Goal: Use online tool/utility: Use online tool/utility

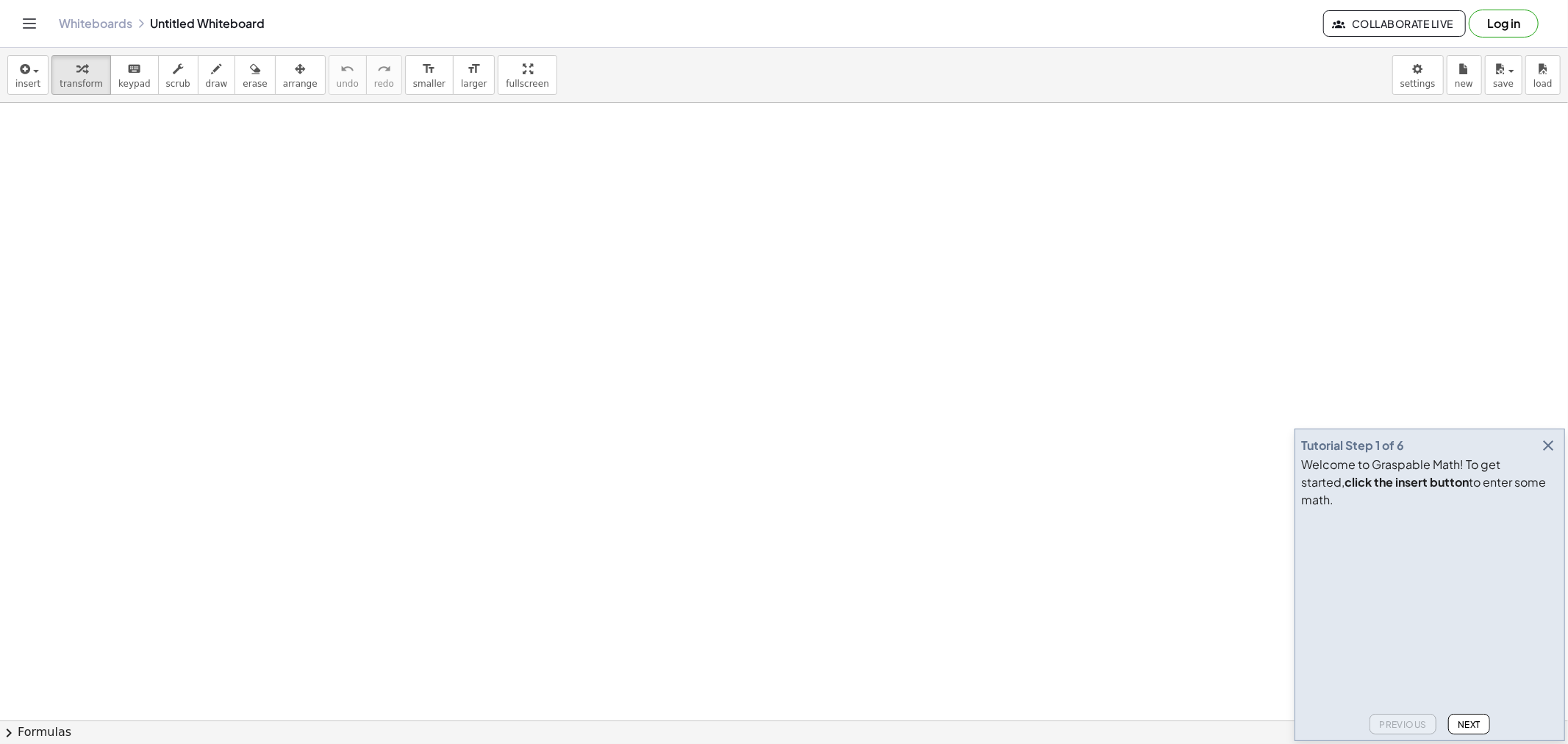
click at [1547, 454] on icon "button" at bounding box center [1548, 445] width 18 height 18
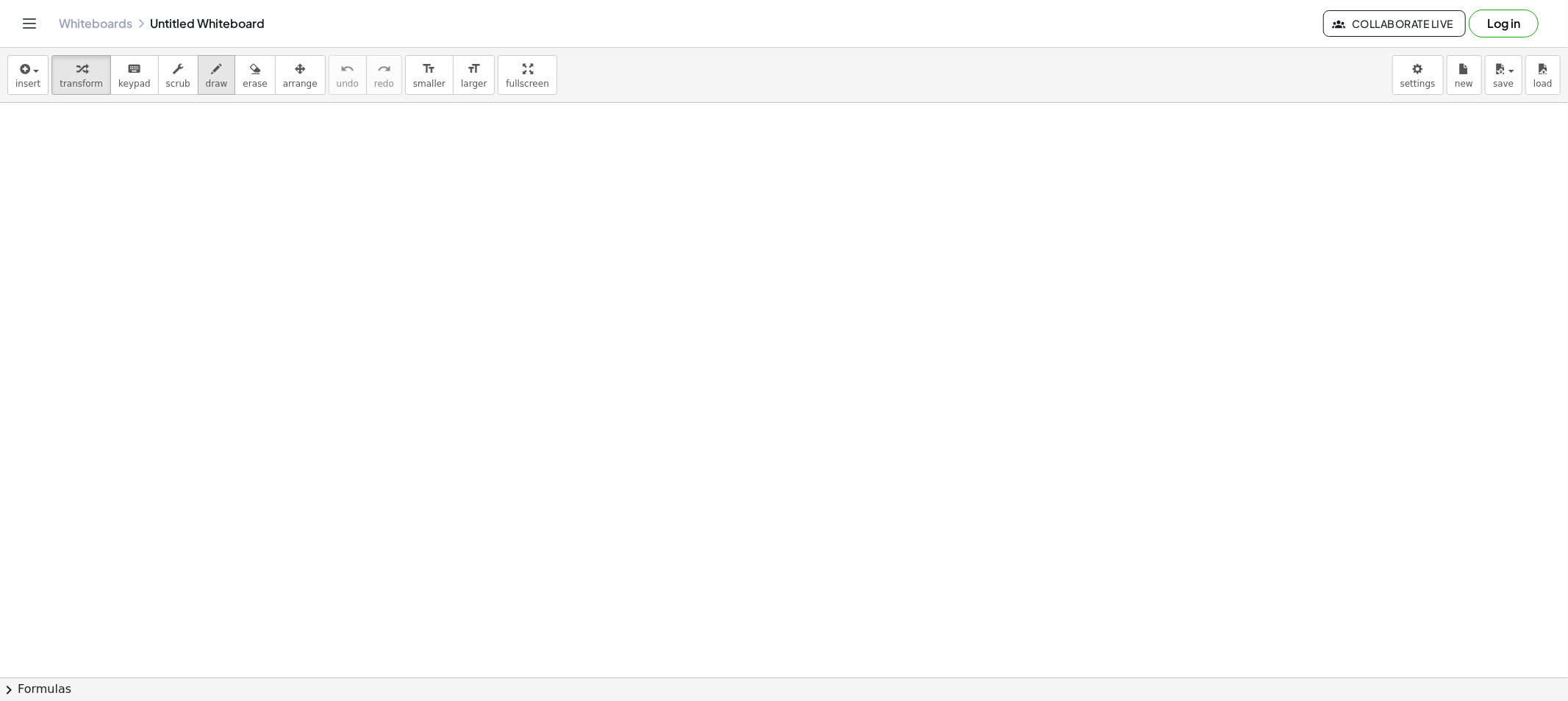
click at [206, 75] on div "button" at bounding box center [217, 68] width 22 height 18
click at [197, 89] on button "draw" at bounding box center [216, 74] width 38 height 40
drag, startPoint x: 253, startPoint y: 145, endPoint x: 236, endPoint y: 160, distance: 22.7
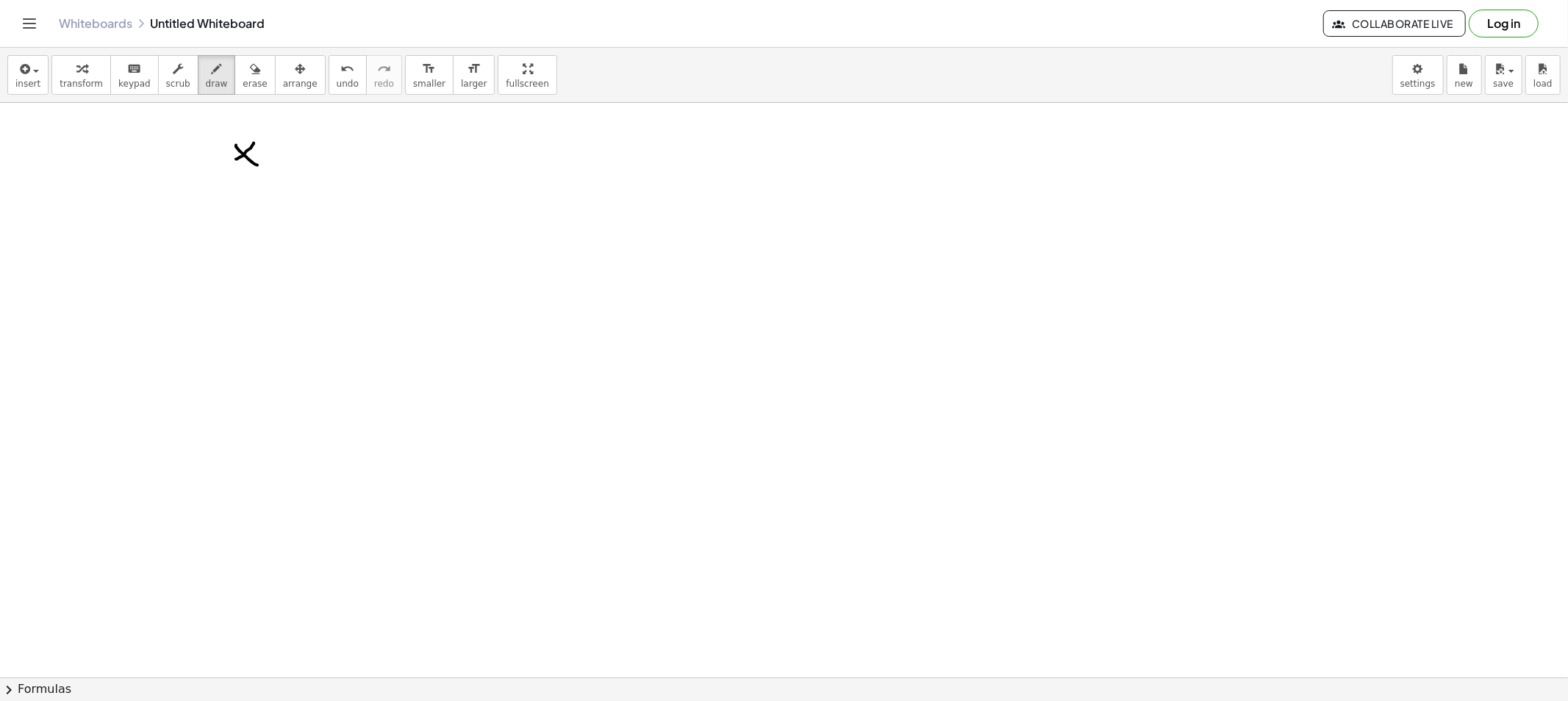
drag, startPoint x: 310, startPoint y: 148, endPoint x: 307, endPoint y: 163, distance: 15.3
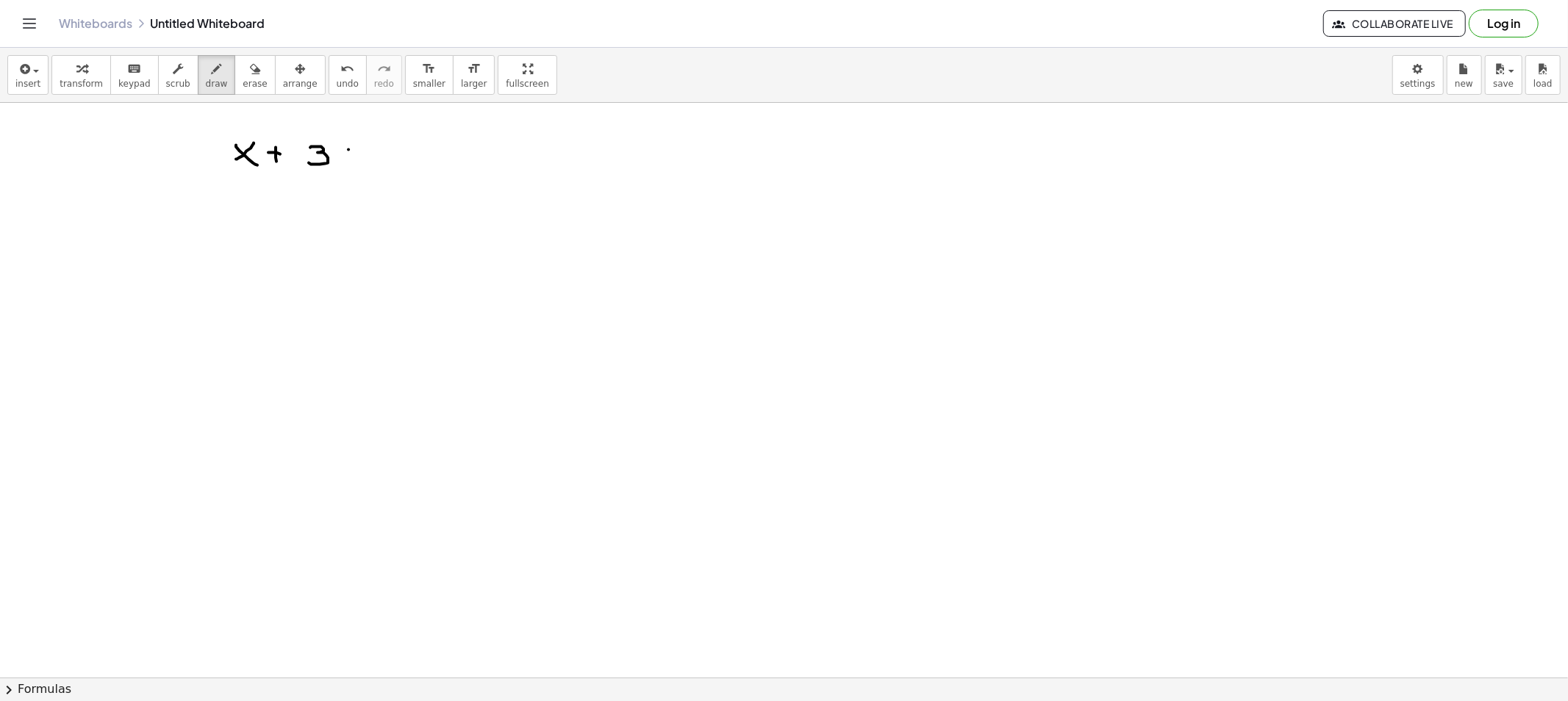
drag, startPoint x: 350, startPoint y: 156, endPoint x: 373, endPoint y: 157, distance: 23.0
drag, startPoint x: 402, startPoint y: 145, endPoint x: 420, endPoint y: 146, distance: 18.0
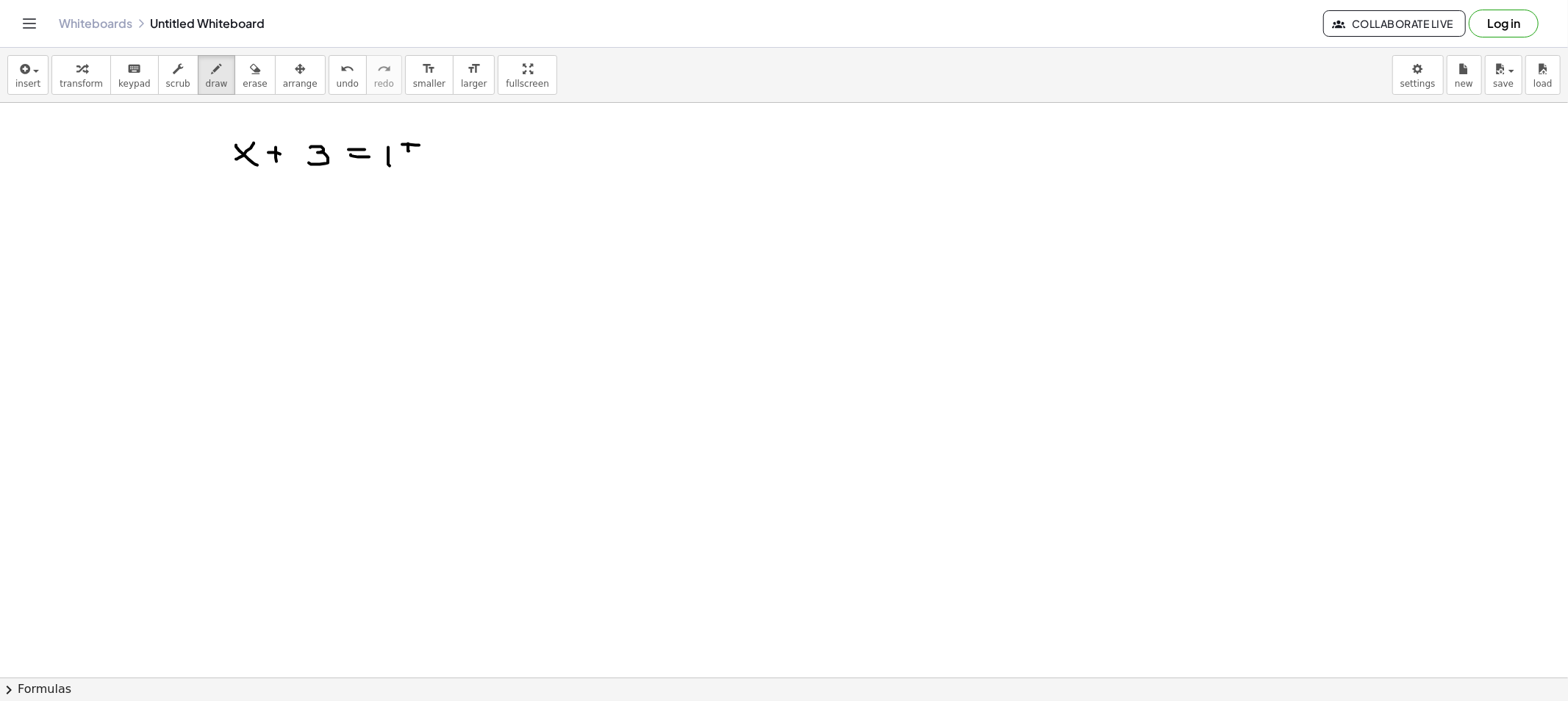
drag, startPoint x: 408, startPoint y: 150, endPoint x: 418, endPoint y: 157, distance: 12.2
drag, startPoint x: 418, startPoint y: 157, endPoint x: 409, endPoint y: 160, distance: 9.5
drag, startPoint x: 408, startPoint y: 150, endPoint x: 416, endPoint y: 155, distance: 9.4
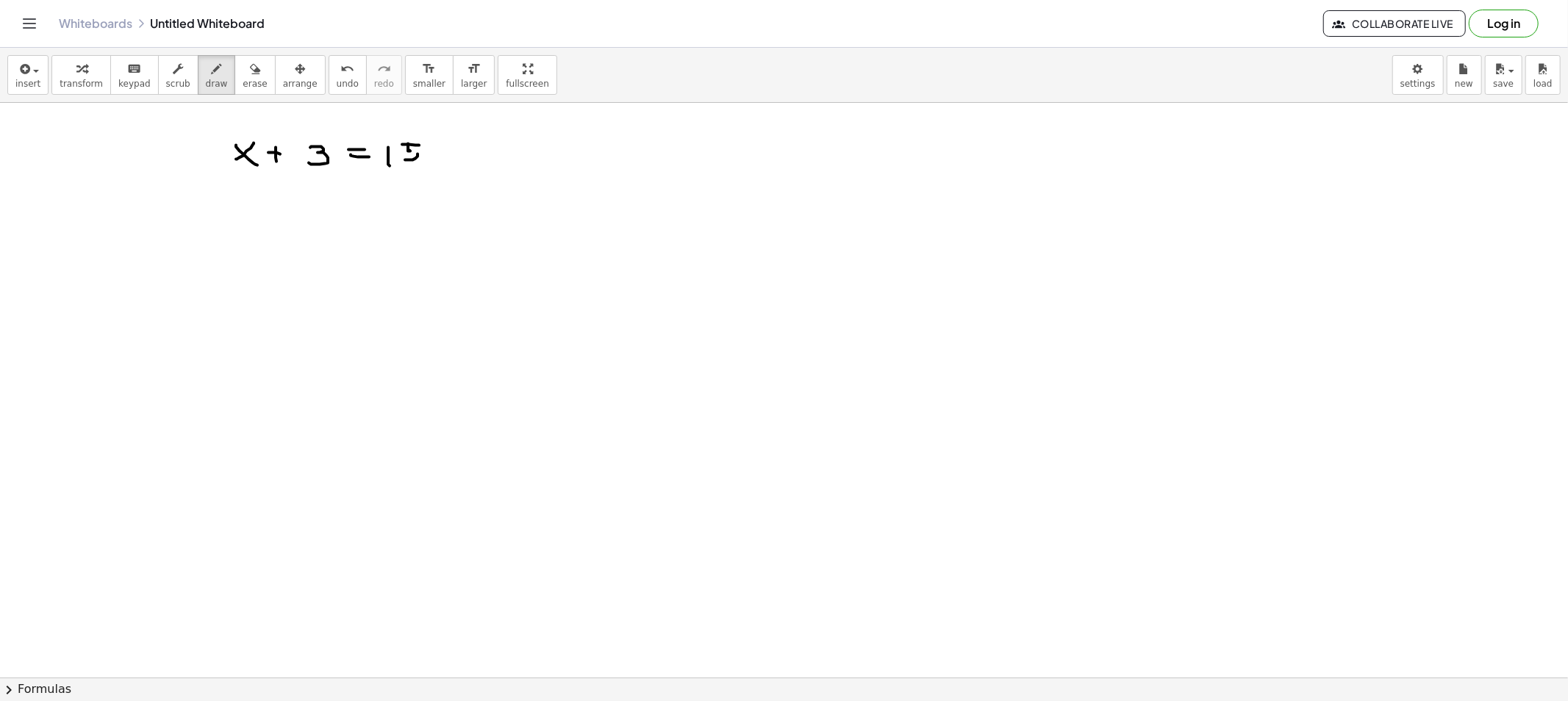
drag, startPoint x: 211, startPoint y: 82, endPoint x: 214, endPoint y: 92, distance: 10.4
click at [205, 81] on button "draw" at bounding box center [216, 74] width 38 height 40
drag, startPoint x: 297, startPoint y: 121, endPoint x: 307, endPoint y: 120, distance: 10.0
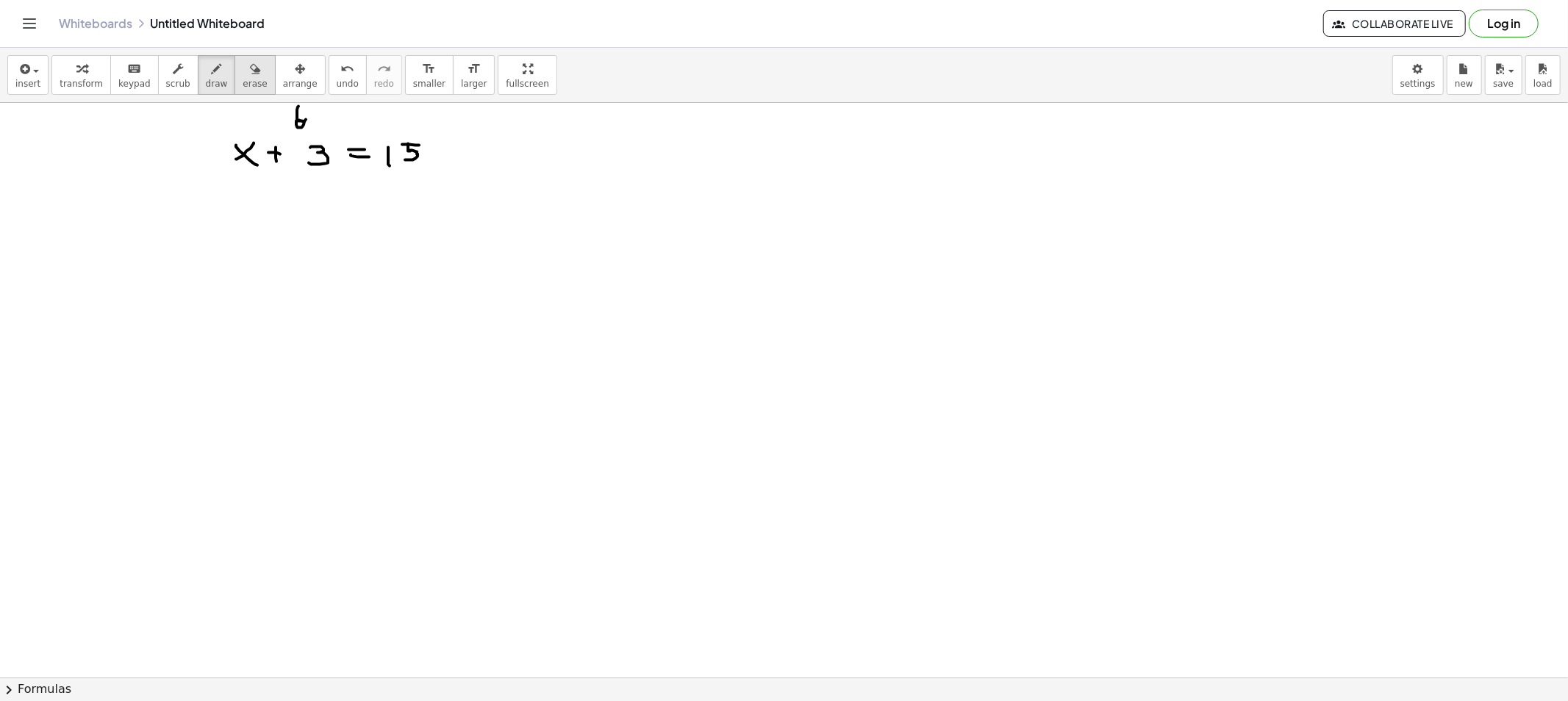
click at [243, 89] on span "erase" at bounding box center [255, 83] width 24 height 10
drag, startPoint x: 346, startPoint y: 105, endPoint x: 303, endPoint y: 103, distance: 43.0
drag, startPoint x: 303, startPoint y: 144, endPoint x: 305, endPoint y: 151, distance: 7.3
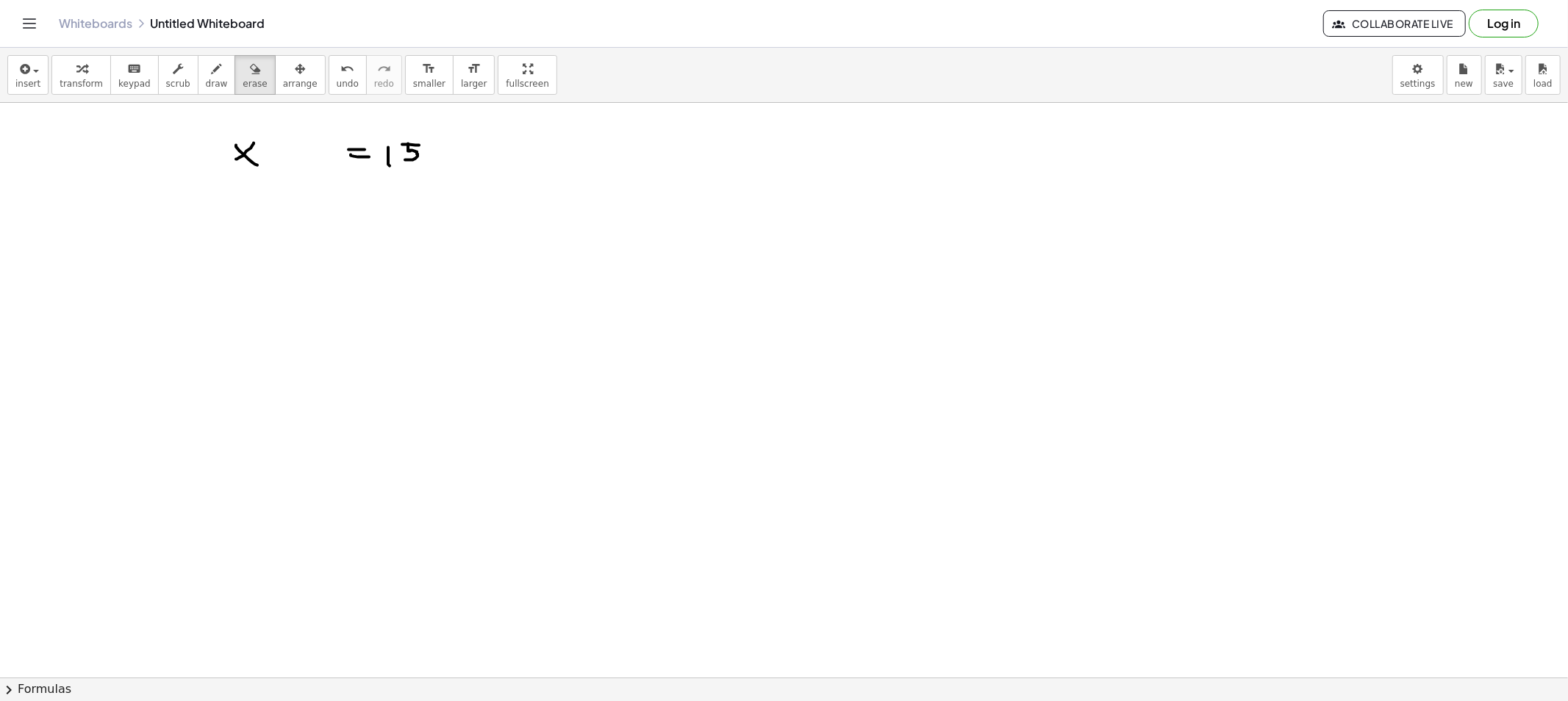
drag, startPoint x: 401, startPoint y: 135, endPoint x: 331, endPoint y: 142, distance: 70.3
drag, startPoint x: 195, startPoint y: 74, endPoint x: 269, endPoint y: 123, distance: 88.8
click at [212, 75] on icon "button" at bounding box center [216, 69] width 10 height 18
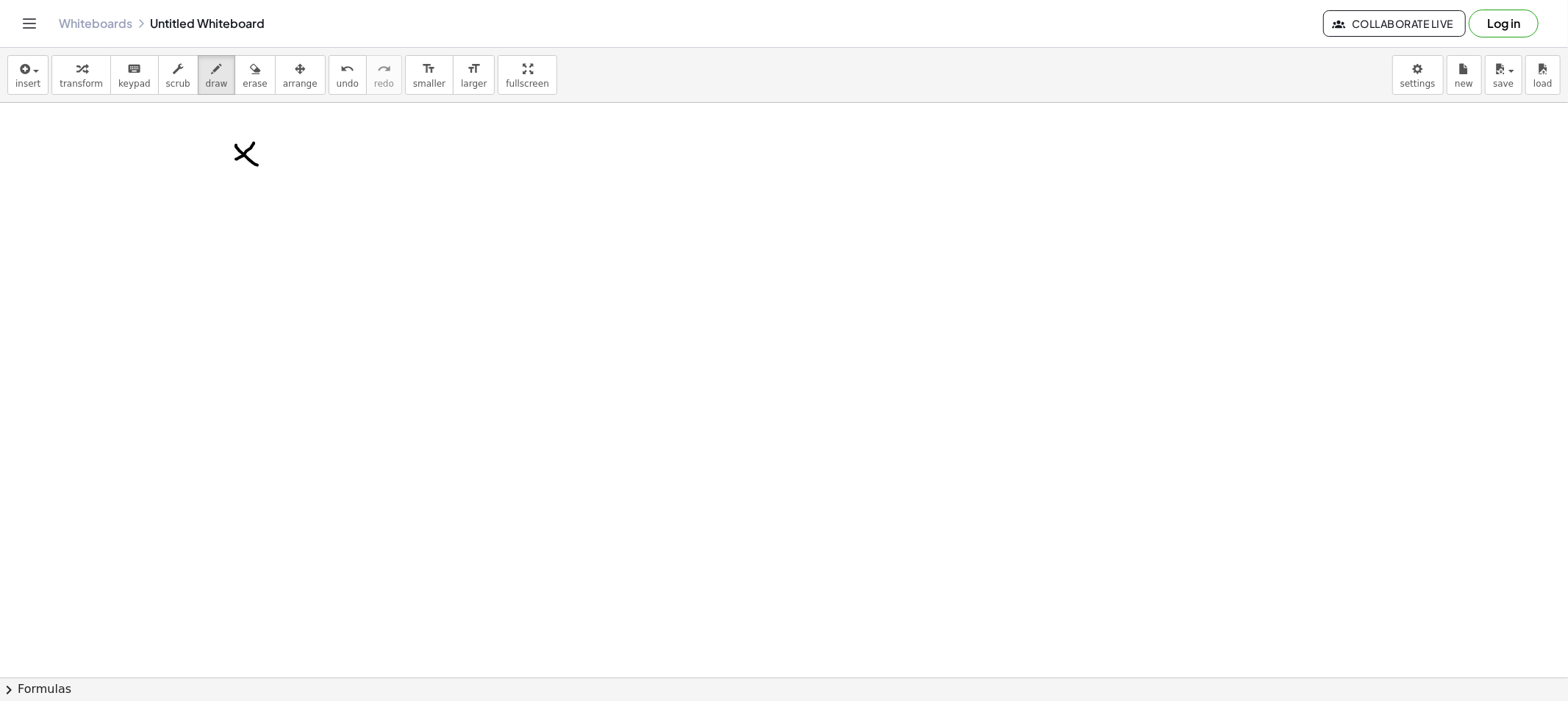
drag, startPoint x: 314, startPoint y: 152, endPoint x: 328, endPoint y: 145, distance: 15.7
drag, startPoint x: 333, startPoint y: 153, endPoint x: 324, endPoint y: 158, distance: 10.3
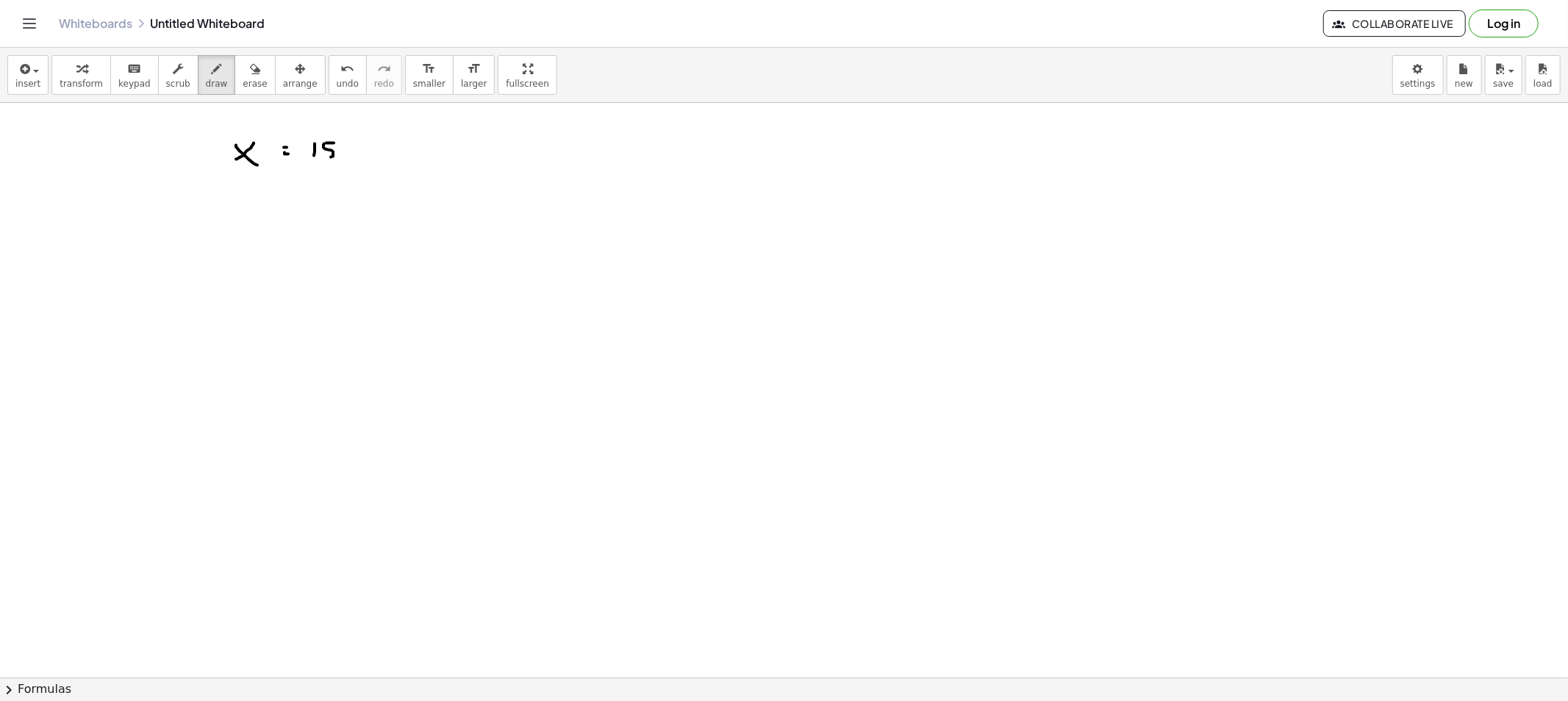
drag, startPoint x: 375, startPoint y: 142, endPoint x: 376, endPoint y: 160, distance: 18.0
drag, startPoint x: 255, startPoint y: 211, endPoint x: 247, endPoint y: 211, distance: 8.0
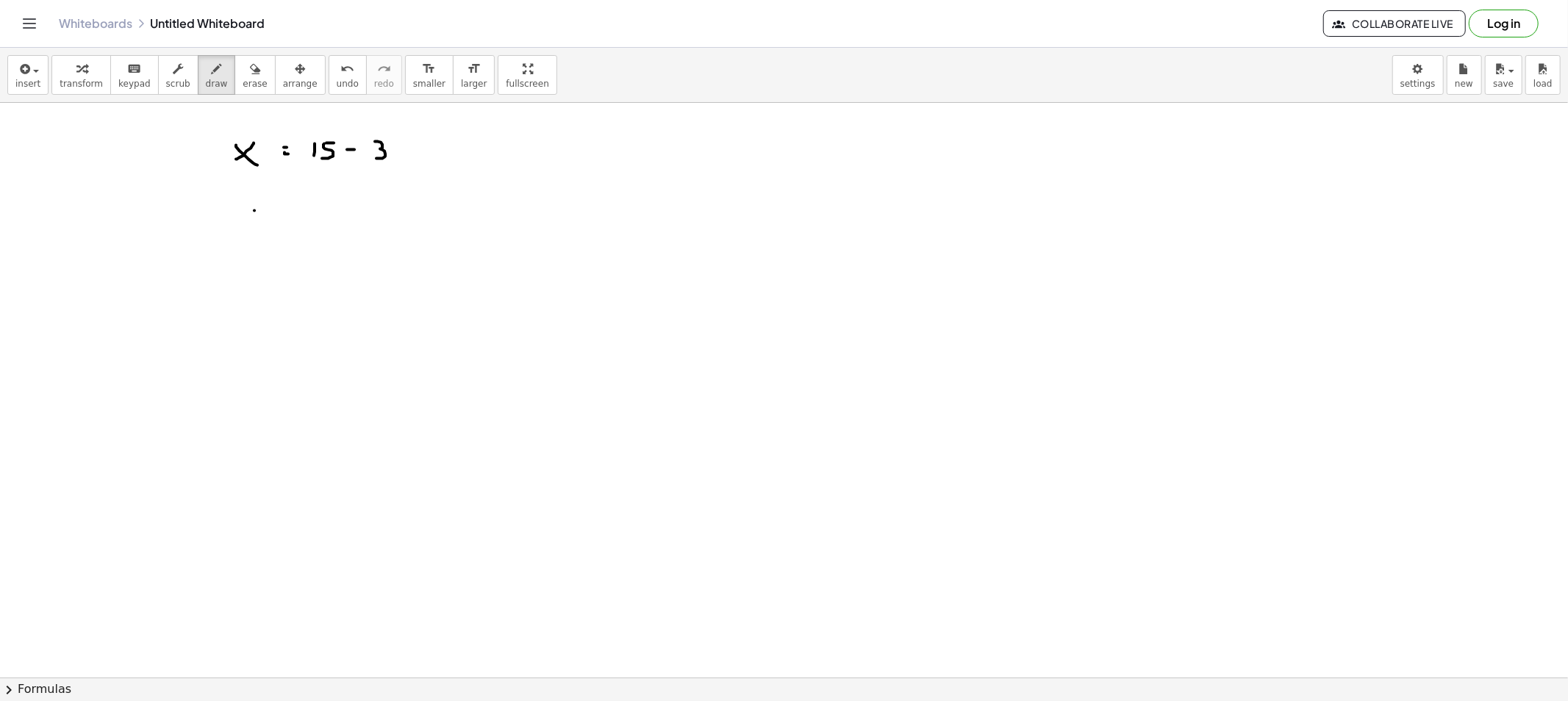
drag, startPoint x: 247, startPoint y: 211, endPoint x: 276, endPoint y: 219, distance: 30.1
drag, startPoint x: 277, startPoint y: 219, endPoint x: 292, endPoint y: 220, distance: 15.0
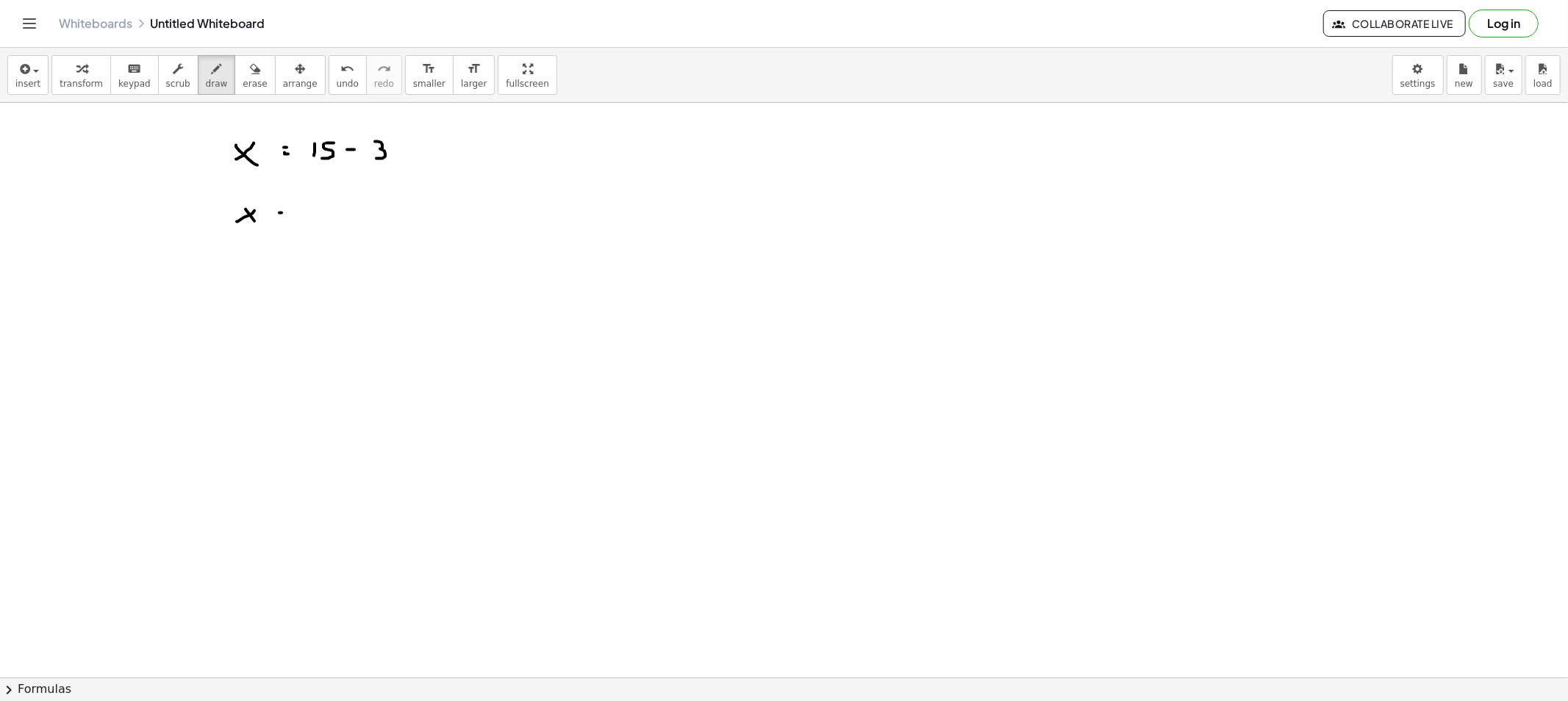
drag, startPoint x: 310, startPoint y: 209, endPoint x: 318, endPoint y: 215, distance: 10.0
drag, startPoint x: 321, startPoint y: 209, endPoint x: 342, endPoint y: 219, distance: 23.3
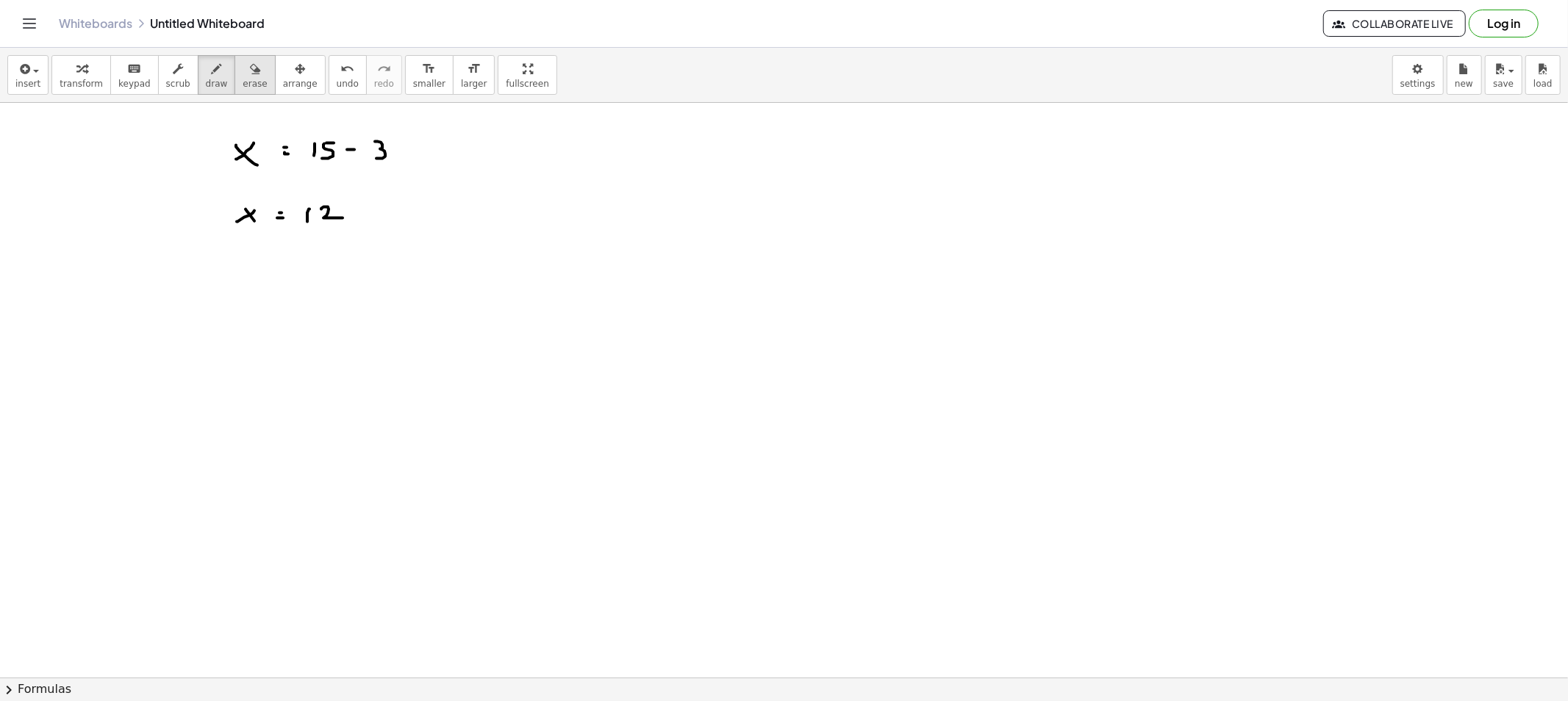
click at [243, 85] on span "erase" at bounding box center [255, 83] width 24 height 10
drag, startPoint x: 262, startPoint y: 163, endPoint x: 282, endPoint y: 195, distance: 37.7
click at [207, 70] on div "button" at bounding box center [217, 68] width 22 height 18
click at [206, 83] on span "draw" at bounding box center [217, 83] width 22 height 10
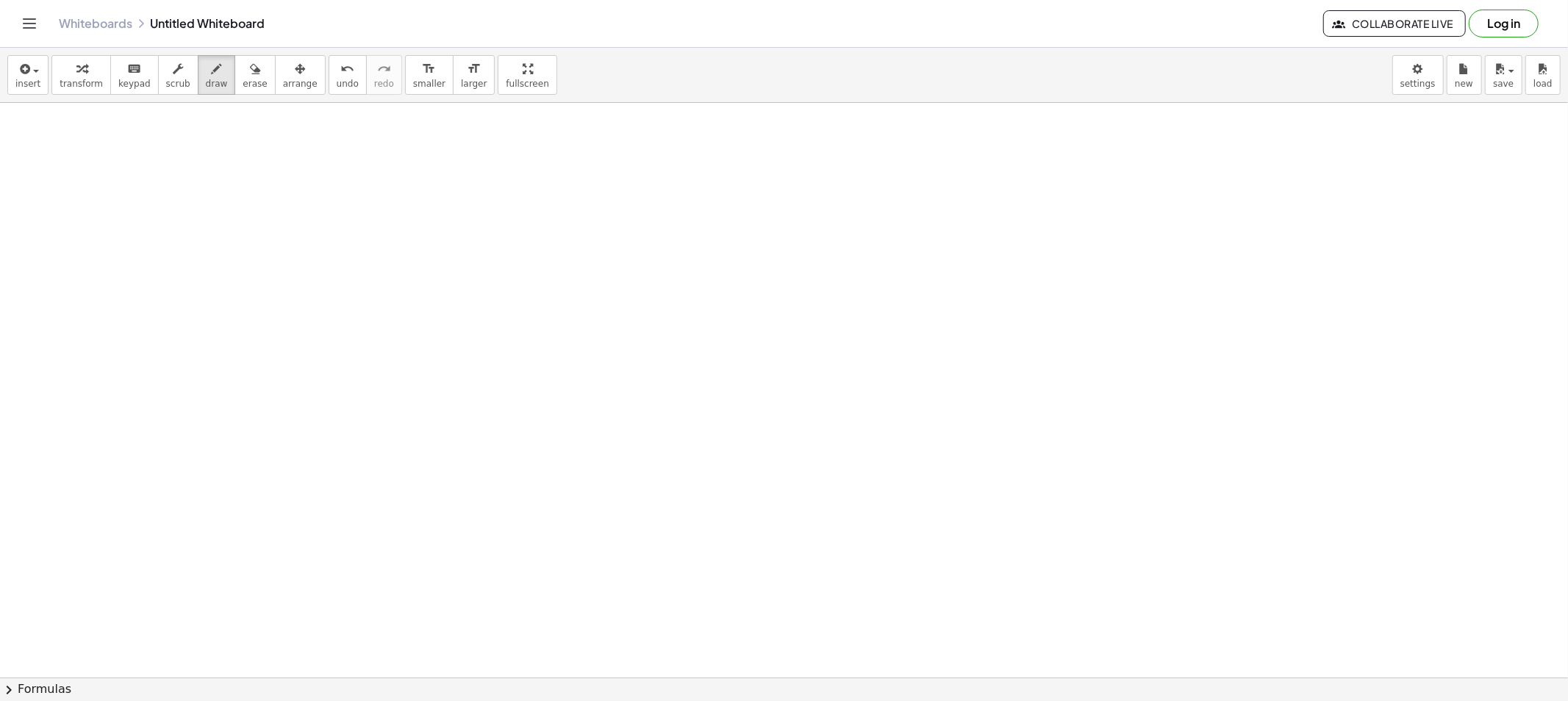
click at [201, 100] on div "insert select one: Math Expression Function Text Youtube Video Graphing Geometr…" at bounding box center [784, 75] width 1568 height 55
click at [201, 93] on button "draw" at bounding box center [216, 74] width 38 height 40
click at [212, 75] on icon "button" at bounding box center [216, 69] width 10 height 18
click at [206, 86] on span "draw" at bounding box center [217, 83] width 22 height 10
drag, startPoint x: 225, startPoint y: 152, endPoint x: 259, endPoint y: 166, distance: 36.8
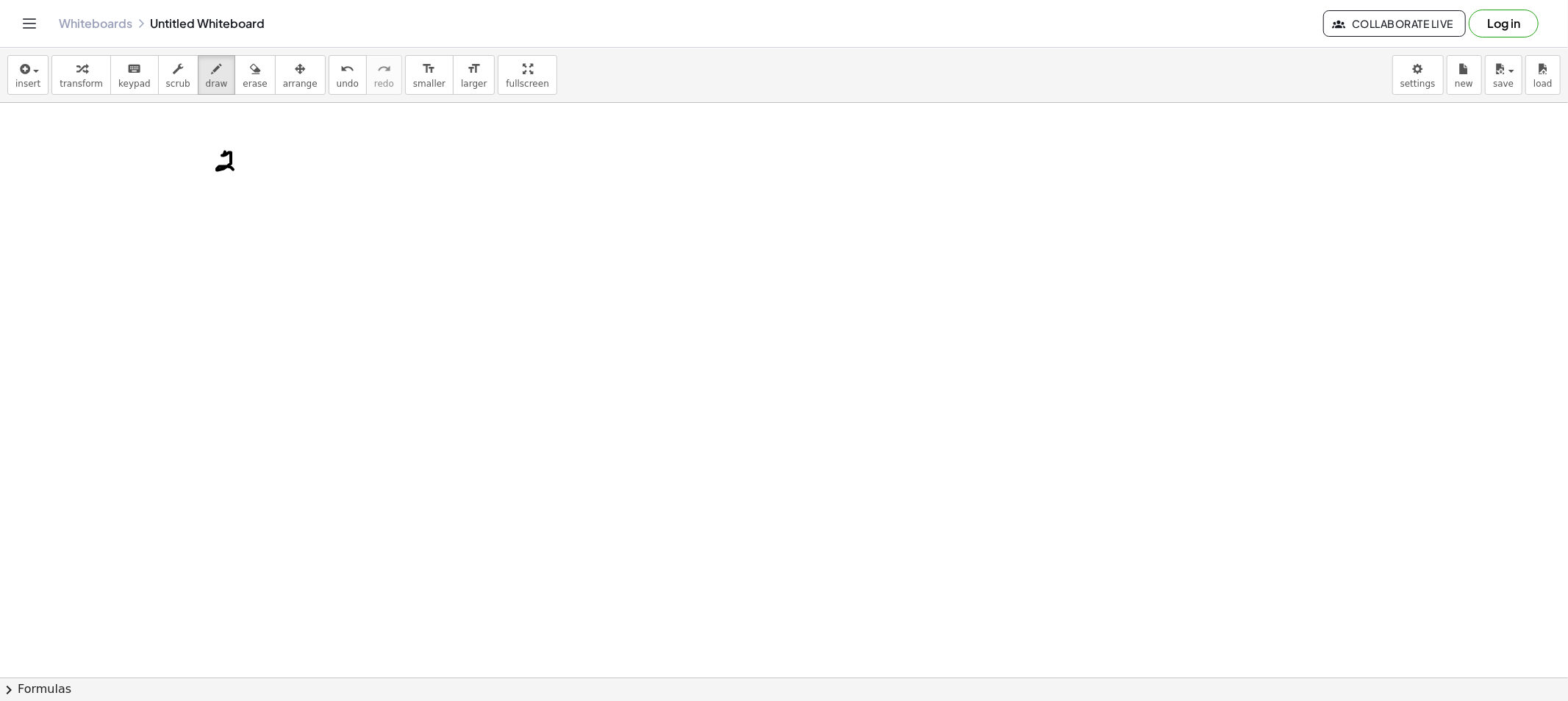
drag, startPoint x: 261, startPoint y: 163, endPoint x: 248, endPoint y: 162, distance: 13.0
drag, startPoint x: 248, startPoint y: 162, endPoint x: 268, endPoint y: 173, distance: 22.8
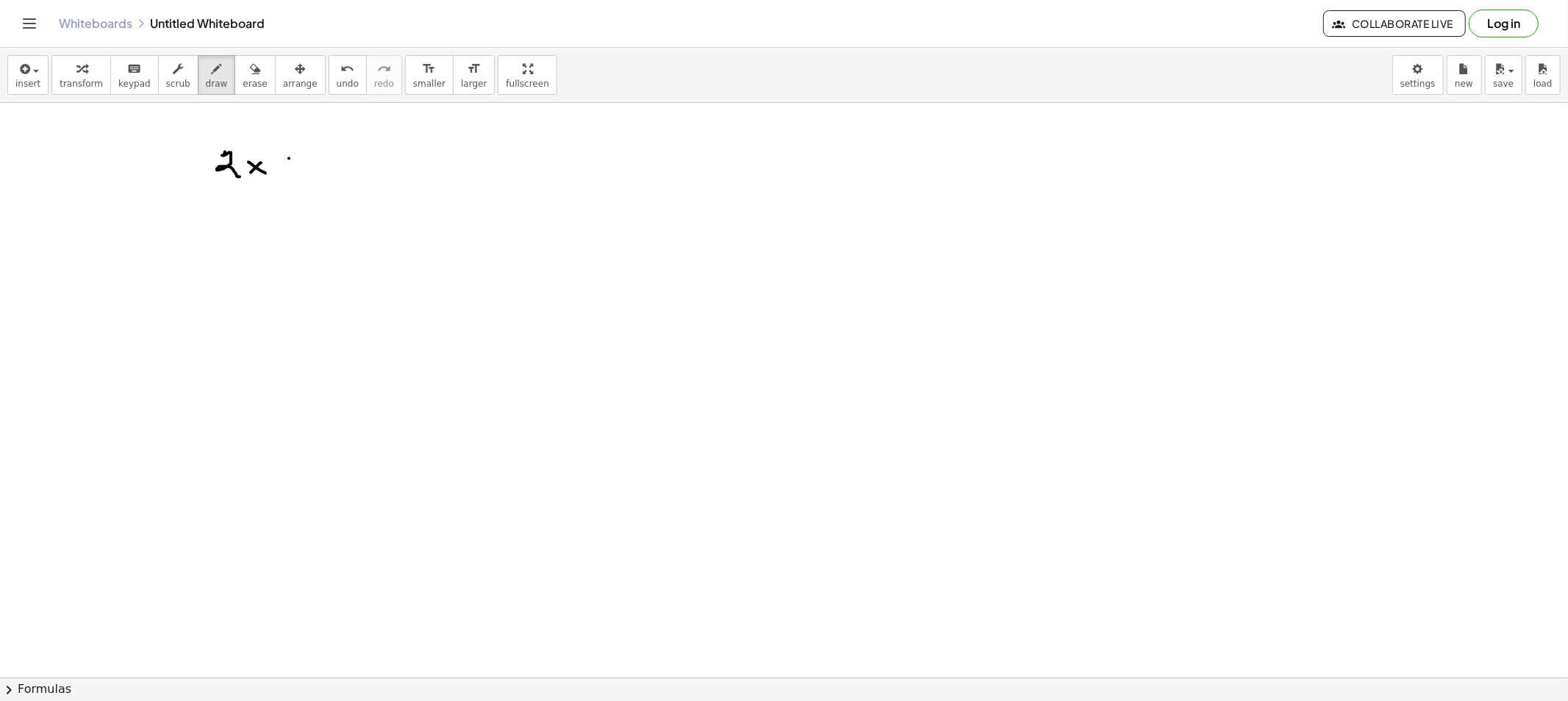
drag, startPoint x: 289, startPoint y: 159, endPoint x: 289, endPoint y: 168, distance: 9.0
drag, startPoint x: 290, startPoint y: 163, endPoint x: 302, endPoint y: 164, distance: 12.0
drag, startPoint x: 313, startPoint y: 157, endPoint x: 328, endPoint y: 159, distance: 15.1
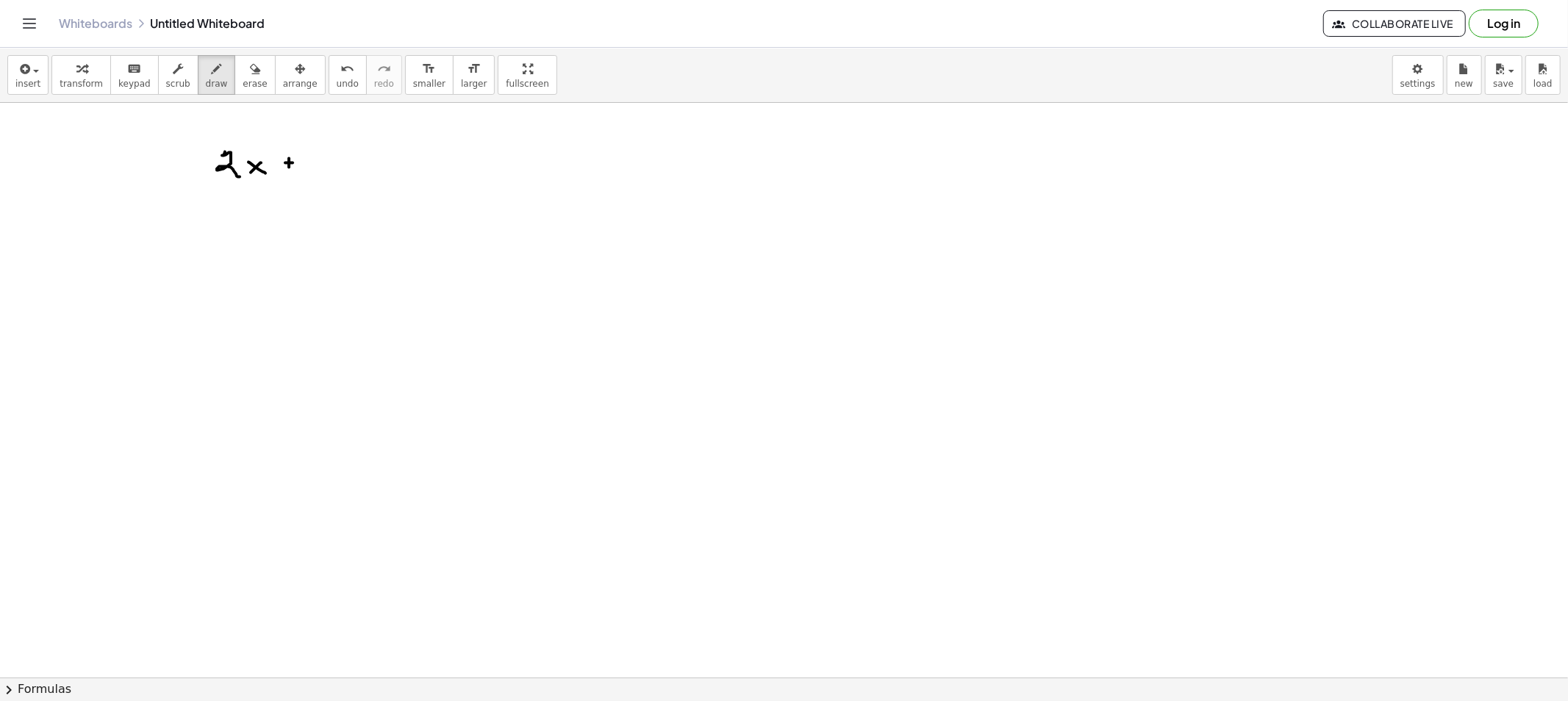
drag, startPoint x: 326, startPoint y: 161, endPoint x: 344, endPoint y: 164, distance: 18.2
drag, startPoint x: 360, startPoint y: 158, endPoint x: 375, endPoint y: 160, distance: 15.1
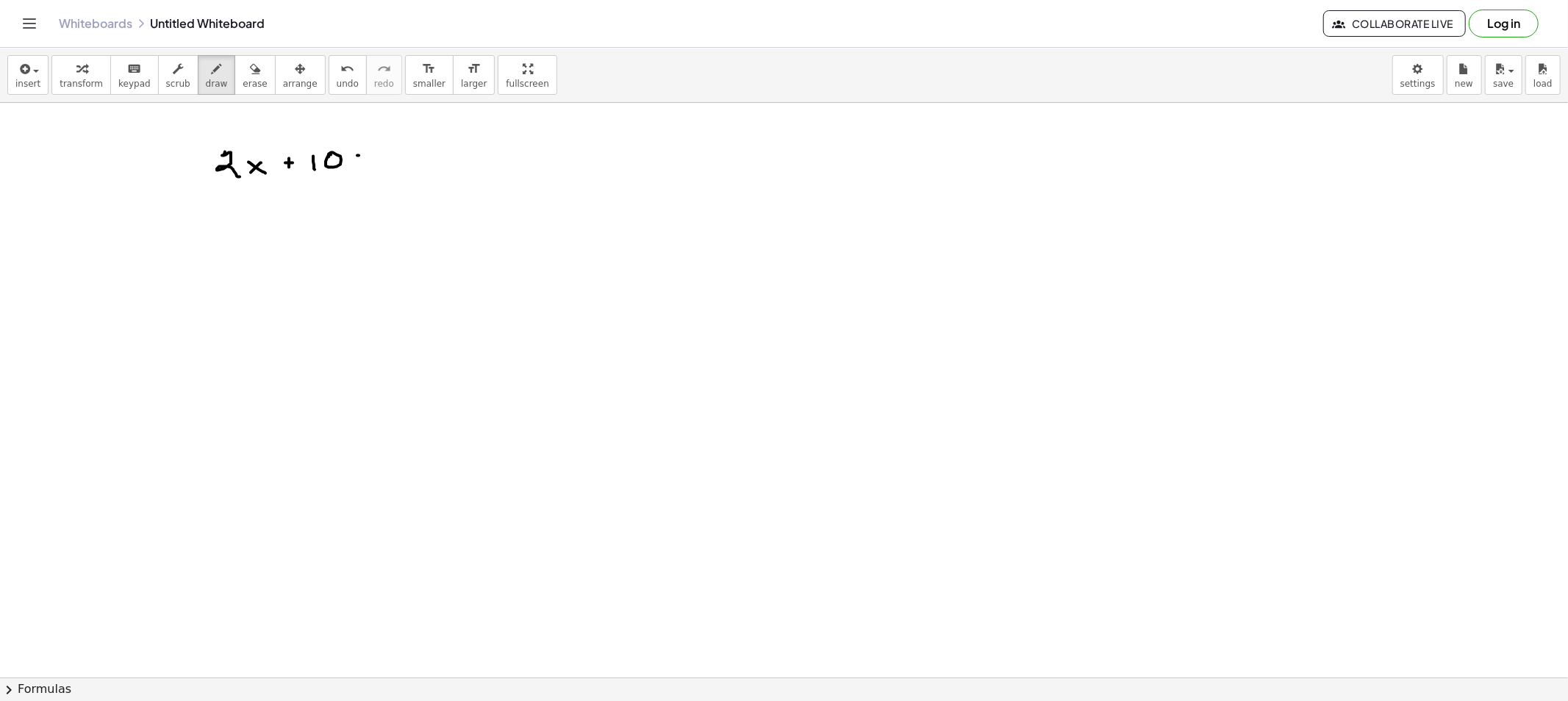
drag, startPoint x: 232, startPoint y: 143, endPoint x: 231, endPoint y: 157, distance: 14.0
drag, startPoint x: 244, startPoint y: 160, endPoint x: 241, endPoint y: 171, distance: 11.4
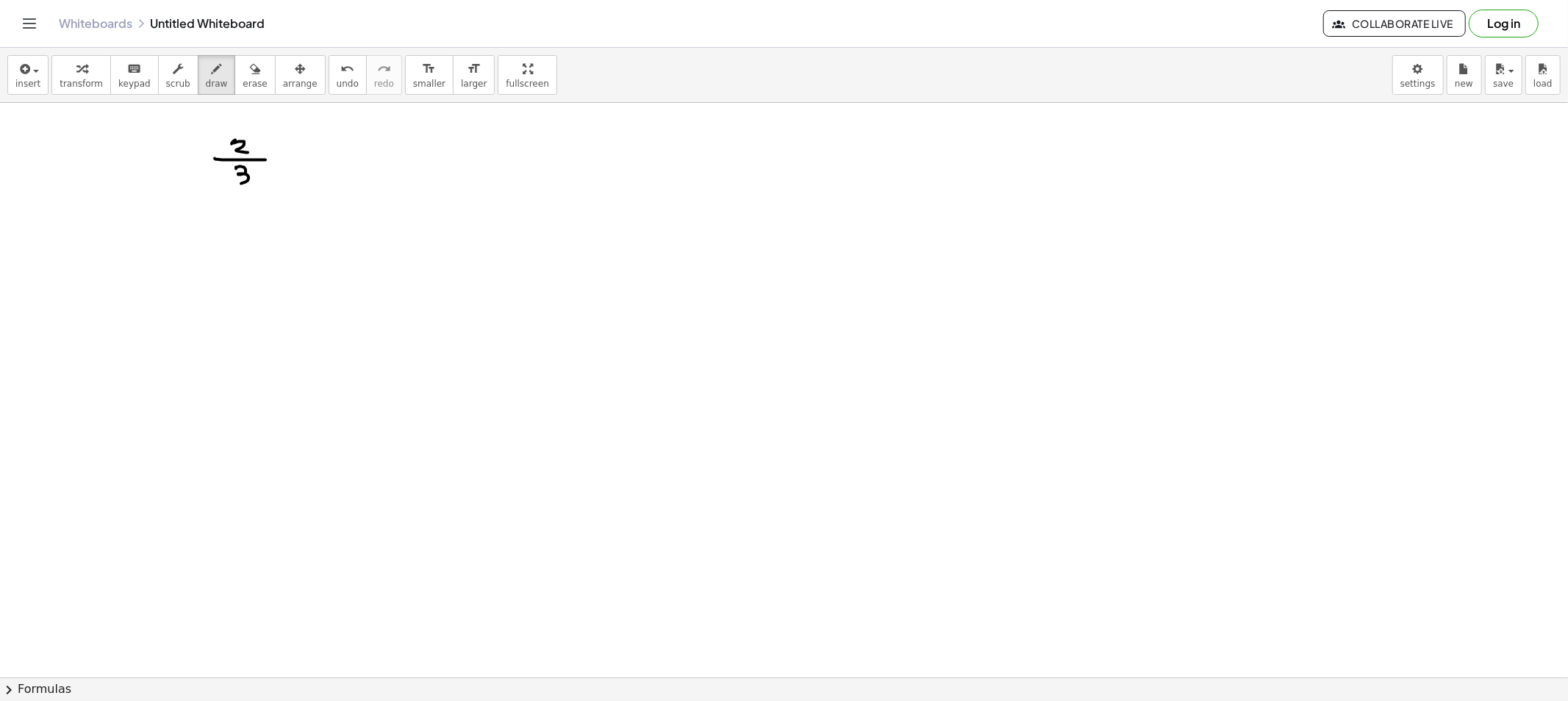
drag, startPoint x: 236, startPoint y: 169, endPoint x: 239, endPoint y: 181, distance: 12.4
drag, startPoint x: 248, startPoint y: 155, endPoint x: 263, endPoint y: 173, distance: 23.4
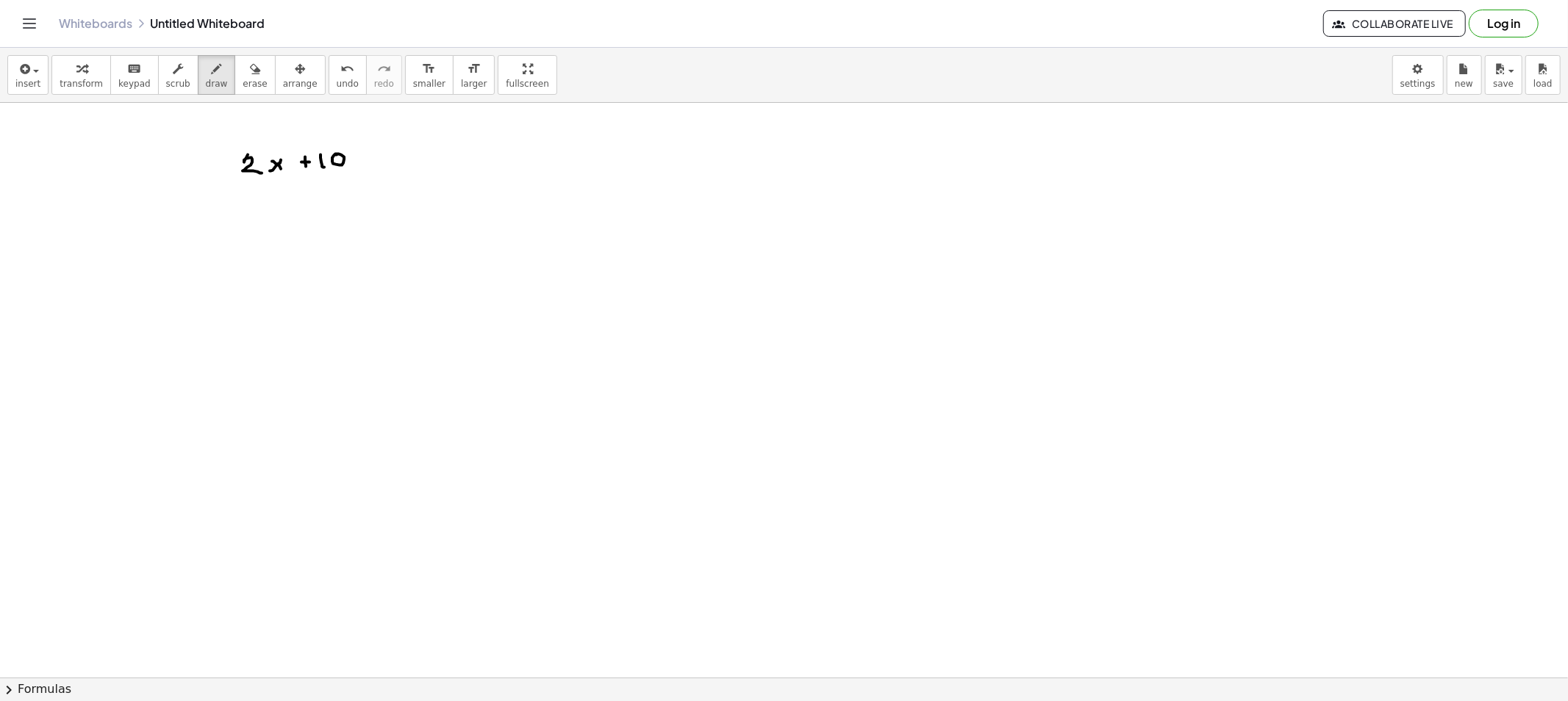
drag, startPoint x: 371, startPoint y: 157, endPoint x: 385, endPoint y: 163, distance: 15.2
drag, startPoint x: 395, startPoint y: 157, endPoint x: 418, endPoint y: 164, distance: 24.0
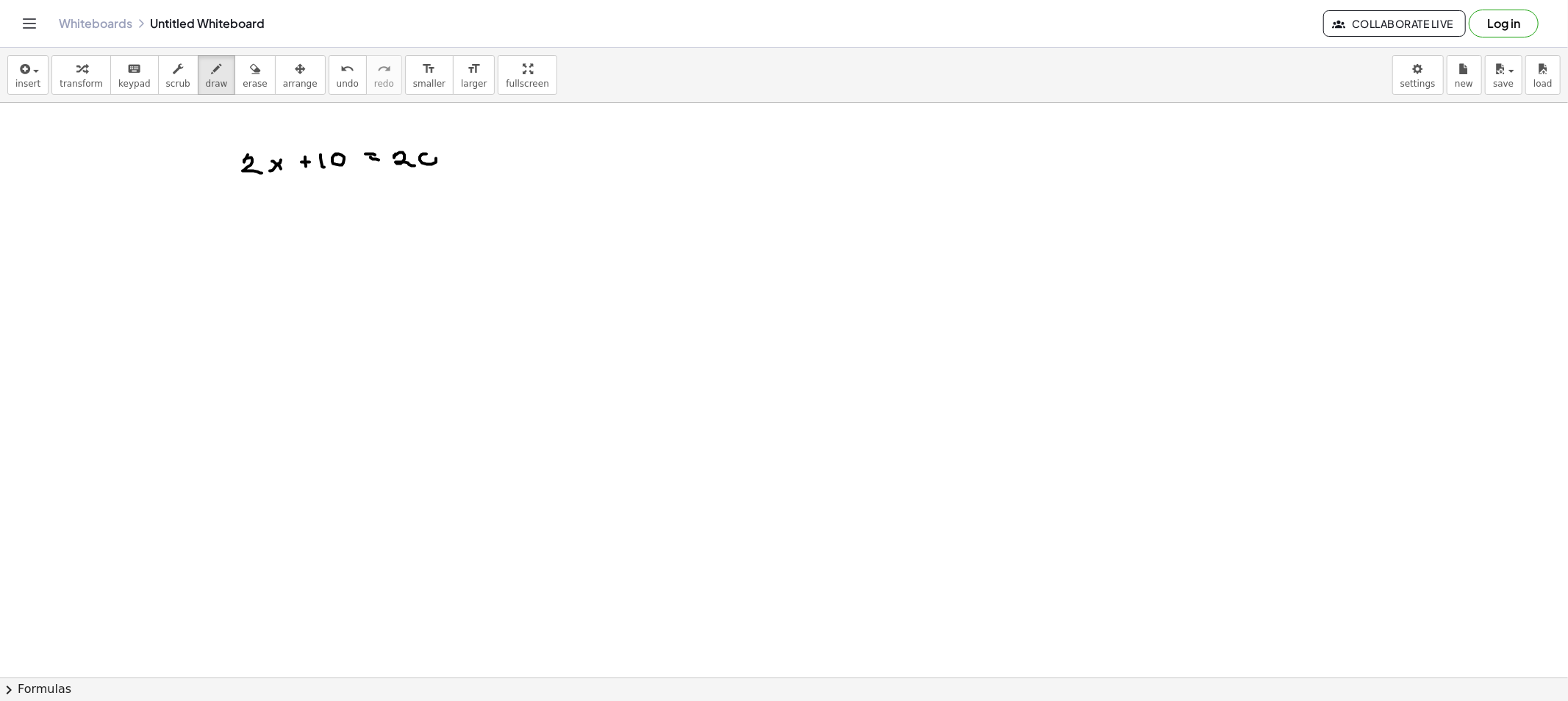
drag, startPoint x: 422, startPoint y: 154, endPoint x: 428, endPoint y: 164, distance: 11.7
click at [206, 74] on div "button" at bounding box center [217, 68] width 22 height 18
drag, startPoint x: 313, startPoint y: 142, endPoint x: 486, endPoint y: 155, distance: 173.5
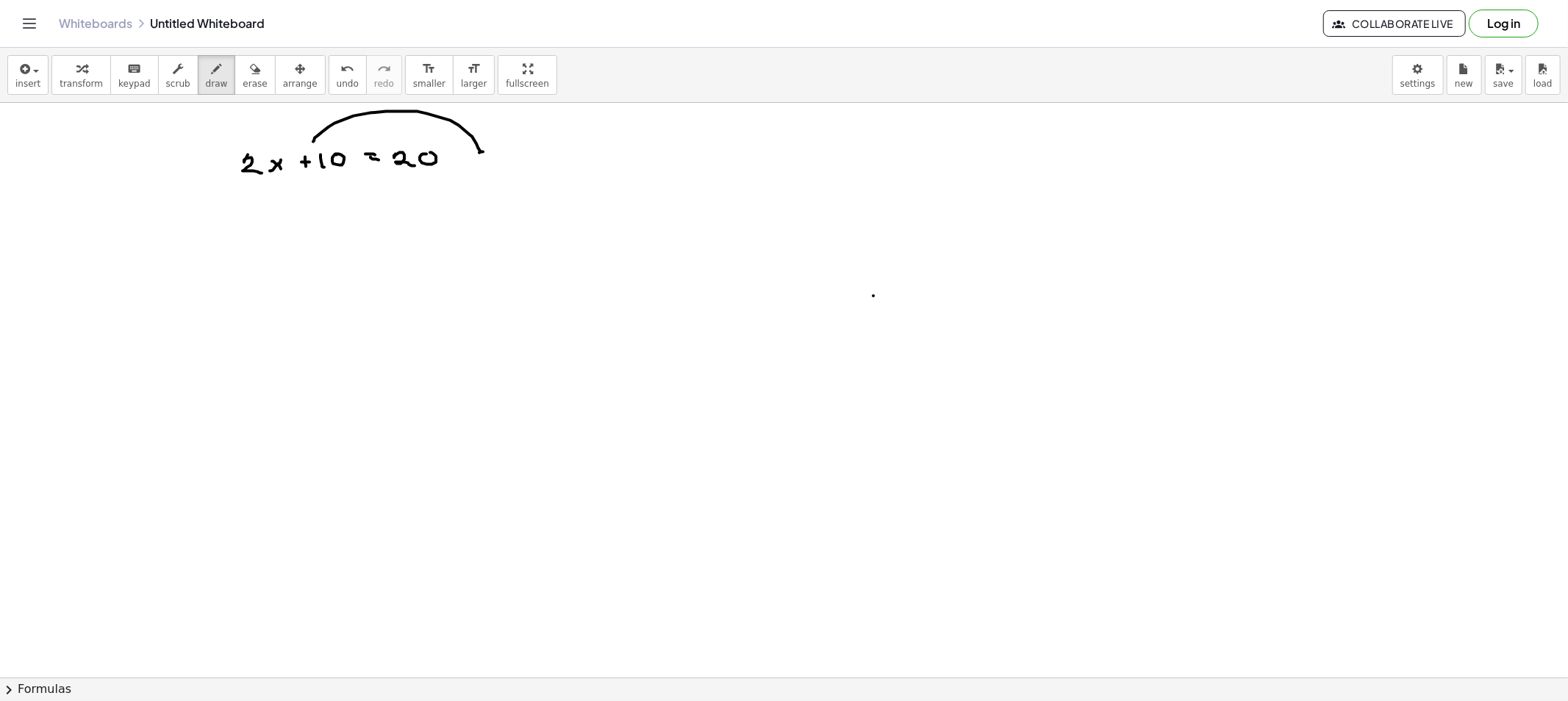
drag, startPoint x: 300, startPoint y: 220, endPoint x: 310, endPoint y: 239, distance: 21.5
drag, startPoint x: 326, startPoint y: 228, endPoint x: 319, endPoint y: 235, distance: 9.9
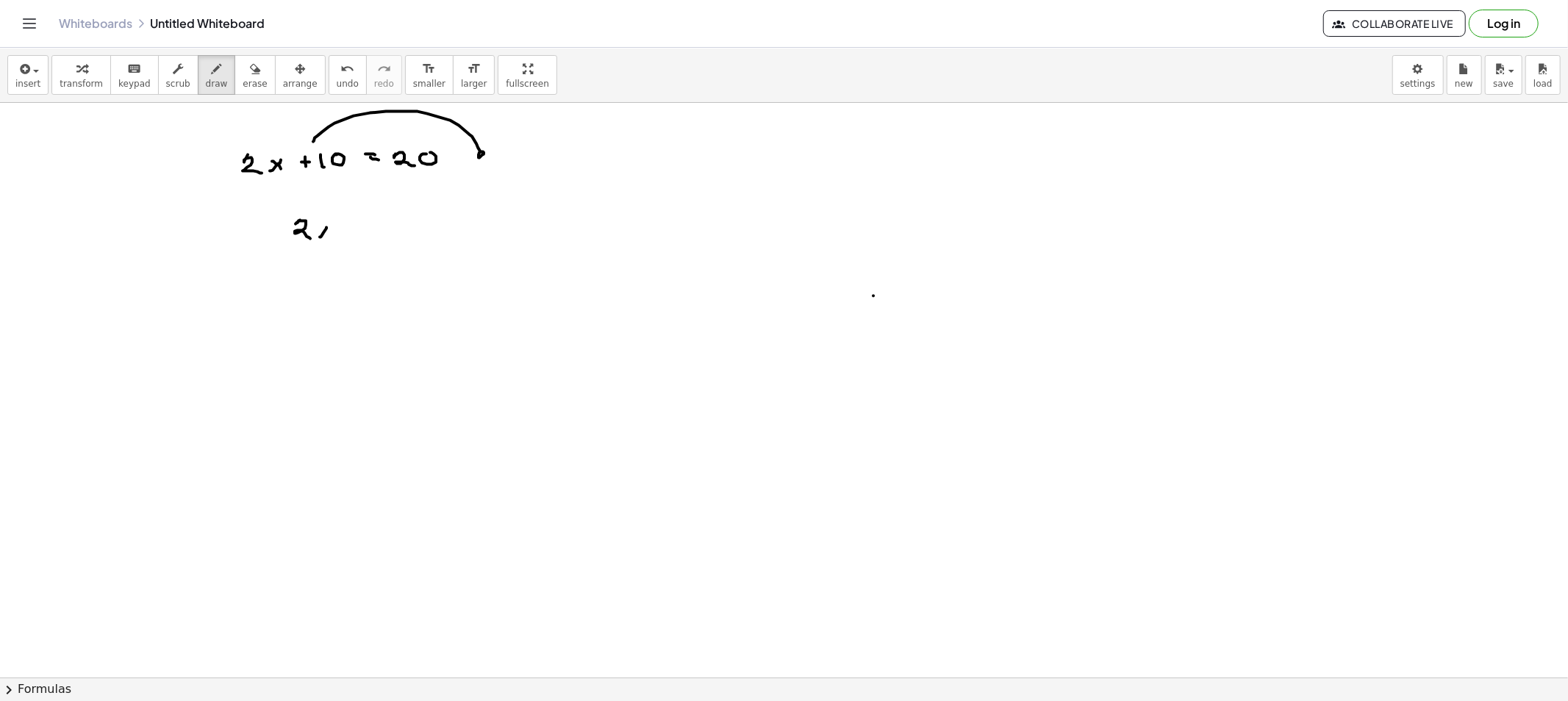
drag, startPoint x: 351, startPoint y: 233, endPoint x: 371, endPoint y: 238, distance: 20.6
drag, startPoint x: 385, startPoint y: 216, endPoint x: 407, endPoint y: 219, distance: 22.2
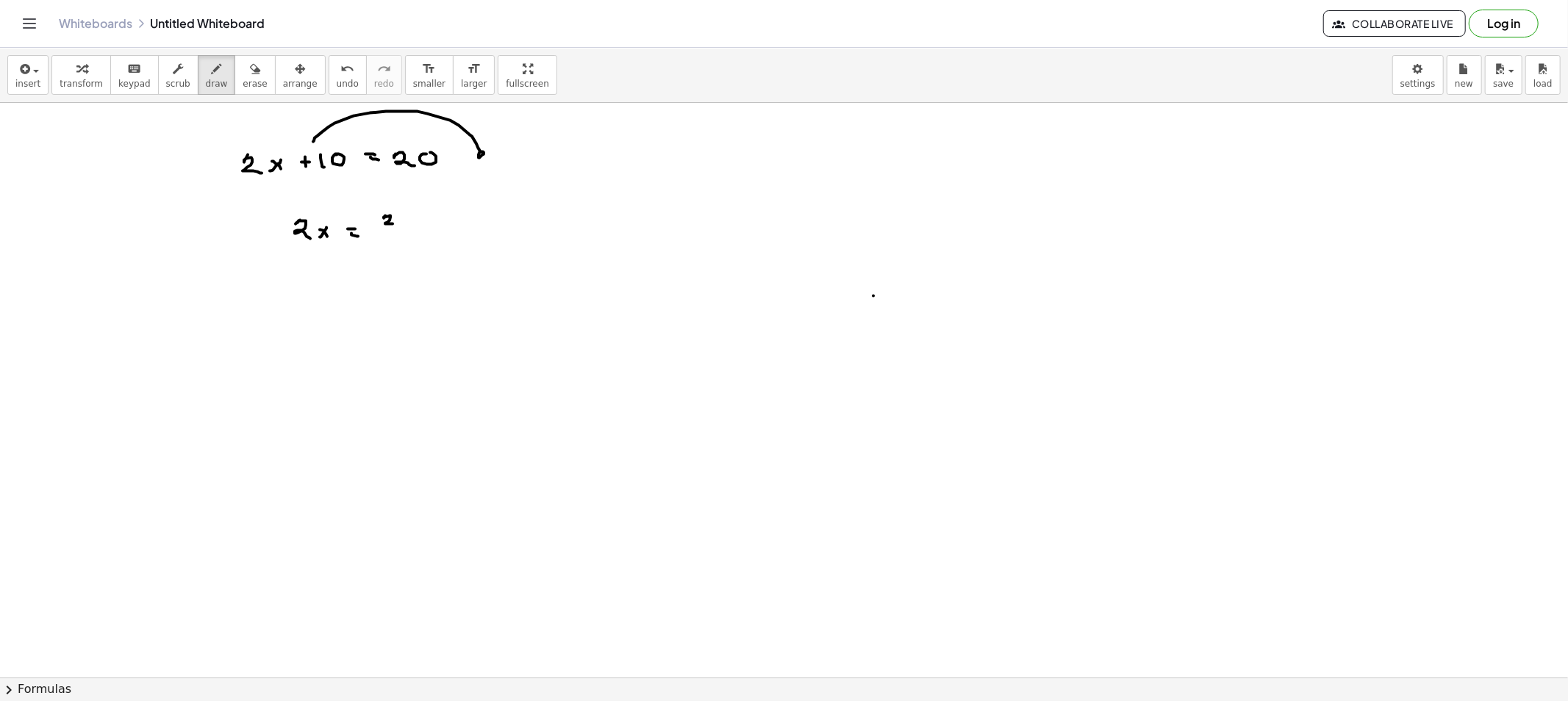
drag, startPoint x: 445, startPoint y: 211, endPoint x: 449, endPoint y: 223, distance: 12.6
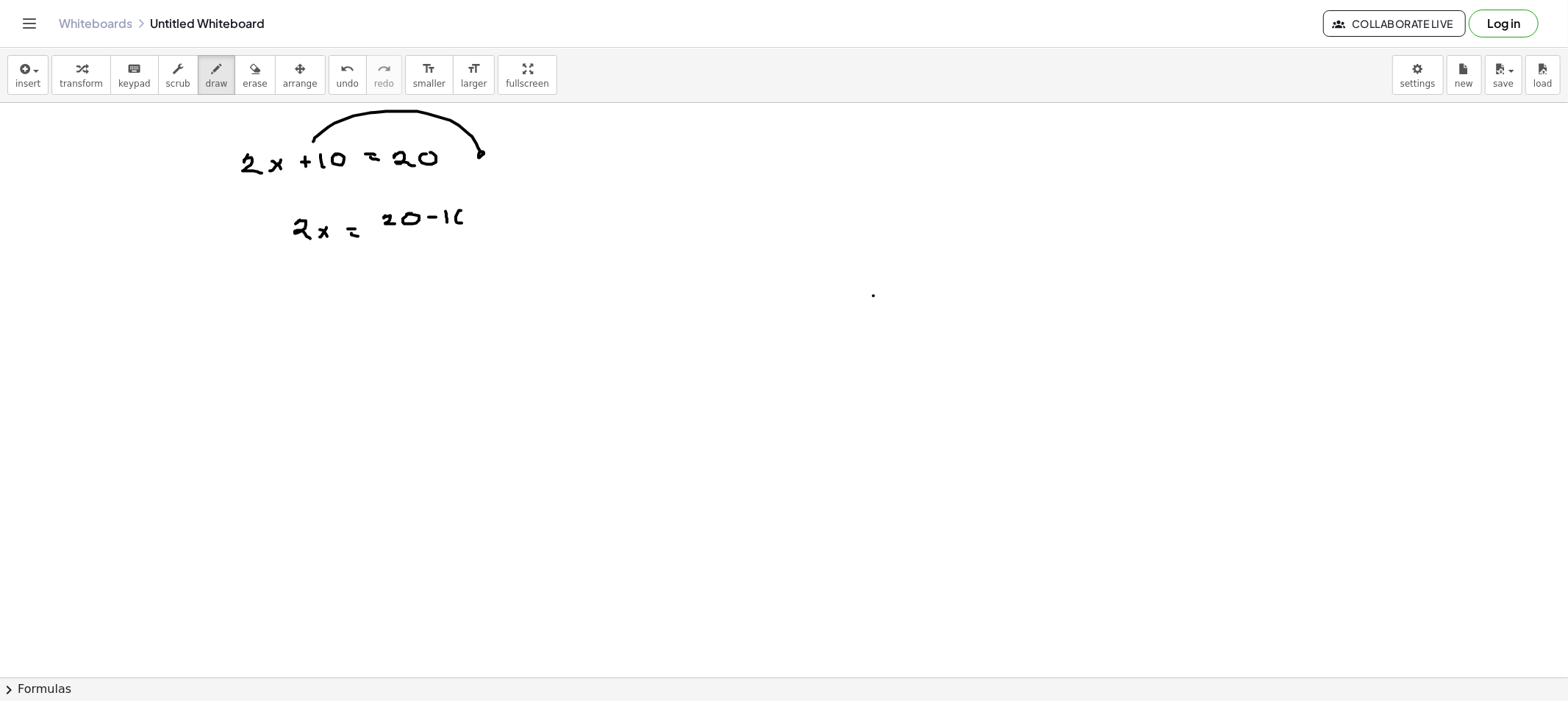
drag, startPoint x: 461, startPoint y: 211, endPoint x: 453, endPoint y: 215, distance: 8.9
click at [243, 78] on span "erase" at bounding box center [255, 83] width 24 height 10
drag, startPoint x: 282, startPoint y: 115, endPoint x: 476, endPoint y: 137, distance: 195.2
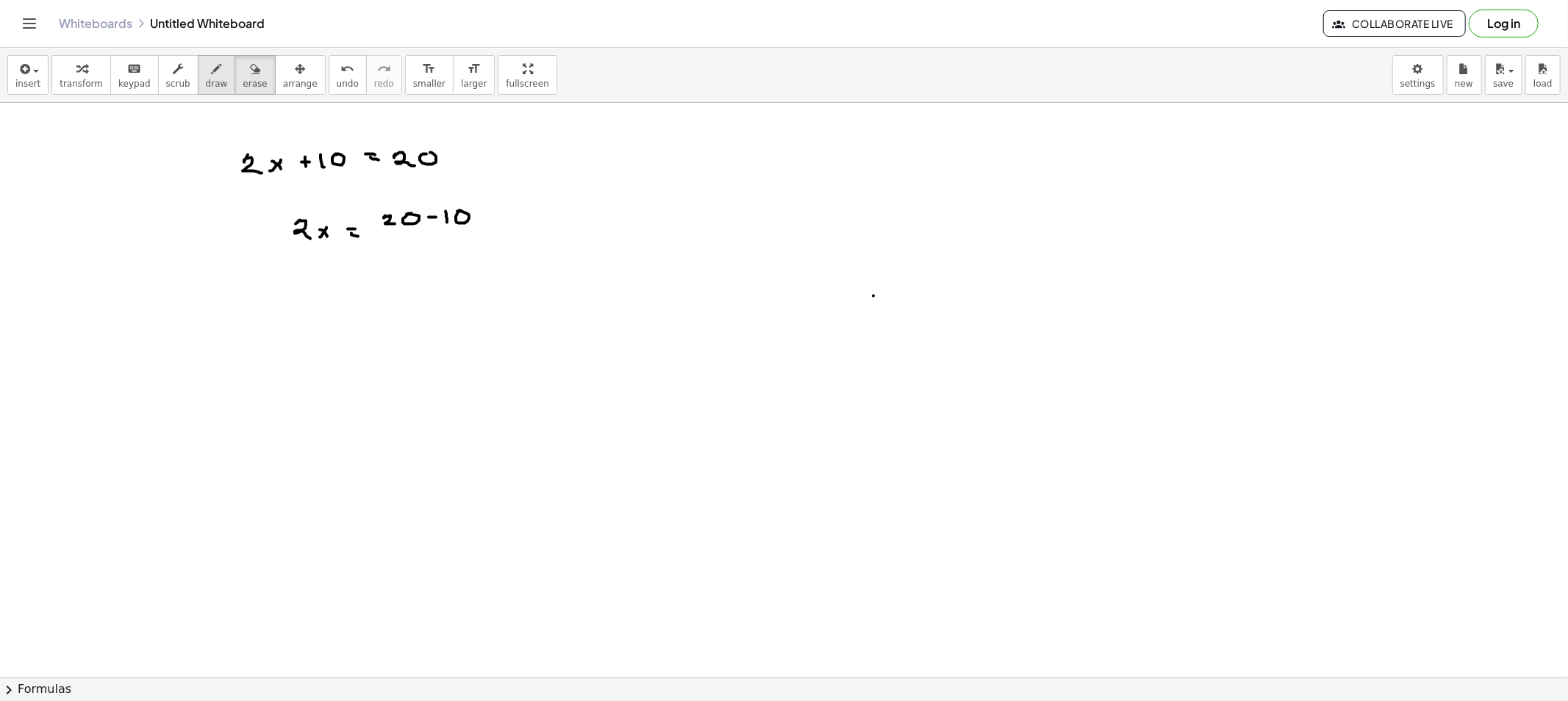
click at [206, 86] on span "draw" at bounding box center [217, 83] width 22 height 10
drag, startPoint x: 297, startPoint y: 298, endPoint x: 311, endPoint y: 313, distance: 20.5
drag, startPoint x: 318, startPoint y: 307, endPoint x: 349, endPoint y: 303, distance: 31.3
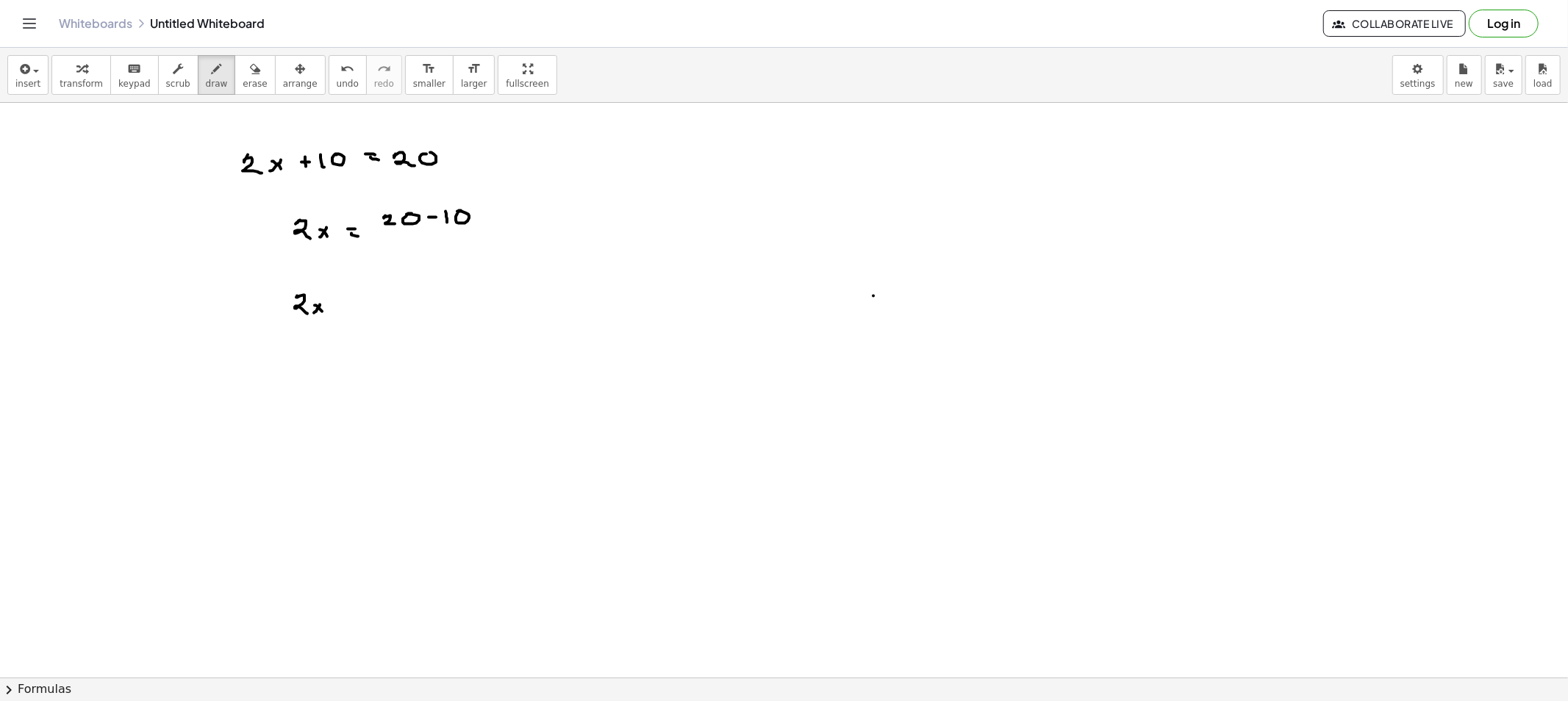
drag, startPoint x: 344, startPoint y: 296, endPoint x: 349, endPoint y: 302, distance: 7.8
drag, startPoint x: 349, startPoint y: 302, endPoint x: 361, endPoint y: 302, distance: 12.0
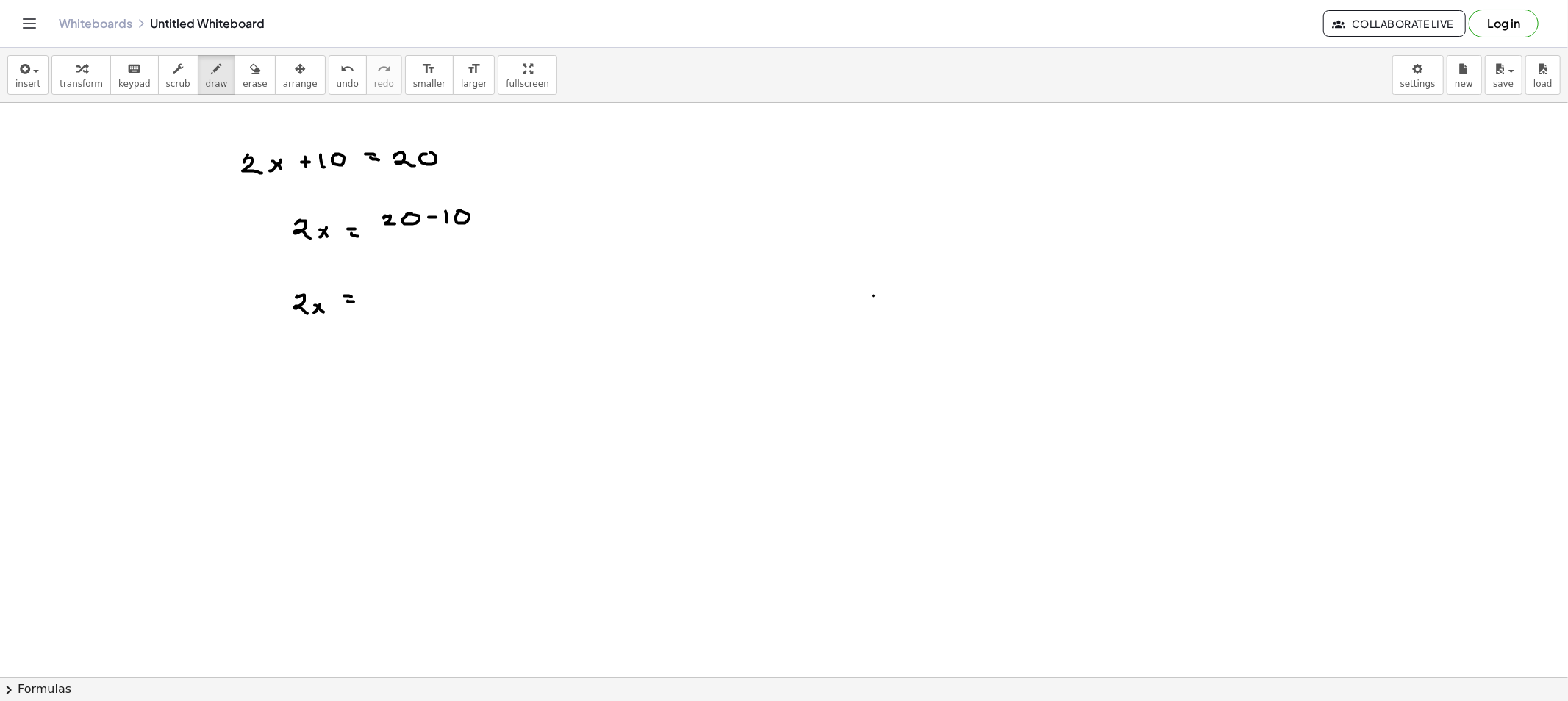
drag, startPoint x: 380, startPoint y: 285, endPoint x: 385, endPoint y: 295, distance: 11.2
drag, startPoint x: 302, startPoint y: 326, endPoint x: 431, endPoint y: 327, distance: 129.0
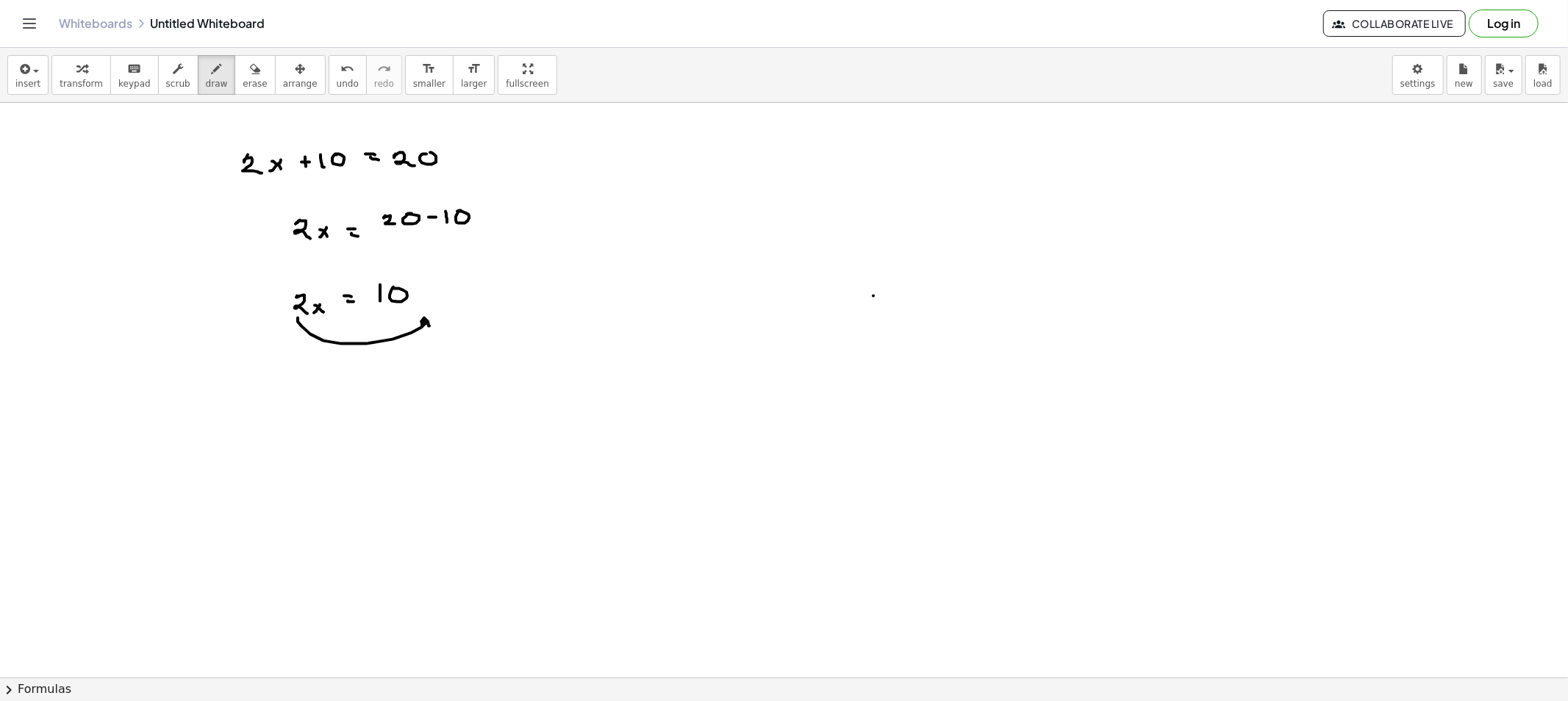
drag, startPoint x: 313, startPoint y: 377, endPoint x: 332, endPoint y: 384, distance: 20.2
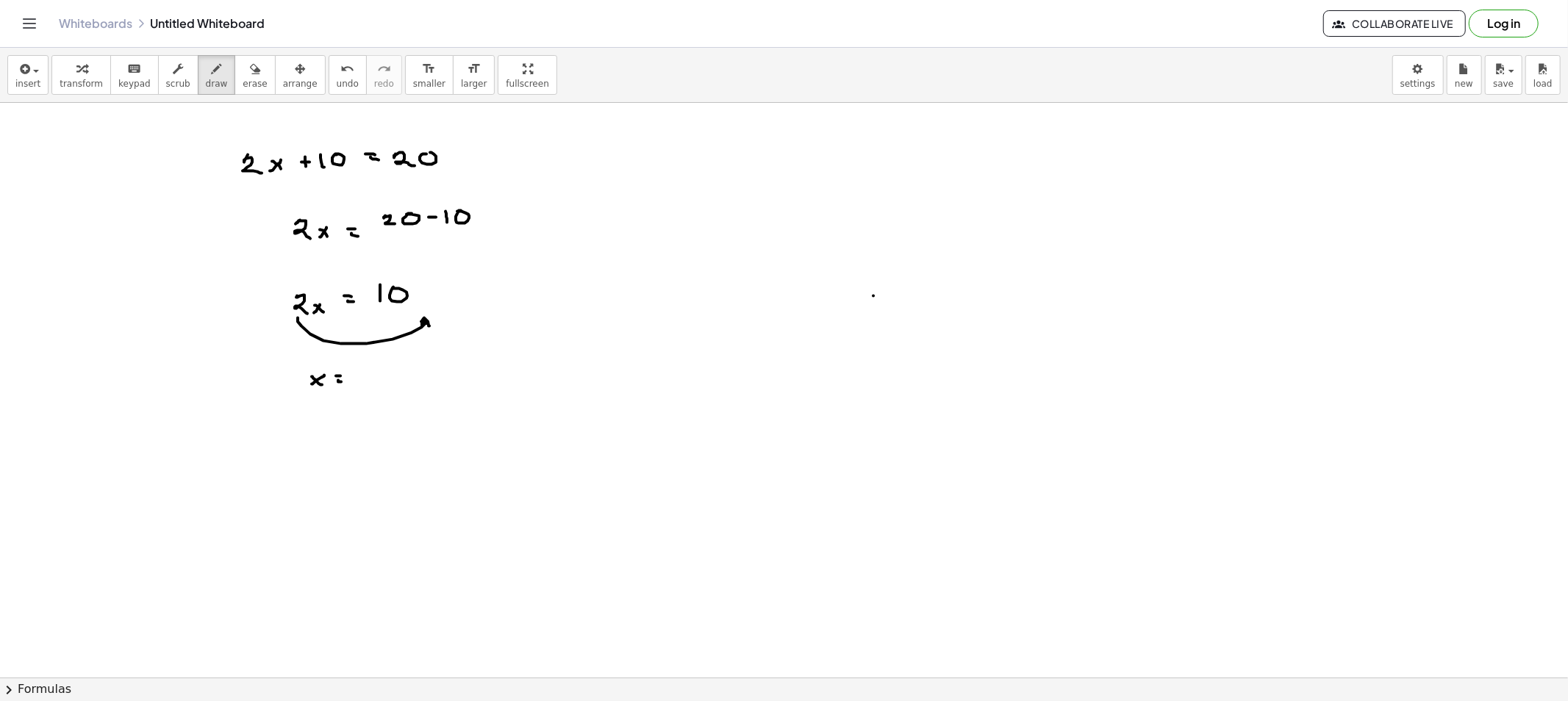
drag
click at [234, 94] on button "erase" at bounding box center [255, 74] width 41 height 40
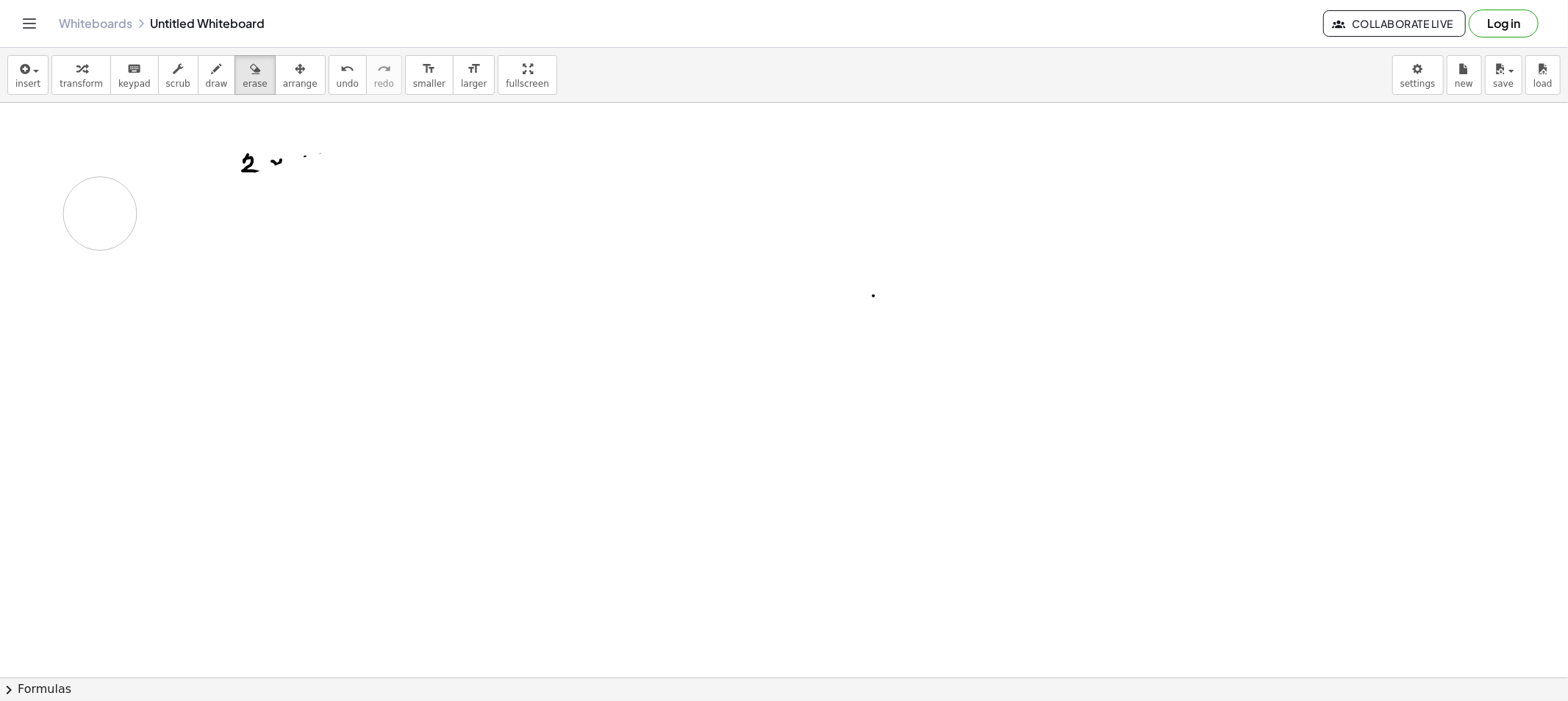
click at [209, 69] on button "draw" at bounding box center [216, 74] width 38 height 40
click at [206, 85] on span "draw" at bounding box center [217, 83] width 22 height 10
click at [206, 78] on span "draw" at bounding box center [217, 83] width 22 height 10
drag, startPoint x: 194, startPoint y: 140, endPoint x: 209, endPoint y: 151, distance: 18.6
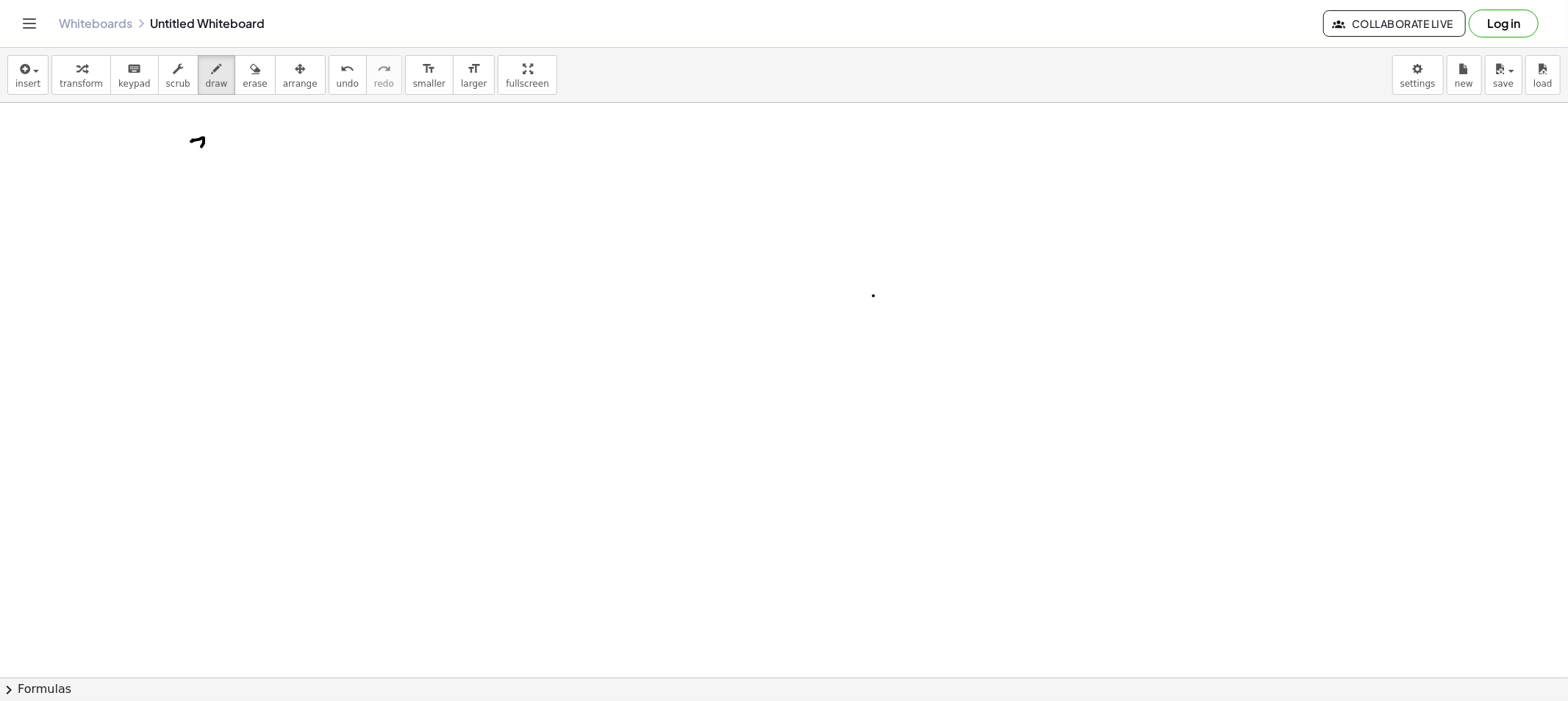
drag, startPoint x: 186, startPoint y: 157, endPoint x: 236, endPoint y: 156, distance: 50.0
drag, startPoint x: 193, startPoint y: 164, endPoint x: 186, endPoint y: 182, distance: 19.3
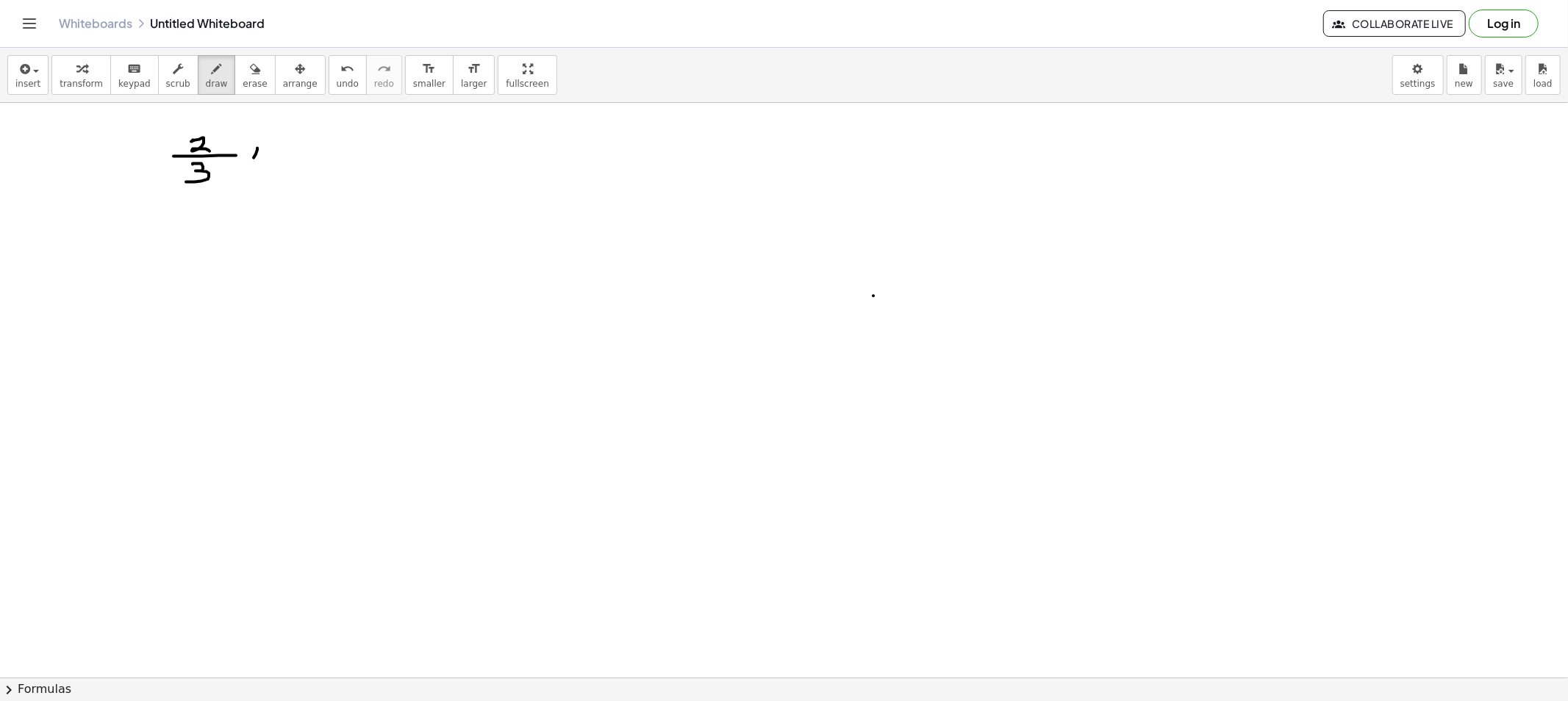
drag, startPoint x: 257, startPoint y: 148, endPoint x: 248, endPoint y: 157, distance: 12.7
drag, startPoint x: 257, startPoint y: 158, endPoint x: 259, endPoint y: 166, distance: 8.2
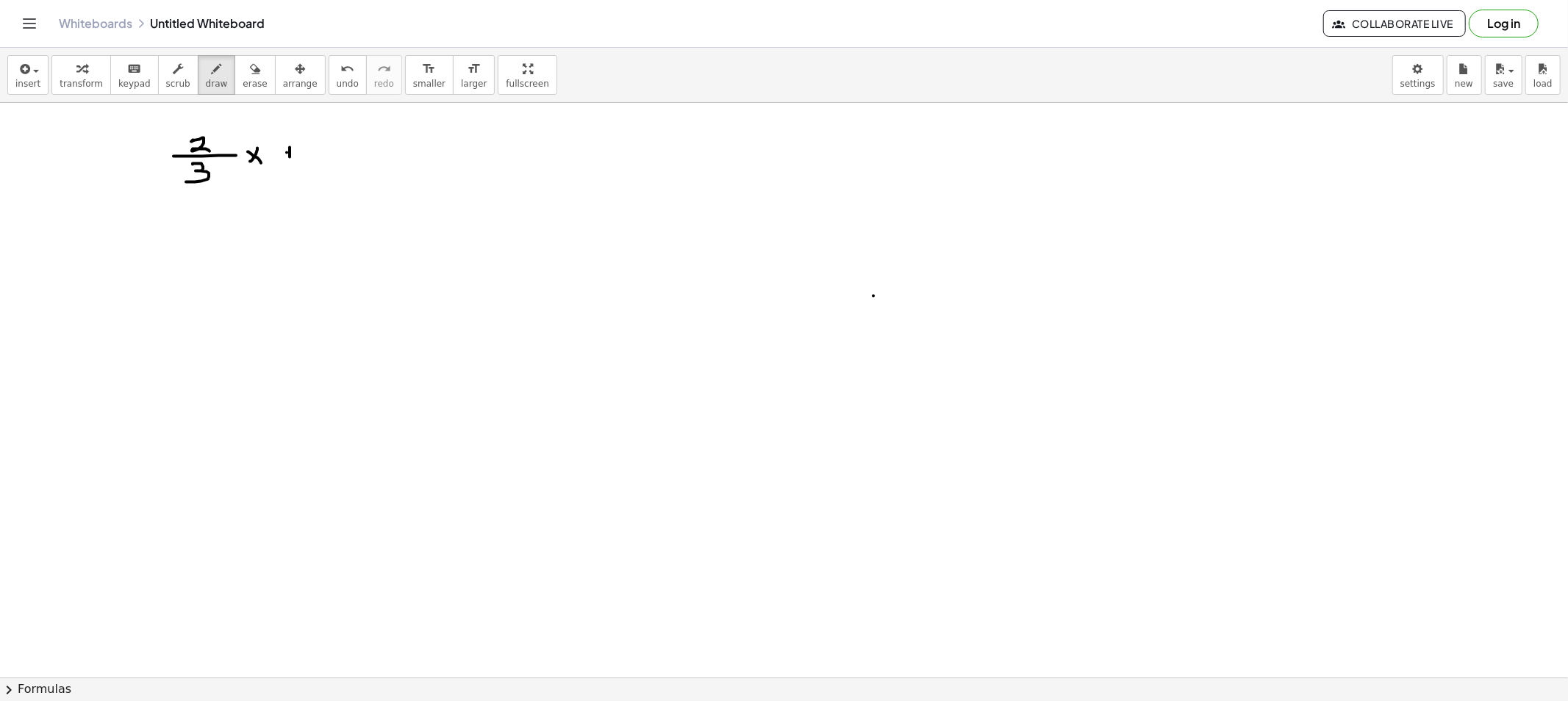
drag, startPoint x: 331, startPoint y: 141, endPoint x: 346, endPoint y: 140, distance: 15.0
drag, startPoint x: 332, startPoint y: 139, endPoint x: 358, endPoint y: 154, distance: 30.0
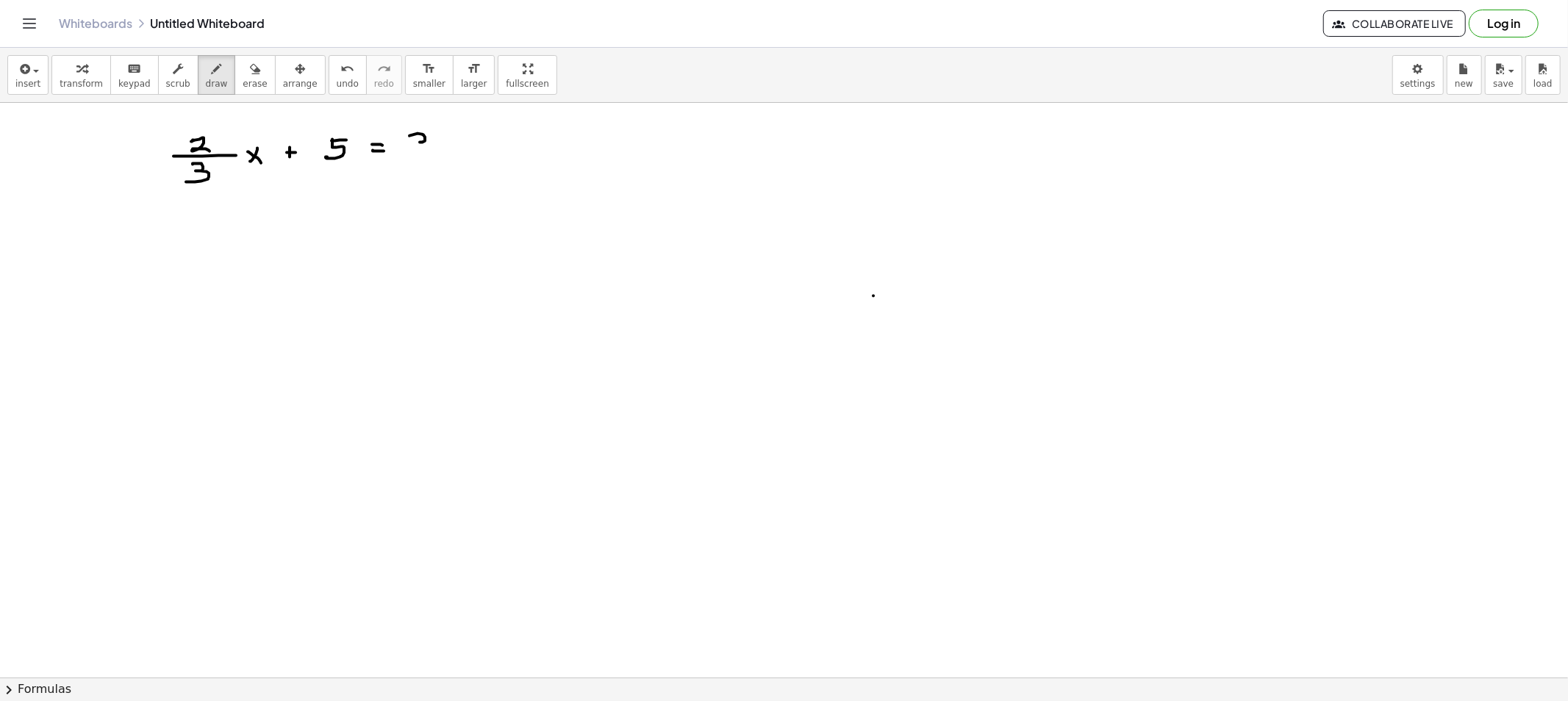
drag, startPoint x: 425, startPoint y: 140, endPoint x: 408, endPoint y: 155, distance: 22.7
drag, startPoint x: 448, startPoint y: 141, endPoint x: 438, endPoint y: 146, distance: 11.2
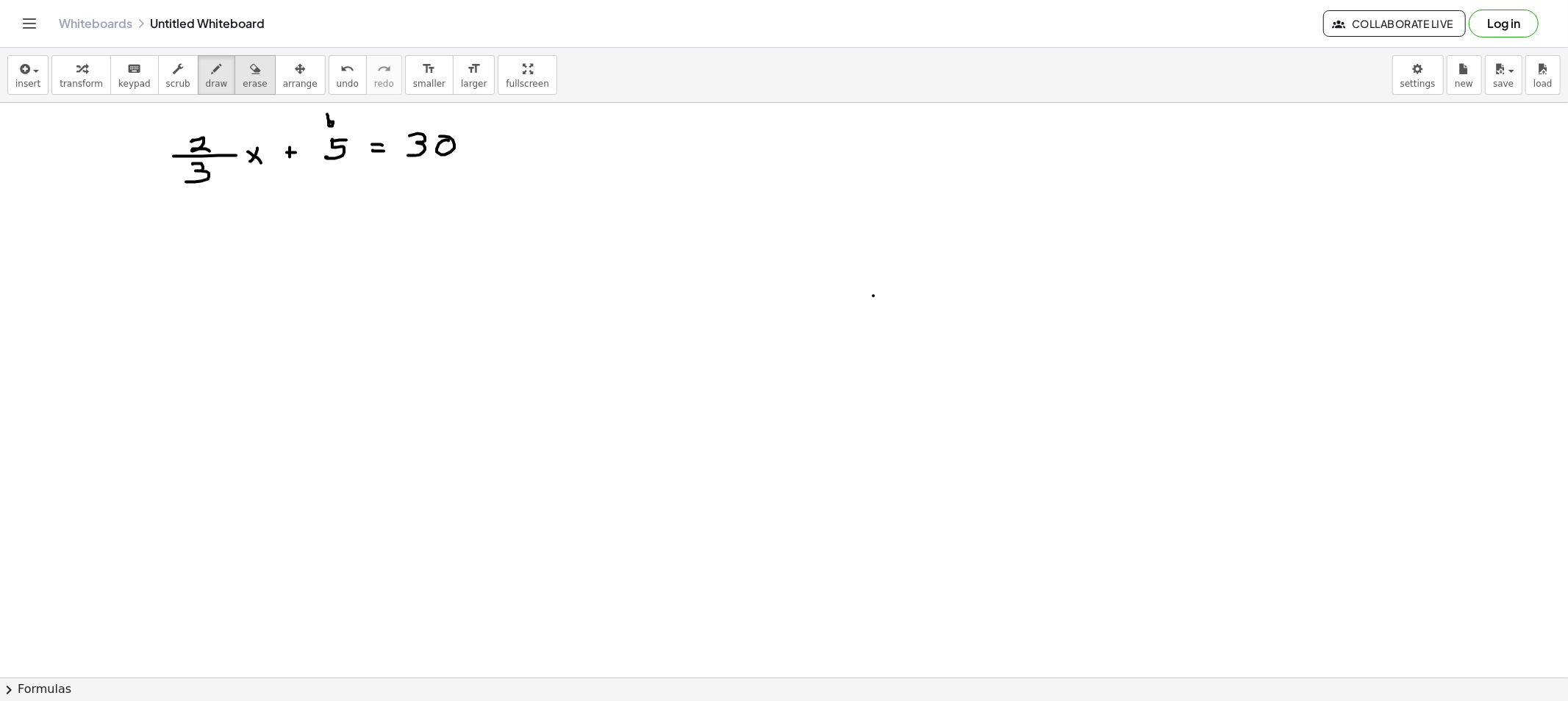
click at [243, 85] on span "erase" at bounding box center [255, 83] width 24 height 10
drag, startPoint x: 287, startPoint y: 104, endPoint x: 307, endPoint y: 103, distance: 20.0
click at [206, 67] on div "button" at bounding box center [217, 68] width 22 height 18
click at [243, 81] on span "erase" at bounding box center [255, 83] width 24 height 10
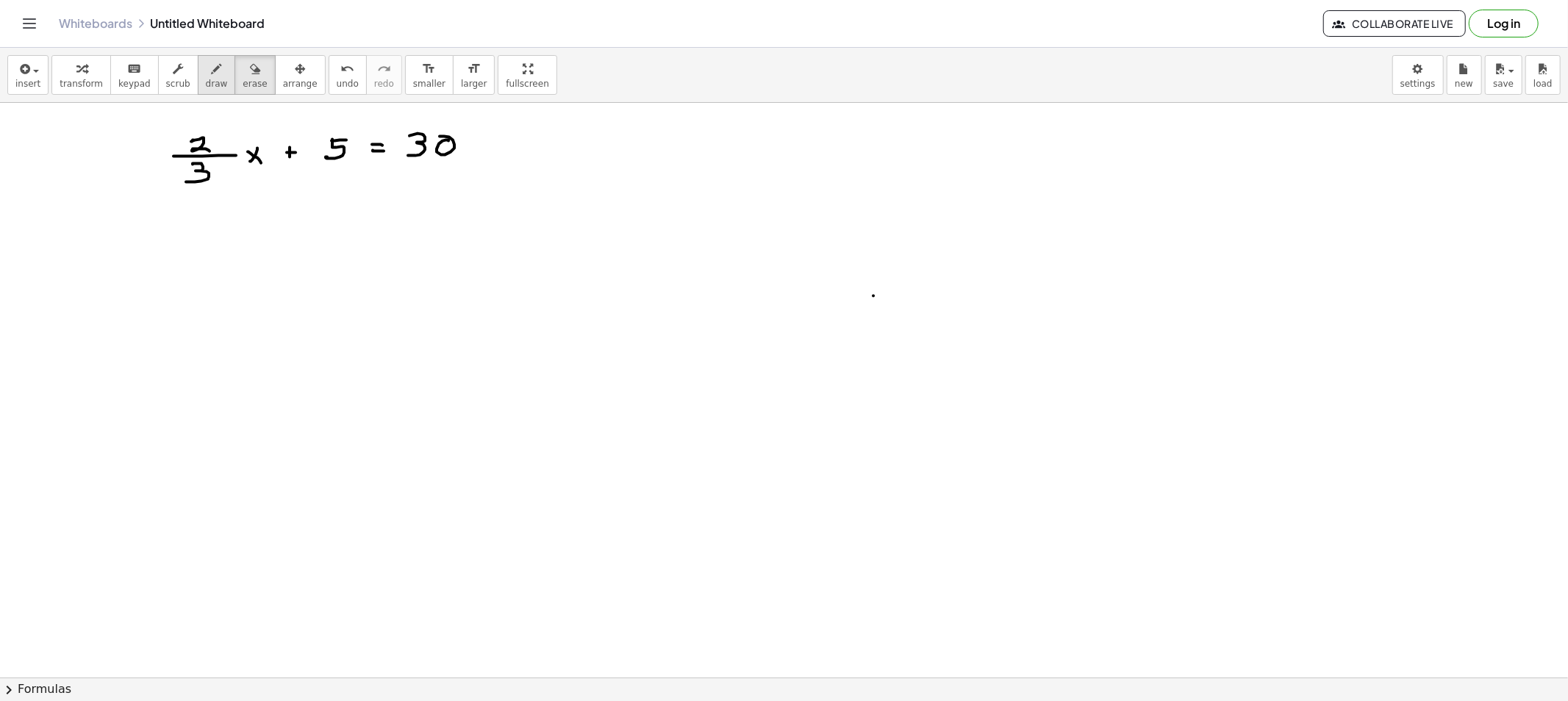
click at [215, 77] on button "draw" at bounding box center [216, 74] width 38 height 40
click at [206, 75] on div "button" at bounding box center [217, 68] width 22 height 18
click at [212, 68] on icon "button" at bounding box center [216, 69] width 10 height 18
drag, startPoint x: 225, startPoint y: 113, endPoint x: 222, endPoint y: 128, distance: 15.3
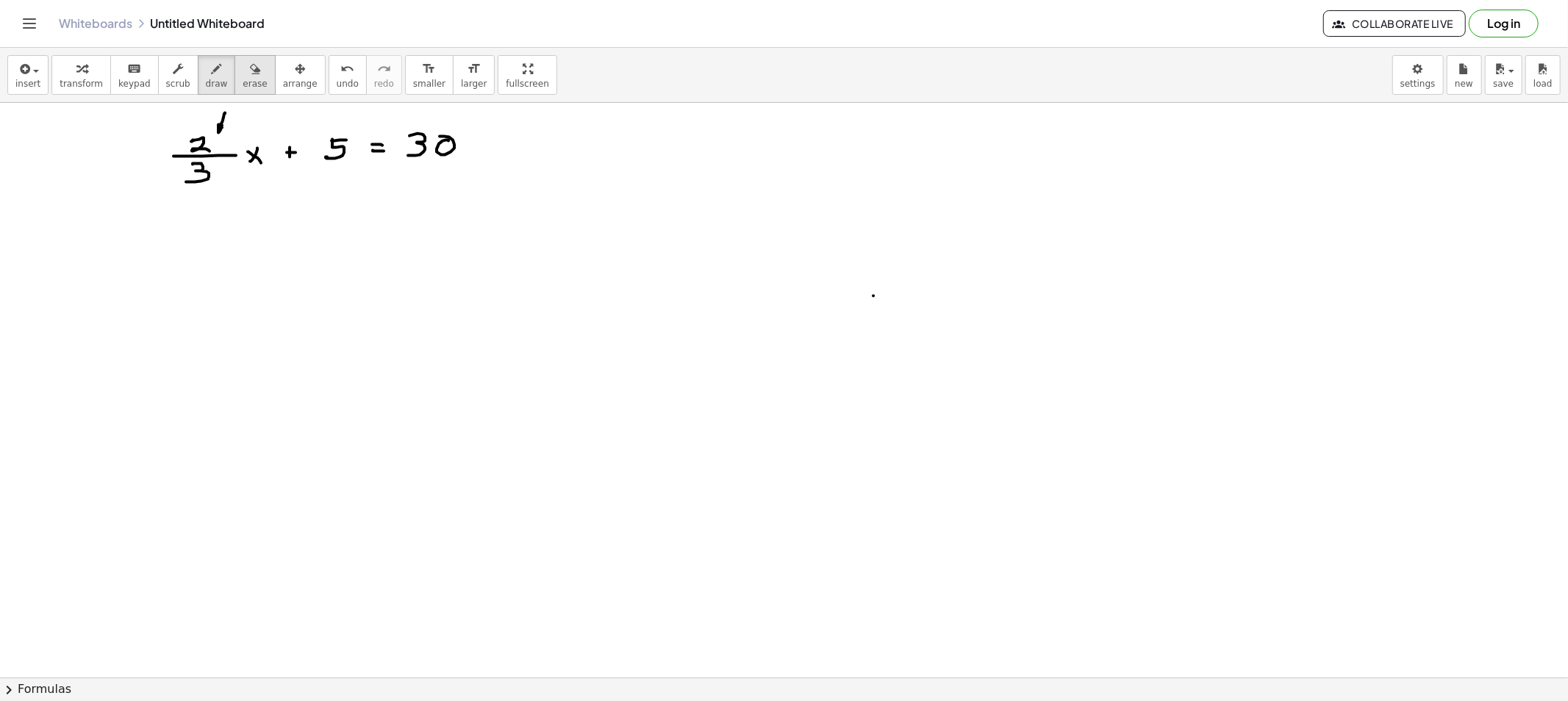
click at [243, 75] on div "button" at bounding box center [255, 68] width 24 height 18
click at [213, 86] on button "draw" at bounding box center [216, 74] width 38 height 40
drag, startPoint x: 163, startPoint y: 118, endPoint x: 183, endPoint y: 209, distance: 93.2
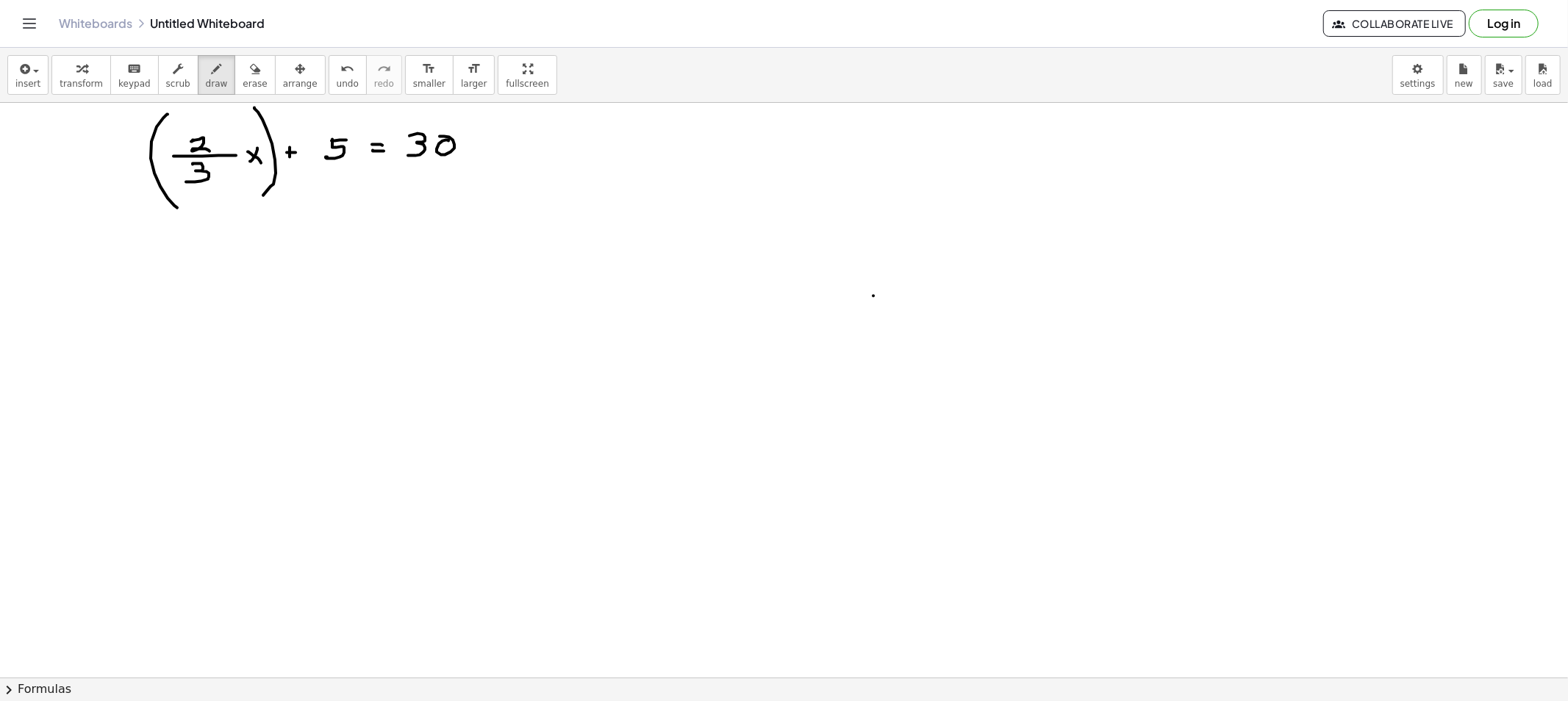
drag, startPoint x: 255, startPoint y: 108, endPoint x: 260, endPoint y: 199, distance: 91.1
drag, startPoint x: 232, startPoint y: 116, endPoint x: 243, endPoint y: 132, distance: 19.4
drag, startPoint x: 325, startPoint y: 201, endPoint x: 326, endPoint y: 184, distance: 17.0
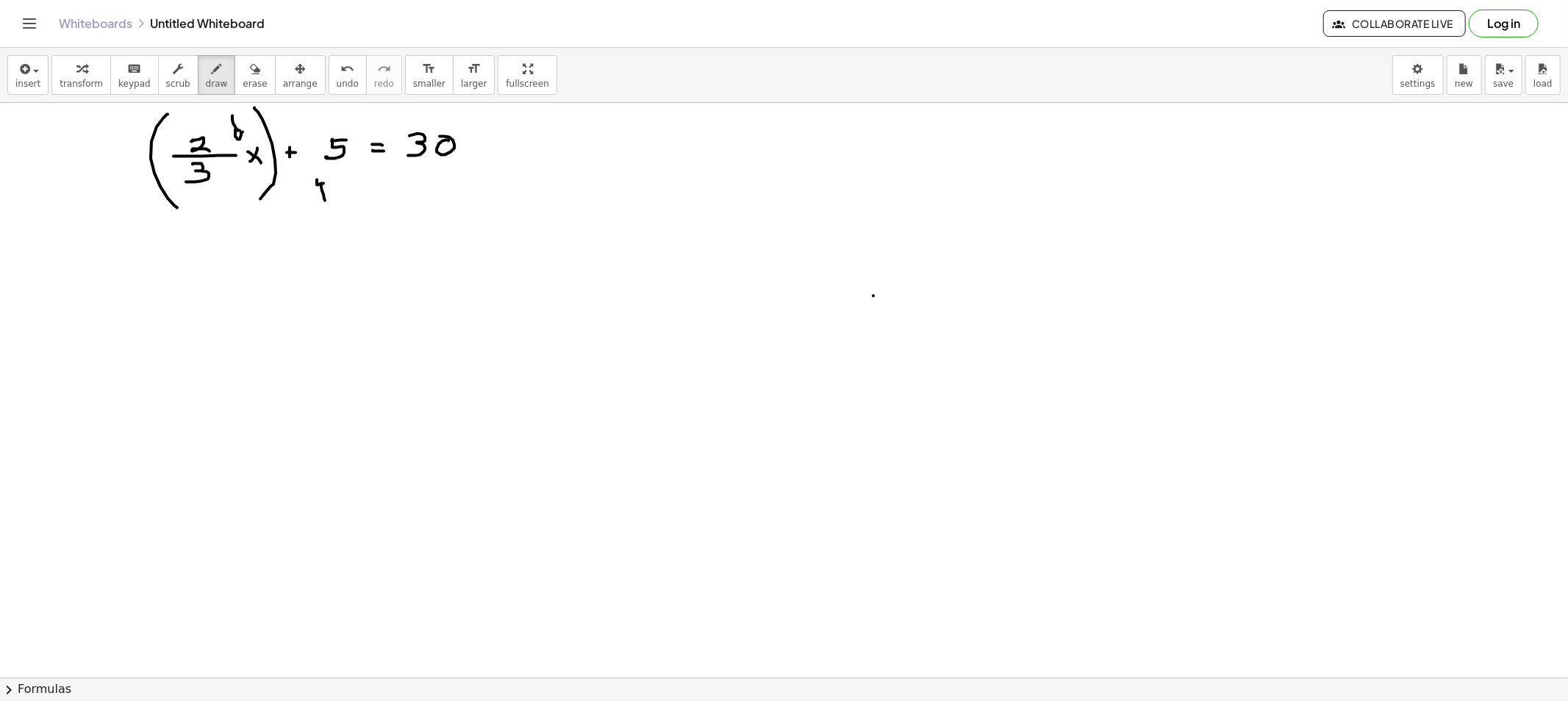
drag, startPoint x: 324, startPoint y: 196, endPoint x: 450, endPoint y: 184, distance: 126.6
drag, startPoint x: 456, startPoint y: 172, endPoint x: 468, endPoint y: 192, distance: 23.3
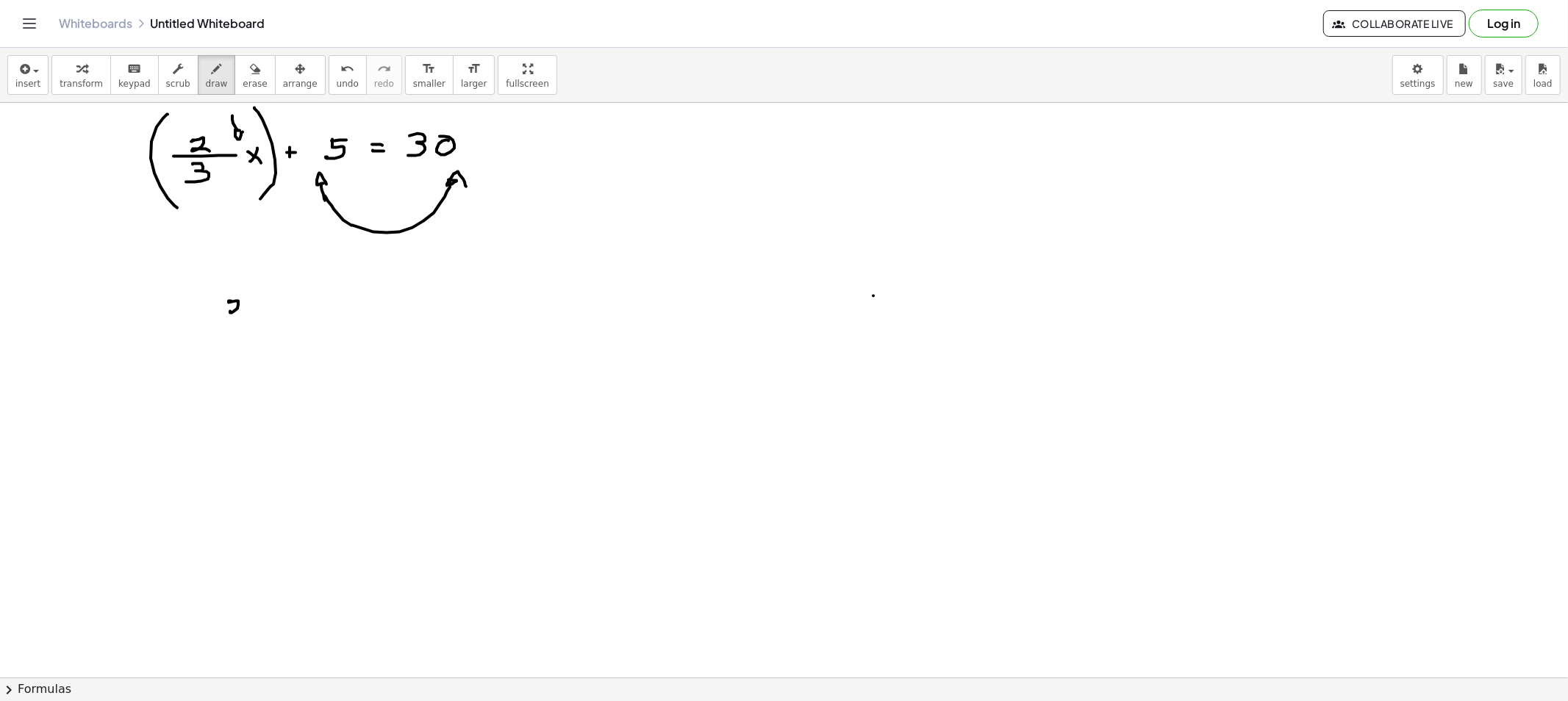
drag, startPoint x: 231, startPoint y: 302, endPoint x: 241, endPoint y: 313, distance: 14.9
drag, startPoint x: 215, startPoint y: 318, endPoint x: 255, endPoint y: 320, distance: 40.0
drag, startPoint x: 230, startPoint y: 327, endPoint x: 274, endPoint y: 329, distance: 44.0
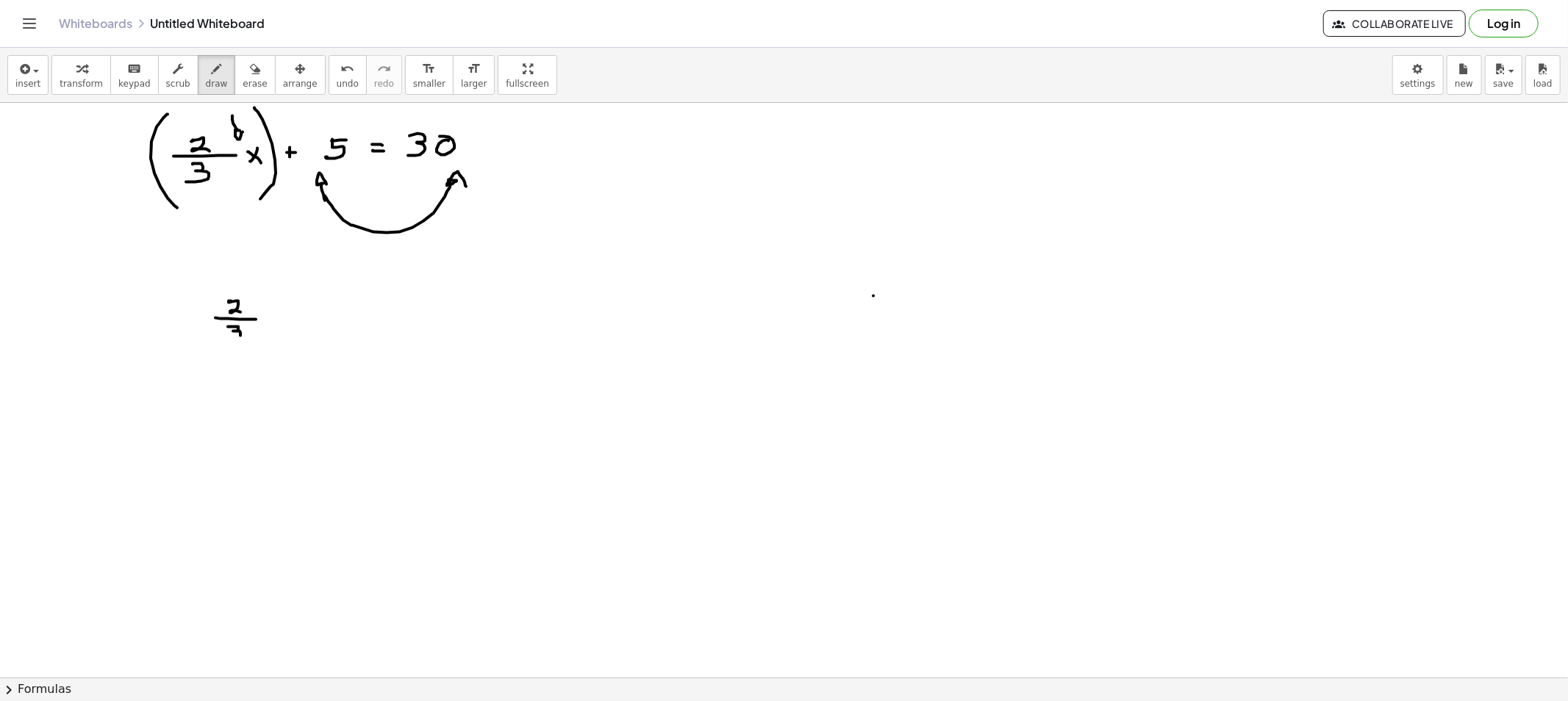
drag, startPoint x: 288, startPoint y: 311, endPoint x: 275, endPoint y: 317, distance: 14.3
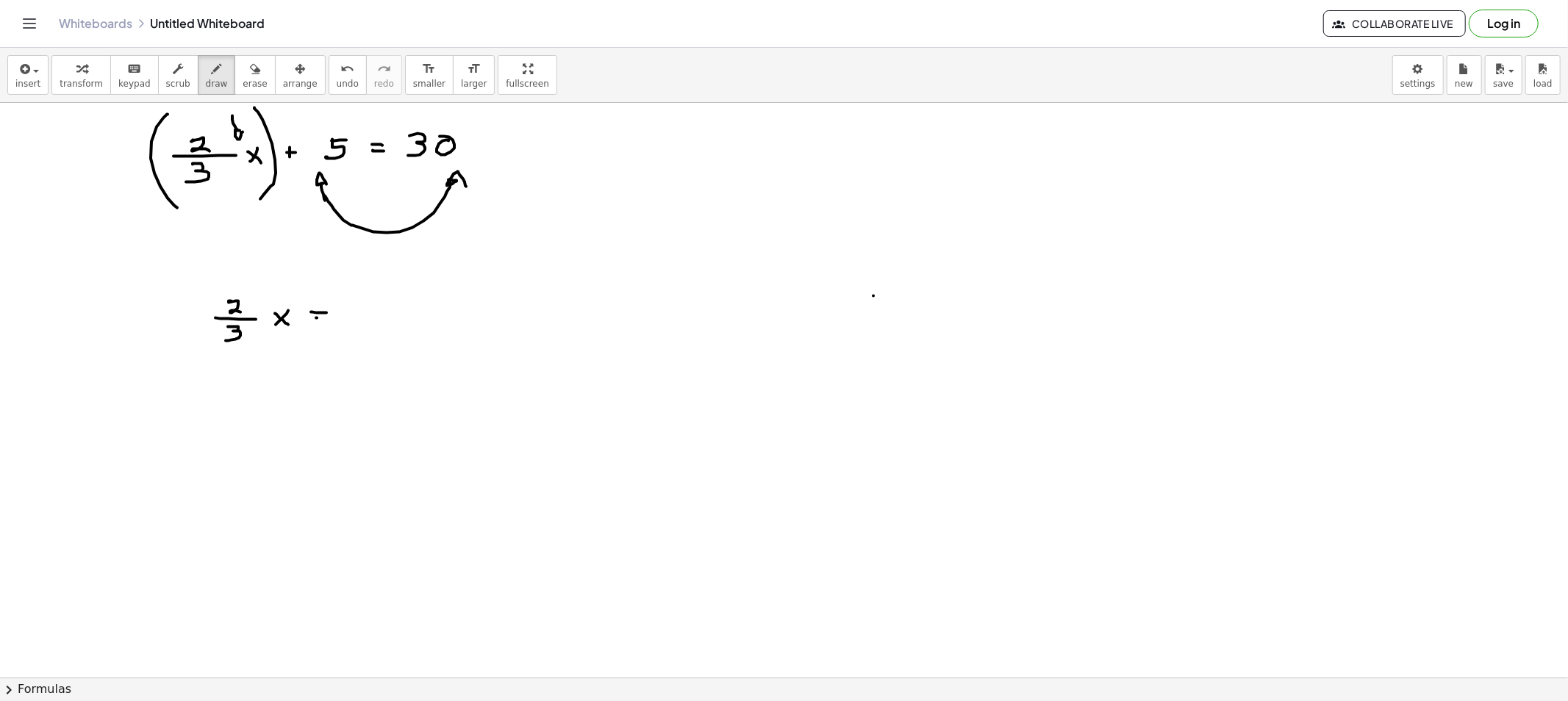
drag, startPoint x: 316, startPoint y: 318, endPoint x: 339, endPoint y: 322, distance: 23.3
drag, startPoint x: 354, startPoint y: 311, endPoint x: 362, endPoint y: 324, distance: 15.3
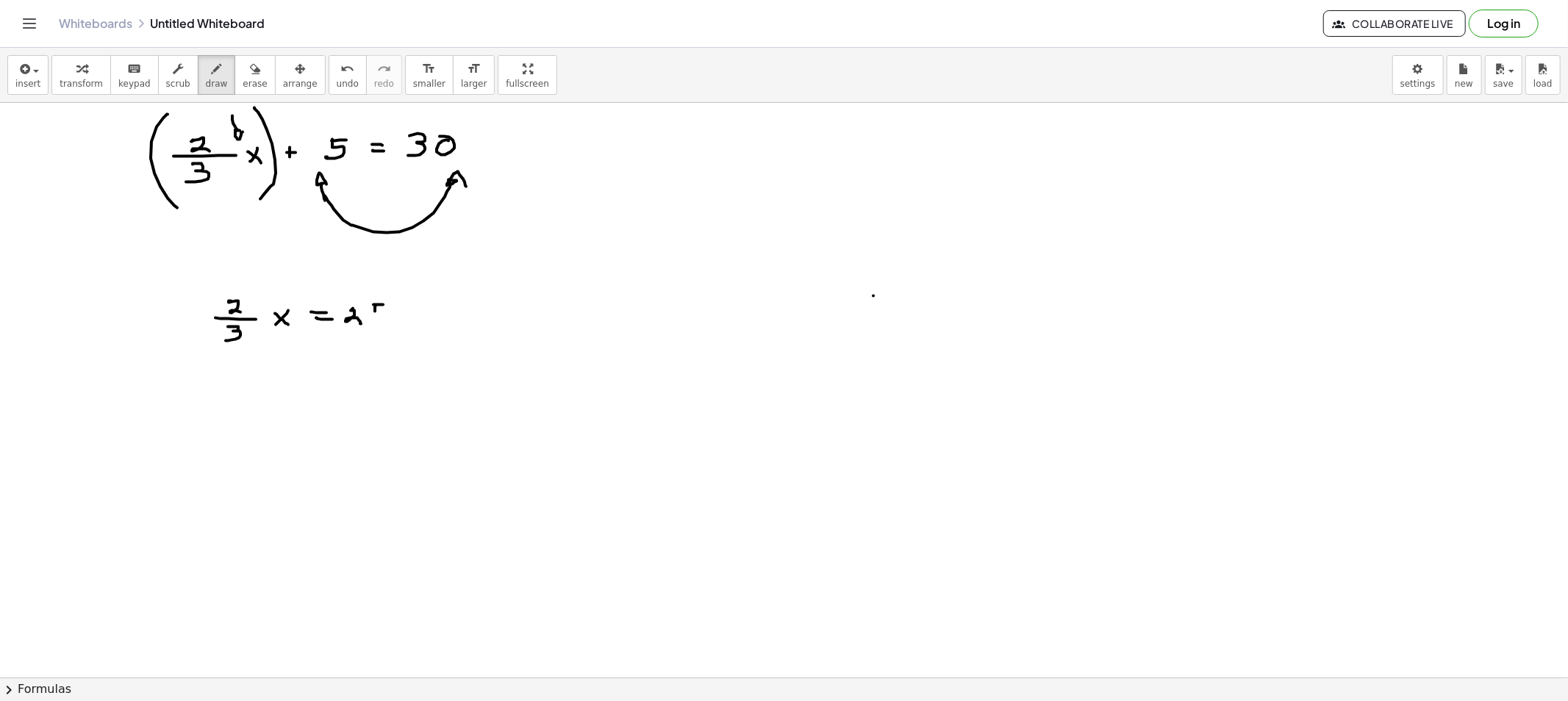
drag, startPoint x: 375, startPoint y: 305, endPoint x: 371, endPoint y: 320, distance: 15.5
drag, startPoint x: 217, startPoint y: 260, endPoint x: 226, endPoint y: 272, distance: 15.0
drag, startPoint x: 224, startPoint y: 82, endPoint x: 224, endPoint y: 105, distance: 23.0
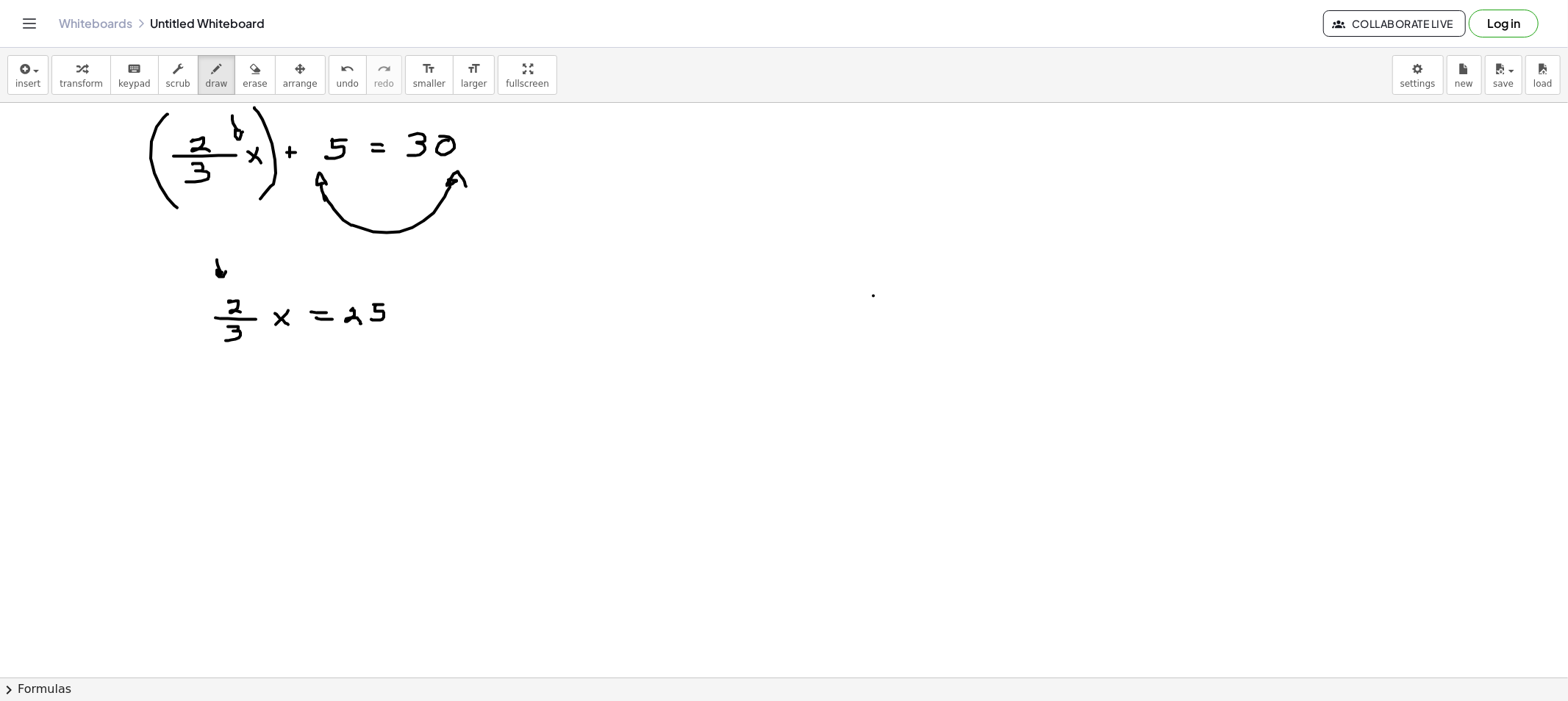
click at [243, 81] on span "erase" at bounding box center [255, 83] width 24 height 10
click at [208, 85] on span "draw" at bounding box center [217, 83] width 22 height 10
click at [243, 82] on span "erase" at bounding box center [255, 83] width 24 height 10
drag, startPoint x: 311, startPoint y: 214, endPoint x: 458, endPoint y: 203, distance: 147.4
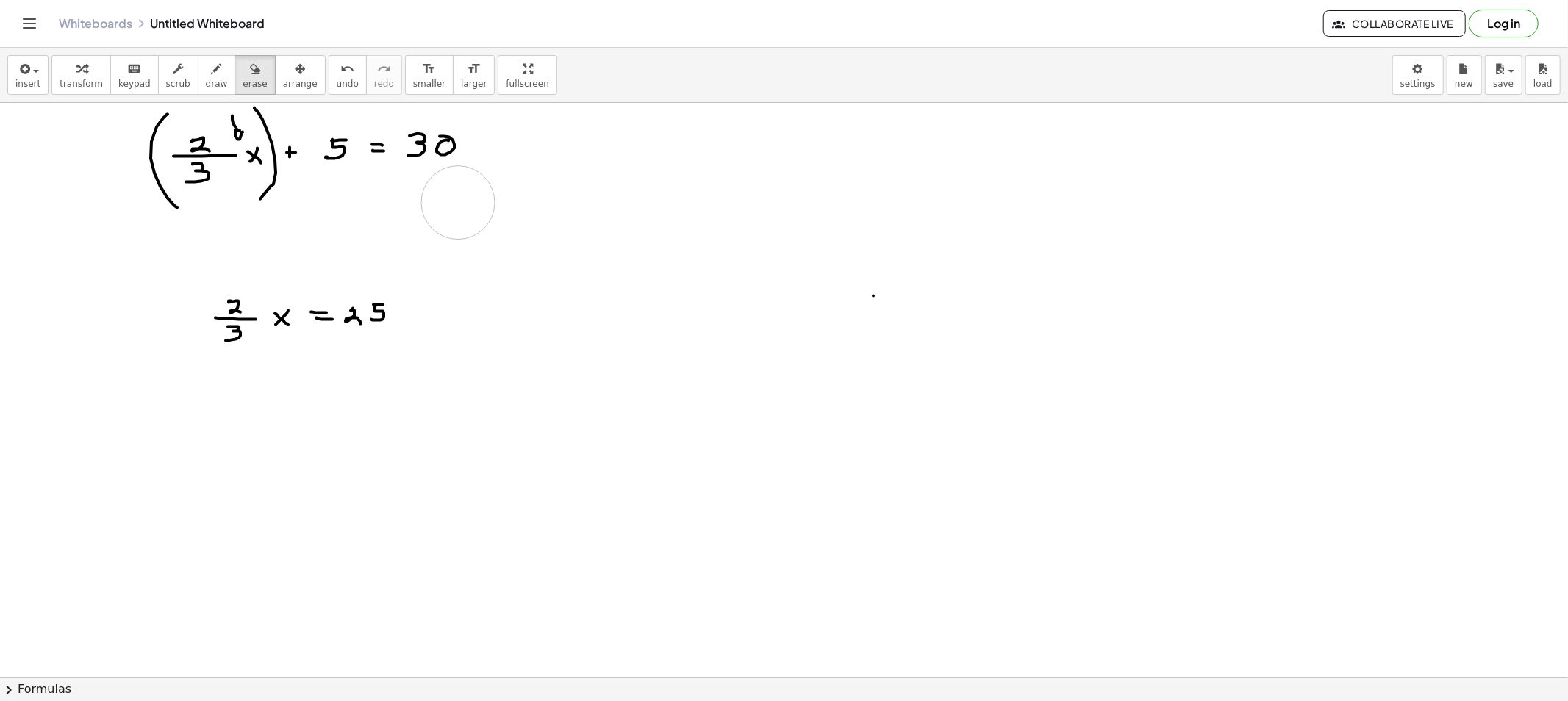
click at [206, 81] on span "draw" at bounding box center [217, 83] width 22 height 10
drag, startPoint x: 252, startPoint y: 348, endPoint x: 423, endPoint y: 341, distance: 171.1
drag, startPoint x: 422, startPoint y: 341, endPoint x: 435, endPoint y: 352, distance: 17.0
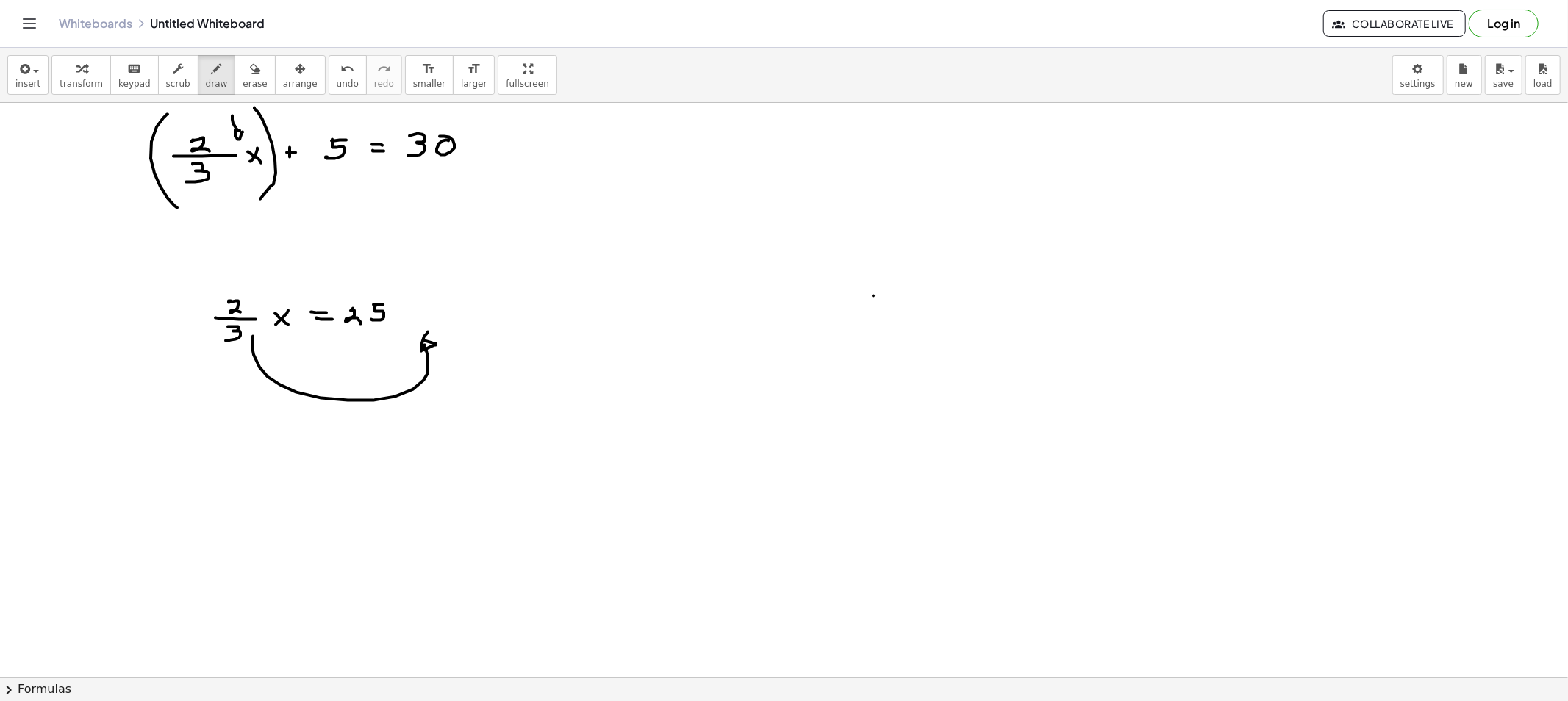
drag, startPoint x: 244, startPoint y: 99, endPoint x: 244, endPoint y: 92, distance: 7.0
click at [244, 99] on div "insert select one: Math Expression Function Text Youtube Video Graphing Geometr…" at bounding box center [784, 75] width 1568 height 55
drag, startPoint x: 243, startPoint y: 89, endPoint x: 243, endPoint y: 103, distance: 14.0
click at [243, 89] on button "erase" at bounding box center [255, 74] width 41 height 40
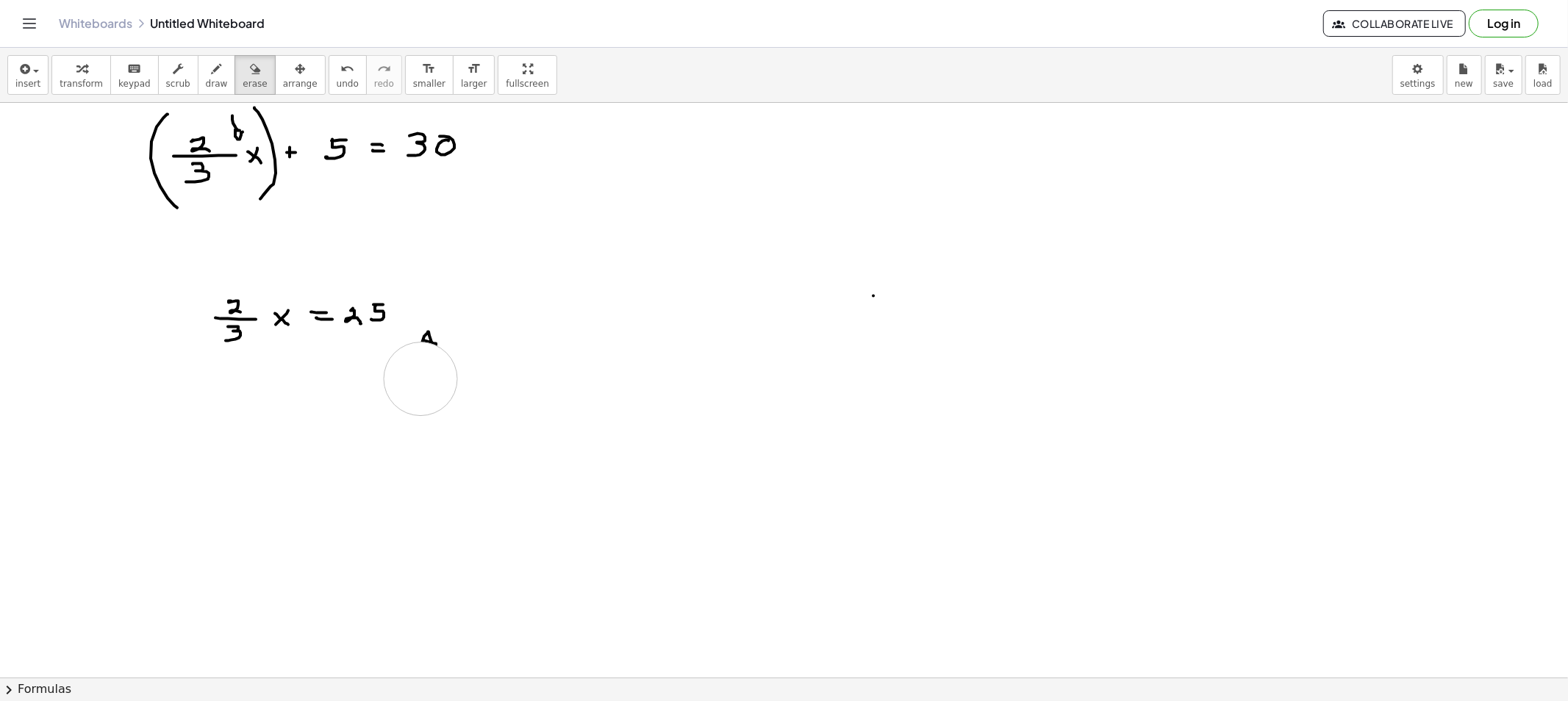
drag, startPoint x: 247, startPoint y: 413, endPoint x: 429, endPoint y: 359, distance: 189.8
drag, startPoint x: 195, startPoint y: 316, endPoint x: 258, endPoint y: 324, distance: 63.5
click at [212, 62] on icon "button" at bounding box center [216, 69] width 10 height 18
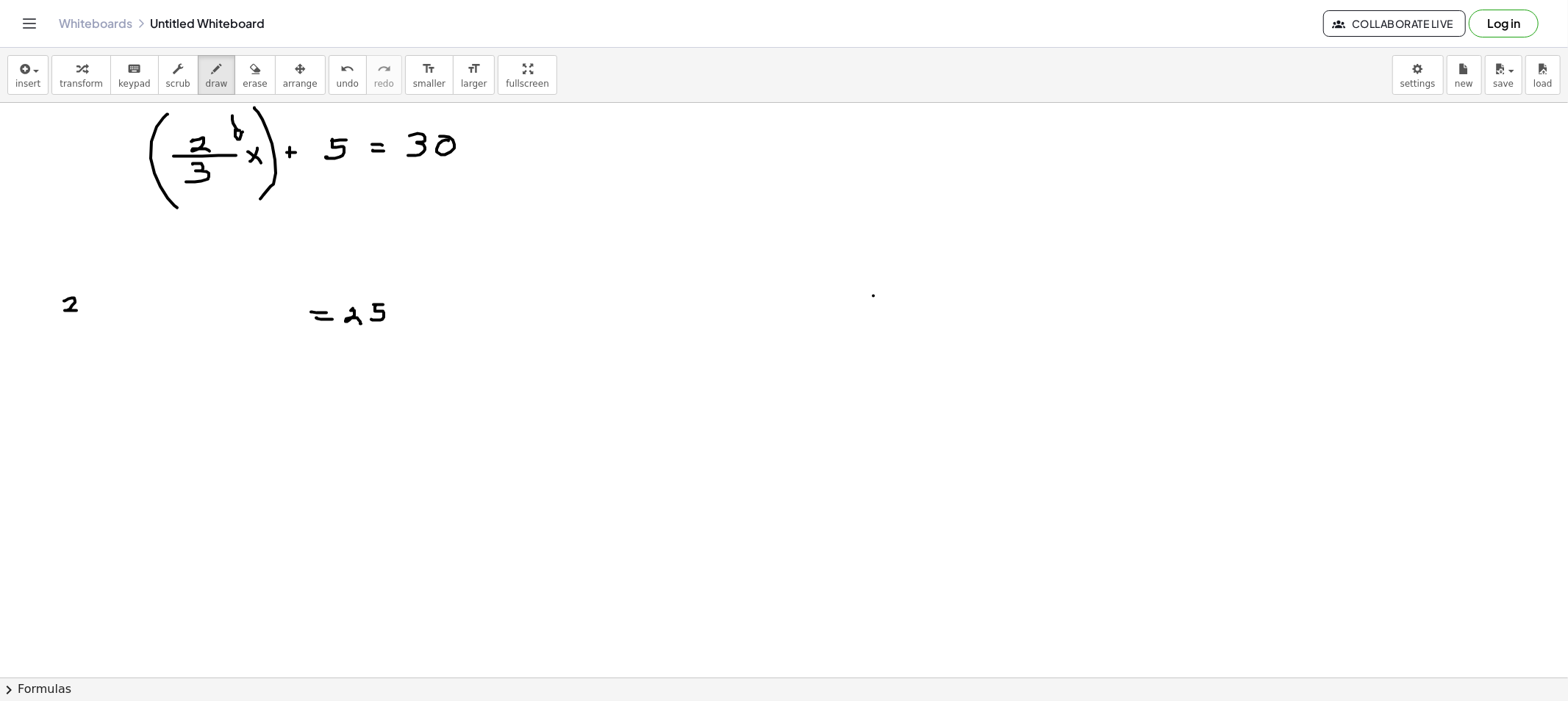
drag, startPoint x: 64, startPoint y: 302, endPoint x: 38, endPoint y: 320, distance: 31.6
drag, startPoint x: 38, startPoint y: 320, endPoint x: 122, endPoint y: 318, distance: 84.0
drag, startPoint x: 67, startPoint y: 334, endPoint x: 71, endPoint y: 341, distance: 8.1
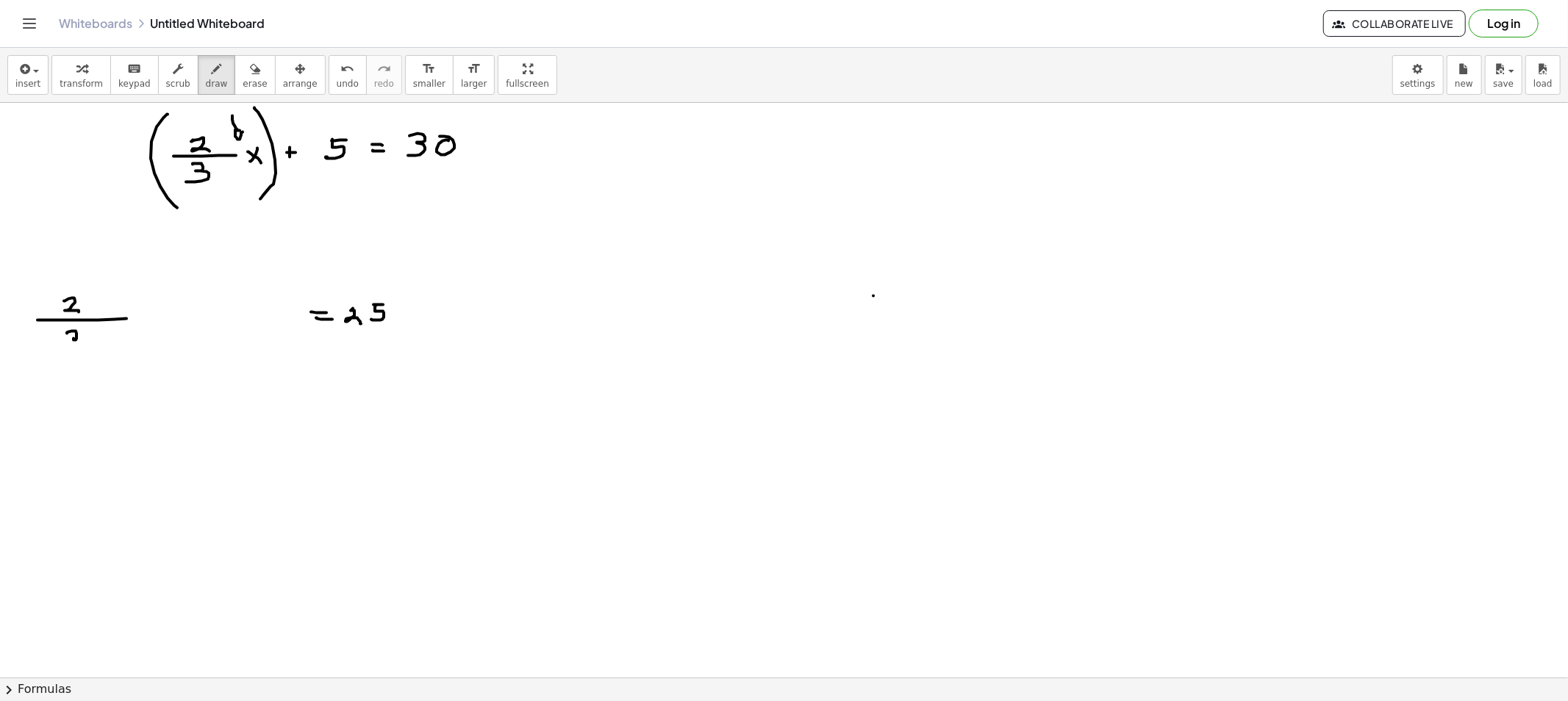
drag, startPoint x: 179, startPoint y: 309, endPoint x: 193, endPoint y: 326, distance: 22.0
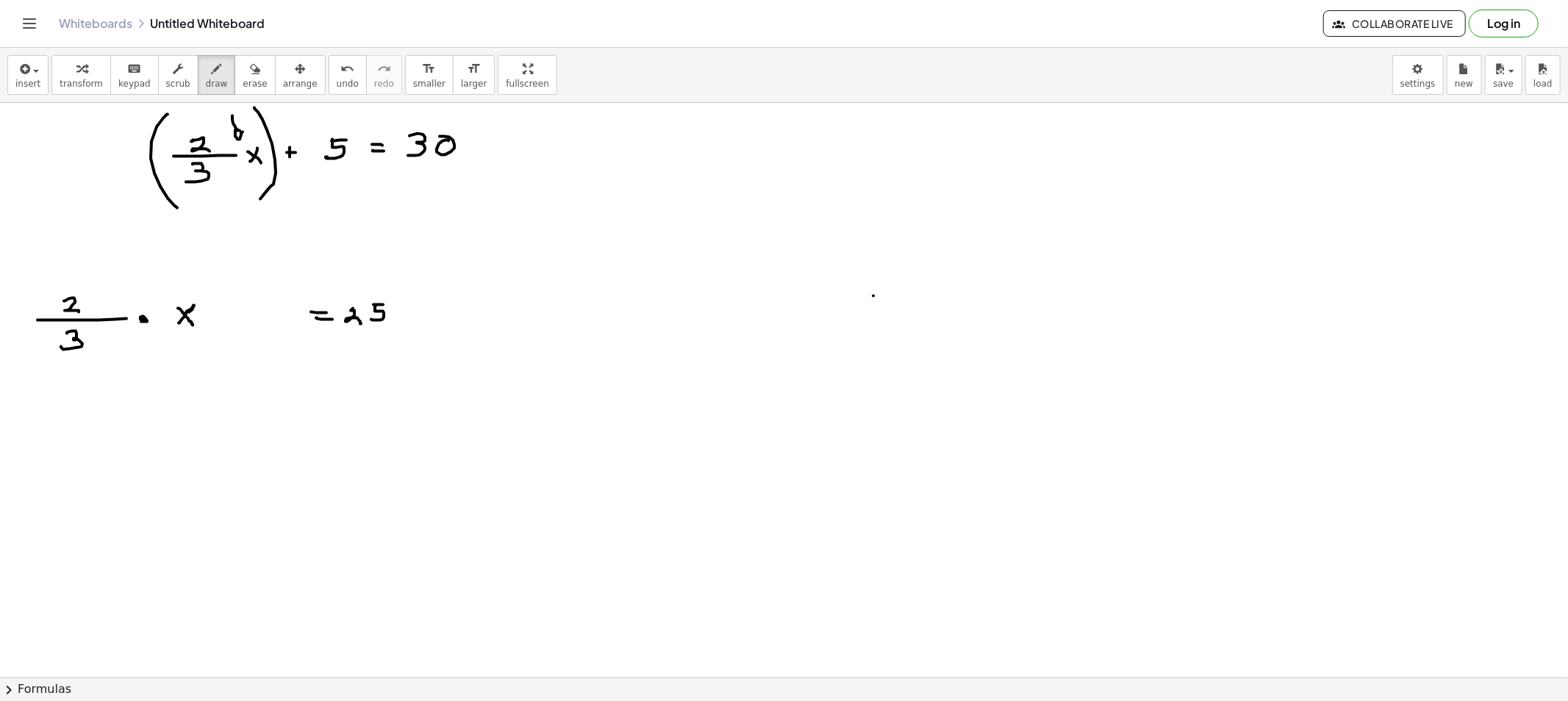
drag, startPoint x: 100, startPoint y: 259, endPoint x: 109, endPoint y: 266, distance: 11.4
click at [243, 79] on span "erase" at bounding box center [255, 83] width 24 height 10
drag, startPoint x: 85, startPoint y: 225, endPoint x: 107, endPoint y: 253, distance: 35.6
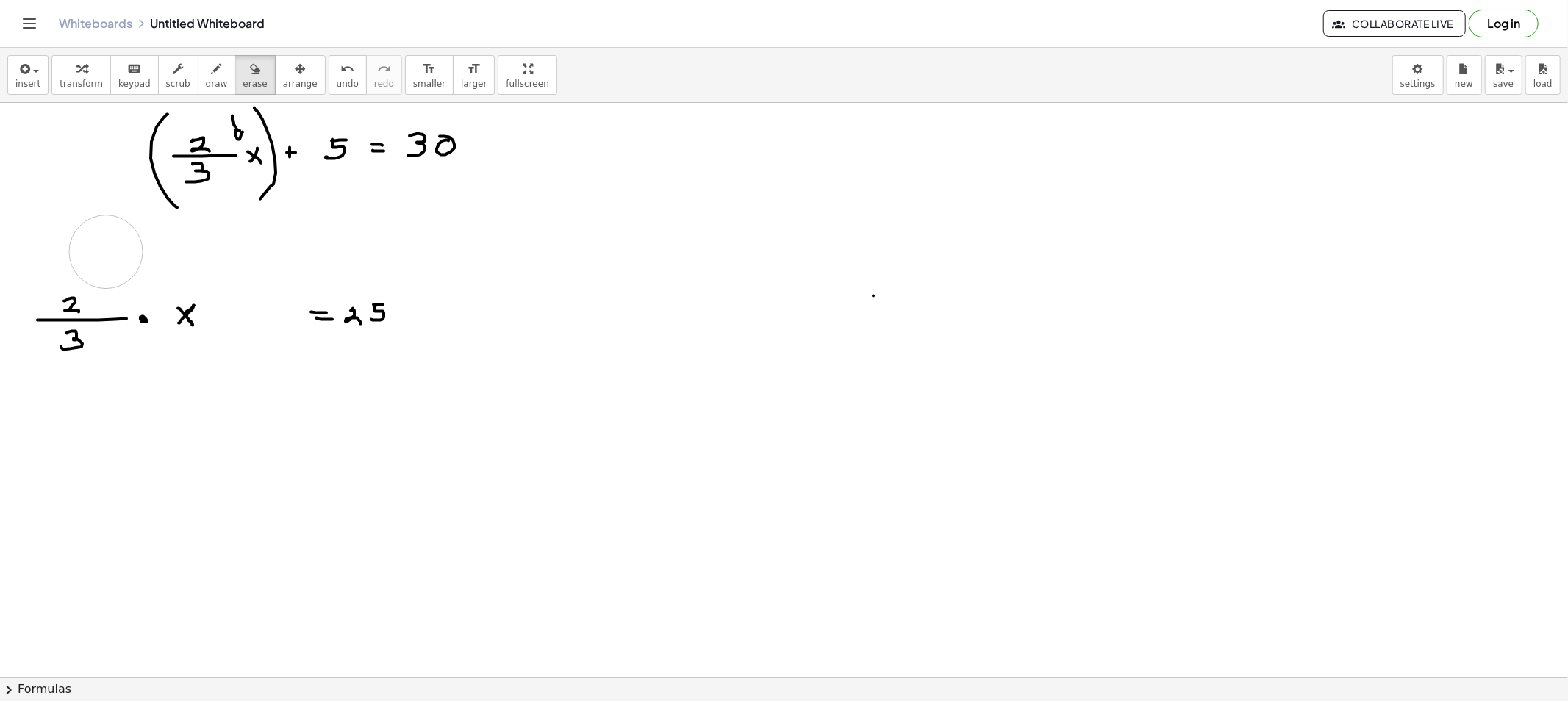
drag, startPoint x: 193, startPoint y: 329, endPoint x: 175, endPoint y: 328, distance: 18.0
click at [208, 92] on button "draw" at bounding box center [216, 74] width 38 height 40
drag, startPoint x: 156, startPoint y: 291, endPoint x: 140, endPoint y: 290, distance: 16.0
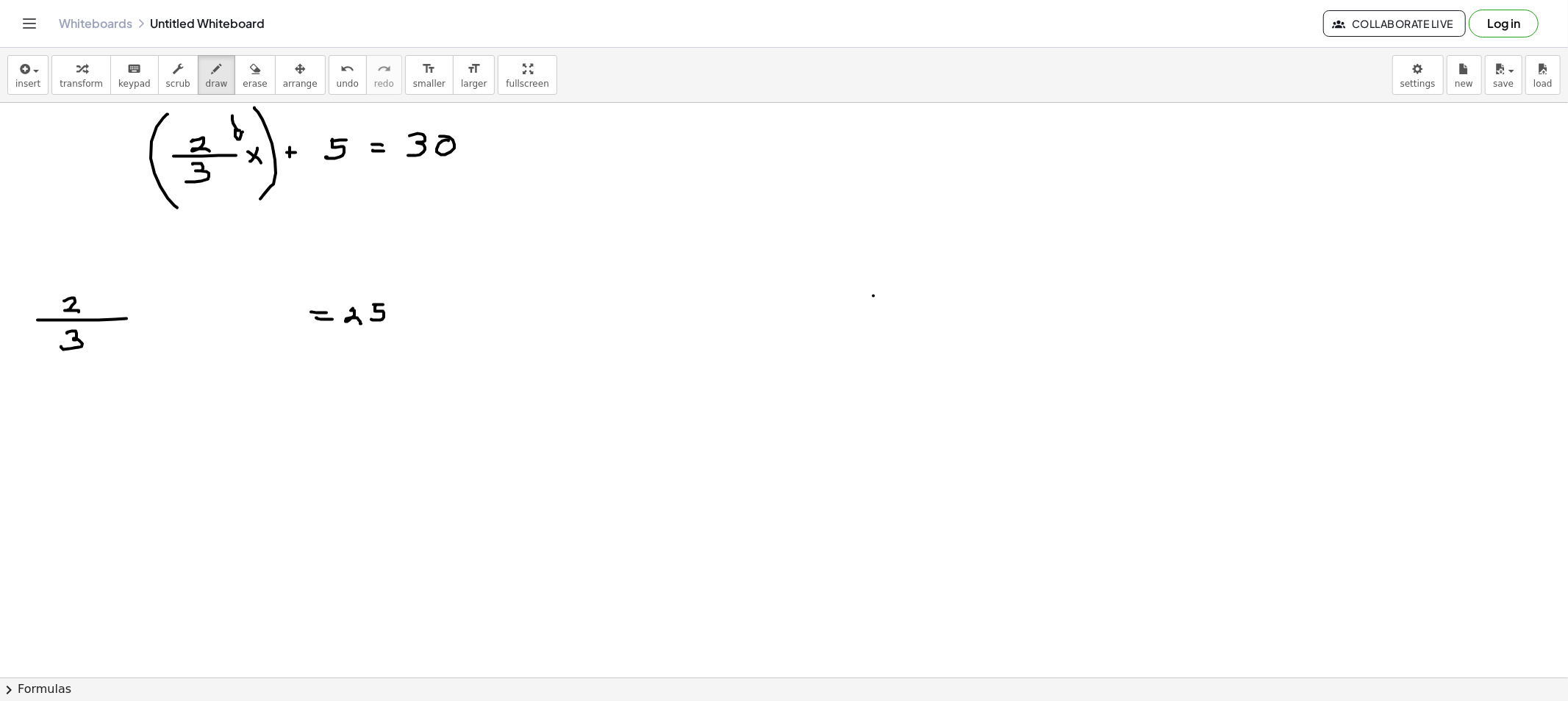
drag, startPoint x: 140, startPoint y: 290, endPoint x: 159, endPoint y: 314, distance: 30.6
drag, startPoint x: 85, startPoint y: 305, endPoint x: 121, endPoint y: 306, distance: 36.0
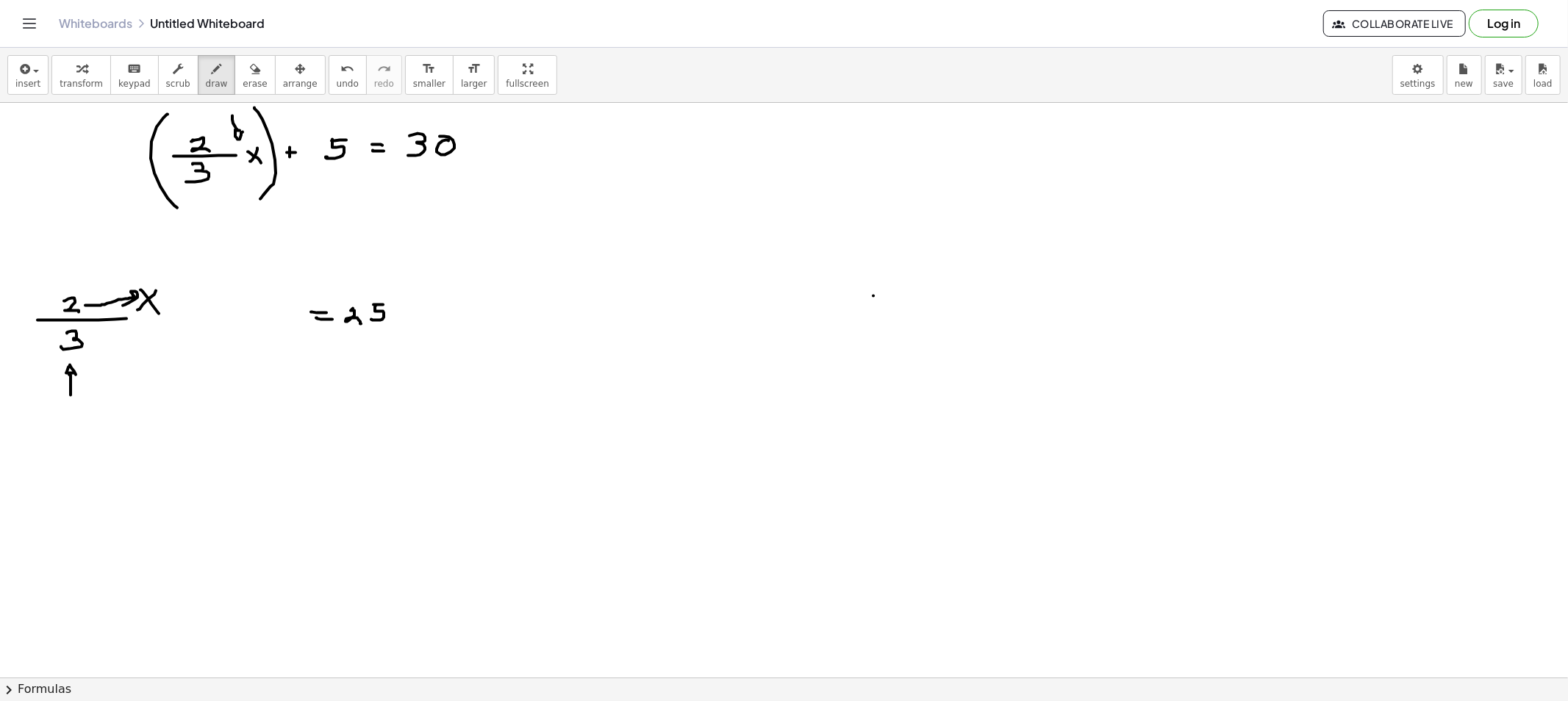
drag, startPoint x: 71, startPoint y: 396, endPoint x: 92, endPoint y: 400, distance: 21.4
drag, startPoint x: 92, startPoint y: 349, endPoint x: 153, endPoint y: 327, distance: 64.8
click at [234, 77] on button "erase" at bounding box center [255, 74] width 41 height 40
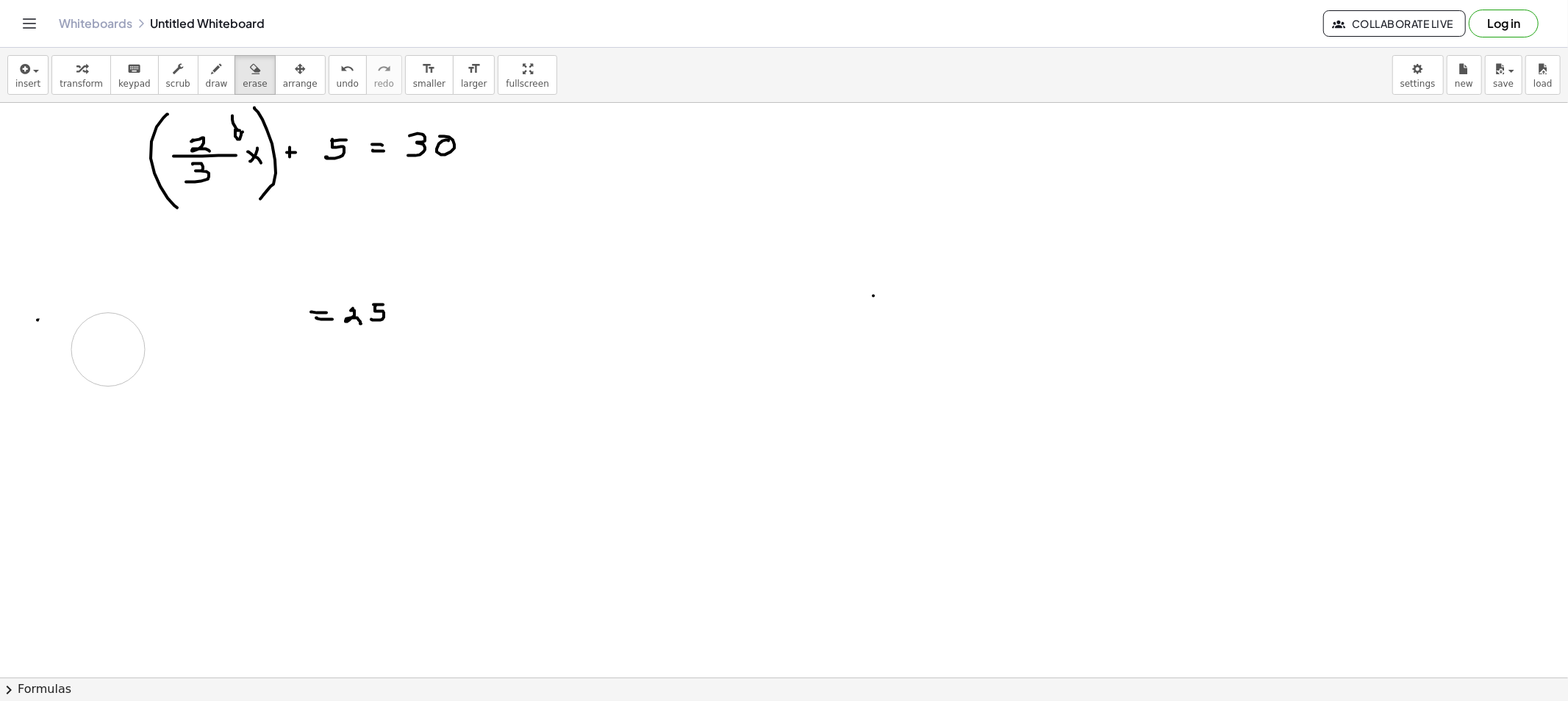
drag, startPoint x: 101, startPoint y: 282, endPoint x: 87, endPoint y: 282, distance: 14.0
click at [211, 85] on button "draw" at bounding box center [216, 74] width 38 height 40
drag, startPoint x: 220, startPoint y: 299, endPoint x: 230, endPoint y: 306, distance: 12.2
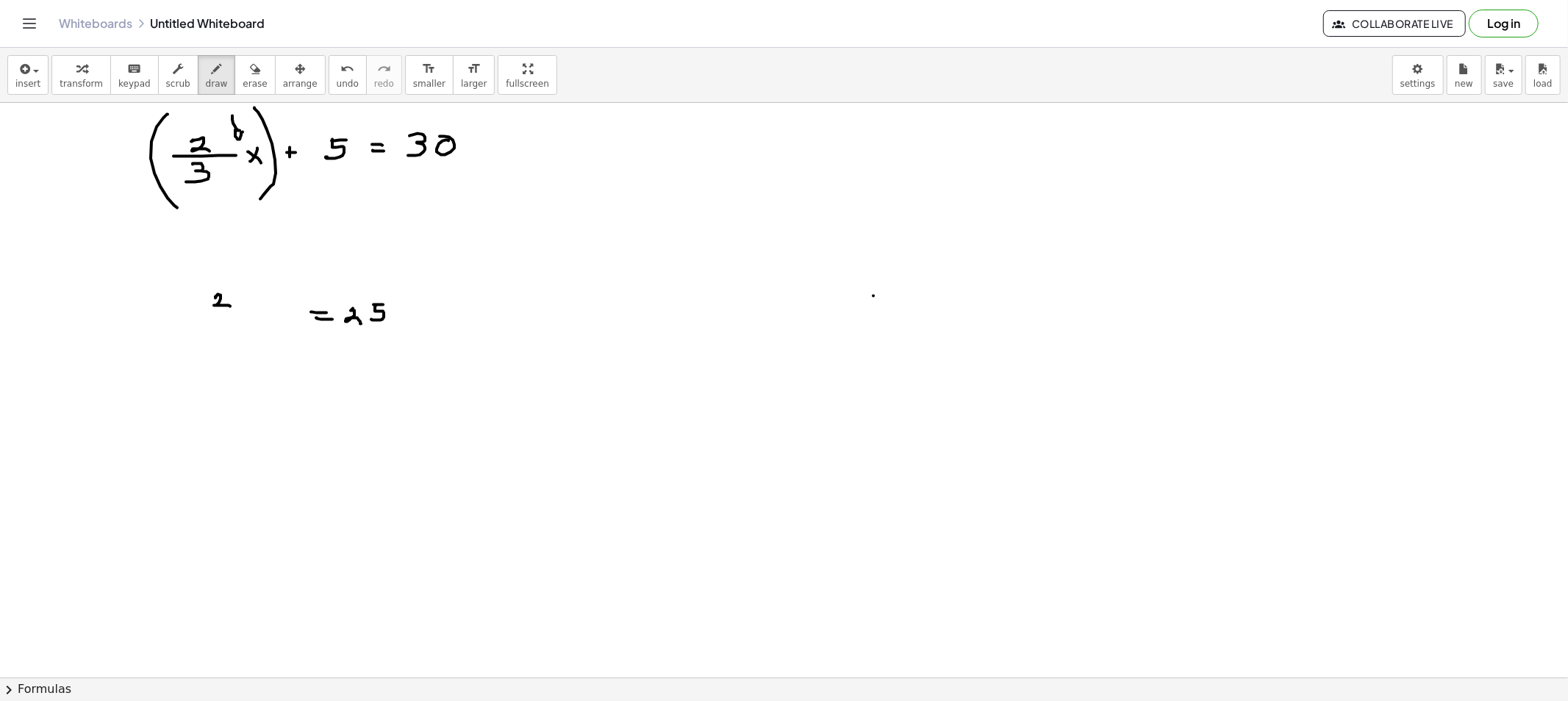
drag, startPoint x: 211, startPoint y: 313, endPoint x: 225, endPoint y: 322, distance: 16.6
drag, startPoint x: 221, startPoint y: 322, endPoint x: 209, endPoint y: 335, distance: 17.7
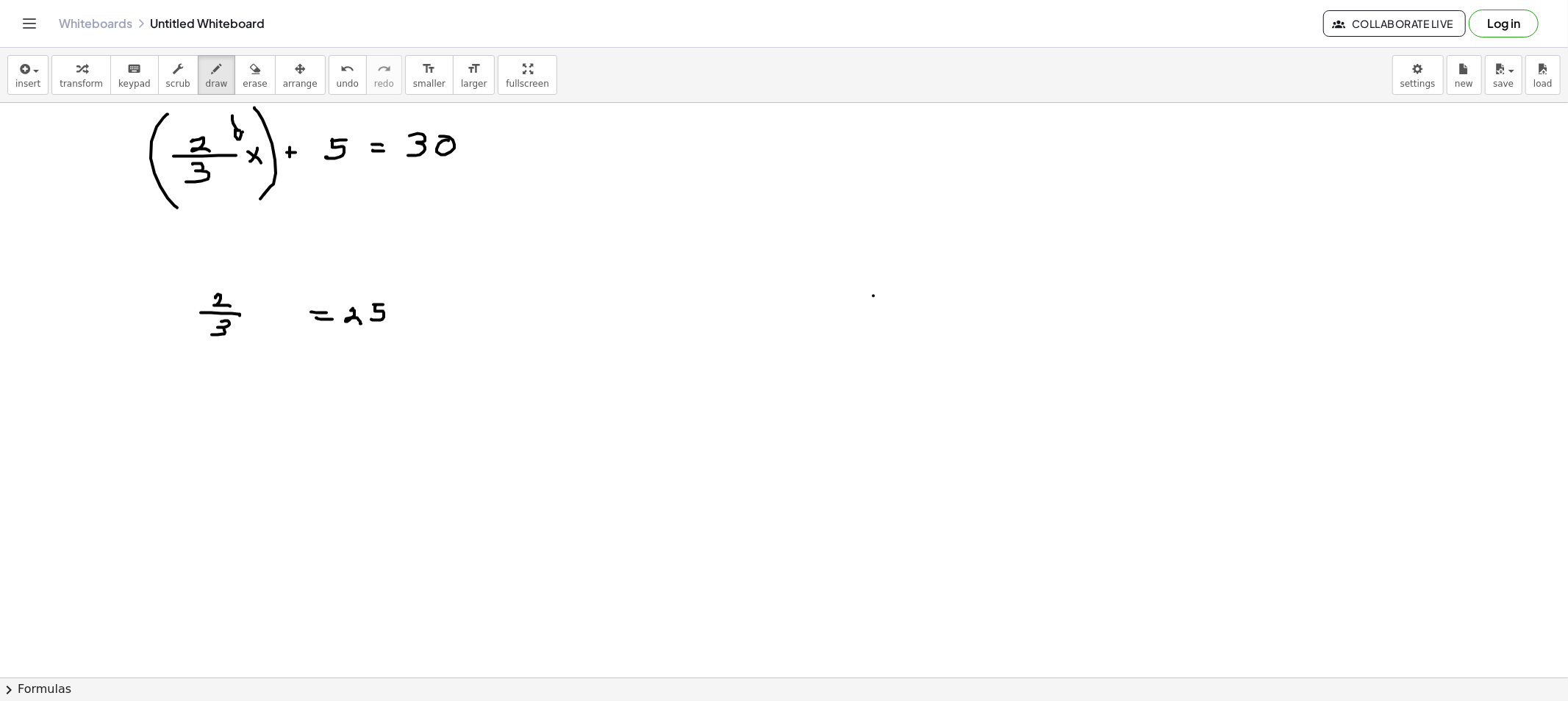
drag, startPoint x: 258, startPoint y: 304, endPoint x: 251, endPoint y: 319, distance: 16.6
drag, startPoint x: 210, startPoint y: 252, endPoint x: 215, endPoint y: 274, distance: 22.6
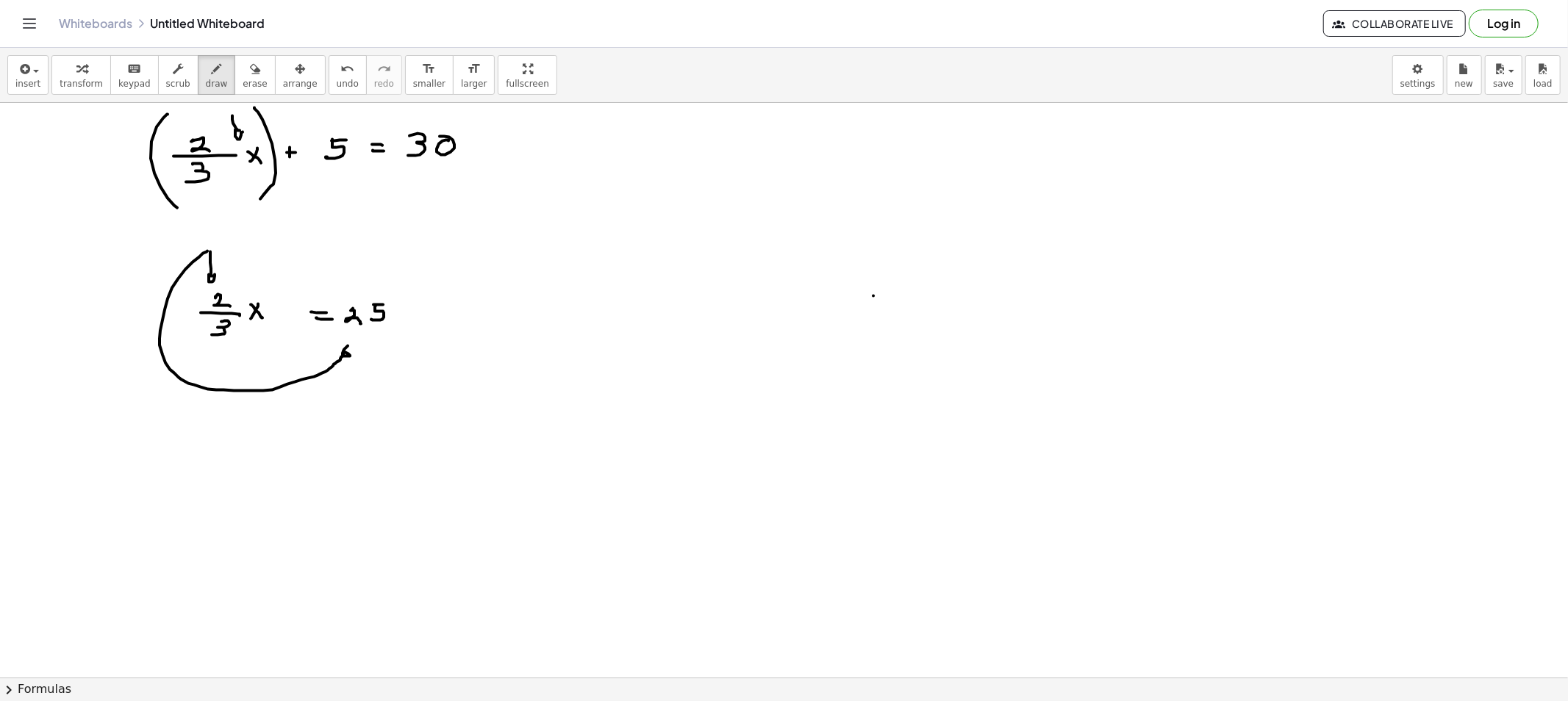
drag, startPoint x: 208, startPoint y: 251, endPoint x: 350, endPoint y: 361, distance: 179.6
drag, startPoint x: 240, startPoint y: 345, endPoint x: 247, endPoint y: 346, distance: 7.1
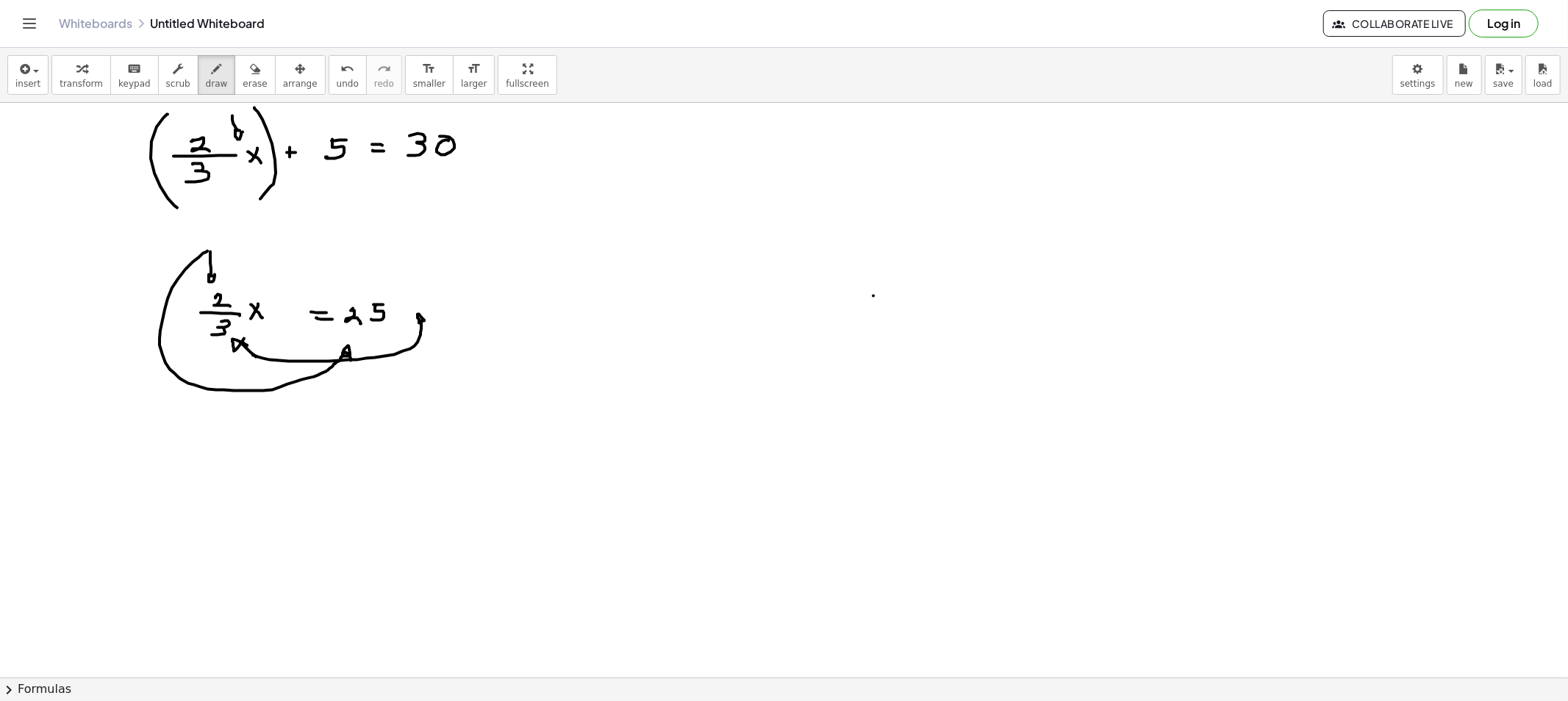
drag, startPoint x: 253, startPoint y: 356, endPoint x: 427, endPoint y: 324, distance: 176.9
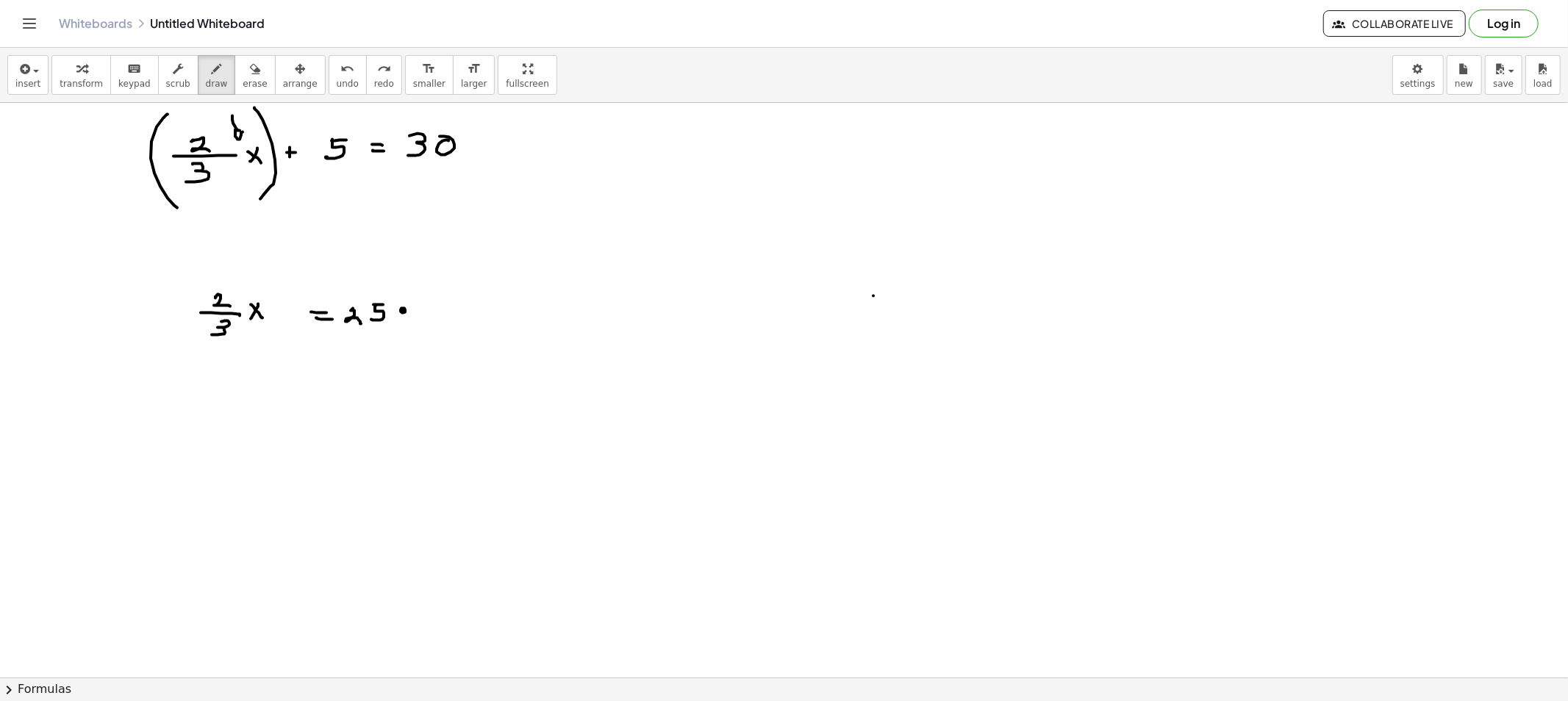
drag, startPoint x: 401, startPoint y: 309, endPoint x: 411, endPoint y: 310, distance: 10.0
drag, startPoint x: 433, startPoint y: 311, endPoint x: 473, endPoint y: 311, distance: 40.0
drag, startPoint x: 172, startPoint y: 302, endPoint x: 199, endPoint y: 305, distance: 27.2
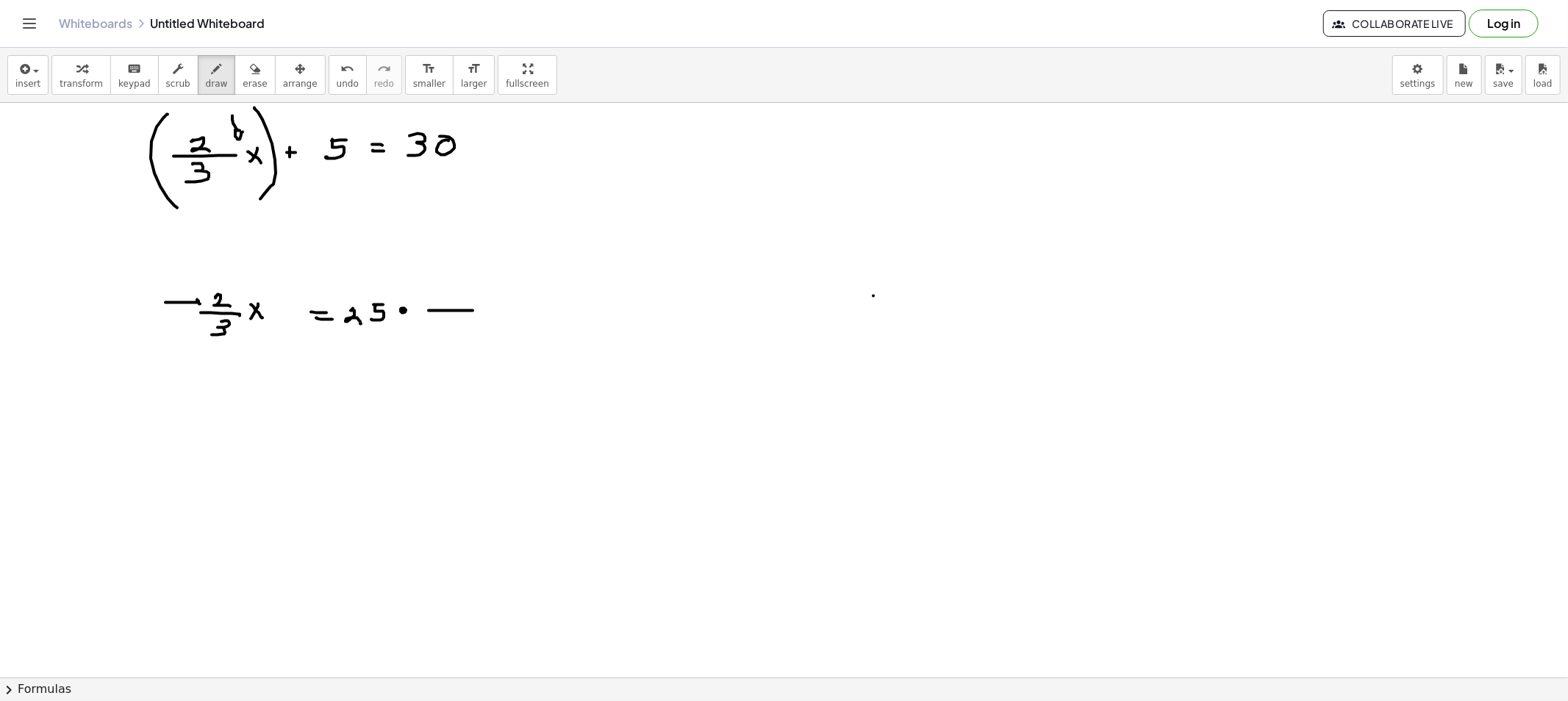
drag, startPoint x: 165, startPoint y: 309, endPoint x: 412, endPoint y: 350, distance: 250.4
drag, startPoint x: 451, startPoint y: 320, endPoint x: 468, endPoint y: 335, distance: 22.7
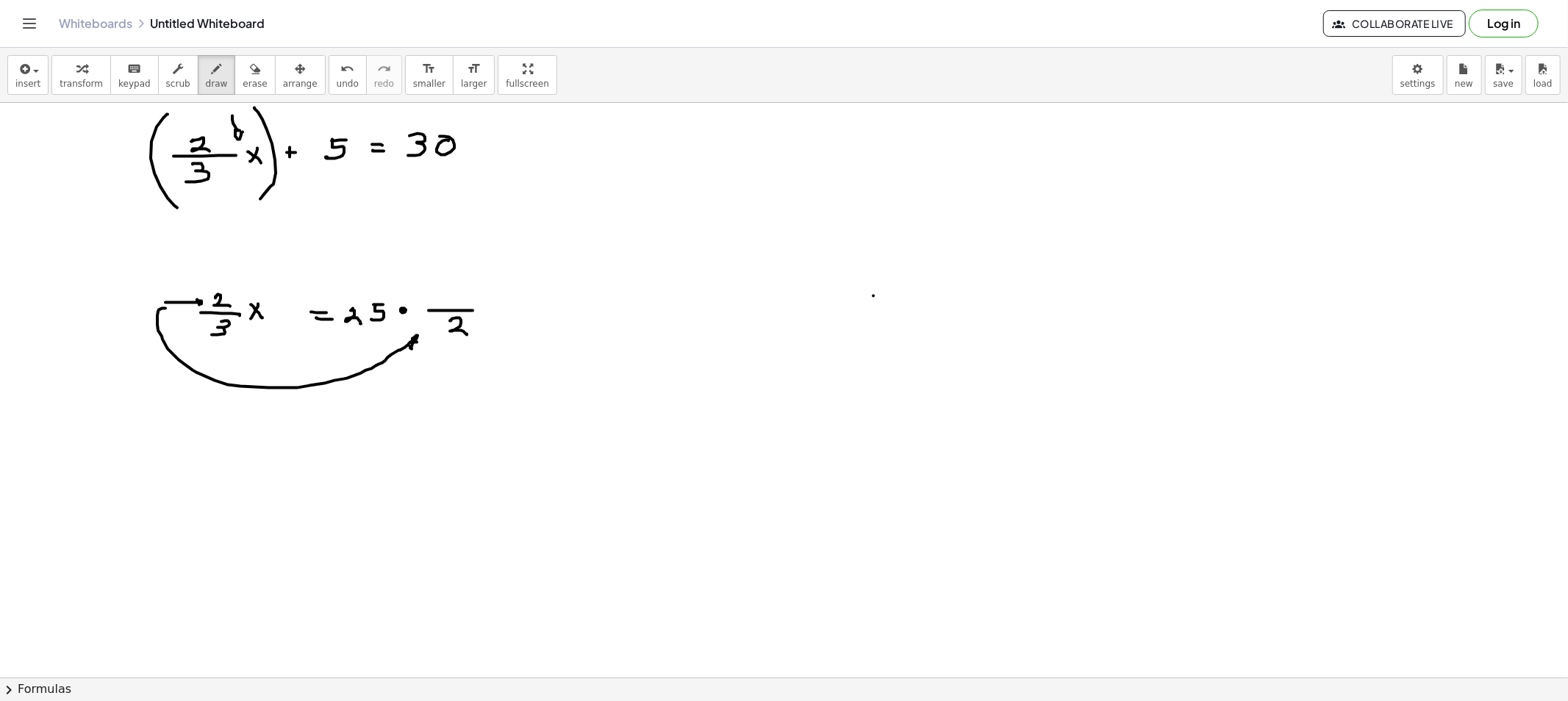
drag, startPoint x: 246, startPoint y: 348, endPoint x: 437, endPoint y: 297, distance: 197.7
drag, startPoint x: 450, startPoint y: 288, endPoint x: 451, endPoint y: 298, distance: 10.0
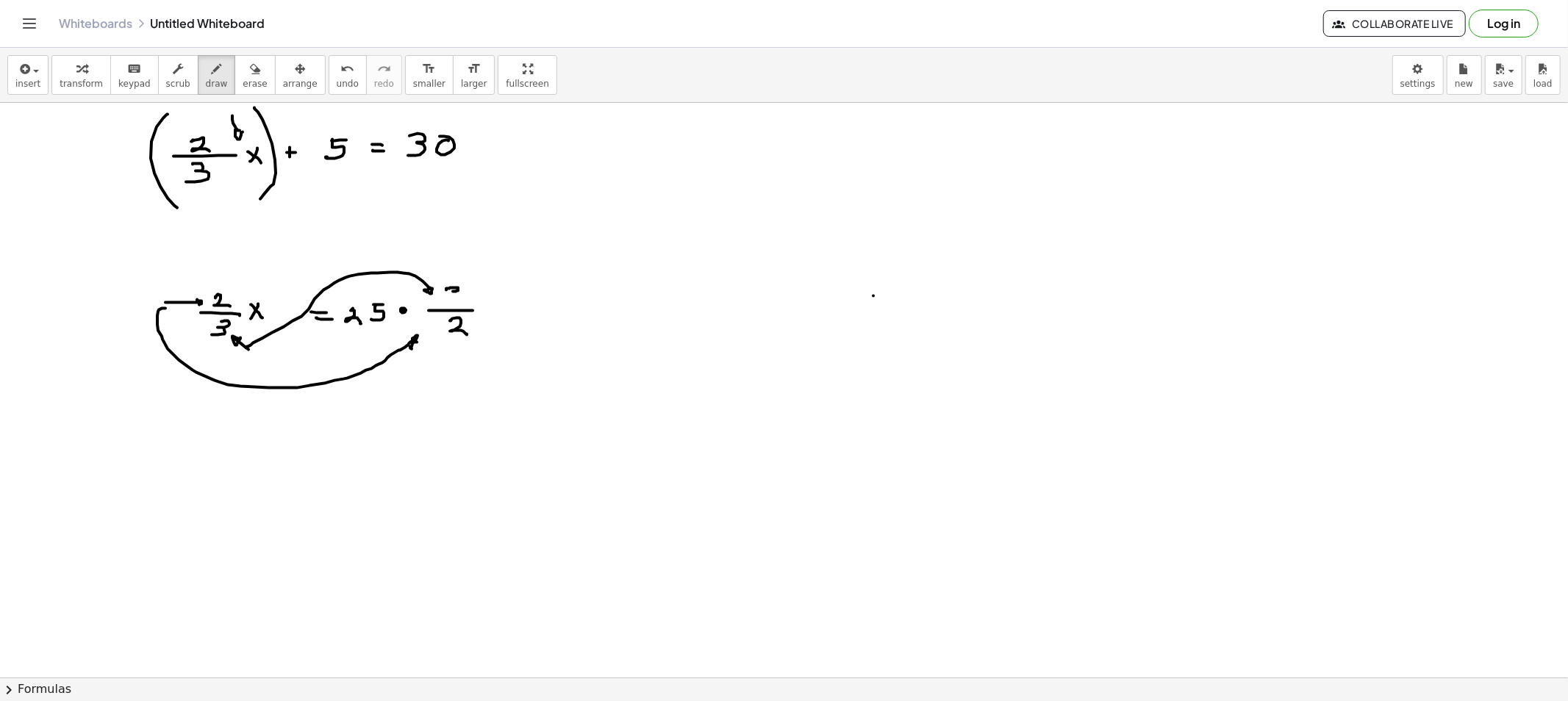
drag, startPoint x: 237, startPoint y: 441, endPoint x: 225, endPoint y: 451, distance: 15.6
drag, startPoint x: 237, startPoint y: 451, endPoint x: 244, endPoint y: 457, distance: 9.2
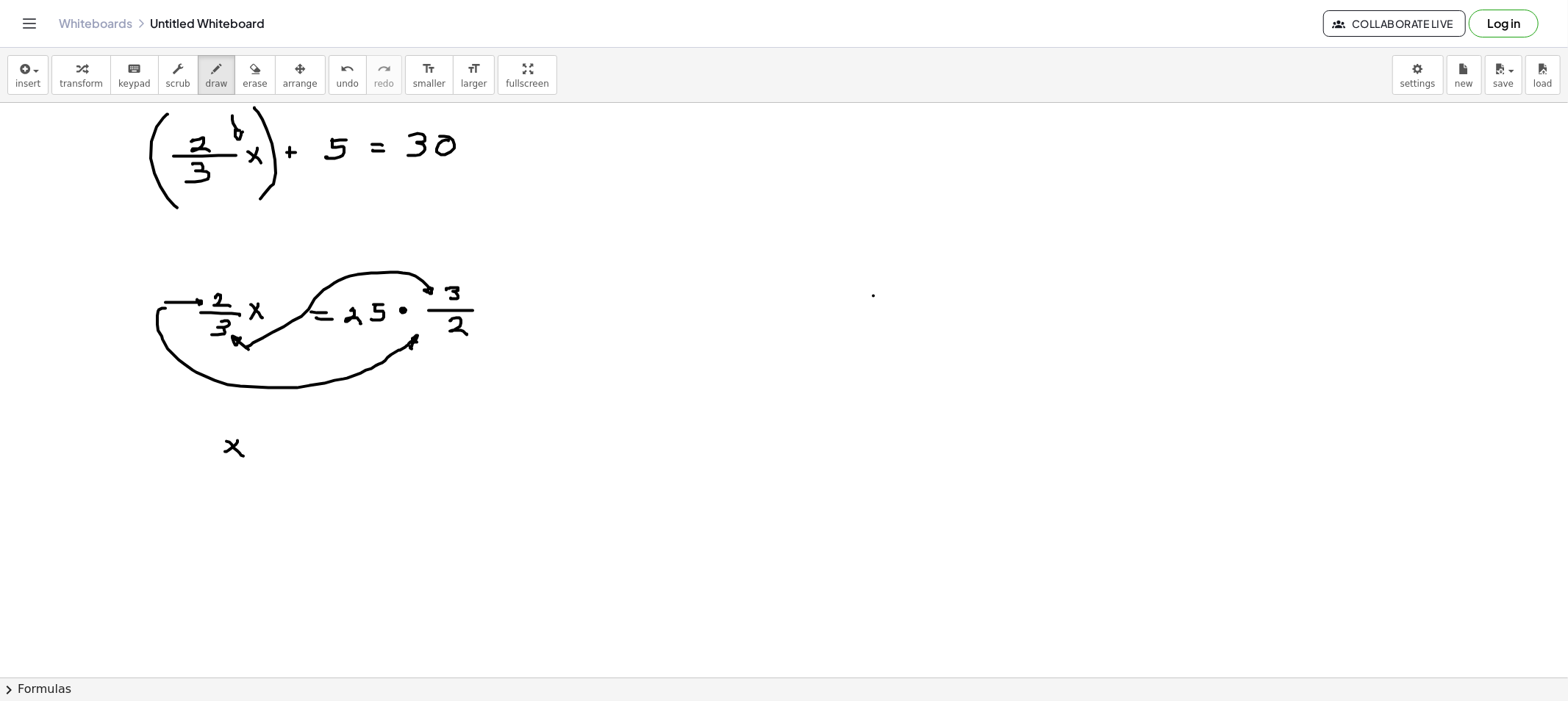
drag, startPoint x: 270, startPoint y: 451, endPoint x: 282, endPoint y: 452, distance: 12.0
drag, startPoint x: 302, startPoint y: 439, endPoint x: 322, endPoint y: 442, distance: 20.2
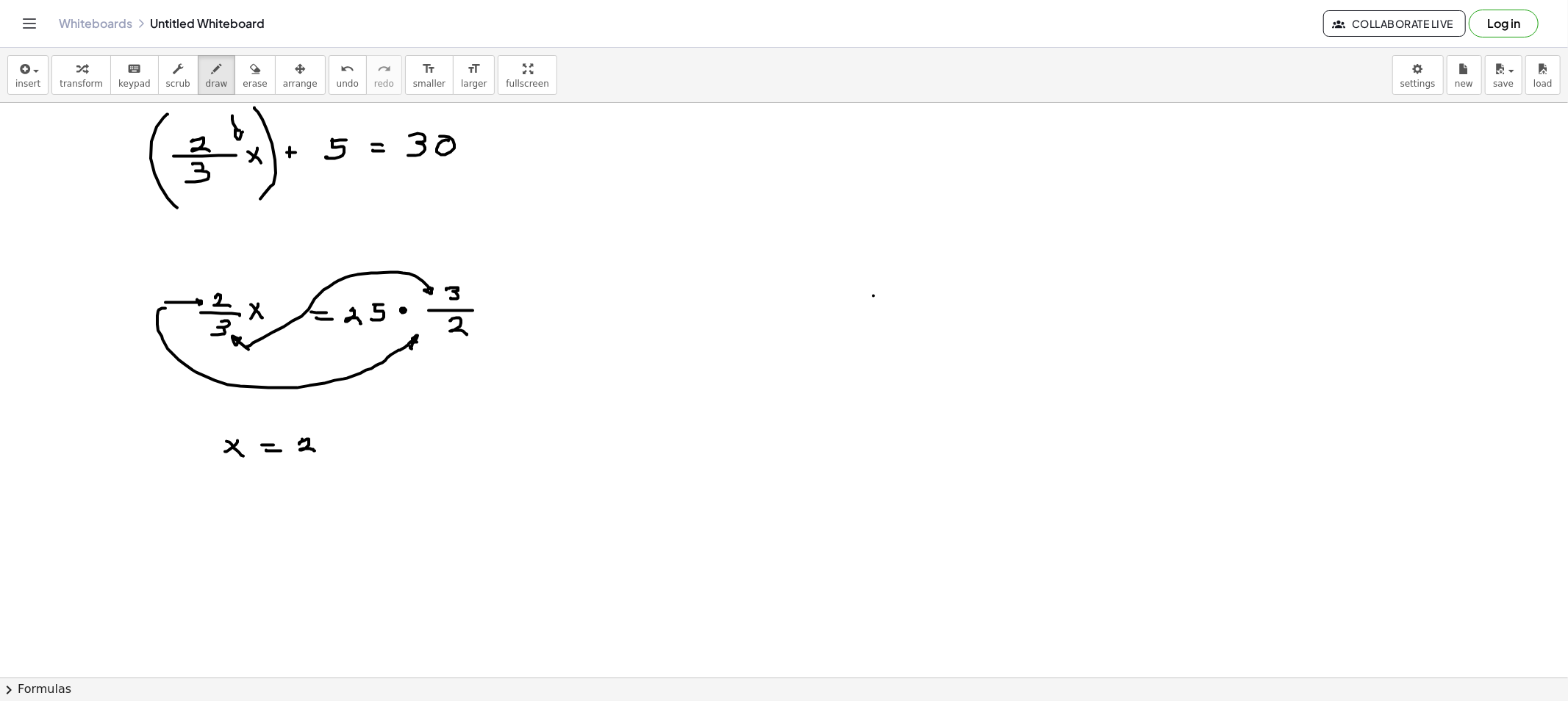
drag, startPoint x: 329, startPoint y: 443, endPoint x: 342, endPoint y: 450, distance: 14.8
drag, startPoint x: 386, startPoint y: 421, endPoint x: 392, endPoint y: 433, distance: 13.4
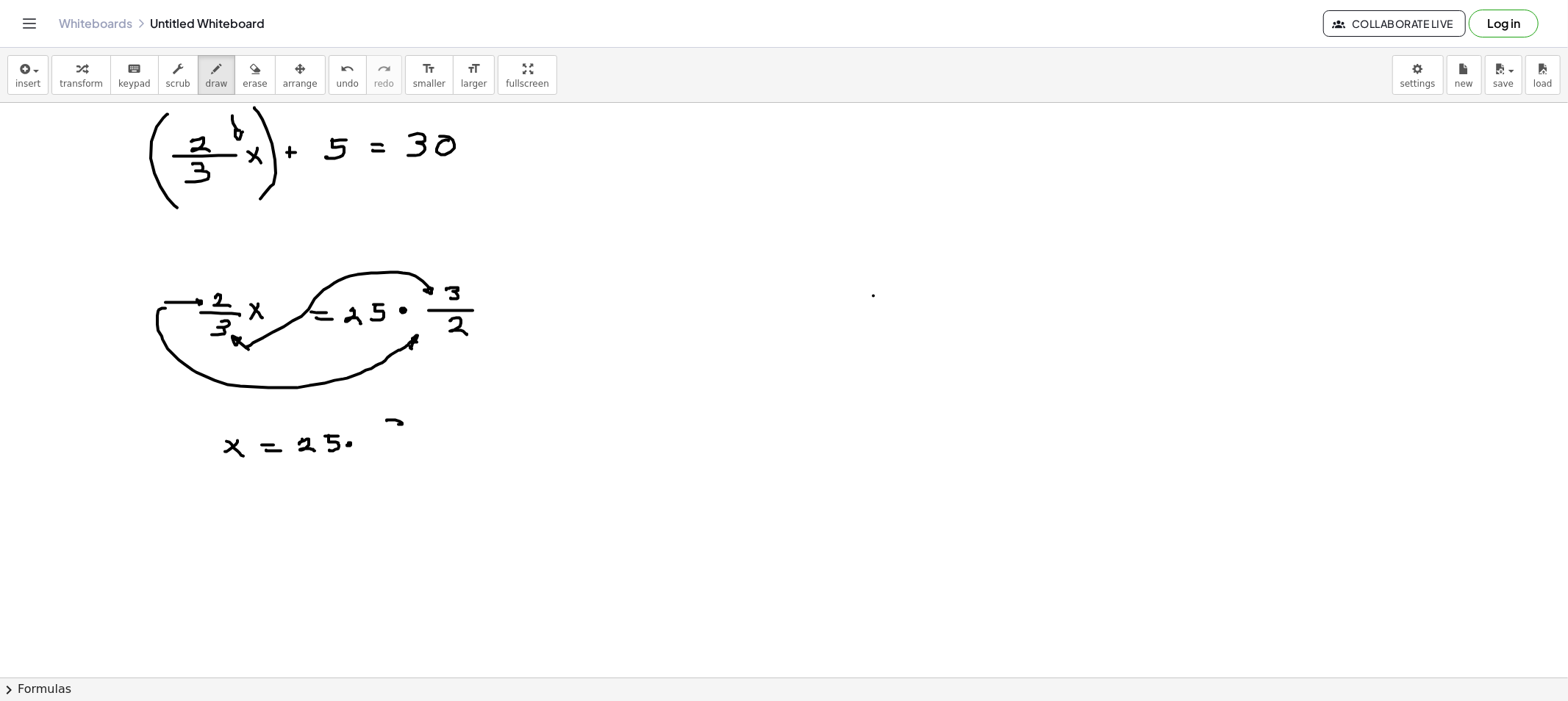
drag, startPoint x: 373, startPoint y: 439, endPoint x: 415, endPoint y: 443, distance: 42.2
drag, startPoint x: 389, startPoint y: 450, endPoint x: 409, endPoint y: 467, distance: 26.2
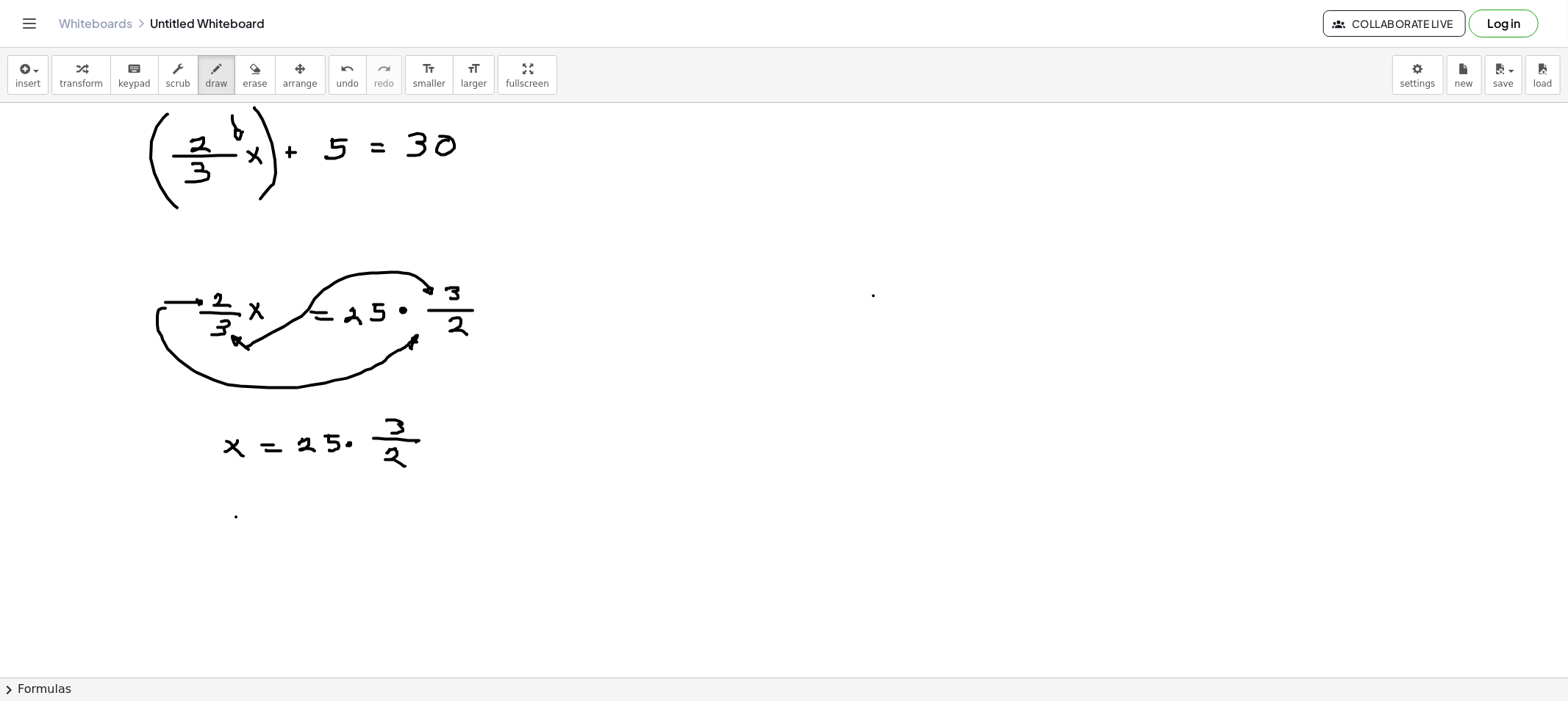
drag, startPoint x: 236, startPoint y: 517, endPoint x: 223, endPoint y: 518, distance: 13.0
drag, startPoint x: 223, startPoint y: 518, endPoint x: 239, endPoint y: 527, distance: 18.4
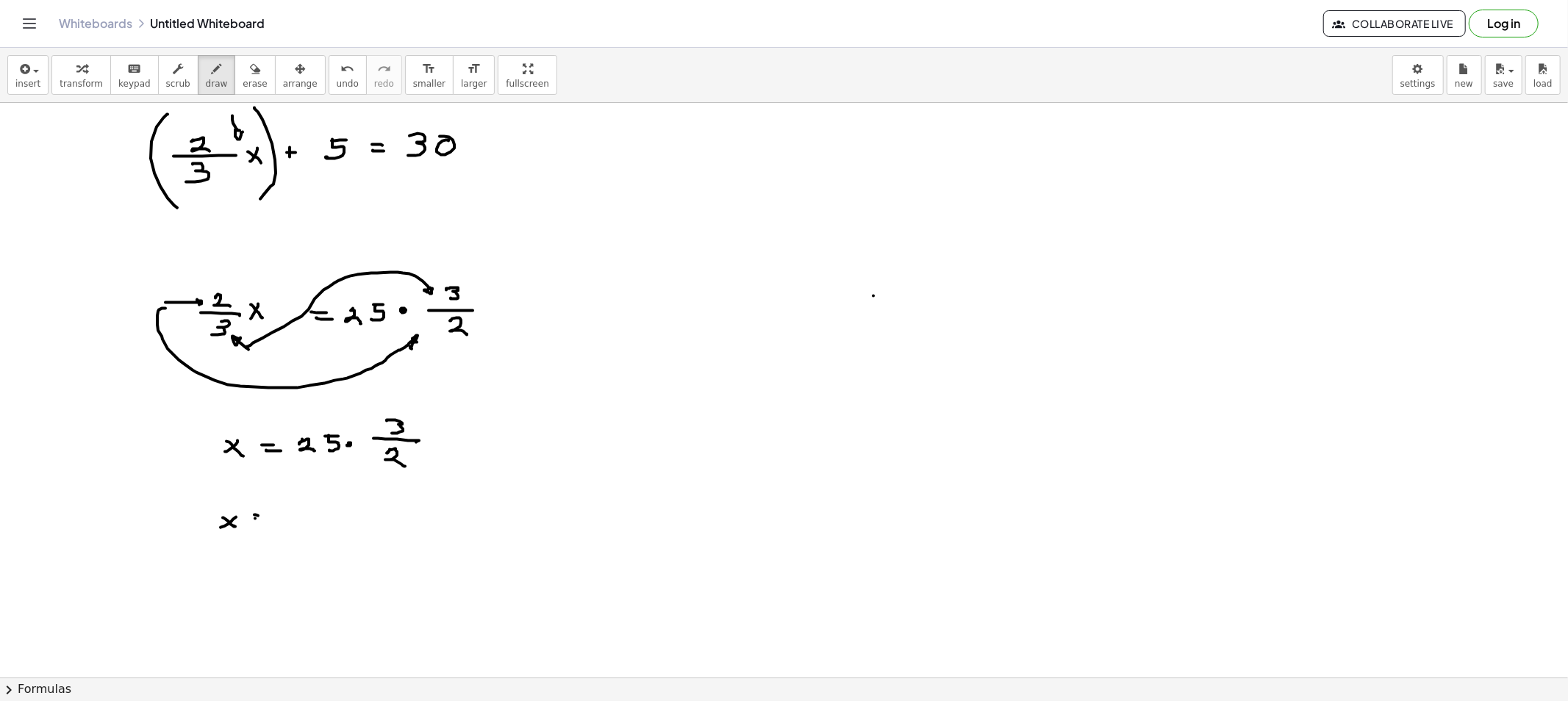
drag, startPoint x: 255, startPoint y: 519, endPoint x: 266, endPoint y: 523, distance: 11.7
drag, startPoint x: 290, startPoint y: 504, endPoint x: 299, endPoint y: 510, distance: 10.8
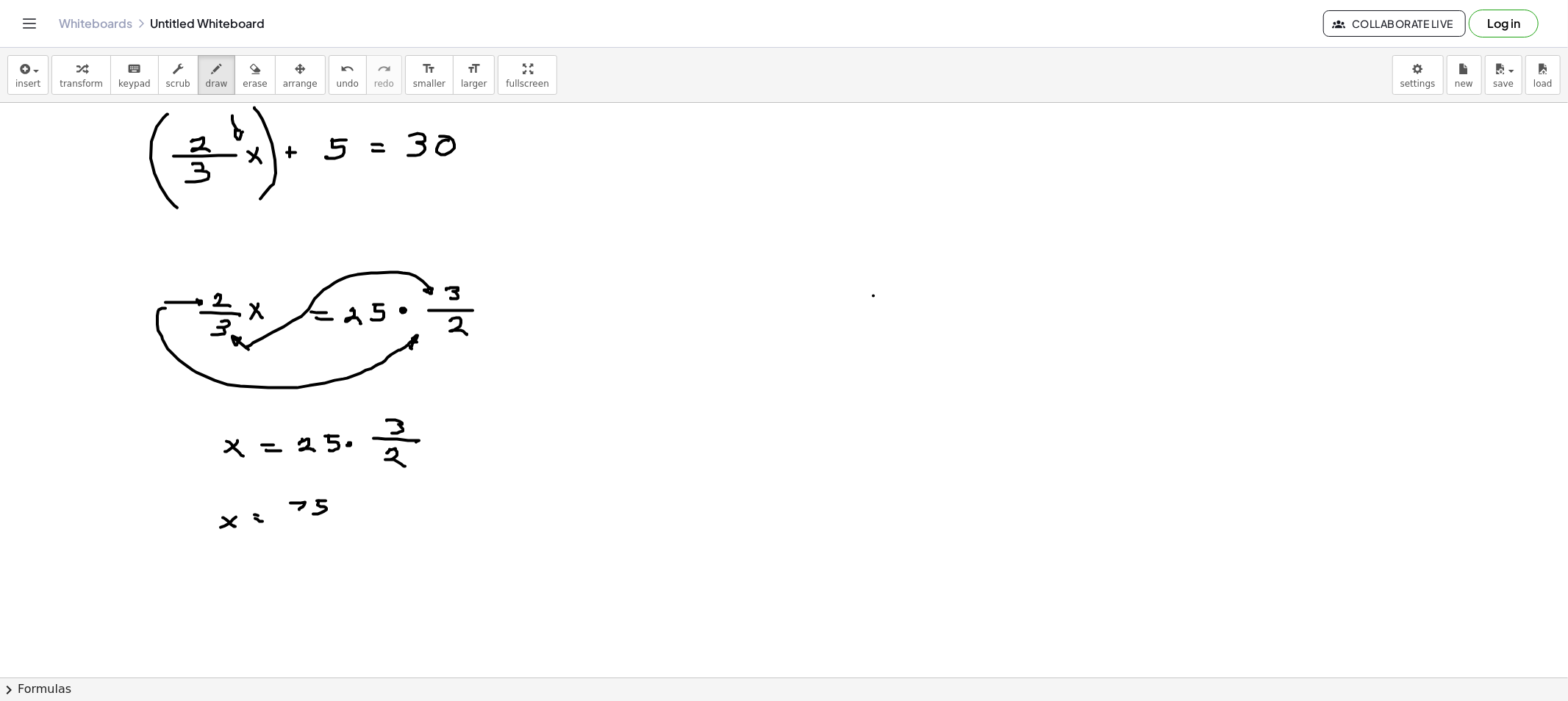
drag, startPoint x: 318, startPoint y: 503, endPoint x: 313, endPoint y: 515, distance: 13.0
click at [234, 77] on button "erase" at bounding box center [255, 74] width 41 height 40
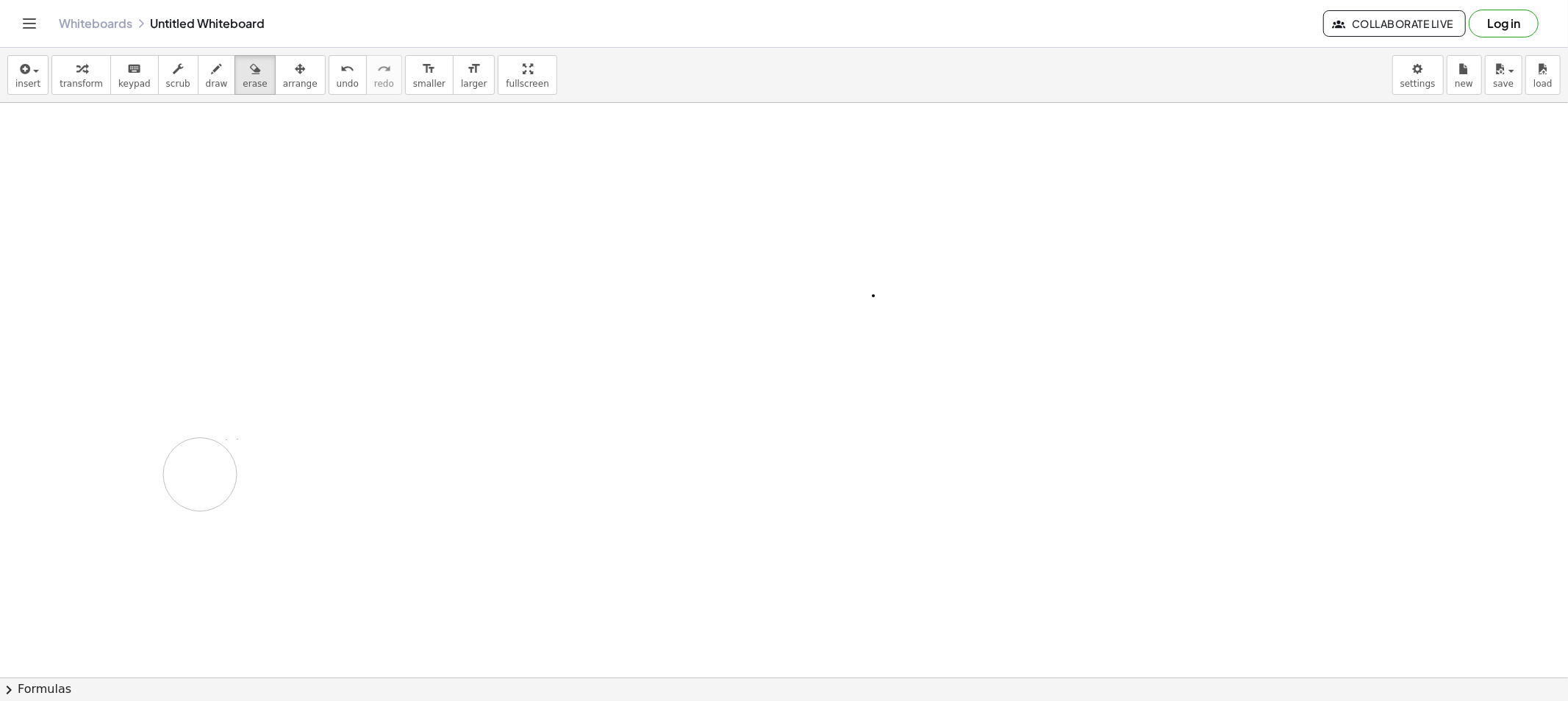
drag, startPoint x: 305, startPoint y: 121, endPoint x: 201, endPoint y: 471, distance: 365.1
drag, startPoint x: 208, startPoint y: 445, endPoint x: 200, endPoint y: 465, distance: 21.5
click at [207, 81] on span "draw" at bounding box center [217, 83] width 22 height 10
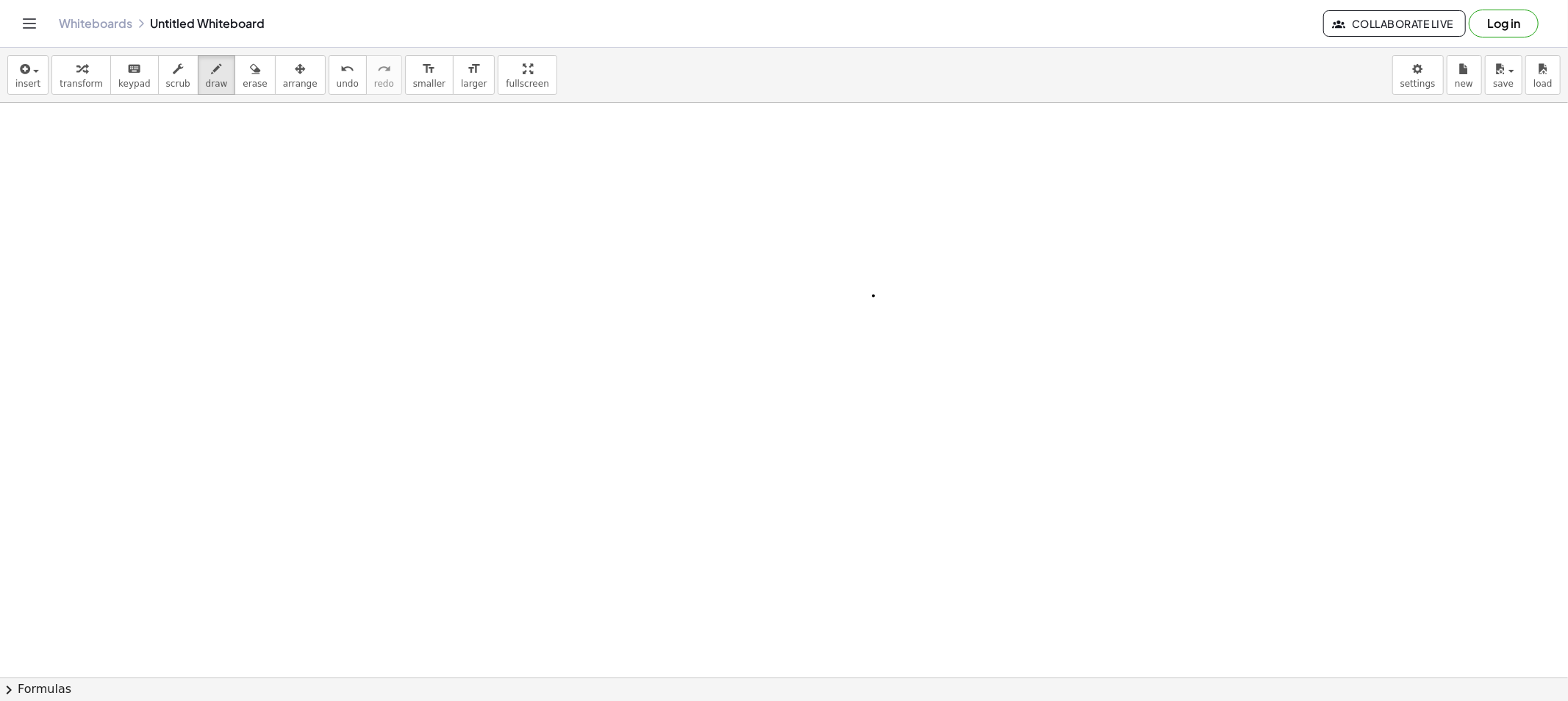
drag, startPoint x: 205, startPoint y: 147, endPoint x: 211, endPoint y: 168, distance: 21.8
drag, startPoint x: 221, startPoint y: 156, endPoint x: 241, endPoint y: 166, distance: 22.4
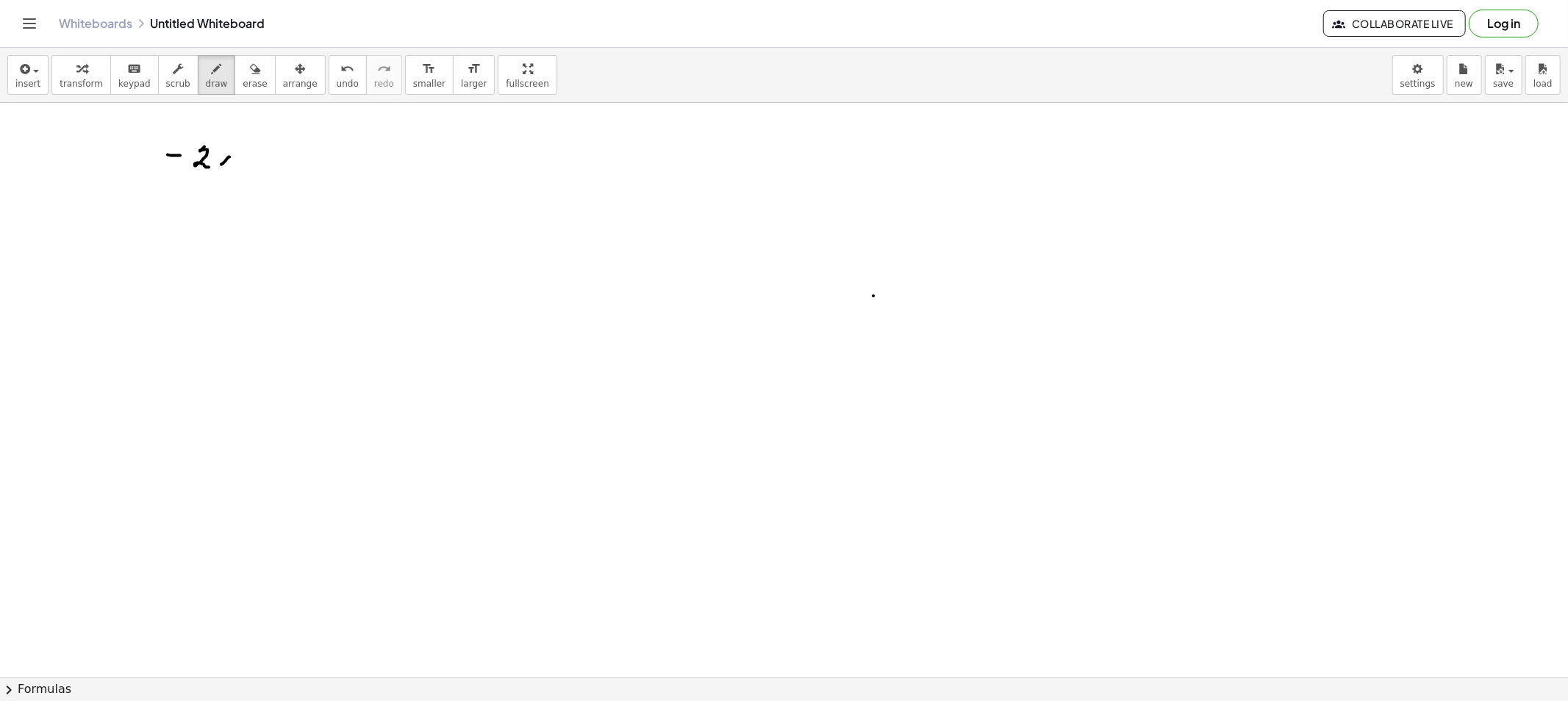
drag, startPoint x: 259, startPoint y: 152, endPoint x: 255, endPoint y: 160, distance: 8.9
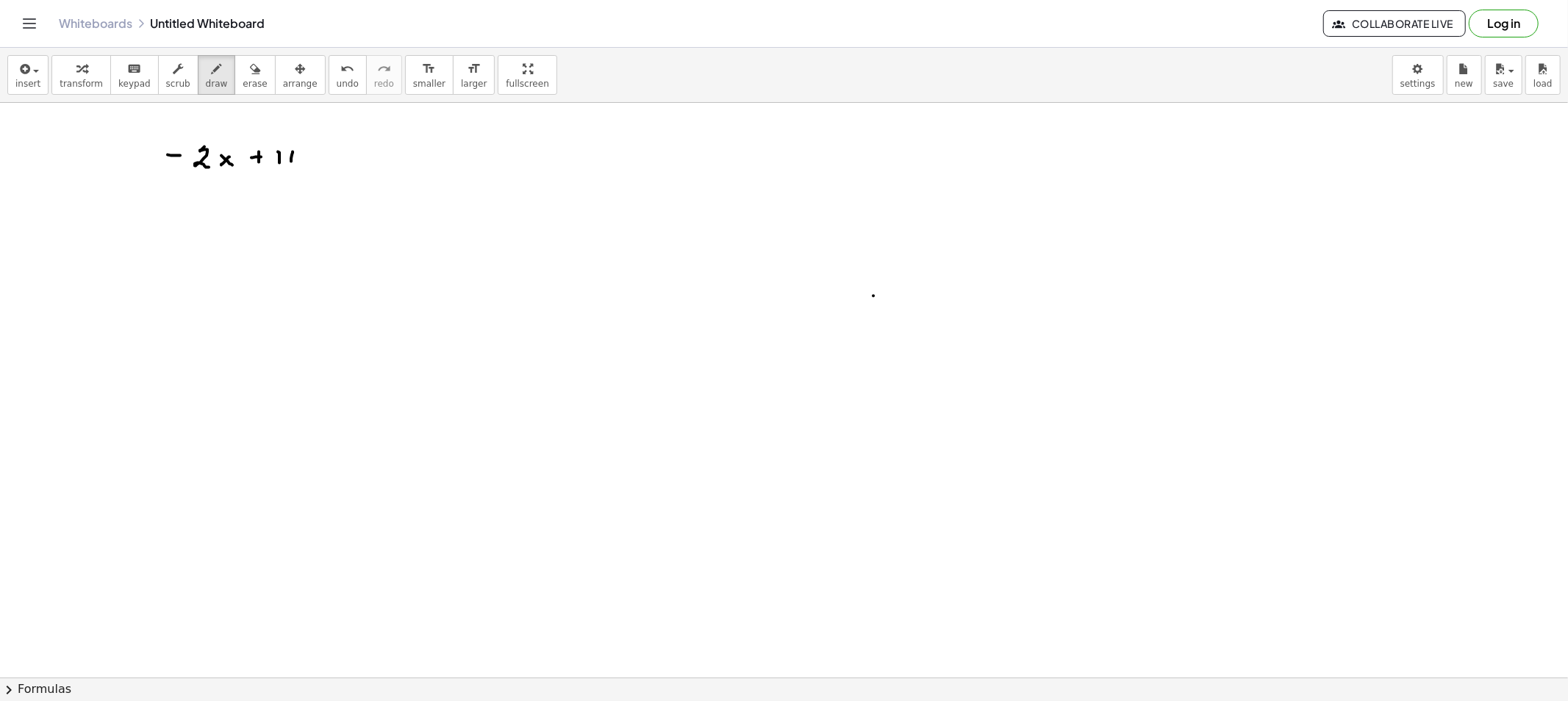
drag, startPoint x: 322, startPoint y: 160, endPoint x: 340, endPoint y: 160, distance: 18.0
drag, startPoint x: 351, startPoint y: 155, endPoint x: 361, endPoint y: 157, distance: 10.2
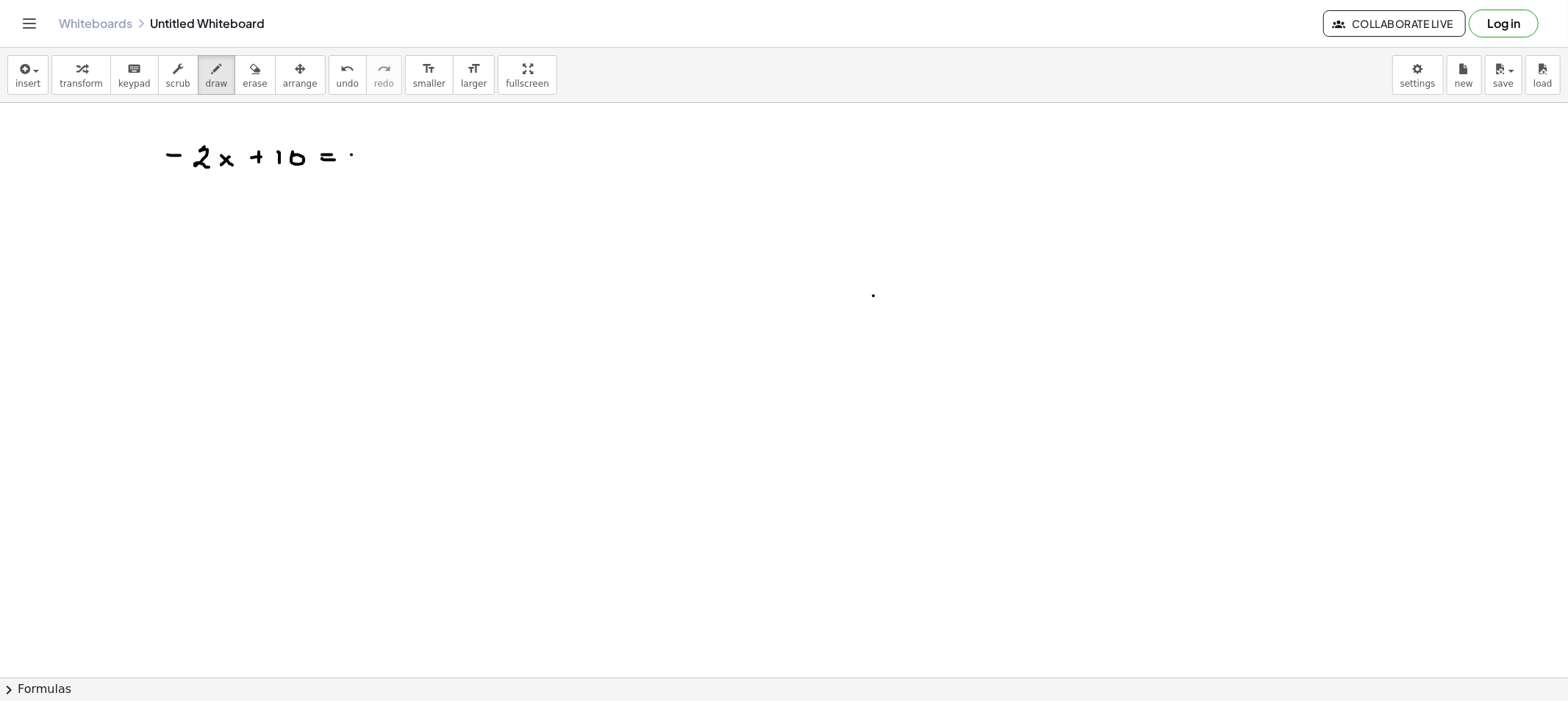
drag, startPoint x: 375, startPoint y: 154, endPoint x: 386, endPoint y: 154, distance: 11.0
drag, startPoint x: 377, startPoint y: 151, endPoint x: 378, endPoint y: 163, distance: 12.0
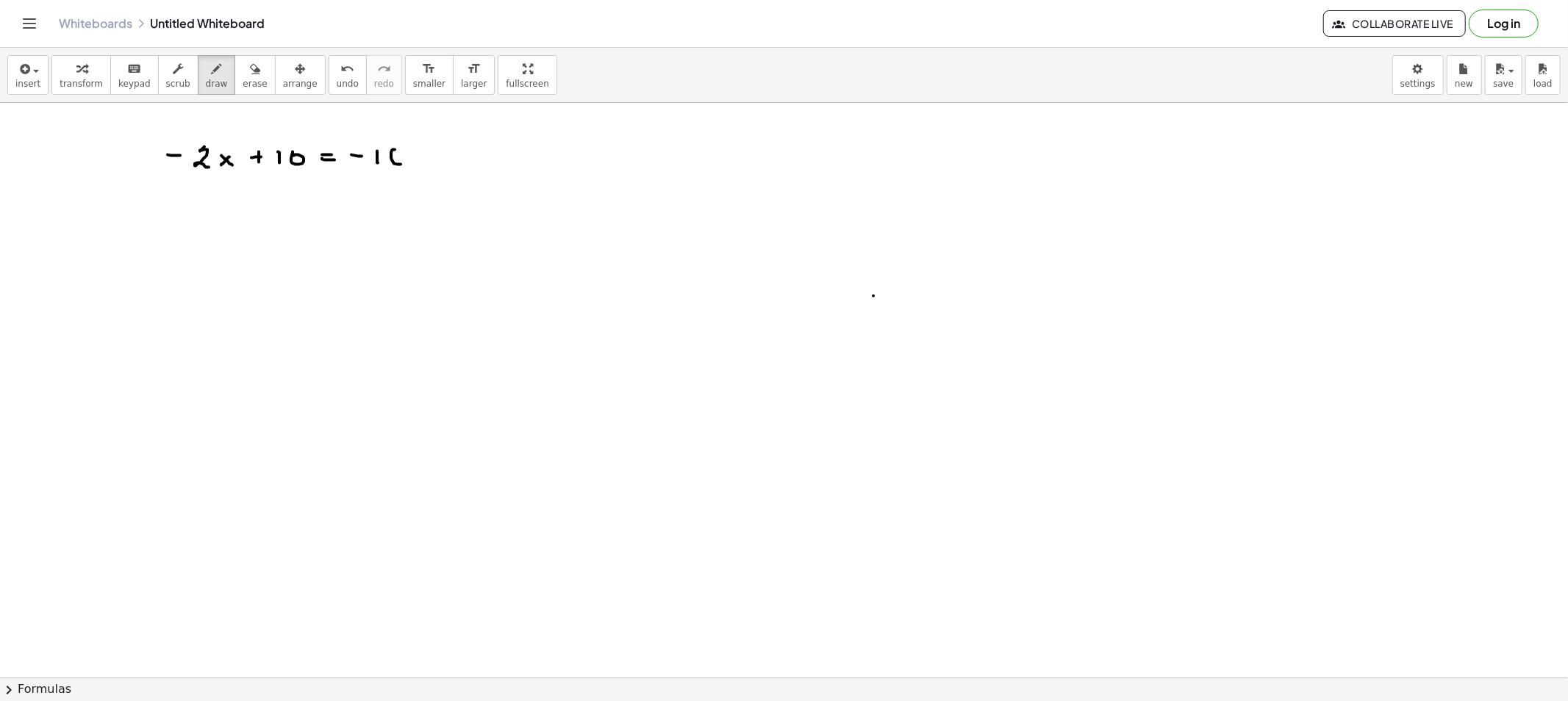
drag, startPoint x: 395, startPoint y: 150, endPoint x: 391, endPoint y: 160, distance: 10.8
click at [243, 89] on span "erase" at bounding box center [255, 83] width 24 height 10
drag, startPoint x: 889, startPoint y: 316, endPoint x: 877, endPoint y: 302, distance: 18.4
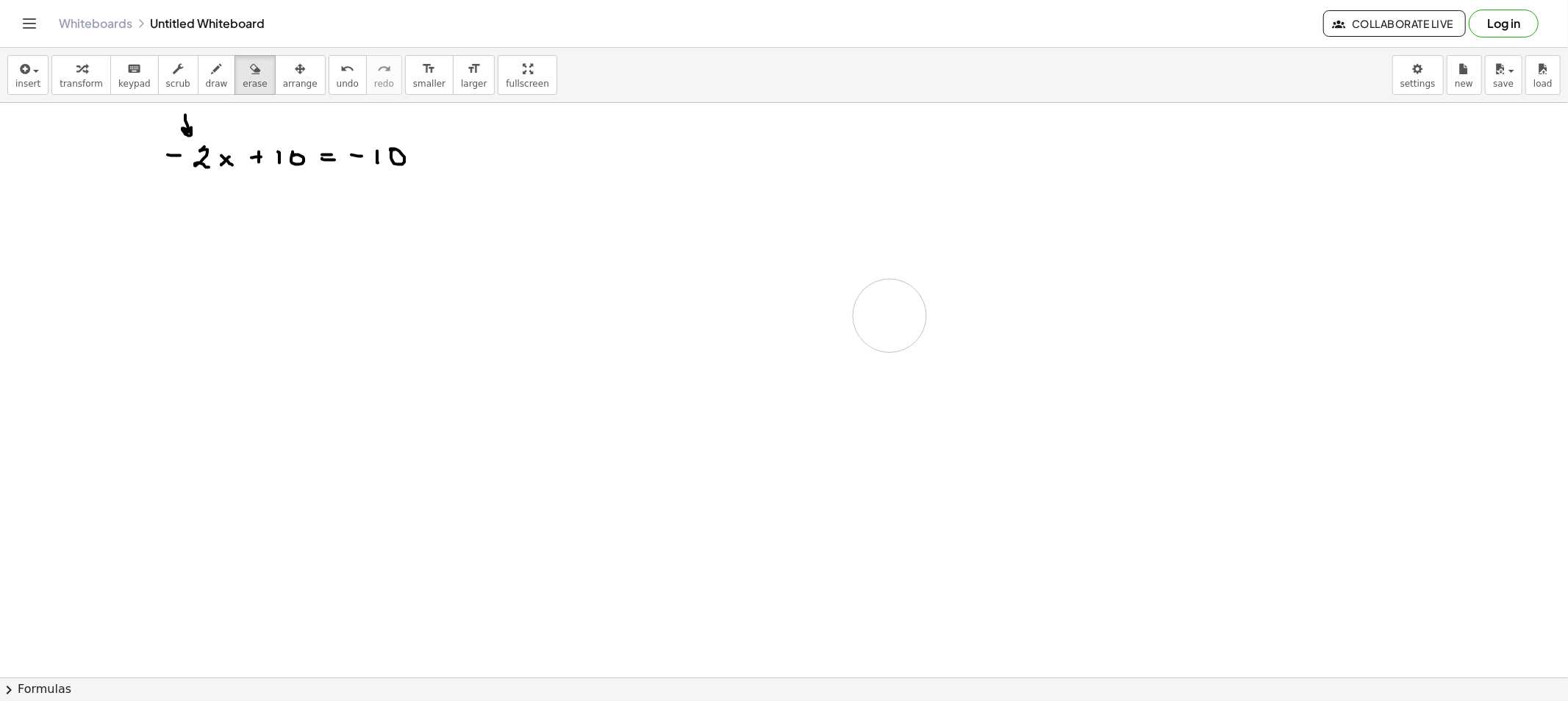
click at [206, 79] on span "draw" at bounding box center [217, 83] width 22 height 10
drag, startPoint x: 268, startPoint y: 138, endPoint x: 454, endPoint y: 133, distance: 186.1
drag, startPoint x: 192, startPoint y: 251, endPoint x: 201, endPoint y: 251, distance: 9.0
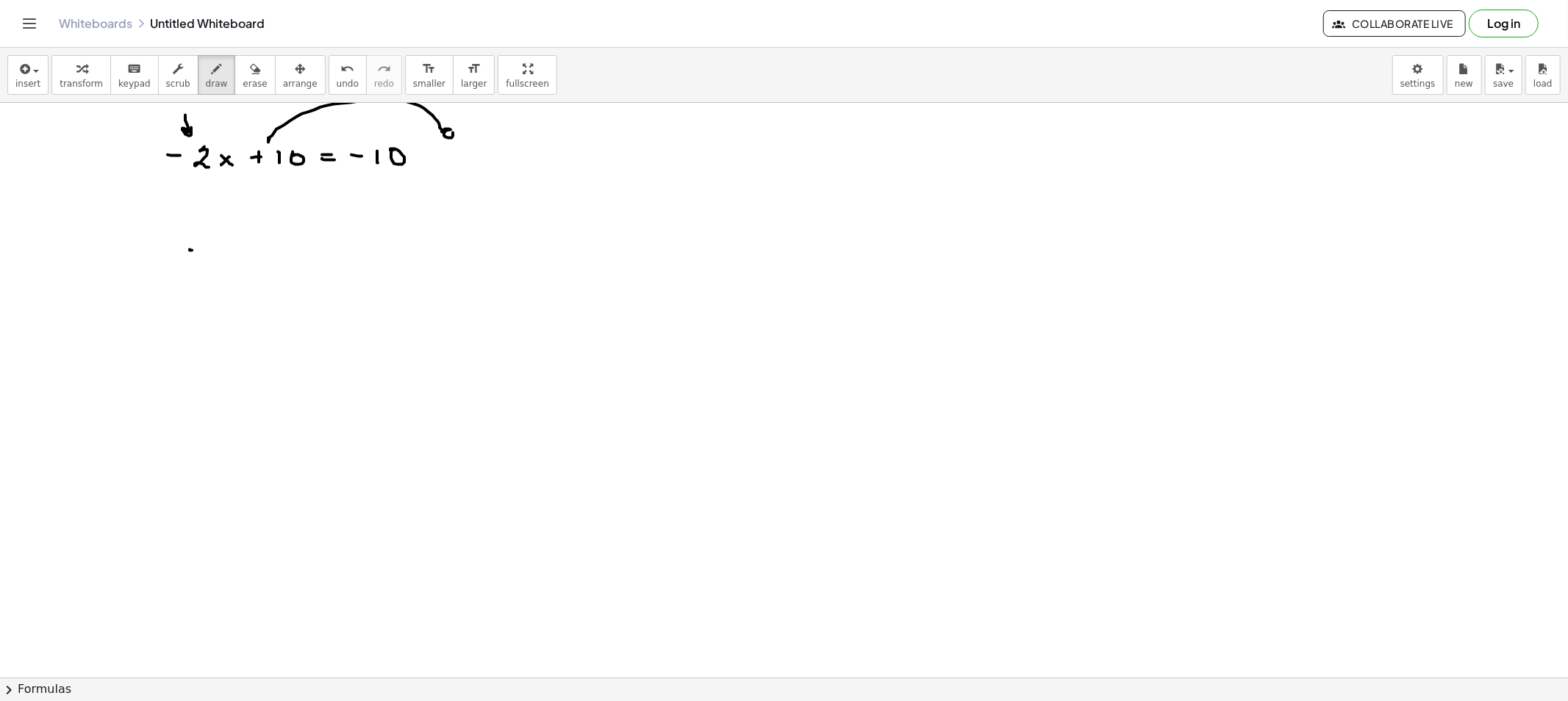
drag, startPoint x: 219, startPoint y: 240, endPoint x: 231, endPoint y: 258, distance: 21.6
drag, startPoint x: 240, startPoint y: 251, endPoint x: 263, endPoint y: 255, distance: 23.3
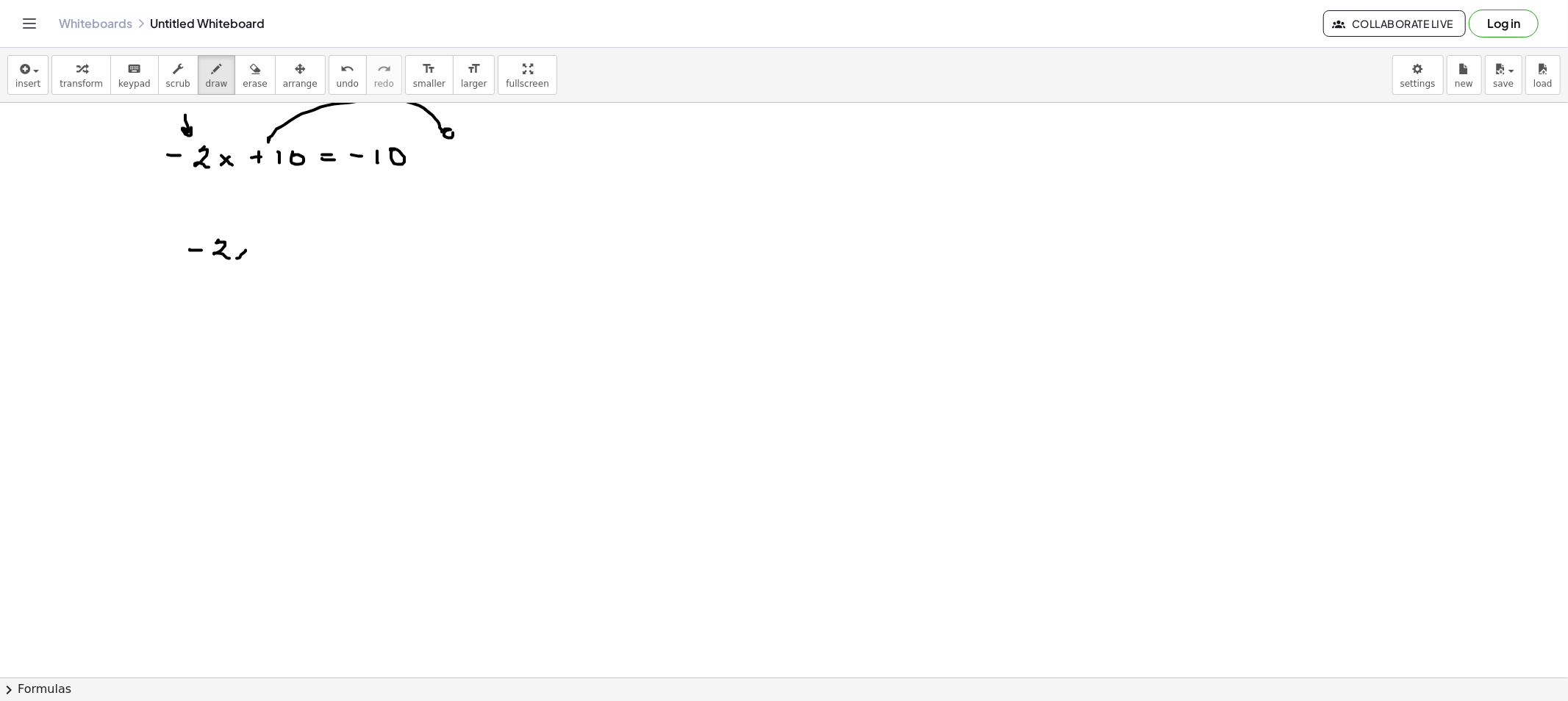
drag, startPoint x: 266, startPoint y: 250, endPoint x: 273, endPoint y: 251, distance: 7.1
drag, startPoint x: 266, startPoint y: 254, endPoint x: 281, endPoint y: 258, distance: 15.5
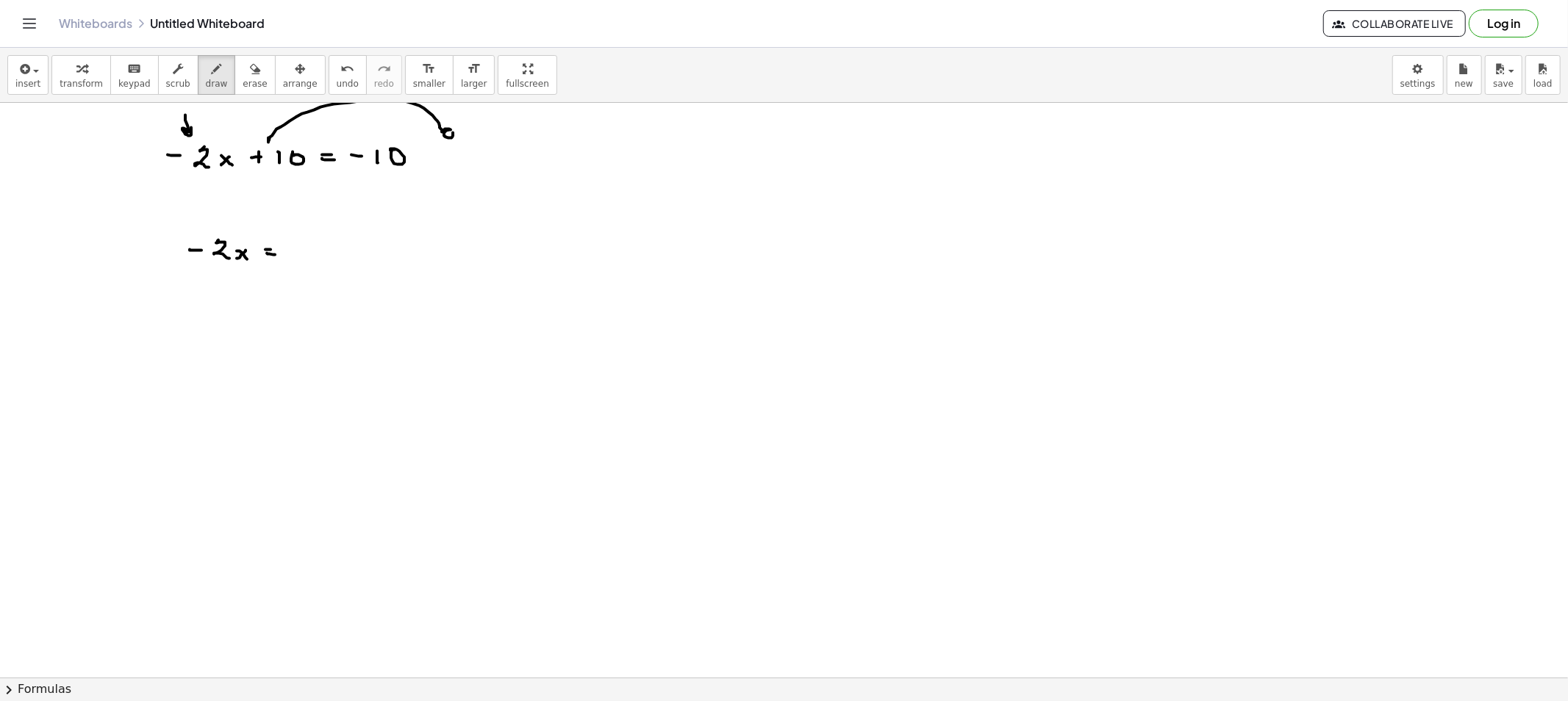
drag, startPoint x: 303, startPoint y: 252, endPoint x: 320, endPoint y: 247, distance: 17.7
drag, startPoint x: 358, startPoint y: 251, endPoint x: 369, endPoint y: 251, distance: 11.0
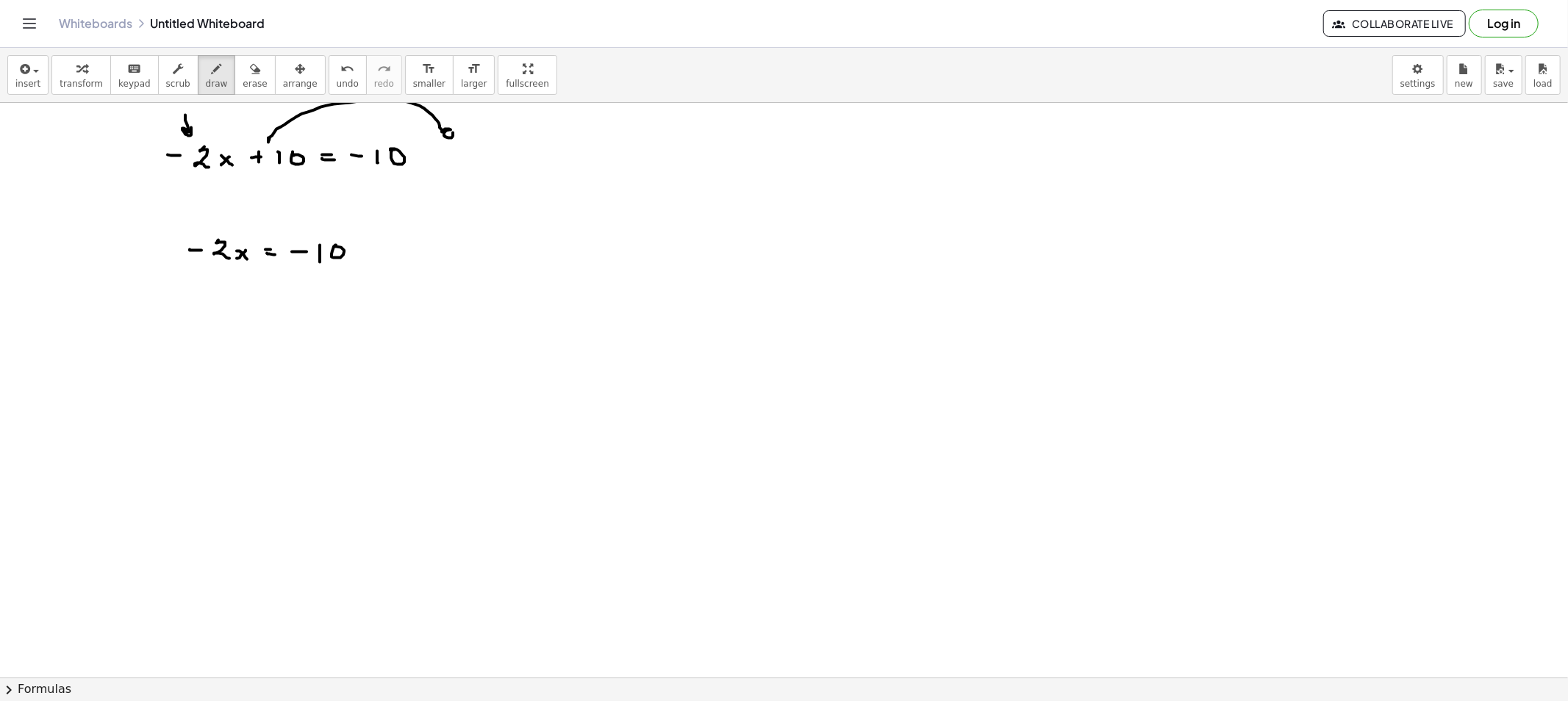
drag, startPoint x: 380, startPoint y: 243, endPoint x: 393, endPoint y: 248, distance: 13.9
drag, startPoint x: 186, startPoint y: 322, endPoint x: 203, endPoint y: 322, distance: 17.0
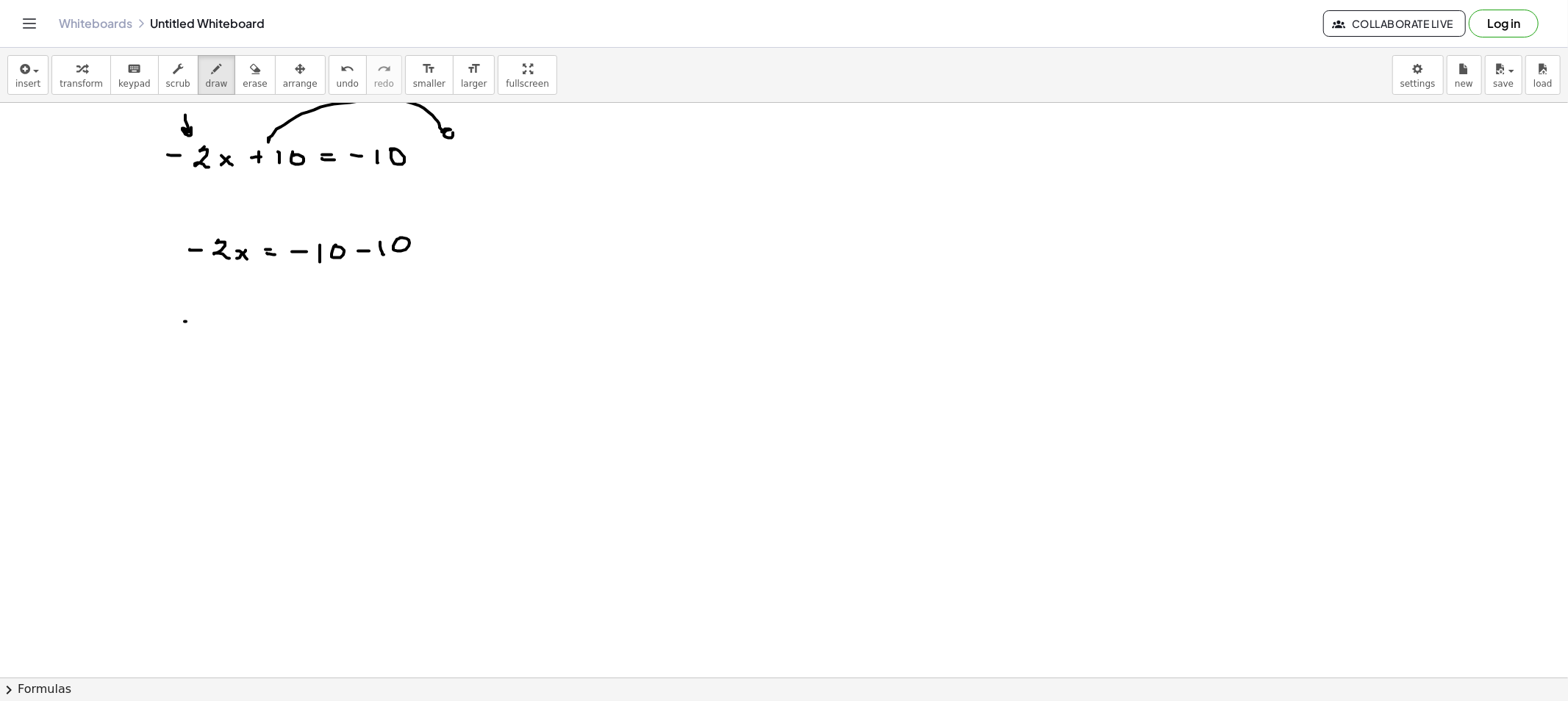
drag, startPoint x: 213, startPoint y: 314, endPoint x: 223, endPoint y: 331, distance: 19.7
drag, startPoint x: 231, startPoint y: 324, endPoint x: 223, endPoint y: 328, distance: 8.9
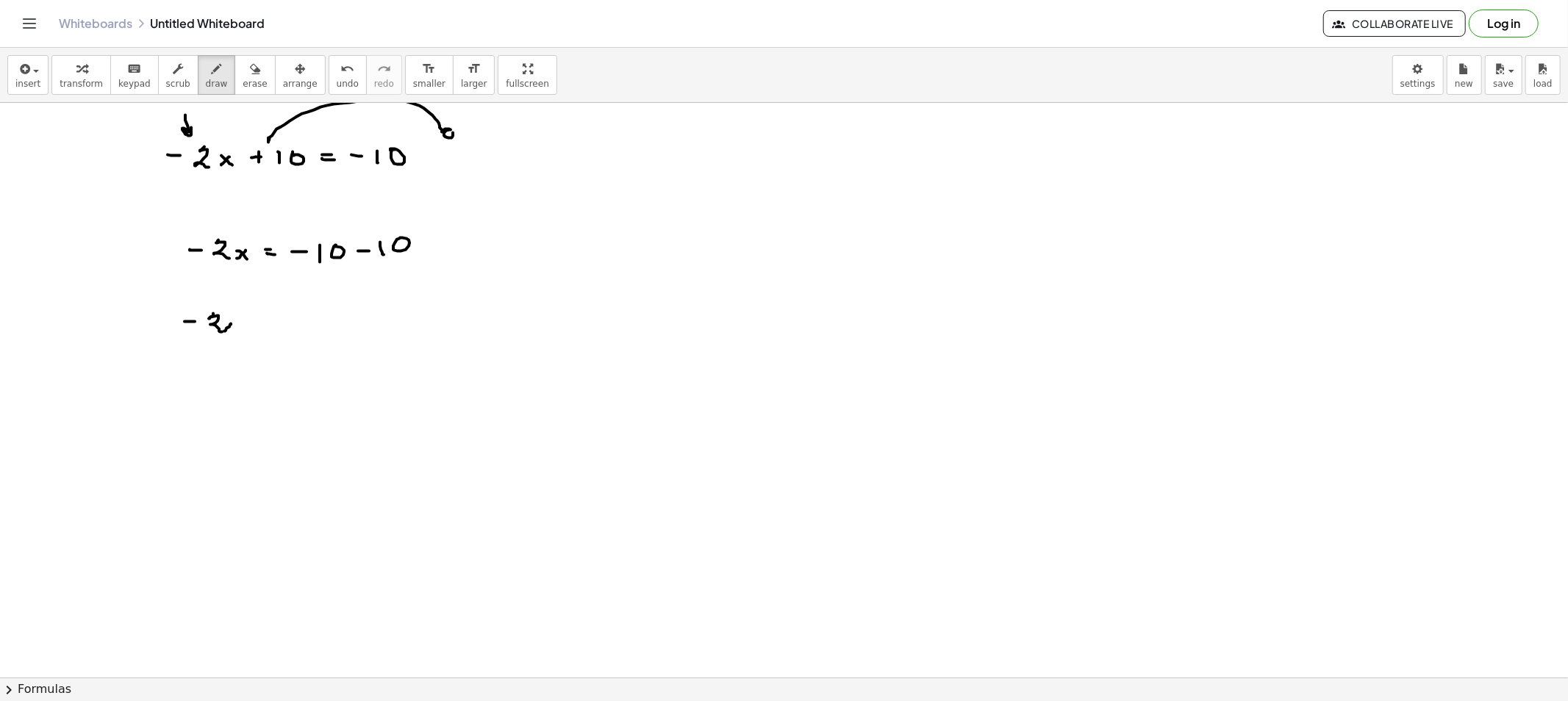
drag, startPoint x: 250, startPoint y: 328, endPoint x: 262, endPoint y: 332, distance: 12.6
drag, startPoint x: 275, startPoint y: 323, endPoint x: 290, endPoint y: 323, distance: 15.0
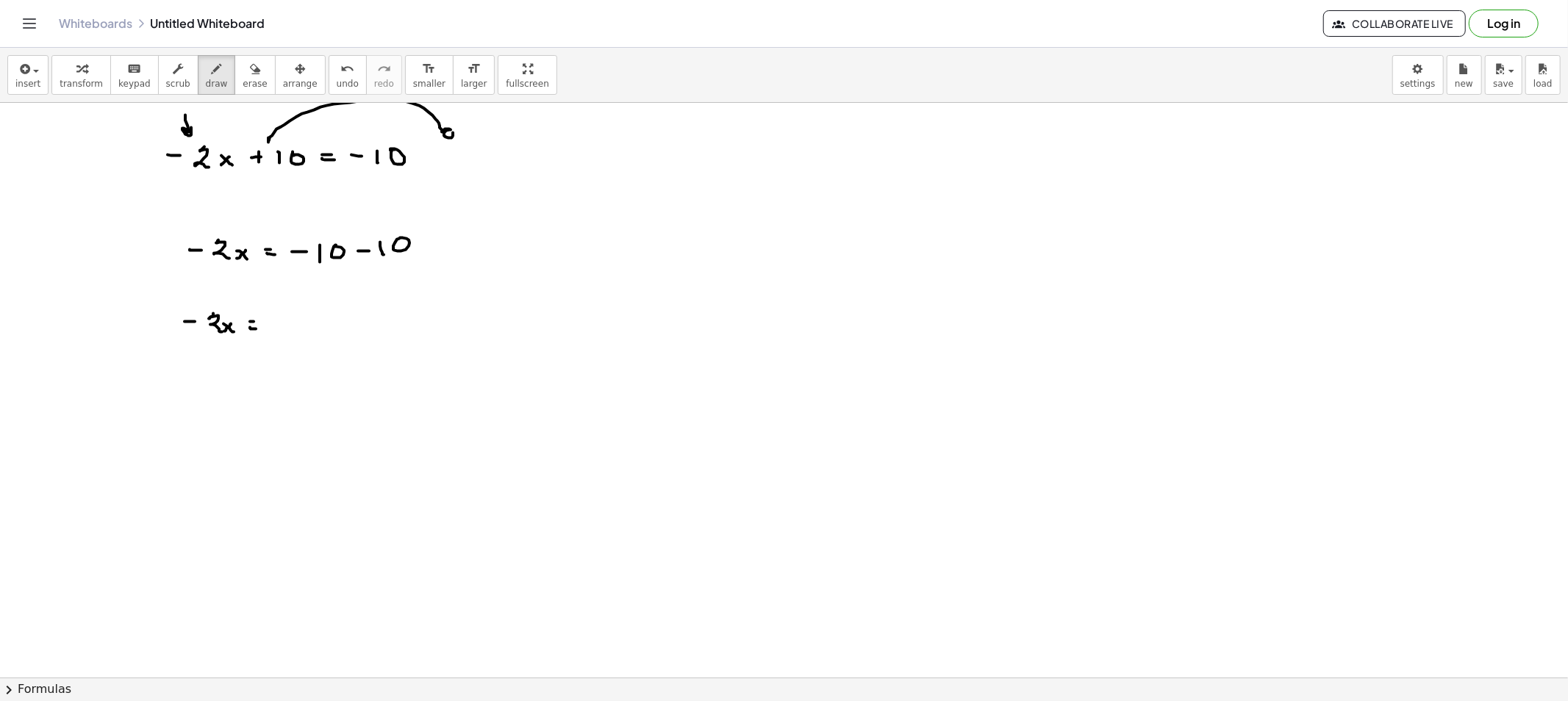
drag, startPoint x: 295, startPoint y: 316, endPoint x: 312, endPoint y: 327, distance: 20.2
drag, startPoint x: 230, startPoint y: 366, endPoint x: 266, endPoint y: 356, distance: 37.4
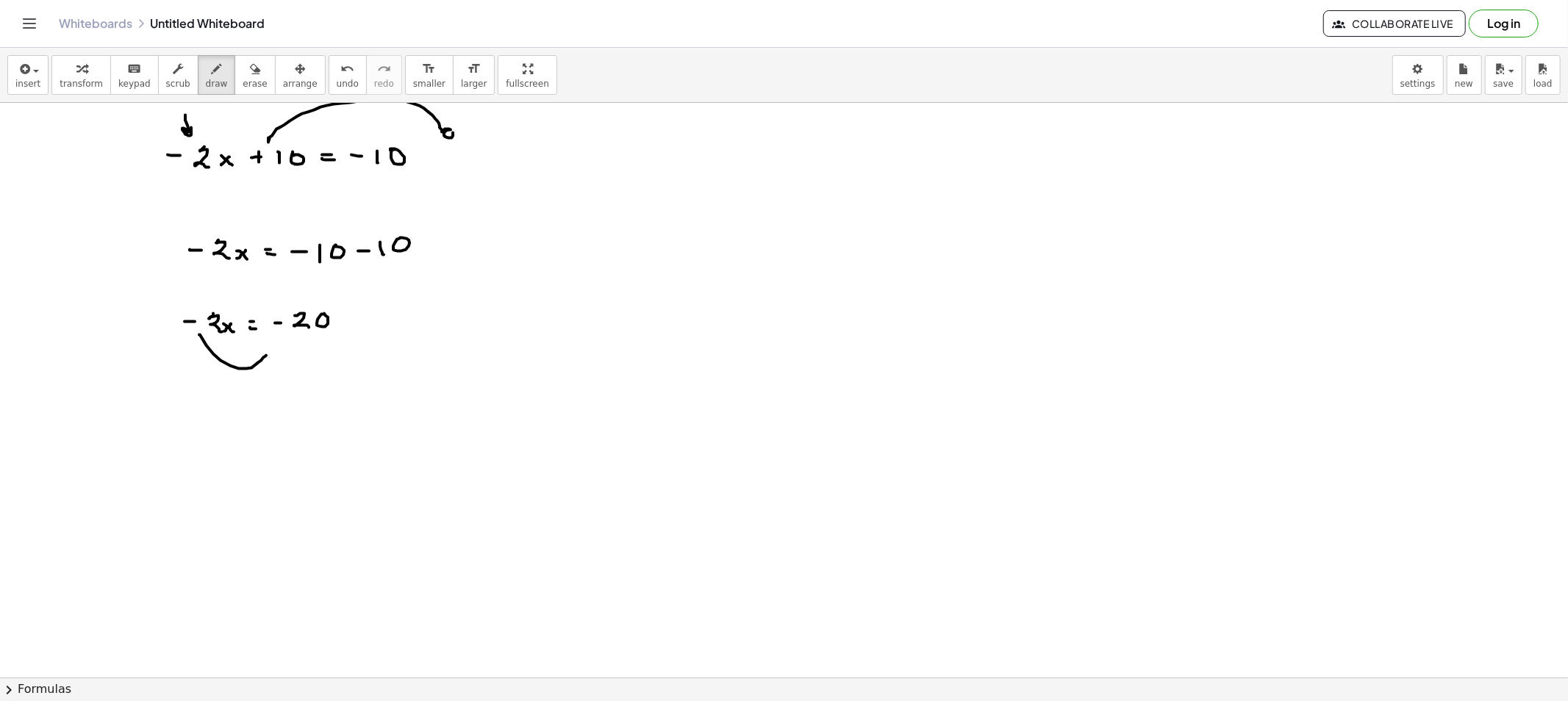
drag, startPoint x: 270, startPoint y: 358, endPoint x: 273, endPoint y: 365, distance: 7.6
click at [244, 71] on div "button" at bounding box center [255, 68] width 24 height 18
drag, startPoint x: 273, startPoint y: 385, endPoint x: 190, endPoint y: 331, distance: 99.0
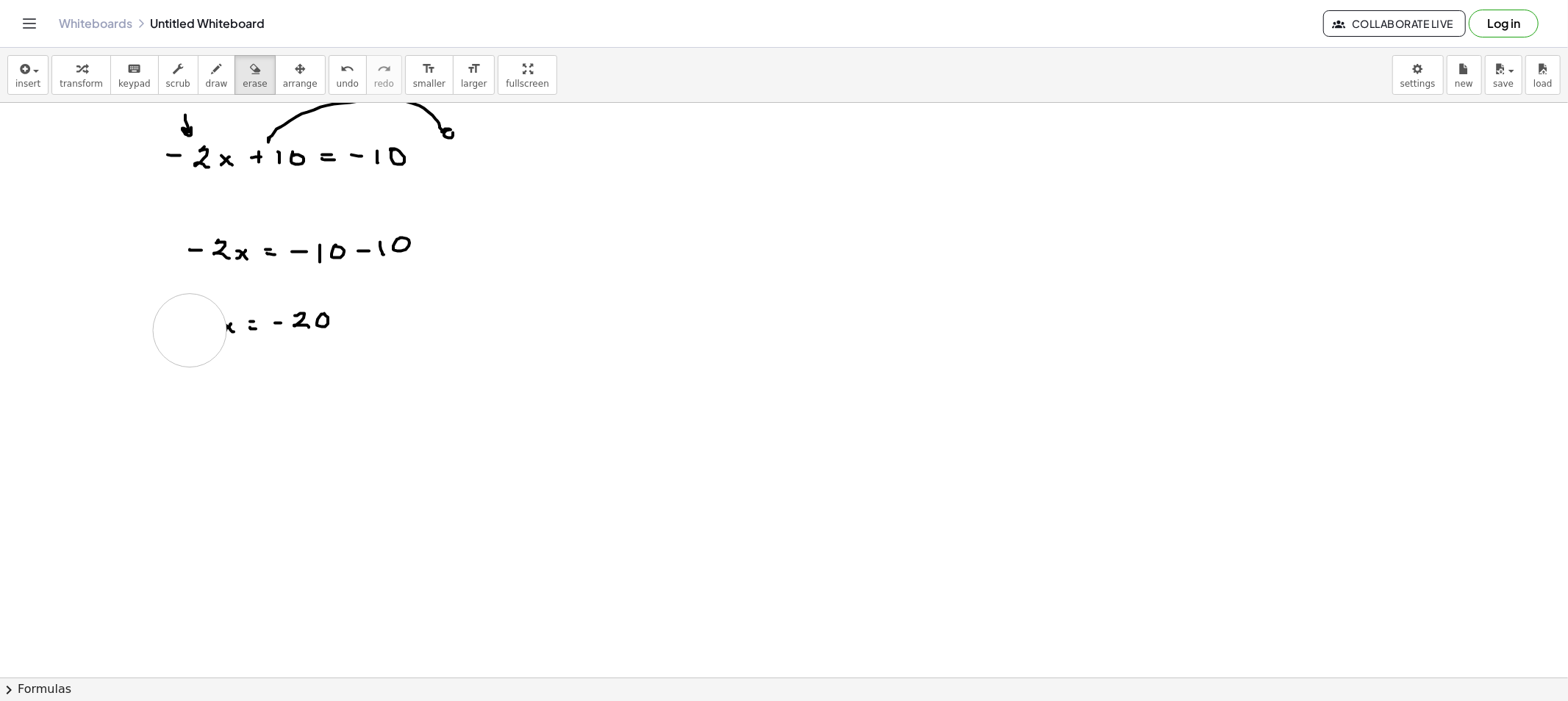
drag, startPoint x: 200, startPoint y: 70, endPoint x: 202, endPoint y: 79, distance: 9.2
click at [212, 71] on icon "button" at bounding box center [216, 69] width 10 height 18
drag, startPoint x: 226, startPoint y: 327, endPoint x: 220, endPoint y: 333, distance: 8.5
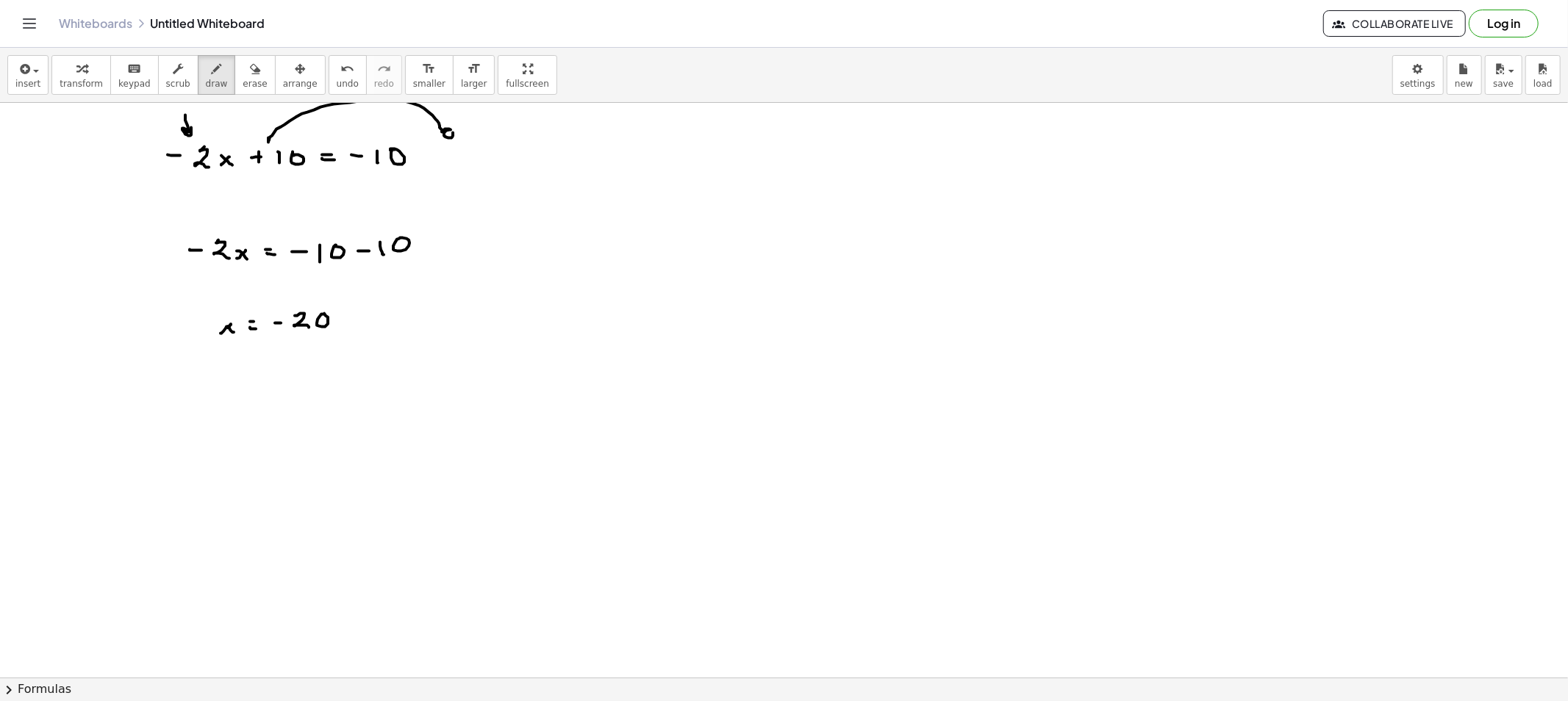
drag, startPoint x: 219, startPoint y: 321, endPoint x: 226, endPoint y: 331, distance: 12.2
drag, startPoint x: 230, startPoint y: 378, endPoint x: 247, endPoint y: 379, distance: 17.0
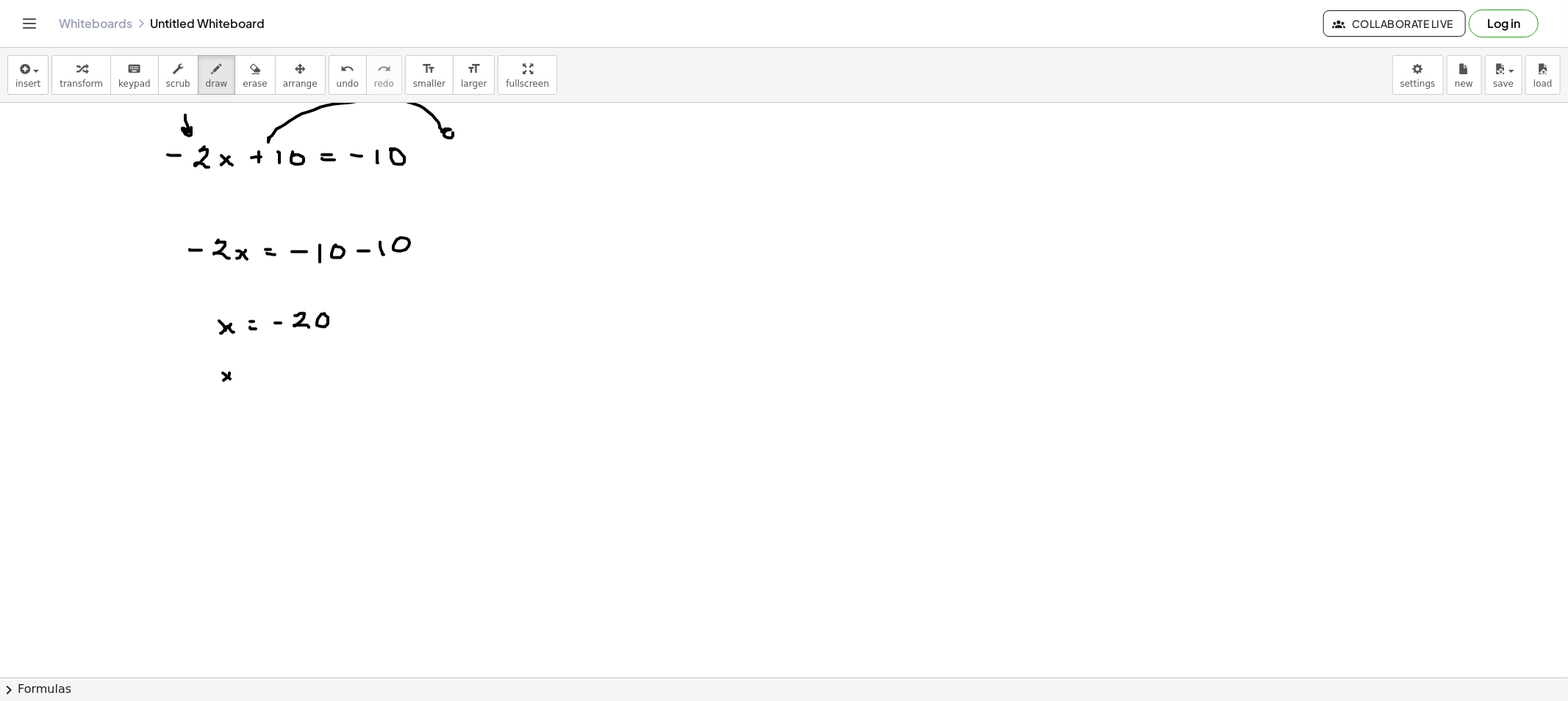
drag, startPoint x: 247, startPoint y: 380, endPoint x: 259, endPoint y: 383, distance: 12.4
drag, startPoint x: 299, startPoint y: 363, endPoint x: 325, endPoint y: 368, distance: 26.5
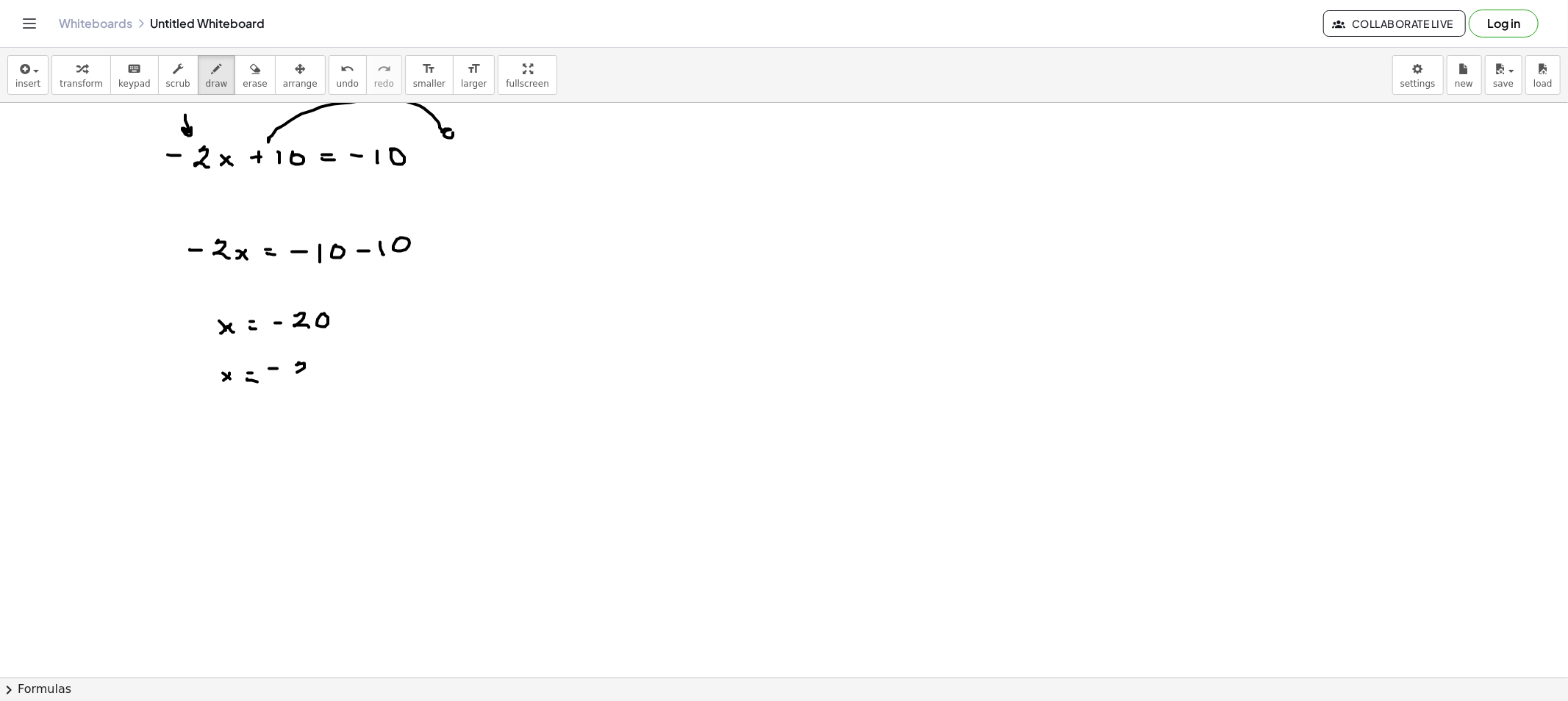
drag, startPoint x: 320, startPoint y: 372, endPoint x: 327, endPoint y: 365, distance: 9.9
drag, startPoint x: 266, startPoint y: 383, endPoint x: 324, endPoint y: 385, distance: 58.0
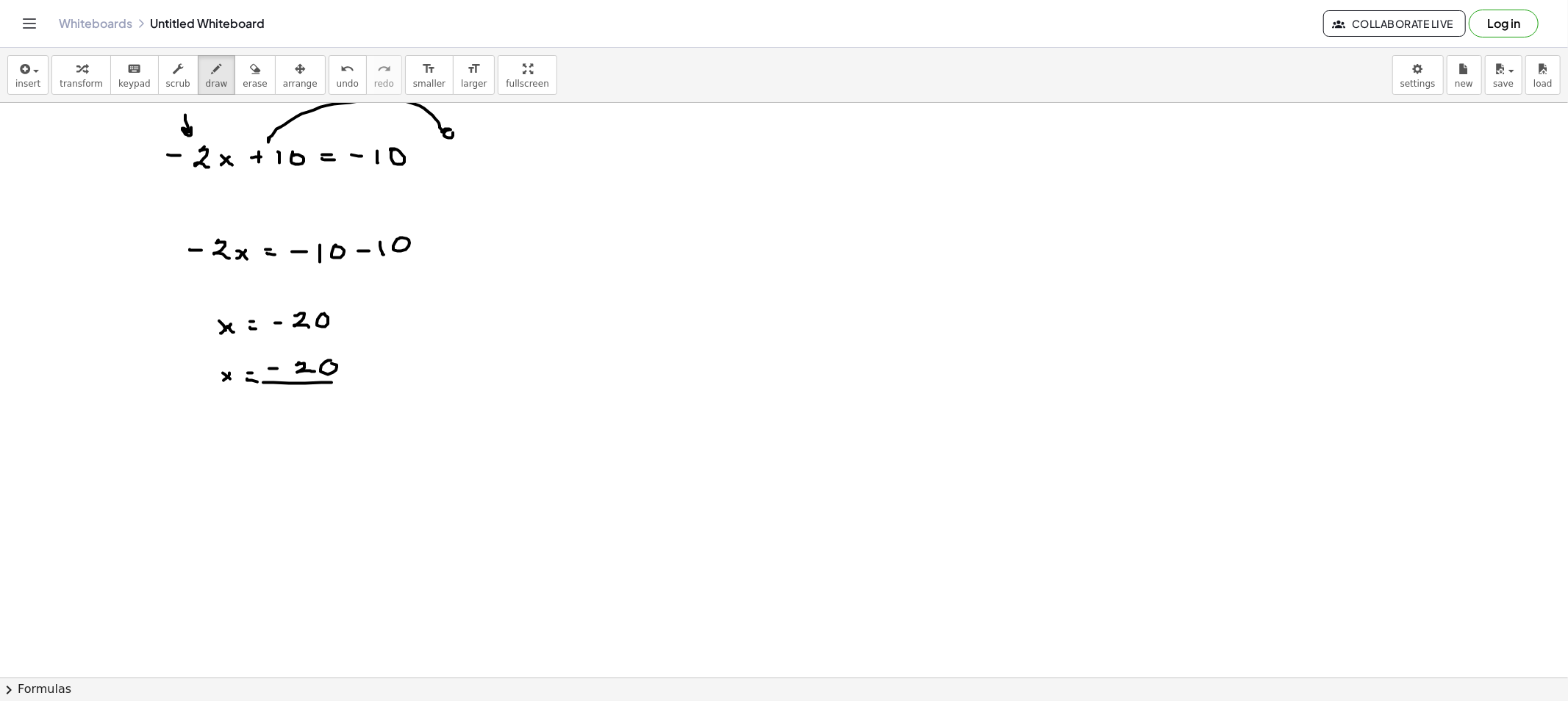
drag, startPoint x: 303, startPoint y: 396, endPoint x: 346, endPoint y: 385, distance: 44.4
drag, startPoint x: 213, startPoint y: 444, endPoint x: 235, endPoint y: 439, distance: 22.6
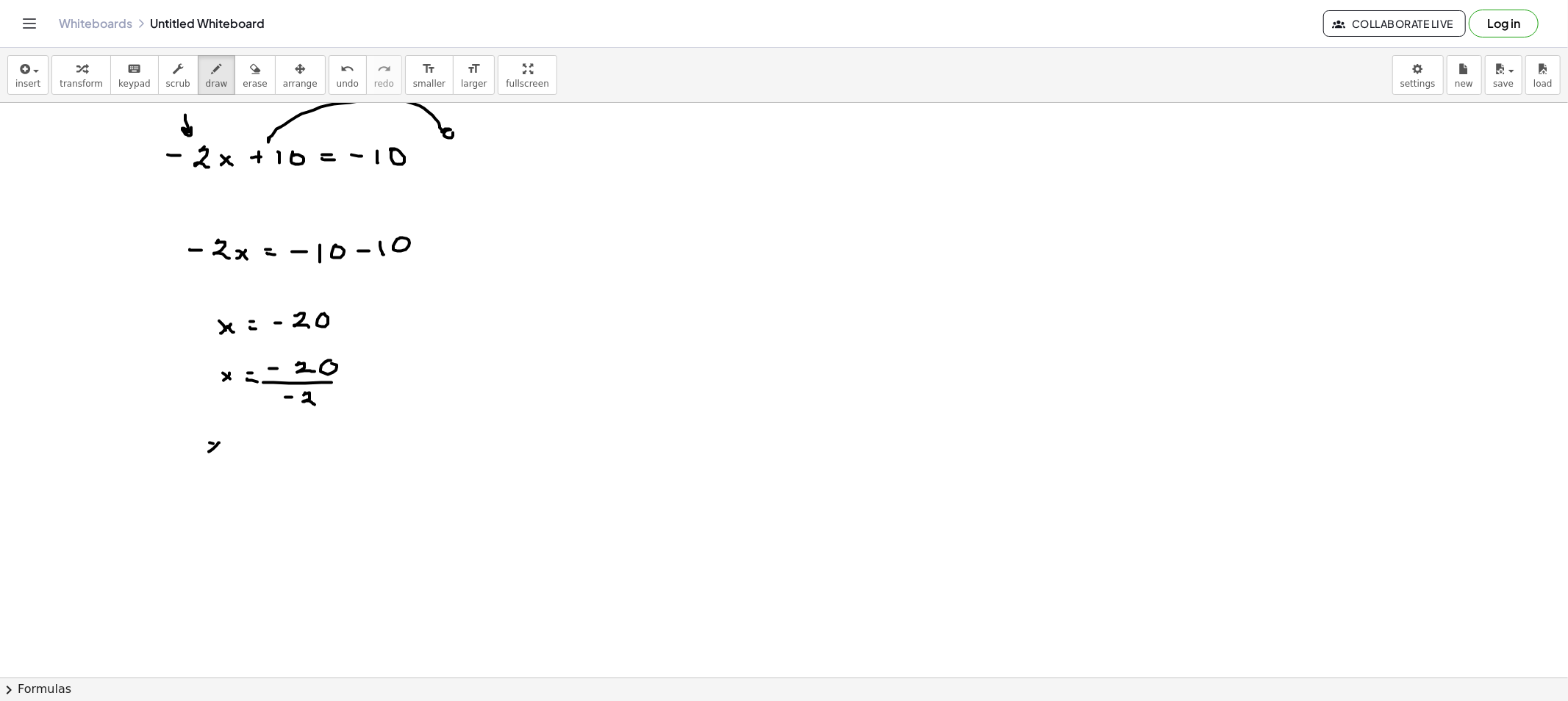
drag, startPoint x: 236, startPoint y: 439, endPoint x: 243, endPoint y: 443, distance: 8.1
drag, startPoint x: 684, startPoint y: 143, endPoint x: 687, endPoint y: 170, distance: 27.2
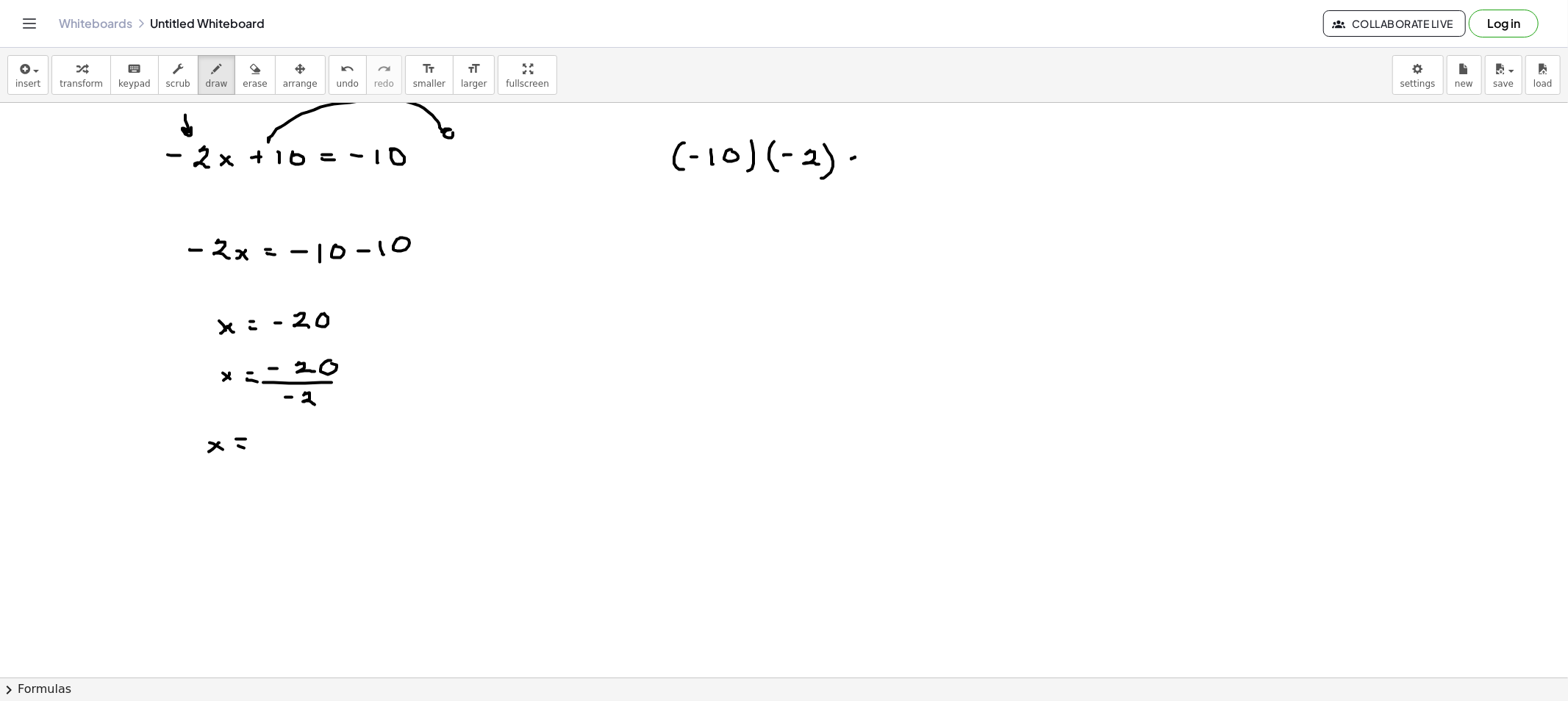
drag, startPoint x: 881, startPoint y: 157, endPoint x: 893, endPoint y: 169, distance: 17.0
drag, startPoint x: 909, startPoint y: 166, endPoint x: 902, endPoint y: 160, distance: 9.2
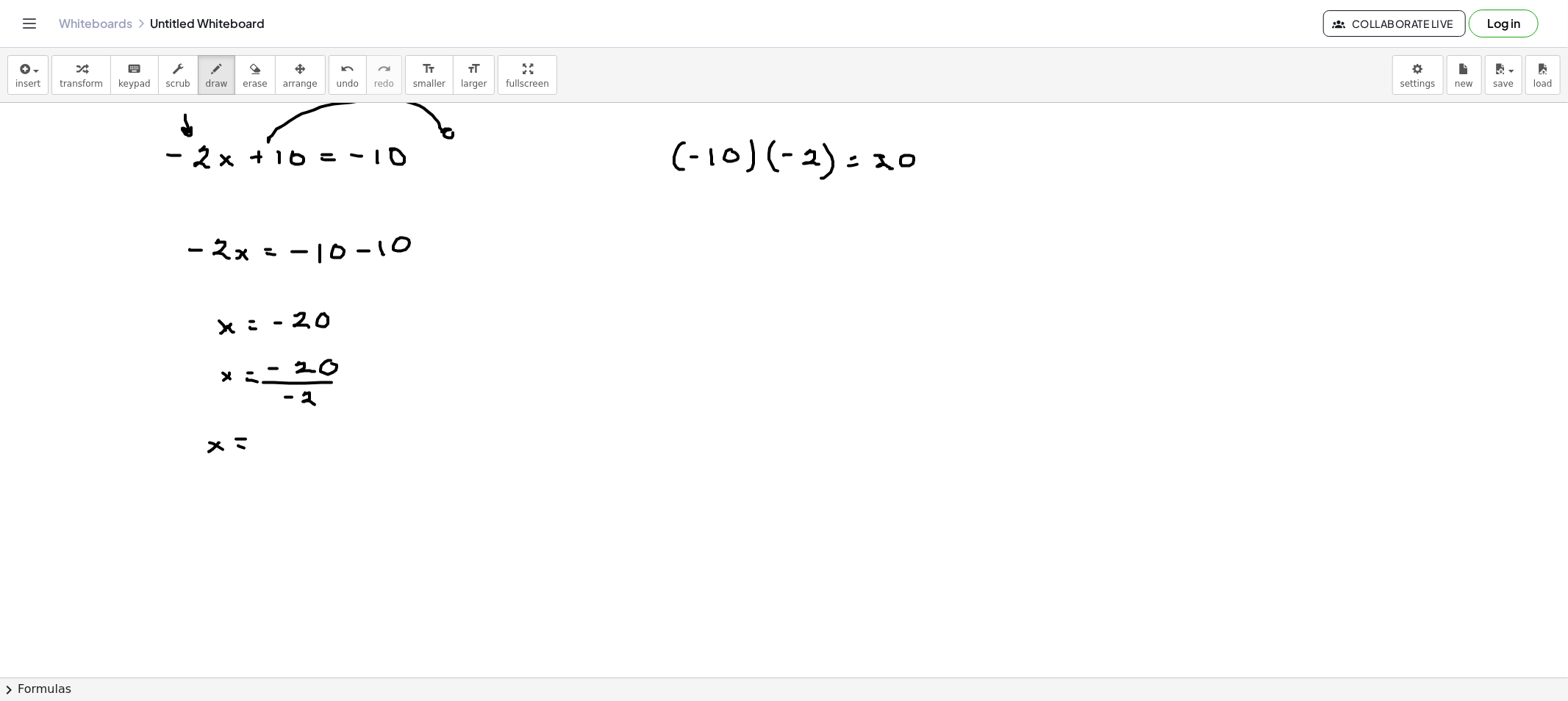
drag, startPoint x: 875, startPoint y: 156, endPoint x: 883, endPoint y: 162, distance: 10.0
click at [206, 78] on span "draw" at bounding box center [217, 83] width 22 height 10
drag, startPoint x: 356, startPoint y: 378, endPoint x: 372, endPoint y: 378, distance: 16.0
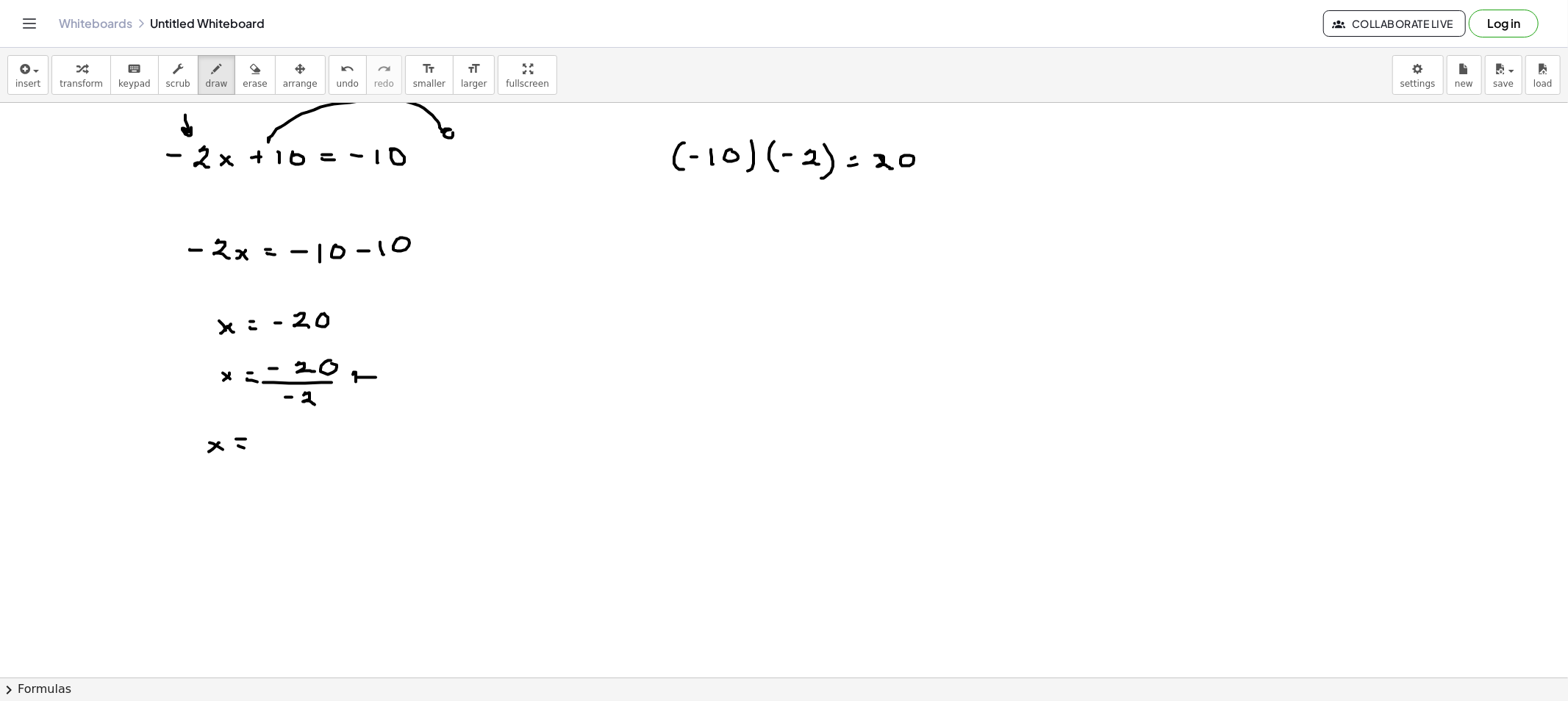
drag, startPoint x: 356, startPoint y: 373, endPoint x: 356, endPoint y: 381, distance: 8.0
drag, startPoint x: 274, startPoint y: 342, endPoint x: 276, endPoint y: 356, distance: 14.1
drag, startPoint x: 273, startPoint y: 416, endPoint x: 283, endPoint y: 409, distance: 12.2
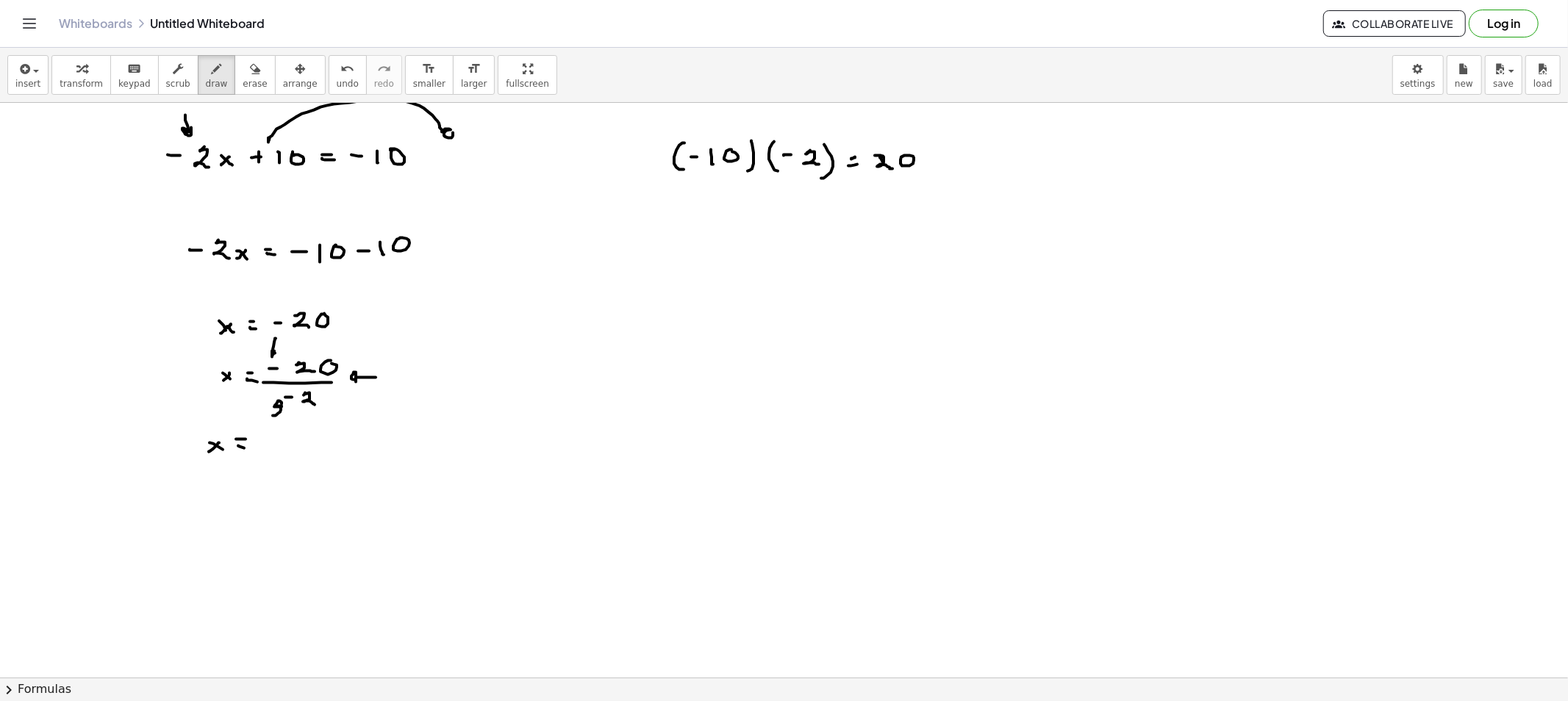
drag, startPoint x: 270, startPoint y: 439, endPoint x: 269, endPoint y: 446, distance: 7.1
drag, startPoint x: 265, startPoint y: 444, endPoint x: 281, endPoint y: 446, distance: 16.1
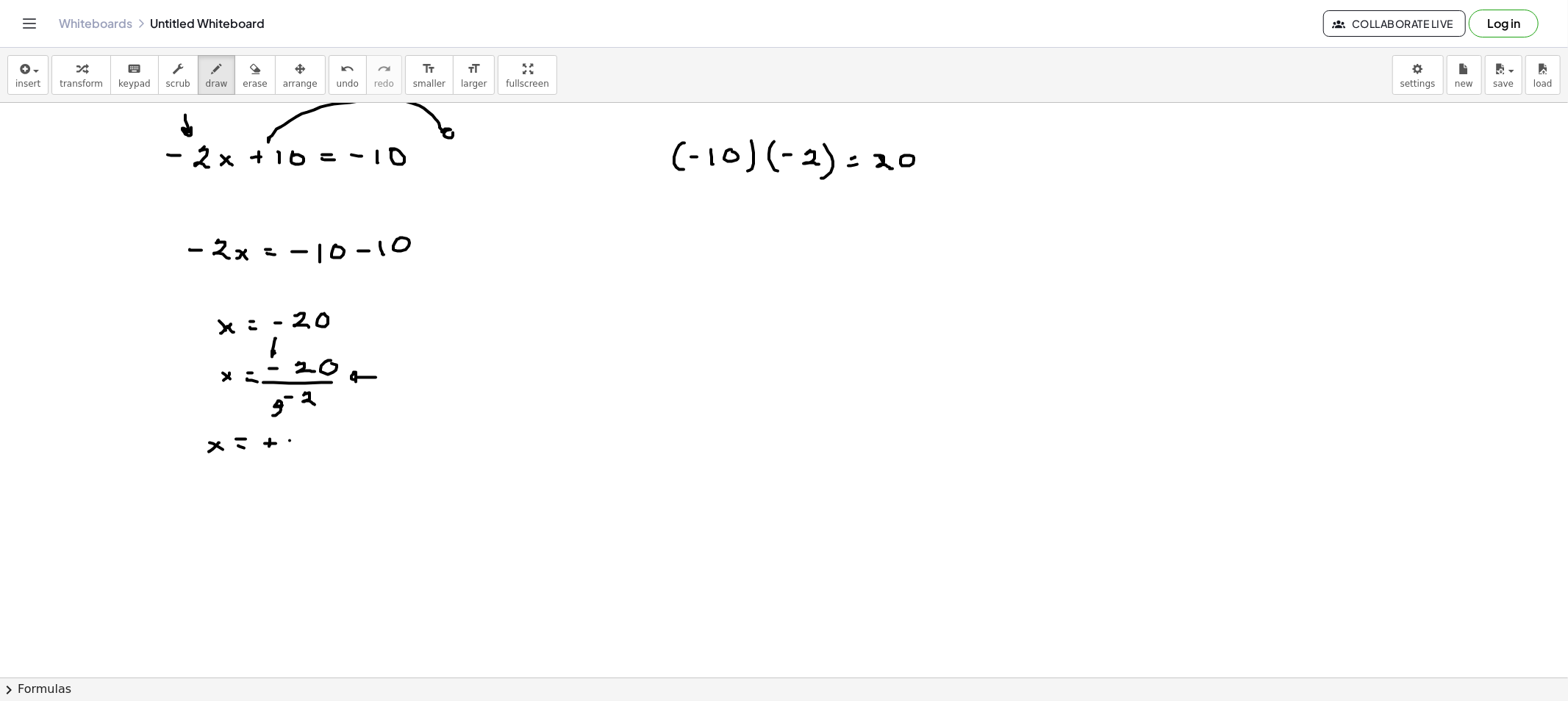
drag, startPoint x: 259, startPoint y: 343, endPoint x: 259, endPoint y: 402, distance: 59.0
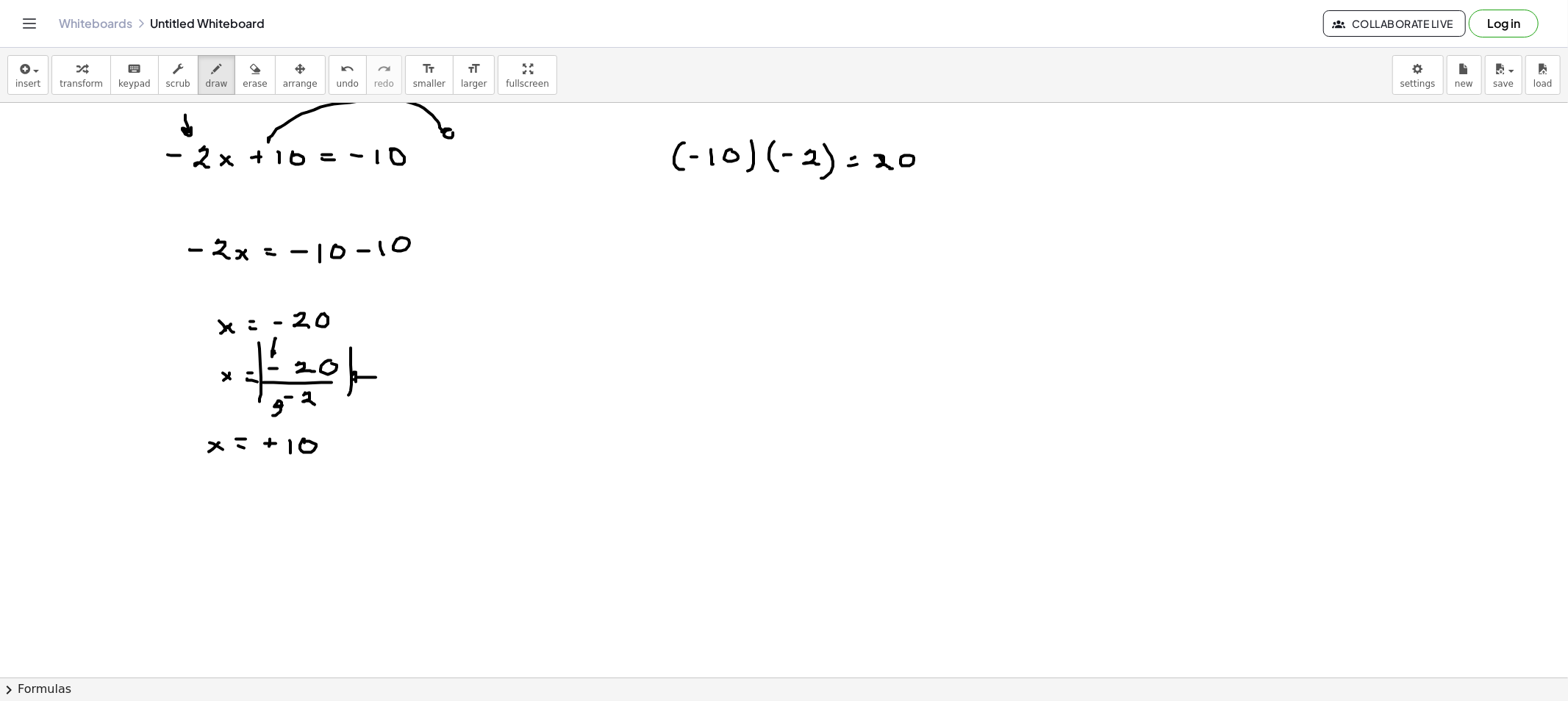
click at [231, 99] on div "insert select one: Math Expression Function Text Youtube Video Graphing Geometr…" at bounding box center [784, 374] width 1568 height 653
drag, startPoint x: 236, startPoint y: 89, endPoint x: 235, endPoint y: 135, distance: 46.0
click at [236, 89] on button "erase" at bounding box center [255, 74] width 41 height 40
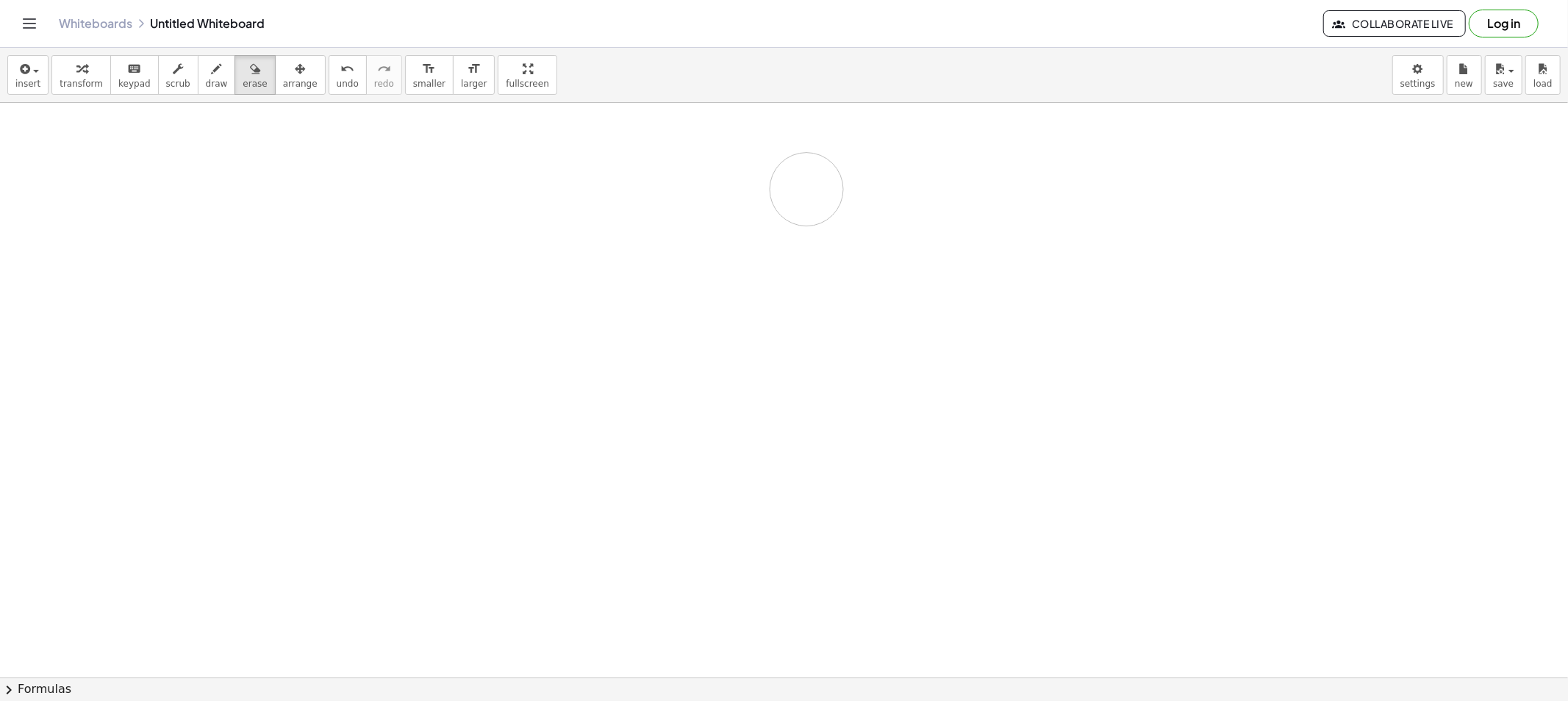
drag, startPoint x: 193, startPoint y: 406, endPoint x: 487, endPoint y: 155, distance: 386.6
click at [210, 74] on button "draw" at bounding box center [216, 74] width 38 height 40
drag, startPoint x: 231, startPoint y: 127, endPoint x: 231, endPoint y: 147, distance: 20.0
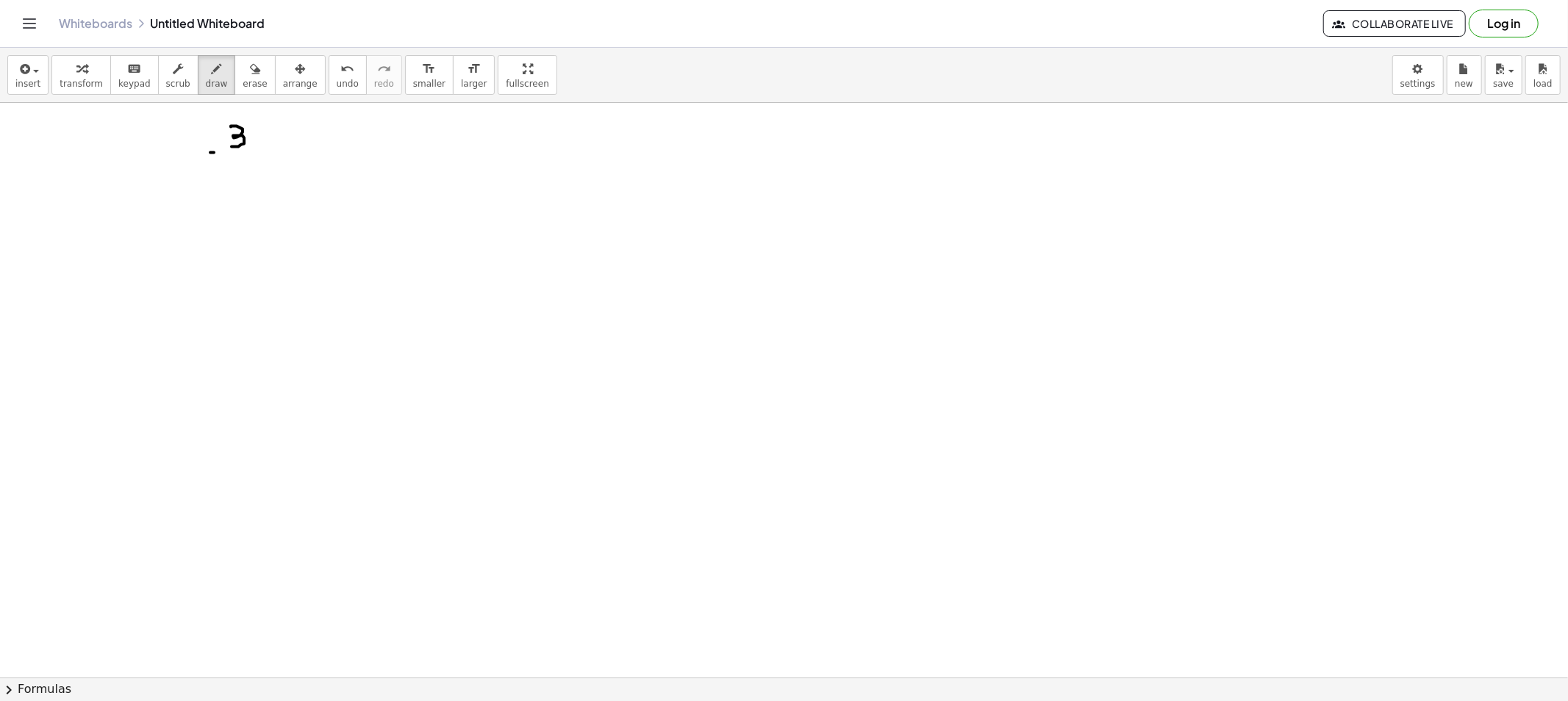
drag, startPoint x: 214, startPoint y: 153, endPoint x: 262, endPoint y: 153, distance: 48.0
drag, startPoint x: 237, startPoint y: 165, endPoint x: 230, endPoint y: 170, distance: 8.6
drag, startPoint x: 239, startPoint y: 172, endPoint x: 263, endPoint y: 170, distance: 24.1
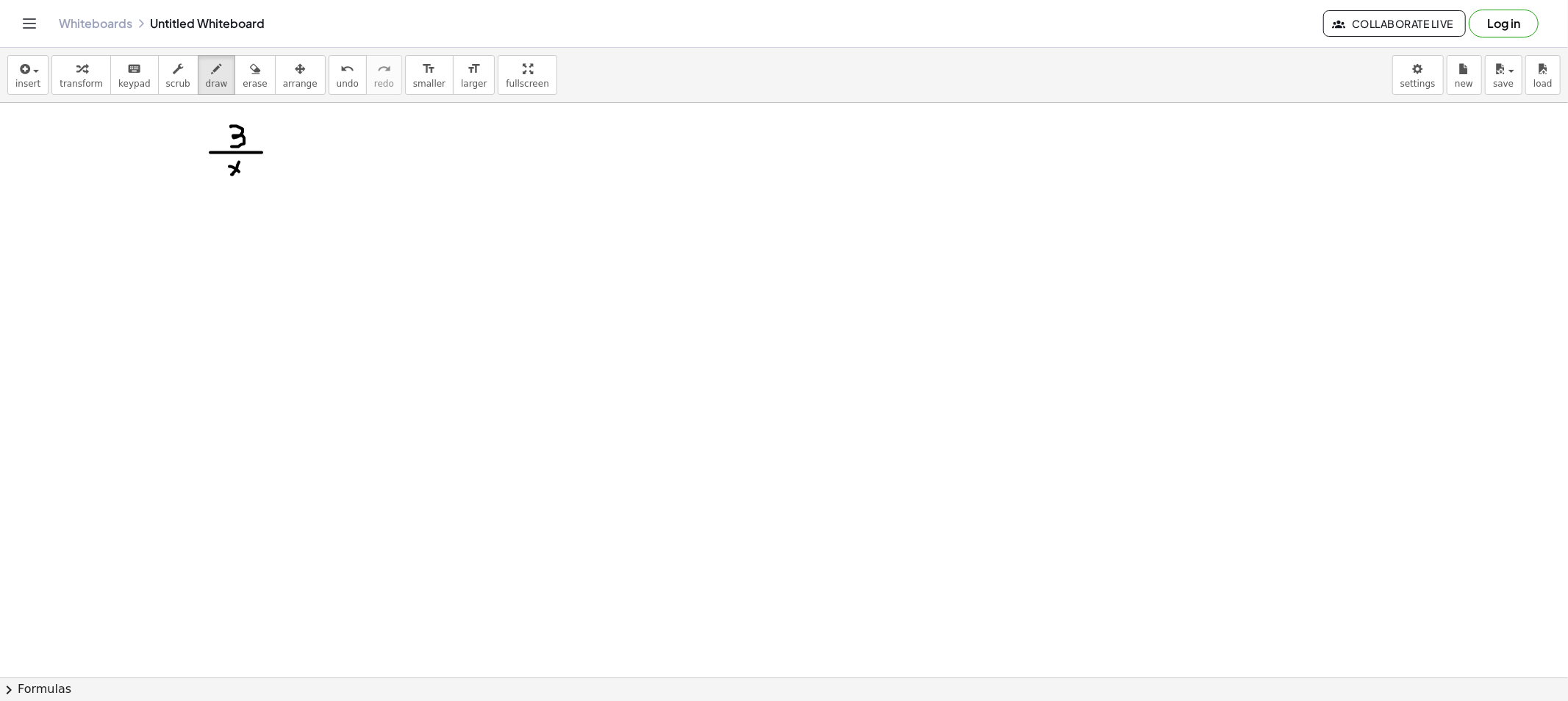
drag, startPoint x: 283, startPoint y: 150, endPoint x: 292, endPoint y: 152, distance: 9.2
drag, startPoint x: 311, startPoint y: 138, endPoint x: 317, endPoint y: 156, distance: 19.0
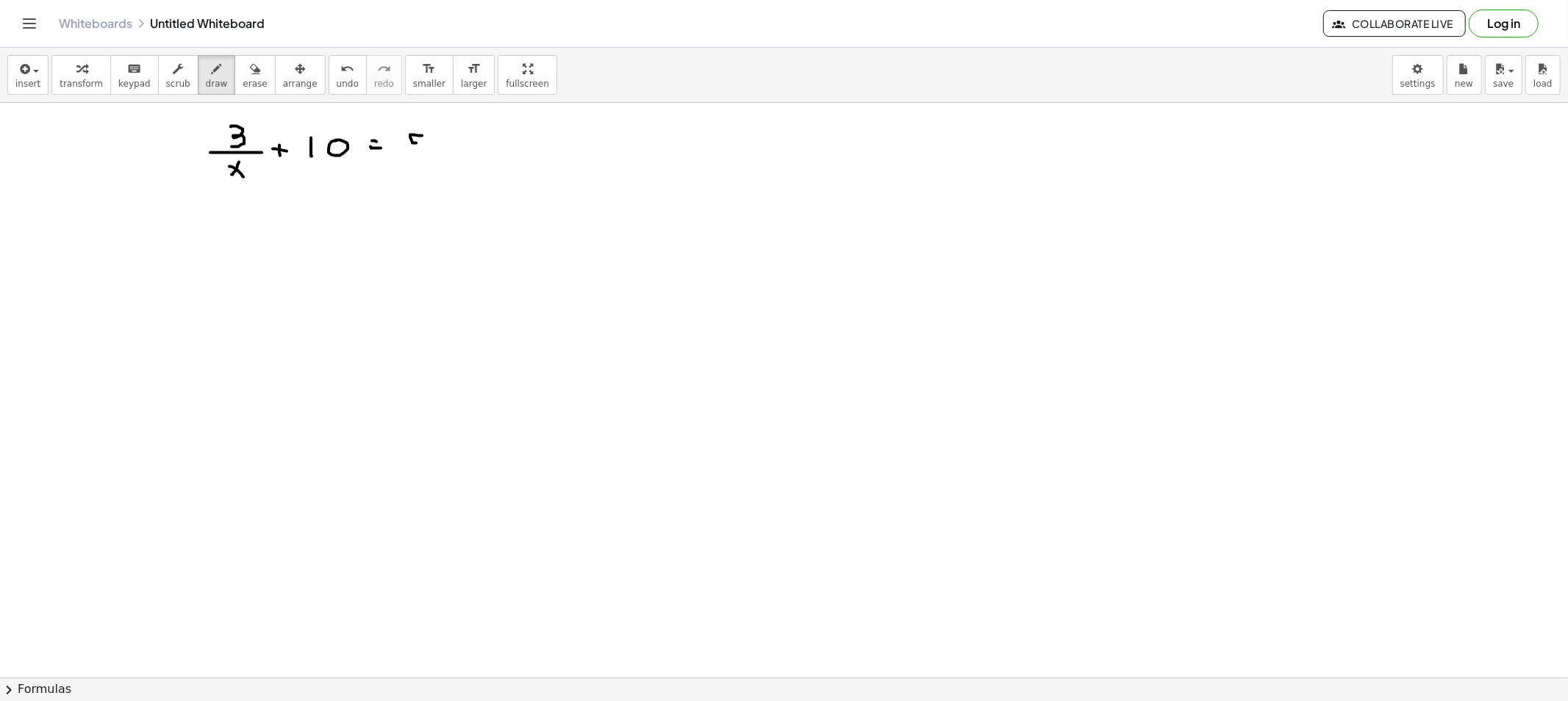
click at [289, 77] on button "arrange" at bounding box center [300, 74] width 51 height 40
click at [243, 85] on span "erase" at bounding box center [255, 83] width 24 height 10
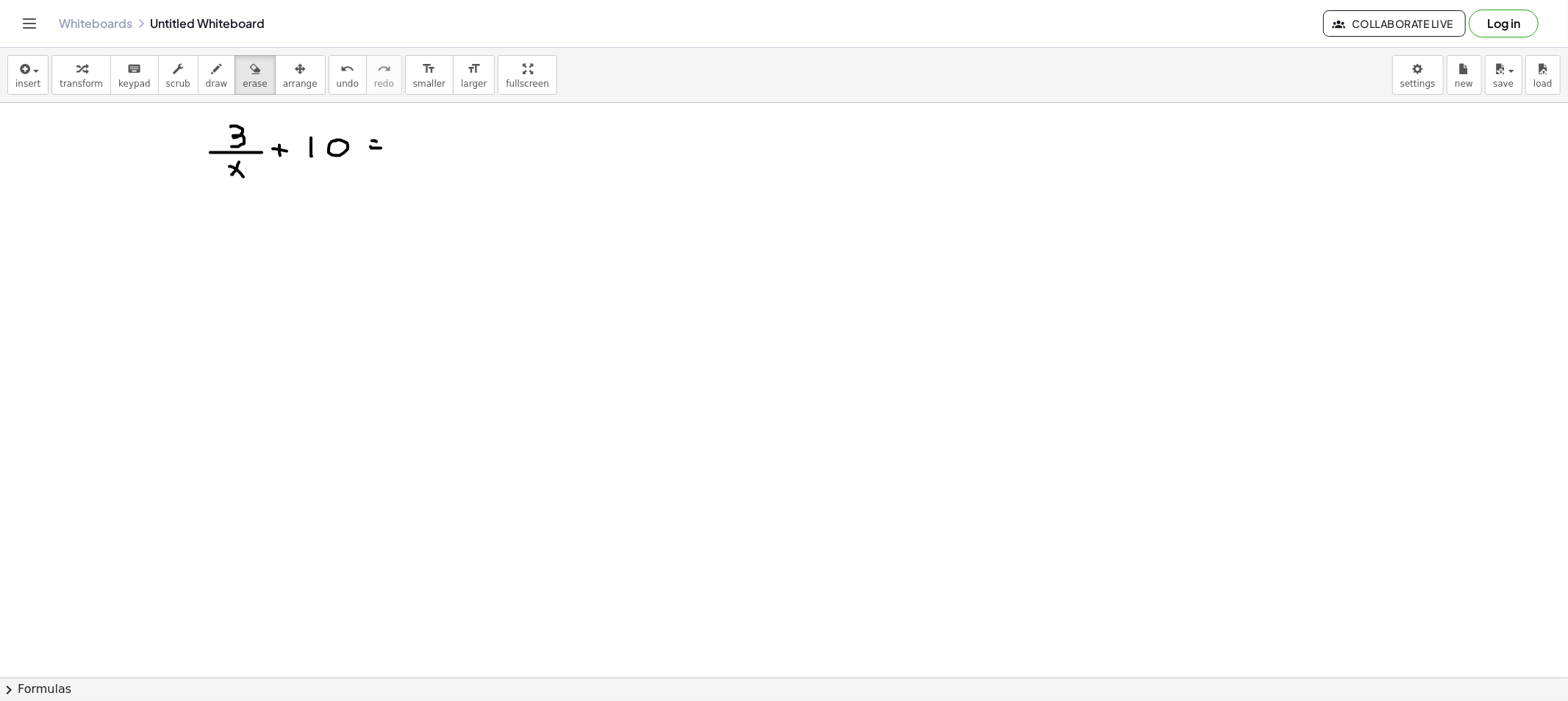
click at [206, 75] on div "button" at bounding box center [217, 68] width 22 height 18
drag, startPoint x: 190, startPoint y: 68, endPoint x: 235, endPoint y: 89, distance: 49.7
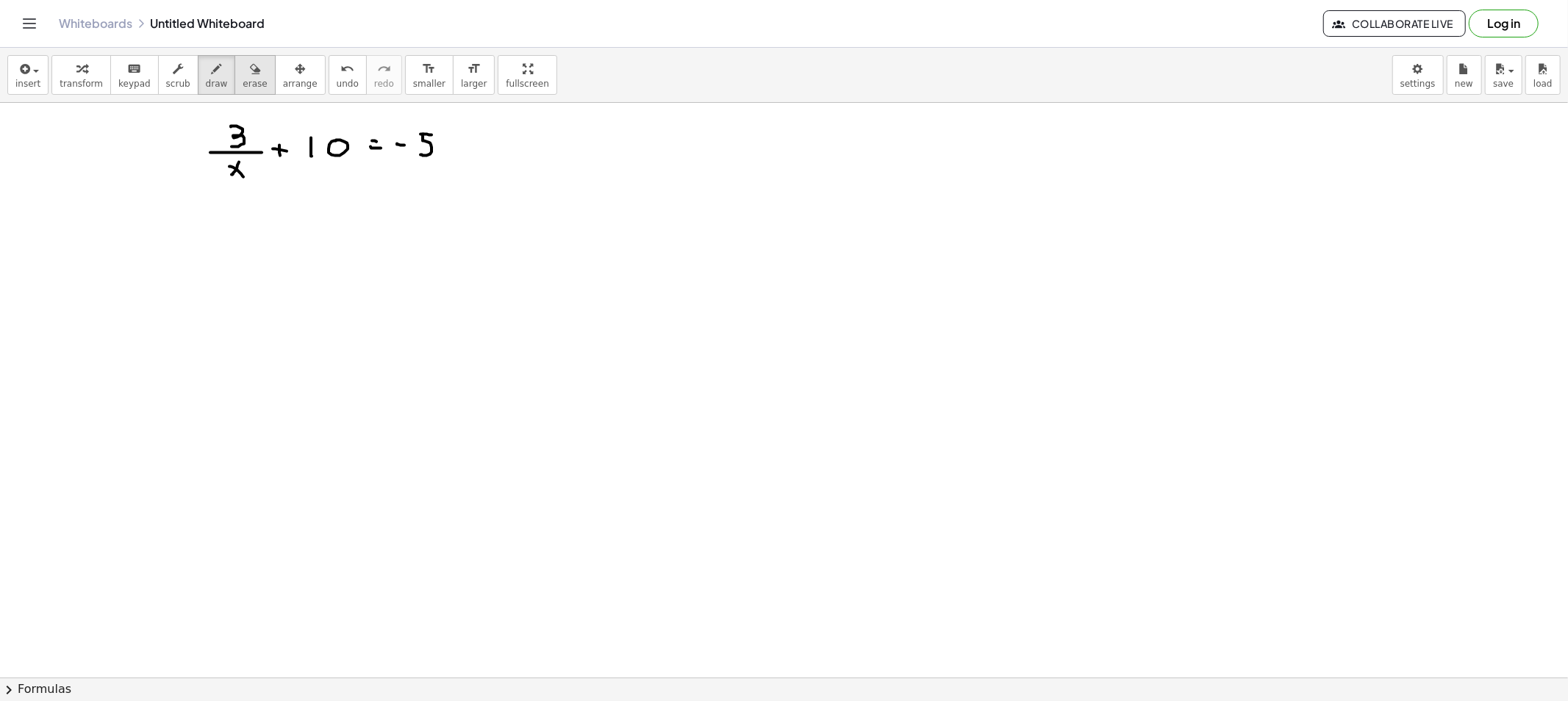
click at [206, 68] on div "button" at bounding box center [217, 68] width 22 height 18
drag, startPoint x: 258, startPoint y: 222, endPoint x: 259, endPoint y: 240, distance: 18.0
drag, startPoint x: 266, startPoint y: 248, endPoint x: 259, endPoint y: 254, distance: 9.2
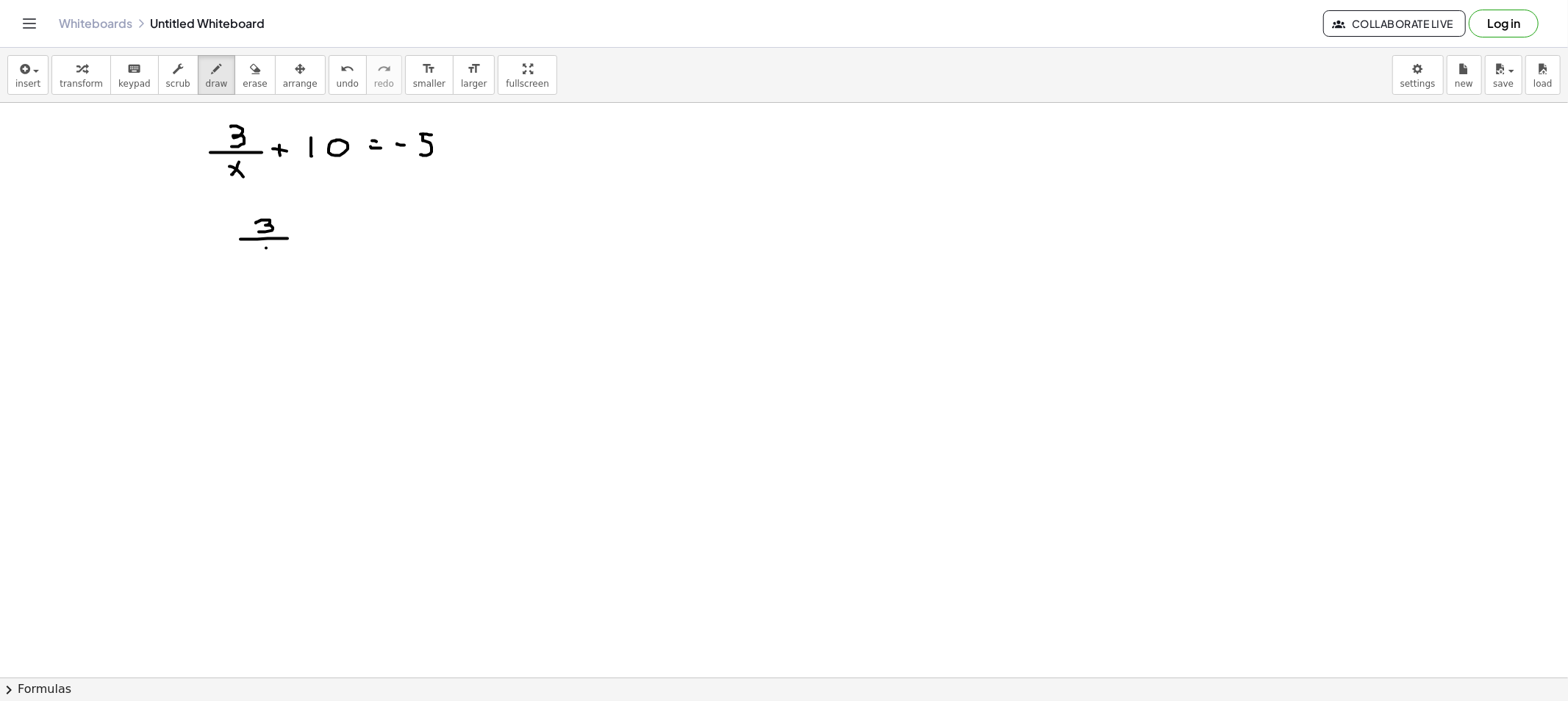
drag, startPoint x: 260, startPoint y: 251, endPoint x: 302, endPoint y: 250, distance: 42.0
drag, startPoint x: 306, startPoint y: 240, endPoint x: 320, endPoint y: 241, distance: 14.0
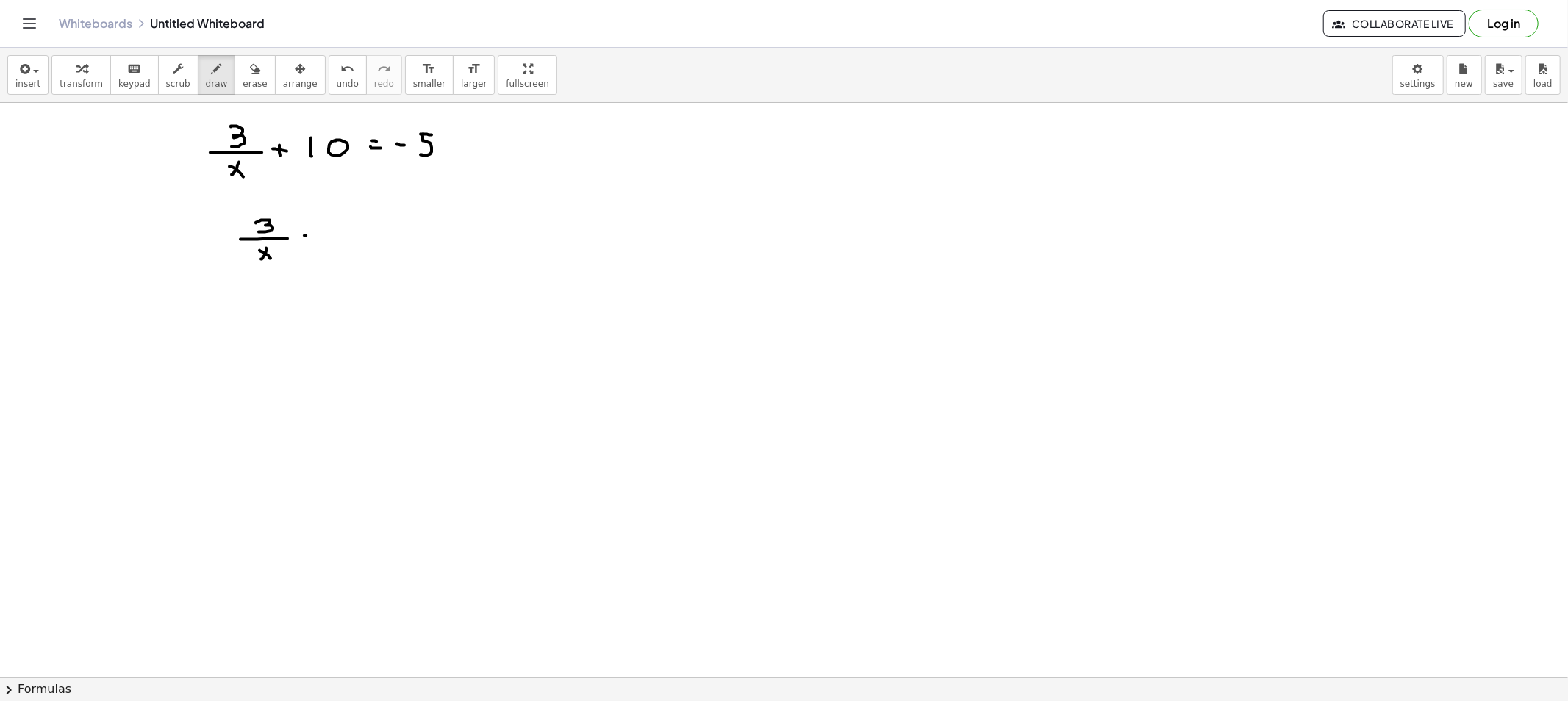
drag, startPoint x: 331, startPoint y: 235, endPoint x: 347, endPoint y: 237, distance: 16.1
drag, startPoint x: 357, startPoint y: 237, endPoint x: 375, endPoint y: 243, distance: 19.0
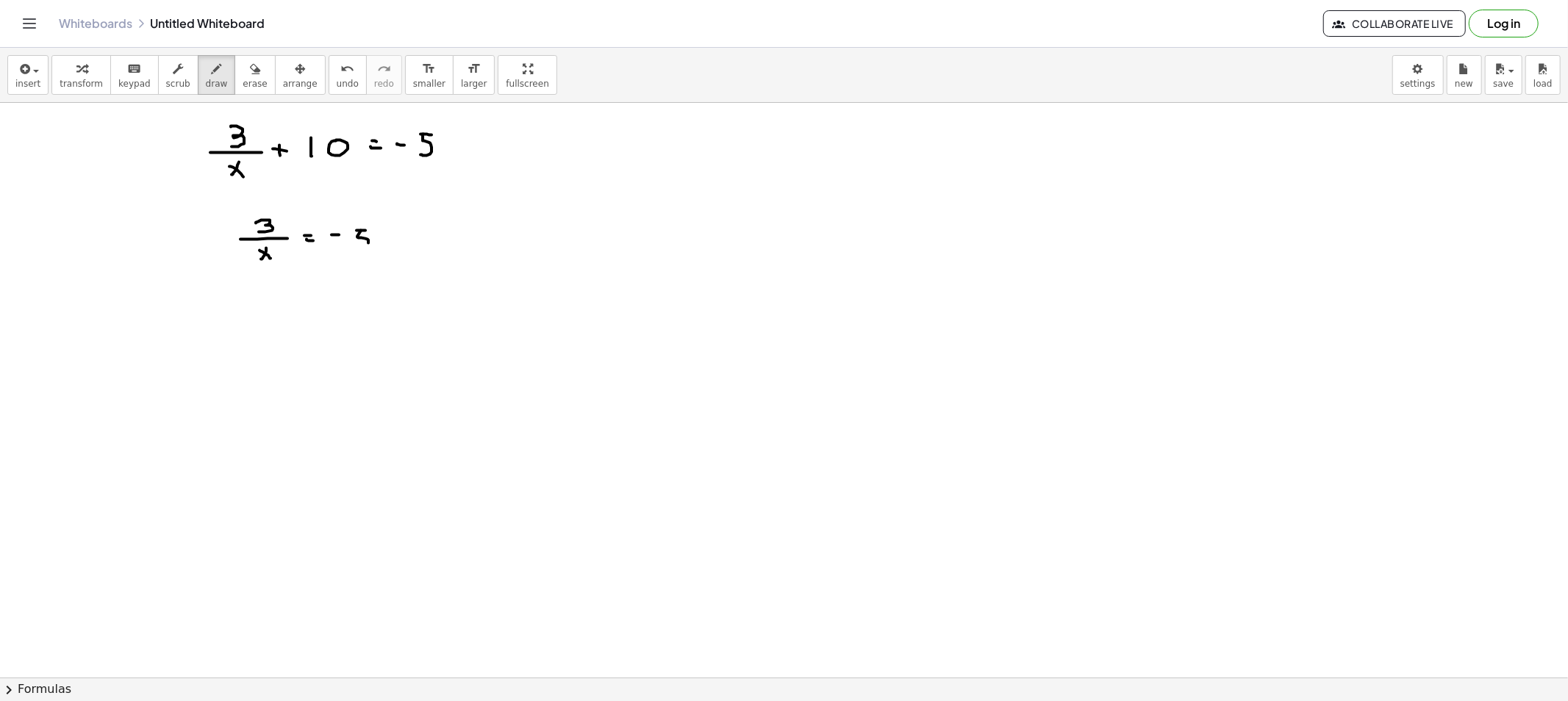
drag, startPoint x: 385, startPoint y: 237, endPoint x: 396, endPoint y: 239, distance: 11.2
drag, startPoint x: 421, startPoint y: 237, endPoint x: 428, endPoint y: 232, distance: 8.6
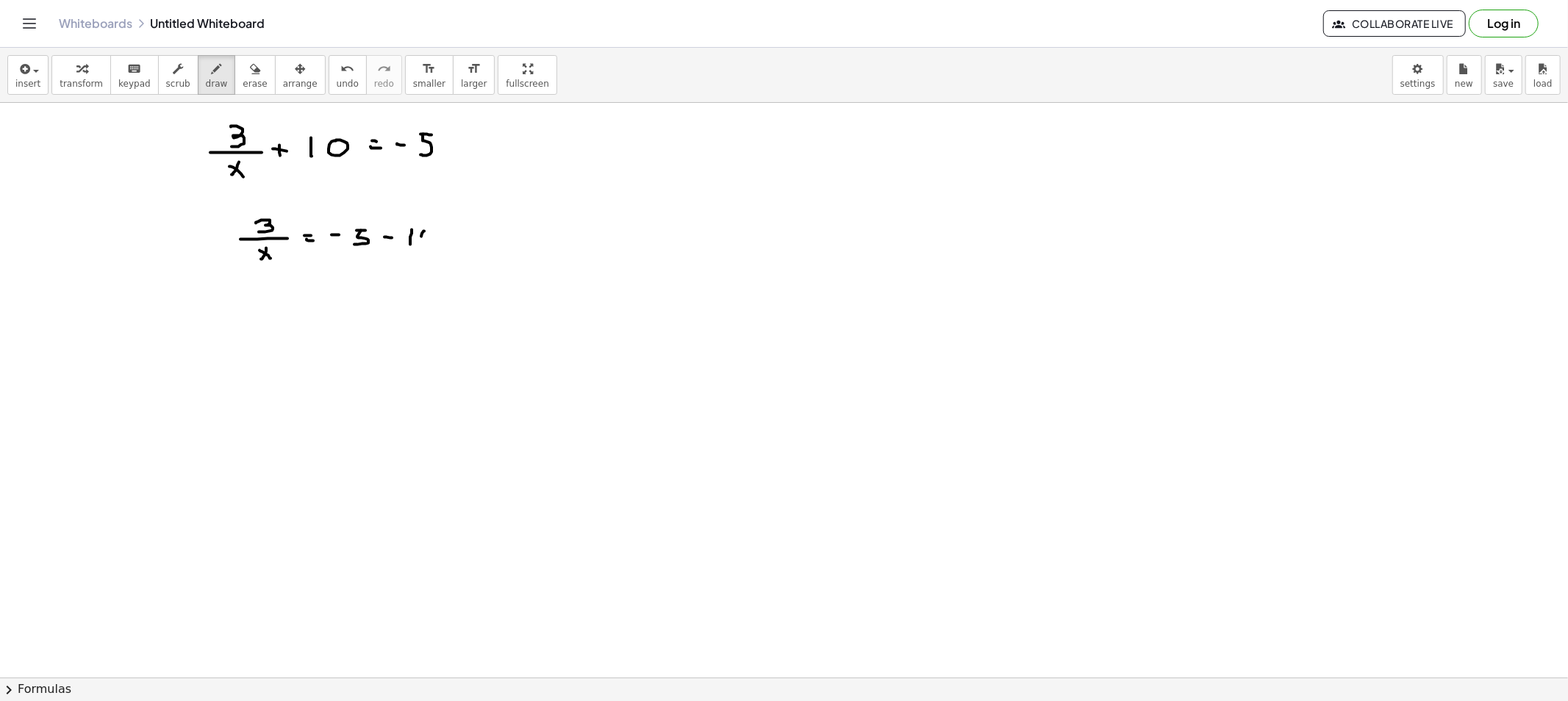
drag, startPoint x: 247, startPoint y: 306, endPoint x: 257, endPoint y: 316, distance: 14.1
drag, startPoint x: 236, startPoint y: 322, endPoint x: 267, endPoint y: 331, distance: 32.3
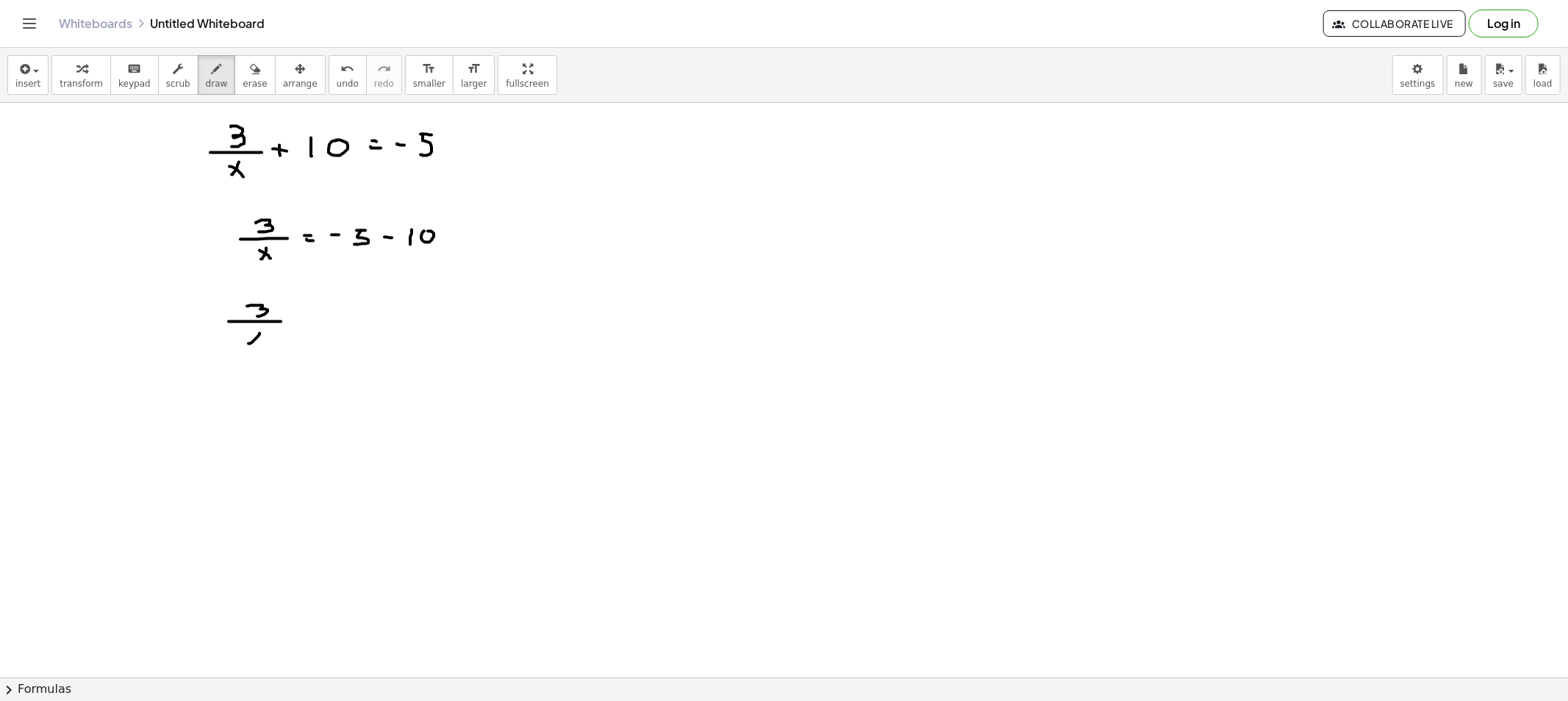
drag, startPoint x: 259, startPoint y: 334, endPoint x: 248, endPoint y: 344, distance: 14.9
drag, startPoint x: 262, startPoint y: 347, endPoint x: 270, endPoint y: 345, distance: 8.2
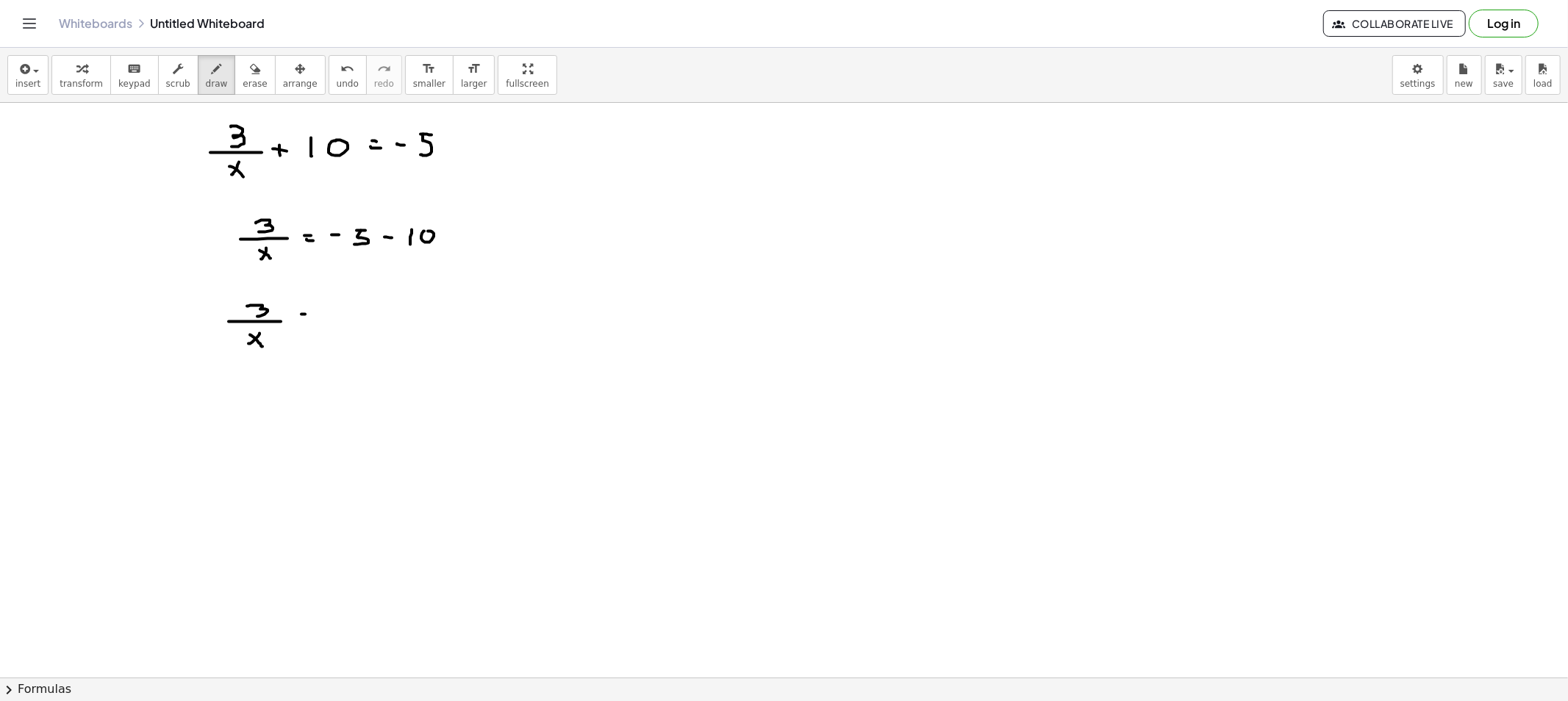
drag, startPoint x: 302, startPoint y: 319, endPoint x: 326, endPoint y: 322, distance: 24.2
drag, startPoint x: 364, startPoint y: 302, endPoint x: 375, endPoint y: 302, distance: 11.0
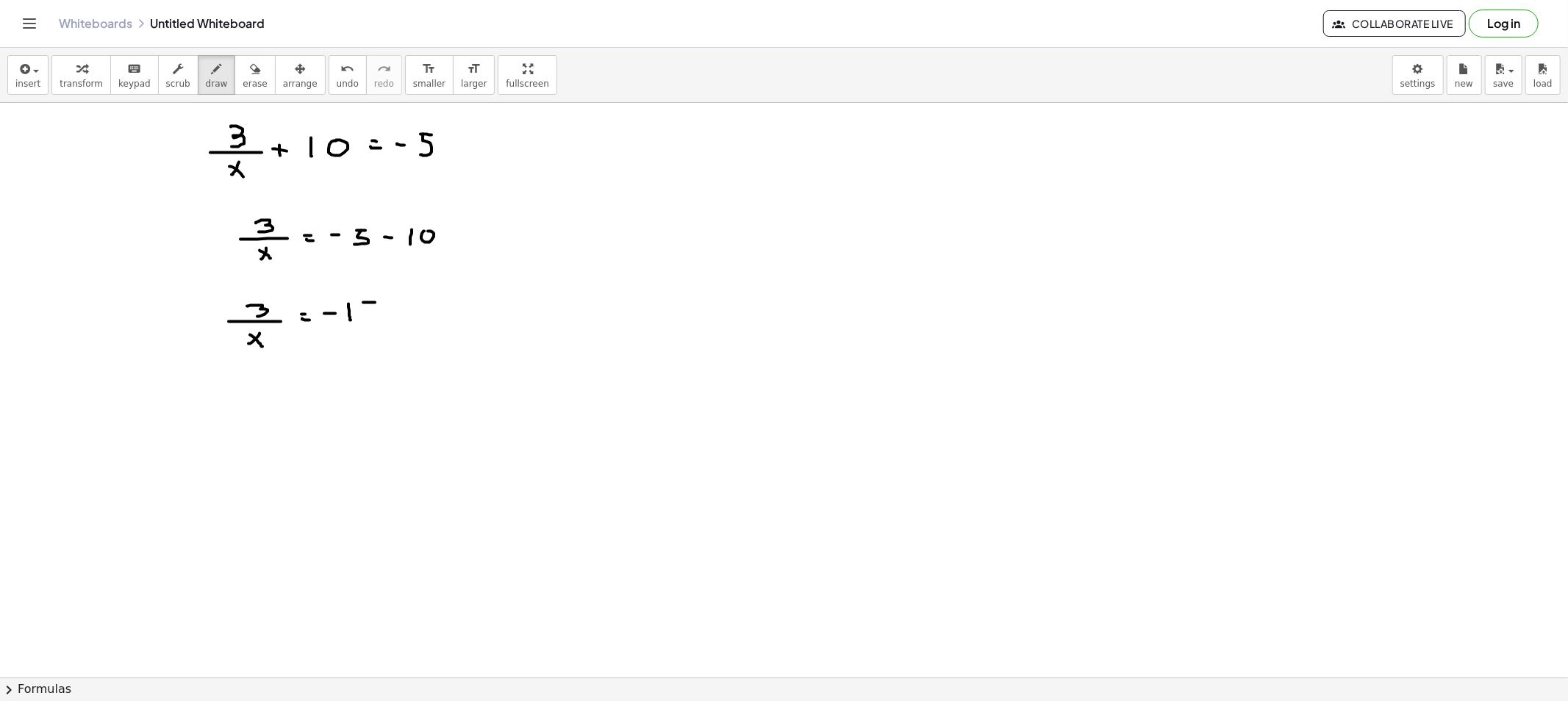
drag, startPoint x: 365, startPoint y: 305, endPoint x: 361, endPoint y: 316, distance: 11.7
click at [212, 66] on icon "button" at bounding box center [216, 69] width 10 height 18
drag, startPoint x: 179, startPoint y: 324, endPoint x: 192, endPoint y: 331, distance: 14.8
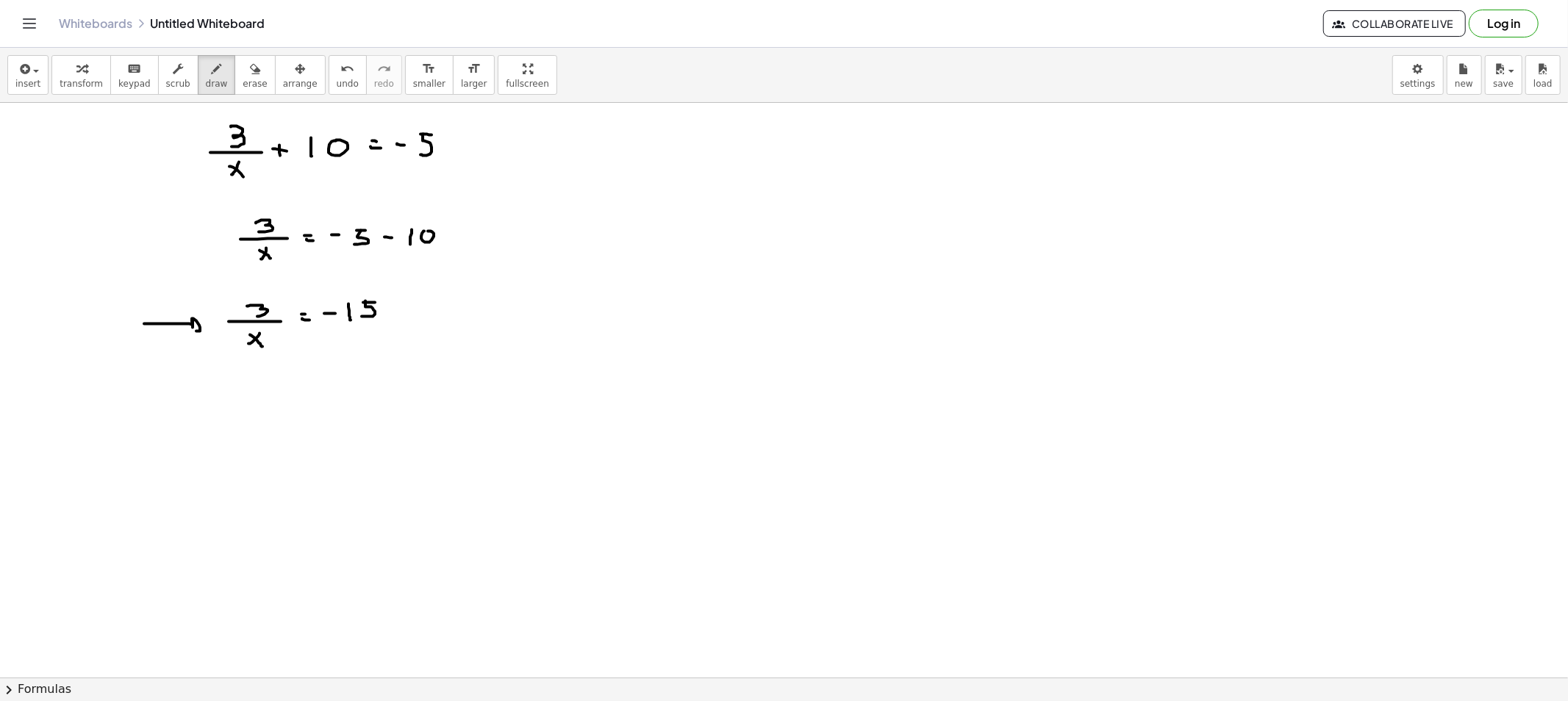
drag, startPoint x: 220, startPoint y: 291, endPoint x: 234, endPoint y: 367, distance: 77.3
drag, startPoint x: 291, startPoint y: 316, endPoint x: 281, endPoint y: 364, distance: 49.0
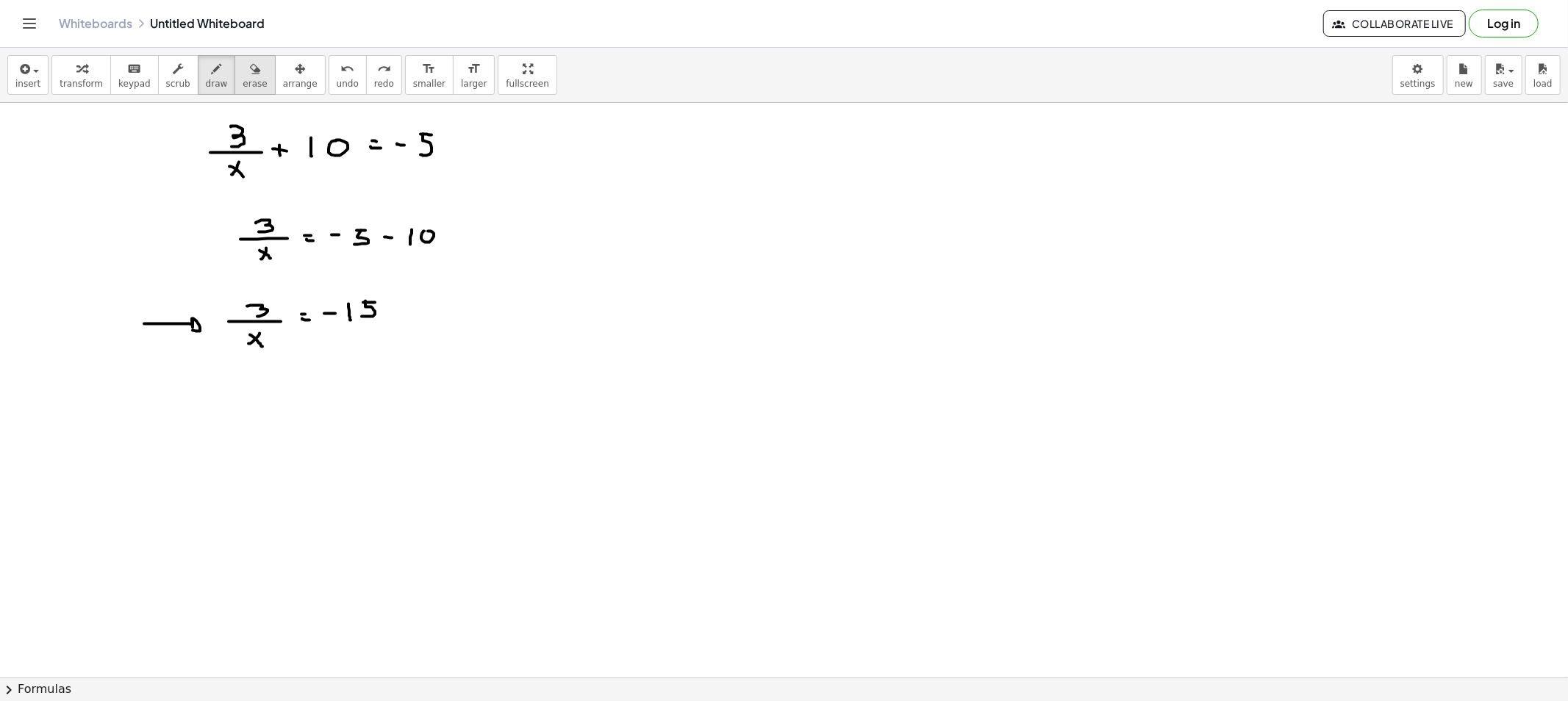
click at [250, 70] on icon "button" at bounding box center [255, 69] width 10 height 18
drag, startPoint x: 173, startPoint y: 320, endPoint x: 173, endPoint y: 334, distance: 14.0
click at [206, 82] on span "draw" at bounding box center [217, 83] width 22 height 10
click at [208, 78] on span "draw" at bounding box center [217, 83] width 22 height 10
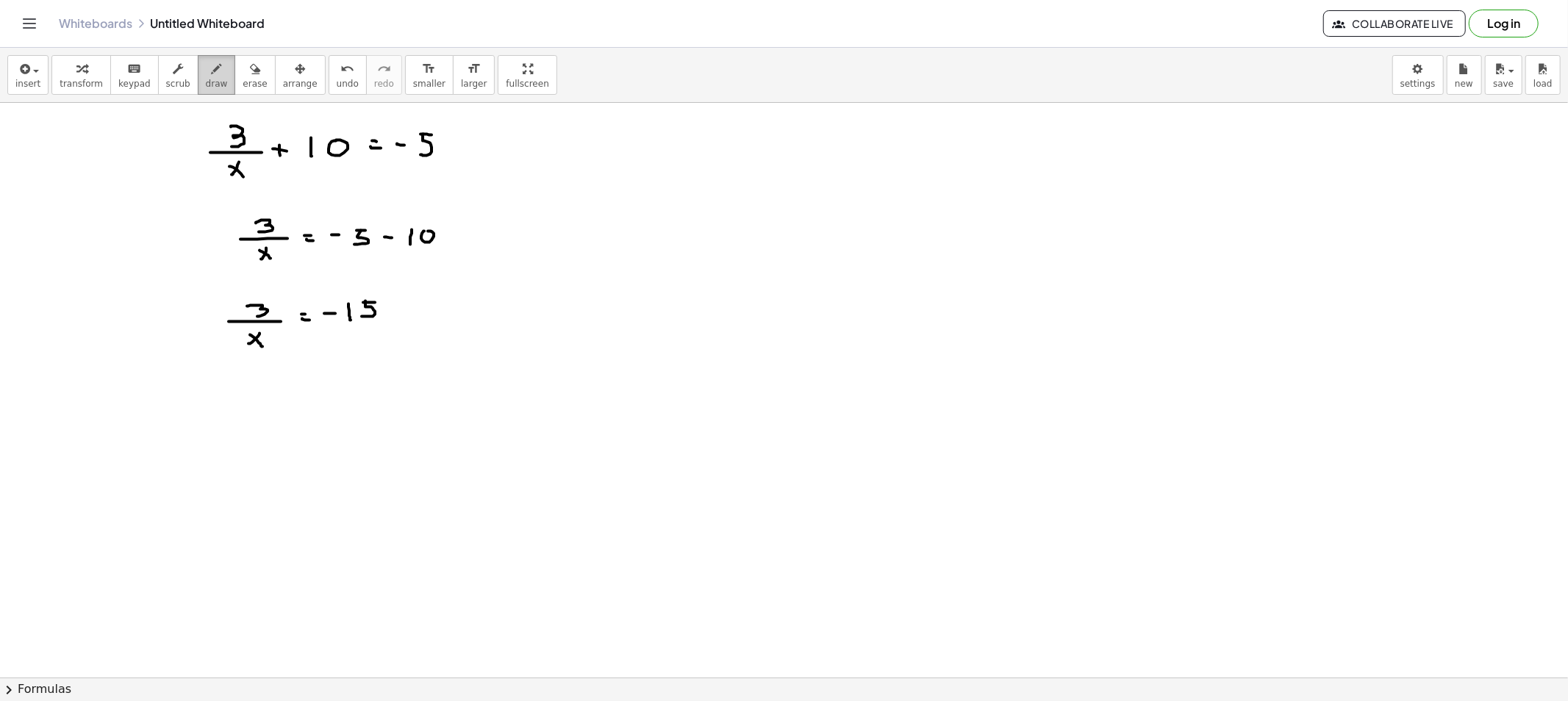
click at [197, 74] on button "draw" at bounding box center [216, 74] width 38 height 40
drag, startPoint x: 215, startPoint y: 371, endPoint x: 237, endPoint y: 363, distance: 23.4
click at [197, 56] on button "draw" at bounding box center [216, 74] width 38 height 40
drag, startPoint x: 732, startPoint y: 148, endPoint x: 747, endPoint y: 150, distance: 15.1
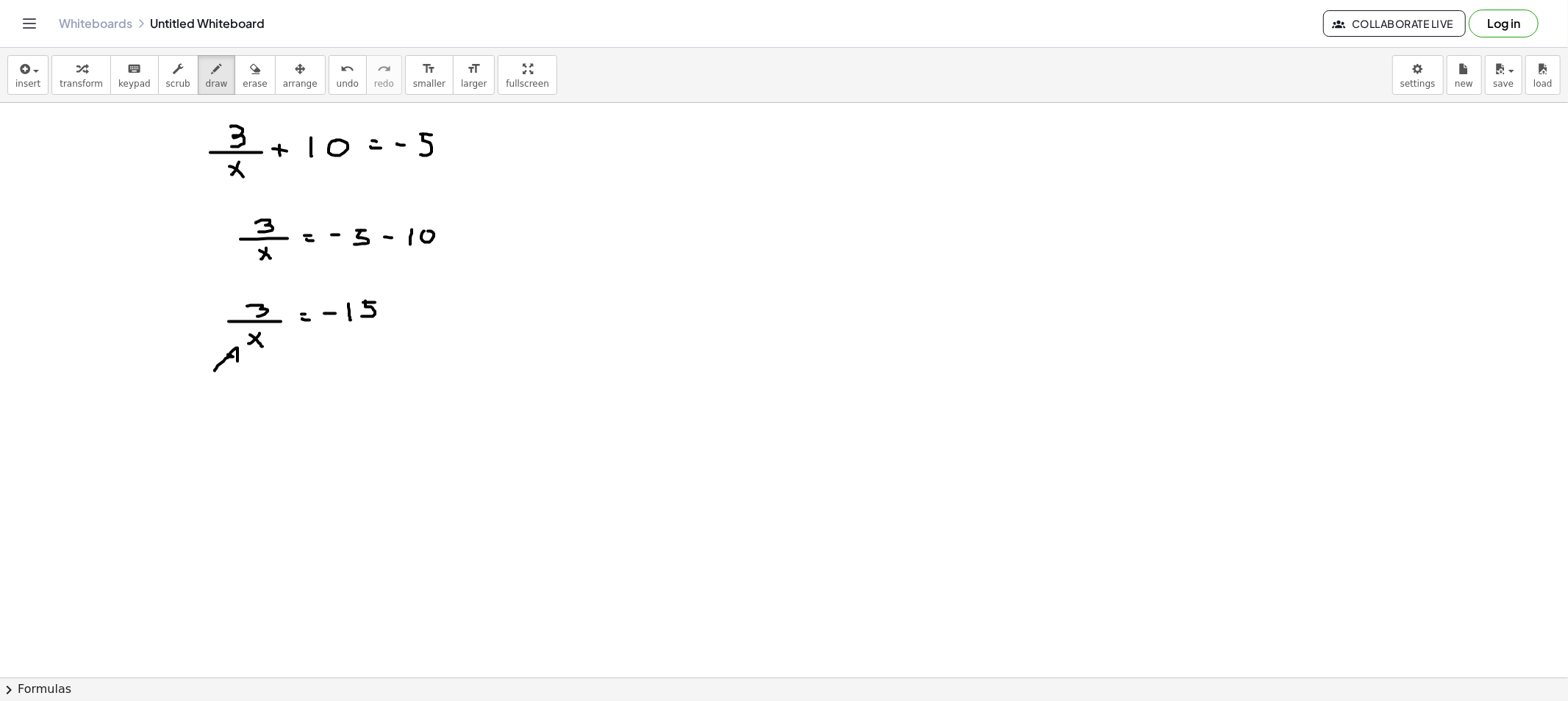
drag, startPoint x: 744, startPoint y: 148, endPoint x: 752, endPoint y: 158, distance: 12.8
drag, startPoint x: 744, startPoint y: 165, endPoint x: 776, endPoint y: 162, distance: 32.1
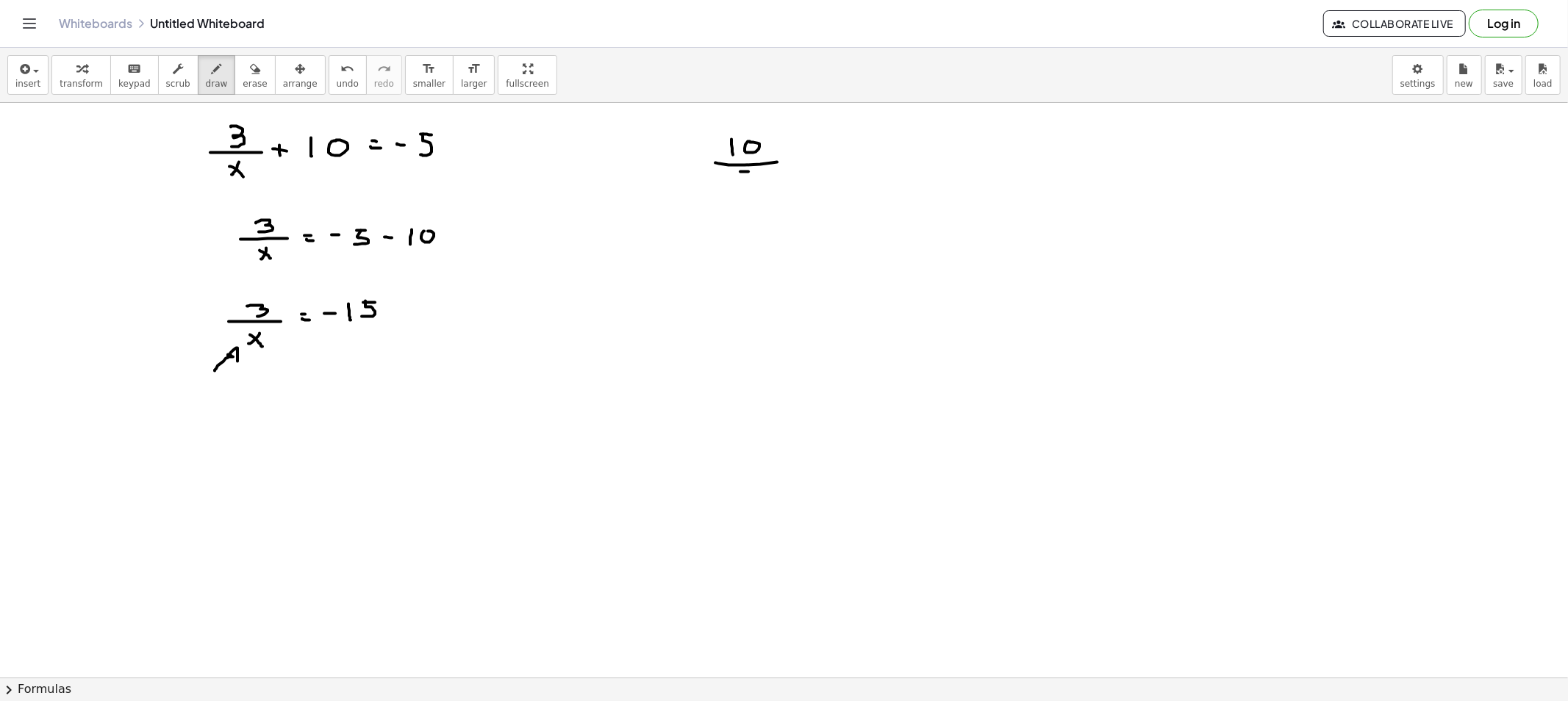
drag, startPoint x: 740, startPoint y: 176, endPoint x: 740, endPoint y: 185, distance: 9.0
drag, startPoint x: 800, startPoint y: 159, endPoint x: 819, endPoint y: 162, distance: 19.2
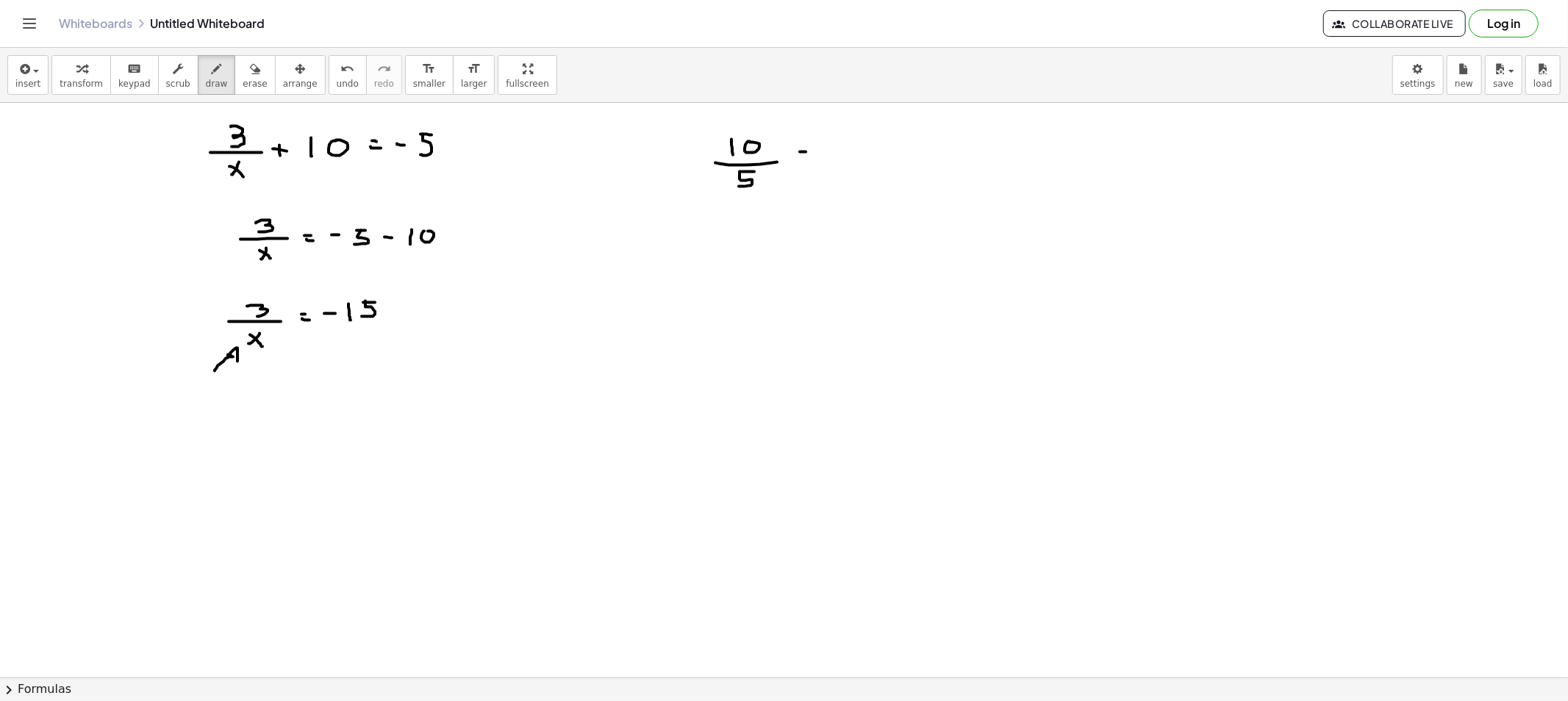
drag, startPoint x: 842, startPoint y: 147, endPoint x: 851, endPoint y: 161, distance: 16.6
drag, startPoint x: 668, startPoint y: 149, endPoint x: 703, endPoint y: 160, distance: 36.7
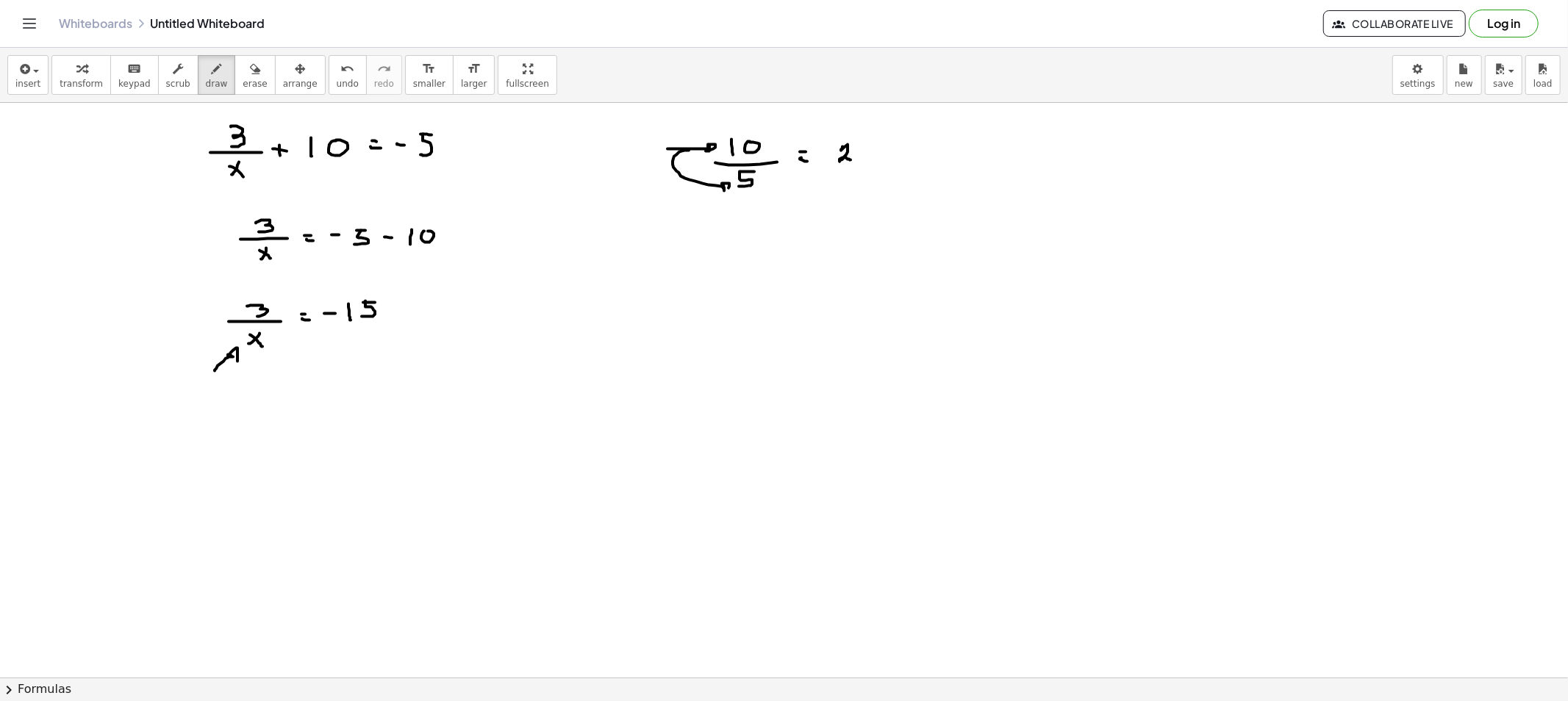
drag, startPoint x: 684, startPoint y: 150, endPoint x: 716, endPoint y: 193, distance: 53.6
drag, startPoint x: 777, startPoint y: 199, endPoint x: 787, endPoint y: 201, distance: 10.2
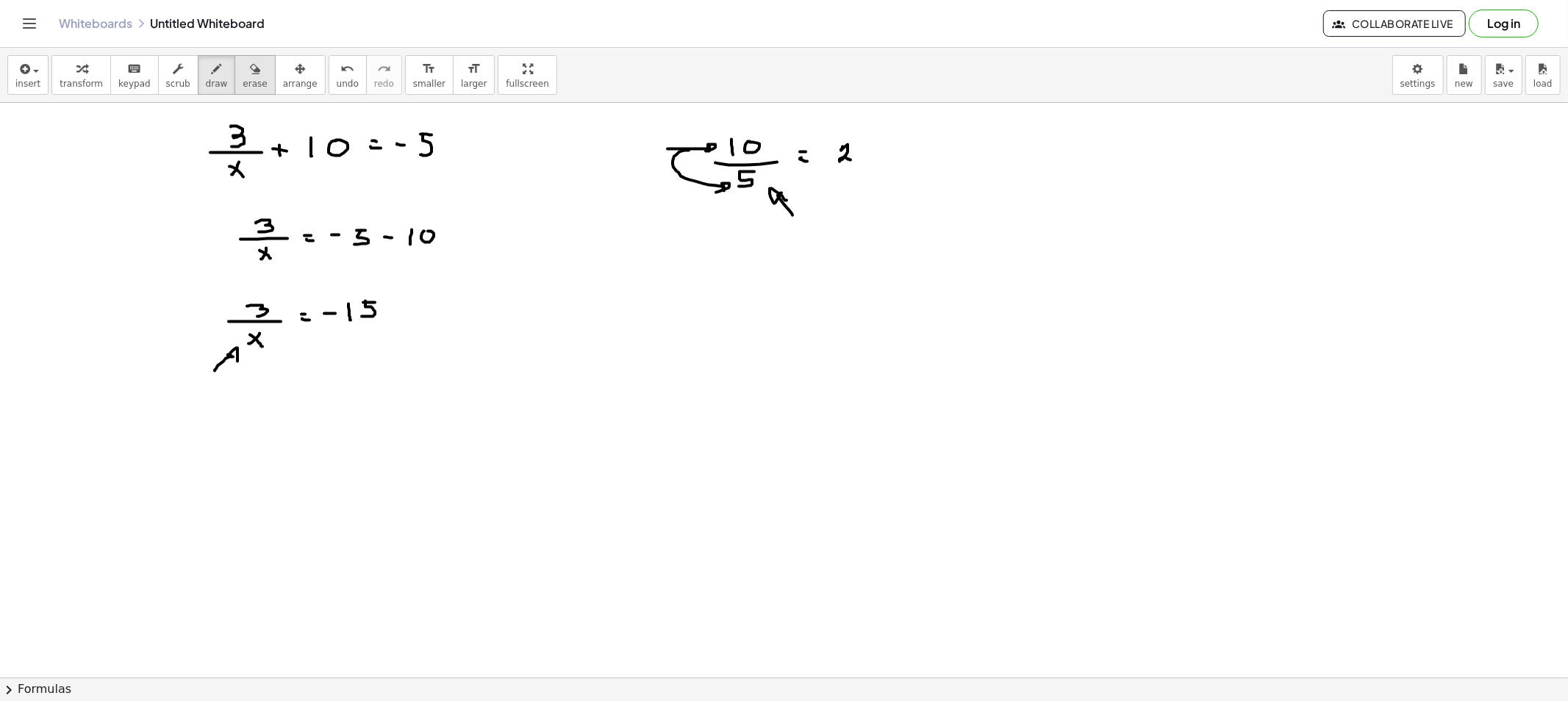
click at [250, 76] on icon "button" at bounding box center [255, 69] width 10 height 18
drag, startPoint x: 645, startPoint y: 160, endPoint x: 764, endPoint y: 167, distance: 119.2
click at [212, 77] on icon "button" at bounding box center [216, 69] width 10 height 18
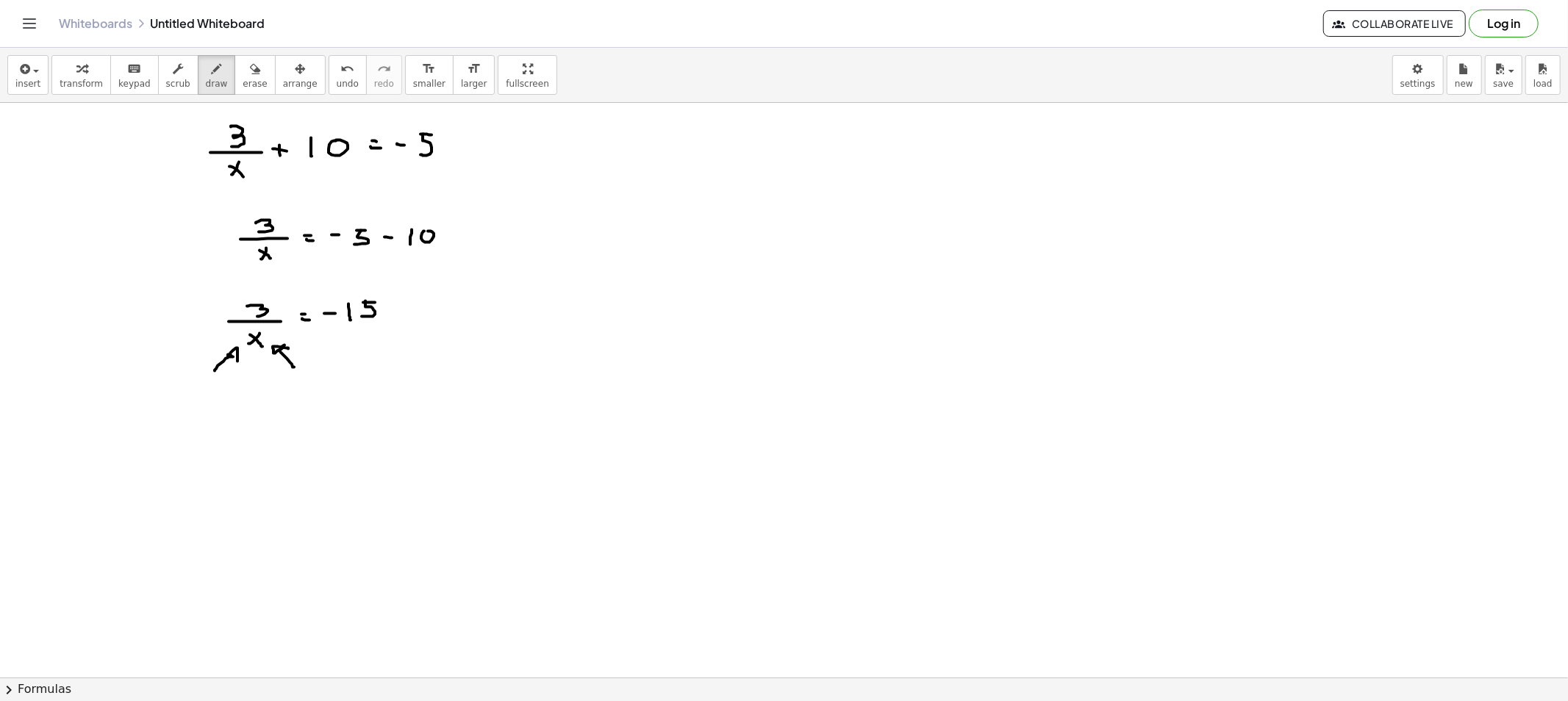
drag, startPoint x: 294, startPoint y: 367, endPoint x: 290, endPoint y: 349, distance: 18.4
click at [243, 75] on div "button" at bounding box center [255, 68] width 24 height 18
drag, startPoint x: 302, startPoint y: 387, endPoint x: 297, endPoint y: 375, distance: 13.0
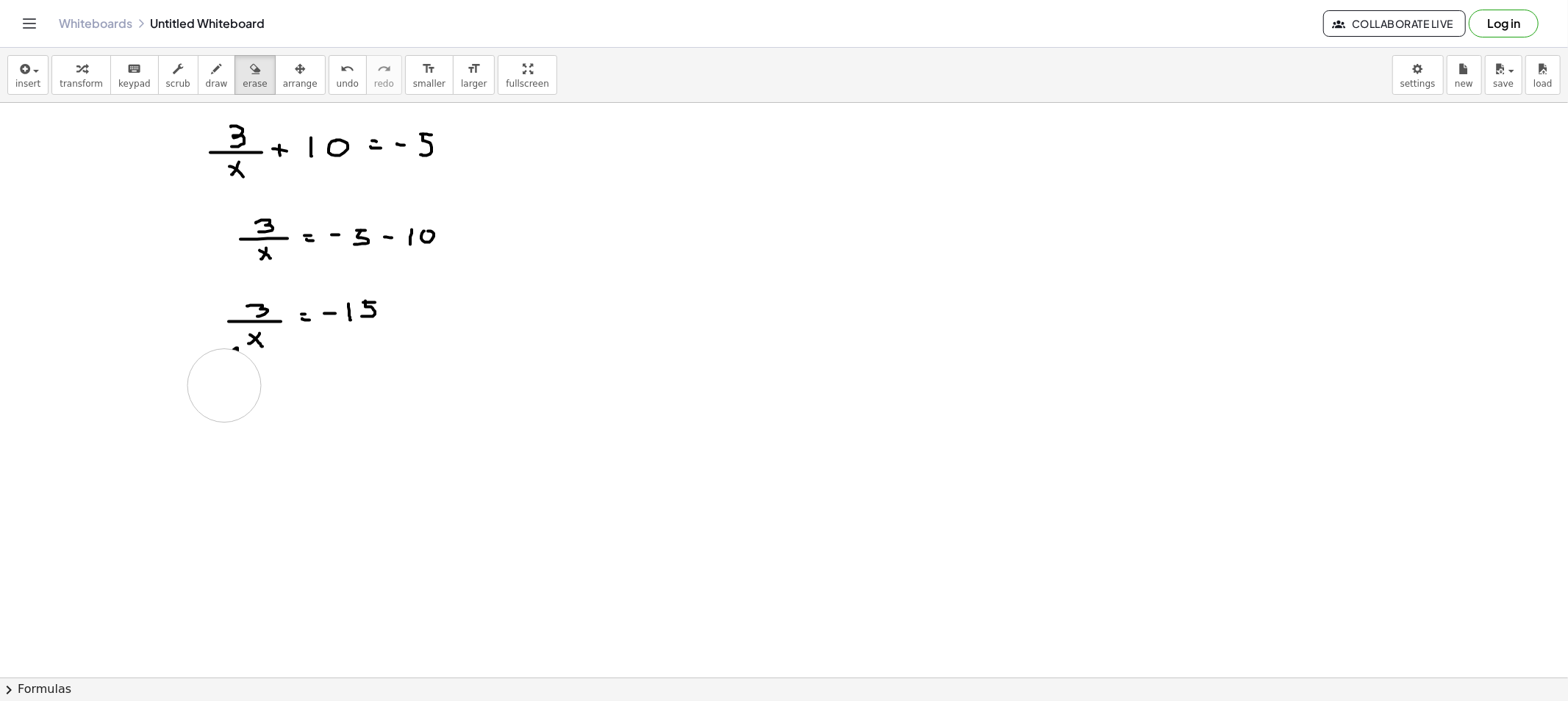
drag, startPoint x: 219, startPoint y: 410, endPoint x: 224, endPoint y: 383, distance: 27.5
click at [206, 81] on span "draw" at bounding box center [217, 83] width 22 height 10
drag, startPoint x: 280, startPoint y: 343, endPoint x: 290, endPoint y: 348, distance: 11.2
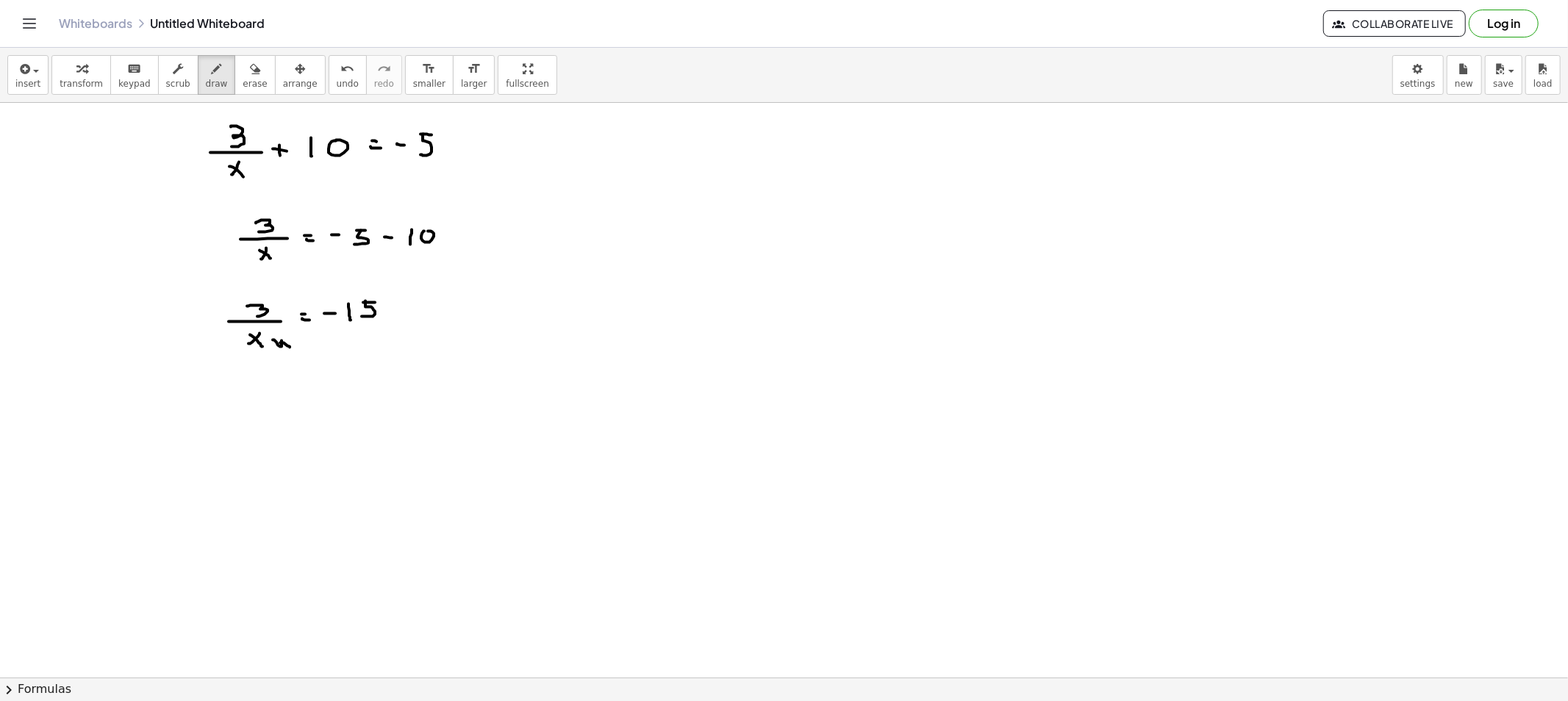
click at [212, 71] on icon "button" at bounding box center [216, 69] width 10 height 18
drag, startPoint x: 273, startPoint y: 341, endPoint x: 418, endPoint y: 324, distance: 146.0
drag, startPoint x: 265, startPoint y: 386, endPoint x: 268, endPoint y: 402, distance: 16.3
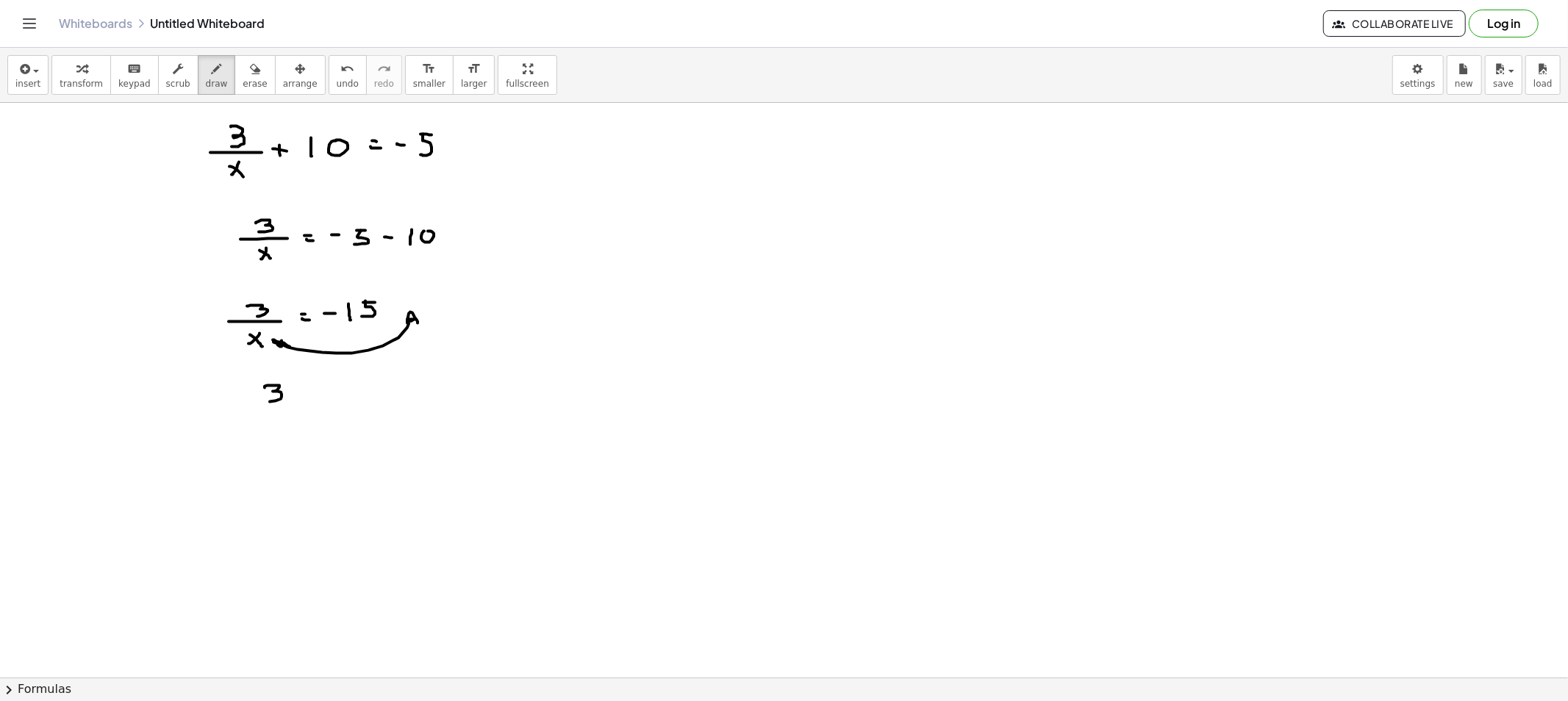
drag, startPoint x: 297, startPoint y: 390, endPoint x: 305, endPoint y: 390, distance: 8.0
drag, startPoint x: 302, startPoint y: 396, endPoint x: 310, endPoint y: 396, distance: 8.0
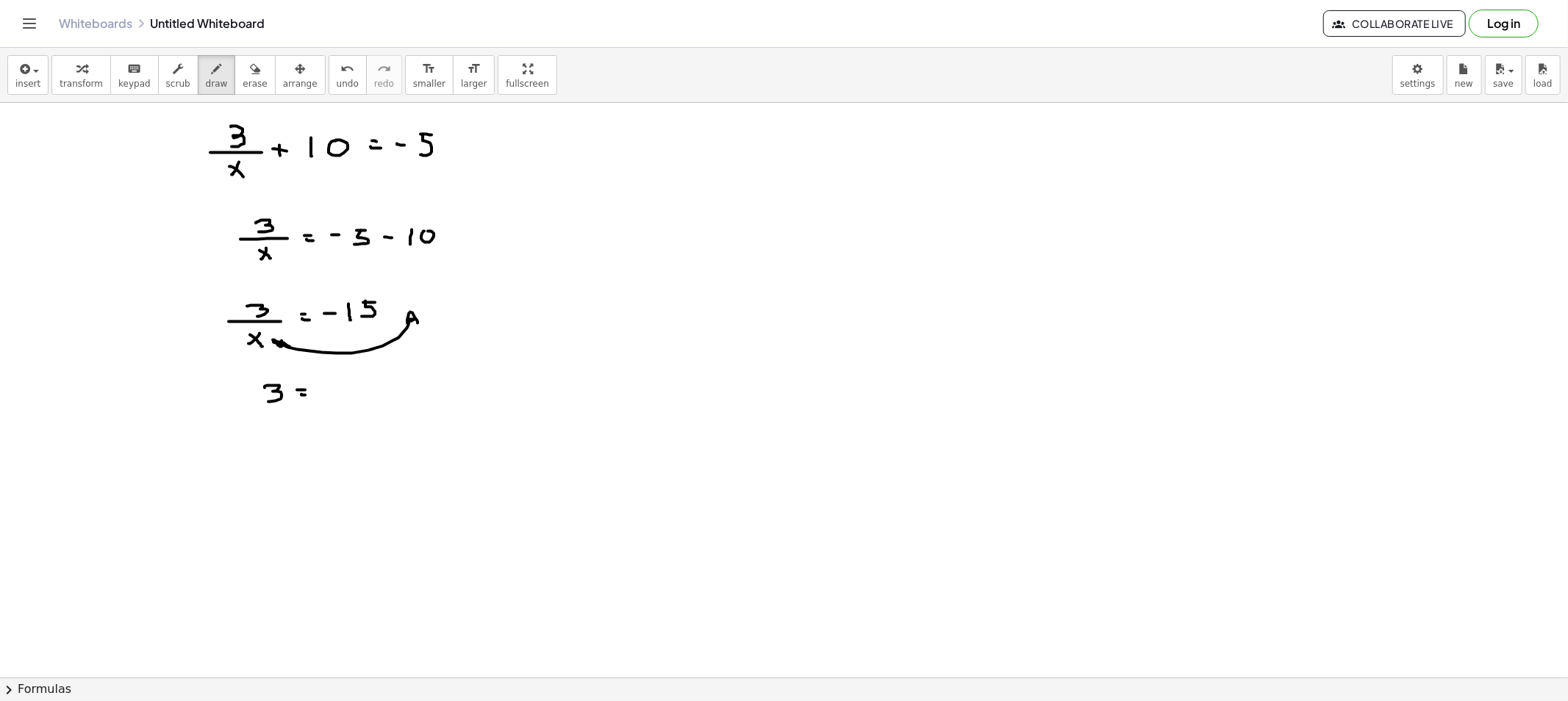
drag, startPoint x: 349, startPoint y: 385, endPoint x: 362, endPoint y: 384, distance: 13.0
drag, startPoint x: 362, startPoint y: 383, endPoint x: 372, endPoint y: 383, distance: 10.0
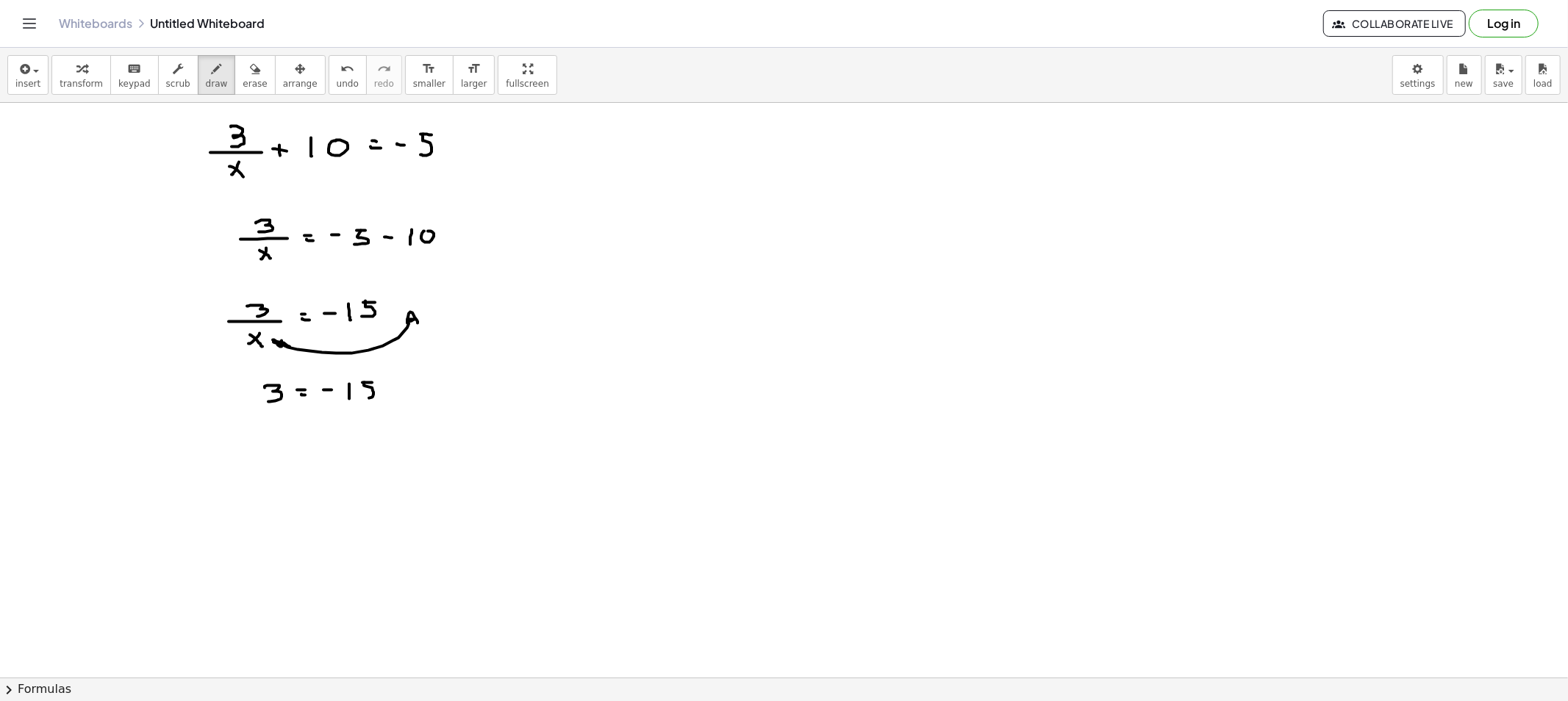
drag, startPoint x: 364, startPoint y: 385, endPoint x: 381, endPoint y: 386, distance: 17.0
drag, startPoint x: 386, startPoint y: 373, endPoint x: 382, endPoint y: 405, distance: 32.2
drag, startPoint x: 320, startPoint y: 378, endPoint x: 324, endPoint y: 410, distance: 32.2
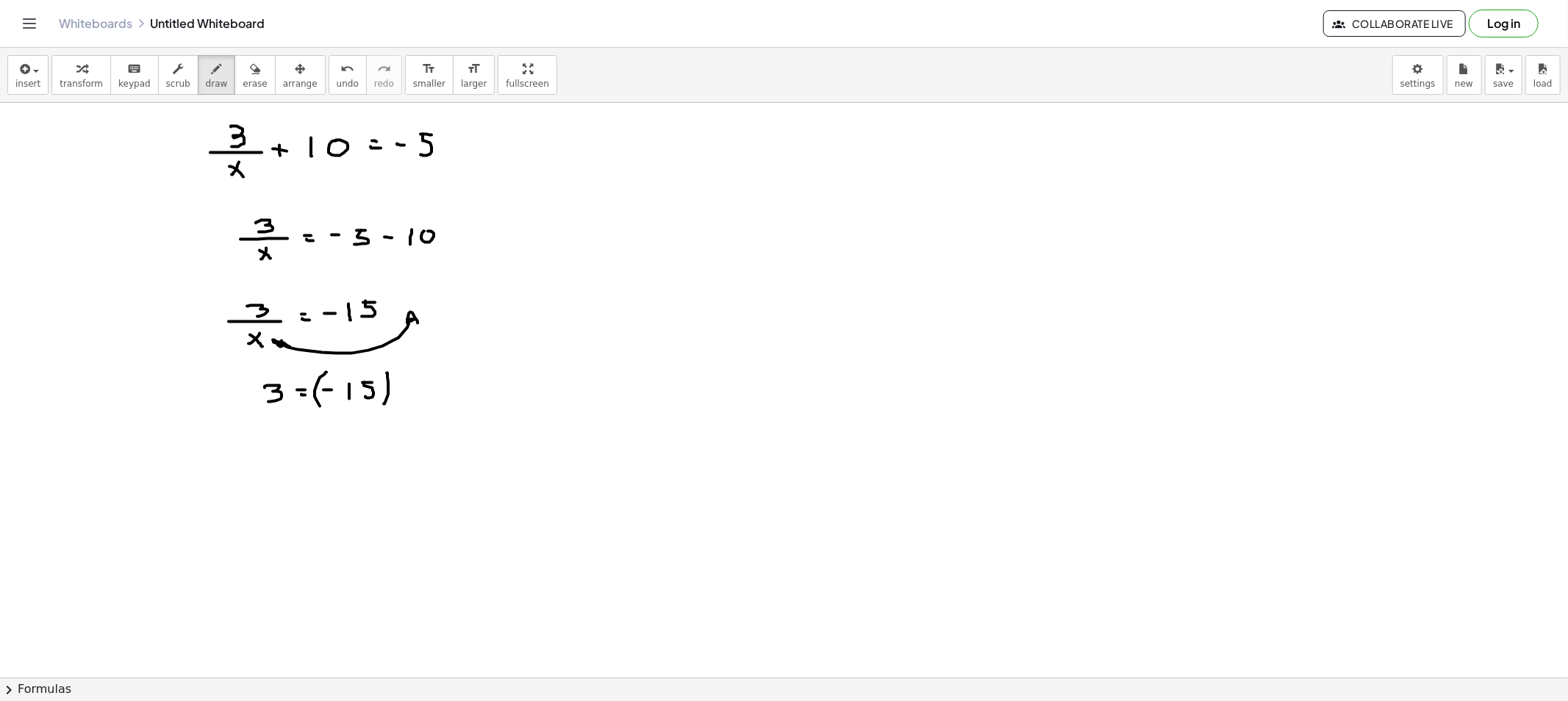
drag, startPoint x: 412, startPoint y: 371, endPoint x: 415, endPoint y: 403, distance: 32.1
drag, startPoint x: 428, startPoint y: 386, endPoint x: 417, endPoint y: 390, distance: 11.7
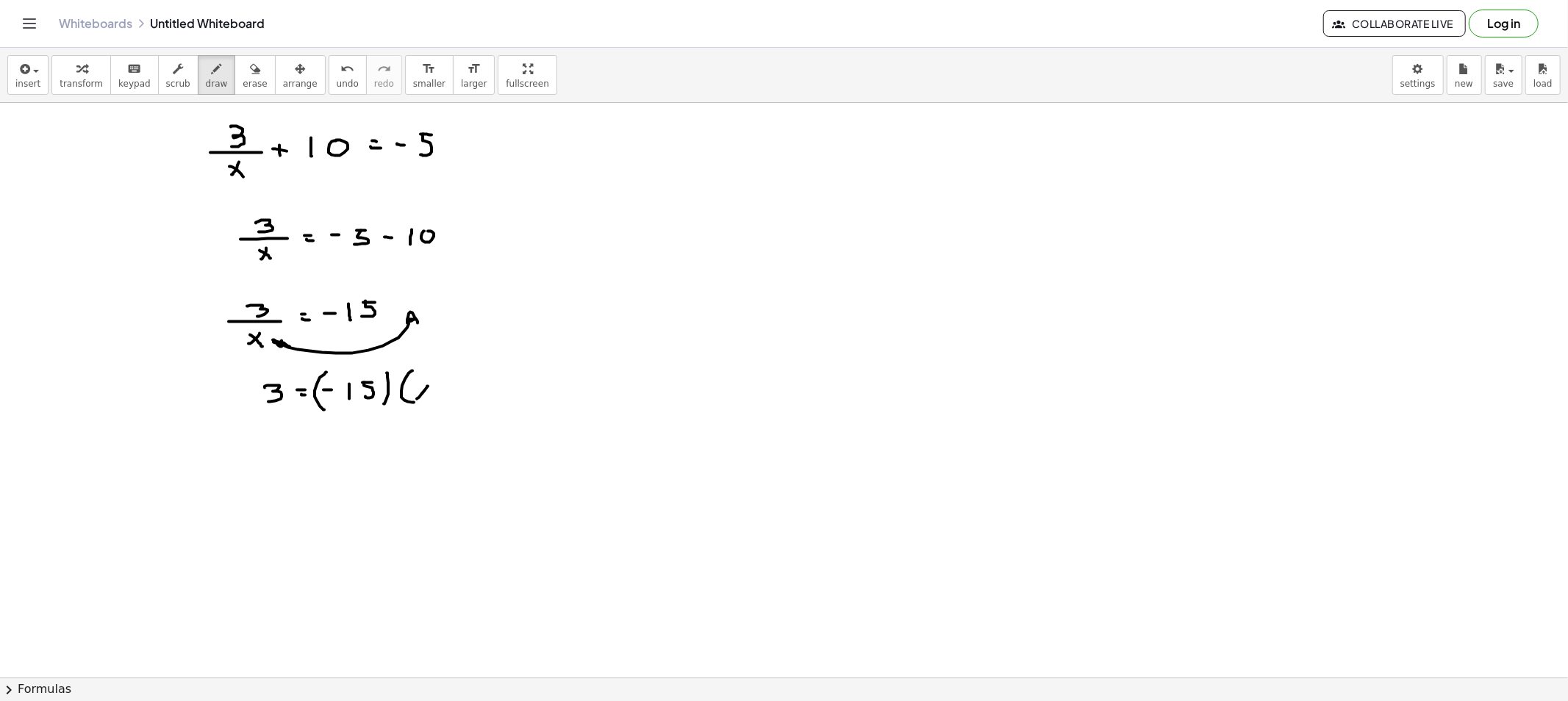
drag, startPoint x: 435, startPoint y: 377, endPoint x: 429, endPoint y: 407, distance: 30.6
click at [212, 63] on icon "button" at bounding box center [216, 69] width 10 height 18
drag, startPoint x: 503, startPoint y: 339, endPoint x: 520, endPoint y: 352, distance: 21.4
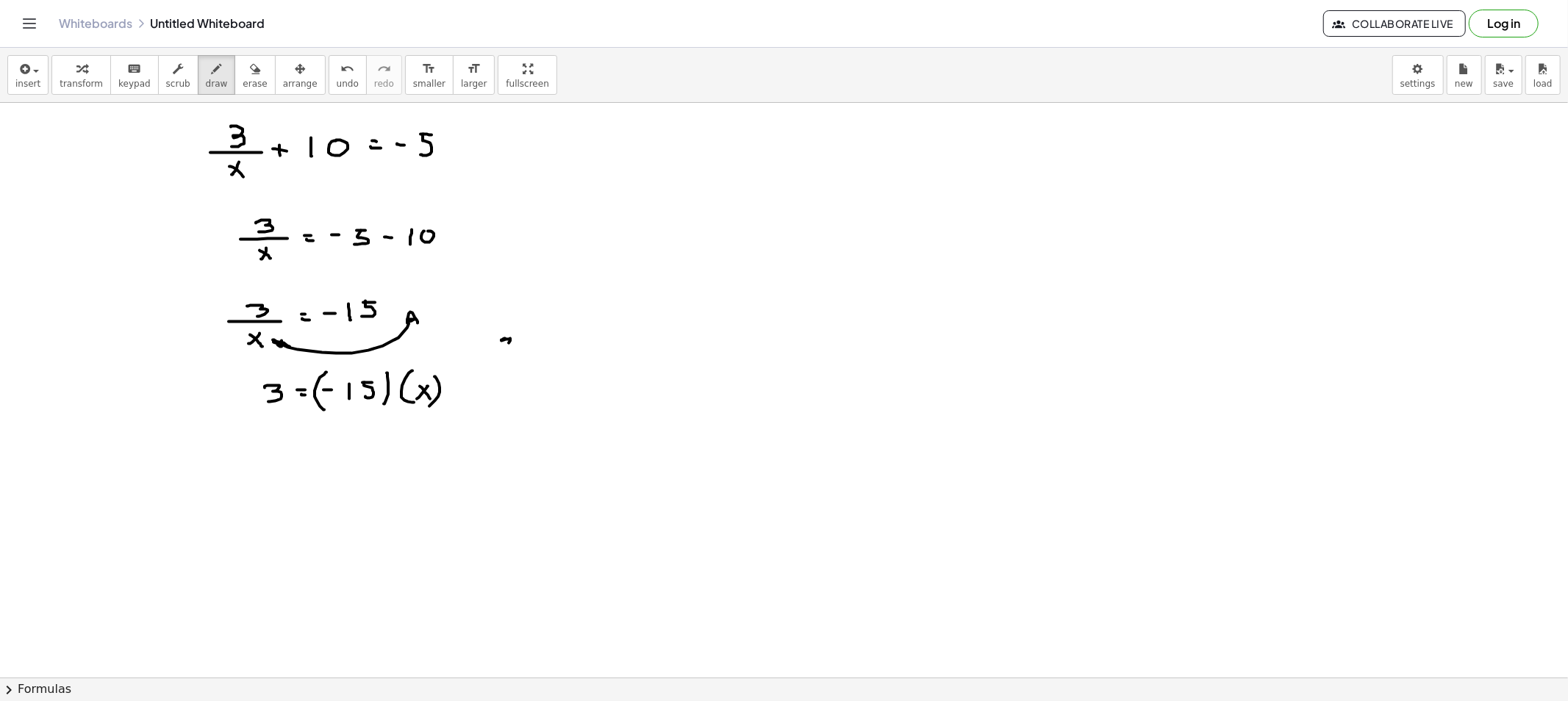
drag, startPoint x: 534, startPoint y: 341, endPoint x: 520, endPoint y: 354, distance: 19.1
drag, startPoint x: 498, startPoint y: 373, endPoint x: 488, endPoint y: 384, distance: 14.9
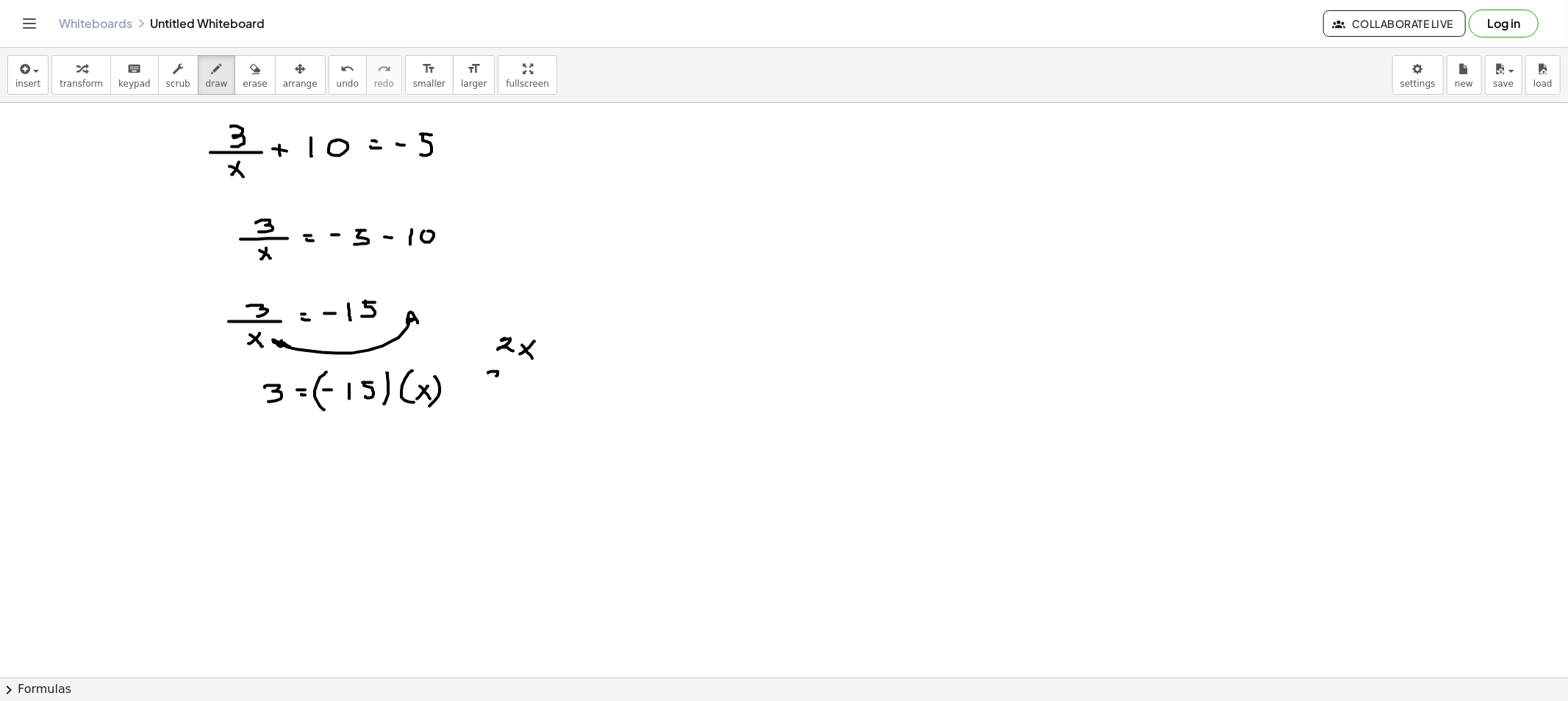
drag, startPoint x: 520, startPoint y: 377, endPoint x: 512, endPoint y: 383, distance: 10.0
drag, startPoint x: 512, startPoint y: 378, endPoint x: 523, endPoint y: 389, distance: 15.6
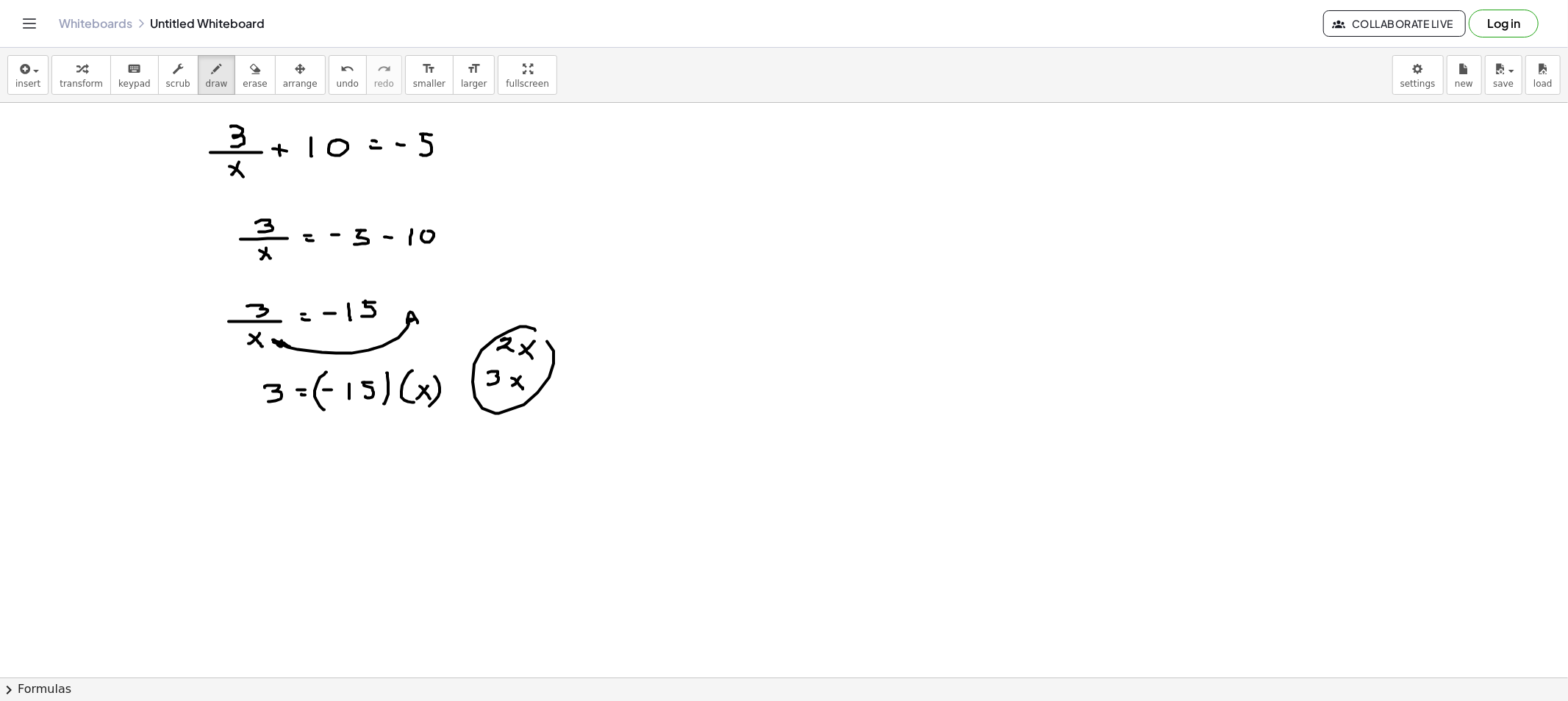
drag, startPoint x: 531, startPoint y: 328, endPoint x: 495, endPoint y: 345, distance: 39.8
drag, startPoint x: 486, startPoint y: 340, endPoint x: 407, endPoint y: 392, distance: 94.6
drag, startPoint x: 440, startPoint y: 373, endPoint x: 444, endPoint y: 415, distance: 42.2
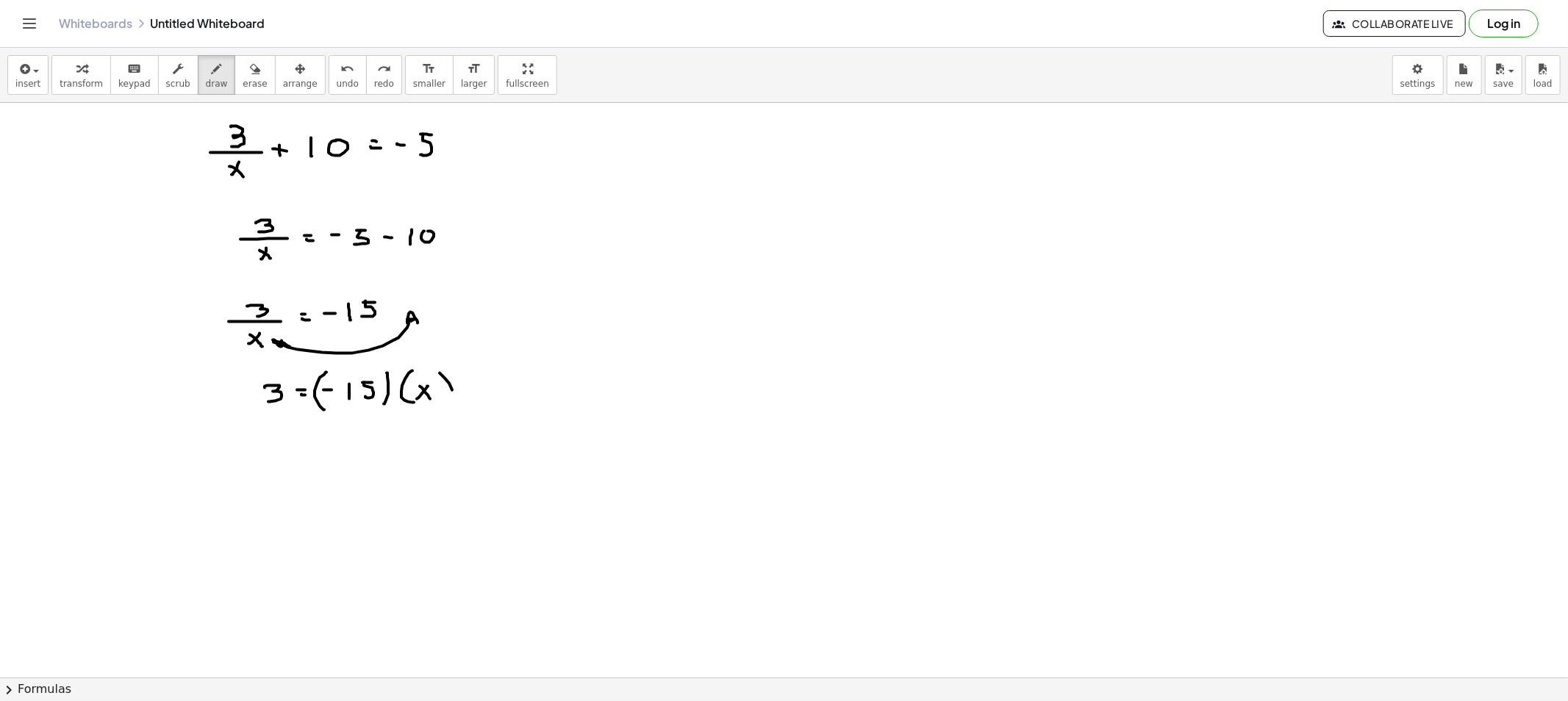
drag, startPoint x: 354, startPoint y: 412, endPoint x: 289, endPoint y: 430, distance: 67.4
drag, startPoint x: 287, startPoint y: 480, endPoint x: 284, endPoint y: 496, distance: 16.3
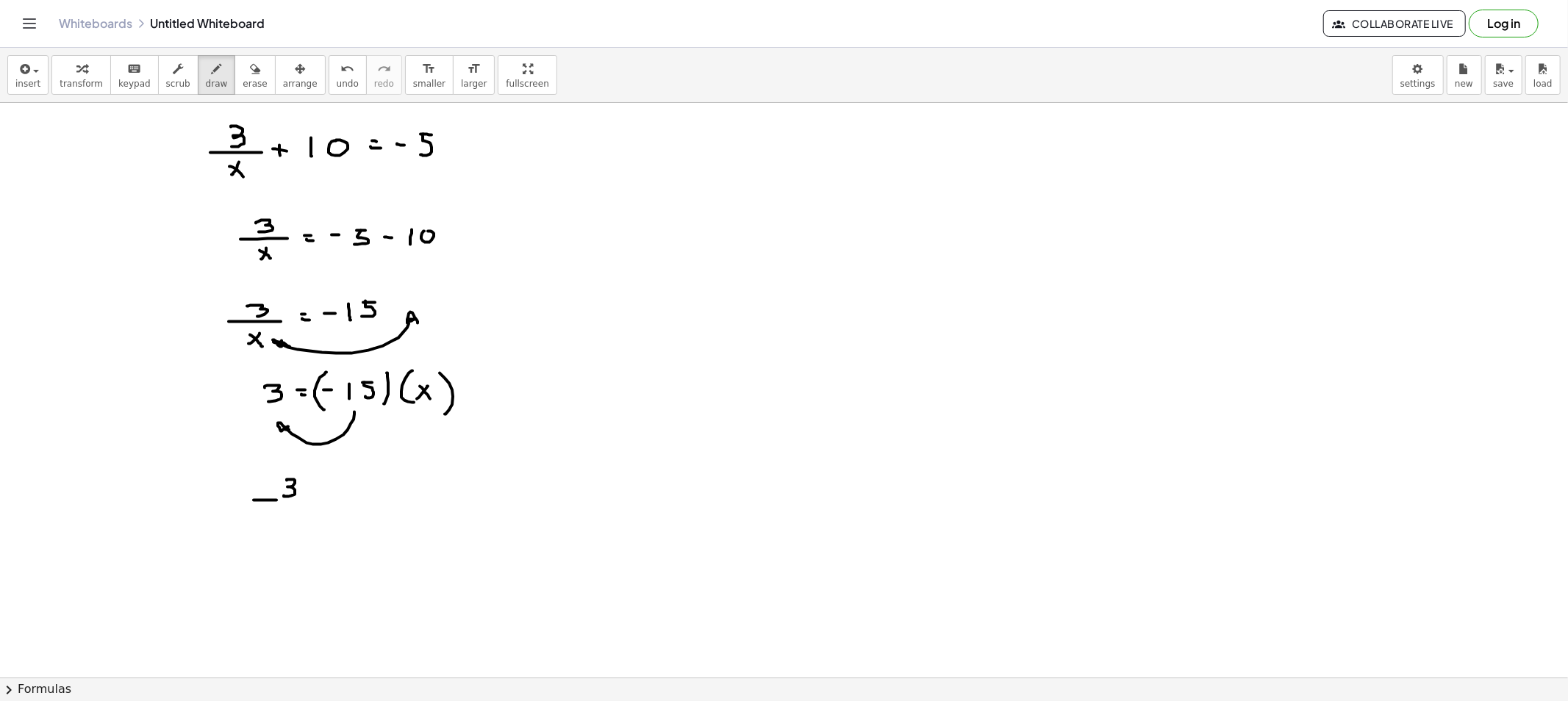
drag, startPoint x: 277, startPoint y: 500, endPoint x: 326, endPoint y: 500, distance: 49.0
drag, startPoint x: 262, startPoint y: 515, endPoint x: 273, endPoint y: 515, distance: 11.0
drag, startPoint x: 290, startPoint y: 525, endPoint x: 300, endPoint y: 517, distance: 12.8
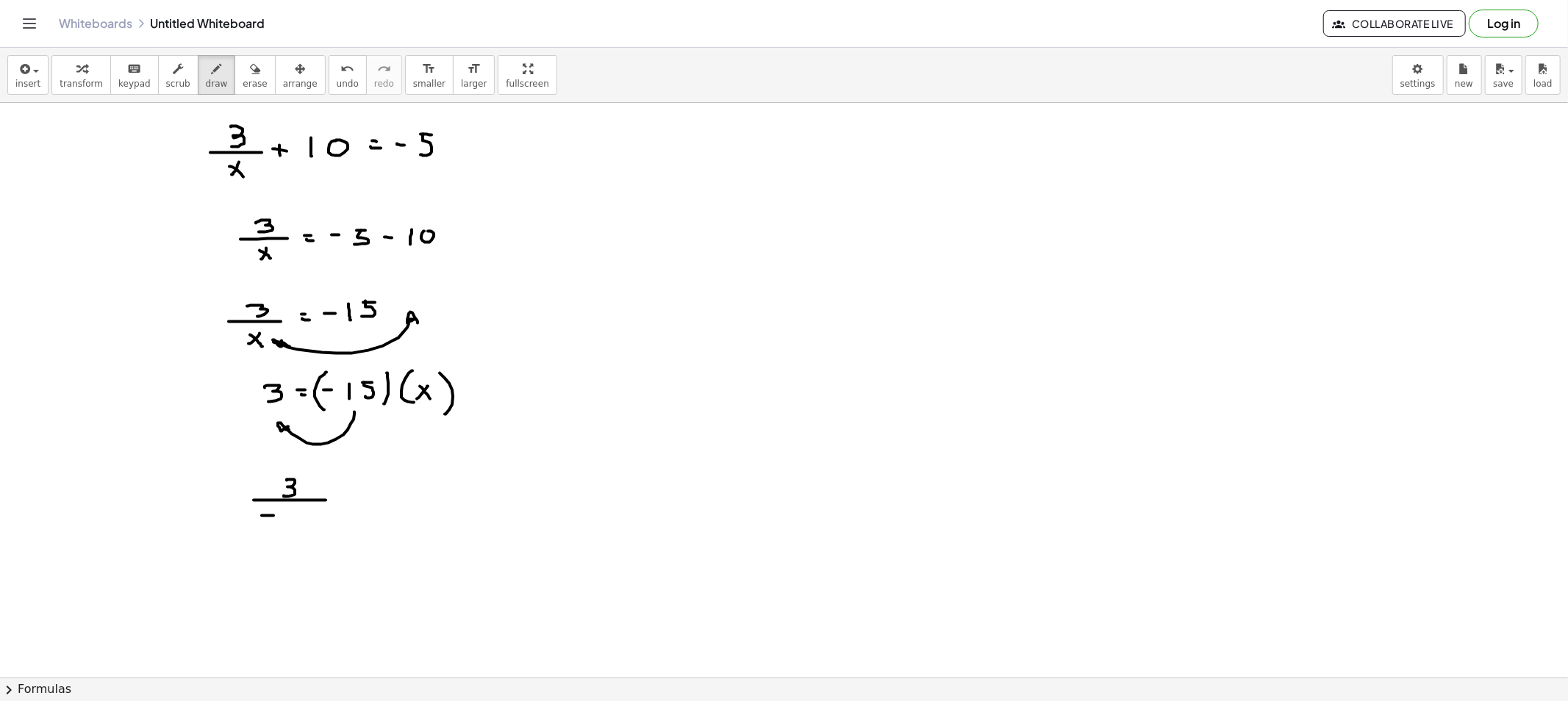
drag, startPoint x: 304, startPoint y: 511, endPoint x: 313, endPoint y: 511, distance: 9.0
drag, startPoint x: 306, startPoint y: 517, endPoint x: 300, endPoint y: 527, distance: 11.7
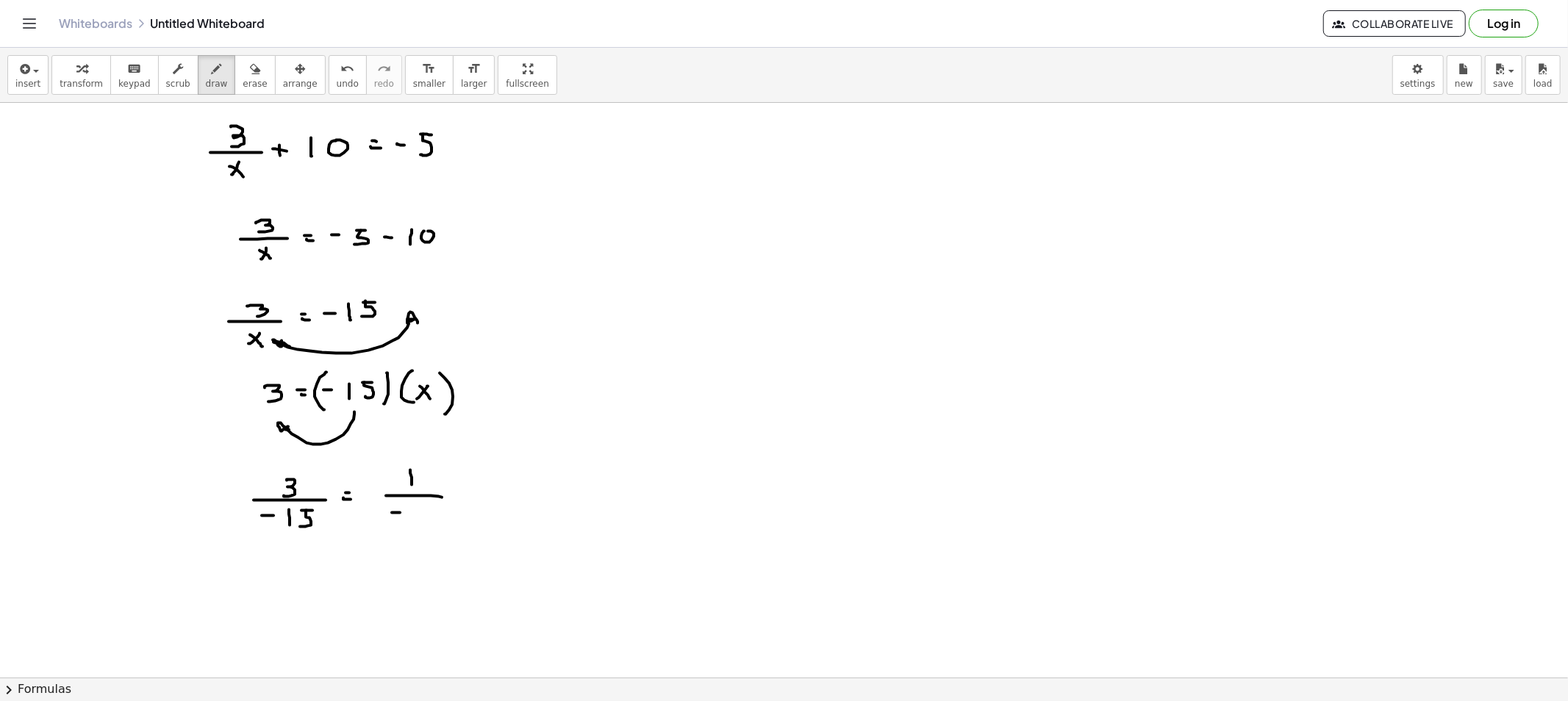
click at [250, 64] on icon "button" at bounding box center [255, 69] width 10 height 18
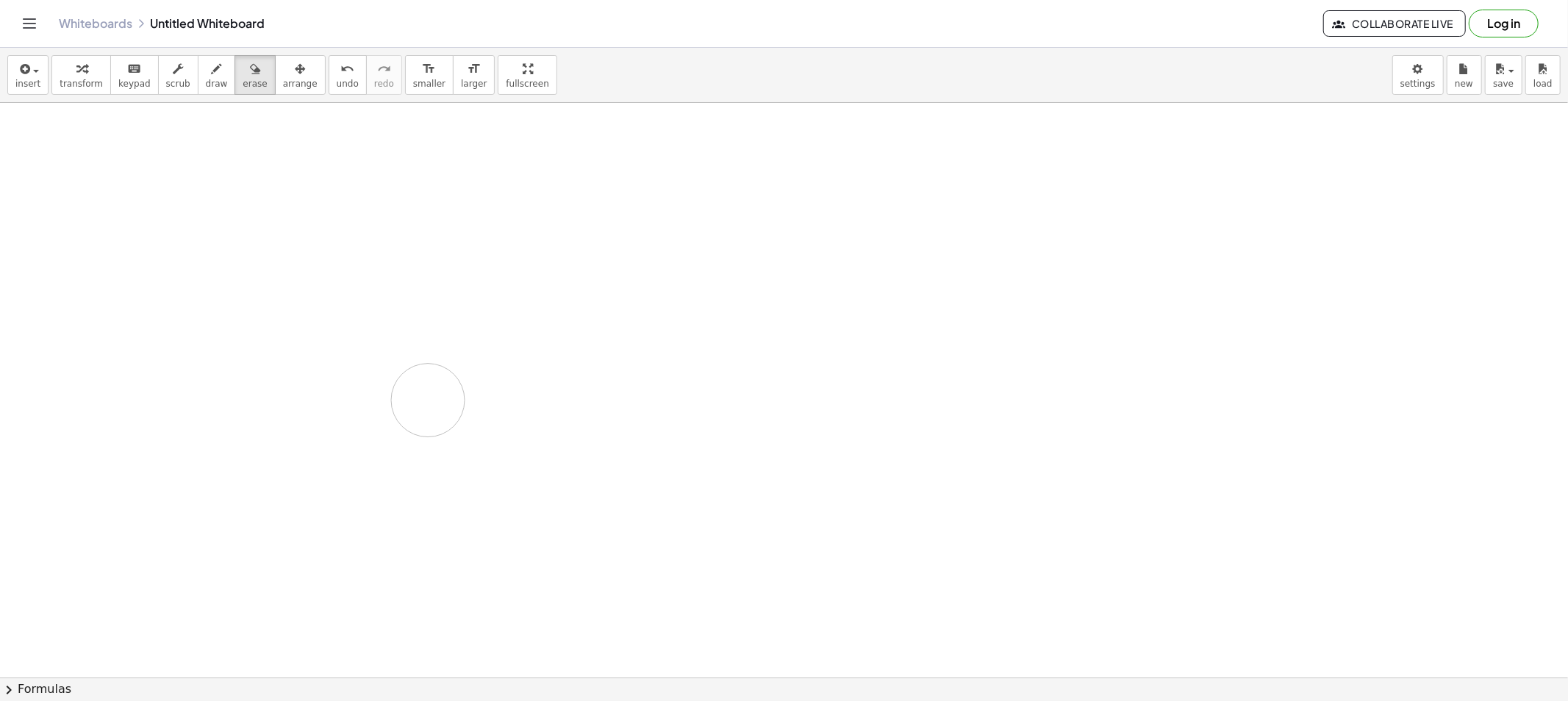
drag, startPoint x: 235, startPoint y: 148, endPoint x: 428, endPoint y: 400, distance: 317.4
click at [209, 77] on button "draw" at bounding box center [216, 74] width 38 height 40
click at [211, 67] on button "draw" at bounding box center [216, 74] width 38 height 40
drag, startPoint x: 285, startPoint y: 150, endPoint x: 277, endPoint y: 168, distance: 19.7
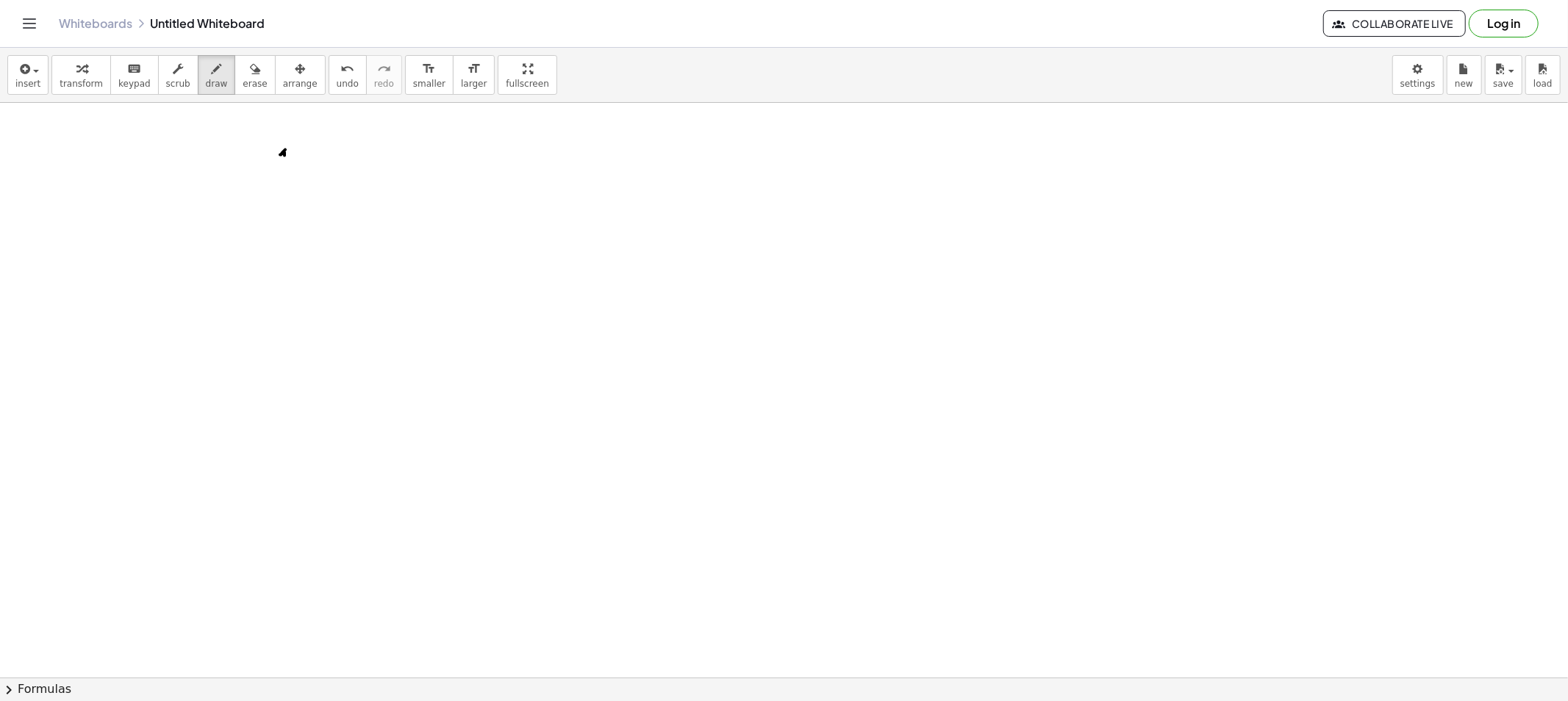
drag, startPoint x: 277, startPoint y: 168, endPoint x: 296, endPoint y: 169, distance: 19.0
drag, startPoint x: 302, startPoint y: 165, endPoint x: 292, endPoint y: 166, distance: 10.0
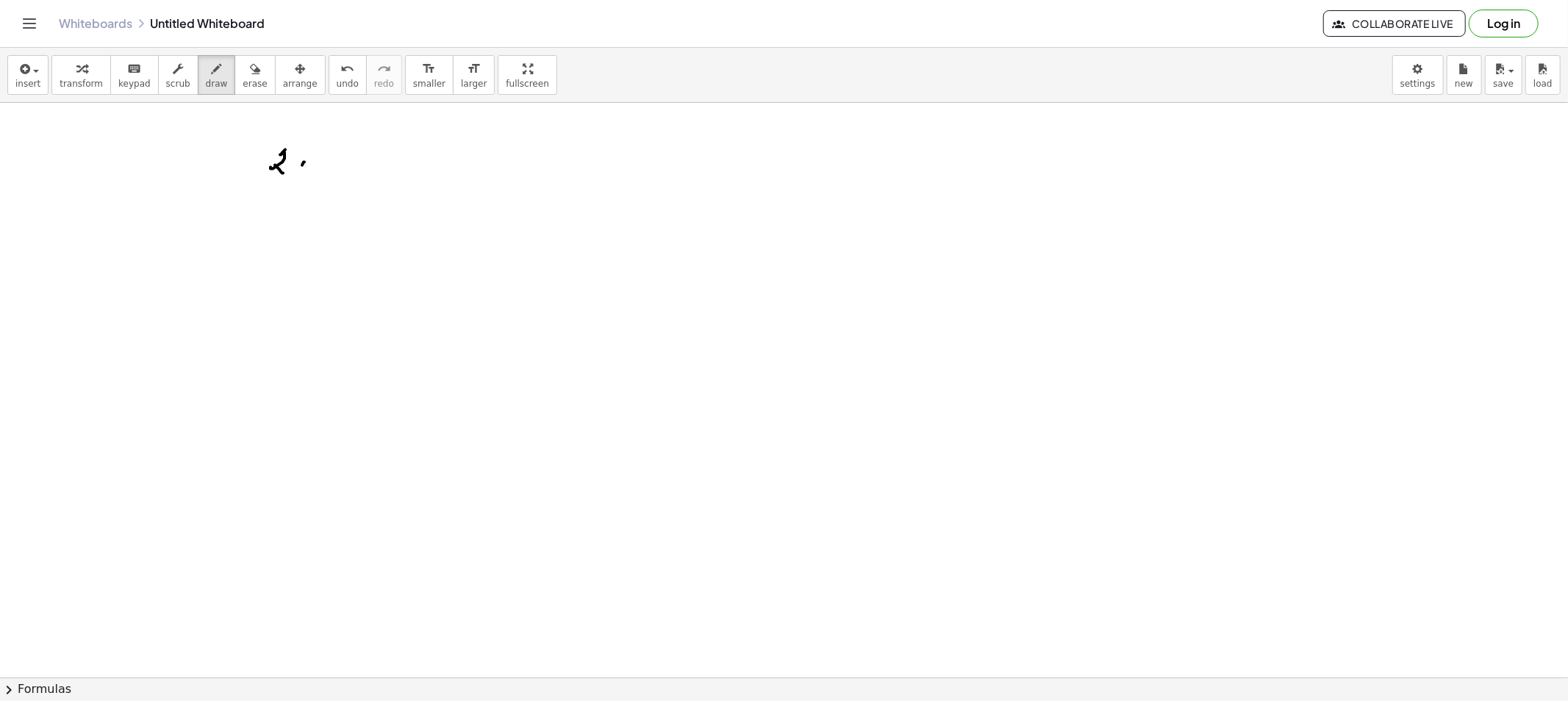
drag, startPoint x: 292, startPoint y: 166, endPoint x: 307, endPoint y: 176, distance: 18.0
drag, startPoint x: 328, startPoint y: 160, endPoint x: 324, endPoint y: 167, distance: 8.1
drag, startPoint x: 324, startPoint y: 165, endPoint x: 335, endPoint y: 170, distance: 12.1
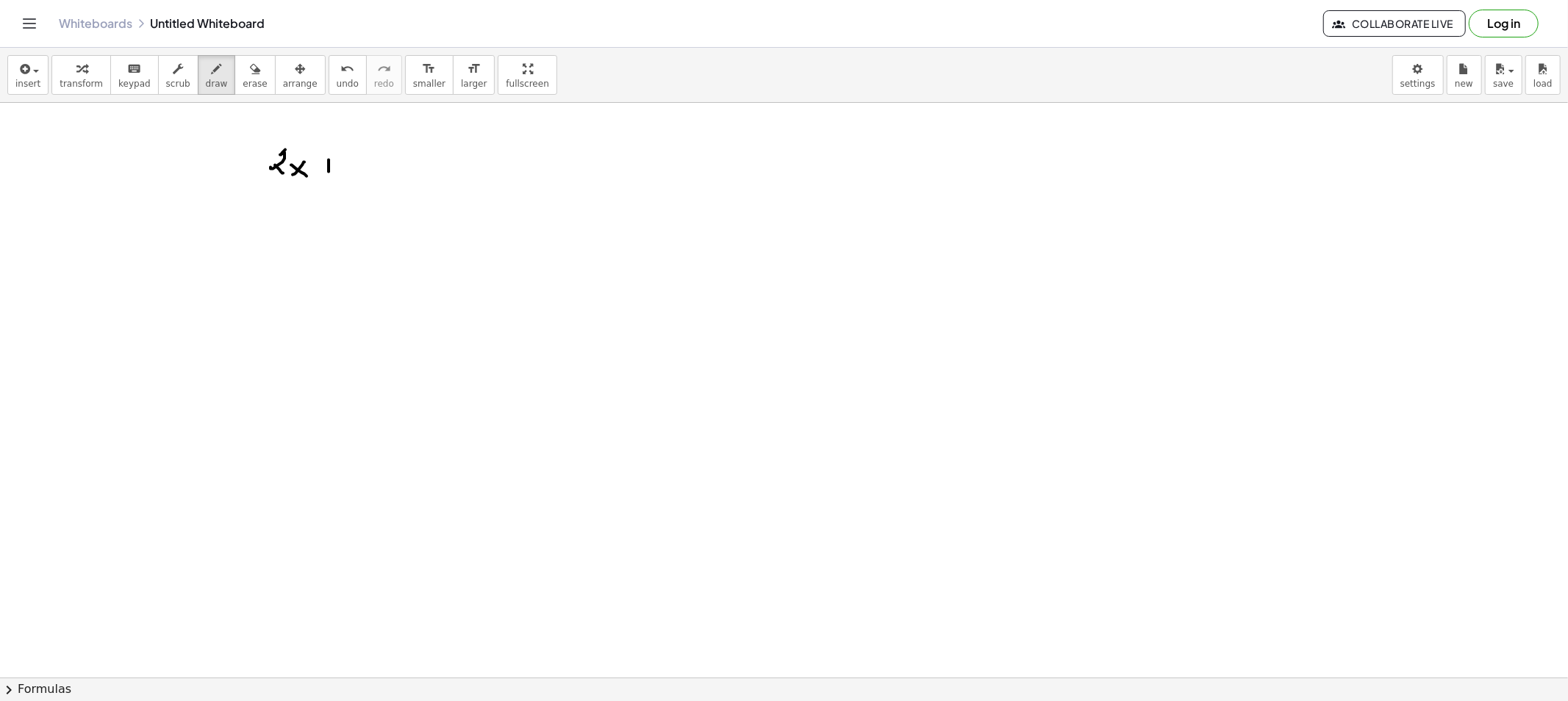
drag, startPoint x: 368, startPoint y: 160, endPoint x: 366, endPoint y: 170, distance: 10.2
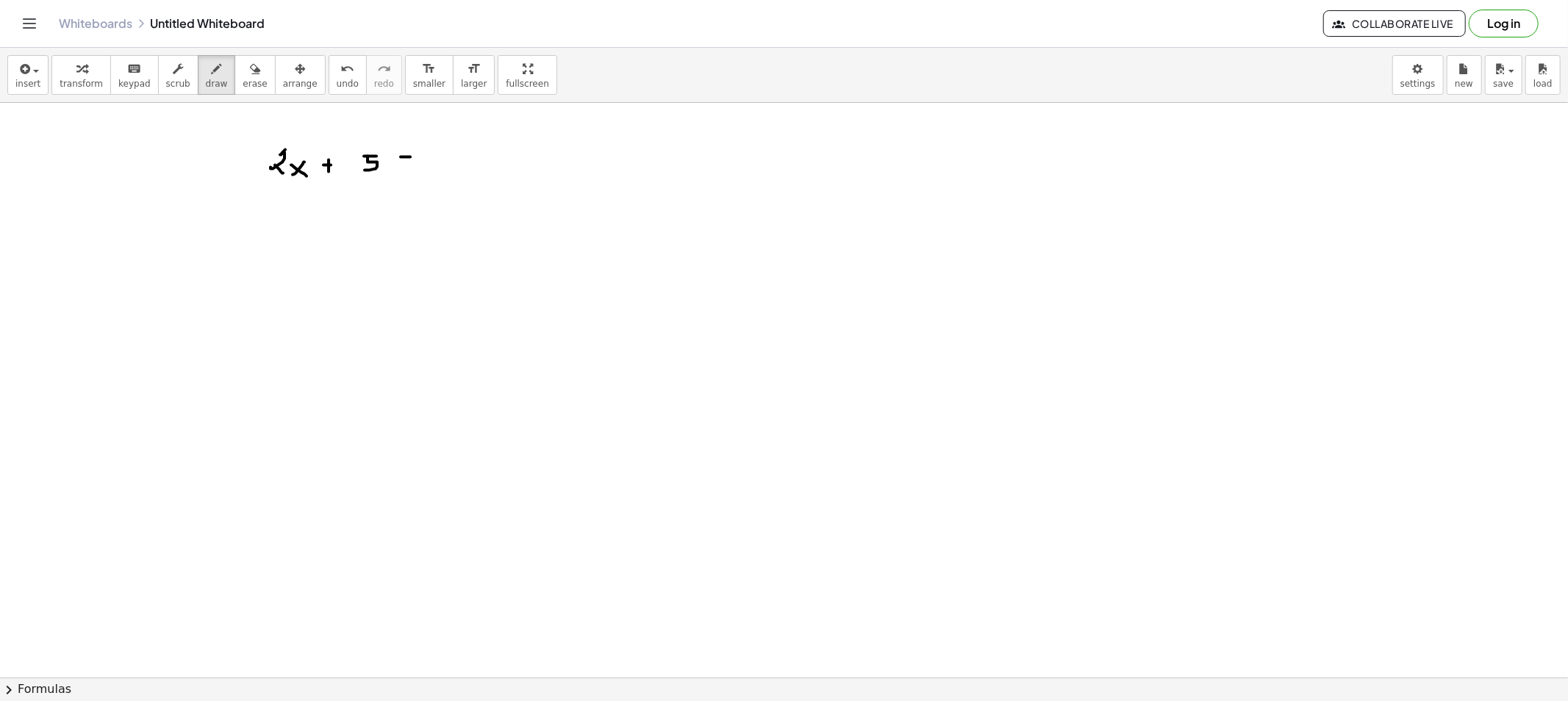
drag, startPoint x: 434, startPoint y: 159, endPoint x: 473, endPoint y: 160, distance: 39.0
drag, startPoint x: 473, startPoint y: 158, endPoint x: 466, endPoint y: 167, distance: 11.4
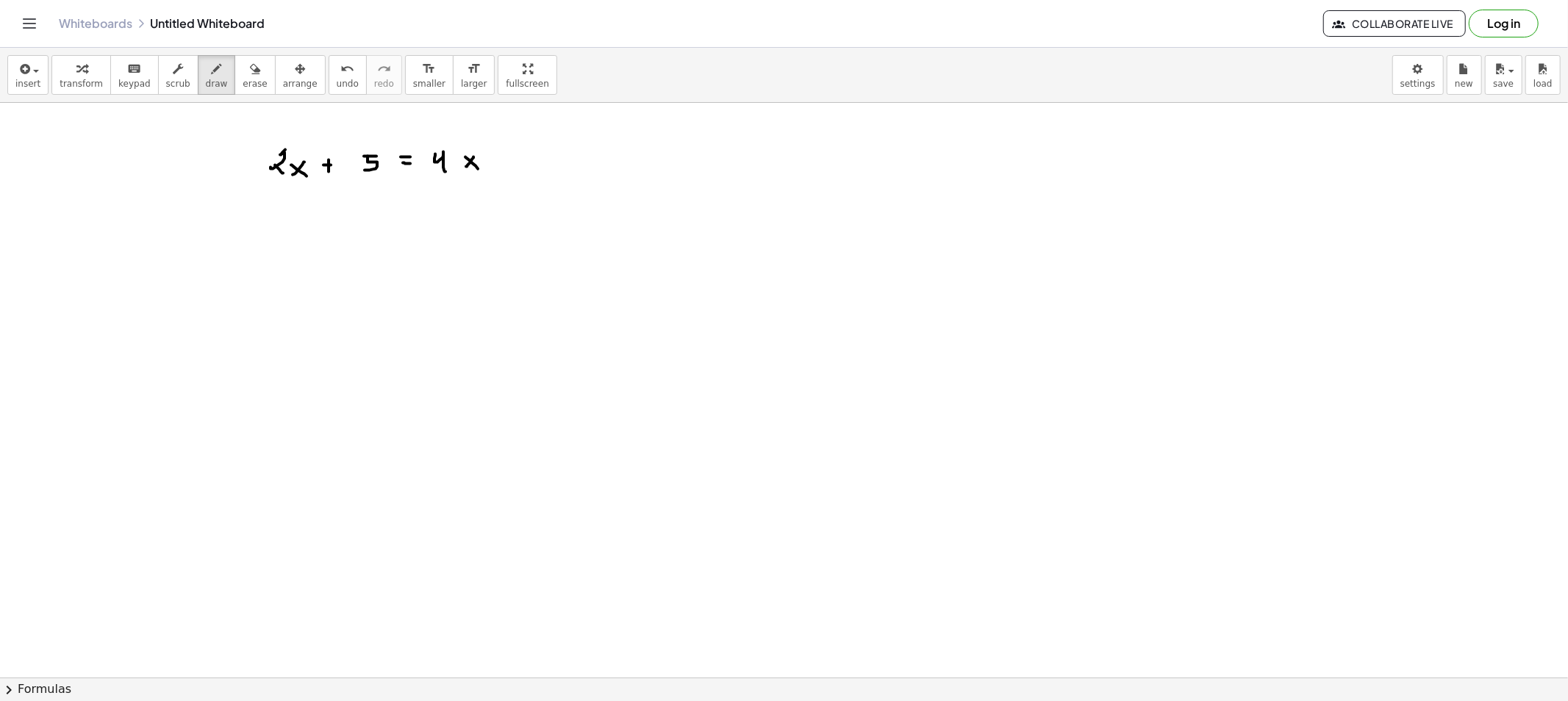
drag, startPoint x: 476, startPoint y: 166, endPoint x: 480, endPoint y: 172, distance: 7.2
drag, startPoint x: 504, startPoint y: 160, endPoint x: 523, endPoint y: 164, distance: 19.4
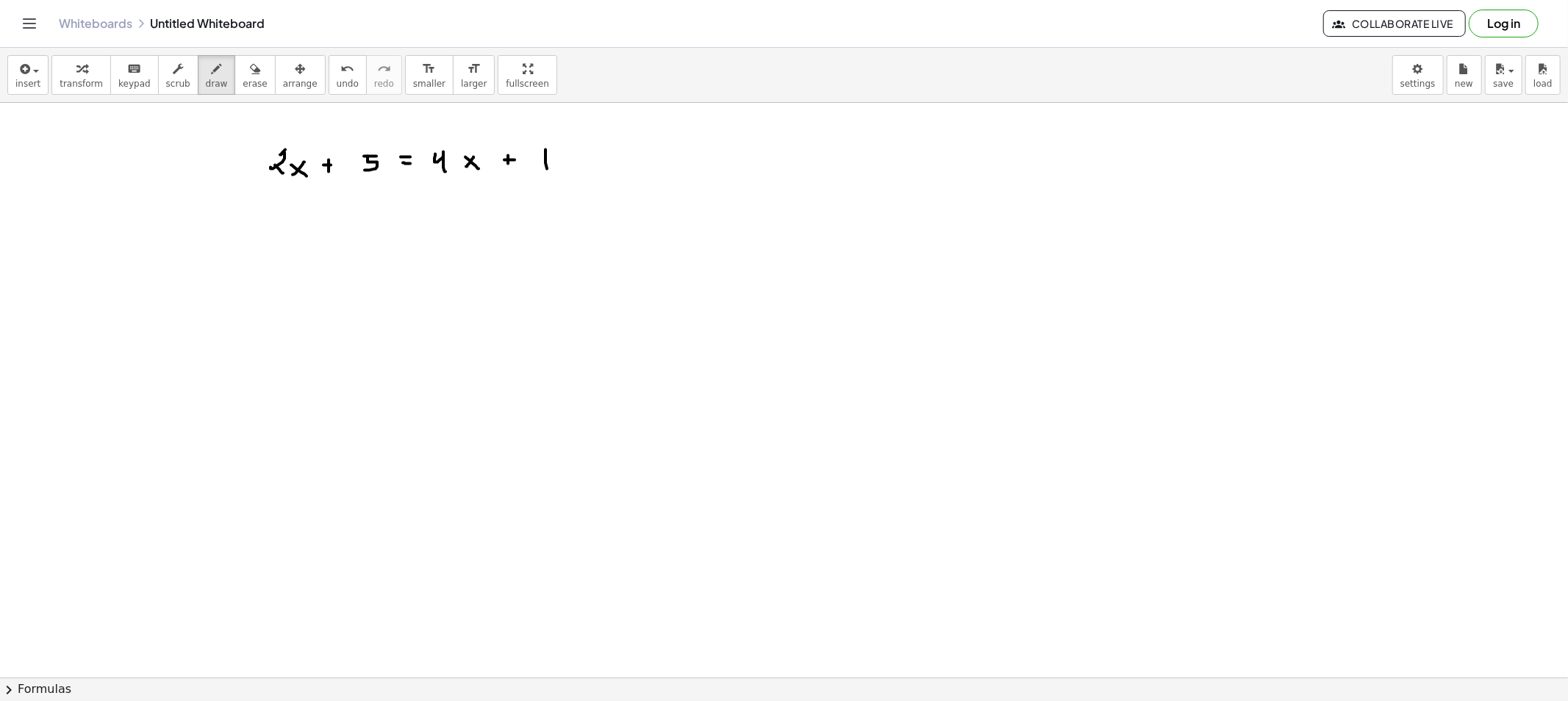
drag, startPoint x: 566, startPoint y: 148, endPoint x: 574, endPoint y: 148, distance: 8.0
click at [207, 63] on div "button" at bounding box center [217, 68] width 22 height 18
drag, startPoint x: 231, startPoint y: 66, endPoint x: 524, endPoint y: 145, distance: 303.5
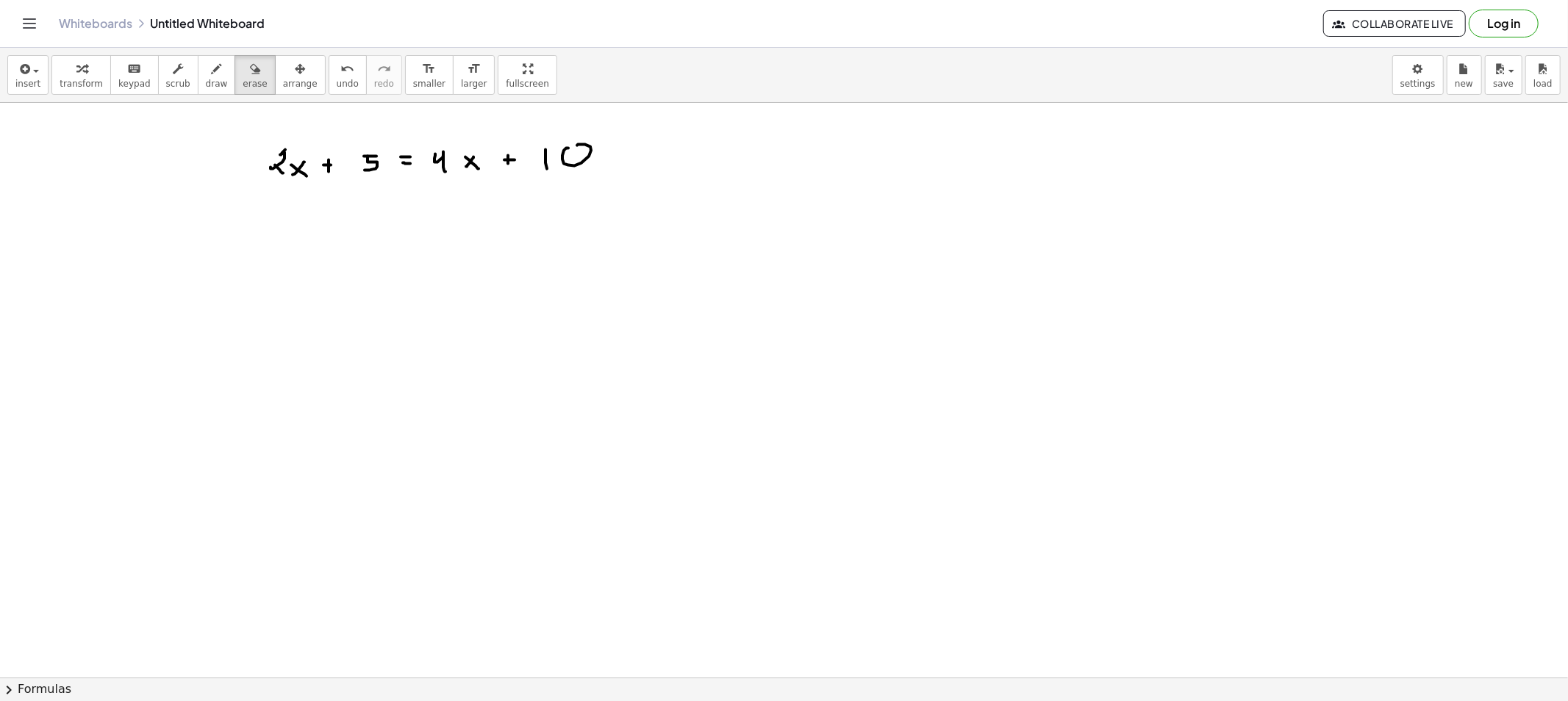
click at [250, 67] on icon "button" at bounding box center [255, 69] width 10 height 18
drag, startPoint x: 641, startPoint y: 160, endPoint x: 599, endPoint y: 151, distance: 43.0
click at [234, 78] on button "erase" at bounding box center [255, 74] width 41 height 40
click at [208, 78] on span "draw" at bounding box center [217, 83] width 22 height 10
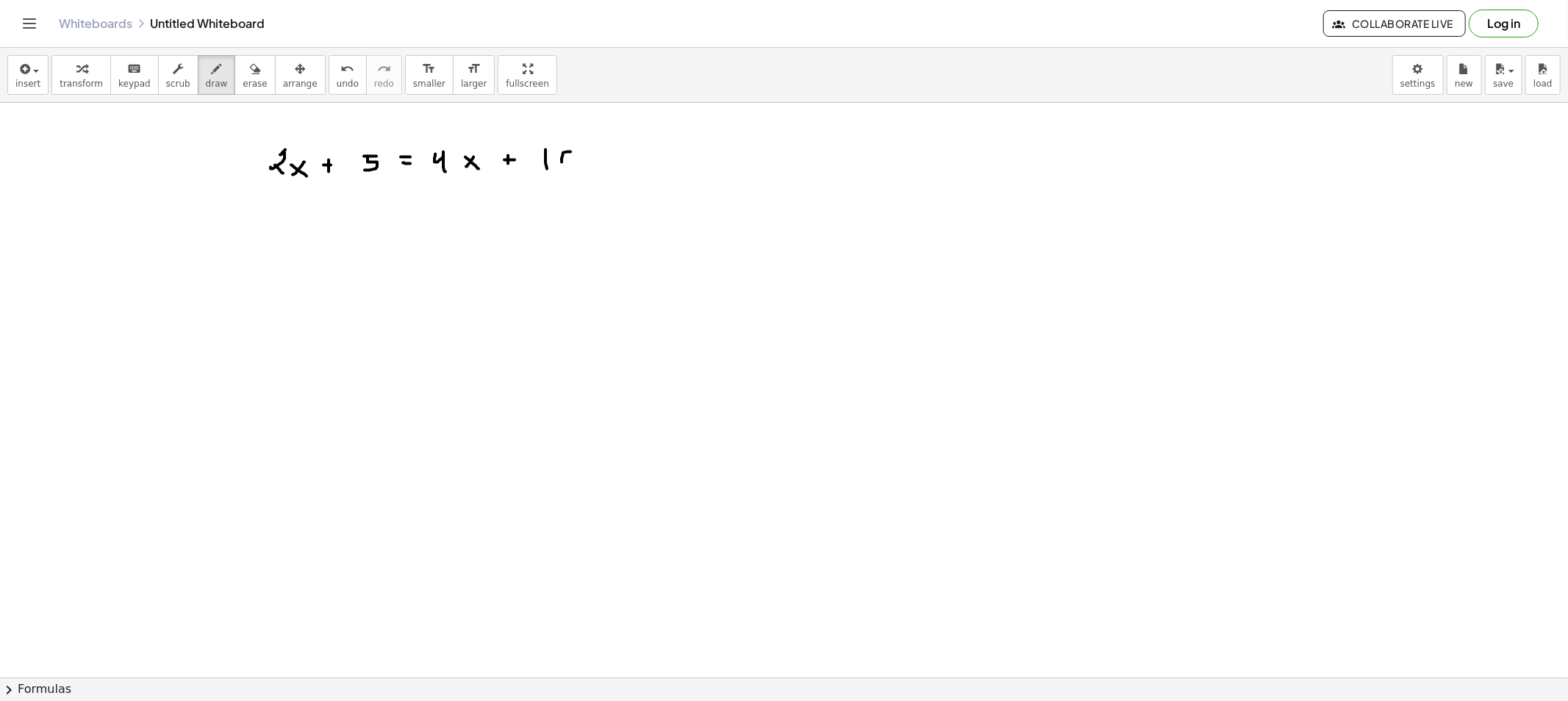
drag, startPoint x: 563, startPoint y: 157, endPoint x: 571, endPoint y: 152, distance: 9.4
drag, startPoint x: 211, startPoint y: 77, endPoint x: 292, endPoint y: 196, distance: 144.0
click at [212, 77] on button "draw" at bounding box center [216, 74] width 38 height 40
drag, startPoint x: 295, startPoint y: 231, endPoint x: 320, endPoint y: 239, distance: 26.2
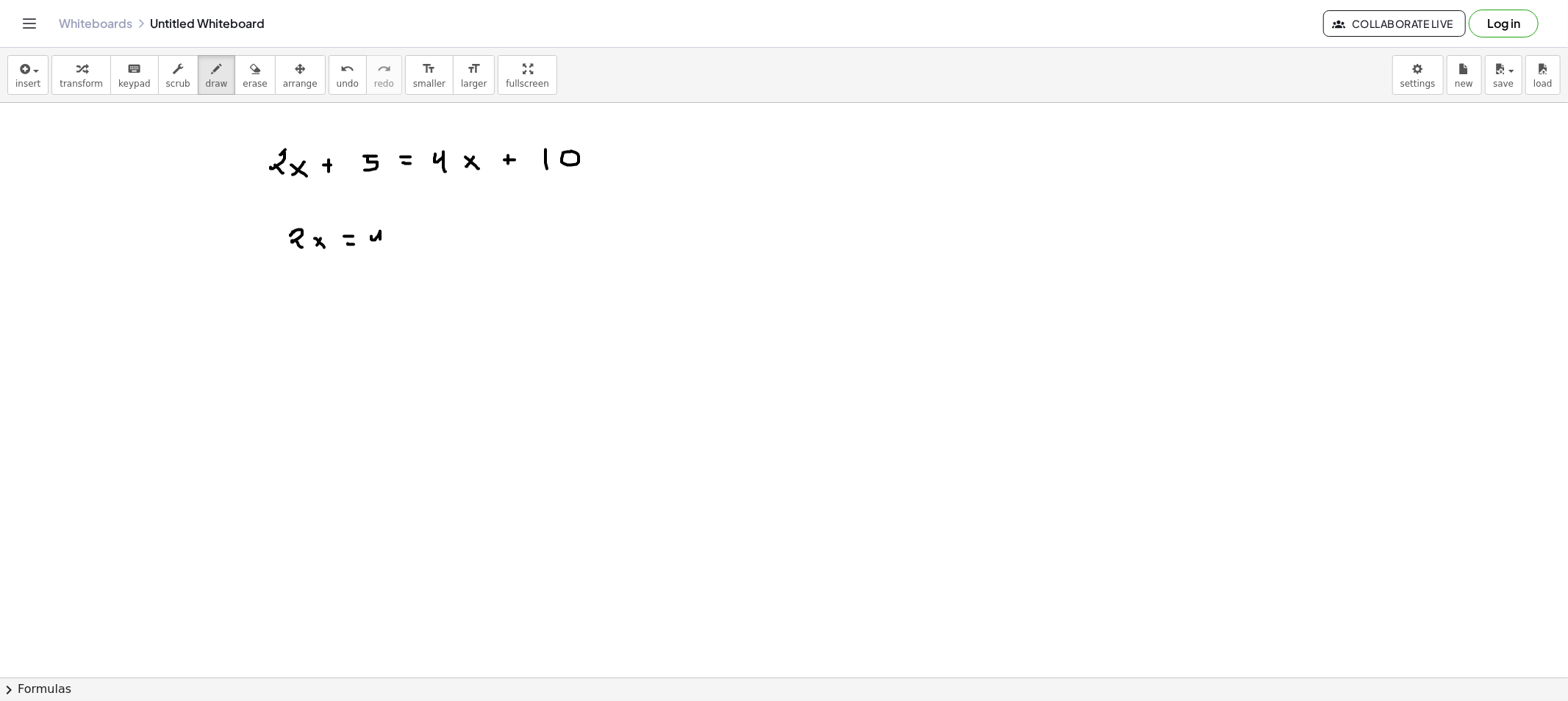
drag, startPoint x: 371, startPoint y: 237, endPoint x: 397, endPoint y: 239, distance: 26.1
drag, startPoint x: 397, startPoint y: 240, endPoint x: 394, endPoint y: 248, distance: 8.5
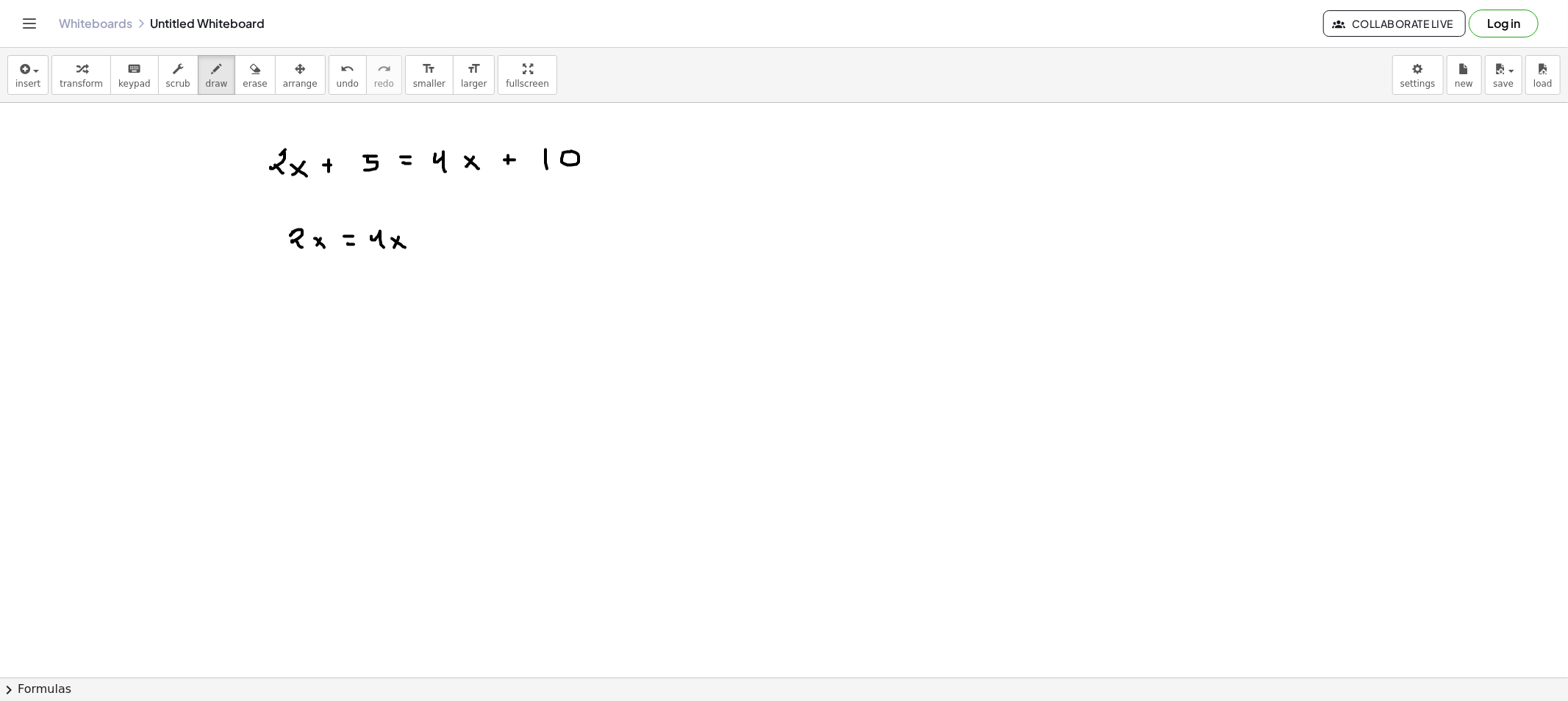
drag, startPoint x: 417, startPoint y: 236, endPoint x: 418, endPoint y: 244, distance: 8.1
drag, startPoint x: 435, startPoint y: 233, endPoint x: 446, endPoint y: 240, distance: 13.0
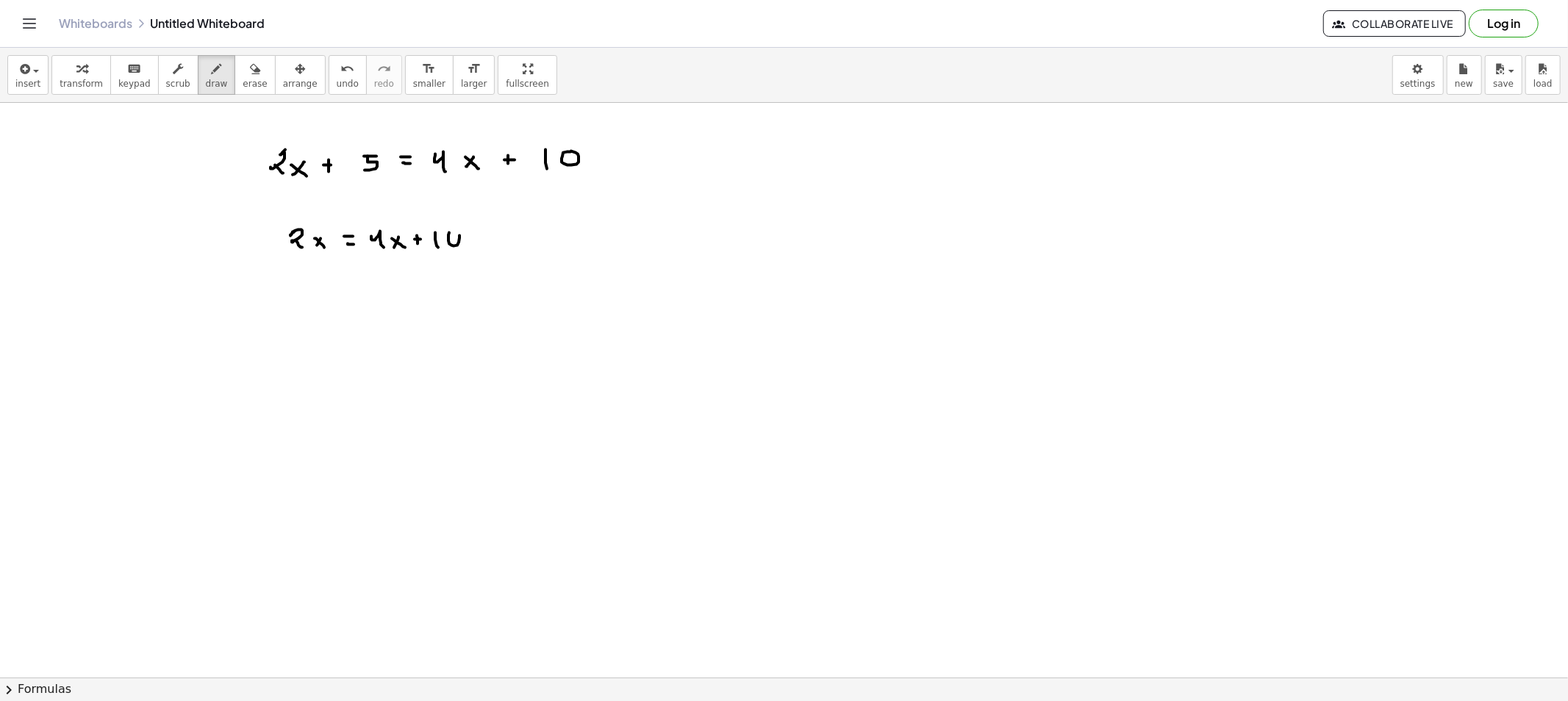
drag, startPoint x: 448, startPoint y: 238, endPoint x: 473, endPoint y: 241, distance: 25.2
drag, startPoint x: 473, startPoint y: 237, endPoint x: 494, endPoint y: 237, distance: 21.0
drag, startPoint x: 498, startPoint y: 231, endPoint x: 497, endPoint y: 246, distance: 15.0
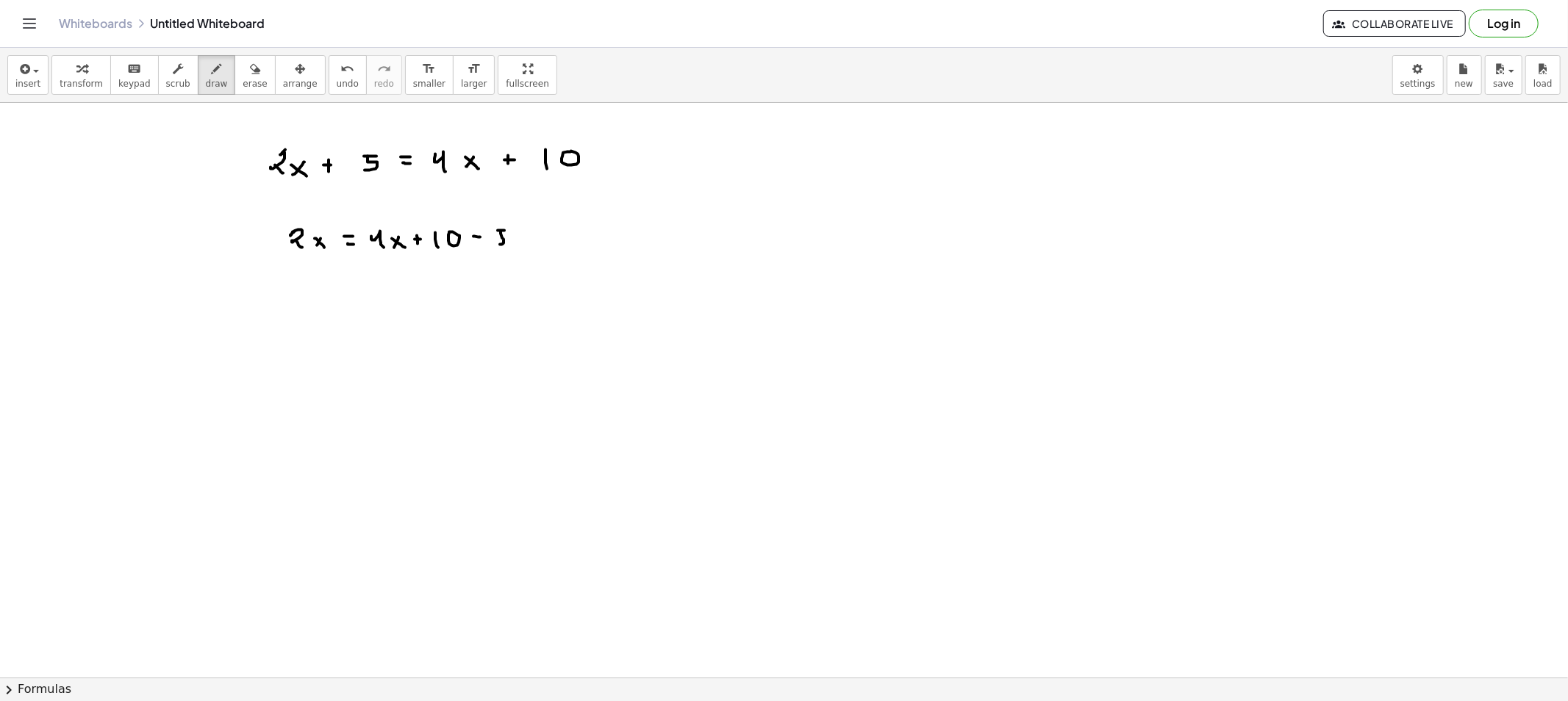
drag, startPoint x: 300, startPoint y: 291, endPoint x: 298, endPoint y: 302, distance: 11.2
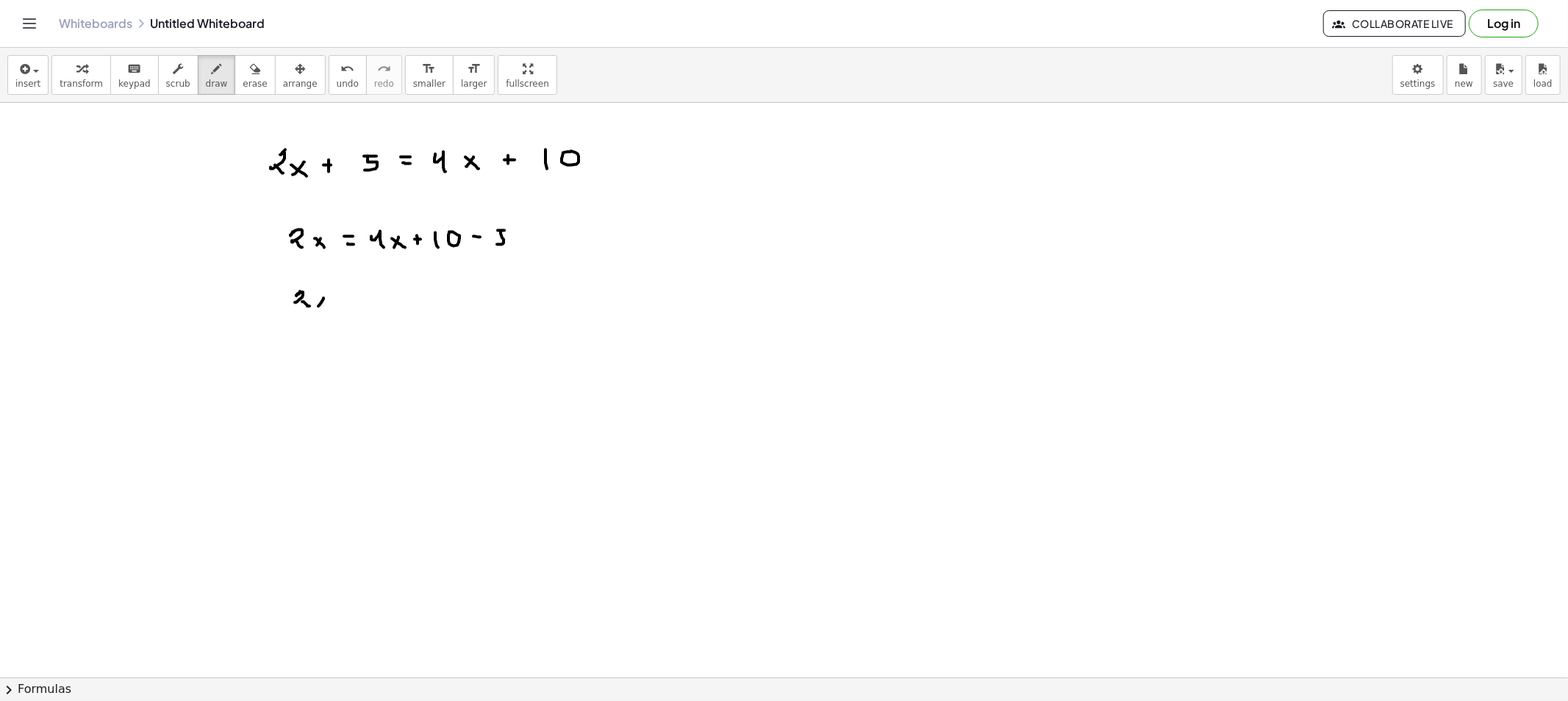
drag, startPoint x: 319, startPoint y: 300, endPoint x: 335, endPoint y: 304, distance: 16.5
drag, startPoint x: 346, startPoint y: 303, endPoint x: 368, endPoint y: 305, distance: 22.1
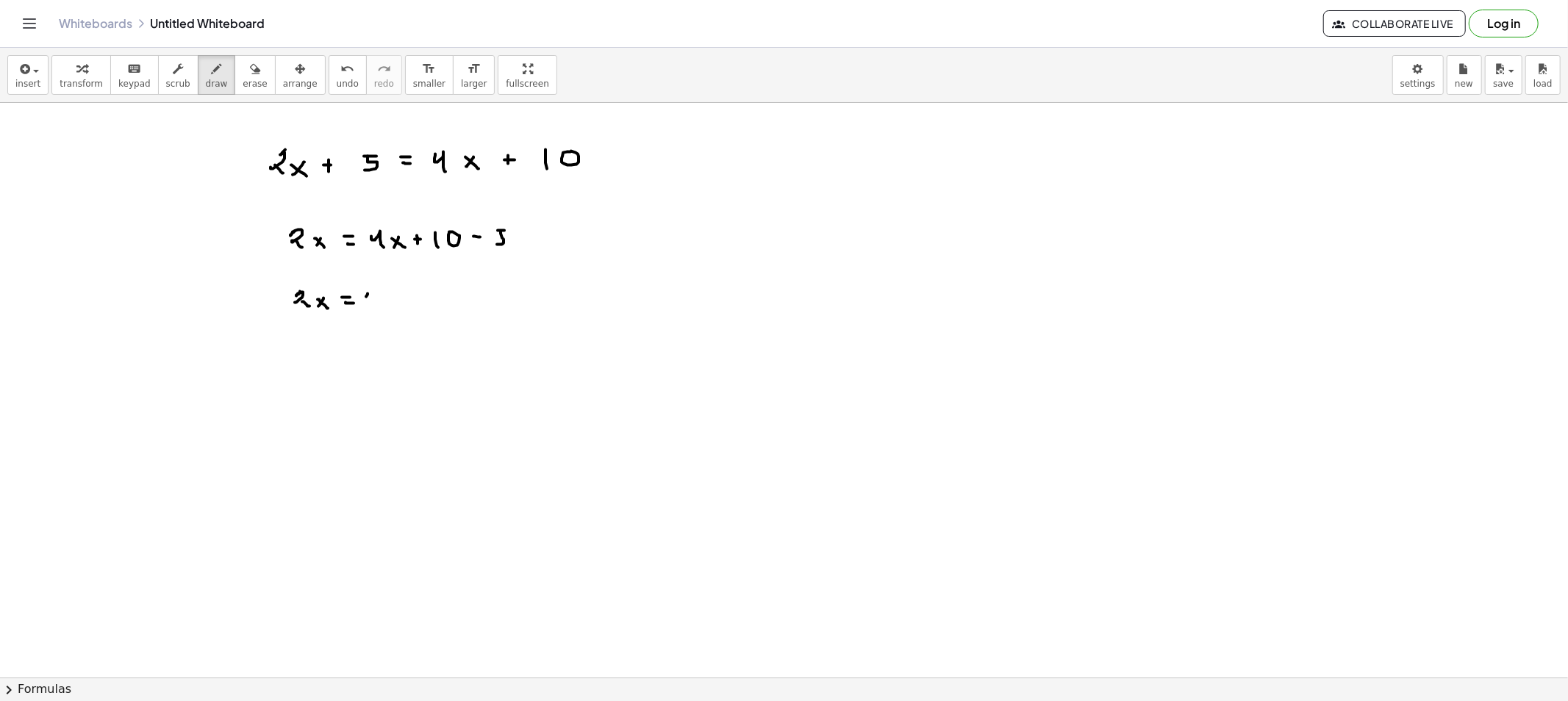
drag, startPoint x: 366, startPoint y: 297, endPoint x: 378, endPoint y: 296, distance: 12.0
drag, startPoint x: 378, startPoint y: 296, endPoint x: 385, endPoint y: 305, distance: 11.4
drag, startPoint x: 400, startPoint y: 295, endPoint x: 390, endPoint y: 298, distance: 10.4
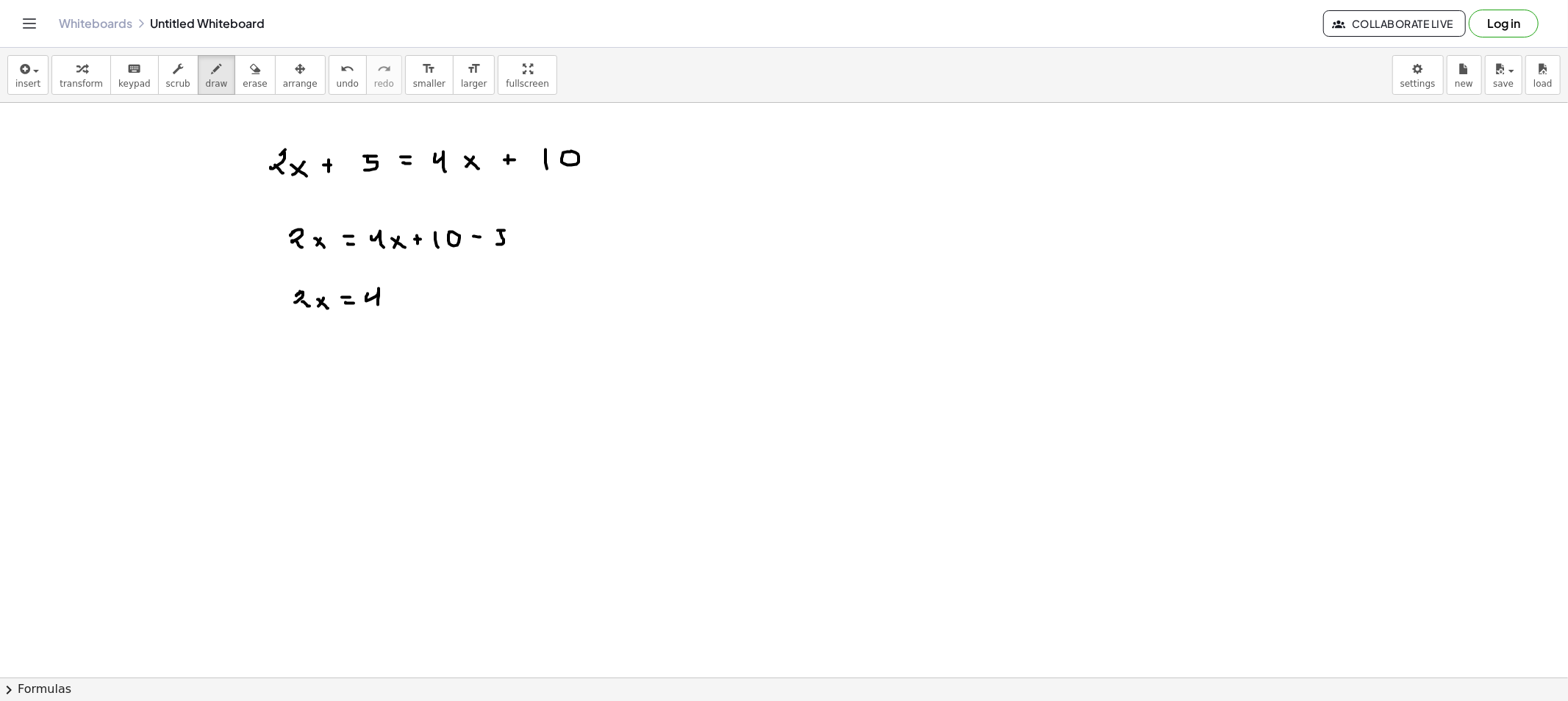
drag, startPoint x: 393, startPoint y: 297, endPoint x: 407, endPoint y: 305, distance: 16.1
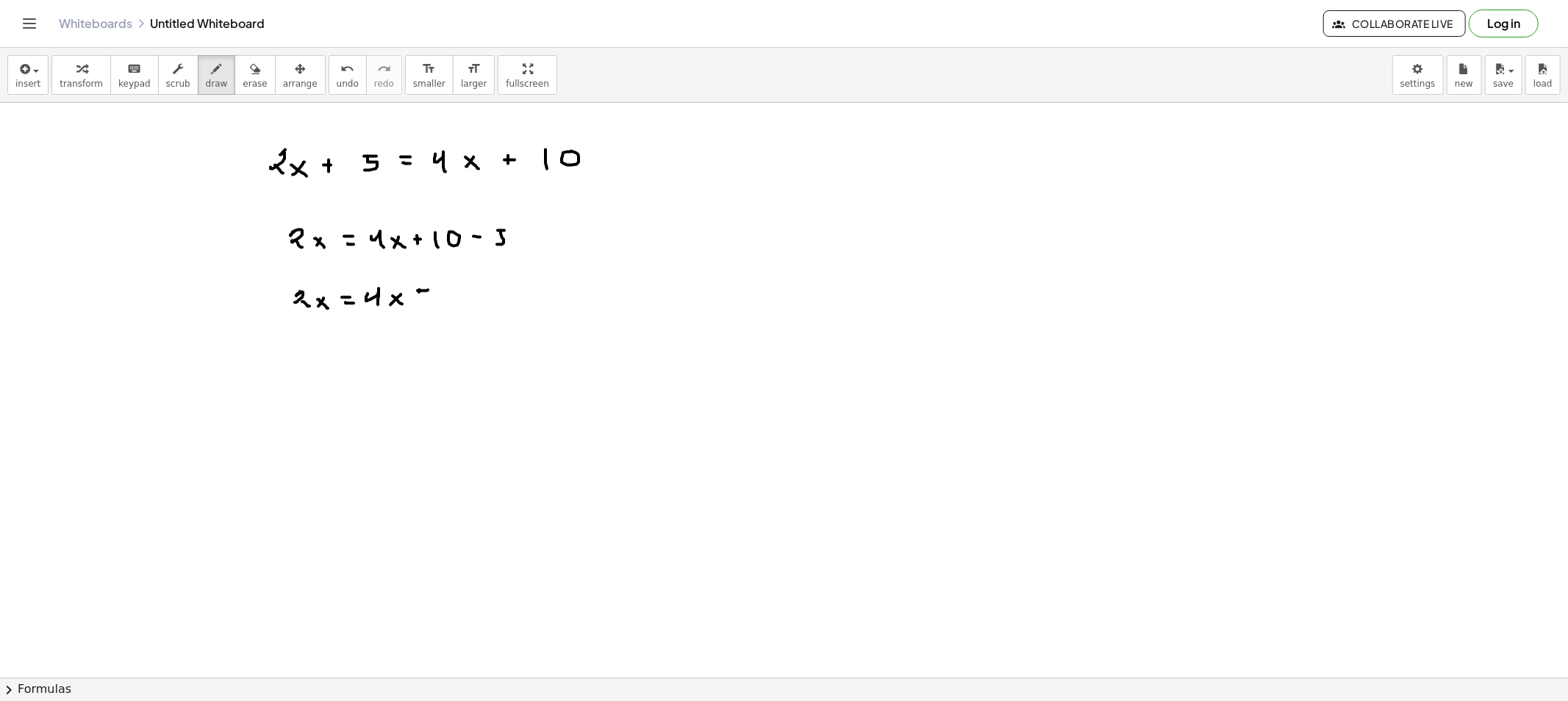
drag, startPoint x: 422, startPoint y: 284, endPoint x: 423, endPoint y: 300, distance: 16.0
drag, startPoint x: 424, startPoint y: 294, endPoint x: 446, endPoint y: 296, distance: 22.1
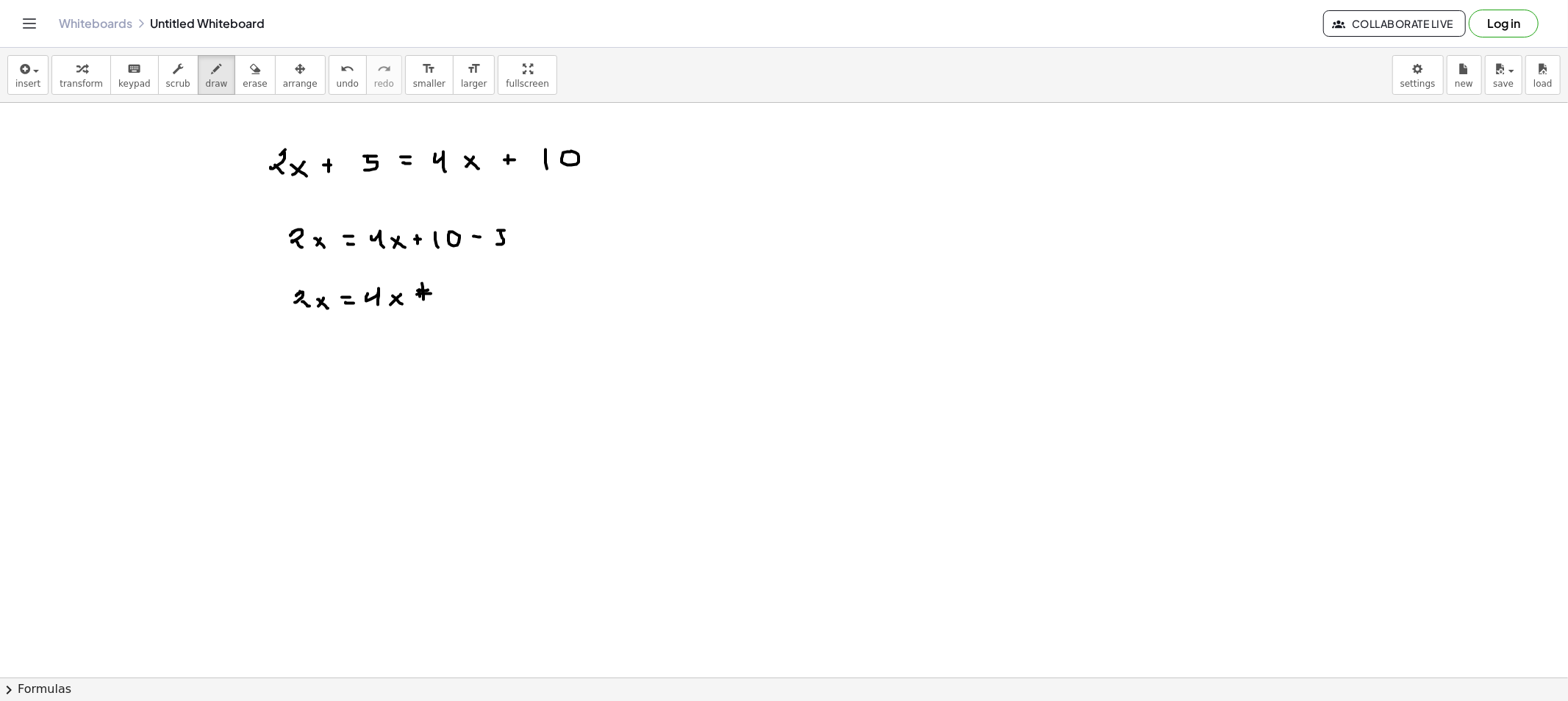
drag, startPoint x: 446, startPoint y: 290, endPoint x: 442, endPoint y: 302, distance: 12.6
drag, startPoint x: 389, startPoint y: 343, endPoint x: 388, endPoint y: 336, distance: 7.1
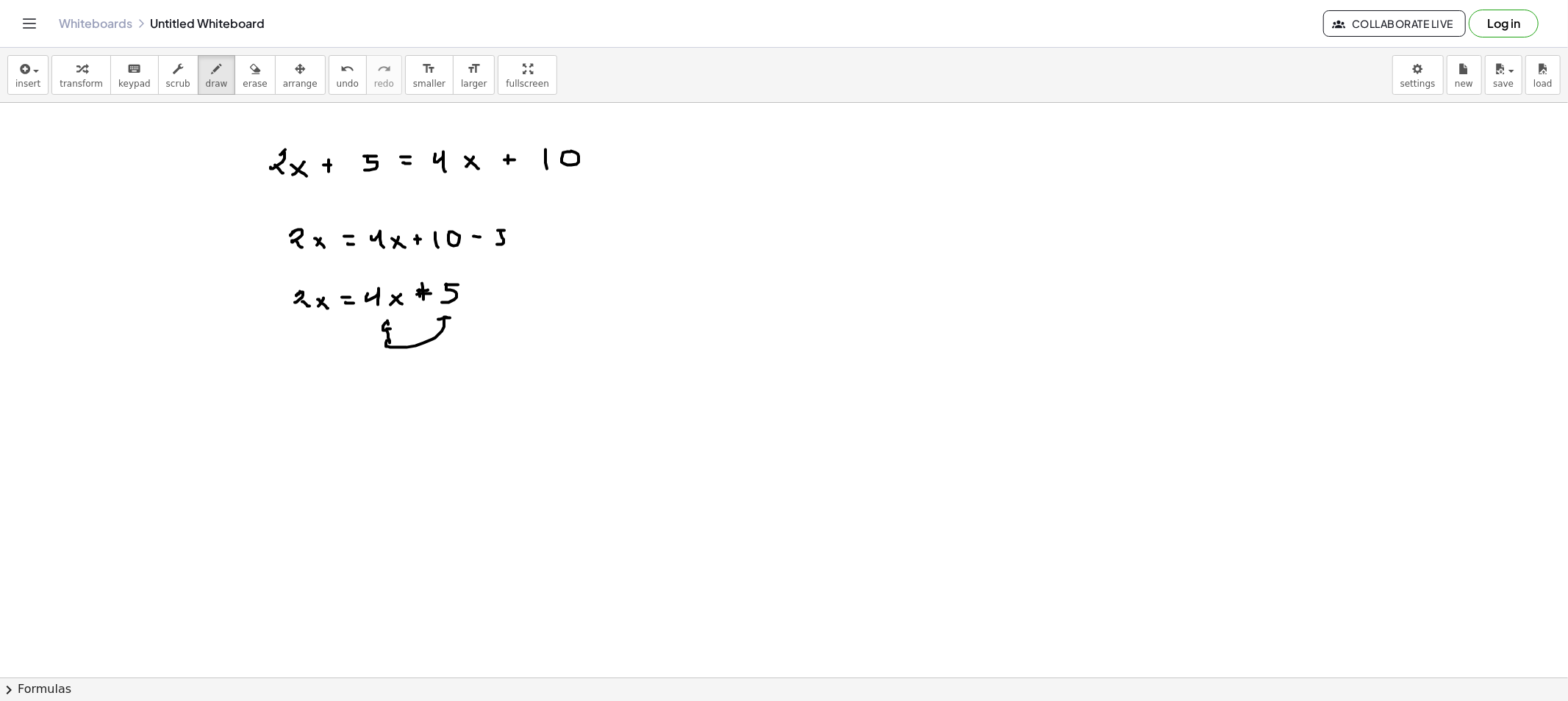
drag, startPoint x: 387, startPoint y: 347, endPoint x: 450, endPoint y: 321, distance: 68.2
click at [243, 78] on span "erase" at bounding box center [255, 83] width 24 height 10
drag, startPoint x: 363, startPoint y: 356, endPoint x: 439, endPoint y: 338, distance: 78.1
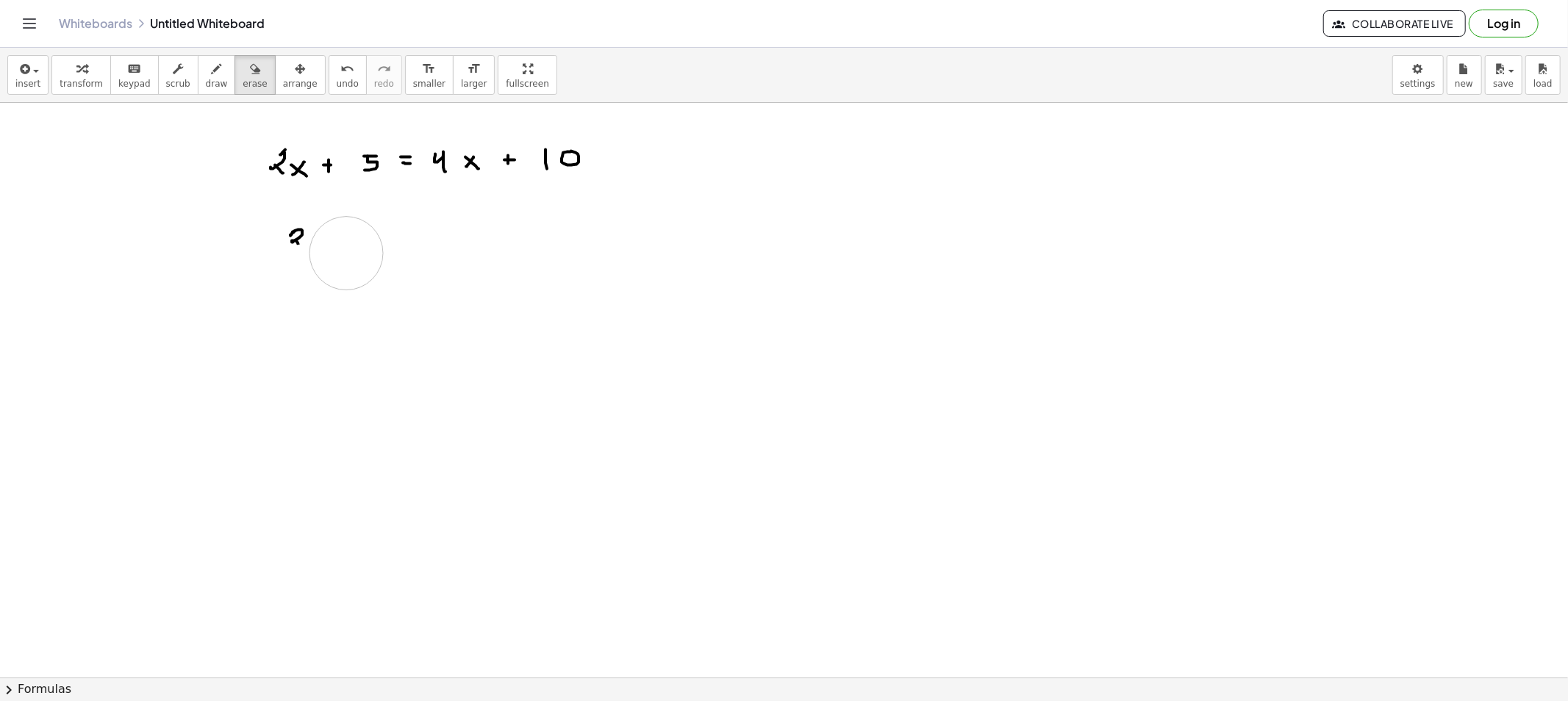
drag, startPoint x: 464, startPoint y: 313, endPoint x: 172, endPoint y: 272, distance: 294.9
click at [212, 76] on icon "button" at bounding box center [216, 69] width 10 height 18
click at [206, 85] on span "draw" at bounding box center [217, 83] width 22 height 10
click at [210, 76] on button "draw" at bounding box center [216, 74] width 38 height 40
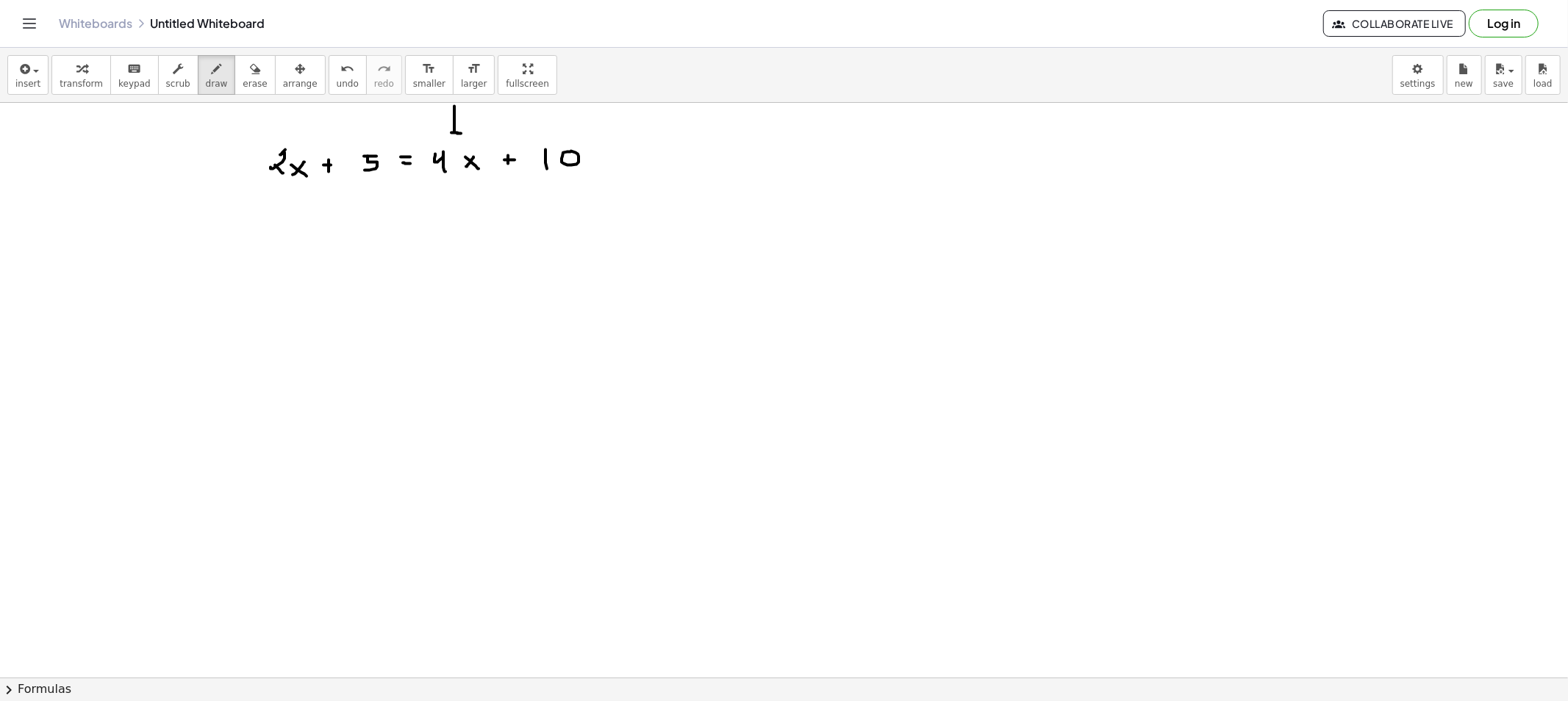
drag, startPoint x: 454, startPoint y: 107, endPoint x: 456, endPoint y: 139, distance: 32.1
drag, startPoint x: 456, startPoint y: 139, endPoint x: 461, endPoint y: 129, distance: 11.2
drag, startPoint x: 456, startPoint y: 136, endPoint x: 469, endPoint y: 142, distance: 14.3
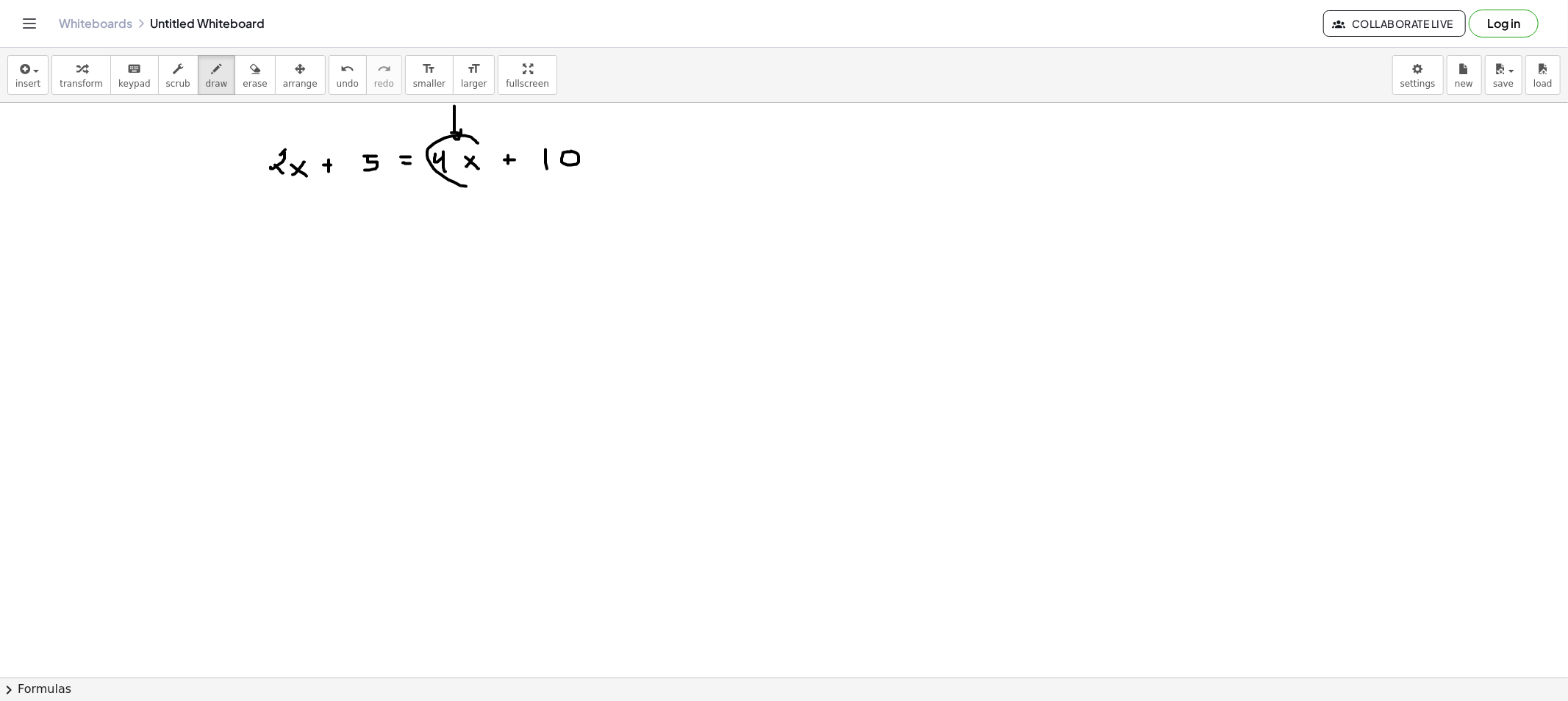
click at [243, 78] on span "erase" at bounding box center [255, 83] width 24 height 10
drag, startPoint x: 372, startPoint y: 107, endPoint x: 453, endPoint y: 109, distance: 81.0
click at [208, 81] on span "draw" at bounding box center [217, 83] width 22 height 10
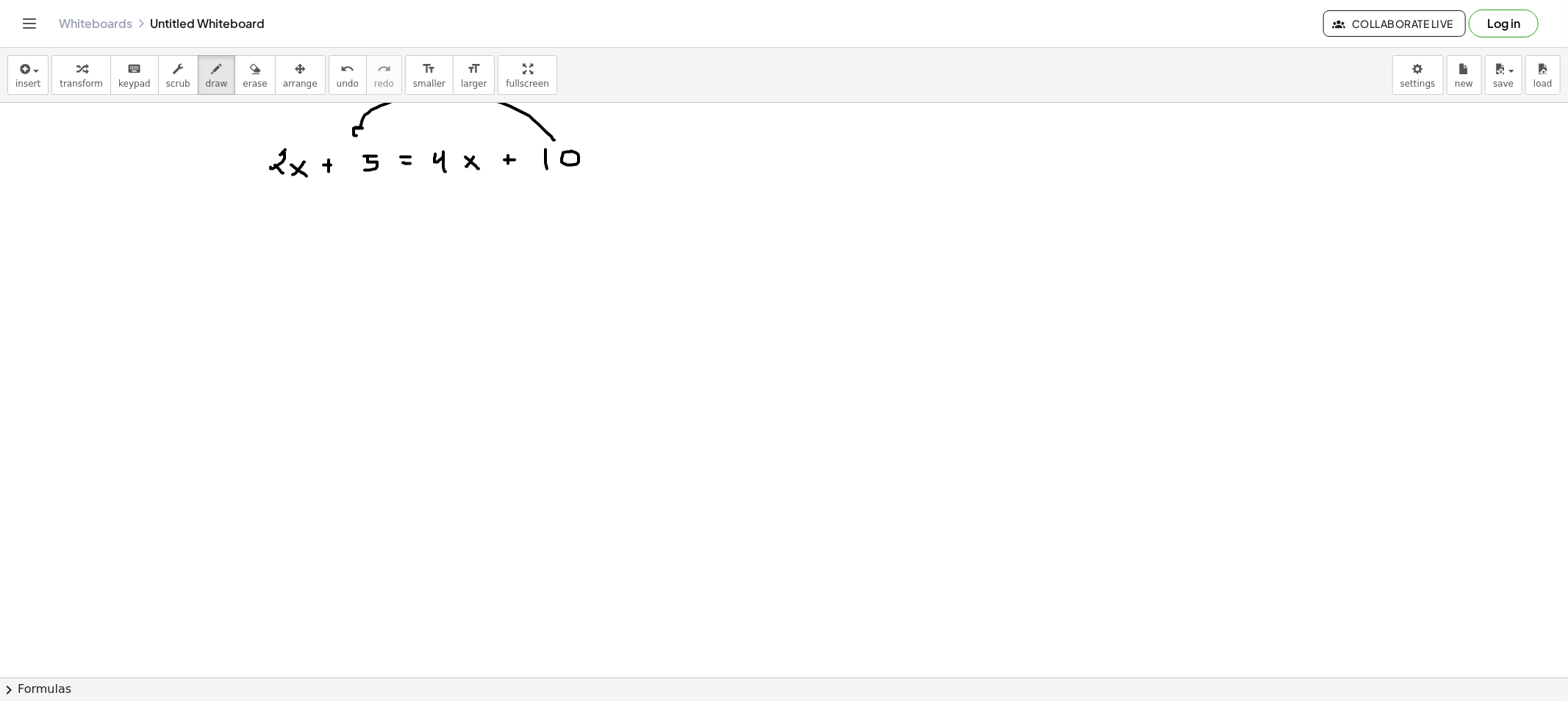
drag, startPoint x: 554, startPoint y: 140, endPoint x: 410, endPoint y: 166, distance: 146.3
drag, startPoint x: 295, startPoint y: 269, endPoint x: 316, endPoint y: 282, distance: 24.7
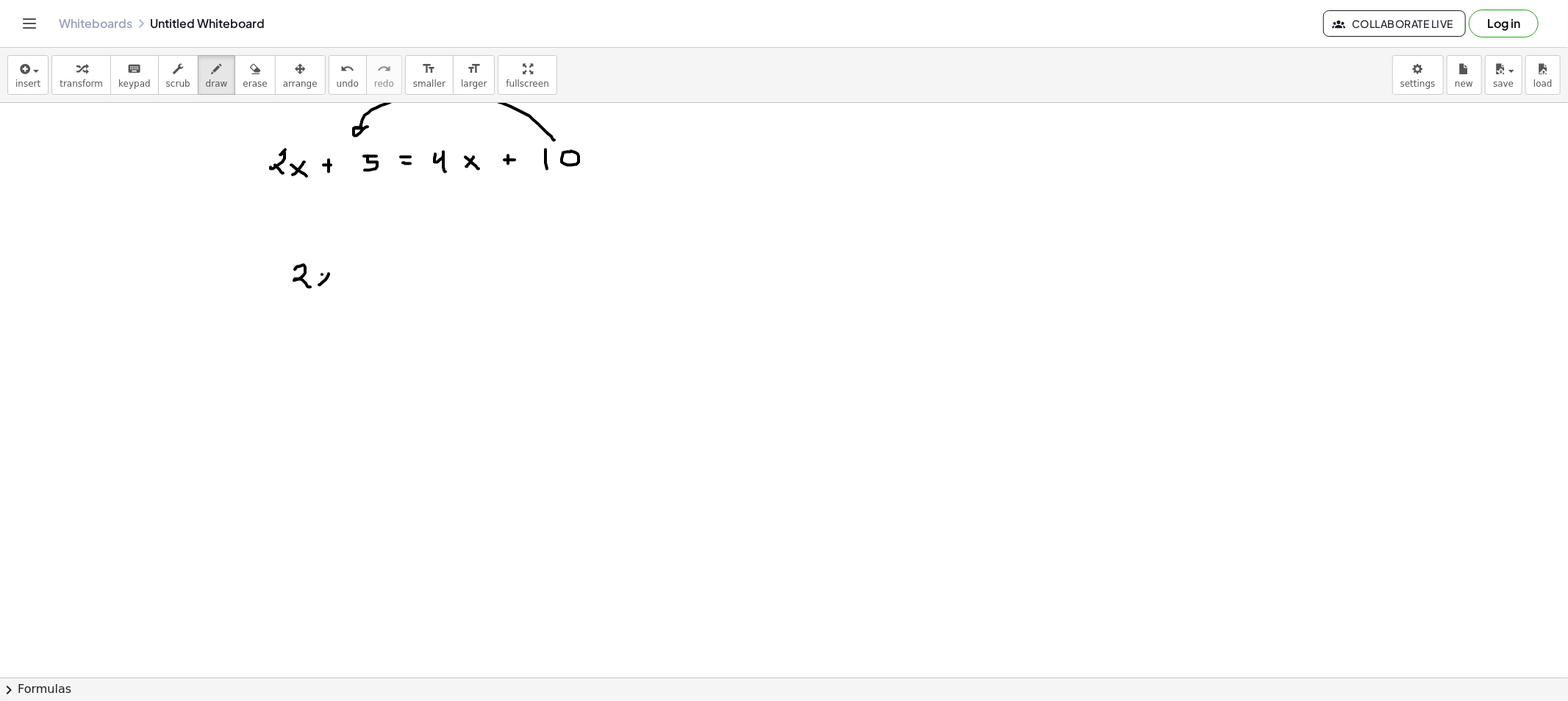
drag, startPoint x: 322, startPoint y: 275, endPoint x: 335, endPoint y: 287, distance: 17.7
drag, startPoint x: 343, startPoint y: 268, endPoint x: 342, endPoint y: 277, distance: 9.1
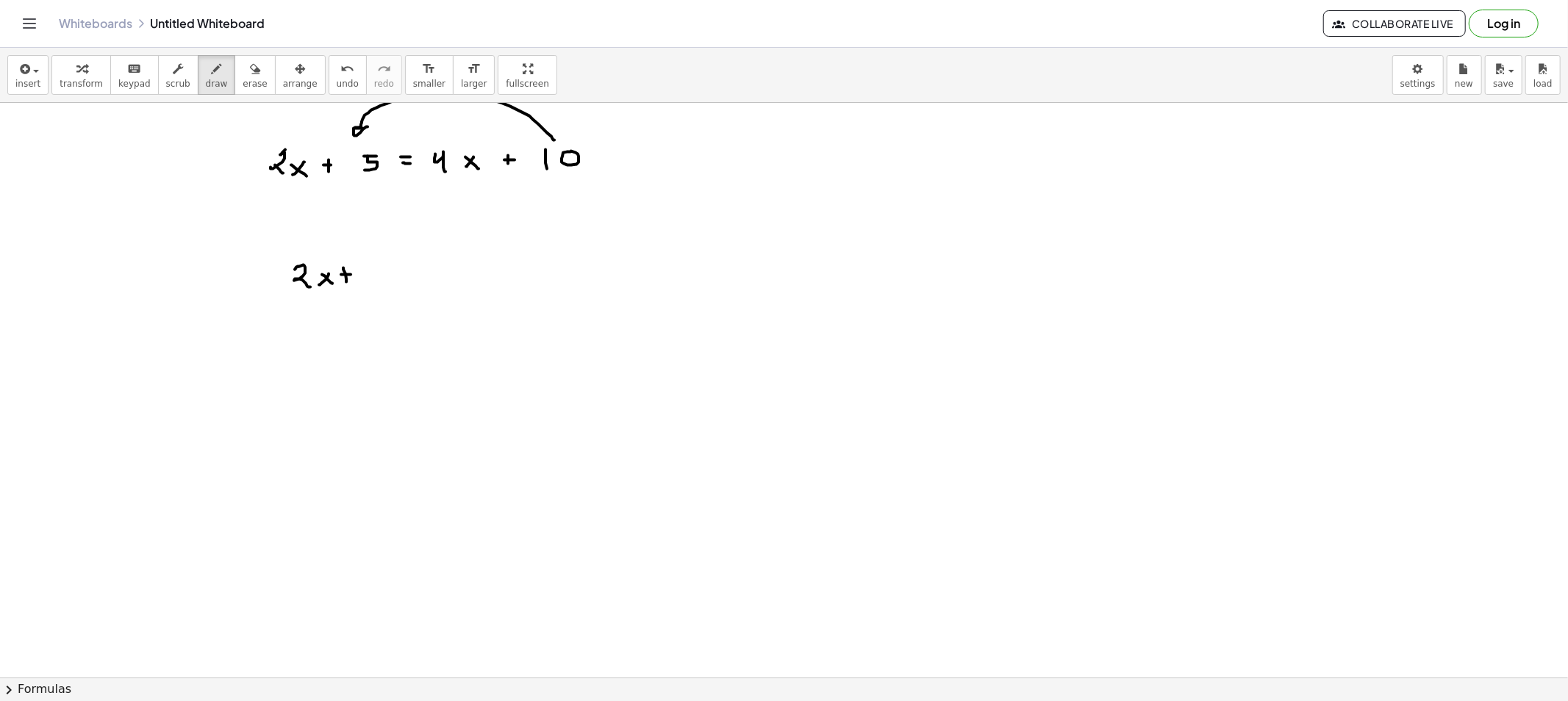
drag, startPoint x: 368, startPoint y: 270, endPoint x: 364, endPoint y: 280, distance: 10.8
drag, startPoint x: 411, startPoint y: 266, endPoint x: 417, endPoint y: 275, distance: 10.8
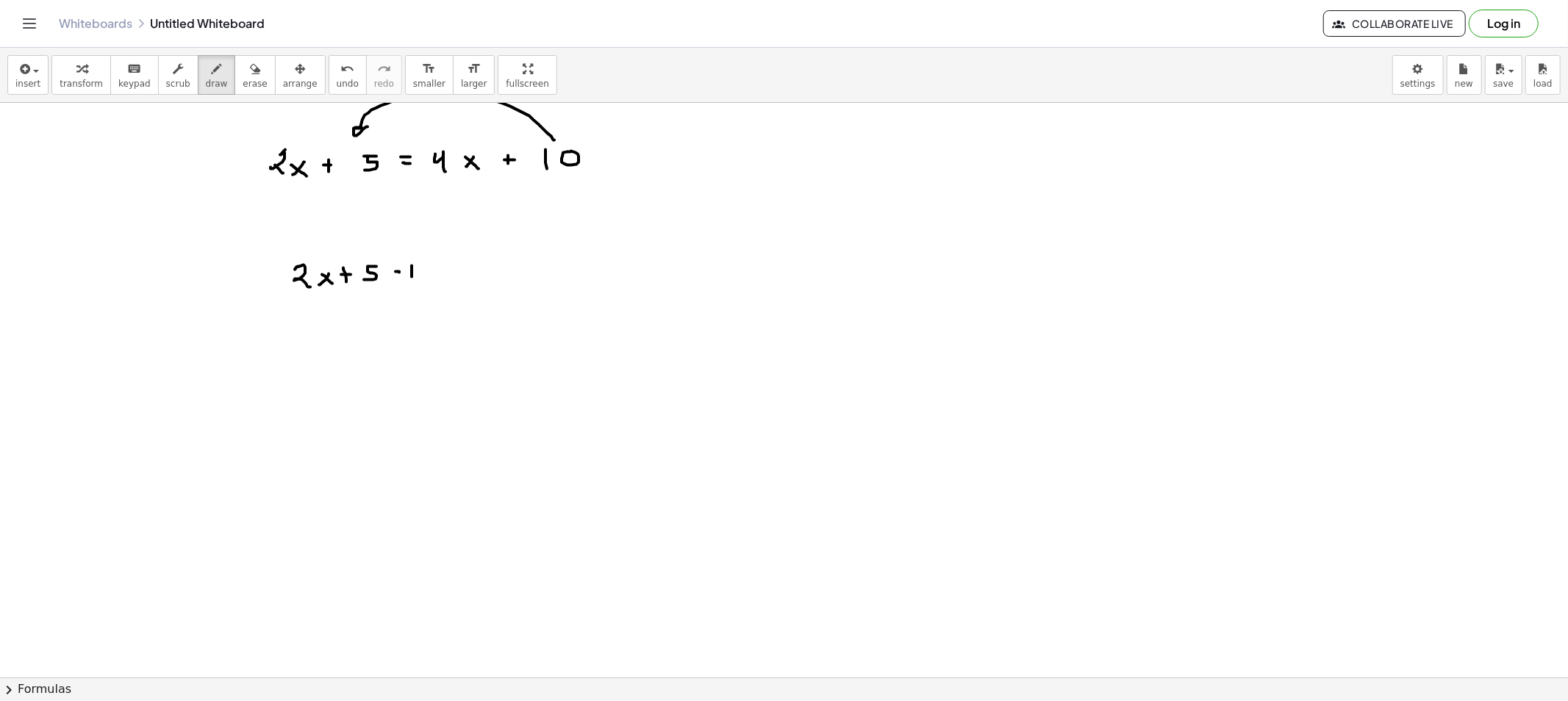
drag, startPoint x: 445, startPoint y: 267, endPoint x: 456, endPoint y: 268, distance: 11.0
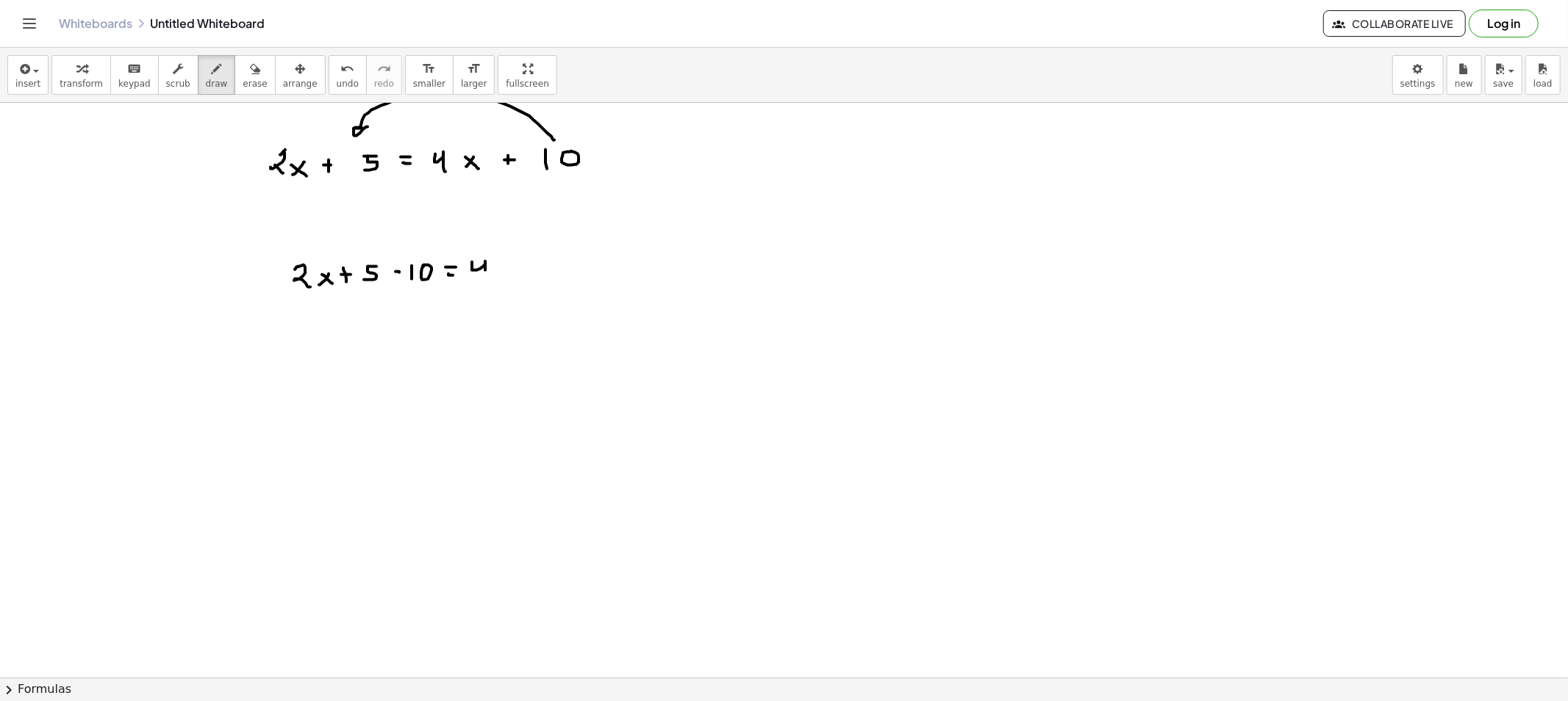
drag, startPoint x: 472, startPoint y: 270, endPoint x: 494, endPoint y: 277, distance: 23.1
drag, startPoint x: 509, startPoint y: 267, endPoint x: 498, endPoint y: 268, distance: 11.0
drag, startPoint x: 505, startPoint y: 276, endPoint x: 505, endPoint y: 287, distance: 11.0
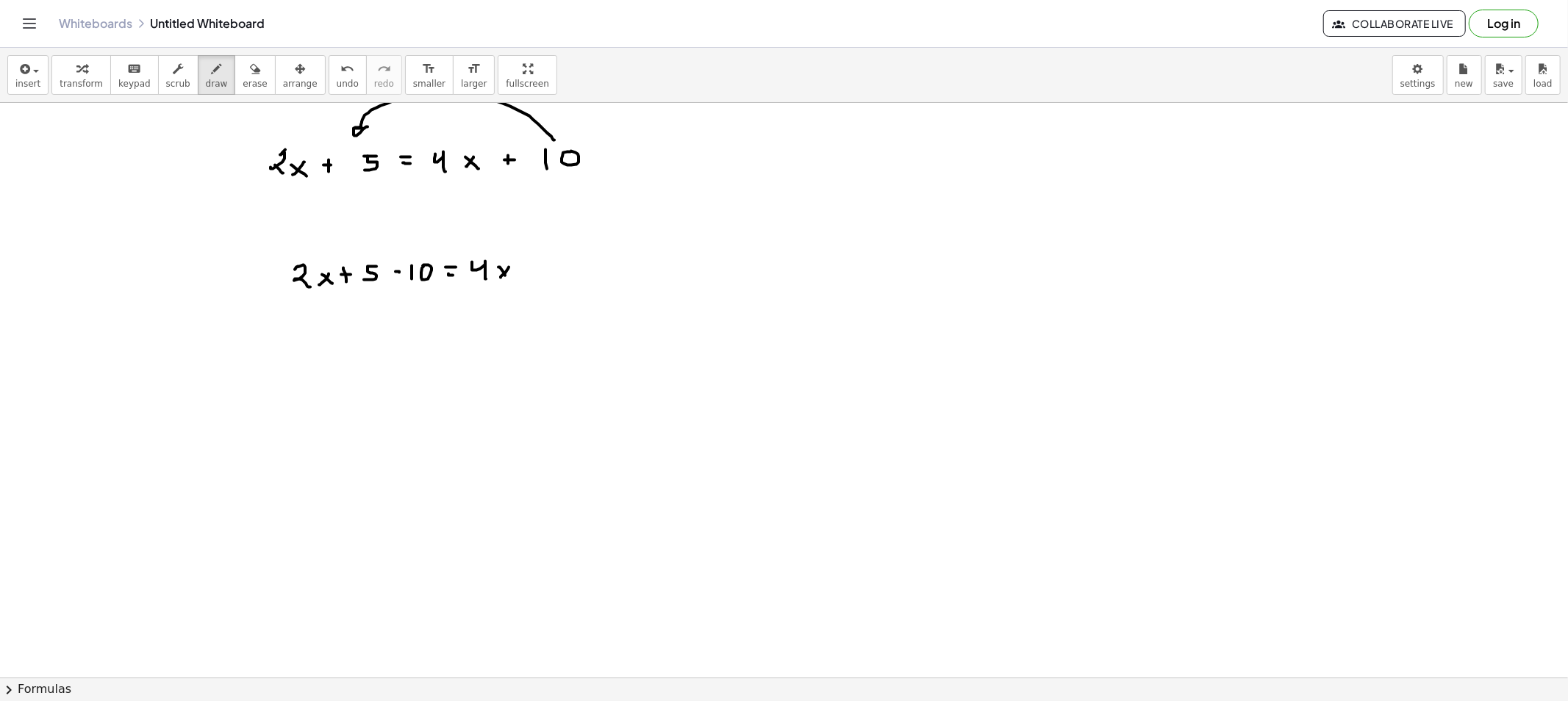
drag, startPoint x: 292, startPoint y: 342, endPoint x: 313, endPoint y: 350, distance: 22.5
drag, startPoint x: 313, startPoint y: 350, endPoint x: 306, endPoint y: 355, distance: 8.6
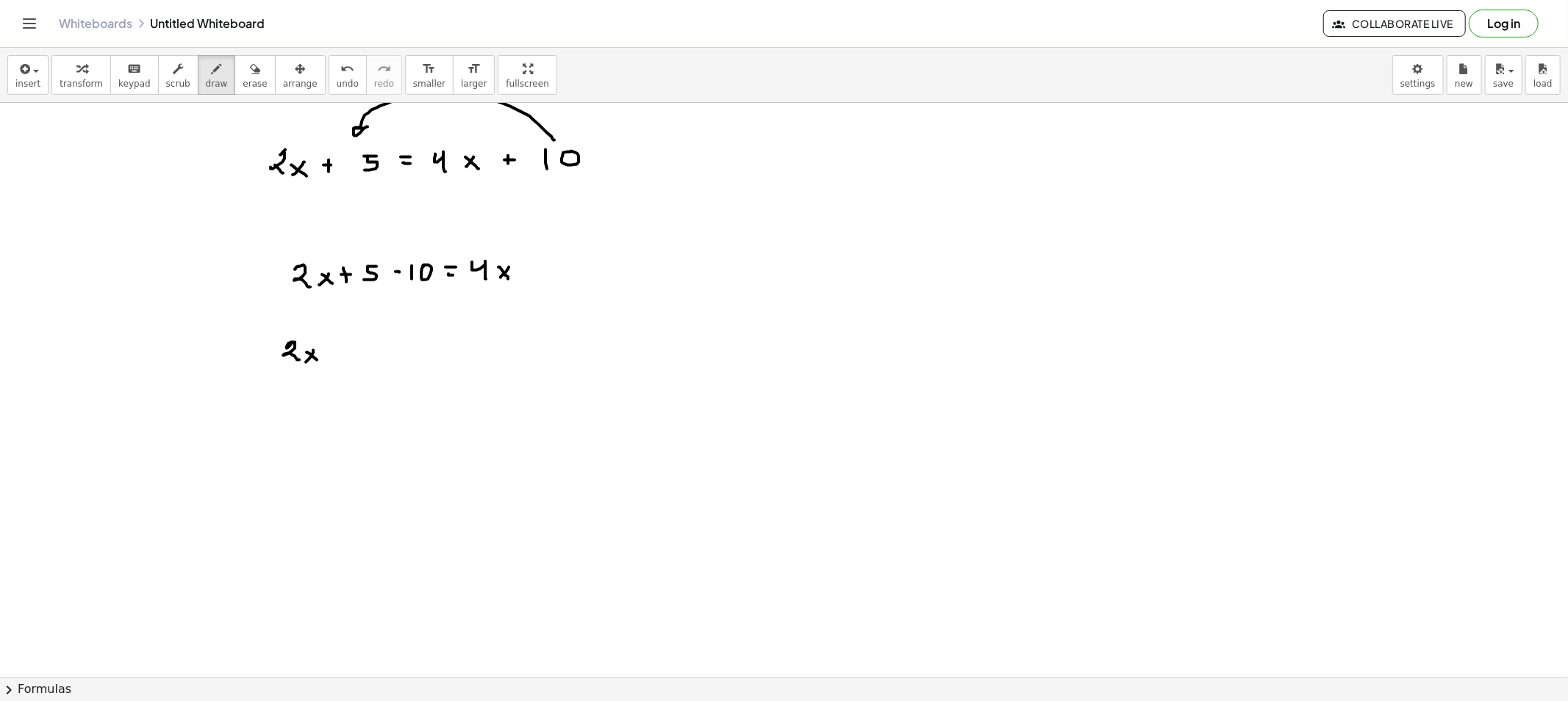
drag, startPoint x: 327, startPoint y: 355, endPoint x: 335, endPoint y: 355, distance: 8.0
drag, startPoint x: 354, startPoint y: 356, endPoint x: 353, endPoint y: 364, distance: 8.1
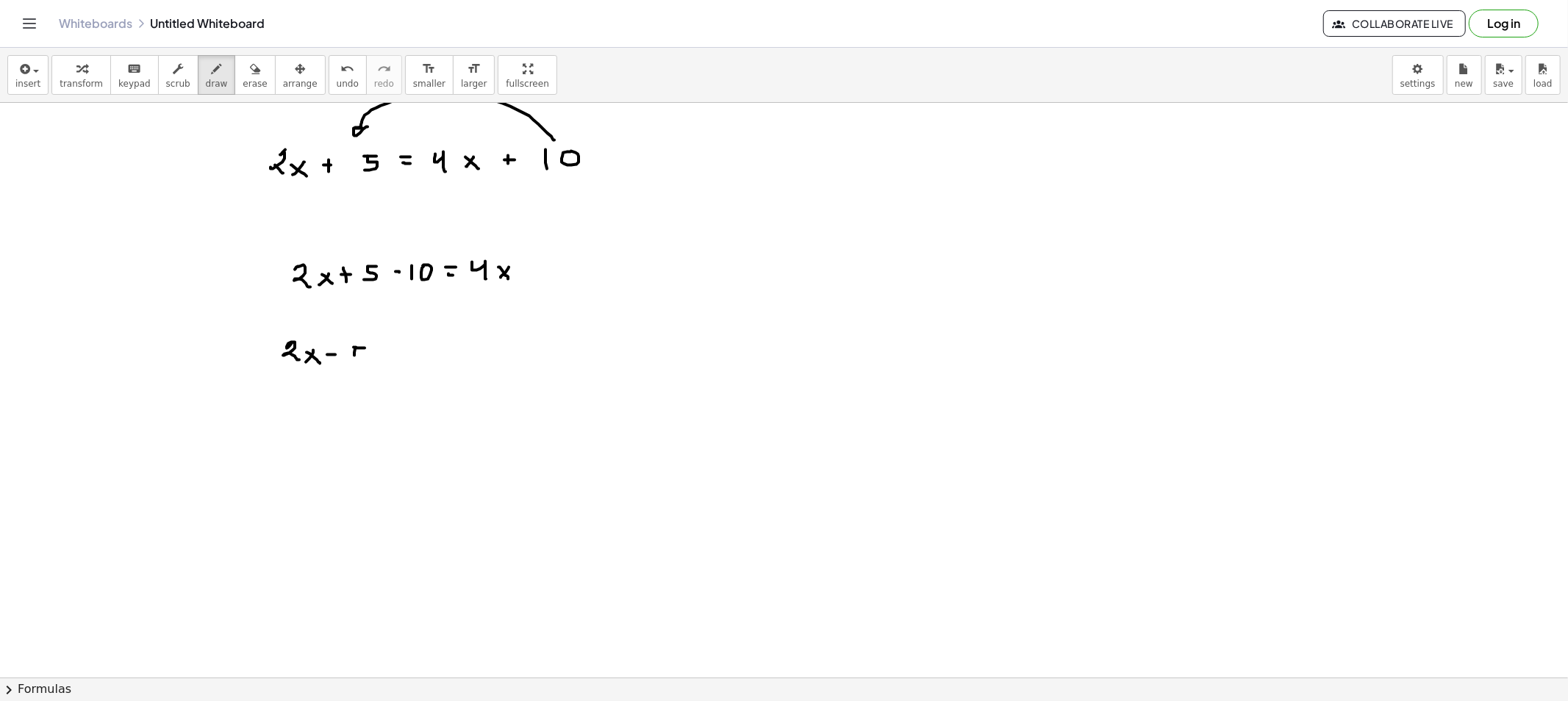
drag, startPoint x: 388, startPoint y: 358, endPoint x: 408, endPoint y: 358, distance: 20.0
drag, startPoint x: 415, startPoint y: 348, endPoint x: 422, endPoint y: 363, distance: 16.6
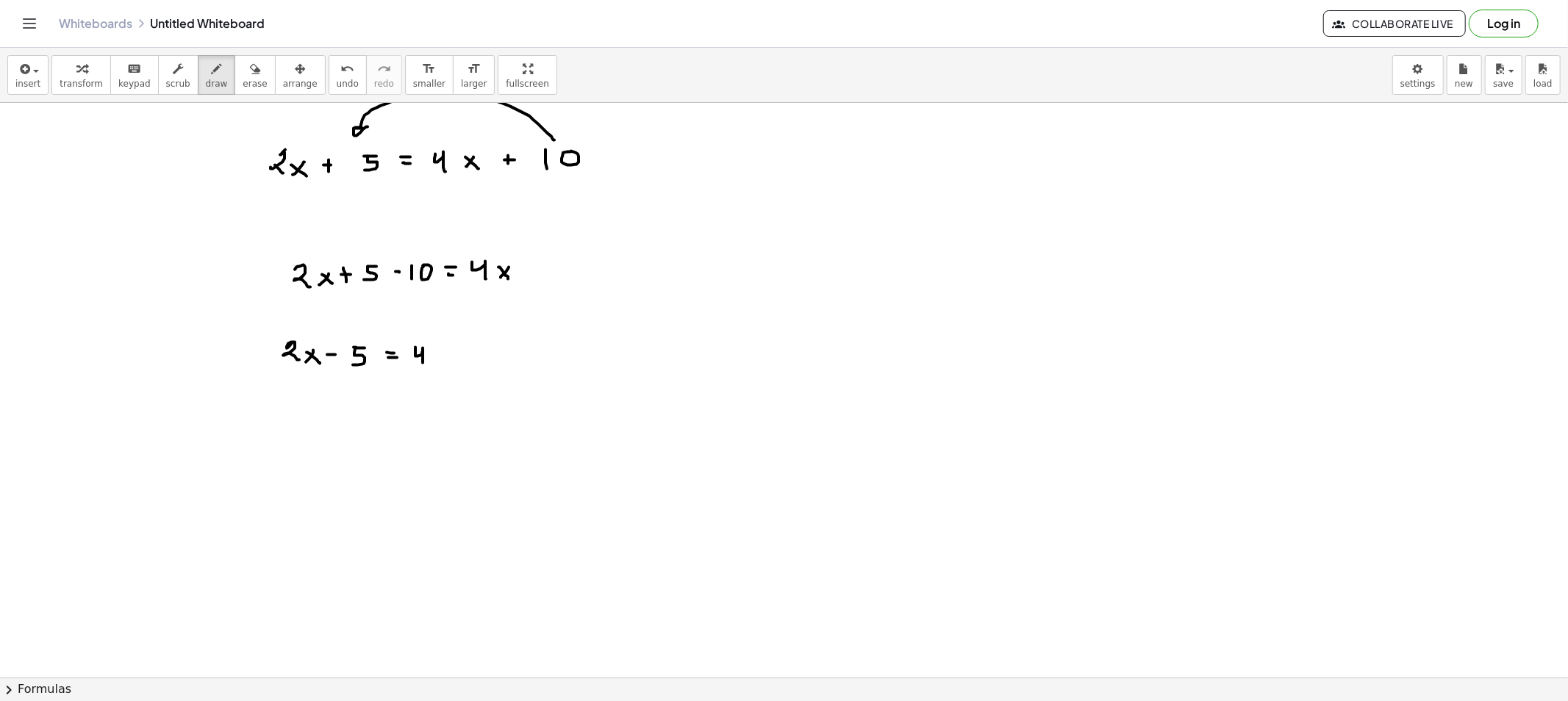
drag, startPoint x: 444, startPoint y: 356, endPoint x: 434, endPoint y: 356, distance: 10.0
drag, startPoint x: 434, startPoint y: 356, endPoint x: 448, endPoint y: 367, distance: 17.8
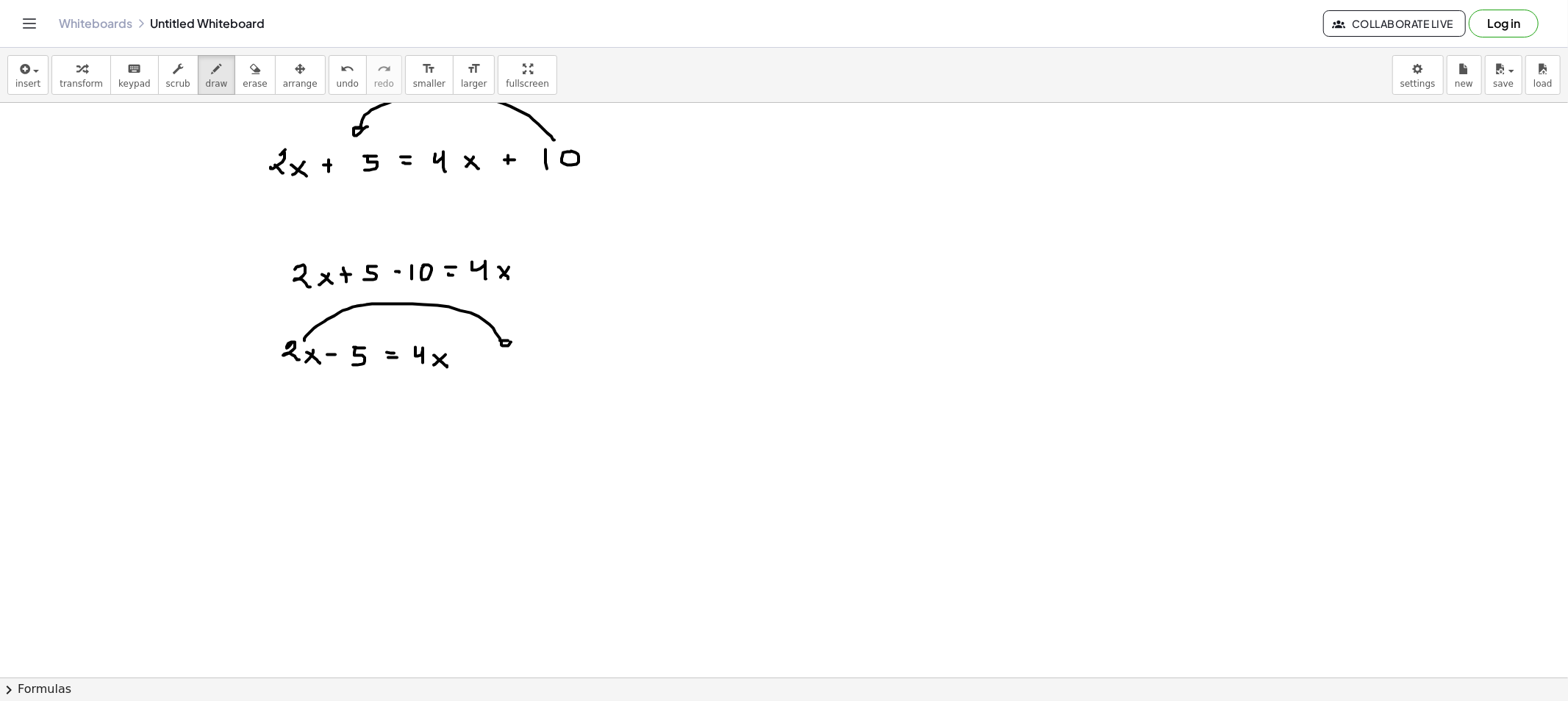
drag, startPoint x: 304, startPoint y: 341, endPoint x: 511, endPoint y: 341, distance: 207.0
click at [243, 81] on span "erase" at bounding box center [255, 83] width 24 height 10
click at [208, 78] on span "draw" at bounding box center [217, 83] width 22 height 10
drag, startPoint x: 322, startPoint y: 427, endPoint x: 333, endPoint y: 427, distance: 11.0
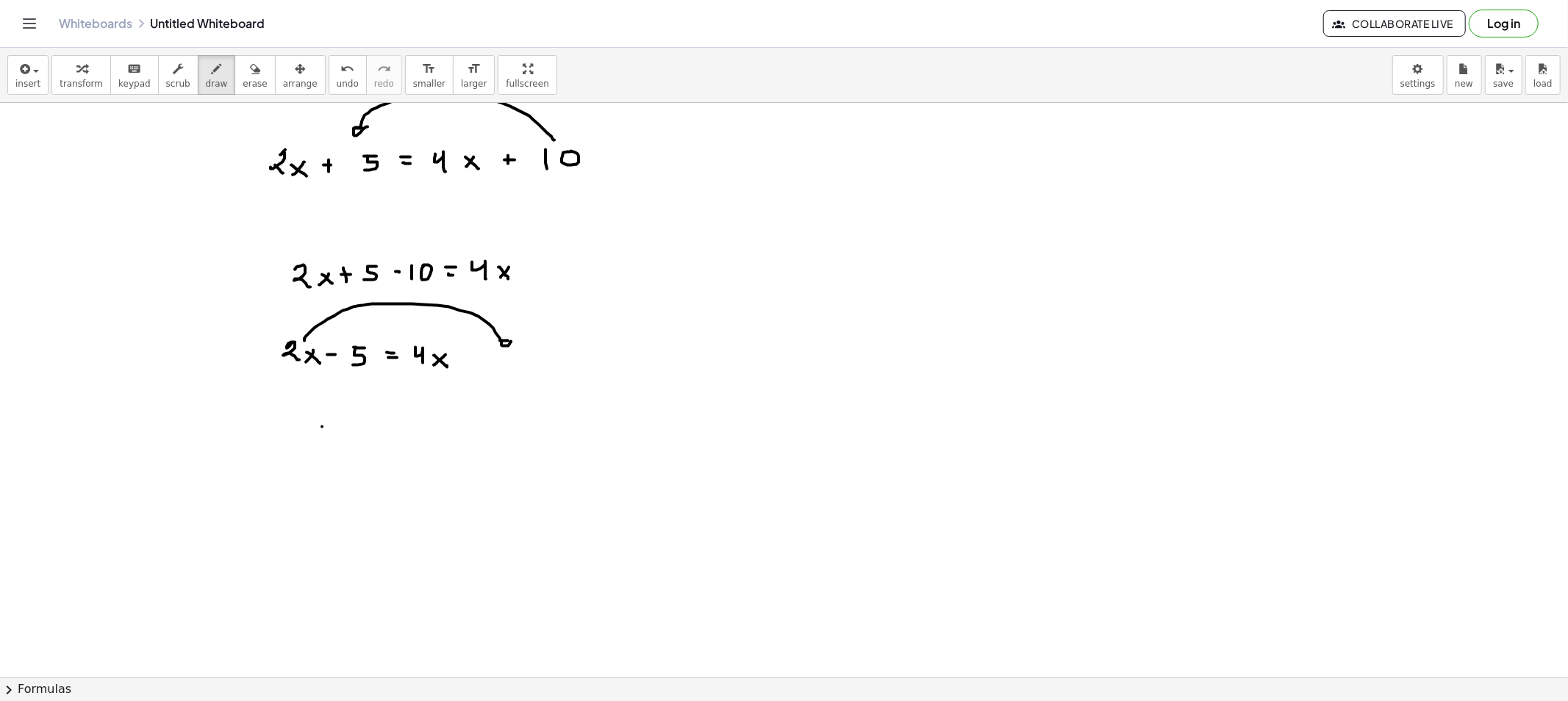
drag, startPoint x: 347, startPoint y: 417, endPoint x: 380, endPoint y: 425, distance: 34.0
drag, startPoint x: 375, startPoint y: 421, endPoint x: 383, endPoint y: 423, distance: 8.2
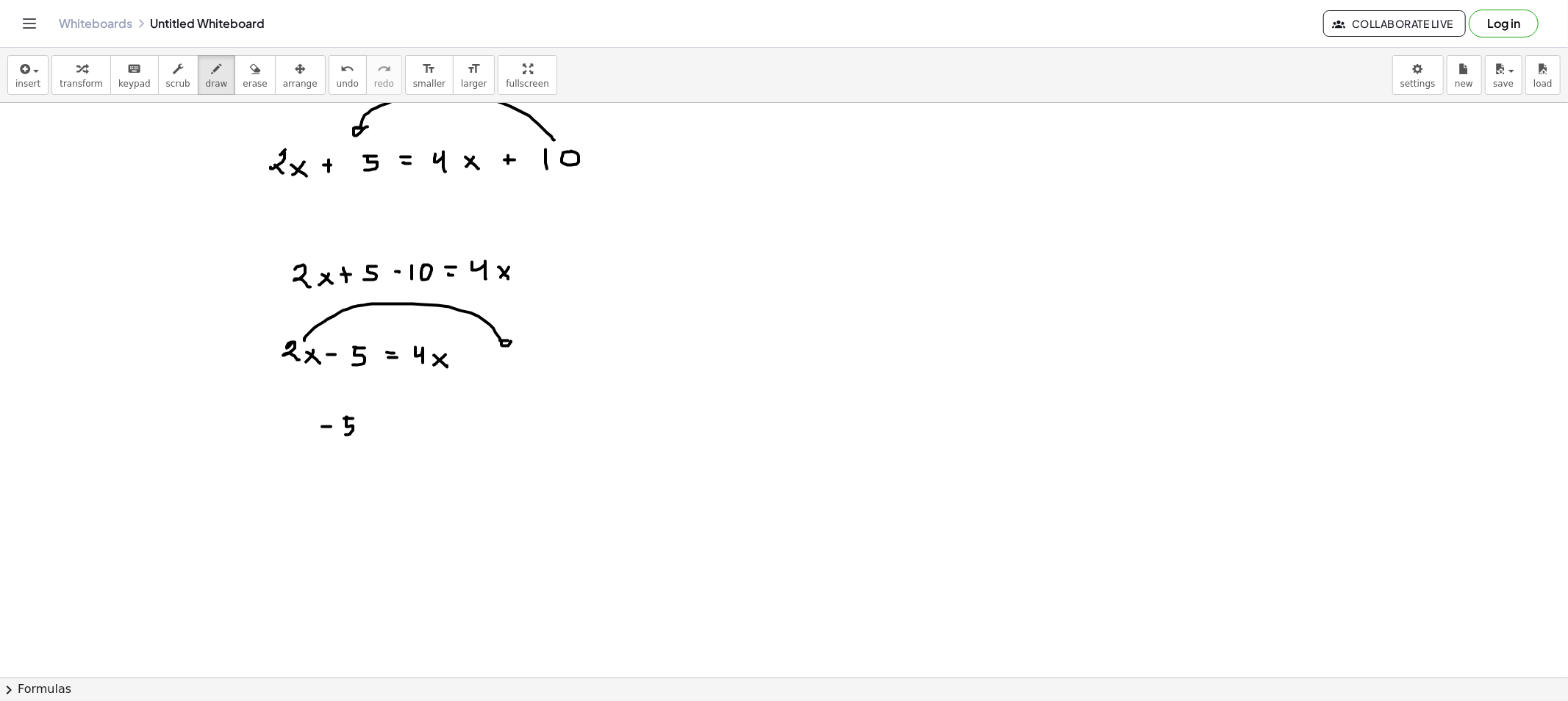
drag, startPoint x: 401, startPoint y: 421, endPoint x: 436, endPoint y: 427, distance: 35.5
drag, startPoint x: 436, startPoint y: 421, endPoint x: 428, endPoint y: 423, distance: 8.2
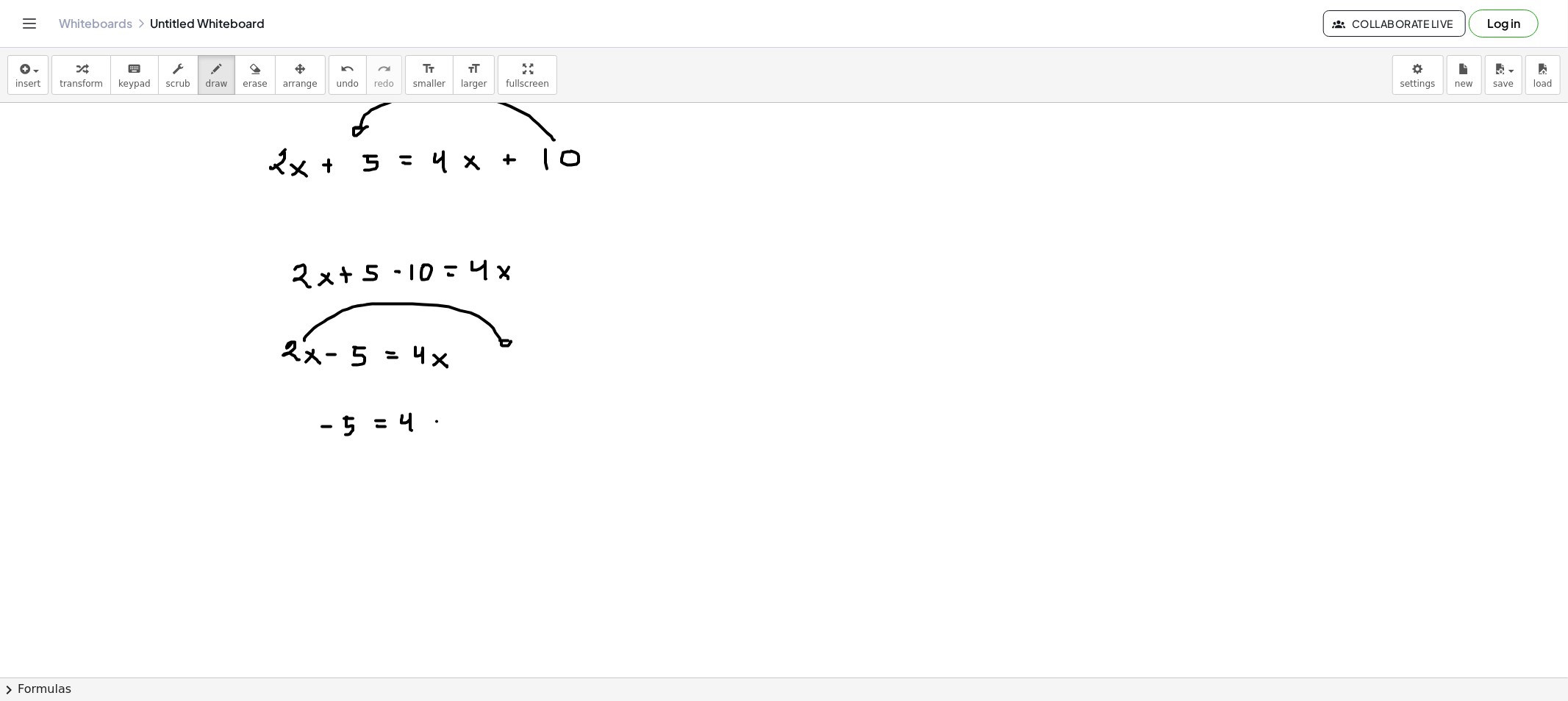
drag, startPoint x: 428, startPoint y: 423, endPoint x: 442, endPoint y: 435, distance: 18.4
drag, startPoint x: 482, startPoint y: 415, endPoint x: 502, endPoint y: 432, distance: 26.2
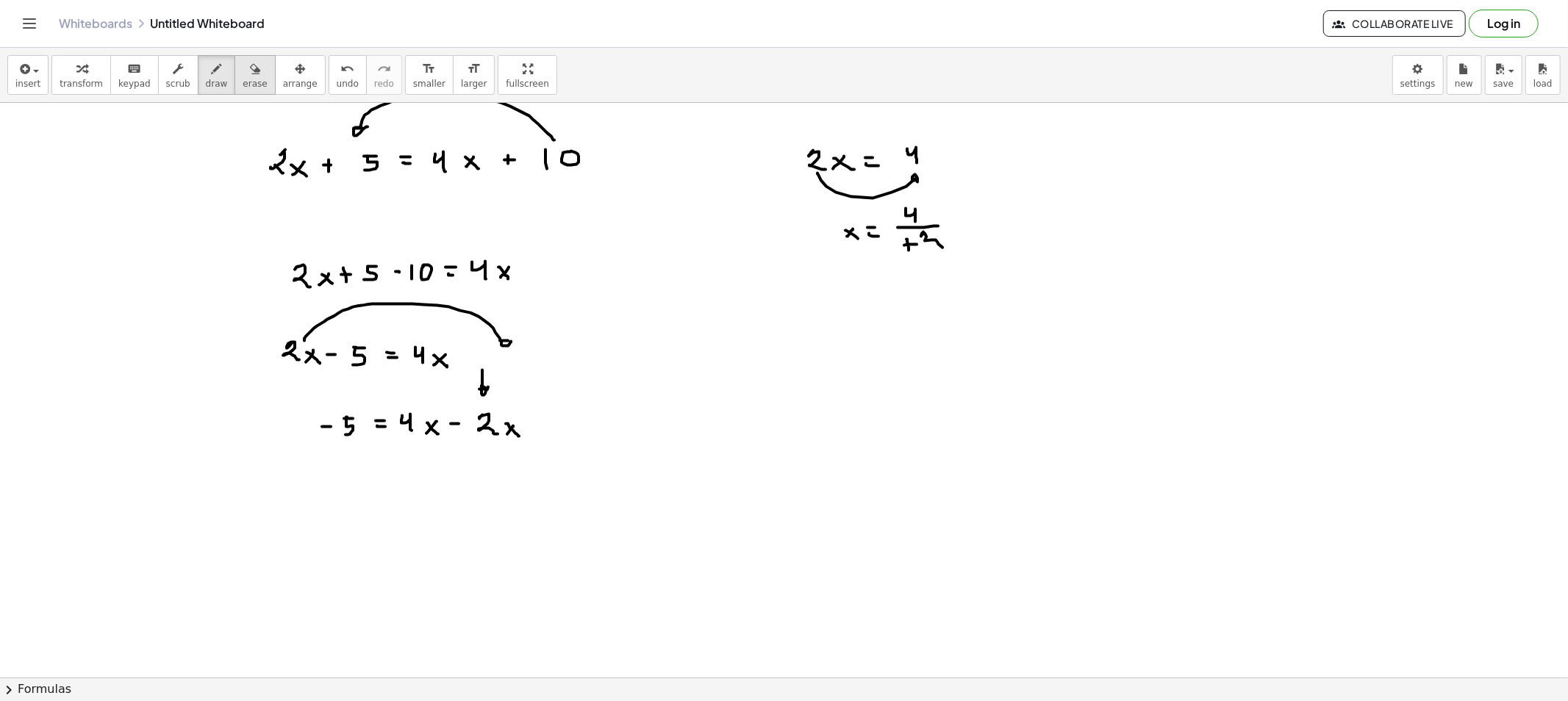
click at [234, 85] on button "erase" at bounding box center [255, 74] width 41 height 40
click at [234, 79] on button "erase" at bounding box center [255, 74] width 41 height 40
click at [206, 78] on span "draw" at bounding box center [217, 83] width 22 height 10
click at [206, 87] on span "draw" at bounding box center [217, 83] width 22 height 10
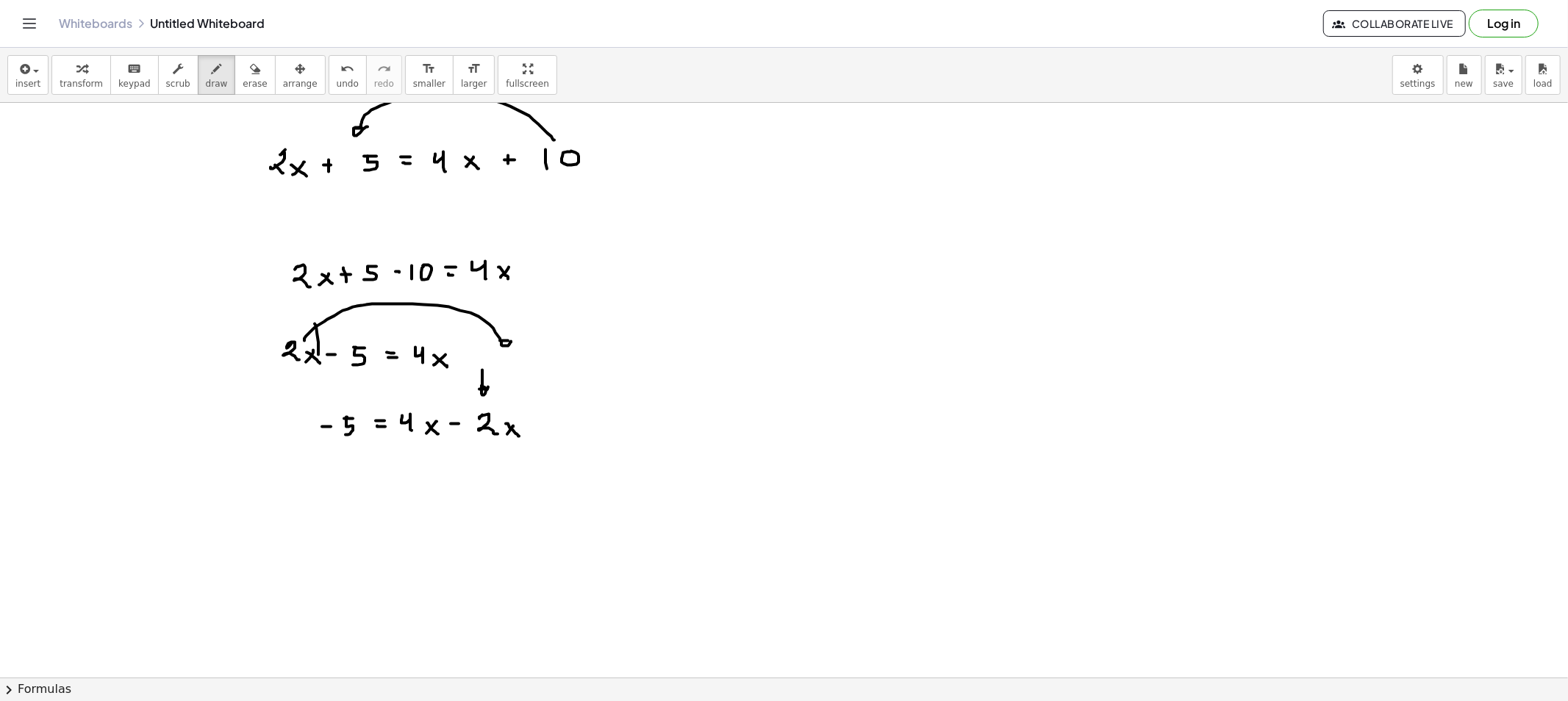
click at [206, 85] on span "draw" at bounding box center [217, 83] width 22 height 10
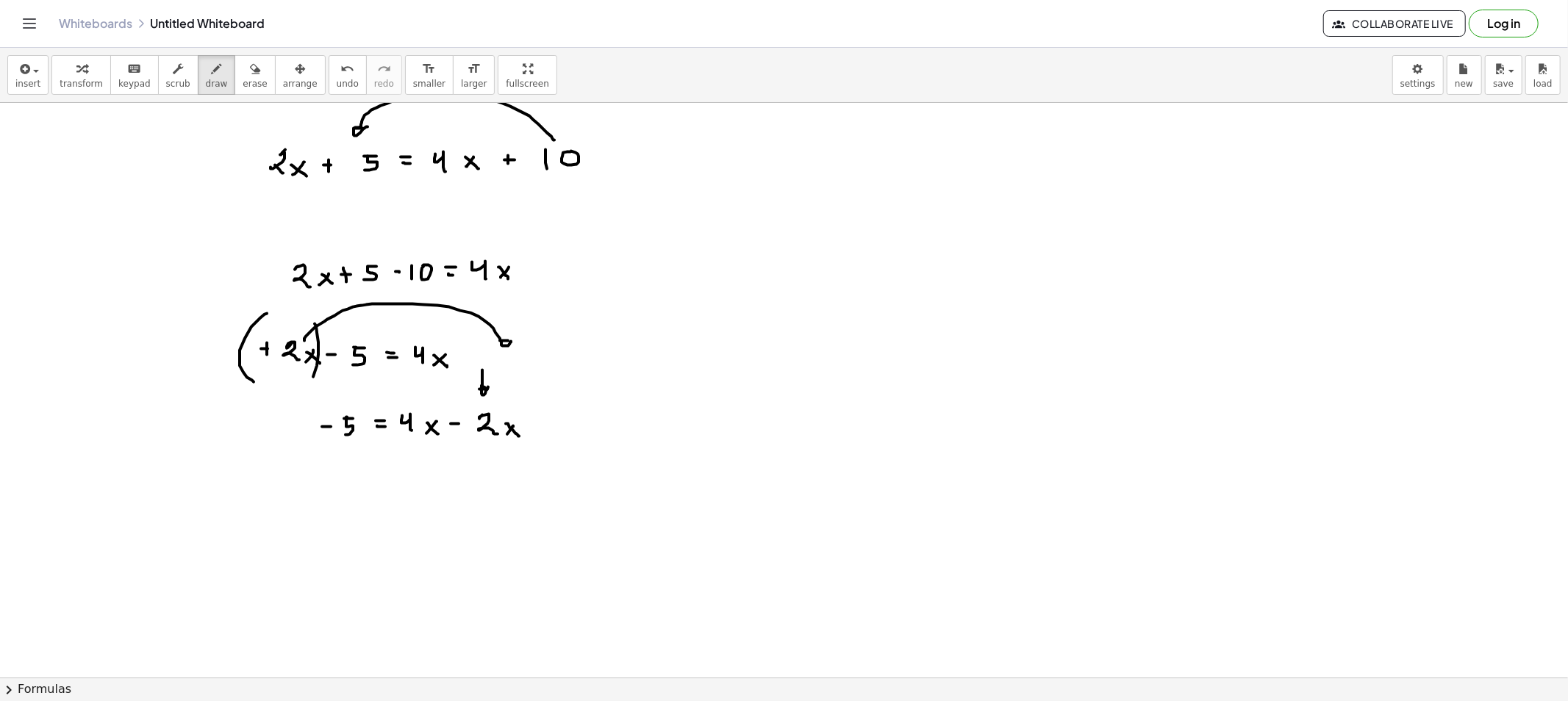
drag, startPoint x: 322, startPoint y: 492, endPoint x: 331, endPoint y: 491, distance: 9.1
drag, startPoint x: 342, startPoint y: 481, endPoint x: 338, endPoint y: 497, distance: 16.5
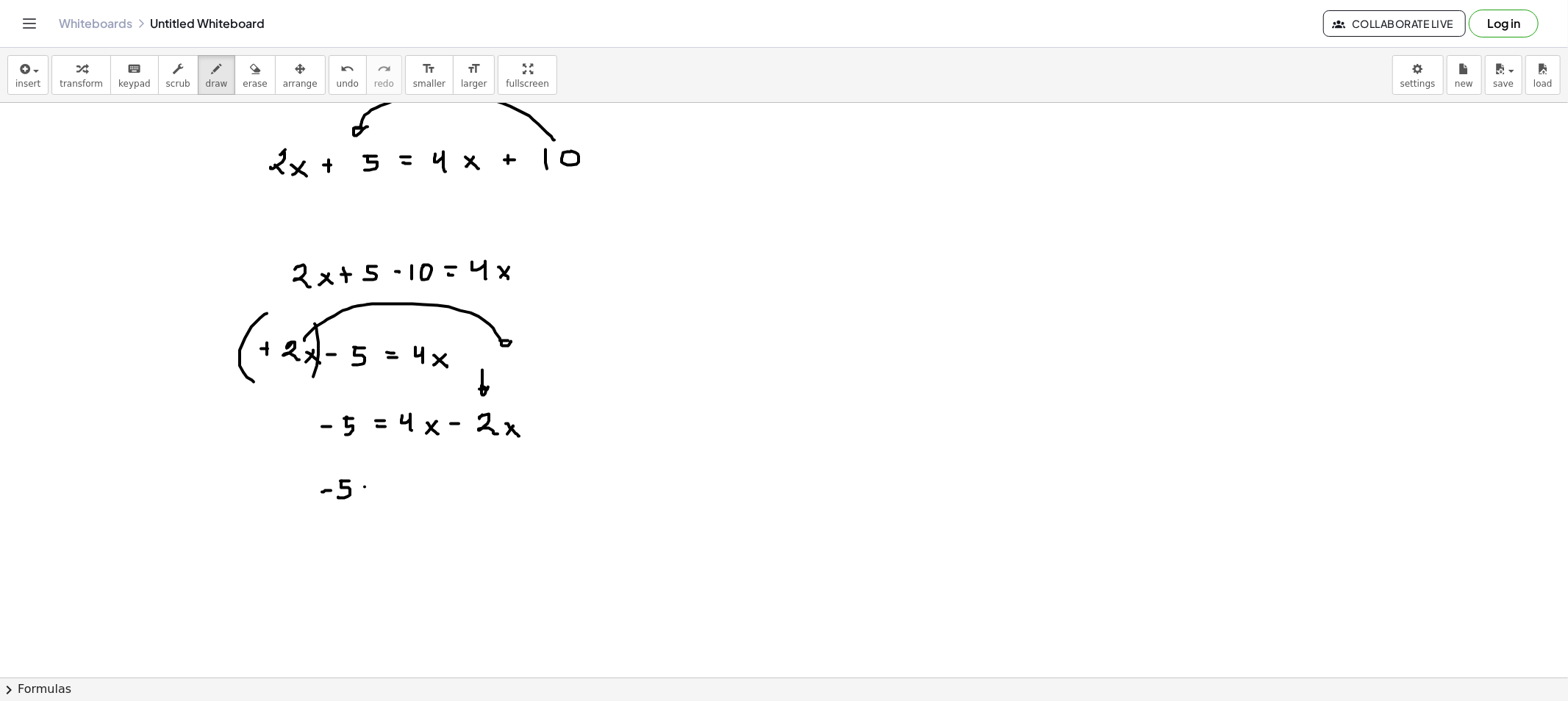
drag, startPoint x: 368, startPoint y: 493, endPoint x: 375, endPoint y: 493, distance: 7.0
drag, startPoint x: 393, startPoint y: 483, endPoint x: 409, endPoint y: 497, distance: 21.3
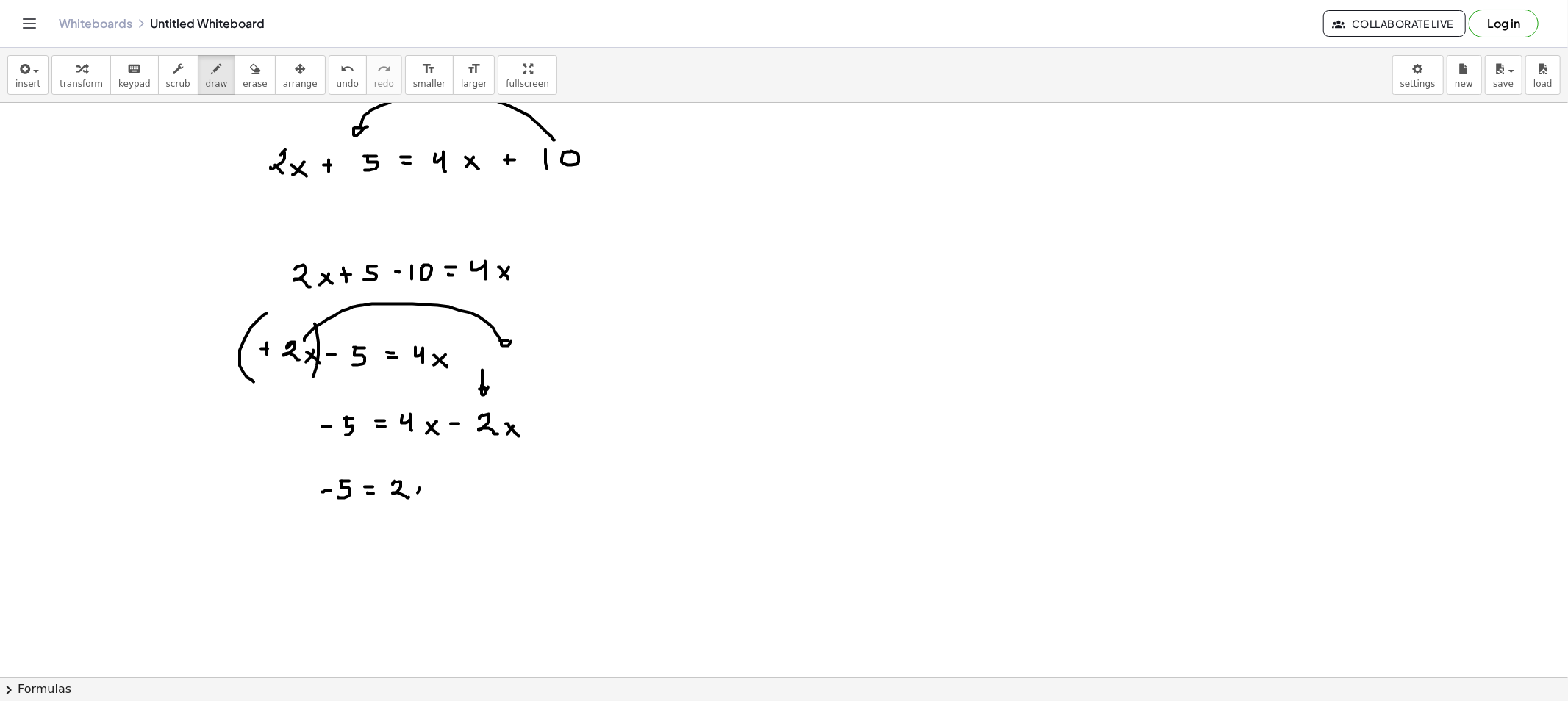
drag, startPoint x: 414, startPoint y: 490, endPoint x: 425, endPoint y: 501, distance: 15.6
drag, startPoint x: 399, startPoint y: 501, endPoint x: 403, endPoint y: 509, distance: 8.9
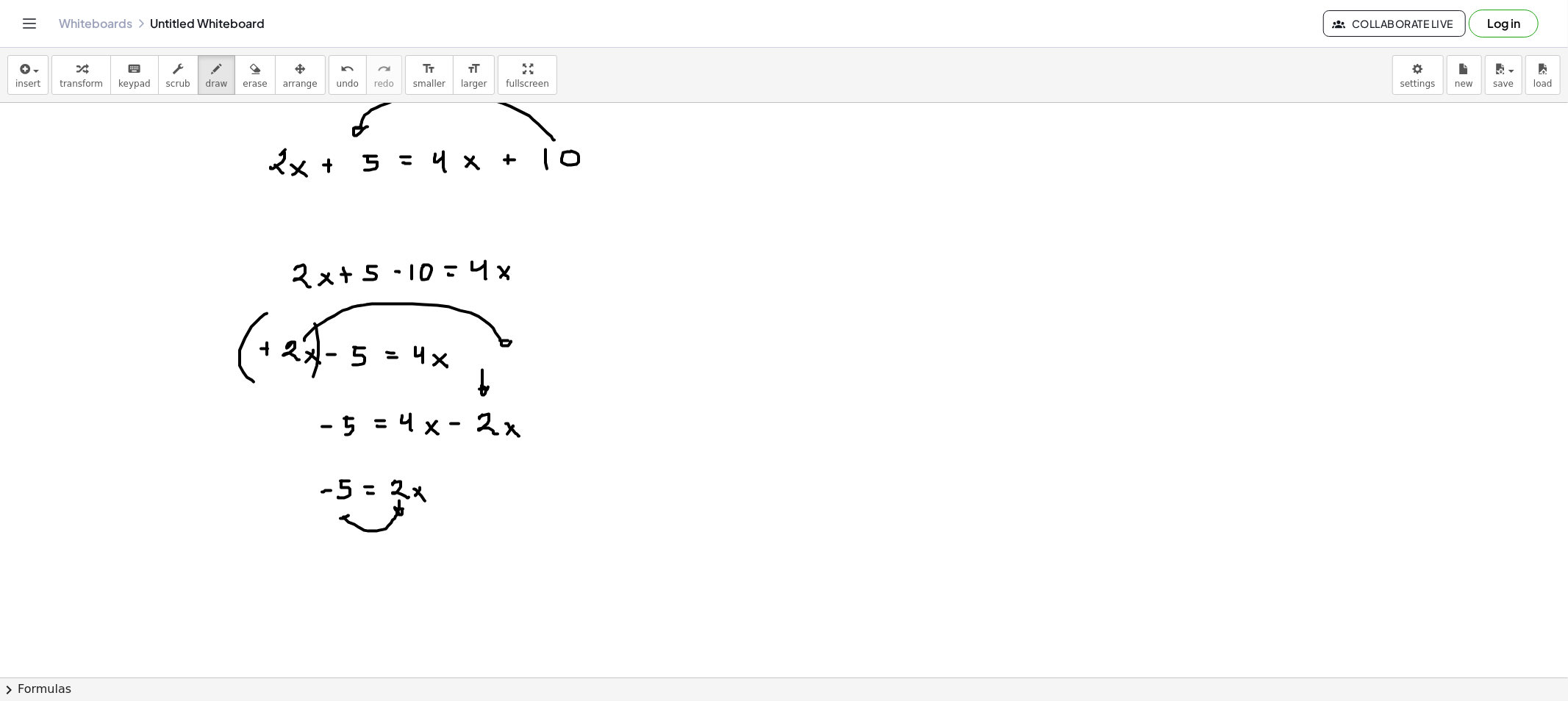
drag, startPoint x: 398, startPoint y: 511, endPoint x: 347, endPoint y: 517, distance: 51.4
drag, startPoint x: 344, startPoint y: 550, endPoint x: 353, endPoint y: 548, distance: 9.2
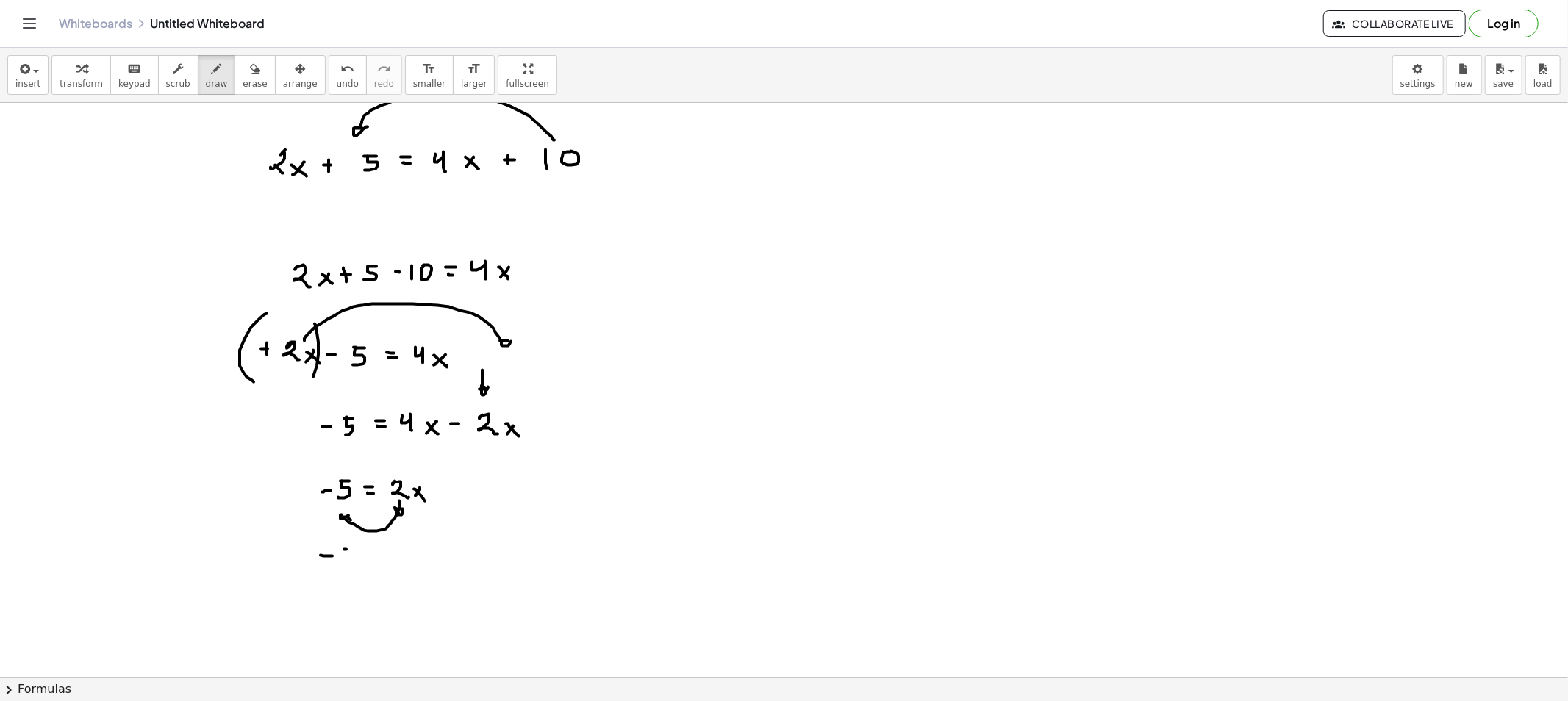
drag, startPoint x: 343, startPoint y: 551, endPoint x: 340, endPoint y: 562, distance: 11.4
drag, startPoint x: 337, startPoint y: 577, endPoint x: 341, endPoint y: 586, distance: 9.8
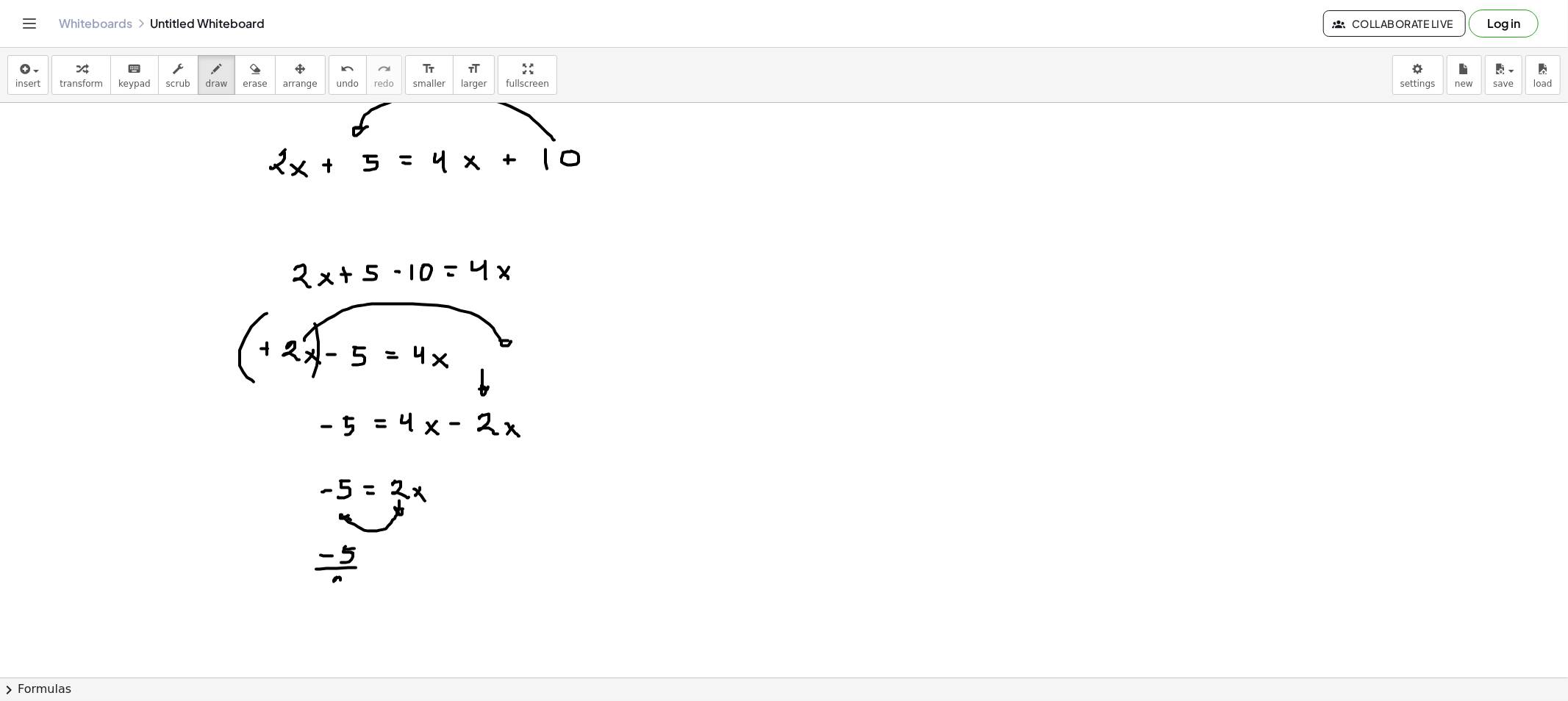
drag, startPoint x: 341, startPoint y: 586, endPoint x: 349, endPoint y: 591, distance: 9.4
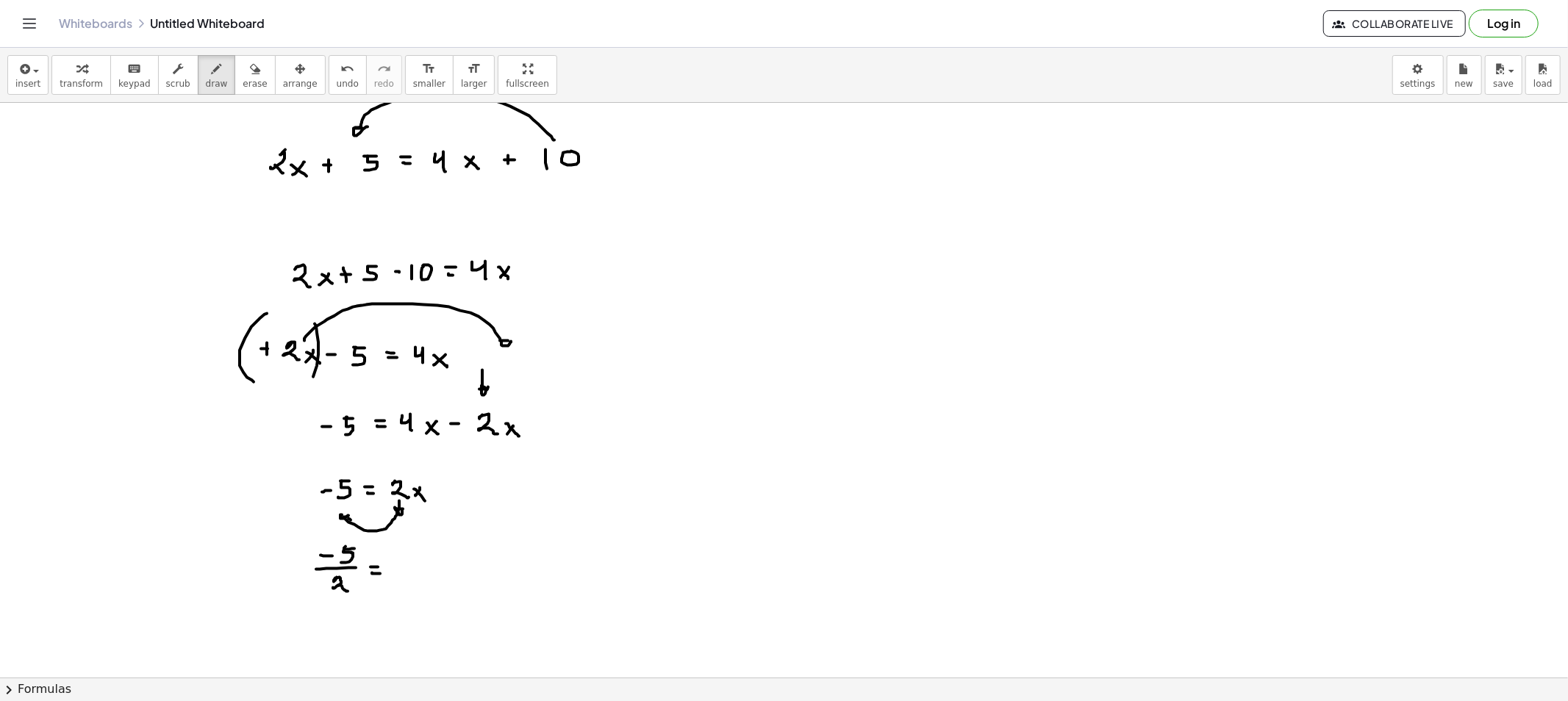
drag, startPoint x: 412, startPoint y: 563, endPoint x: 404, endPoint y: 572, distance: 12.0
drag, startPoint x: 409, startPoint y: 569, endPoint x: 417, endPoint y: 574, distance: 9.4
click at [243, 79] on span "erase" at bounding box center [255, 83] width 24 height 10
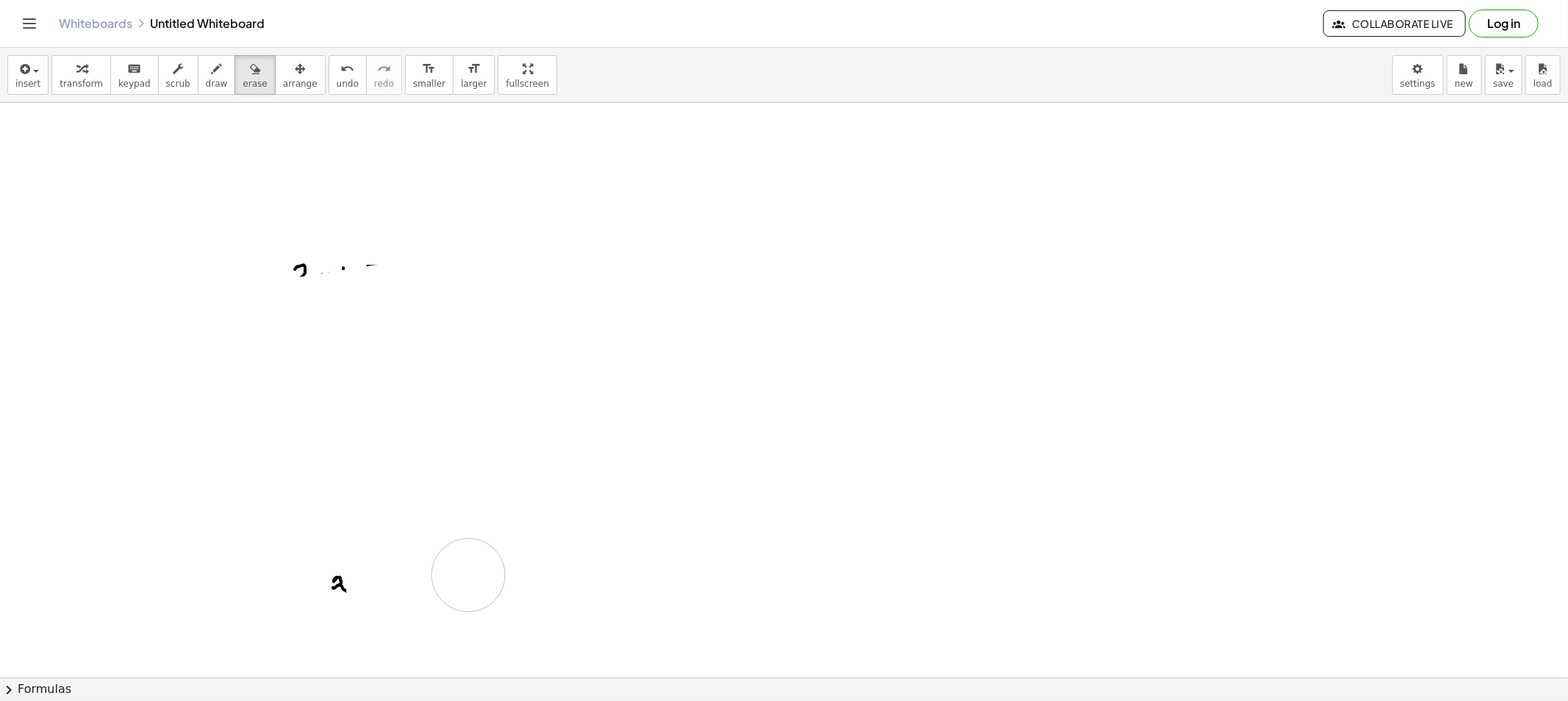
drag, startPoint x: 463, startPoint y: 181, endPoint x: 232, endPoint y: 572, distance: 454.1
drag, startPoint x: 232, startPoint y: 572, endPoint x: 307, endPoint y: 374, distance: 211.7
drag, startPoint x: 307, startPoint y: 374, endPoint x: 347, endPoint y: 562, distance: 192.2
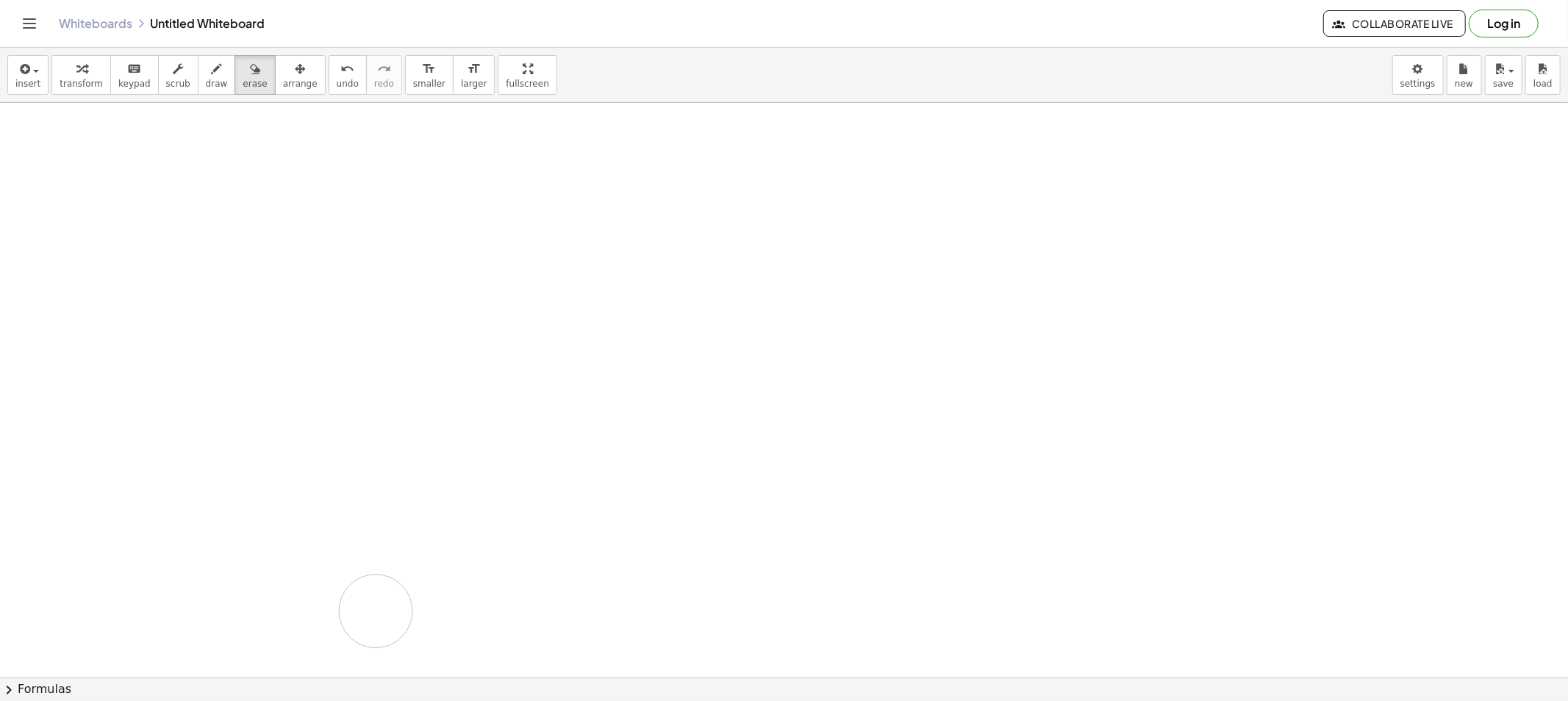
click at [212, 67] on icon "button" at bounding box center [216, 69] width 10 height 18
drag, startPoint x: 331, startPoint y: 121, endPoint x: 324, endPoint y: 127, distance: 9.2
drag, startPoint x: 331, startPoint y: 115, endPoint x: 335, endPoint y: 128, distance: 13.6
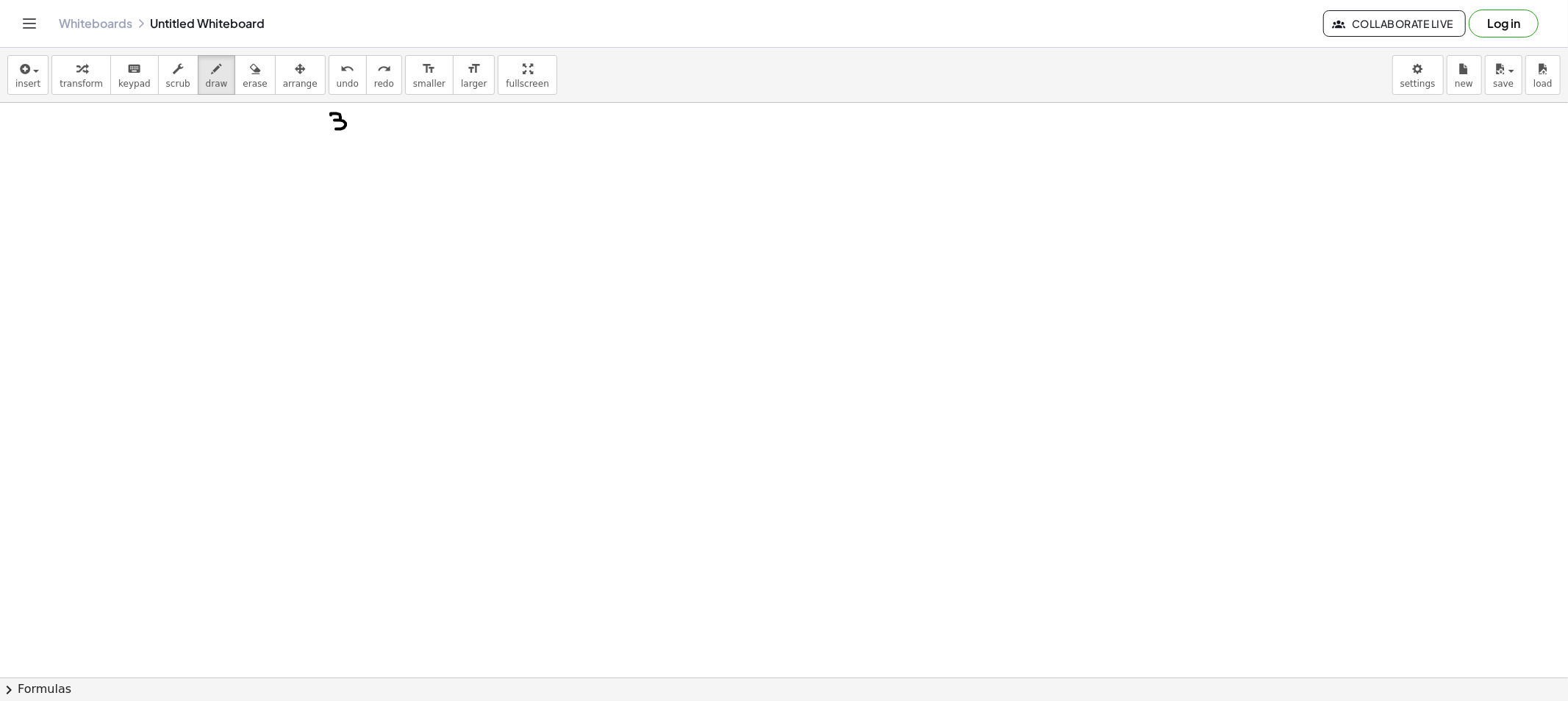
drag, startPoint x: 319, startPoint y: 135, endPoint x: 368, endPoint y: 135, distance: 49.0
drag, startPoint x: 342, startPoint y: 146, endPoint x: 332, endPoint y: 157, distance: 14.9
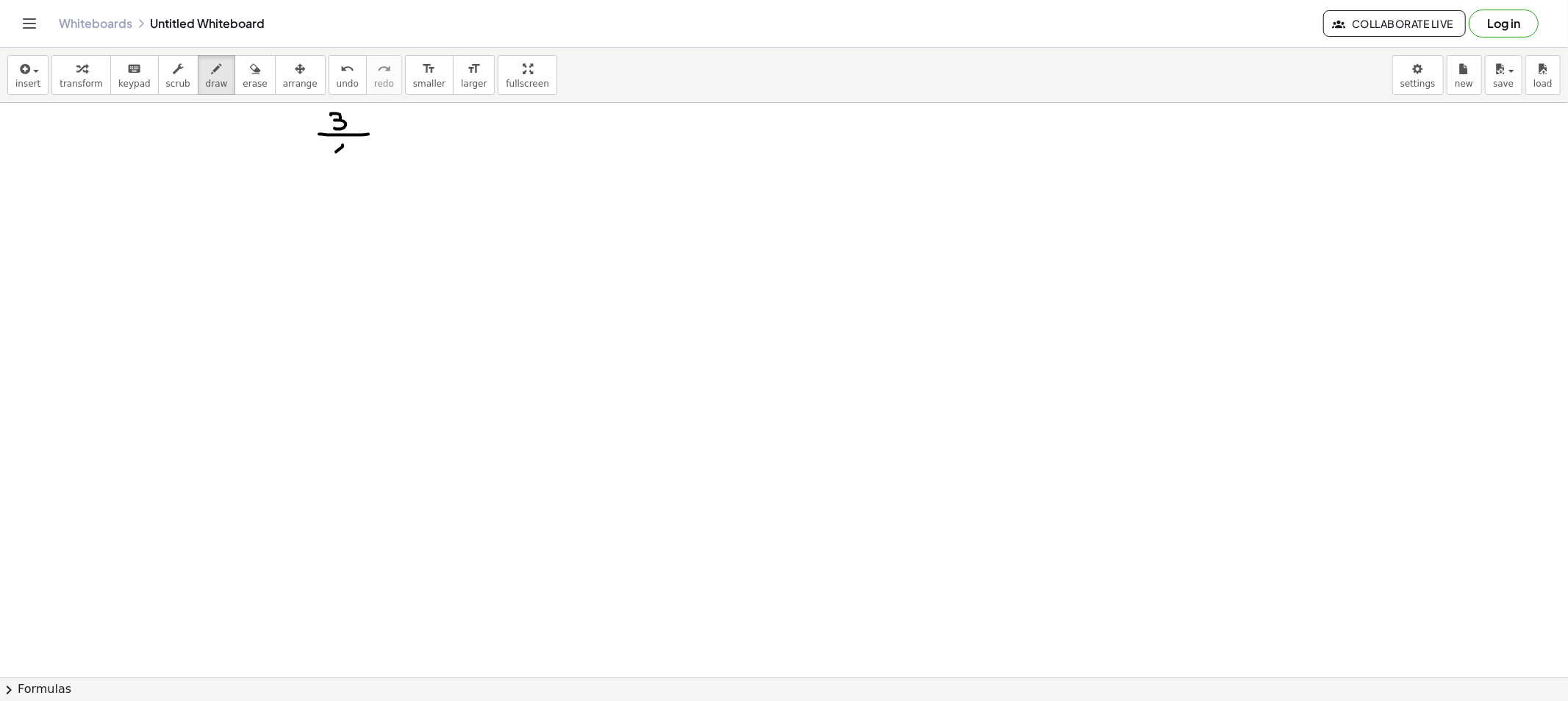
drag, startPoint x: 334, startPoint y: 148, endPoint x: 348, endPoint y: 160, distance: 18.4
drag, startPoint x: 385, startPoint y: 134, endPoint x: 393, endPoint y: 134, distance: 8.0
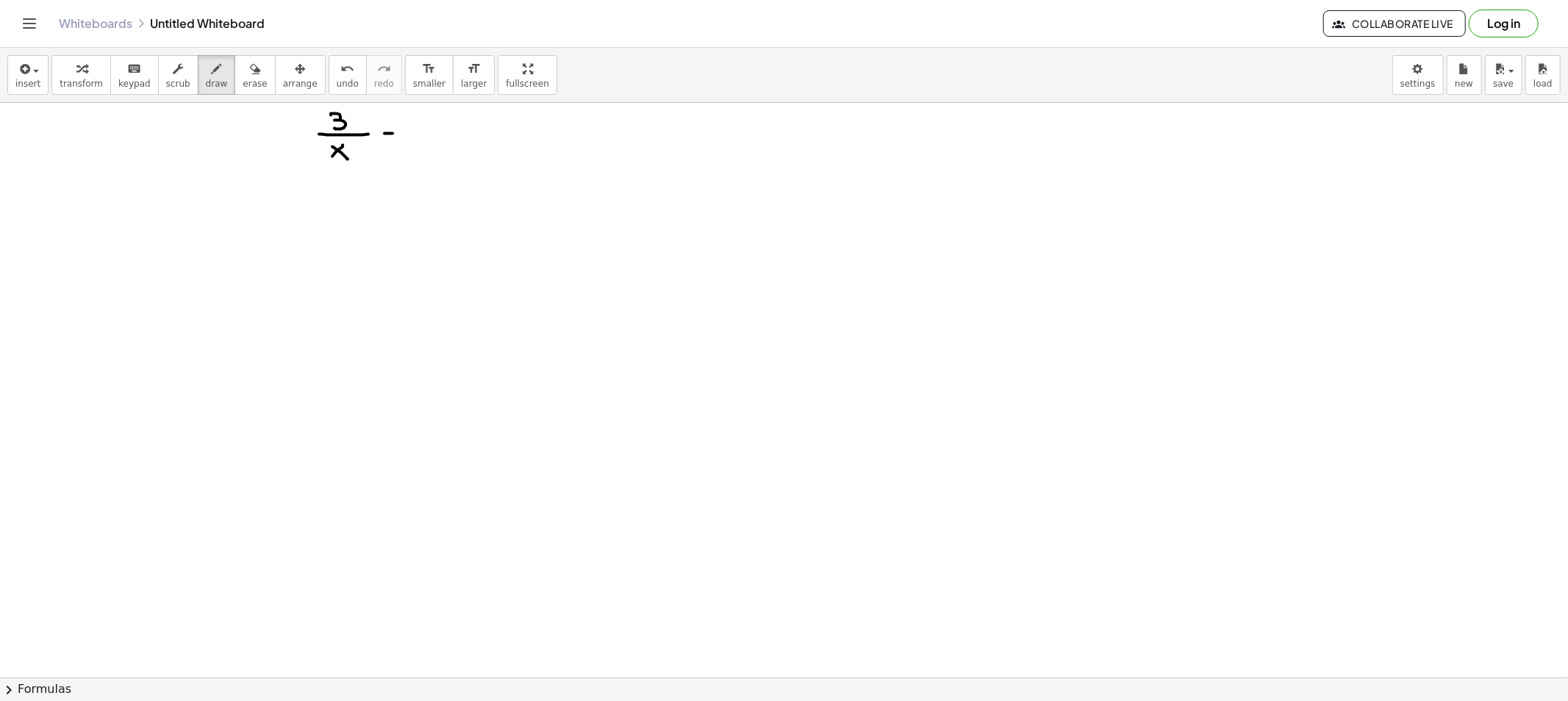
drag, startPoint x: 415, startPoint y: 133, endPoint x: 426, endPoint y: 133, distance: 11.0
drag, startPoint x: 446, startPoint y: 126, endPoint x: 456, endPoint y: 150, distance: 26.0
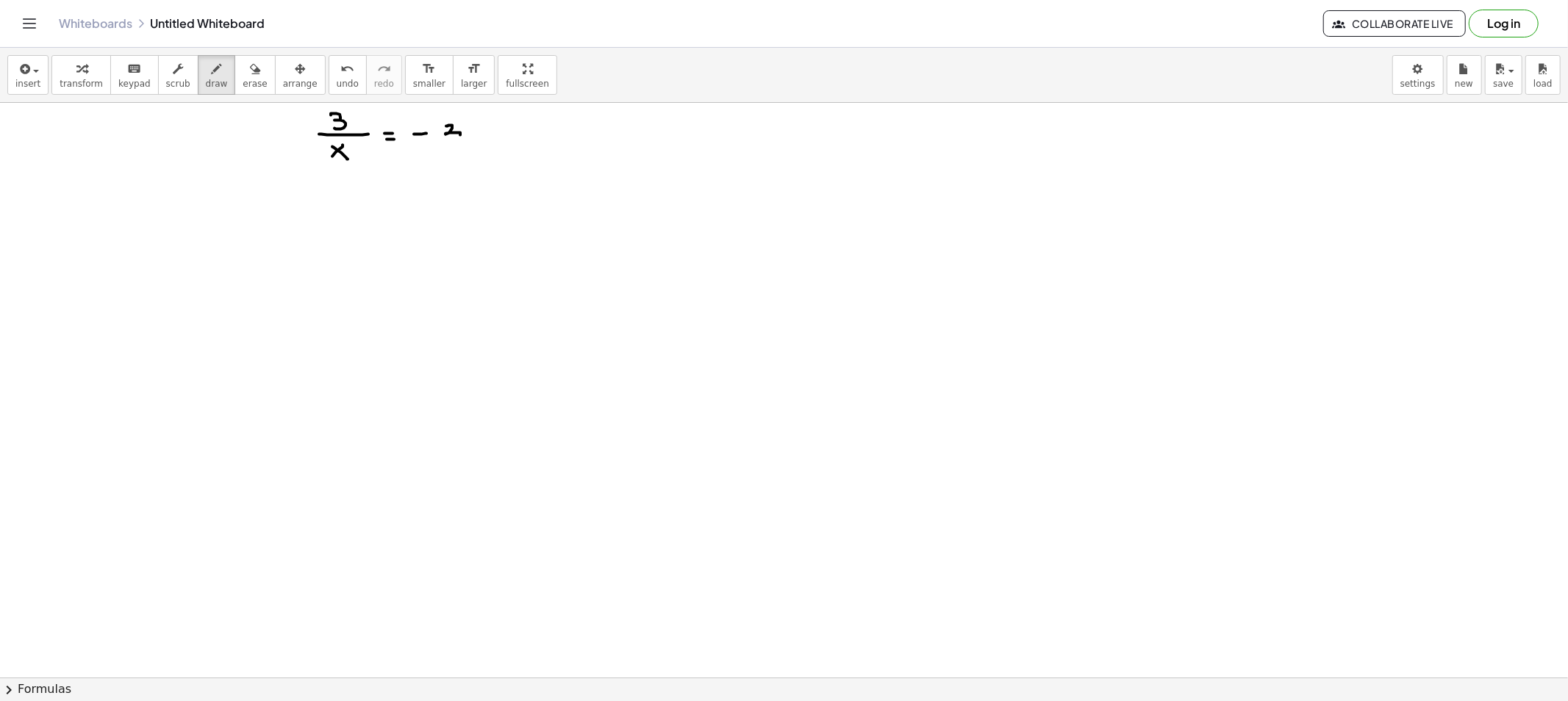
click at [243, 78] on span "erase" at bounding box center [255, 83] width 24 height 10
click at [213, 81] on button "draw" at bounding box center [216, 74] width 38 height 40
drag, startPoint x: 199, startPoint y: 92, endPoint x: 215, endPoint y: 97, distance: 16.8
click at [199, 92] on button "draw" at bounding box center [216, 74] width 38 height 40
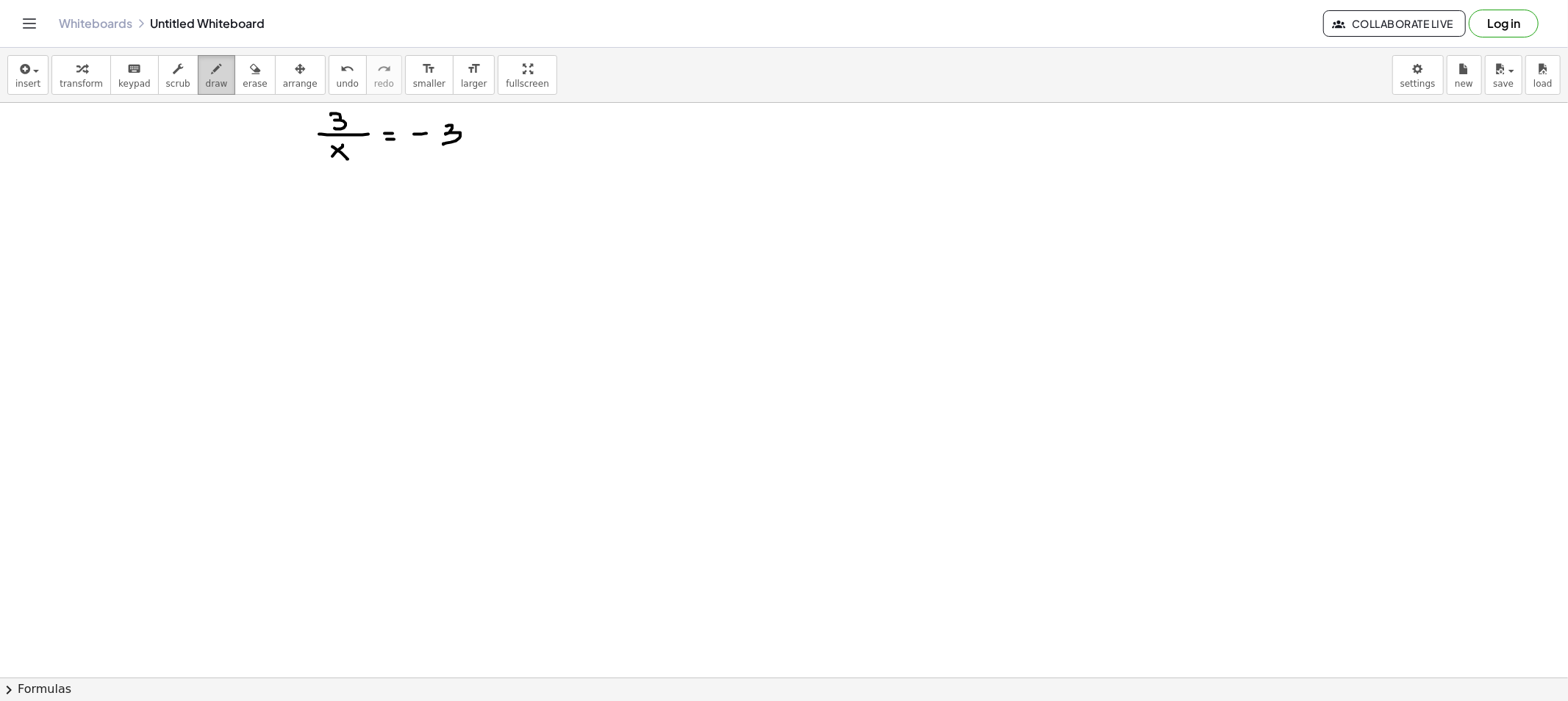
click at [212, 82] on button "draw" at bounding box center [216, 74] width 38 height 40
click at [212, 68] on icon "button" at bounding box center [216, 69] width 10 height 18
drag, startPoint x: 195, startPoint y: 83, endPoint x: 262, endPoint y: 145, distance: 91.3
click at [206, 83] on span "draw" at bounding box center [217, 83] width 22 height 10
drag, startPoint x: 342, startPoint y: 174, endPoint x: 495, endPoint y: 168, distance: 153.1
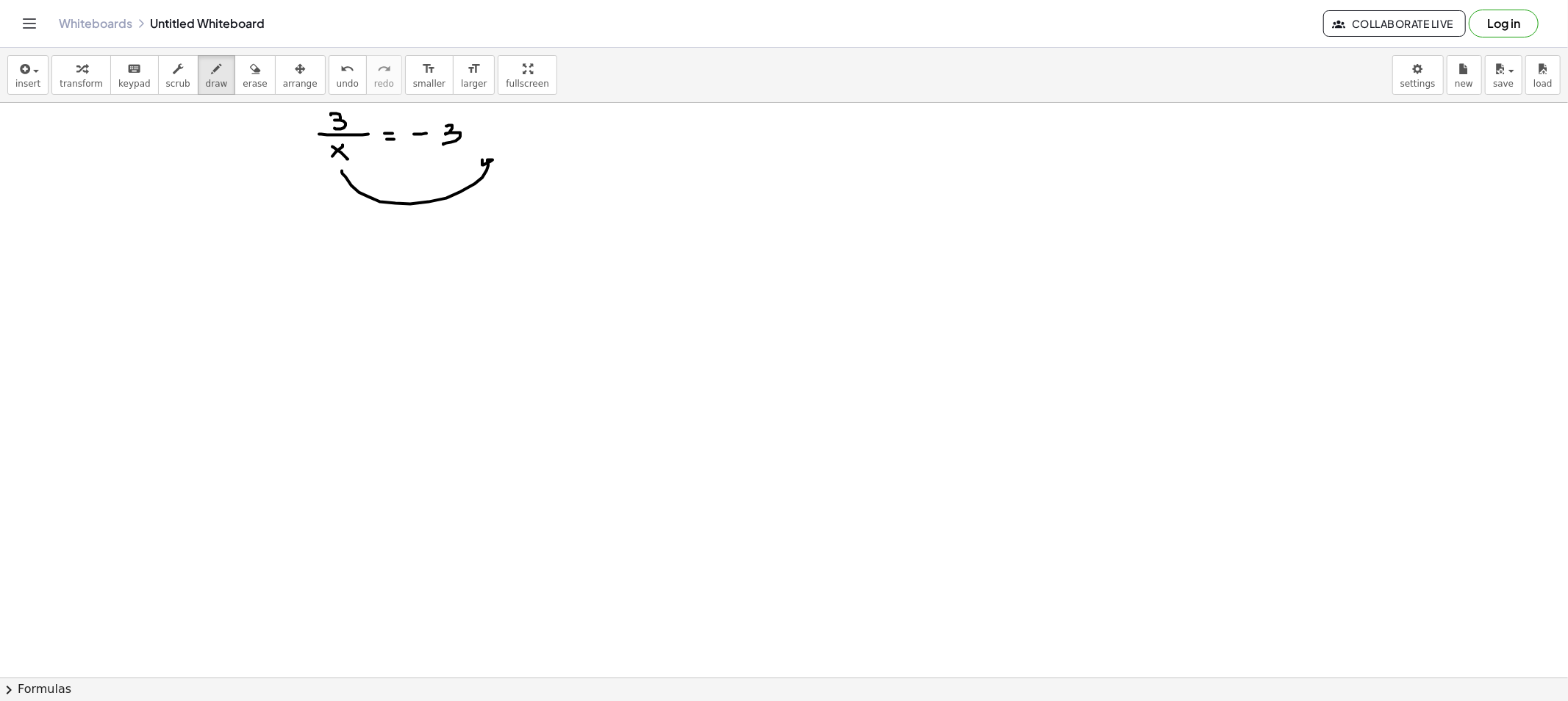
click at [250, 83] on button "erase" at bounding box center [255, 74] width 41 height 40
click at [243, 79] on span "erase" at bounding box center [255, 83] width 24 height 10
drag, startPoint x: 364, startPoint y: 219, endPoint x: 504, endPoint y: 191, distance: 142.8
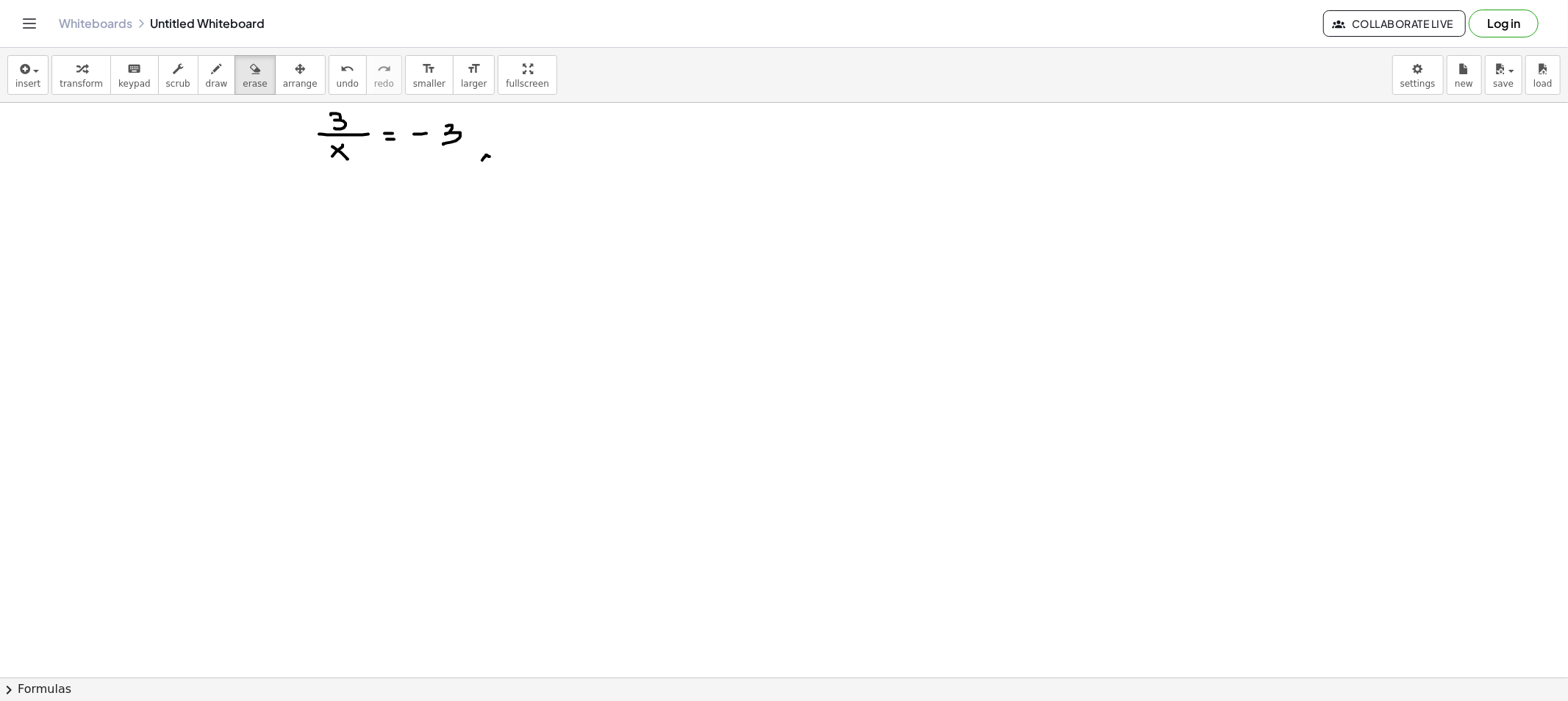
click at [206, 75] on div "button" at bounding box center [217, 68] width 22 height 18
drag, startPoint x: 336, startPoint y: 170, endPoint x: 481, endPoint y: 160, distance: 145.3
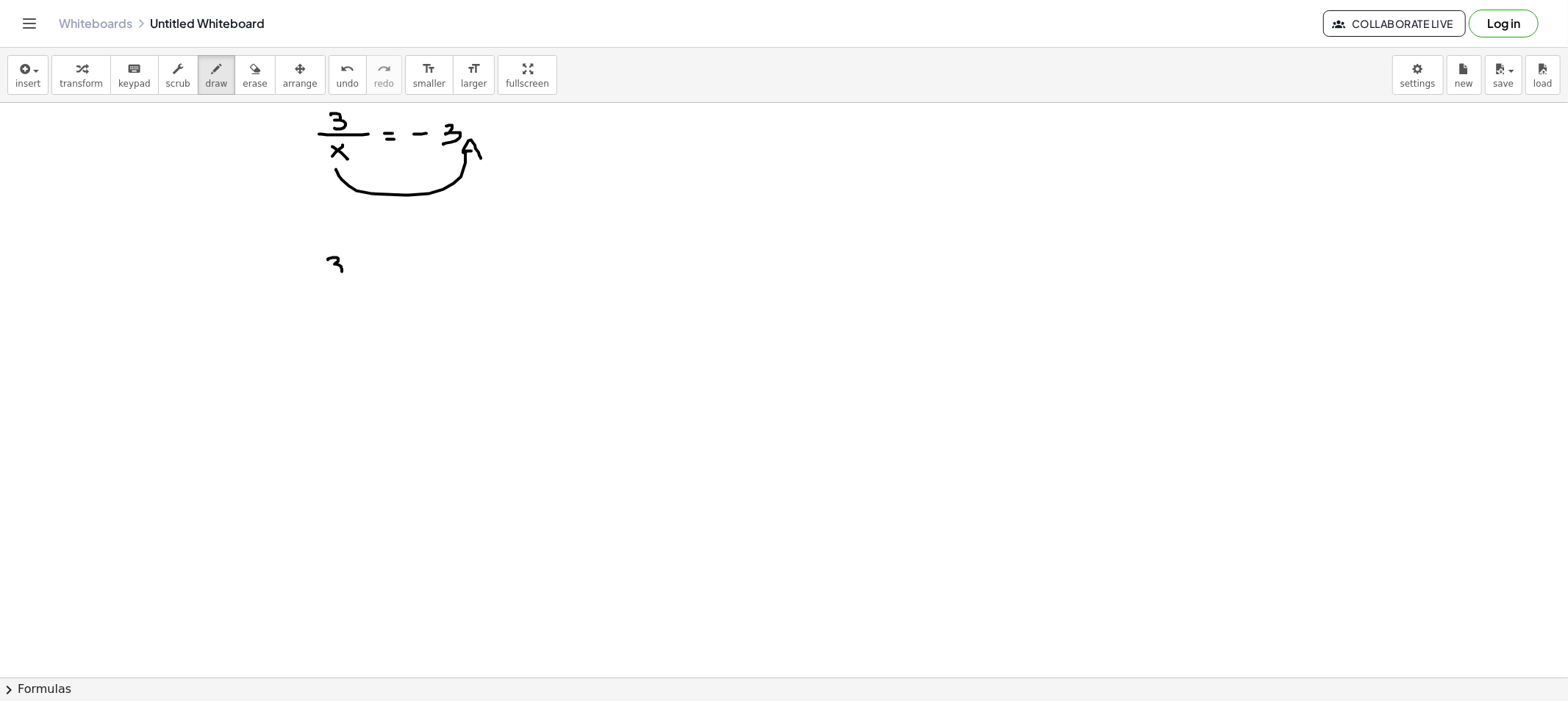
drag, startPoint x: 328, startPoint y: 260, endPoint x: 361, endPoint y: 266, distance: 33.5
drag, startPoint x: 370, startPoint y: 266, endPoint x: 378, endPoint y: 266, distance: 8.0
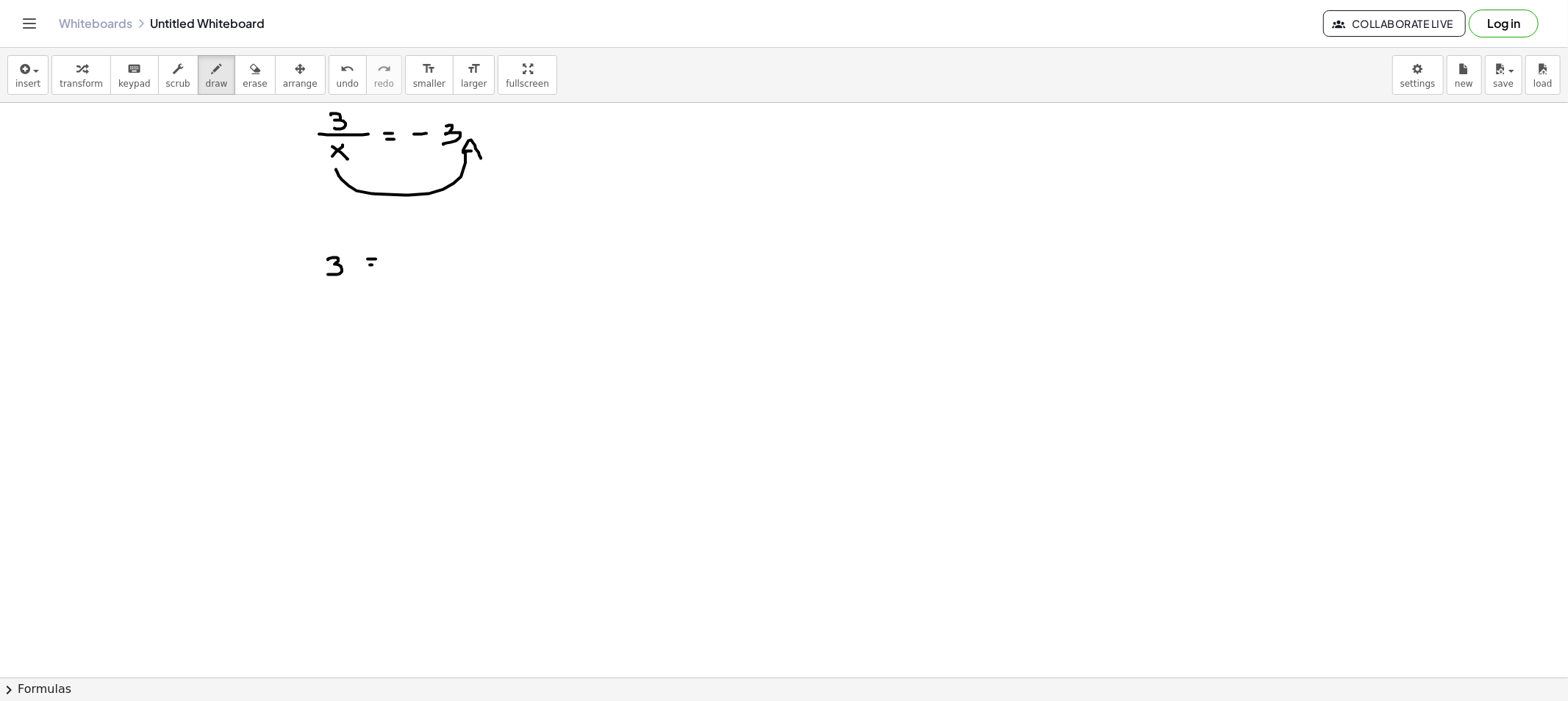
drag, startPoint x: 393, startPoint y: 263, endPoint x: 406, endPoint y: 263, distance: 13.0
drag, startPoint x: 427, startPoint y: 255, endPoint x: 440, endPoint y: 269, distance: 19.1
drag, startPoint x: 454, startPoint y: 247, endPoint x: 476, endPoint y: 262, distance: 26.6
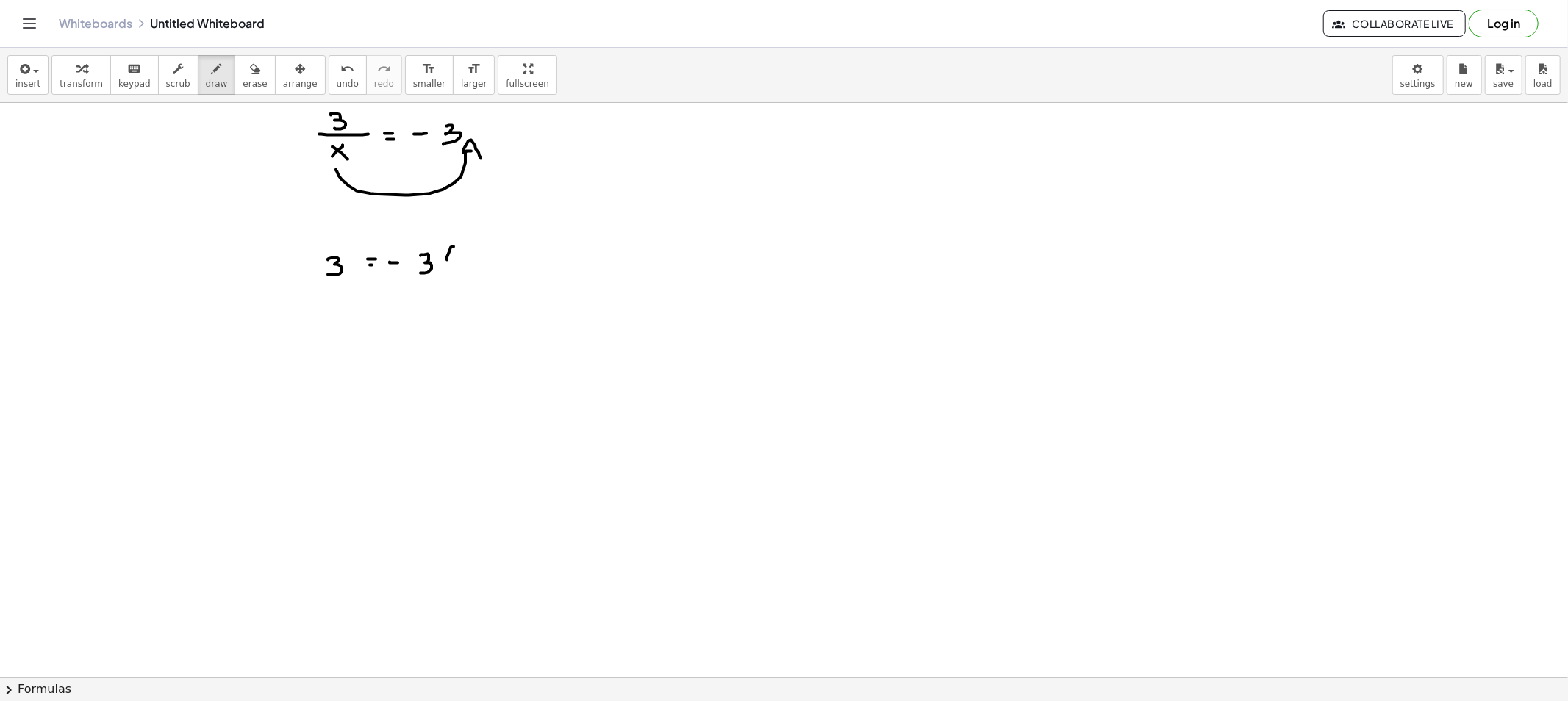
drag, startPoint x: 487, startPoint y: 248, endPoint x: 488, endPoint y: 277, distance: 29.0
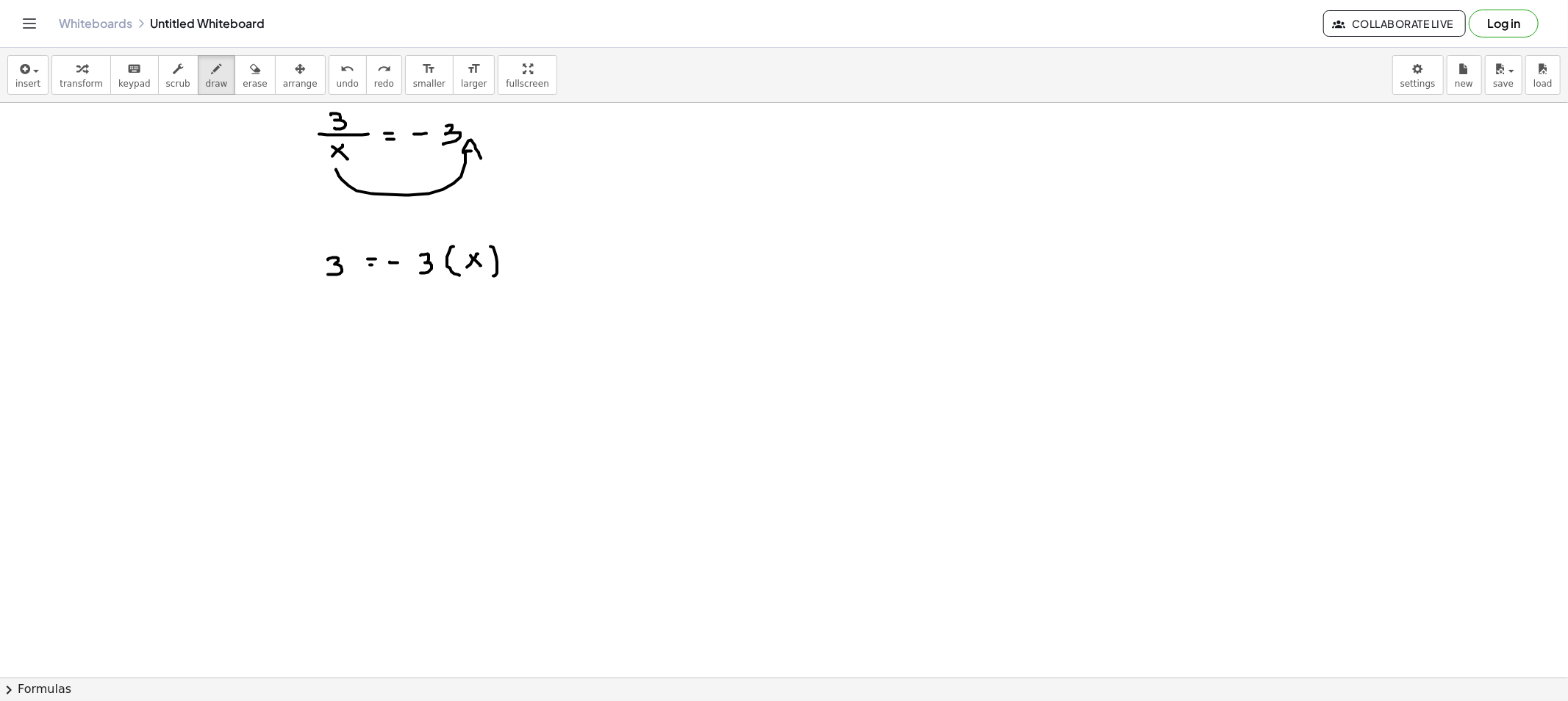
drag, startPoint x: 493, startPoint y: 248, endPoint x: 491, endPoint y: 277, distance: 29.1
drag, startPoint x: 195, startPoint y: 92, endPoint x: 320, endPoint y: 161, distance: 142.8
click at [197, 91] on button "draw" at bounding box center [216, 74] width 38 height 40
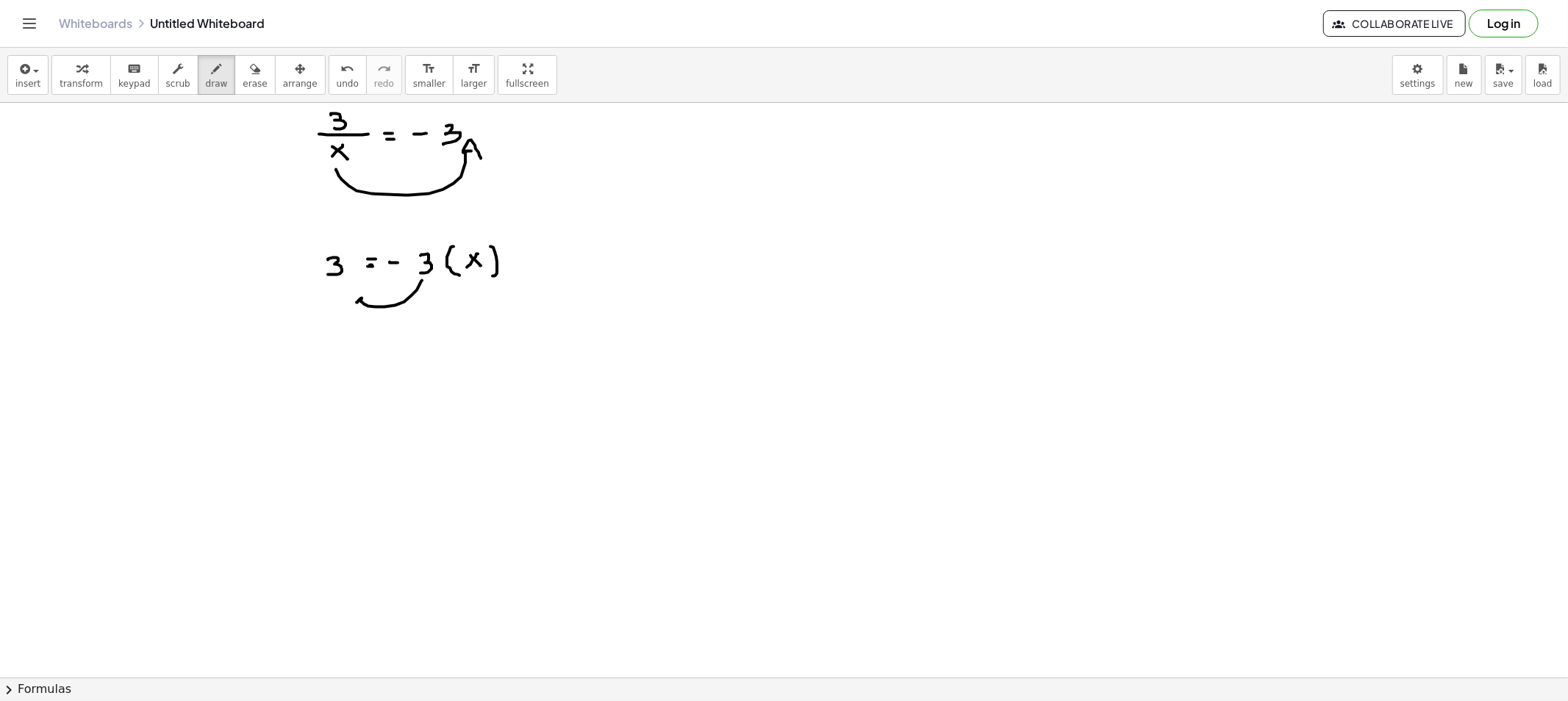
drag, startPoint x: 422, startPoint y: 280, endPoint x: 362, endPoint y: 299, distance: 62.9
drag, startPoint x: 324, startPoint y: 344, endPoint x: 326, endPoint y: 359, distance: 15.1
drag, startPoint x: 304, startPoint y: 363, endPoint x: 360, endPoint y: 363, distance: 56.0
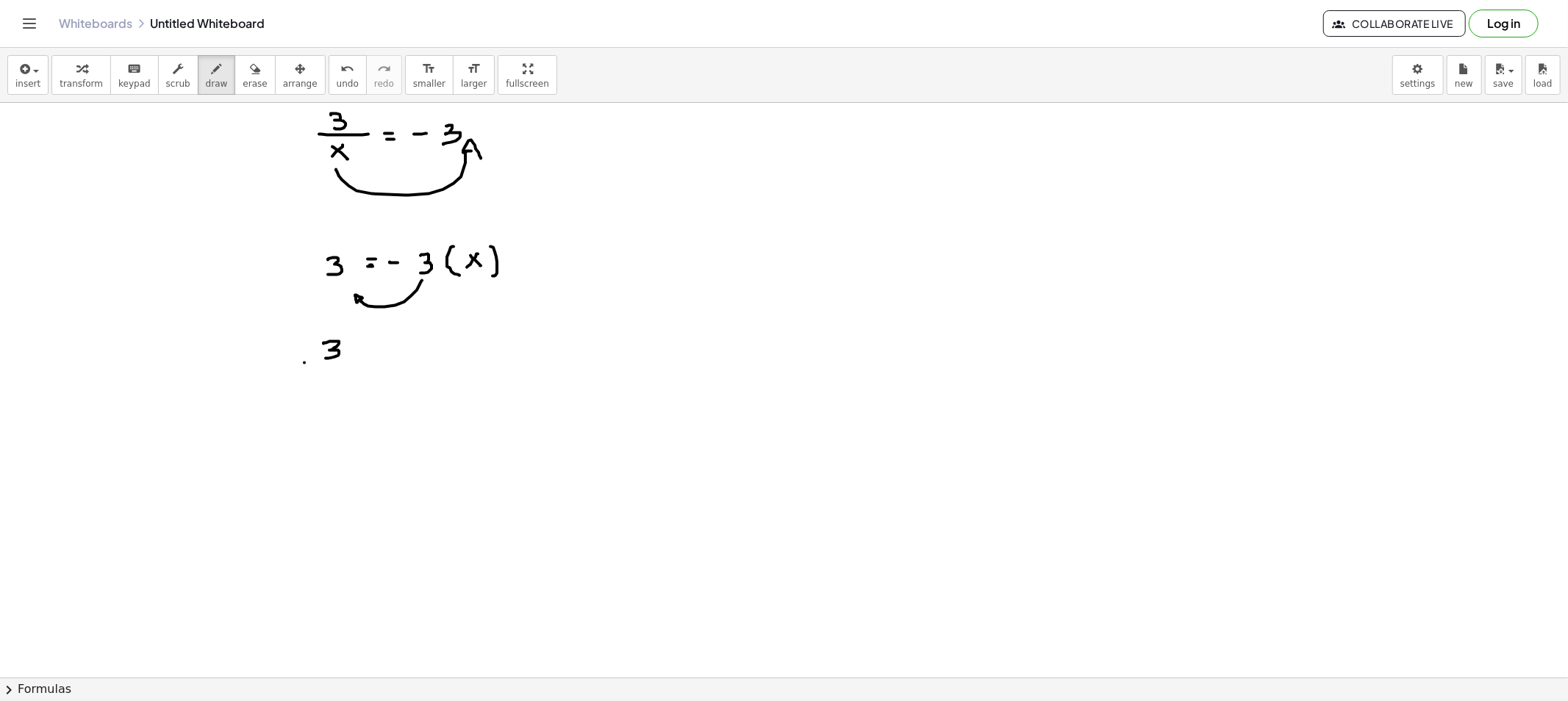
click at [247, 86] on button "erase" at bounding box center [255, 74] width 41 height 40
drag, startPoint x: 406, startPoint y: 332, endPoint x: 387, endPoint y: 313, distance: 26.9
drag, startPoint x: 210, startPoint y: 66, endPoint x: 305, endPoint y: 159, distance: 132.9
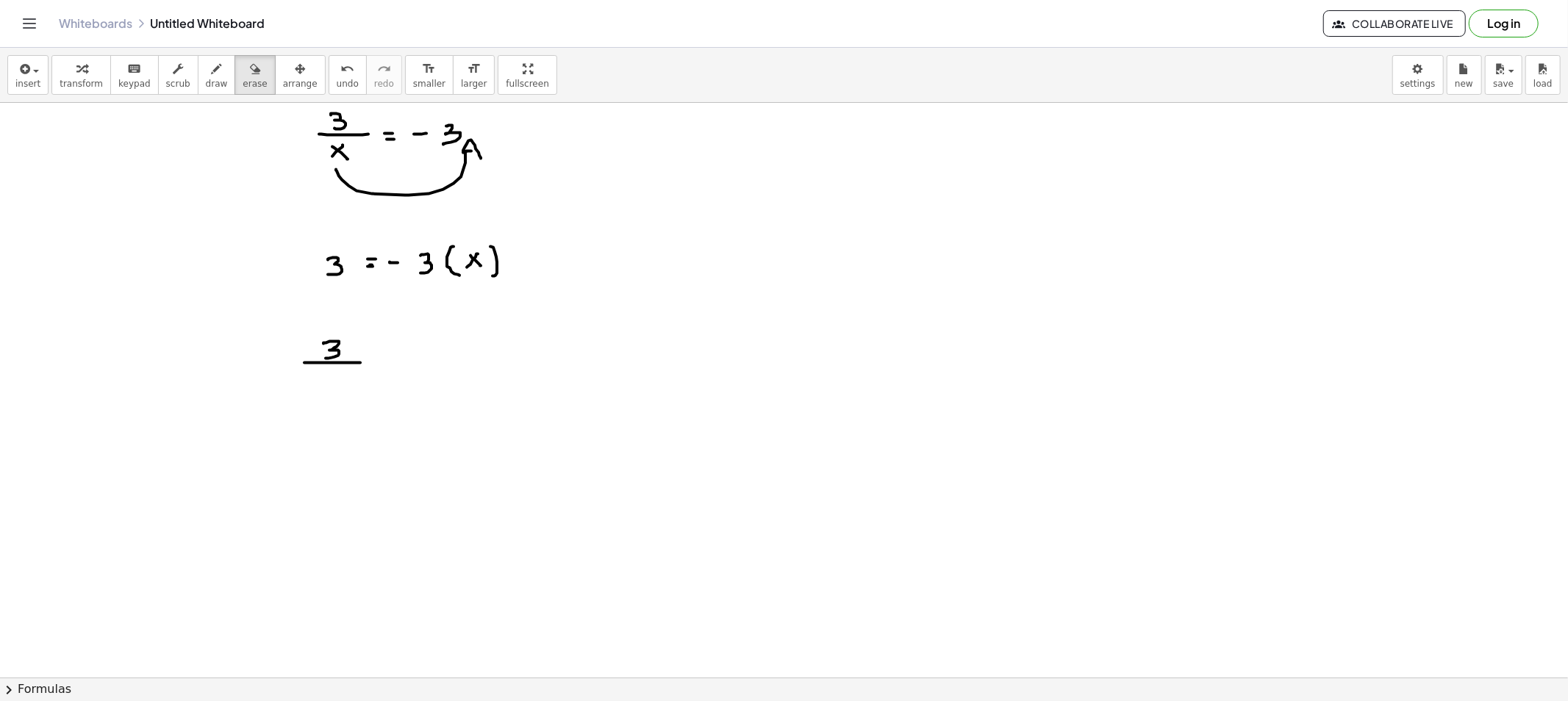
click at [210, 65] on button "draw" at bounding box center [216, 74] width 38 height 40
drag, startPoint x: 425, startPoint y: 218, endPoint x: 428, endPoint y: 233, distance: 15.3
drag, startPoint x: 424, startPoint y: 218, endPoint x: 474, endPoint y: 233, distance: 52.2
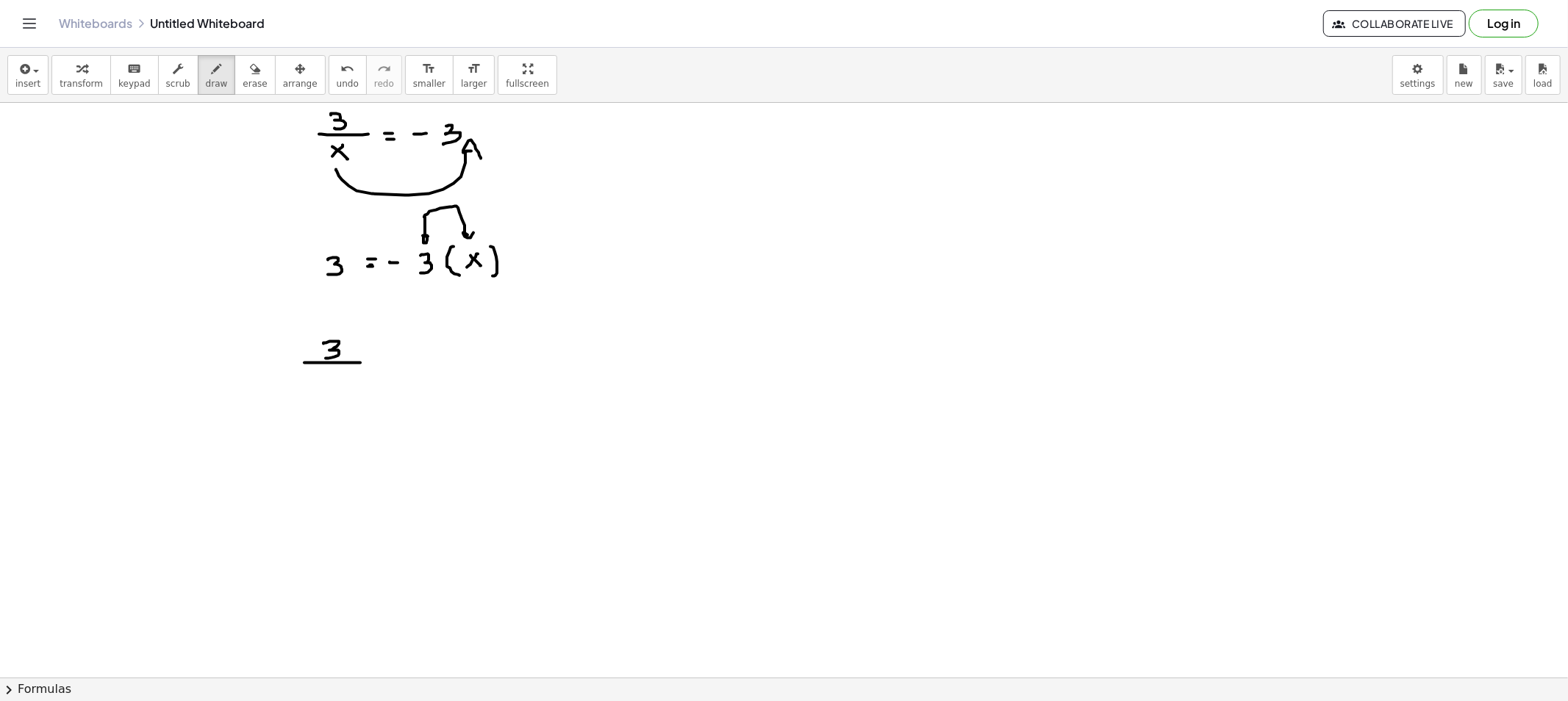
drag, startPoint x: 203, startPoint y: 82, endPoint x: 225, endPoint y: 107, distance: 33.3
click at [206, 87] on span "draw" at bounding box center [217, 83] width 22 height 10
drag, startPoint x: 421, startPoint y: 279, endPoint x: 360, endPoint y: 289, distance: 61.8
click at [208, 76] on button "draw" at bounding box center [216, 74] width 38 height 40
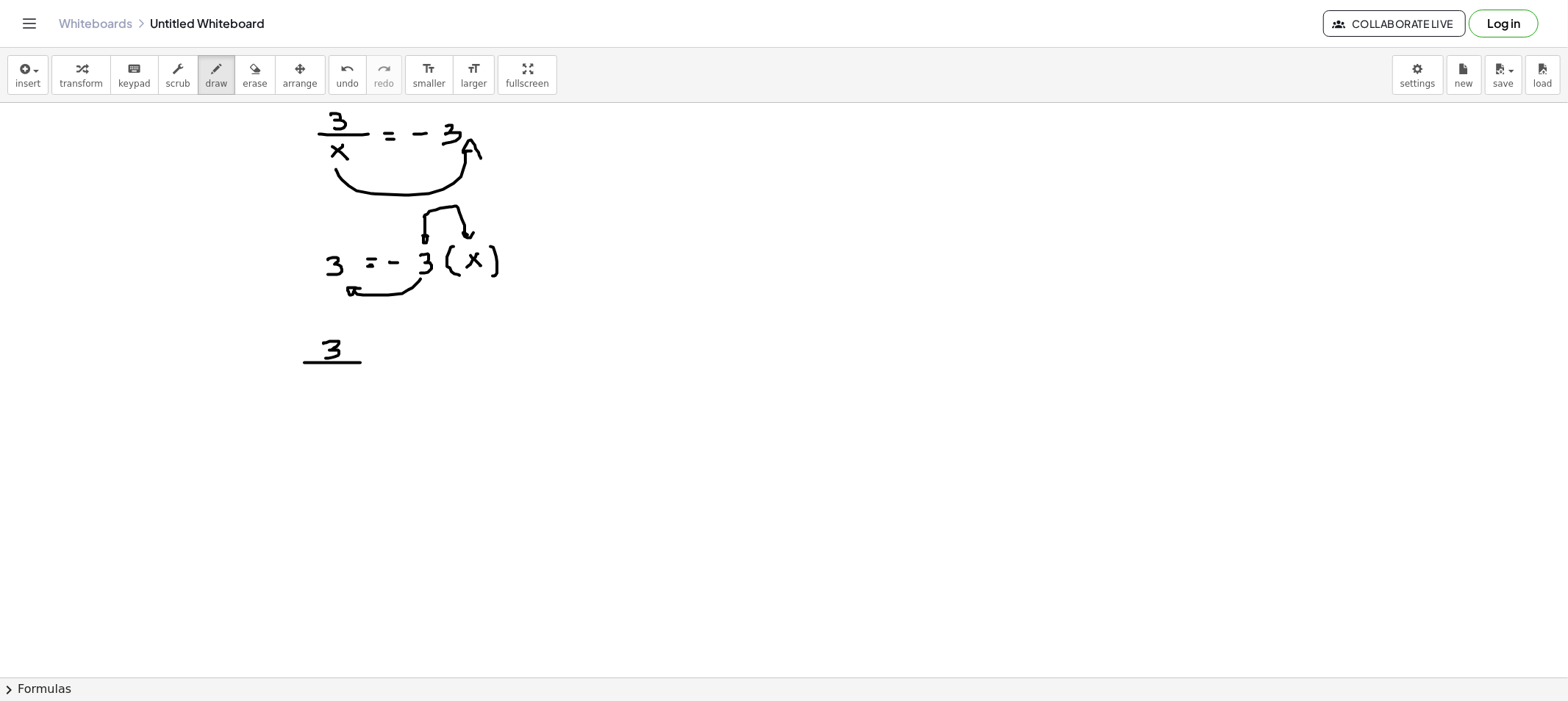
drag, startPoint x: 713, startPoint y: 136, endPoint x: 726, endPoint y: 150, distance: 19.1
drag, startPoint x: 744, startPoint y: 138, endPoint x: 733, endPoint y: 144, distance: 12.5
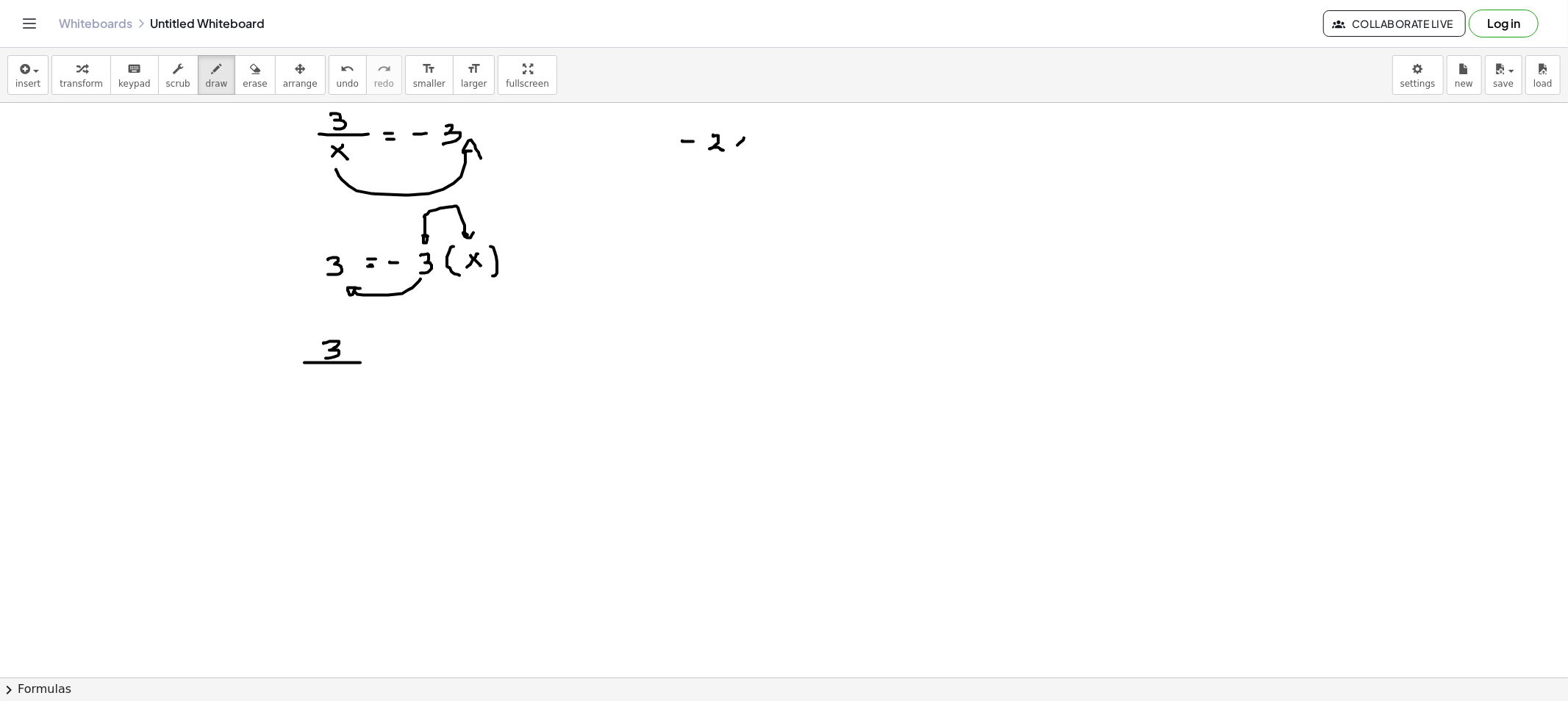
drag, startPoint x: 762, startPoint y: 136, endPoint x: 766, endPoint y: 143, distance: 8.1
drag, startPoint x: 766, startPoint y: 143, endPoint x: 782, endPoint y: 143, distance: 16.0
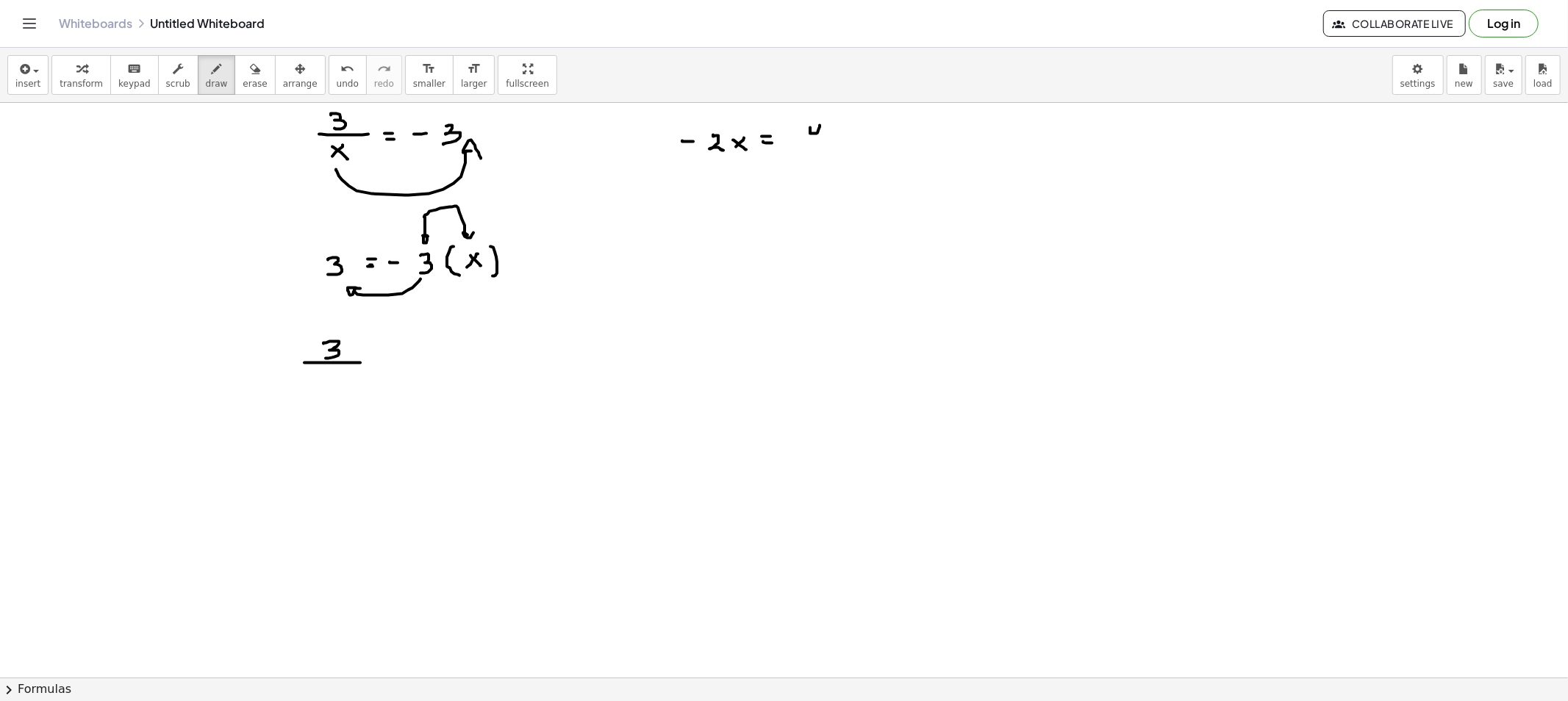
drag, startPoint x: 810, startPoint y: 130, endPoint x: 820, endPoint y: 144, distance: 17.2
drag, startPoint x: 710, startPoint y: 160, endPoint x: 798, endPoint y: 186, distance: 91.8
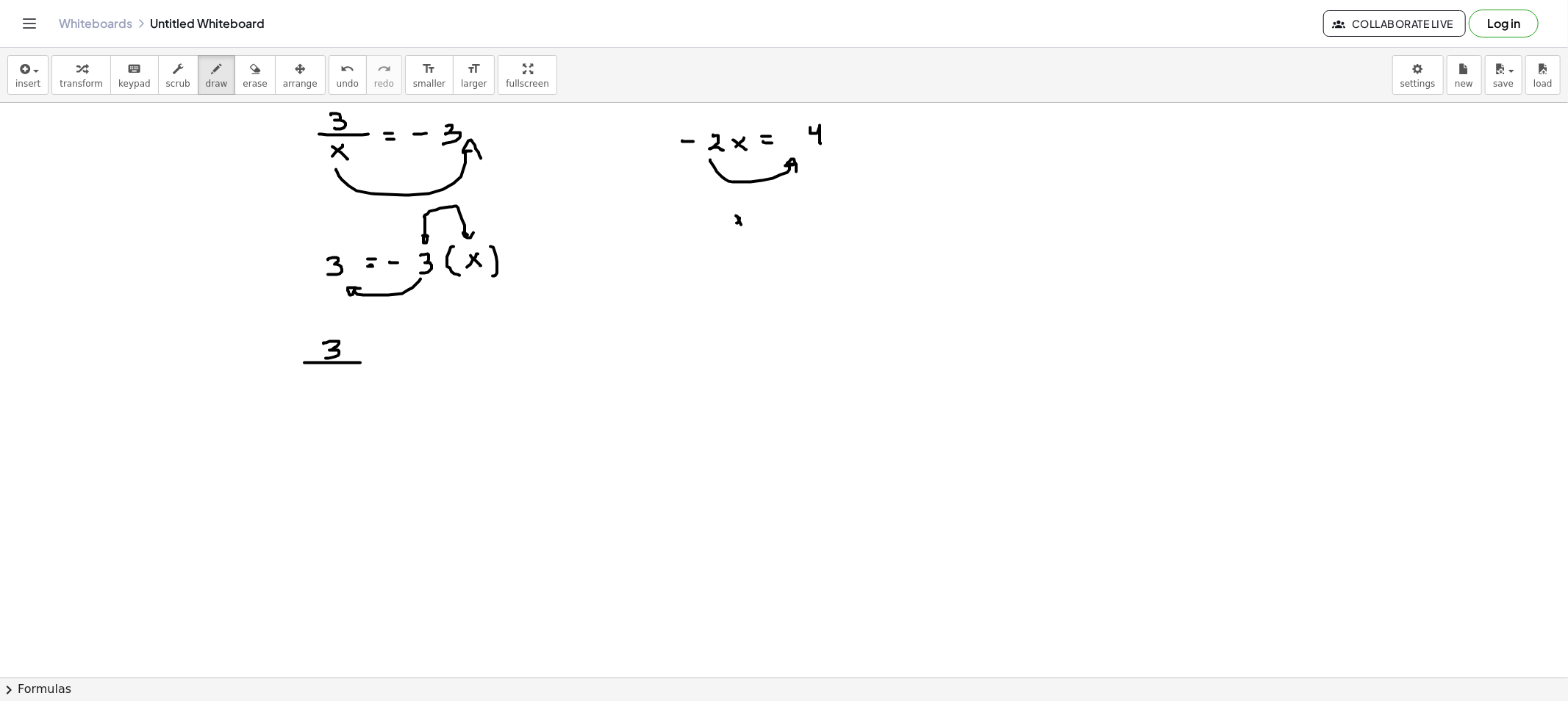
drag, startPoint x: 740, startPoint y: 222, endPoint x: 750, endPoint y: 229, distance: 12.2
drag, startPoint x: 737, startPoint y: 222, endPoint x: 731, endPoint y: 229, distance: 9.2
drag, startPoint x: 733, startPoint y: 208, endPoint x: 748, endPoint y: 230, distance: 26.6
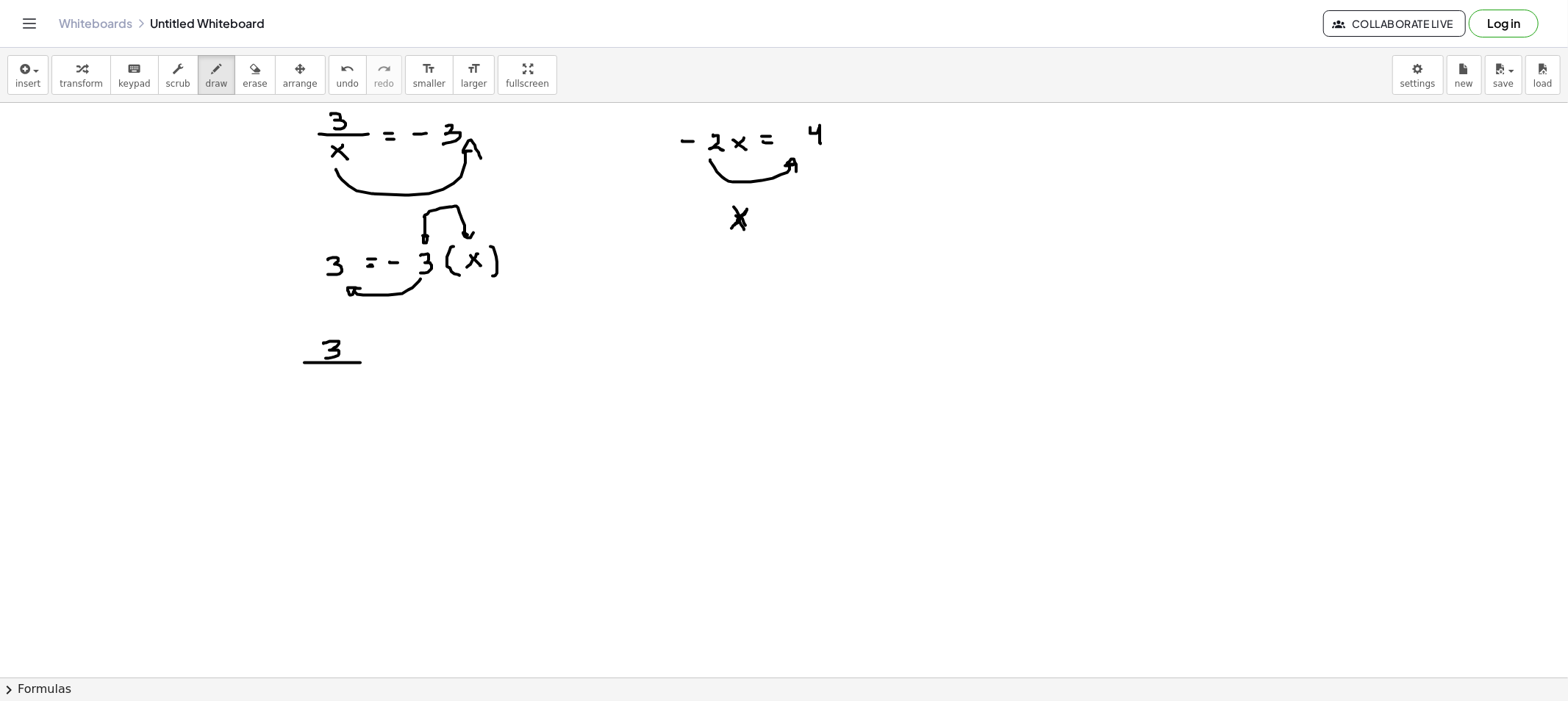
click at [244, 74] on div "button" at bounding box center [255, 68] width 24 height 18
drag, startPoint x: 719, startPoint y: 237, endPoint x: 716, endPoint y: 198, distance: 39.1
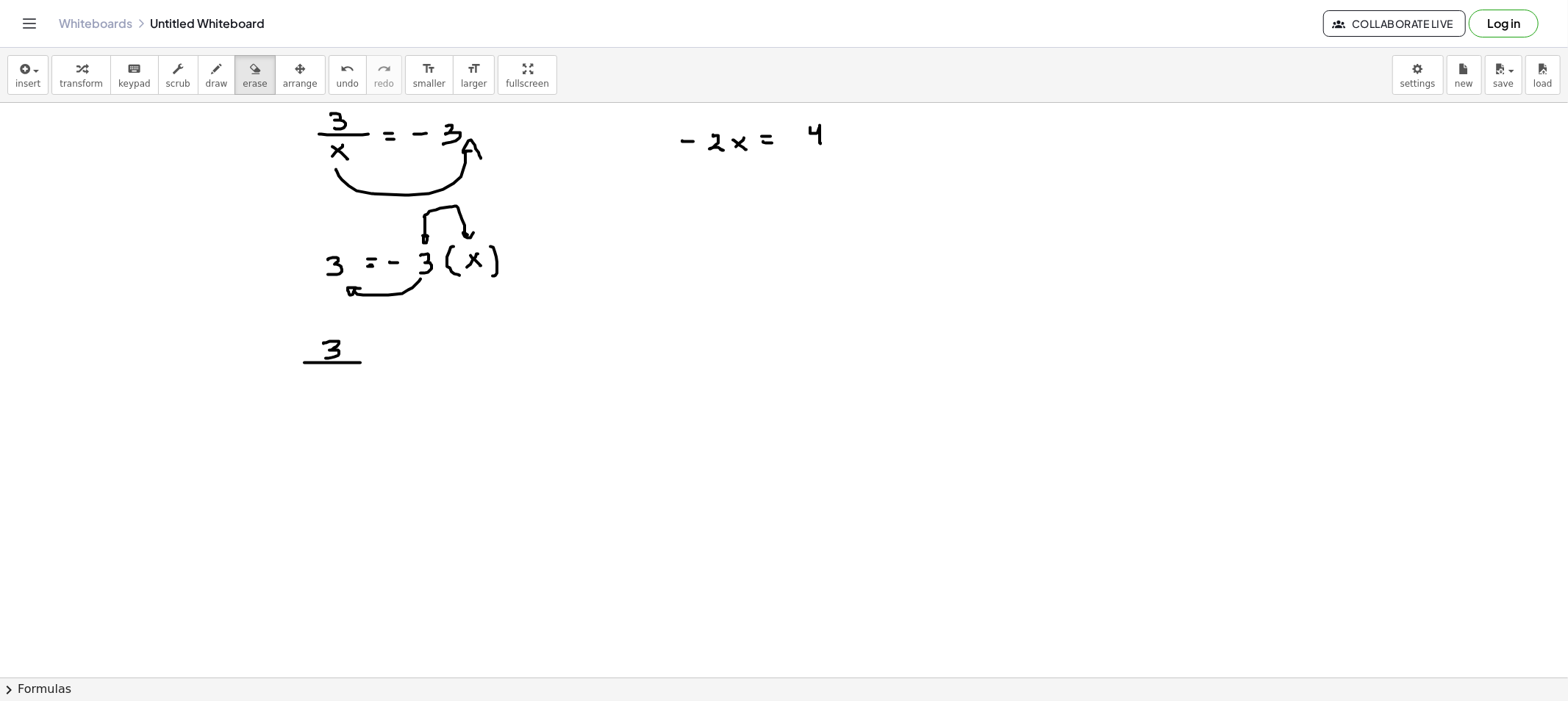
click at [208, 76] on div "button" at bounding box center [217, 68] width 22 height 18
drag, startPoint x: 715, startPoint y: 158, endPoint x: 822, endPoint y: 170, distance: 107.7
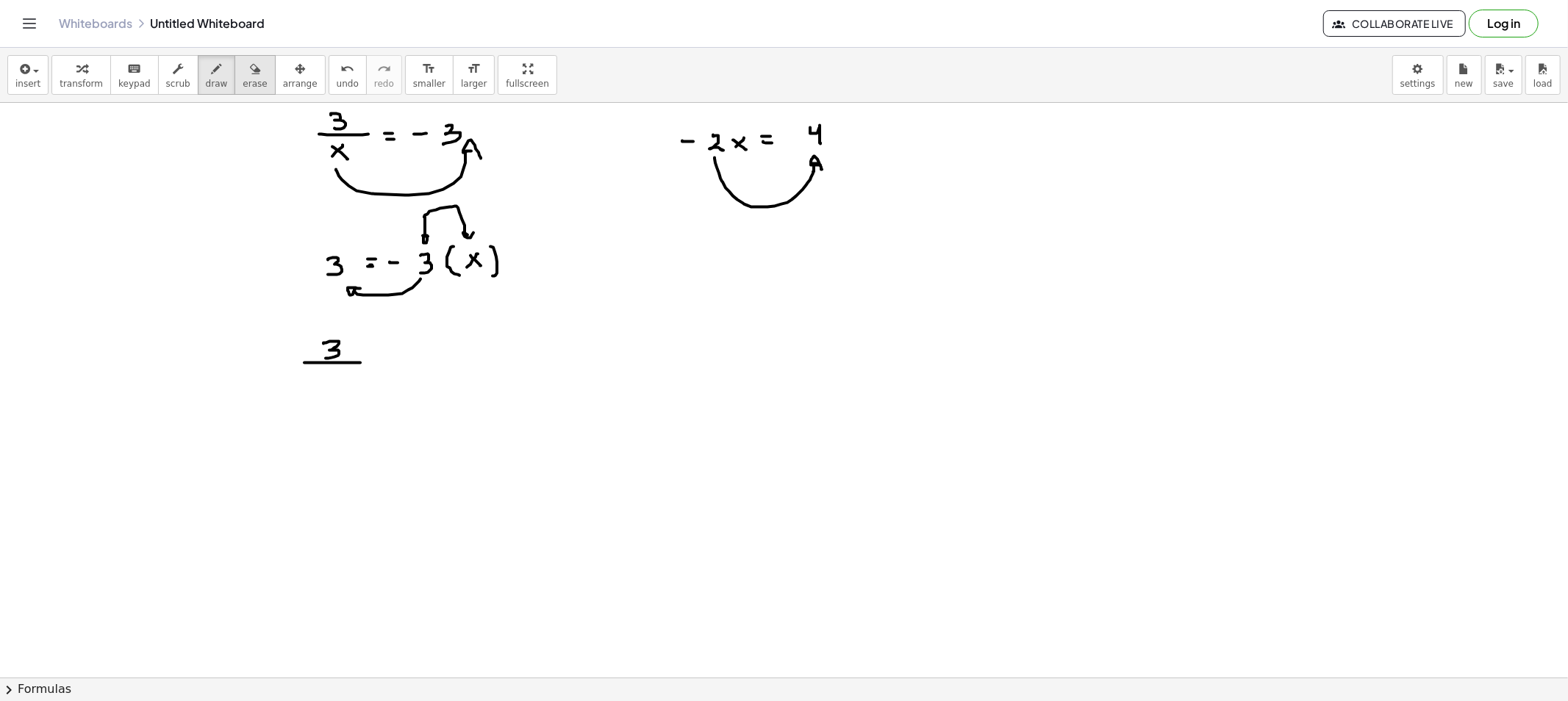
drag, startPoint x: 236, startPoint y: 99, endPoint x: 235, endPoint y: 87, distance: 12.0
click at [236, 97] on div "insert select one: Math Expression Function Text Youtube Video Graphing Geometr…" at bounding box center [784, 75] width 1568 height 55
click at [243, 86] on span "erase" at bounding box center [255, 83] width 24 height 10
drag, startPoint x: 806, startPoint y: 240, endPoint x: 714, endPoint y: 189, distance: 105.2
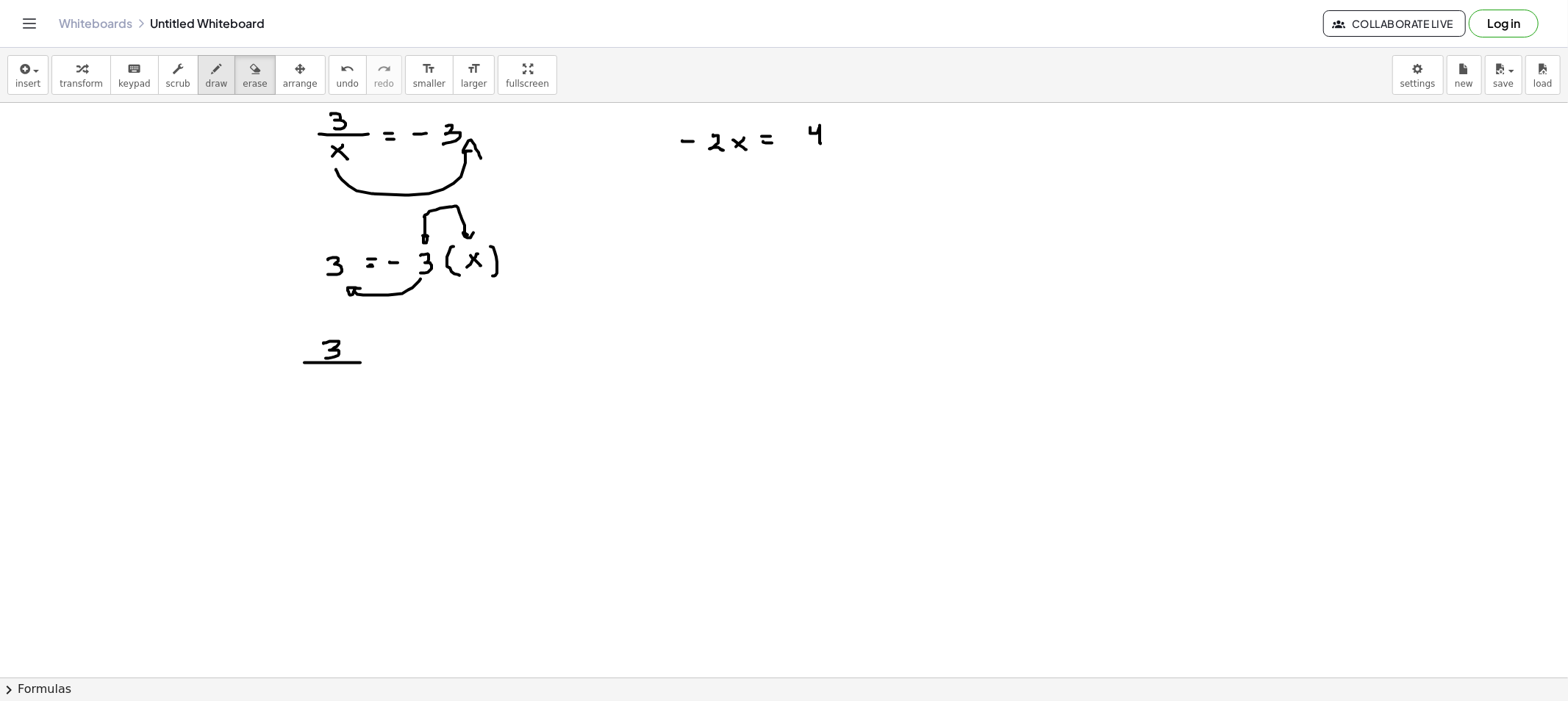
click at [197, 78] on button "draw" at bounding box center [216, 74] width 38 height 40
drag, startPoint x: 686, startPoint y: 114, endPoint x: 689, endPoint y: 123, distance: 9.5
drag, startPoint x: 726, startPoint y: 167, endPoint x: 819, endPoint y: 172, distance: 93.1
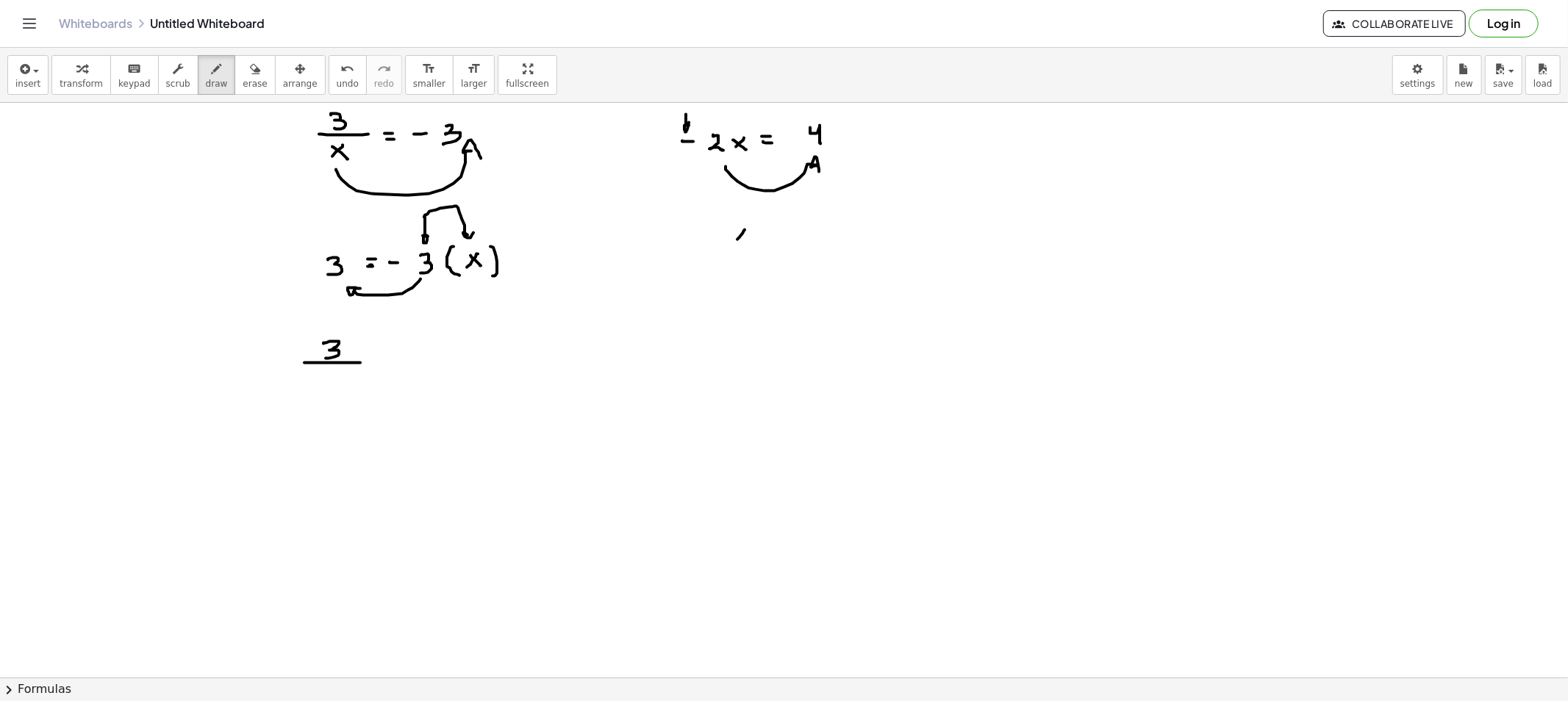
drag, startPoint x: 736, startPoint y: 233, endPoint x: 748, endPoint y: 244, distance: 16.3
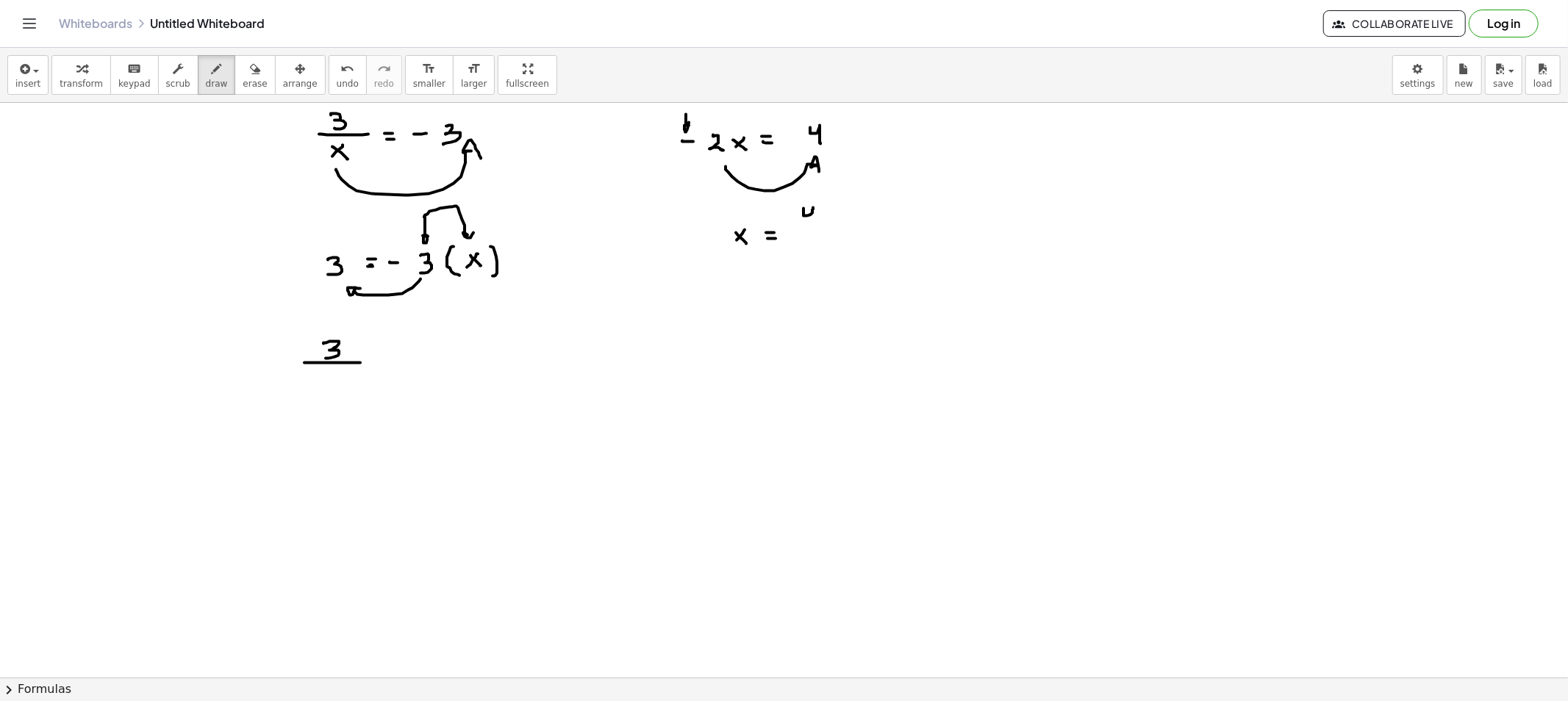
drag, startPoint x: 803, startPoint y: 208, endPoint x: 813, endPoint y: 224, distance: 18.9
drag, startPoint x: 804, startPoint y: 230, endPoint x: 832, endPoint y: 231, distance: 28.0
drag, startPoint x: 796, startPoint y: 241, endPoint x: 805, endPoint y: 243, distance: 9.2
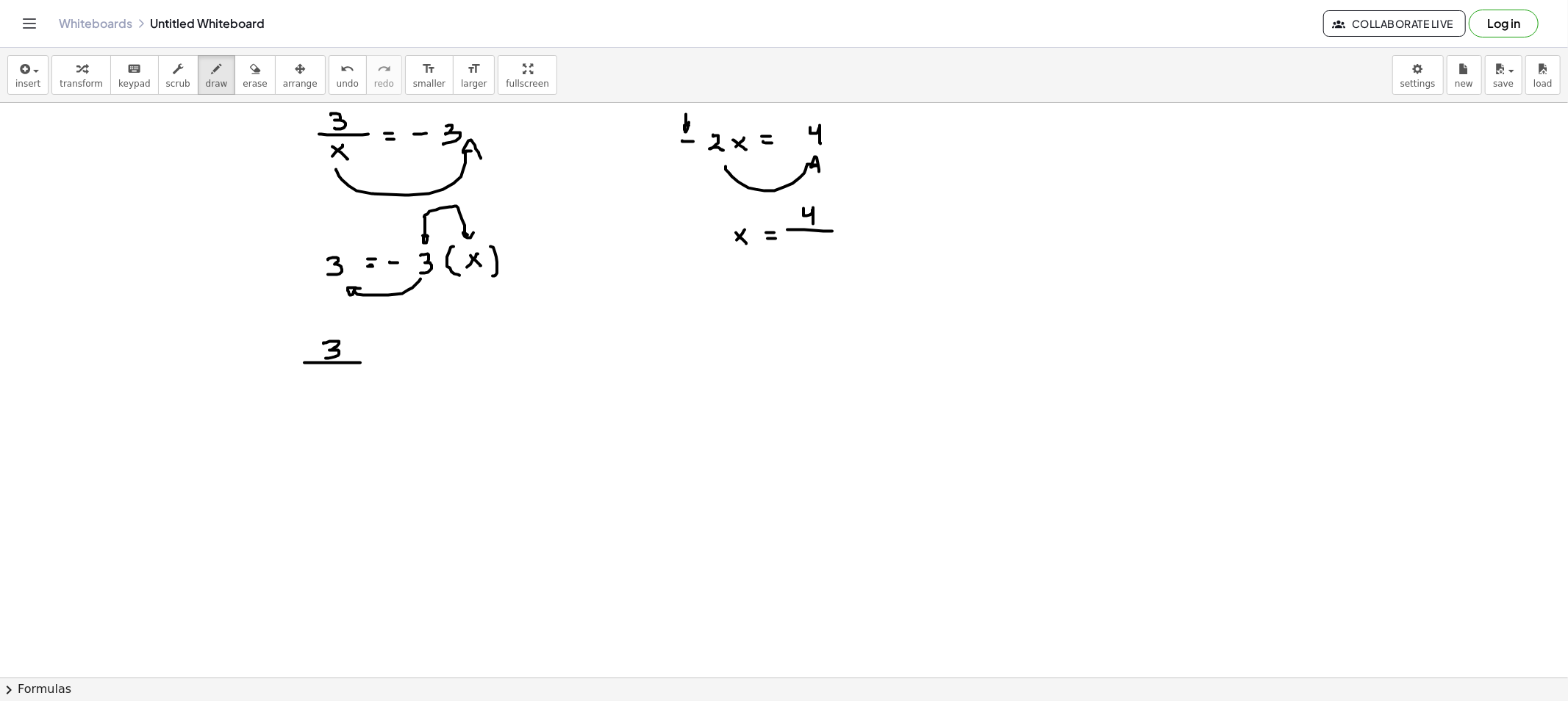
drag, startPoint x: 819, startPoint y: 237, endPoint x: 841, endPoint y: 260, distance: 31.8
drag, startPoint x: 751, startPoint y: 288, endPoint x: 741, endPoint y: 291, distance: 10.4
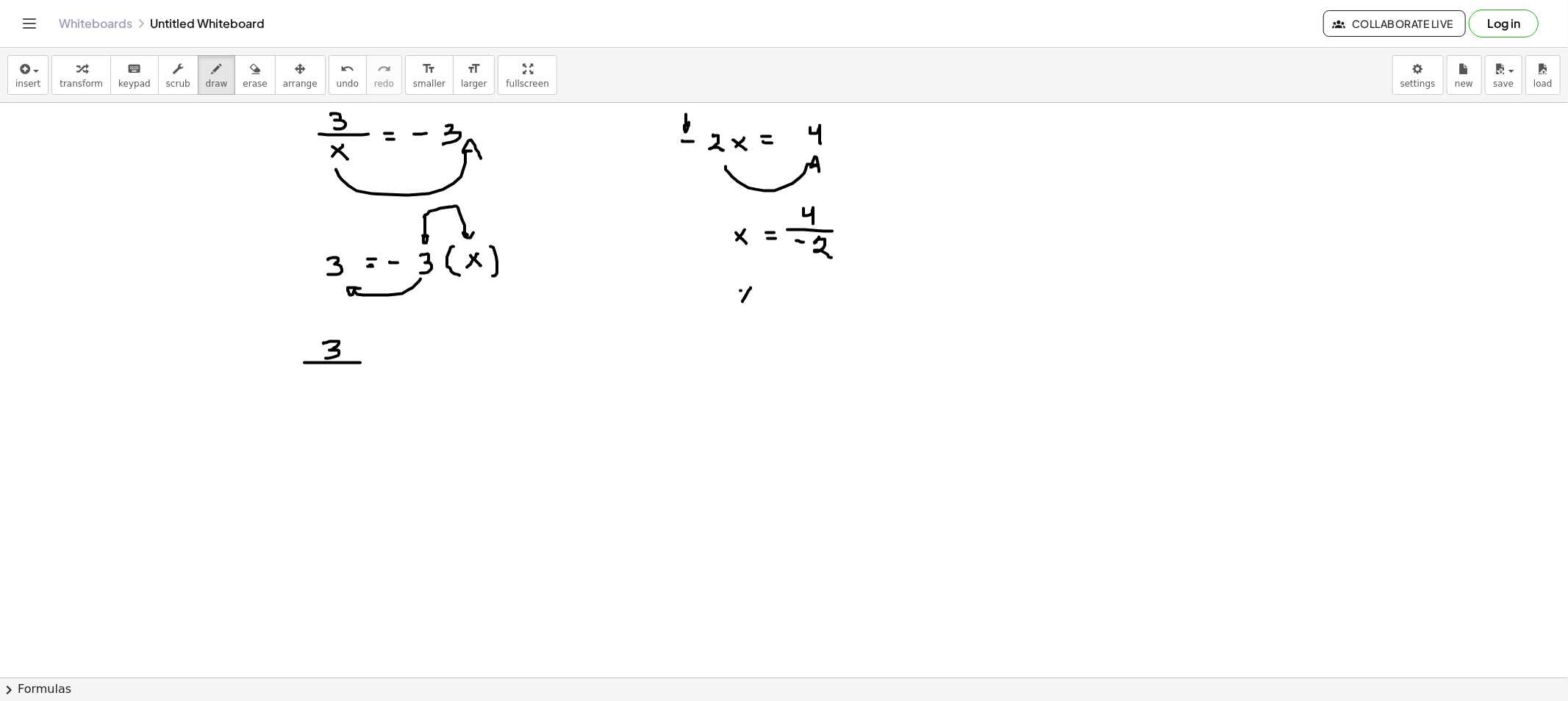
drag, startPoint x: 741, startPoint y: 291, endPoint x: 754, endPoint y: 306, distance: 19.8
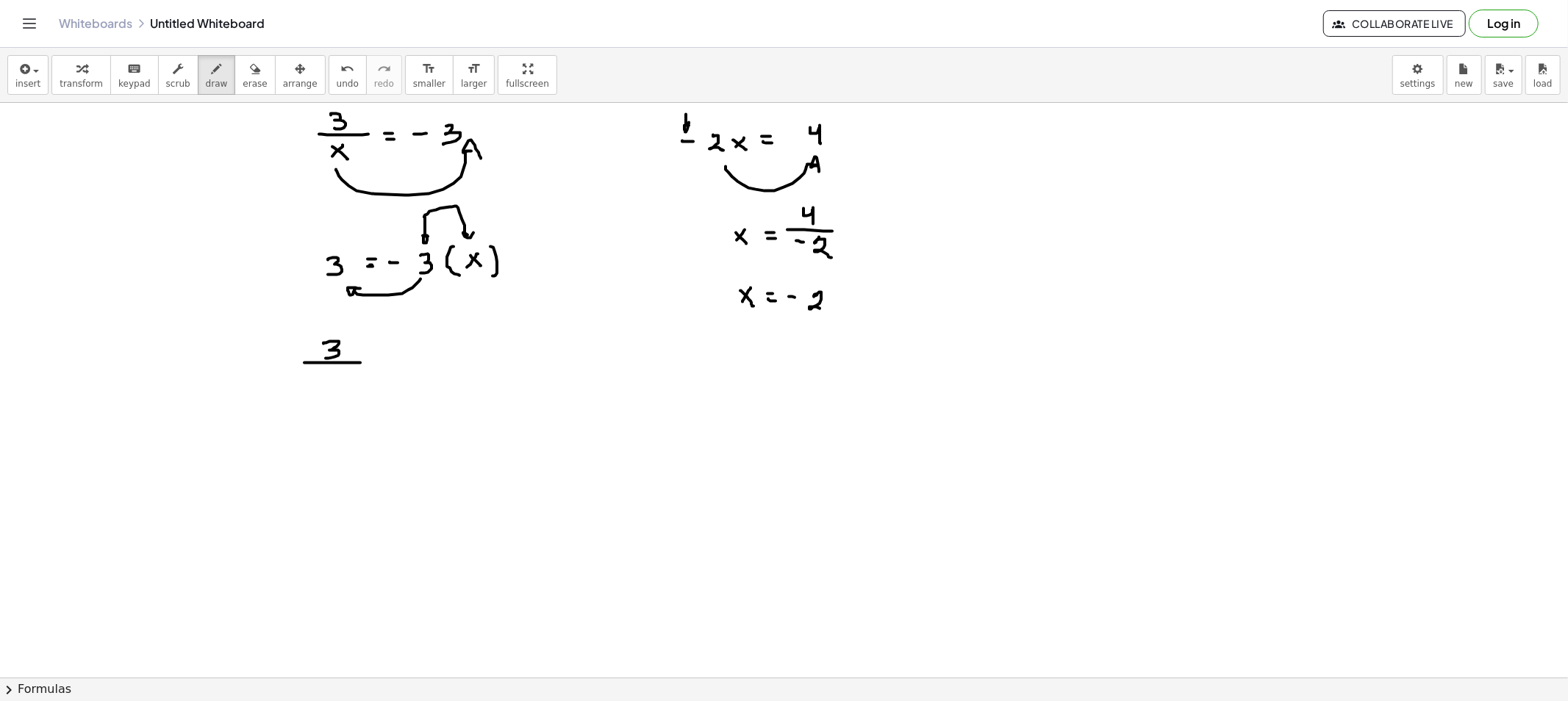
drag, startPoint x: 817, startPoint y: 294, endPoint x: 835, endPoint y: 314, distance: 26.9
click at [244, 84] on button "erase" at bounding box center [255, 74] width 41 height 40
drag, startPoint x: 408, startPoint y: 331, endPoint x: 400, endPoint y: 309, distance: 23.4
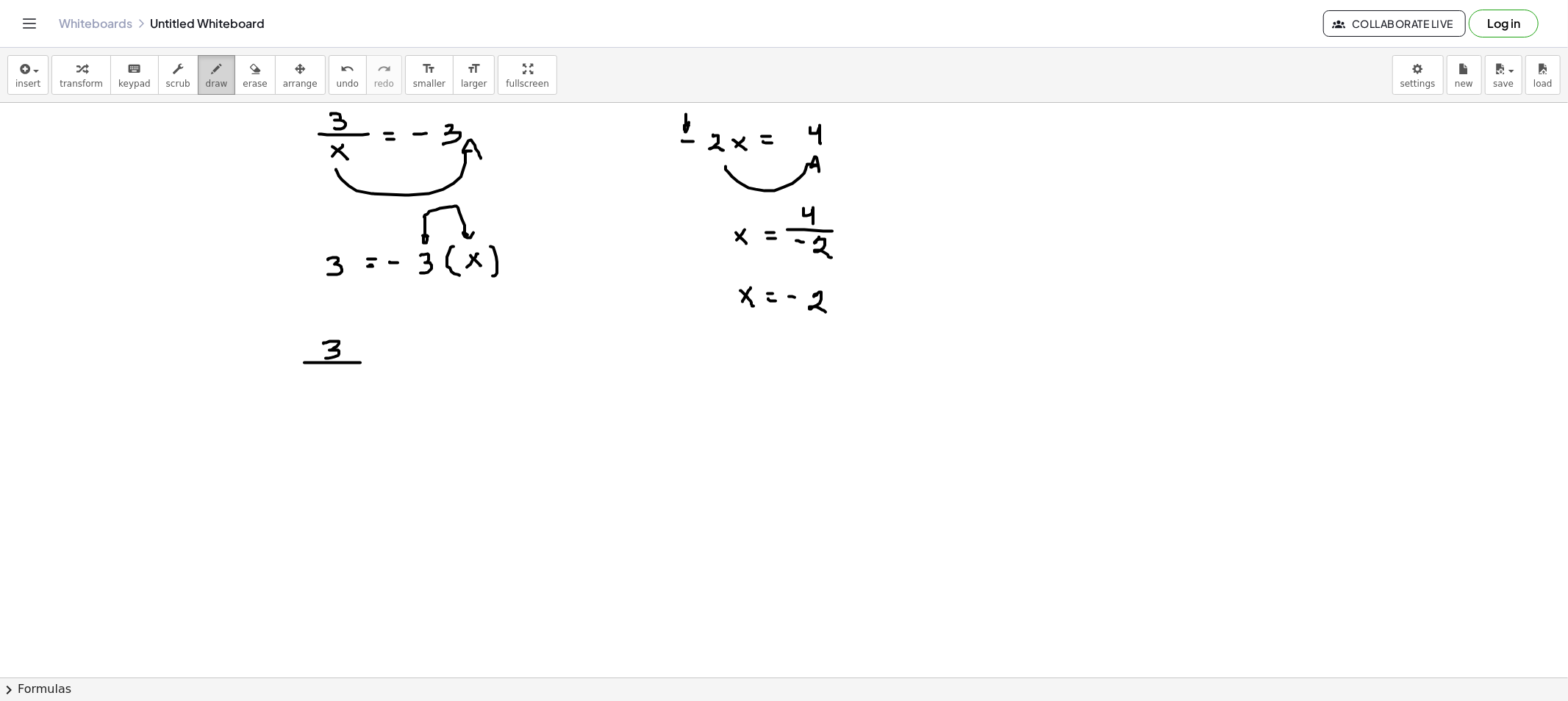
click at [206, 83] on span "draw" at bounding box center [217, 83] width 22 height 10
drag, startPoint x: 409, startPoint y: 297, endPoint x: 357, endPoint y: 303, distance: 52.3
drag, startPoint x: 310, startPoint y: 380, endPoint x: 318, endPoint y: 380, distance: 8.0
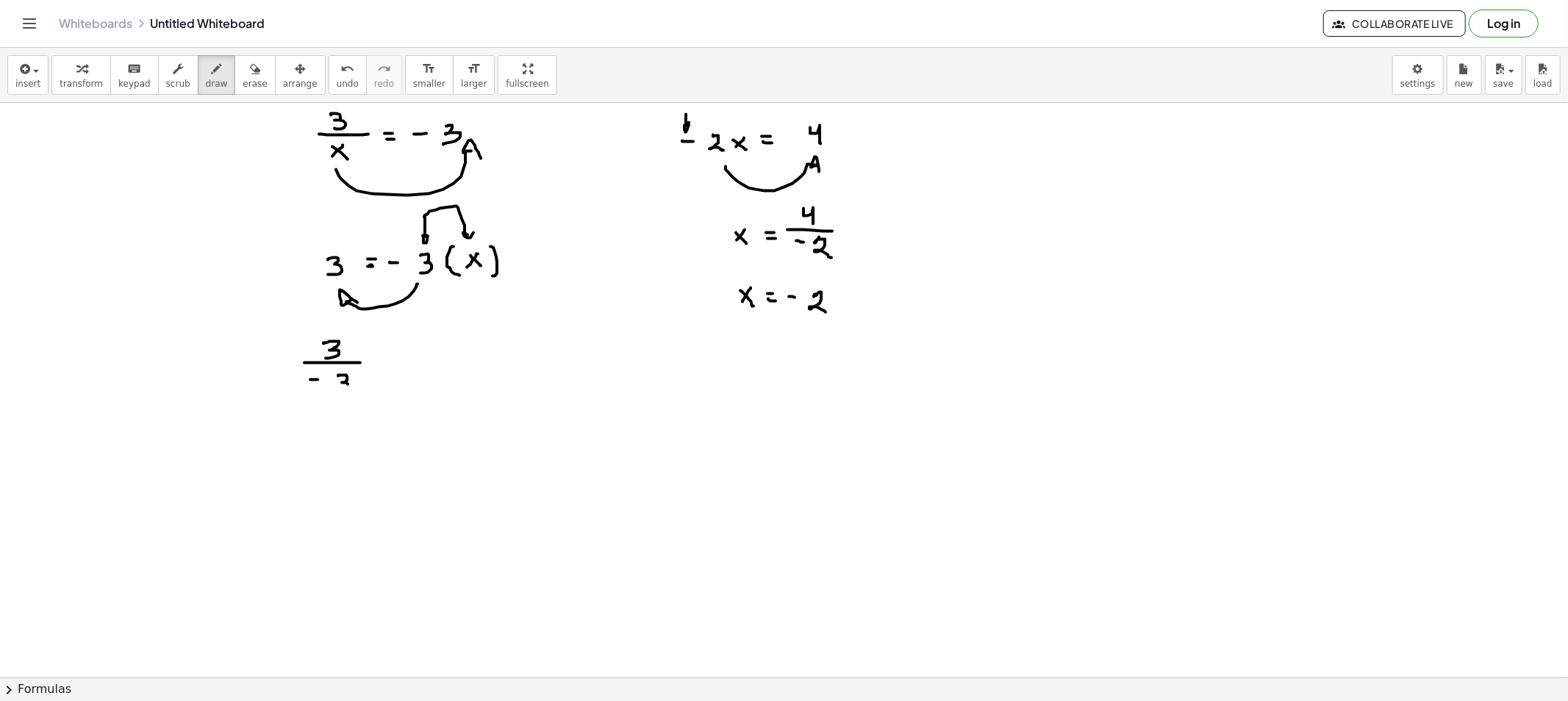
drag, startPoint x: 338, startPoint y: 376, endPoint x: 333, endPoint y: 392, distance: 16.8
drag, startPoint x: 386, startPoint y: 357, endPoint x: 394, endPoint y: 361, distance: 8.9
drag, startPoint x: 389, startPoint y: 362, endPoint x: 418, endPoint y: 364, distance: 29.1
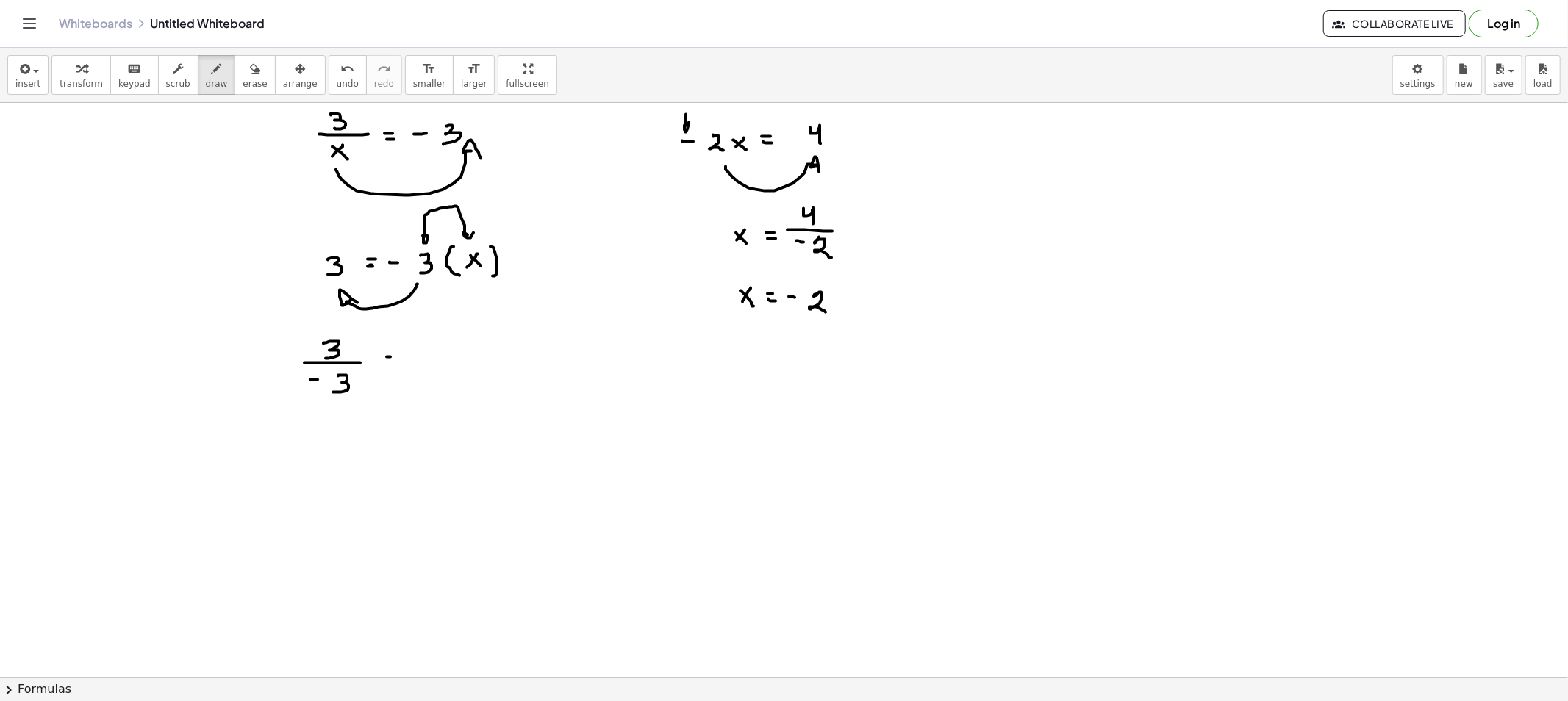
drag, startPoint x: 385, startPoint y: 356, endPoint x: 412, endPoint y: 368, distance: 29.5
drag, startPoint x: 444, startPoint y: 353, endPoint x: 434, endPoint y: 357, distance: 10.8
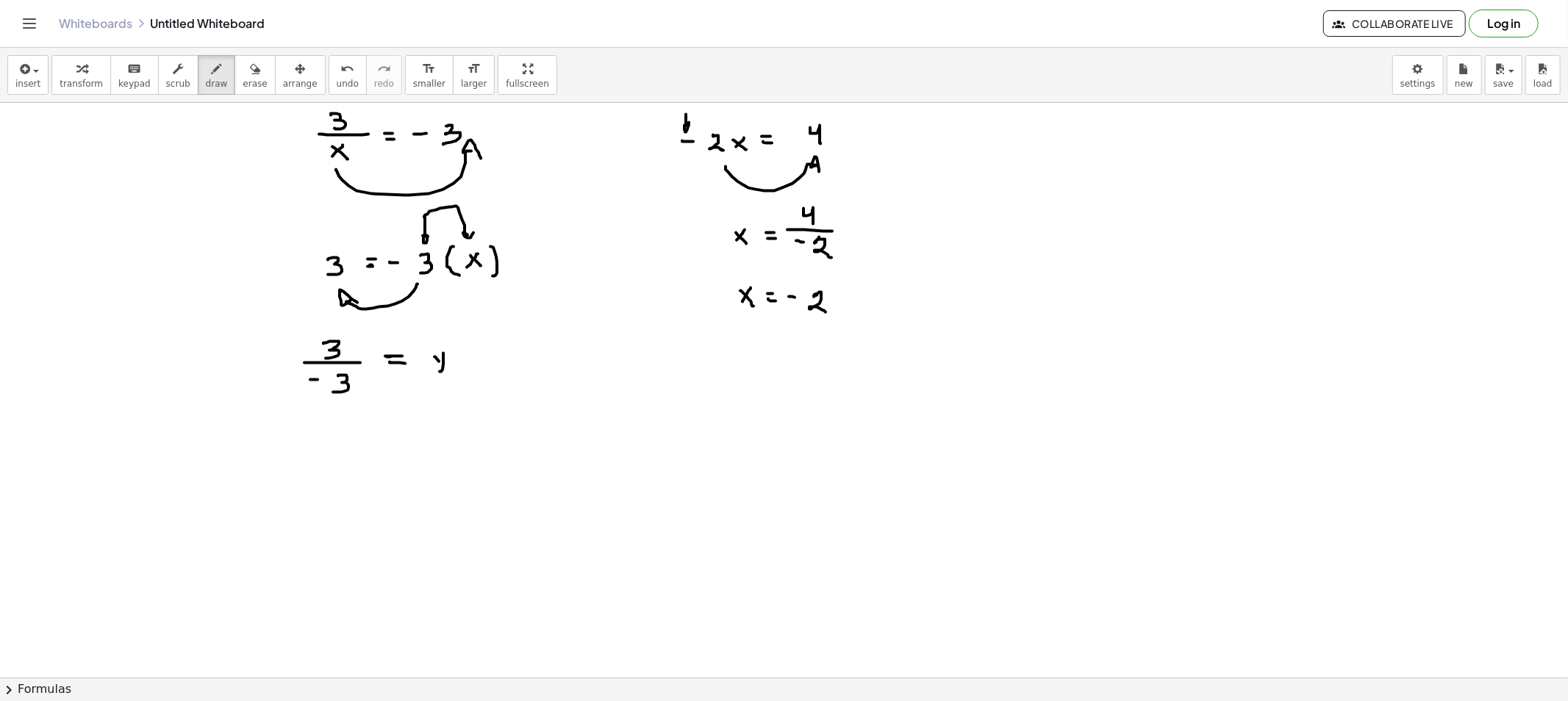
drag, startPoint x: 434, startPoint y: 357, endPoint x: 459, endPoint y: 376, distance: 31.4
drag, startPoint x: 337, startPoint y: 457, endPoint x: 338, endPoint y: 479, distance: 22.0
drag, startPoint x: 316, startPoint y: 465, endPoint x: 328, endPoint y: 471, distance: 13.4
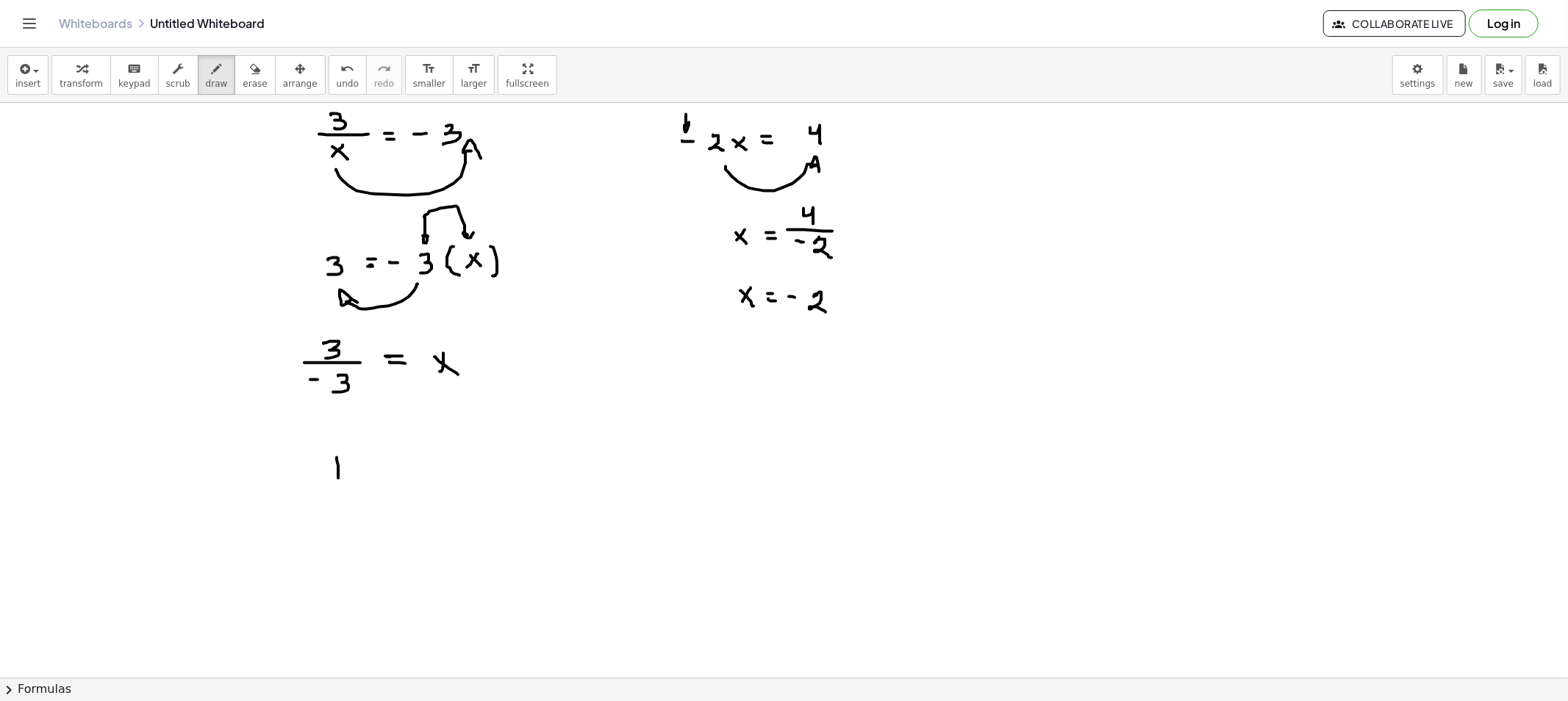
drag, startPoint x: 418, startPoint y: 466, endPoint x: 417, endPoint y: 457, distance: 9.1
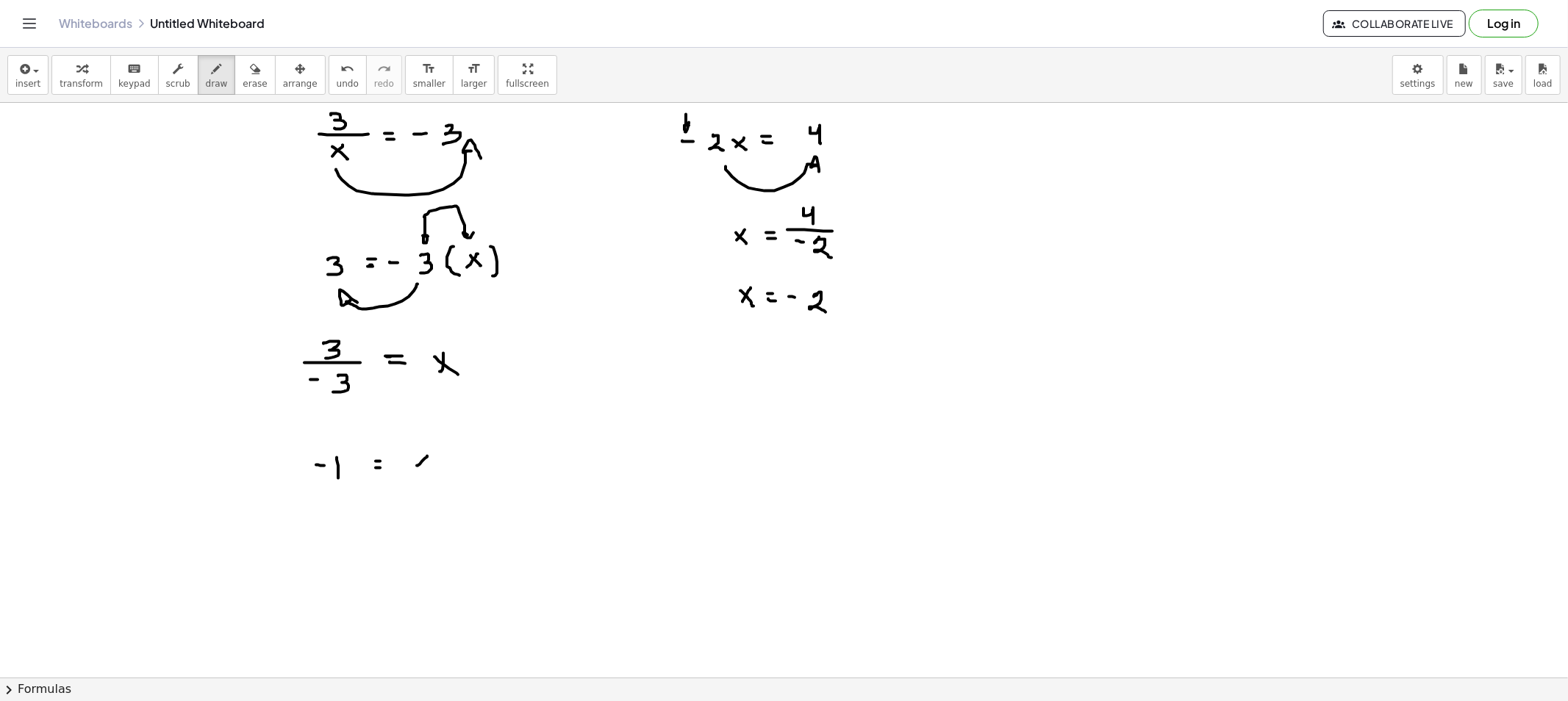
drag, startPoint x: 422, startPoint y: 460, endPoint x: 433, endPoint y: 471, distance: 15.6
drag, startPoint x: 236, startPoint y: 69, endPoint x: 346, endPoint y: 206, distance: 175.7
click at [250, 69] on icon "button" at bounding box center [255, 69] width 10 height 18
drag, startPoint x: 297, startPoint y: 430, endPoint x: 421, endPoint y: 336, distance: 155.6
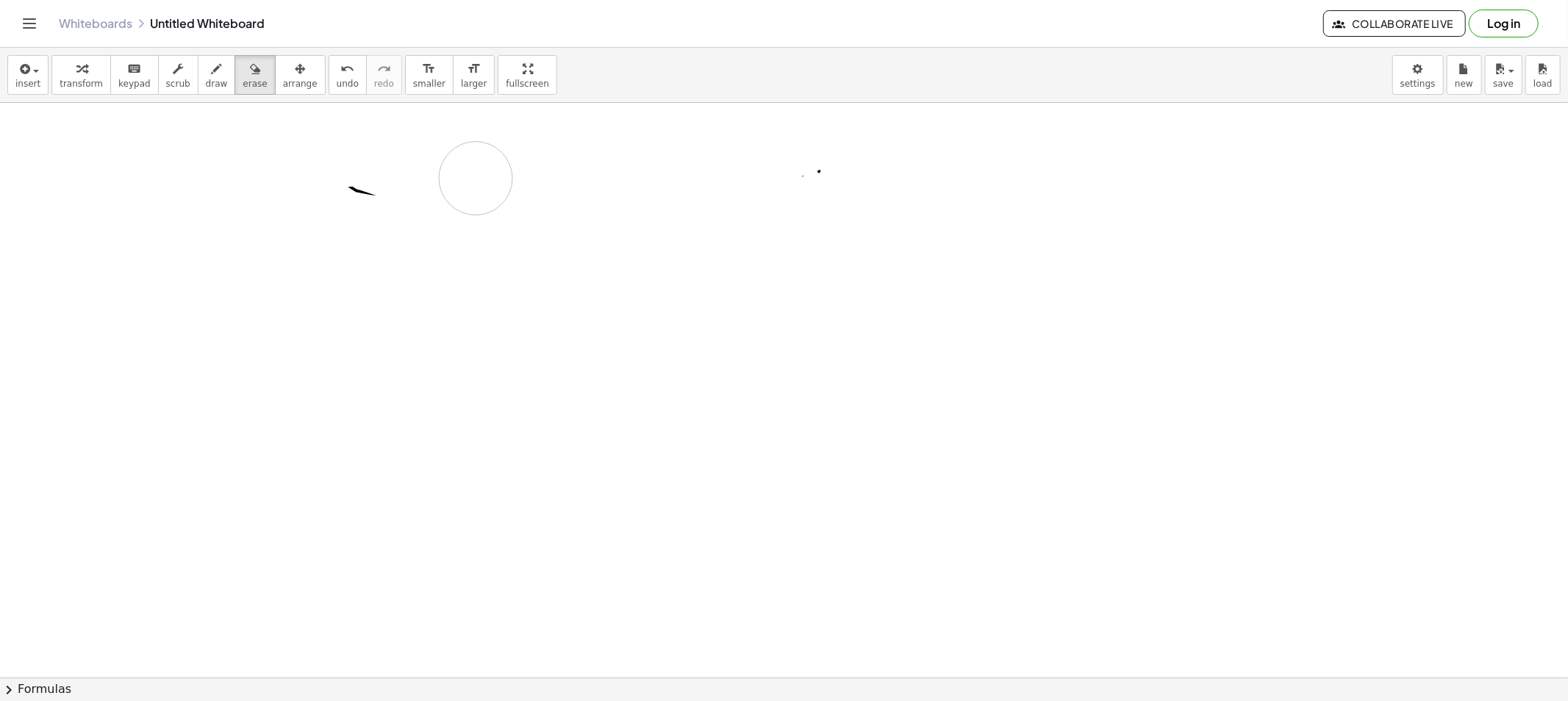
drag, startPoint x: 266, startPoint y: 365, endPoint x: 306, endPoint y: 143, distance: 225.6
click at [212, 76] on icon "button" at bounding box center [216, 69] width 10 height 18
drag, startPoint x: 339, startPoint y: 133, endPoint x: 346, endPoint y: 148, distance: 16.6
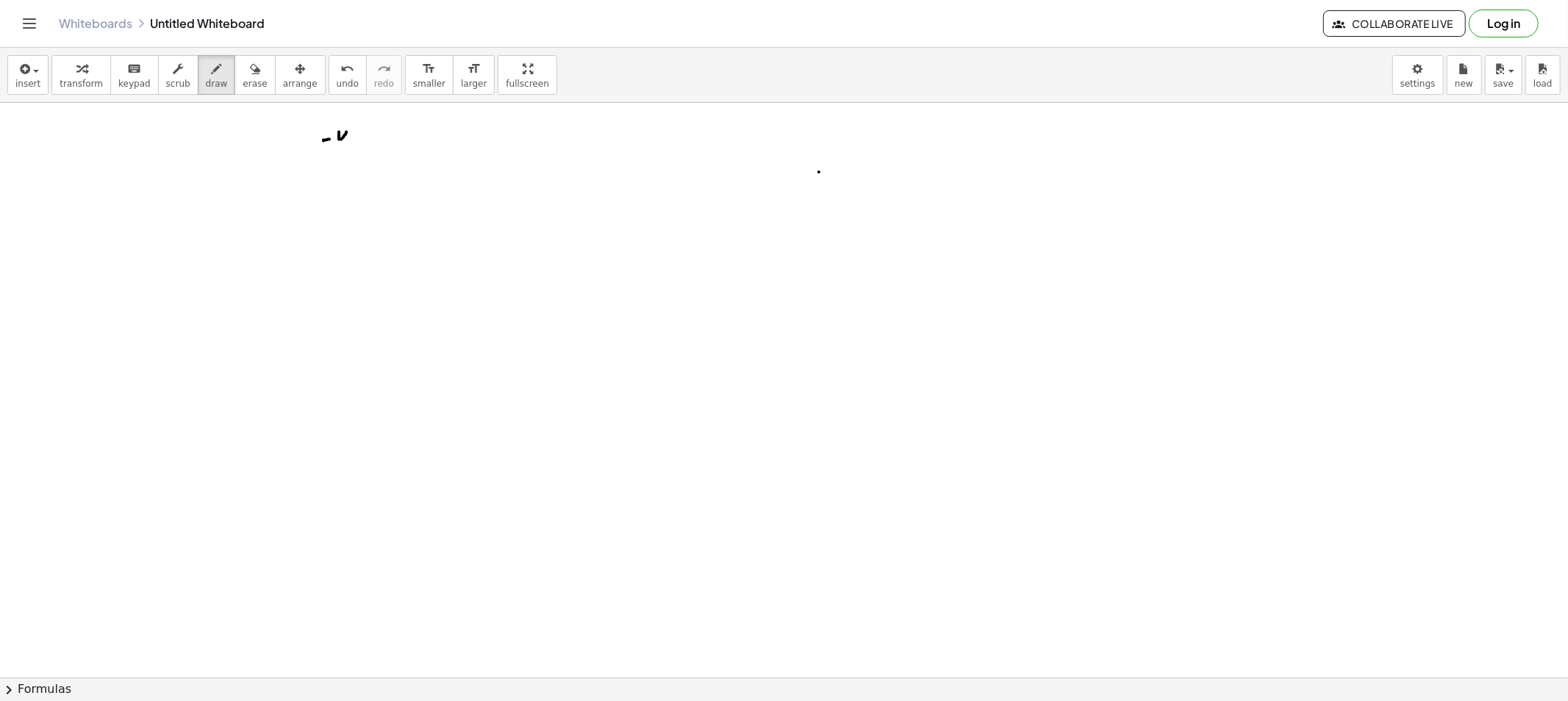
drag, startPoint x: 372, startPoint y: 154, endPoint x: 339, endPoint y: 167, distance: 35.5
drag, startPoint x: 349, startPoint y: 170, endPoint x: 387, endPoint y: 165, distance: 38.3
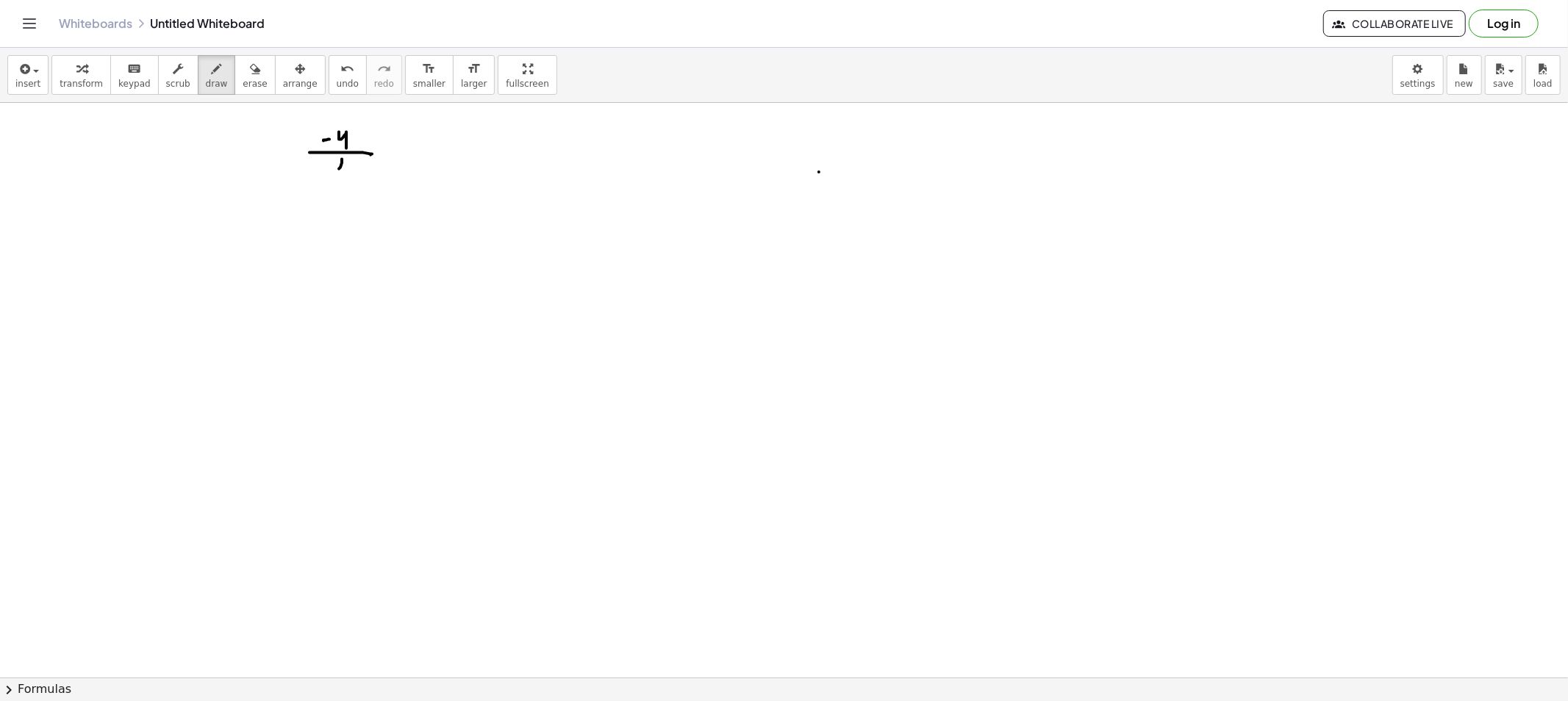
drag, startPoint x: 417, startPoint y: 150, endPoint x: 431, endPoint y: 162, distance: 18.4
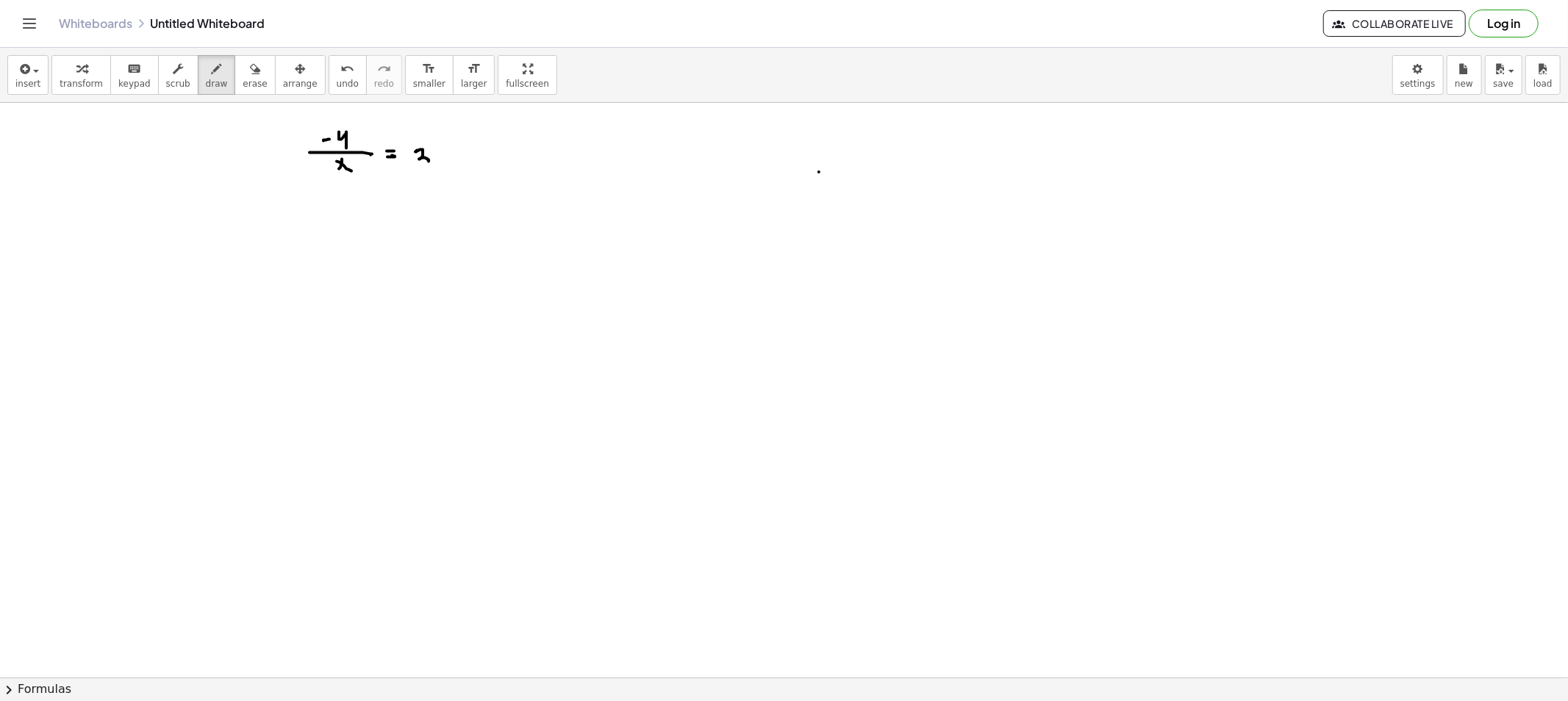
drag, startPoint x: 341, startPoint y: 223, endPoint x: 348, endPoint y: 236, distance: 14.8
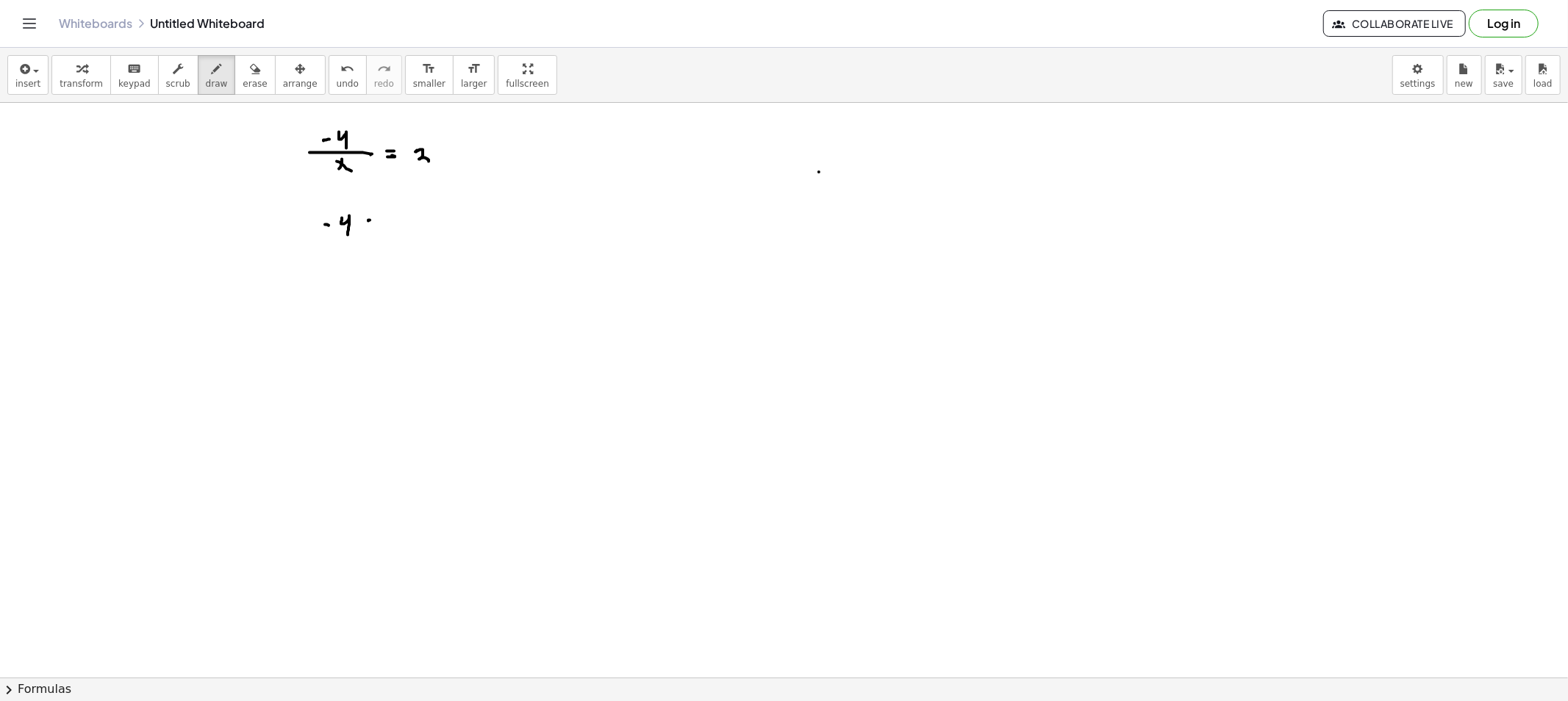
drag, startPoint x: 407, startPoint y: 219, endPoint x: 429, endPoint y: 224, distance: 22.6
drag, startPoint x: 433, startPoint y: 218, endPoint x: 434, endPoint y: 237, distance: 19.0
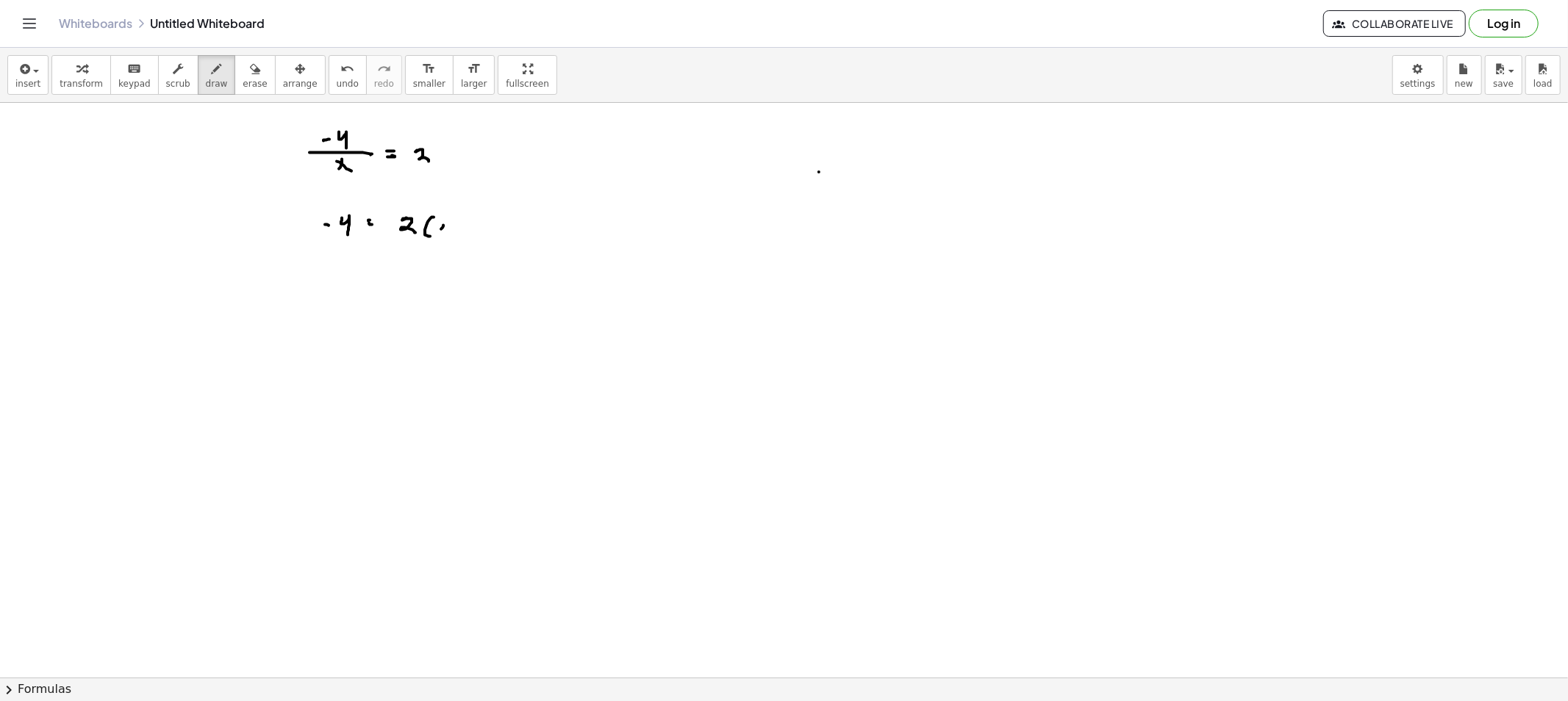
drag, startPoint x: 444, startPoint y: 226, endPoint x: 437, endPoint y: 231, distance: 8.6
drag, startPoint x: 444, startPoint y: 231, endPoint x: 454, endPoint y: 226, distance: 11.2
drag, startPoint x: 456, startPoint y: 221, endPoint x: 451, endPoint y: 244, distance: 23.5
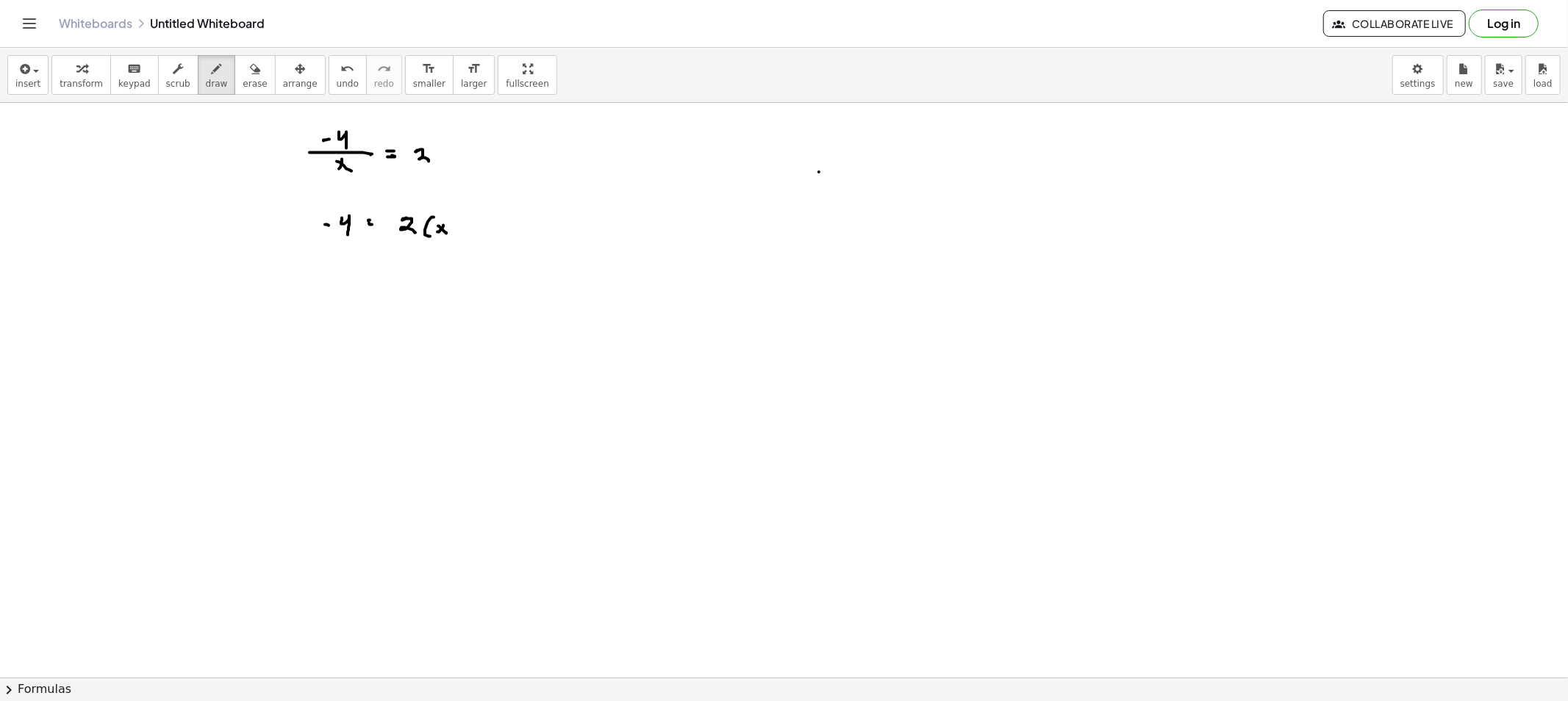
drag, startPoint x: 332, startPoint y: 283, endPoint x: 337, endPoint y: 294, distance: 12.1
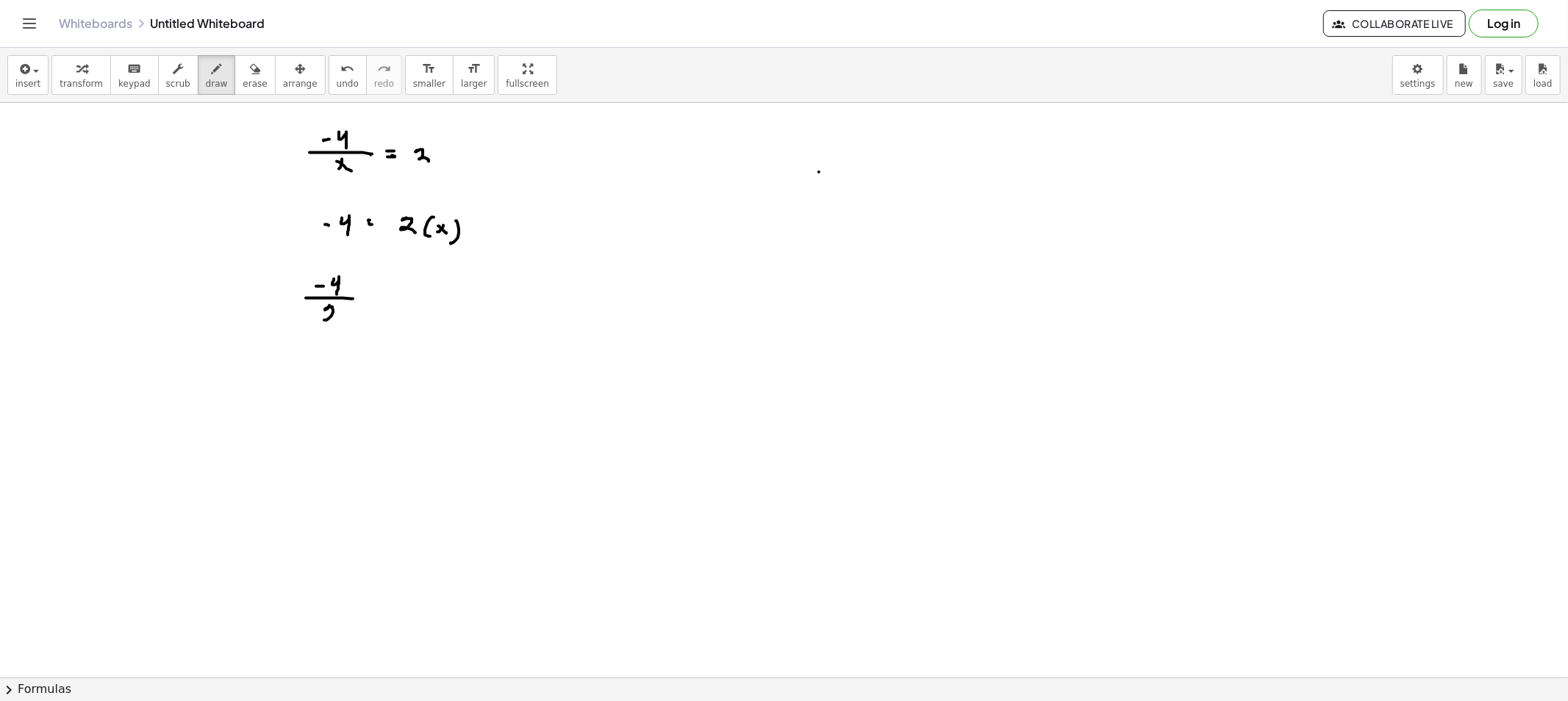
drag, startPoint x: 325, startPoint y: 310, endPoint x: 346, endPoint y: 321, distance: 23.7
drag, startPoint x: 400, startPoint y: 297, endPoint x: 388, endPoint y: 305, distance: 14.4
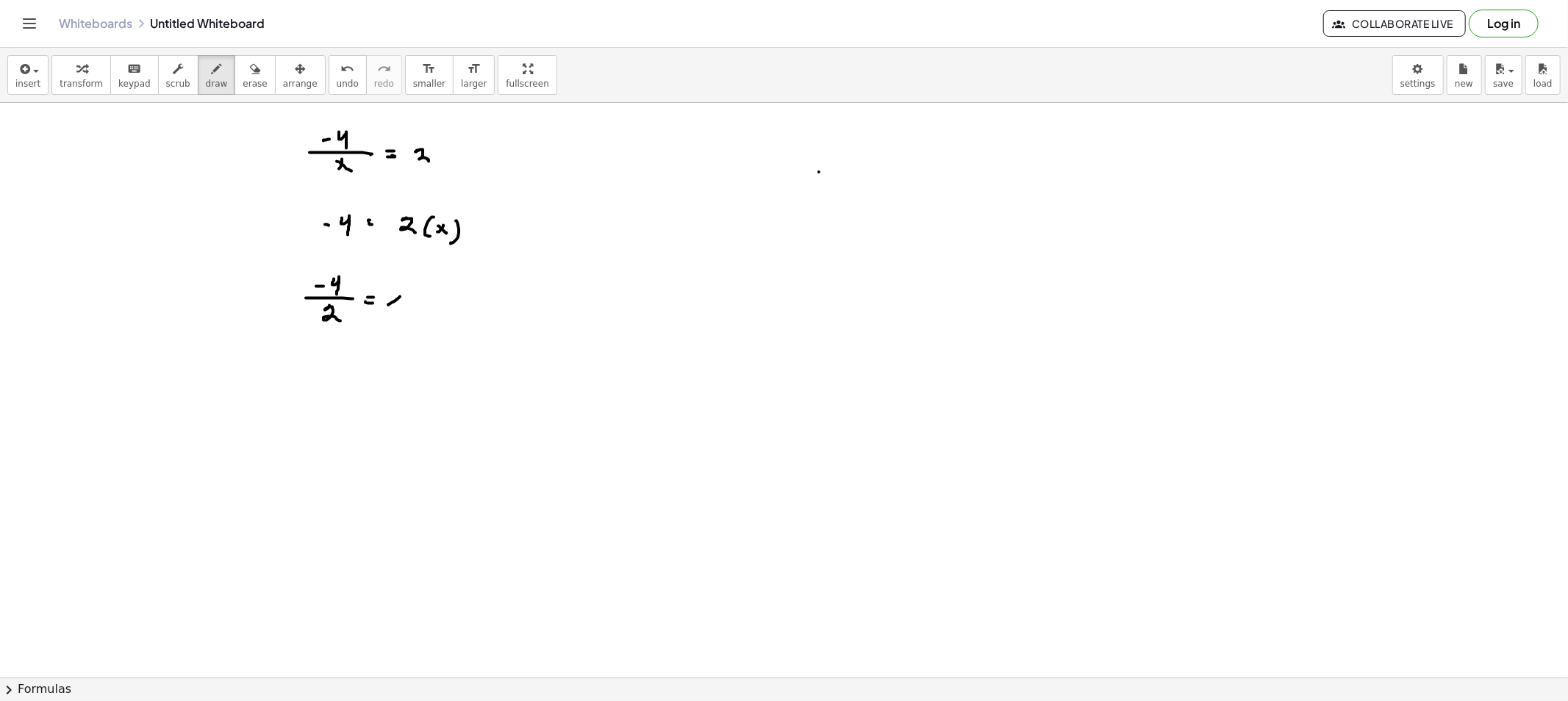
drag, startPoint x: 398, startPoint y: 306, endPoint x: 413, endPoint y: 317, distance: 18.6
drag, startPoint x: 299, startPoint y: 385, endPoint x: 310, endPoint y: 385, distance: 11.0
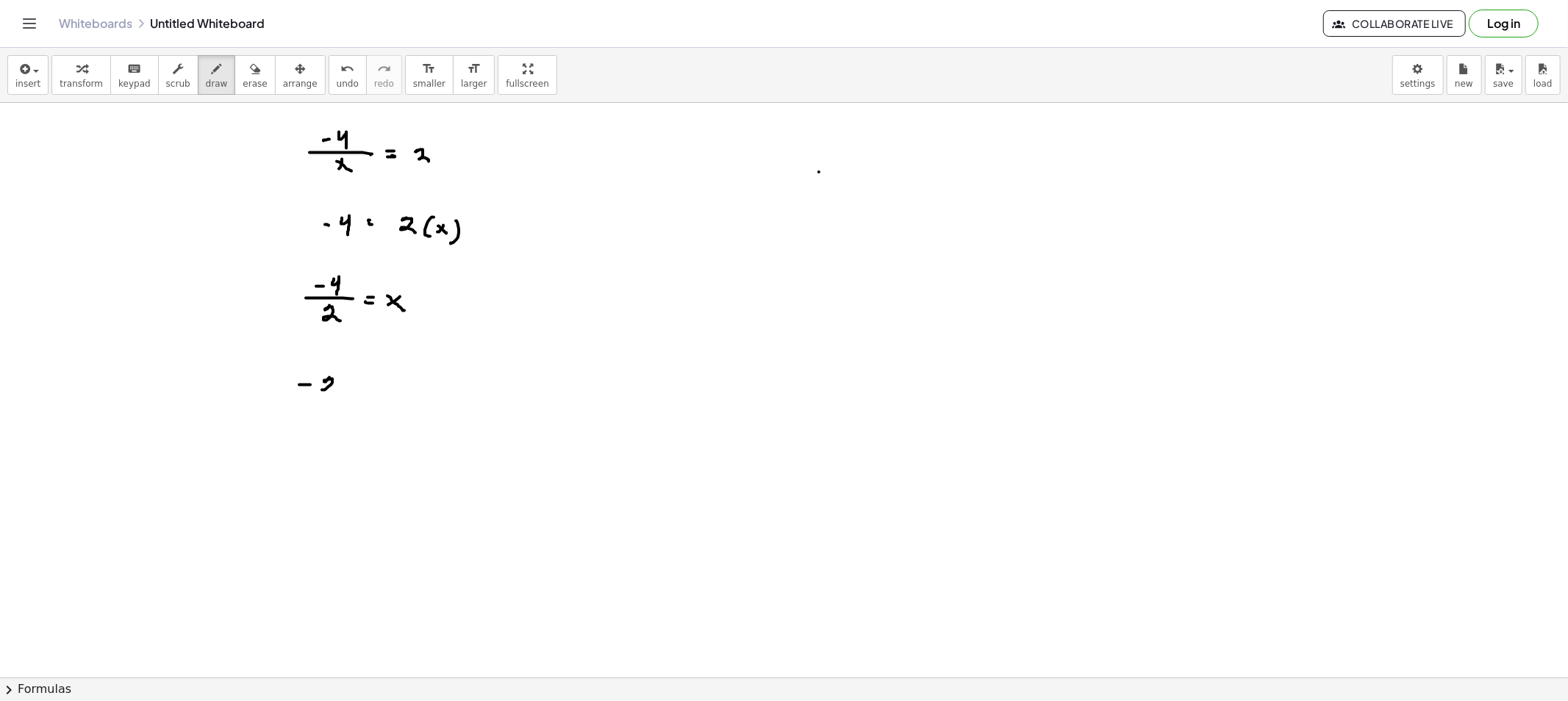
drag, startPoint x: 329, startPoint y: 378, endPoint x: 334, endPoint y: 392, distance: 14.9
drag, startPoint x: 349, startPoint y: 388, endPoint x: 364, endPoint y: 389, distance: 15.0
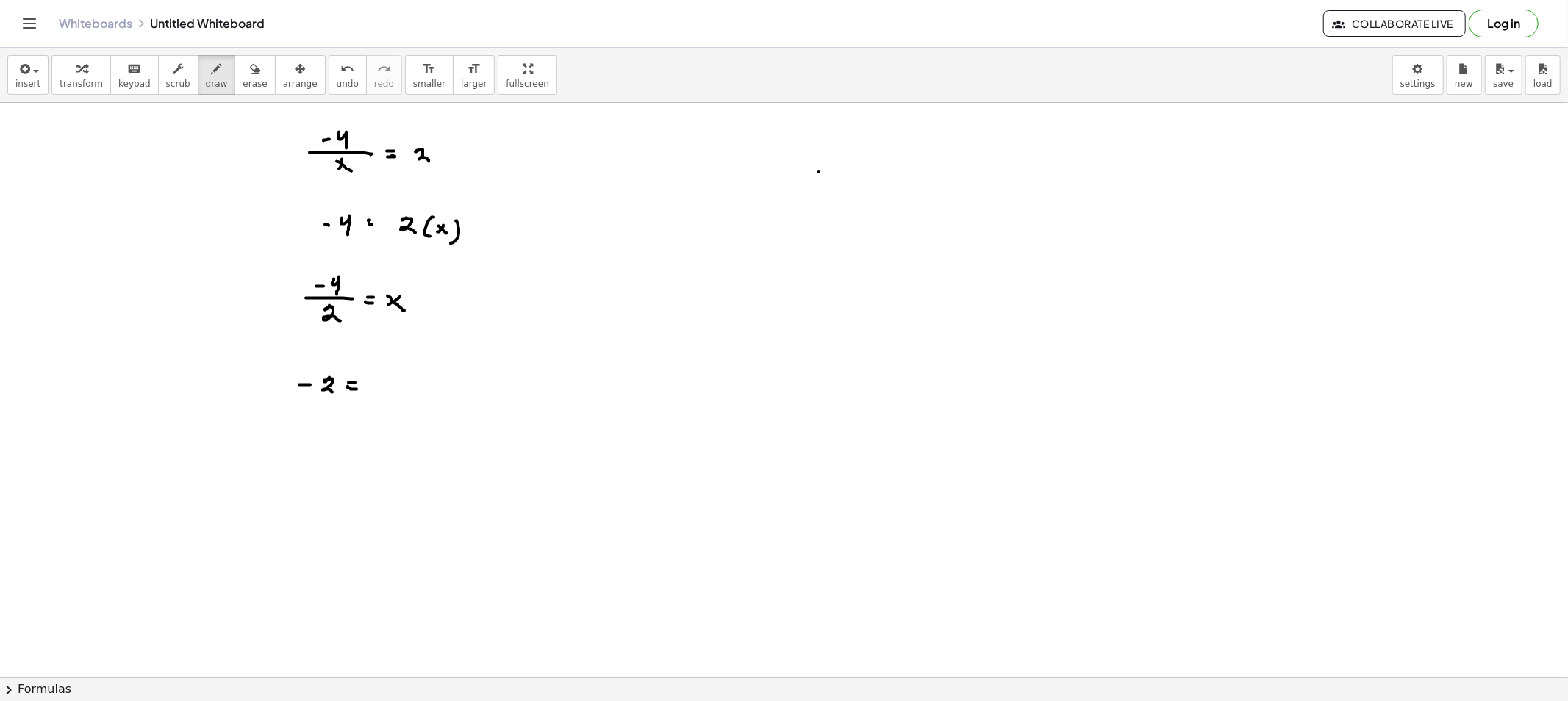
drag, startPoint x: 386, startPoint y: 383, endPoint x: 377, endPoint y: 385, distance: 9.2
drag, startPoint x: 377, startPoint y: 381, endPoint x: 392, endPoint y: 394, distance: 19.8
click at [234, 89] on button "erase" at bounding box center [255, 74] width 41 height 40
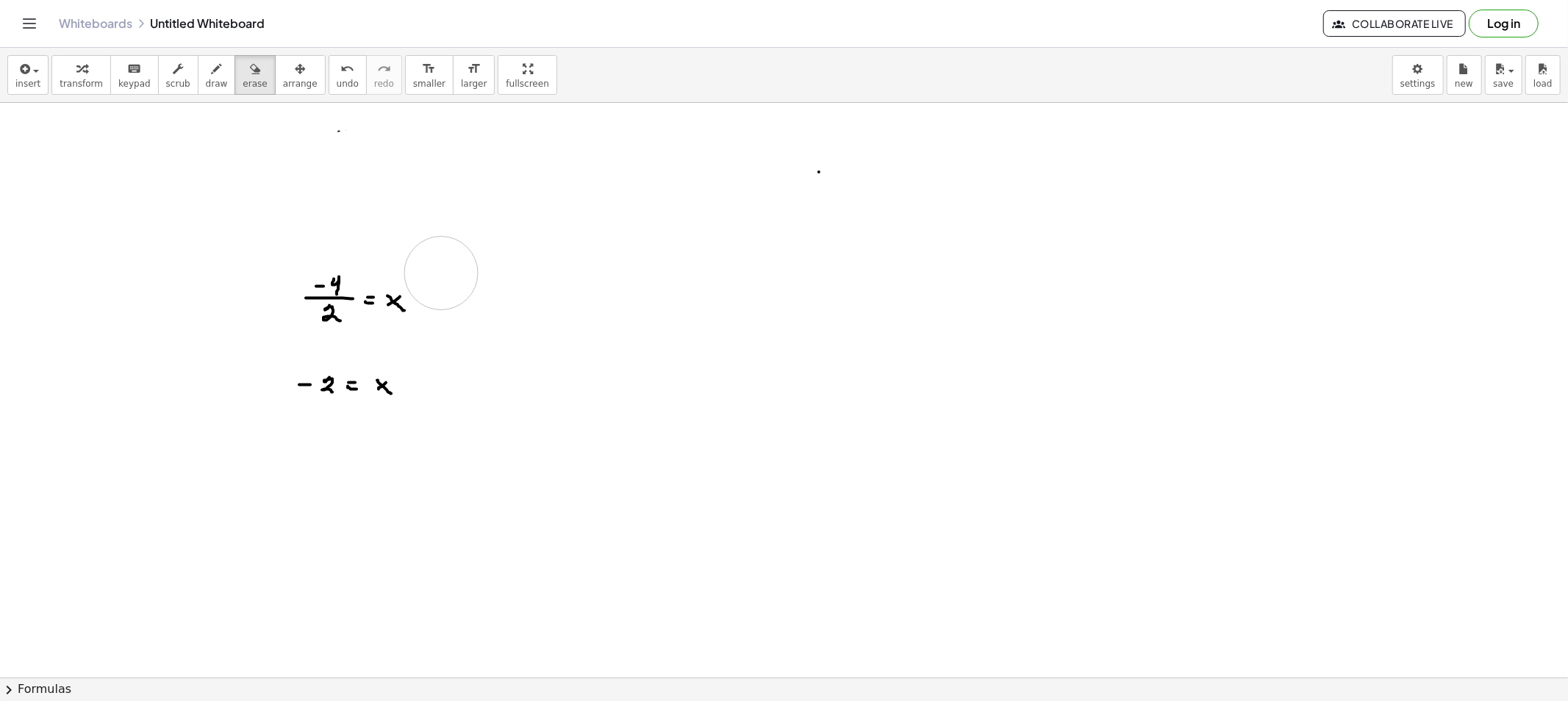
drag, startPoint x: 401, startPoint y: 161, endPoint x: 363, endPoint y: 287, distance: 131.6
drag, startPoint x: 328, startPoint y: 289, endPoint x: 387, endPoint y: 258, distance: 66.6
click at [197, 78] on button "draw" at bounding box center [216, 74] width 38 height 40
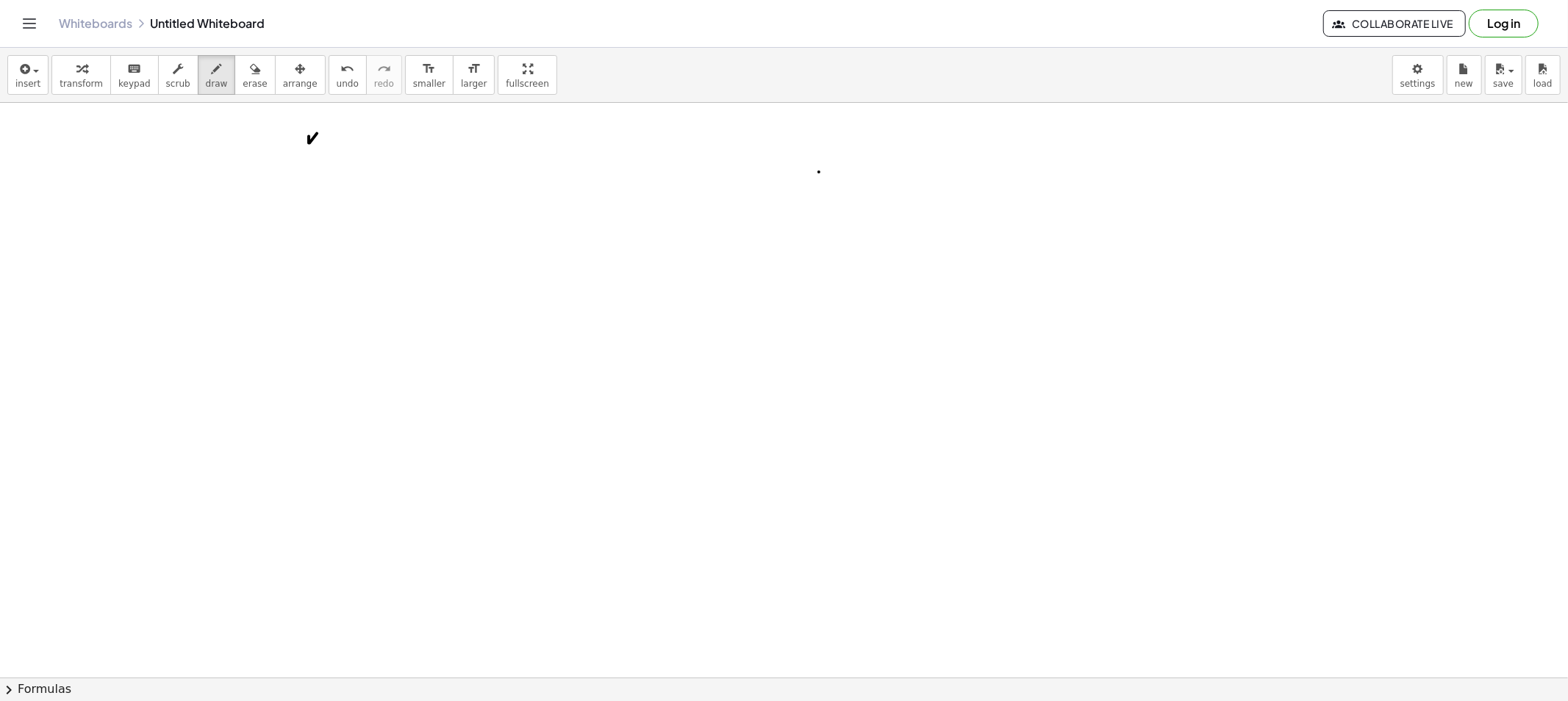
drag, startPoint x: 309, startPoint y: 136, endPoint x: 317, endPoint y: 148, distance: 14.4
drag, startPoint x: 320, startPoint y: 163, endPoint x: 318, endPoint y: 172, distance: 9.2
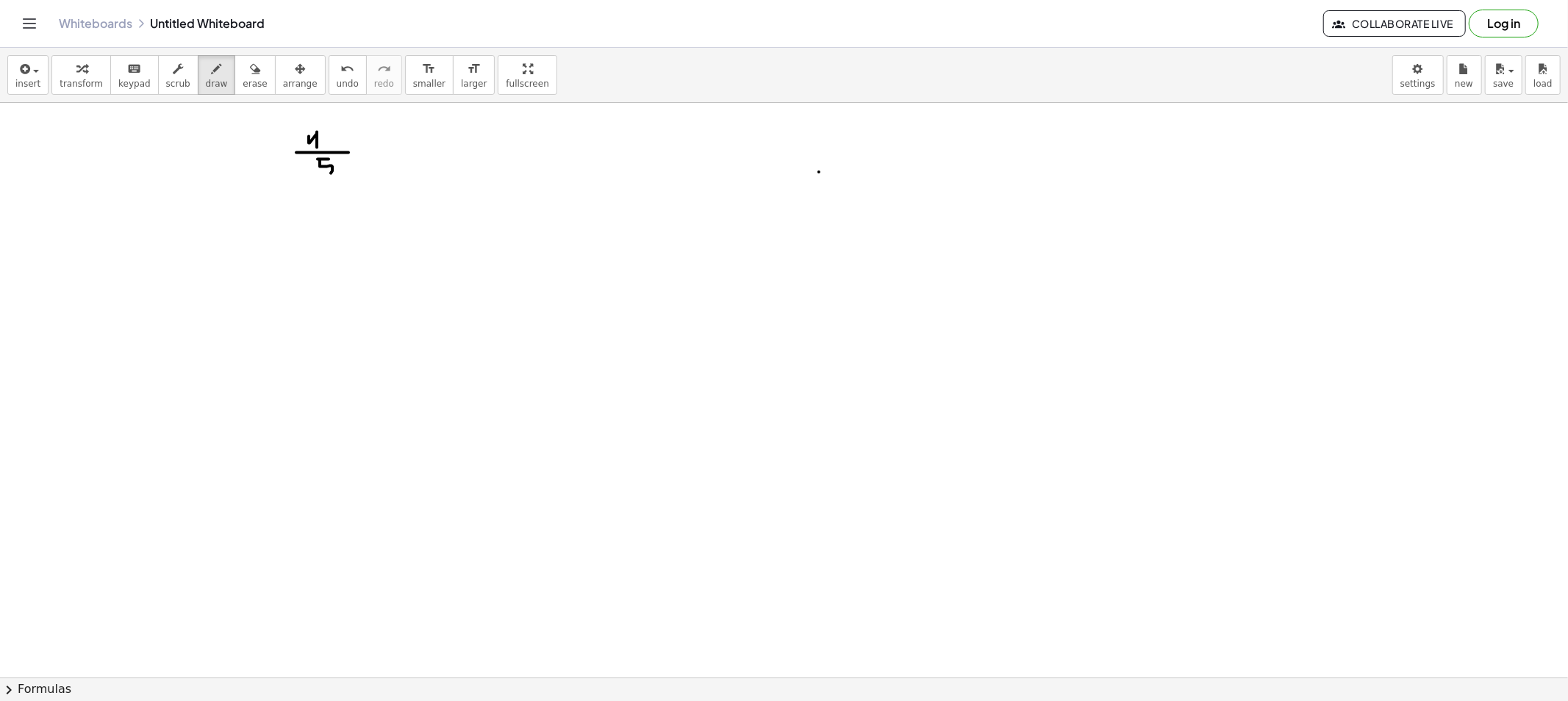
drag, startPoint x: 363, startPoint y: 148, endPoint x: 360, endPoint y: 157, distance: 9.5
drag, startPoint x: 363, startPoint y: 151, endPoint x: 375, endPoint y: 160, distance: 15.0
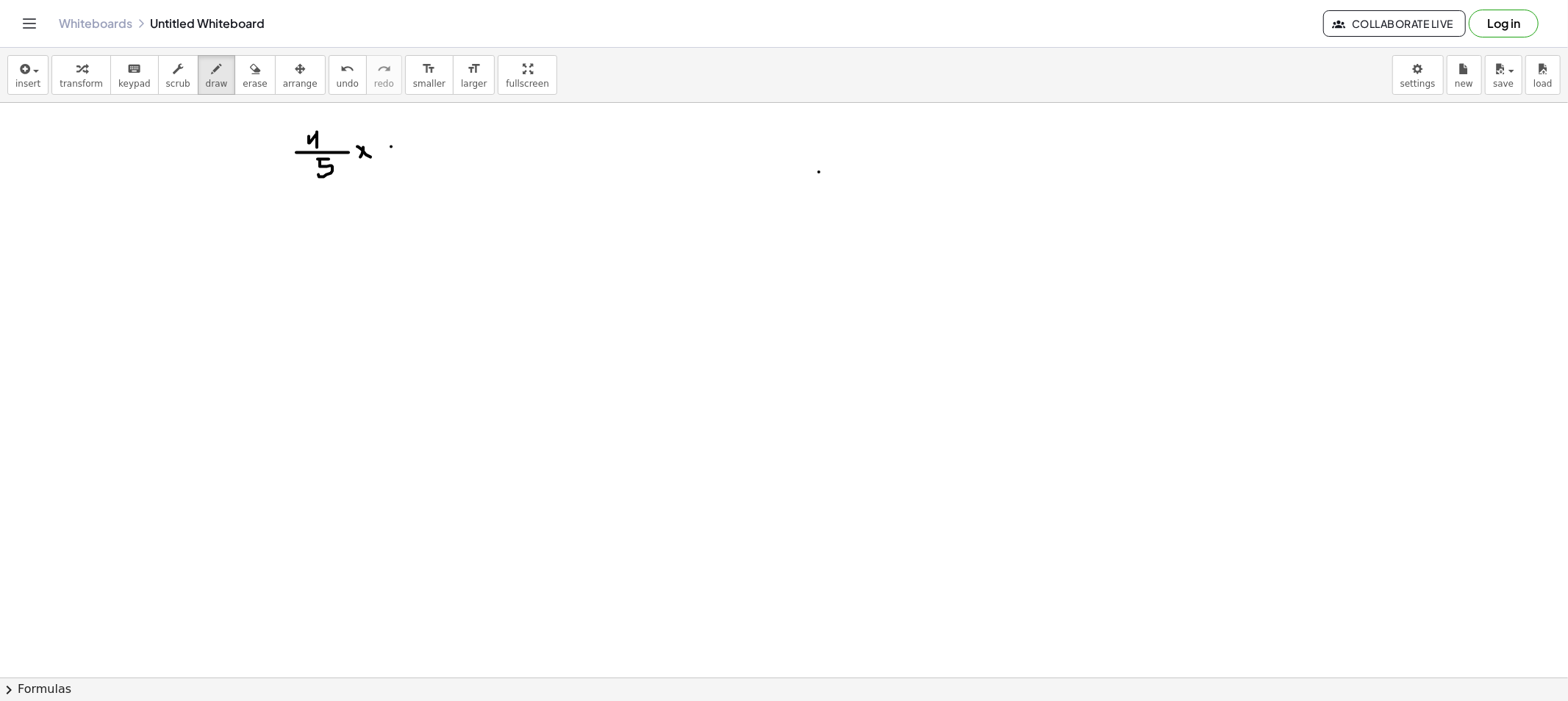
drag, startPoint x: 391, startPoint y: 147, endPoint x: 400, endPoint y: 148, distance: 9.1
drag, startPoint x: 396, startPoint y: 152, endPoint x: 408, endPoint y: 155, distance: 12.4
drag, startPoint x: 438, startPoint y: 142, endPoint x: 450, endPoint y: 158, distance: 20.0
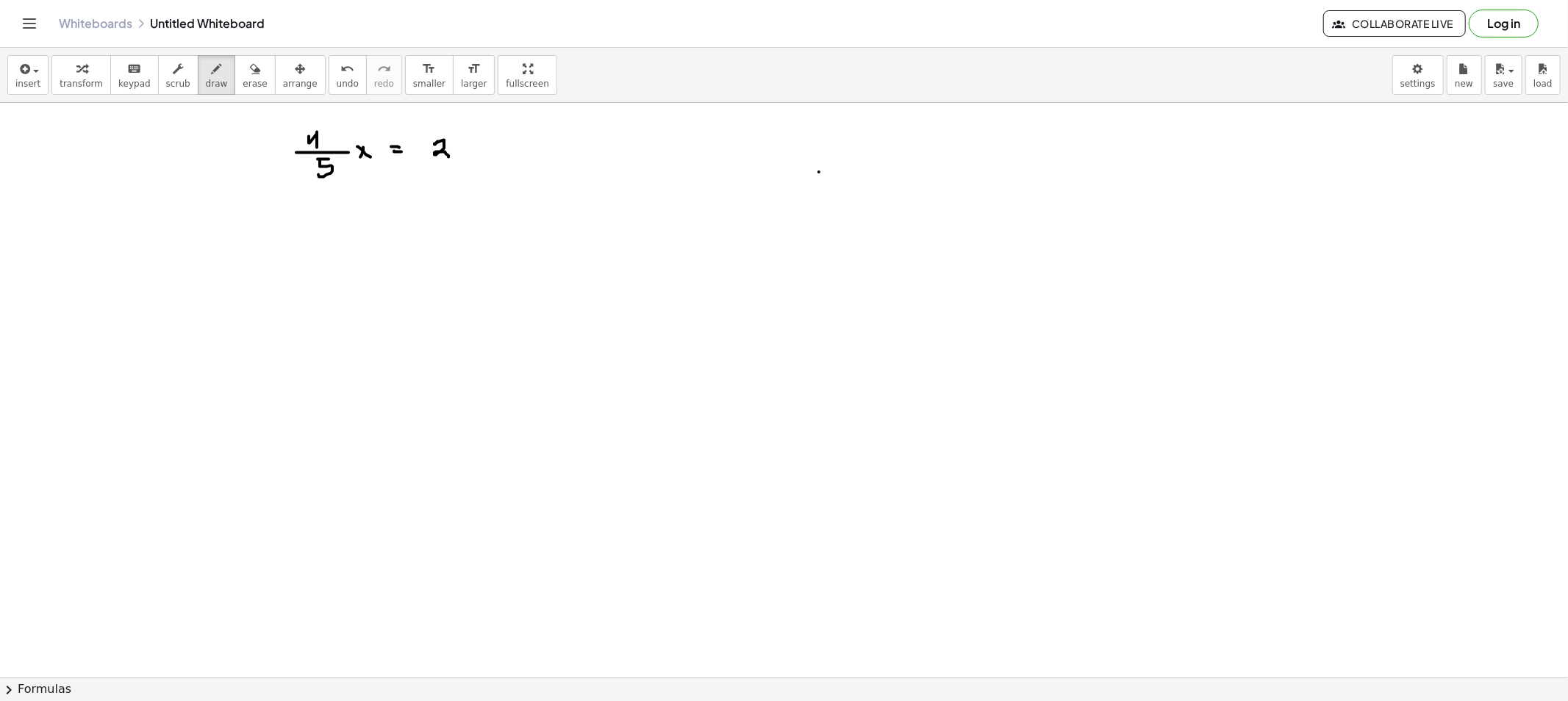
drag, startPoint x: 459, startPoint y: 146, endPoint x: 475, endPoint y: 149, distance: 16.3
click
drag, startPoint x: 351, startPoint y: 161, endPoint x: 473, endPoint y: 179, distance: 123.3
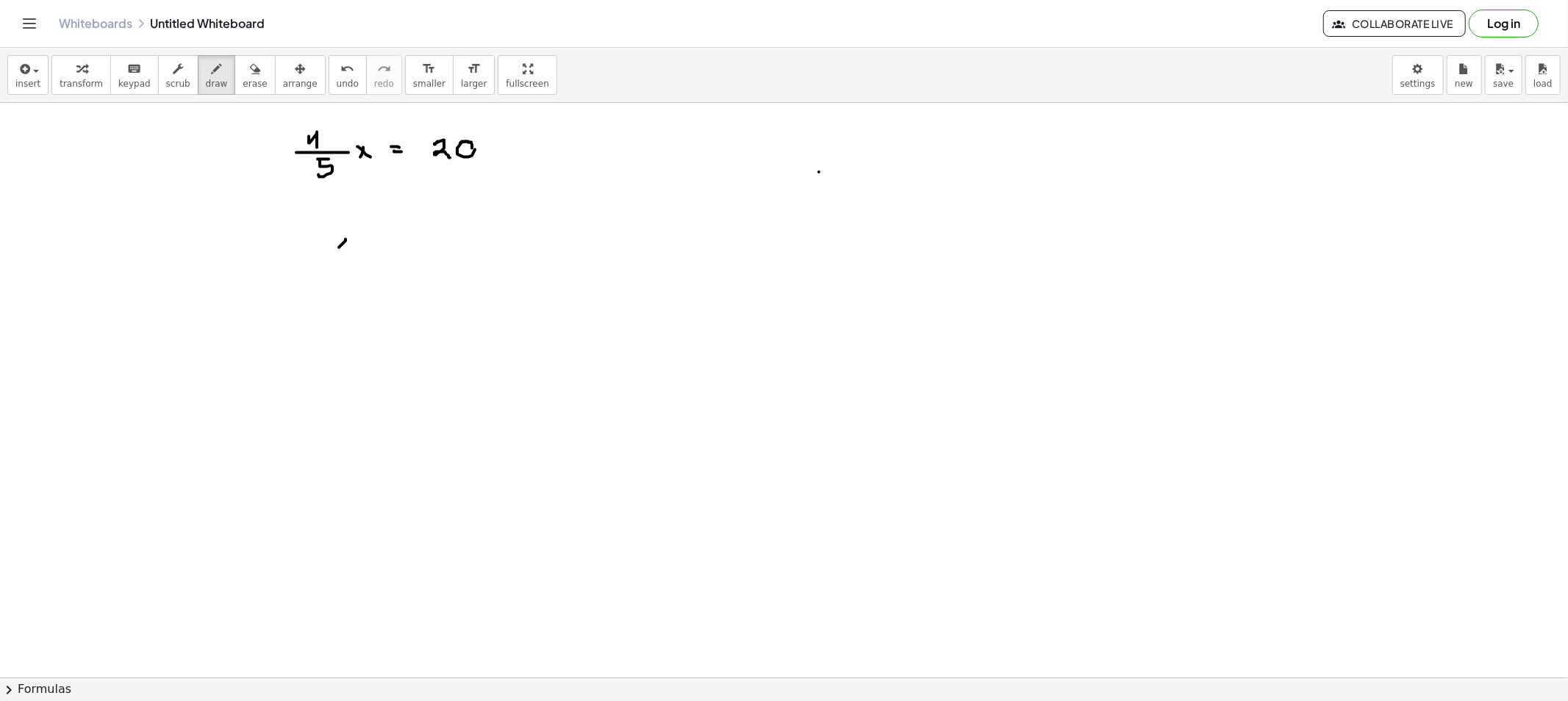
drag, startPoint x: 347, startPoint y: 245, endPoint x: 365, endPoint y: 248, distance: 18.2
drag, startPoint x: 381, startPoint y: 243, endPoint x: 392, endPoint y: 244, distance: 11.0
drag, startPoint x: 411, startPoint y: 233, endPoint x: 441, endPoint y: 230, distance: 30.1
drag, startPoint x: 523, startPoint y: 221, endPoint x: 530, endPoint y: 229, distance: 10.6
drag, startPoint x: 520, startPoint y: 231, endPoint x: 539, endPoint y: 235, distance: 19.4
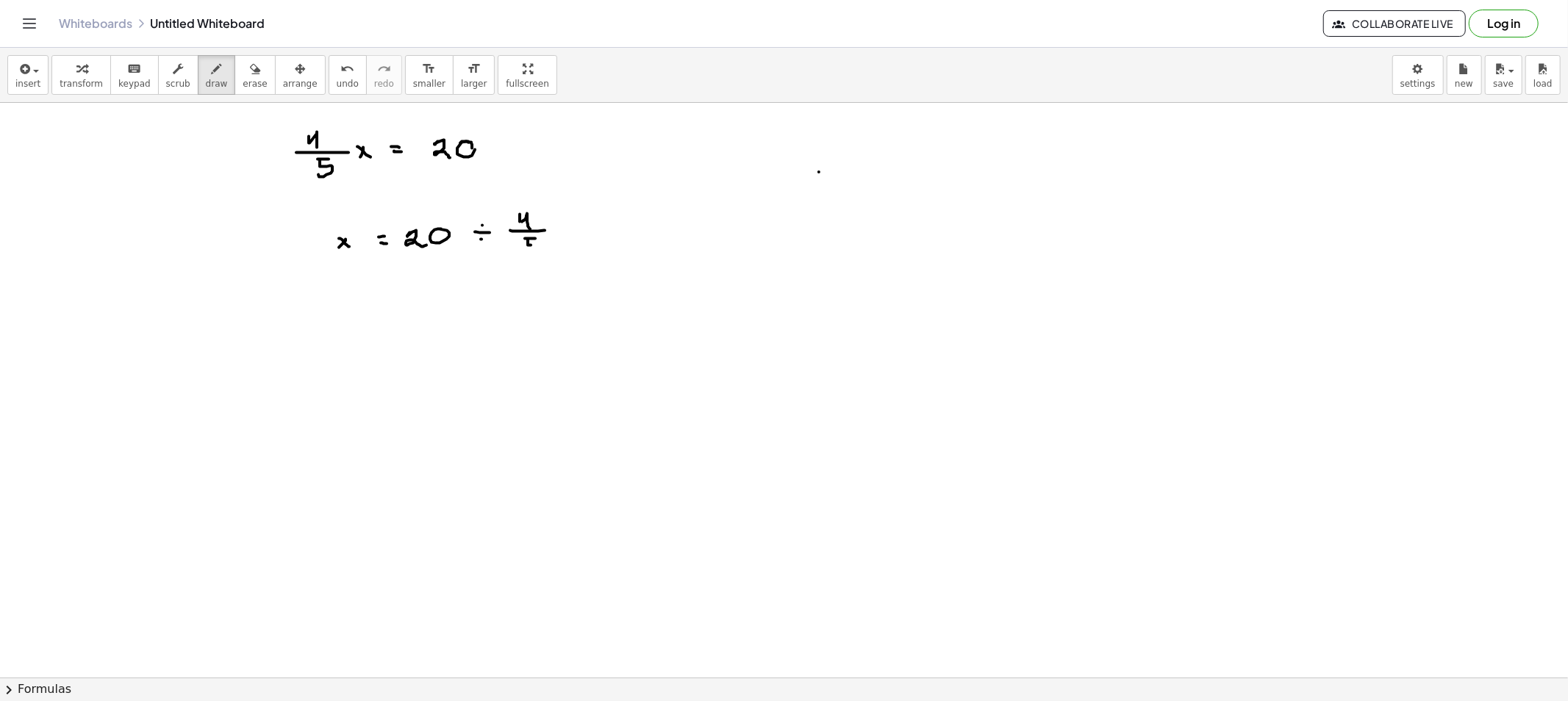
drag, startPoint x: 527, startPoint y: 240, endPoint x: 526, endPoint y: 255, distance: 15.0
drag, startPoint x: 534, startPoint y: 197, endPoint x: 547, endPoint y: 202, distance: 13.9
drag, startPoint x: 407, startPoint y: 258, endPoint x: 459, endPoint y: 257, distance: 52.0
drag, startPoint x: 433, startPoint y: 266, endPoint x: 433, endPoint y: 281, distance: 15.0
drag, startPoint x: 344, startPoint y: 331, endPoint x: 331, endPoint y: 344, distance: 18.4
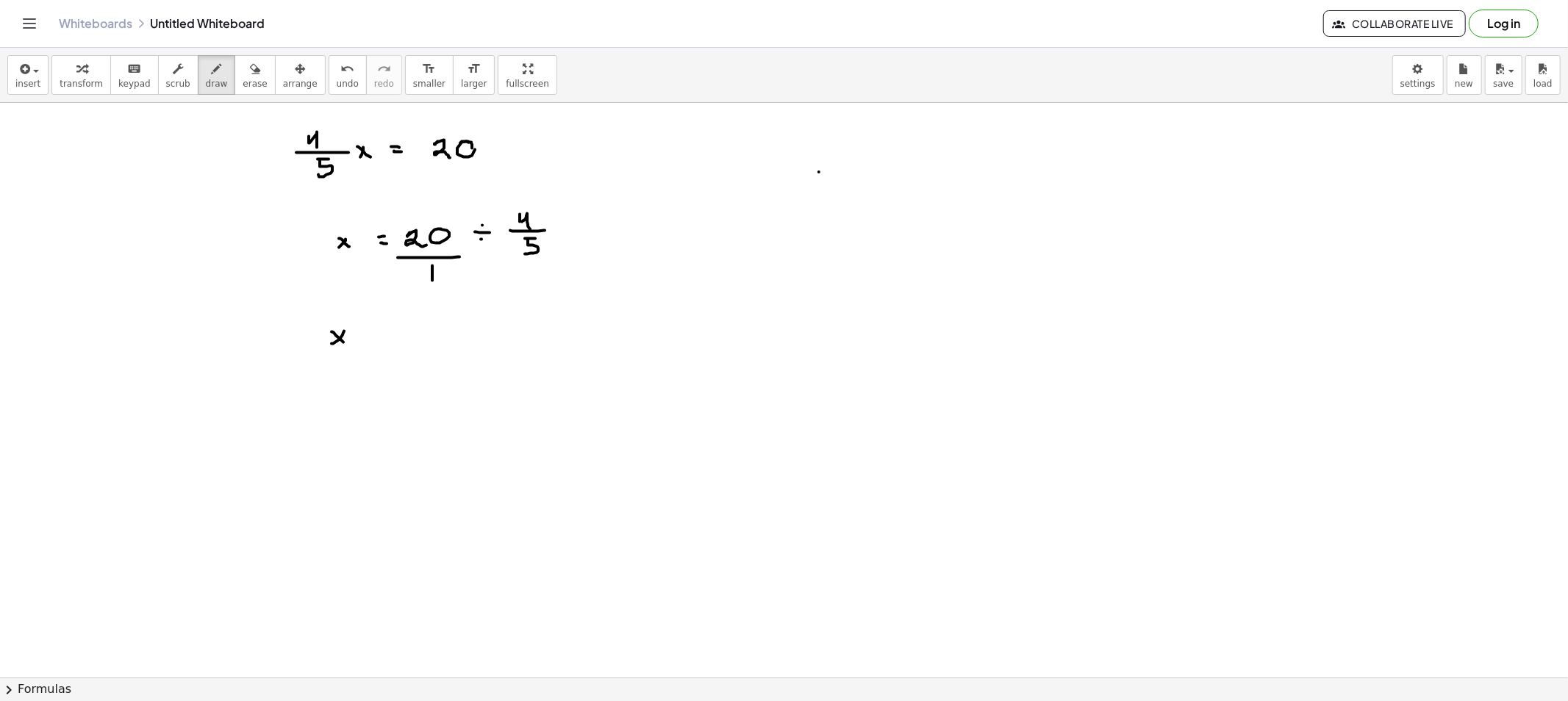
drag, startPoint x: 343, startPoint y: 342, endPoint x: 364, endPoint y: 339, distance: 21.2
drag, startPoint x: 364, startPoint y: 340, endPoint x: 375, endPoint y: 340, distance: 11.0
drag, startPoint x: 459, startPoint y: 237, endPoint x: 522, endPoint y: 255, distance: 65.5
drag, startPoint x: 563, startPoint y: 251, endPoint x: 631, endPoint y: 193, distance: 89.4
drag, startPoint x: 448, startPoint y: 276, endPoint x: 507, endPoint y: 222, distance: 80.0
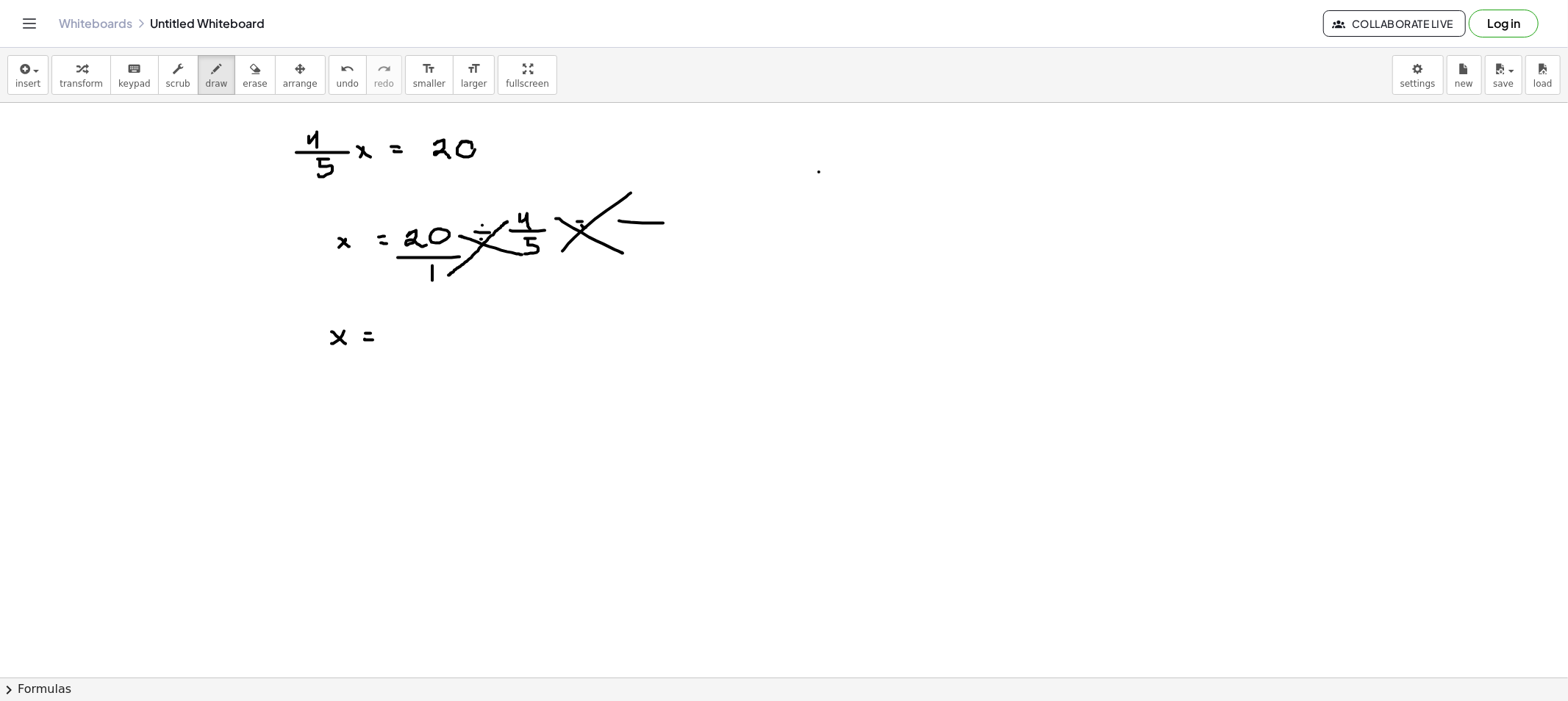
drag, startPoint x: 556, startPoint y: 219, endPoint x: 622, endPoint y: 254, distance: 74.7
drag, startPoint x: 418, startPoint y: 206, endPoint x: 447, endPoint y: 246, distance: 49.4
drag, startPoint x: 525, startPoint y: 288, endPoint x: 537, endPoint y: 278, distance: 15.6
drag, startPoint x: 398, startPoint y: 337, endPoint x: 464, endPoint y: 339, distance: 66.0
drag, startPoint x: 426, startPoint y: 349, endPoint x: 436, endPoint y: 363, distance: 17.2
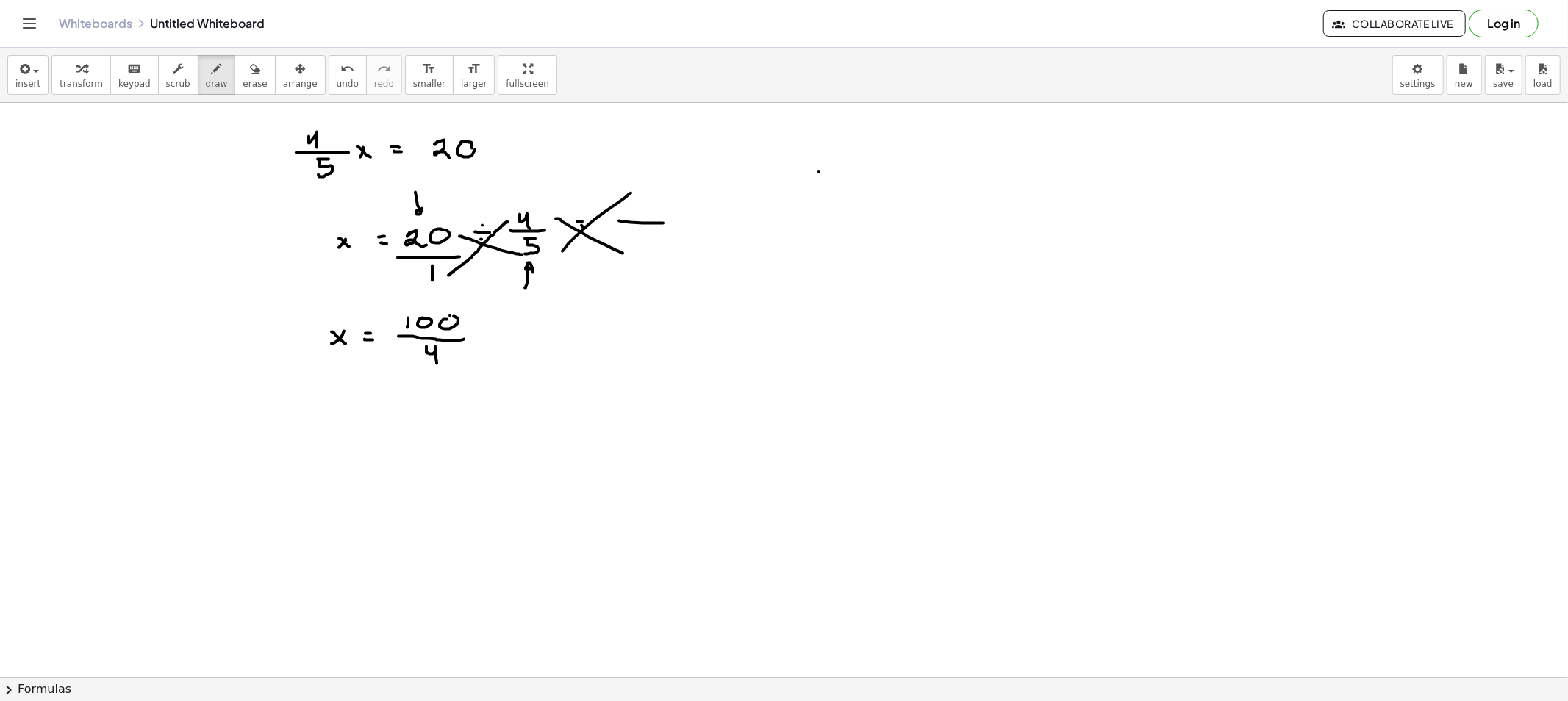
drag, startPoint x: 353, startPoint y: 398, endPoint x: 339, endPoint y: 404, distance: 15.2
drag, startPoint x: 342, startPoint y: 402, endPoint x: 351, endPoint y: 413, distance: 14.2
drag, startPoint x: 361, startPoint y: 399, endPoint x: 370, endPoint y: 399, distance: 9.0
drag, startPoint x: 395, startPoint y: 395, endPoint x: 414, endPoint y: 400, distance: 19.6
drag, startPoint x: 415, startPoint y: 396, endPoint x: 411, endPoint y: 414, distance: 18.4
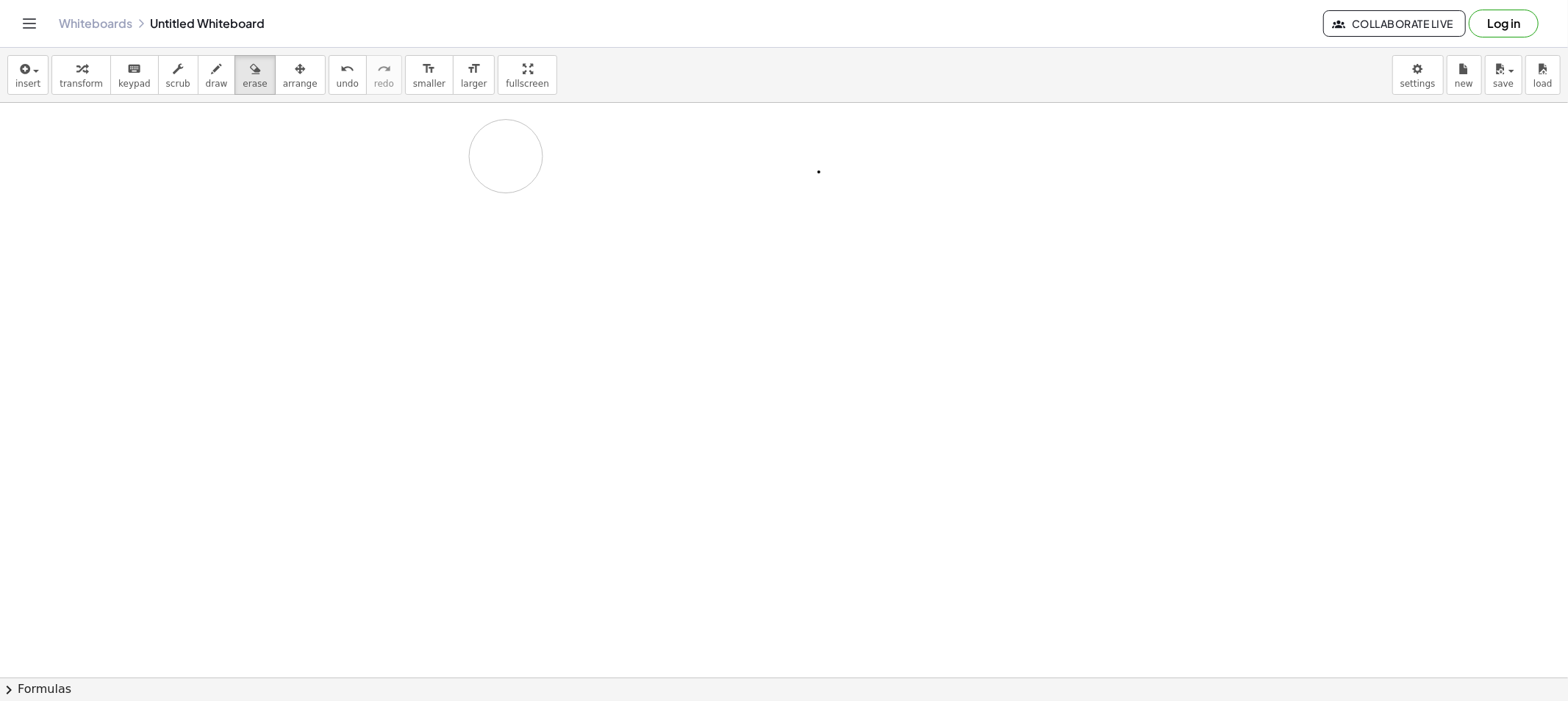
drag, startPoint x: 382, startPoint y: 379, endPoint x: 448, endPoint y: 148, distance: 240.2
drag, startPoint x: 324, startPoint y: 135, endPoint x: 320, endPoint y: 146, distance: 11.7
drag, startPoint x: 317, startPoint y: 160, endPoint x: 320, endPoint y: 171, distance: 11.4
drag, startPoint x: 364, startPoint y: 150, endPoint x: 382, endPoint y: 161, distance: 21.1
drag, startPoint x: 400, startPoint y: 148, endPoint x: 399, endPoint y: 157, distance: 9.1
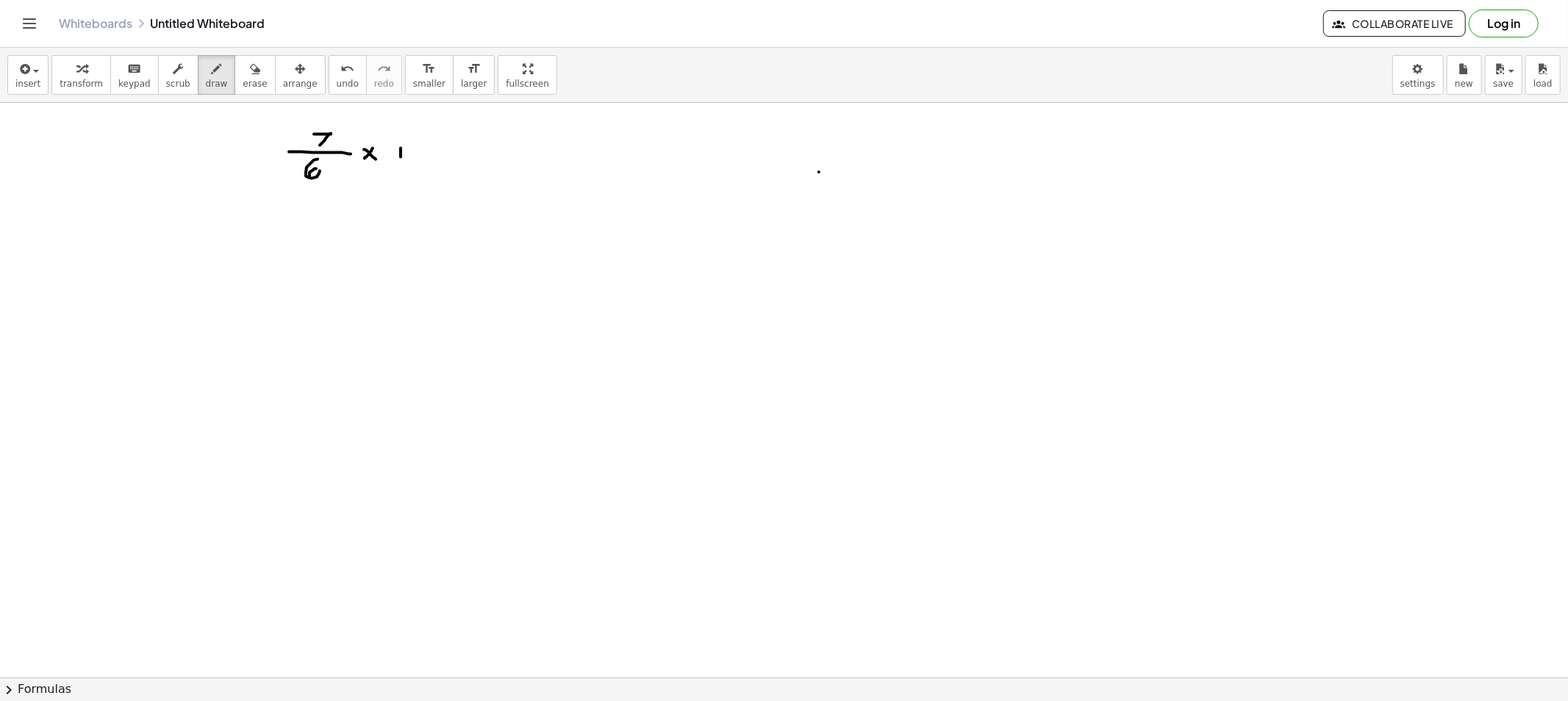
drag, startPoint x: 400, startPoint y: 153, endPoint x: 414, endPoint y: 151, distance: 14.1
drag, startPoint x: 436, startPoint y: 148, endPoint x: 436, endPoint y: 159, distance: 11.0
drag, startPoint x: 469, startPoint y: 150, endPoint x: 480, endPoint y: 150, distance: 11.0
drag, startPoint x: 516, startPoint y: 148, endPoint x: 527, endPoint y: 164, distance: 19.4
drag, startPoint x: 548, startPoint y: 148, endPoint x: 544, endPoint y: 156, distance: 8.9
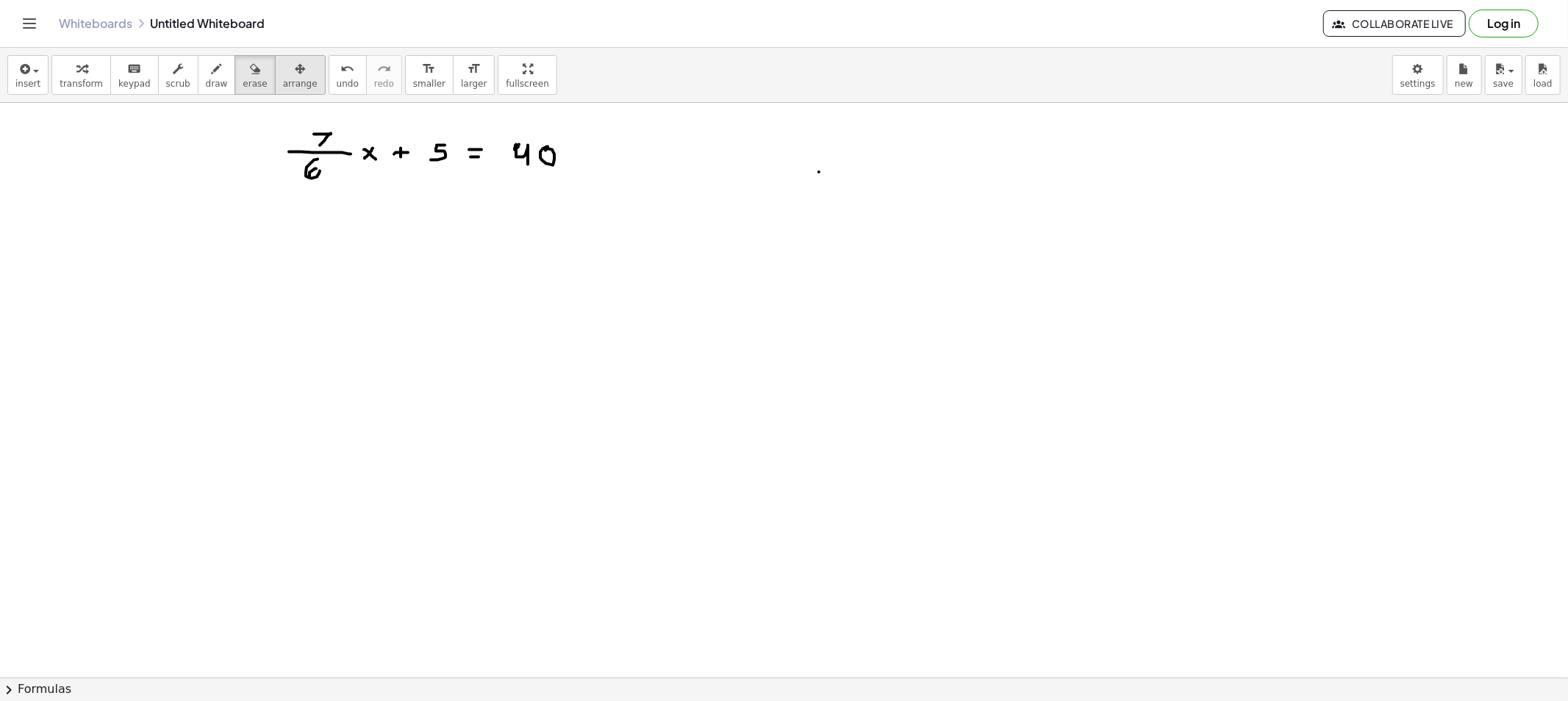
drag, startPoint x: 238, startPoint y: 76, endPoint x: 273, endPoint y: 89, distance: 37.3
drag, startPoint x: 906, startPoint y: 179, endPoint x: 788, endPoint y: 164, distance: 118.9
drag, startPoint x: 422, startPoint y: 169, endPoint x: 599, endPoint y: 182, distance: 177.5
drag, startPoint x: 599, startPoint y: 182, endPoint x: 628, endPoint y: 196, distance: 32.2
drag, startPoint x: 331, startPoint y: 229, endPoint x: 331, endPoint y: 241, distance: 12.0
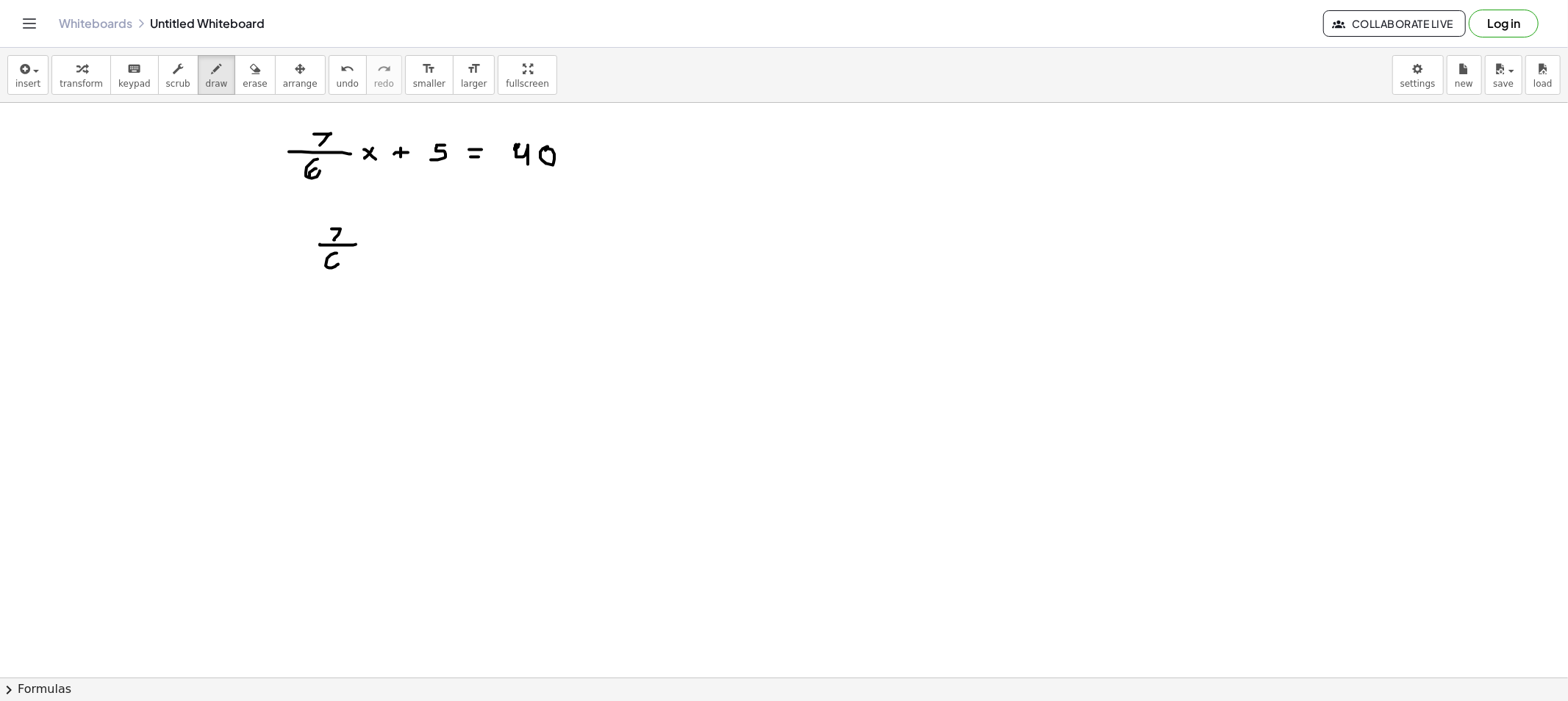
drag, startPoint x: 337, startPoint y: 254, endPoint x: 333, endPoint y: 268, distance: 14.6
drag, startPoint x: 371, startPoint y: 243, endPoint x: 364, endPoint y: 248, distance: 8.6
drag, startPoint x: 375, startPoint y: 248, endPoint x: 381, endPoint y: 255, distance: 9.2
drag, startPoint x: 393, startPoint y: 251, endPoint x: 414, endPoint y: 251, distance: 21.0
drag, startPoint x: 422, startPoint y: 244, endPoint x: 437, endPoint y: 255, distance: 18.6
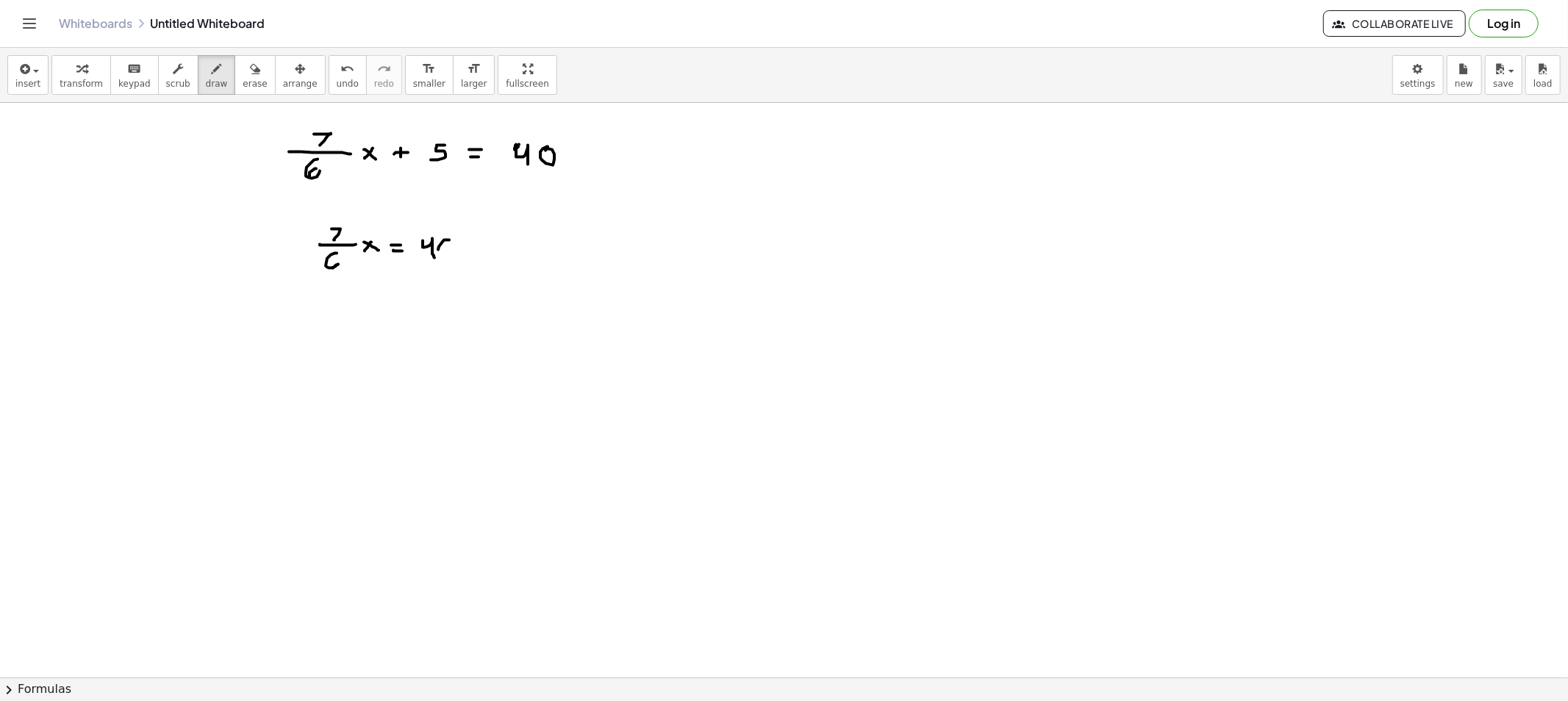
drag, startPoint x: 441, startPoint y: 244, endPoint x: 450, endPoint y: 247, distance: 9.5
drag, startPoint x: 492, startPoint y: 241, endPoint x: 492, endPoint y: 255, distance: 14.0
drag, startPoint x: 522, startPoint y: 269, endPoint x: 451, endPoint y: 254, distance: 72.6
drag, startPoint x: 186, startPoint y: 85, endPoint x: 267, endPoint y: 130, distance: 92.7
drag, startPoint x: 429, startPoint y: 240, endPoint x: 454, endPoint y: 245, distance: 25.5
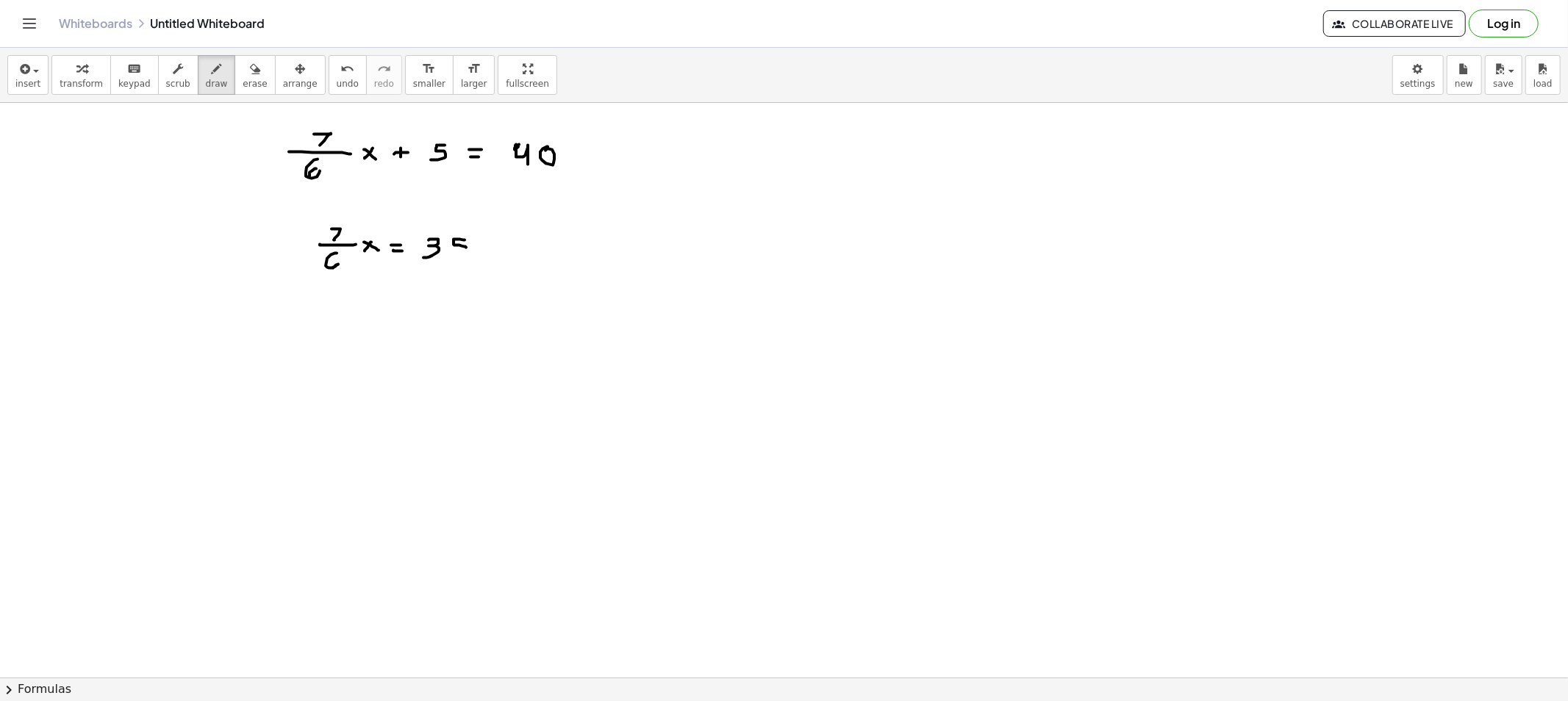
drag, startPoint x: 454, startPoint y: 240, endPoint x: 453, endPoint y: 255, distance: 15.0
drag, startPoint x: 370, startPoint y: 202, endPoint x: 372, endPoint y: 221, distance: 19.1
drag, startPoint x: 357, startPoint y: 284, endPoint x: 373, endPoint y: 273, distance: 19.4
drag, startPoint x: 898, startPoint y: 137, endPoint x: 906, endPoint y: 138, distance: 8.1
drag, startPoint x: 896, startPoint y: 140, endPoint x: 907, endPoint y: 157, distance: 20.2
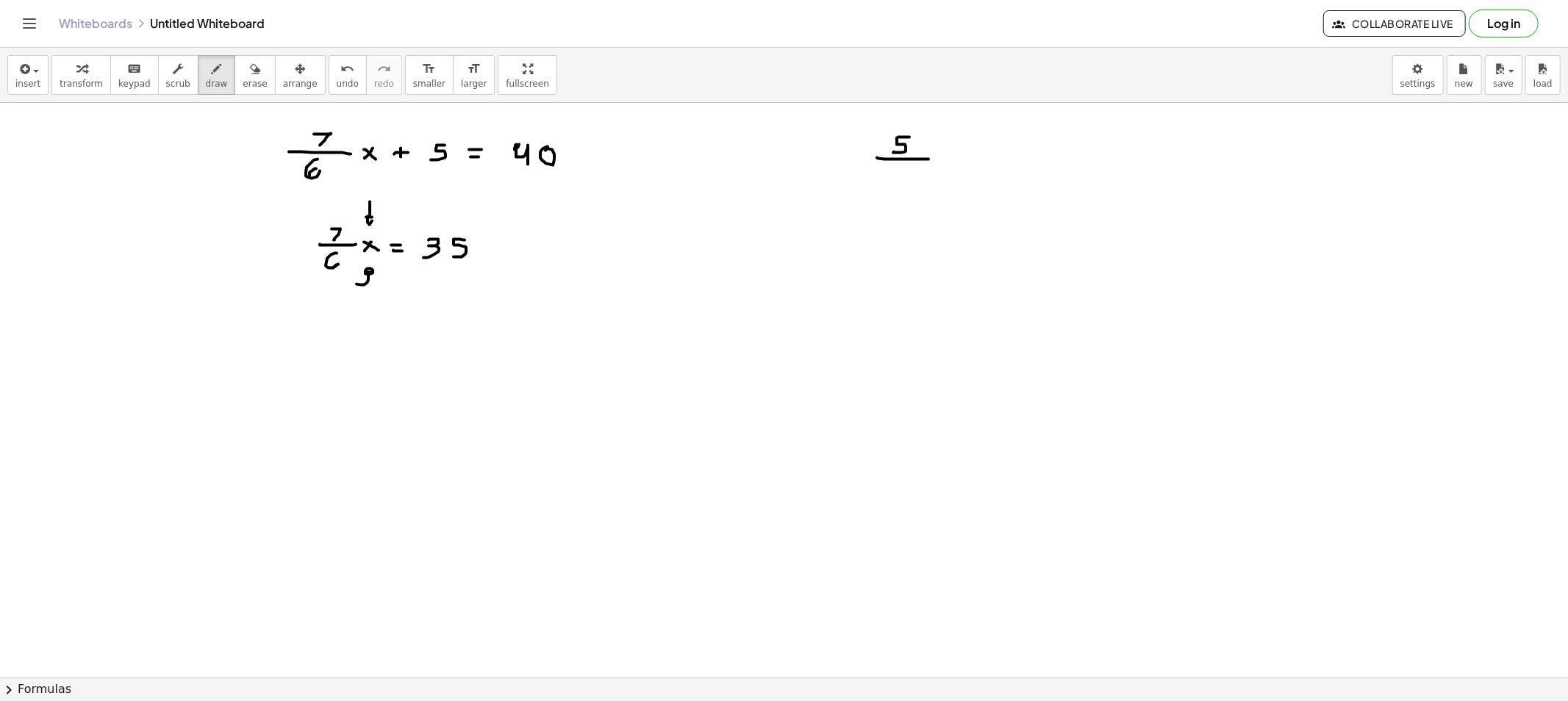
drag, startPoint x: 893, startPoint y: 160, endPoint x: 929, endPoint y: 160, distance: 36.0
drag, startPoint x: 895, startPoint y: 169, endPoint x: 903, endPoint y: 180, distance: 13.6
drag, startPoint x: 226, startPoint y: 70, endPoint x: 527, endPoint y: 161, distance: 314.5
drag, startPoint x: 795, startPoint y: 178, endPoint x: 849, endPoint y: 114, distance: 83.7
drag, startPoint x: 982, startPoint y: 168, endPoint x: 990, endPoint y: 171, distance: 8.5
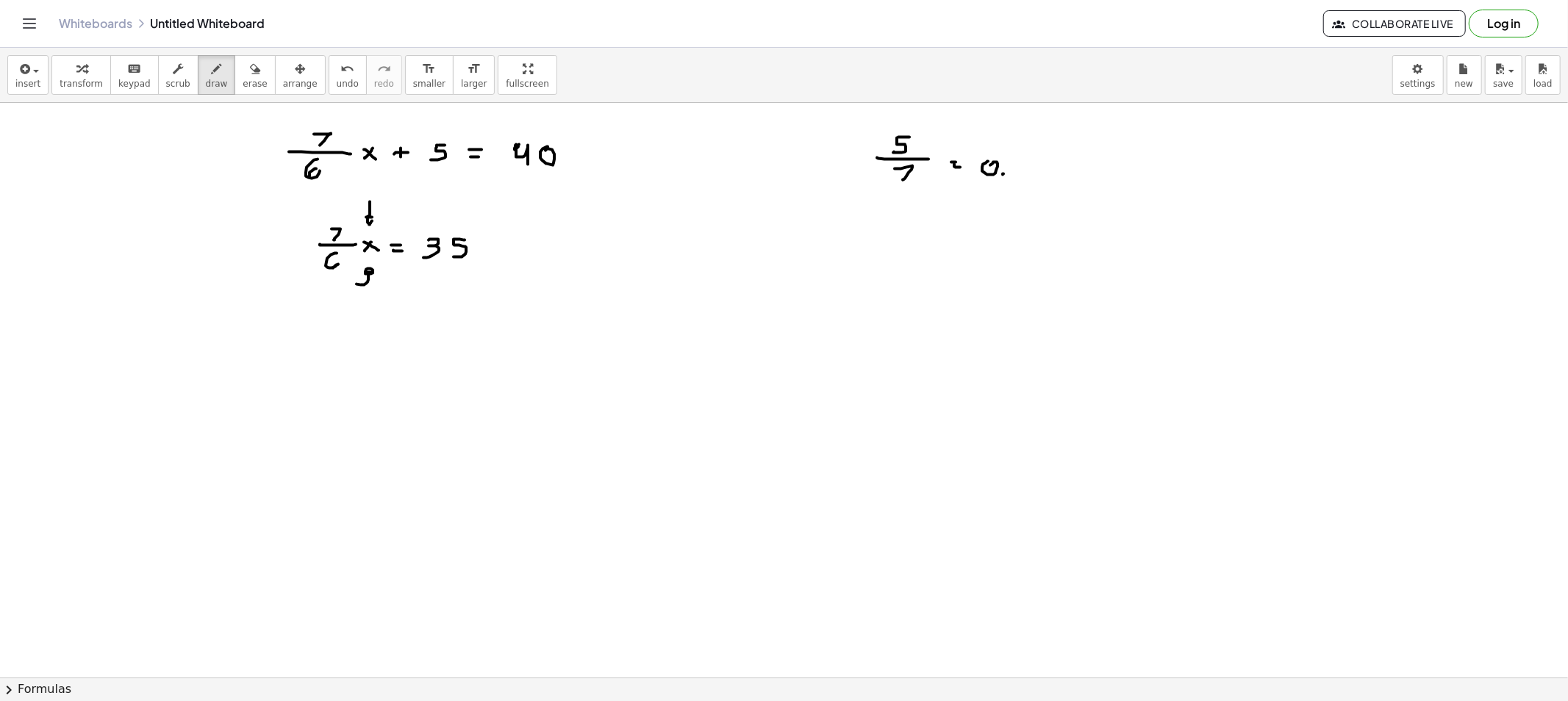
drag, startPoint x: 1002, startPoint y: 174, endPoint x: 1018, endPoint y: 172, distance: 16.1
drag, startPoint x: 1015, startPoint y: 112, endPoint x: 1024, endPoint y: 128, distance: 18.4
drag, startPoint x: 1009, startPoint y: 179, endPoint x: 878, endPoint y: 164, distance: 131.9
drag, startPoint x: 364, startPoint y: 334, endPoint x: 371, endPoint y: 303, distance: 31.8
drag, startPoint x: 205, startPoint y: 75, endPoint x: 348, endPoint y: 243, distance: 220.6
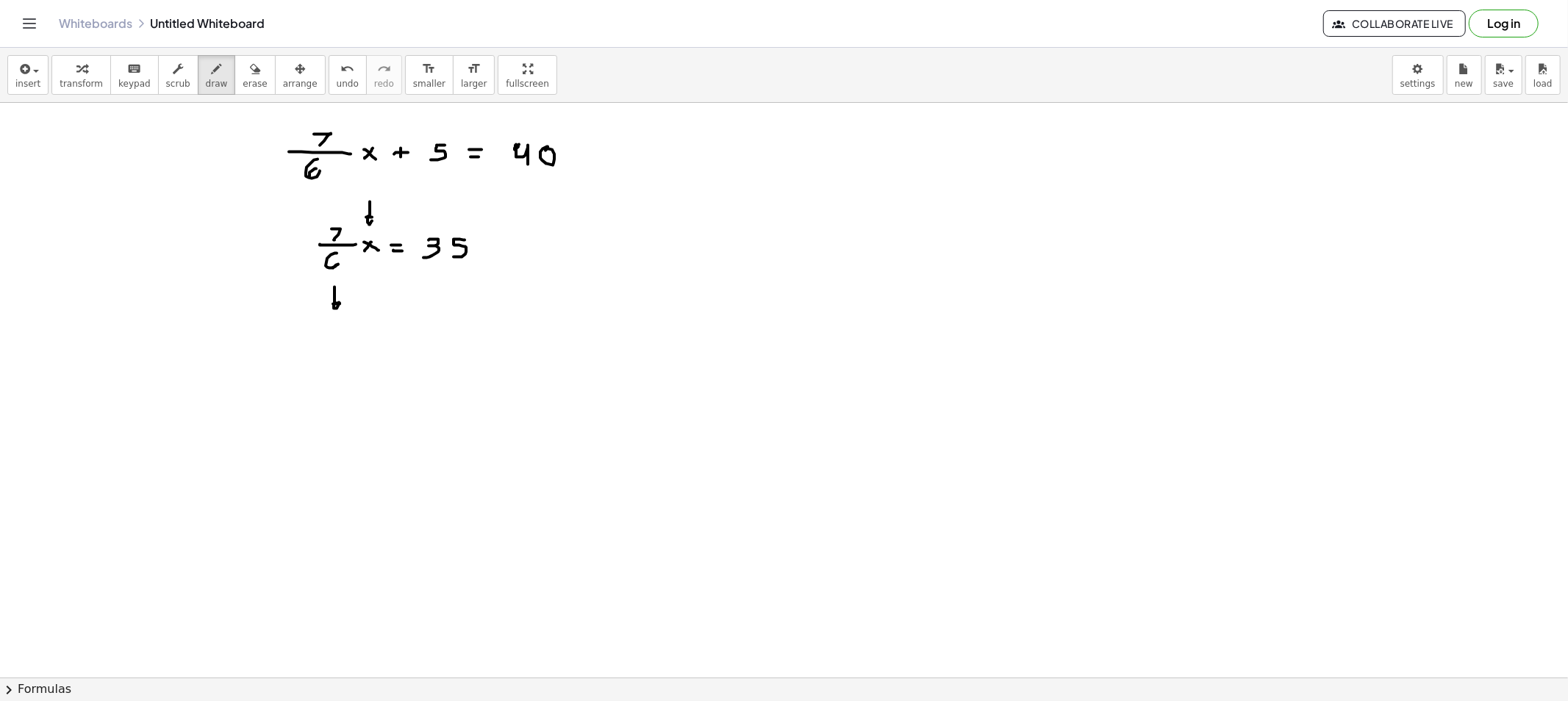
drag, startPoint x: 335, startPoint y: 287, endPoint x: 339, endPoint y: 302, distance: 15.5
drag, startPoint x: 334, startPoint y: 338, endPoint x: 347, endPoint y: 357, distance: 23.0
drag, startPoint x: 362, startPoint y: 240, endPoint x: 357, endPoint y: 266, distance: 26.5
drag, startPoint x: 321, startPoint y: 208, endPoint x: 313, endPoint y: 269, distance: 61.5
drag, startPoint x: 337, startPoint y: 208, endPoint x: 375, endPoint y: 229, distance: 43.4
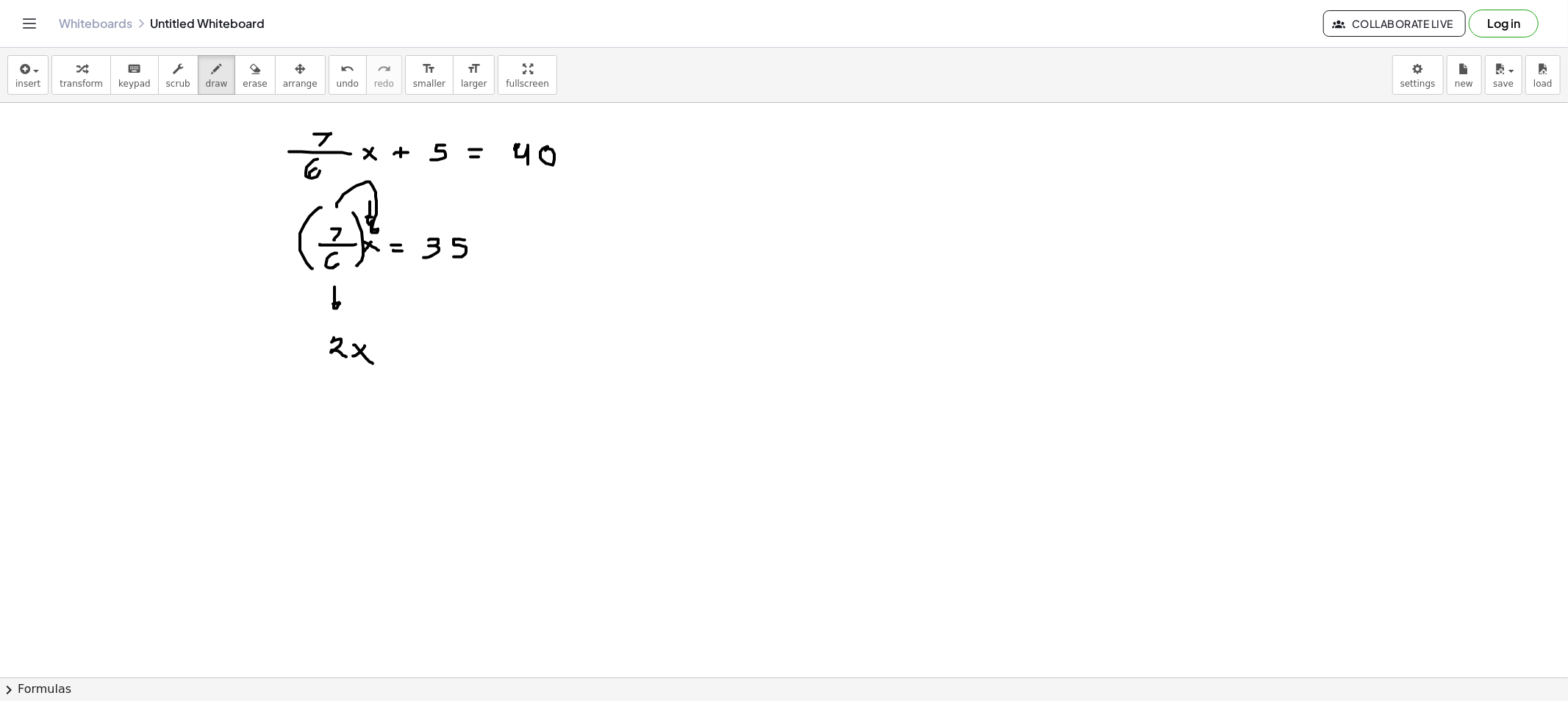
drag, startPoint x: 372, startPoint y: 233, endPoint x: 381, endPoint y: 229, distance: 9.8
drag, startPoint x: 354, startPoint y: 328, endPoint x: 349, endPoint y: 363, distance: 35.4
drag, startPoint x: 317, startPoint y: 339, endPoint x: 331, endPoint y: 367, distance: 31.3
drag, startPoint x: 297, startPoint y: 340, endPoint x: 331, endPoint y: 319, distance: 40.0
drag, startPoint x: 289, startPoint y: 217, endPoint x: 306, endPoint y: 255, distance: 41.6
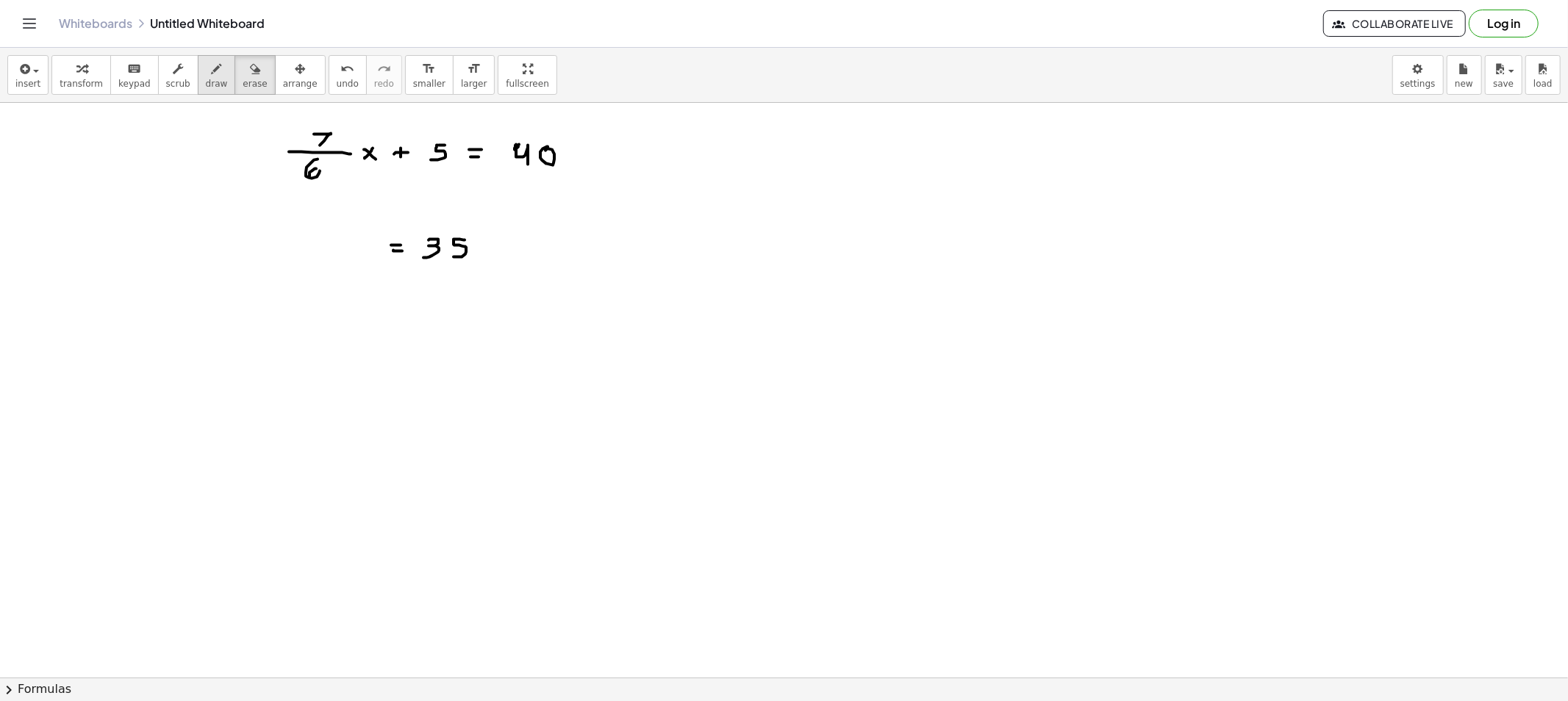
drag, startPoint x: 189, startPoint y: 49, endPoint x: 194, endPoint y: 62, distance: 13.9
drag, startPoint x: 331, startPoint y: 229, endPoint x: 327, endPoint y: 237, distance: 8.9
drag, startPoint x: 326, startPoint y: 248, endPoint x: 349, endPoint y: 253, distance: 23.5
drag, startPoint x: 358, startPoint y: 239, endPoint x: 350, endPoint y: 240, distance: 8.1
drag, startPoint x: 350, startPoint y: 240, endPoint x: 361, endPoint y: 250, distance: 14.9
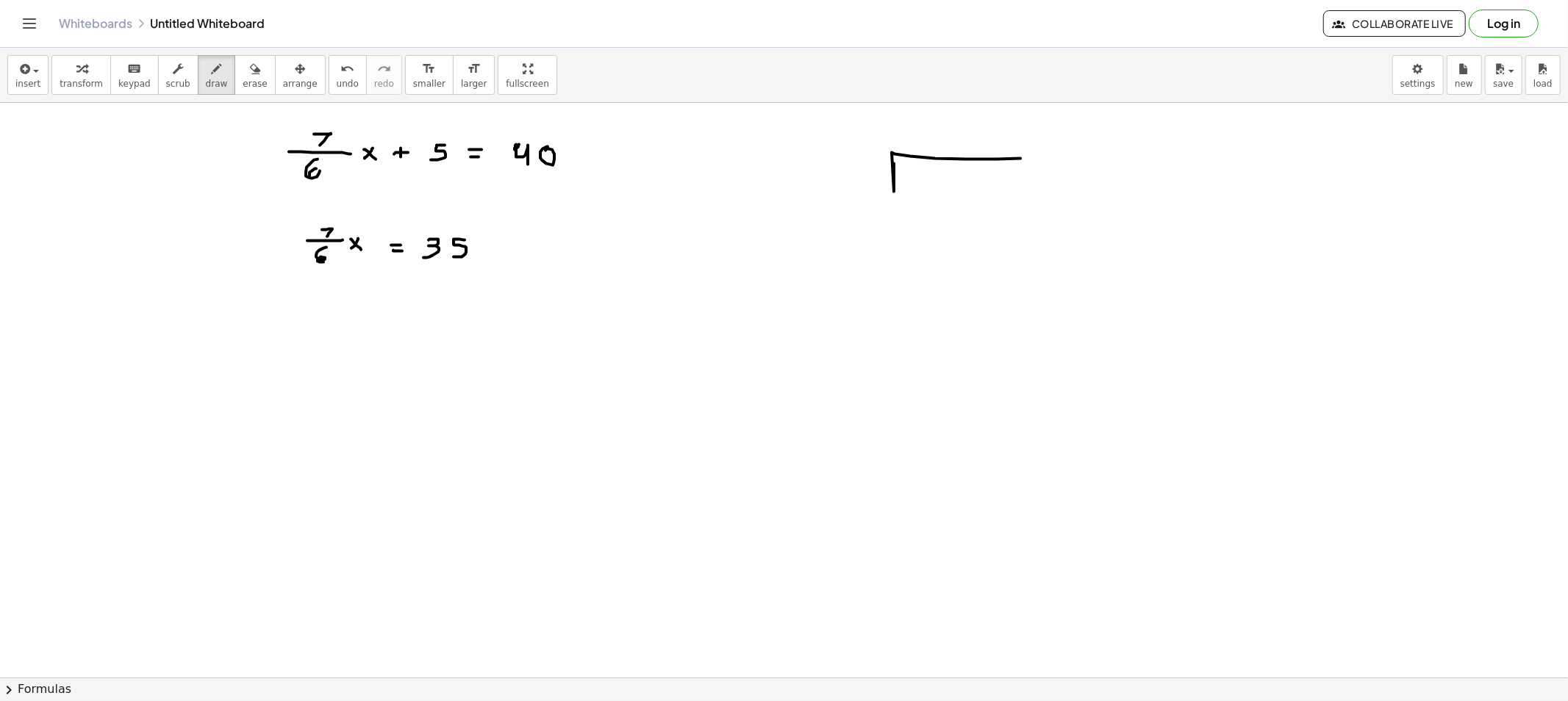
drag, startPoint x: 894, startPoint y: 164, endPoint x: 1041, endPoint y: 157, distance: 147.2
drag, startPoint x: 320, startPoint y: 300, endPoint x: 322, endPoint y: 282, distance: 18.1
drag, startPoint x: 877, startPoint y: 162, endPoint x: 871, endPoint y: 187, distance: 25.7
drag, startPoint x: 324, startPoint y: 194, endPoint x: 328, endPoint y: 215, distance: 21.4
drag, startPoint x: 908, startPoint y: 164, endPoint x: 913, endPoint y: 182, distance: 18.7
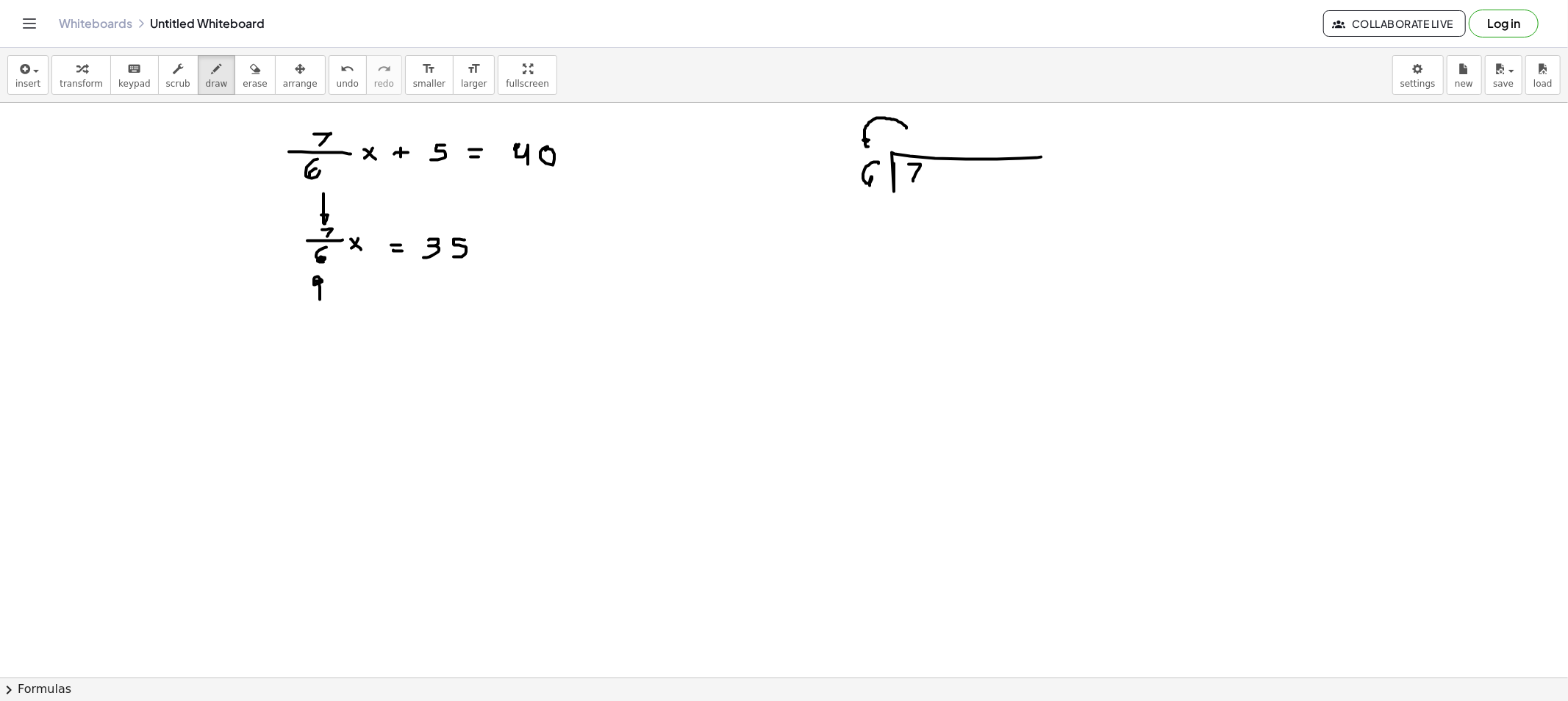
drag, startPoint x: 907, startPoint y: 128, endPoint x: 870, endPoint y: 143, distance: 39.9
drag, startPoint x: 867, startPoint y: 200, endPoint x: 913, endPoint y: 199, distance: 46.0
drag, startPoint x: 922, startPoint y: 209, endPoint x: 903, endPoint y: 202, distance: 20.2
drag, startPoint x: 895, startPoint y: 196, endPoint x: 913, endPoint y: 228, distance: 36.7
drag, startPoint x: 875, startPoint y: 231, endPoint x: 1049, endPoint y: 243, distance: 174.4
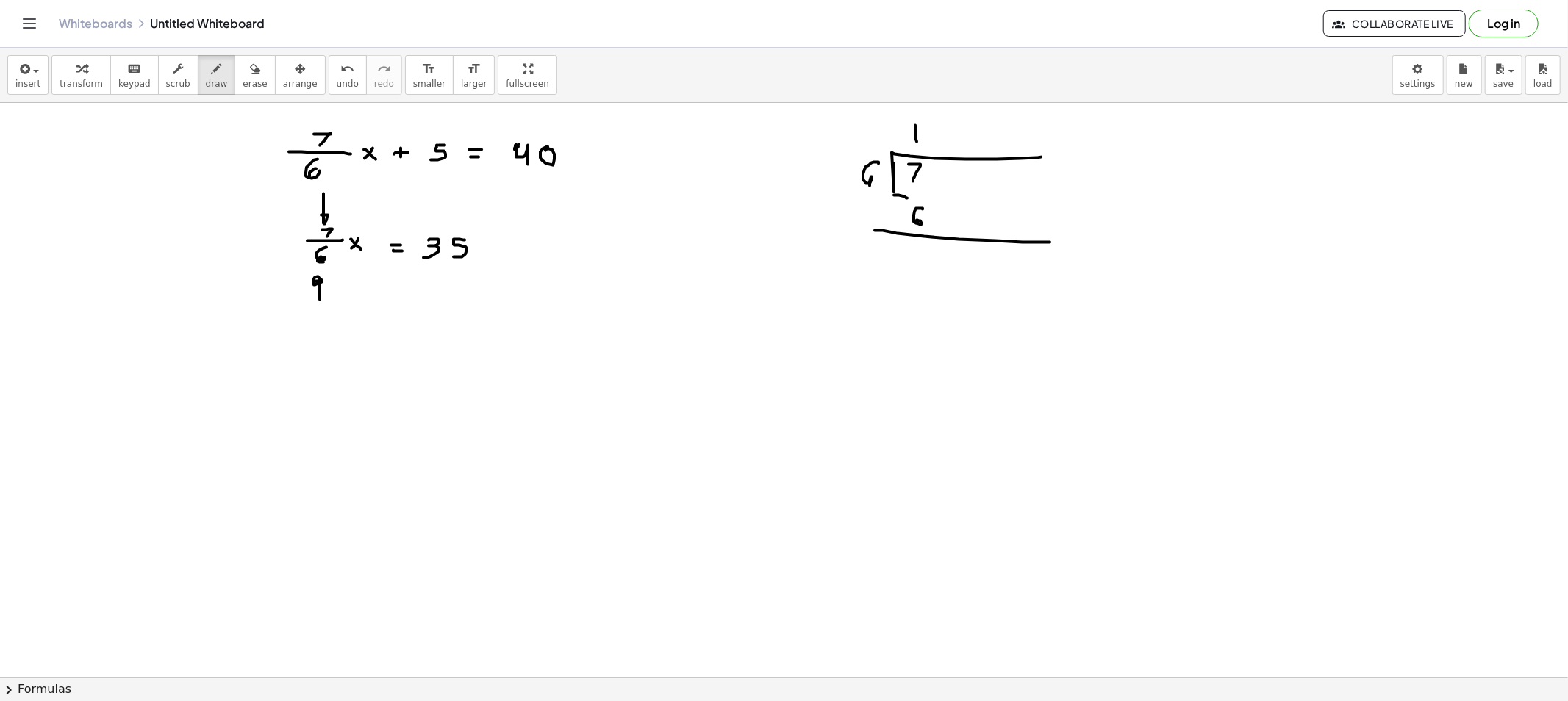
drag, startPoint x: 914, startPoint y: 243, endPoint x: 916, endPoint y: 266, distance: 23.1
drag, startPoint x: 957, startPoint y: 121, endPoint x: 957, endPoint y: 143, distance: 22.0
drag, startPoint x: 893, startPoint y: 283, endPoint x: 1093, endPoint y: 289, distance: 200.1
drag, startPoint x: 944, startPoint y: 302, endPoint x: 954, endPoint y: 320, distance: 20.6
drag, startPoint x: 985, startPoint y: 125, endPoint x: 1001, endPoint y: 143, distance: 24.1
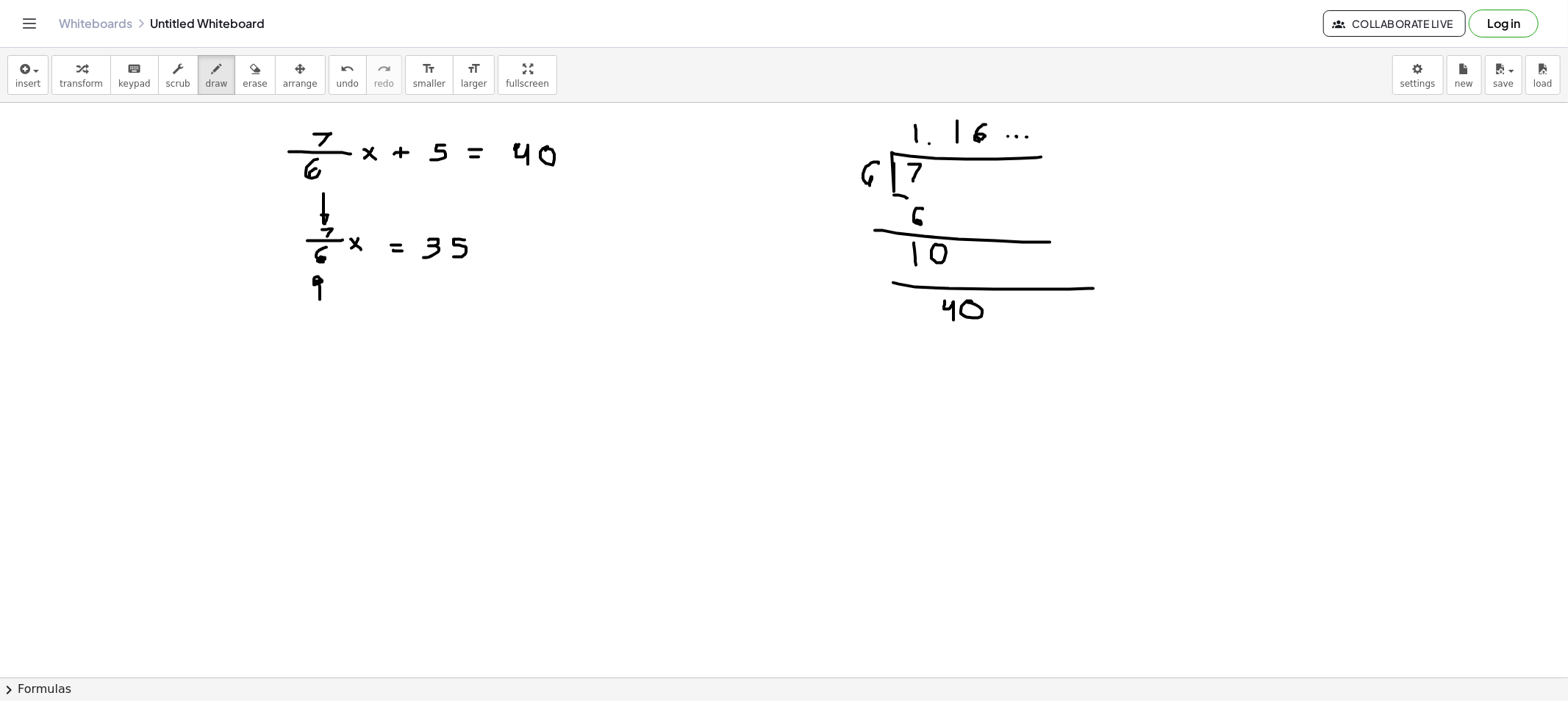
drag, startPoint x: 1045, startPoint y: 138, endPoint x: 1030, endPoint y: 147, distance: 17.5
drag, startPoint x: 244, startPoint y: 81, endPoint x: 307, endPoint y: 316, distance: 243.3
drag, startPoint x: 320, startPoint y: 327, endPoint x: 313, endPoint y: 307, distance: 21.2
drag, startPoint x: 263, startPoint y: 216, endPoint x: 310, endPoint y: 254, distance: 60.4
drag, startPoint x: 196, startPoint y: 83, endPoint x: 312, endPoint y: 244, distance: 198.4
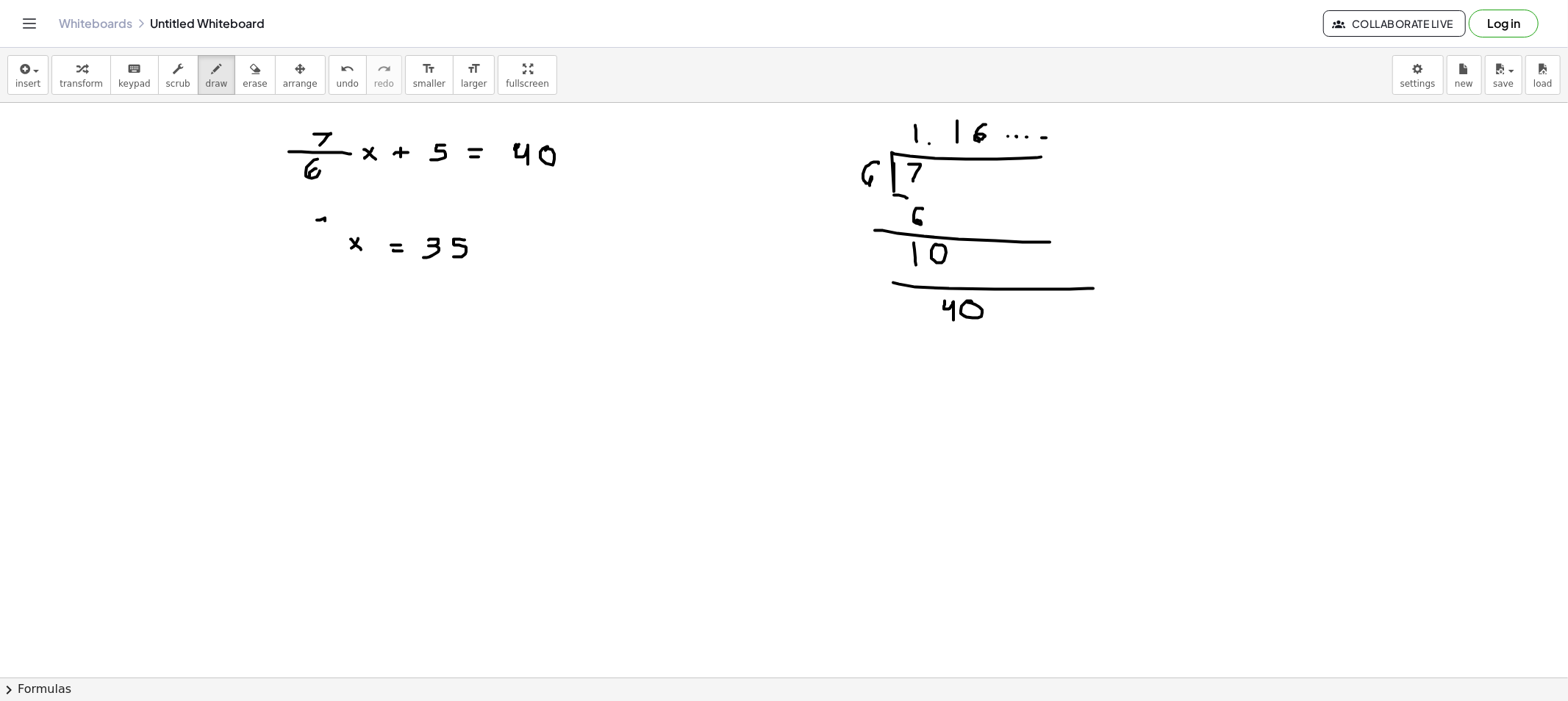
drag, startPoint x: 317, startPoint y: 220, endPoint x: 324, endPoint y: 231, distance: 13.0
drag, startPoint x: 295, startPoint y: 237, endPoint x: 337, endPoint y: 238, distance: 42.0
drag, startPoint x: 307, startPoint y: 251, endPoint x: 317, endPoint y: 262, distance: 14.9
drag, startPoint x: 291, startPoint y: 325, endPoint x: 291, endPoint y: 335, distance: 10.0
drag, startPoint x: 319, startPoint y: 331, endPoint x: 319, endPoint y: 339, distance: 8.0
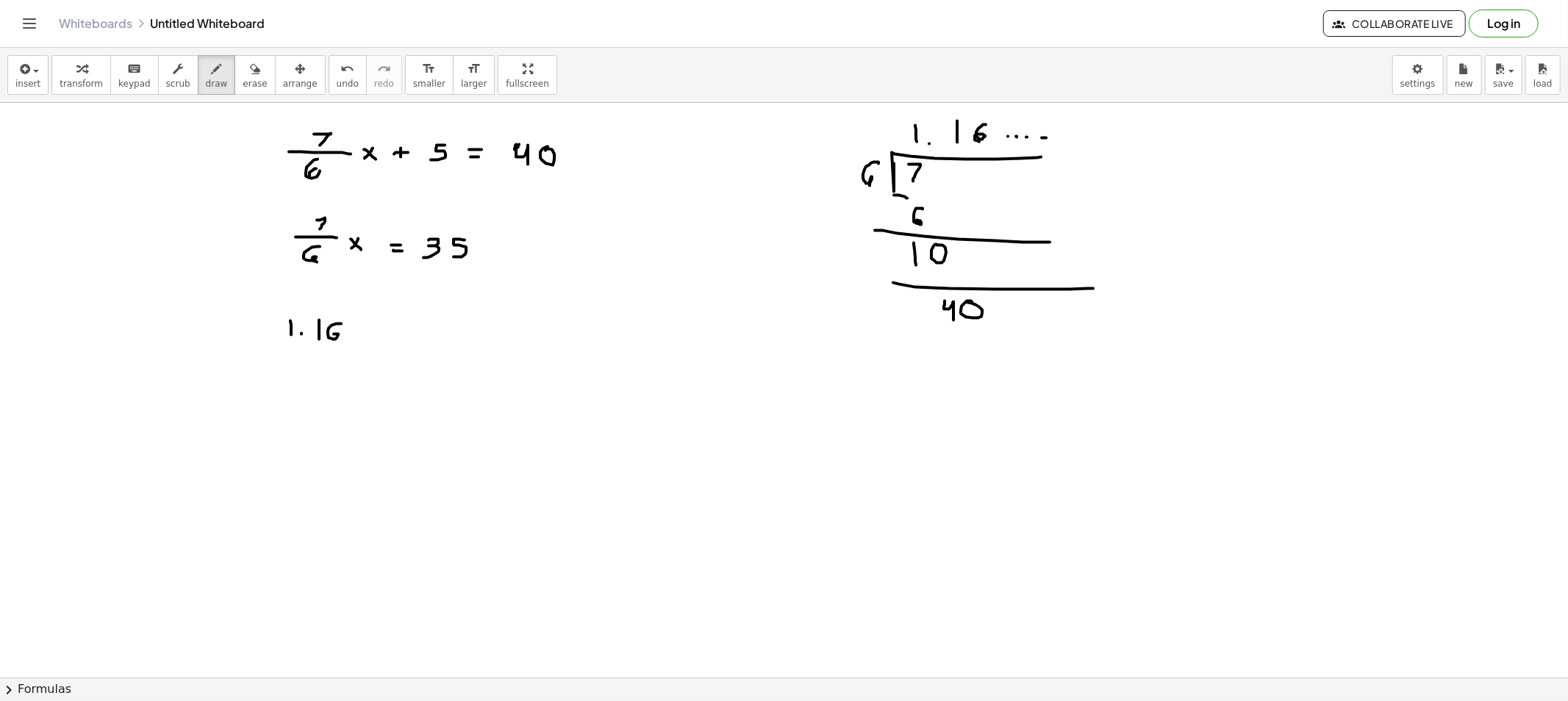
drag, startPoint x: 341, startPoint y: 324, endPoint x: 349, endPoint y: 338, distance: 16.1
drag, startPoint x: 350, startPoint y: 338, endPoint x: 341, endPoint y: 348, distance: 13.5
drag, startPoint x: 281, startPoint y: 311, endPoint x: 284, endPoint y: 346, distance: 35.1
drag, startPoint x: 363, startPoint y: 331, endPoint x: 378, endPoint y: 341, distance: 18.0
drag, startPoint x: 391, startPoint y: 327, endPoint x: 377, endPoint y: 334, distance: 15.7
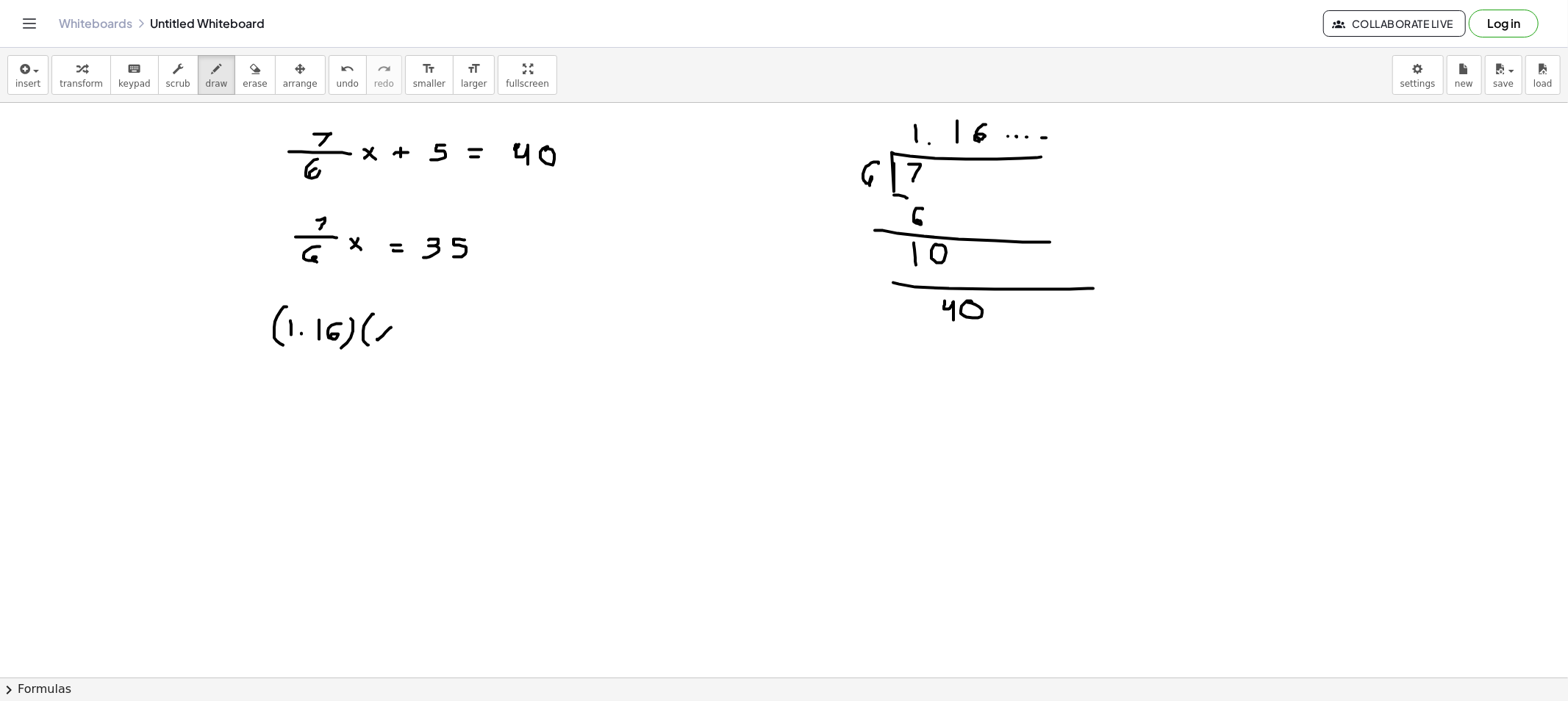
drag, startPoint x: 393, startPoint y: 341, endPoint x: 404, endPoint y: 335, distance: 12.5
drag, startPoint x: 404, startPoint y: 320, endPoint x: 397, endPoint y: 351, distance: 31.8
drag, startPoint x: 429, startPoint y: 331, endPoint x: 440, endPoint y: 334, distance: 11.4
drag, startPoint x: 459, startPoint y: 321, endPoint x: 489, endPoint y: 326, distance: 30.4
drag, startPoint x: 485, startPoint y: 323, endPoint x: 478, endPoint y: 344, distance: 22.1
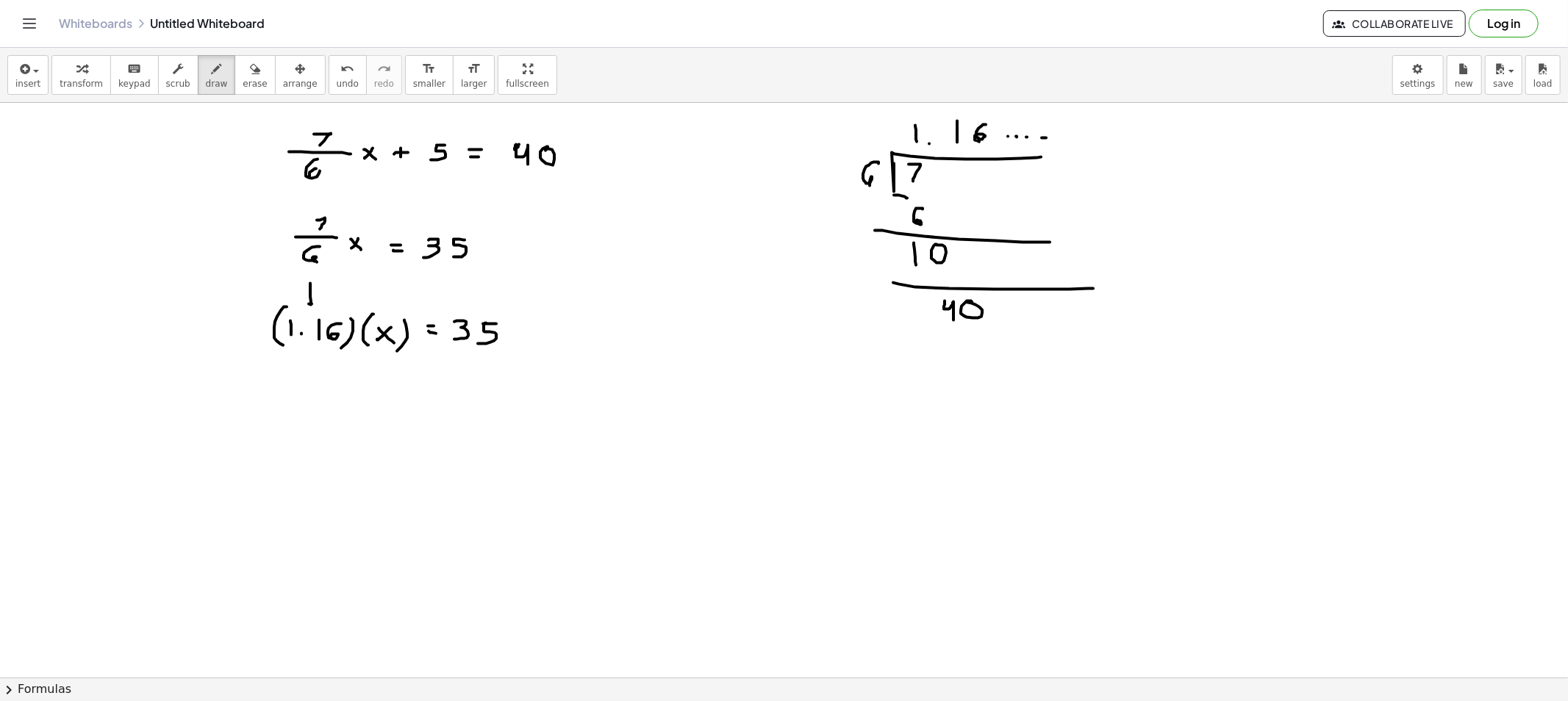
drag, startPoint x: 310, startPoint y: 284, endPoint x: 310, endPoint y: 309, distance: 25.0
drag, startPoint x: 252, startPoint y: 235, endPoint x: 266, endPoint y: 238, distance: 14.3
drag, startPoint x: 334, startPoint y: 281, endPoint x: 337, endPoint y: 303, distance: 22.2
drag, startPoint x: 339, startPoint y: 208, endPoint x: 333, endPoint y: 262, distance: 54.3
drag, startPoint x: 281, startPoint y: 244, endPoint x: 288, endPoint y: 267, distance: 24.0
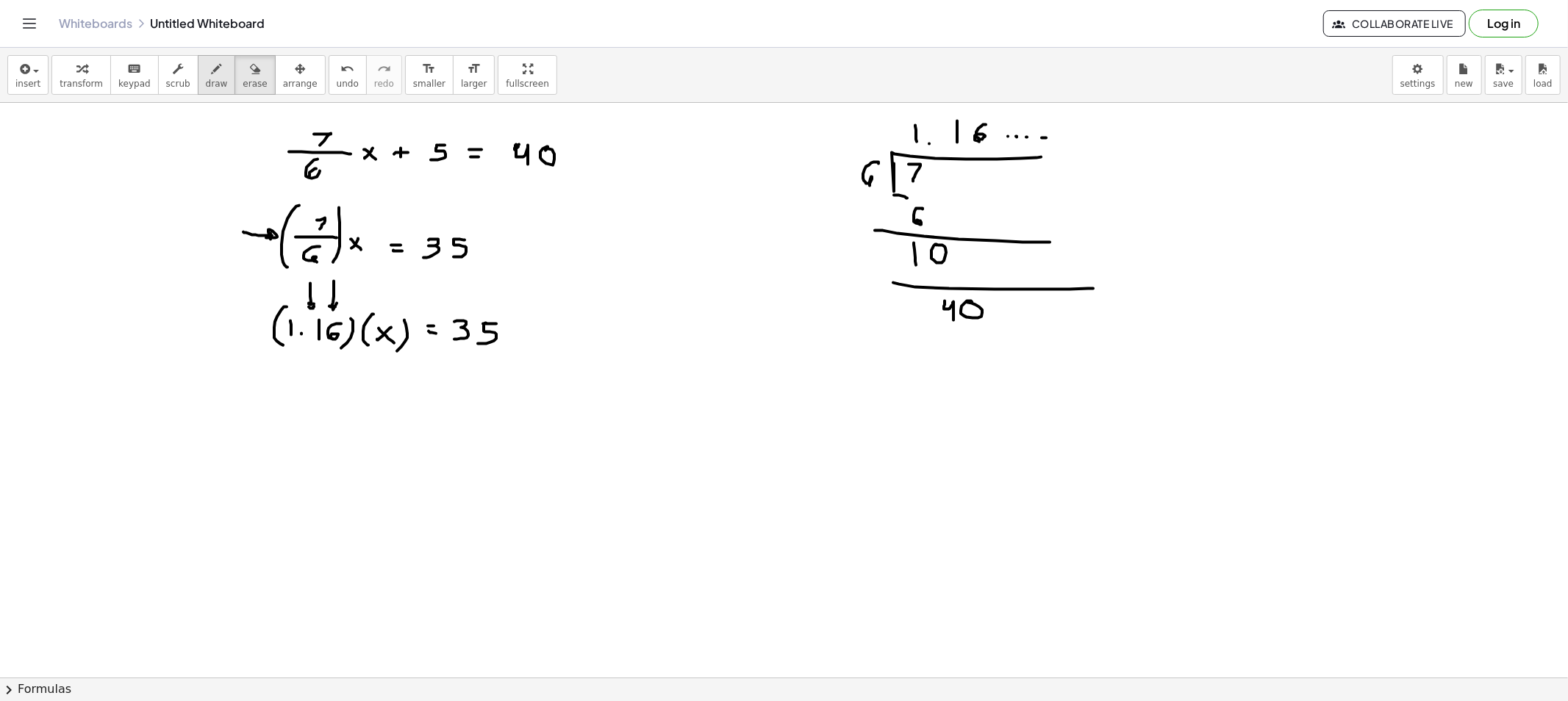
drag, startPoint x: 209, startPoint y: 78, endPoint x: 211, endPoint y: 87, distance: 9.2
drag, startPoint x: 196, startPoint y: 79, endPoint x: 318, endPoint y: 118, distance: 128.1
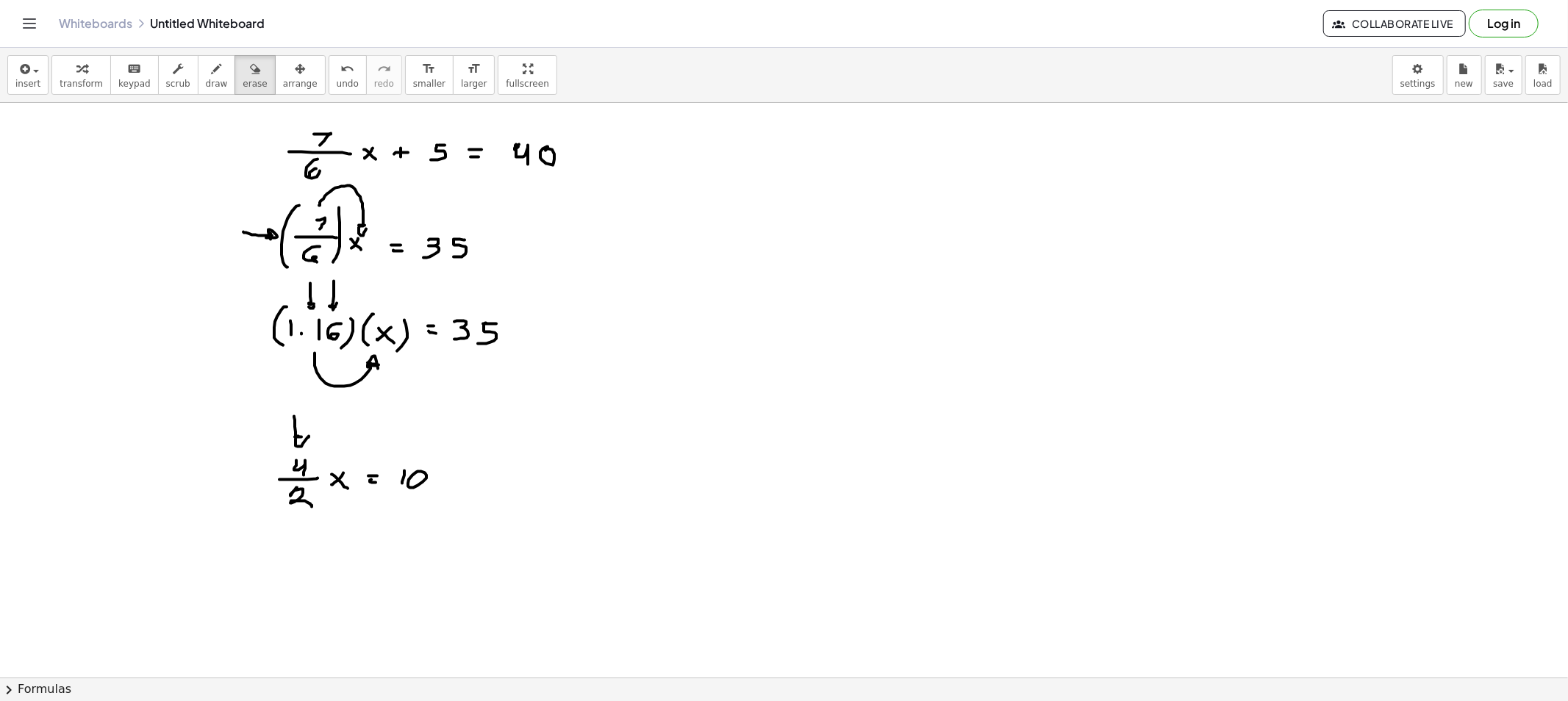
drag, startPoint x: 213, startPoint y: 67, endPoint x: 219, endPoint y: 124, distance: 57.3
drag, startPoint x: 307, startPoint y: 516, endPoint x: 502, endPoint y: 497, distance: 195.9
drag, startPoint x: 492, startPoint y: 493, endPoint x: 508, endPoint y: 508, distance: 21.9
drag, startPoint x: 341, startPoint y: 575, endPoint x: 329, endPoint y: 584, distance: 15.0
drag, startPoint x: 363, startPoint y: 582, endPoint x: 384, endPoint y: 583, distance: 21.0
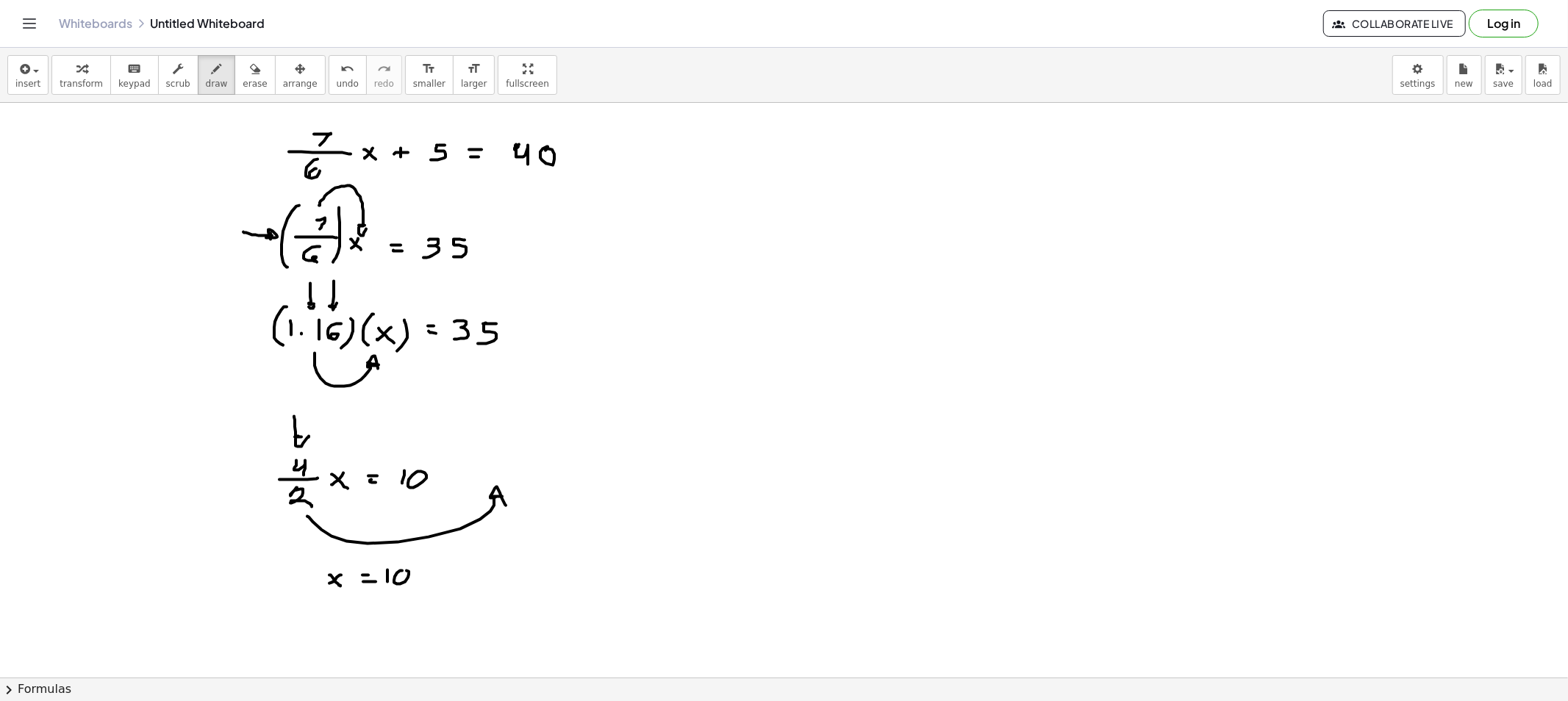
drag, startPoint x: 394, startPoint y: 583, endPoint x: 431, endPoint y: 572, distance: 38.6
drag, startPoint x: 426, startPoint y: 574, endPoint x: 437, endPoint y: 578, distance: 11.7
drag, startPoint x: 465, startPoint y: 562, endPoint x: 473, endPoint y: 570, distance: 11.3
drag, startPoint x: 487, startPoint y: 572, endPoint x: 480, endPoint y: 580, distance: 10.6
drag, startPoint x: 480, startPoint y: 579, endPoint x: 491, endPoint y: 595, distance: 19.4
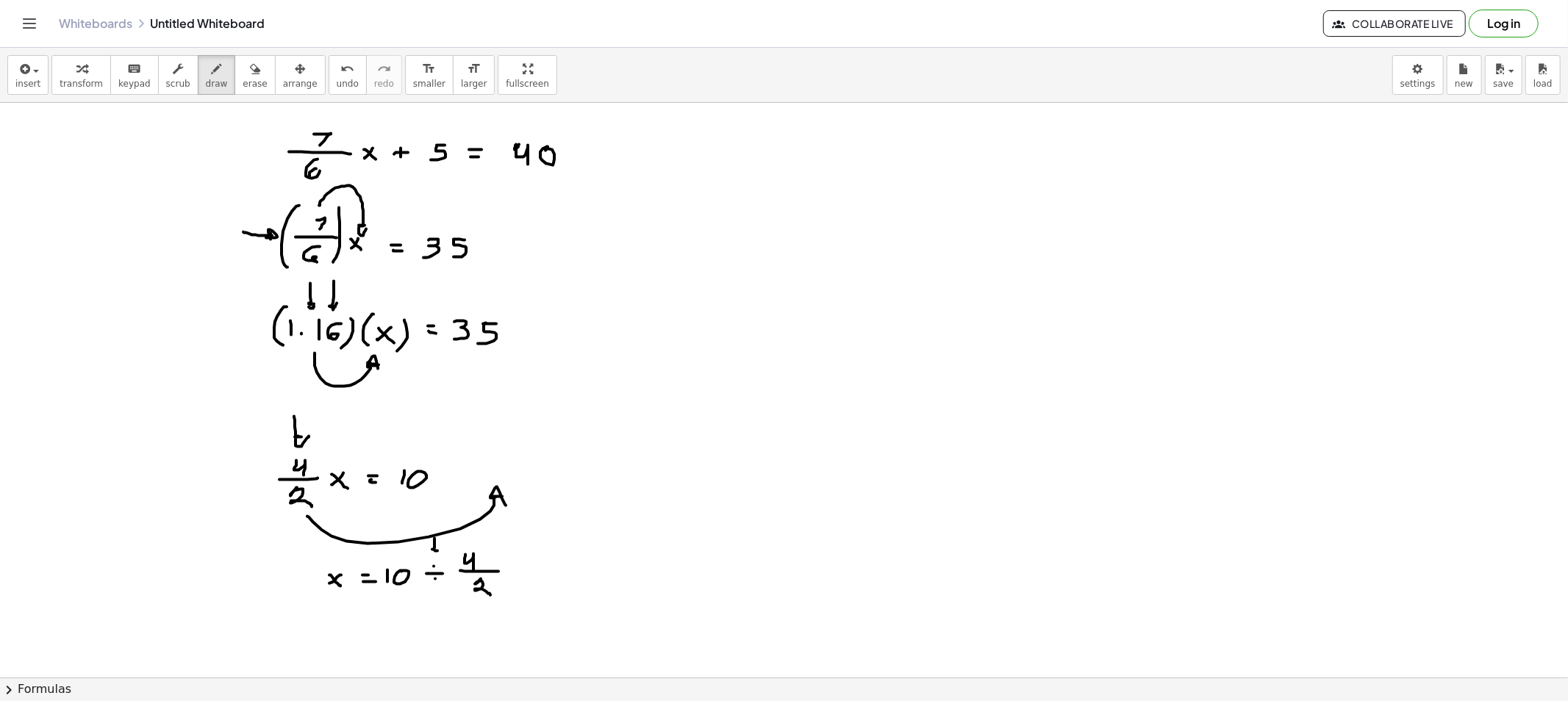
drag, startPoint x: 434, startPoint y: 548, endPoint x: 446, endPoint y: 549, distance: 12.0
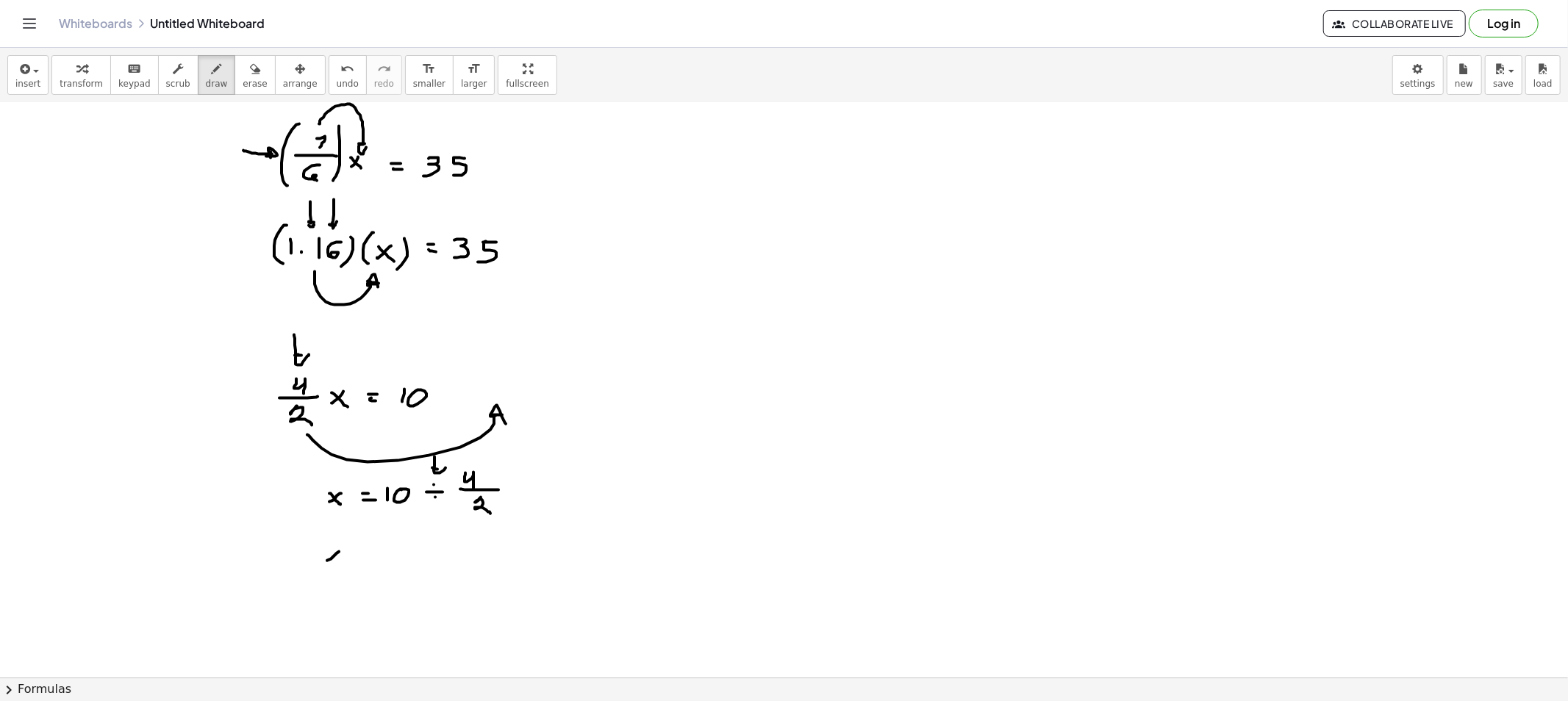
drag, startPoint x: 337, startPoint y: 553, endPoint x: 327, endPoint y: 561, distance: 12.8
drag, startPoint x: 328, startPoint y: 551, endPoint x: 340, endPoint y: 562, distance: 16.3
drag, startPoint x: 359, startPoint y: 559, endPoint x: 371, endPoint y: 561, distance: 12.2
drag, startPoint x: 385, startPoint y: 551, endPoint x: 394, endPoint y: 555, distance: 9.8
drag, startPoint x: 396, startPoint y: 552, endPoint x: 379, endPoint y: 564, distance: 20.8
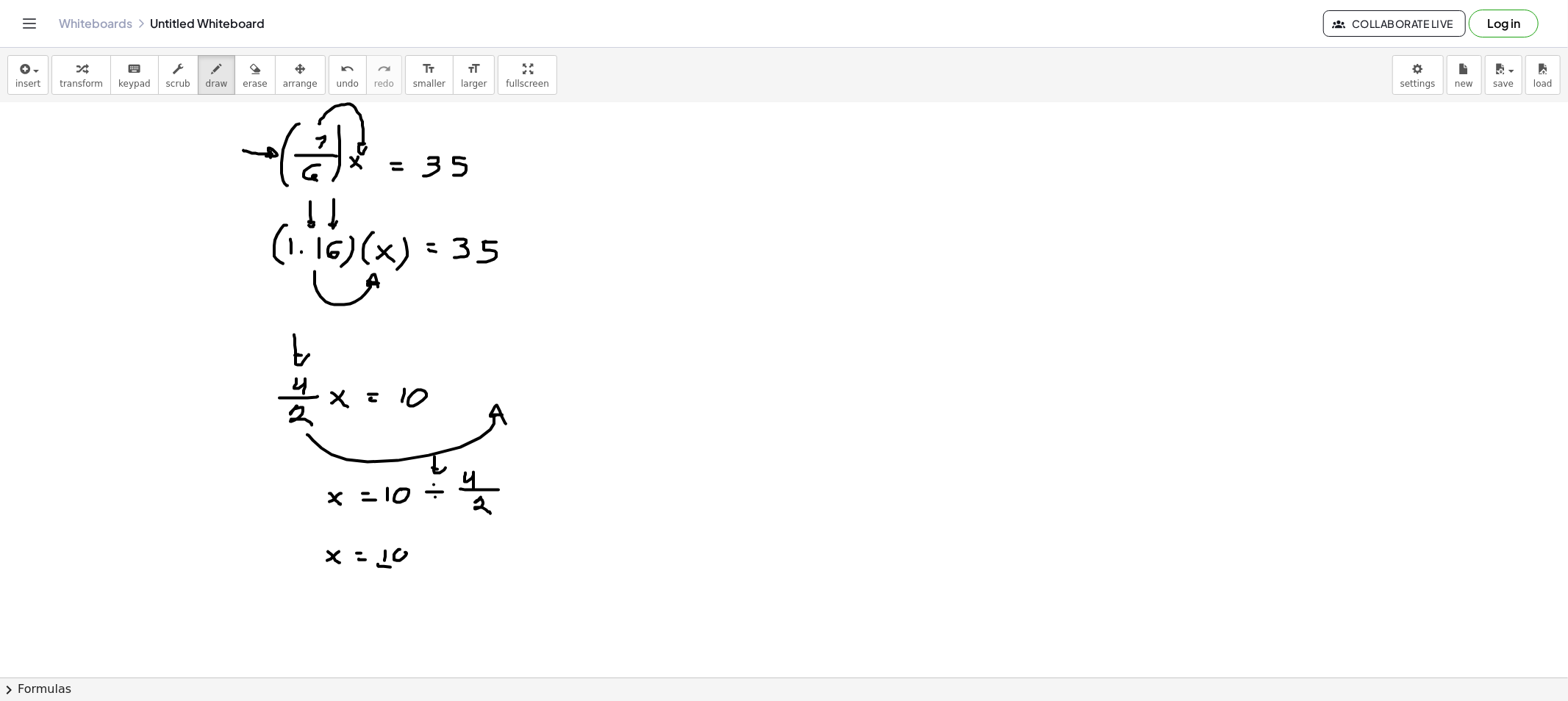
drag, startPoint x: 390, startPoint y: 567, endPoint x: 408, endPoint y: 567, distance: 18.0
drag, startPoint x: 391, startPoint y: 572, endPoint x: 395, endPoint y: 584, distance: 12.6
drag, startPoint x: 426, startPoint y: 570, endPoint x: 437, endPoint y: 570, distance: 11.0
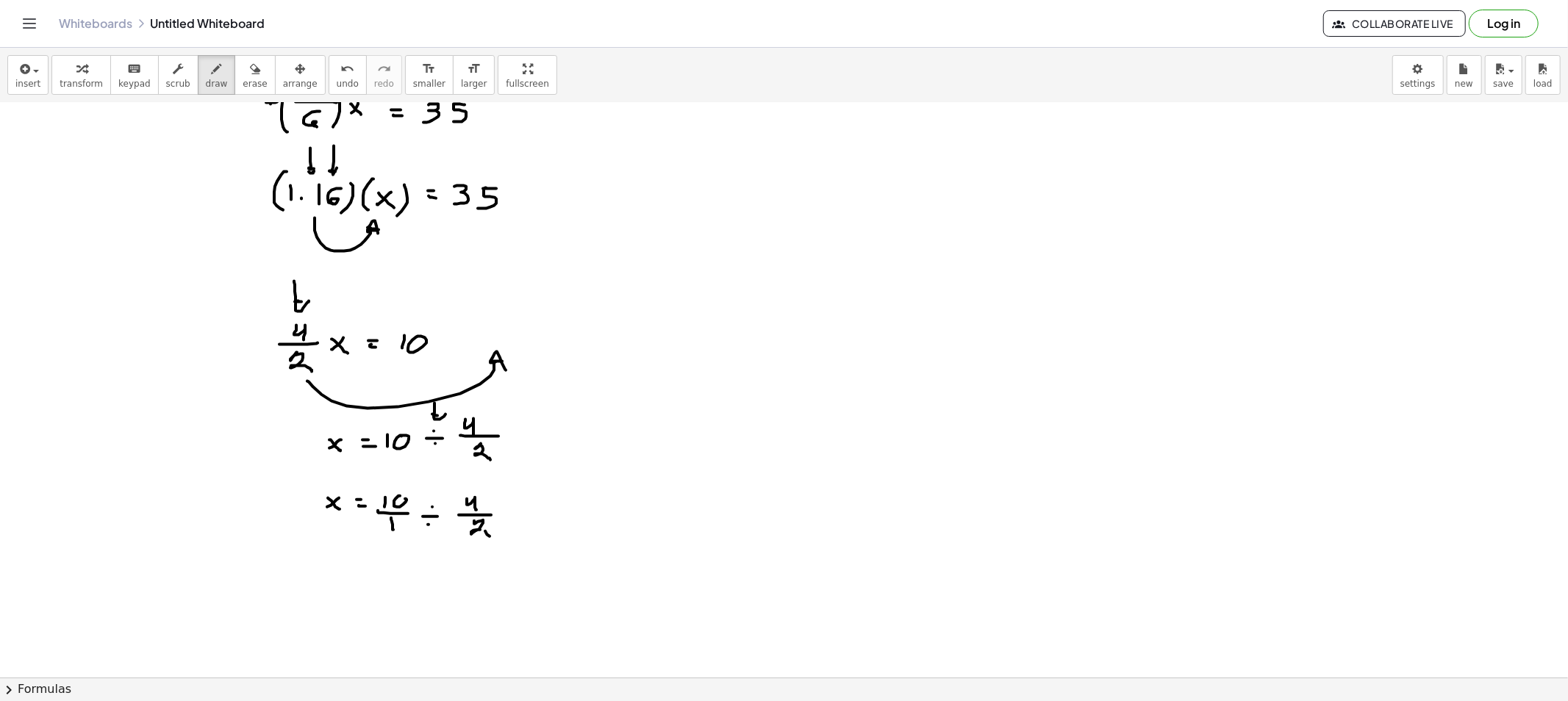
scroll to position [163, 0]
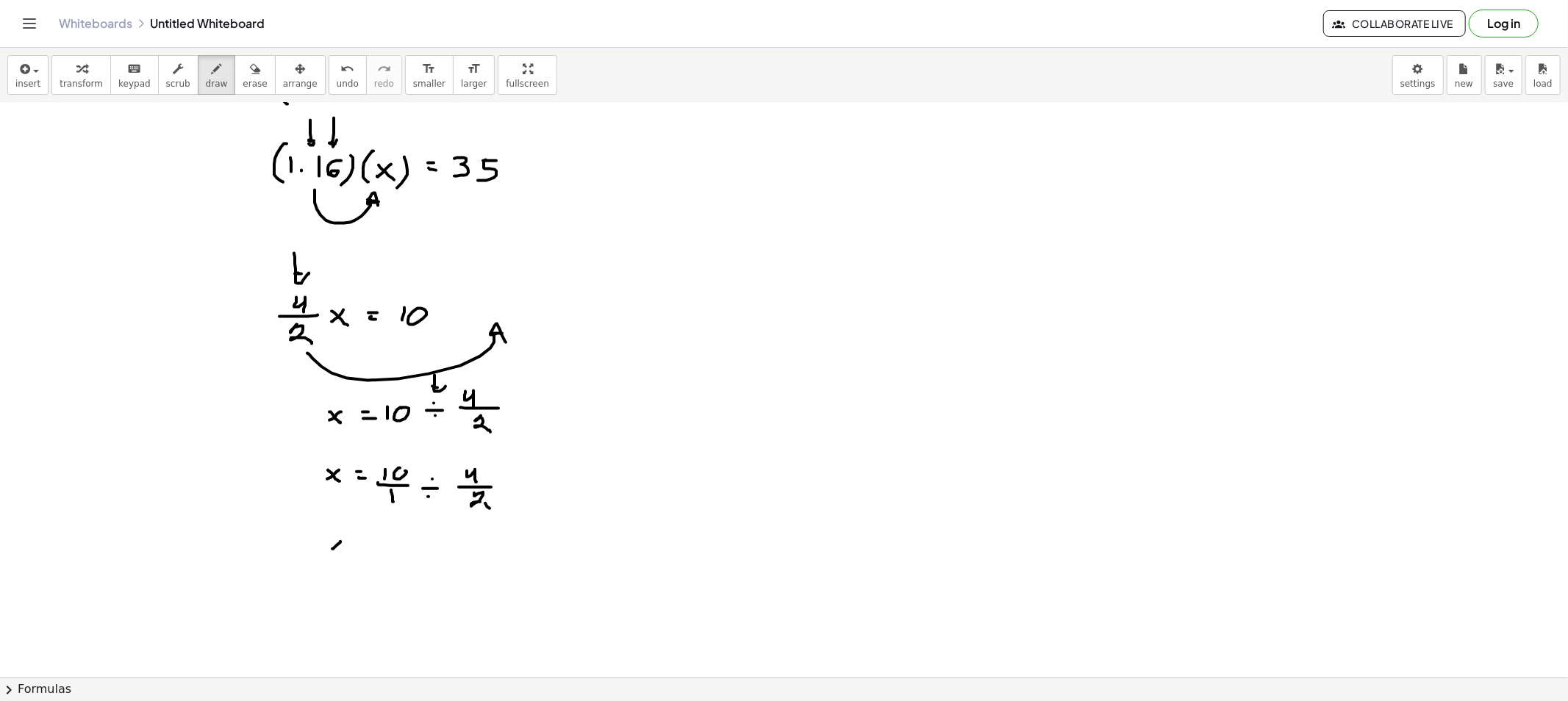
drag, startPoint x: 331, startPoint y: 542, endPoint x: 347, endPoint y: 553, distance: 19.4
drag, startPoint x: 390, startPoint y: 539, endPoint x: 407, endPoint y: 544, distance: 17.7
drag, startPoint x: 387, startPoint y: 551, endPoint x: 429, endPoint y: 550, distance: 42.0
drag, startPoint x: 402, startPoint y: 562, endPoint x: 411, endPoint y: 570, distance: 12.0
drag, startPoint x: 329, startPoint y: 592, endPoint x: 353, endPoint y: 596, distance: 24.3
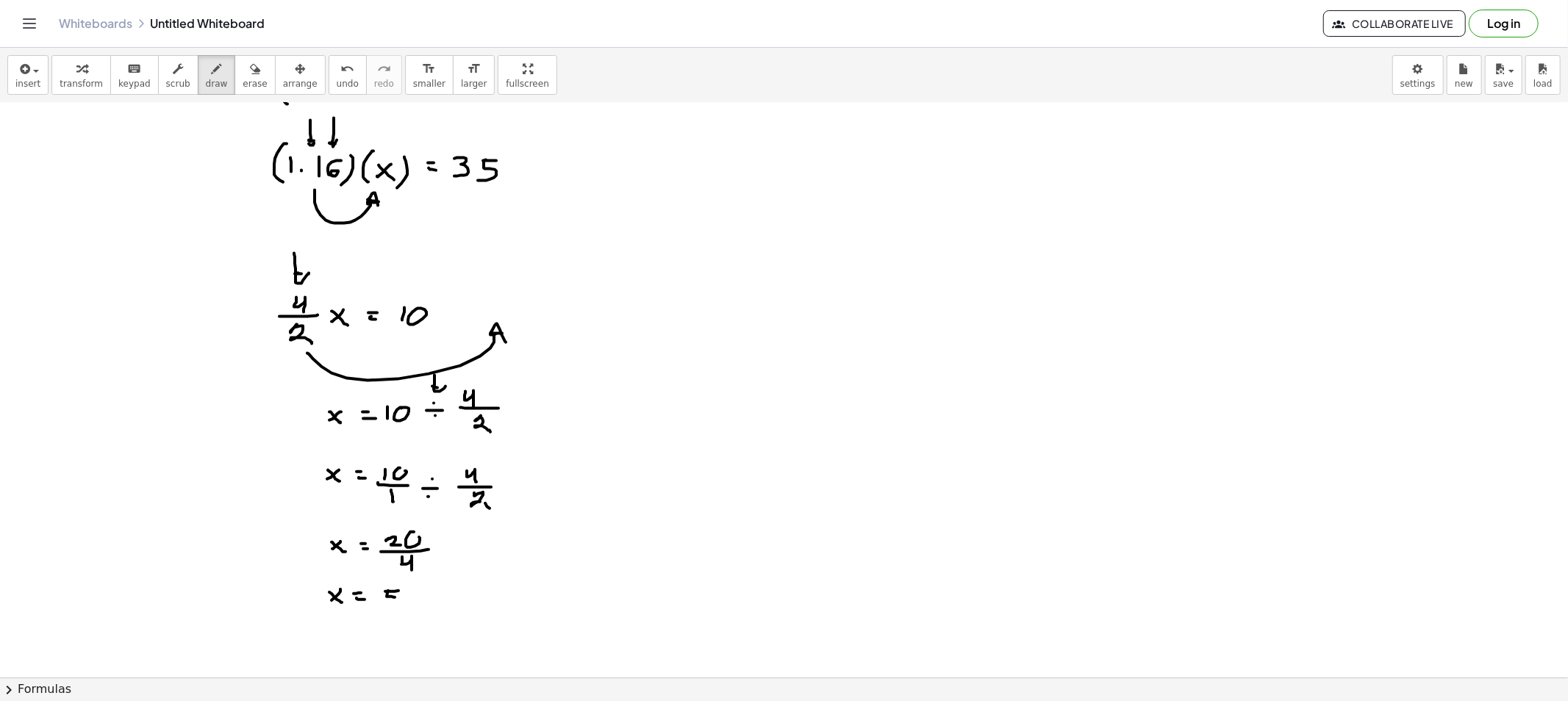
drag, startPoint x: 387, startPoint y: 593, endPoint x: 385, endPoint y: 604, distance: 11.2
drag, startPoint x: 313, startPoint y: 508, endPoint x: 512, endPoint y: 571, distance: 208.7
drag, startPoint x: 371, startPoint y: 511, endPoint x: 475, endPoint y: 563, distance: 116.3
drag, startPoint x: 520, startPoint y: 547, endPoint x: 531, endPoint y: 560, distance: 17.0
drag, startPoint x: 361, startPoint y: 634, endPoint x: 373, endPoint y: 619, distance: 19.2
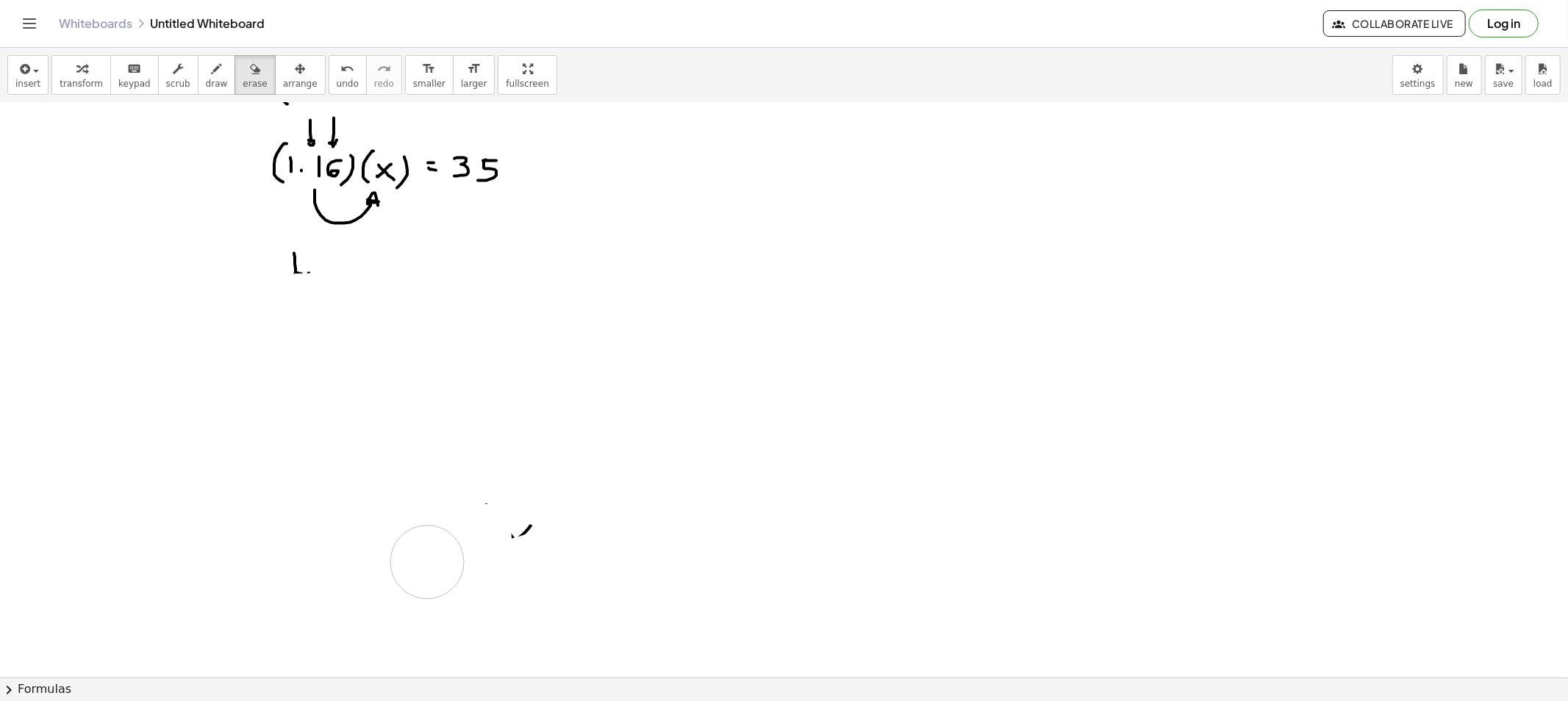
drag, startPoint x: 263, startPoint y: 319, endPoint x: 597, endPoint y: 517, distance: 388.3
drag, startPoint x: 597, startPoint y: 517, endPoint x: 378, endPoint y: 588, distance: 230.2
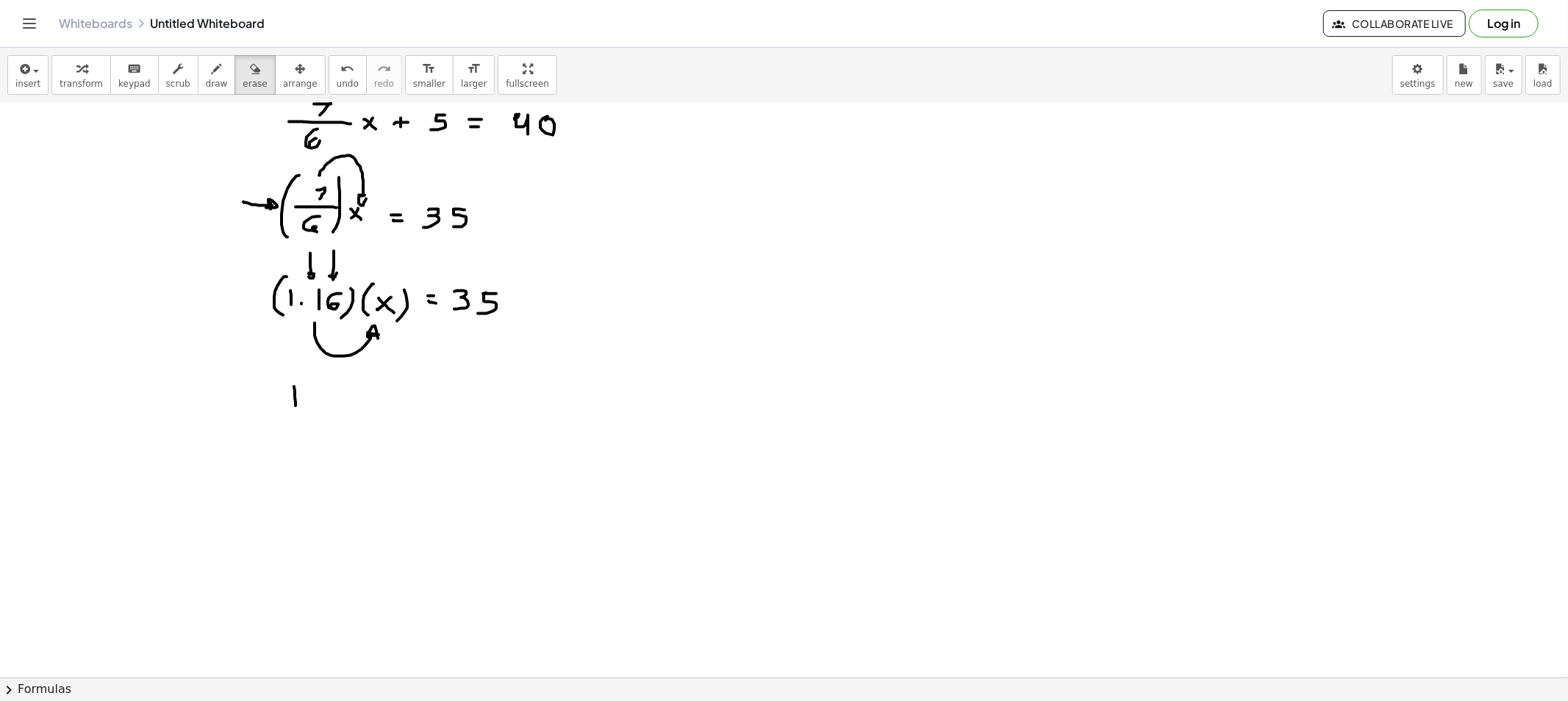
scroll to position [0, 0]
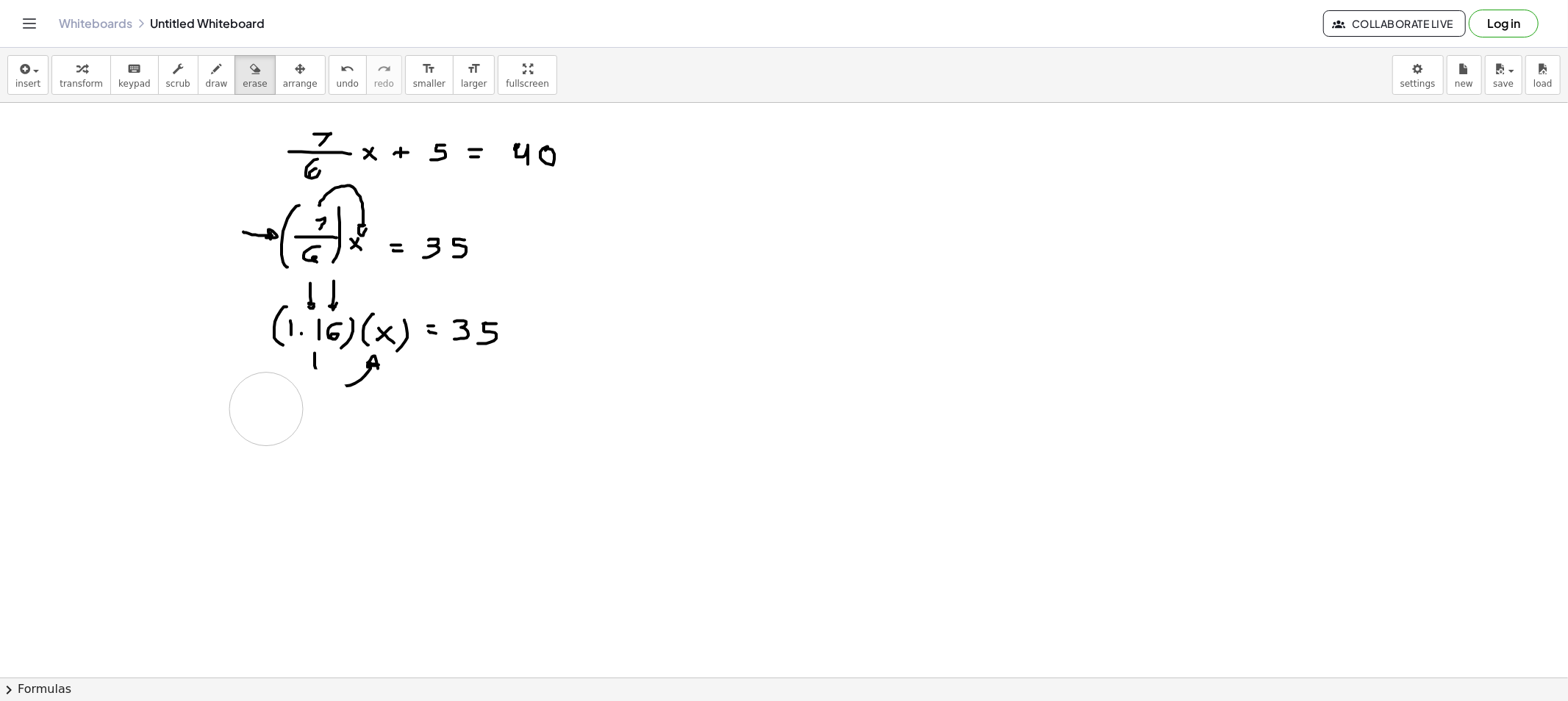
drag, startPoint x: 266, startPoint y: 509, endPoint x: 275, endPoint y: 347, distance: 162.2
drag, startPoint x: 281, startPoint y: 331, endPoint x: 346, endPoint y: 361, distance: 71.6
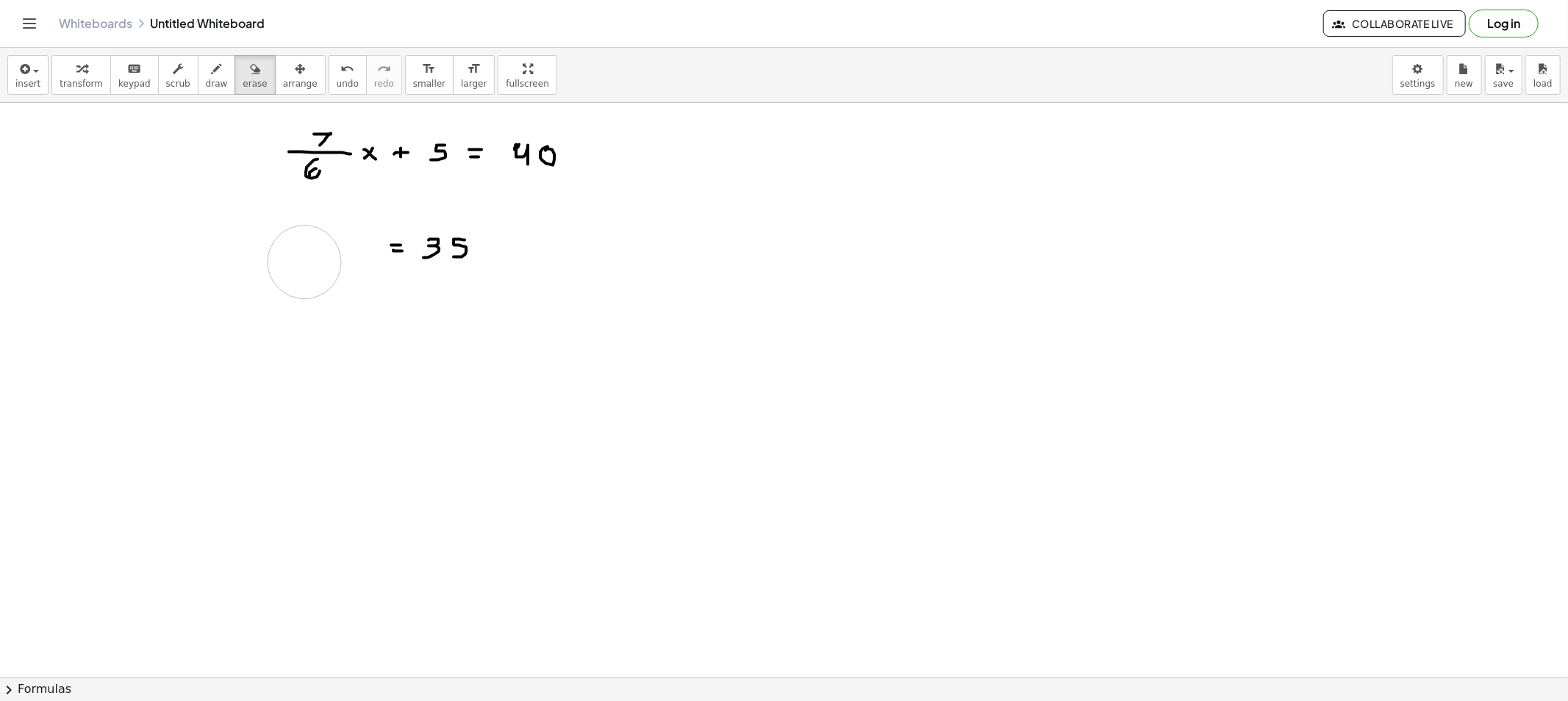
drag, startPoint x: 202, startPoint y: 252, endPoint x: 261, endPoint y: 246, distance: 59.3
drag, startPoint x: 217, startPoint y: 72, endPoint x: 215, endPoint y: 125, distance: 53.0
drag, startPoint x: 208, startPoint y: 71, endPoint x: 208, endPoint y: 81, distance: 10.0
drag, startPoint x: 292, startPoint y: 233, endPoint x: 319, endPoint y: 233, distance: 27.0
drag, startPoint x: 307, startPoint y: 240, endPoint x: 341, endPoint y: 247, distance: 34.7
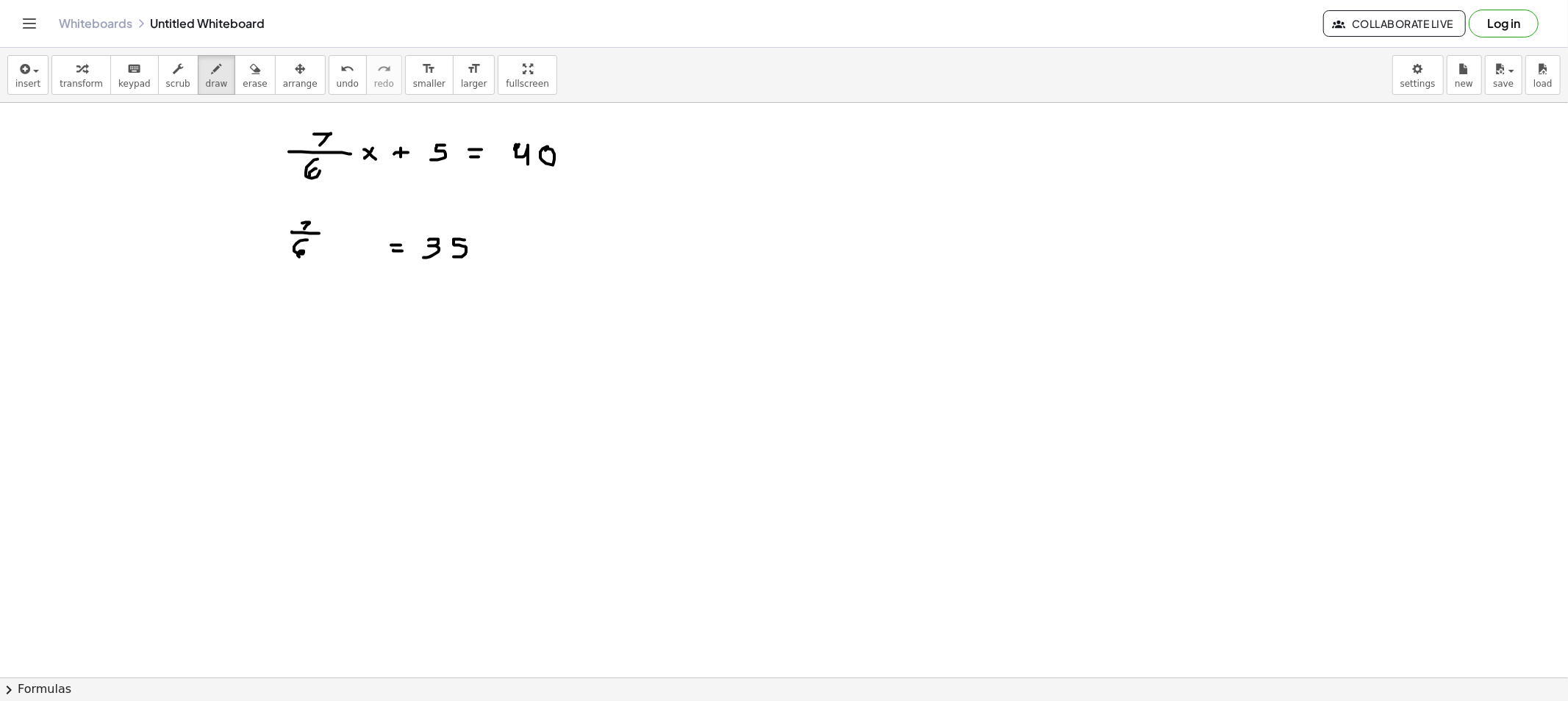
drag, startPoint x: 349, startPoint y: 231, endPoint x: 339, endPoint y: 232, distance: 10.0
drag, startPoint x: 339, startPoint y: 231, endPoint x: 353, endPoint y: 244, distance: 19.1
drag, startPoint x: 231, startPoint y: 240, endPoint x: 253, endPoint y: 244, distance: 22.4
drag, startPoint x: 215, startPoint y: 77, endPoint x: 219, endPoint y: 110, distance: 33.2
drag, startPoint x: 236, startPoint y: 75, endPoint x: 230, endPoint y: 174, distance: 99.2
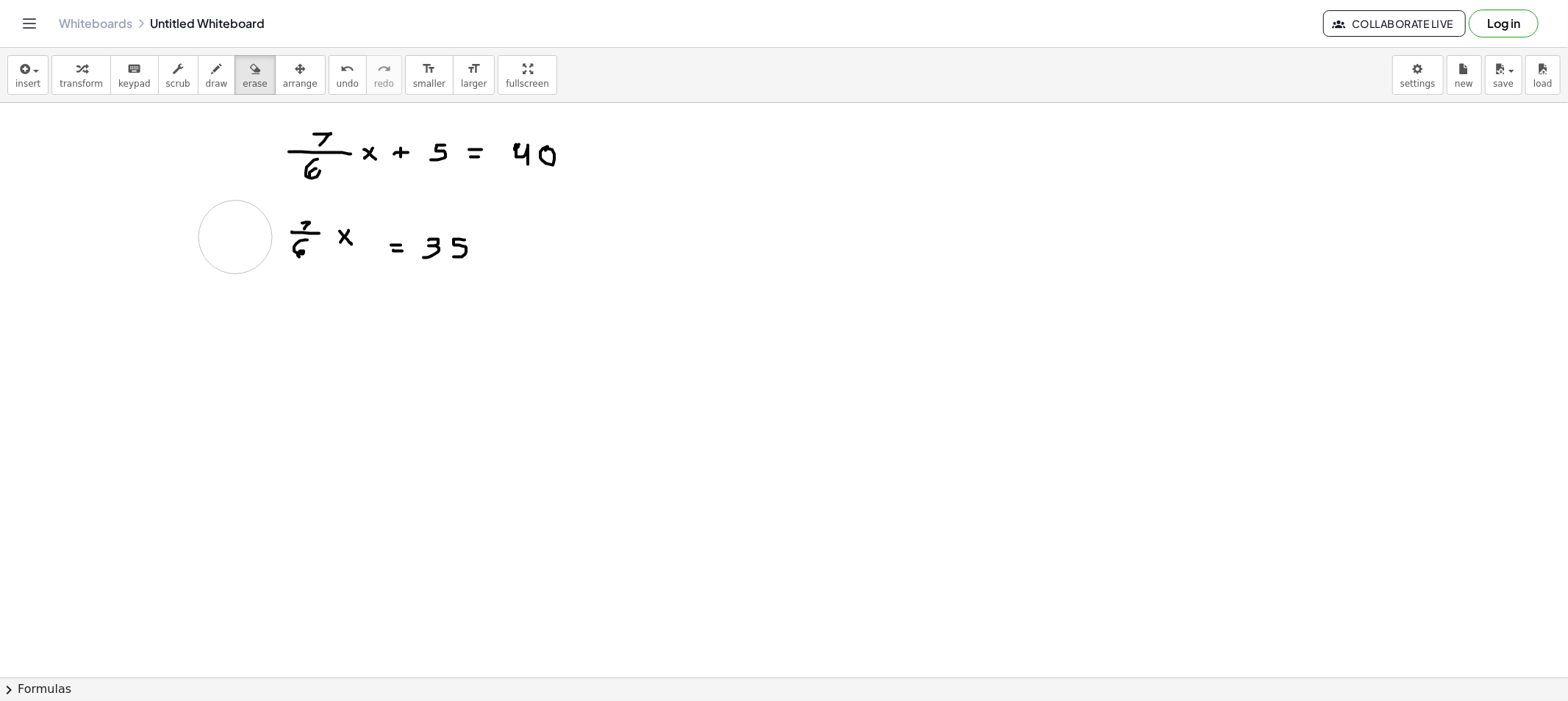
drag, startPoint x: 224, startPoint y: 207, endPoint x: 234, endPoint y: 219, distance: 15.6
drag, startPoint x: 337, startPoint y: 338, endPoint x: 326, endPoint y: 341, distance: 11.4
drag, startPoint x: 325, startPoint y: 336, endPoint x: 342, endPoint y: 351, distance: 22.7
drag, startPoint x: 378, startPoint y: 341, endPoint x: 394, endPoint y: 347, distance: 17.1
drag, startPoint x: 407, startPoint y: 332, endPoint x: 413, endPoint y: 345, distance: 14.3
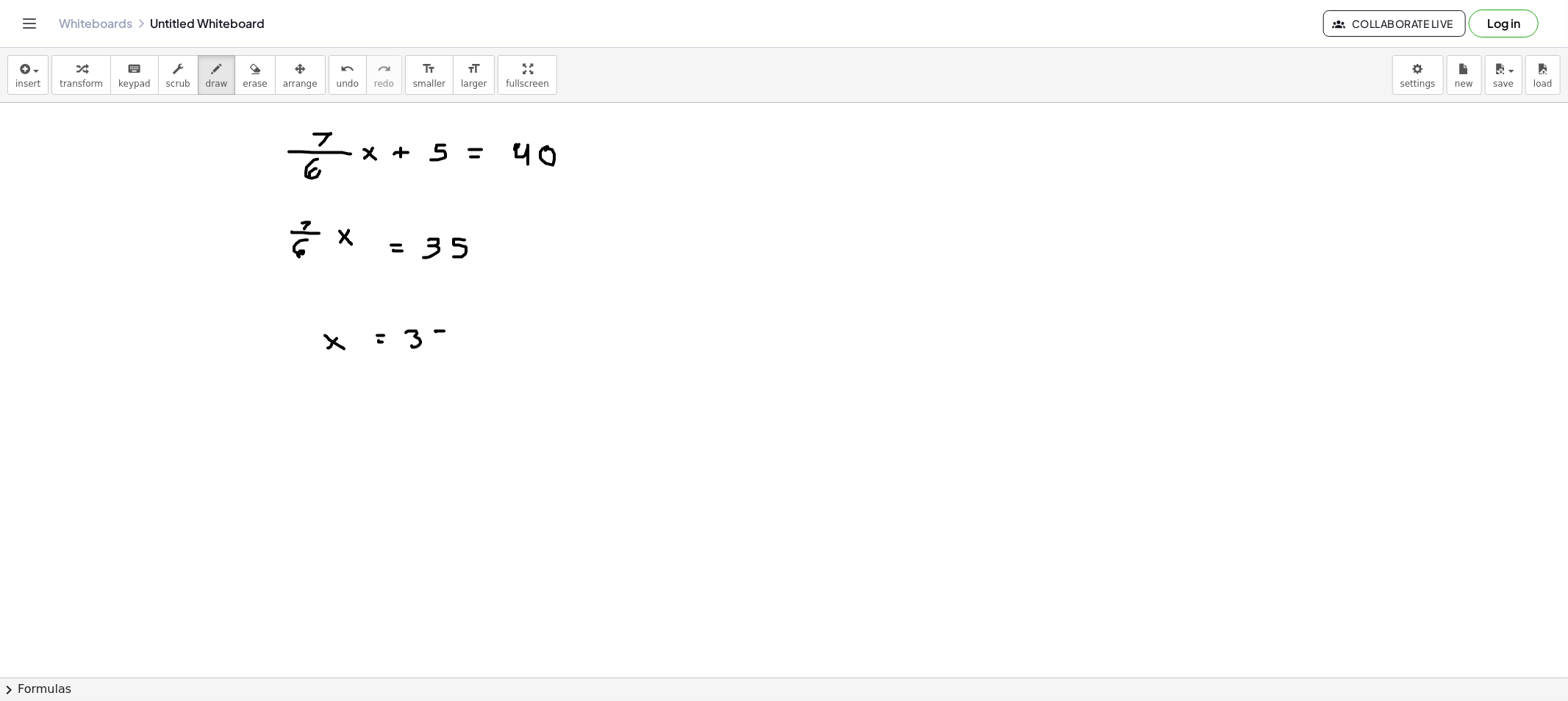
drag, startPoint x: 436, startPoint y: 332, endPoint x: 440, endPoint y: 343, distance: 11.7
drag, startPoint x: 465, startPoint y: 332, endPoint x: 476, endPoint y: 336, distance: 11.7
drag, startPoint x: 516, startPoint y: 316, endPoint x: 509, endPoint y: 325, distance: 11.4
drag, startPoint x: 510, startPoint y: 329, endPoint x: 527, endPoint y: 334, distance: 17.7
drag, startPoint x: 516, startPoint y: 338, endPoint x: 518, endPoint y: 354, distance: 16.1
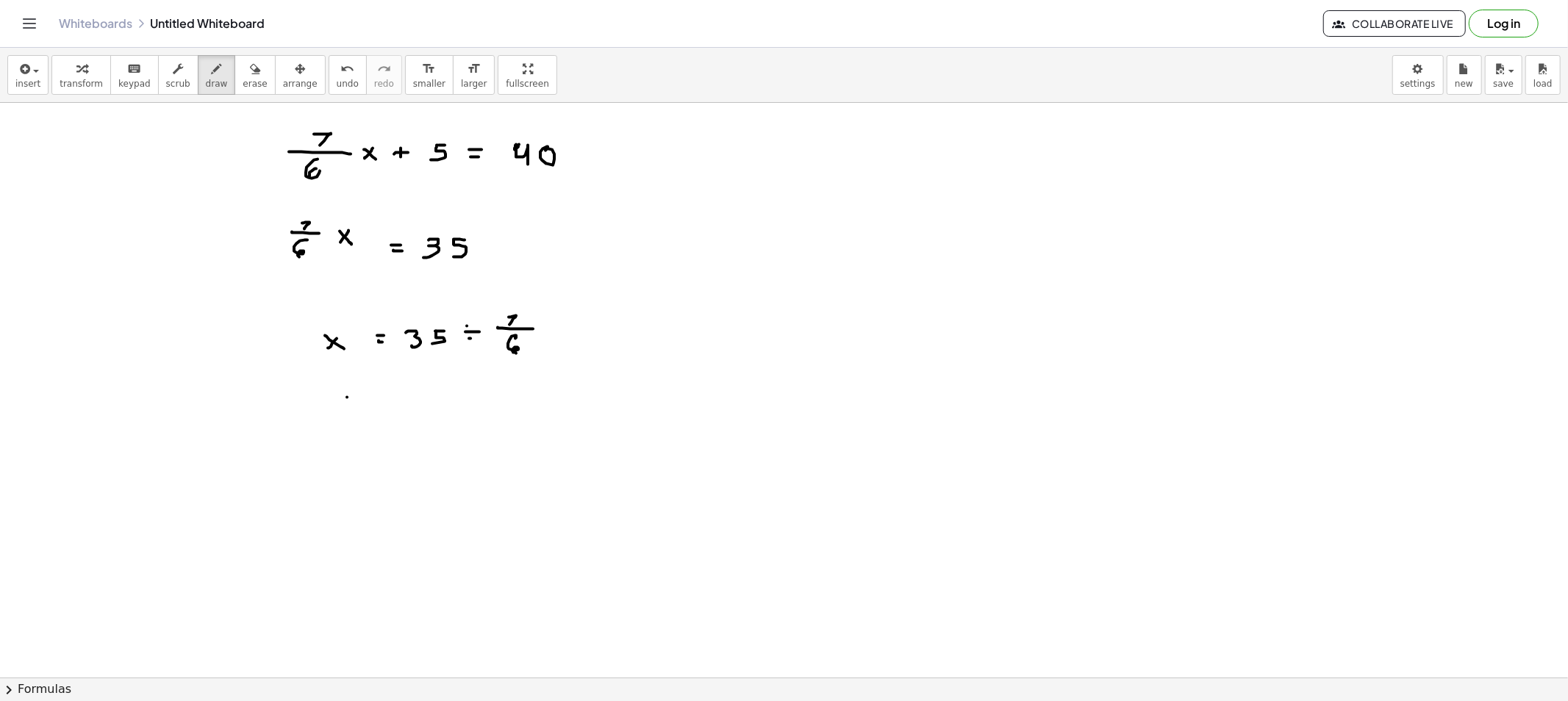
drag, startPoint x: 347, startPoint y: 397, endPoint x: 326, endPoint y: 407, distance: 23.3
drag, startPoint x: 331, startPoint y: 399, endPoint x: 361, endPoint y: 415, distance: 34.0
drag, startPoint x: 368, startPoint y: 413, endPoint x: 379, endPoint y: 411, distance: 11.2
drag, startPoint x: 407, startPoint y: 354, endPoint x: 451, endPoint y: 353, distance: 44.0
drag, startPoint x: 429, startPoint y: 359, endPoint x: 429, endPoint y: 373, distance: 14.0
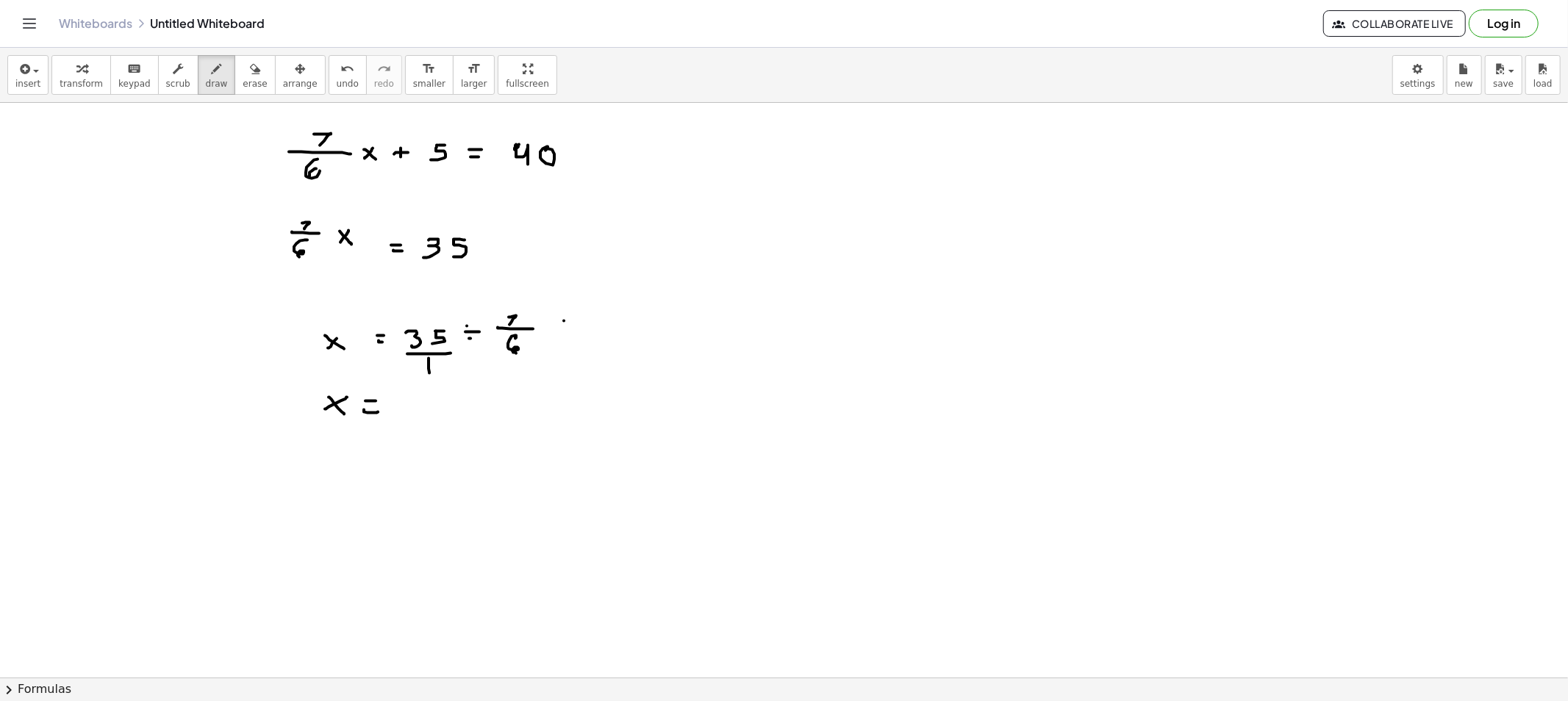
drag, startPoint x: 563, startPoint y: 321, endPoint x: 564, endPoint y: 329, distance: 8.1
drag, startPoint x: 452, startPoint y: 334, endPoint x: 490, endPoint y: 351, distance: 41.6
drag, startPoint x: 538, startPoint y: 346, endPoint x: 588, endPoint y: 313, distance: 59.9
drag, startPoint x: 588, startPoint y: 313, endPoint x: 594, endPoint y: 318, distance: 7.8
drag, startPoint x: 621, startPoint y: 303, endPoint x: 636, endPoint y: 313, distance: 18.0
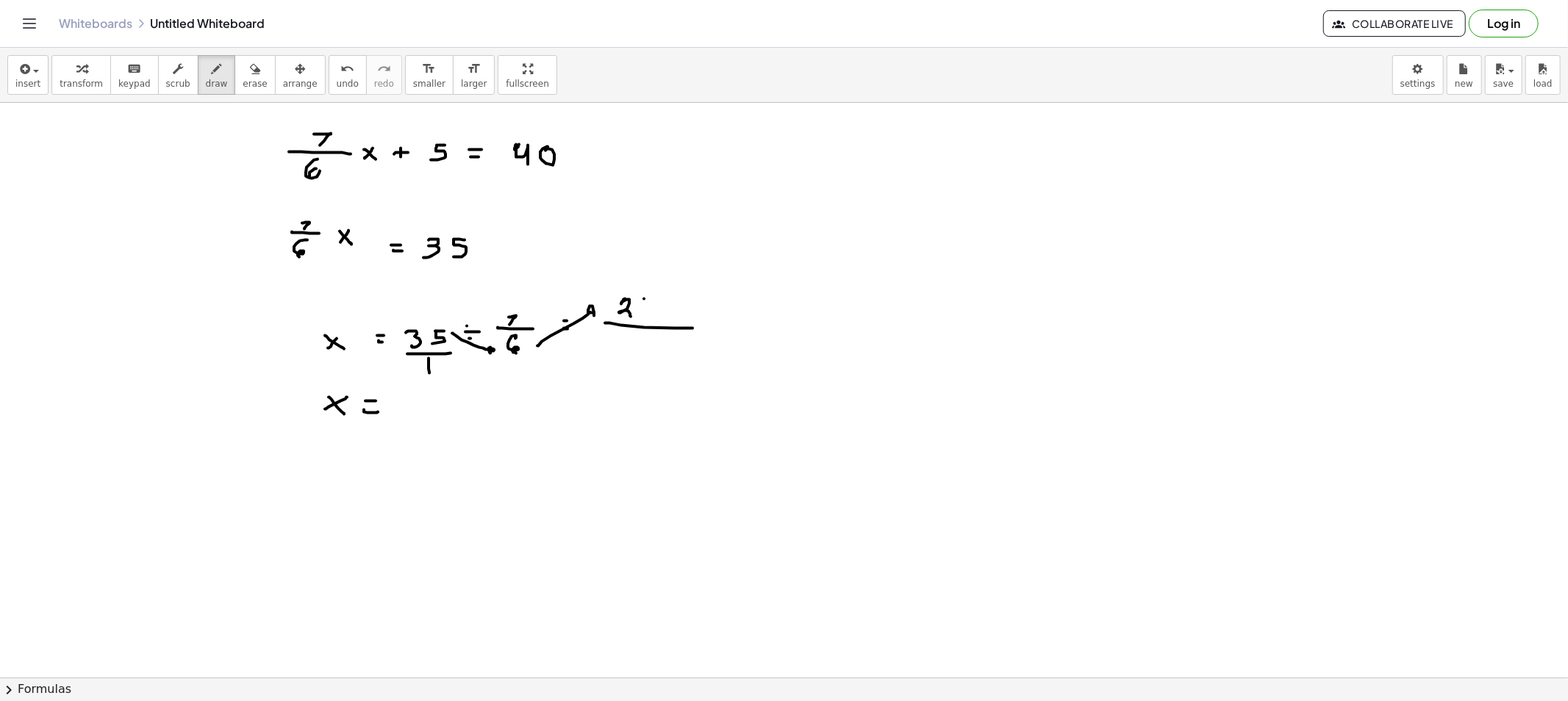
drag, startPoint x: 644, startPoint y: 299, endPoint x: 648, endPoint y: 313, distance: 14.6
drag, startPoint x: 647, startPoint y: 338, endPoint x: 637, endPoint y: 362, distance: 26.0
drag, startPoint x: 646, startPoint y: 337, endPoint x: 643, endPoint y: 357, distance: 20.2
drag, startPoint x: 671, startPoint y: 363, endPoint x: 681, endPoint y: 370, distance: 12.2
drag, startPoint x: 708, startPoint y: 394, endPoint x: 698, endPoint y: 380, distance: 17.2
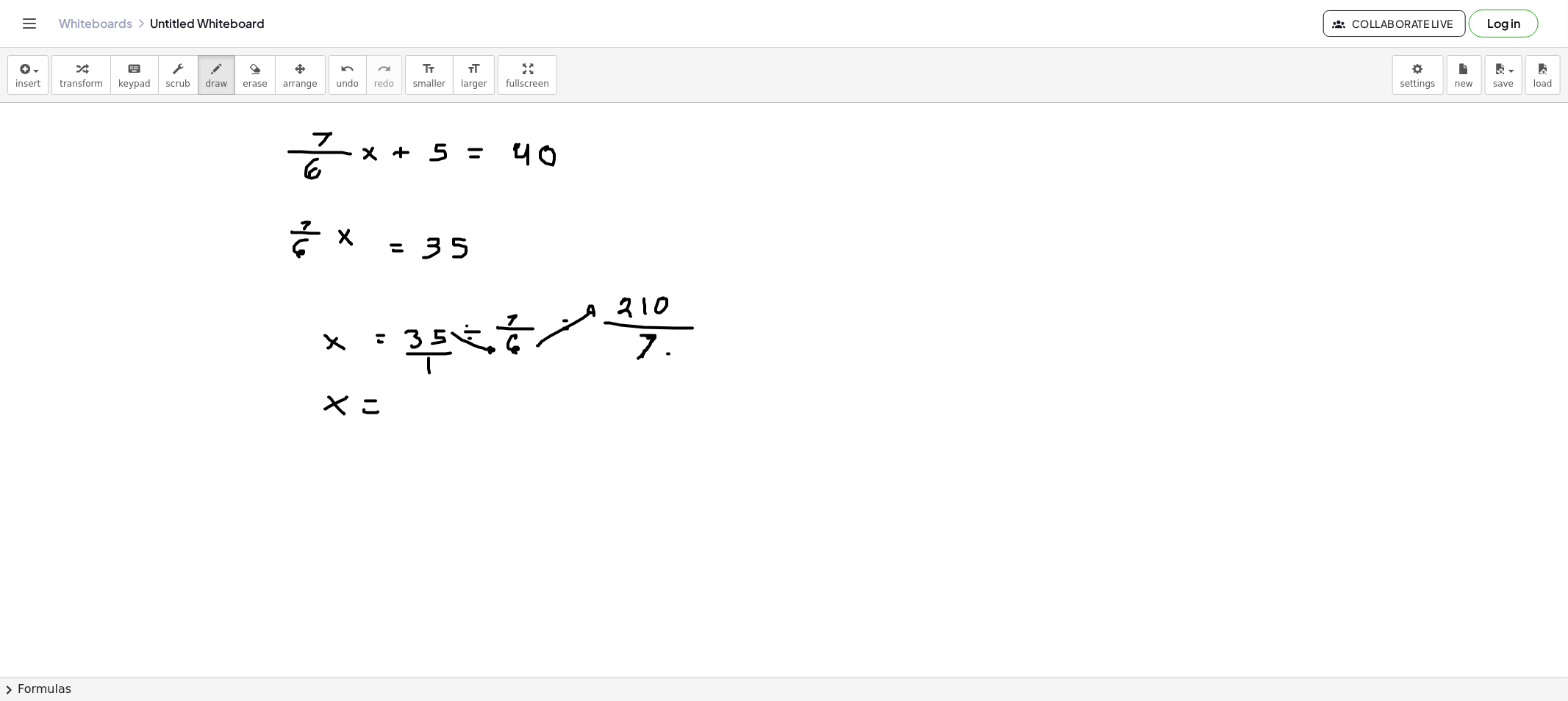
drag, startPoint x: 668, startPoint y: 354, endPoint x: 681, endPoint y: 373, distance: 23.0
drag, startPoint x: 680, startPoint y: 360, endPoint x: 681, endPoint y: 369, distance: 9.1
drag, startPoint x: 698, startPoint y: 353, endPoint x: 696, endPoint y: 376, distance: 23.1
drag, startPoint x: 690, startPoint y: 267, endPoint x: 687, endPoint y: 291, distance: 24.2
drag, startPoint x: 693, startPoint y: 276, endPoint x: 694, endPoint y: 288, distance: 12.0
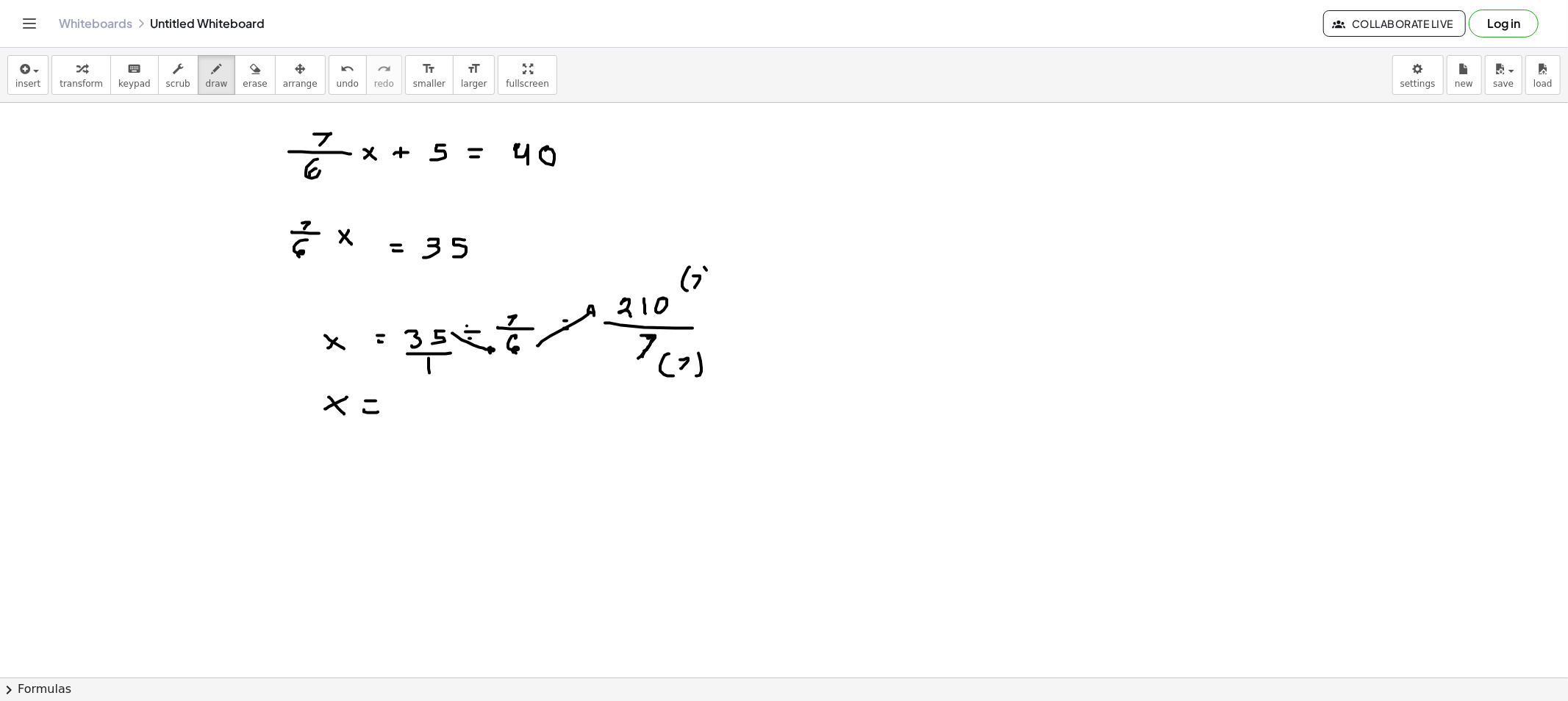
drag, startPoint x: 706, startPoint y: 270, endPoint x: 701, endPoint y: 302, distance: 32.4
drag, startPoint x: 755, startPoint y: 319, endPoint x: 762, endPoint y: 326, distance: 9.9
drag, startPoint x: 761, startPoint y: 326, endPoint x: 774, endPoint y: 326, distance: 13.0
drag, startPoint x: 804, startPoint y: 326, endPoint x: 875, endPoint y: 326, distance: 71.0
drag, startPoint x: 805, startPoint y: 298, endPoint x: 806, endPoint y: 314, distance: 16.0
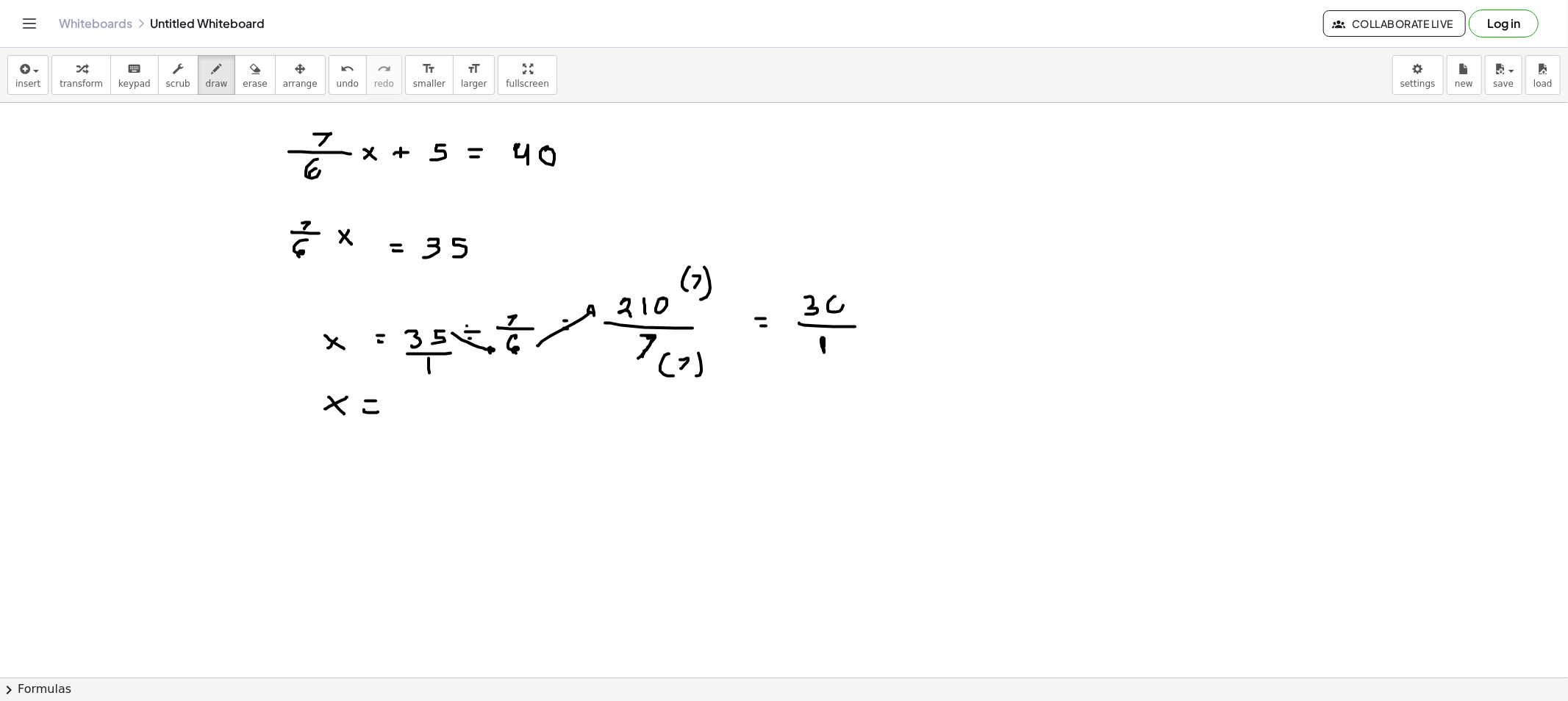
drag, startPoint x: 835, startPoint y: 297, endPoint x: 828, endPoint y: 311, distance: 15.7
drag, startPoint x: 398, startPoint y: 401, endPoint x: 425, endPoint y: 406, distance: 27.5
drag, startPoint x: 410, startPoint y: 449, endPoint x: 418, endPoint y: 453, distance: 8.9
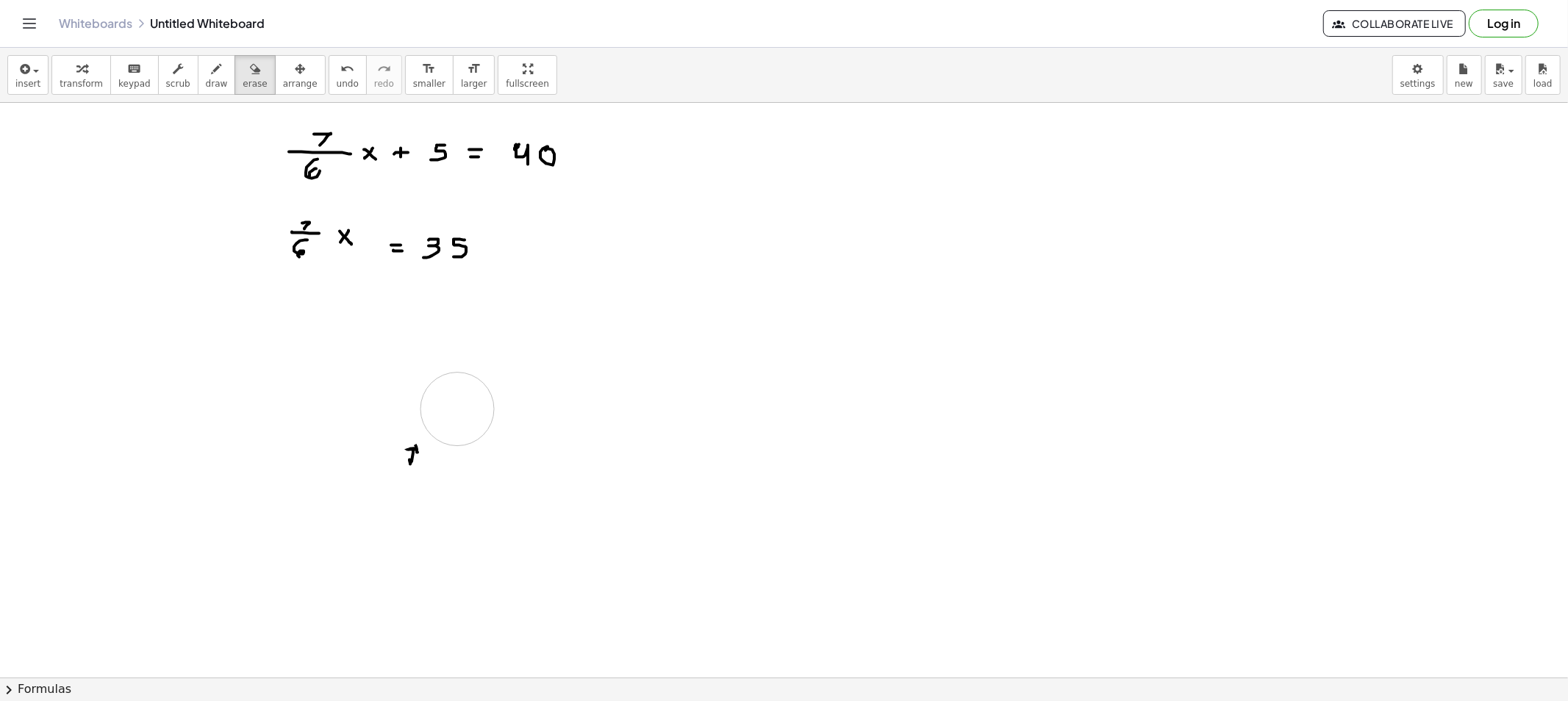
drag, startPoint x: 758, startPoint y: 270, endPoint x: 480, endPoint y: 437, distance: 324.3
drag, startPoint x: 480, startPoint y: 437, endPoint x: 406, endPoint y: 356, distance: 109.7
drag, startPoint x: 487, startPoint y: 248, endPoint x: 460, endPoint y: 189, distance: 64.9
drag, startPoint x: 333, startPoint y: 187, endPoint x: 433, endPoint y: 164, distance: 102.6
drag, startPoint x: 281, startPoint y: 142, endPoint x: 603, endPoint y: 159, distance: 322.4
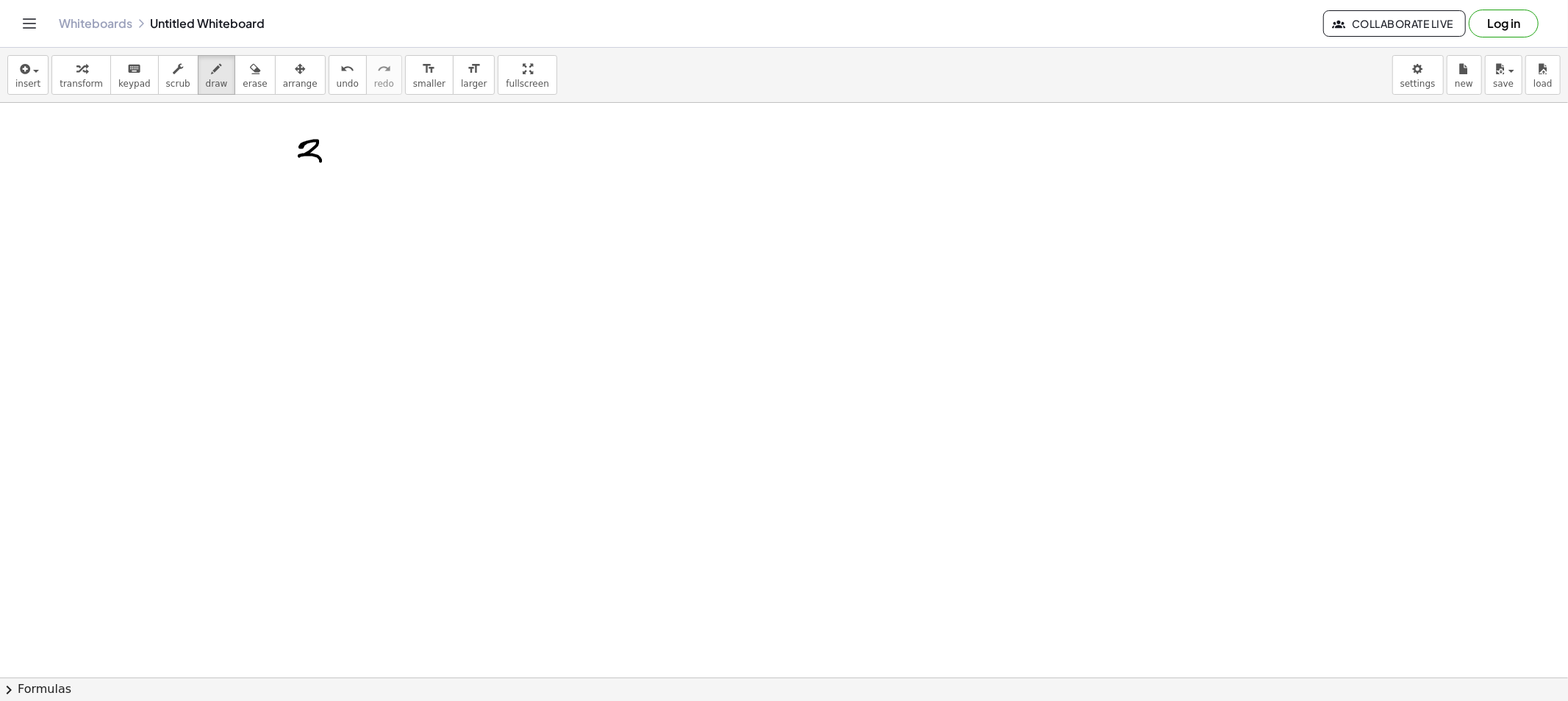
drag, startPoint x: 306, startPoint y: 143, endPoint x: 320, endPoint y: 161, distance: 22.8
drag, startPoint x: 342, startPoint y: 148, endPoint x: 327, endPoint y: 155, distance: 16.6
drag, startPoint x: 332, startPoint y: 150, endPoint x: 346, endPoint y: 162, distance: 18.4
drag, startPoint x: 360, startPoint y: 149, endPoint x: 381, endPoint y: 151, distance: 21.1
drag, startPoint x: 400, startPoint y: 141, endPoint x: 399, endPoint y: 154, distance: 13.0
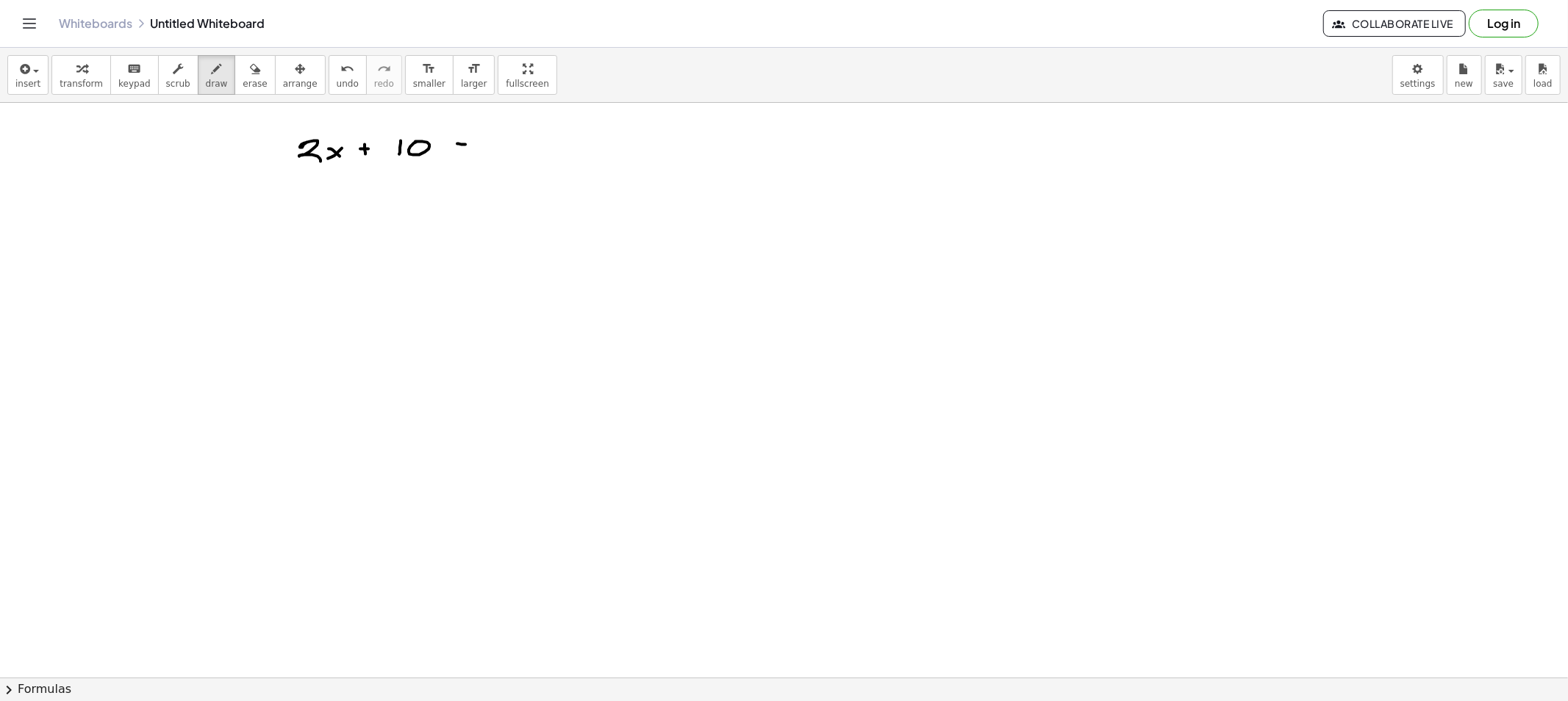
drag, startPoint x: 464, startPoint y: 150, endPoint x: 480, endPoint y: 152, distance: 16.1
drag, startPoint x: 501, startPoint y: 136, endPoint x: 527, endPoint y: 147, distance: 28.2
drag, startPoint x: 533, startPoint y: 143, endPoint x: 523, endPoint y: 142, distance: 10.0
drag, startPoint x: 523, startPoint y: 142, endPoint x: 541, endPoint y: 157, distance: 23.4
drag, startPoint x: 552, startPoint y: 146, endPoint x: 562, endPoint y: 146, distance: 10.0
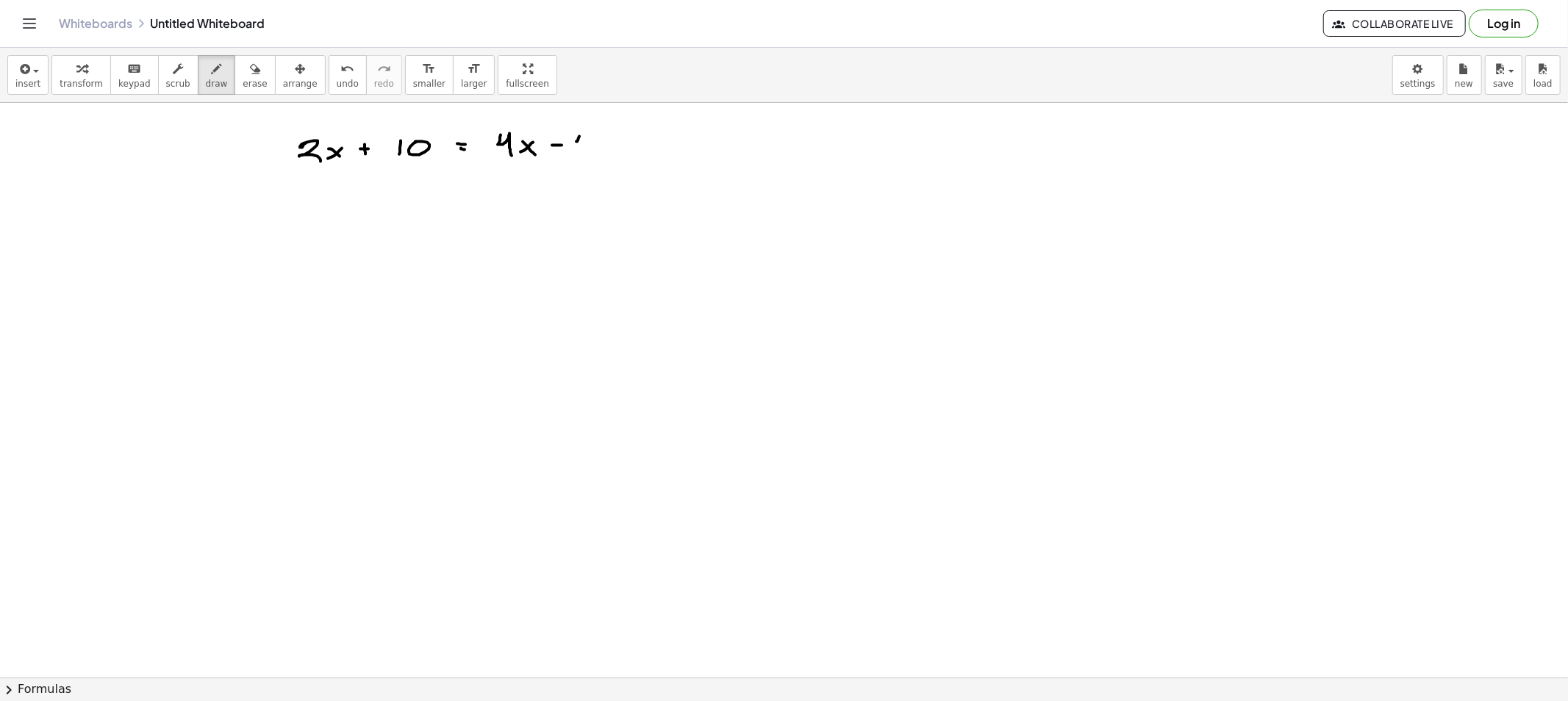
drag, startPoint x: 579, startPoint y: 136, endPoint x: 578, endPoint y: 151, distance: 15.0
drag, startPoint x: 578, startPoint y: 151, endPoint x: 599, endPoint y: 151, distance: 21.0
drag, startPoint x: 585, startPoint y: 136, endPoint x: 587, endPoint y: 148, distance: 12.2
drag, startPoint x: 605, startPoint y: 155, endPoint x: 532, endPoint y: 149, distance: 73.2
drag, startPoint x: 501, startPoint y: 138, endPoint x: 510, endPoint y: 153, distance: 17.5
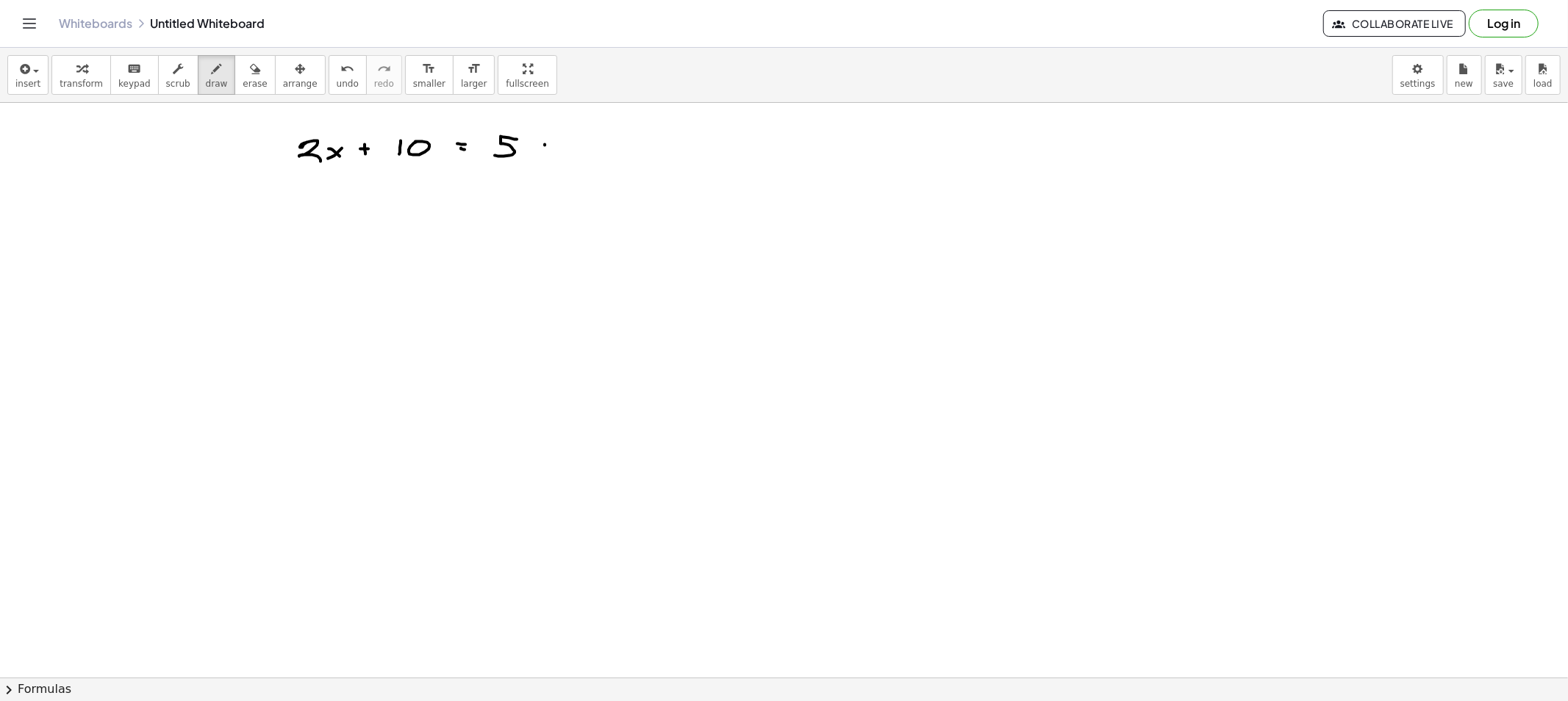
drag, startPoint x: 545, startPoint y: 145, endPoint x: 531, endPoint y: 154, distance: 16.6
drag, startPoint x: 538, startPoint y: 150, endPoint x: 547, endPoint y: 157, distance: 11.4
drag, startPoint x: 564, startPoint y: 147, endPoint x: 574, endPoint y: 148, distance: 10.0
drag, startPoint x: 597, startPoint y: 138, endPoint x: 613, endPoint y: 154, distance: 22.6
drag, startPoint x: 552, startPoint y: 157, endPoint x: 557, endPoint y: 146, distance: 12.1
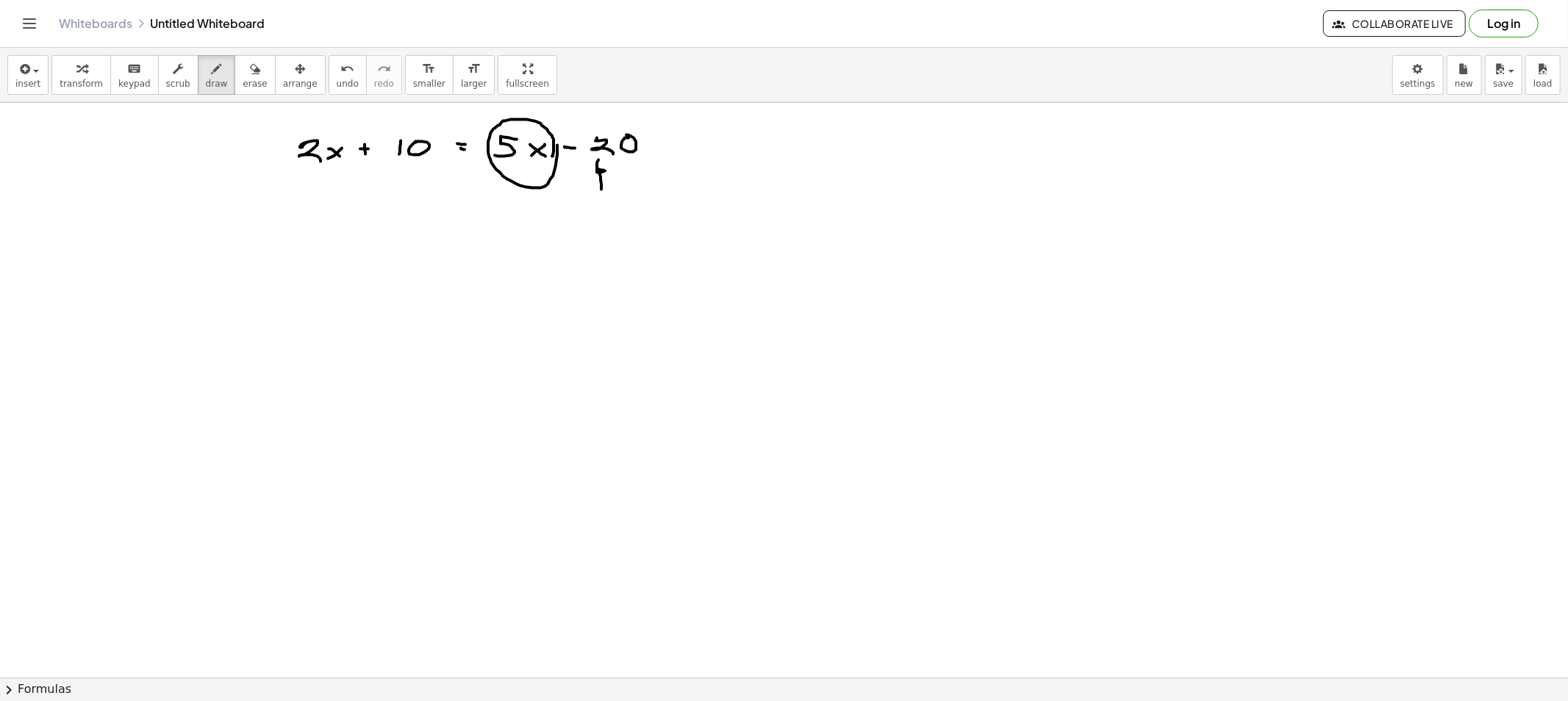
drag, startPoint x: 601, startPoint y: 190, endPoint x: 603, endPoint y: 177, distance: 13.2
drag, startPoint x: 600, startPoint y: 182, endPoint x: 444, endPoint y: 204, distance: 157.5
drag, startPoint x: 317, startPoint y: 277, endPoint x: 342, endPoint y: 285, distance: 26.2
drag, startPoint x: 346, startPoint y: 283, endPoint x: 337, endPoint y: 291, distance: 12.0
drag, startPoint x: 362, startPoint y: 279, endPoint x: 371, endPoint y: 280, distance: 9.1
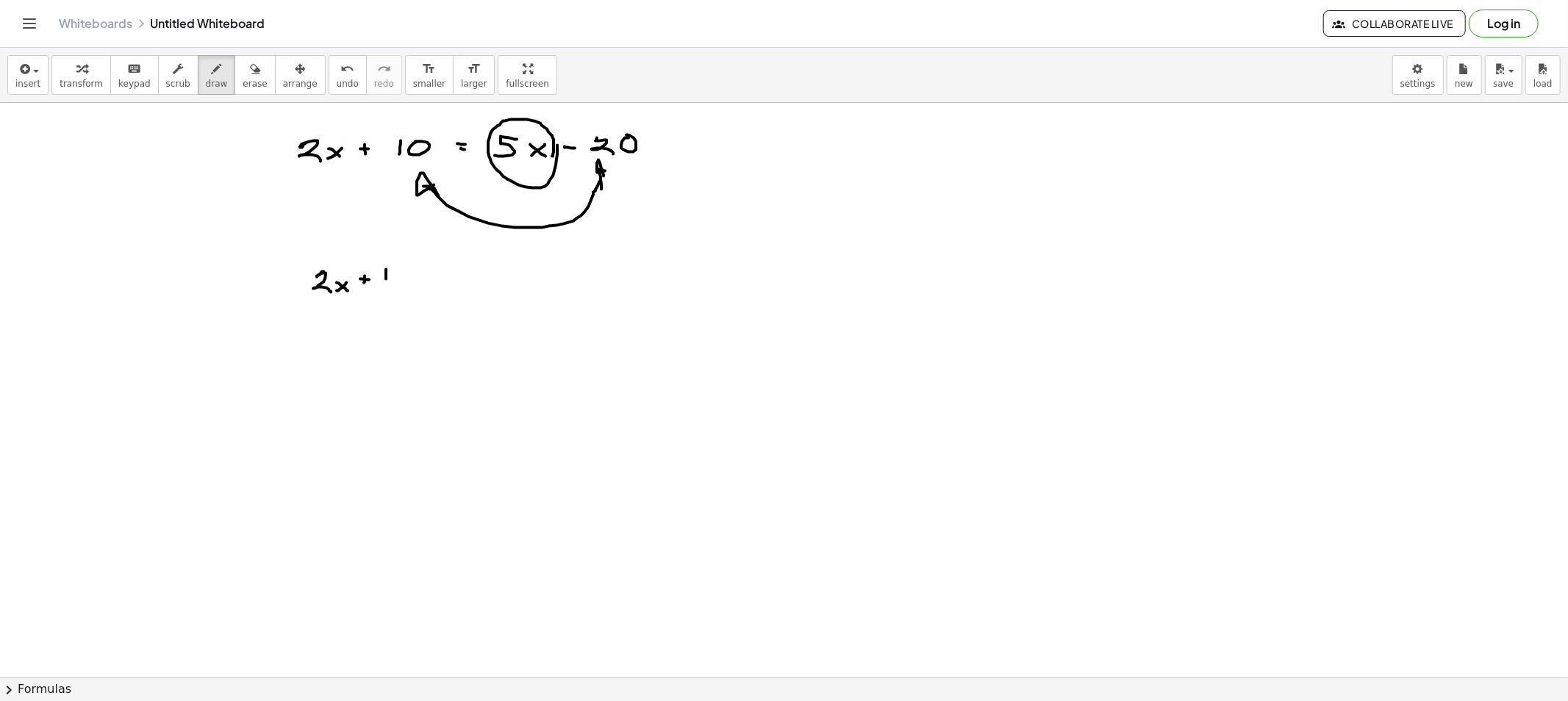
drag, startPoint x: 386, startPoint y: 279, endPoint x: 403, endPoint y: 269, distance: 19.7
drag, startPoint x: 431, startPoint y: 269, endPoint x: 426, endPoint y: 276, distance: 8.6
drag, startPoint x: 447, startPoint y: 269, endPoint x: 458, endPoint y: 287, distance: 21.1
drag, startPoint x: 502, startPoint y: 273, endPoint x: 510, endPoint y: 273, distance: 8.0
drag, startPoint x: 504, startPoint y: 278, endPoint x: 527, endPoint y: 279, distance: 23.0
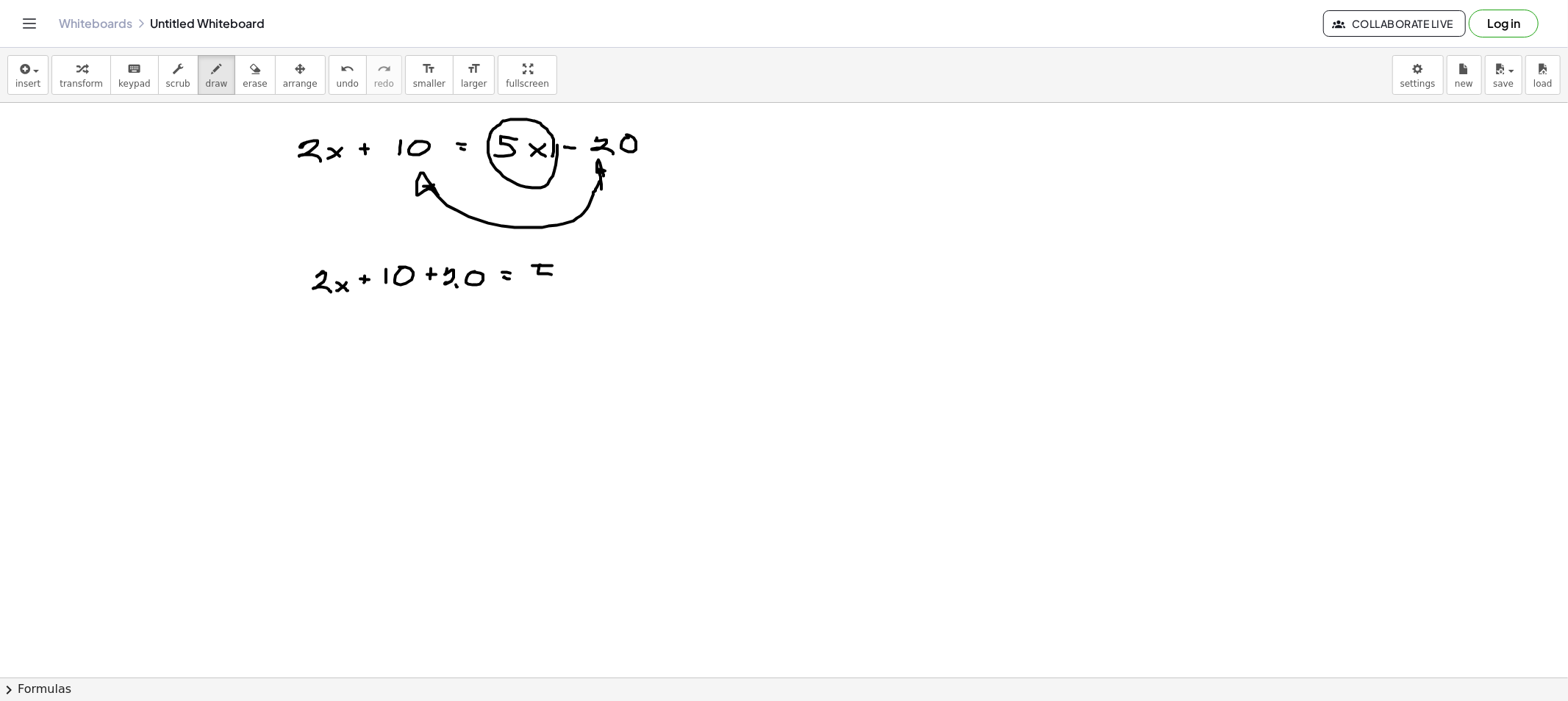
drag, startPoint x: 539, startPoint y: 269, endPoint x: 537, endPoint y: 282, distance: 13.2
drag, startPoint x: 572, startPoint y: 270, endPoint x: 560, endPoint y: 273, distance: 12.4
drag, startPoint x: 560, startPoint y: 273, endPoint x: 574, endPoint y: 287, distance: 19.8
drag, startPoint x: 331, startPoint y: 332, endPoint x: 354, endPoint y: 349, distance: 28.6
drag, startPoint x: 405, startPoint y: 329, endPoint x: 433, endPoint y: 337, distance: 29.1
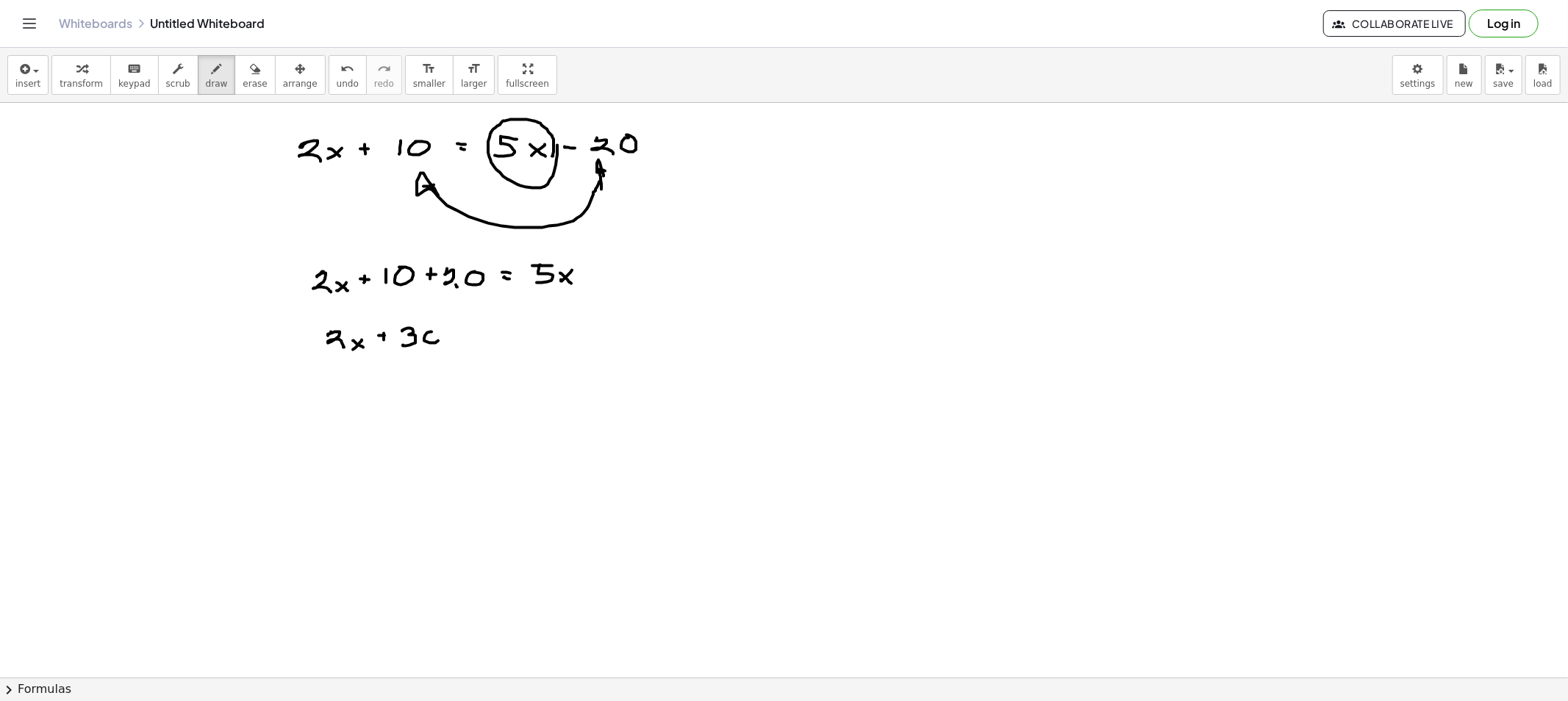
drag, startPoint x: 424, startPoint y: 341, endPoint x: 453, endPoint y: 335, distance: 29.6
drag, startPoint x: 458, startPoint y: 332, endPoint x: 469, endPoint y: 333, distance: 11.0
drag, startPoint x: 497, startPoint y: 331, endPoint x: 504, endPoint y: 338, distance: 9.9
drag, startPoint x: 524, startPoint y: 333, endPoint x: 538, endPoint y: 345, distance: 18.4
drag, startPoint x: 509, startPoint y: 295, endPoint x: 526, endPoint y: 320, distance: 30.2
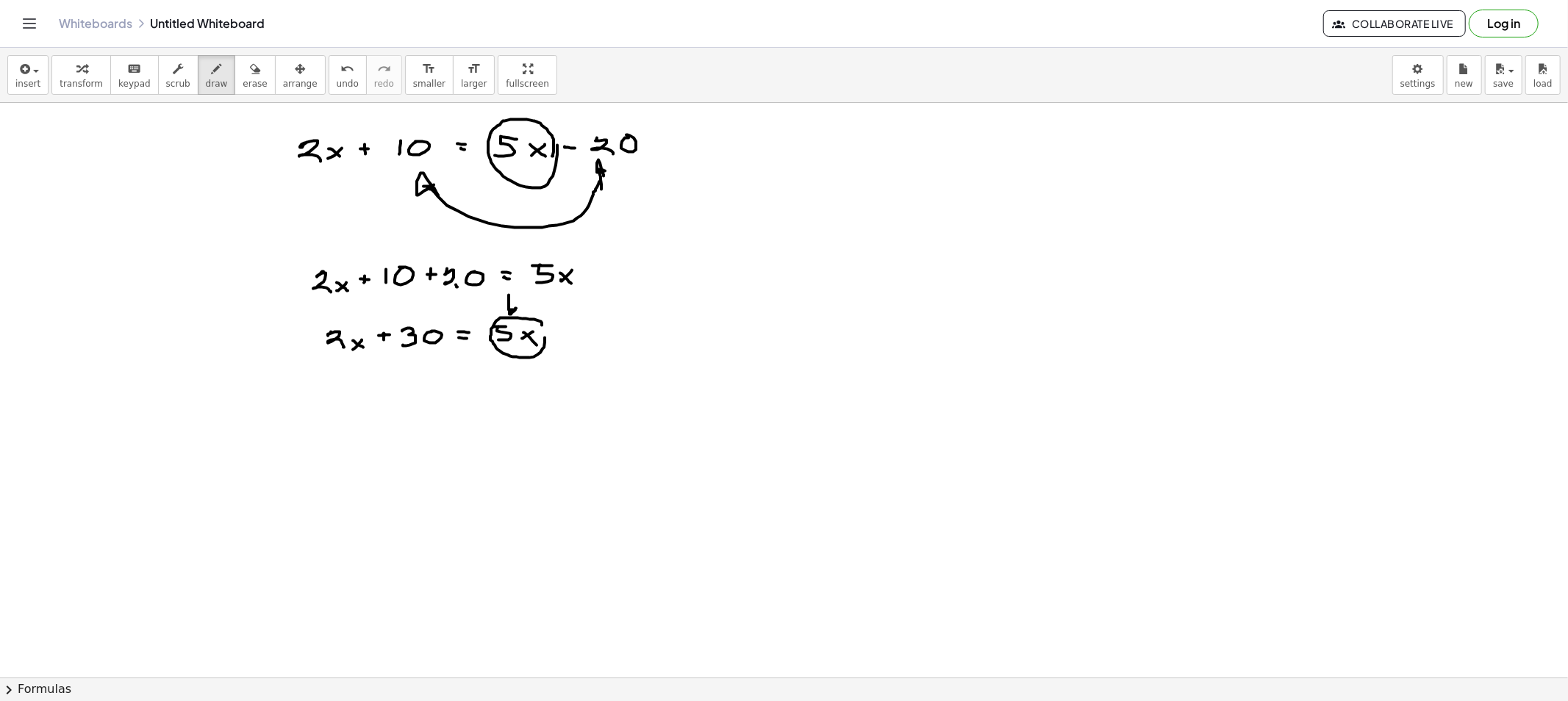
drag, startPoint x: 541, startPoint y: 326, endPoint x: 539, endPoint y: 317, distance: 9.2
drag, startPoint x: 353, startPoint y: 410, endPoint x: 358, endPoint y: 382, distance: 28.4
drag, startPoint x: 523, startPoint y: 392, endPoint x: 523, endPoint y: 377, distance: 15.0
drag, startPoint x: 523, startPoint y: 363, endPoint x: 534, endPoint y: 372, distance: 14.2
drag, startPoint x: 544, startPoint y: 303, endPoint x: 539, endPoint y: 311, distance: 9.4
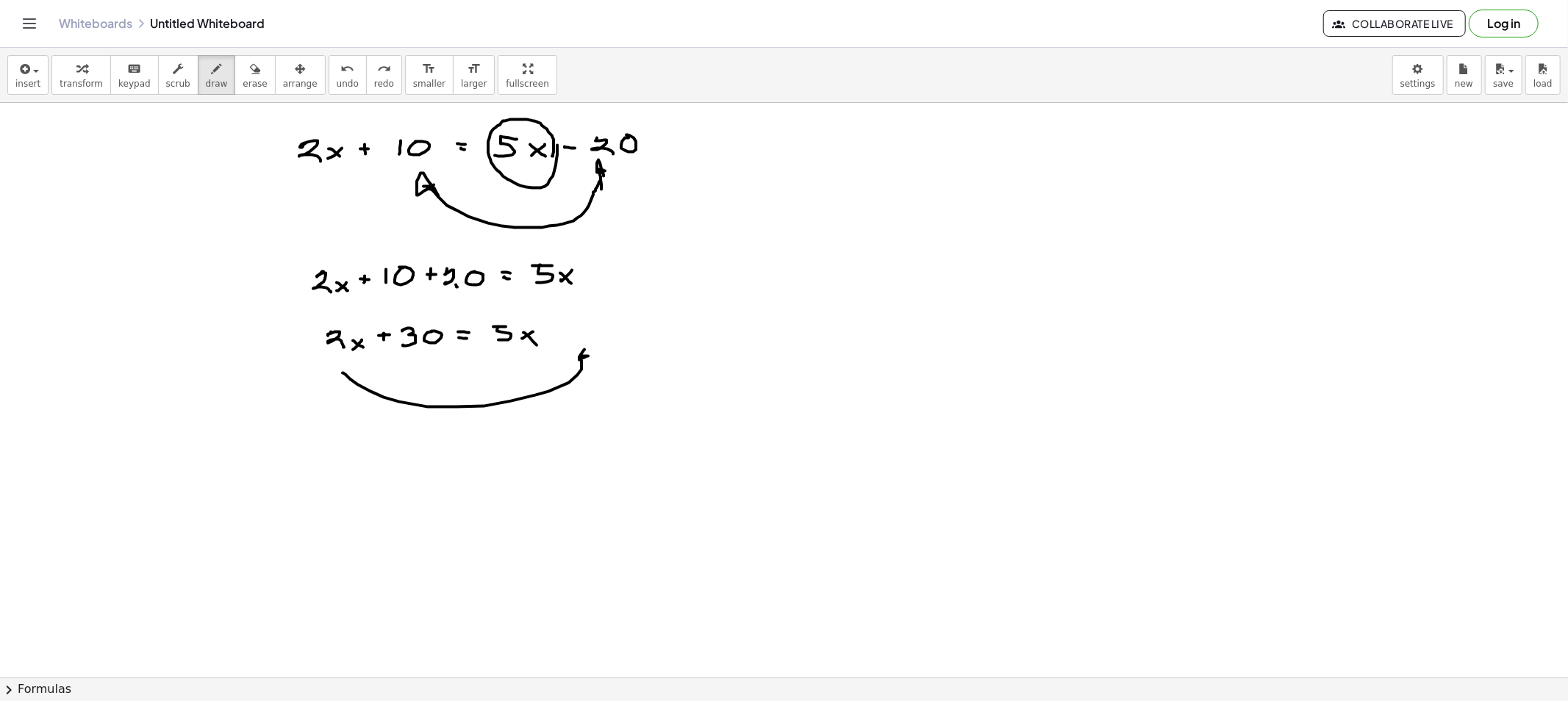
drag, startPoint x: 342, startPoint y: 373, endPoint x: 592, endPoint y: 362, distance: 250.2
drag, startPoint x: 375, startPoint y: 349, endPoint x: 373, endPoint y: 339, distance: 10.2
drag, startPoint x: 382, startPoint y: 439, endPoint x: 399, endPoint y: 449, distance: 19.7
drag, startPoint x: 419, startPoint y: 441, endPoint x: 425, endPoint y: 448, distance: 9.2
drag, startPoint x: 452, startPoint y: 444, endPoint x: 473, endPoint y: 444, distance: 21.0
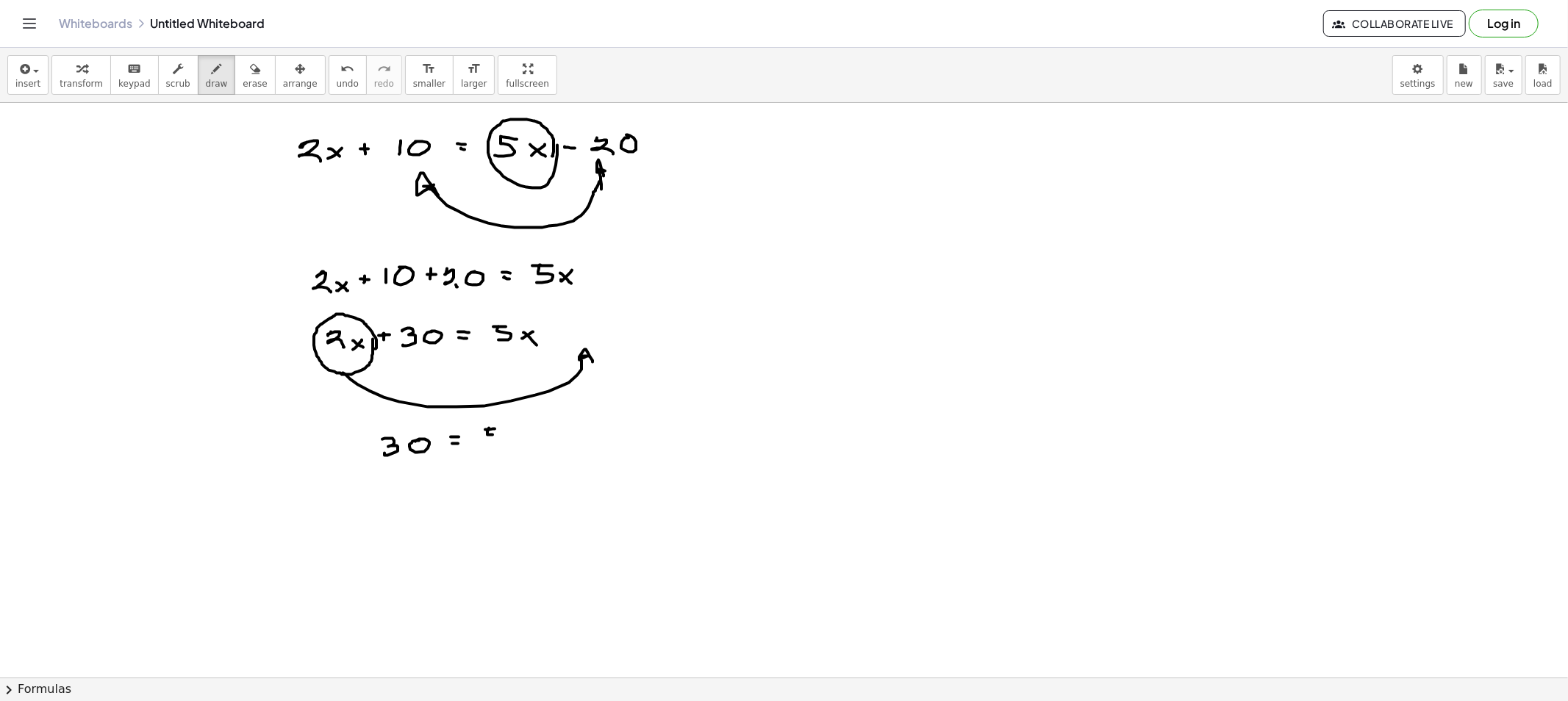
drag, startPoint x: 489, startPoint y: 435, endPoint x: 496, endPoint y: 441, distance: 9.2
drag, startPoint x: 556, startPoint y: 429, endPoint x: 578, endPoint y: 437, distance: 23.4
drag, startPoint x: 584, startPoint y: 432, endPoint x: 575, endPoint y: 434, distance: 9.2
drag, startPoint x: 575, startPoint y: 434, endPoint x: 587, endPoint y: 446, distance: 17.0
drag, startPoint x: 379, startPoint y: 490, endPoint x: 379, endPoint y: 504, distance: 14.0
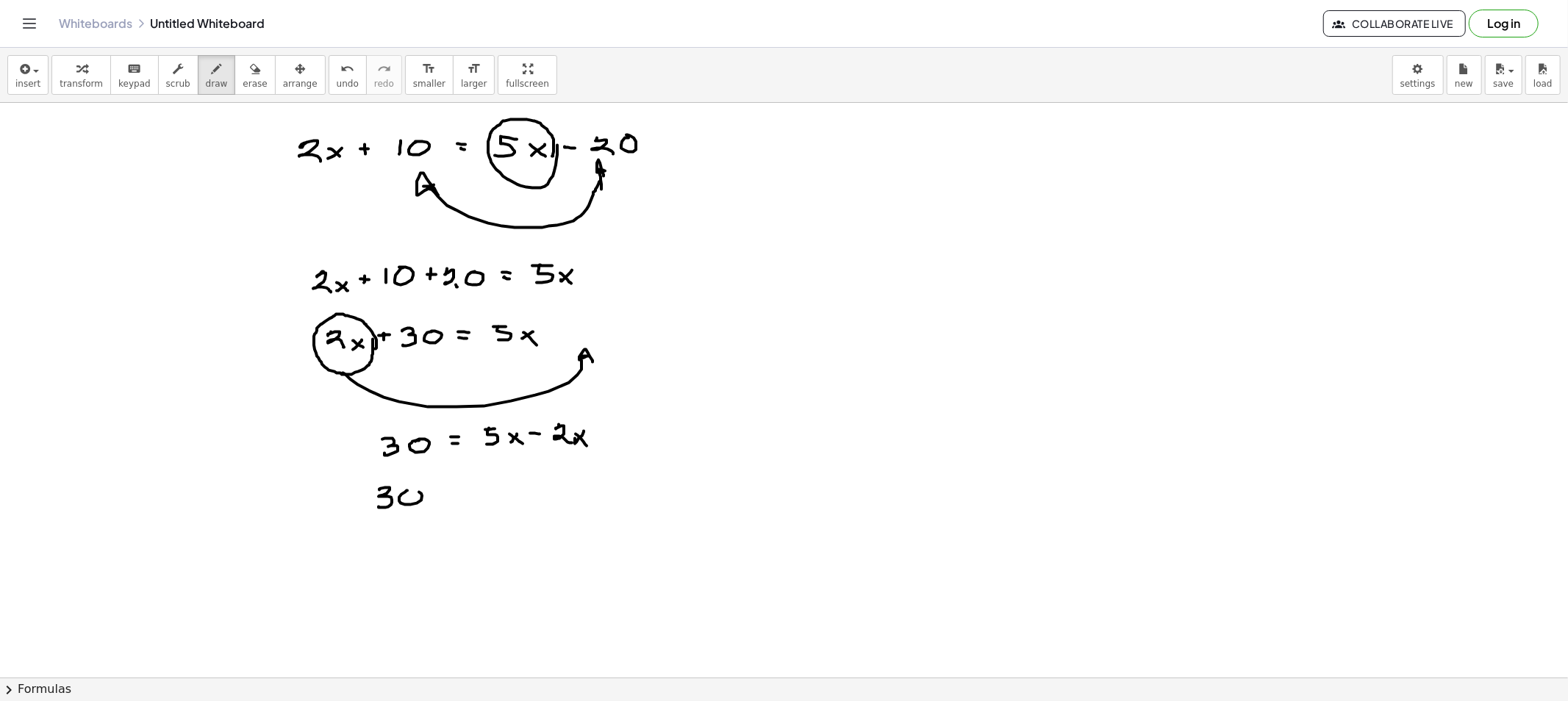
drag, startPoint x: 421, startPoint y: 500, endPoint x: 409, endPoint y: 493, distance: 13.9
drag, startPoint x: 451, startPoint y: 497, endPoint x: 463, endPoint y: 500, distance: 12.4
drag, startPoint x: 482, startPoint y: 482, endPoint x: 481, endPoint y: 500, distance: 18.0
drag, startPoint x: 518, startPoint y: 485, endPoint x: 508, endPoint y: 492, distance: 12.2
drag, startPoint x: 535, startPoint y: 398, endPoint x: 534, endPoint y: 416, distance: 18.0
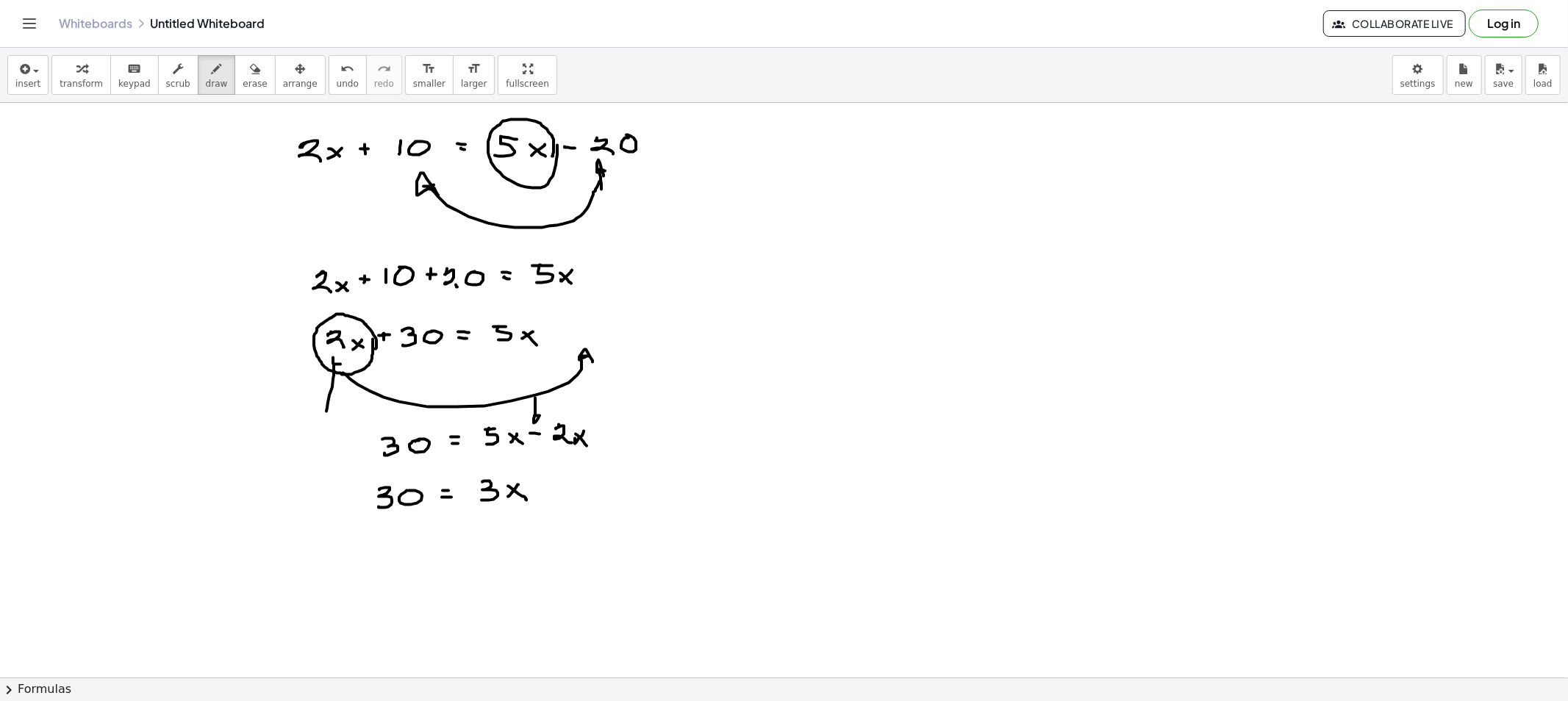
drag, startPoint x: 334, startPoint y: 375, endPoint x: 341, endPoint y: 361, distance: 15.7
drag, startPoint x: 318, startPoint y: 329, endPoint x: 319, endPoint y: 338, distance: 9.1
drag, startPoint x: 317, startPoint y: 335, endPoint x: 325, endPoint y: 345, distance: 12.8
drag, startPoint x: 880, startPoint y: 148, endPoint x: 912, endPoint y: 151, distance: 32.1
drag, startPoint x: 929, startPoint y: 148, endPoint x: 936, endPoint y: 155, distance: 9.9
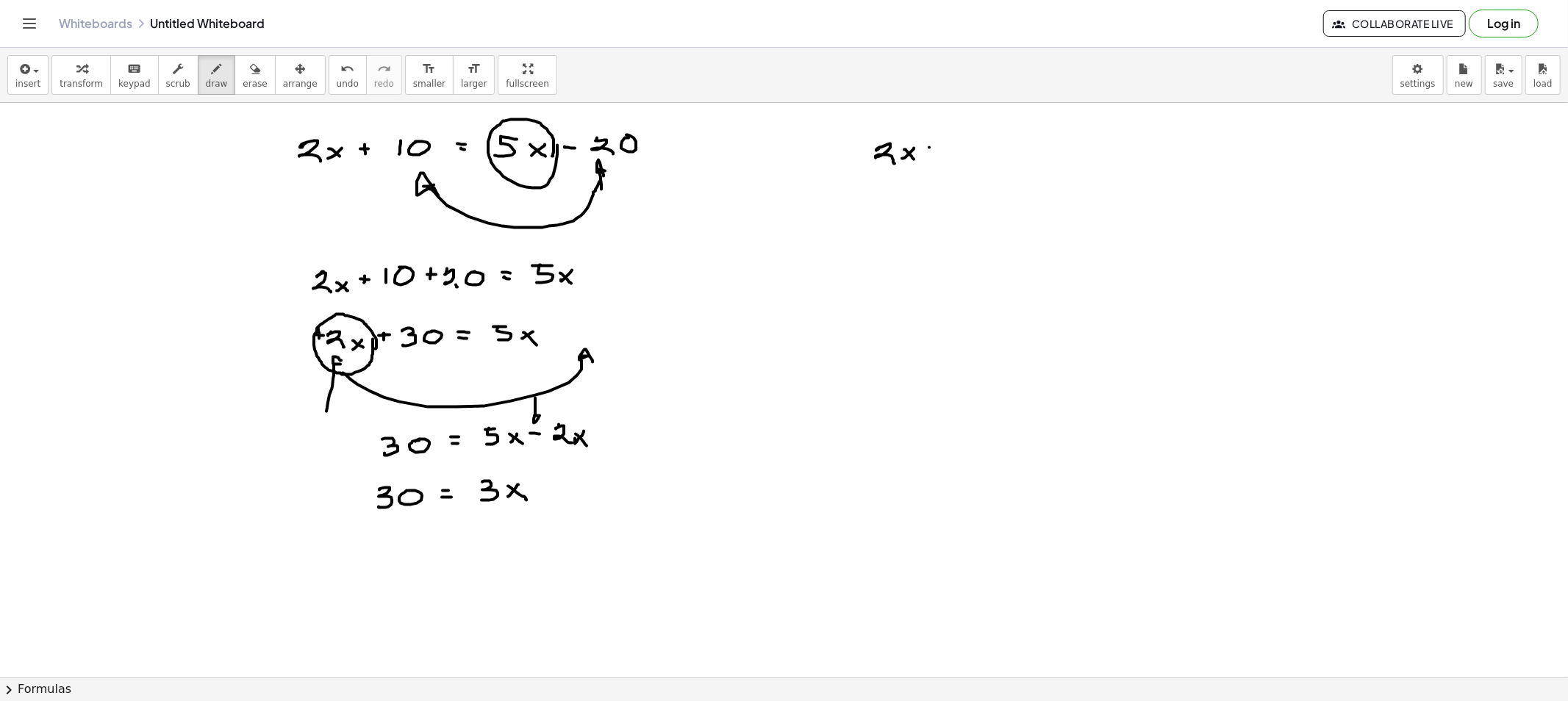
drag, startPoint x: 936, startPoint y: 155, endPoint x: 951, endPoint y: 154, distance: 15.0
drag, startPoint x: 971, startPoint y: 129, endPoint x: 972, endPoint y: 144, distance: 15.0
drag, startPoint x: 972, startPoint y: 128, endPoint x: 998, endPoint y: 132, distance: 26.3
drag, startPoint x: 902, startPoint y: 196, endPoint x: 917, endPoint y: 209, distance: 19.8
drag, startPoint x: 930, startPoint y: 201, endPoint x: 946, endPoint y: 201, distance: 16.0
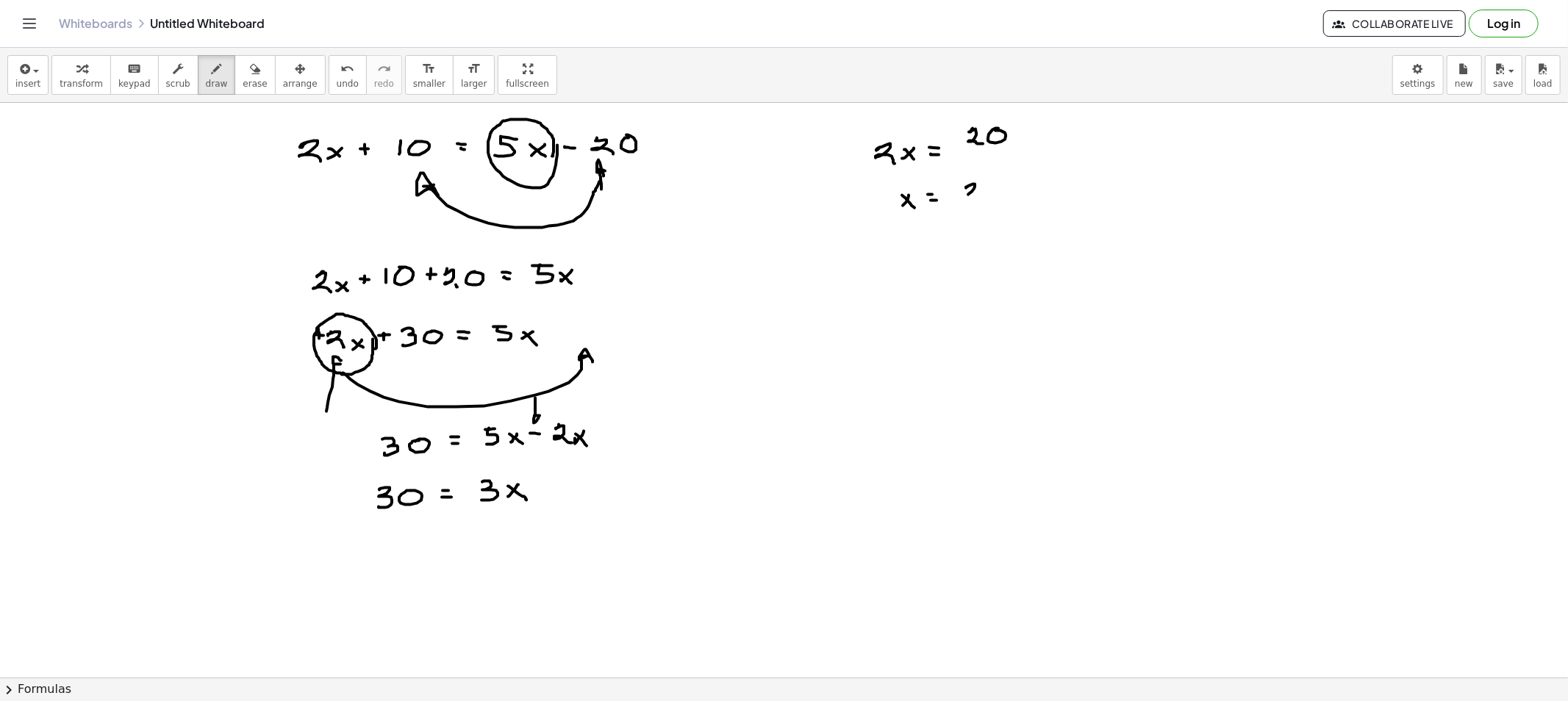
drag, startPoint x: 965, startPoint y: 188, endPoint x: 985, endPoint y: 192, distance: 20.4
drag, startPoint x: 987, startPoint y: 190, endPoint x: 1001, endPoint y: 184, distance: 15.2
drag, startPoint x: 957, startPoint y: 202, endPoint x: 1017, endPoint y: 204, distance: 60.0
drag, startPoint x: 987, startPoint y: 211, endPoint x: 1004, endPoint y: 230, distance: 25.5
drag, startPoint x: 907, startPoint y: 107, endPoint x: 936, endPoint y: 150, distance: 51.9
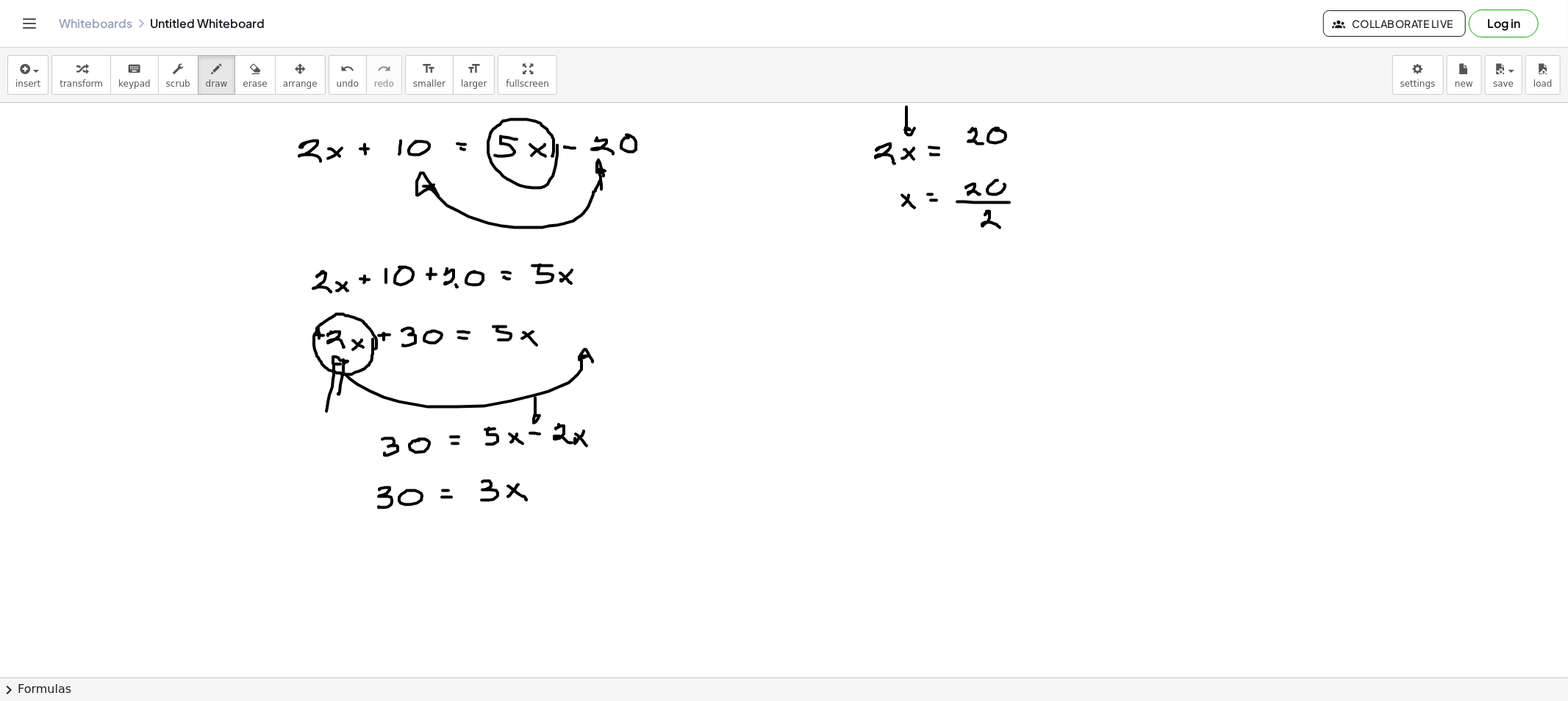
drag, startPoint x: 340, startPoint y: 385, endPoint x: 349, endPoint y: 367, distance: 20.1
drag, startPoint x: 224, startPoint y: 343, endPoint x: 298, endPoint y: 349, distance: 74.2
drag, startPoint x: 876, startPoint y: 237, endPoint x: 900, endPoint y: 222, distance: 28.3
drag, startPoint x: 883, startPoint y: 193, endPoint x: 886, endPoint y: 179, distance: 14.3
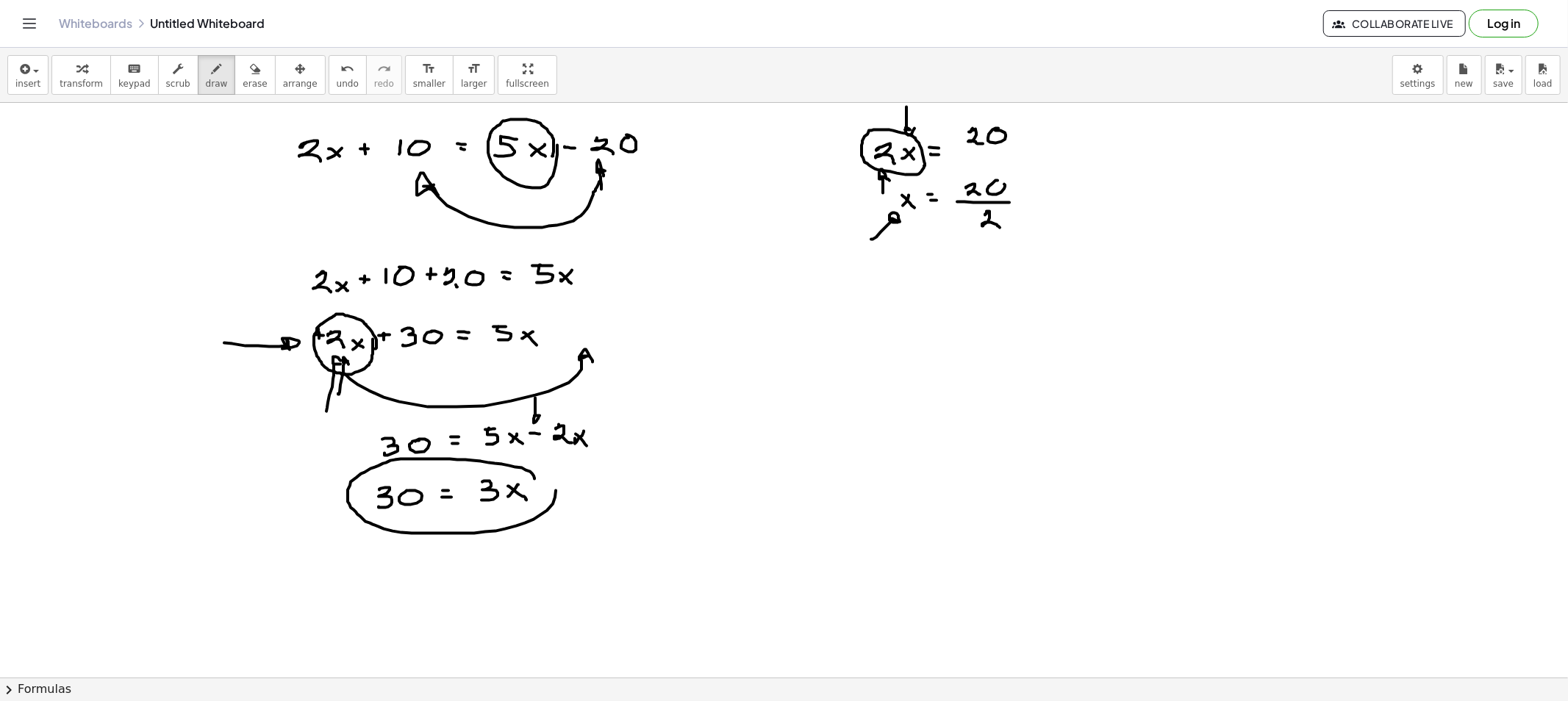
drag, startPoint x: 534, startPoint y: 479, endPoint x: 523, endPoint y: 470, distance: 14.2
drag, startPoint x: 802, startPoint y: 168, endPoint x: 842, endPoint y: 171, distance: 40.1
drag, startPoint x: 488, startPoint y: 513, endPoint x: 425, endPoint y: 526, distance: 64.3
drag, startPoint x: 375, startPoint y: 554, endPoint x: 373, endPoint y: 567, distance: 13.2
drag, startPoint x: 377, startPoint y: 574, endPoint x: 416, endPoint y: 570, distance: 39.2
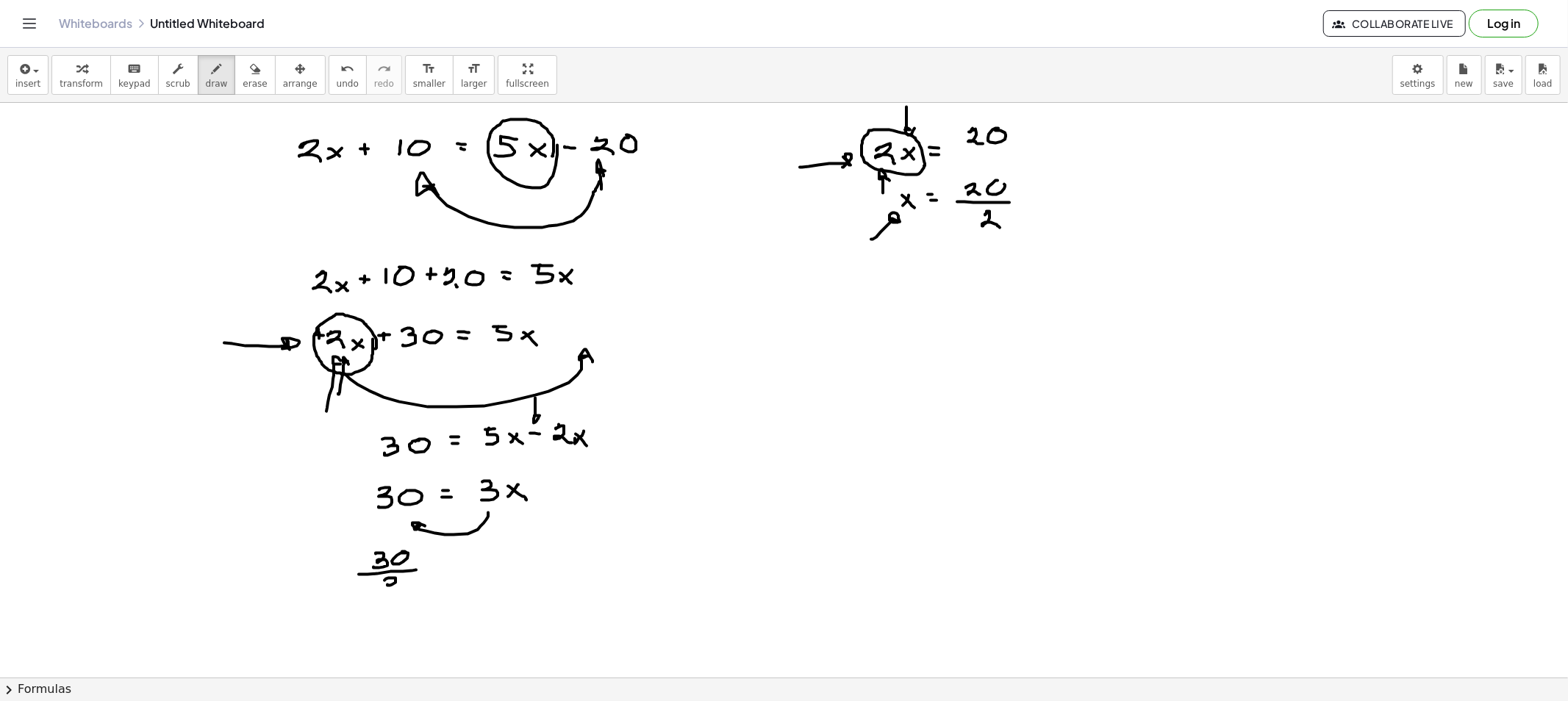
drag, startPoint x: 385, startPoint y: 580, endPoint x: 386, endPoint y: 591, distance: 11.0
drag, startPoint x: 430, startPoint y: 574, endPoint x: 445, endPoint y: 575, distance: 15.0
drag, startPoint x: 467, startPoint y: 571, endPoint x: 459, endPoint y: 577, distance: 10.0
drag, startPoint x: 458, startPoint y: 568, endPoint x: 475, endPoint y: 582, distance: 22.0
drag, startPoint x: 385, startPoint y: 621, endPoint x: 385, endPoint y: 636, distance: 15.0
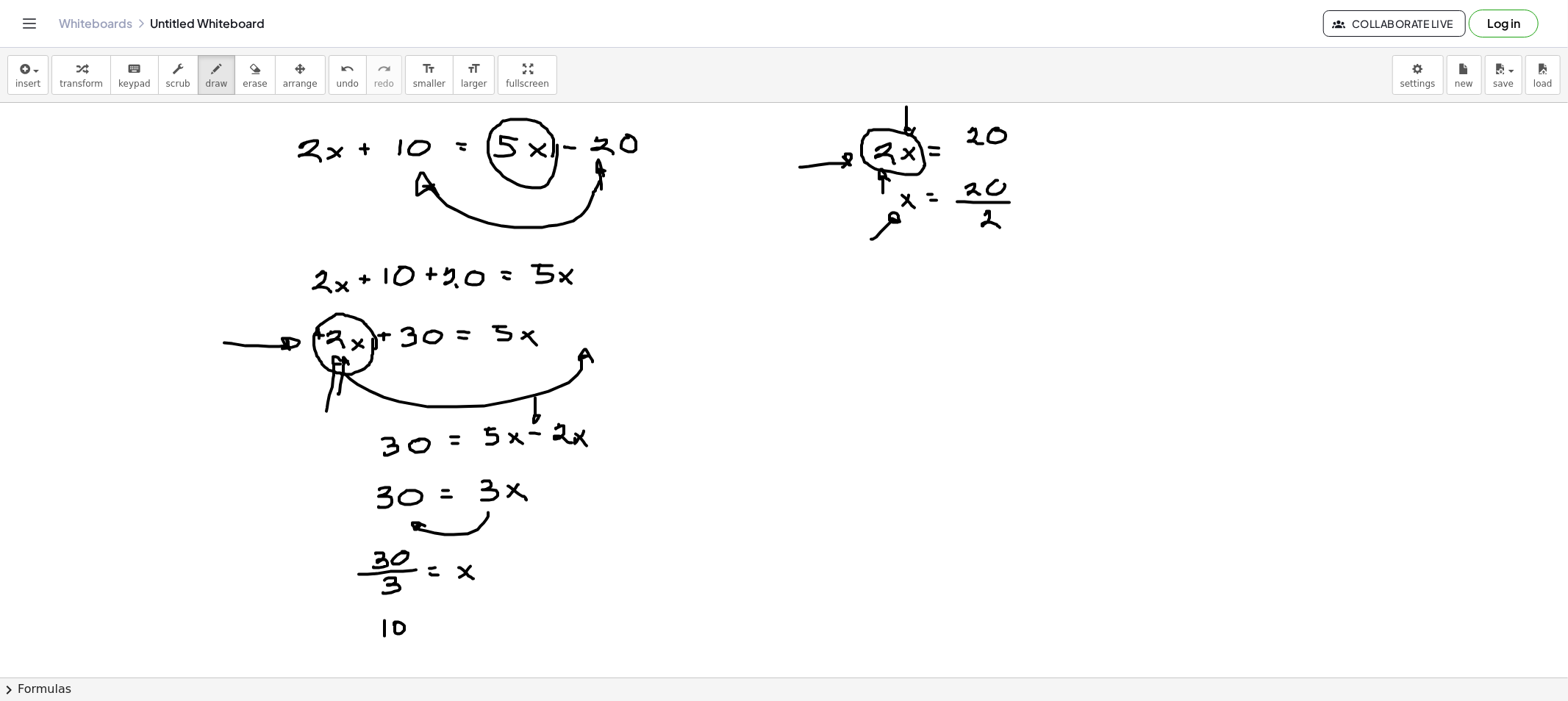
drag, startPoint x: 420, startPoint y: 624, endPoint x: 428, endPoint y: 624, distance: 8.0
drag, startPoint x: 422, startPoint y: 630, endPoint x: 453, endPoint y: 624, distance: 31.6
drag, startPoint x: 453, startPoint y: 623, endPoint x: 449, endPoint y: 634, distance: 11.7
drag, startPoint x: 449, startPoint y: 626, endPoint x: 464, endPoint y: 636, distance: 18.0
drag, startPoint x: 236, startPoint y: 78, endPoint x: 208, endPoint y: 247, distance: 171.3
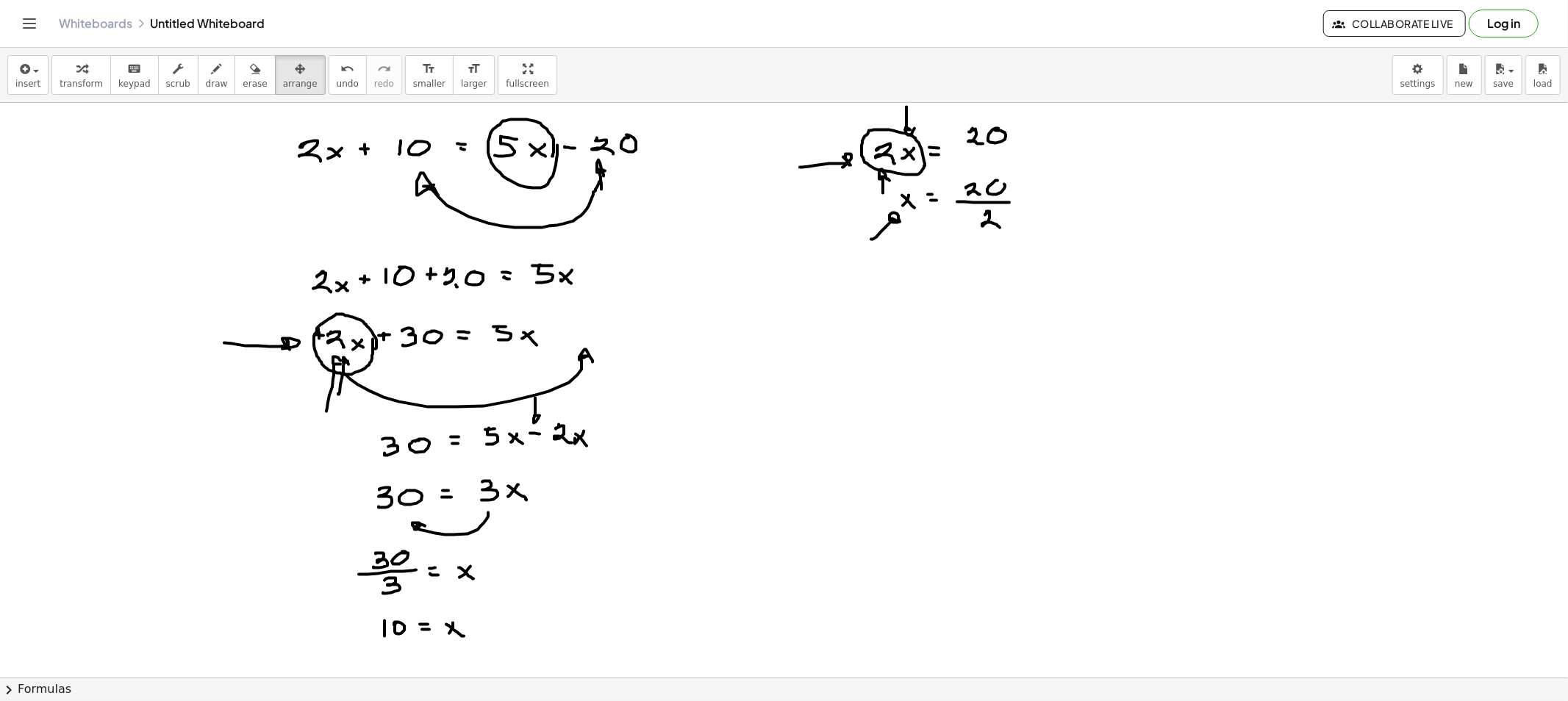
click at [243, 81] on span "erase" at bounding box center [255, 83] width 24 height 10
drag, startPoint x: 222, startPoint y: 345, endPoint x: 263, endPoint y: 355, distance: 42.2
drag, startPoint x: 287, startPoint y: 421, endPoint x: 325, endPoint y: 411, distance: 39.3
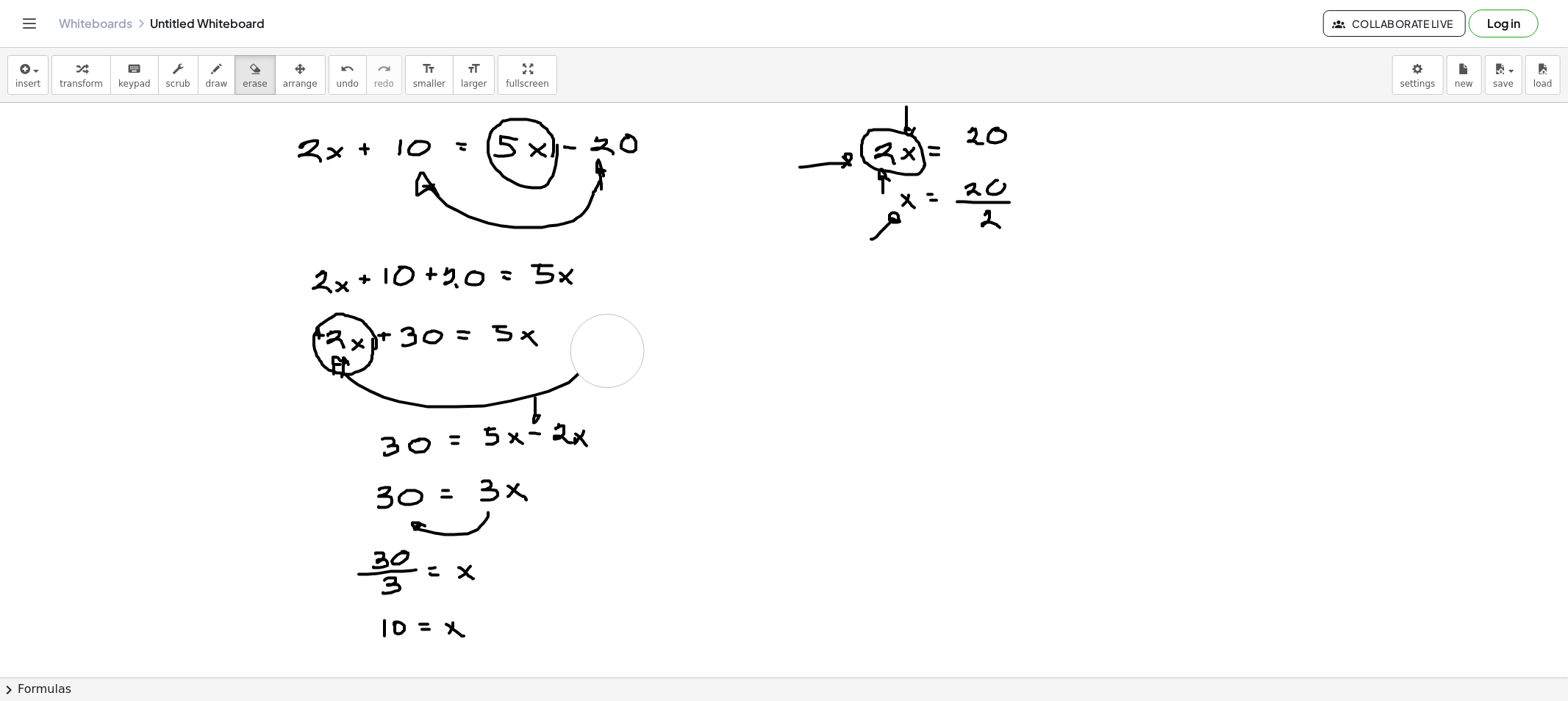
drag, startPoint x: 608, startPoint y: 340, endPoint x: 607, endPoint y: 357, distance: 17.0
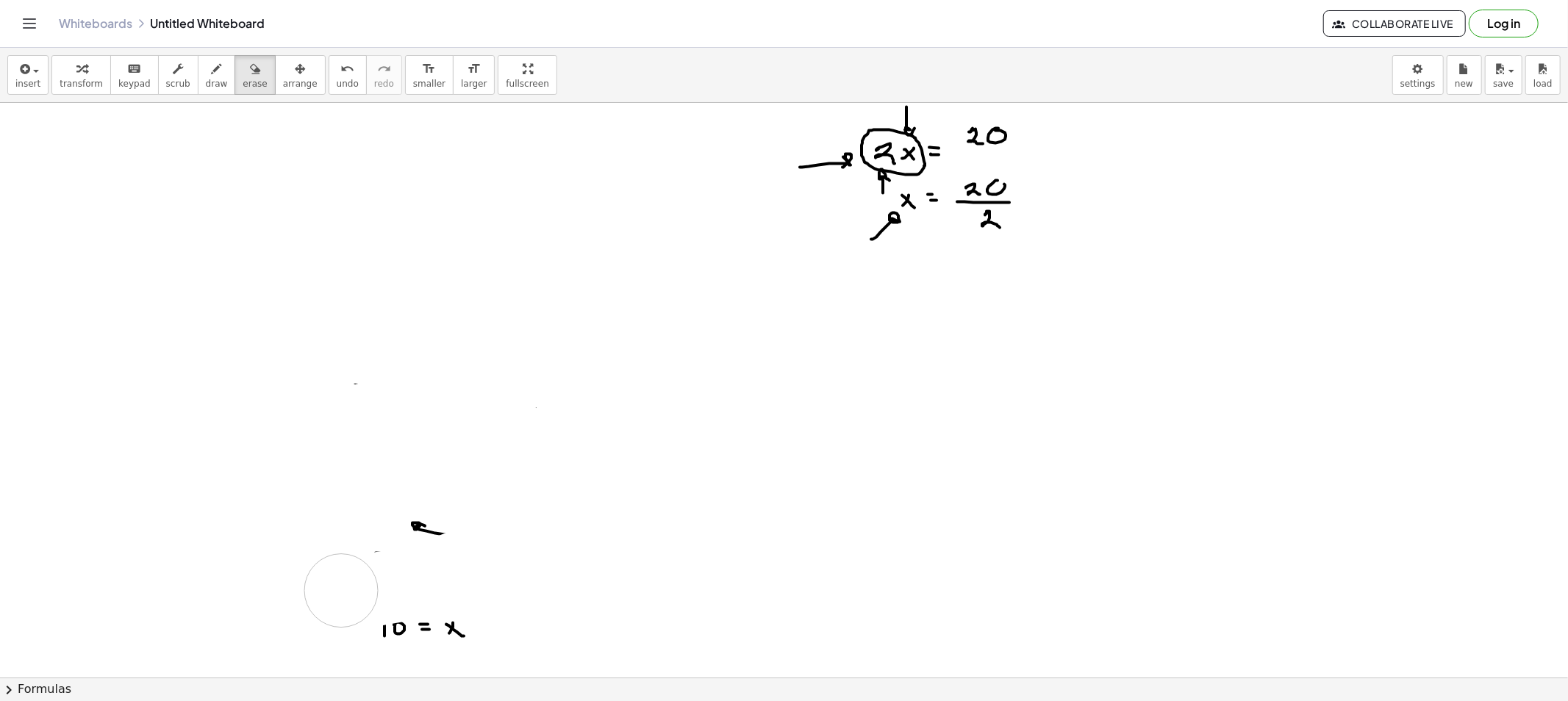
drag, startPoint x: 331, startPoint y: 152, endPoint x: 576, endPoint y: 578, distance: 491.4
drag, startPoint x: 576, startPoint y: 578, endPoint x: 498, endPoint y: 650, distance: 106.2
drag, startPoint x: 498, startPoint y: 650, endPoint x: 421, endPoint y: 502, distance: 166.8
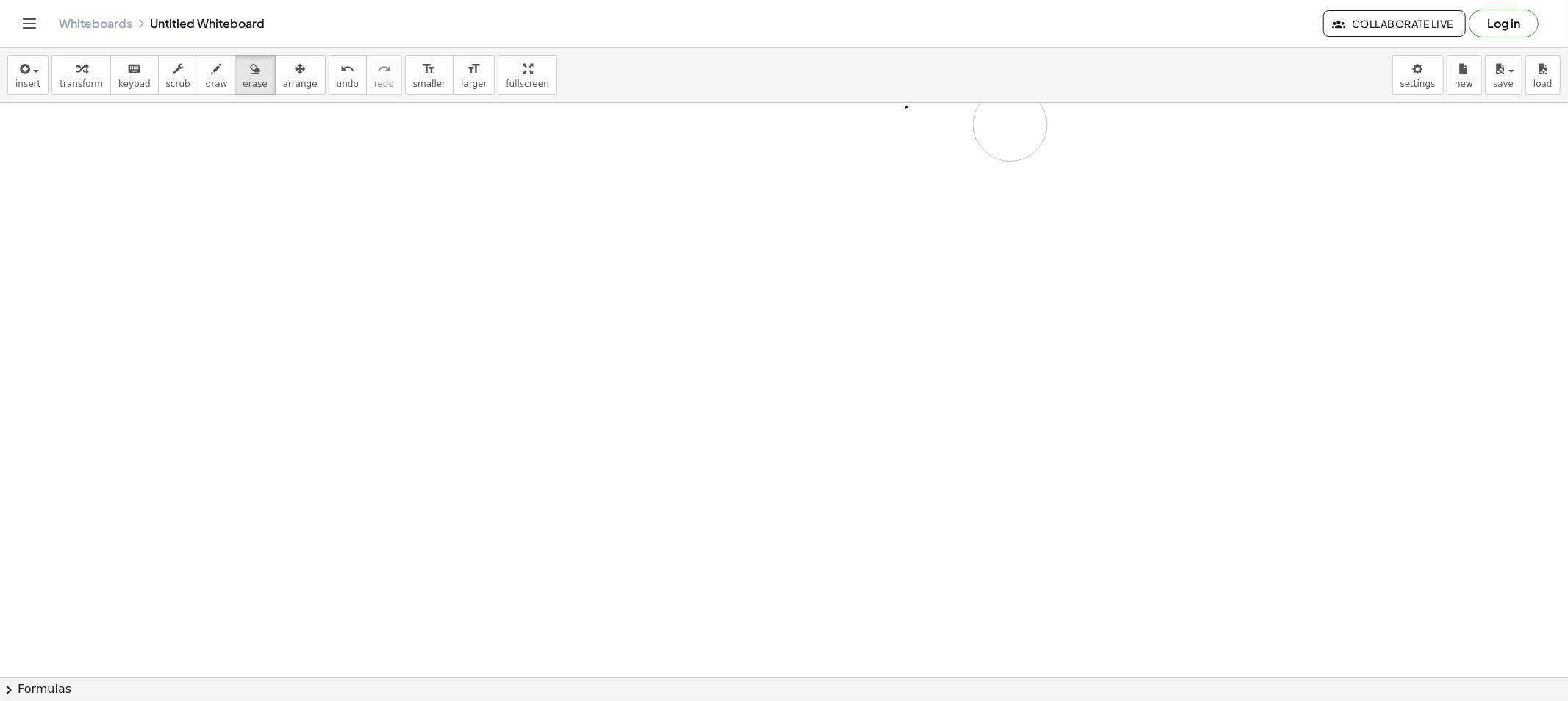
drag, startPoint x: 920, startPoint y: 365, endPoint x: 744, endPoint y: 111, distance: 309.0
drag, startPoint x: 182, startPoint y: 150, endPoint x: 166, endPoint y: 149, distance: 16.0
drag, startPoint x: 175, startPoint y: 157, endPoint x: 182, endPoint y: 161, distance: 8.1
drag, startPoint x: 197, startPoint y: 152, endPoint x: 215, endPoint y: 153, distance: 18.0
drag, startPoint x: 232, startPoint y: 145, endPoint x: 244, endPoint y: 153, distance: 14.4
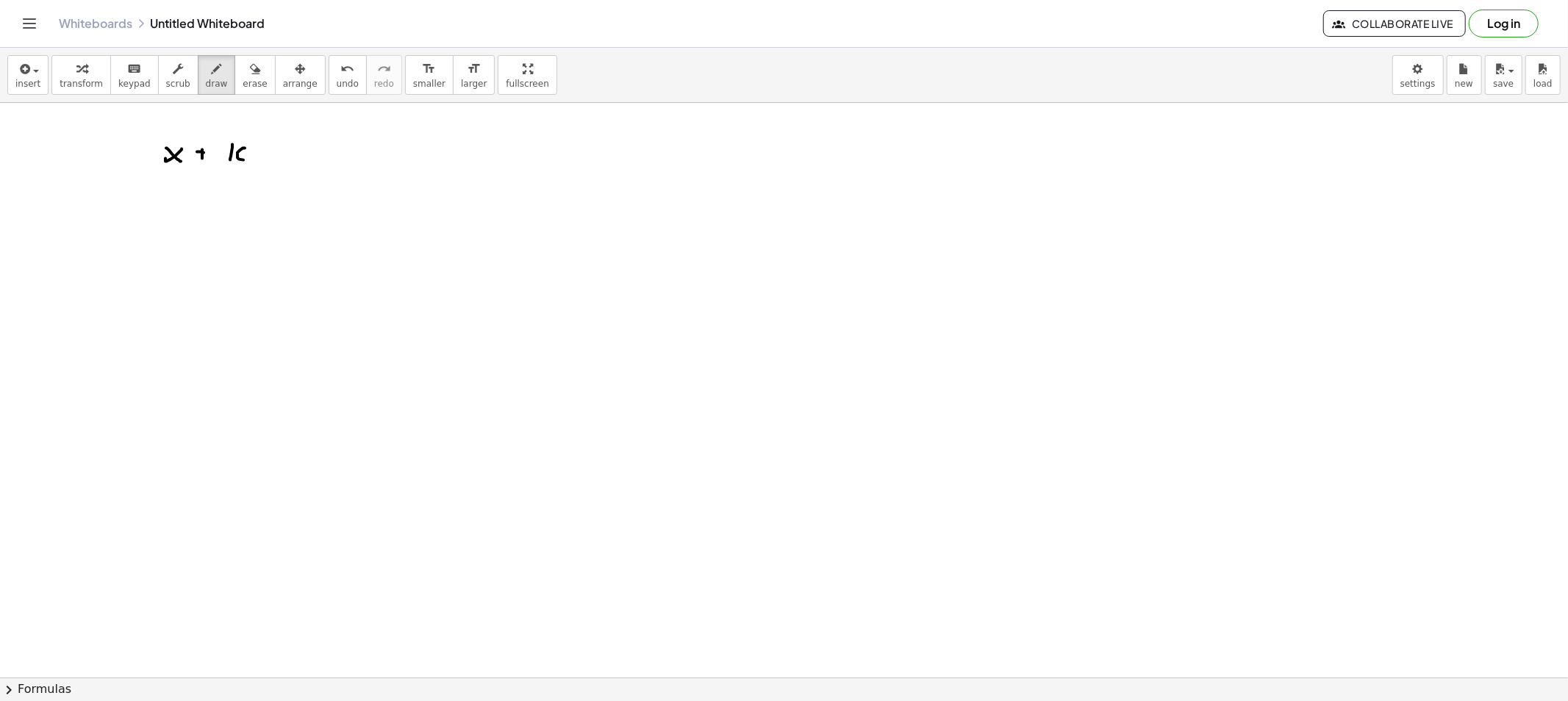
drag, startPoint x: 237, startPoint y: 153, endPoint x: 252, endPoint y: 158, distance: 15.8
drag, startPoint x: 268, startPoint y: 154, endPoint x: 280, endPoint y: 154, distance: 12.0
drag, startPoint x: 297, startPoint y: 148, endPoint x: 327, endPoint y: 154, distance: 30.6
drag, startPoint x: 316, startPoint y: 160, endPoint x: 357, endPoint y: 156, distance: 41.2
drag, startPoint x: 393, startPoint y: 146, endPoint x: 404, endPoint y: 164, distance: 21.1
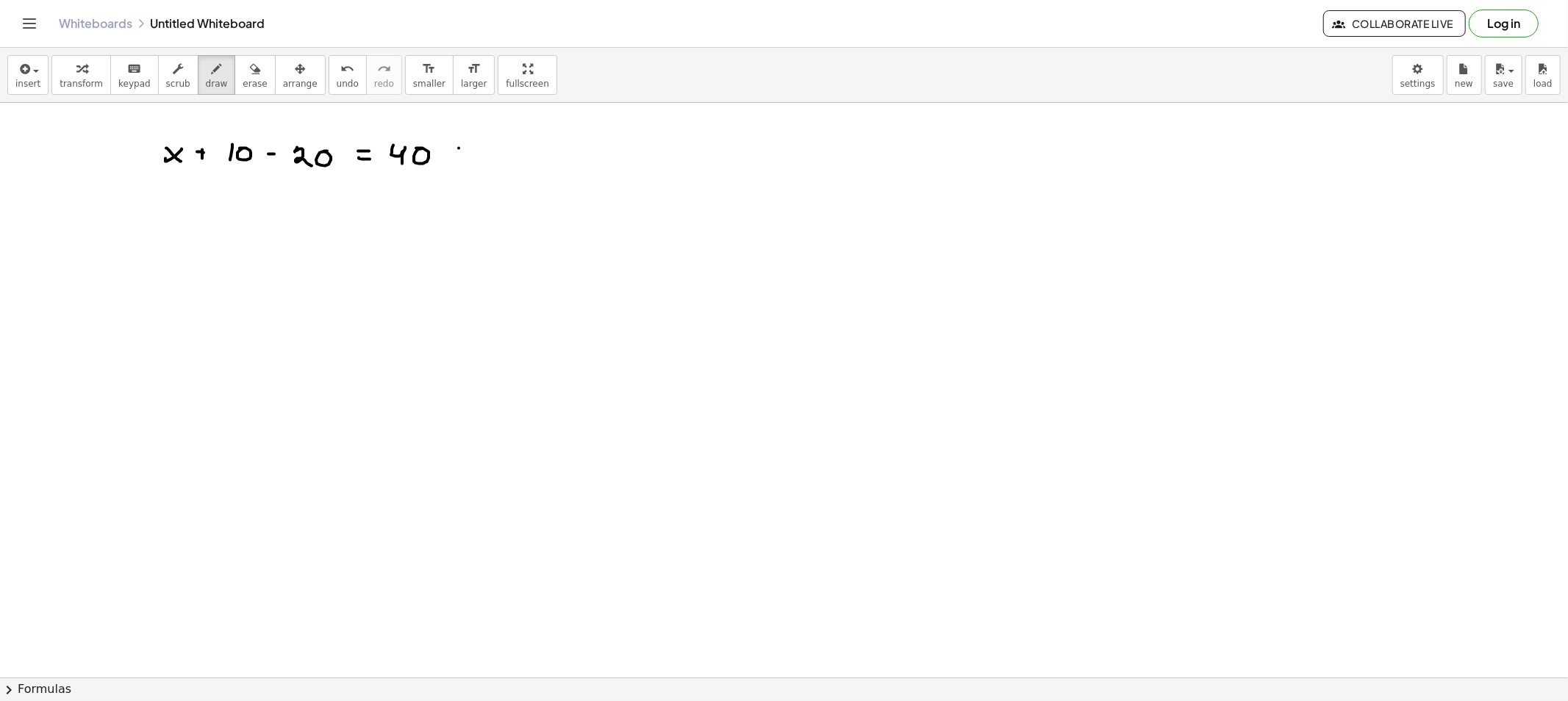
drag, startPoint x: 458, startPoint y: 148, endPoint x: 458, endPoint y: 160, distance: 12.0
drag, startPoint x: 454, startPoint y: 153, endPoint x: 467, endPoint y: 157, distance: 13.6
drag, startPoint x: 480, startPoint y: 147, endPoint x: 500, endPoint y: 156, distance: 21.9
click at [206, 74] on div "button" at bounding box center [217, 68] width 22 height 18
click at [250, 67] on icon "button" at bounding box center [255, 69] width 10 height 18
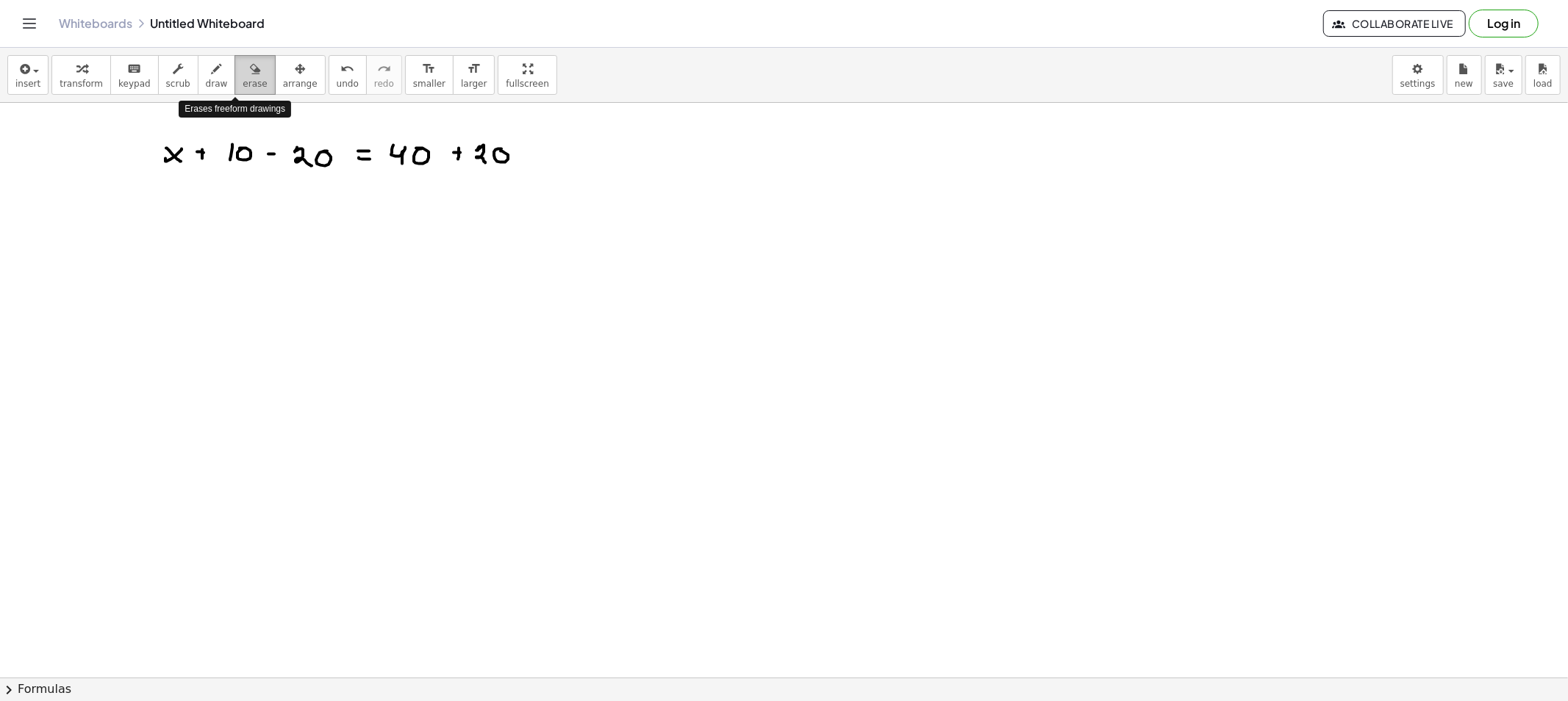
click at [250, 67] on icon "button" at bounding box center [255, 69] width 10 height 18
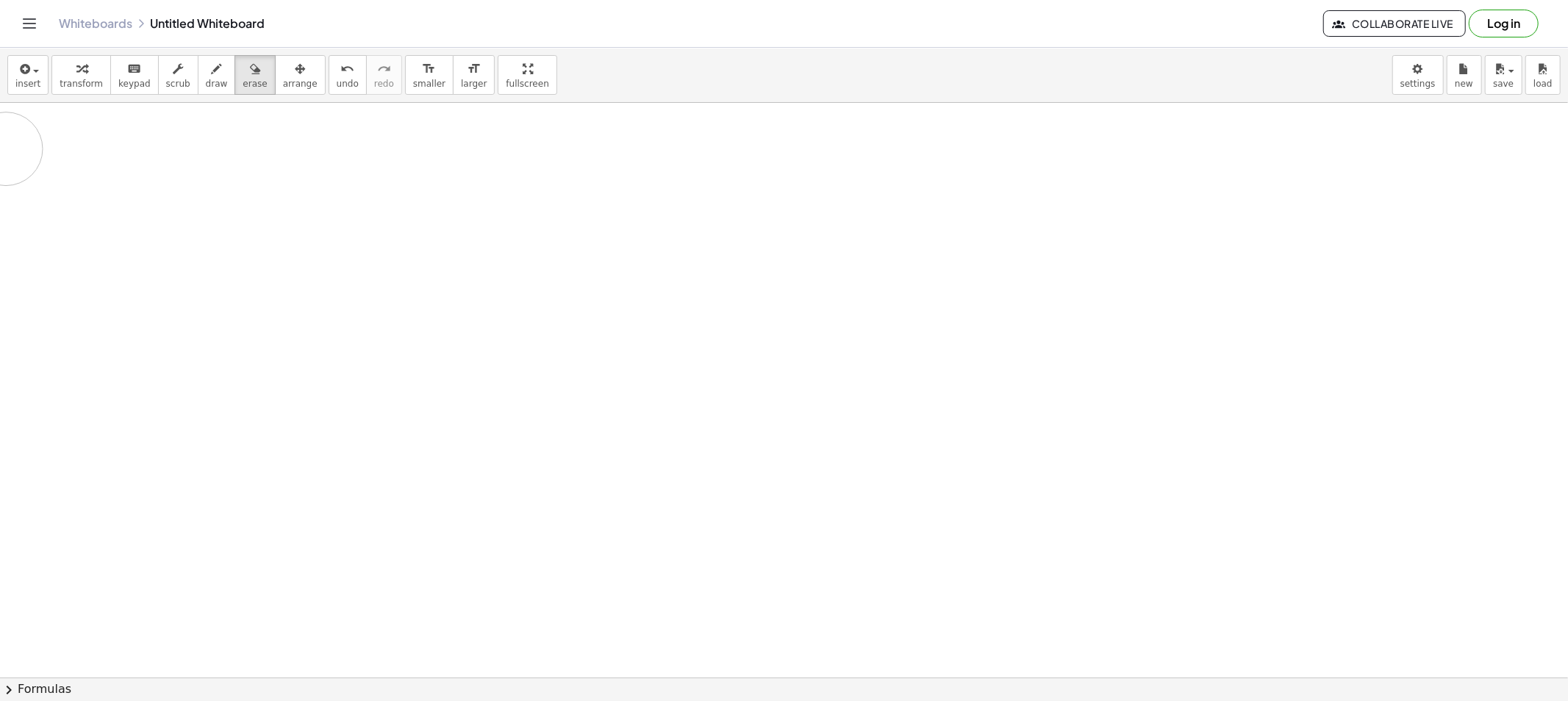
drag, startPoint x: 479, startPoint y: 168, endPoint x: 6, endPoint y: 149, distance: 473.4
click at [180, 84] on button "scrub" at bounding box center [179, 74] width 41 height 40
click at [202, 90] on button "draw" at bounding box center [216, 74] width 38 height 40
click at [206, 85] on span "draw" at bounding box center [217, 83] width 22 height 10
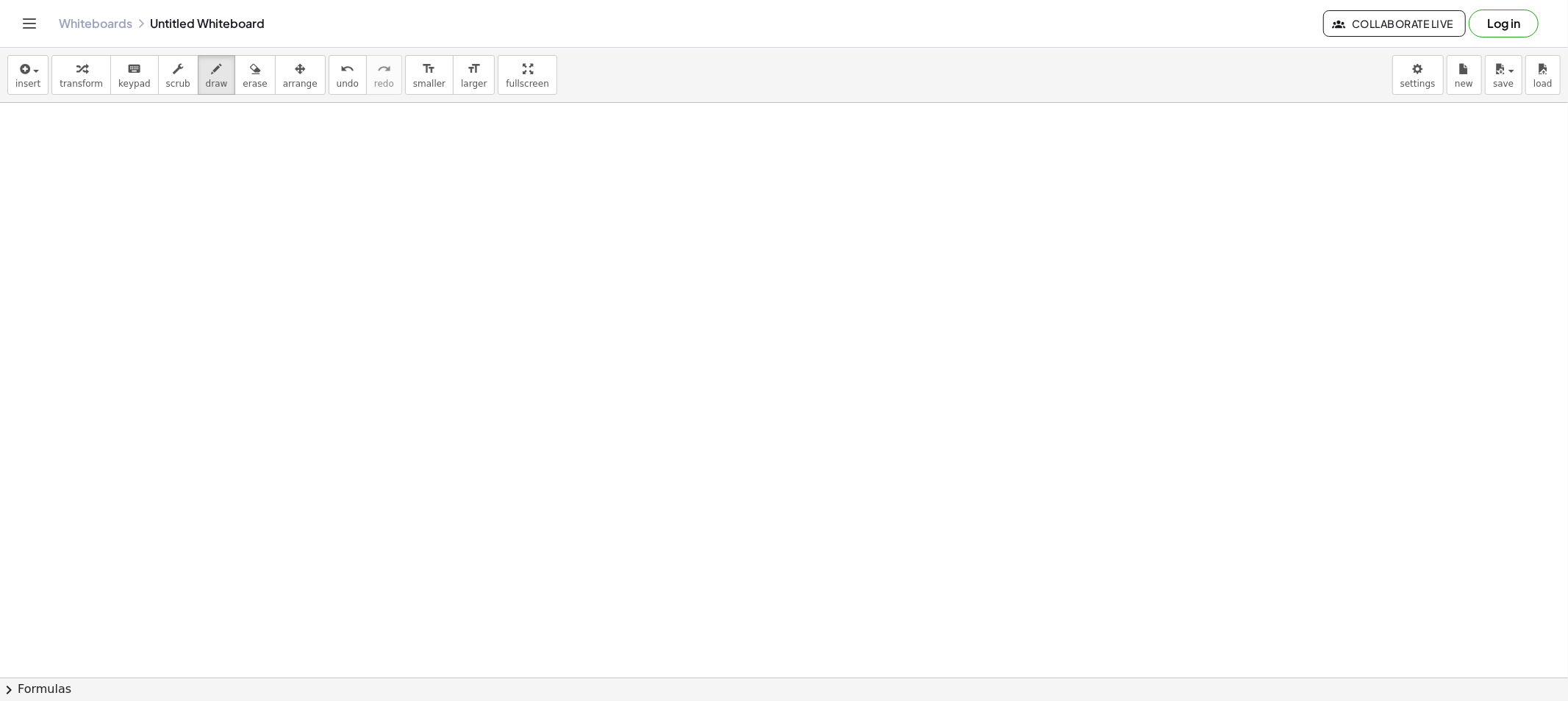
drag, startPoint x: 210, startPoint y: 83, endPoint x: 244, endPoint y: 126, distance: 54.8
click at [210, 81] on button "draw" at bounding box center [216, 74] width 38 height 40
drag, startPoint x: 229, startPoint y: 148, endPoint x: 237, endPoint y: 170, distance: 23.4
drag, startPoint x: 255, startPoint y: 160, endPoint x: 246, endPoint y: 169, distance: 12.7
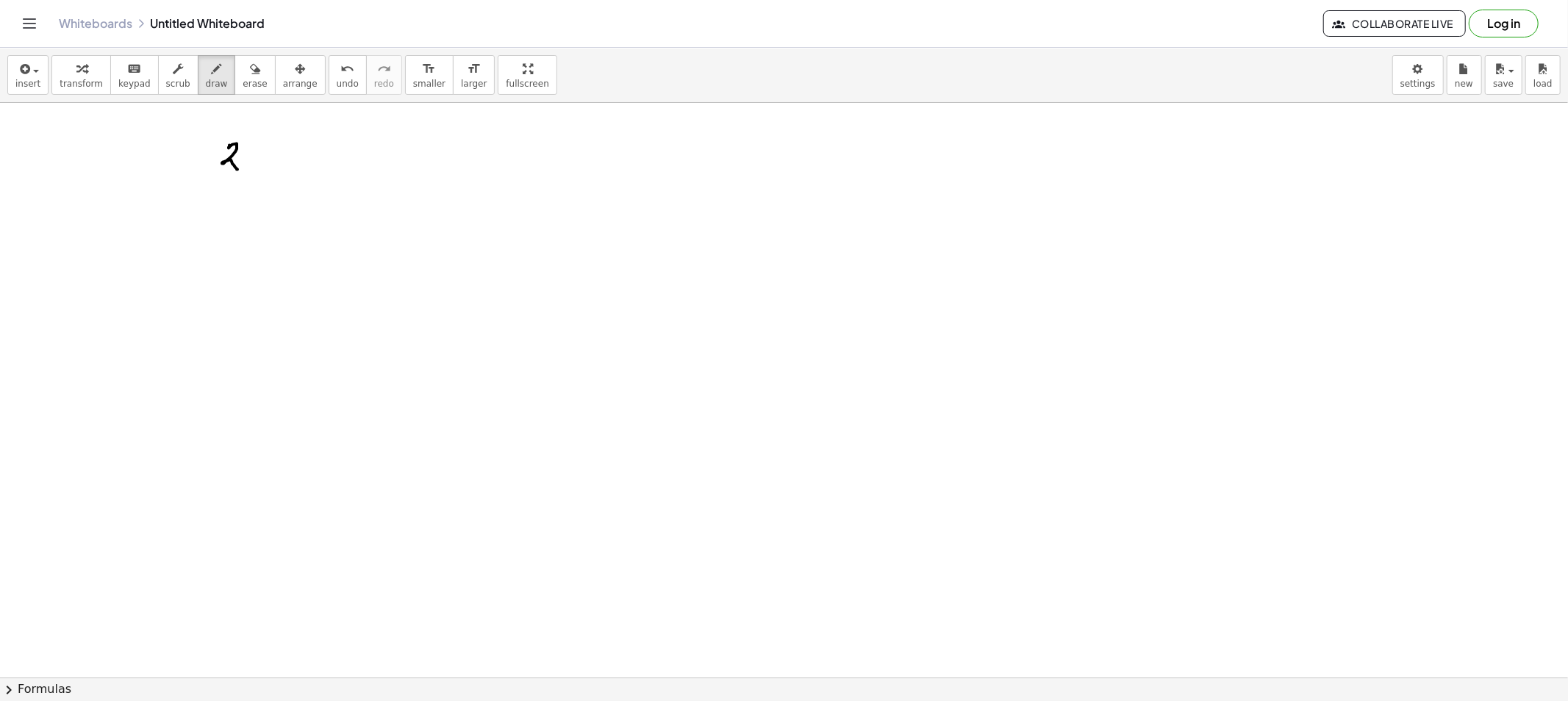
drag, startPoint x: 287, startPoint y: 150, endPoint x: 285, endPoint y: 162, distance: 12.2
drag, startPoint x: 280, startPoint y: 157, endPoint x: 295, endPoint y: 157, distance: 15.0
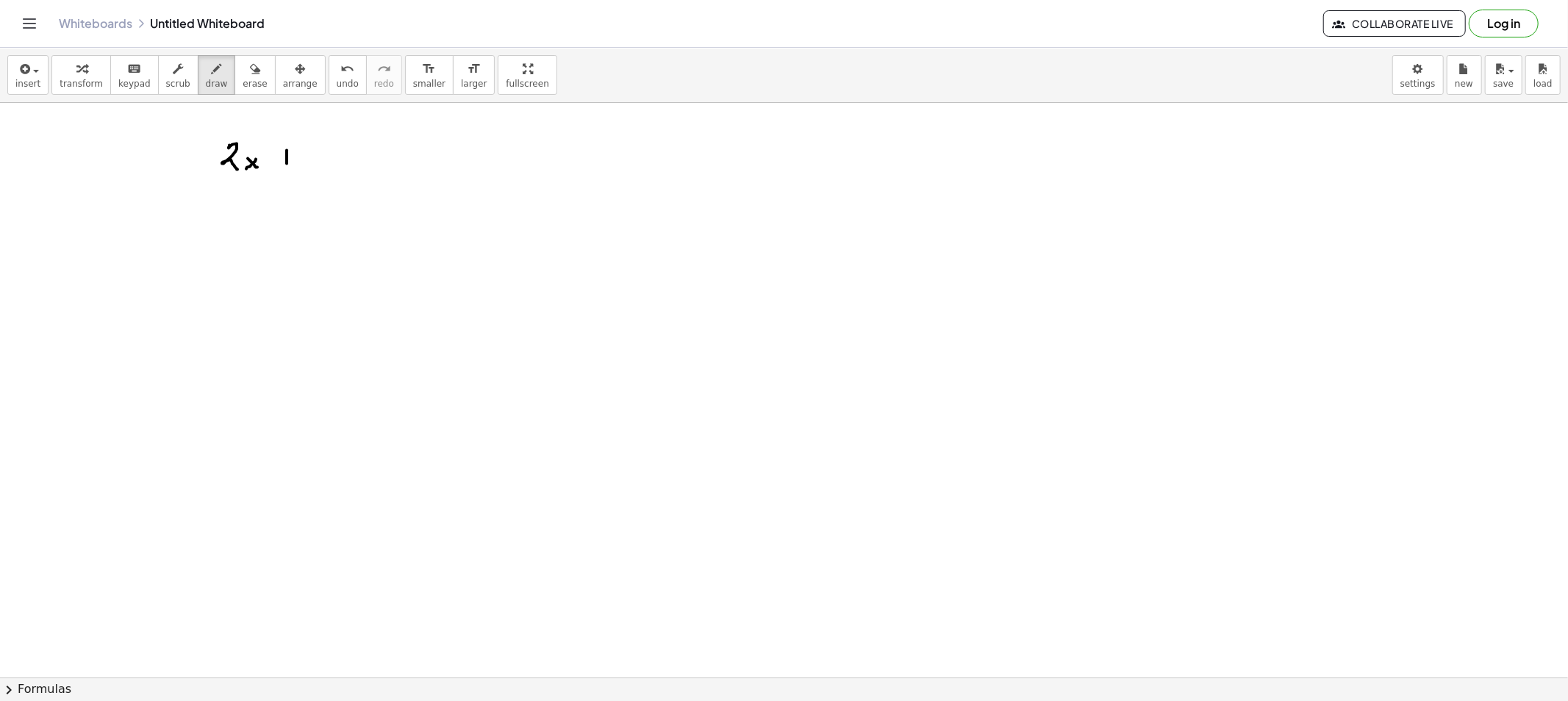
drag, startPoint x: 229, startPoint y: 148, endPoint x: 241, endPoint y: 148, distance: 12.0
drag, startPoint x: 231, startPoint y: 148, endPoint x: 233, endPoint y: 161, distance: 13.2
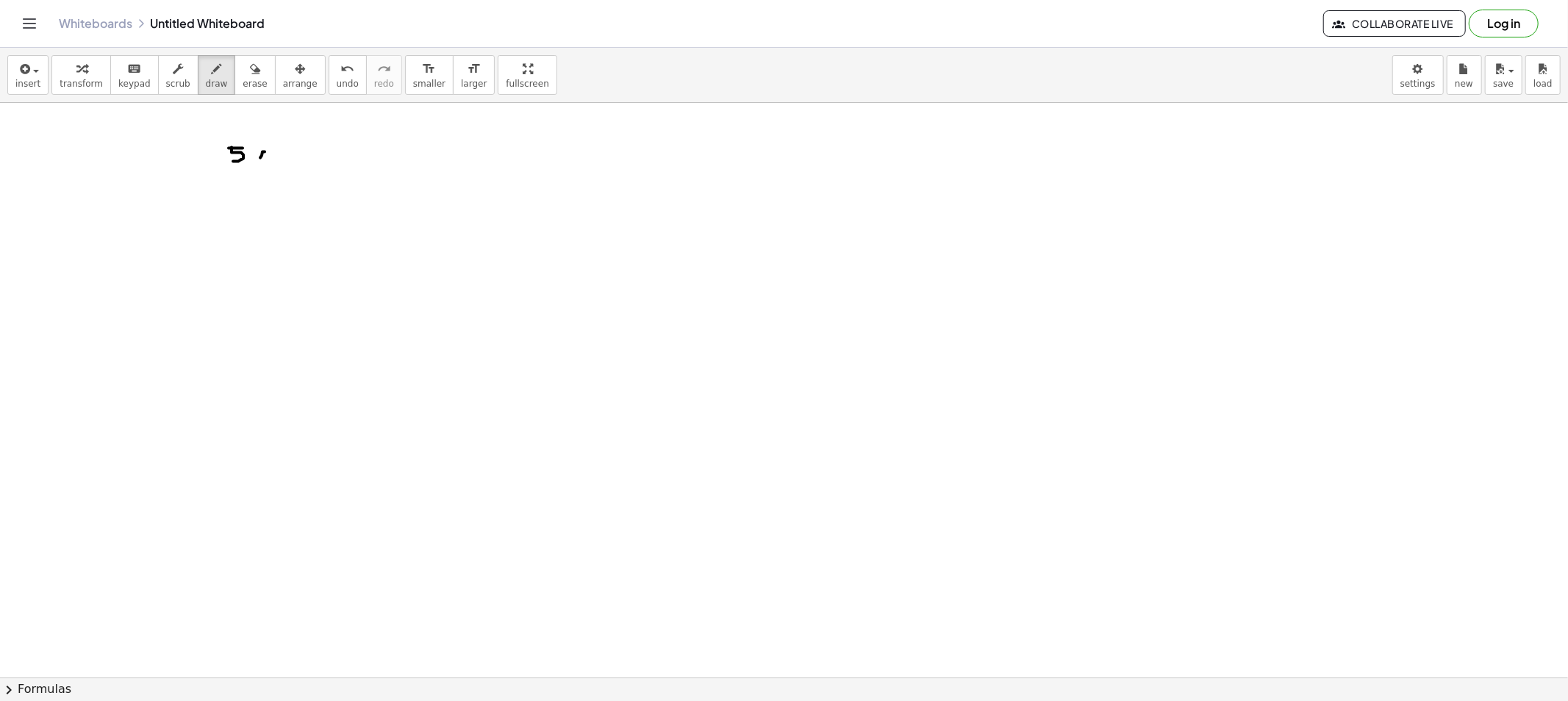
drag, startPoint x: 257, startPoint y: 152, endPoint x: 268, endPoint y: 161, distance: 14.2
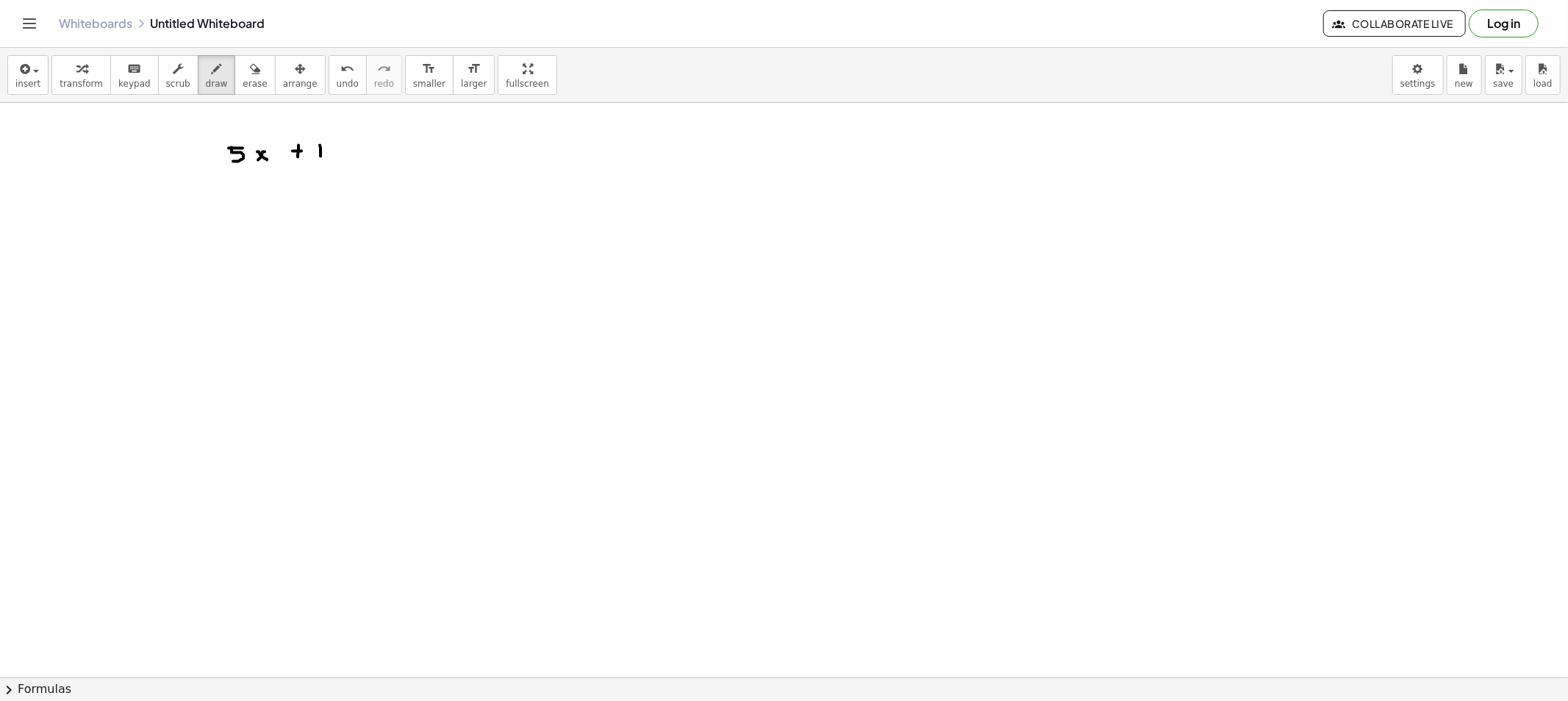
drag, startPoint x: 320, startPoint y: 151, endPoint x: 339, endPoint y: 152, distance: 19.0
drag, startPoint x: 385, startPoint y: 151, endPoint x: 400, endPoint y: 154, distance: 15.3
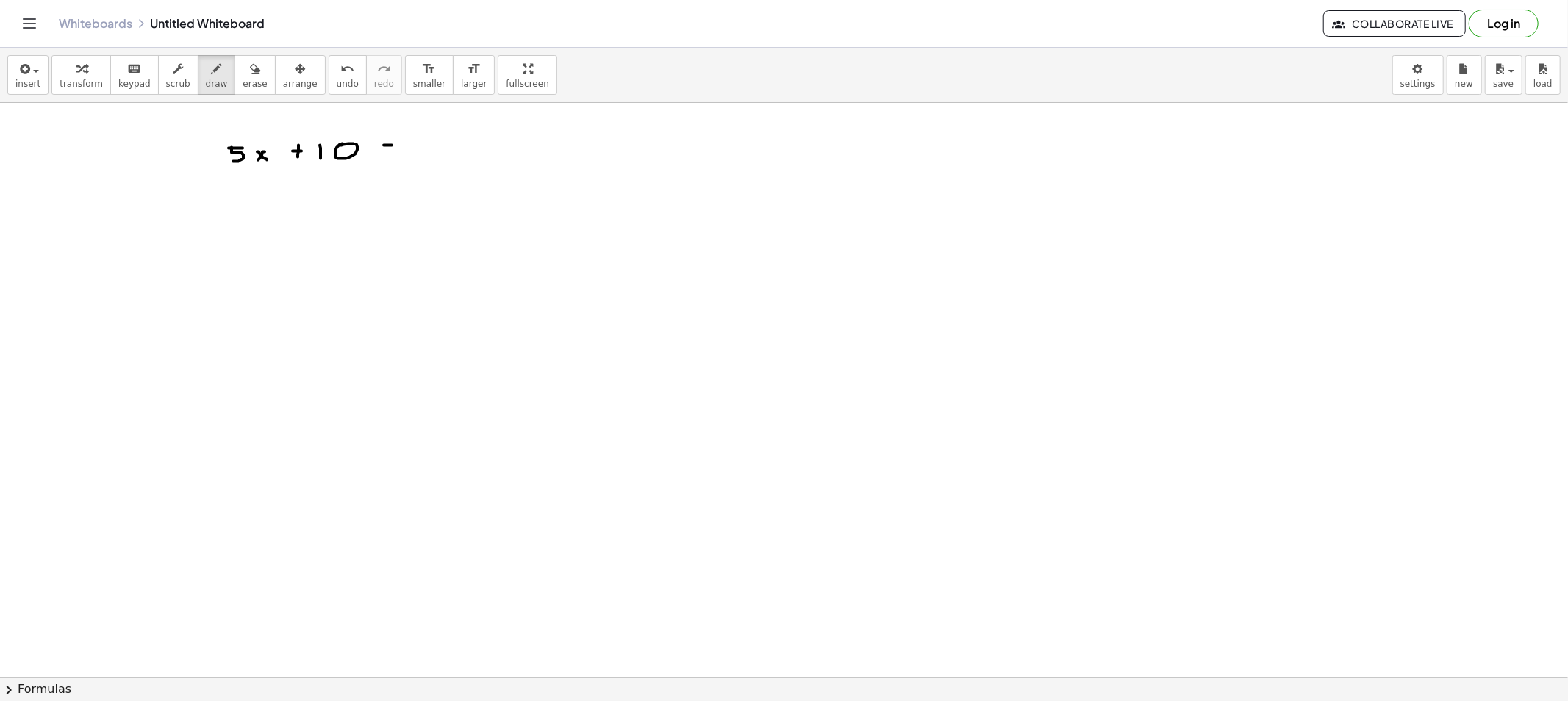
drag, startPoint x: 421, startPoint y: 143, endPoint x: 430, endPoint y: 143, distance: 9.0
drag, startPoint x: 421, startPoint y: 142, endPoint x: 434, endPoint y: 155, distance: 18.4
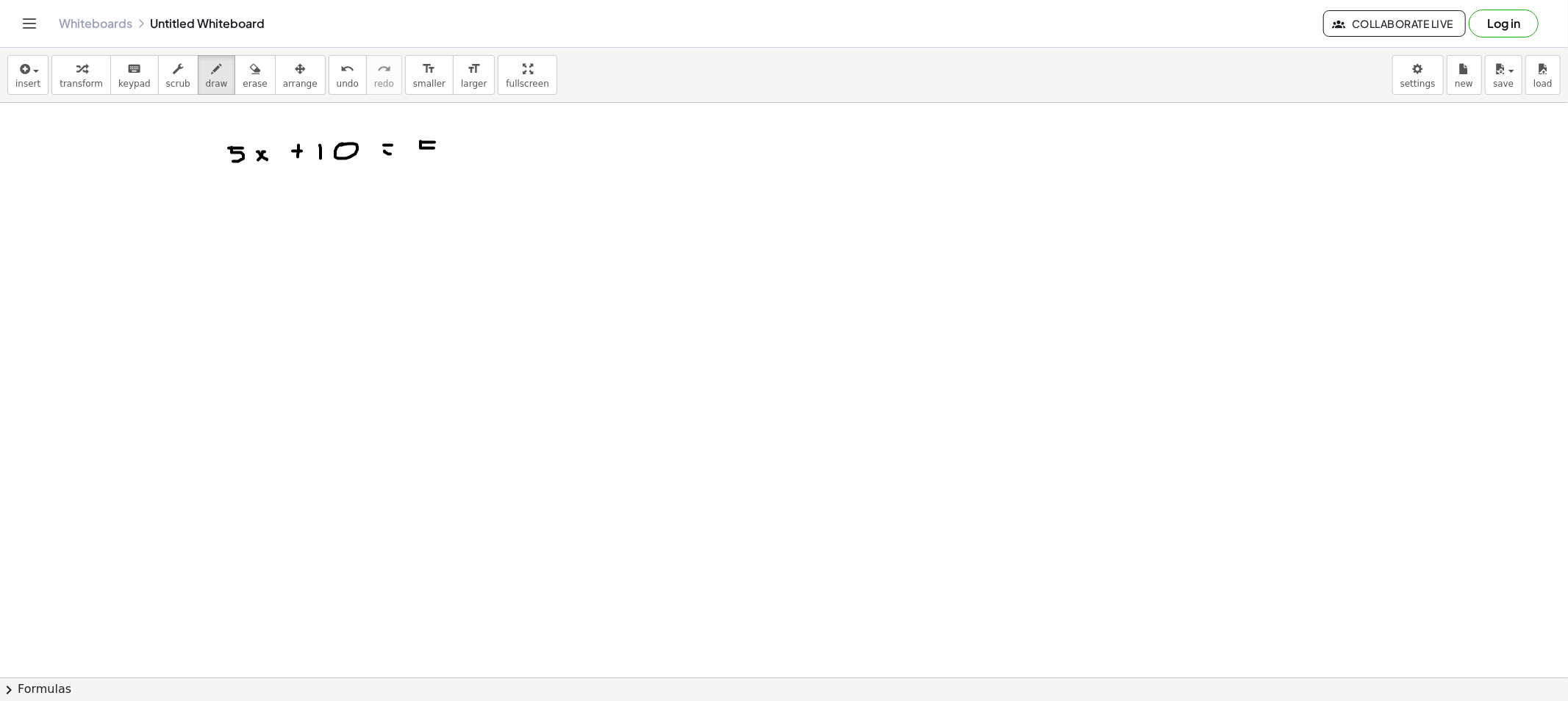
drag, startPoint x: 451, startPoint y: 147, endPoint x: 454, endPoint y: 157, distance: 10.4
drag, startPoint x: 216, startPoint y: 226, endPoint x: 224, endPoint y: 229, distance: 8.5
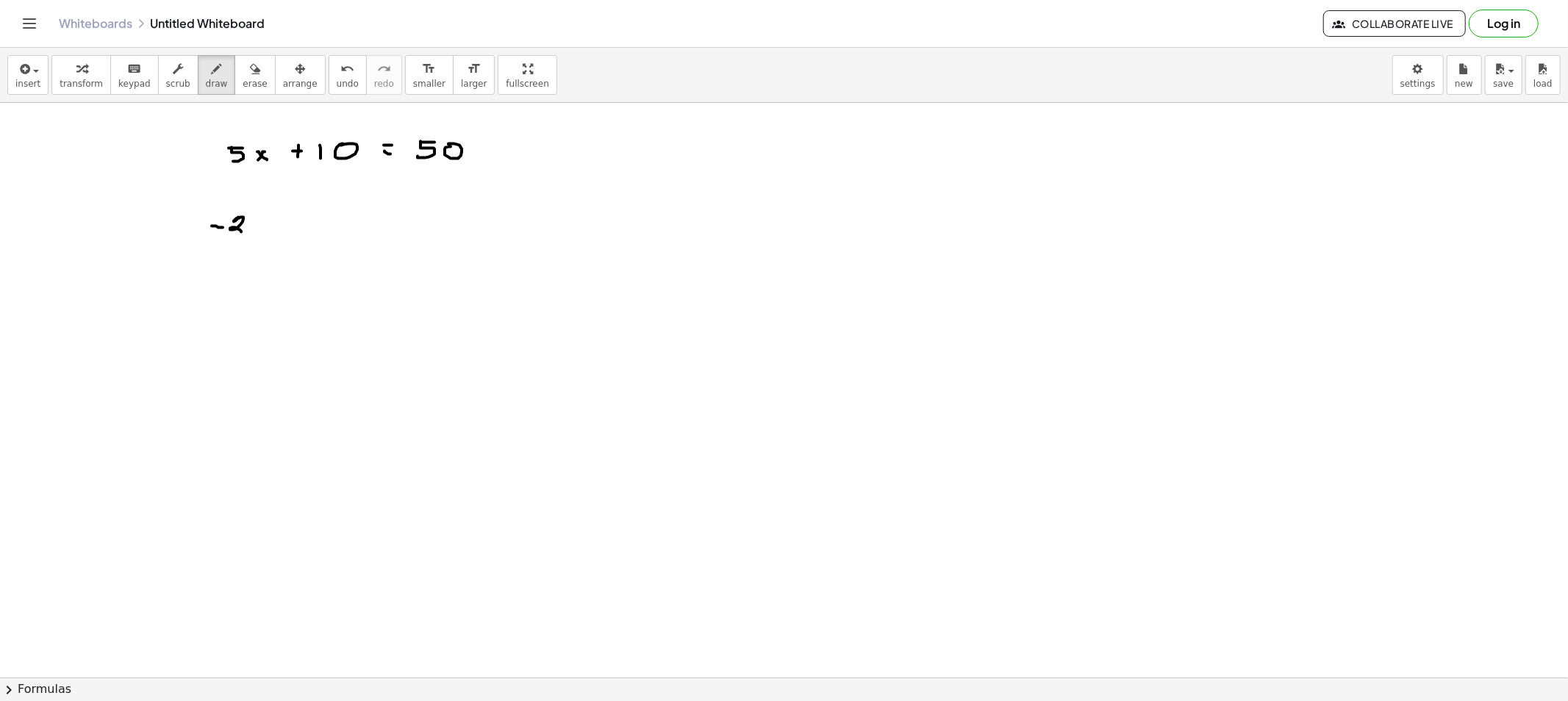
drag, startPoint x: 238, startPoint y: 218, endPoint x: 257, endPoint y: 230, distance: 22.5
drag, startPoint x: 255, startPoint y: 225, endPoint x: 269, endPoint y: 240, distance: 20.5
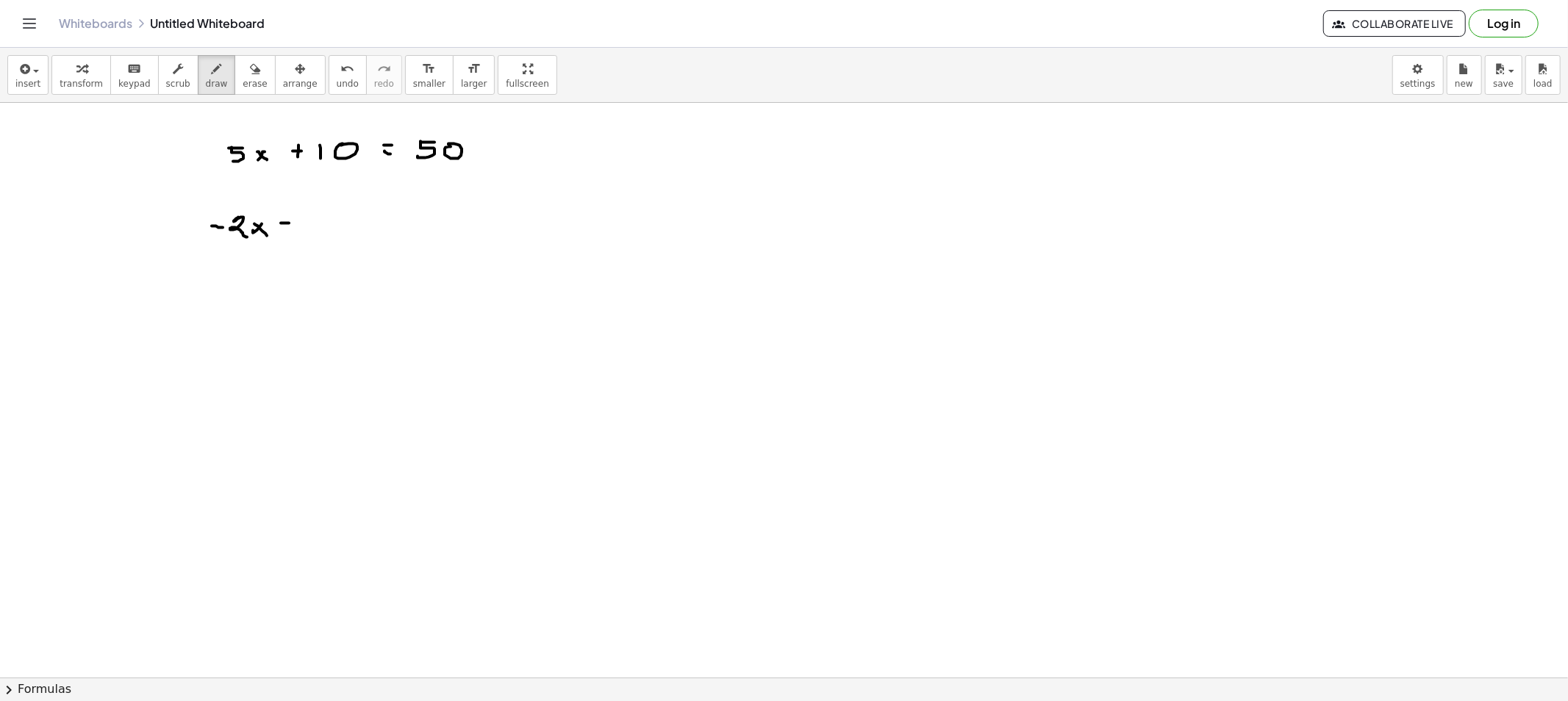
drag, startPoint x: 306, startPoint y: 219, endPoint x: 317, endPoint y: 233, distance: 17.8
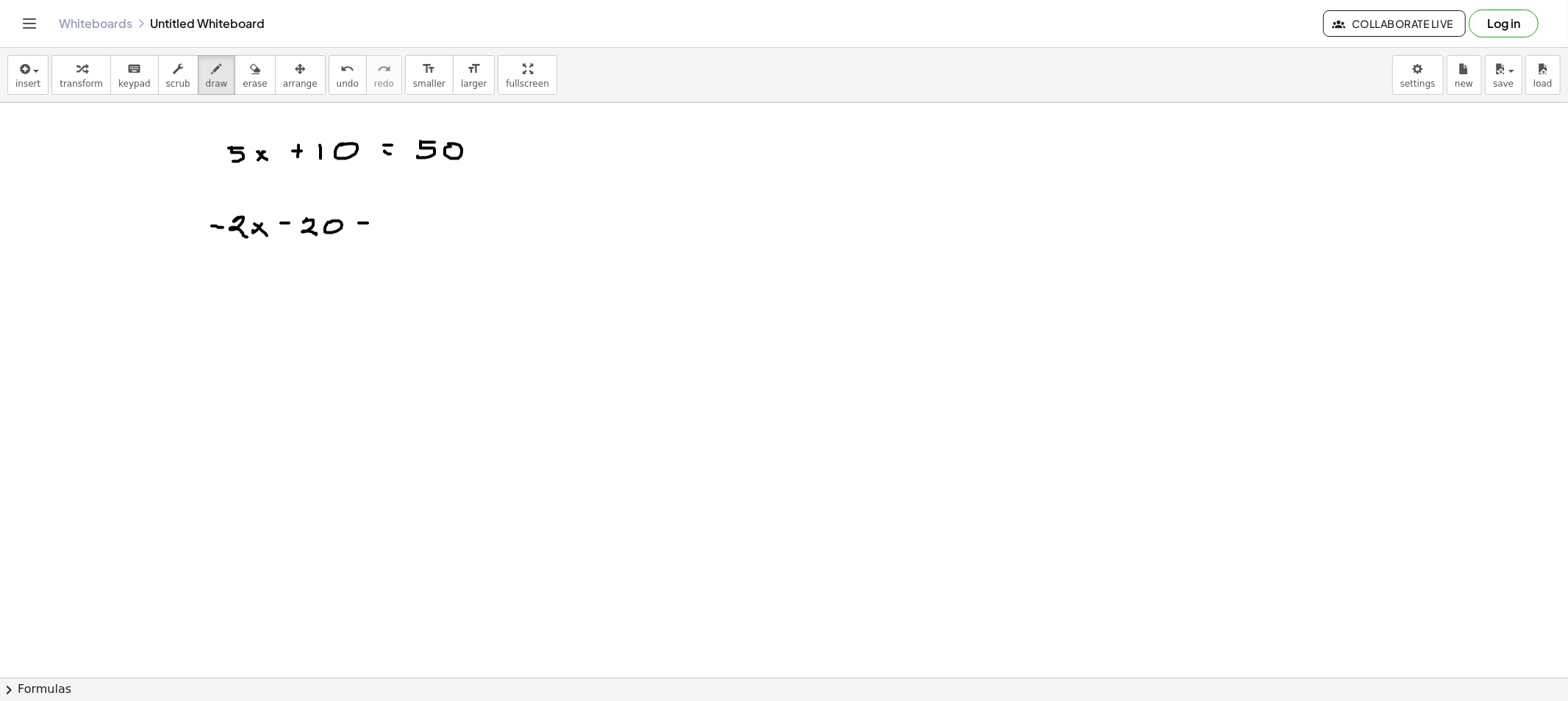
drag, startPoint x: 386, startPoint y: 224, endPoint x: 403, endPoint y: 225, distance: 17.0
drag, startPoint x: 423, startPoint y: 218, endPoint x: 444, endPoint y: 229, distance: 23.7
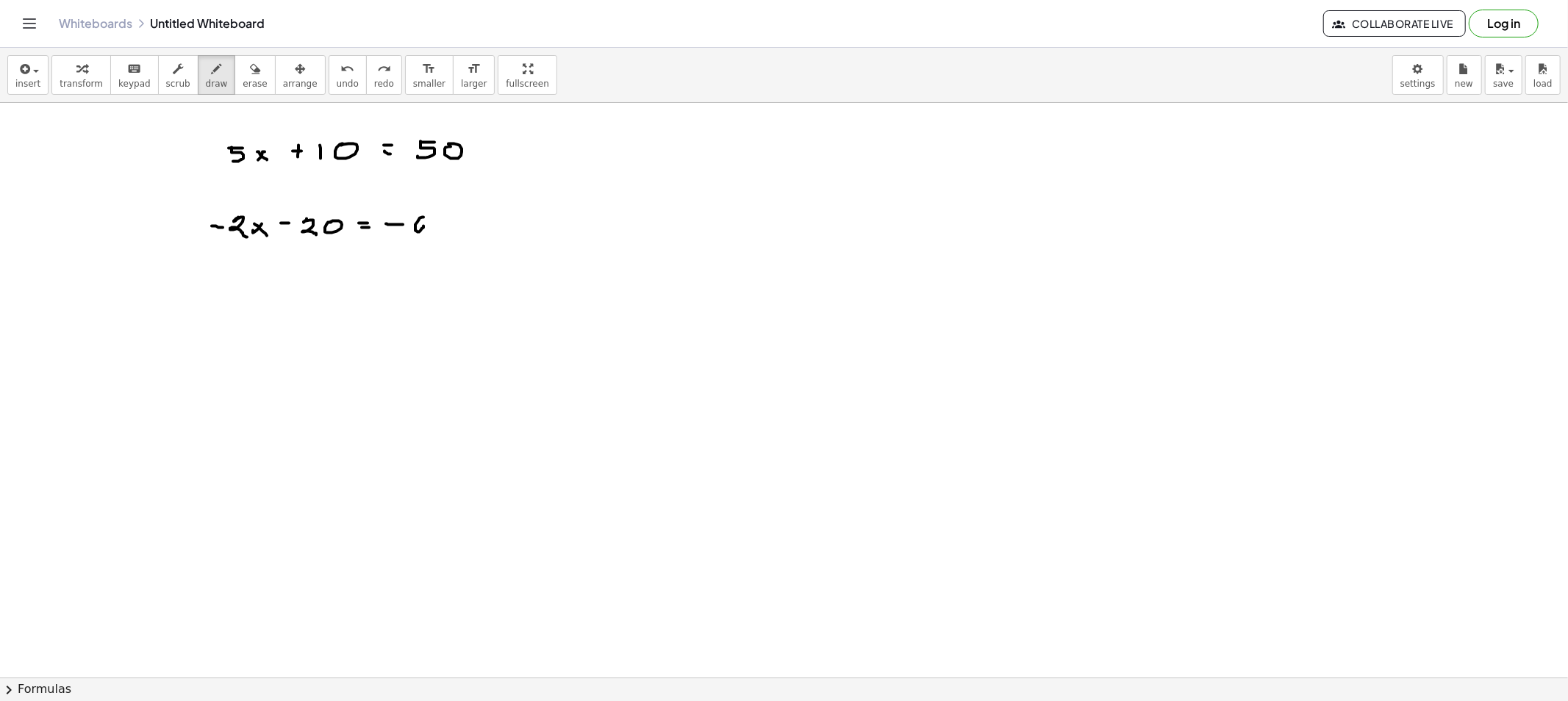
drag, startPoint x: 196, startPoint y: 182, endPoint x: 218, endPoint y: 196, distance: 26.1
click at [243, 74] on div "button" at bounding box center [255, 68] width 24 height 18
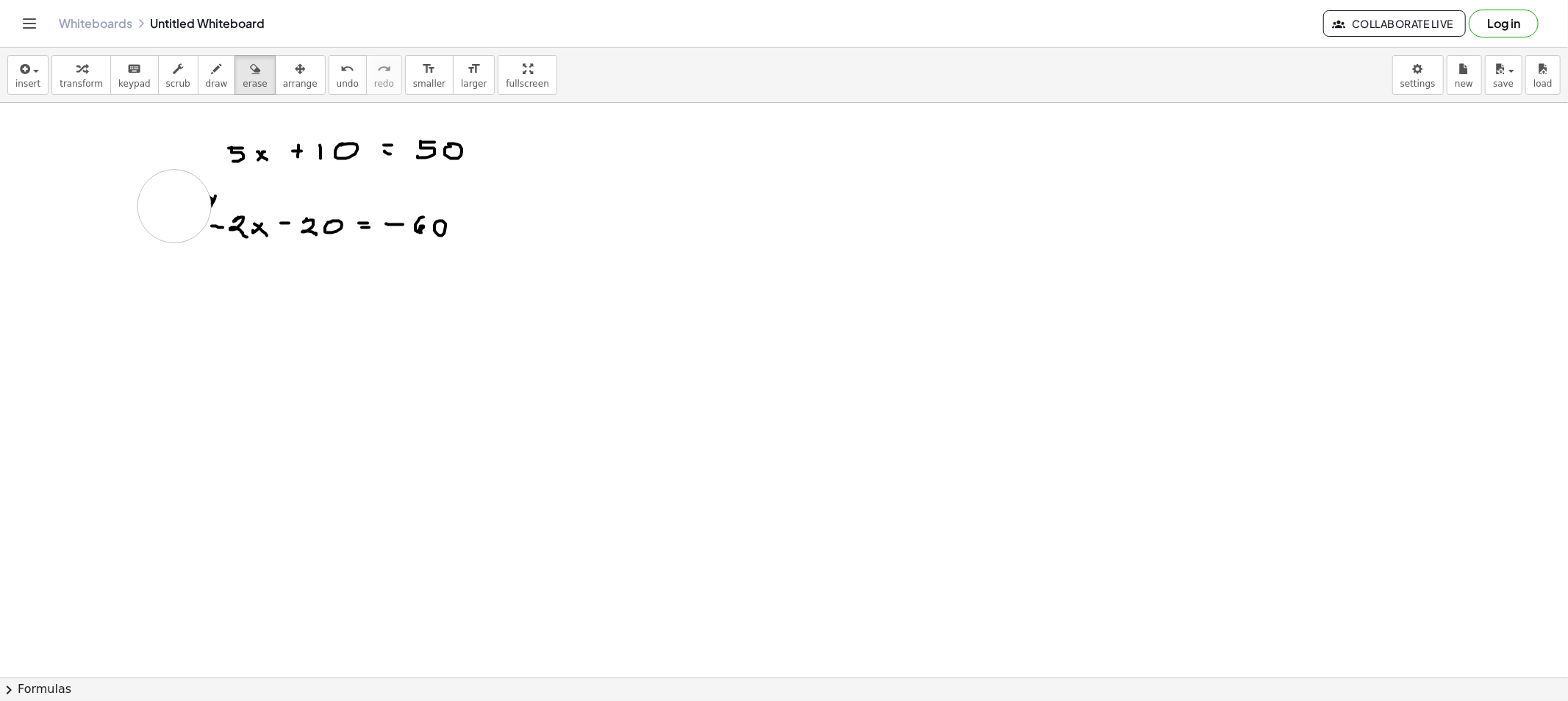
drag, startPoint x: 150, startPoint y: 208, endPoint x: 176, endPoint y: 206, distance: 26.1
click at [206, 79] on span "draw" at bounding box center [217, 83] width 22 height 10
click at [283, 78] on span "arrange" at bounding box center [300, 83] width 34 height 10
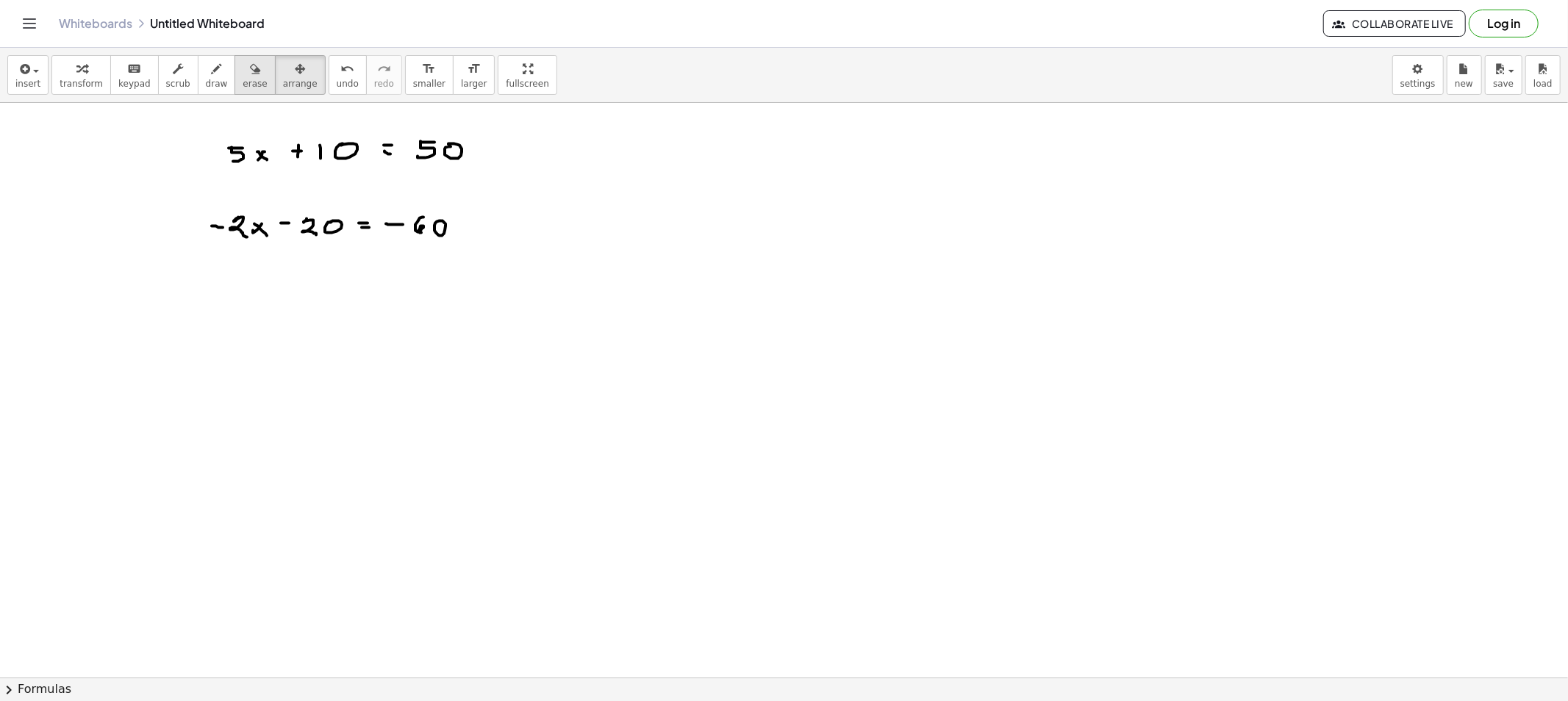
click at [243, 78] on span "erase" at bounding box center [255, 83] width 24 height 10
drag, startPoint x: 203, startPoint y: 146, endPoint x: 483, endPoint y: 138, distance: 280.1
click at [212, 74] on icon "button" at bounding box center [216, 69] width 10 height 18
drag, startPoint x: 243, startPoint y: 307, endPoint x: 232, endPoint y: 313, distance: 12.5
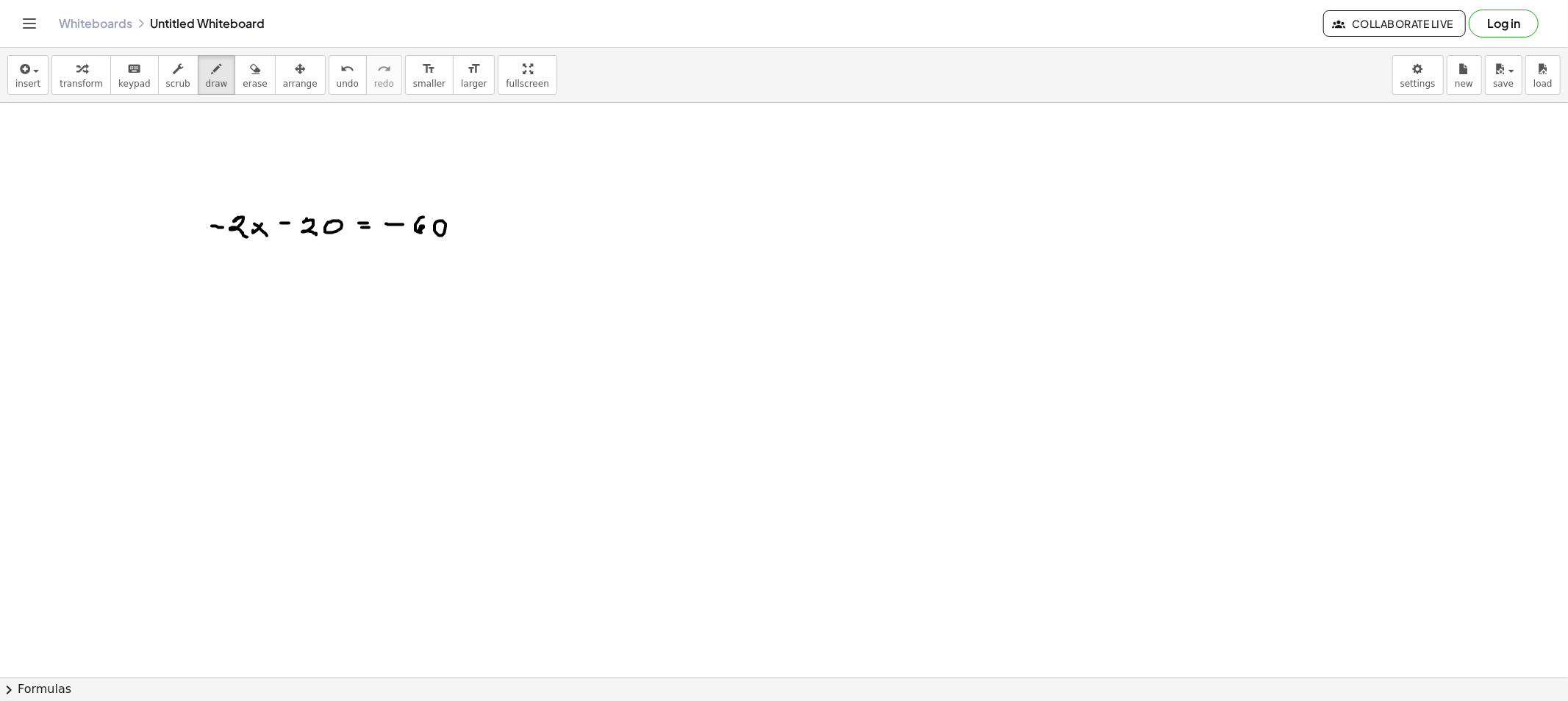
drag, startPoint x: 244, startPoint y: 314, endPoint x: 258, endPoint y: 311, distance: 14.3
drag, startPoint x: 261, startPoint y: 312, endPoint x: 276, endPoint y: 314, distance: 15.1
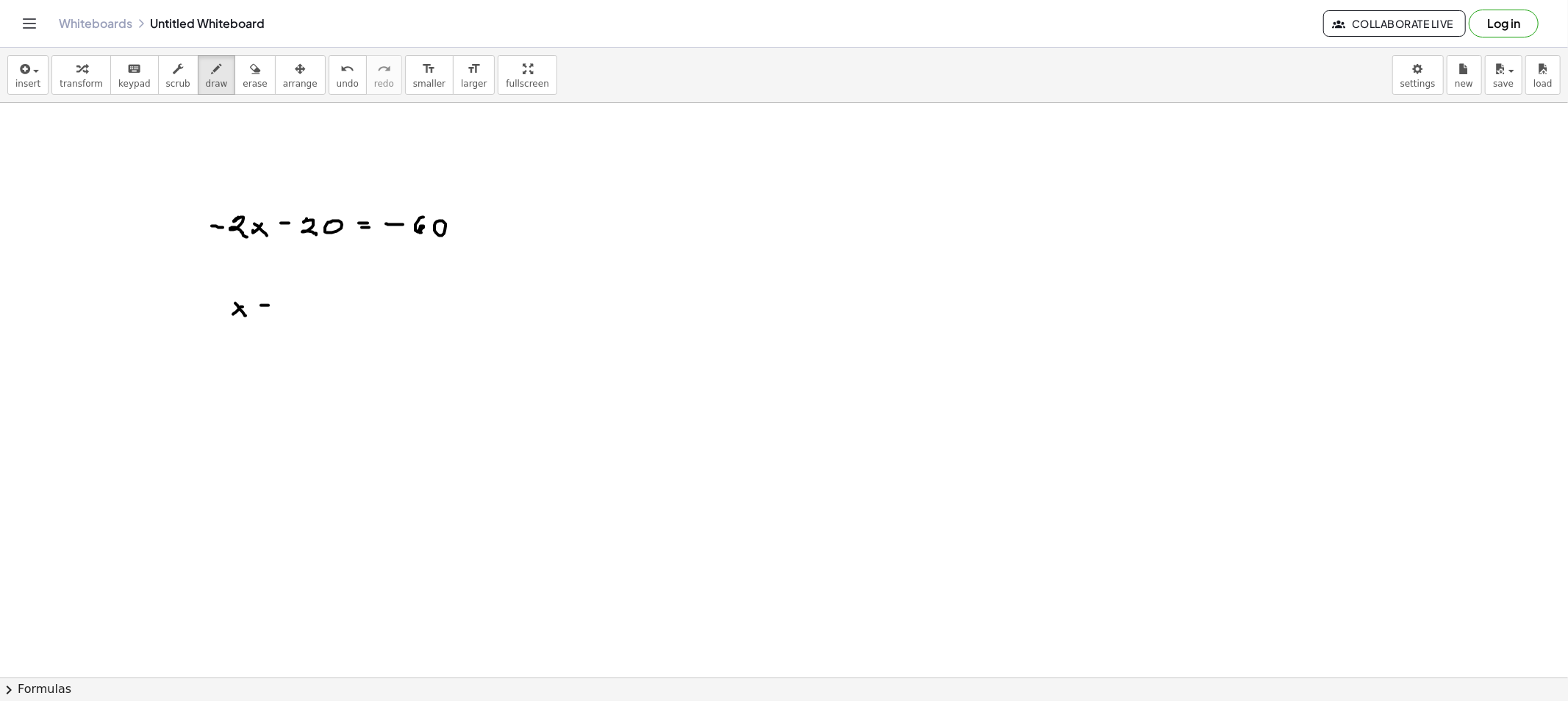
drag, startPoint x: 314, startPoint y: 290, endPoint x: 324, endPoint y: 288, distance: 10.2
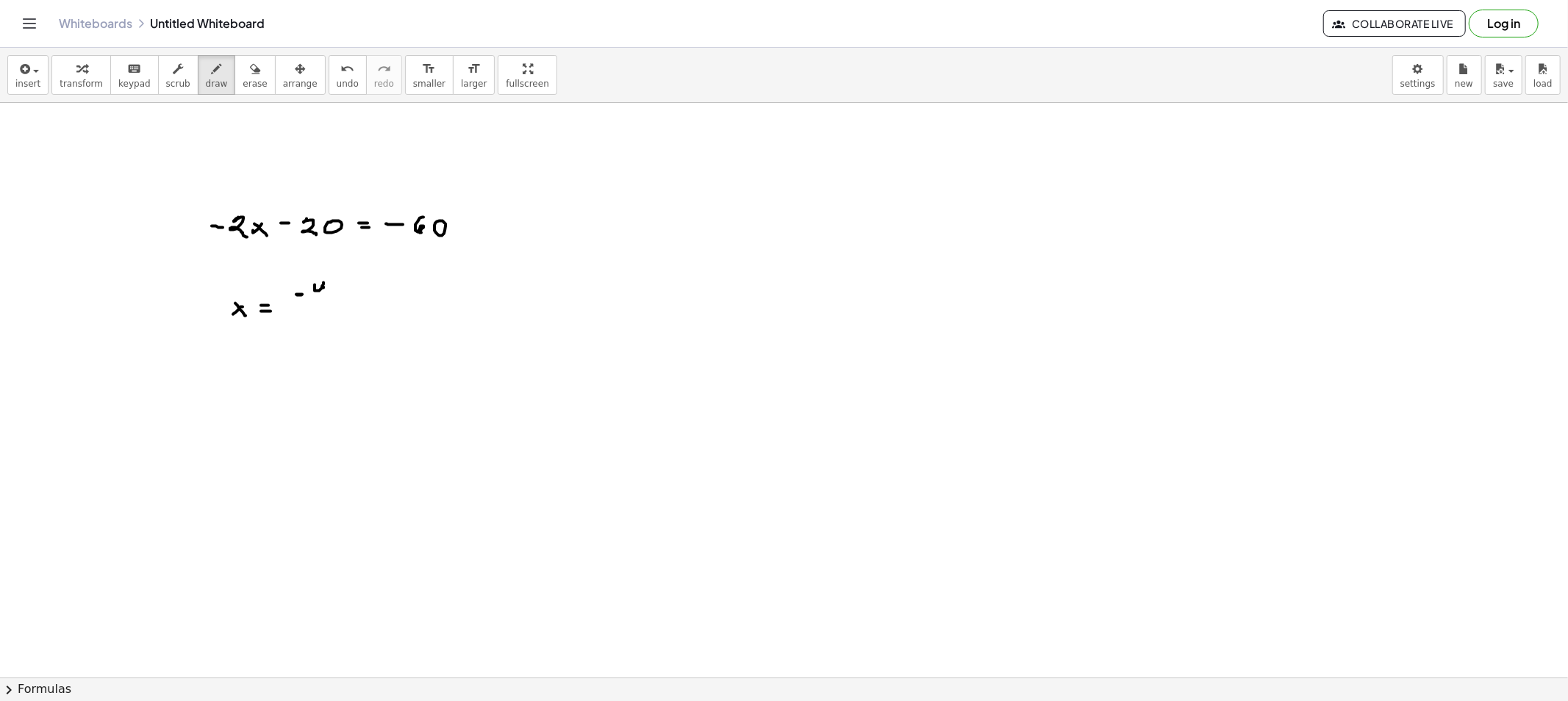
drag, startPoint x: 324, startPoint y: 288, endPoint x: 335, endPoint y: 288, distance: 11.0
drag, startPoint x: 292, startPoint y: 309, endPoint x: 360, endPoint y: 309, distance: 68.0
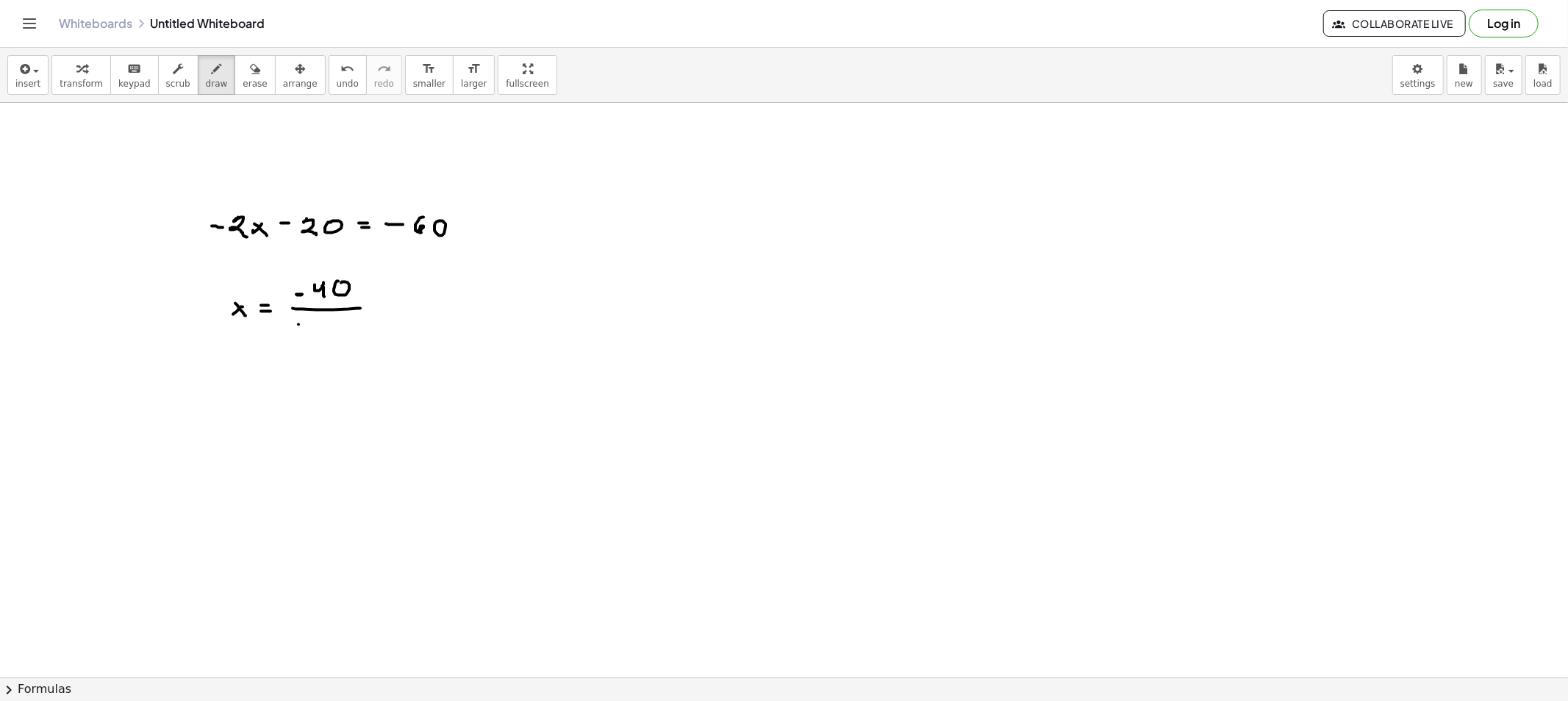
drag, startPoint x: 299, startPoint y: 325, endPoint x: 306, endPoint y: 325, distance: 7.0
drag, startPoint x: 331, startPoint y: 323, endPoint x: 342, endPoint y: 334, distance: 15.6
drag, startPoint x: 297, startPoint y: 260, endPoint x: 302, endPoint y: 267, distance: 8.6
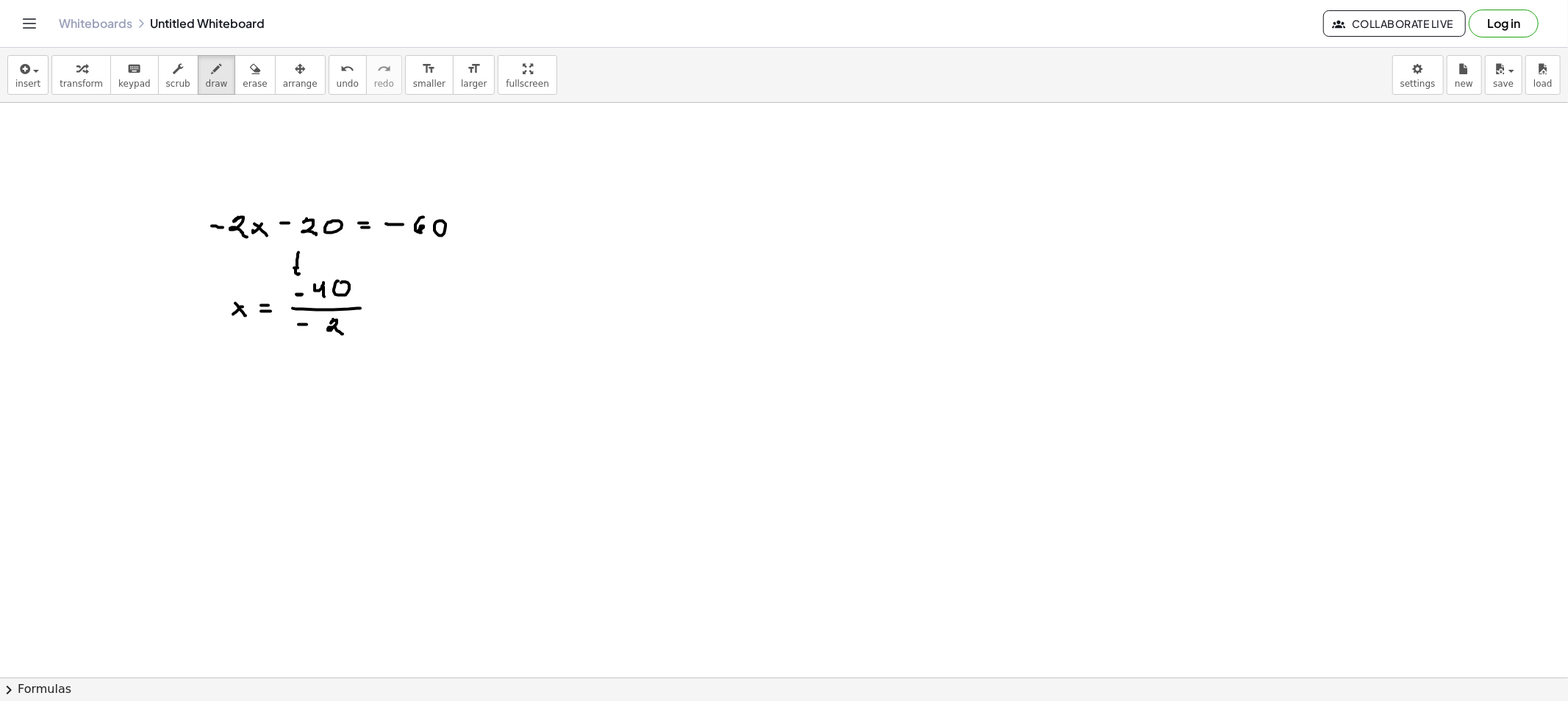
drag, startPoint x: 252, startPoint y: 385, endPoint x: 243, endPoint y: 392, distance: 11.4
drag, startPoint x: 250, startPoint y: 393, endPoint x: 266, endPoint y: 392, distance: 16.0
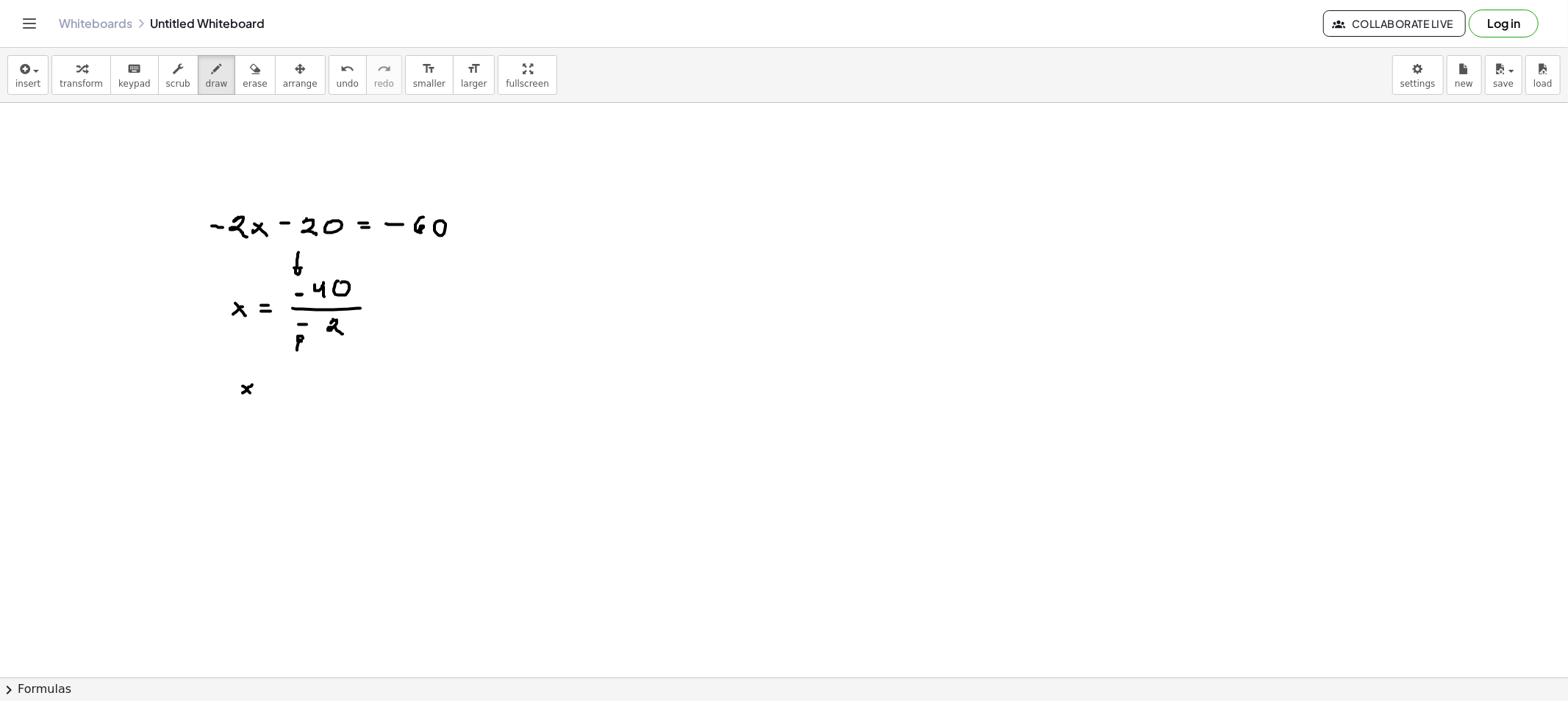
drag, startPoint x: 270, startPoint y: 392, endPoint x: 282, endPoint y: 392, distance: 12.0
drag, startPoint x: 302, startPoint y: 384, endPoint x: 320, endPoint y: 388, distance: 18.4
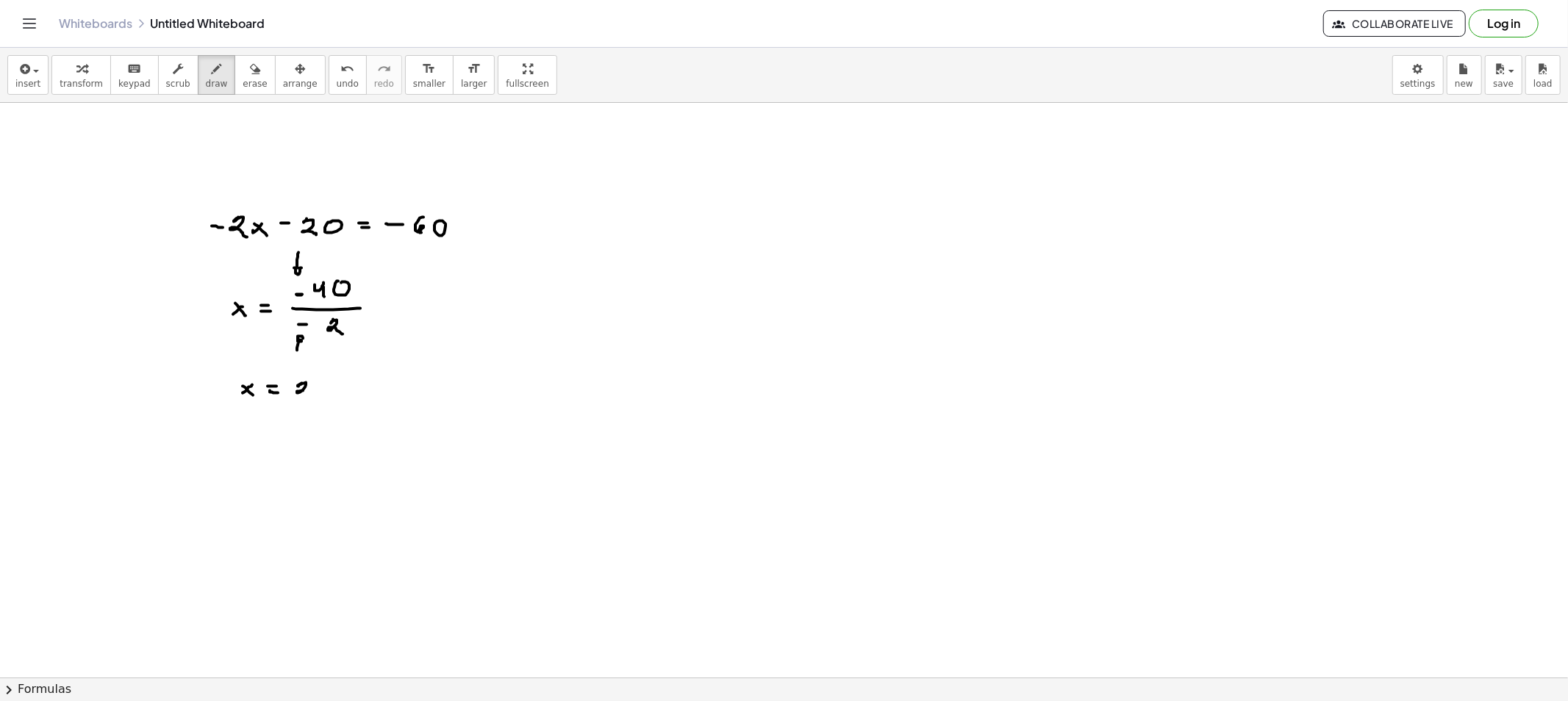
drag, startPoint x: 314, startPoint y: 385, endPoint x: 318, endPoint y: 392, distance: 8.1
drag, startPoint x: 238, startPoint y: 70, endPoint x: 317, endPoint y: 219, distance: 168.6
click at [250, 72] on icon "button" at bounding box center [255, 69] width 10 height 18
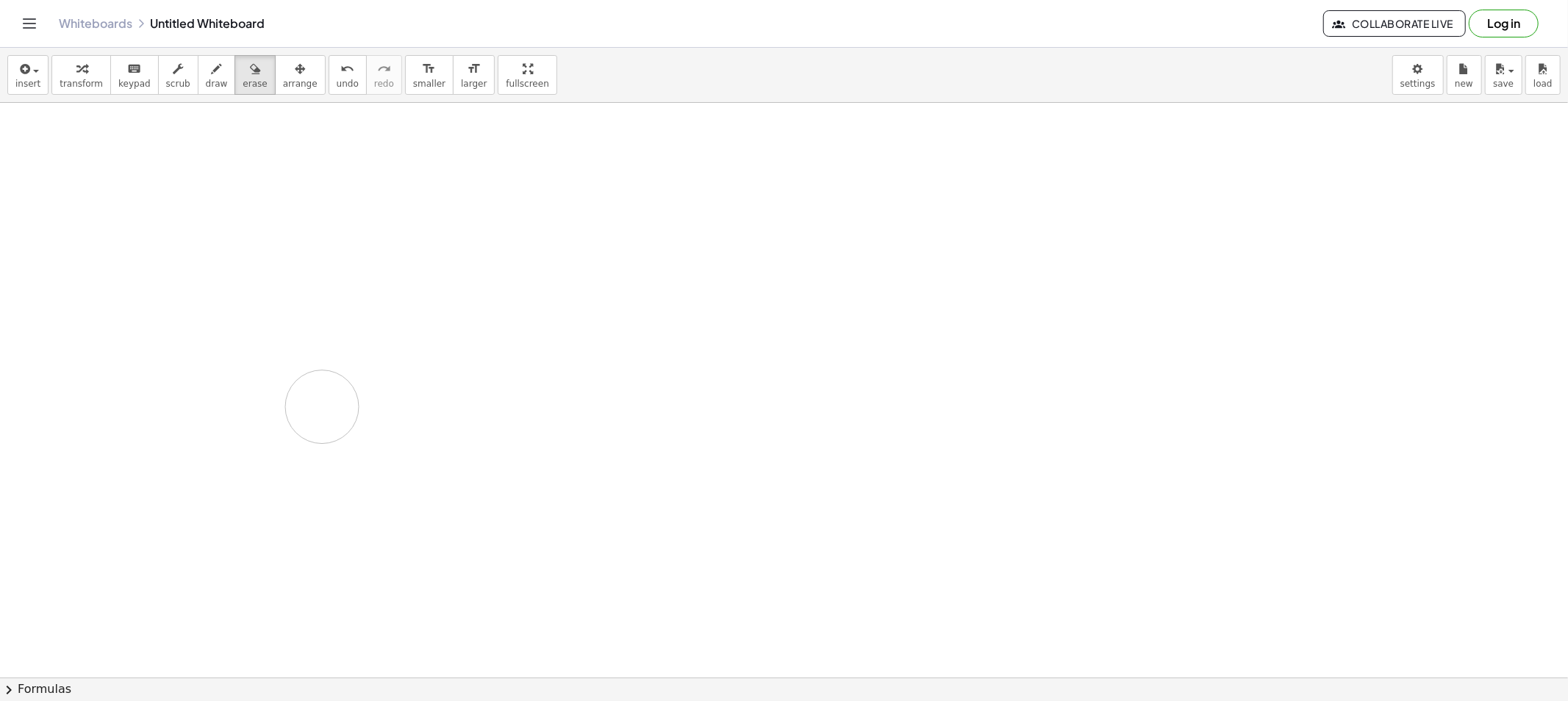
drag, startPoint x: 316, startPoint y: 220, endPoint x: 248, endPoint y: 318, distance: 119.3
click at [206, 76] on div "button" at bounding box center [217, 68] width 22 height 18
drag, startPoint x: 288, startPoint y: 122, endPoint x: 296, endPoint y: 122, distance: 8.0
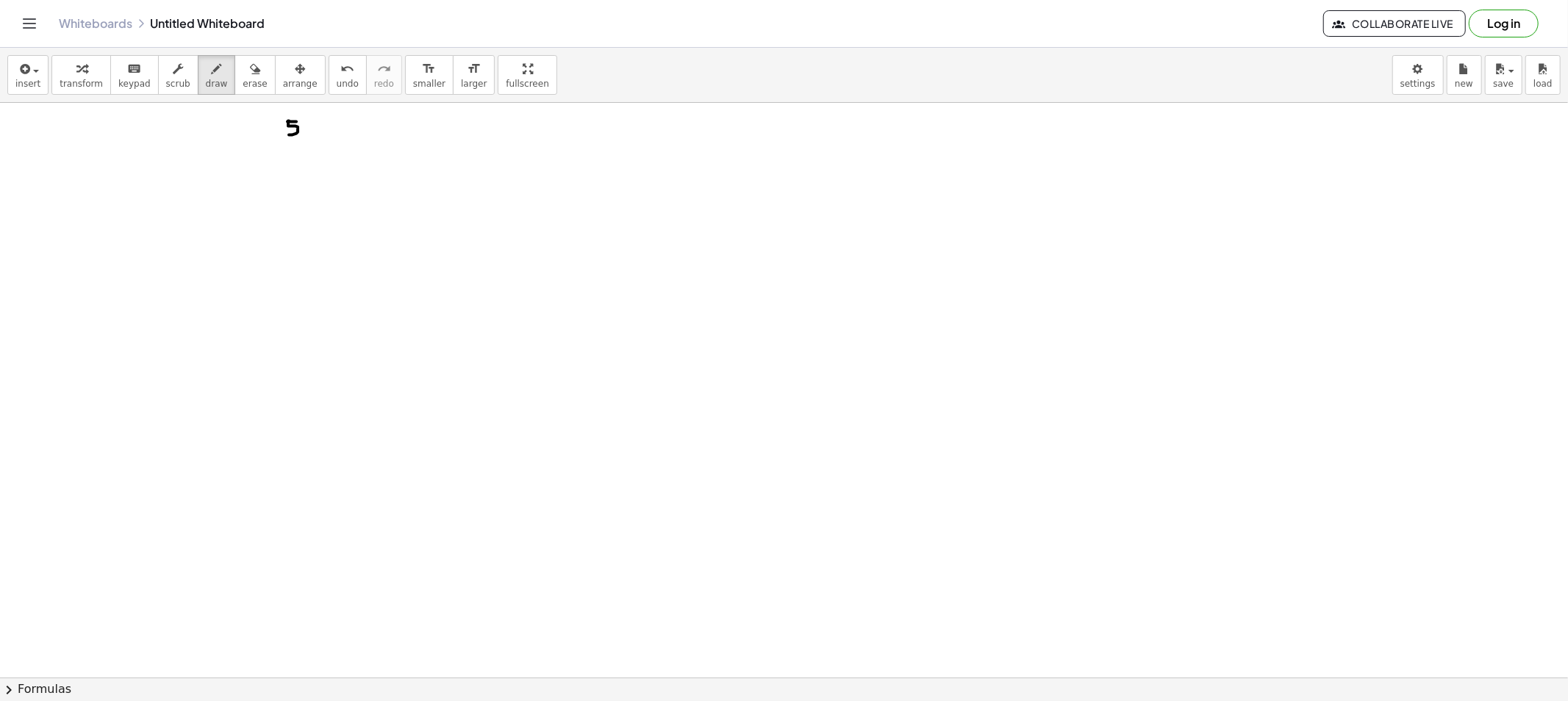
drag, startPoint x: 288, startPoint y: 121, endPoint x: 291, endPoint y: 135, distance: 14.3
drag, startPoint x: 295, startPoint y: 147, endPoint x: 287, endPoint y: 150, distance: 8.5
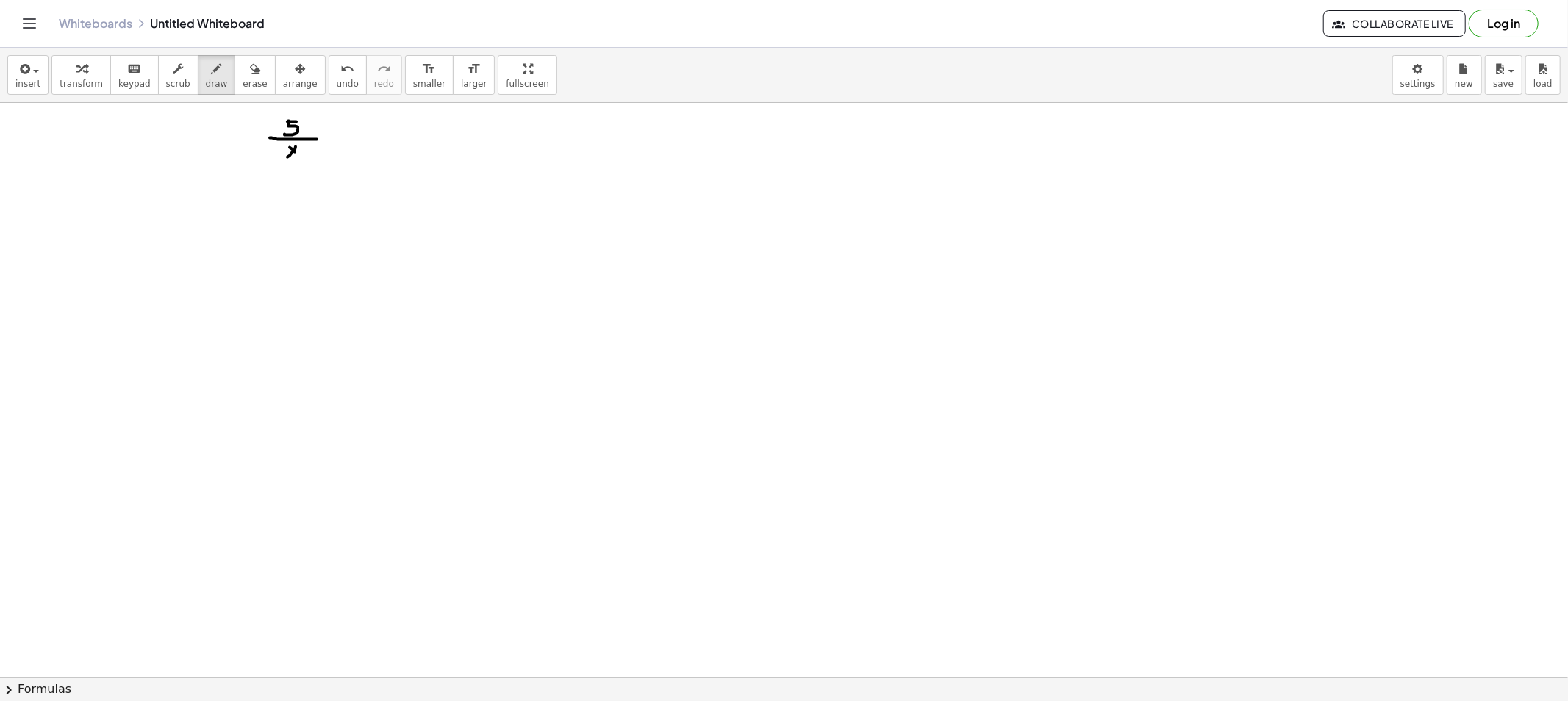
drag, startPoint x: 295, startPoint y: 152, endPoint x: 300, endPoint y: 160, distance: 9.4
drag, startPoint x: 327, startPoint y: 137, endPoint x: 335, endPoint y: 139, distance: 8.2
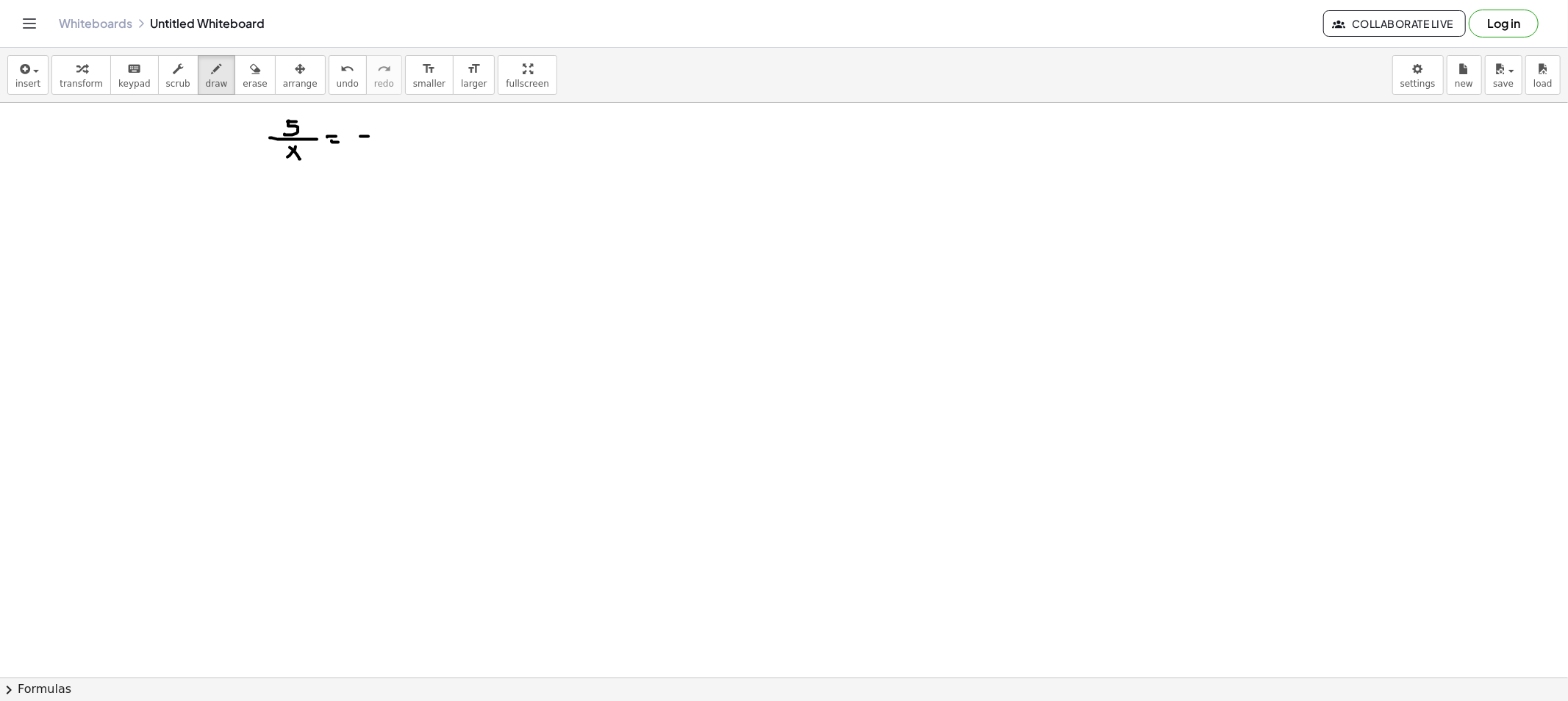
drag, startPoint x: 360, startPoint y: 136, endPoint x: 368, endPoint y: 136, distance: 8.0
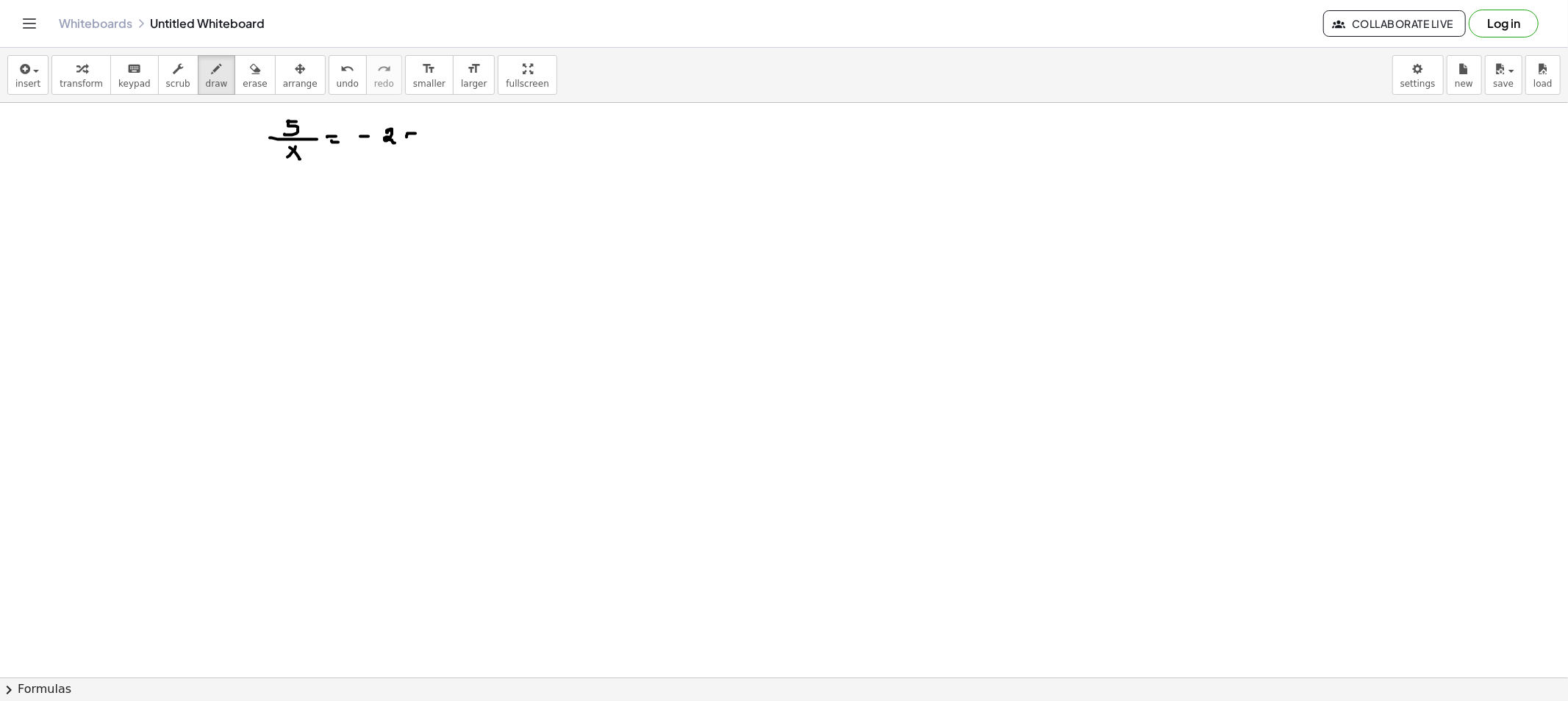
drag, startPoint x: 407, startPoint y: 134, endPoint x: 414, endPoint y: 144, distance: 12.2
click at [234, 82] on button "erase" at bounding box center [255, 74] width 41 height 40
click at [206, 82] on span "draw" at bounding box center [217, 83] width 22 height 10
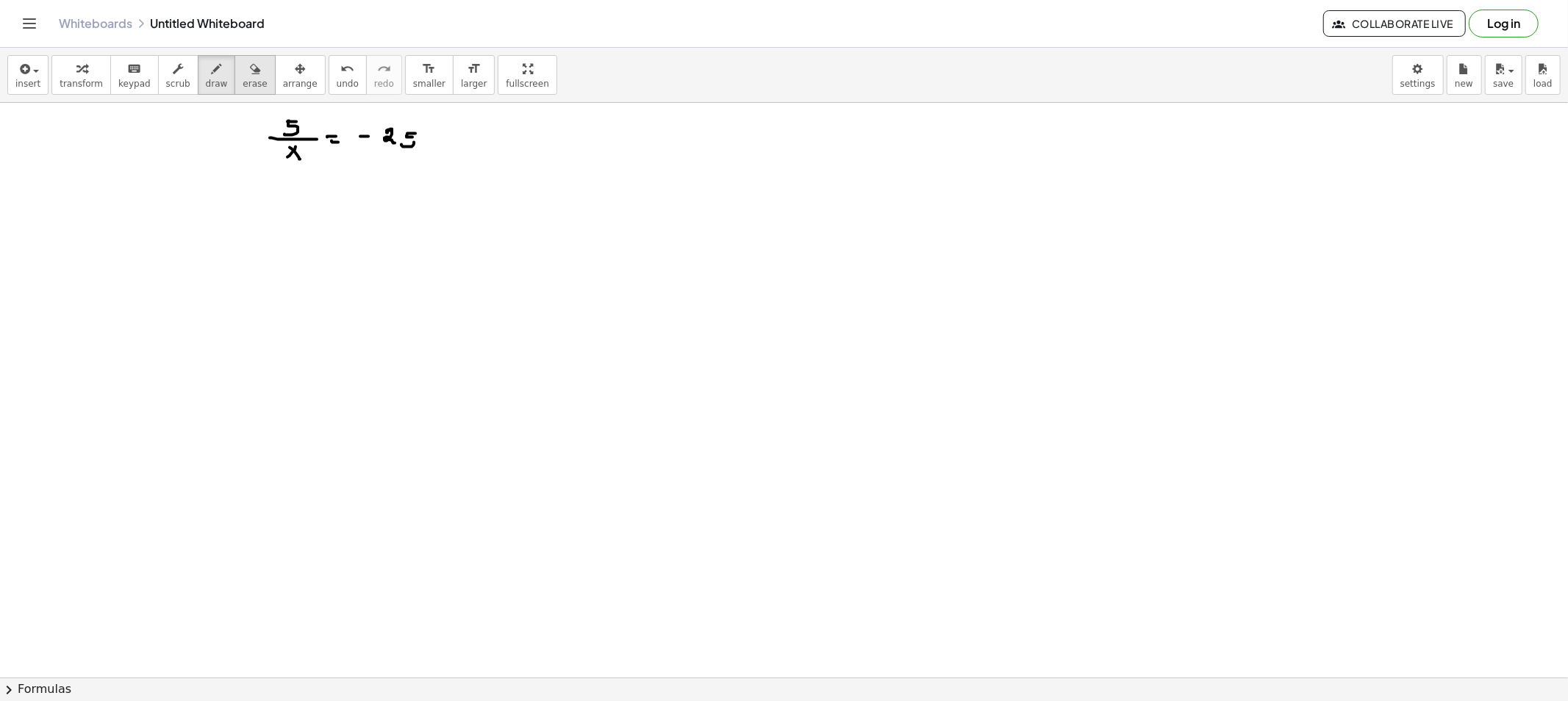
click at [243, 81] on span "erase" at bounding box center [255, 83] width 24 height 10
click at [215, 77] on button "draw" at bounding box center [216, 74] width 38 height 40
drag, startPoint x: 296, startPoint y: 190, endPoint x: 448, endPoint y: 178, distance: 152.5
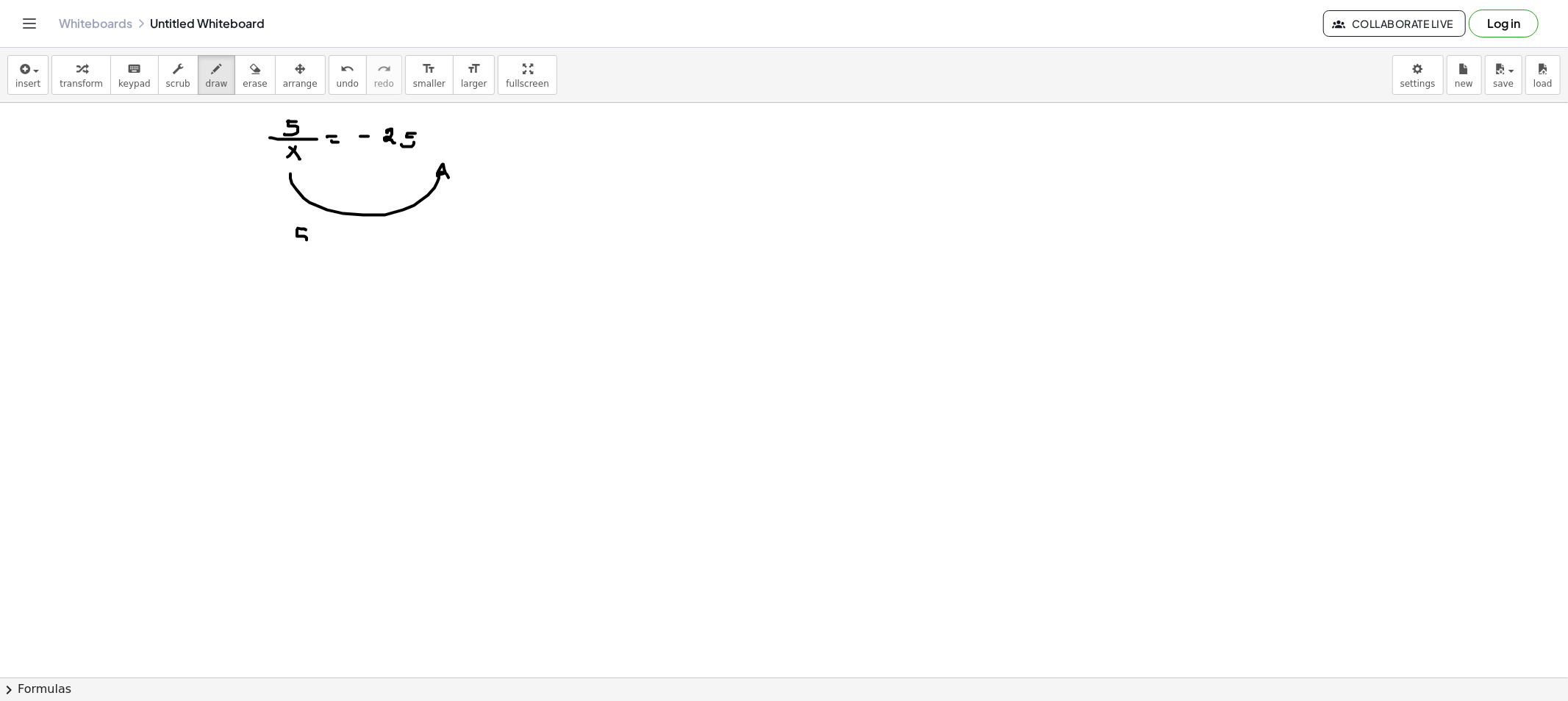
drag, startPoint x: 297, startPoint y: 230, endPoint x: 328, endPoint y: 240, distance: 32.6
drag, startPoint x: 326, startPoint y: 235, endPoint x: 337, endPoint y: 237, distance: 11.2
drag, startPoint x: 331, startPoint y: 239, endPoint x: 346, endPoint y: 243, distance: 15.5
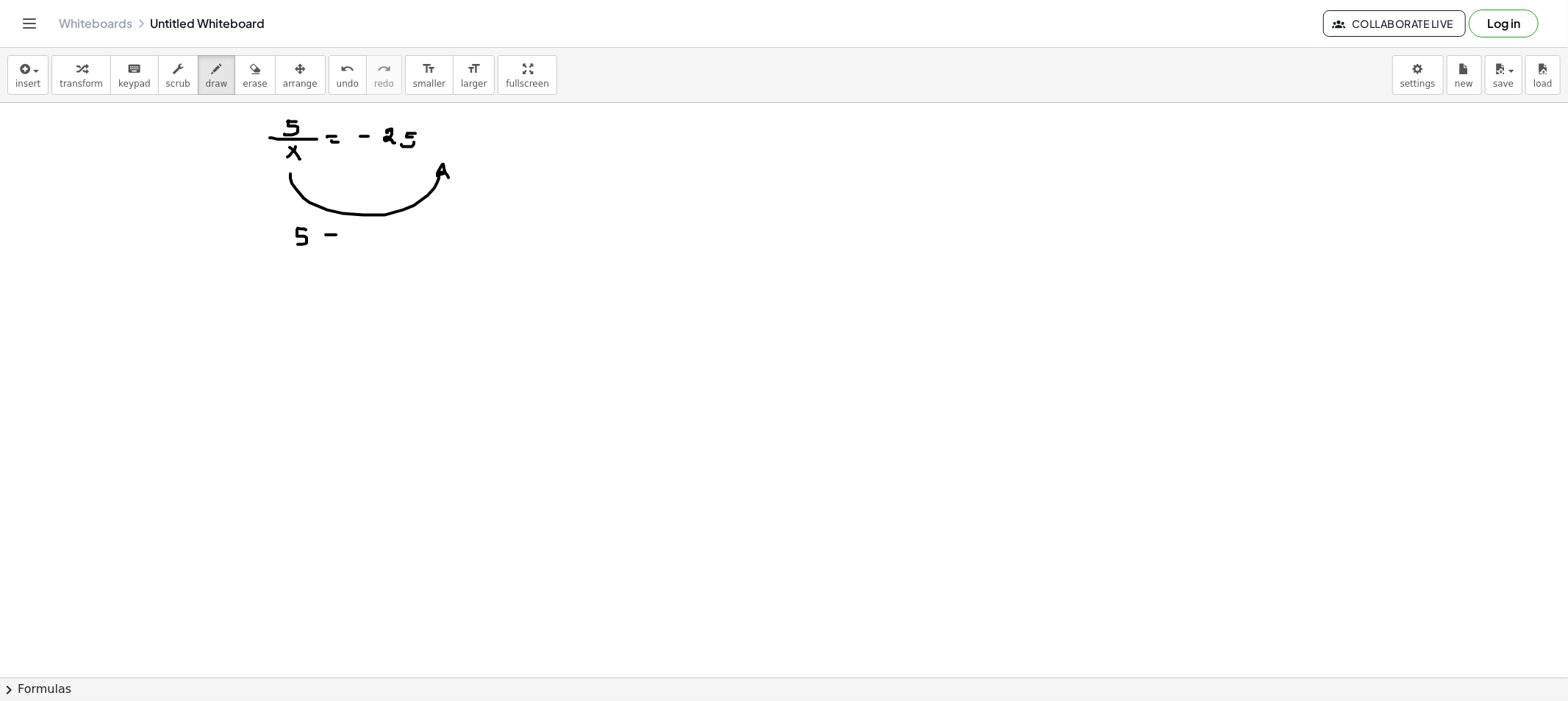
drag, startPoint x: 378, startPoint y: 233, endPoint x: 388, endPoint y: 244, distance: 14.9
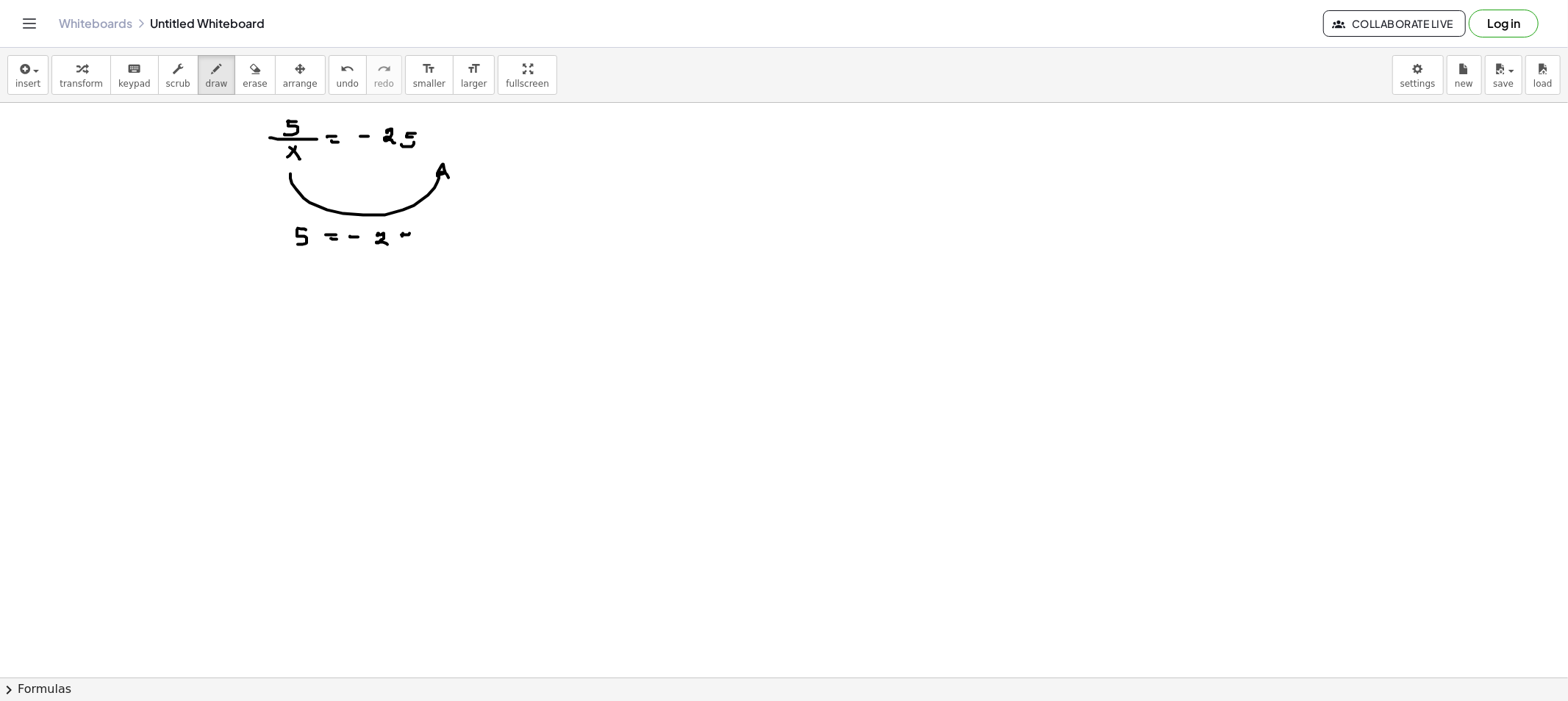
drag, startPoint x: 403, startPoint y: 235, endPoint x: 402, endPoint y: 245, distance: 10.0
drag, startPoint x: 421, startPoint y: 229, endPoint x: 415, endPoint y: 253, distance: 24.7
drag, startPoint x: 343, startPoint y: 226, endPoint x: 353, endPoint y: 251, distance: 26.9
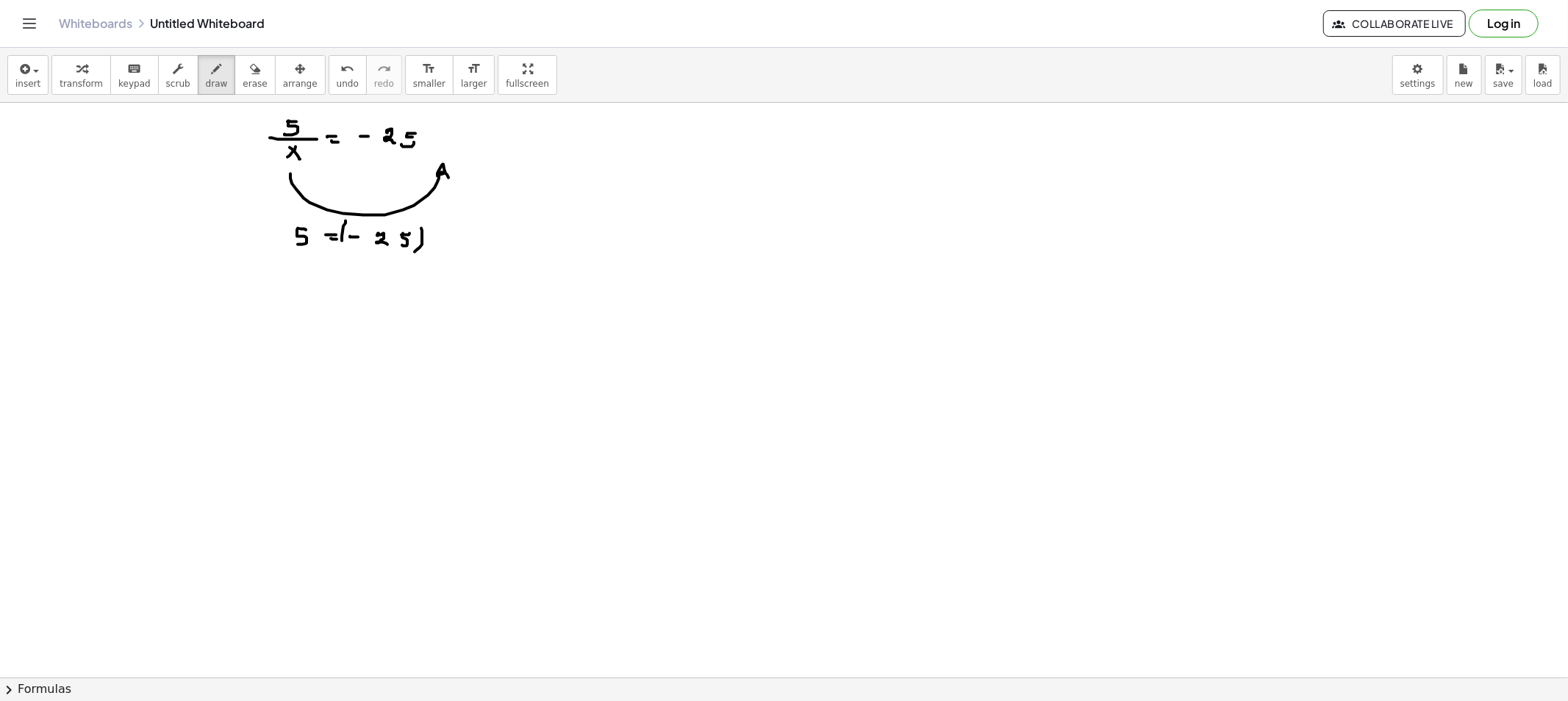
drag, startPoint x: 440, startPoint y: 226, endPoint x: 445, endPoint y: 255, distance: 29.4
drag, startPoint x: 449, startPoint y: 243, endPoint x: 443, endPoint y: 248, distance: 7.8
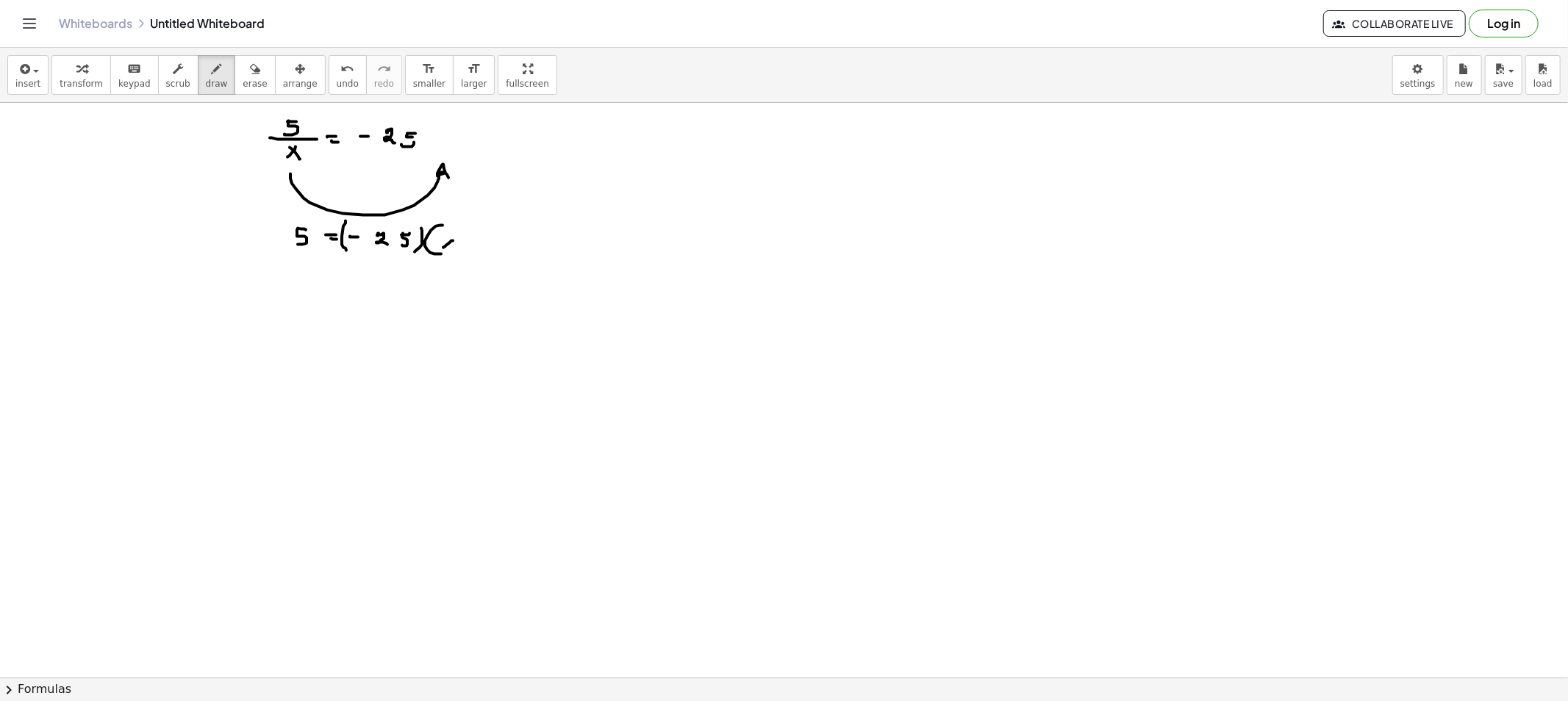
drag, startPoint x: 459, startPoint y: 229, endPoint x: 469, endPoint y: 259, distance: 31.6
drag, startPoint x: 292, startPoint y: 302, endPoint x: 291, endPoint y: 311, distance: 9.1
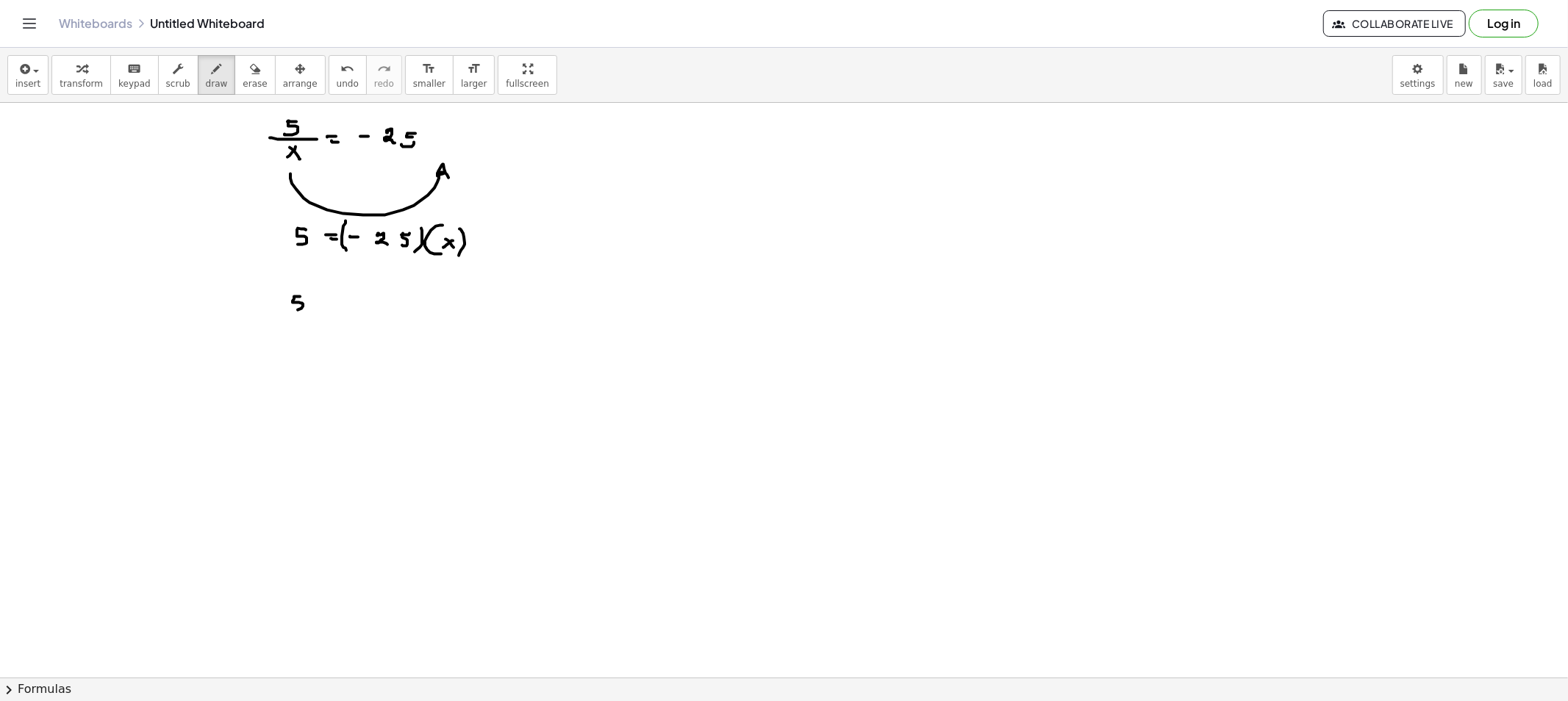
drag, startPoint x: 263, startPoint y: 329, endPoint x: 277, endPoint y: 331, distance: 14.1
drag, startPoint x: 282, startPoint y: 328, endPoint x: 299, endPoint y: 333, distance: 17.7
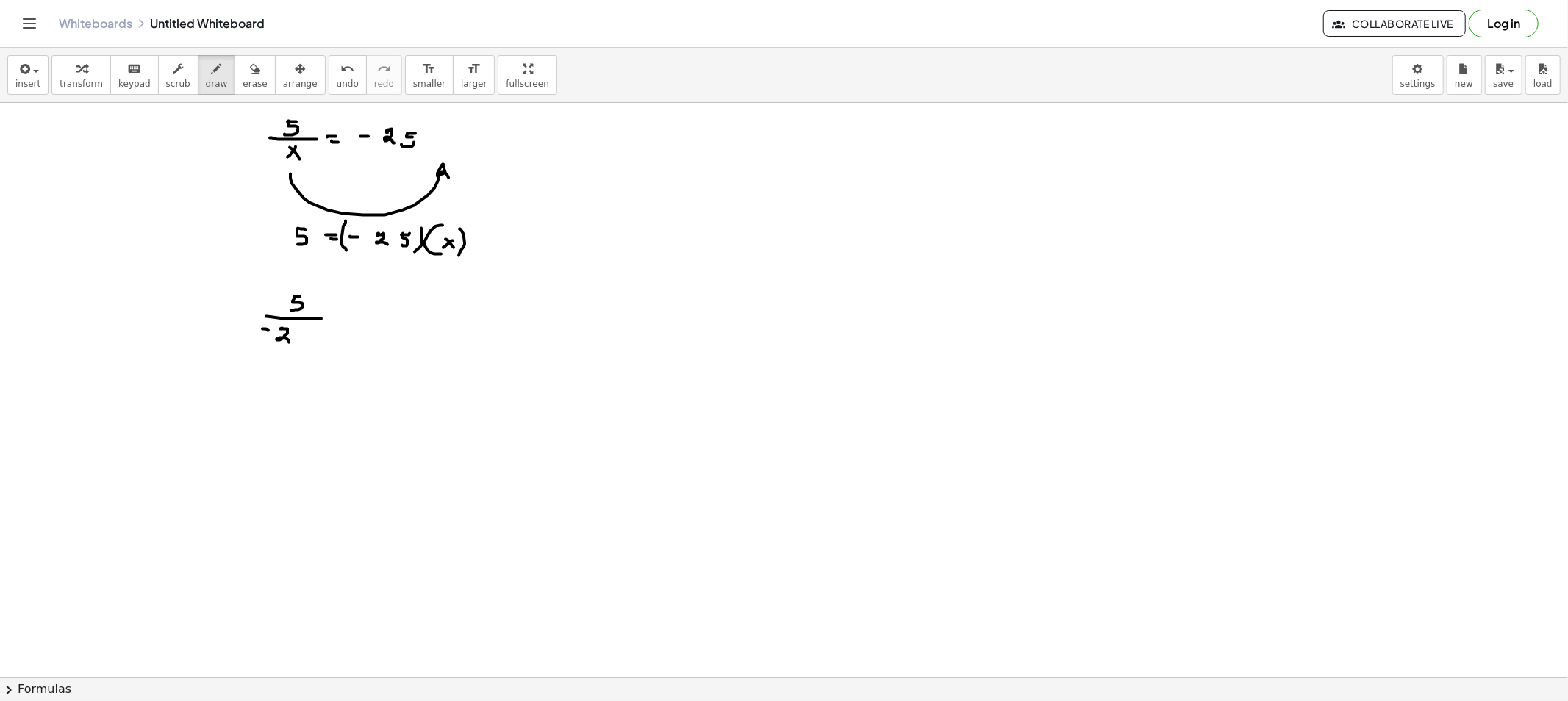
drag, startPoint x: 299, startPoint y: 338, endPoint x: 298, endPoint y: 348, distance: 10.0
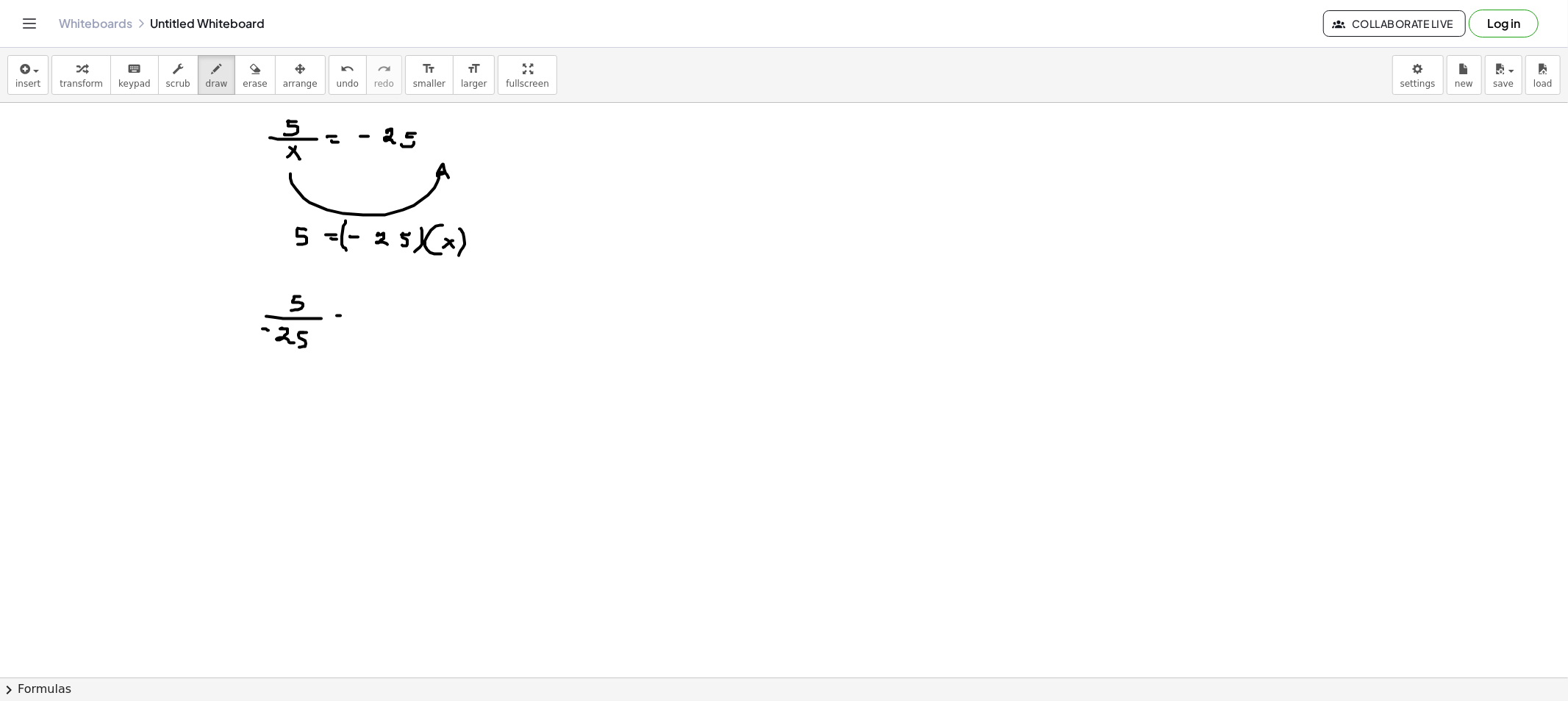
drag, startPoint x: 340, startPoint y: 320, endPoint x: 360, endPoint y: 321, distance: 20.0
drag, startPoint x: 373, startPoint y: 320, endPoint x: 397, endPoint y: 331, distance: 26.4
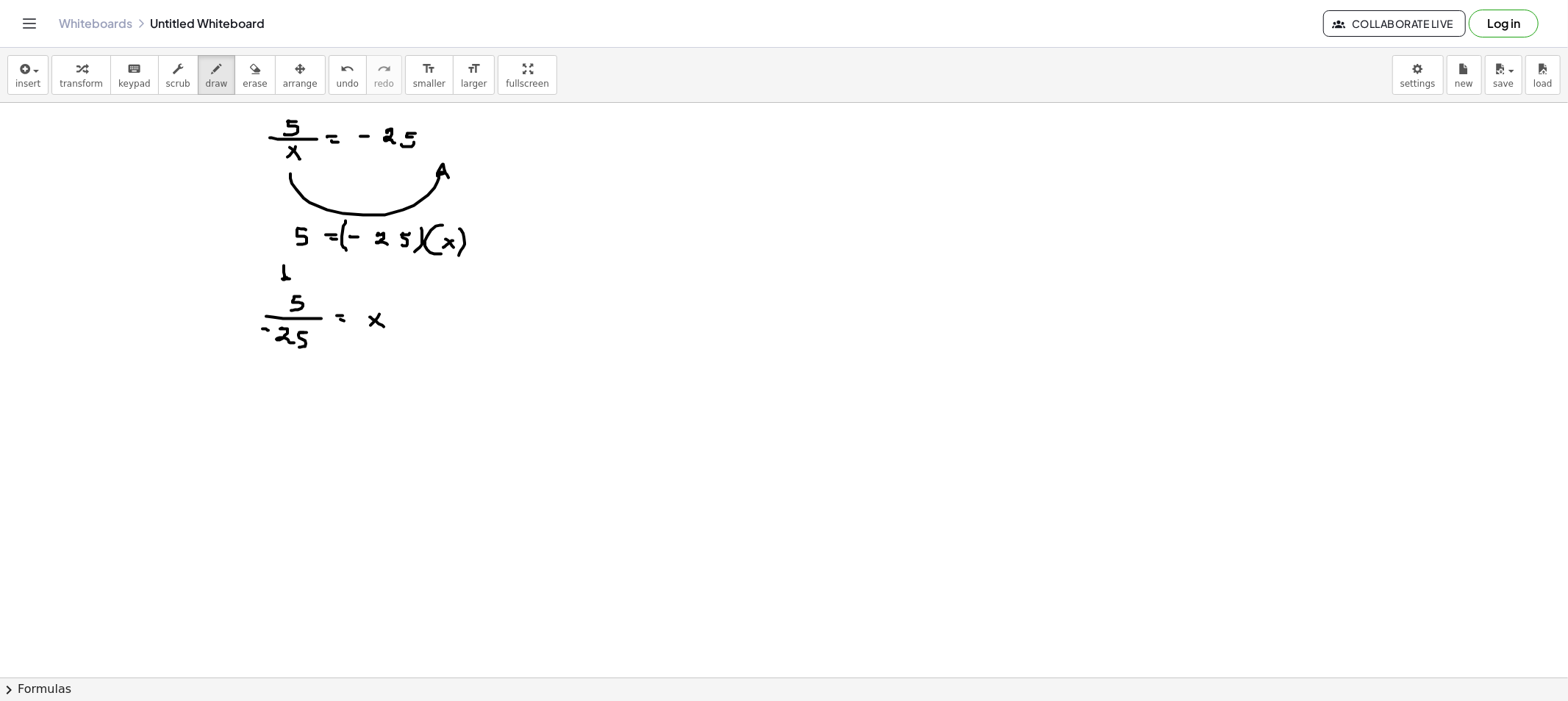
drag, startPoint x: 284, startPoint y: 266, endPoint x: 292, endPoint y: 278, distance: 14.4
drag, startPoint x: 273, startPoint y: 295, endPoint x: 273, endPoint y: 305, distance: 10.0
drag, startPoint x: 268, startPoint y: 299, endPoint x: 285, endPoint y: 310, distance: 20.2
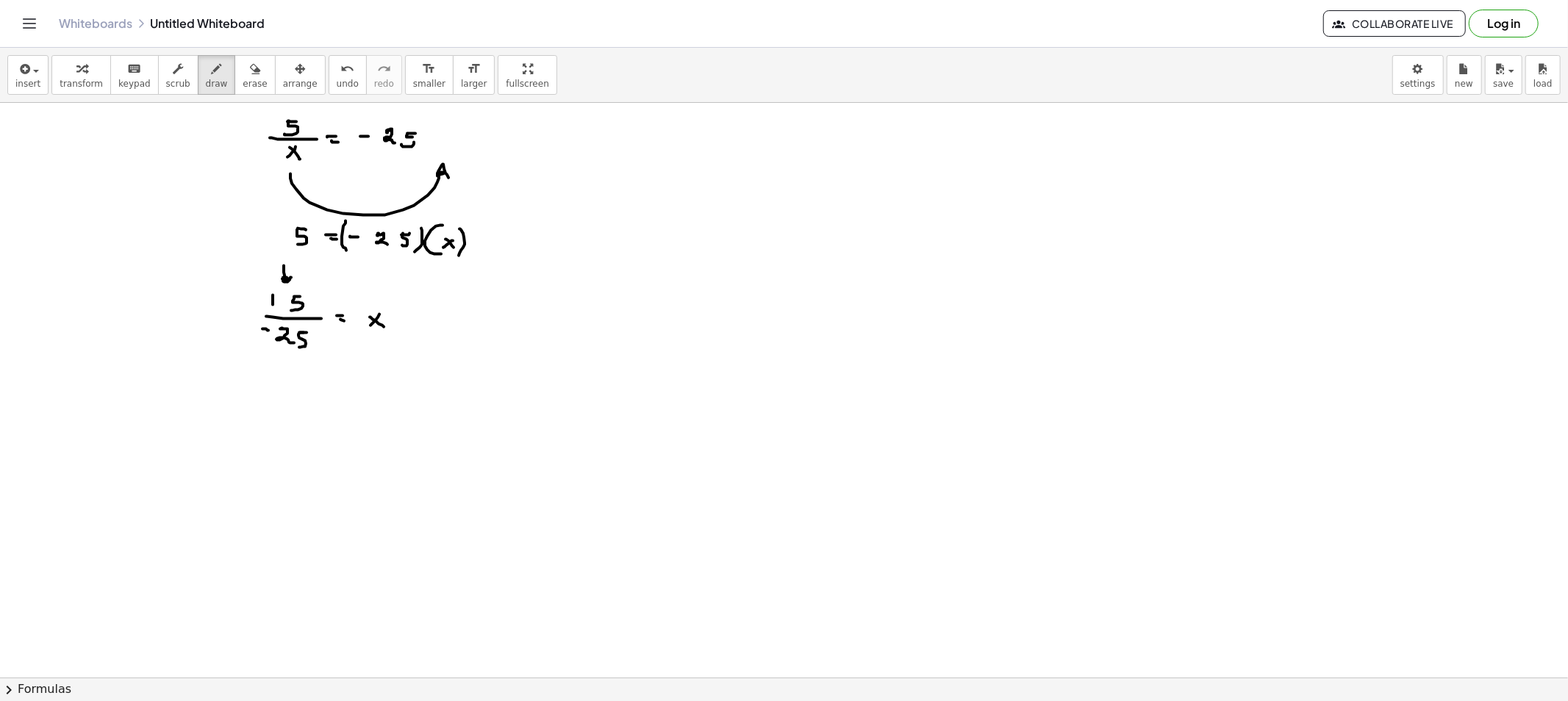
drag, startPoint x: 246, startPoint y: 327, endPoint x: 257, endPoint y: 306, distance: 23.7
drag, startPoint x: 266, startPoint y: 407, endPoint x: 266, endPoint y: 416, distance: 9.0
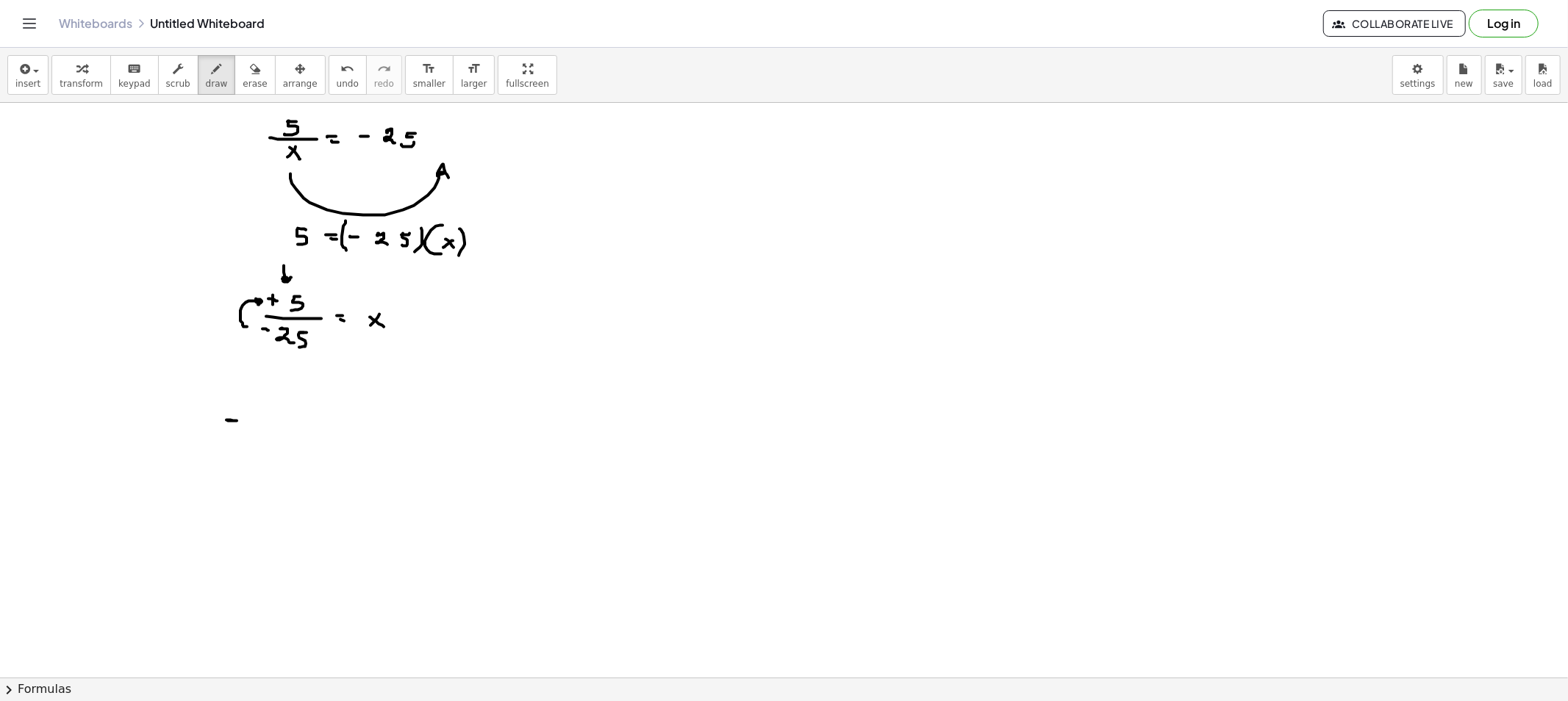
drag, startPoint x: 255, startPoint y: 421, endPoint x: 273, endPoint y: 421, distance: 18.0
drag, startPoint x: 259, startPoint y: 431, endPoint x: 258, endPoint y: 439, distance: 8.1
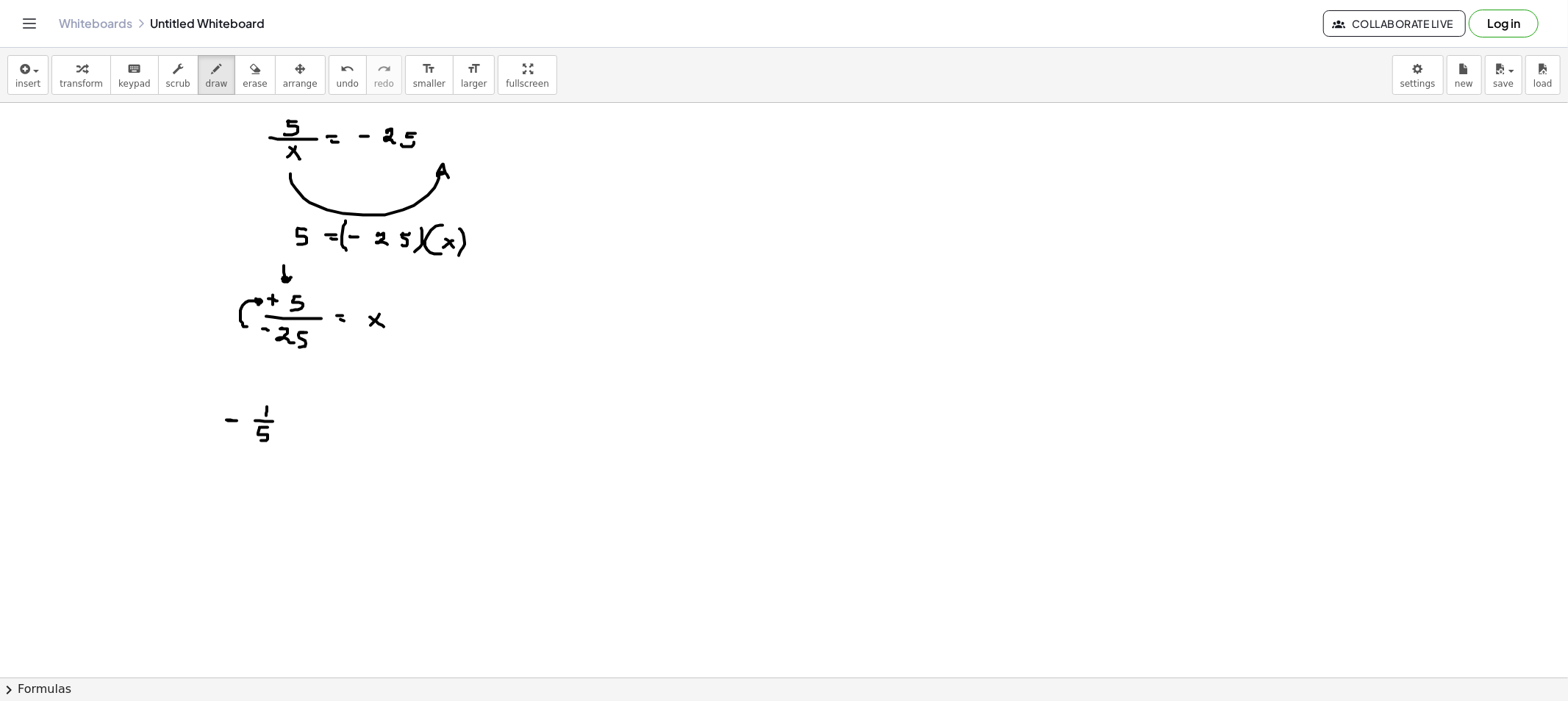
drag, startPoint x: 226, startPoint y: 81, endPoint x: 259, endPoint y: 128, distance: 57.4
click at [243, 83] on span "erase" at bounding box center [255, 83] width 24 height 10
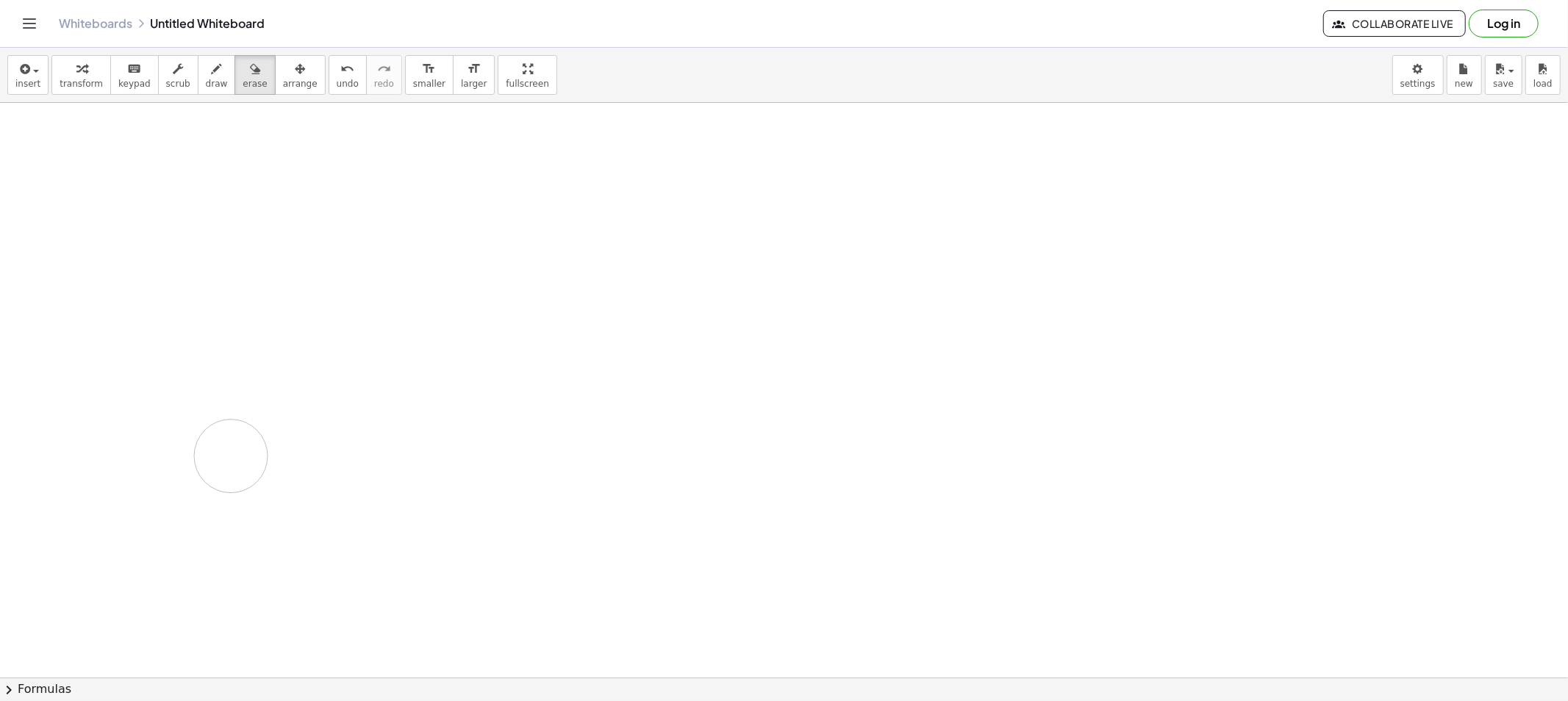
drag, startPoint x: 386, startPoint y: 226, endPoint x: 231, endPoint y: 374, distance: 214.3
click at [206, 75] on div "button" at bounding box center [217, 68] width 22 height 18
drag, startPoint x: 288, startPoint y: 135, endPoint x: 294, endPoint y: 143, distance: 10.0
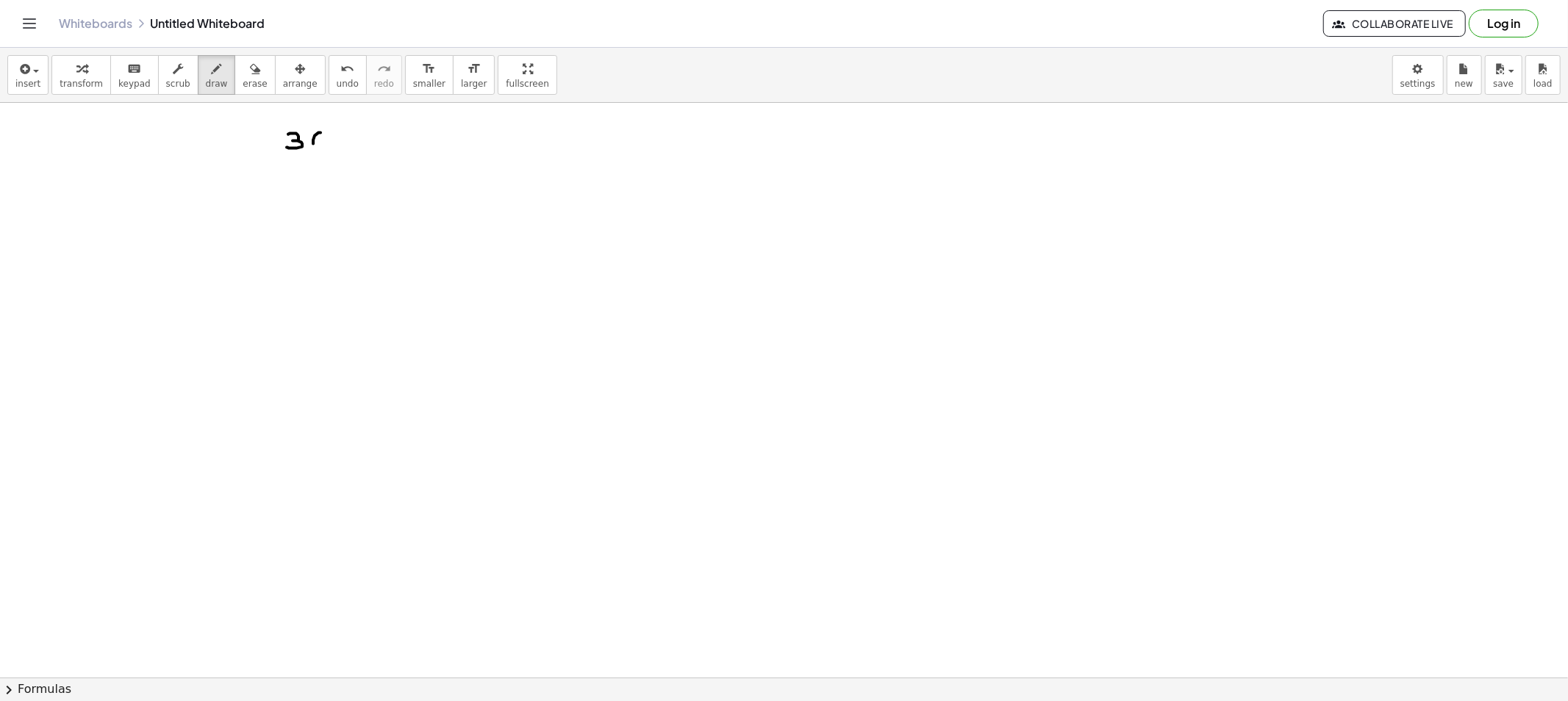
drag, startPoint x: 313, startPoint y: 156, endPoint x: 339, endPoint y: 154, distance: 26.1
drag, startPoint x: 306, startPoint y: 170, endPoint x: 309, endPoint y: 178, distance: 8.5
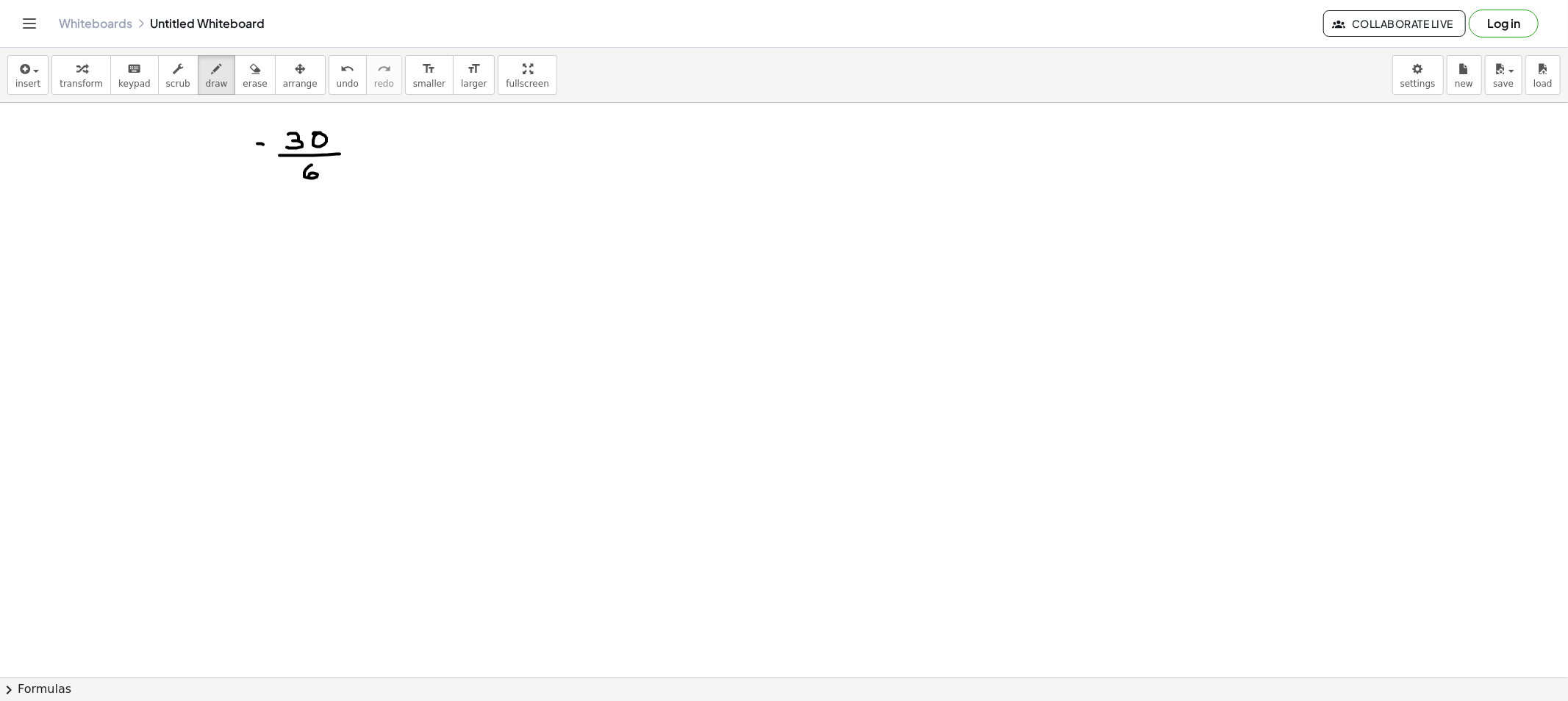
drag, startPoint x: 358, startPoint y: 156, endPoint x: 369, endPoint y: 158, distance: 11.2
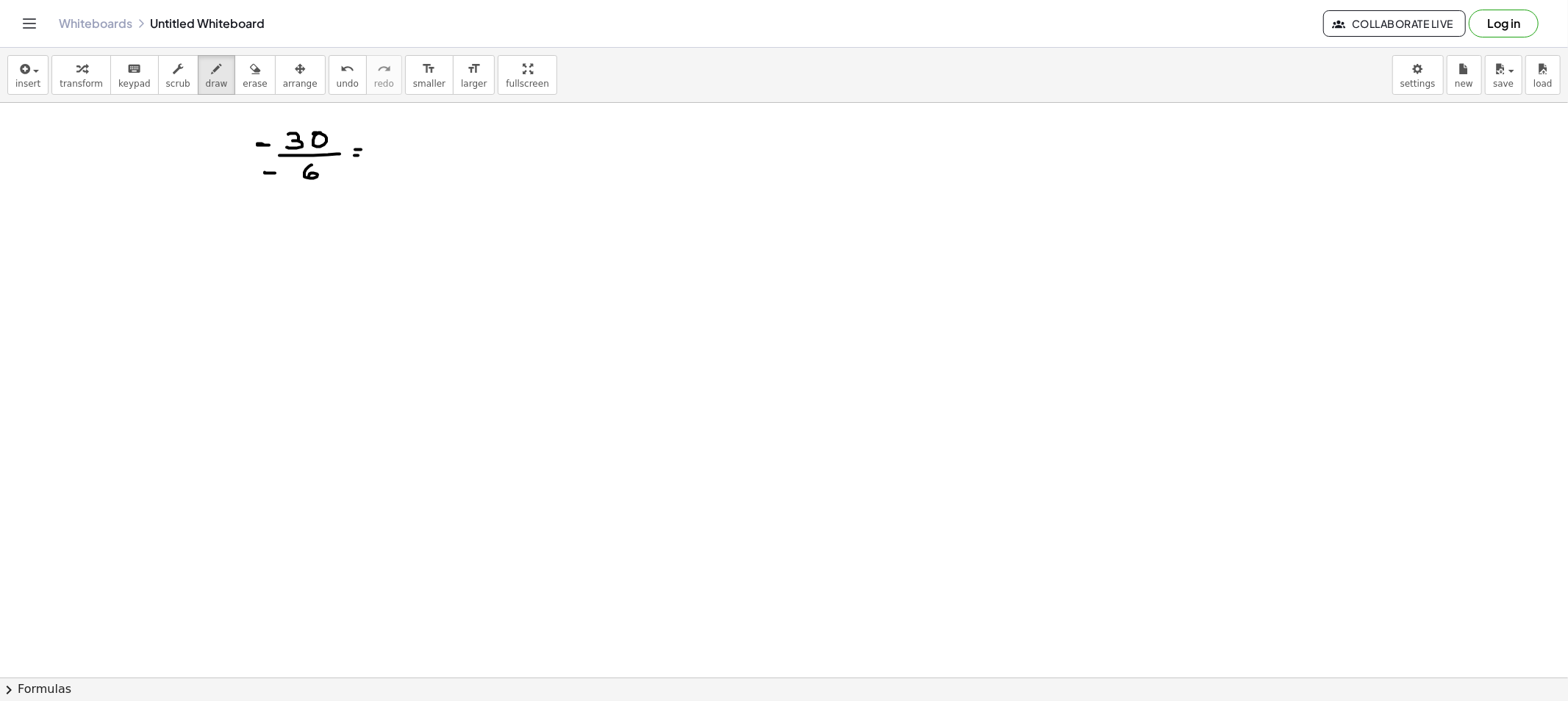
drag, startPoint x: 400, startPoint y: 146, endPoint x: 401, endPoint y: 160, distance: 14.0
drag, startPoint x: 405, startPoint y: 151, endPoint x: 414, endPoint y: 155, distance: 9.8
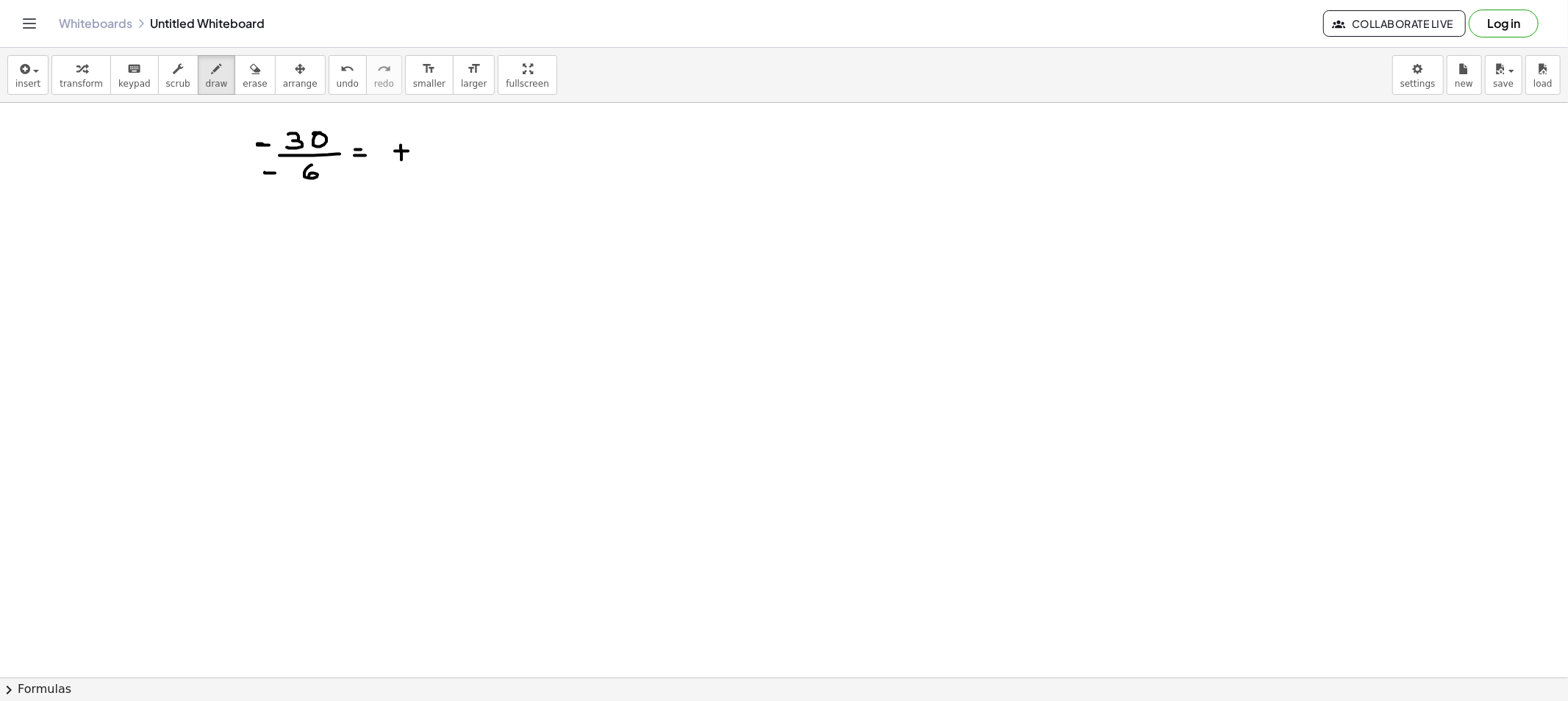
drag, startPoint x: 437, startPoint y: 141, endPoint x: 448, endPoint y: 141, distance: 11.0
drag, startPoint x: 436, startPoint y: 144, endPoint x: 429, endPoint y: 161, distance: 18.4
drag, startPoint x: 253, startPoint y: 288, endPoint x: 266, endPoint y: 289, distance: 13.0
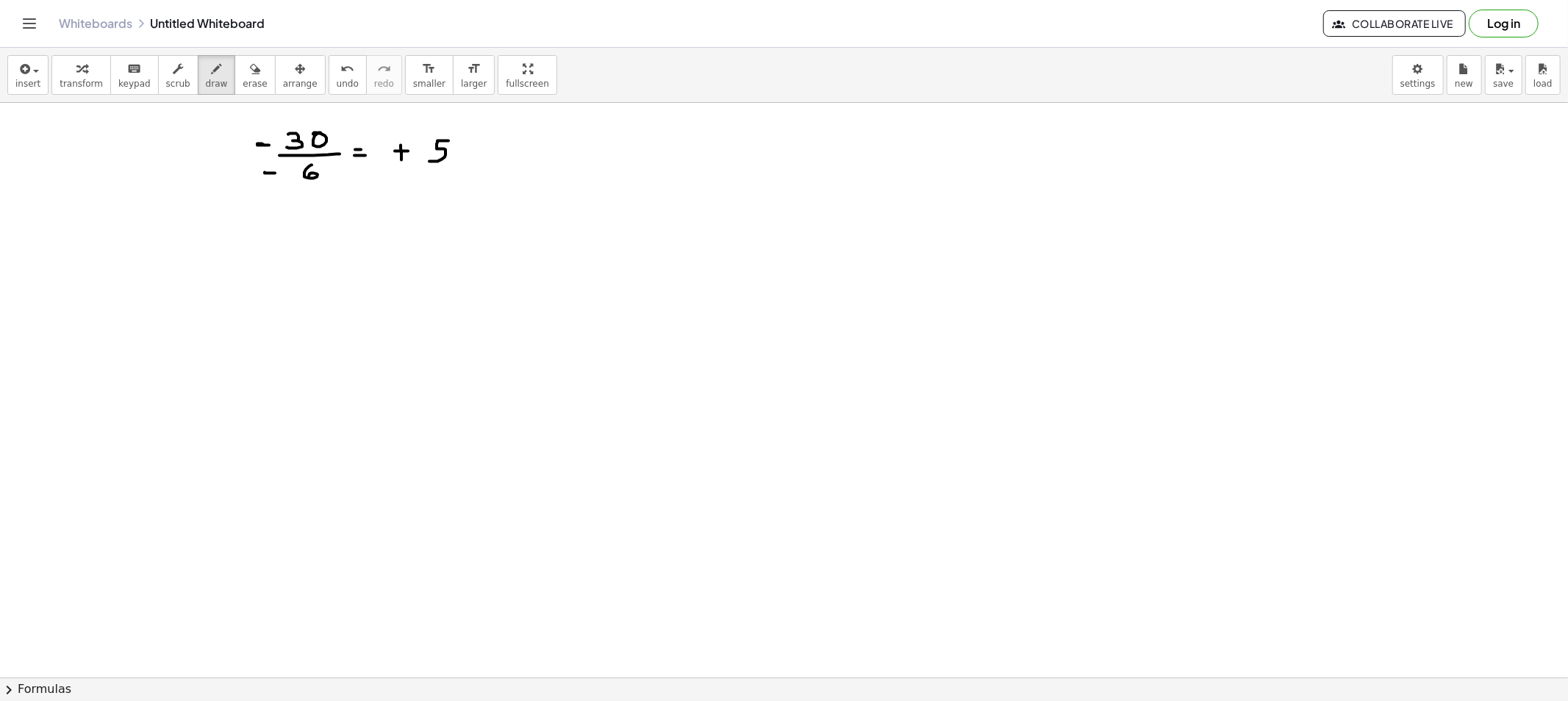
drag, startPoint x: 284, startPoint y: 283, endPoint x: 304, endPoint y: 294, distance: 22.8
drag, startPoint x: 311, startPoint y: 280, endPoint x: 319, endPoint y: 280, distance: 8.0
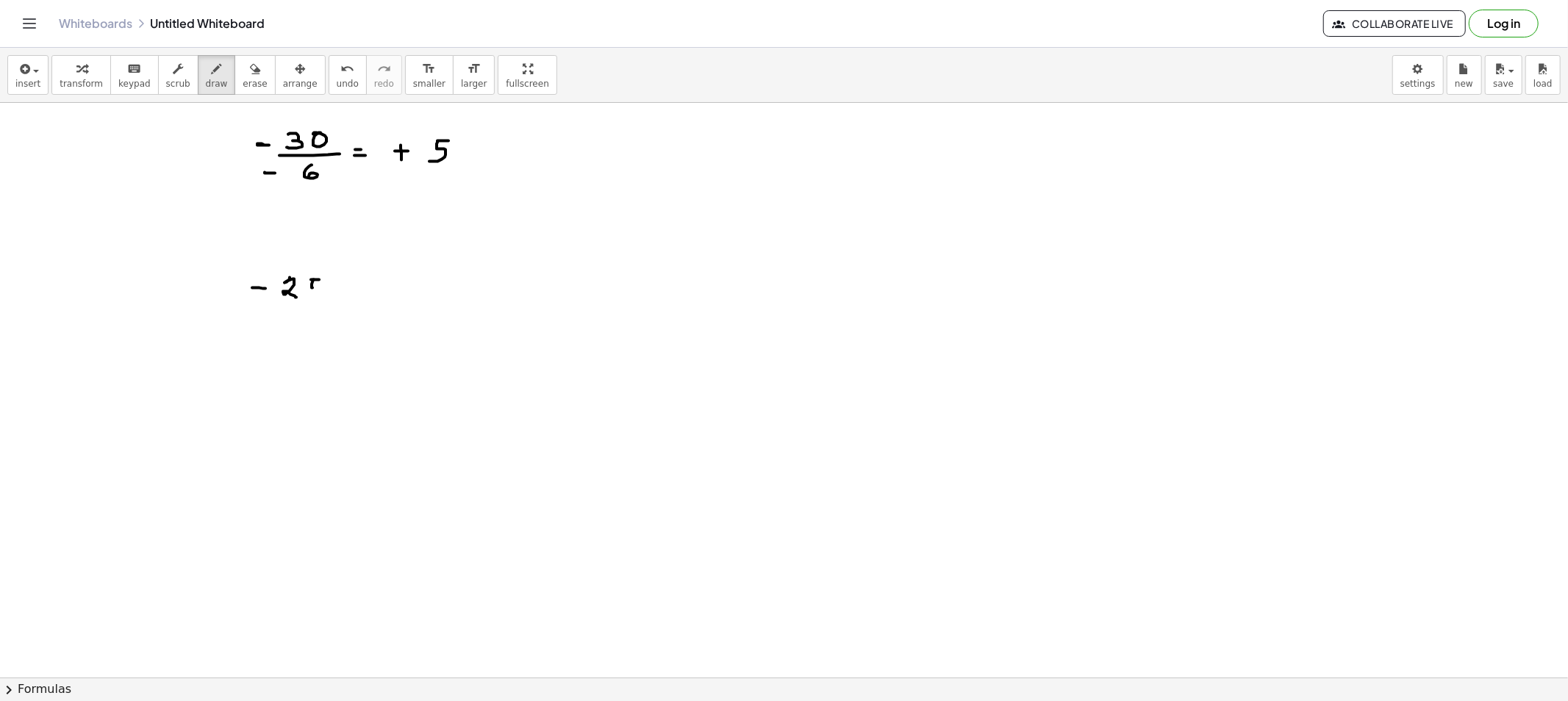
drag, startPoint x: 312, startPoint y: 287, endPoint x: 306, endPoint y: 298, distance: 12.5
drag, startPoint x: 279, startPoint y: 310, endPoint x: 324, endPoint y: 312, distance: 45.0
drag, startPoint x: 297, startPoint y: 326, endPoint x: 305, endPoint y: 326, distance: 8.0
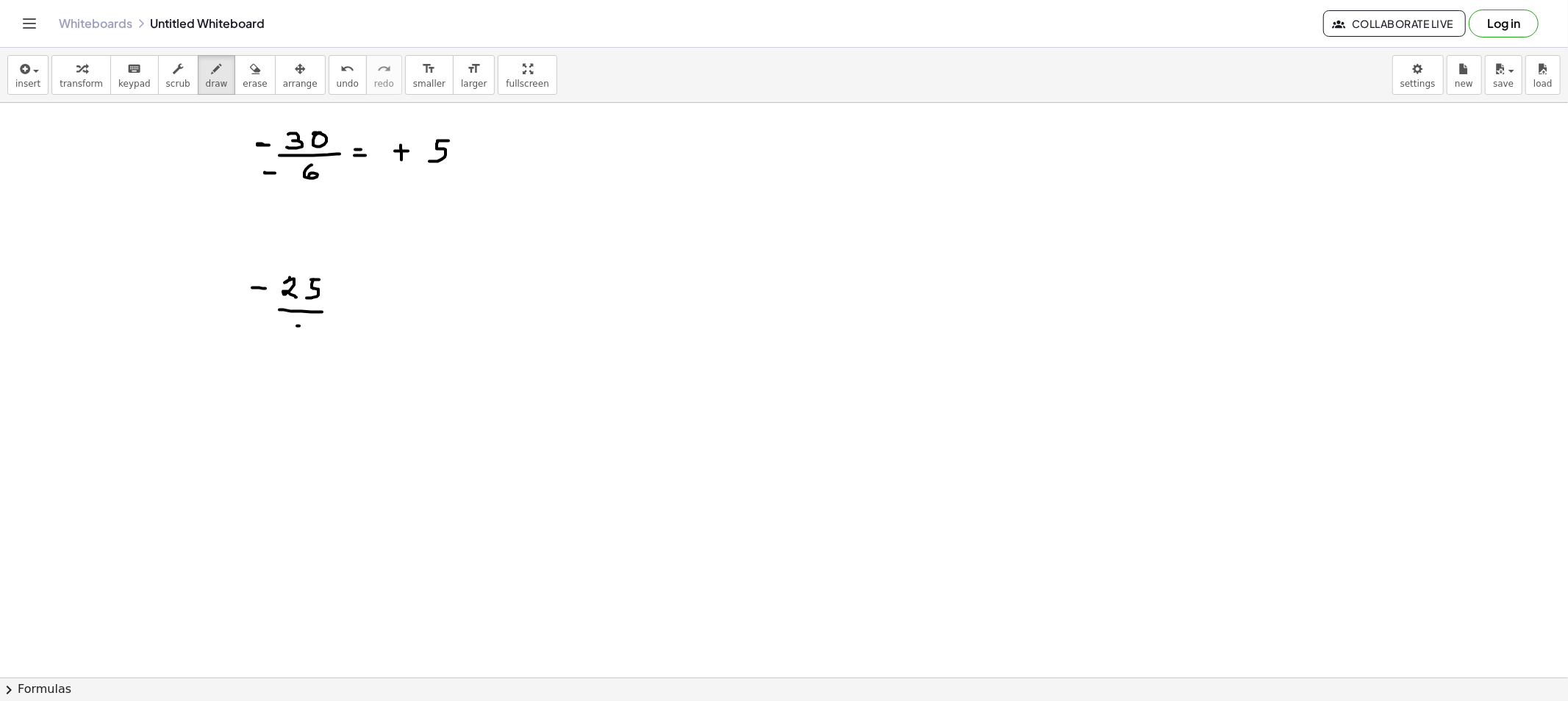
drag, startPoint x: 299, startPoint y: 326, endPoint x: 324, endPoint y: 333, distance: 26.0
drag, startPoint x: 353, startPoint y: 314, endPoint x: 361, endPoint y: 314, distance: 8.0
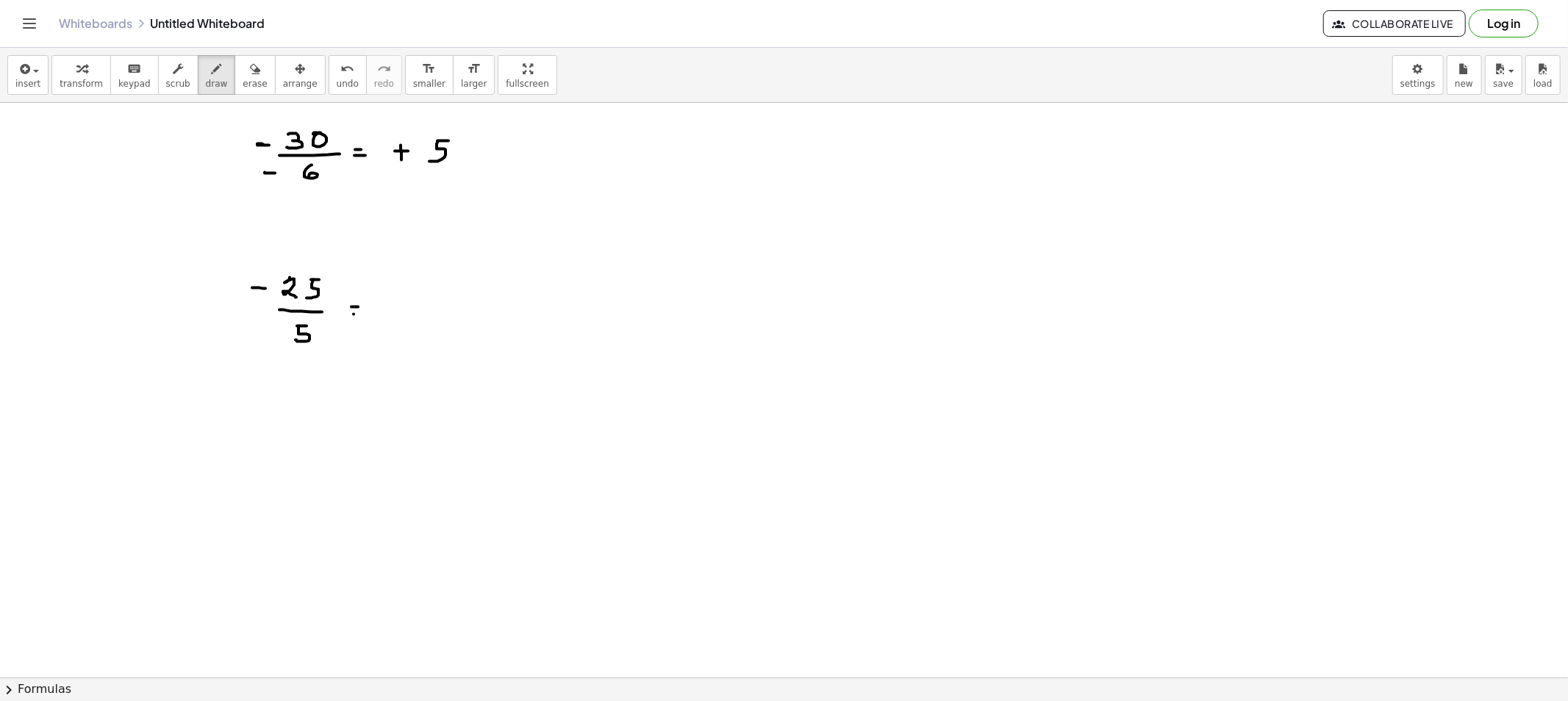
drag, startPoint x: 389, startPoint y: 310, endPoint x: 402, endPoint y: 310, distance: 13.0
drag, startPoint x: 443, startPoint y: 306, endPoint x: 439, endPoint y: 320, distance: 14.6
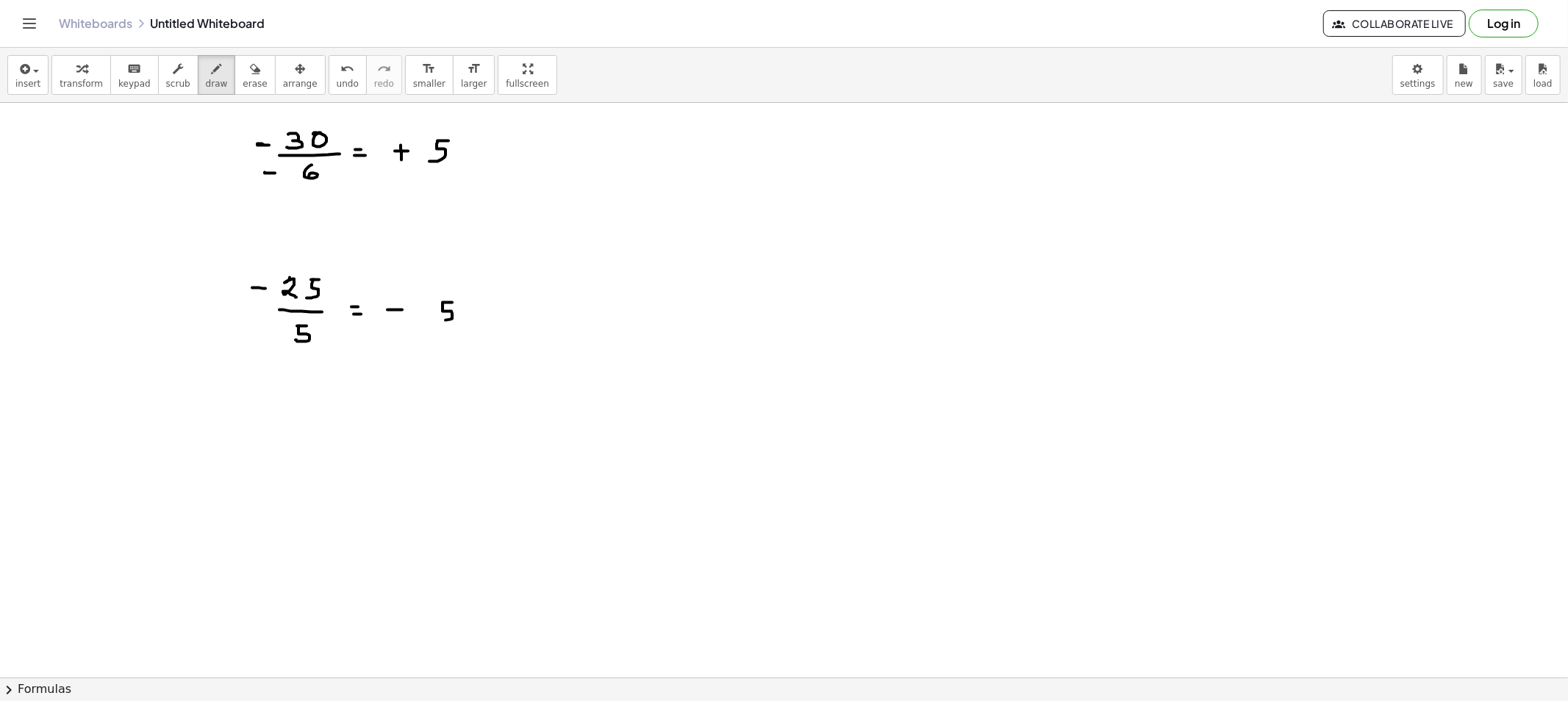
drag, startPoint x: 268, startPoint y: 421, endPoint x: 278, endPoint y: 432, distance: 14.9
drag, startPoint x: 277, startPoint y: 415, endPoint x: 290, endPoint y: 430, distance: 19.8
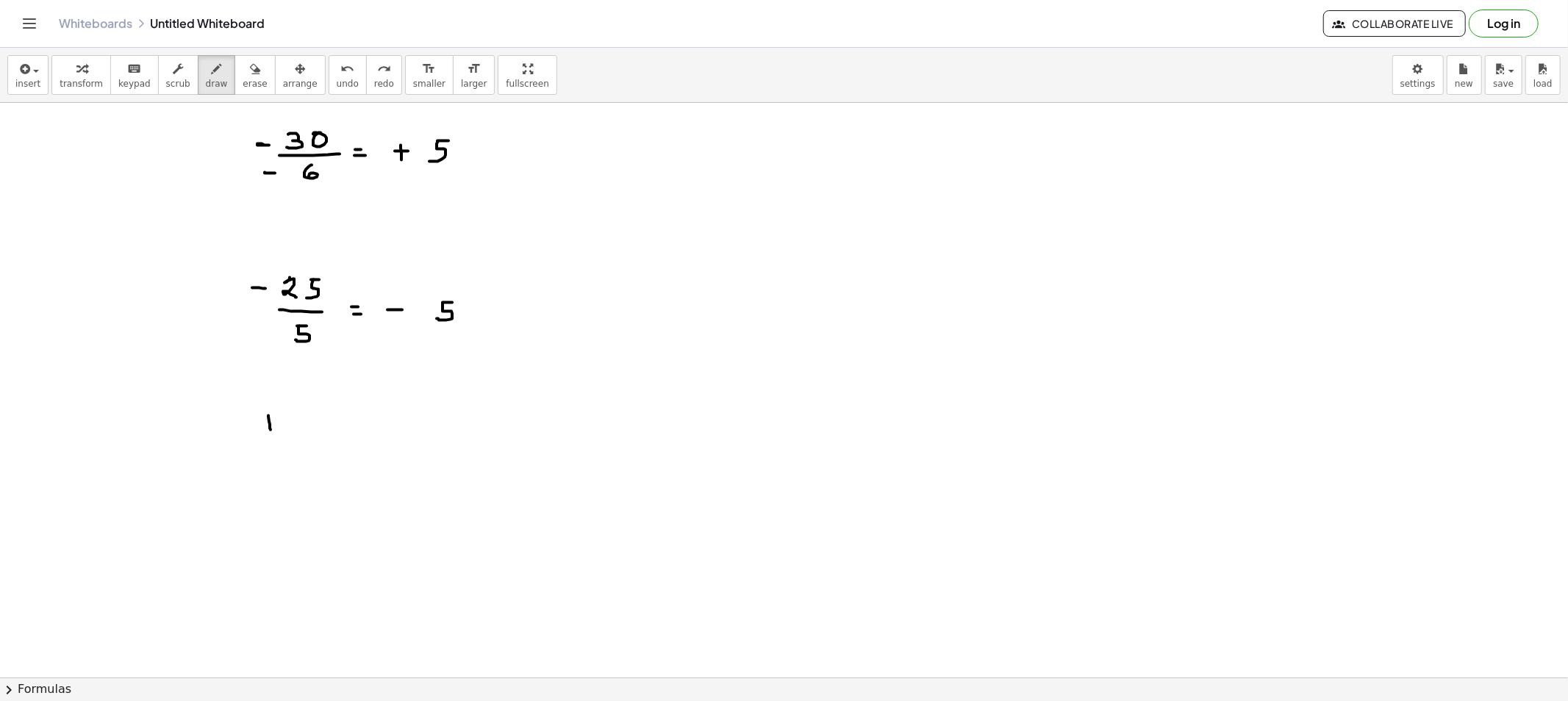
drag, startPoint x: 268, startPoint y: 416, endPoint x: 270, endPoint y: 430, distance: 14.1
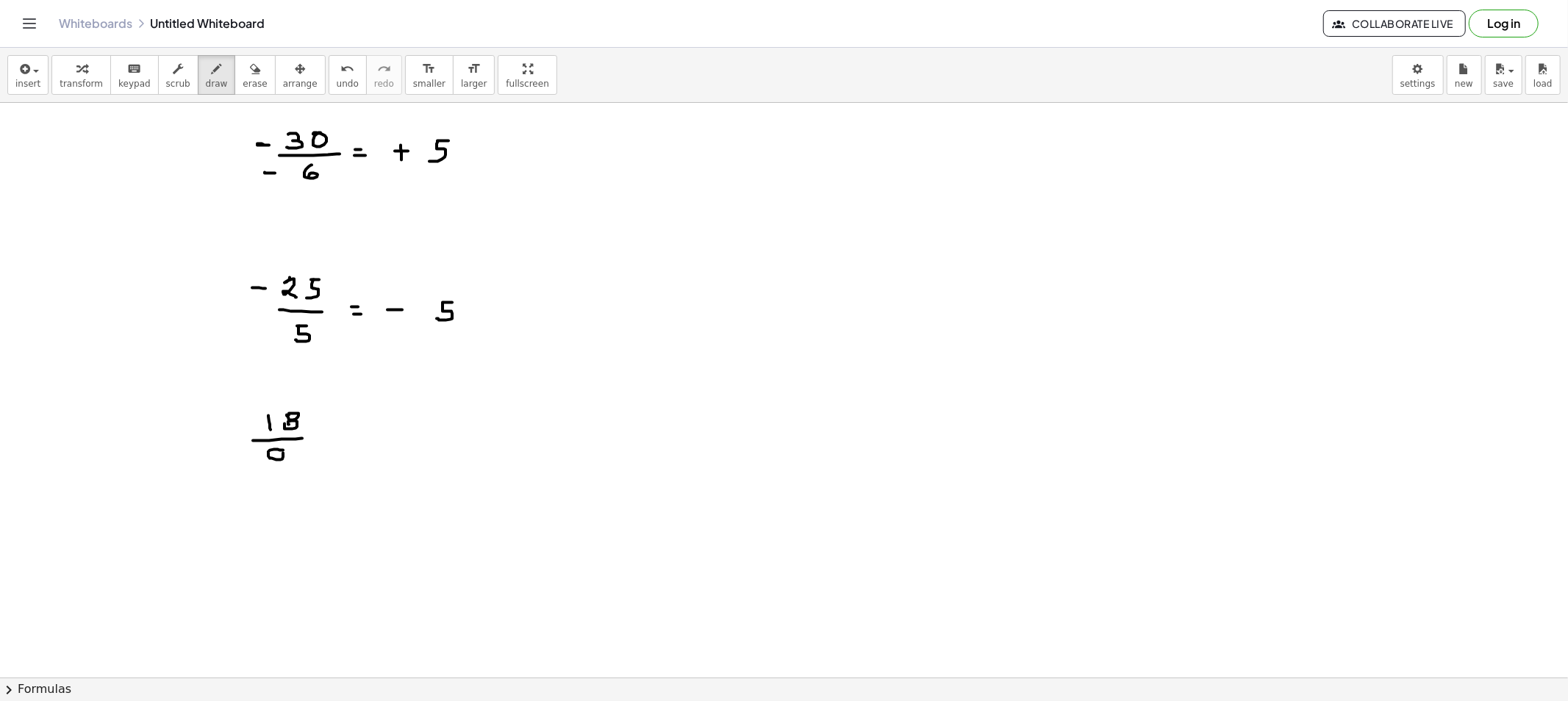
drag, startPoint x: 283, startPoint y: 450, endPoint x: 283, endPoint y: 468, distance: 18.0
drag, startPoint x: 328, startPoint y: 439, endPoint x: 361, endPoint y: 442, distance: 33.1
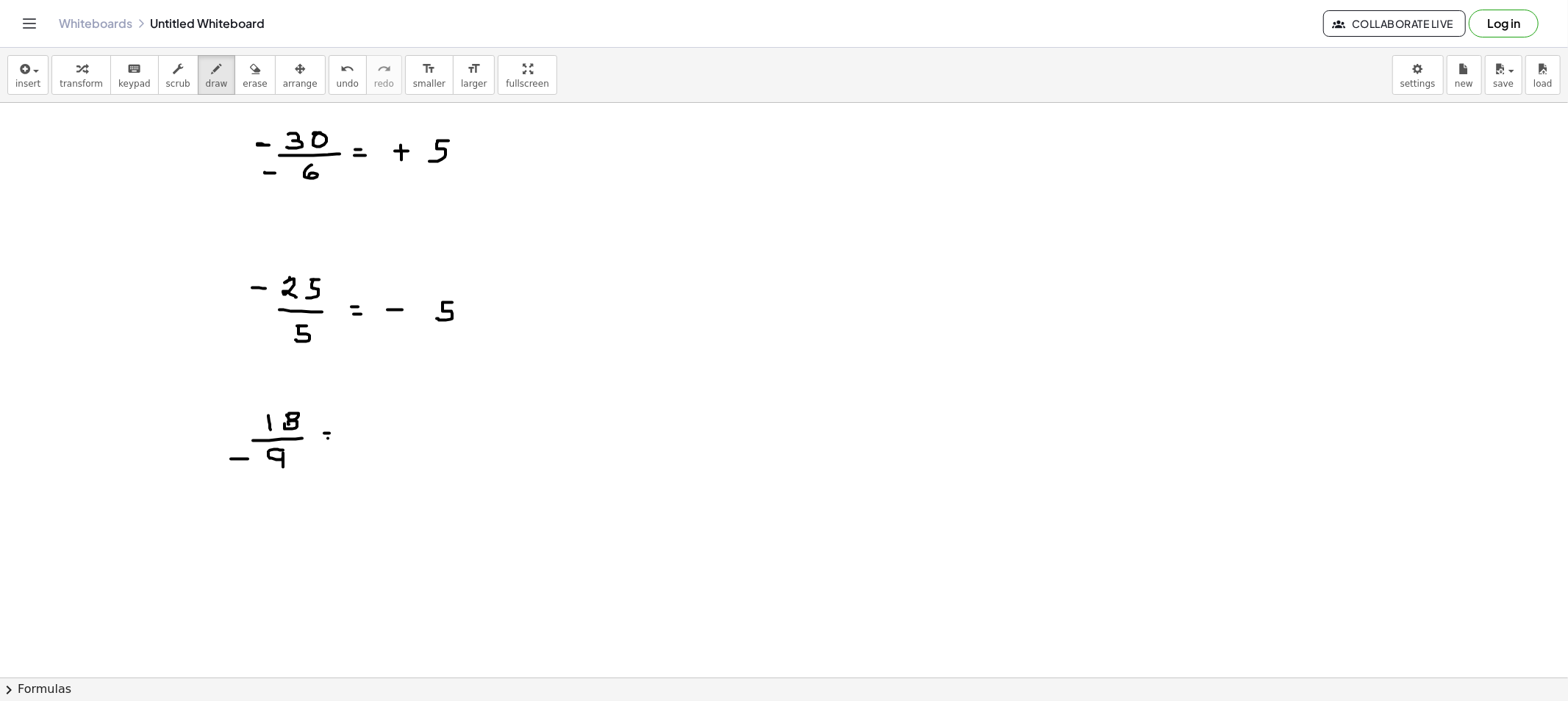
drag, startPoint x: 372, startPoint y: 412, endPoint x: 380, endPoint y: 417, distance: 9.4
drag, startPoint x: 384, startPoint y: 430, endPoint x: 399, endPoint y: 451, distance: 25.8
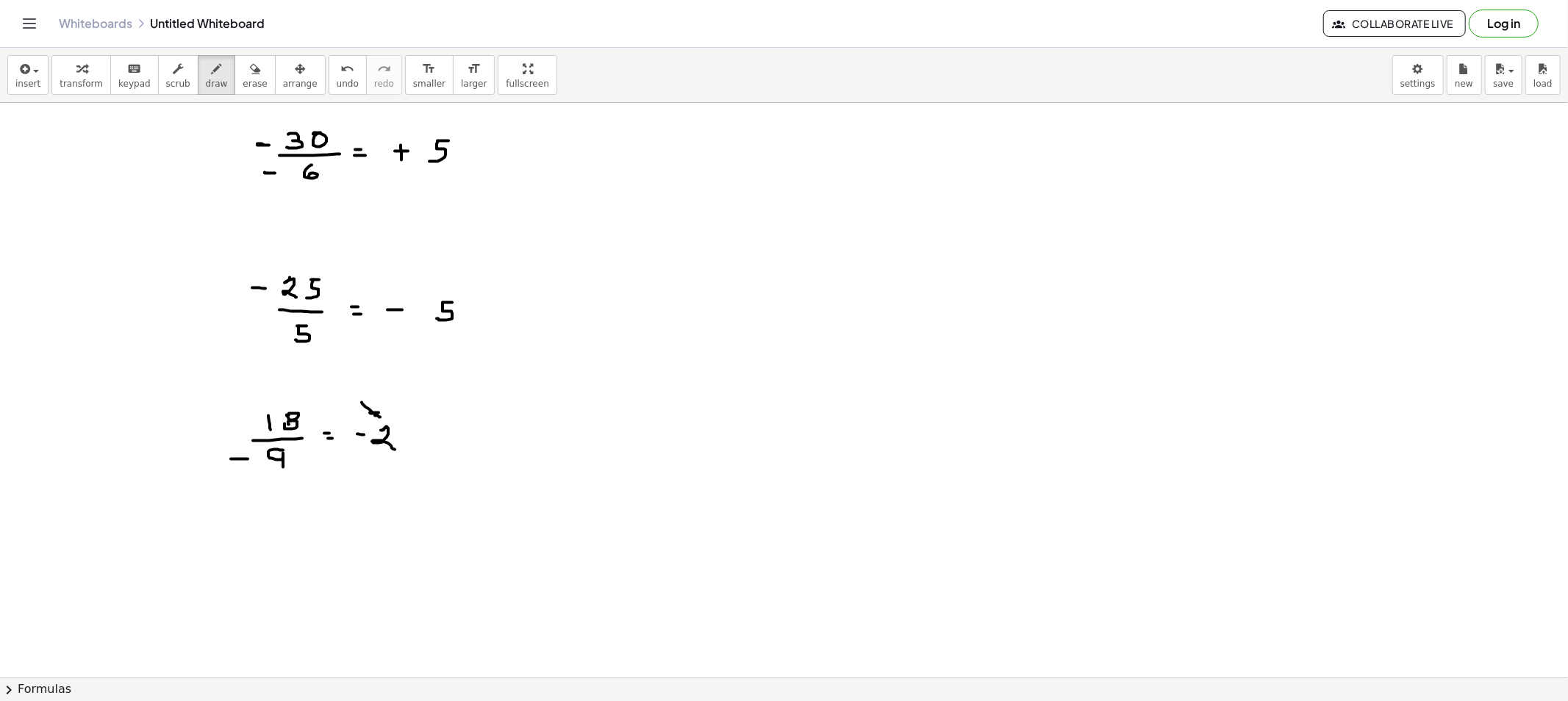
click at [205, 53] on div "insert select one: Math Expression Function Text Youtube Video Graphing Geometr…" at bounding box center [784, 75] width 1568 height 55
click at [241, 66] on button "erase" at bounding box center [255, 74] width 41 height 40
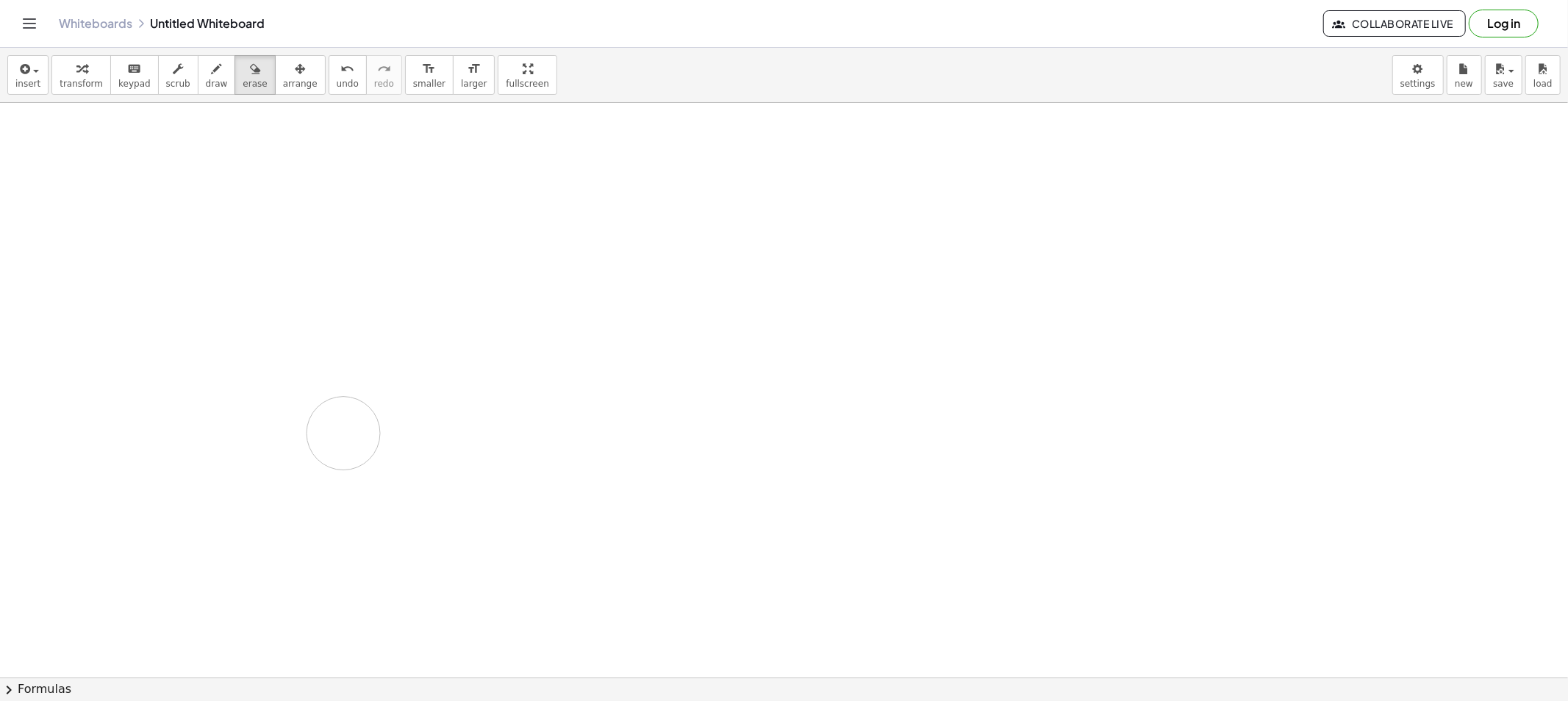
drag, startPoint x: 218, startPoint y: 162, endPoint x: 136, endPoint y: 392, distance: 244.2
click at [197, 92] on button "draw" at bounding box center [216, 74] width 38 height 40
drag, startPoint x: 260, startPoint y: 125, endPoint x: 266, endPoint y: 141, distance: 17.1
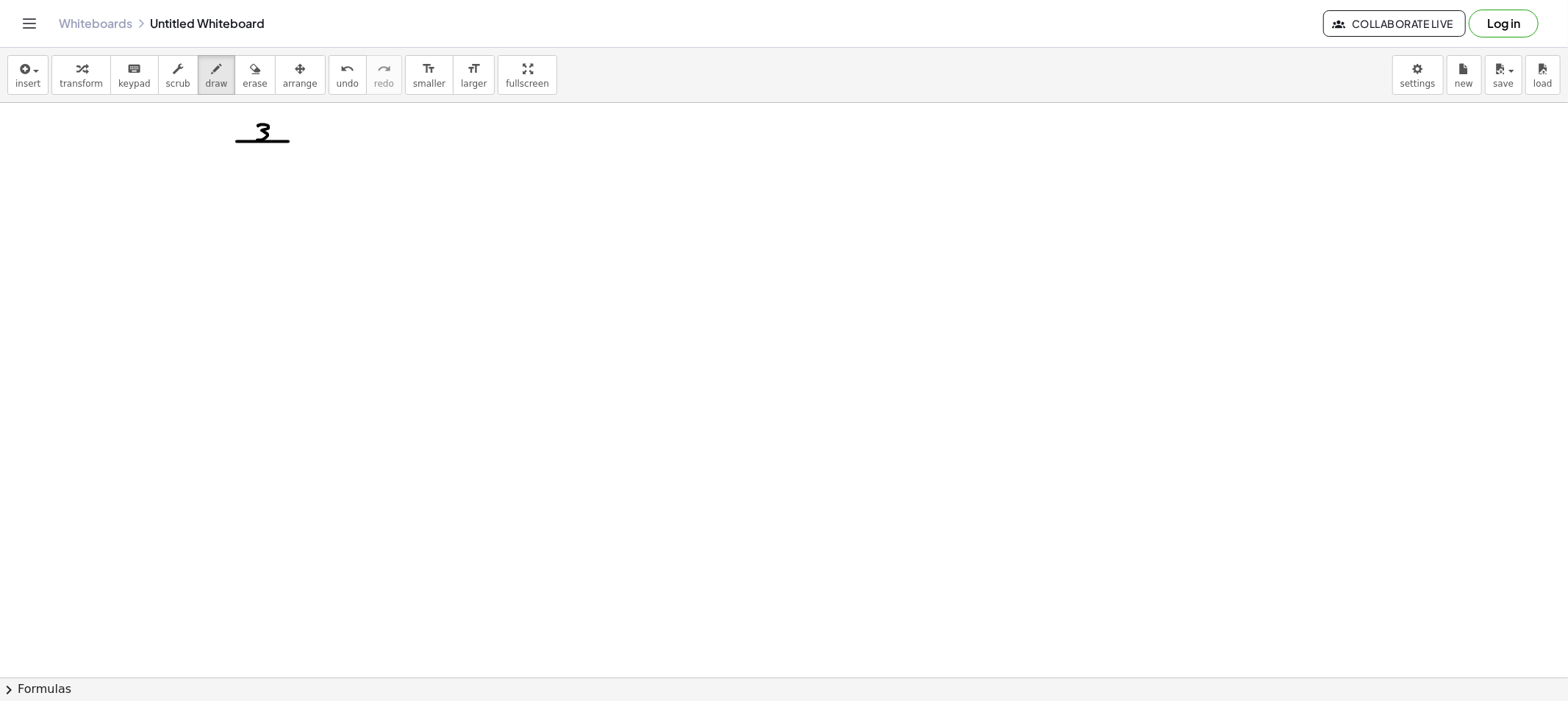
drag, startPoint x: 247, startPoint y: 142, endPoint x: 288, endPoint y: 142, distance: 41.0
drag, startPoint x: 263, startPoint y: 150, endPoint x: 255, endPoint y: 158, distance: 11.3
drag, startPoint x: 266, startPoint y: 160, endPoint x: 277, endPoint y: 163, distance: 11.4
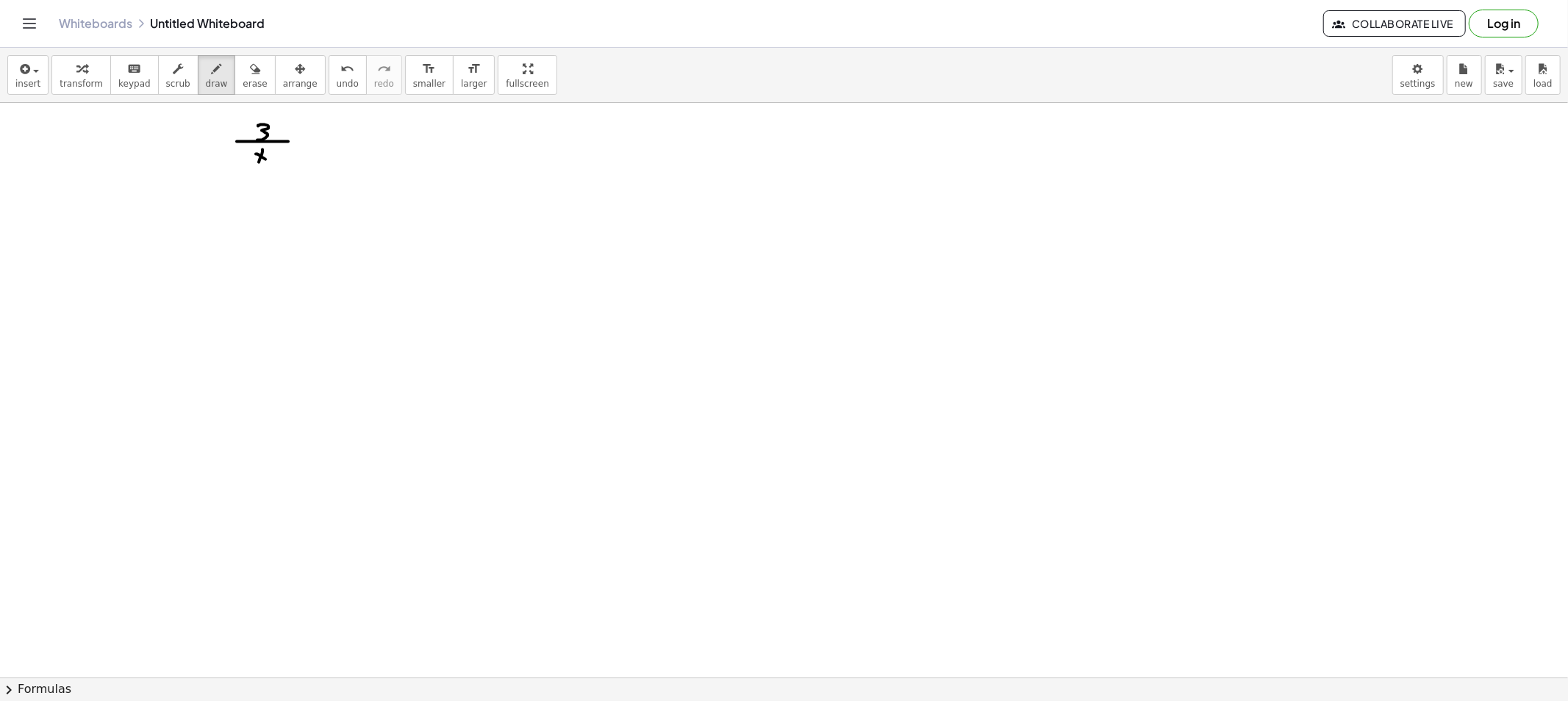
drag, startPoint x: 302, startPoint y: 141, endPoint x: 311, endPoint y: 141, distance: 9.0
drag, startPoint x: 333, startPoint y: 143, endPoint x: 343, endPoint y: 143, distance: 10.0
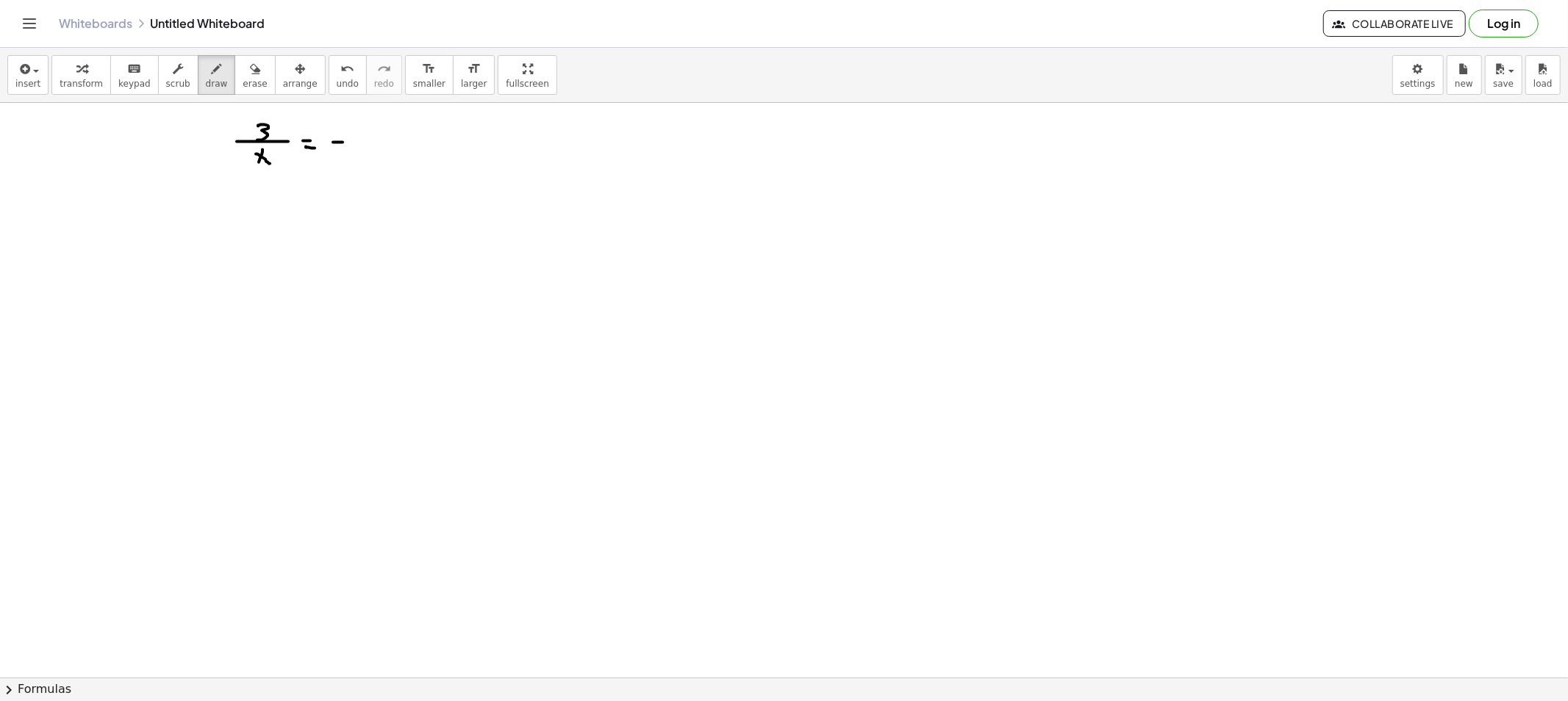
drag, startPoint x: 233, startPoint y: 131, endPoint x: 241, endPoint y: 131, distance: 8.0
drag, startPoint x: 364, startPoint y: 137, endPoint x: 360, endPoint y: 157, distance: 20.4
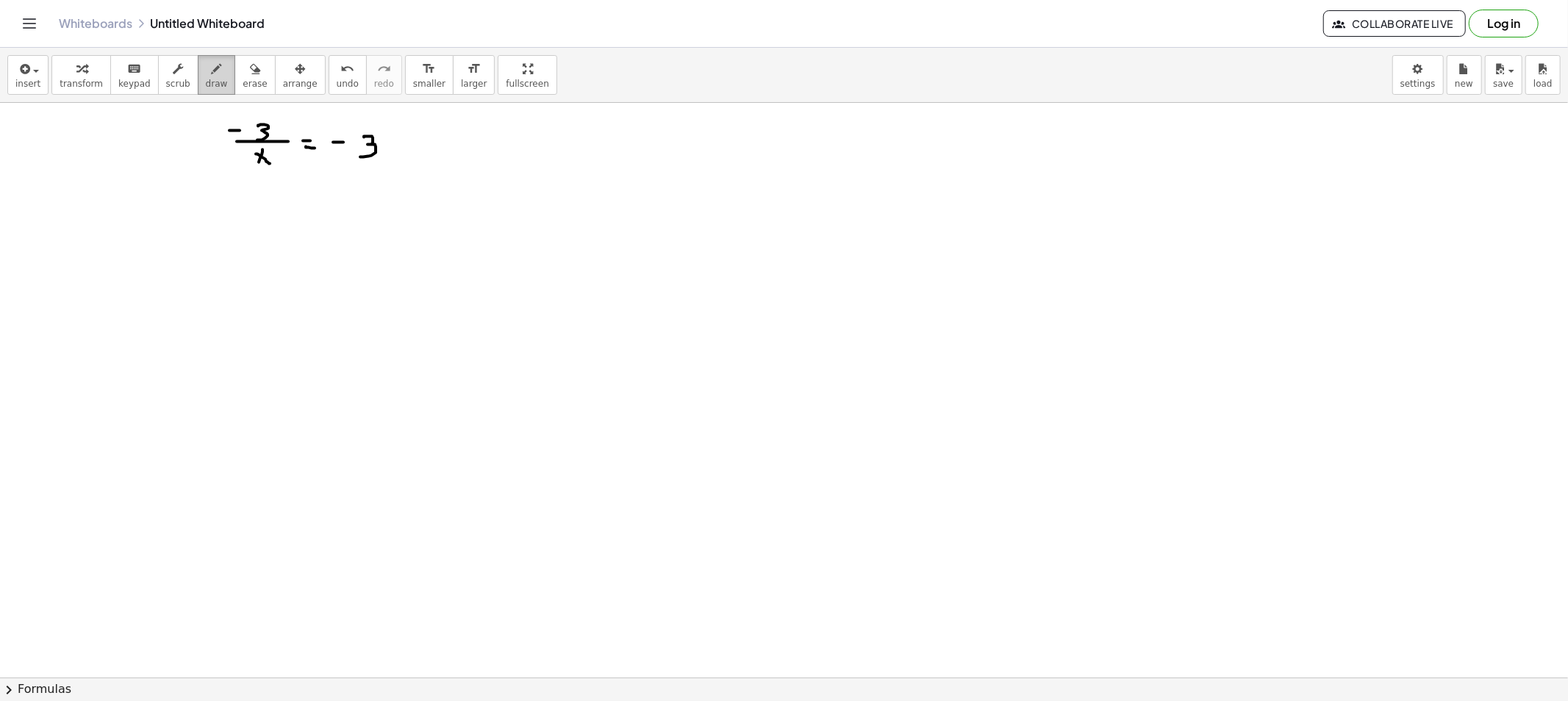
click at [206, 81] on span "draw" at bounding box center [217, 83] width 22 height 10
drag, startPoint x: 252, startPoint y: 255, endPoint x: 262, endPoint y: 265, distance: 14.1
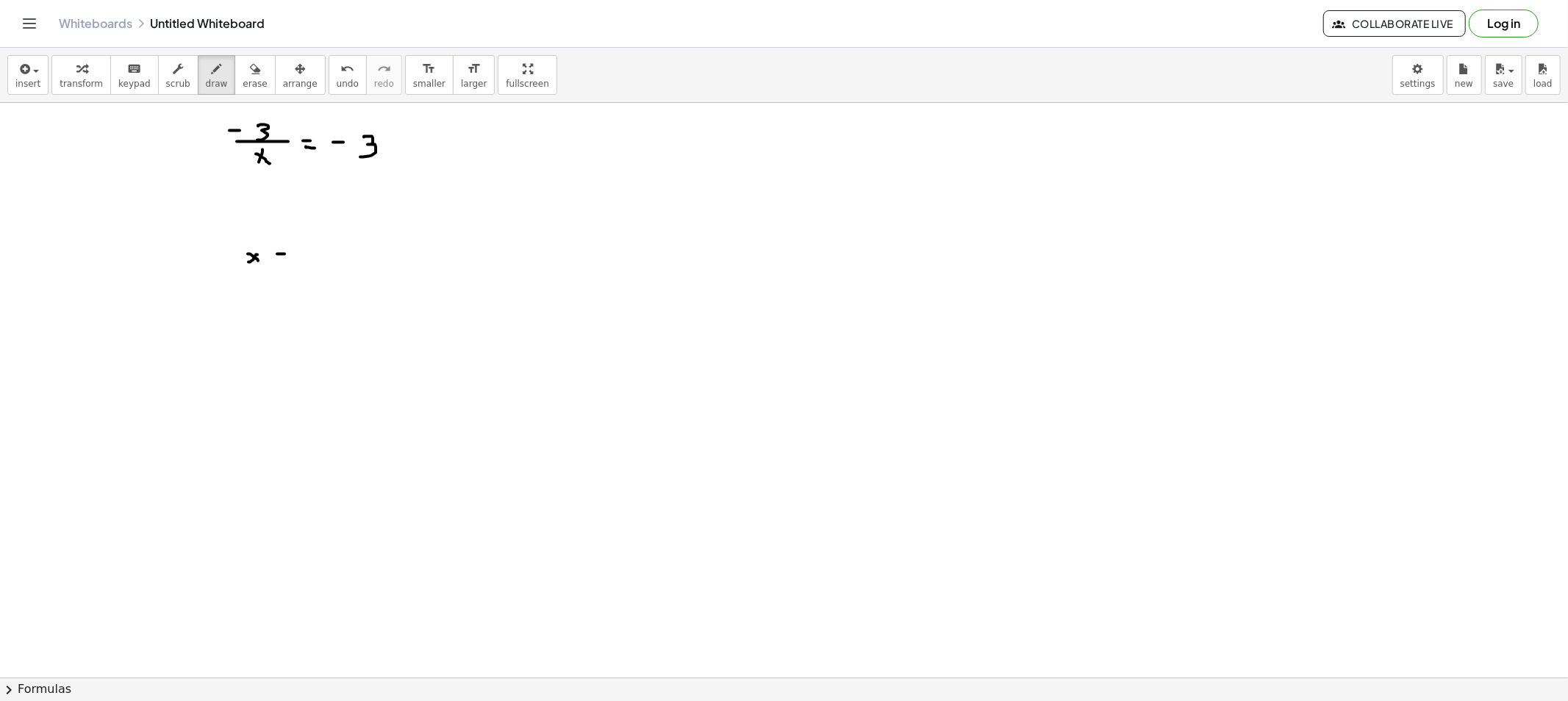
drag, startPoint x: 280, startPoint y: 259, endPoint x: 306, endPoint y: 258, distance: 26.0
click at [243, 89] on span "erase" at bounding box center [255, 83] width 24 height 10
drag, startPoint x: 302, startPoint y: 259, endPoint x: 319, endPoint y: 142, distance: 118.2
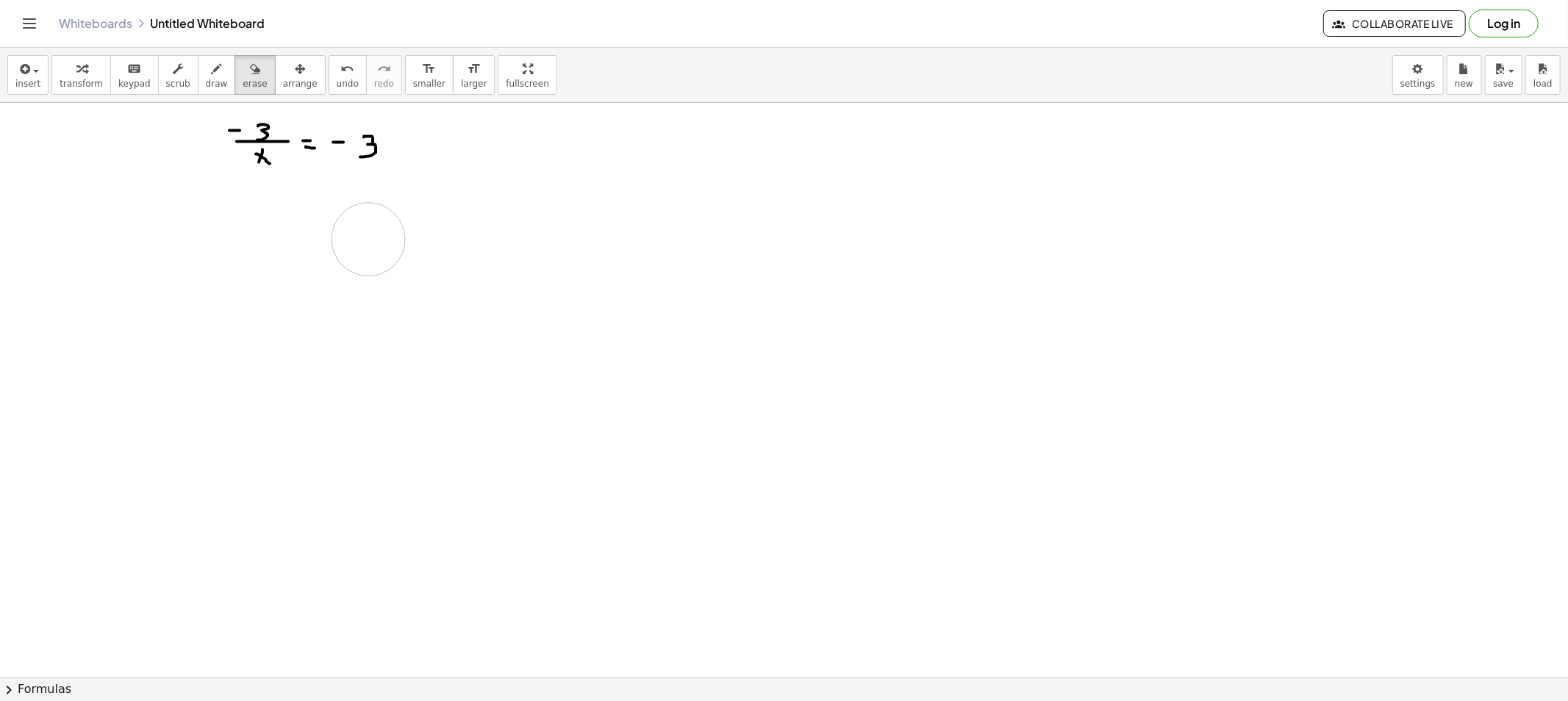
drag, startPoint x: 319, startPoint y: 142, endPoint x: 133, endPoint y: 131, distance: 186.3
click at [212, 69] on icon "button" at bounding box center [216, 69] width 10 height 18
click at [212, 77] on icon "button" at bounding box center [216, 69] width 10 height 18
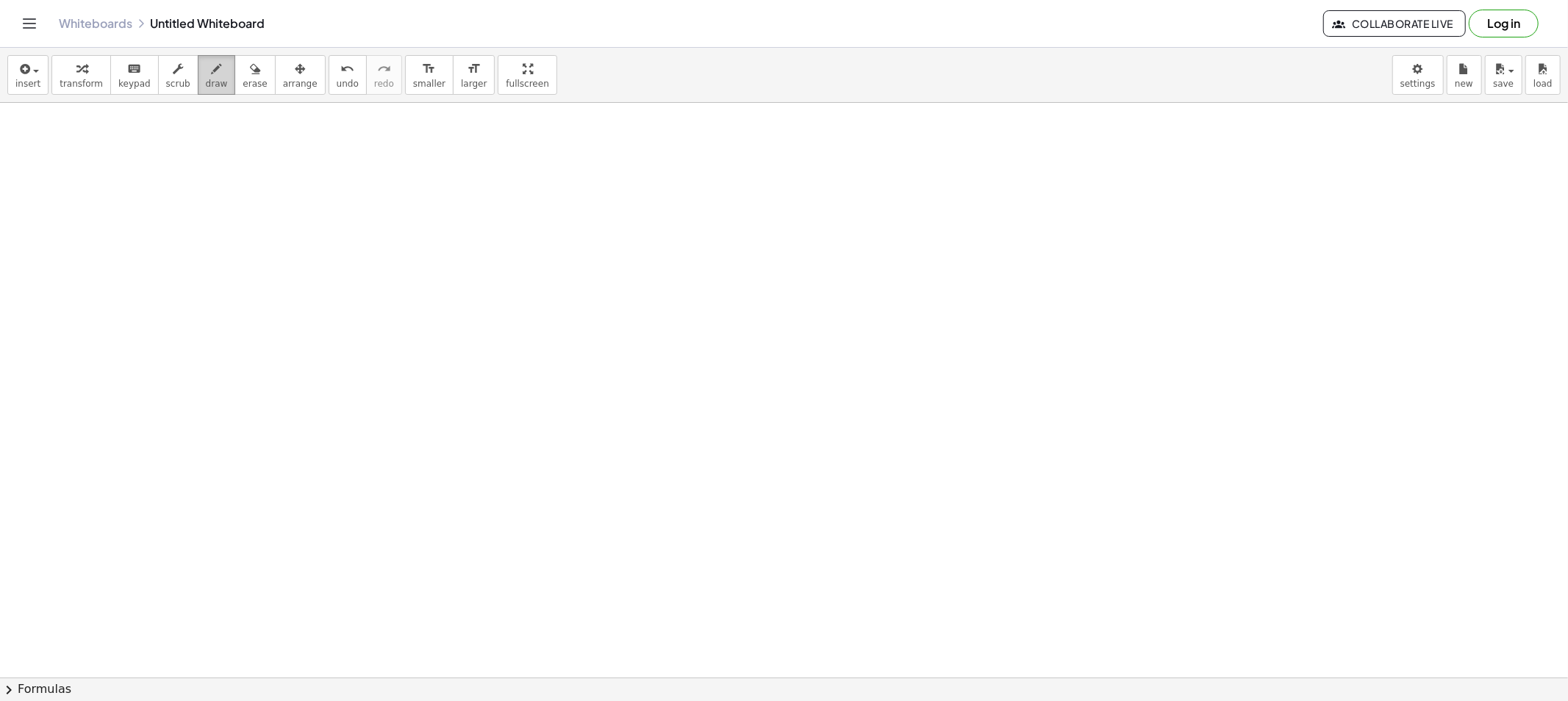
click at [206, 69] on div "button" at bounding box center [217, 68] width 22 height 18
click at [212, 67] on icon "button" at bounding box center [216, 69] width 10 height 18
drag, startPoint x: 208, startPoint y: 89, endPoint x: 230, endPoint y: 96, distance: 23.1
click at [206, 87] on button "draw" at bounding box center [216, 74] width 38 height 40
click at [207, 78] on span "draw" at bounding box center [217, 83] width 22 height 10
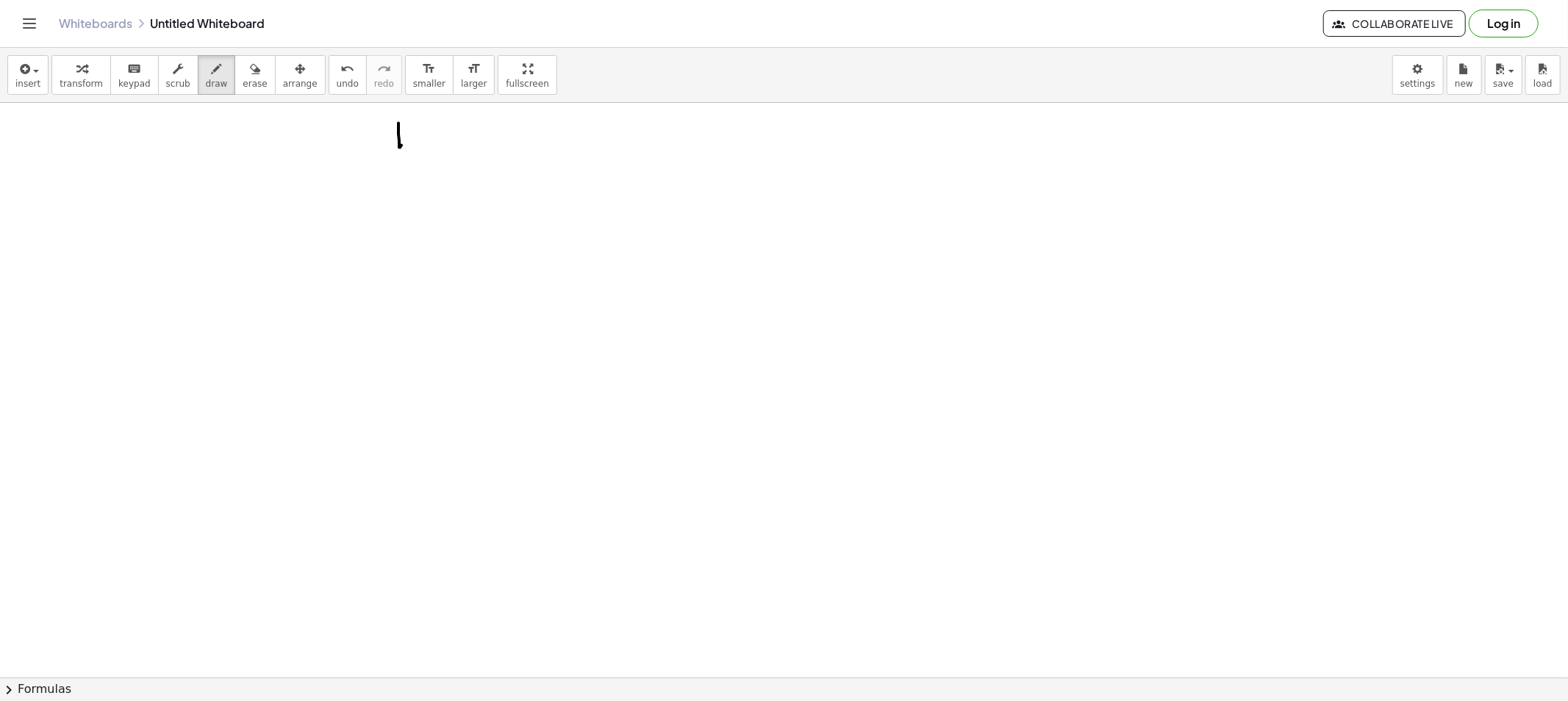
drag, startPoint x: 398, startPoint y: 124, endPoint x: 429, endPoint y: 129, distance: 31.4
drag, startPoint x: 426, startPoint y: 136, endPoint x: 457, endPoint y: 140, distance: 31.3
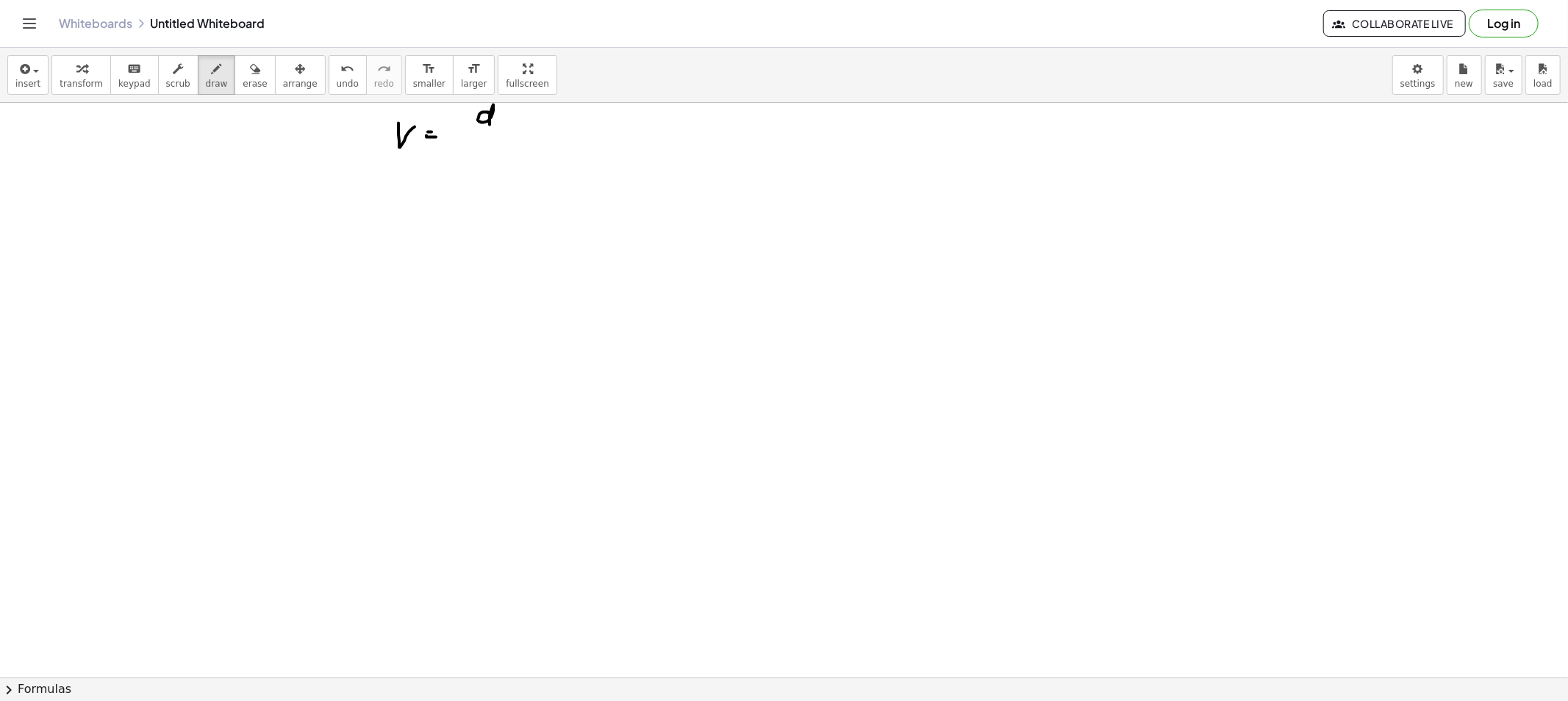
drag, startPoint x: 488, startPoint y: 113, endPoint x: 490, endPoint y: 125, distance: 12.2
drag, startPoint x: 462, startPoint y: 137, endPoint x: 505, endPoint y: 137, distance: 43.0
drag, startPoint x: 480, startPoint y: 150, endPoint x: 480, endPoint y: 160, distance: 10.0
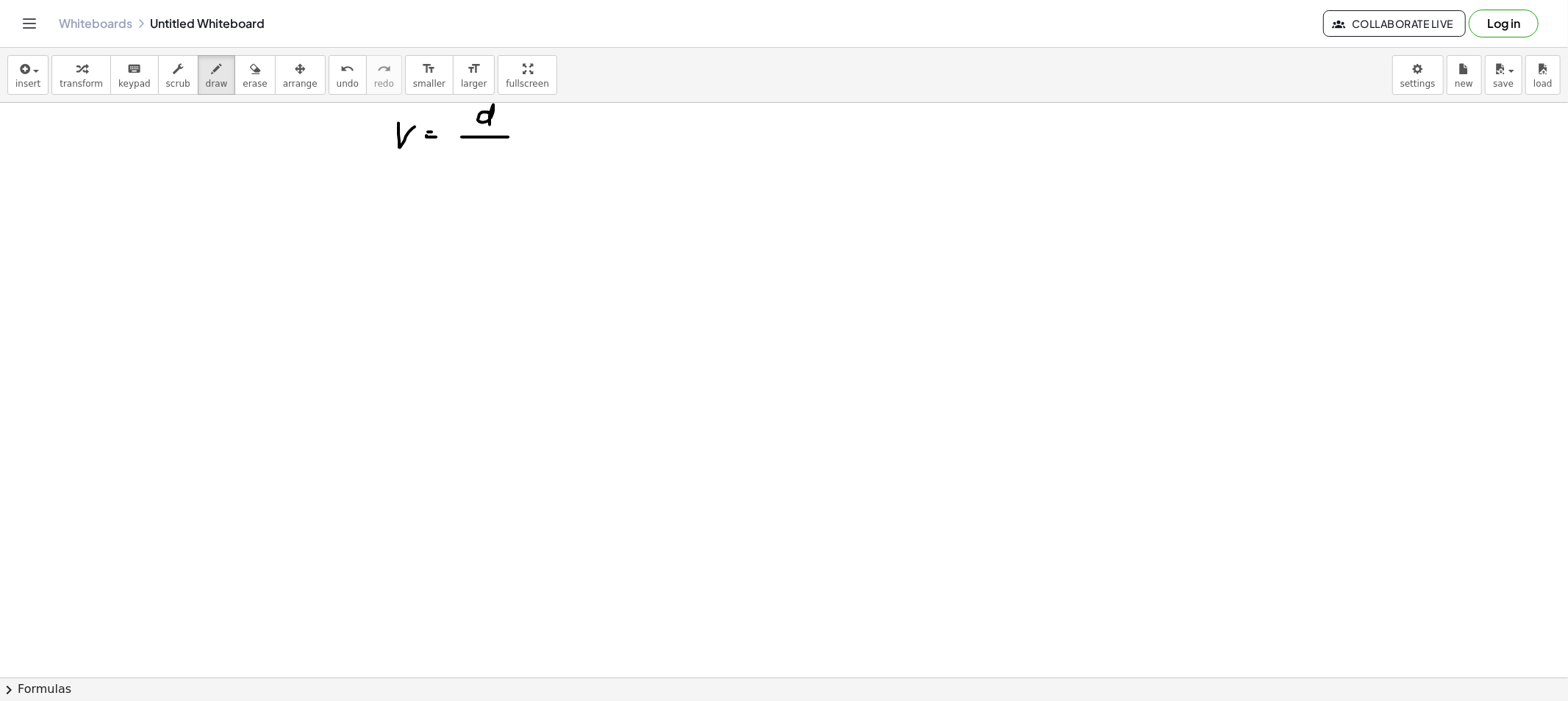
drag, startPoint x: 518, startPoint y: 115, endPoint x: 539, endPoint y: 116, distance: 21.0
drag, startPoint x: 522, startPoint y: 113, endPoint x: 523, endPoint y: 124, distance: 11.0
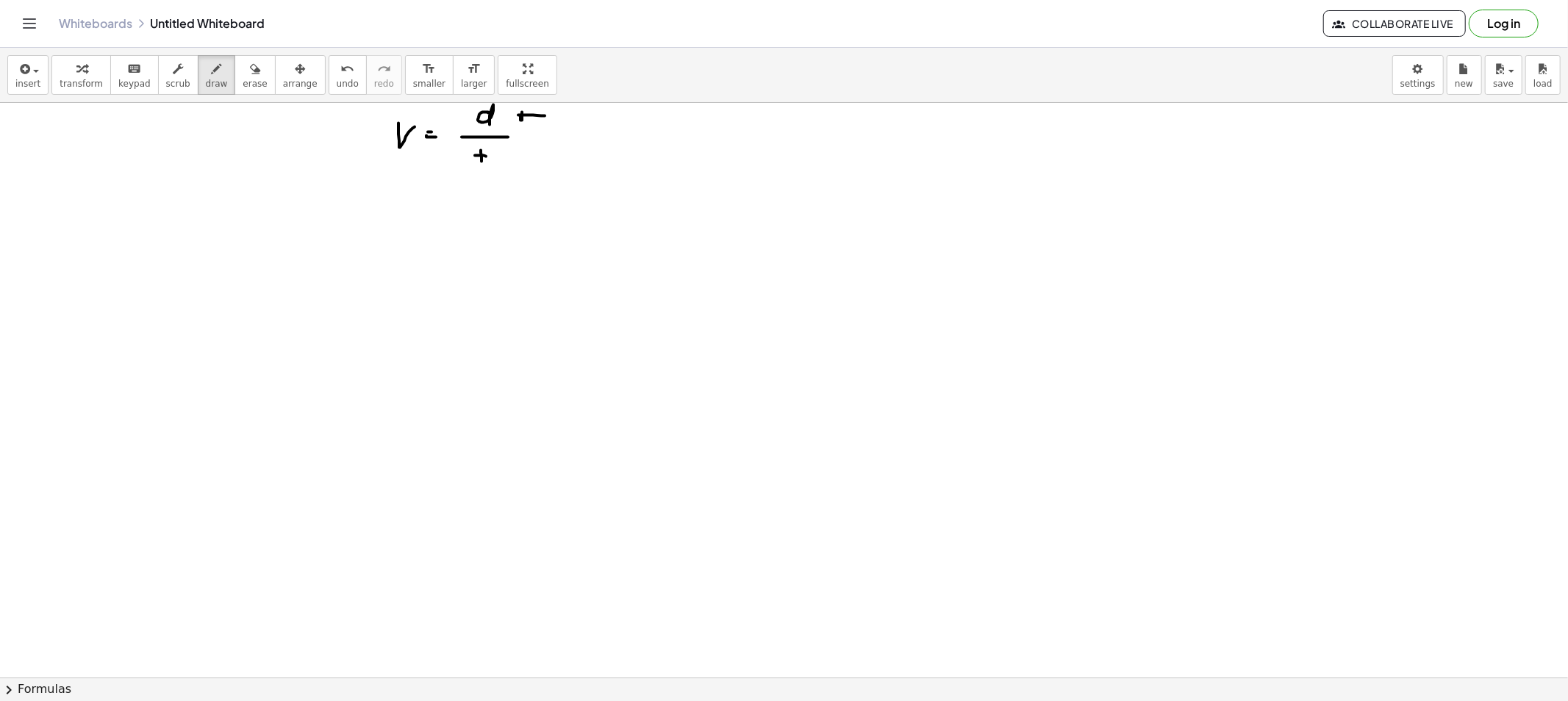
drag, startPoint x: 505, startPoint y: 158, endPoint x: 532, endPoint y: 160, distance: 27.1
drag, startPoint x: 557, startPoint y: 155, endPoint x: 557, endPoint y: 164, distance: 9.0
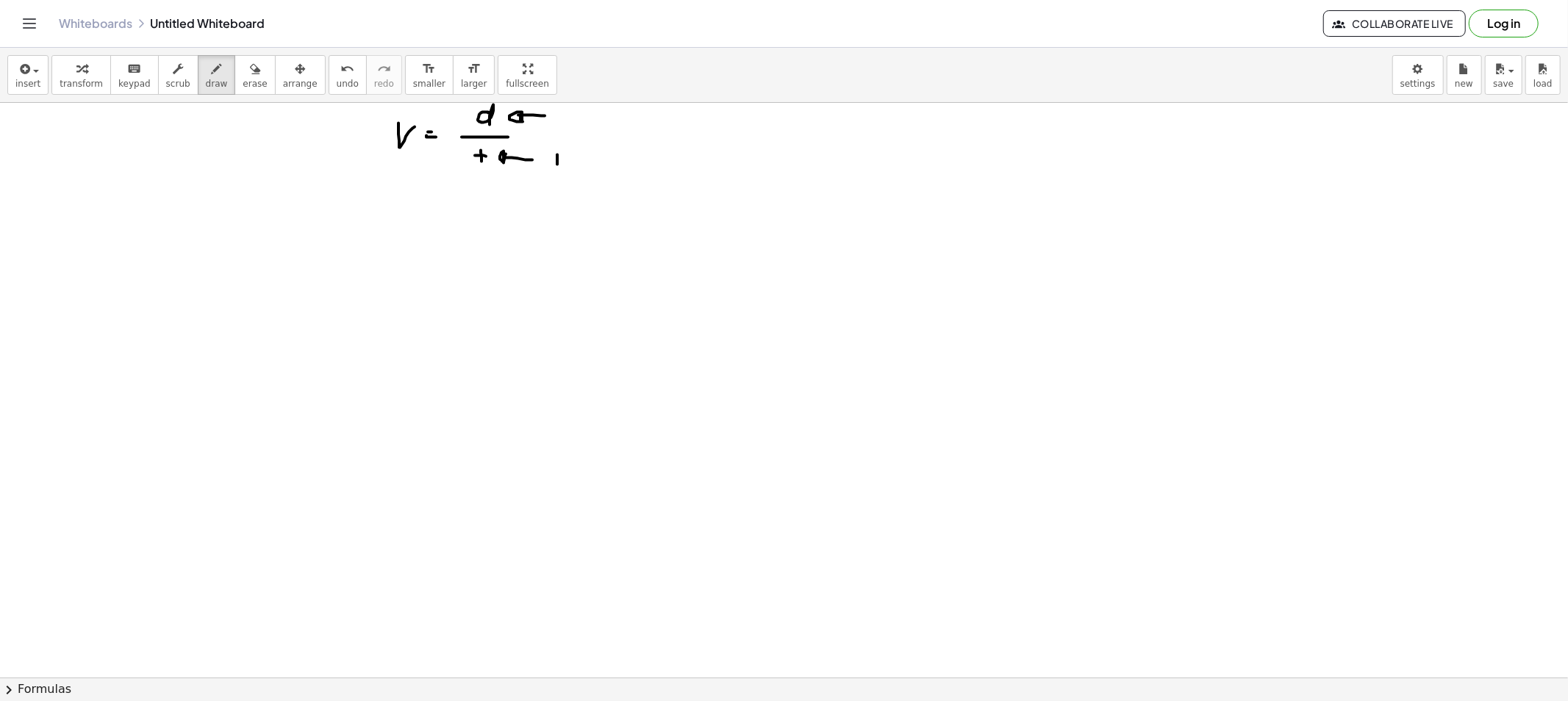
drag, startPoint x: 567, startPoint y: 107, endPoint x: 567, endPoint y: 118, distance: 11.0
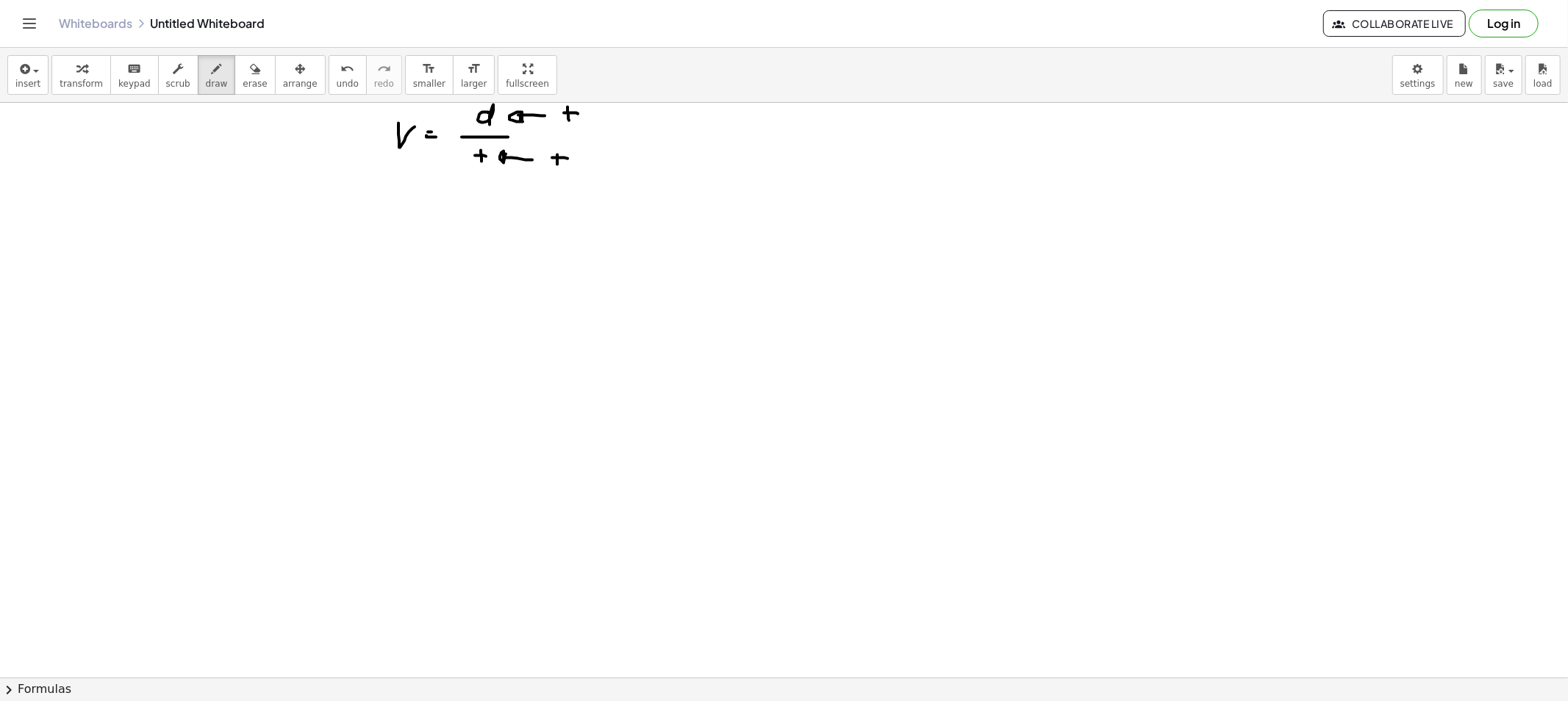
drag, startPoint x: 245, startPoint y: 70, endPoint x: 391, endPoint y: 97, distance: 148.5
click at [244, 70] on button "erase" at bounding box center [255, 74] width 41 height 40
drag, startPoint x: 607, startPoint y: 128, endPoint x: 544, endPoint y: 119, distance: 63.6
drag, startPoint x: 201, startPoint y: 66, endPoint x: 296, endPoint y: 91, distance: 98.2
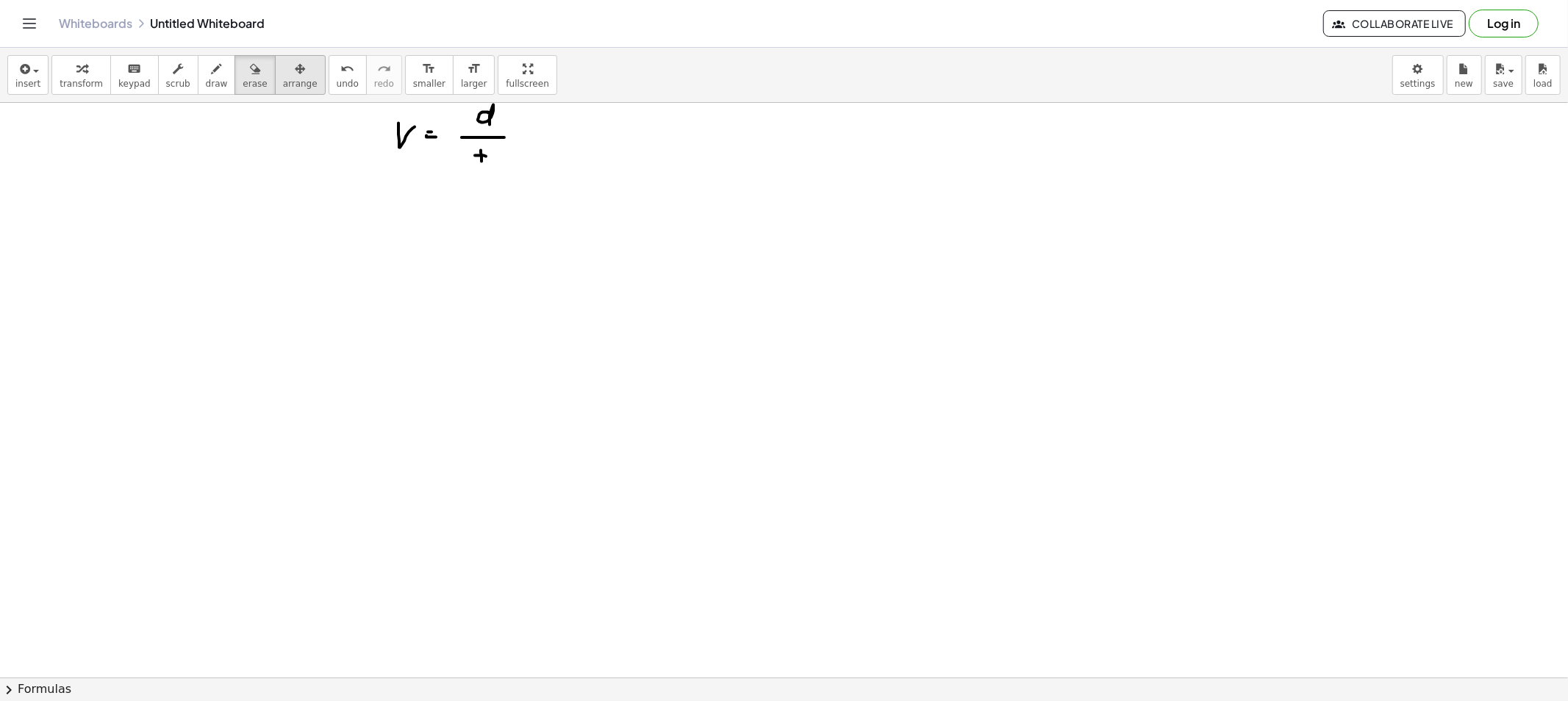
click at [212, 67] on icon "button" at bounding box center [216, 69] width 10 height 18
drag, startPoint x: 524, startPoint y: 117, endPoint x: 538, endPoint y: 118, distance: 14.0
drag, startPoint x: 505, startPoint y: 163, endPoint x: 520, endPoint y: 170, distance: 16.6
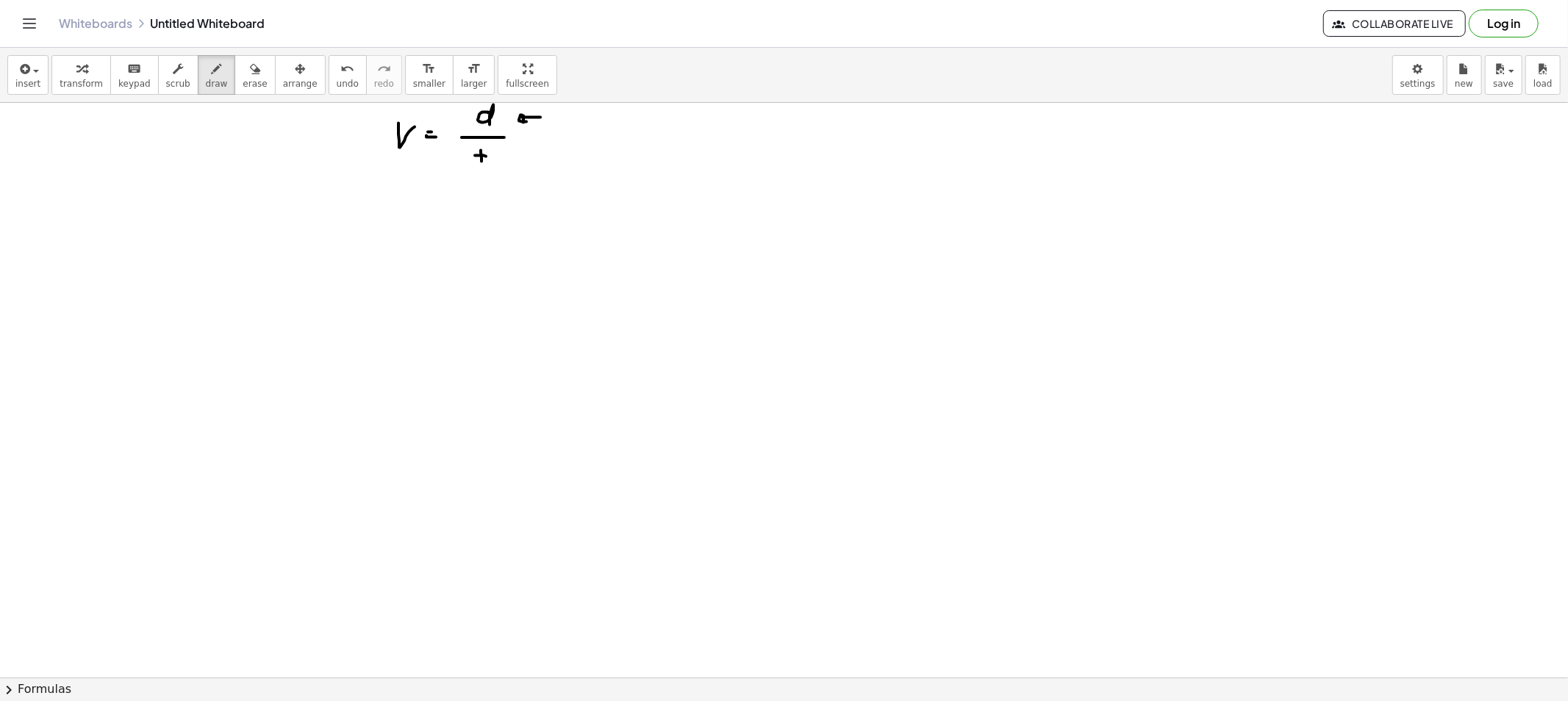
drag, startPoint x: 347, startPoint y: 137, endPoint x: 365, endPoint y: 138, distance: 18.0
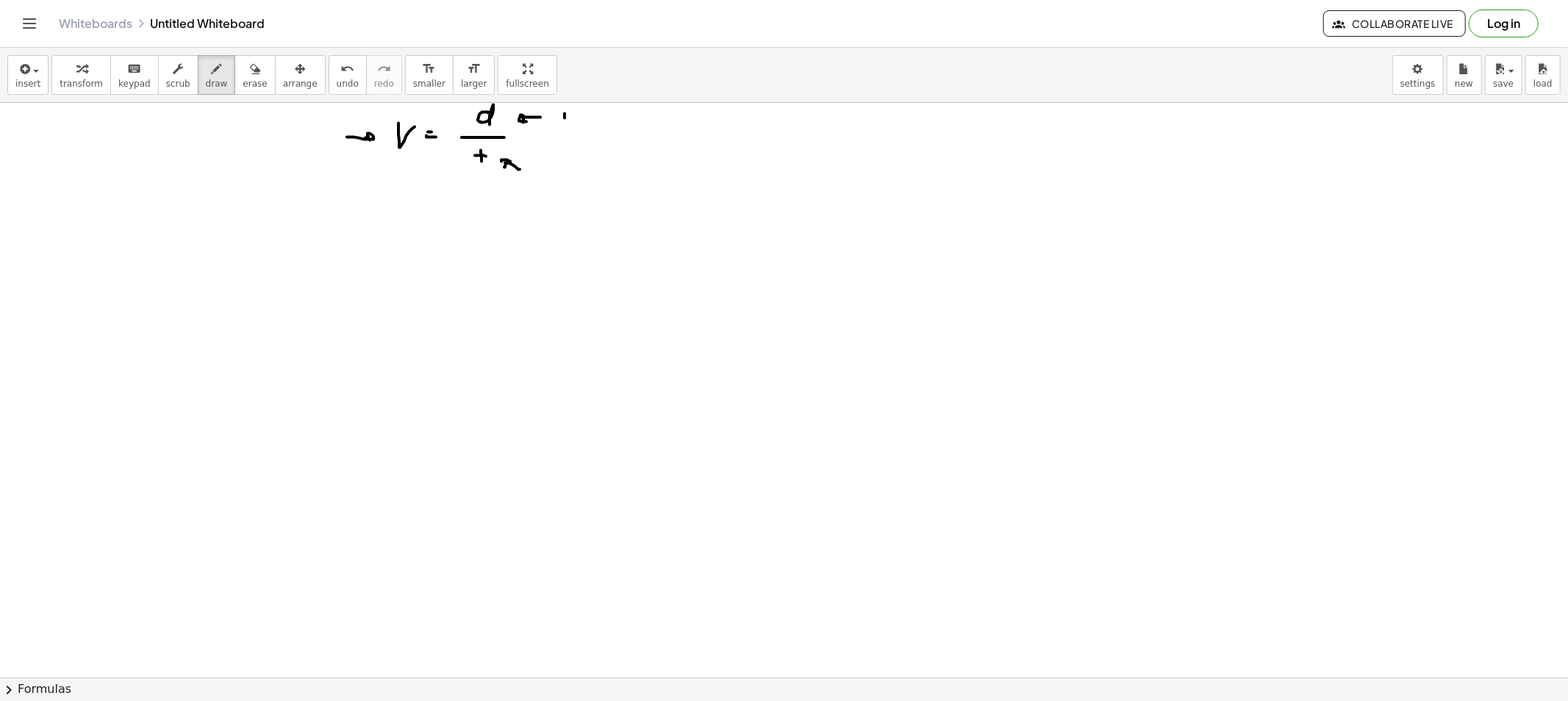
drag, startPoint x: 564, startPoint y: 118, endPoint x: 574, endPoint y: 117, distance: 10.0
drag, startPoint x: 578, startPoint y: 122, endPoint x: 592, endPoint y: 128, distance: 15.2
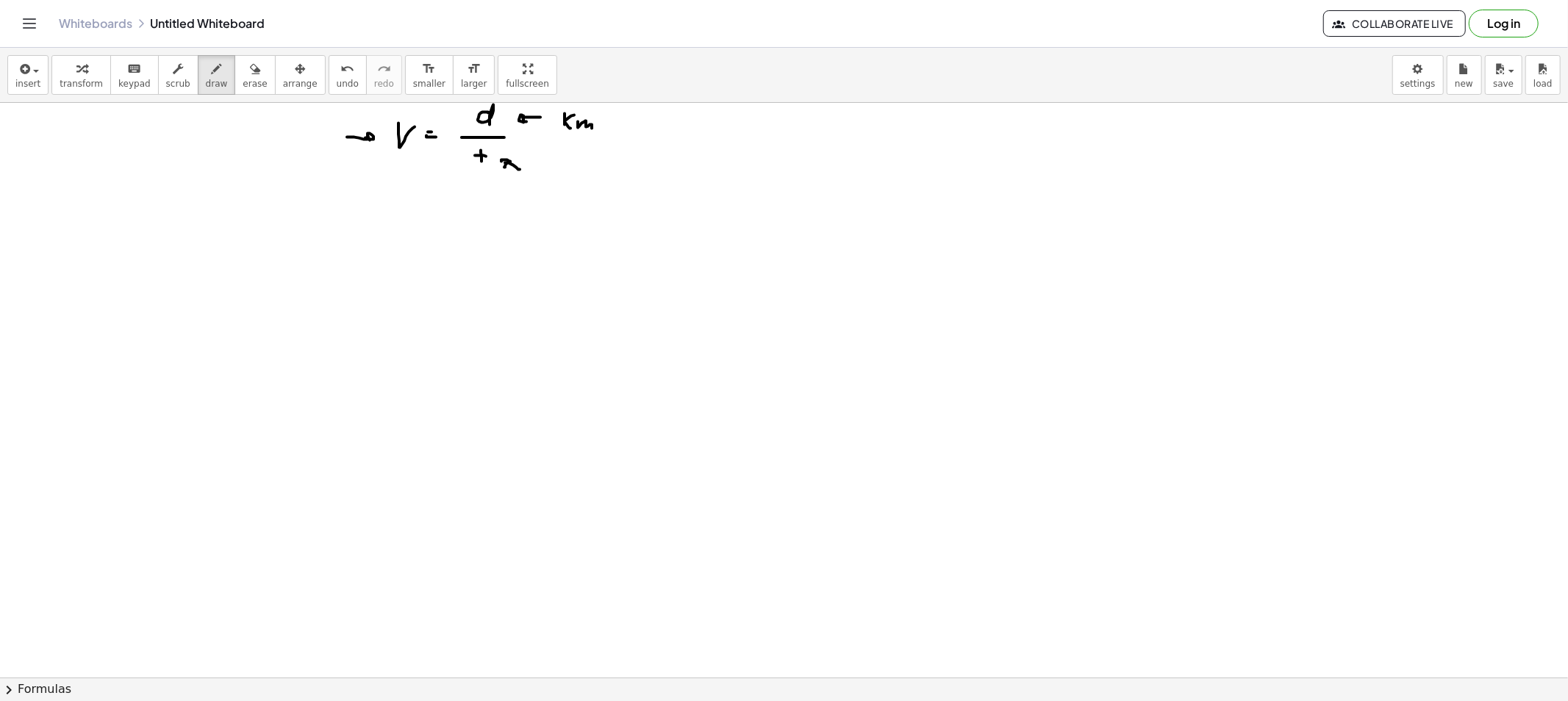
drag, startPoint x: 610, startPoint y: 126, endPoint x: 607, endPoint y: 133, distance: 7.6
drag, startPoint x: 628, startPoint y: 125, endPoint x: 643, endPoint y: 127, distance: 15.1
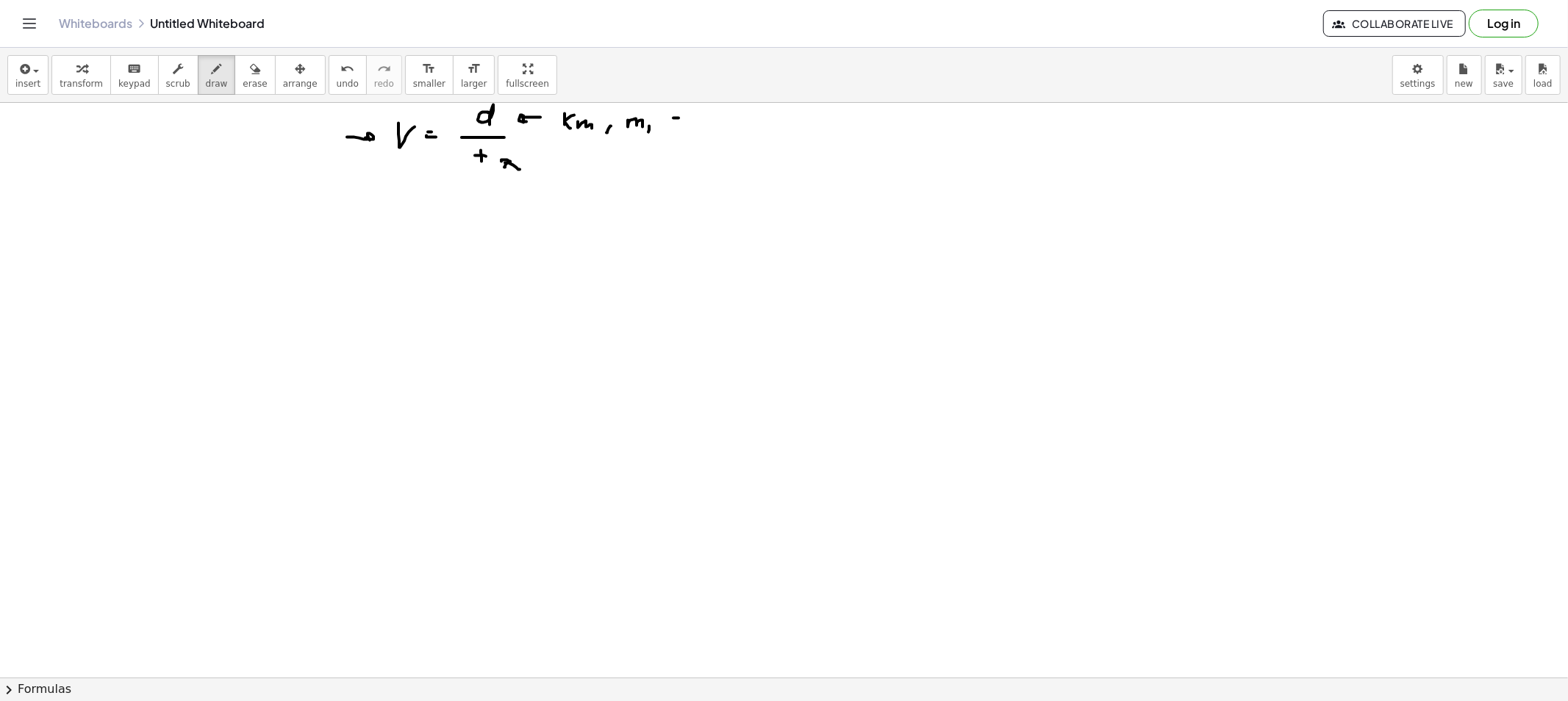
drag, startPoint x: 673, startPoint y: 118, endPoint x: 687, endPoint y: 127, distance: 16.6
drag, startPoint x: 689, startPoint y: 124, endPoint x: 720, endPoint y: 129, distance: 31.4
drag, startPoint x: 720, startPoint y: 128, endPoint x: 711, endPoint y: 136, distance: 12.0
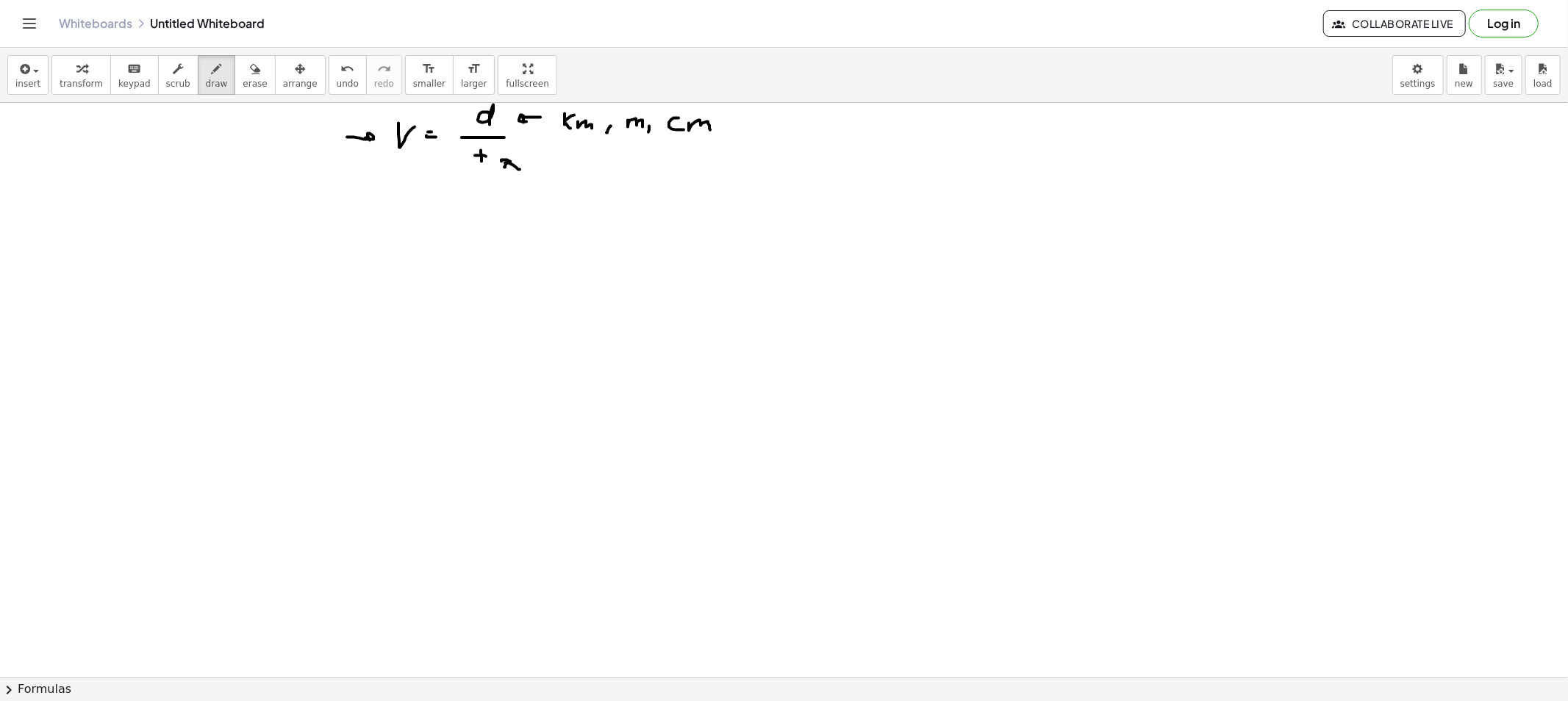
drag, startPoint x: 737, startPoint y: 125, endPoint x: 759, endPoint y: 128, distance: 22.2
drag, startPoint x: 761, startPoint y: 130, endPoint x: 777, endPoint y: 129, distance: 16.0
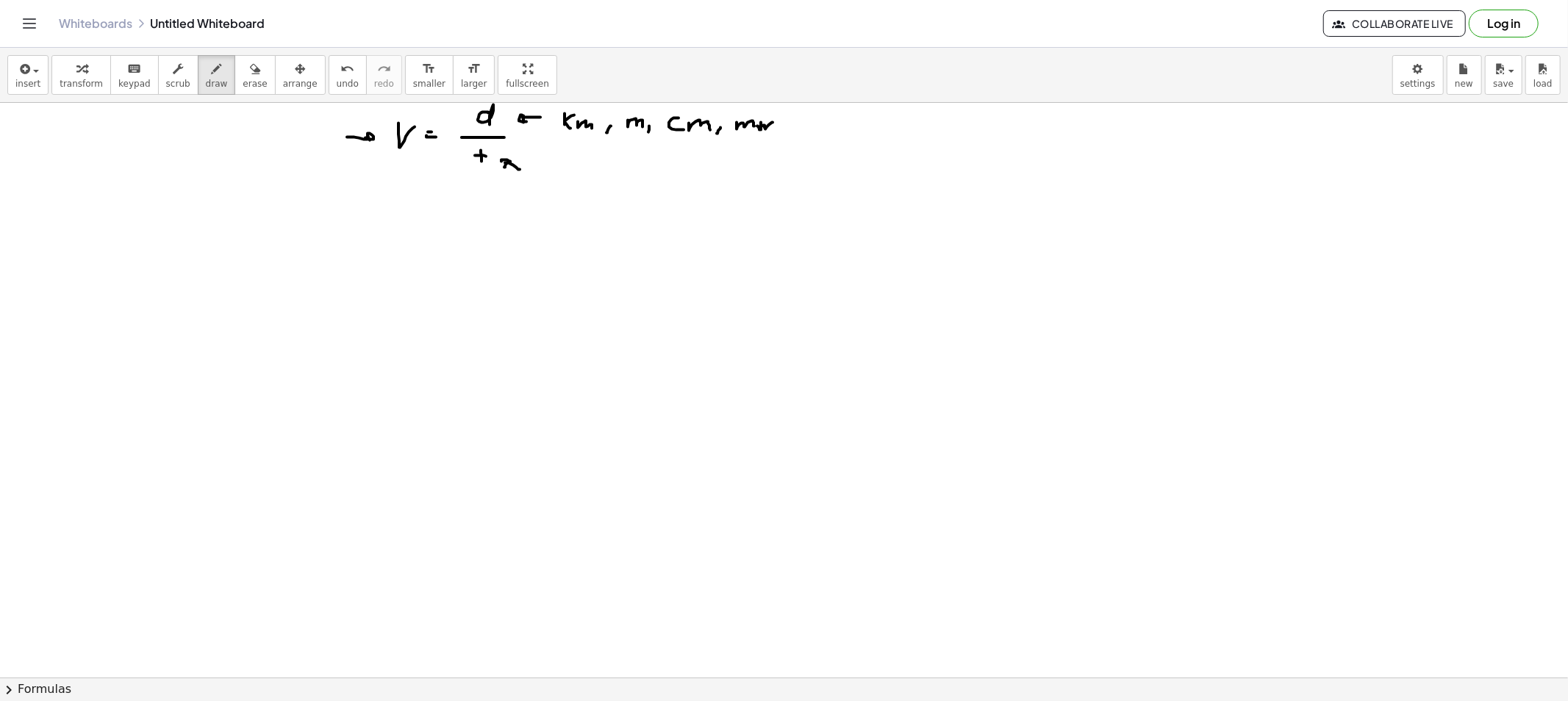
drag, startPoint x: 804, startPoint y: 125, endPoint x: 826, endPoint y: 121, distance: 22.4
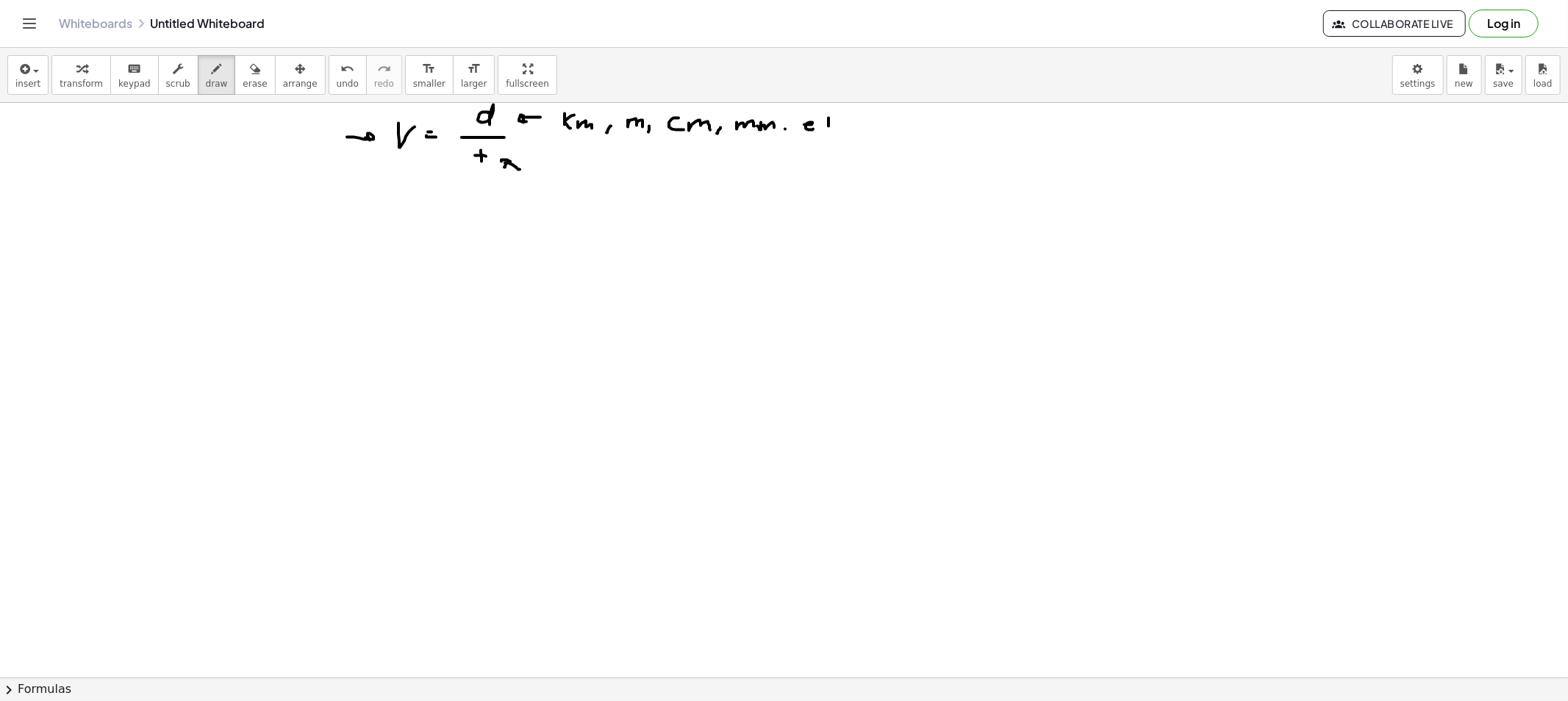
drag, startPoint x: 831, startPoint y: 125, endPoint x: 838, endPoint y: 126, distance: 7.1
drag, startPoint x: 844, startPoint y: 125, endPoint x: 861, endPoint y: 135, distance: 19.7
click at [206, 76] on div "button" at bounding box center [217, 68] width 22 height 18
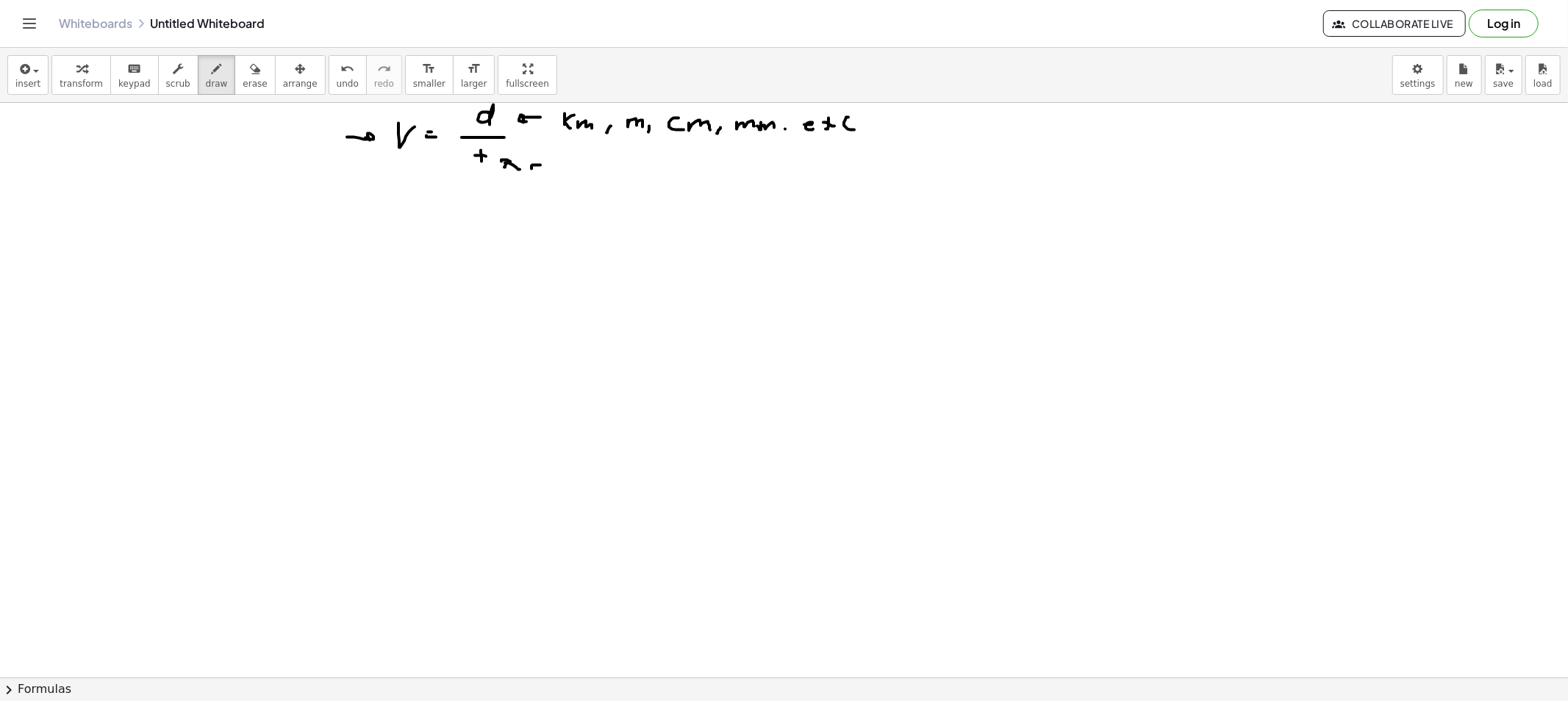
drag, startPoint x: 532, startPoint y: 165, endPoint x: 531, endPoint y: 179, distance: 14.0
drag, startPoint x: 574, startPoint y: 176, endPoint x: 604, endPoint y: 182, distance: 30.6
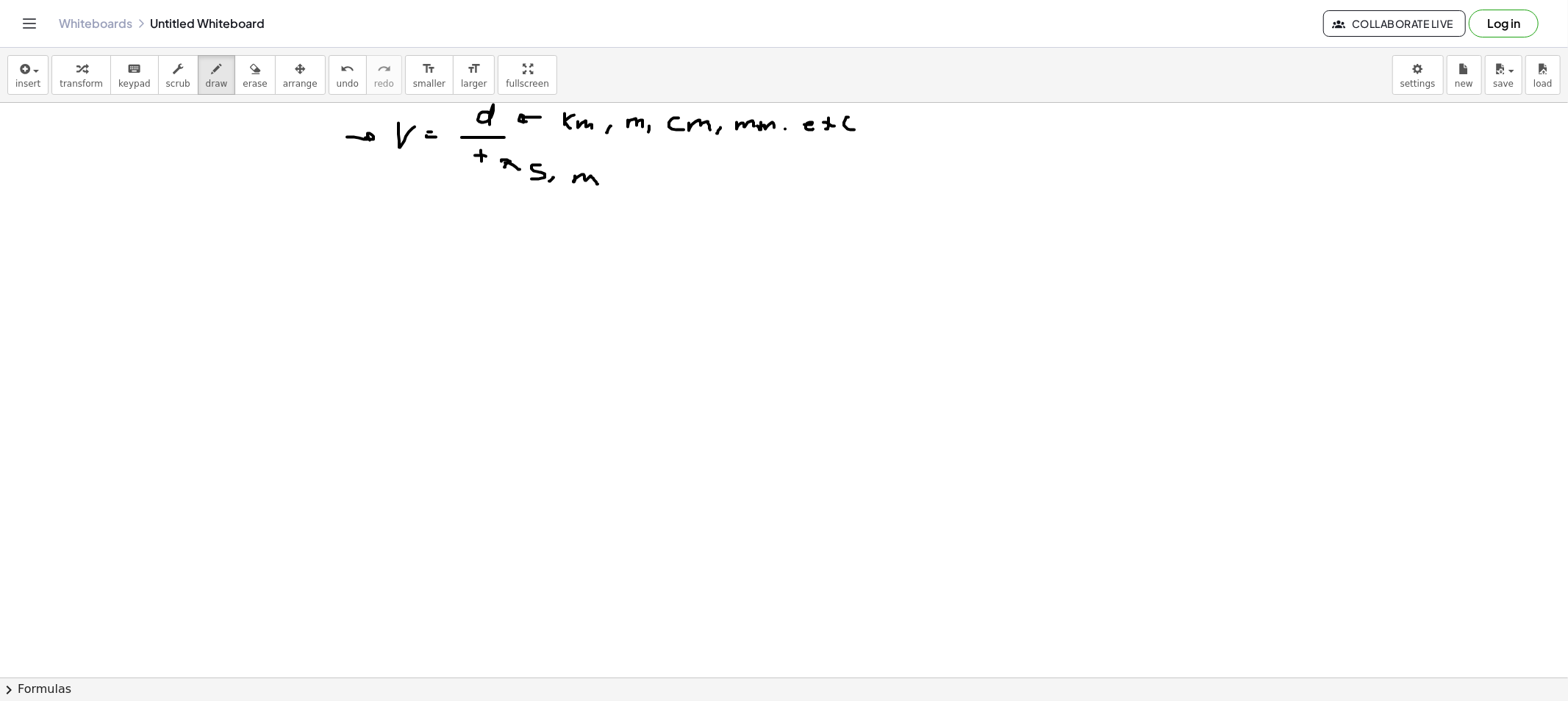
drag, startPoint x: 606, startPoint y: 181, endPoint x: 607, endPoint y: 190, distance: 9.1
drag, startPoint x: 638, startPoint y: 170, endPoint x: 652, endPoint y: 177, distance: 15.7
drag, startPoint x: 652, startPoint y: 177, endPoint x: 661, endPoint y: 185, distance: 12.0
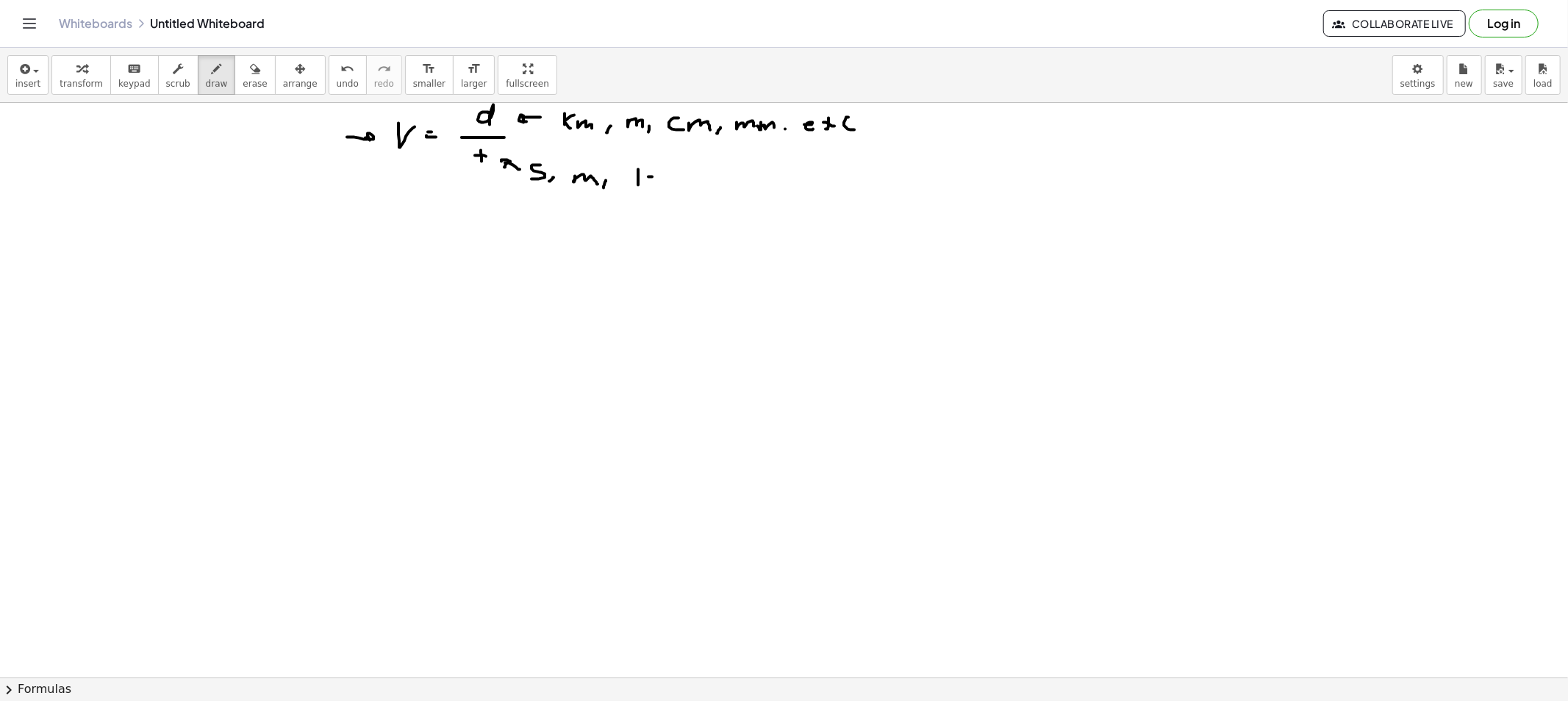
drag, startPoint x: 640, startPoint y: 179, endPoint x: 652, endPoint y: 179, distance: 12.0
click at [240, 77] on button "erase" at bounding box center [255, 74] width 41 height 40
drag, startPoint x: 302, startPoint y: 135, endPoint x: 342, endPoint y: 136, distance: 40.0
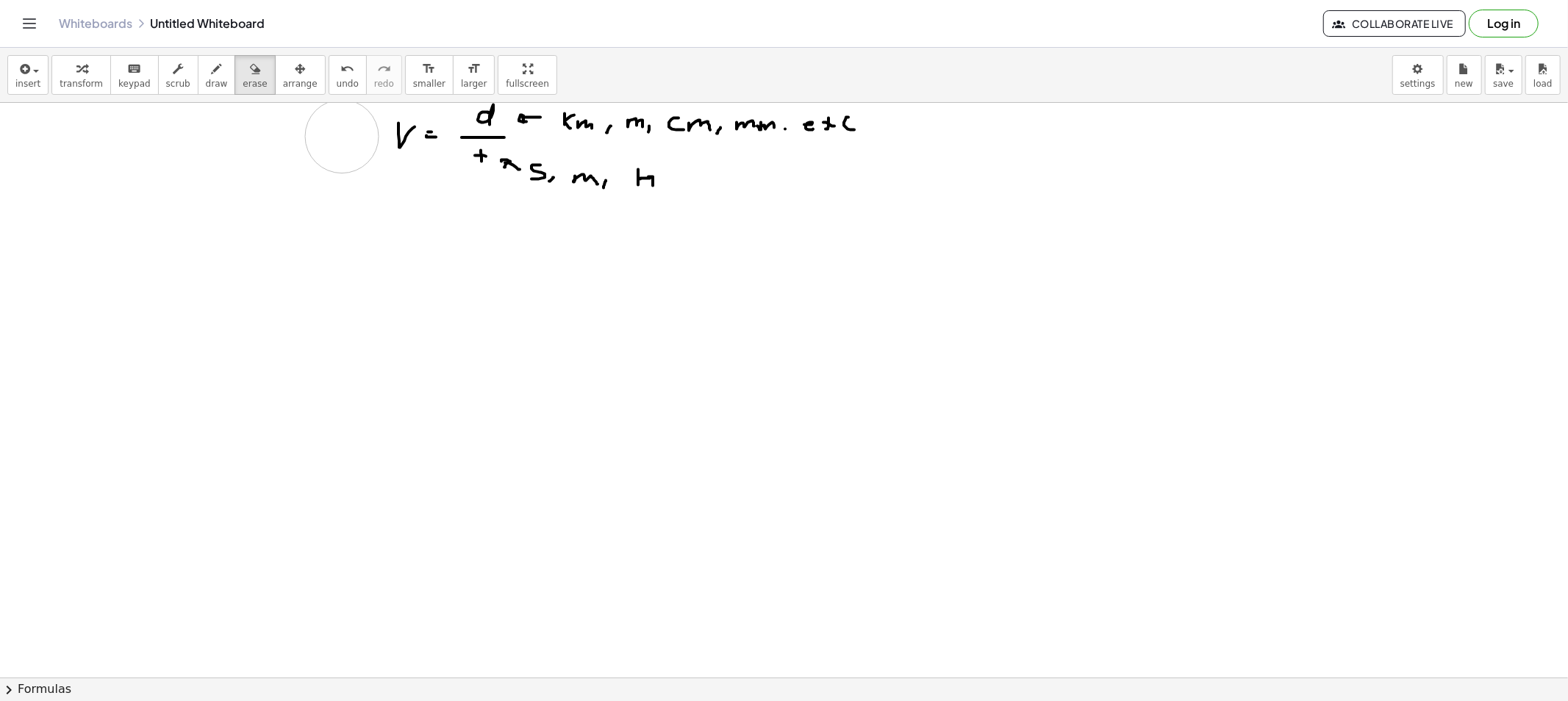
click at [197, 83] on button "draw" at bounding box center [216, 74] width 38 height 40
drag, startPoint x: 319, startPoint y: 138, endPoint x: 366, endPoint y: 150, distance: 48.5
click at [180, 75] on button "scrub" at bounding box center [179, 74] width 41 height 40
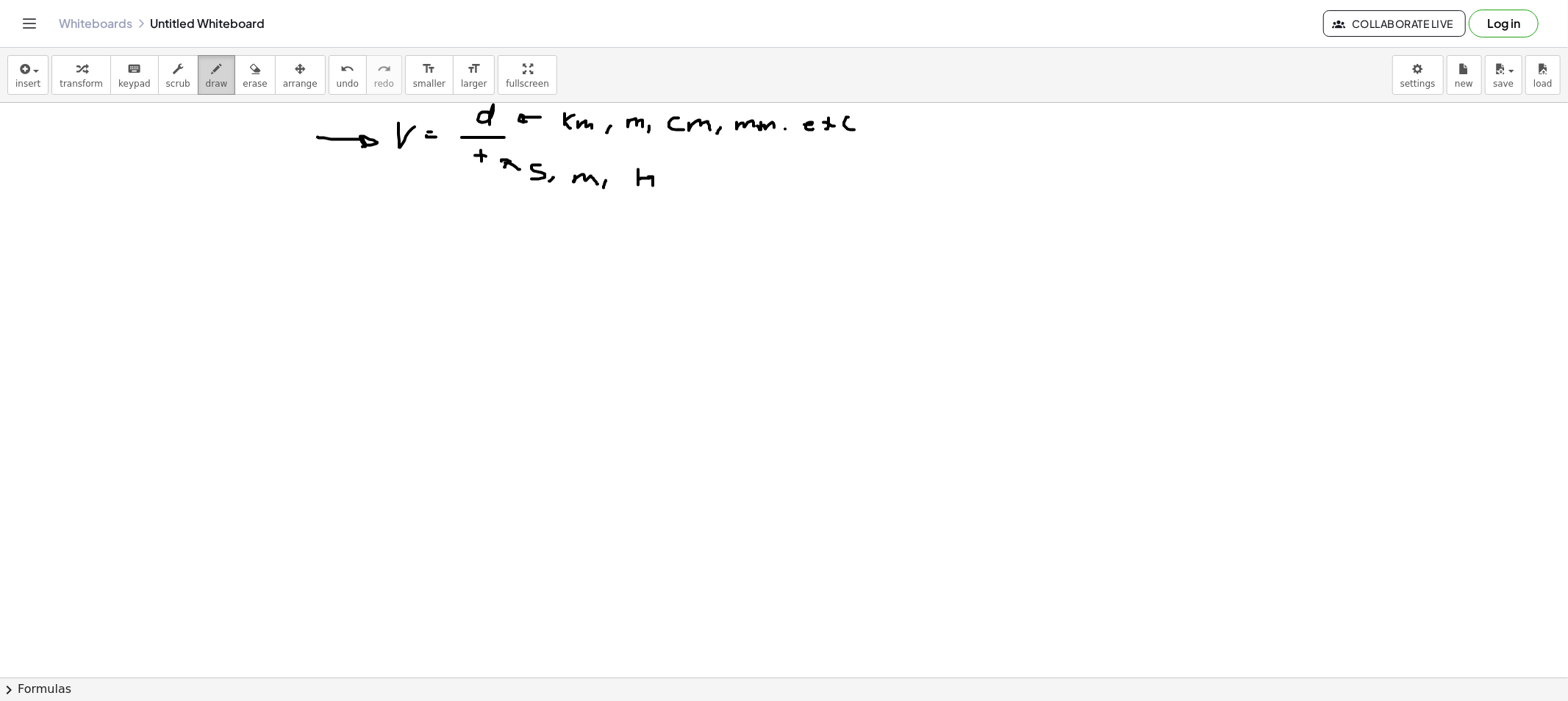
click at [206, 83] on span "draw" at bounding box center [217, 83] width 22 height 10
drag, startPoint x: 258, startPoint y: 121, endPoint x: 272, endPoint y: 132, distance: 17.8
drag, startPoint x: 287, startPoint y: 120, endPoint x: 268, endPoint y: 147, distance: 33.0
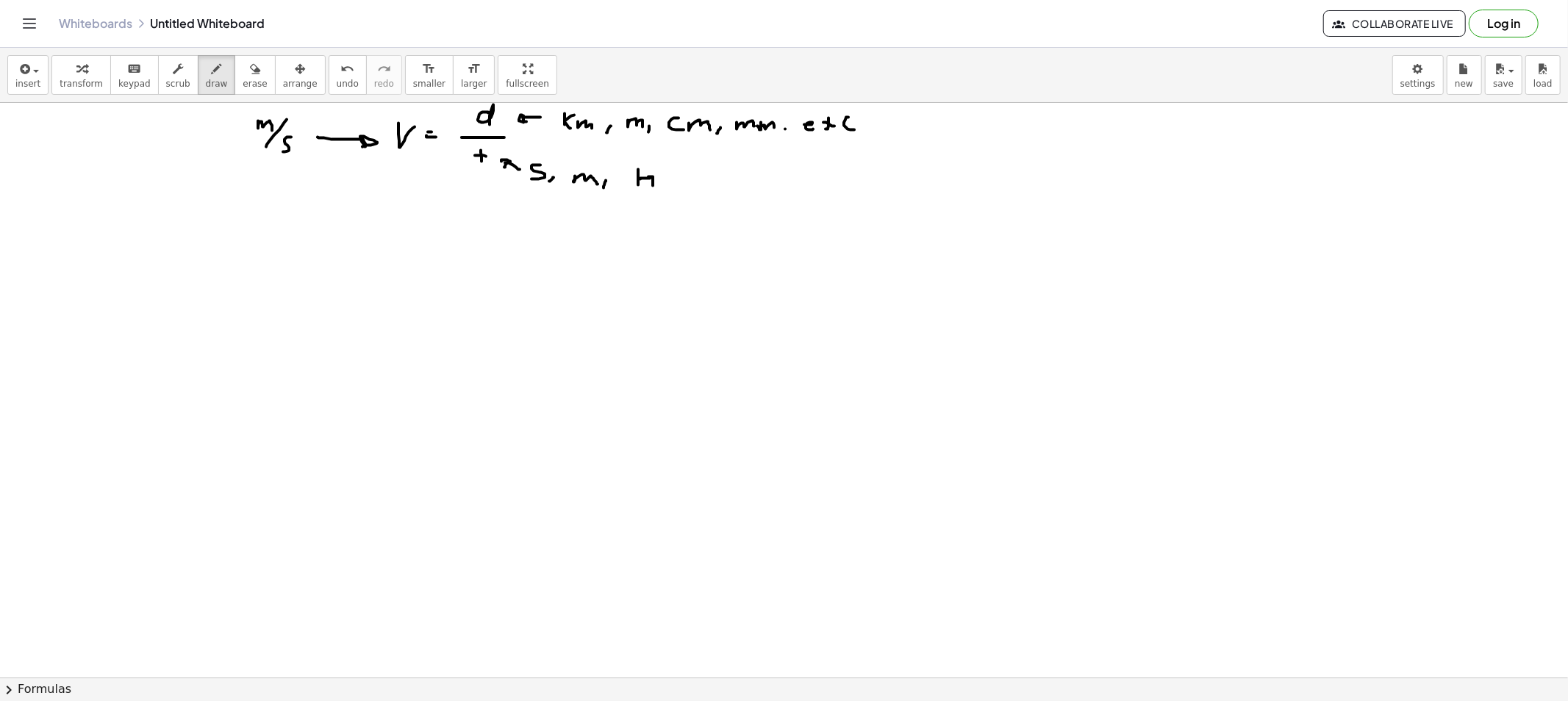
drag, startPoint x: 291, startPoint y: 137, endPoint x: 279, endPoint y: 152, distance: 19.2
drag, startPoint x: 273, startPoint y: 203, endPoint x: 278, endPoint y: 185, distance: 18.7
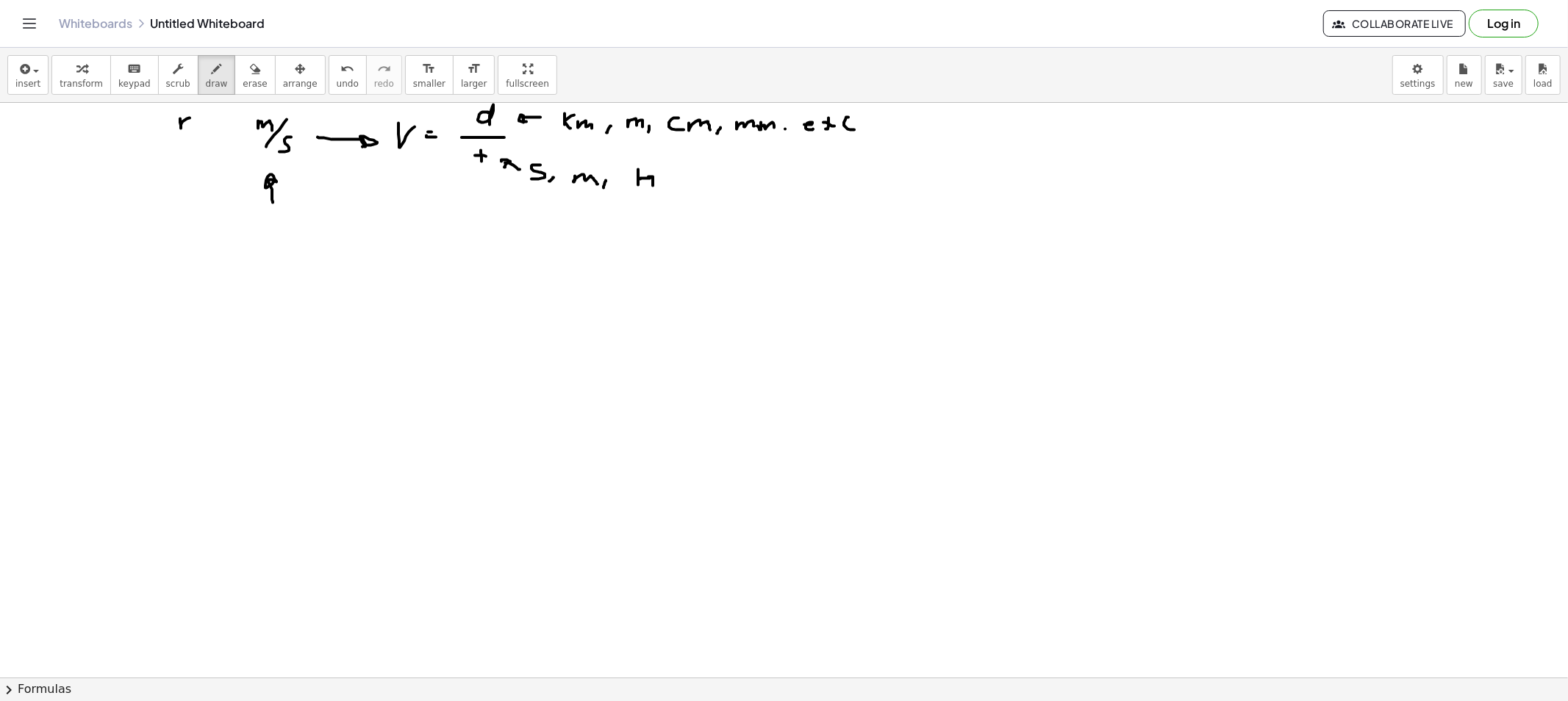
drag, startPoint x: 192, startPoint y: 125, endPoint x: 224, endPoint y: 115, distance: 33.5
drag, startPoint x: 224, startPoint y: 115, endPoint x: 201, endPoint y: 148, distance: 40.2
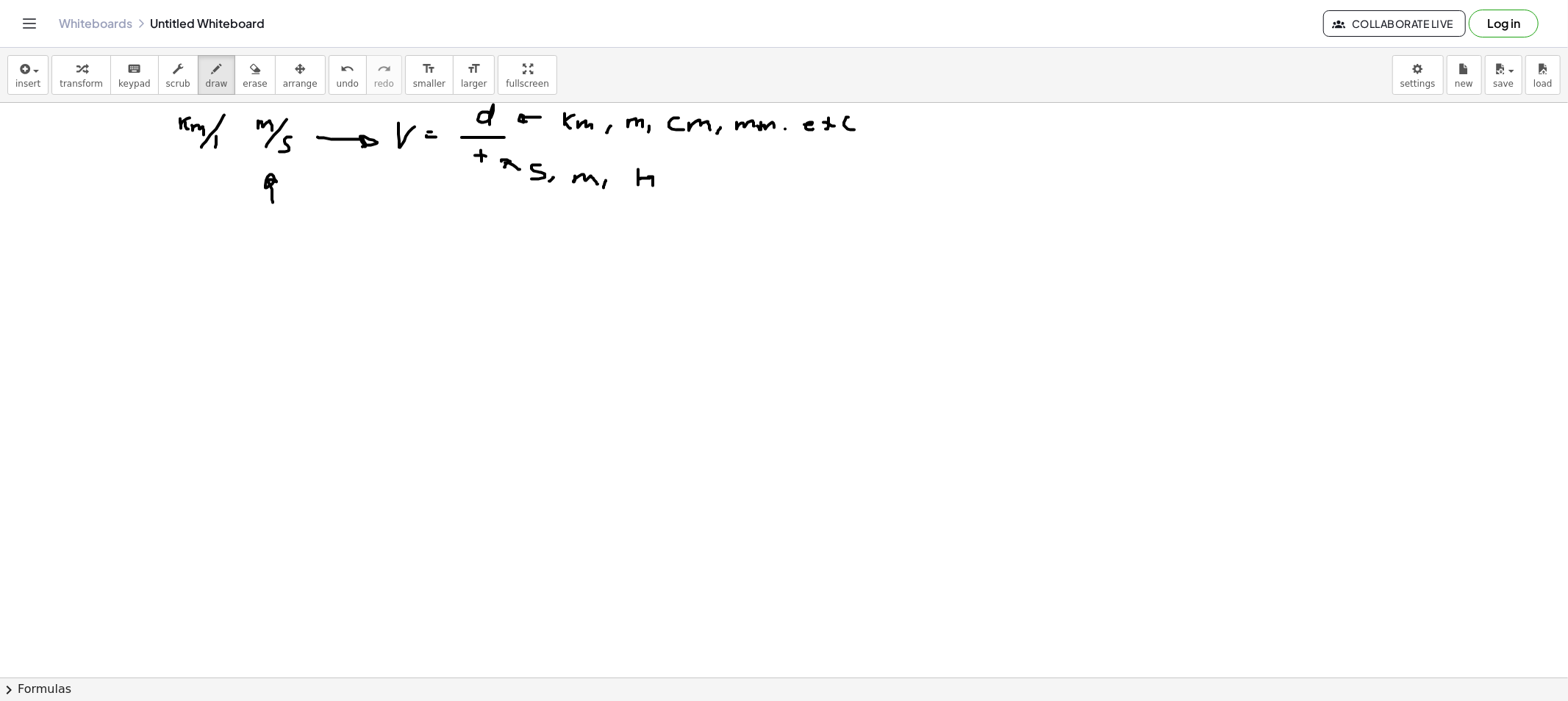
drag, startPoint x: 215, startPoint y: 148, endPoint x: 226, endPoint y: 150, distance: 11.2
drag, startPoint x: 99, startPoint y: 122, endPoint x: 105, endPoint y: 114, distance: 10.0
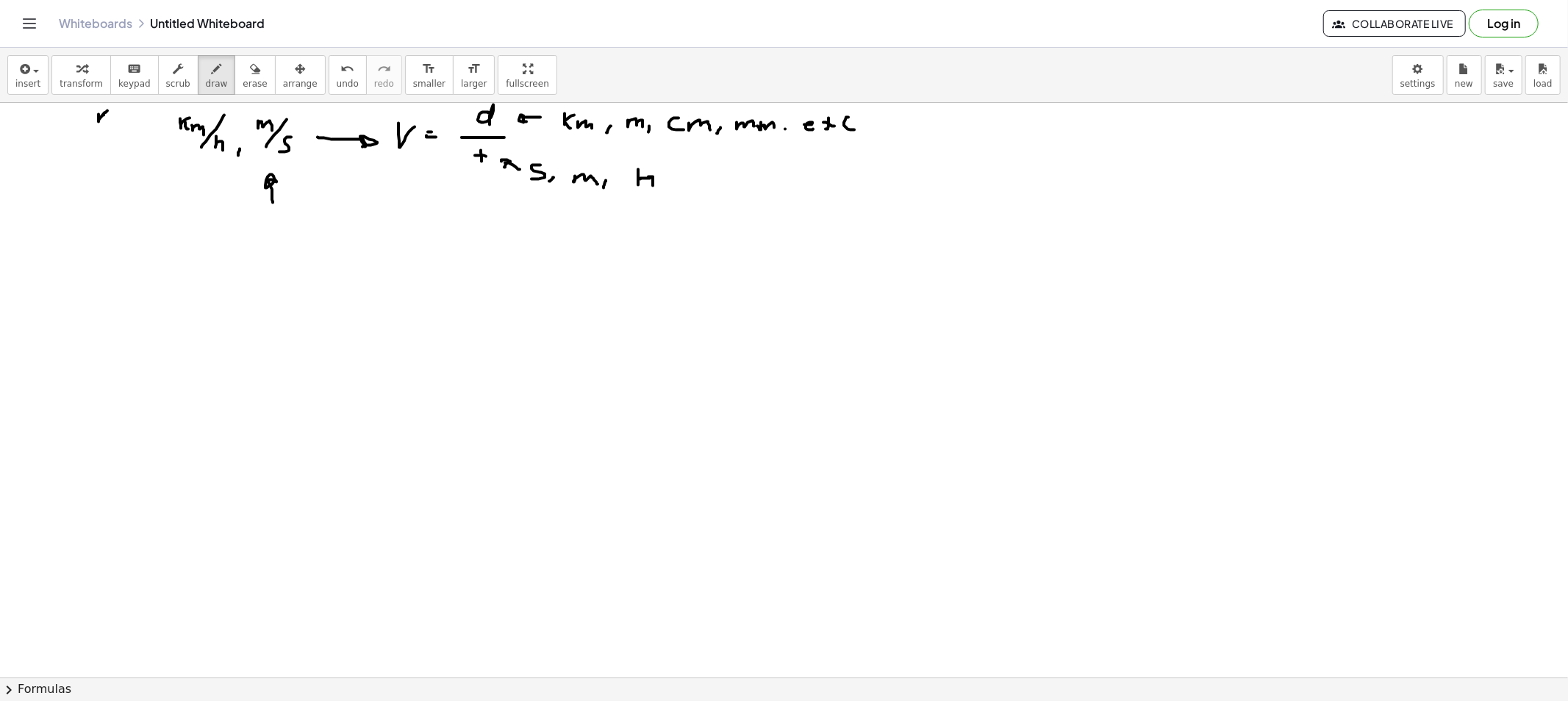
drag, startPoint x: 103, startPoint y: 115, endPoint x: 112, endPoint y: 117, distance: 9.2
drag, startPoint x: 112, startPoint y: 117, endPoint x: 126, endPoint y: 127, distance: 17.2
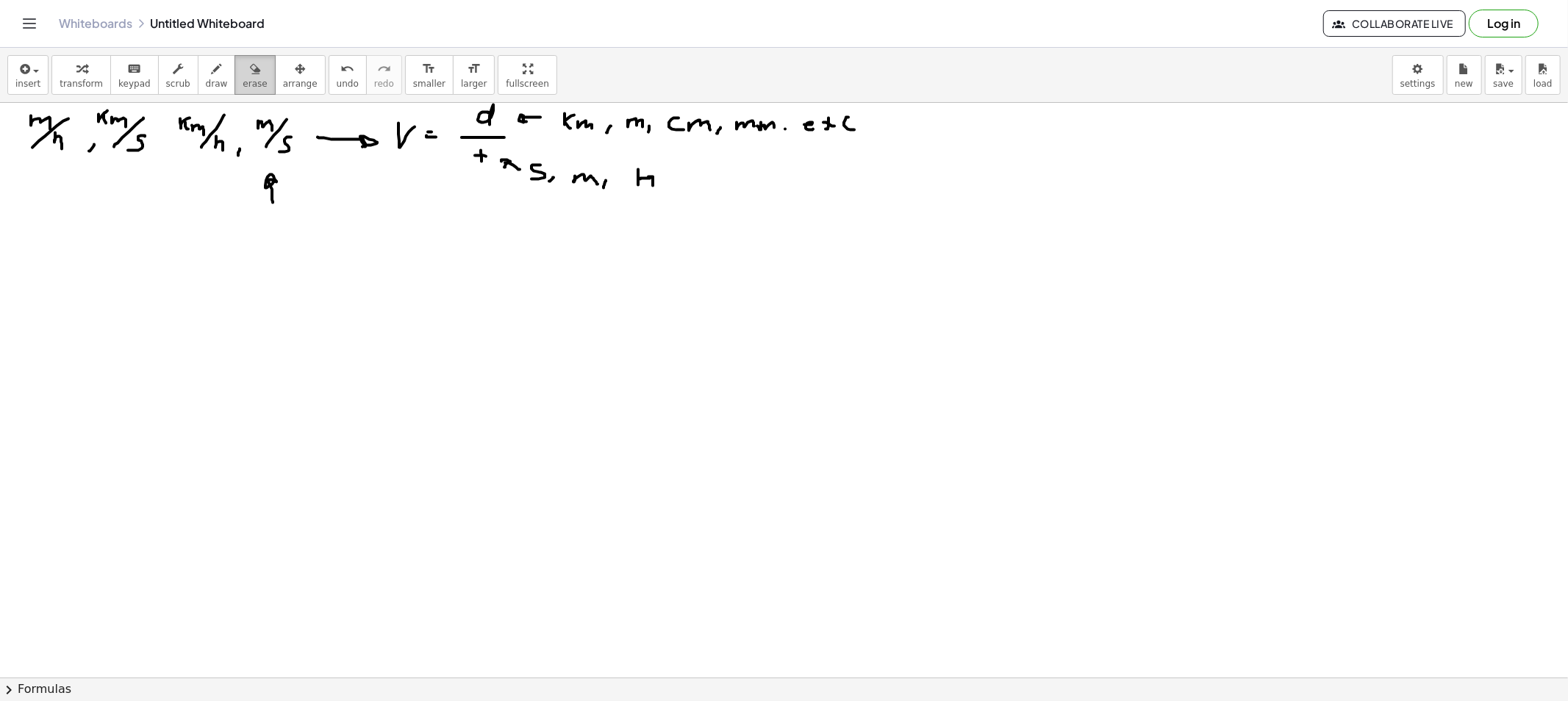
drag, startPoint x: 235, startPoint y: 71, endPoint x: 235, endPoint y: 81, distance: 10.0
click at [250, 77] on icon "button" at bounding box center [255, 69] width 10 height 18
drag, startPoint x: 281, startPoint y: 230, endPoint x: 278, endPoint y: 208, distance: 22.2
drag, startPoint x: 342, startPoint y: 156, endPoint x: 147, endPoint y: 134, distance: 196.2
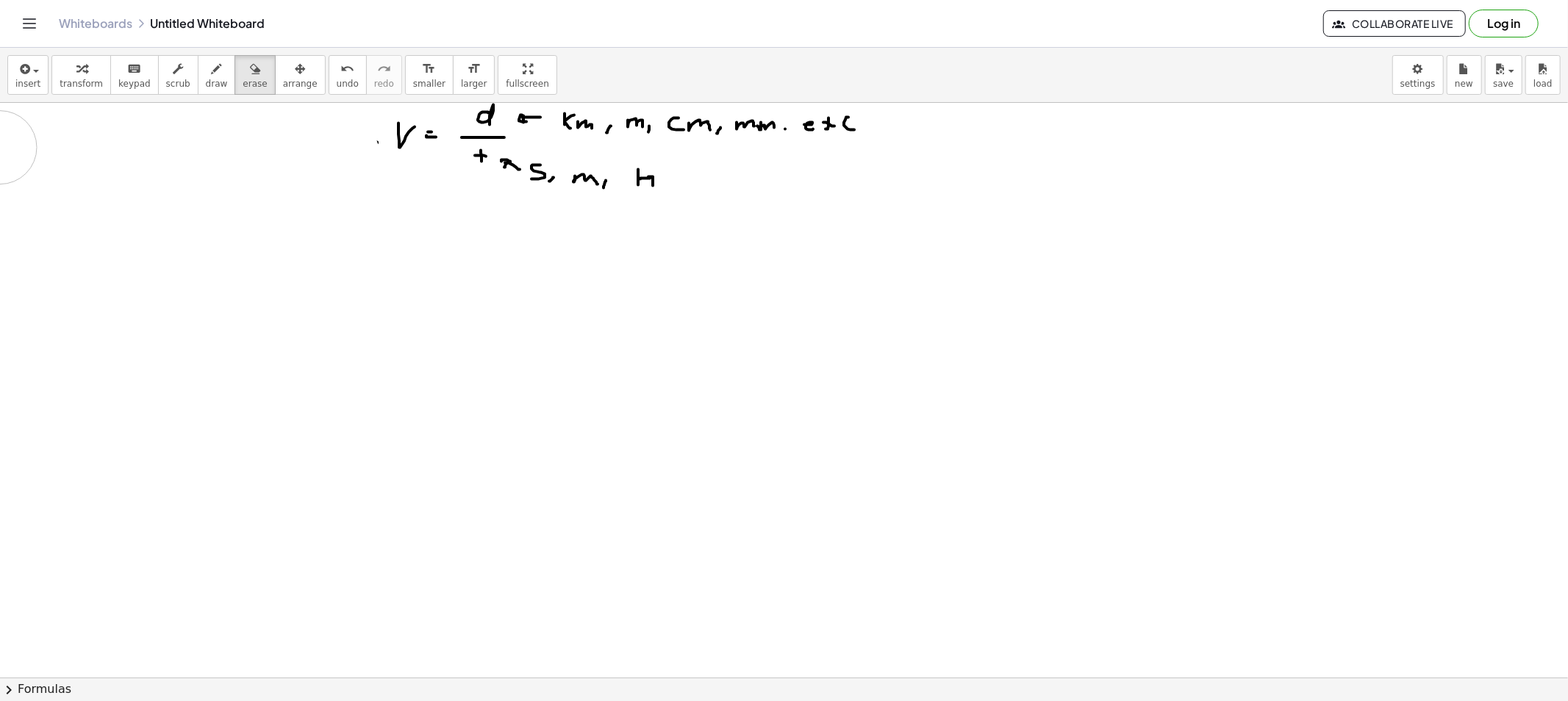
drag, startPoint x: 287, startPoint y: 149, endPoint x: 336, endPoint y: 142, distance: 49.5
drag, startPoint x: 533, startPoint y: 196, endPoint x: 669, endPoint y: 179, distance: 137.1
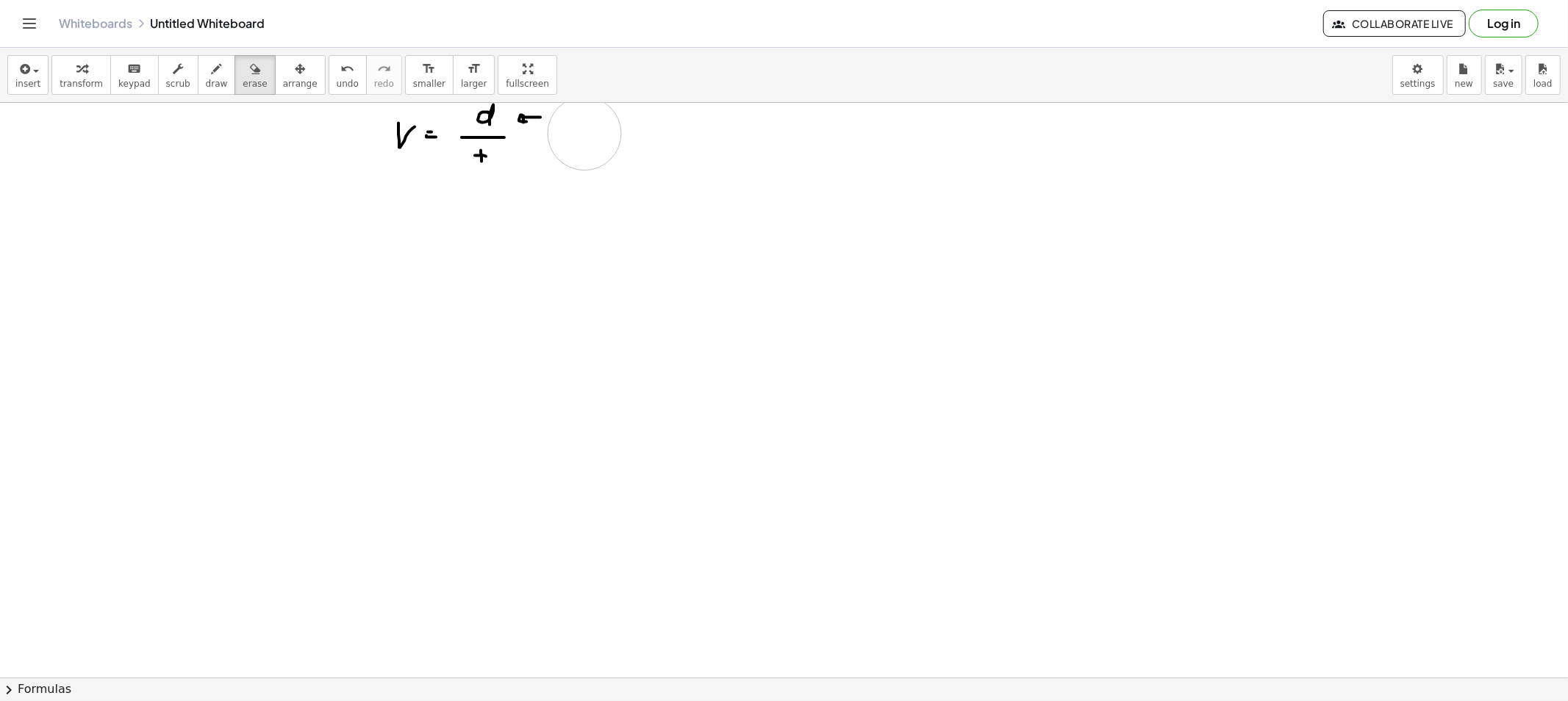
drag, startPoint x: 847, startPoint y: 134, endPoint x: 551, endPoint y: 121, distance: 296.3
click at [34, 84] on span "insert" at bounding box center [28, 83] width 25 height 10
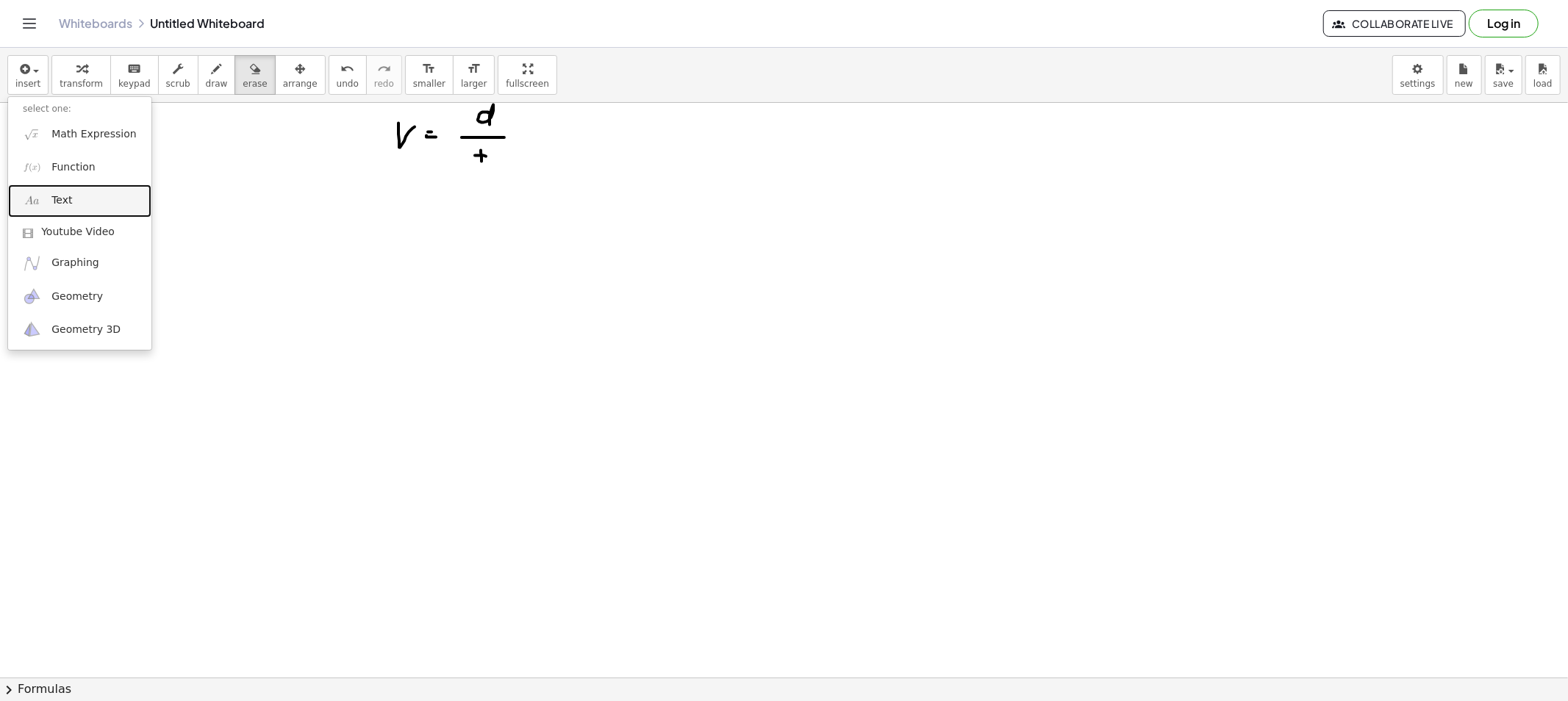
click at [94, 191] on link "Text" at bounding box center [79, 201] width 143 height 33
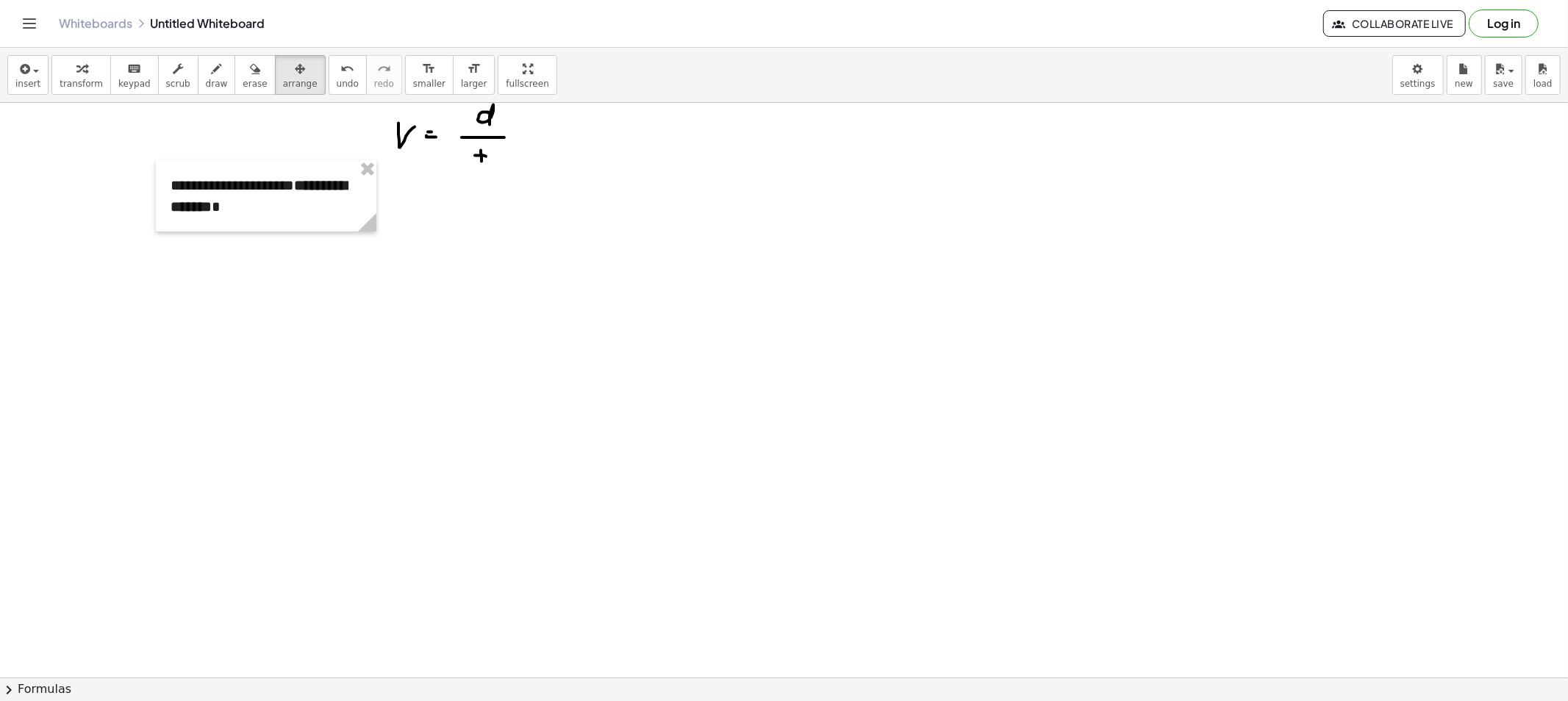
drag, startPoint x: 260, startPoint y: 85, endPoint x: 273, endPoint y: 244, distance: 159.5
click at [260, 97] on div "insert select one: Math Expression Function Text Youtube Video Graphing Geometr…" at bounding box center [784, 75] width 1568 height 55
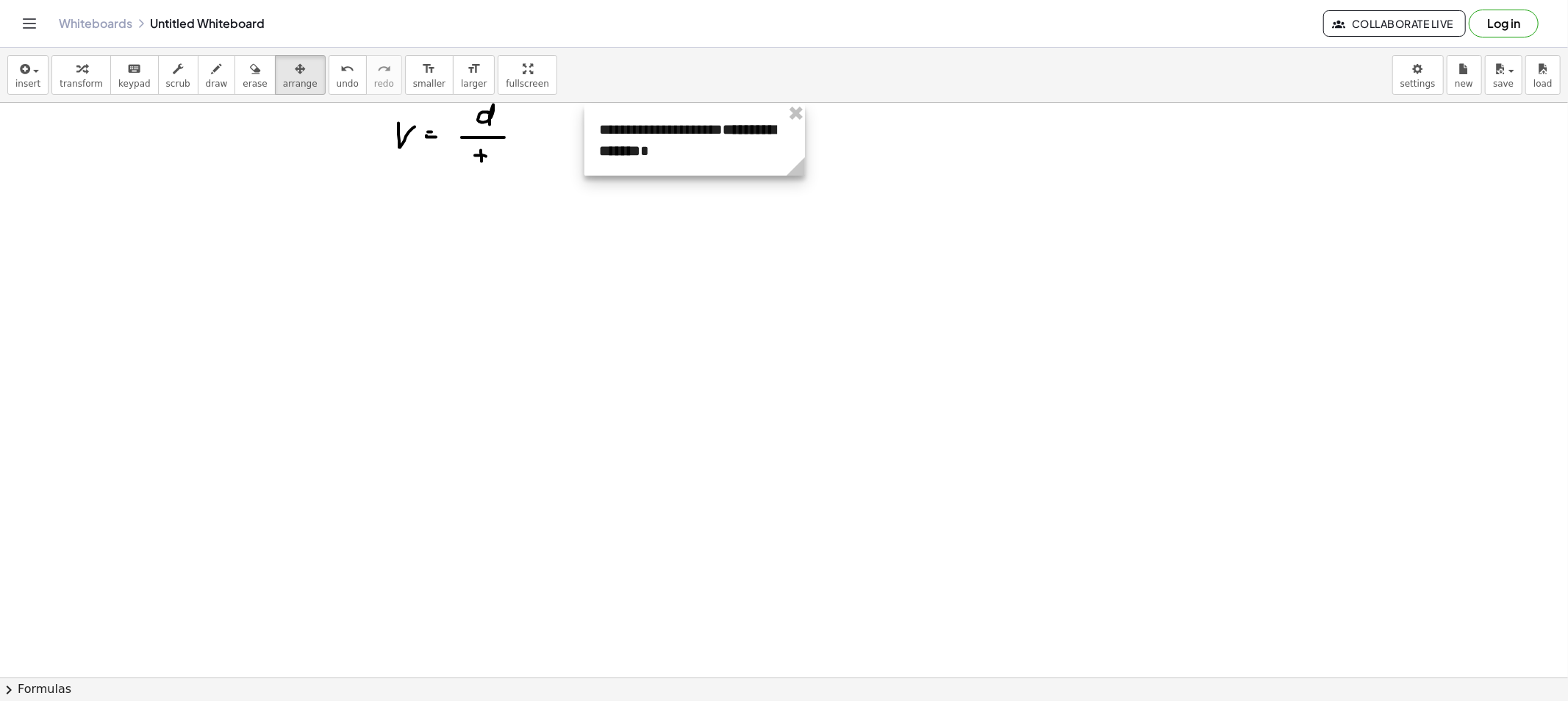
drag, startPoint x: 446, startPoint y: 254, endPoint x: 702, endPoint y: 151, distance: 275.9
click at [702, 151] on div at bounding box center [694, 139] width 220 height 71
click at [206, 84] on span "draw" at bounding box center [217, 83] width 22 height 10
click at [166, 81] on span "scrub" at bounding box center [178, 83] width 24 height 10
click at [686, 149] on strong "**********" at bounding box center [686, 140] width 176 height 36
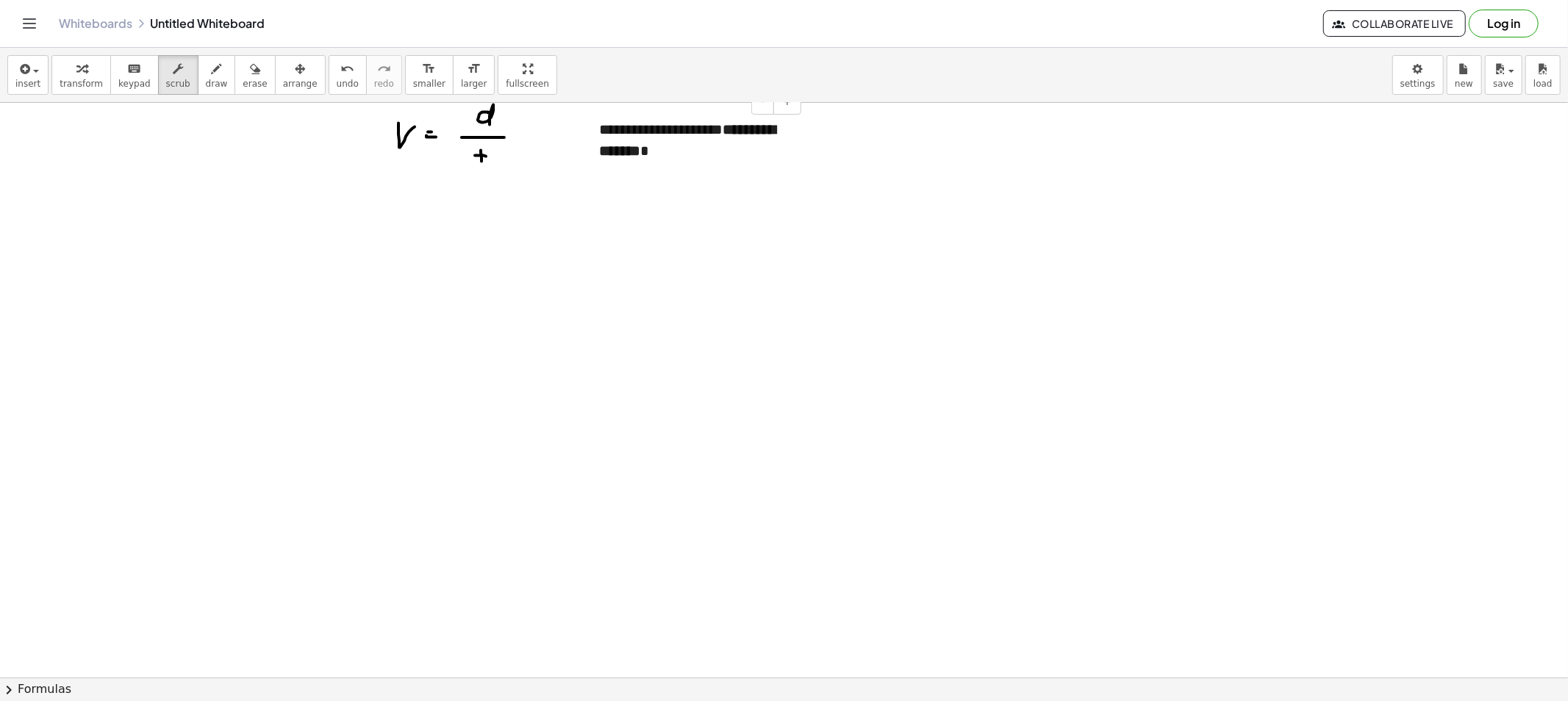
click at [694, 150] on strong "**********" at bounding box center [686, 140] width 176 height 36
click at [700, 150] on div "**********" at bounding box center [694, 139] width 220 height 71
click at [328, 78] on button "undo undo" at bounding box center [347, 74] width 38 height 40
drag, startPoint x: 288, startPoint y: 78, endPoint x: 343, endPoint y: 108, distance: 62.6
click at [284, 76] on button "arrange" at bounding box center [300, 74] width 51 height 40
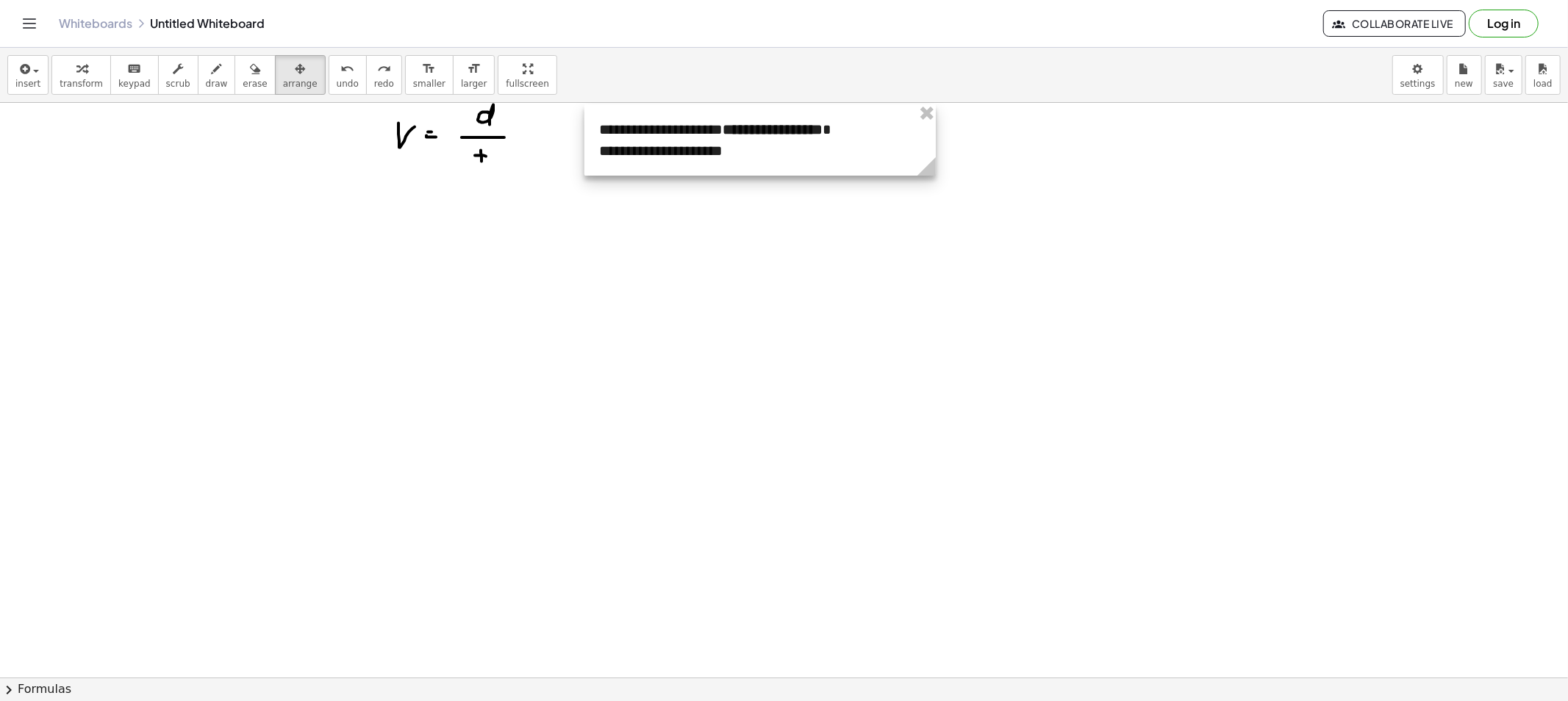
drag, startPoint x: 804, startPoint y: 186, endPoint x: 935, endPoint y: 204, distance: 132.2
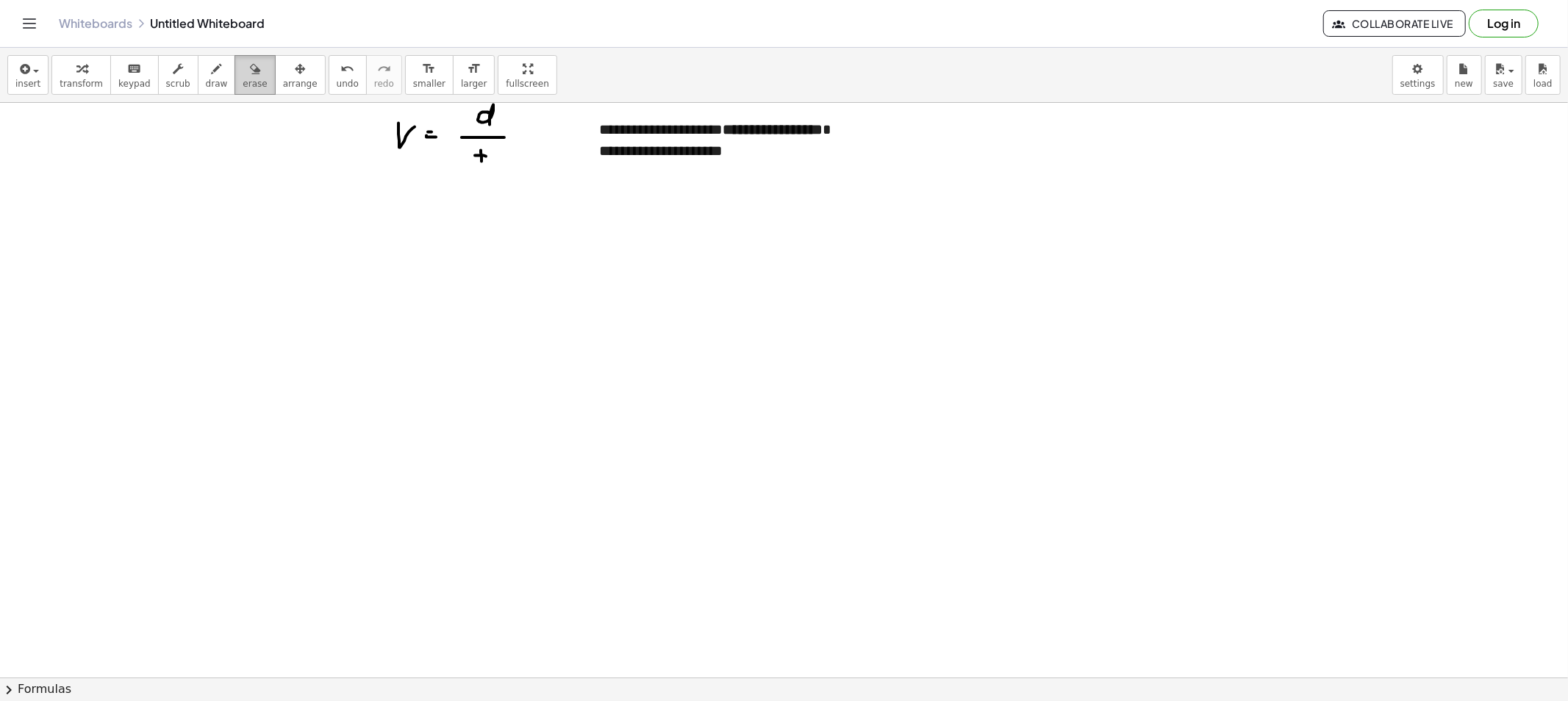
click at [243, 85] on span "erase" at bounding box center [255, 83] width 24 height 10
click at [197, 85] on button "draw" at bounding box center [216, 74] width 38 height 40
drag, startPoint x: 392, startPoint y: 262, endPoint x: 401, endPoint y: 248, distance: 16.6
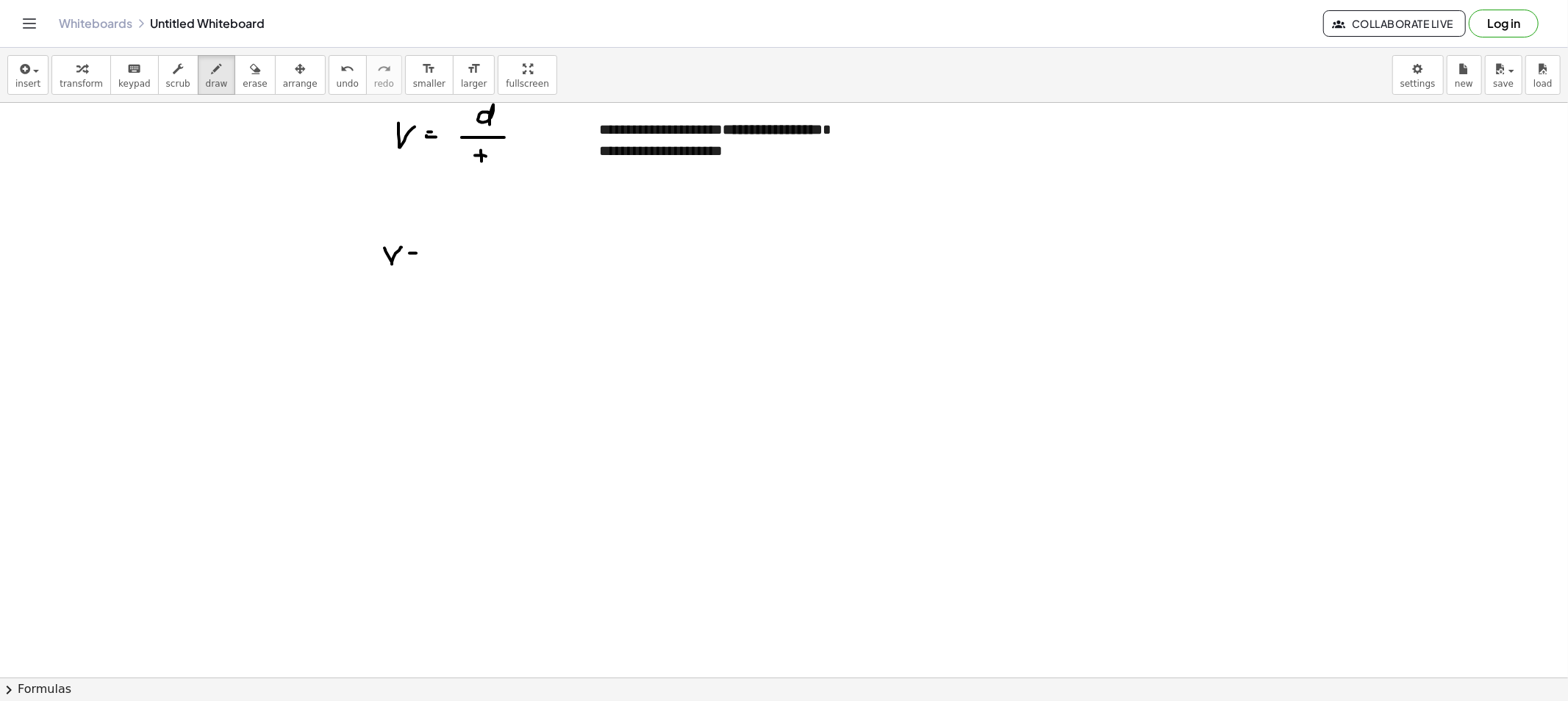
drag, startPoint x: 516, startPoint y: 114, endPoint x: 523, endPoint y: 114, distance: 7.0
drag, startPoint x: 454, startPoint y: 226, endPoint x: 454, endPoint y: 240, distance: 14.0
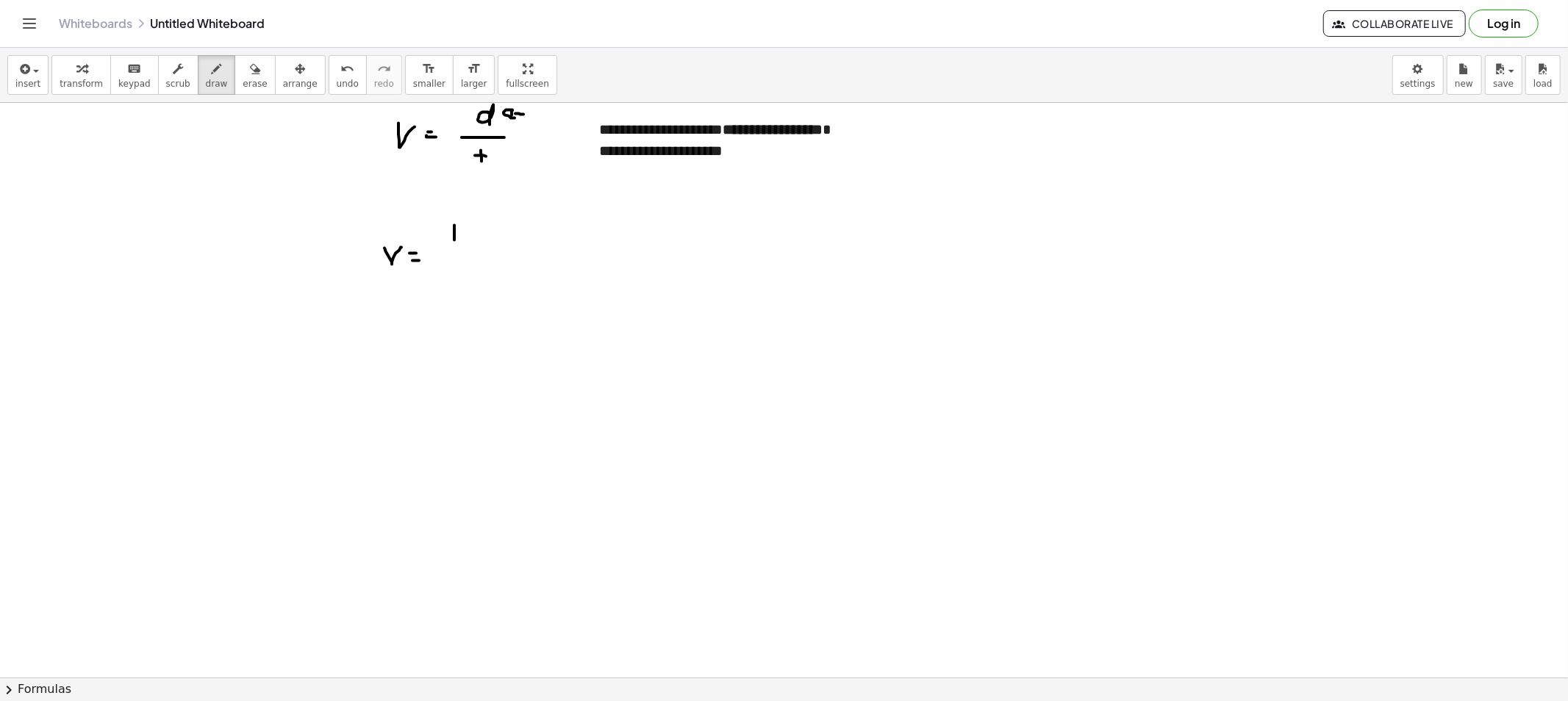
drag, startPoint x: 465, startPoint y: 229, endPoint x: 483, endPoint y: 236, distance: 19.3
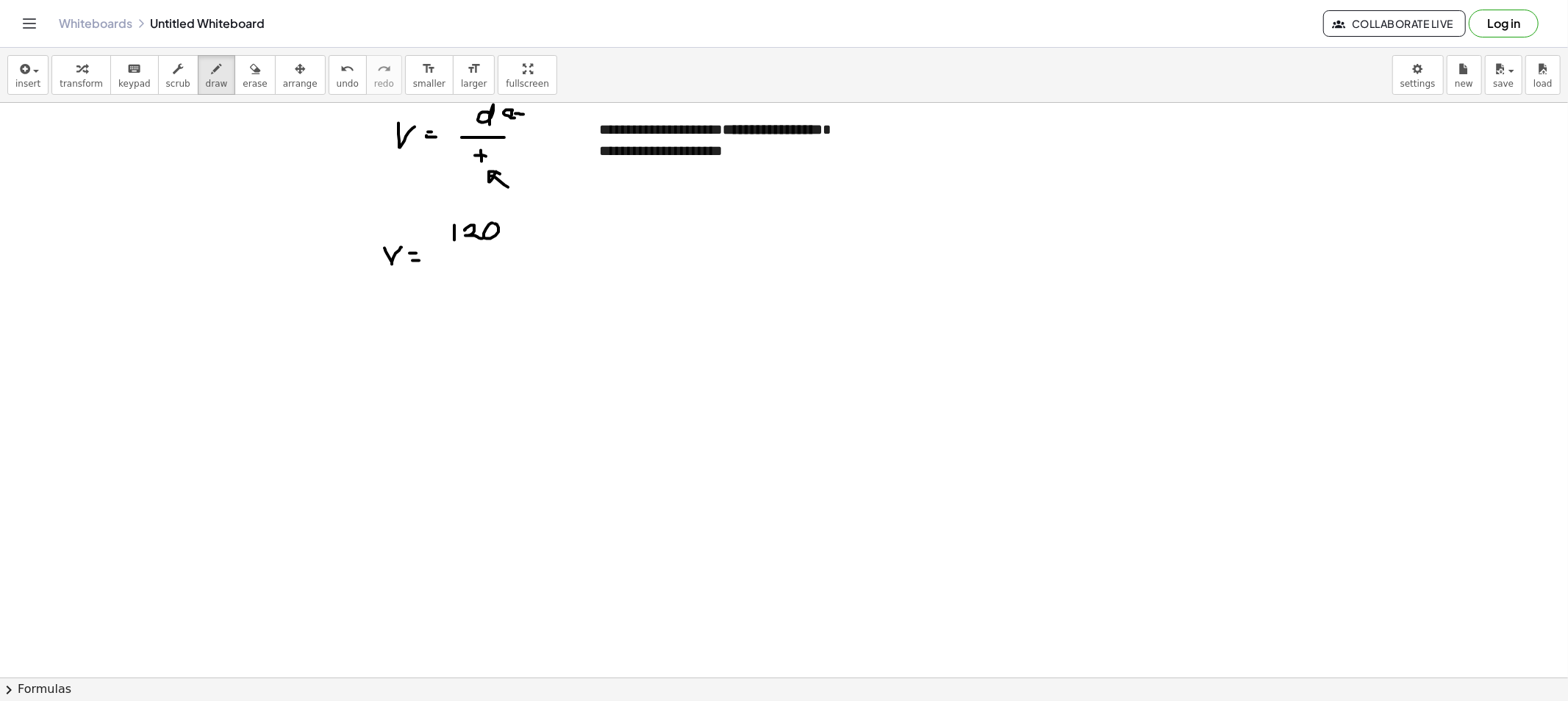
drag, startPoint x: 496, startPoint y: 172, endPoint x: 533, endPoint y: 219, distance: 59.8
drag, startPoint x: 443, startPoint y: 248, endPoint x: 512, endPoint y: 244, distance: 69.1
drag, startPoint x: 478, startPoint y: 258, endPoint x: 489, endPoint y: 273, distance: 18.6
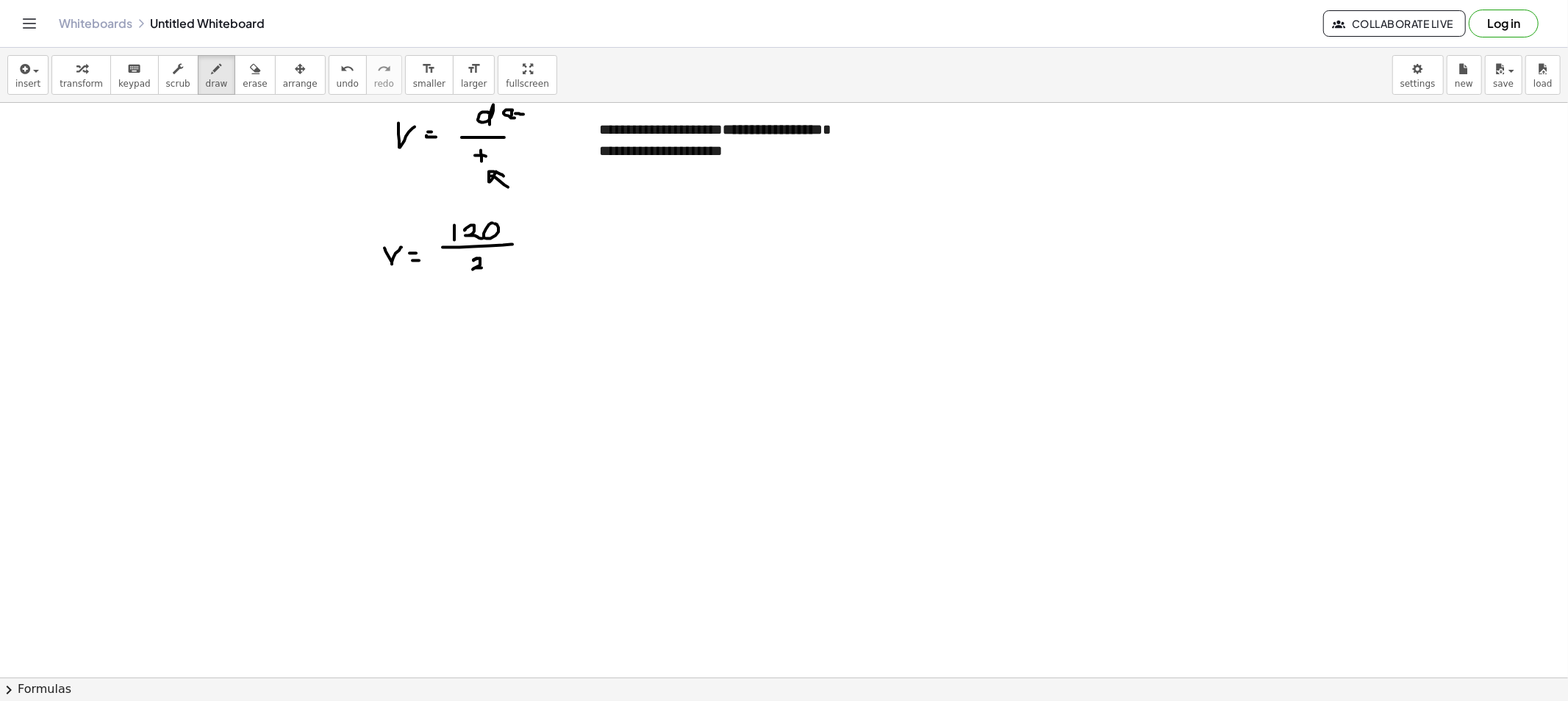
drag, startPoint x: 395, startPoint y: 325, endPoint x: 403, endPoint y: 312, distance: 15.3
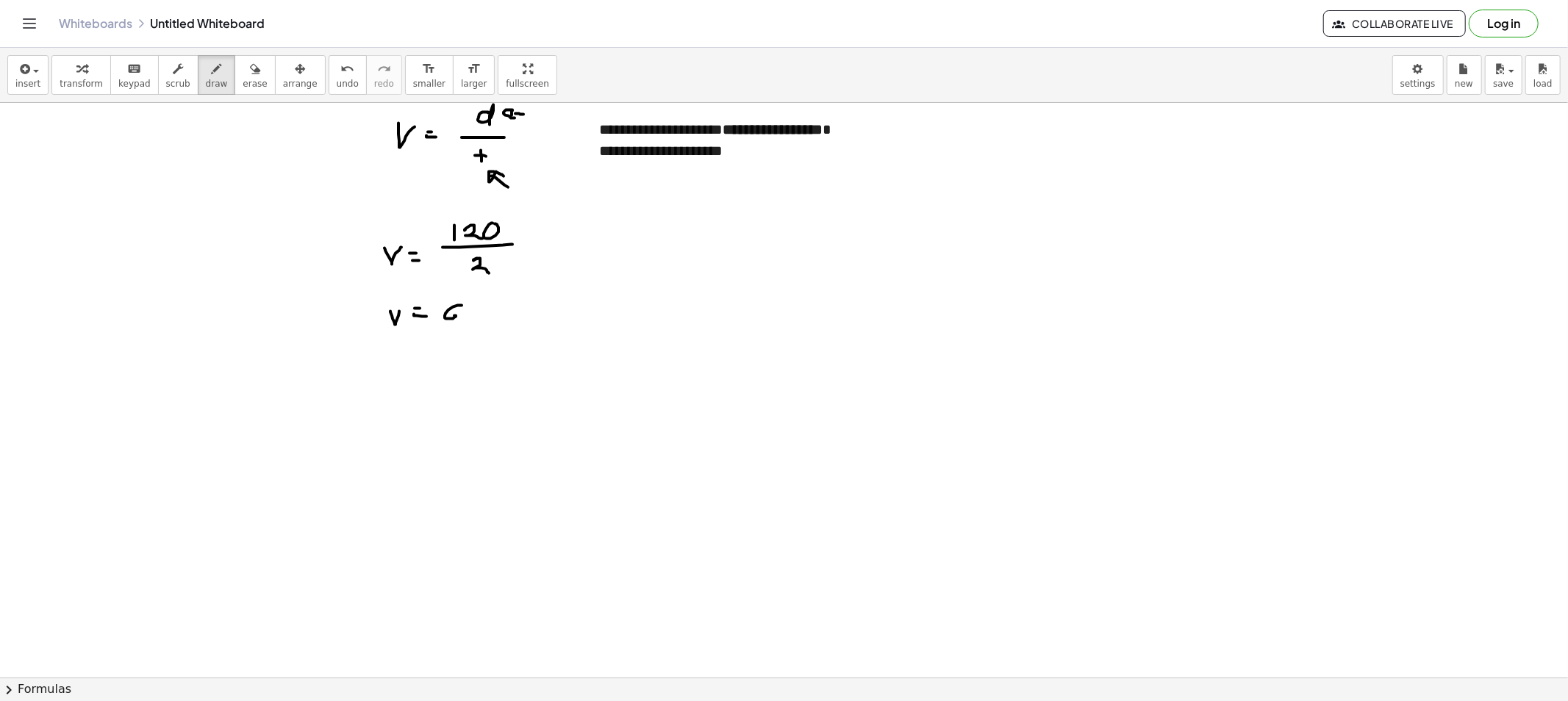
drag, startPoint x: 462, startPoint y: 305, endPoint x: 453, endPoint y: 319, distance: 16.6
drag, startPoint x: 470, startPoint y: 321, endPoint x: 478, endPoint y: 312, distance: 12.0
click at [243, 83] on span "erase" at bounding box center [255, 83] width 24 height 10
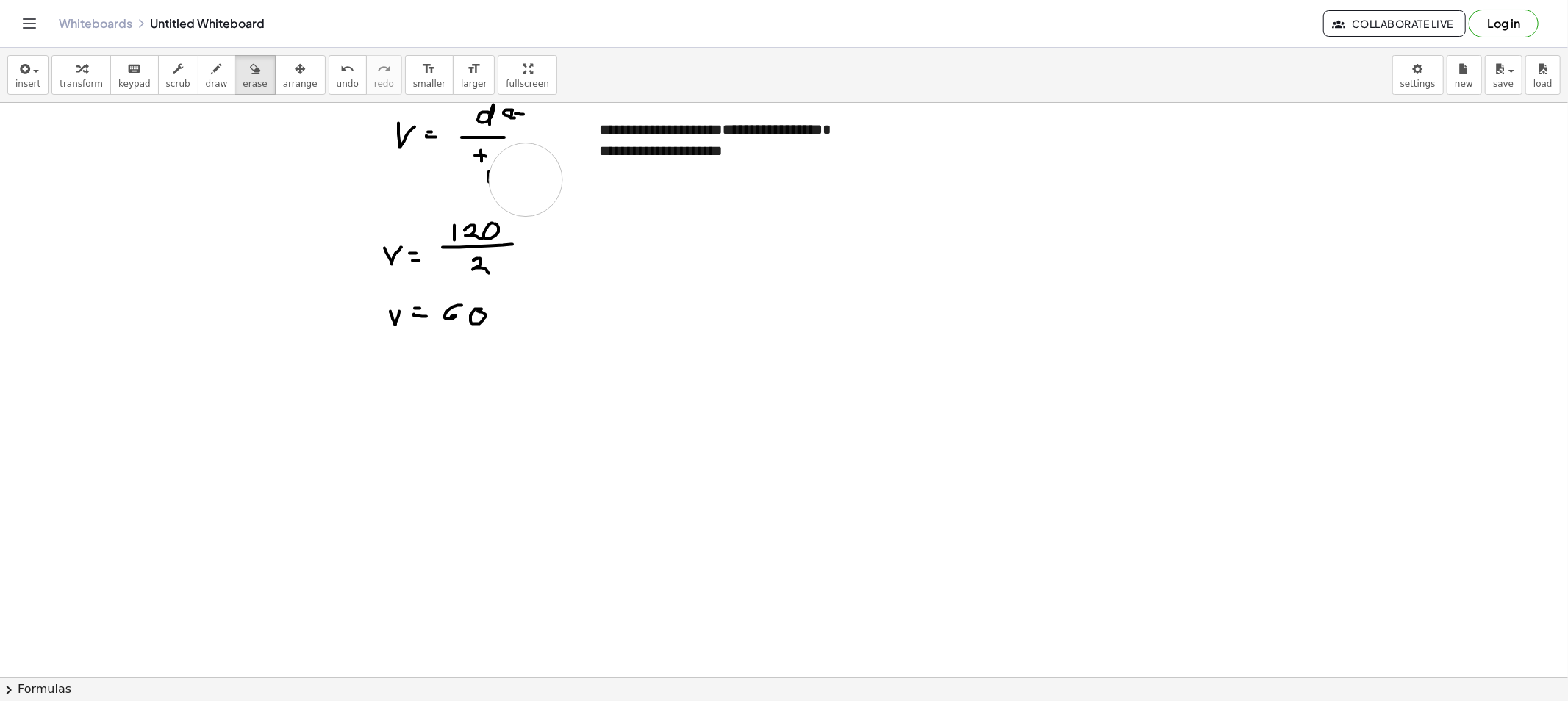
drag, startPoint x: 539, startPoint y: 178, endPoint x: 523, endPoint y: 180, distance: 16.1
drag, startPoint x: 559, startPoint y: 136, endPoint x: 549, endPoint y: 114, distance: 24.2
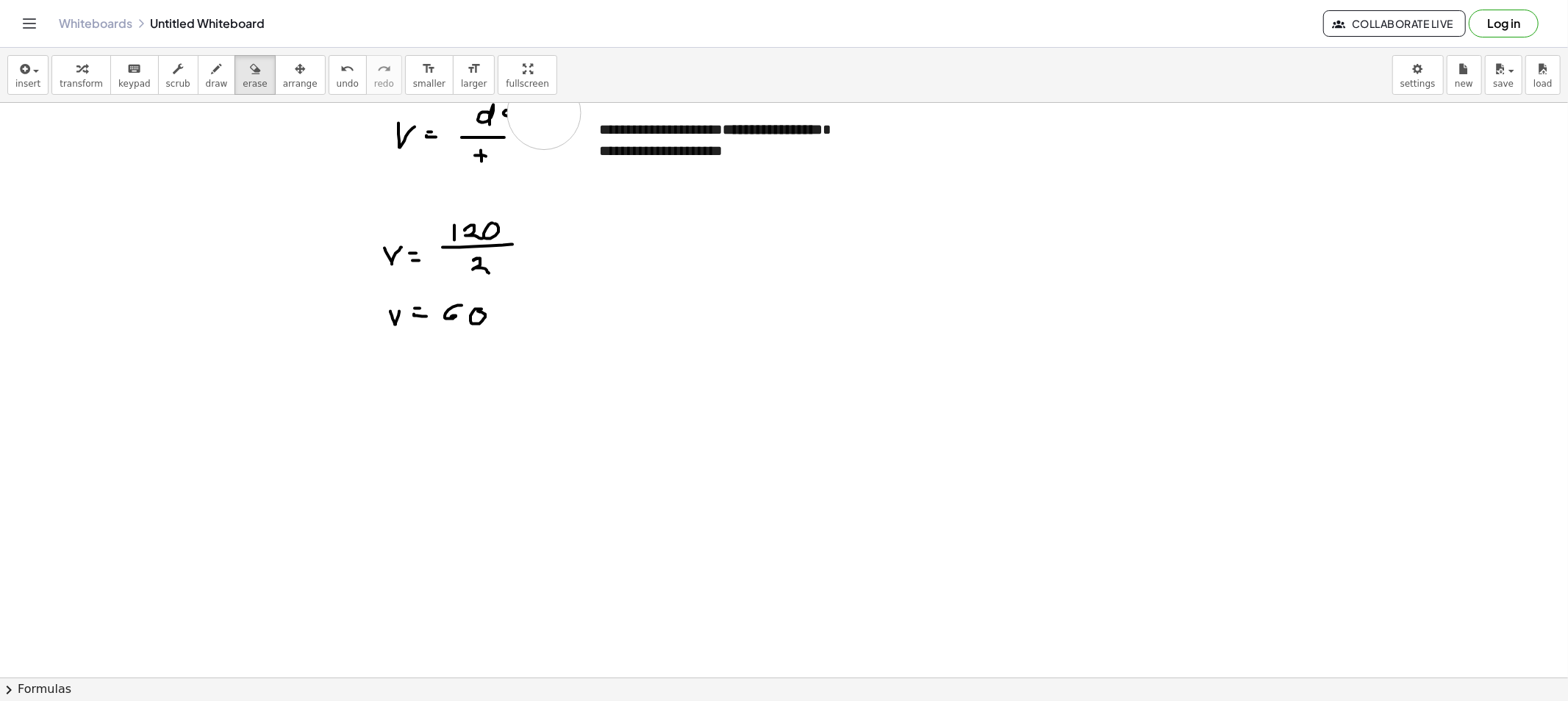
click at [211, 86] on button "draw" at bounding box center [216, 74] width 38 height 40
drag, startPoint x: 474, startPoint y: 189, endPoint x: 483, endPoint y: 204, distance: 17.5
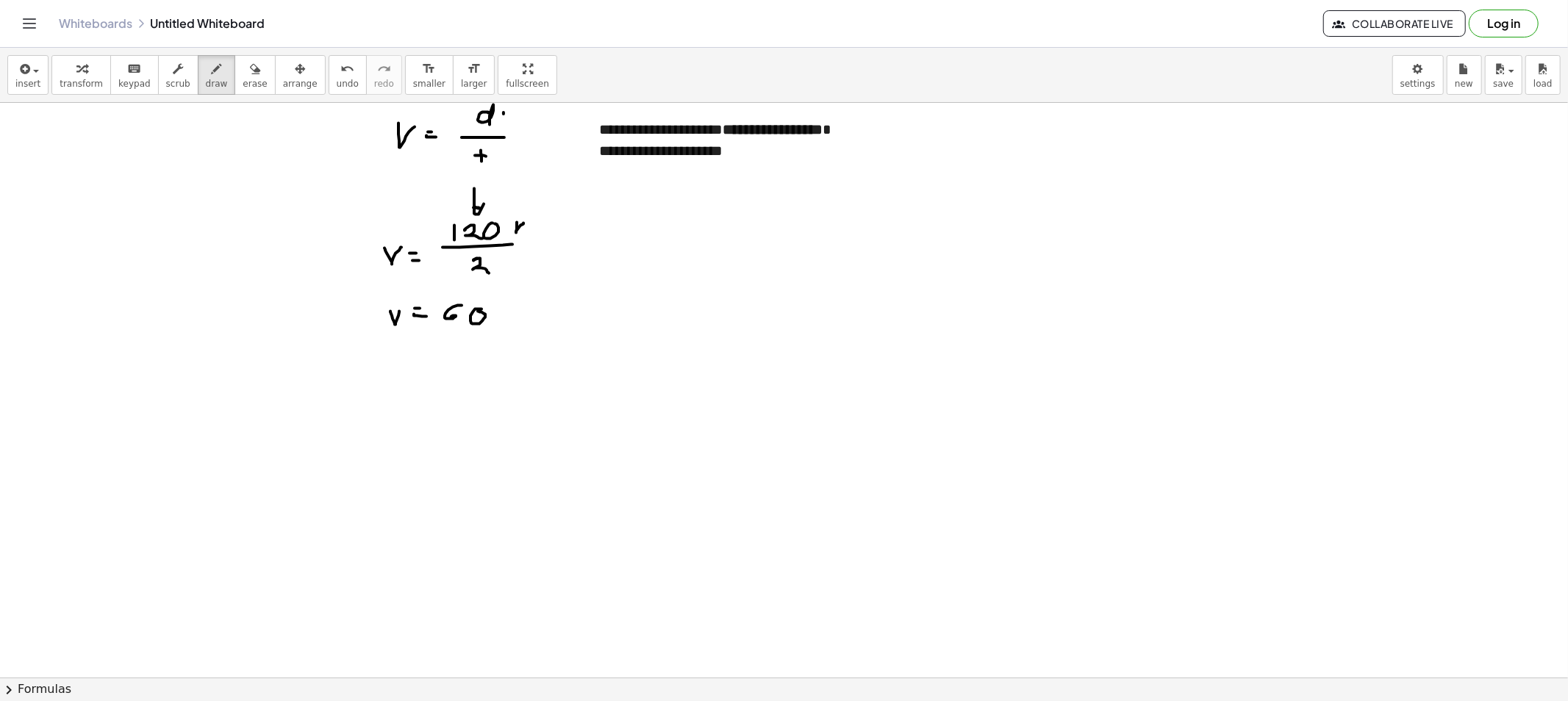
drag, startPoint x: 520, startPoint y: 233, endPoint x: 527, endPoint y: 230, distance: 7.6
drag, startPoint x: 527, startPoint y: 230, endPoint x: 546, endPoint y: 237, distance: 20.2
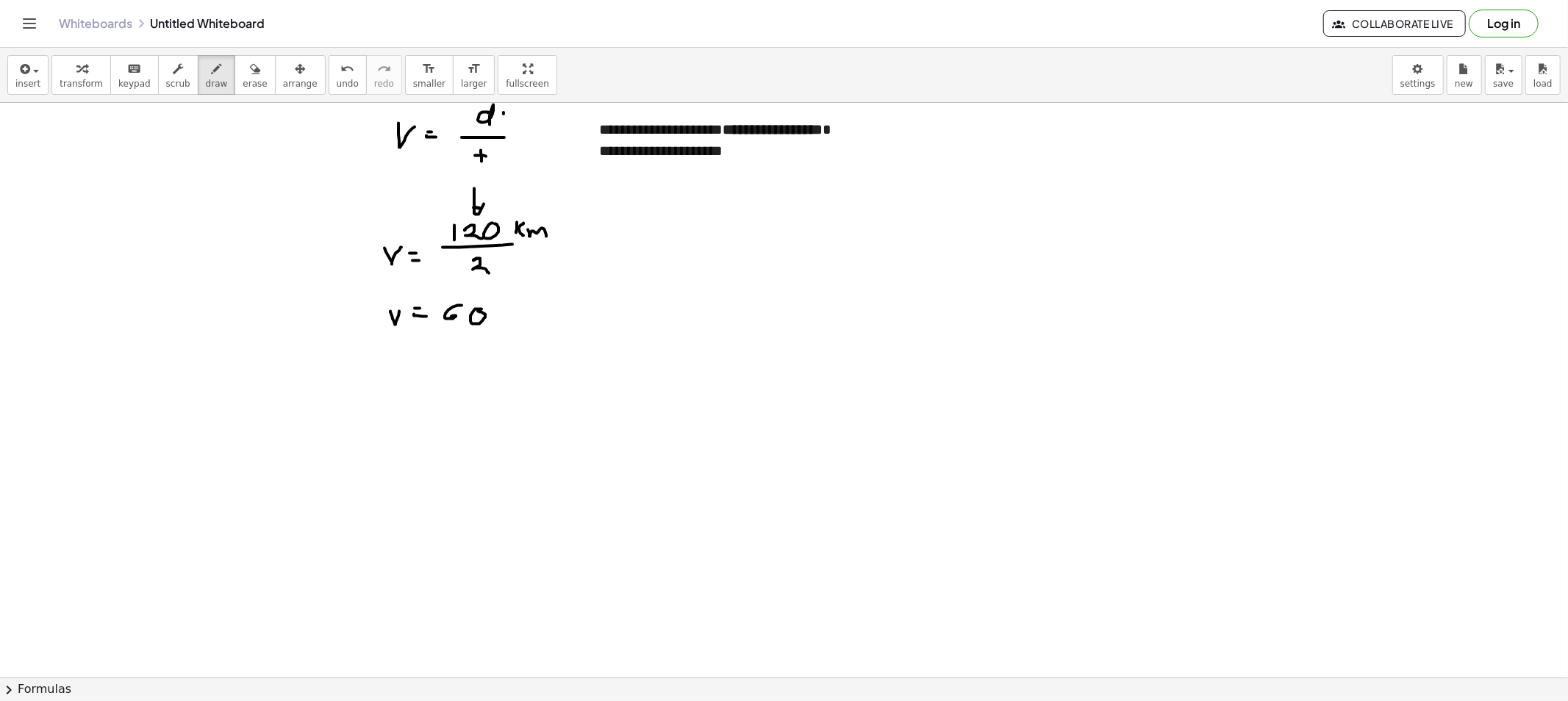
drag, startPoint x: 502, startPoint y: 280, endPoint x: 509, endPoint y: 285, distance: 8.6
drag, startPoint x: 526, startPoint y: 263, endPoint x: 538, endPoint y: 277, distance: 18.4
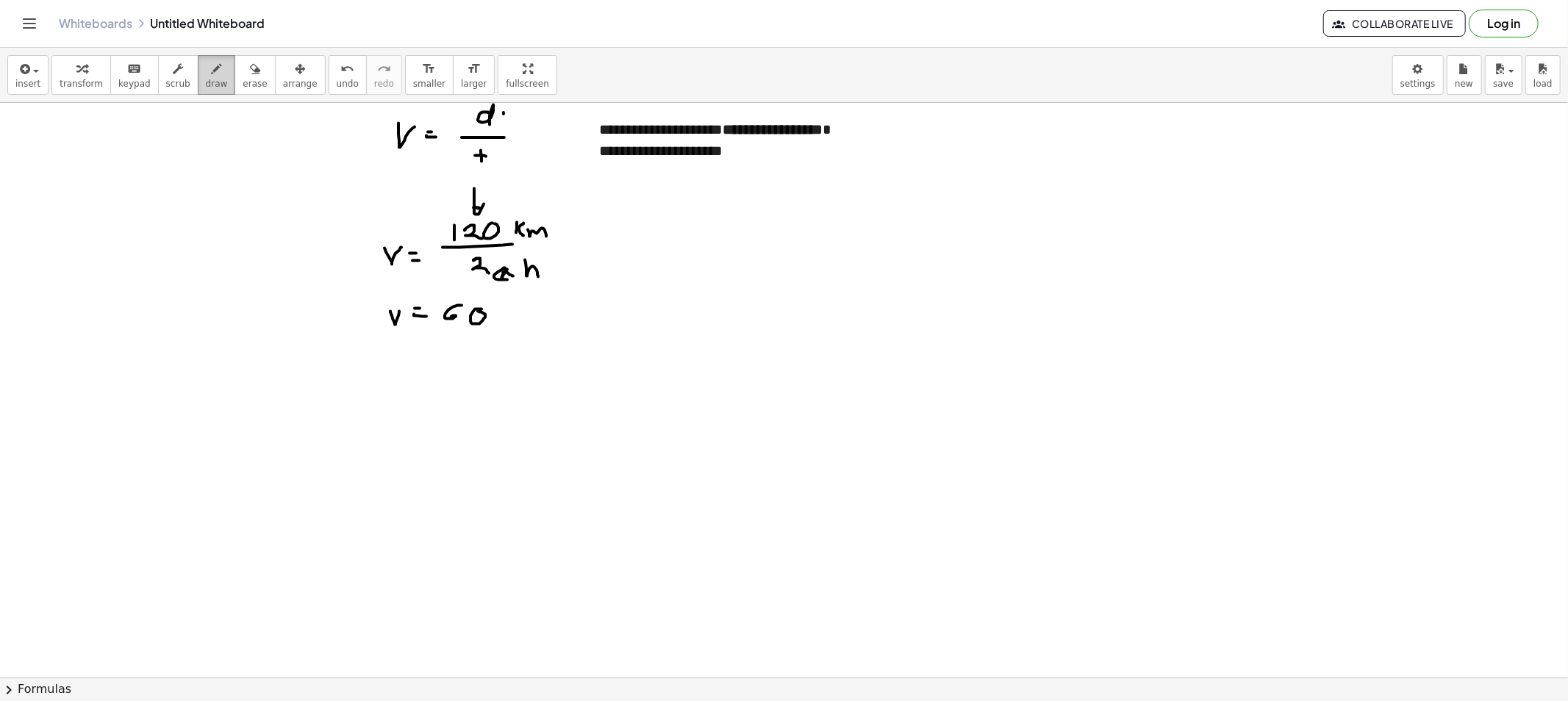
click at [208, 78] on span "draw" at bounding box center [217, 83] width 22 height 10
drag, startPoint x: 502, startPoint y: 306, endPoint x: 512, endPoint y: 309, distance: 10.4
drag, startPoint x: 517, startPoint y: 317, endPoint x: 544, endPoint y: 318, distance: 27.0
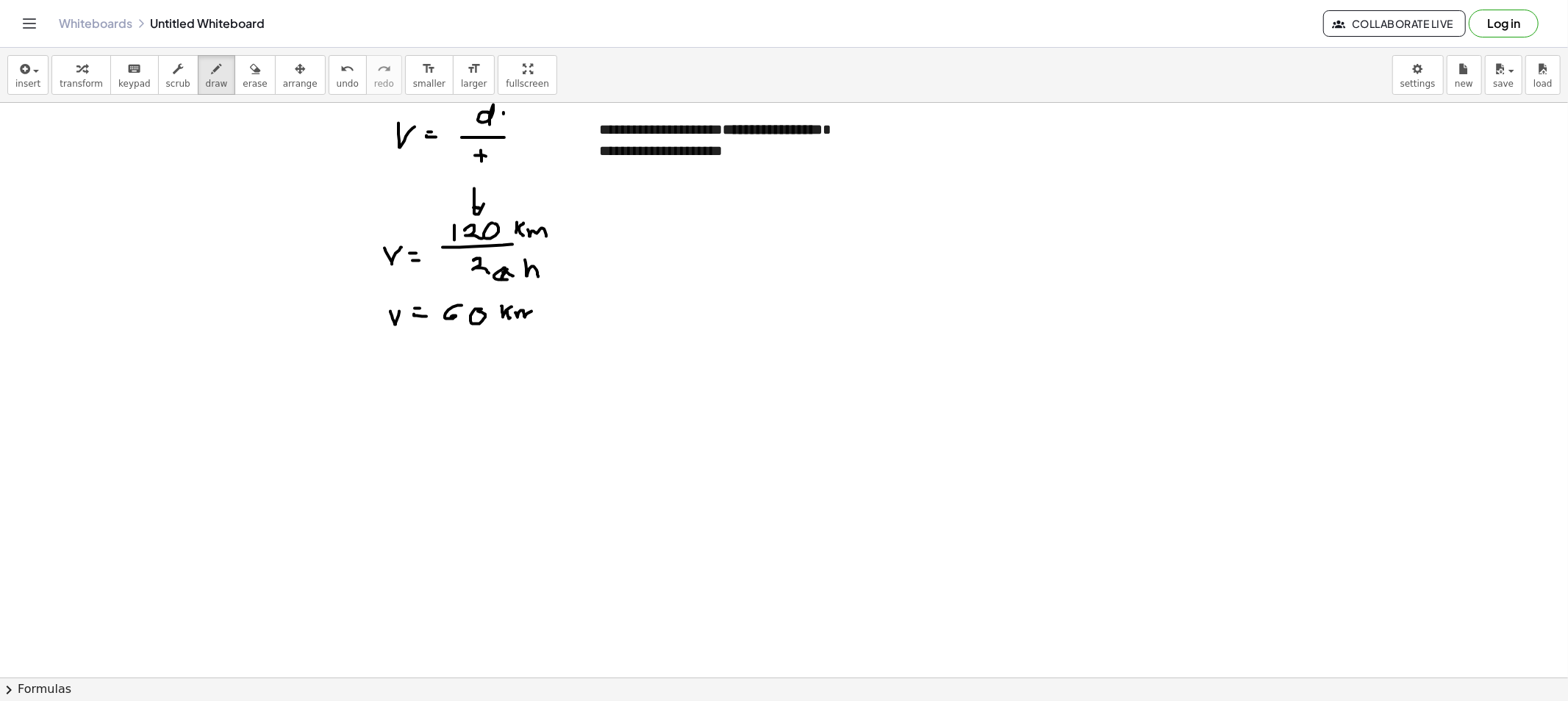
drag, startPoint x: 551, startPoint y: 309, endPoint x: 527, endPoint y: 337, distance: 36.9
drag, startPoint x: 549, startPoint y: 326, endPoint x: 556, endPoint y: 341, distance: 16.6
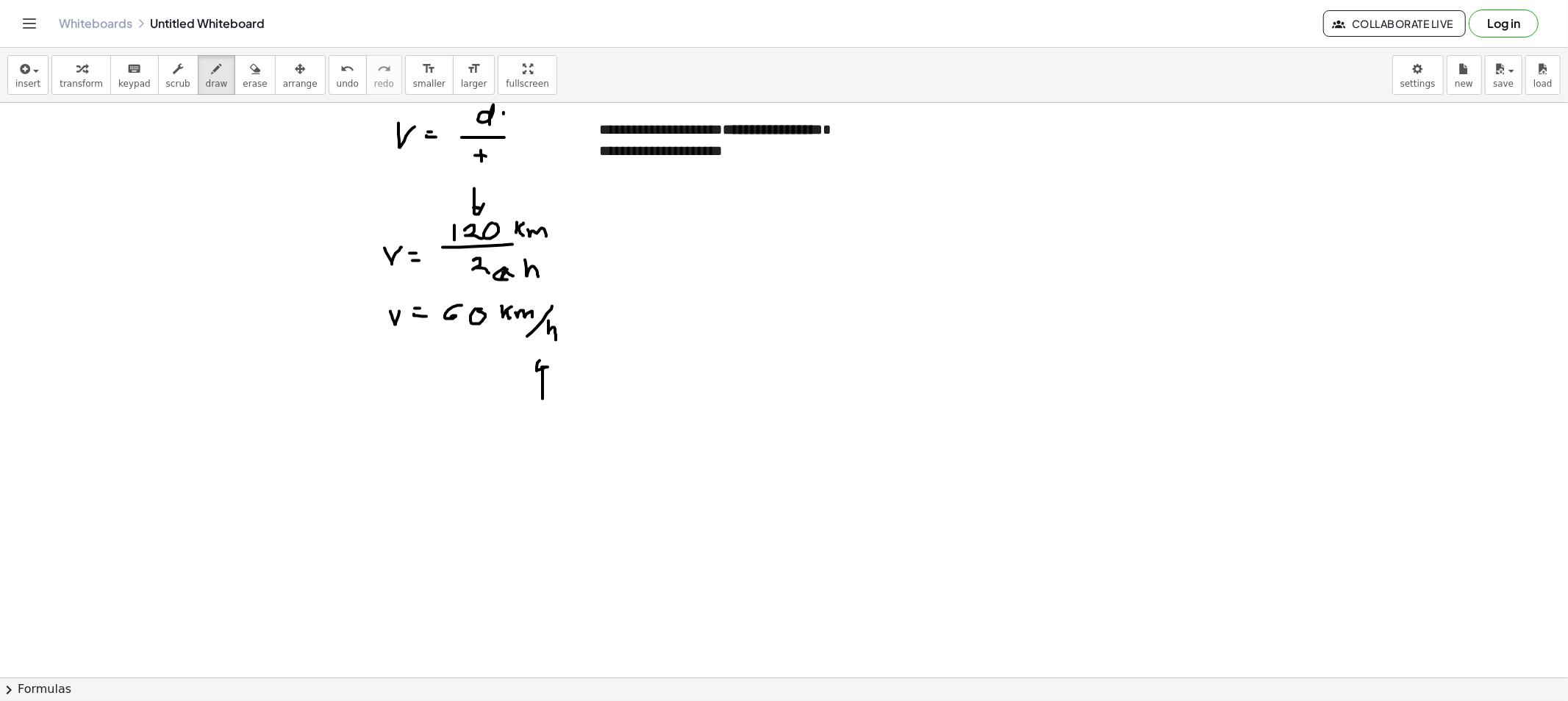
drag, startPoint x: 542, startPoint y: 399, endPoint x: 549, endPoint y: 370, distance: 29.8
drag, startPoint x: 496, startPoint y: 294, endPoint x: 497, endPoint y: 336, distance: 42.0
drag, startPoint x: 494, startPoint y: 280, endPoint x: 491, endPoint y: 343, distance: 63.1
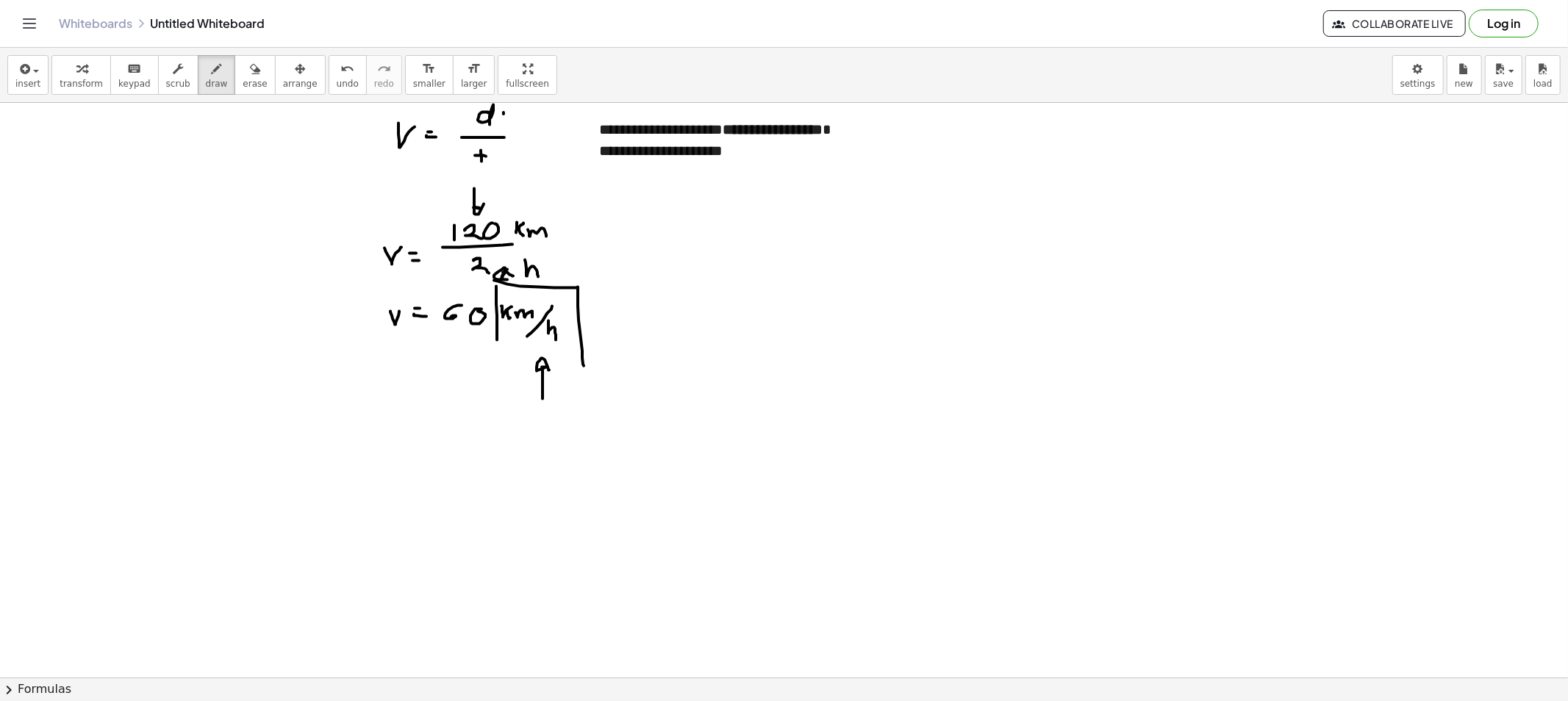
drag, startPoint x: 735, startPoint y: 107, endPoint x: 878, endPoint y: 149, distance: 149.0
drag, startPoint x: 728, startPoint y: 107, endPoint x: 885, endPoint y: 168, distance: 168.4
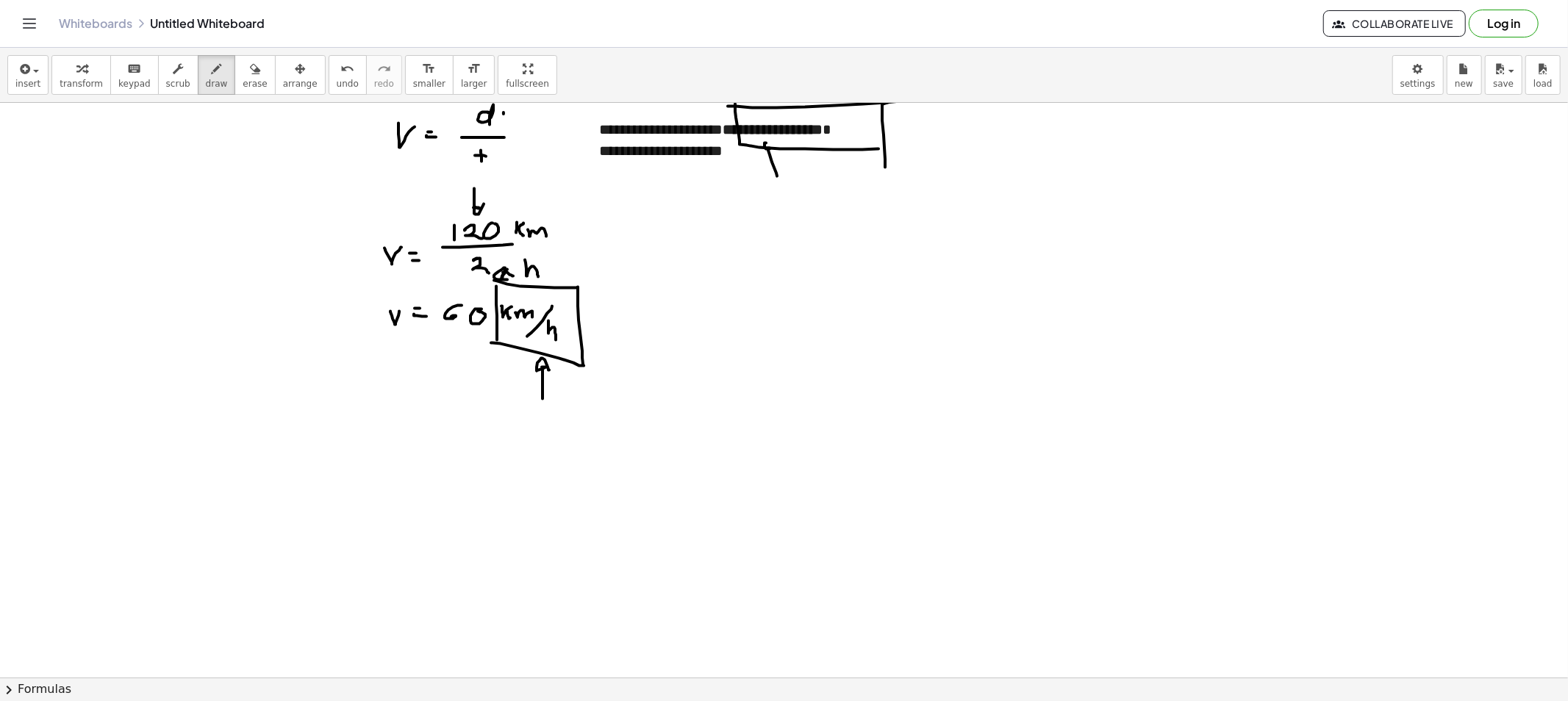
drag, startPoint x: 777, startPoint y: 176, endPoint x: 769, endPoint y: 148, distance: 29.1
drag, startPoint x: 779, startPoint y: 111, endPoint x: 780, endPoint y: 119, distance: 8.1
drag, startPoint x: 847, startPoint y: 154, endPoint x: 850, endPoint y: 139, distance: 15.3
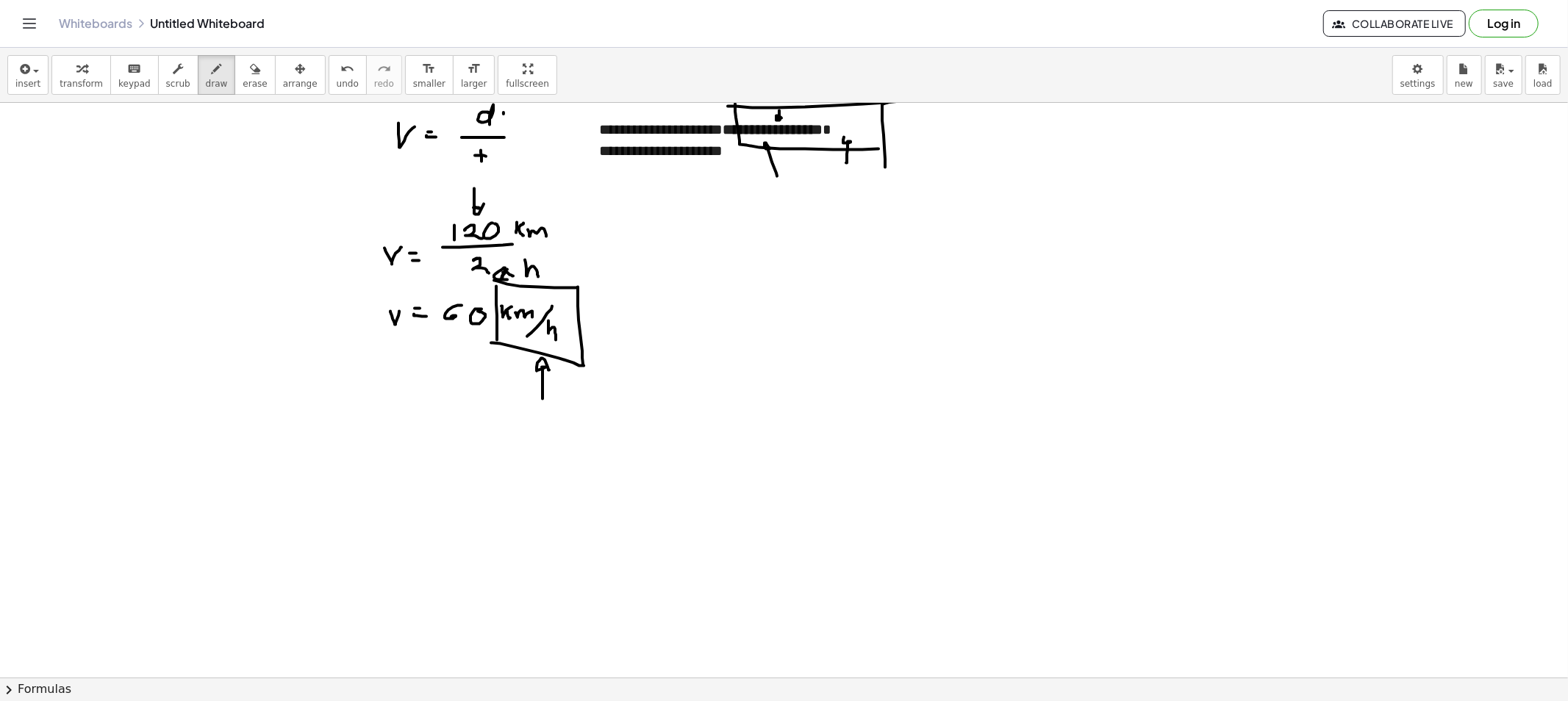
drag, startPoint x: 494, startPoint y: 385, endPoint x: 513, endPoint y: 356, distance: 34.7
click at [234, 66] on button "erase" at bounding box center [255, 74] width 41 height 40
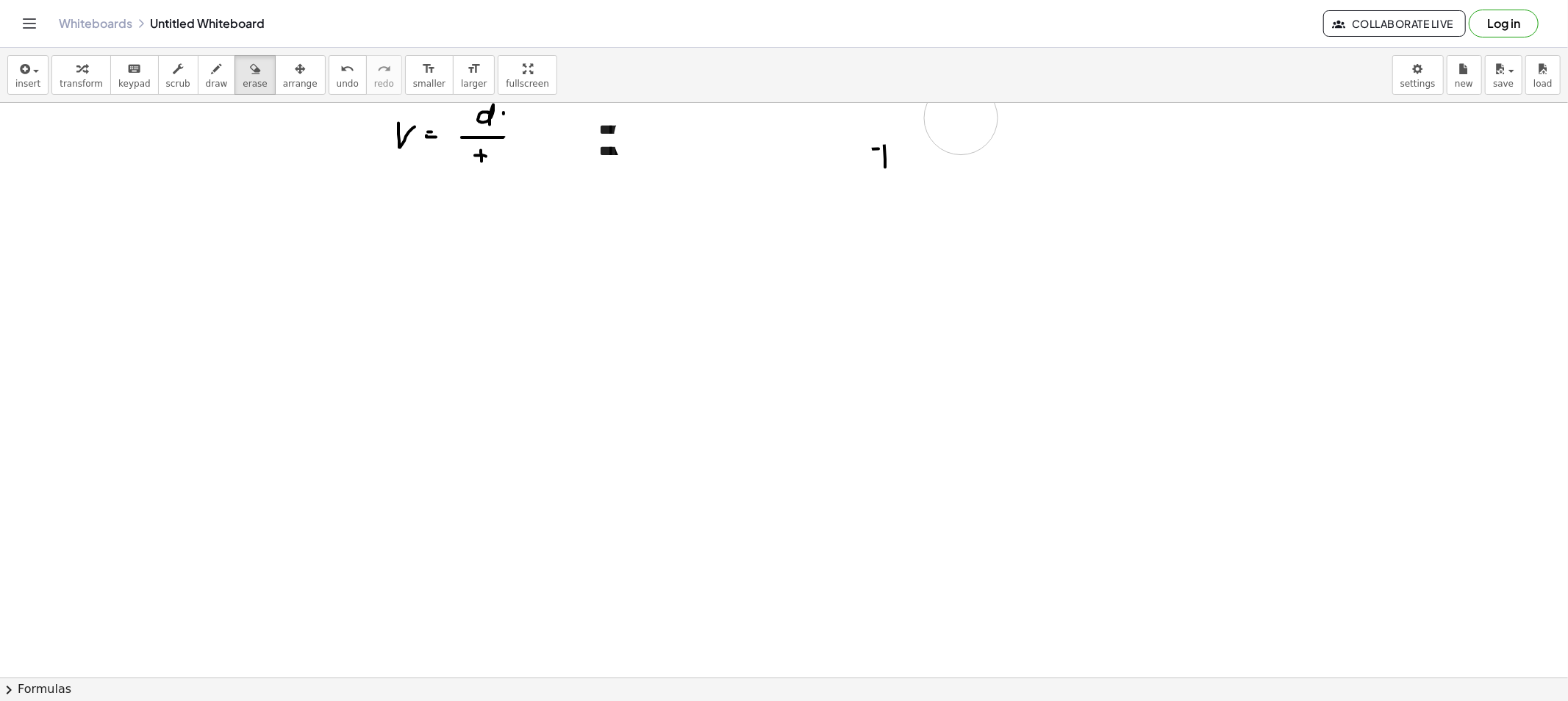
drag, startPoint x: 469, startPoint y: 219, endPoint x: 961, endPoint y: 118, distance: 502.3
drag, startPoint x: 900, startPoint y: 154, endPoint x: 873, endPoint y: 152, distance: 27.1
click at [179, 64] on button "scrub" at bounding box center [179, 74] width 41 height 40
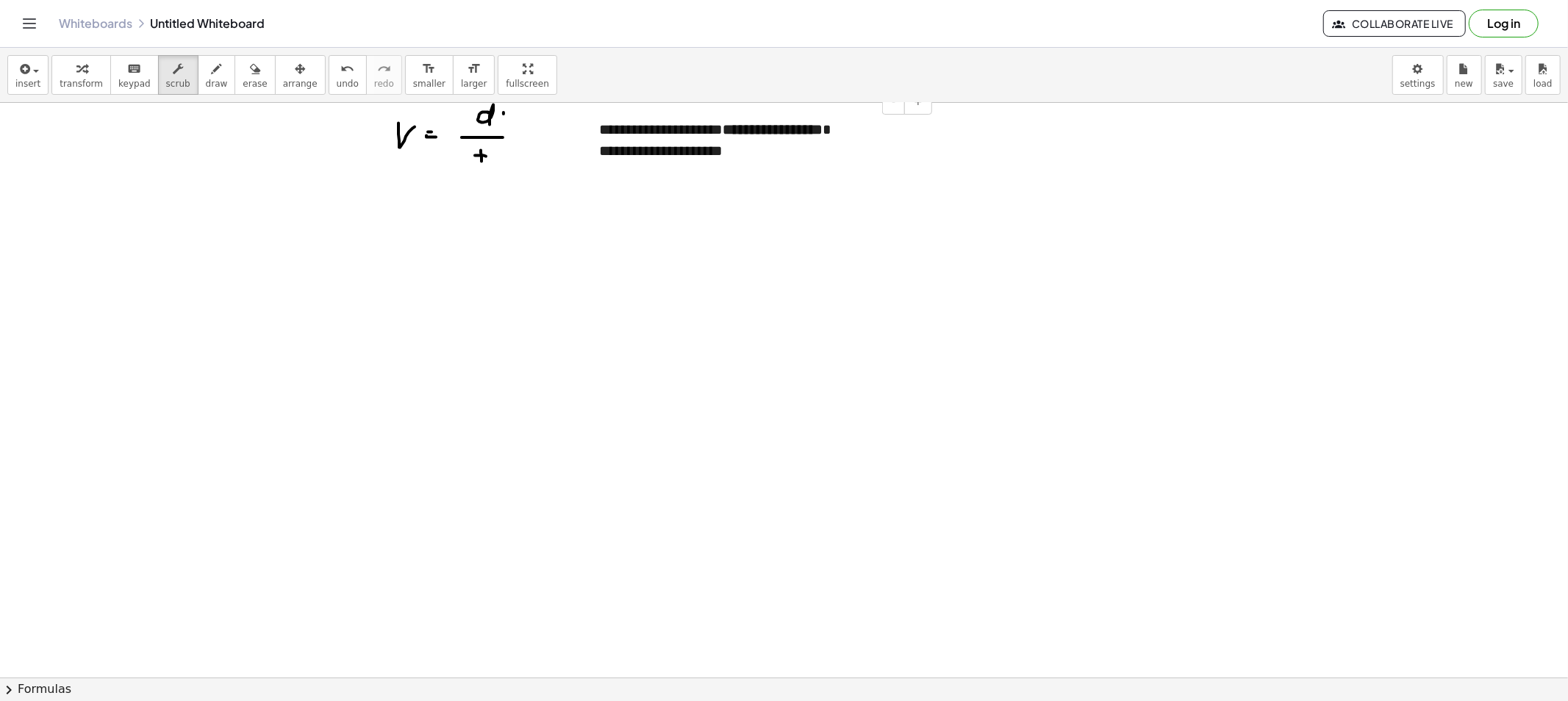
click at [785, 132] on strong "**********" at bounding box center [773, 129] width 100 height 15
click at [206, 78] on span "draw" at bounding box center [217, 83] width 22 height 10
drag, startPoint x: 394, startPoint y: 246, endPoint x: 412, endPoint y: 247, distance: 18.0
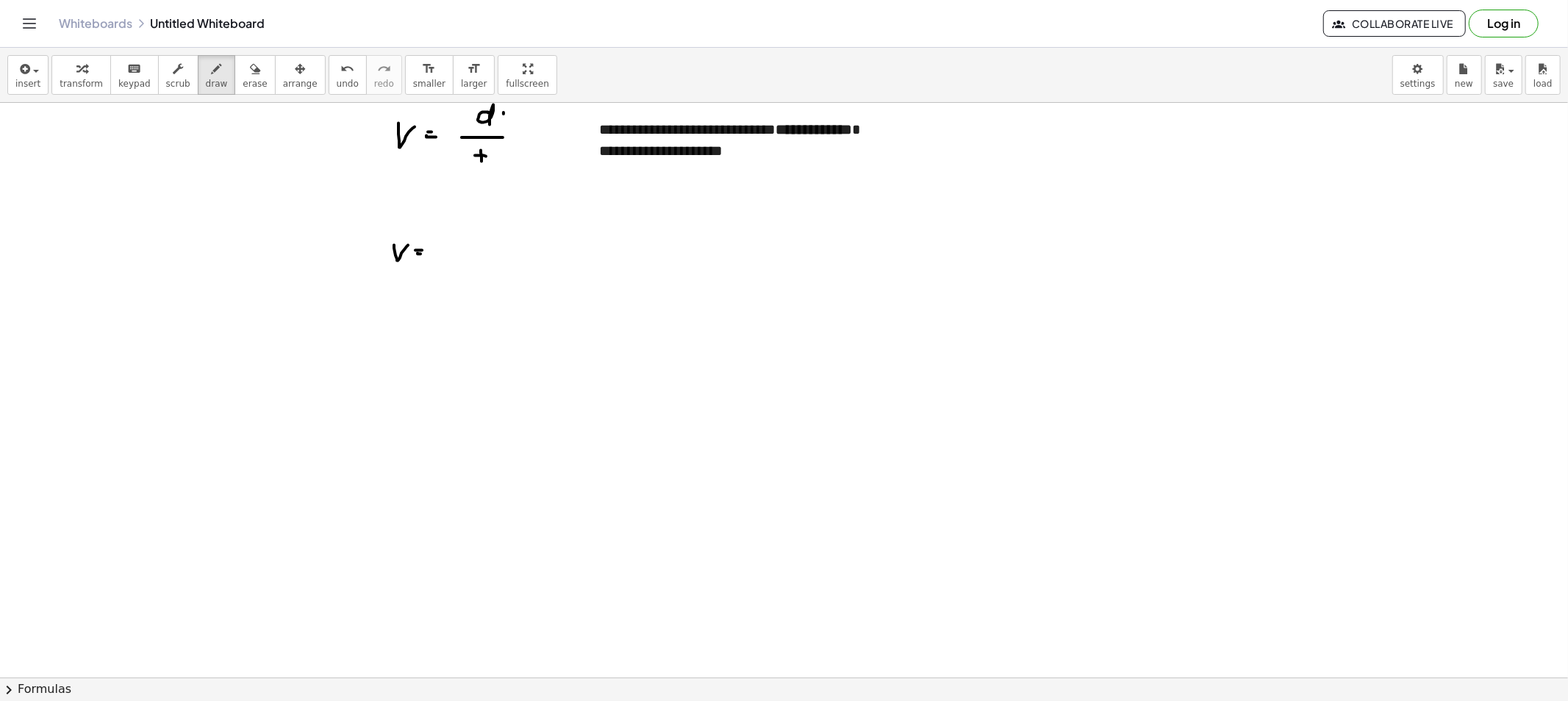
drag, startPoint x: 449, startPoint y: 233, endPoint x: 478, endPoint y: 229, distance: 29.3
drag, startPoint x: 441, startPoint y: 248, endPoint x: 504, endPoint y: 250, distance: 63.0
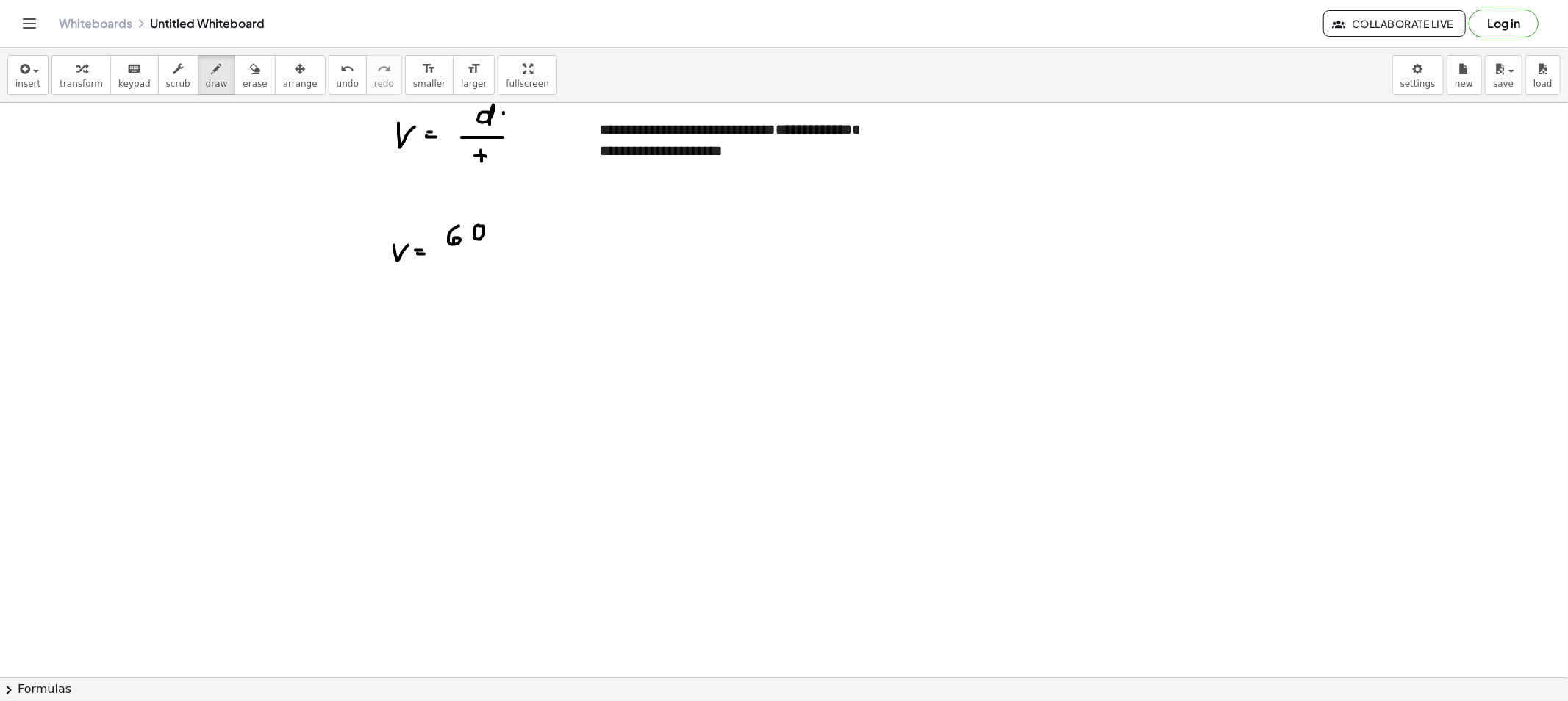
drag, startPoint x: 460, startPoint y: 262, endPoint x: 469, endPoint y: 280, distance: 20.1
drag, startPoint x: 472, startPoint y: 184, endPoint x: 485, endPoint y: 206, distance: 25.6
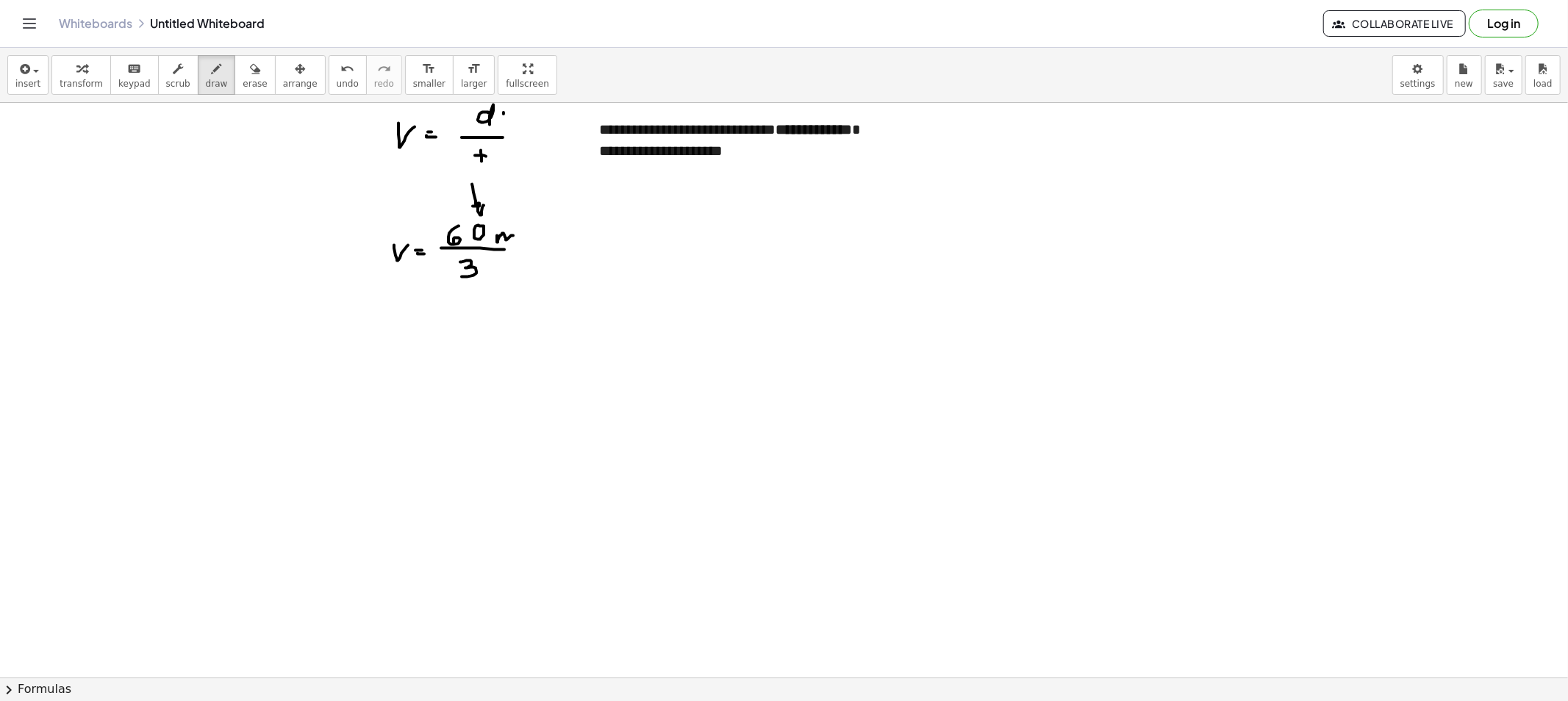
drag, startPoint x: 497, startPoint y: 236, endPoint x: 515, endPoint y: 251, distance: 23.4
drag, startPoint x: 469, startPoint y: 326, endPoint x: 482, endPoint y: 314, distance: 17.7
drag, startPoint x: 496, startPoint y: 248, endPoint x: 532, endPoint y: 245, distance: 36.1
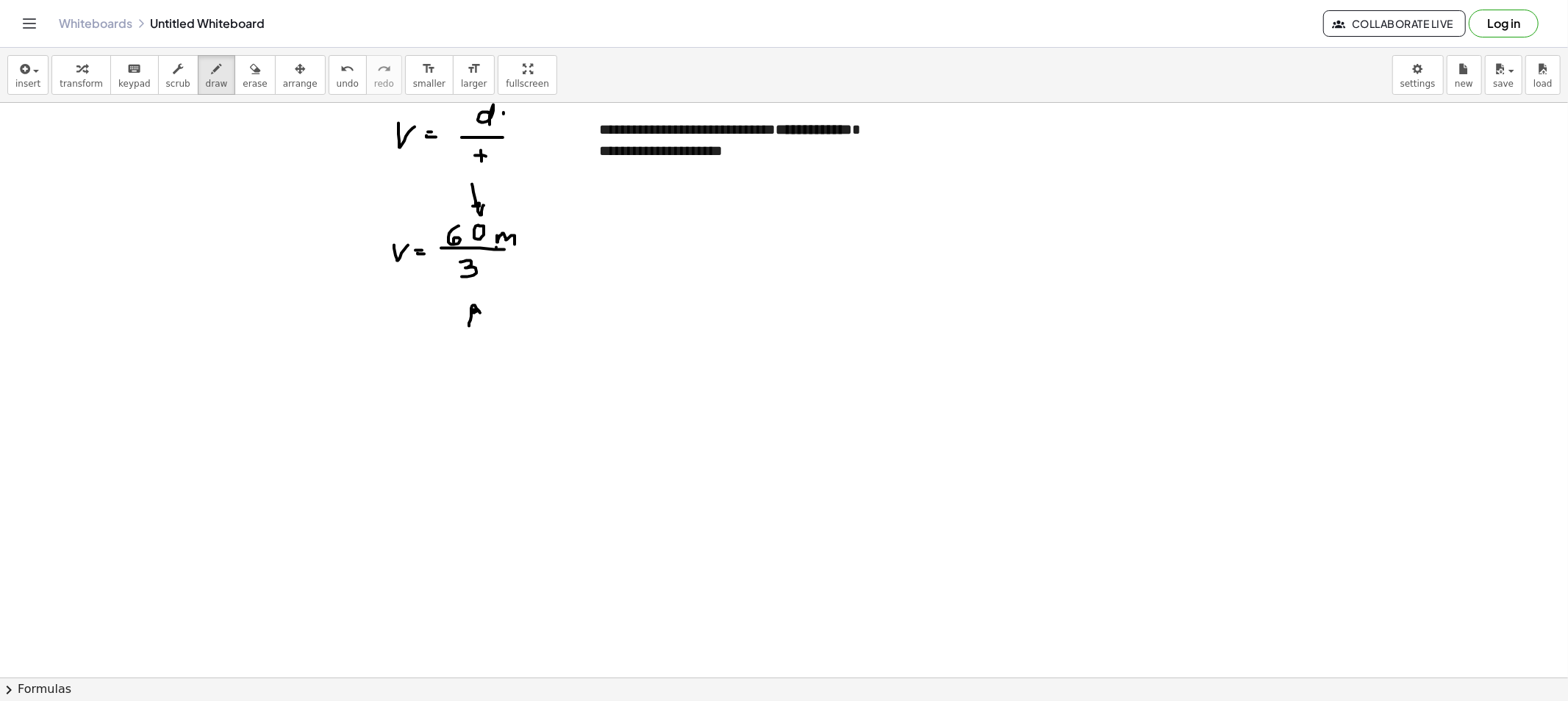
drag, startPoint x: 504, startPoint y: 266, endPoint x: 519, endPoint y: 275, distance: 17.5
drag, startPoint x: 241, startPoint y: 75, endPoint x: 339, endPoint y: 235, distance: 187.6
click at [241, 77] on button "erase" at bounding box center [255, 74] width 41 height 40
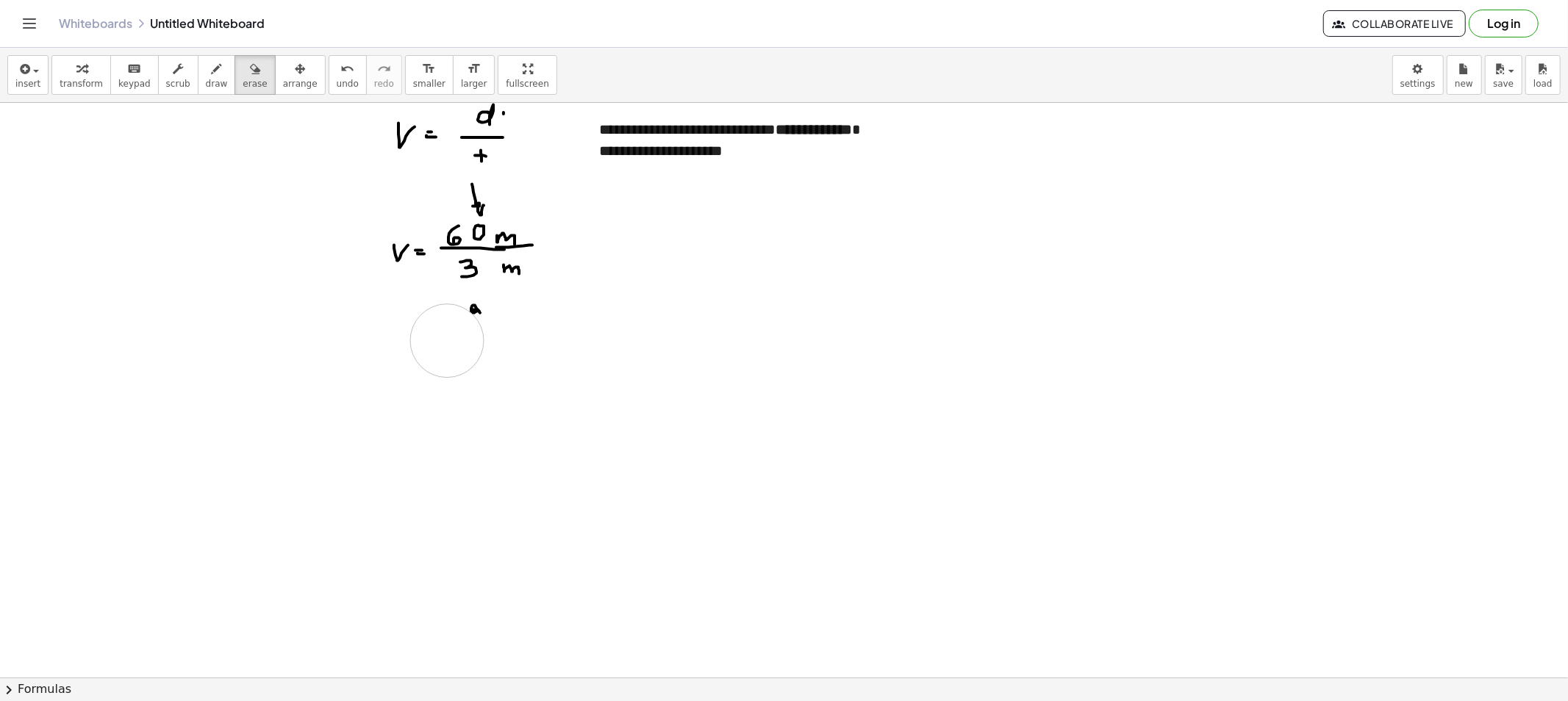
drag, startPoint x: 447, startPoint y: 341, endPoint x: 473, endPoint y: 326, distance: 30.0
click at [206, 79] on span "draw" at bounding box center [217, 83] width 22 height 10
drag, startPoint x: 389, startPoint y: 348, endPoint x: 407, endPoint y: 341, distance: 19.3
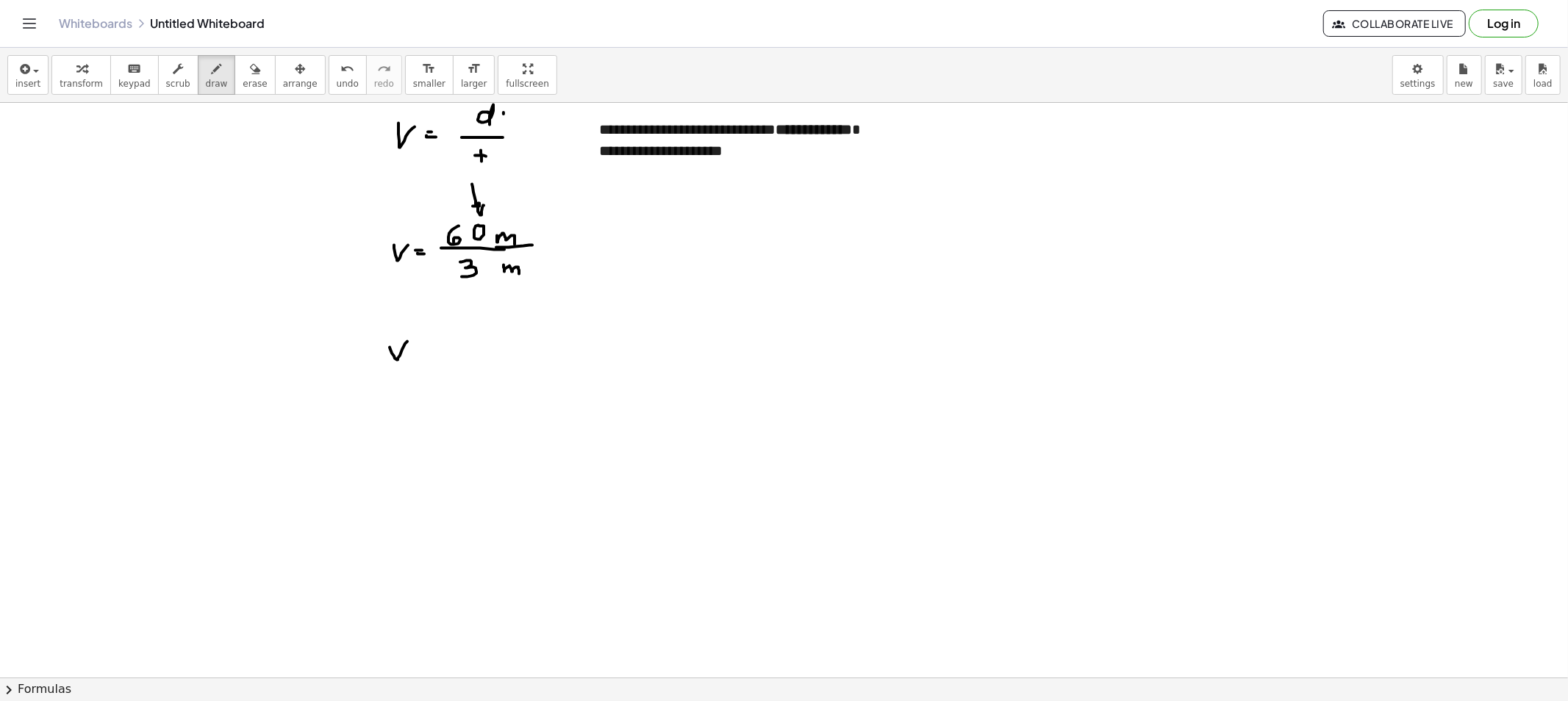
drag, startPoint x: 415, startPoint y: 354, endPoint x: 423, endPoint y: 353, distance: 8.1
drag, startPoint x: 451, startPoint y: 341, endPoint x: 463, endPoint y: 361, distance: 23.3
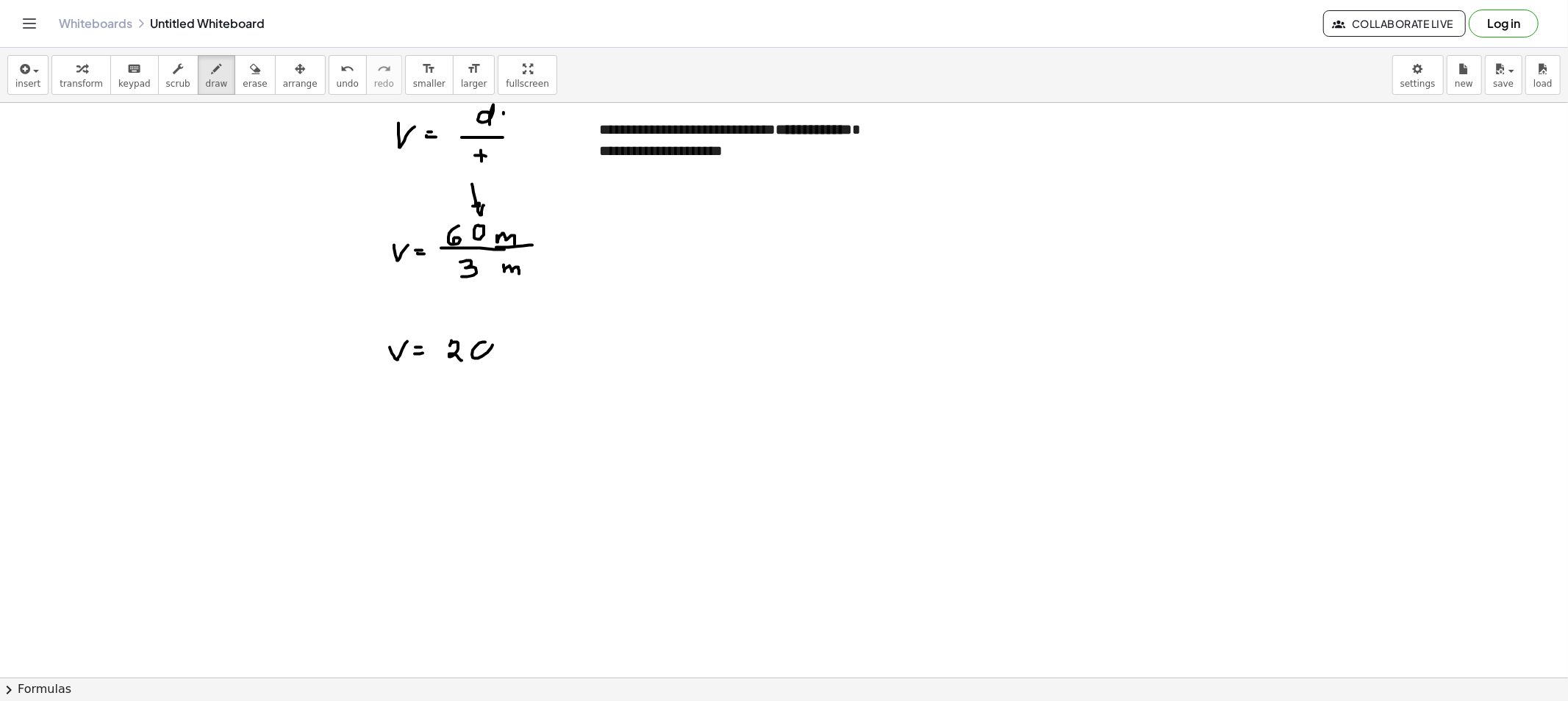
drag, startPoint x: 507, startPoint y: 331, endPoint x: 527, endPoint y: 326, distance: 20.6
drag, startPoint x: 527, startPoint y: 326, endPoint x: 527, endPoint y: 337, distance: 11.0
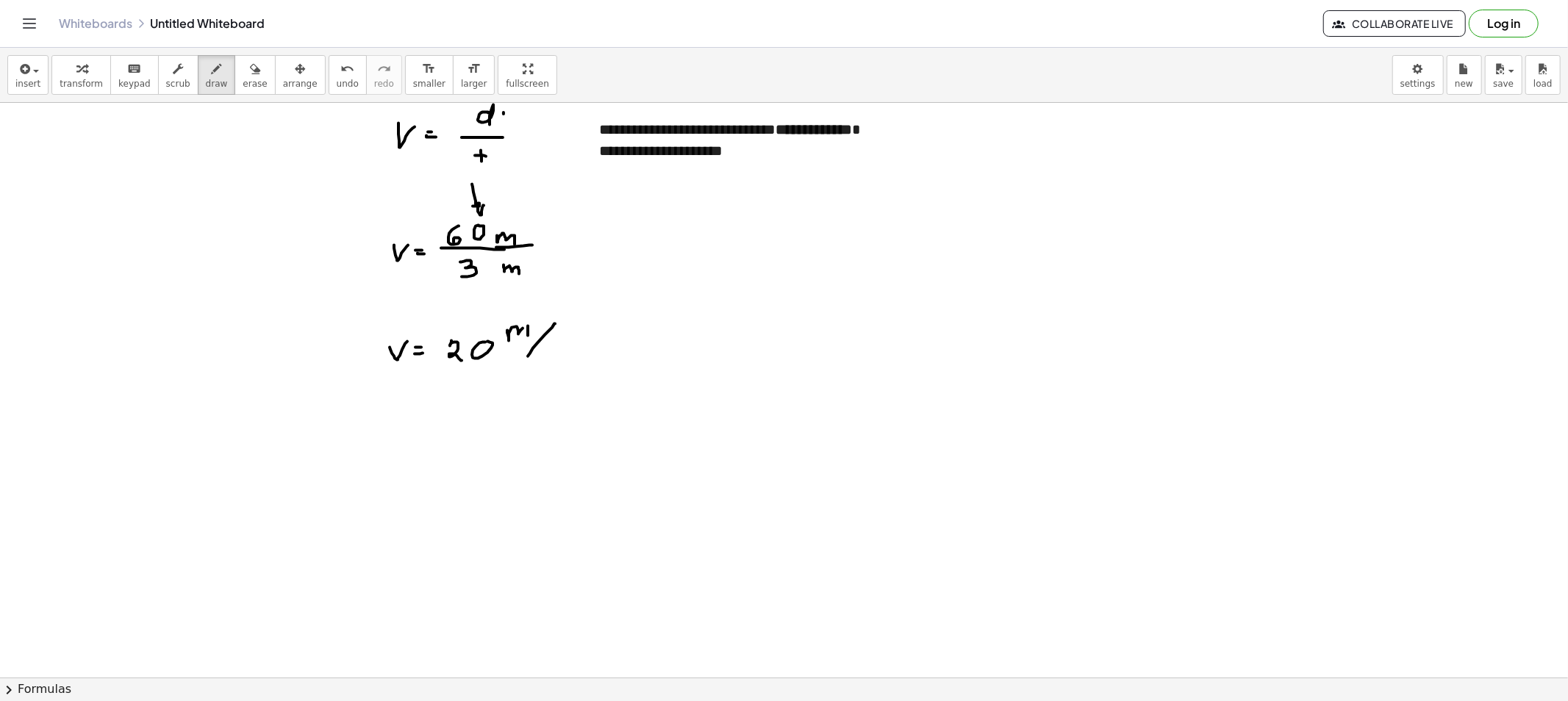
drag, startPoint x: 538, startPoint y: 342, endPoint x: 531, endPoint y: 356, distance: 15.7
drag, startPoint x: 549, startPoint y: 354, endPoint x: 566, endPoint y: 354, distance: 17.0
click at [243, 85] on span "erase" at bounding box center [255, 83] width 24 height 10
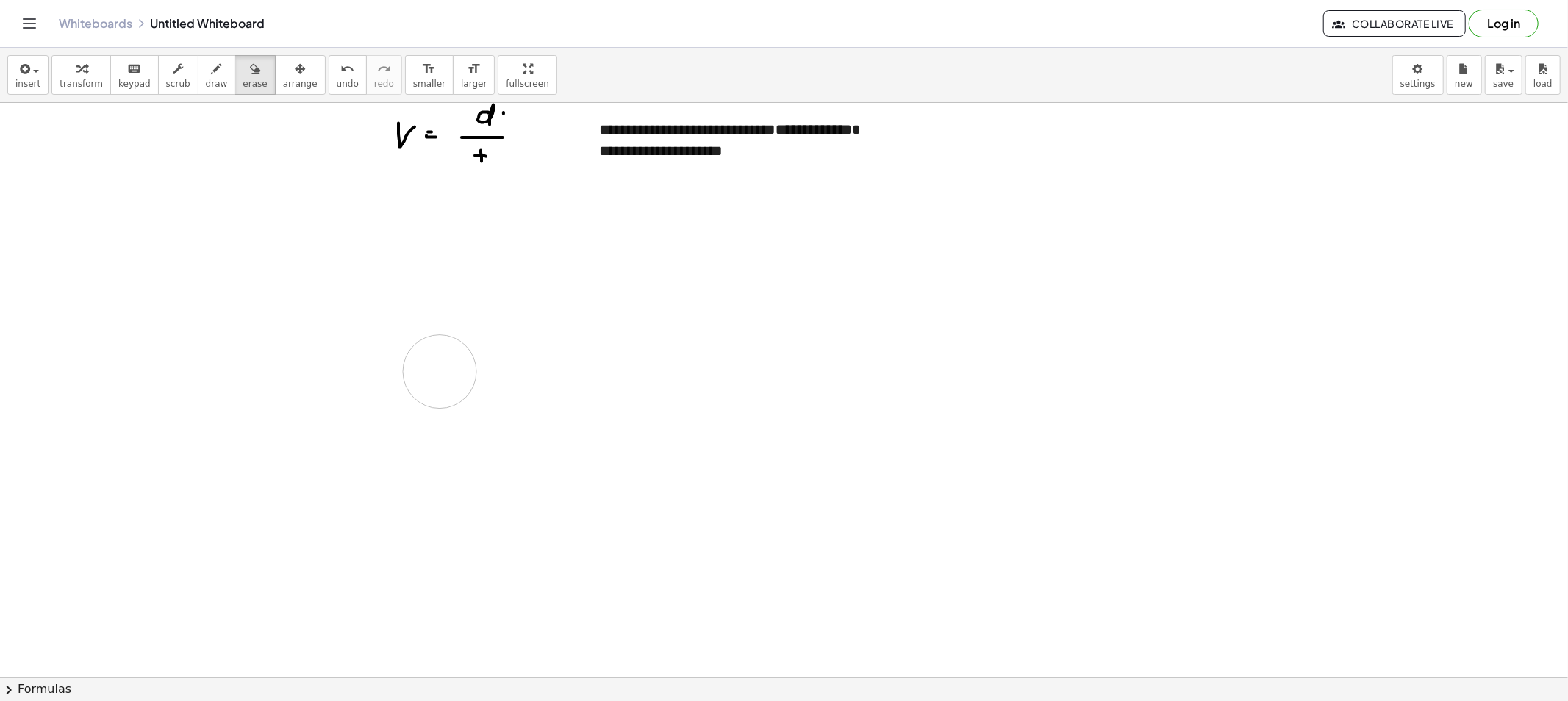
drag, startPoint x: 401, startPoint y: 196, endPoint x: 672, endPoint y: 289, distance: 286.5
click at [206, 78] on span "draw" at bounding box center [217, 83] width 22 height 10
click at [197, 74] on button "draw" at bounding box center [216, 74] width 38 height 40
click at [166, 78] on span "scrub" at bounding box center [178, 83] width 24 height 10
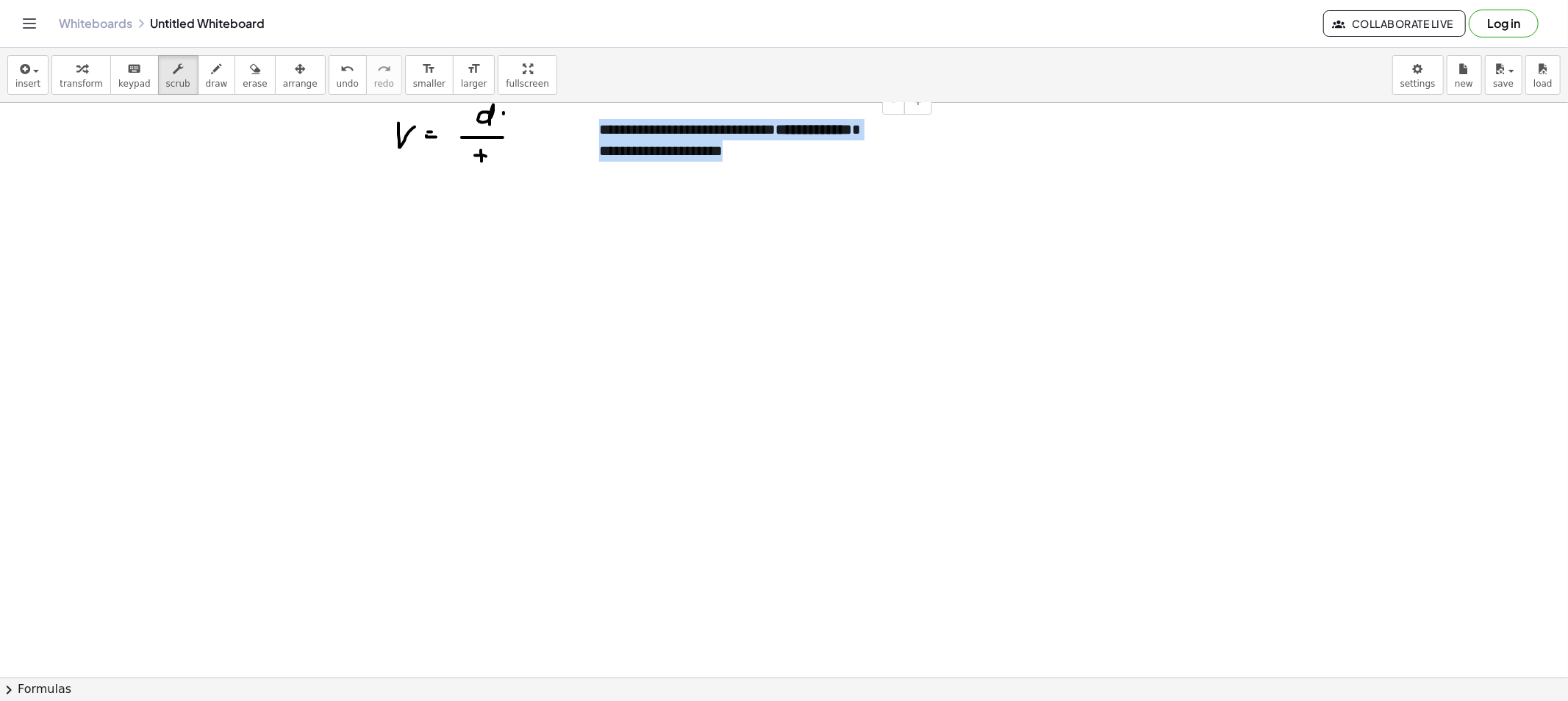
drag, startPoint x: 765, startPoint y: 159, endPoint x: 596, endPoint y: 135, distance: 170.7
click at [596, 135] on div "**********" at bounding box center [760, 139] width 351 height 71
click at [597, 130] on div at bounding box center [592, 129] width 15 height 51
click at [599, 136] on div "**********" at bounding box center [760, 129] width 351 height 51
click at [882, 128] on div "**********" at bounding box center [760, 129] width 351 height 51
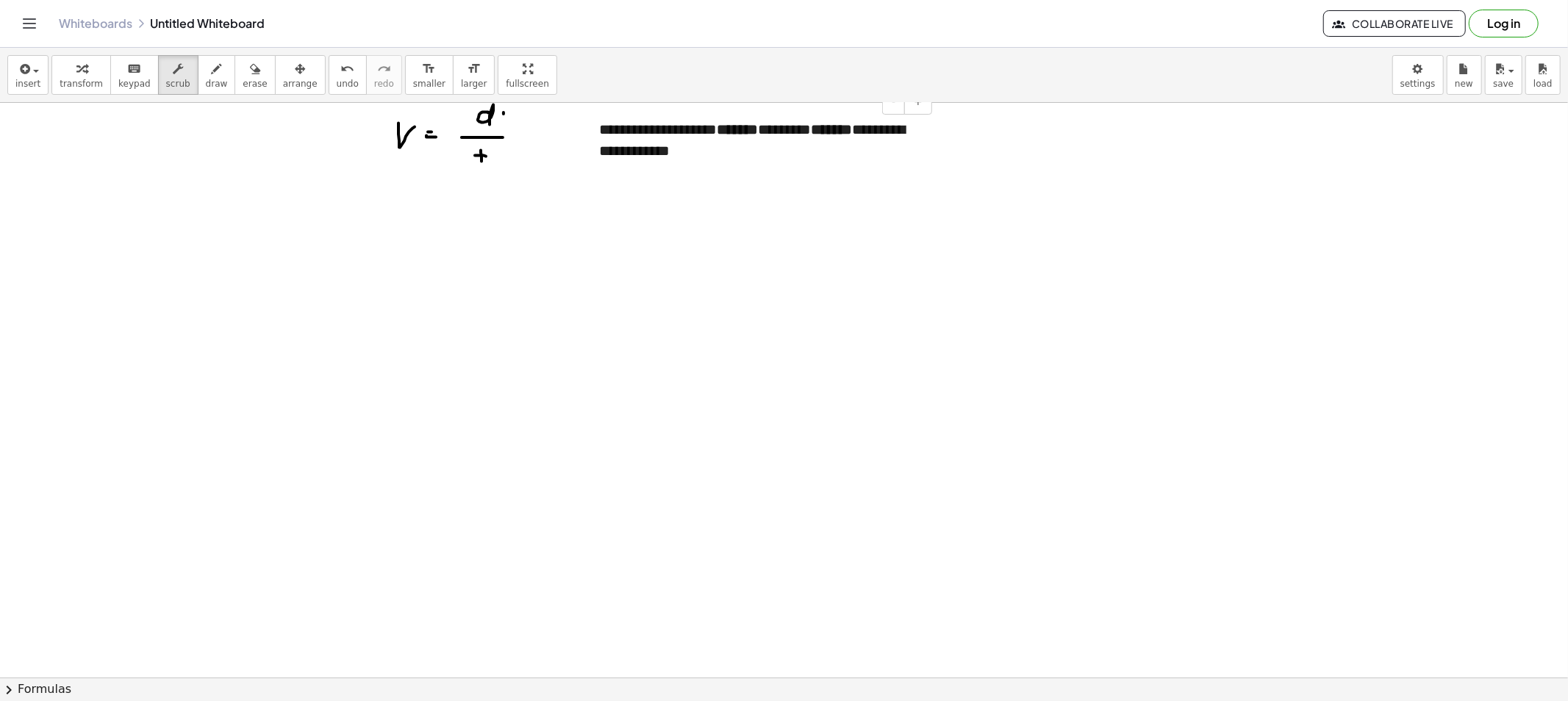
click at [885, 129] on div "**********" at bounding box center [760, 139] width 351 height 71
click at [746, 164] on div "**********" at bounding box center [760, 139] width 351 height 71
click at [197, 82] on button "draw" at bounding box center [216, 74] width 38 height 40
click at [209, 50] on div "insert select one: Math Expression Function Text Youtube Video Graphing Geometr…" at bounding box center [784, 75] width 1568 height 55
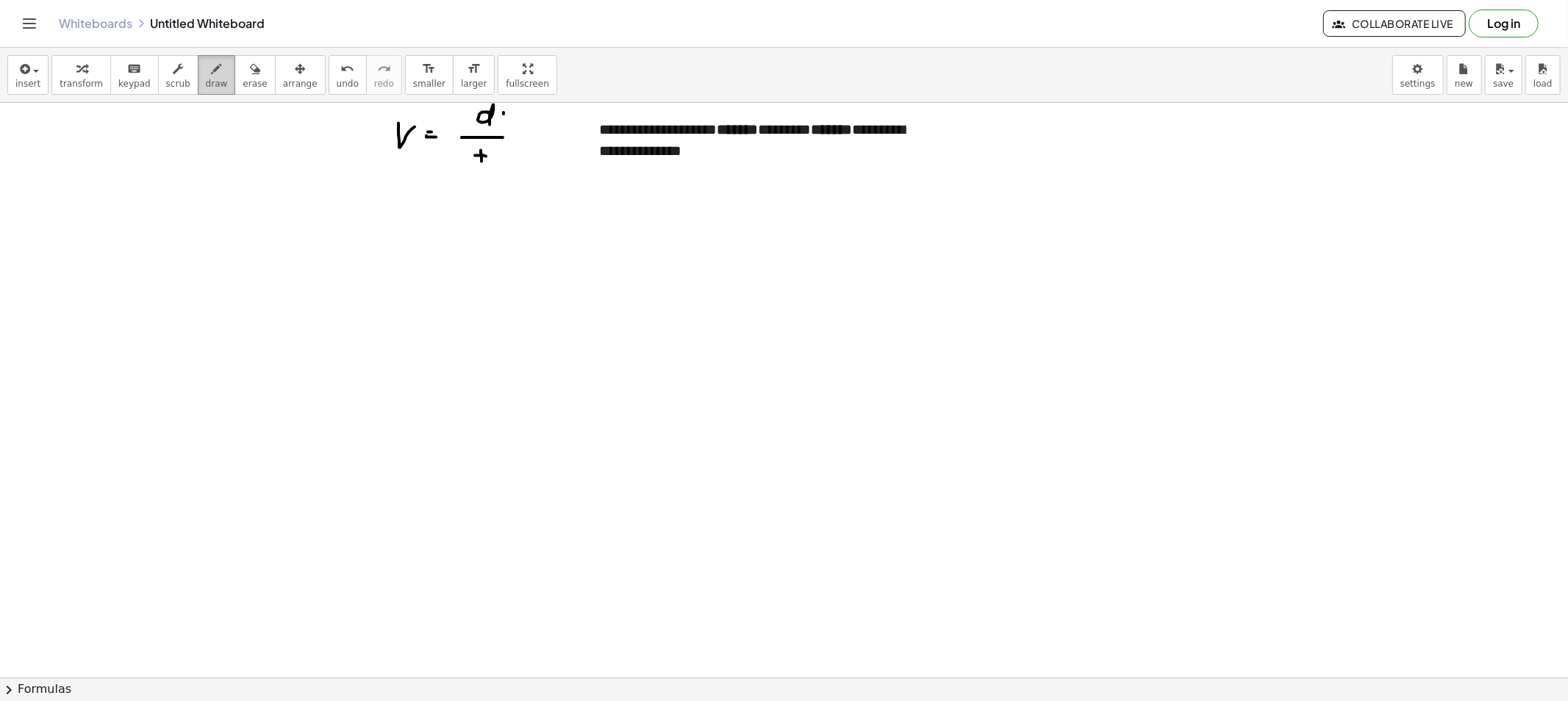
click at [208, 63] on div "button" at bounding box center [217, 68] width 22 height 18
drag, startPoint x: 744, startPoint y: 166, endPoint x: 747, endPoint y: 145, distance: 21.2
drag, startPoint x: 847, startPoint y: 166, endPoint x: 855, endPoint y: 150, distance: 17.9
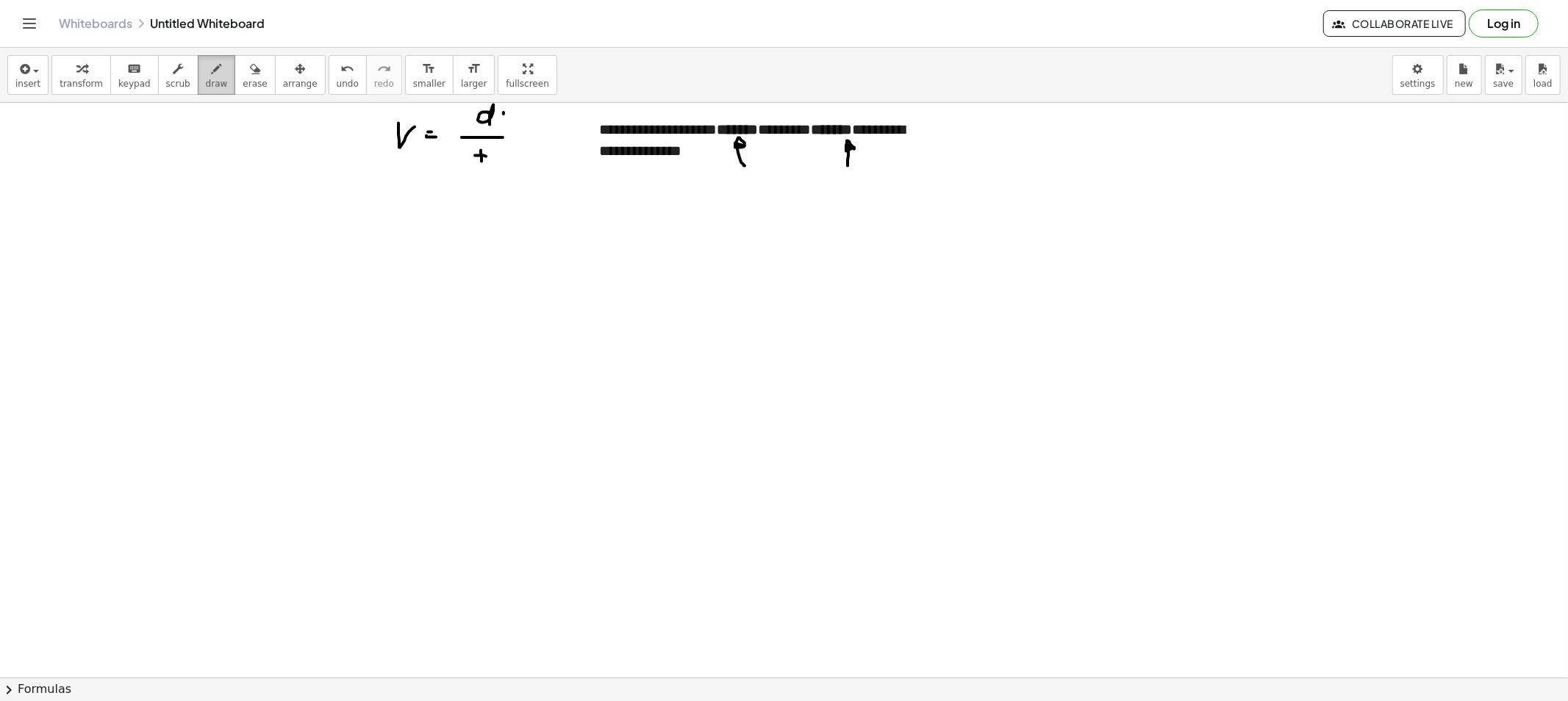
click at [208, 86] on span "draw" at bounding box center [217, 83] width 22 height 10
click at [247, 76] on button "erase" at bounding box center [255, 74] width 41 height 40
drag, startPoint x: 729, startPoint y: 187, endPoint x: 736, endPoint y: 175, distance: 13.9
drag, startPoint x: 835, startPoint y: 183, endPoint x: 842, endPoint y: 172, distance: 13.0
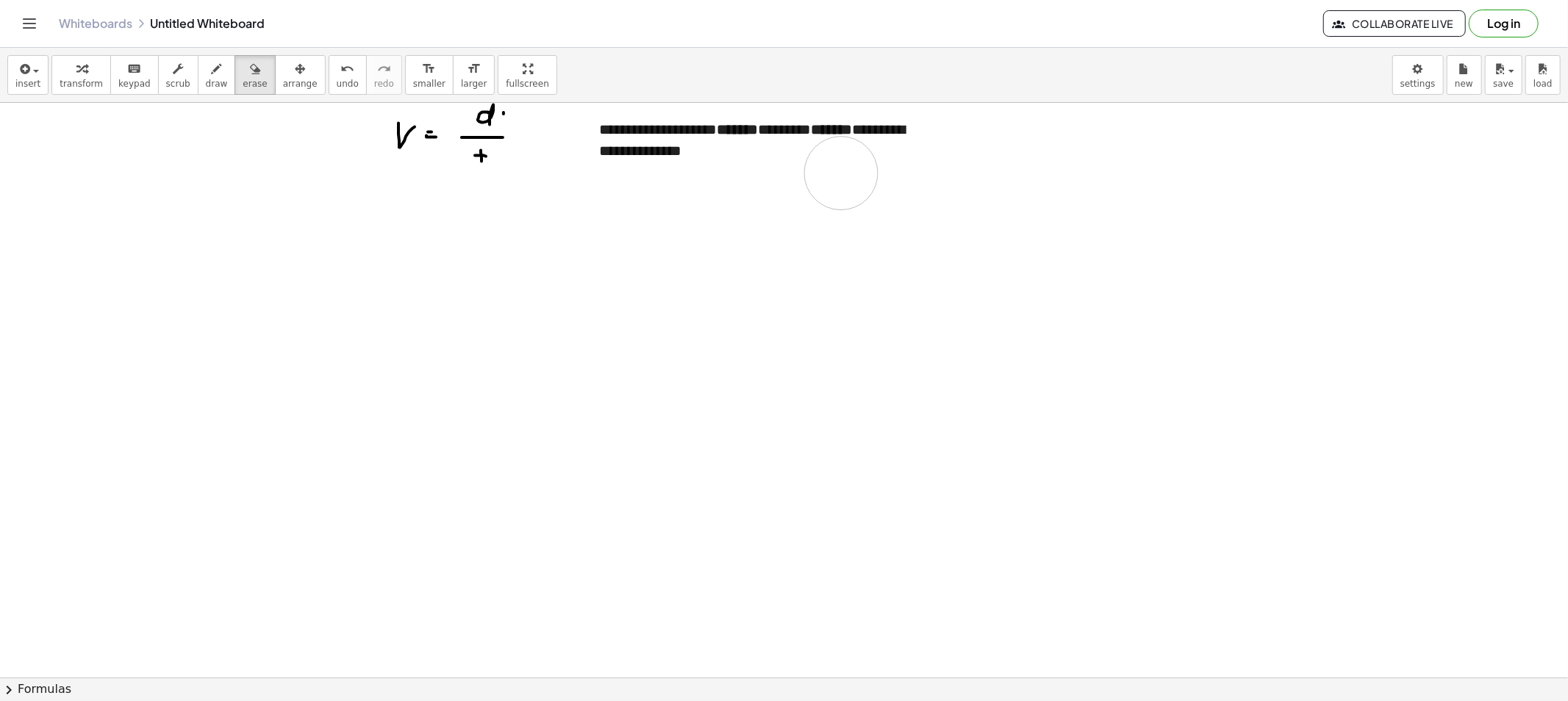
drag, startPoint x: 202, startPoint y: 83, endPoint x: 253, endPoint y: 109, distance: 57.2
click at [206, 81] on span "draw" at bounding box center [217, 83] width 22 height 10
drag, startPoint x: 657, startPoint y: 193, endPoint x: 664, endPoint y: 202, distance: 11.4
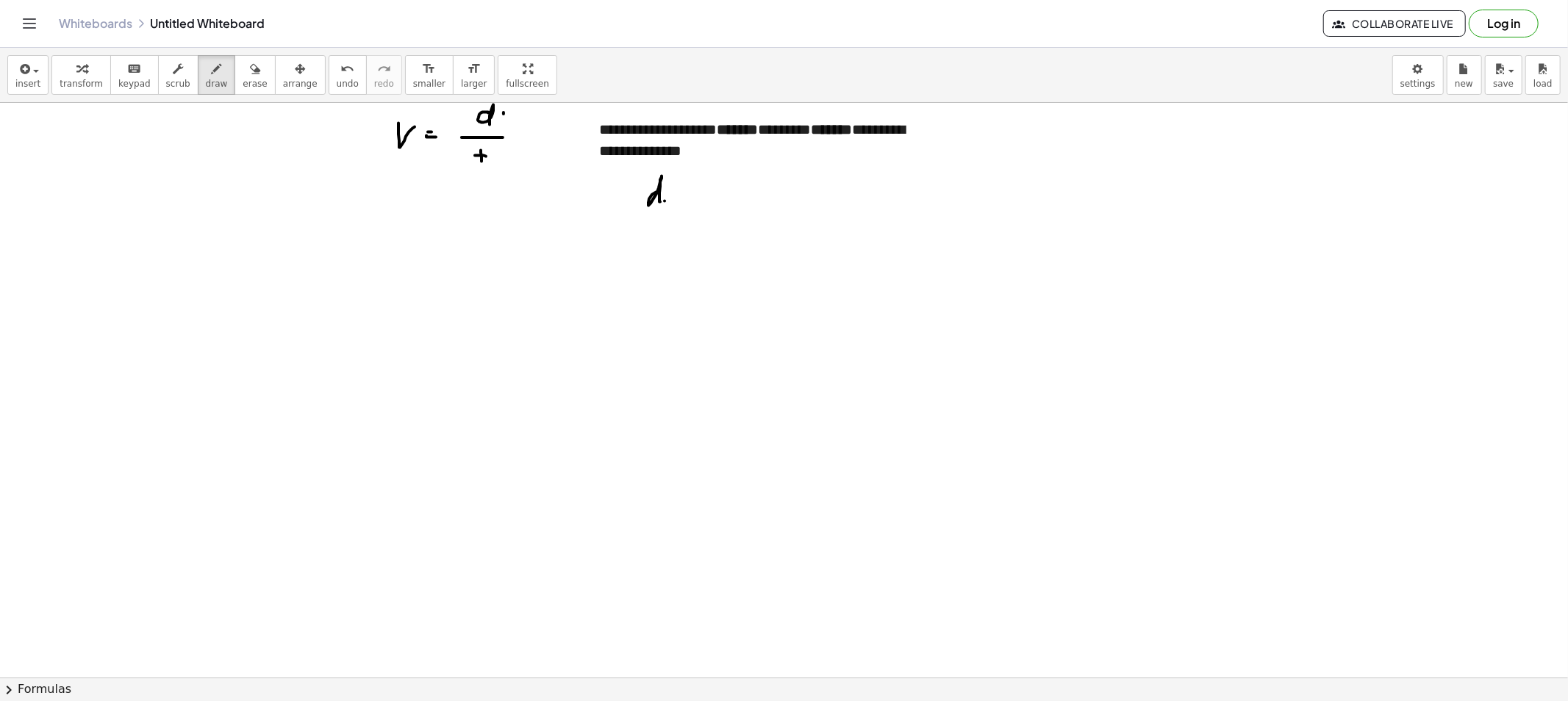
drag, startPoint x: 675, startPoint y: 196, endPoint x: 689, endPoint y: 196, distance: 14.0
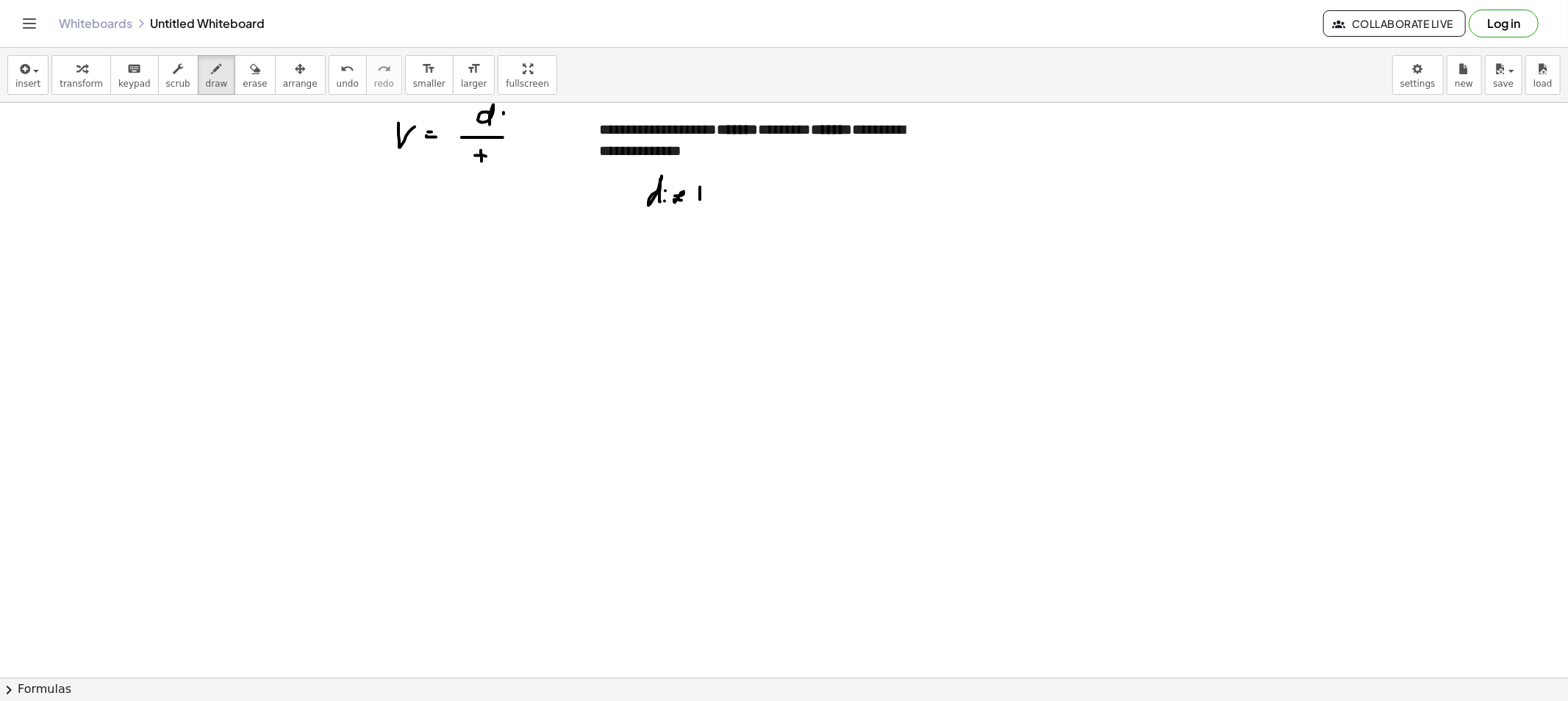
drag, startPoint x: 695, startPoint y: 195, endPoint x: 719, endPoint y: 196, distance: 24.0
drag, startPoint x: 716, startPoint y: 196, endPoint x: 726, endPoint y: 203, distance: 12.2
click at [243, 89] on span "erase" at bounding box center [255, 83] width 24 height 10
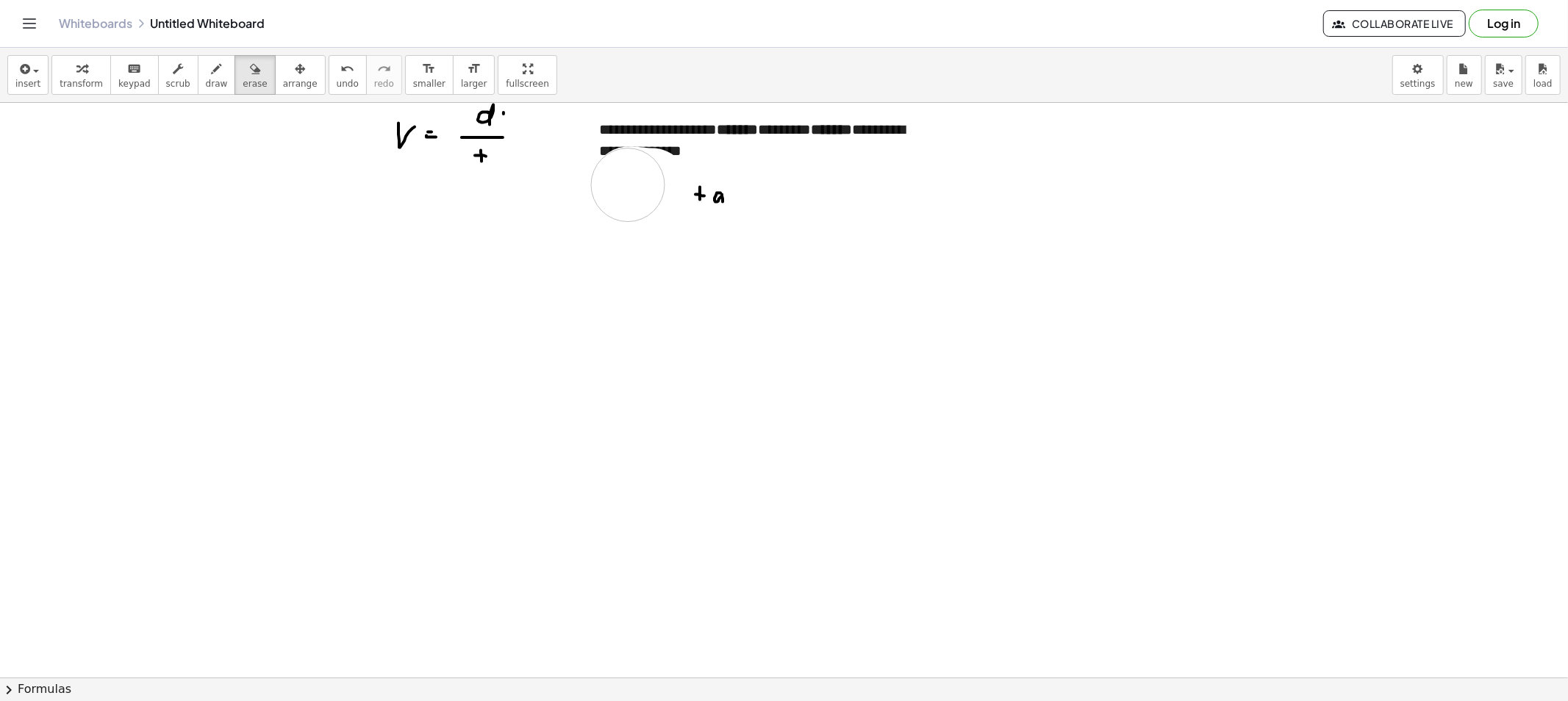
drag, startPoint x: 648, startPoint y: 185, endPoint x: 788, endPoint y: 211, distance: 142.4
click at [197, 69] on button "draw" at bounding box center [216, 74] width 38 height 40
drag, startPoint x: 213, startPoint y: 81, endPoint x: 222, endPoint y: 87, distance: 10.8
click at [212, 81] on button "draw" at bounding box center [216, 74] width 38 height 40
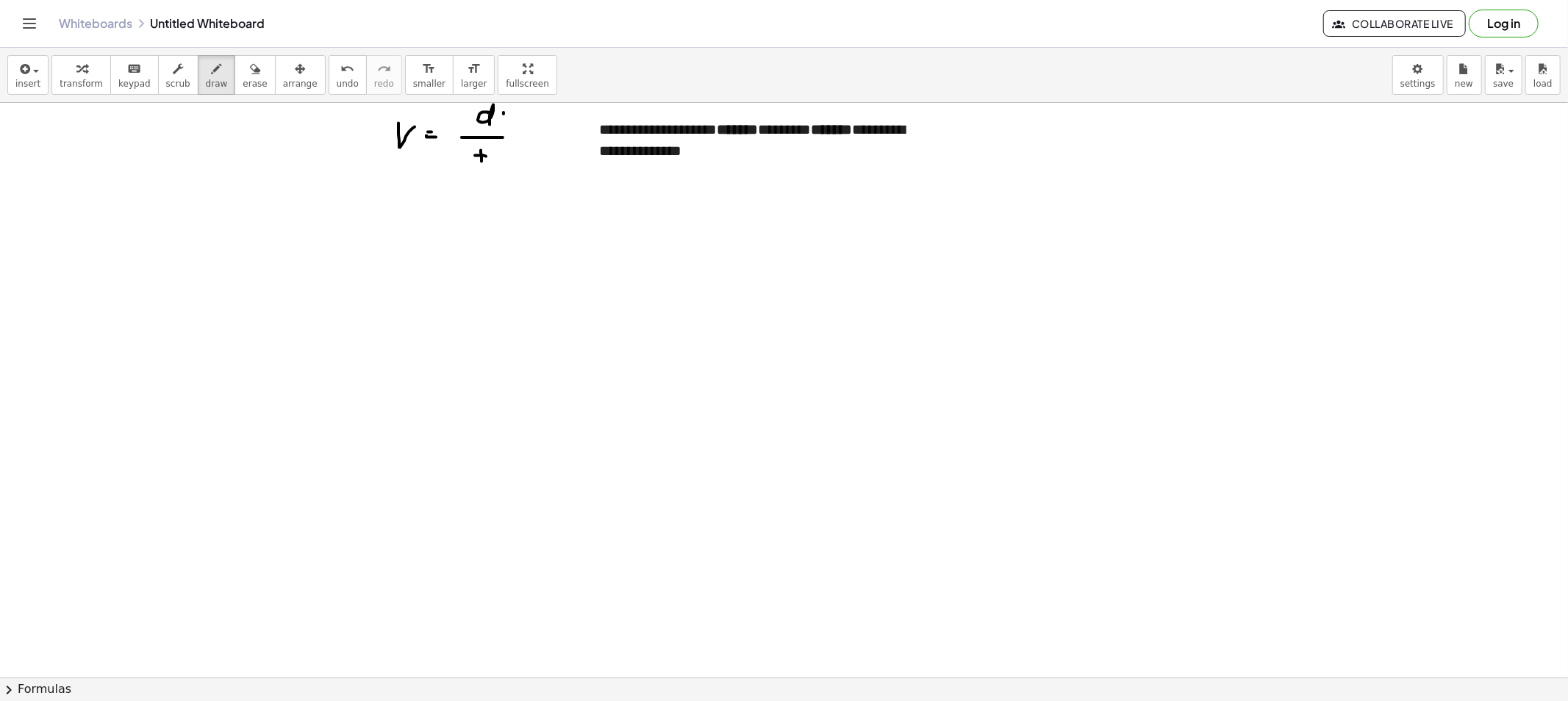
drag, startPoint x: 708, startPoint y: 118, endPoint x: 790, endPoint y: 141, distance: 85.2
drag, startPoint x: 773, startPoint y: 107, endPoint x: 779, endPoint y: 143, distance: 36.5
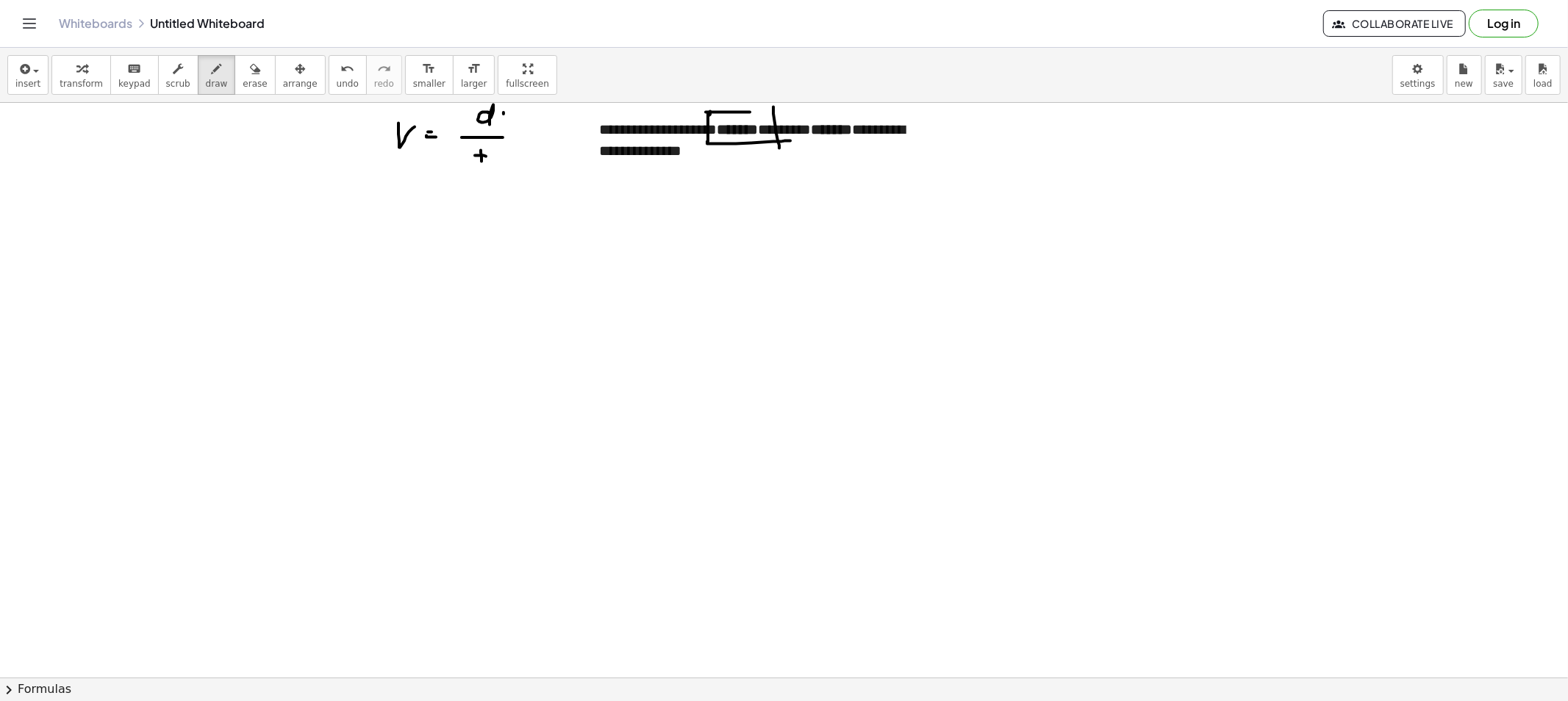
drag, startPoint x: 730, startPoint y: 113, endPoint x: 788, endPoint y: 118, distance: 58.2
drag, startPoint x: 751, startPoint y: 172, endPoint x: 748, endPoint y: 150, distance: 22.2
drag, startPoint x: 378, startPoint y: 239, endPoint x: 394, endPoint y: 248, distance: 18.4
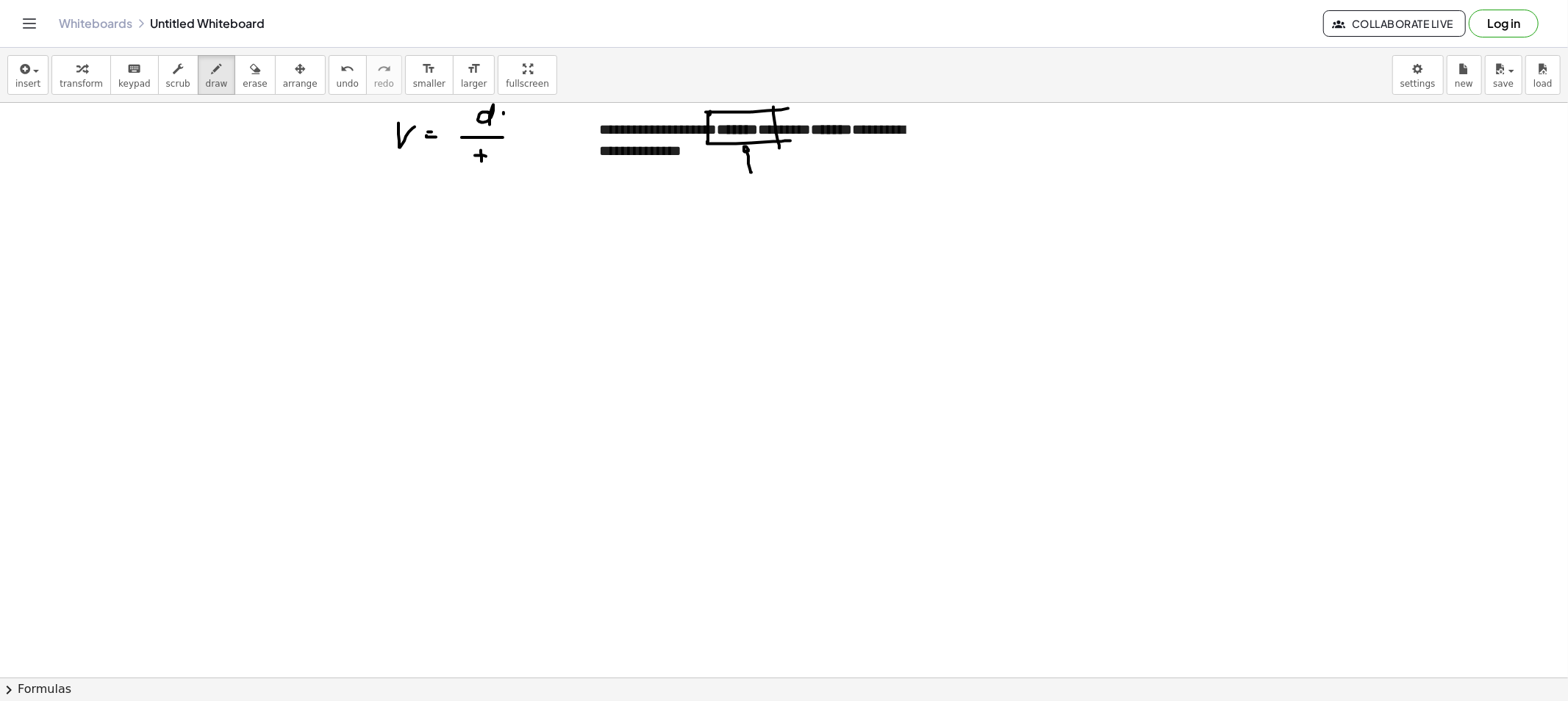
drag, startPoint x: 400, startPoint y: 238, endPoint x: 397, endPoint y: 248, distance: 10.4
drag, startPoint x: 419, startPoint y: 240, endPoint x: 427, endPoint y: 243, distance: 8.5
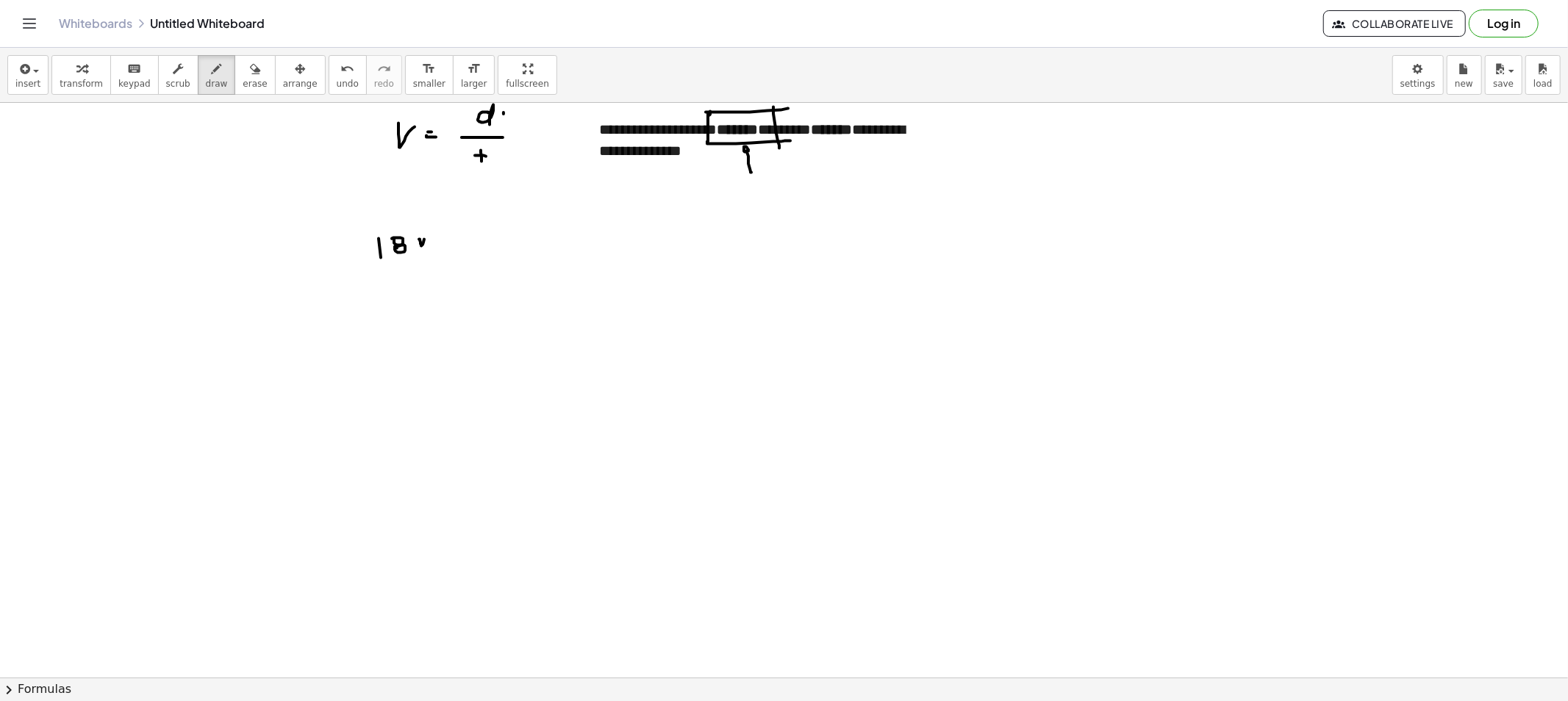
drag, startPoint x: 423, startPoint y: 244, endPoint x: 433, endPoint y: 247, distance: 10.4
drag, startPoint x: 433, startPoint y: 247, endPoint x: 444, endPoint y: 253, distance: 12.5
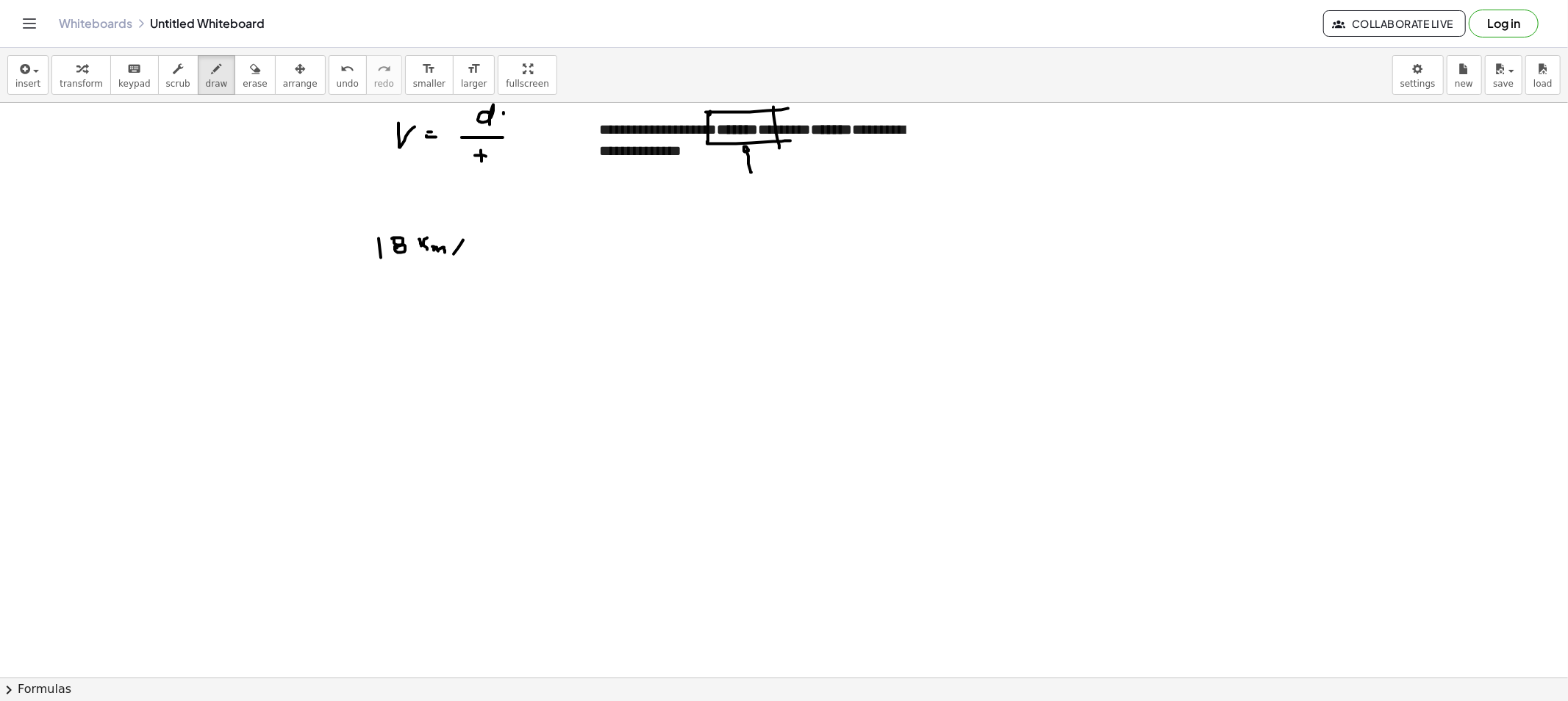
drag, startPoint x: 454, startPoint y: 255, endPoint x: 456, endPoint y: 266, distance: 11.2
drag, startPoint x: 461, startPoint y: 257, endPoint x: 468, endPoint y: 267, distance: 12.2
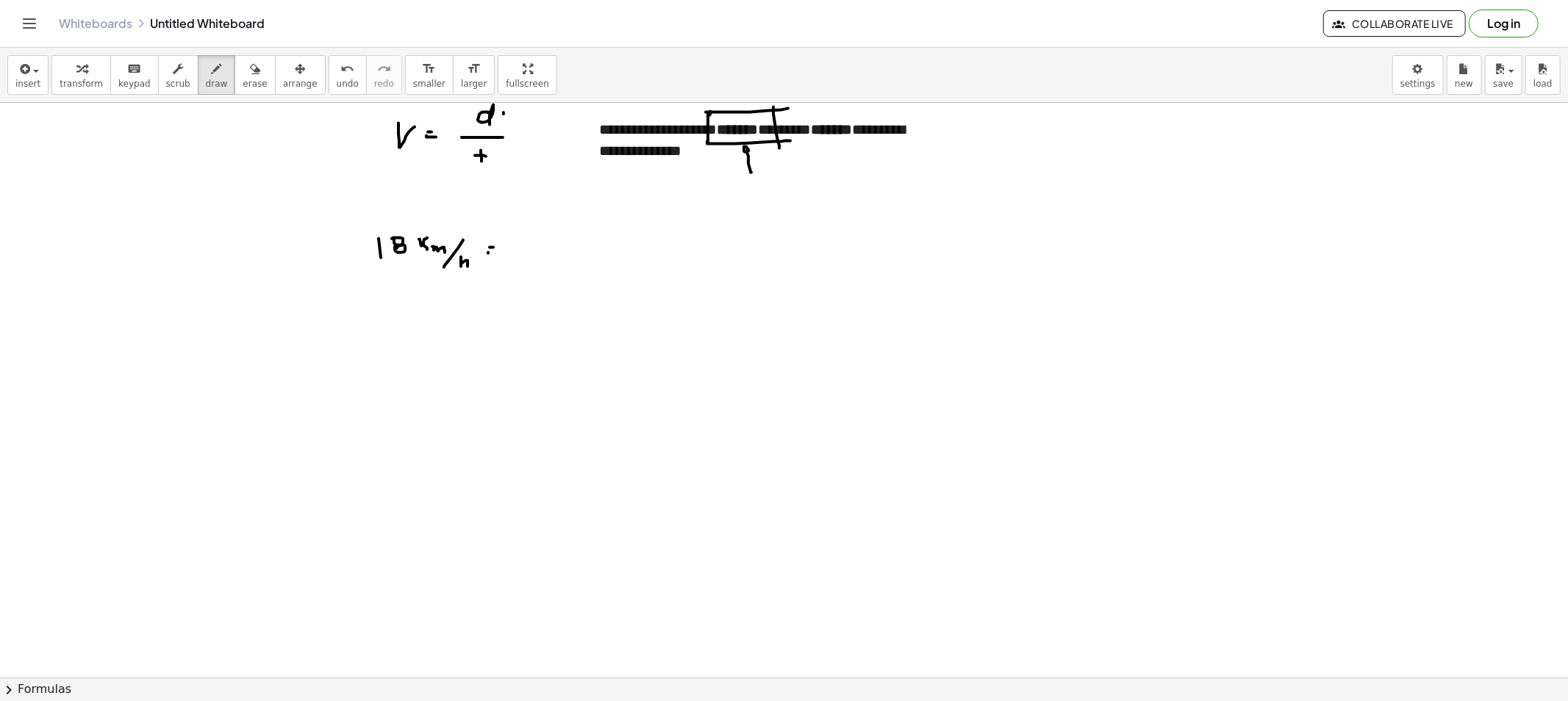
drag, startPoint x: 488, startPoint y: 254, endPoint x: 512, endPoint y: 259, distance: 24.5
drag, startPoint x: 551, startPoint y: 226, endPoint x: 559, endPoint y: 231, distance: 9.4
drag, startPoint x: 531, startPoint y: 243, endPoint x: 581, endPoint y: 244, distance: 50.0
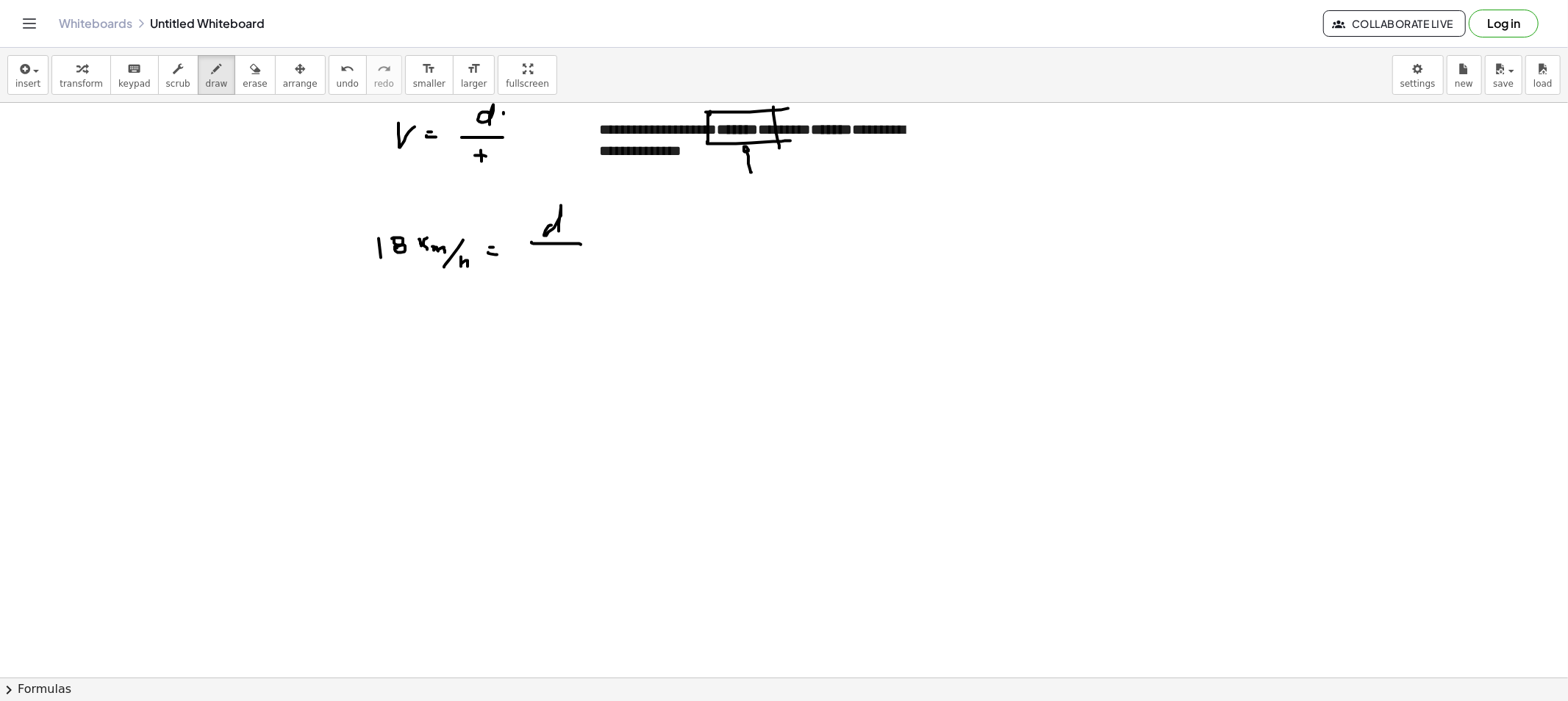
drag, startPoint x: 846, startPoint y: 172, endPoint x: 853, endPoint y: 166, distance: 9.2
click at [234, 79] on button "erase" at bounding box center [255, 74] width 41 height 40
drag, startPoint x: 375, startPoint y: 250, endPoint x: 439, endPoint y: 261, distance: 64.9
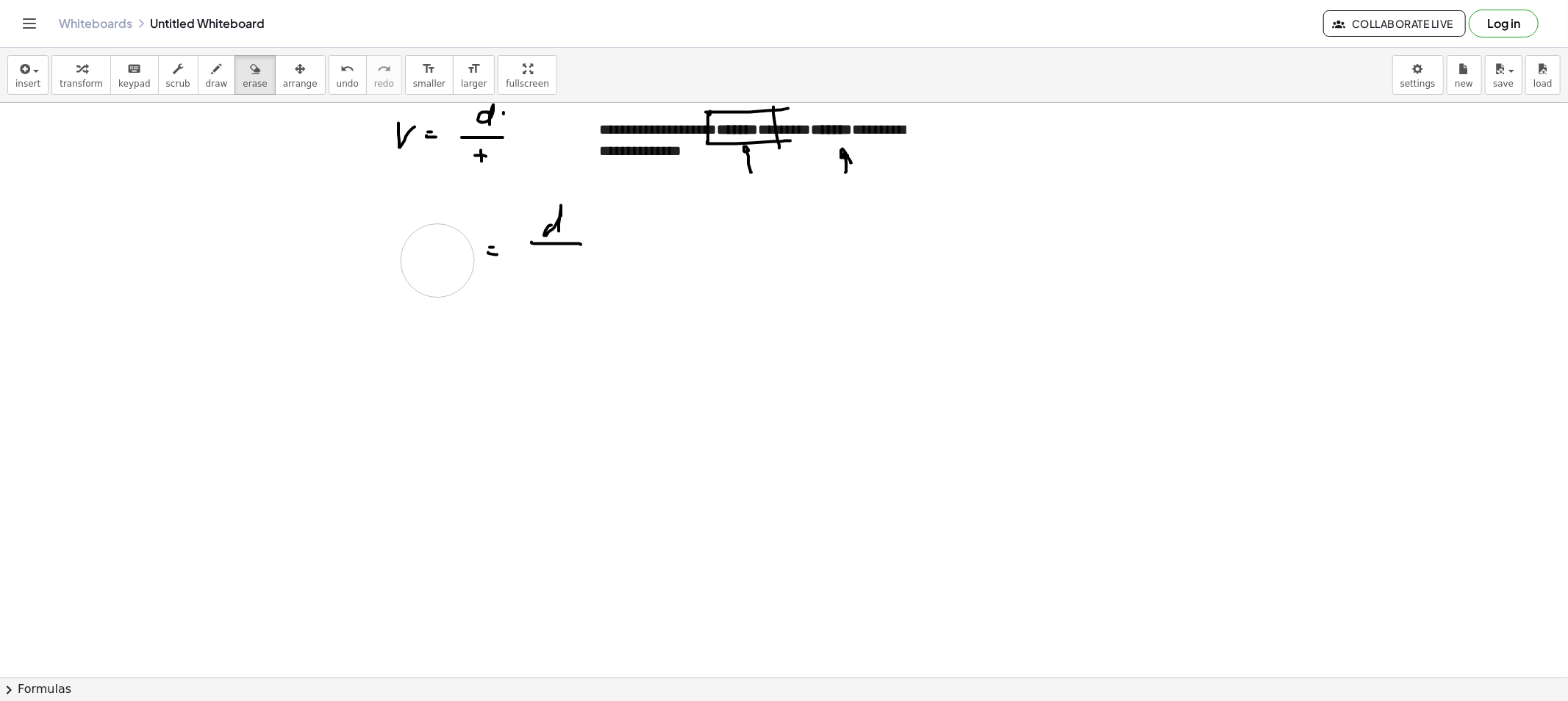
click at [180, 85] on button "scrub" at bounding box center [179, 74] width 41 height 40
drag, startPoint x: 190, startPoint y: 78, endPoint x: 215, endPoint y: 98, distance: 32.0
click at [206, 79] on span "draw" at bounding box center [217, 83] width 22 height 10
drag, startPoint x: 431, startPoint y: 245, endPoint x: 431, endPoint y: 258, distance: 13.0
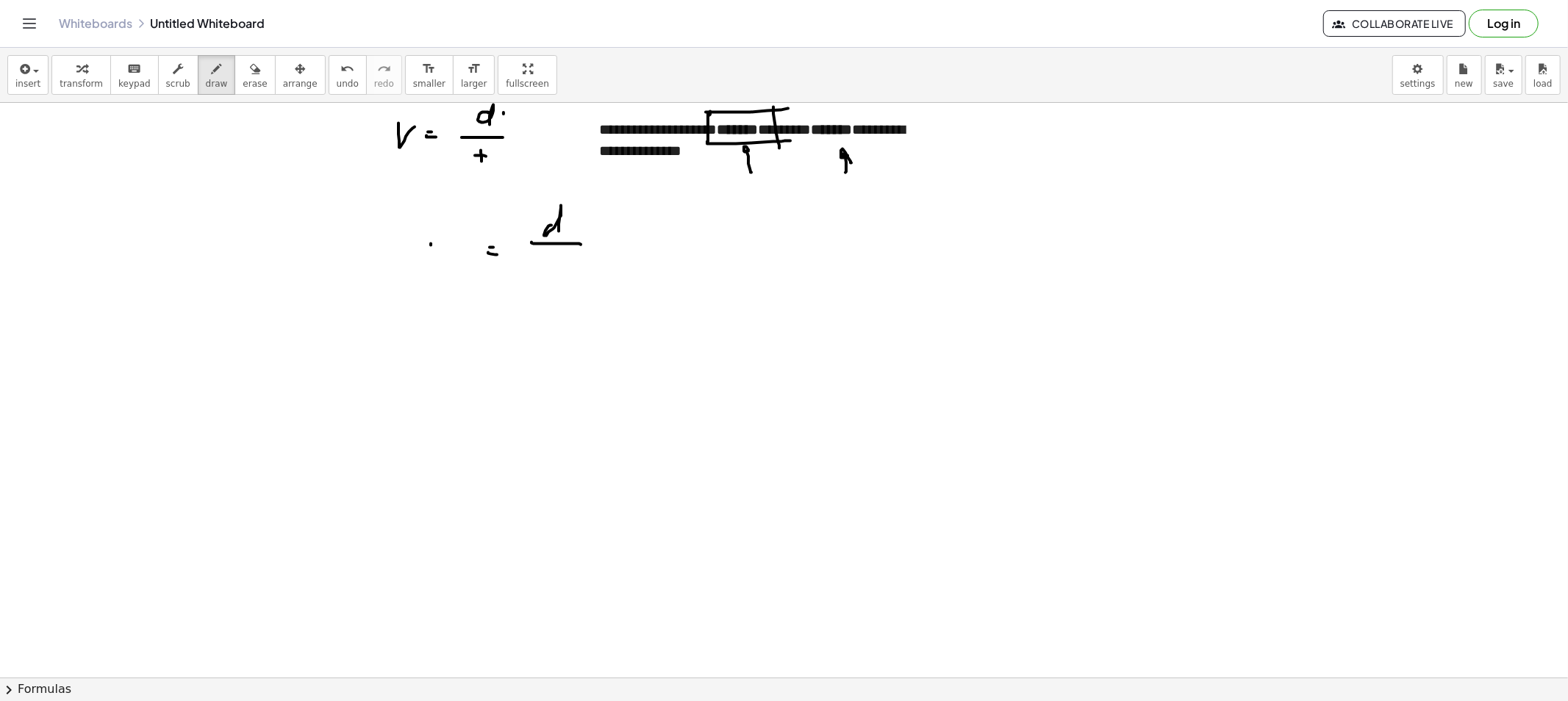
drag, startPoint x: 456, startPoint y: 246, endPoint x: 448, endPoint y: 245, distance: 8.1
drag, startPoint x: 464, startPoint y: 254, endPoint x: 445, endPoint y: 252, distance: 19.1
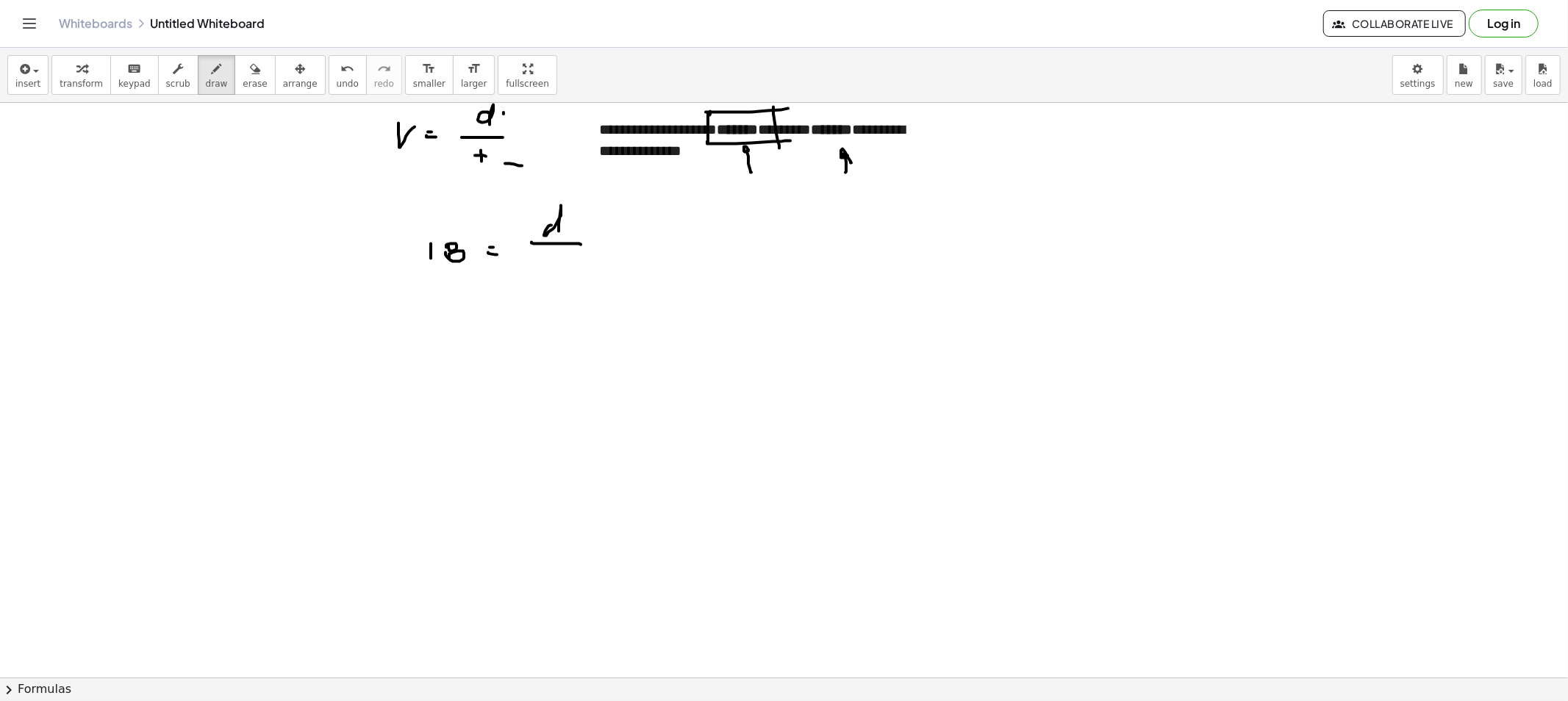
drag, startPoint x: 505, startPoint y: 164, endPoint x: 522, endPoint y: 166, distance: 17.1
drag, startPoint x: 509, startPoint y: 158, endPoint x: 516, endPoint y: 170, distance: 13.9
drag, startPoint x: 539, startPoint y: 259, endPoint x: 542, endPoint y: 275, distance: 16.3
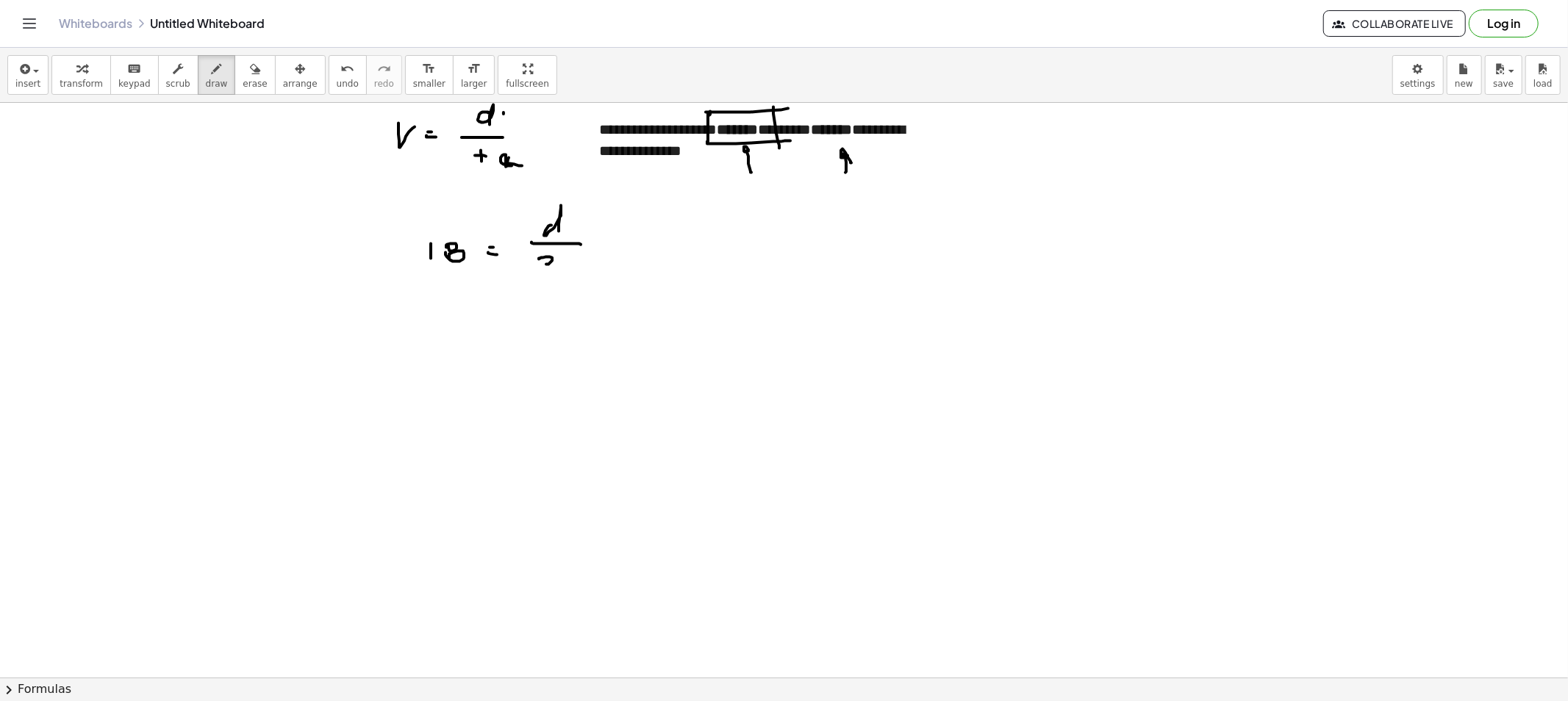
click at [243, 89] on span "erase" at bounding box center [255, 83] width 24 height 10
drag, startPoint x: 737, startPoint y: 119, endPoint x: 733, endPoint y: 149, distance: 30.3
click at [212, 78] on button "draw" at bounding box center [216, 74] width 38 height 40
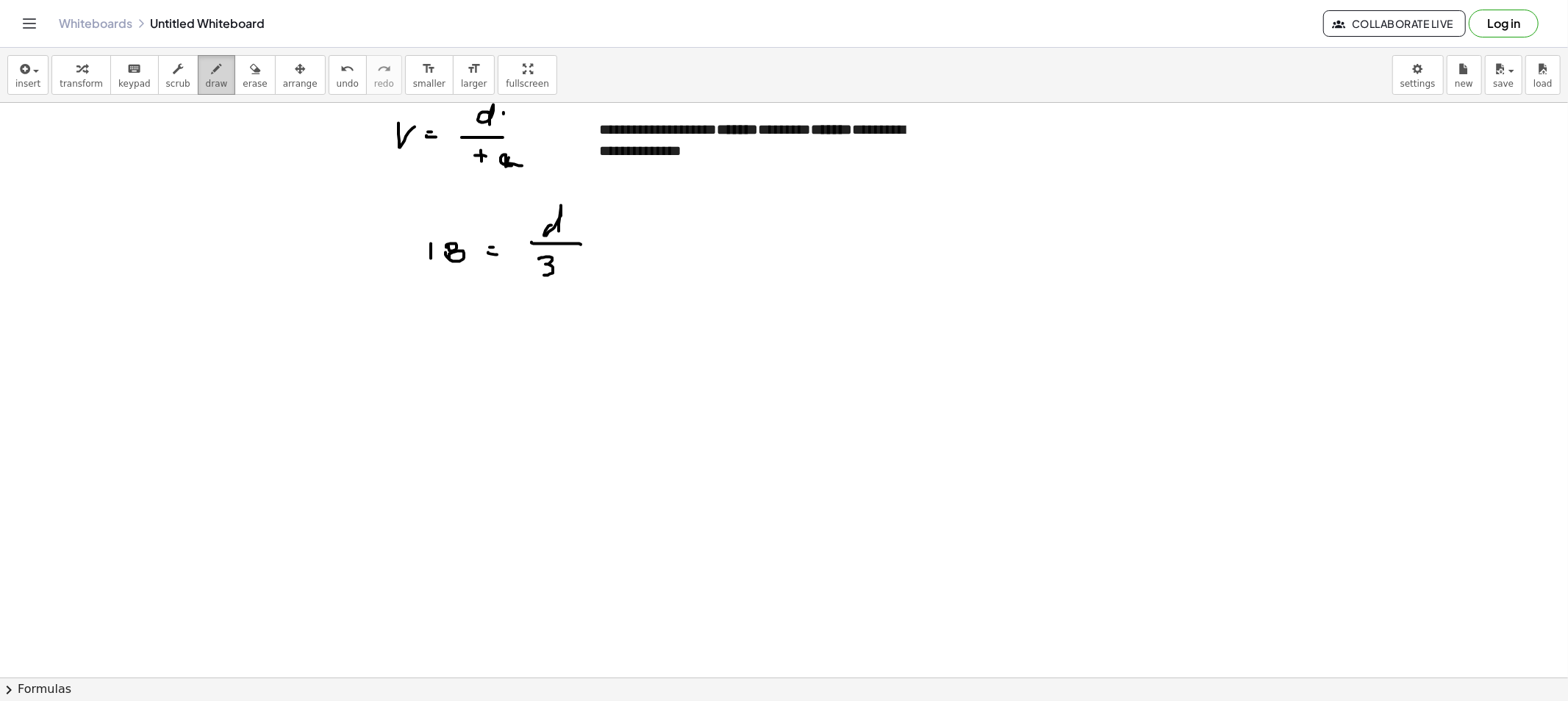
drag, startPoint x: 202, startPoint y: 64, endPoint x: 205, endPoint y: 74, distance: 10.4
click at [212, 69] on icon "button" at bounding box center [216, 69] width 10 height 18
drag, startPoint x: 431, startPoint y: 345, endPoint x: 446, endPoint y: 362, distance: 22.7
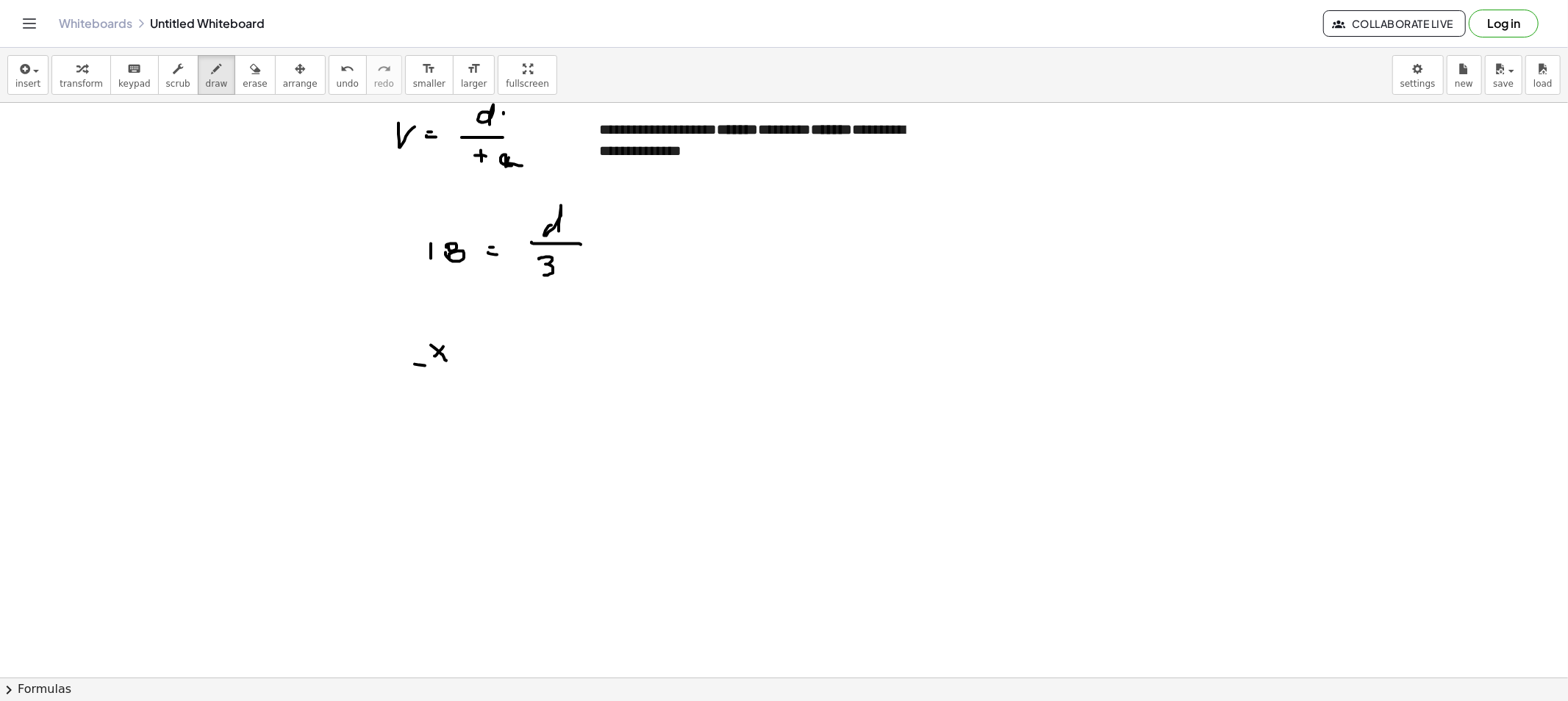
drag, startPoint x: 425, startPoint y: 366, endPoint x: 473, endPoint y: 366, distance: 48.0
drag, startPoint x: 441, startPoint y: 373, endPoint x: 481, endPoint y: 383, distance: 41.2
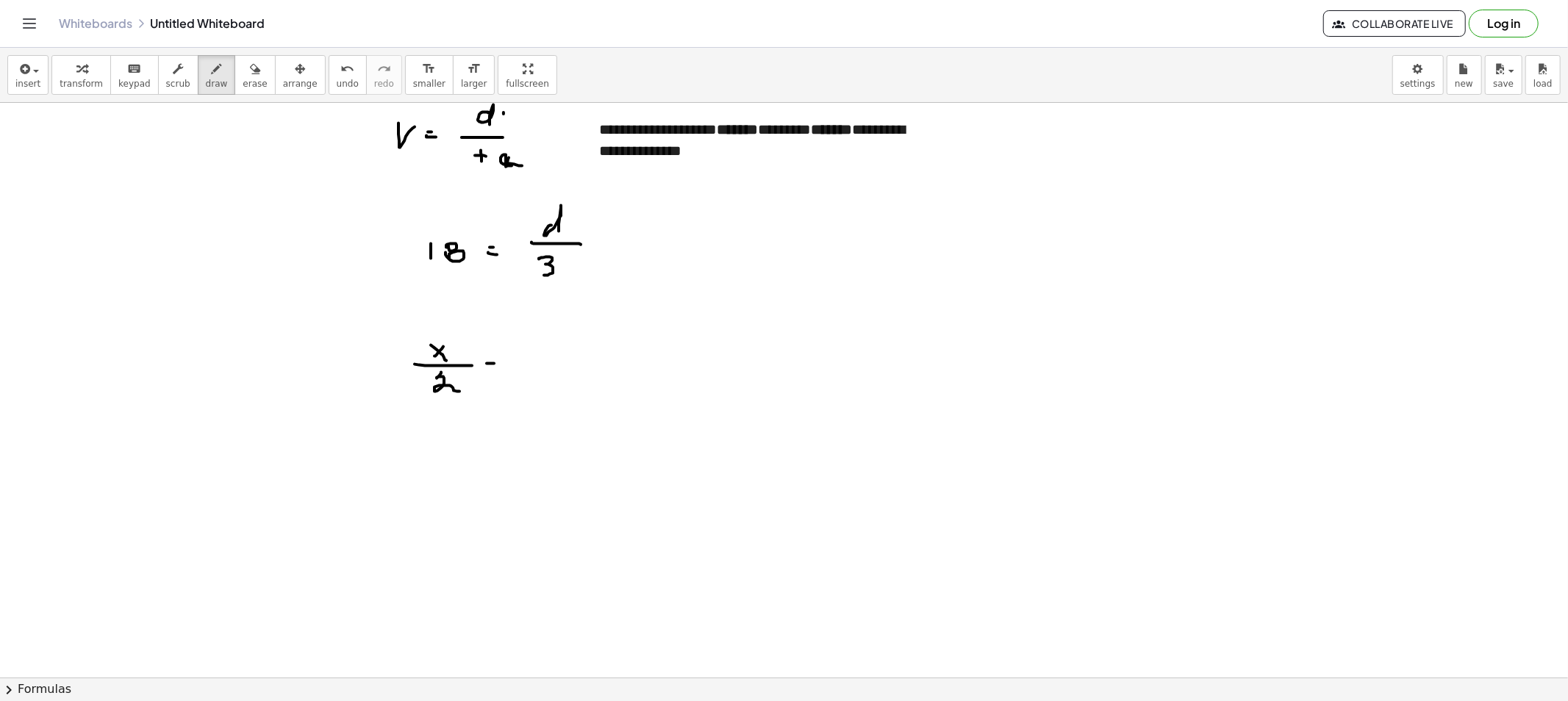
drag, startPoint x: 498, startPoint y: 370, endPoint x: 505, endPoint y: 370, distance: 7.0
drag, startPoint x: 530, startPoint y: 356, endPoint x: 553, endPoint y: 398, distance: 47.9
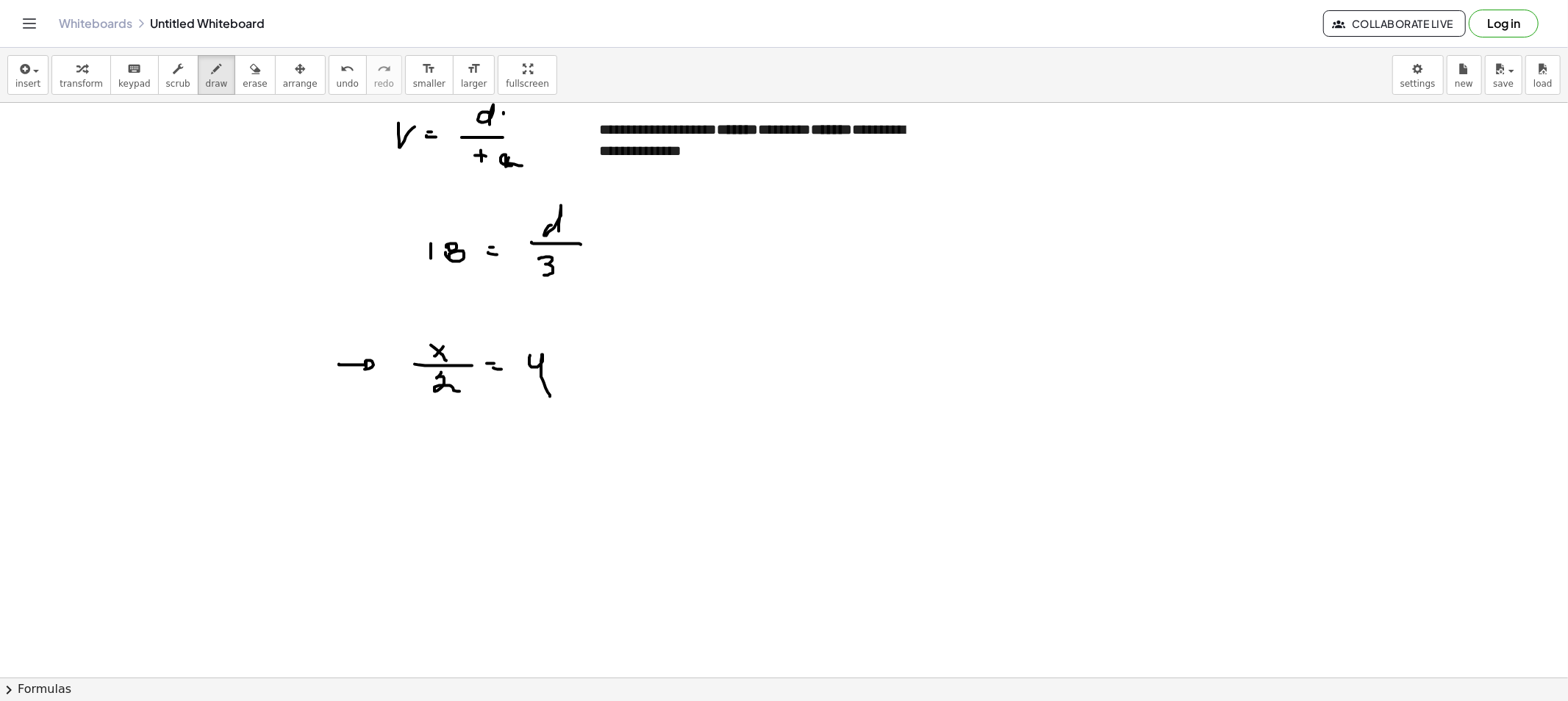
drag, startPoint x: 401, startPoint y: 359, endPoint x: 405, endPoint y: 397, distance: 38.2
drag, startPoint x: 388, startPoint y: 334, endPoint x: 388, endPoint y: 402, distance: 68.0
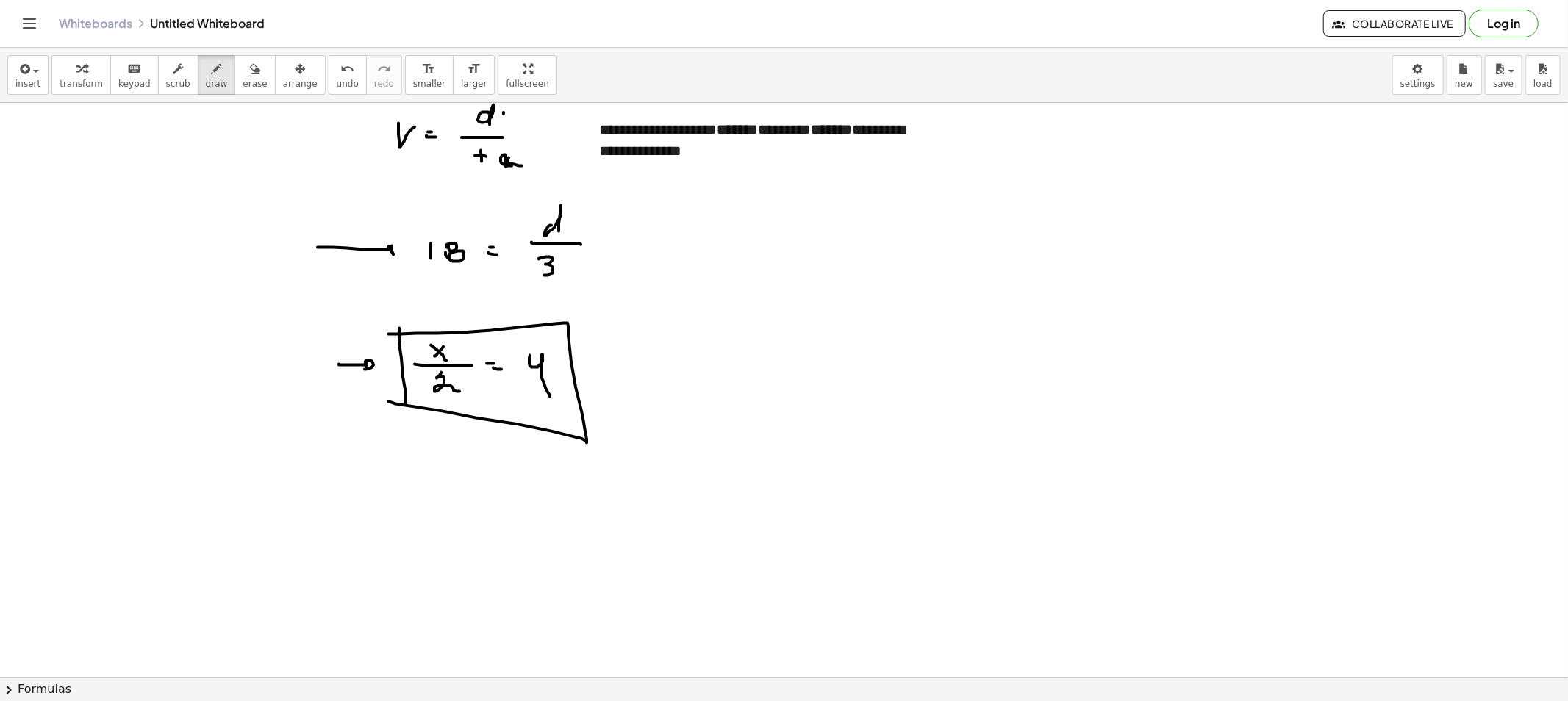
drag, startPoint x: 375, startPoint y: 250, endPoint x: 378, endPoint y: 259, distance: 9.5
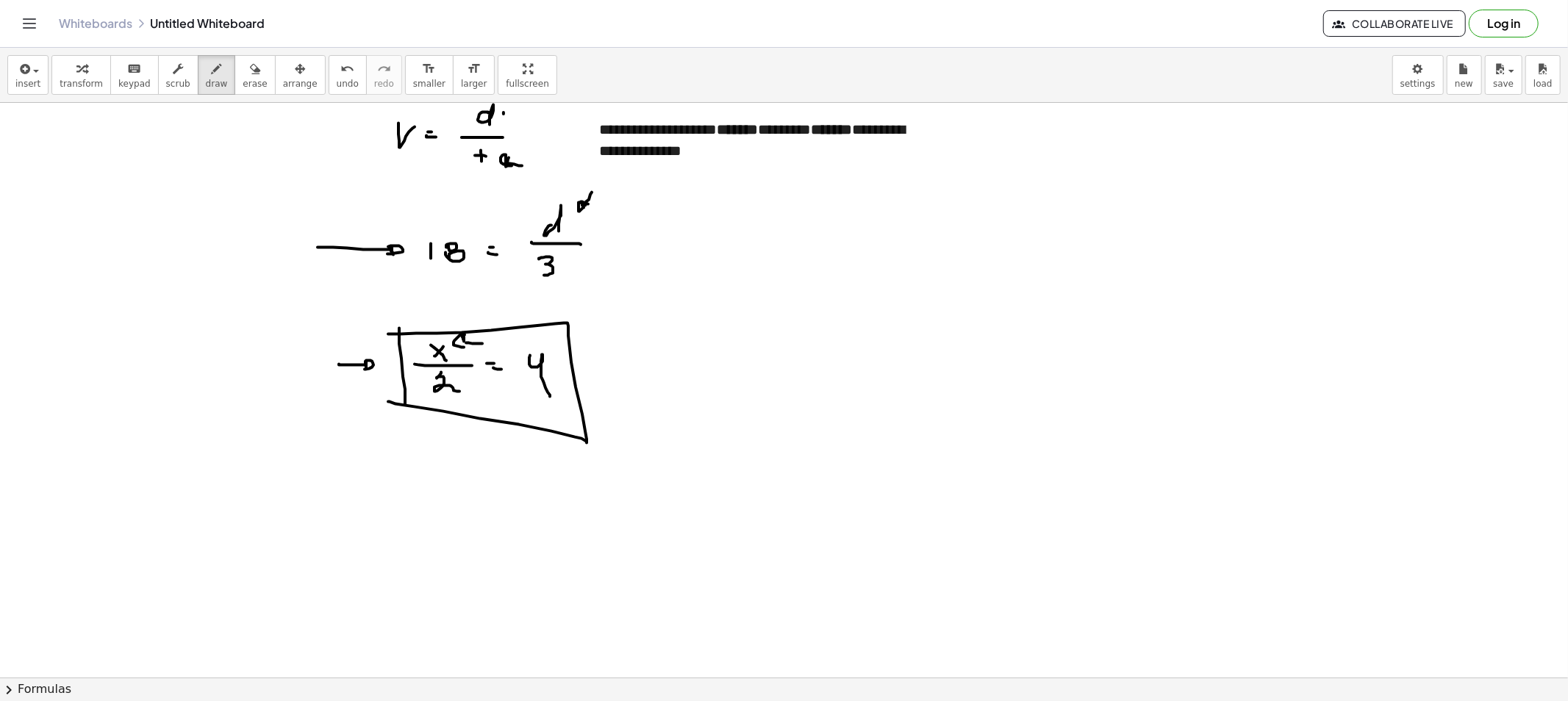
click at [234, 103] on div "**********" at bounding box center [784, 374] width 1568 height 653
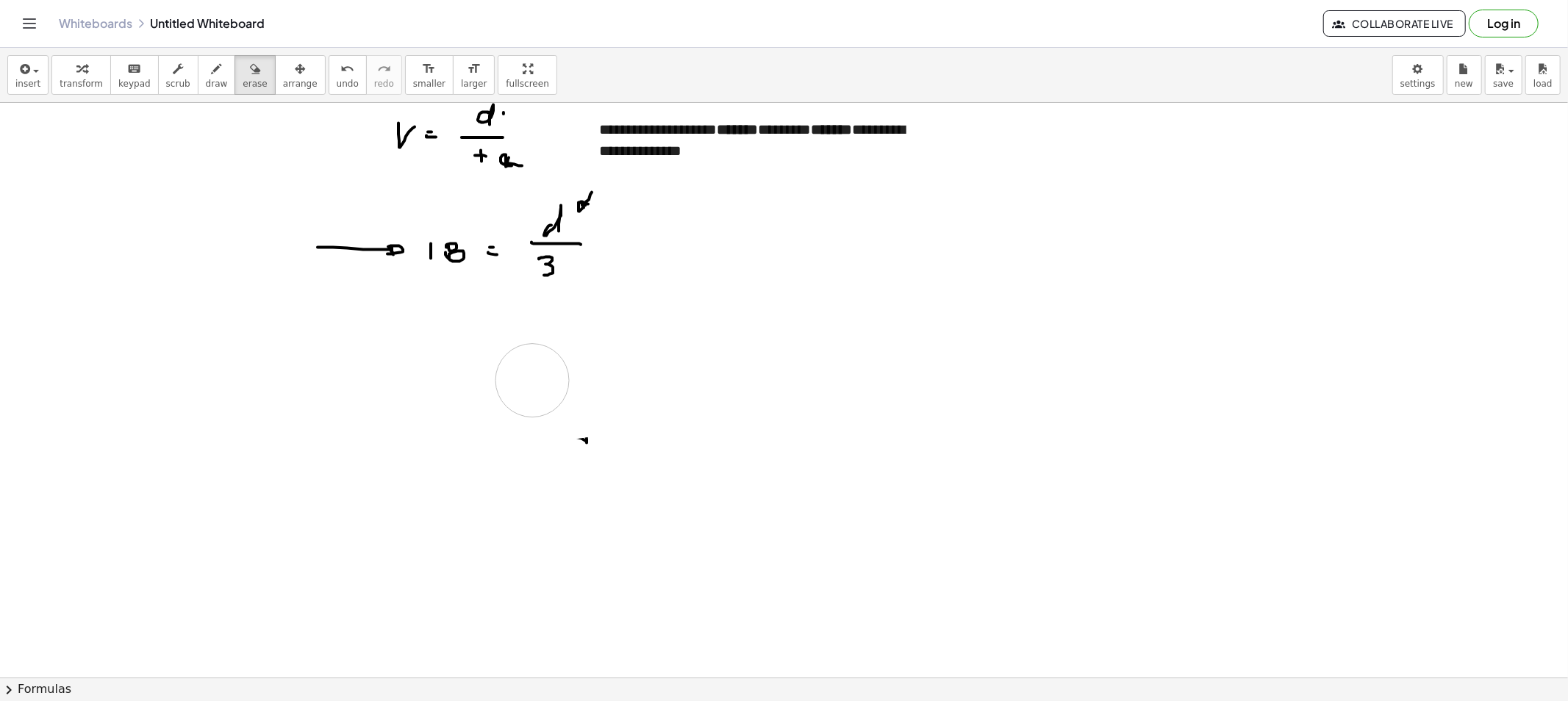
click at [206, 84] on span "draw" at bounding box center [217, 83] width 22 height 10
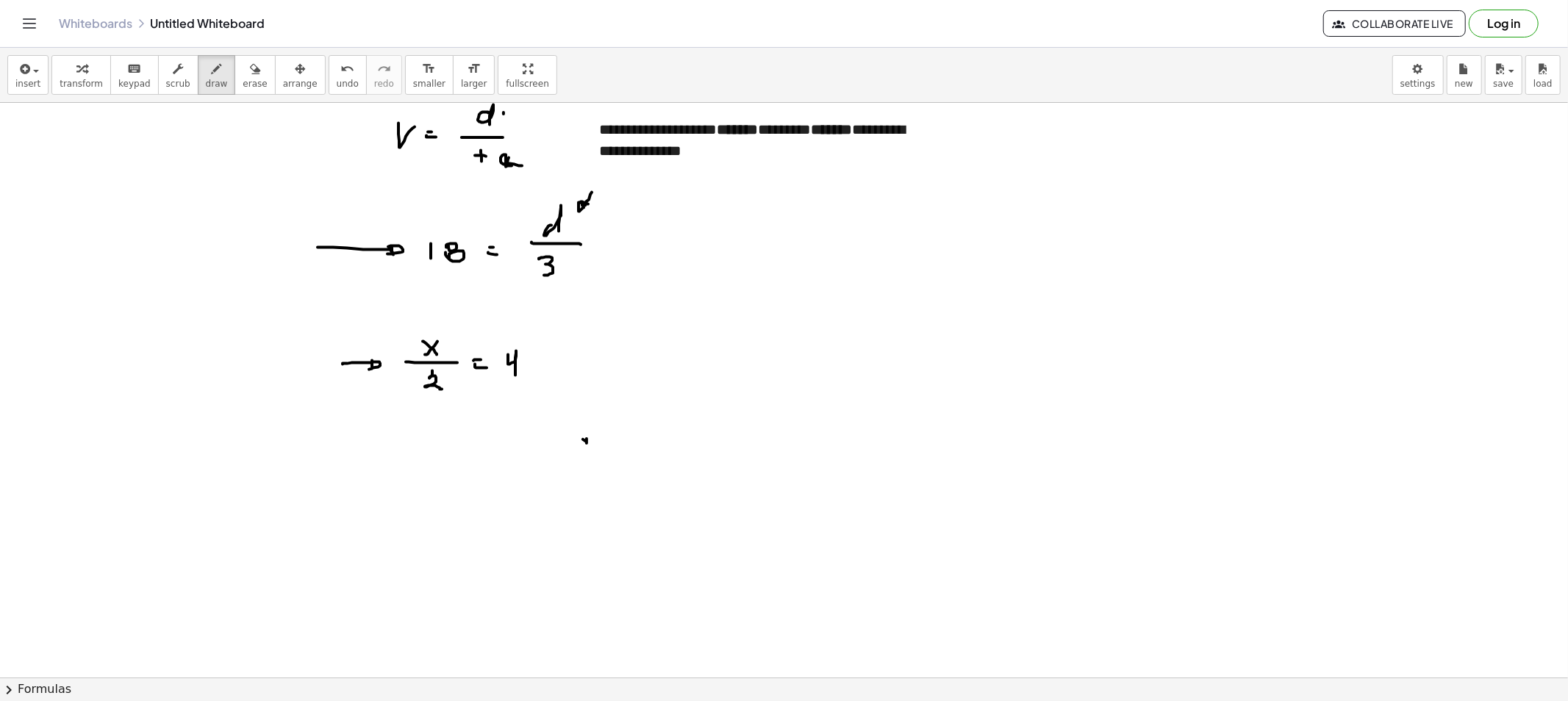
click at [237, 98] on div "insert select one: Math Expression Function Text Youtube Video Graphing Geometr…" at bounding box center [784, 75] width 1568 height 55
click at [243, 84] on span "erase" at bounding box center [255, 83] width 24 height 10
click at [212, 71] on icon "button" at bounding box center [216, 69] width 10 height 18
click at [234, 77] on button "erase" at bounding box center [255, 74] width 41 height 40
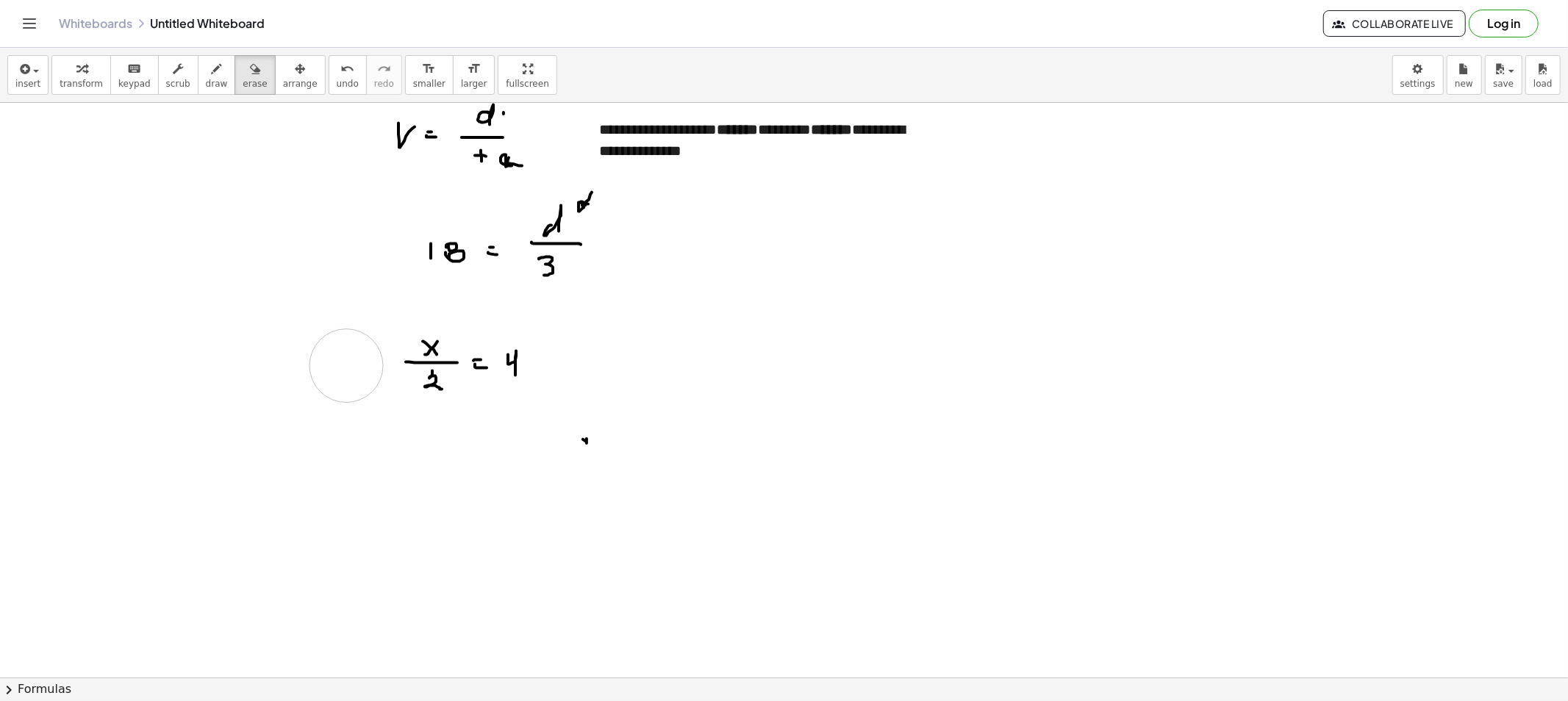
drag, startPoint x: 307, startPoint y: 361, endPoint x: 346, endPoint y: 366, distance: 39.3
drag, startPoint x: 190, startPoint y: 85, endPoint x: 204, endPoint y: 121, distance: 38.6
click at [206, 87] on span "draw" at bounding box center [217, 83] width 22 height 10
drag, startPoint x: 313, startPoint y: 363, endPoint x: 372, endPoint y: 373, distance: 59.8
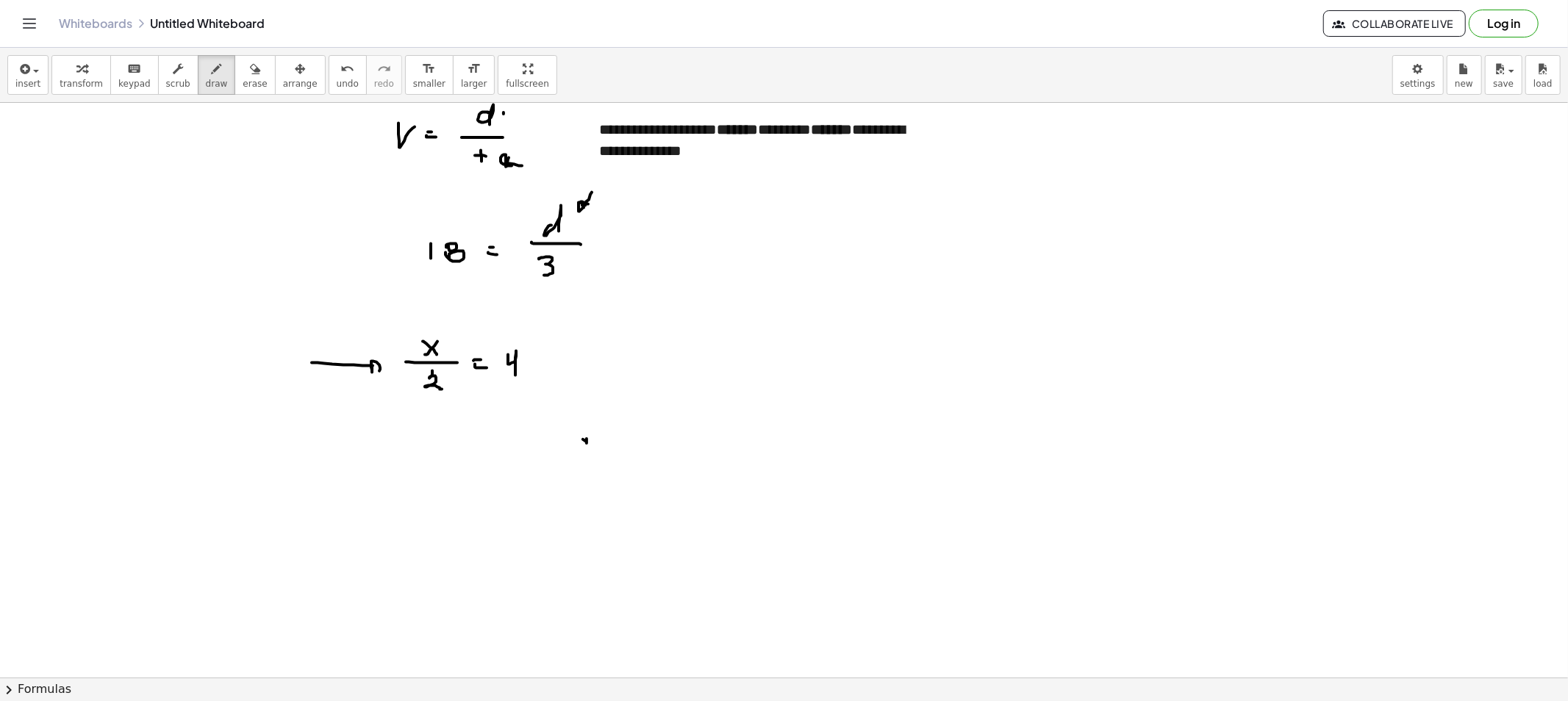
click at [237, 94] on div "insert select one: Math Expression Function Text Youtube Video Graphing Geometr…" at bounding box center [784, 75] width 1568 height 55
click at [243, 79] on span "erase" at bounding box center [255, 83] width 24 height 10
drag, startPoint x: 292, startPoint y: 334, endPoint x: 571, endPoint y: 438, distance: 297.8
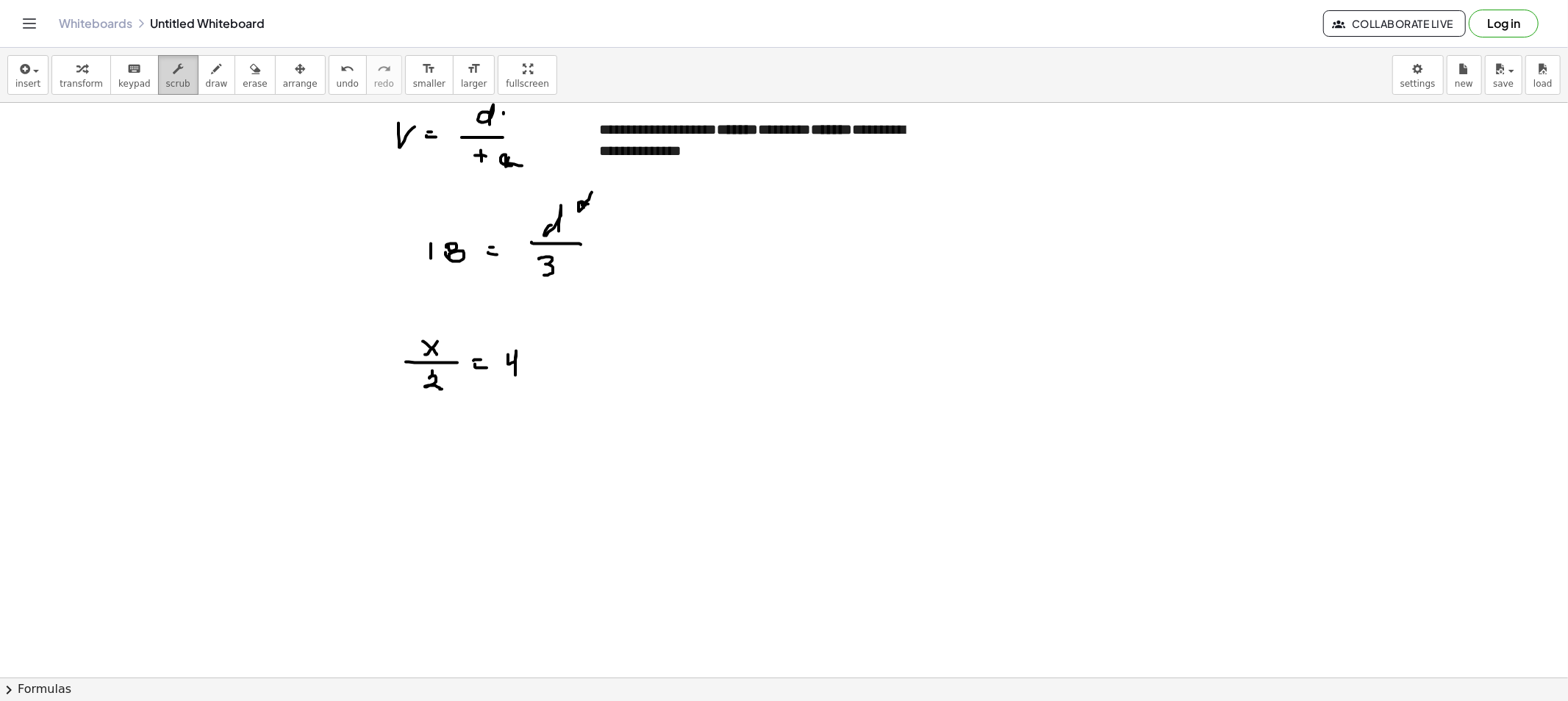
click at [181, 85] on button "scrub" at bounding box center [179, 74] width 41 height 40
drag, startPoint x: 196, startPoint y: 77, endPoint x: 198, endPoint y: 89, distance: 12.2
click at [197, 82] on button "draw" at bounding box center [216, 74] width 38 height 40
click at [234, 89] on button "erase" at bounding box center [255, 74] width 41 height 40
click at [231, 100] on div "insert select one: Math Expression Function Text Youtube Video Graphing Geometr…" at bounding box center [784, 75] width 1568 height 55
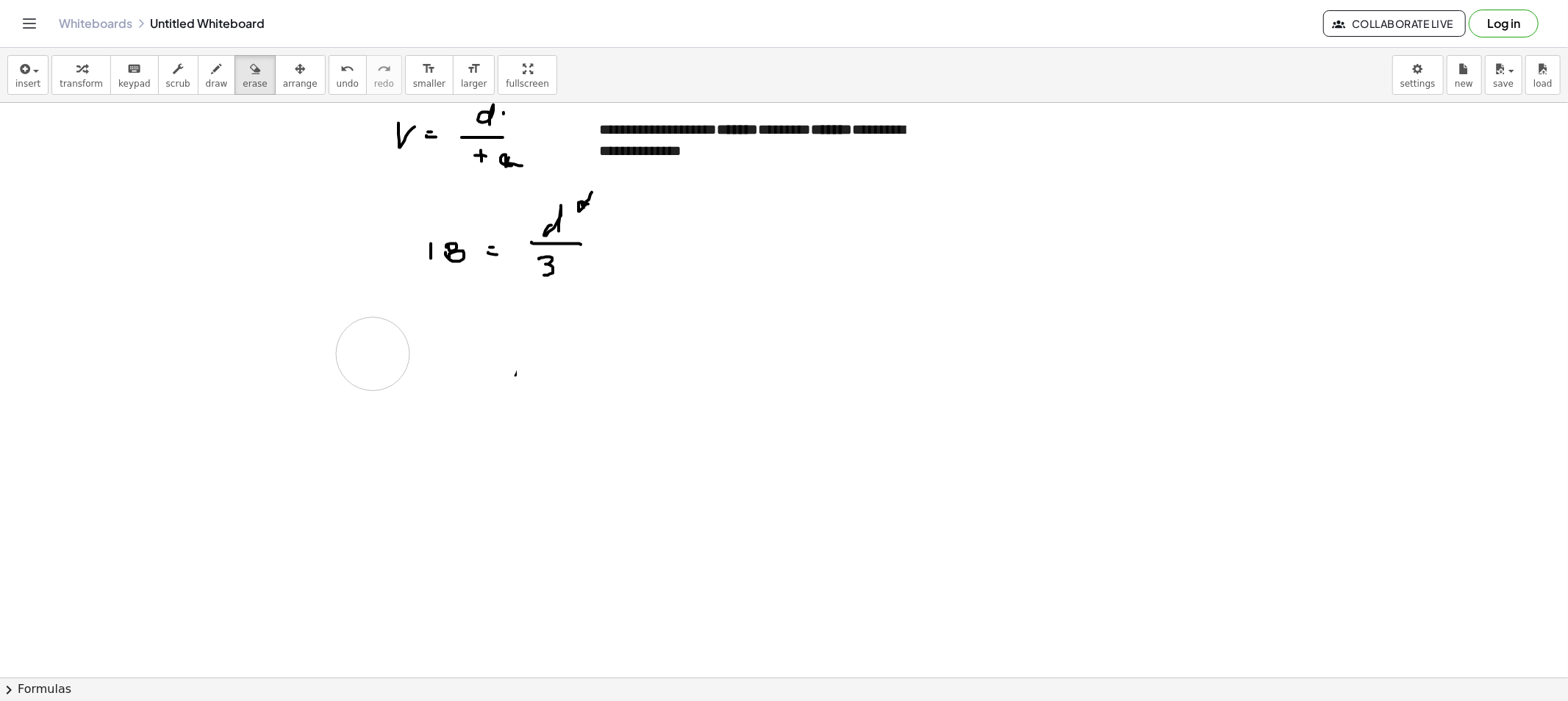
drag, startPoint x: 465, startPoint y: 359, endPoint x: 589, endPoint y: 373, distance: 124.8
click at [210, 57] on button "draw" at bounding box center [216, 74] width 38 height 40
click at [197, 75] on button "draw" at bounding box center [216, 74] width 38 height 40
drag, startPoint x: 107, startPoint y: 341, endPoint x: 94, endPoint y: 341, distance: 13.0
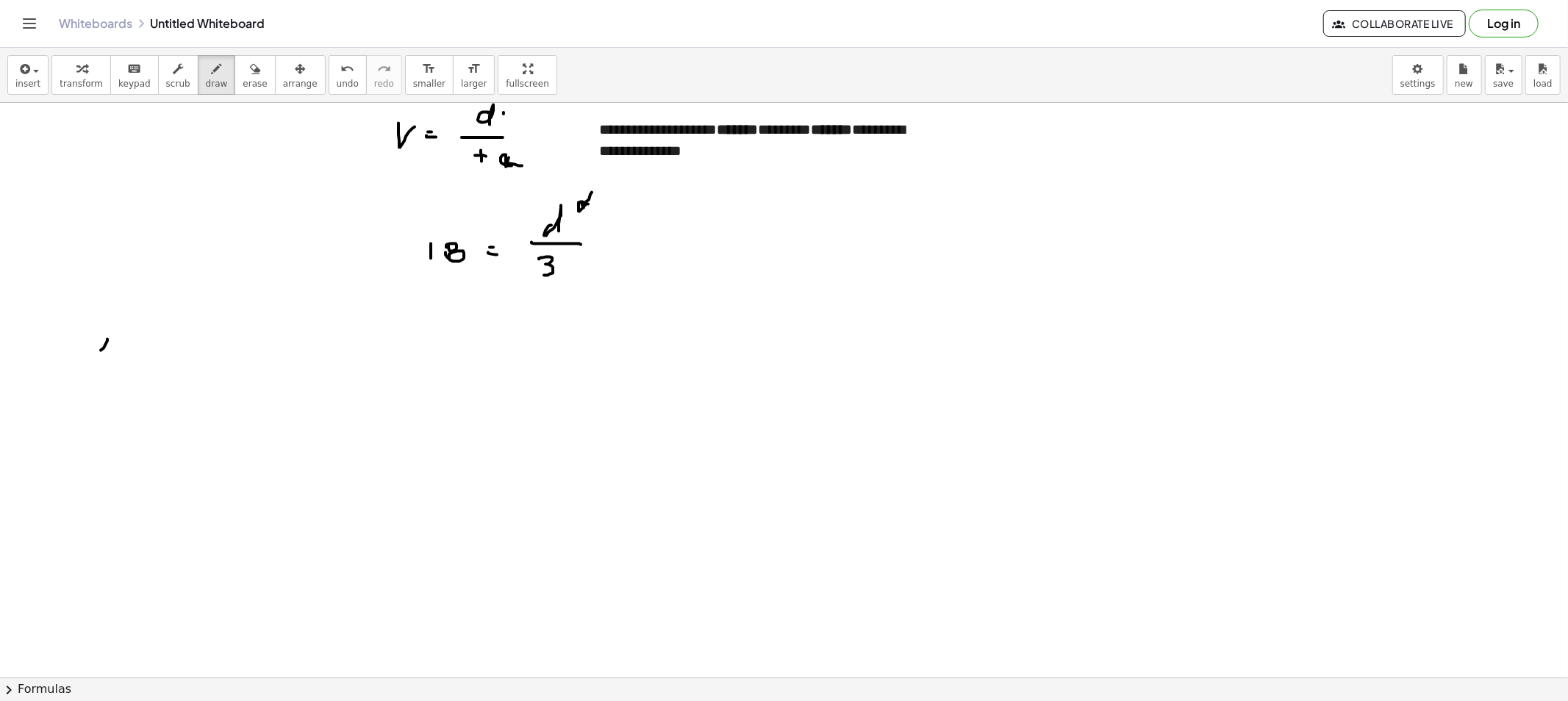
drag, startPoint x: 111, startPoint y: 354, endPoint x: 114, endPoint y: 363, distance: 9.5
drag, startPoint x: 104, startPoint y: 370, endPoint x: 135, endPoint y: 385, distance: 34.4
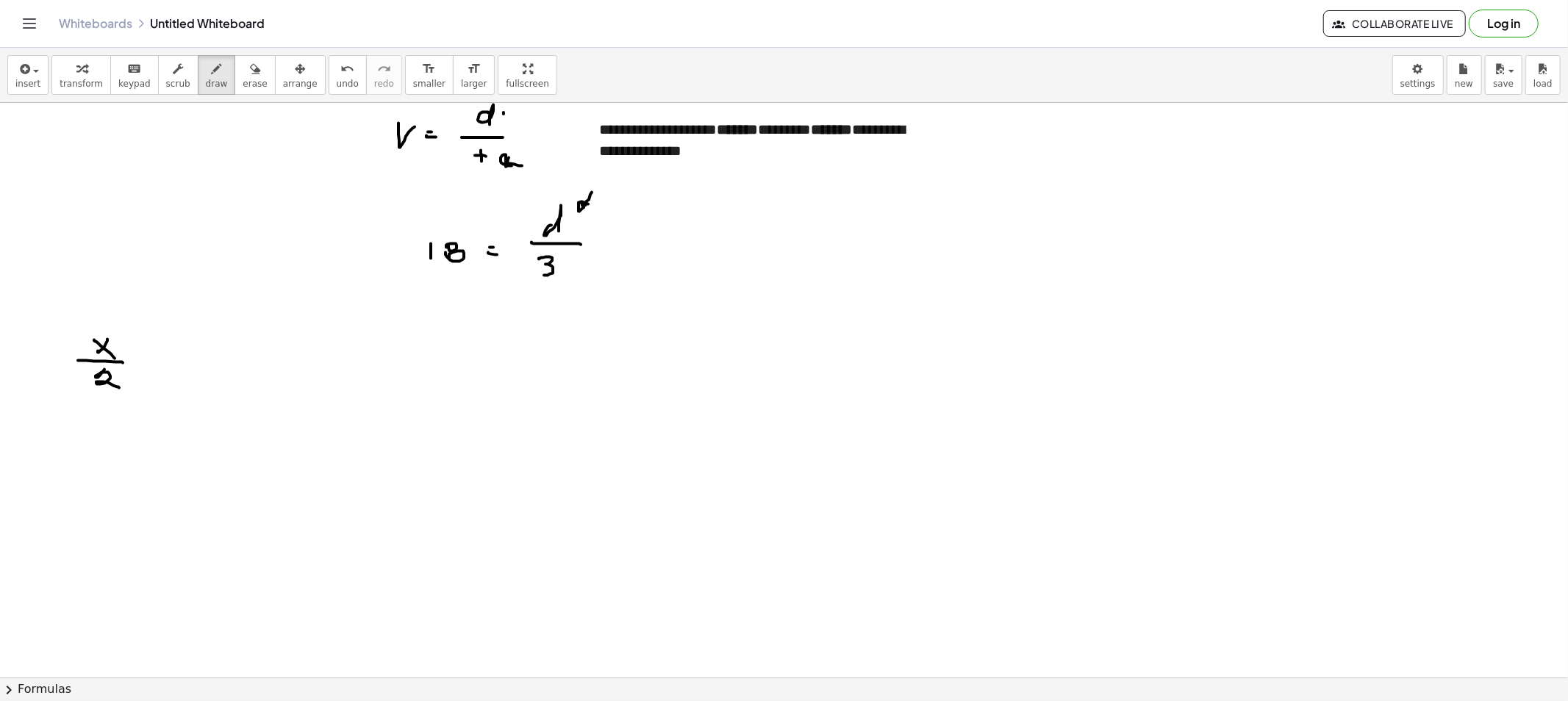
drag, startPoint x: 243, startPoint y: 340, endPoint x: 231, endPoint y: 350, distance: 15.6
drag, startPoint x: 245, startPoint y: 356, endPoint x: 218, endPoint y: 362, distance: 27.7
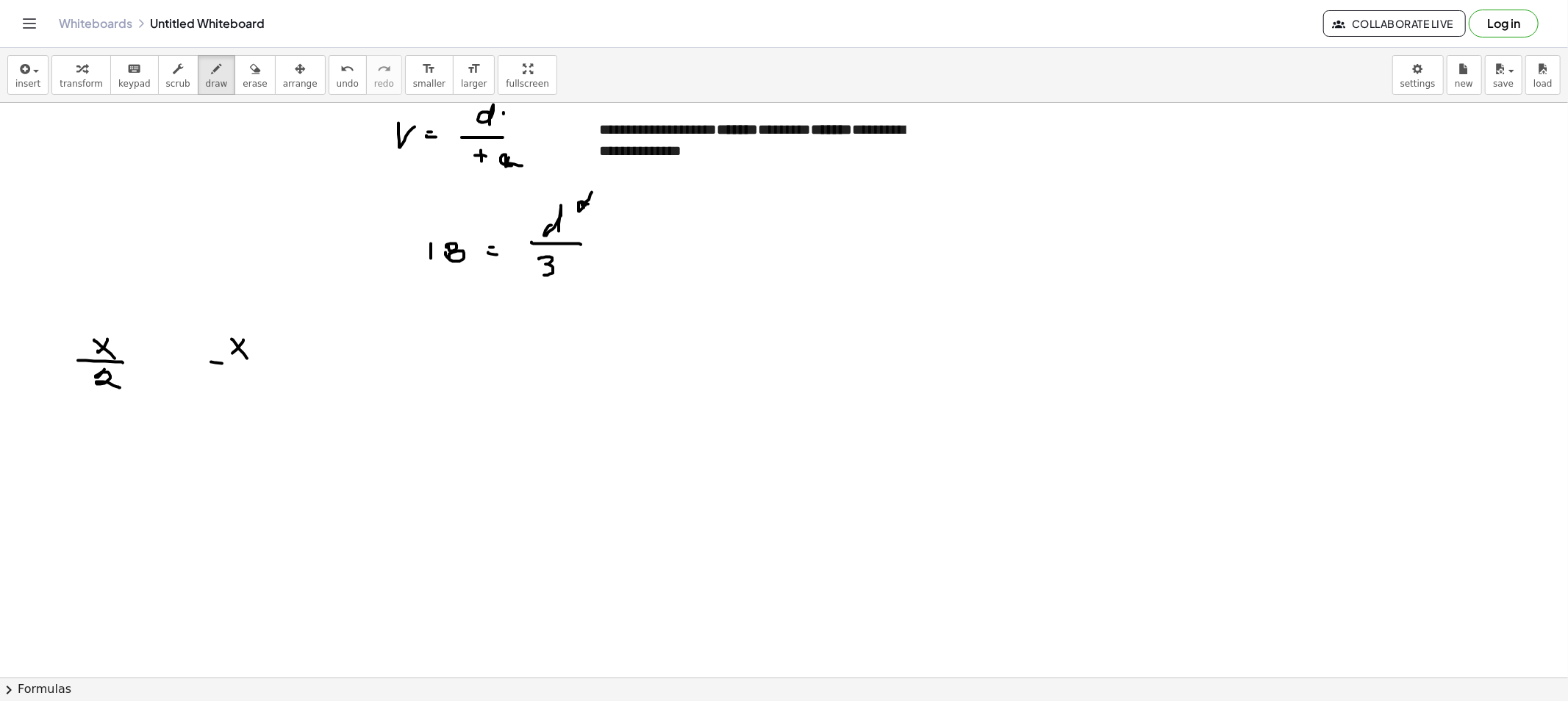
drag, startPoint x: 222, startPoint y: 363, endPoint x: 257, endPoint y: 368, distance: 35.4
drag, startPoint x: 244, startPoint y: 345, endPoint x: 258, endPoint y: 358, distance: 19.1
drag, startPoint x: 243, startPoint y: 364, endPoint x: 272, endPoint y: 364, distance: 29.0
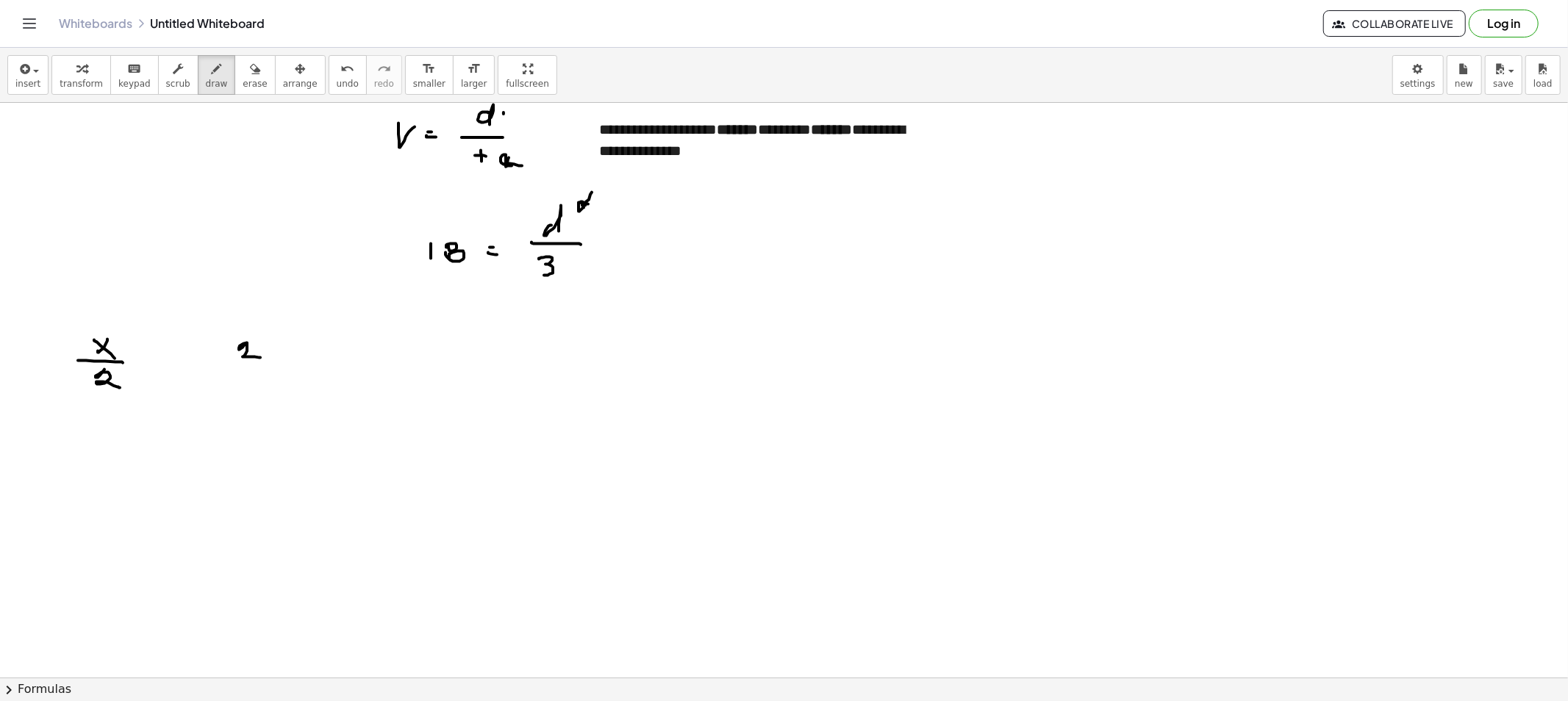
drag, startPoint x: 248, startPoint y: 376, endPoint x: 241, endPoint y: 373, distance: 7.6
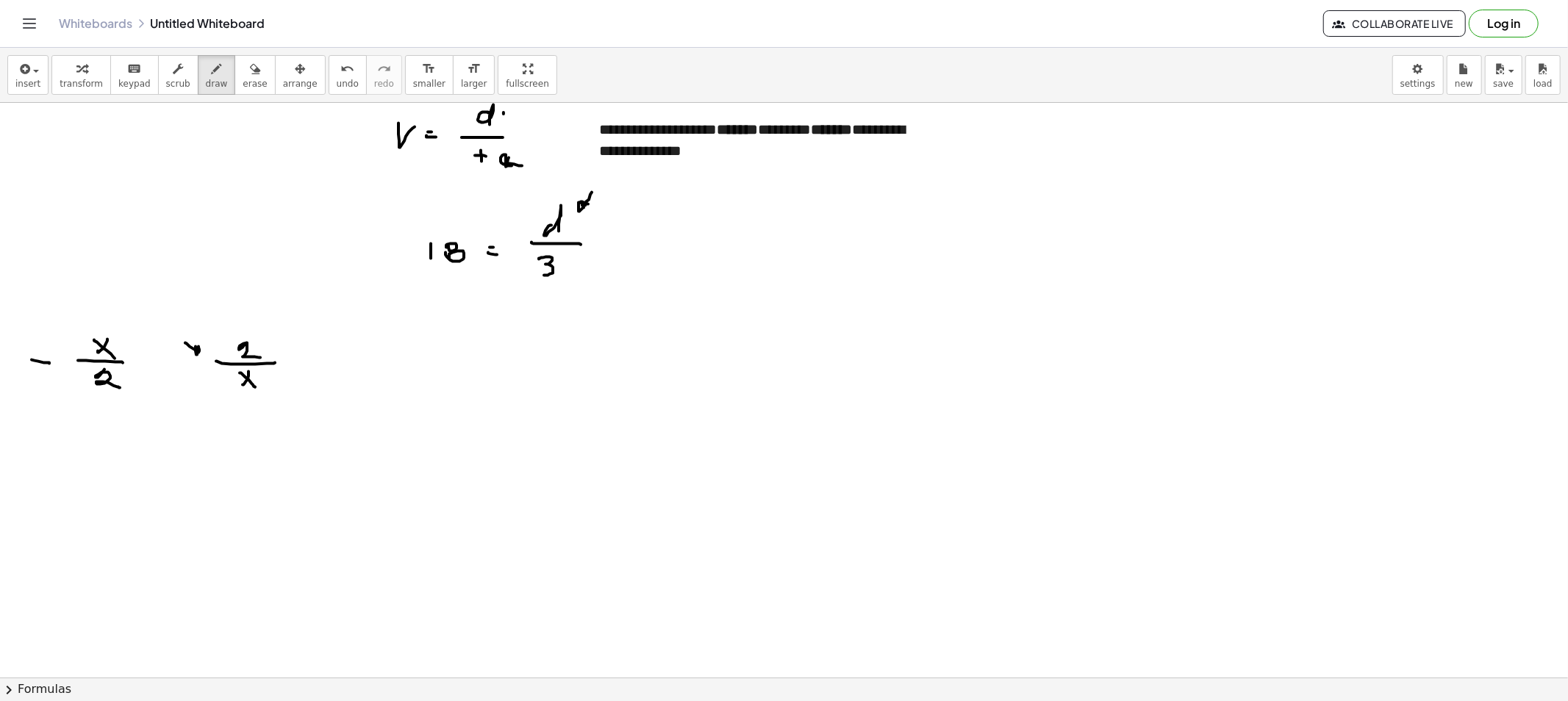
drag, startPoint x: 42, startPoint y: 298, endPoint x: 63, endPoint y: 309, distance: 23.7
click at [250, 72] on icon "button" at bounding box center [255, 69] width 10 height 18
drag, startPoint x: 42, startPoint y: 309, endPoint x: 34, endPoint y: 393, distance: 84.4
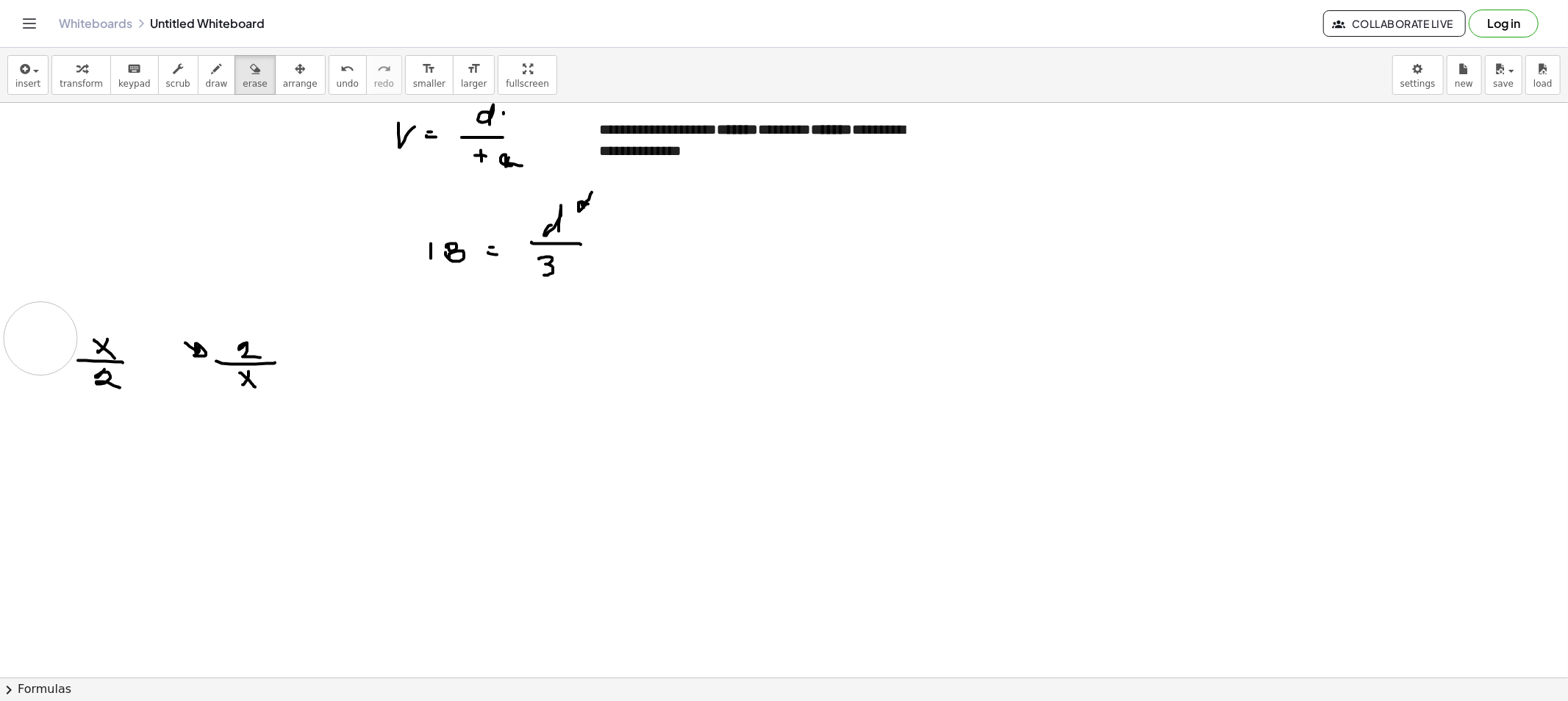
drag, startPoint x: 195, startPoint y: 304, endPoint x: 190, endPoint y: 344, distance: 40.3
click at [209, 81] on button "draw" at bounding box center [216, 74] width 38 height 40
drag, startPoint x: 64, startPoint y: 398, endPoint x: 82, endPoint y: 391, distance: 19.3
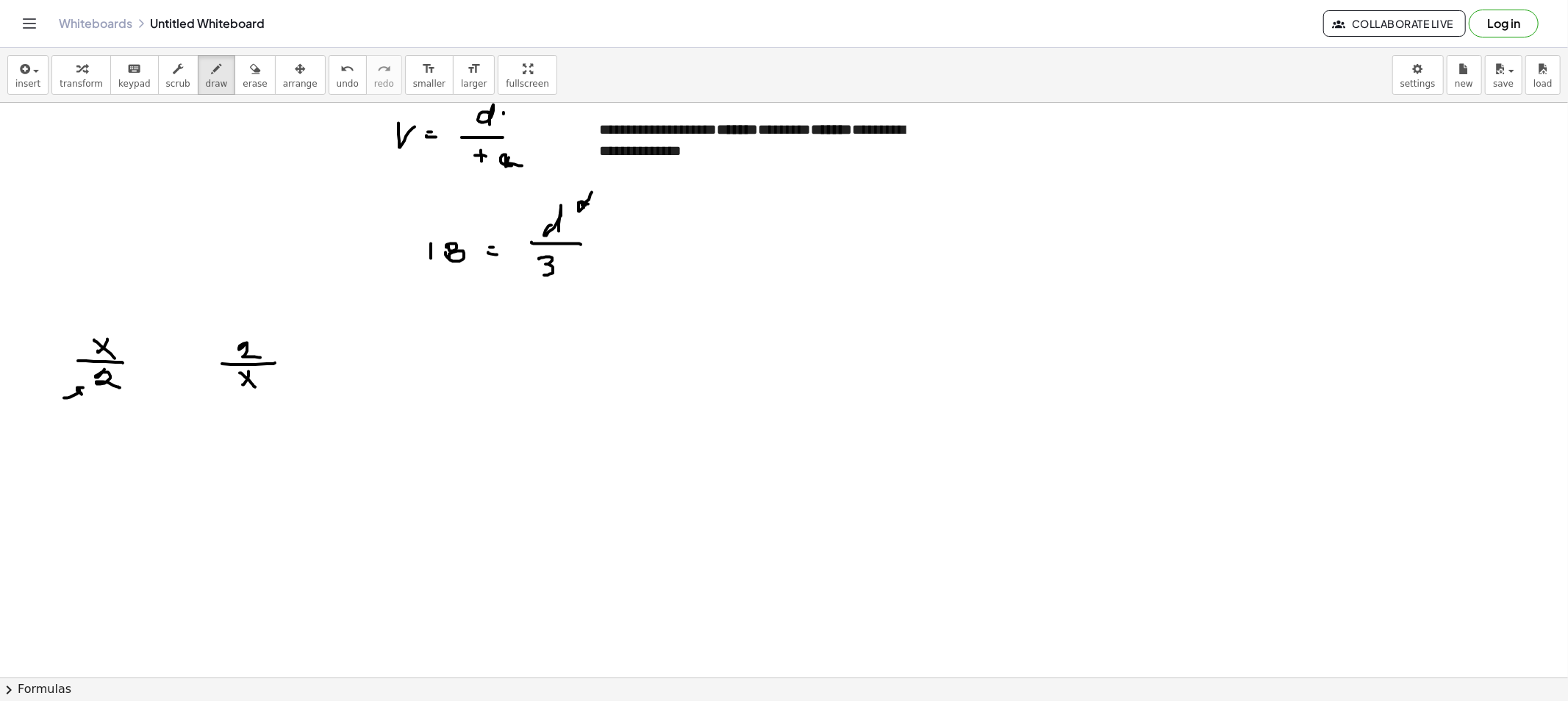
drag, startPoint x: 56, startPoint y: 387, endPoint x: 70, endPoint y: 349, distance: 40.5
click at [243, 68] on div "button" at bounding box center [255, 68] width 24 height 18
drag, startPoint x: 233, startPoint y: 354, endPoint x: 239, endPoint y: 317, distance: 37.5
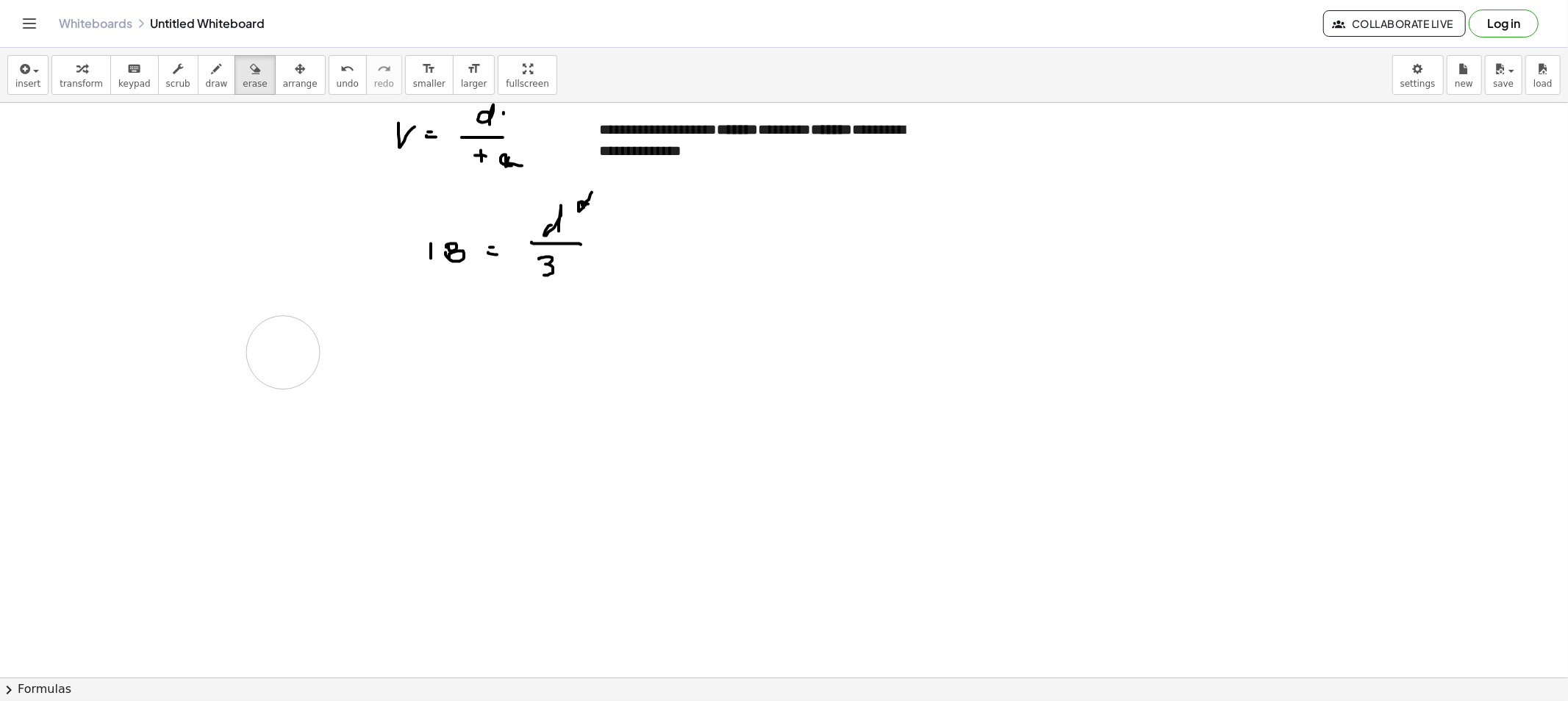
click at [210, 60] on button "draw" at bounding box center [216, 74] width 38 height 40
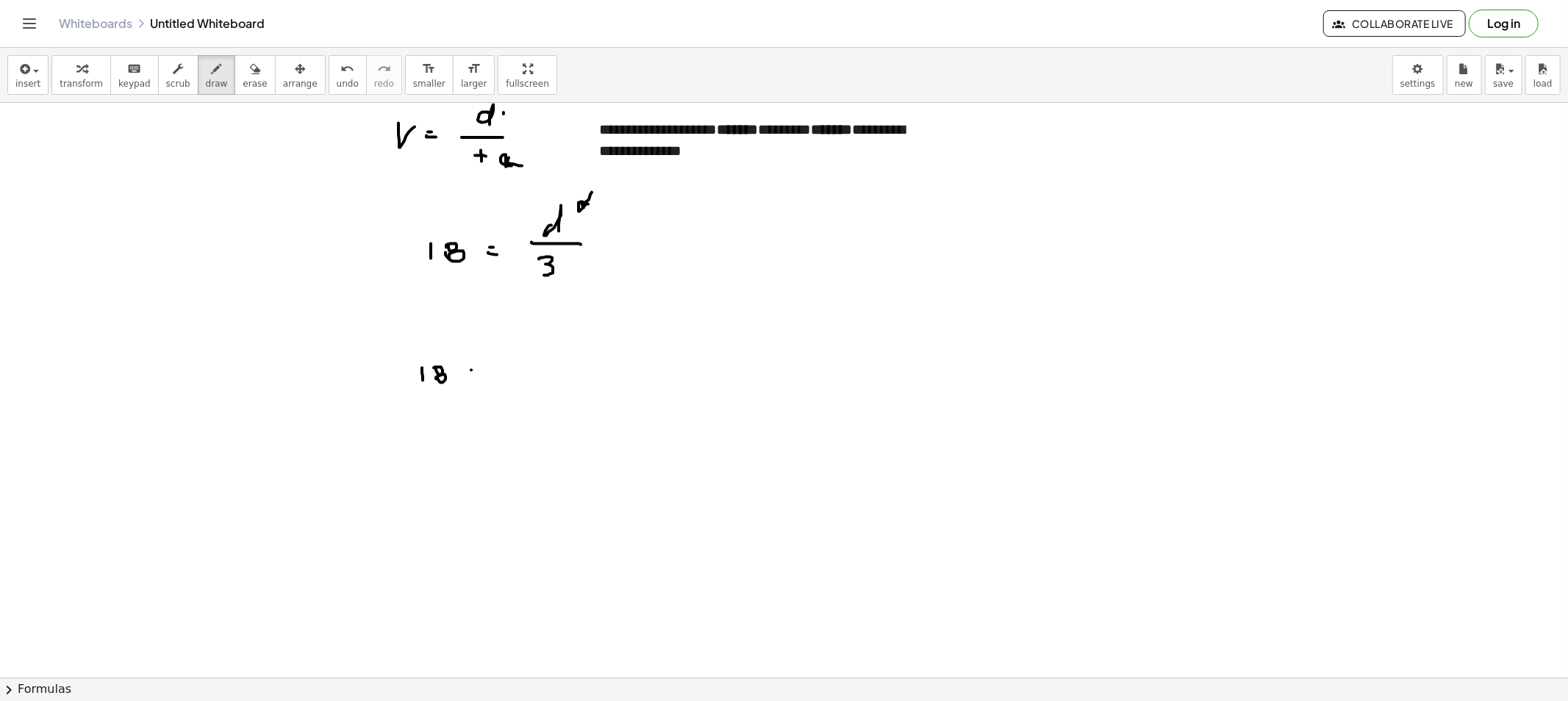
drag, startPoint x: 473, startPoint y: 376, endPoint x: 497, endPoint y: 376, distance: 24.0
drag, startPoint x: 531, startPoint y: 349, endPoint x: 531, endPoint y: 366, distance: 17.0
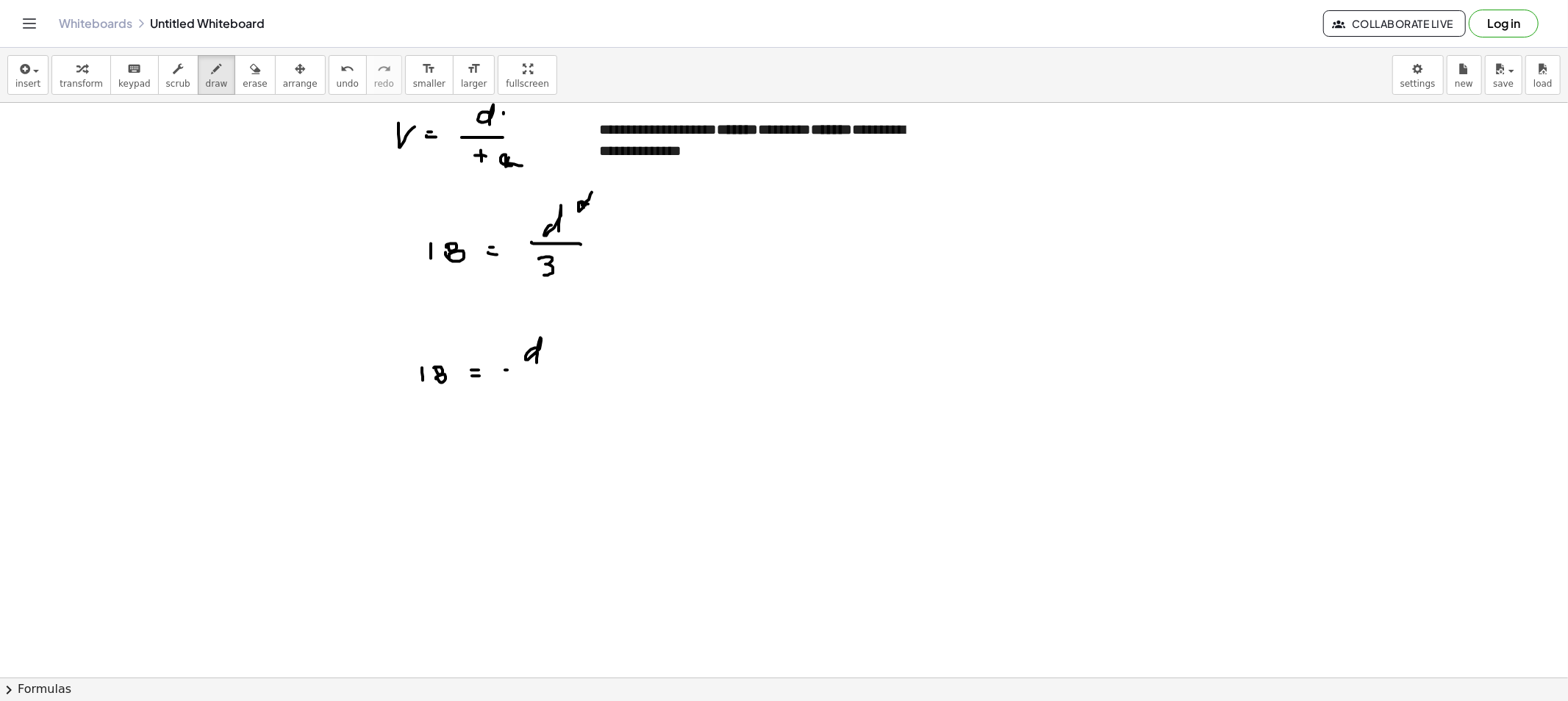
drag, startPoint x: 507, startPoint y: 370, endPoint x: 552, endPoint y: 377, distance: 45.5
drag, startPoint x: 529, startPoint y: 382, endPoint x: 563, endPoint y: 381, distance: 34.0
drag, startPoint x: 621, startPoint y: 363, endPoint x: 607, endPoint y: 361, distance: 14.1
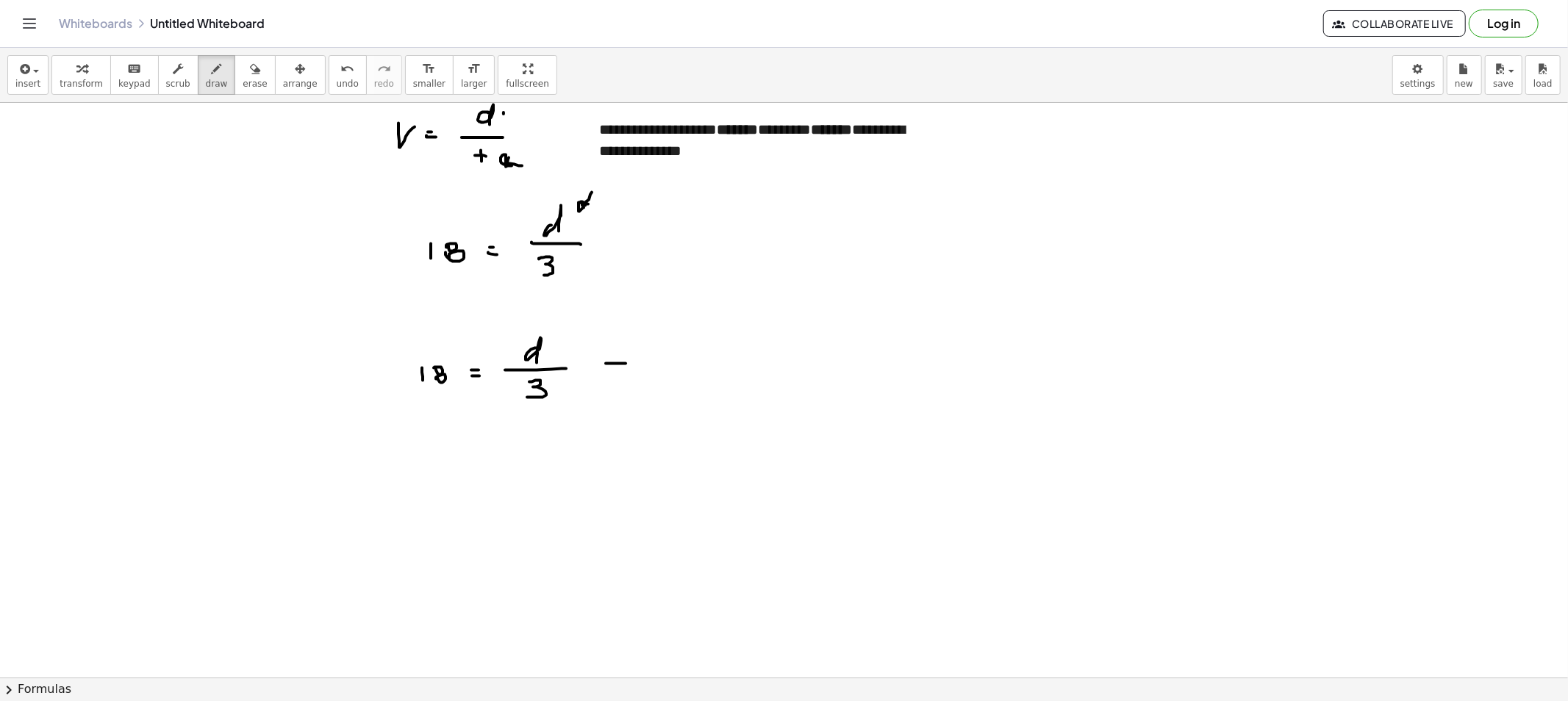
click at [243, 89] on span "erase" at bounding box center [255, 83] width 24 height 10
drag, startPoint x: 622, startPoint y: 393, endPoint x: 629, endPoint y: 370, distance: 24.0
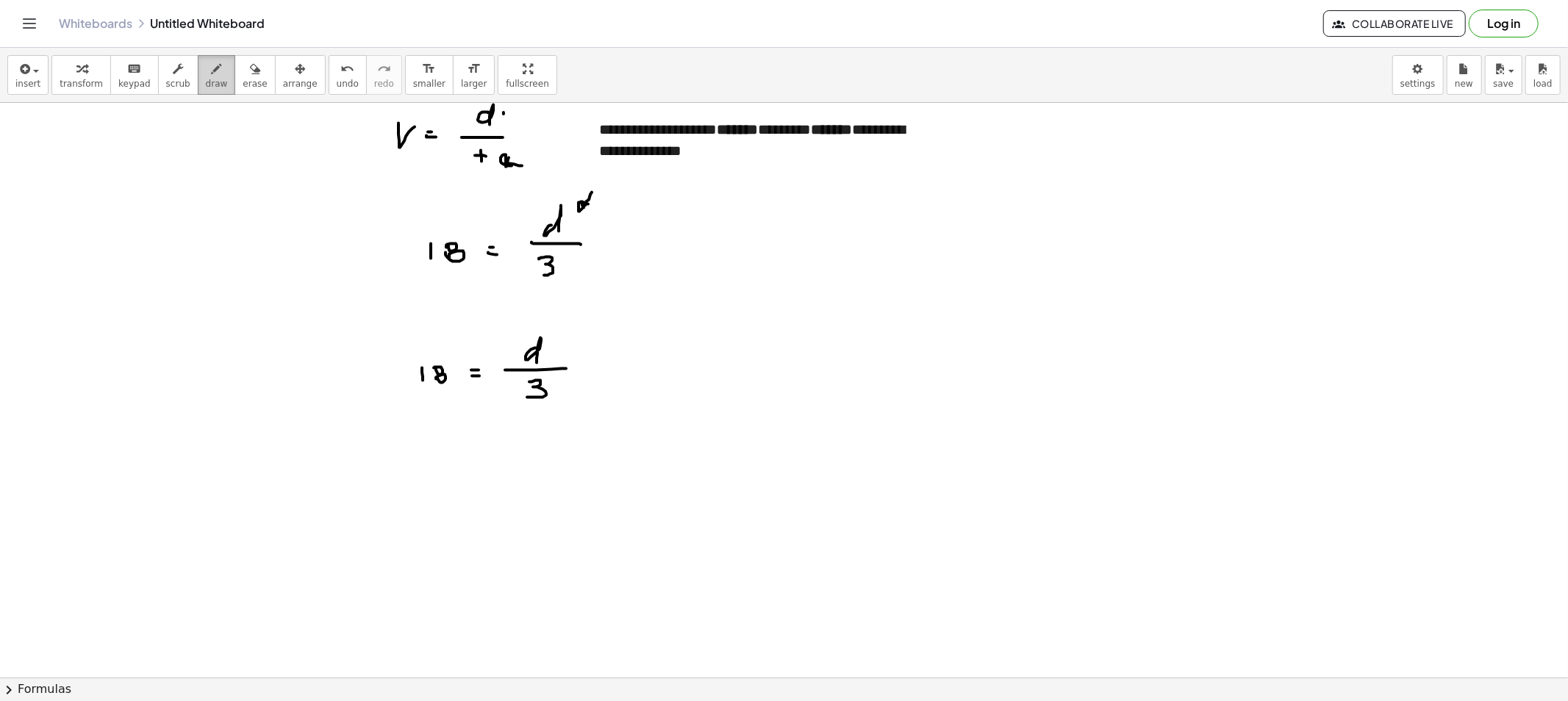
click at [206, 85] on span "draw" at bounding box center [217, 83] width 22 height 10
click at [197, 59] on button "draw" at bounding box center [216, 74] width 38 height 40
click at [203, 93] on button "draw" at bounding box center [216, 74] width 38 height 40
drag, startPoint x: 575, startPoint y: 393, endPoint x: 630, endPoint y: 404, distance: 56.1
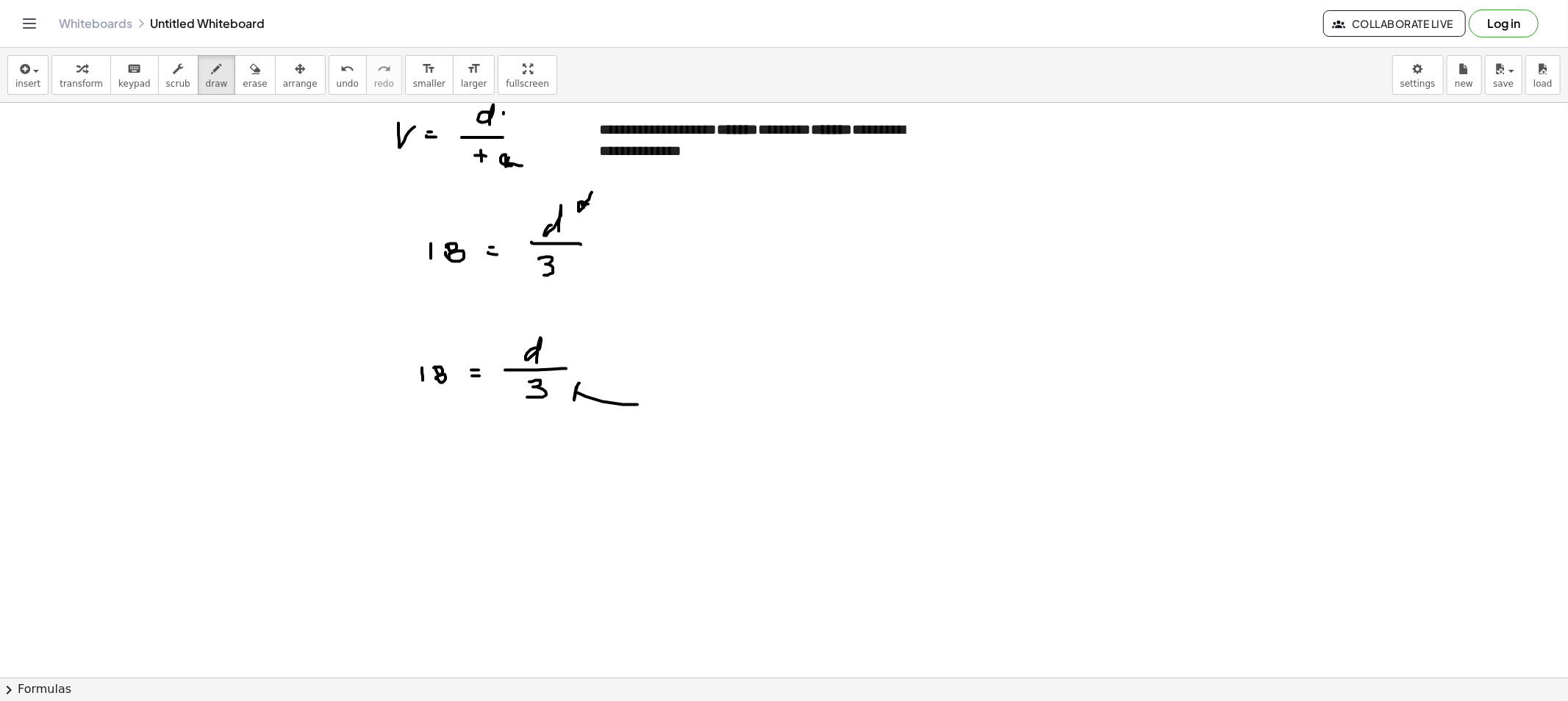
drag, startPoint x: 577, startPoint y: 386, endPoint x: 577, endPoint y: 405, distance: 19.0
click at [243, 86] on span "erase" at bounding box center [255, 83] width 24 height 10
drag, startPoint x: 605, startPoint y: 428, endPoint x: 632, endPoint y: 409, distance: 33.0
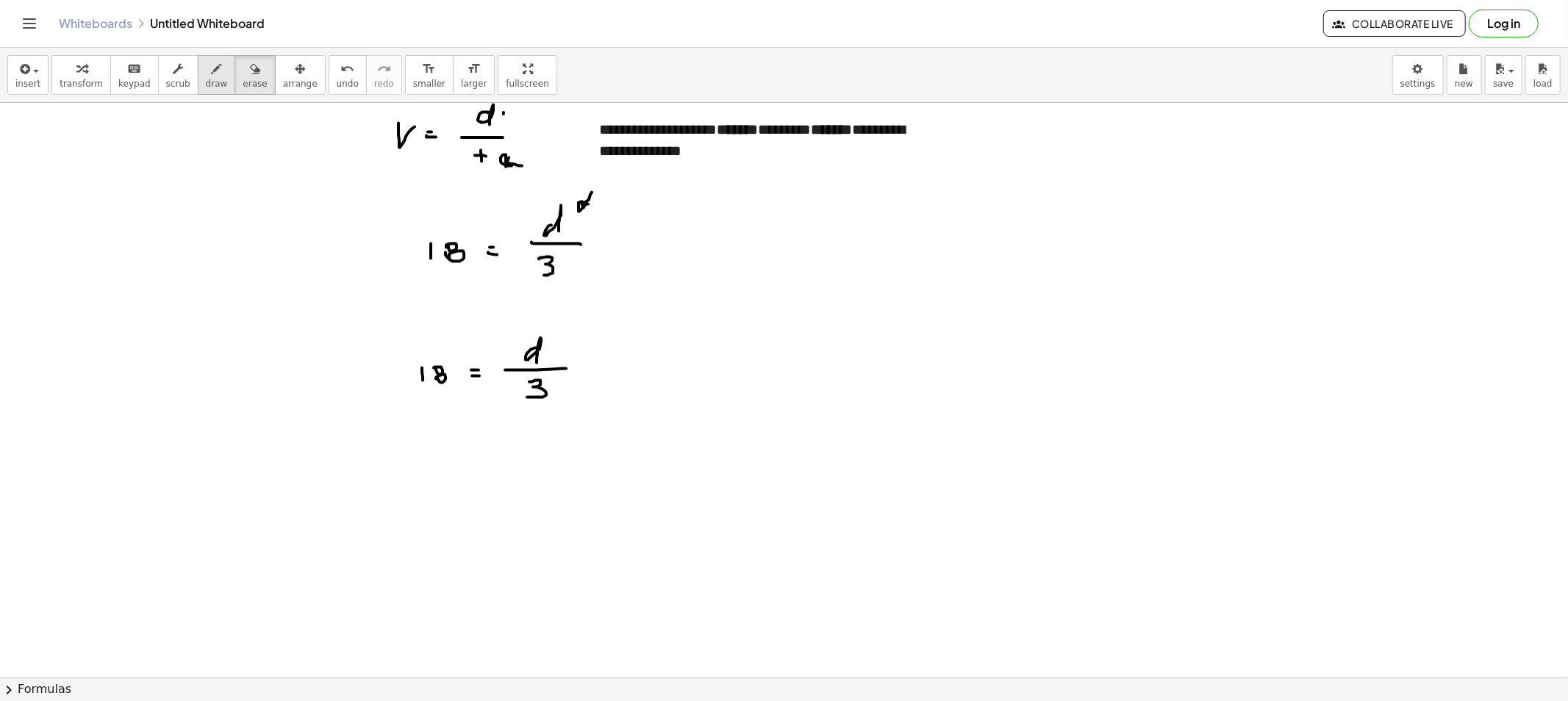
click at [197, 78] on button "draw" at bounding box center [216, 74] width 38 height 40
click at [234, 70] on button "erase" at bounding box center [255, 74] width 41 height 40
click at [215, 67] on button "draw" at bounding box center [216, 74] width 38 height 40
drag, startPoint x: 166, startPoint y: 468, endPoint x: 164, endPoint y: 460, distance: 8.2
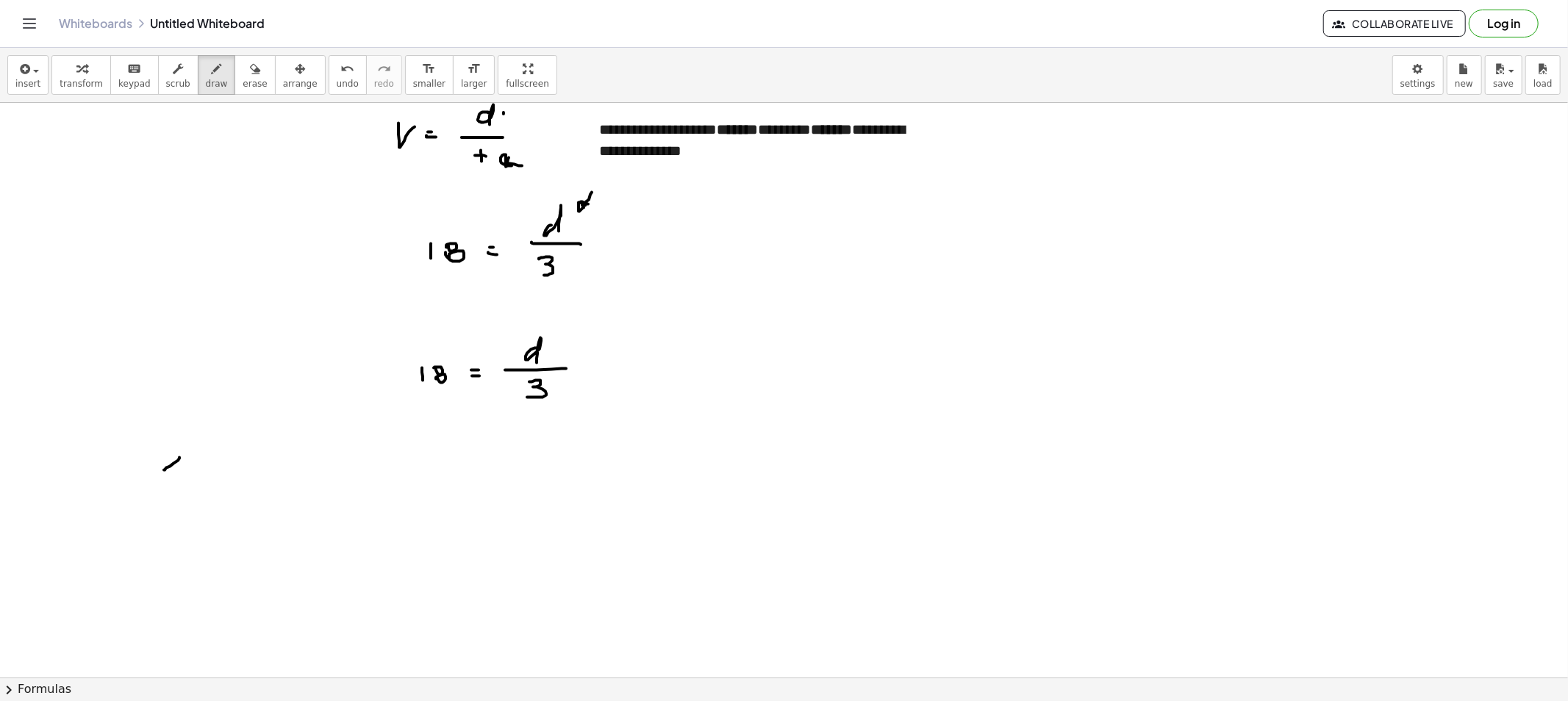
drag, startPoint x: 164, startPoint y: 456, endPoint x: 178, endPoint y: 480, distance: 27.8
drag, startPoint x: 156, startPoint y: 435, endPoint x: 196, endPoint y: 442, distance: 40.6
drag, startPoint x: 172, startPoint y: 415, endPoint x: 190, endPoint y: 430, distance: 23.4
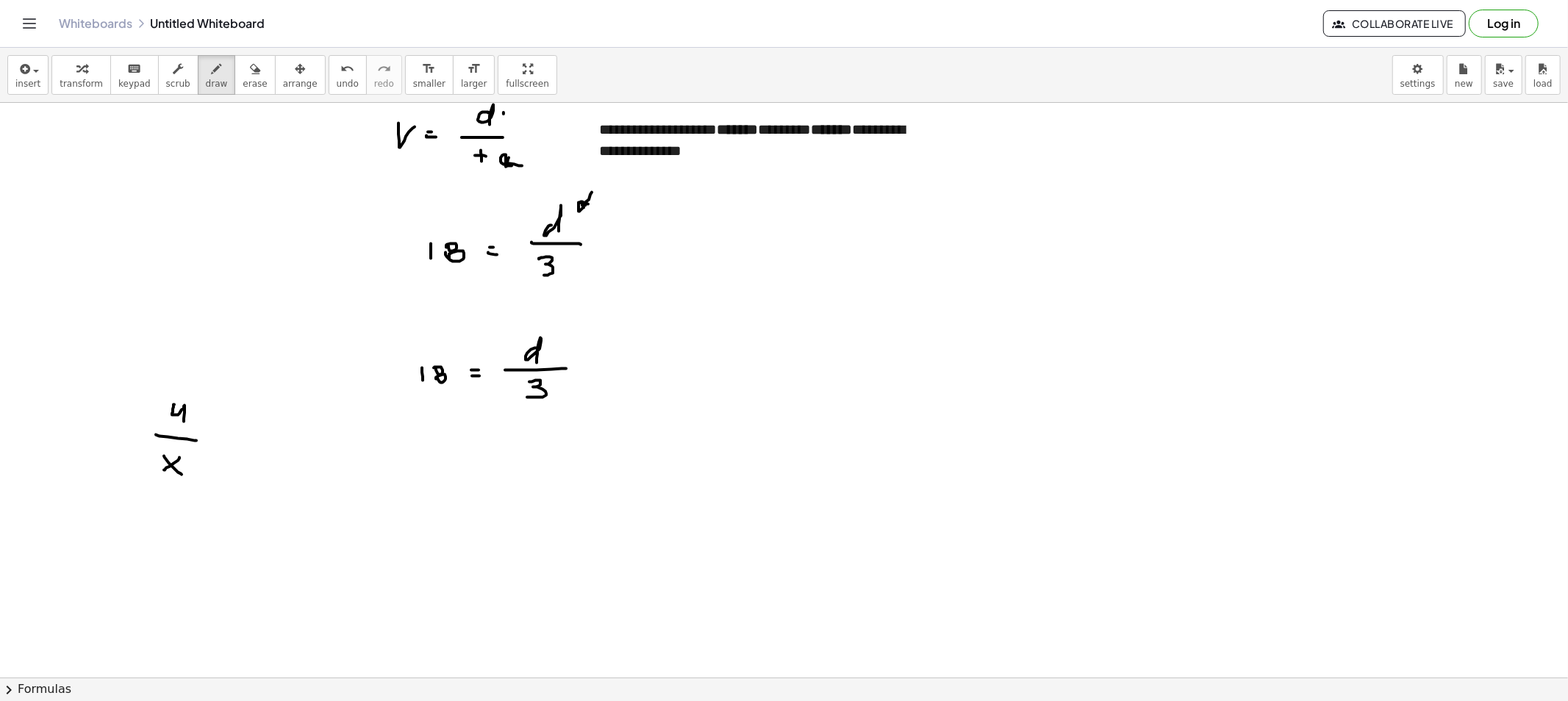
drag, startPoint x: 217, startPoint y: 438, endPoint x: 252, endPoint y: 428, distance: 36.4
drag, startPoint x: 250, startPoint y: 428, endPoint x: 255, endPoint y: 456, distance: 28.4
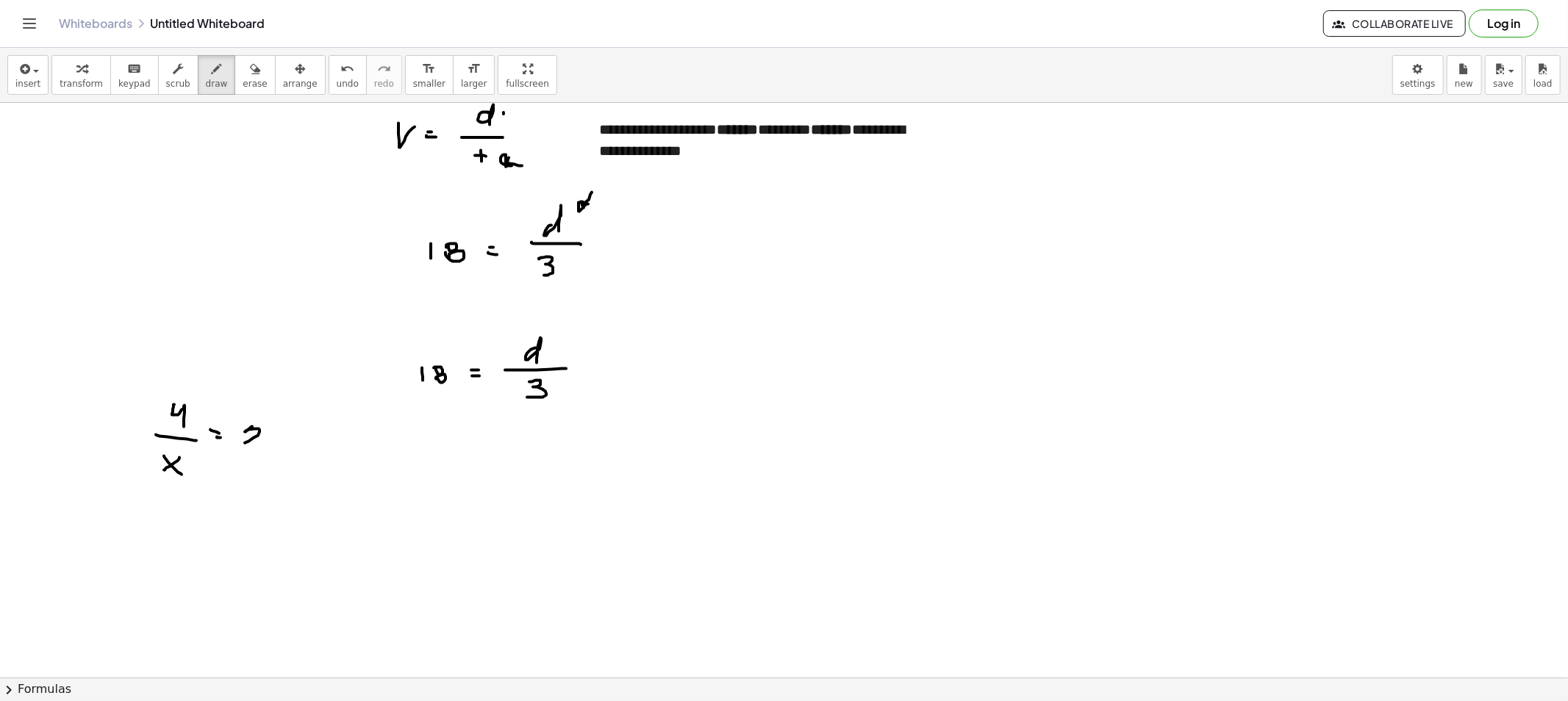
drag, startPoint x: 143, startPoint y: 515, endPoint x: 162, endPoint y: 502, distance: 23.0
drag, startPoint x: 184, startPoint y: 468, endPoint x: 295, endPoint y: 458, distance: 111.4
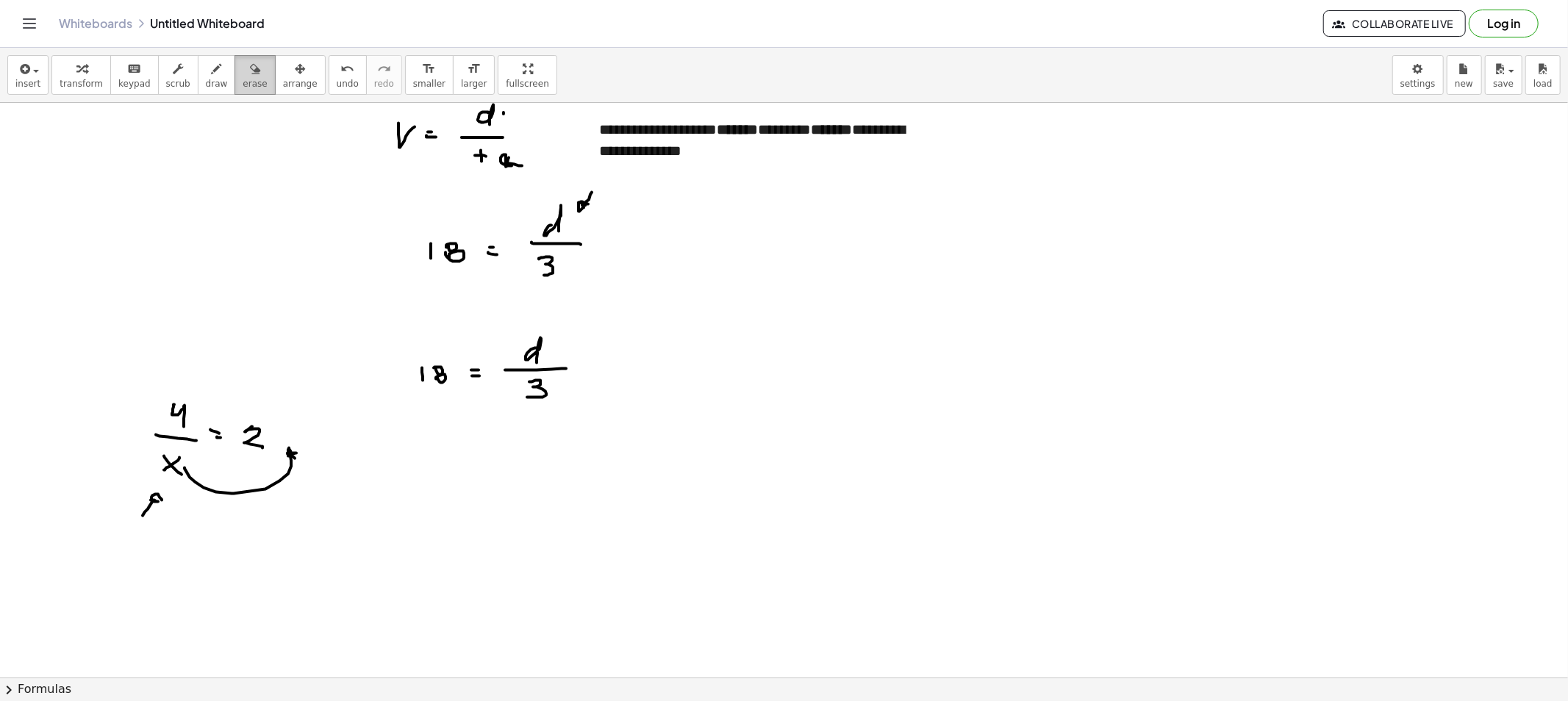
click at [234, 77] on button "erase" at bounding box center [255, 74] width 41 height 40
drag, startPoint x: 118, startPoint y: 531, endPoint x: 137, endPoint y: 520, distance: 22.0
click at [206, 81] on span "draw" at bounding box center [217, 83] width 22 height 10
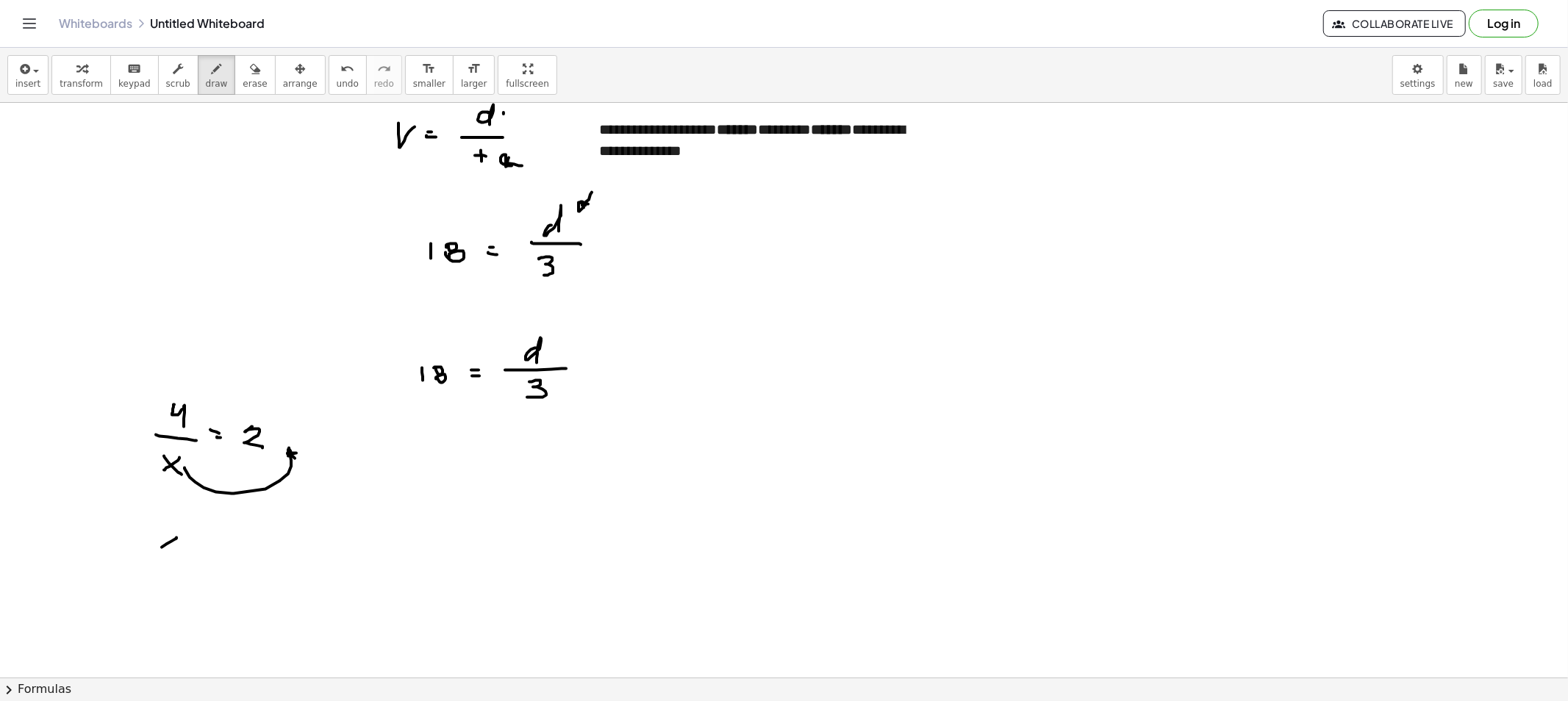
drag, startPoint x: 177, startPoint y: 554, endPoint x: 160, endPoint y: 562, distance: 18.8
drag, startPoint x: 160, startPoint y: 560, endPoint x: 189, endPoint y: 568, distance: 30.1
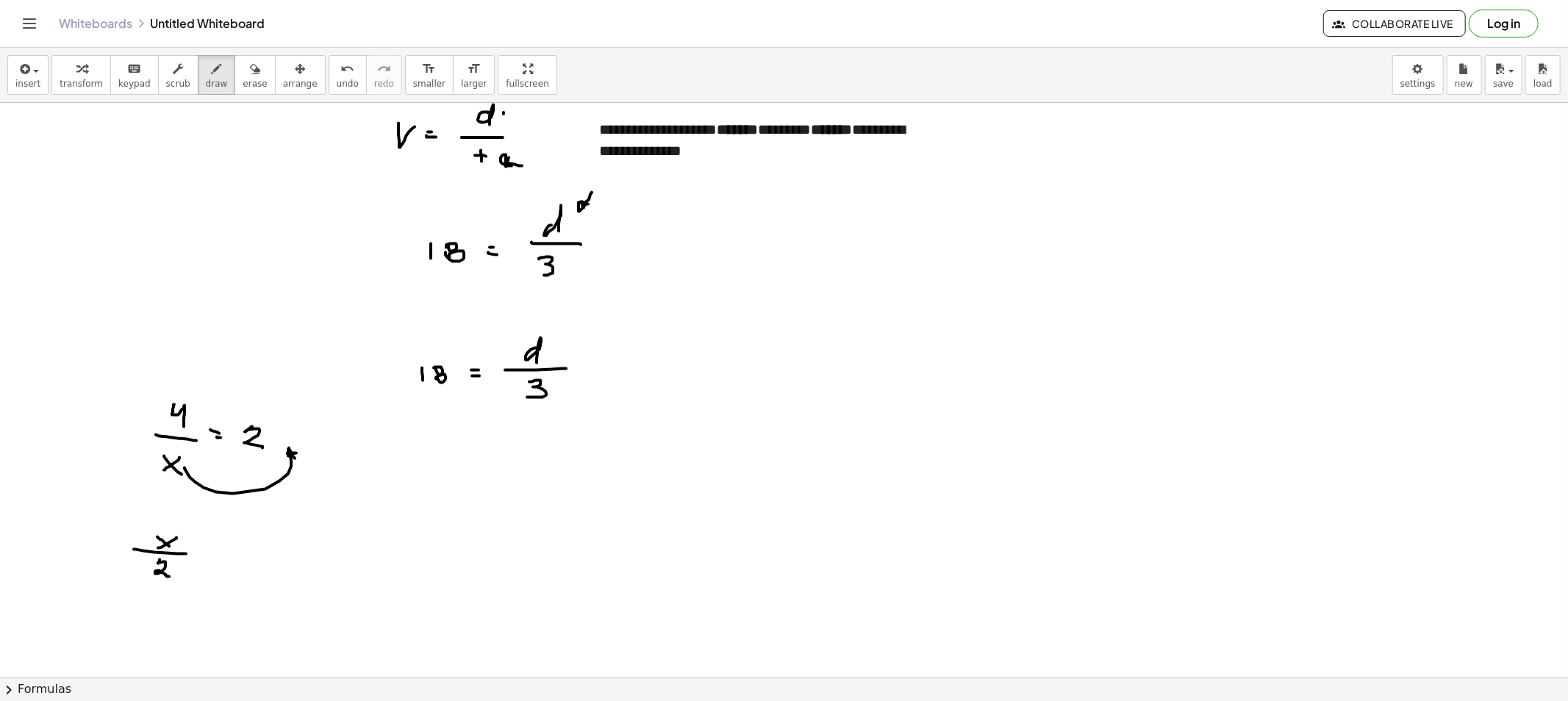
drag, startPoint x: 194, startPoint y: 559, endPoint x: 207, endPoint y: 561, distance: 13.2
drag, startPoint x: 225, startPoint y: 555, endPoint x: 234, endPoint y: 572, distance: 19.2
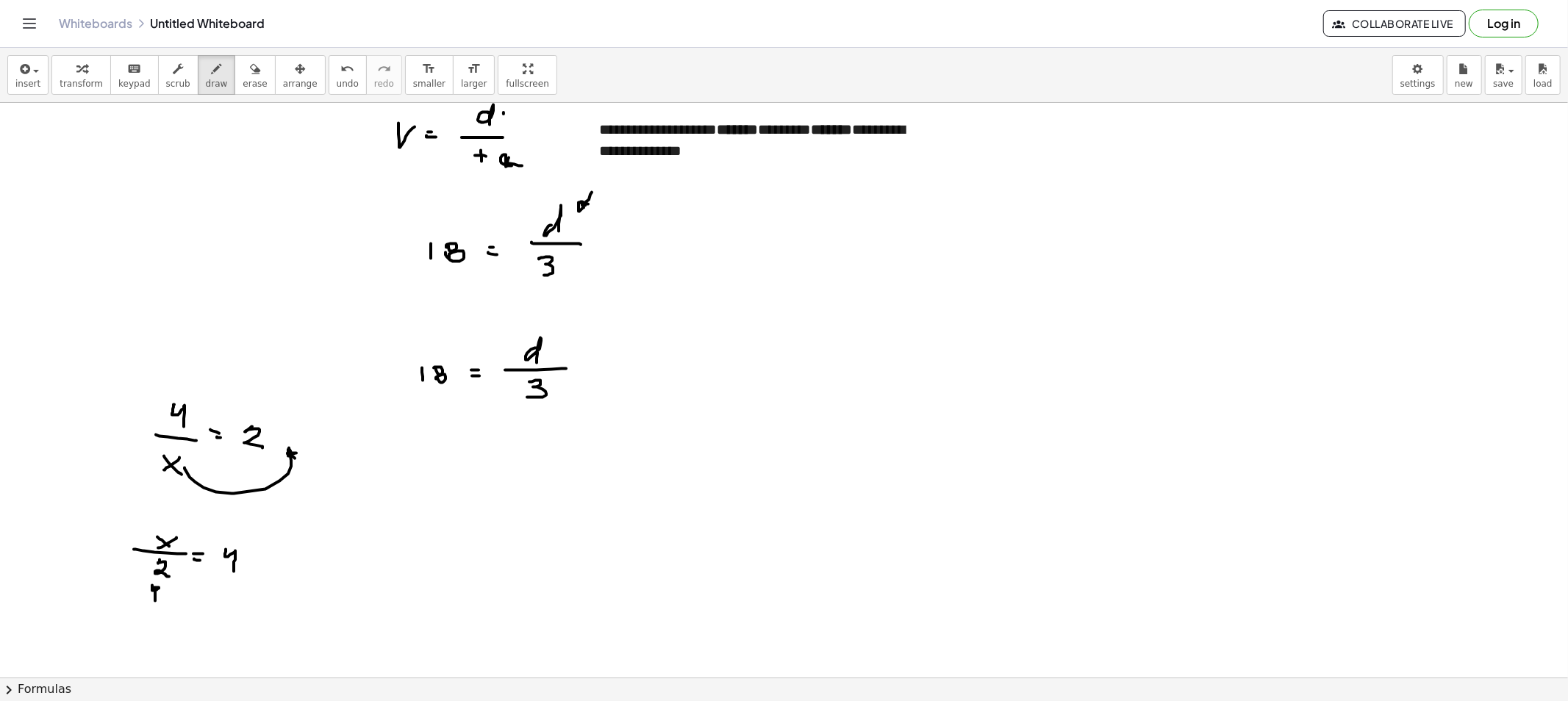
drag, startPoint x: 155, startPoint y: 601, endPoint x: 161, endPoint y: 593, distance: 10.0
drag, startPoint x: 155, startPoint y: 598, endPoint x: 297, endPoint y: 562, distance: 146.5
drag, startPoint x: 160, startPoint y: 620, endPoint x: 150, endPoint y: 627, distance: 12.2
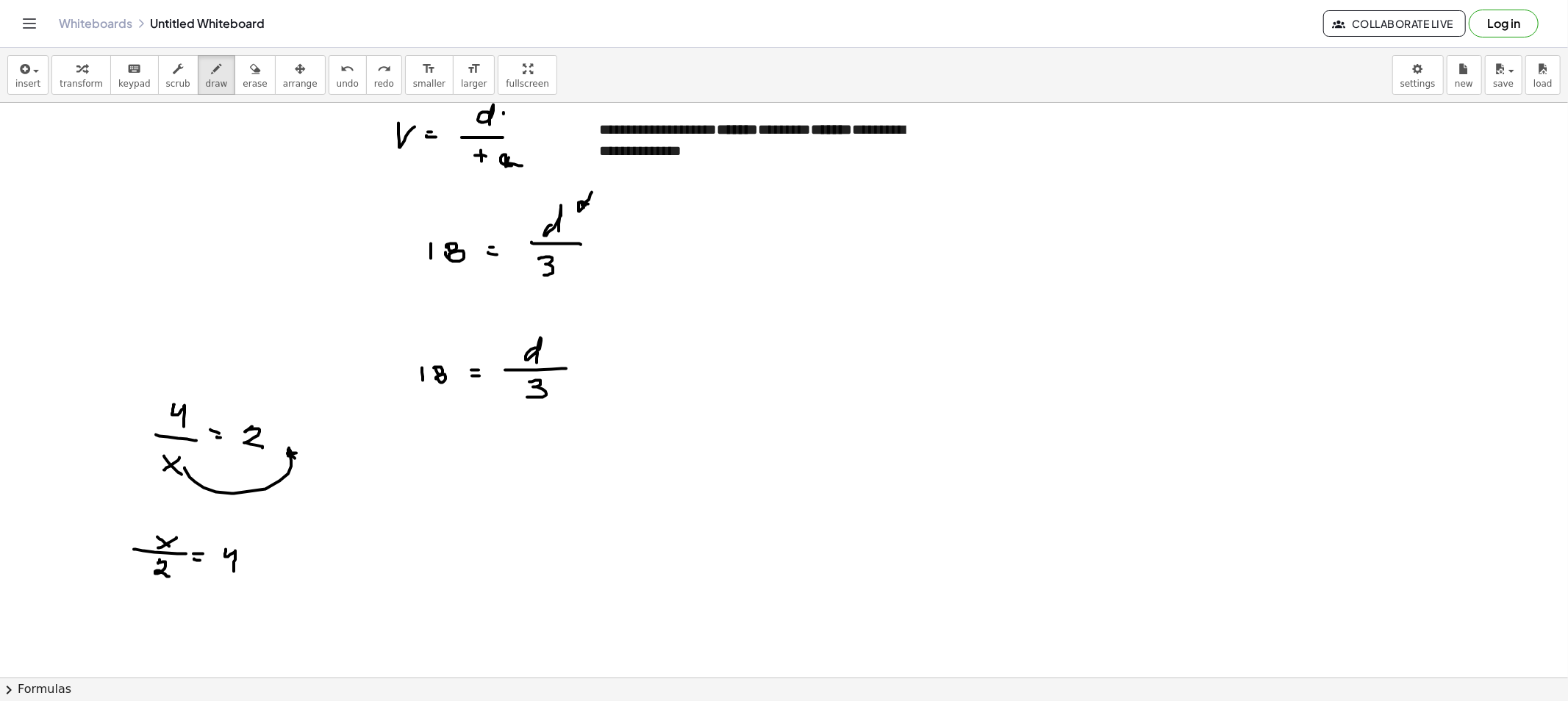
drag, startPoint x: 183, startPoint y: 624, endPoint x: 198, endPoint y: 627, distance: 15.3
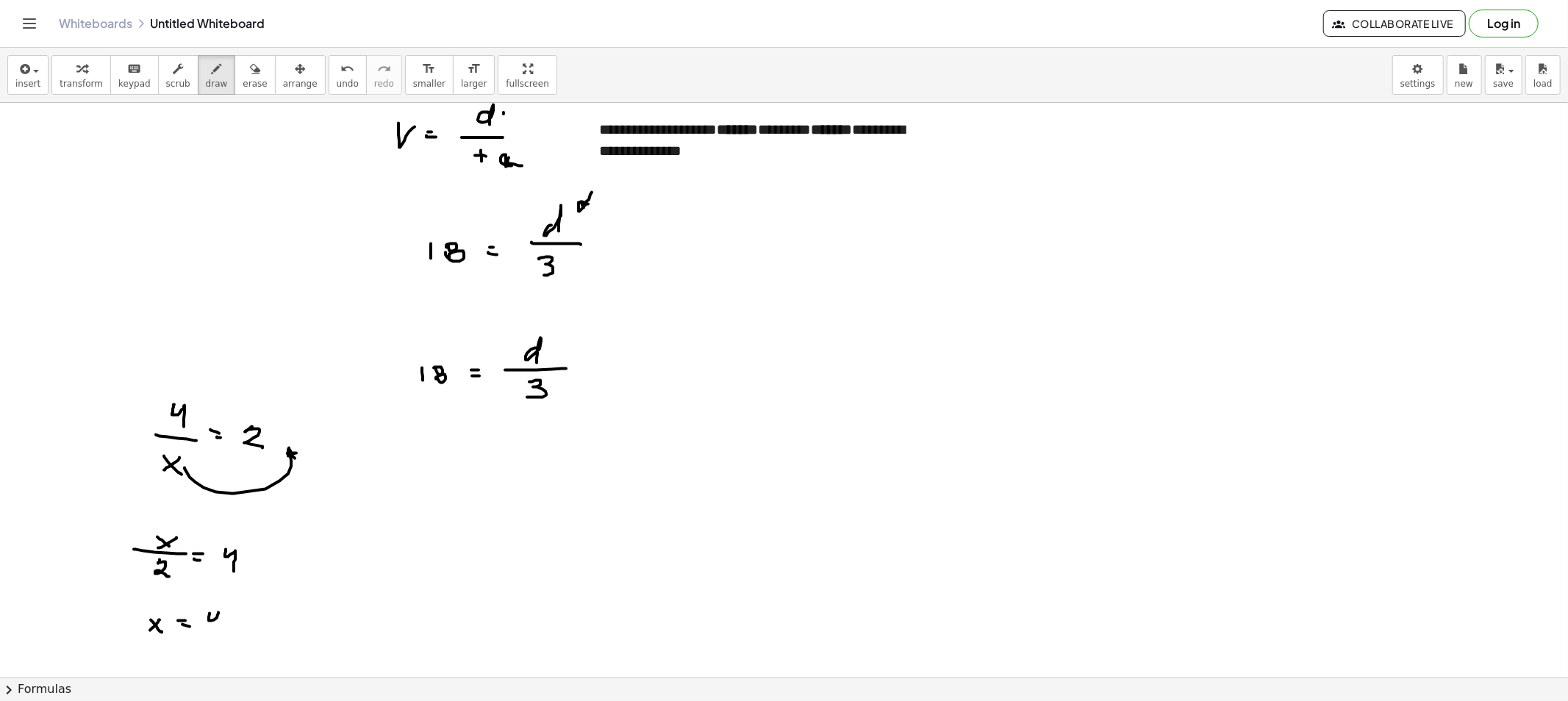
drag, startPoint x: 209, startPoint y: 613, endPoint x: 230, endPoint y: 621, distance: 22.5
drag, startPoint x: 258, startPoint y: 612, endPoint x: 267, endPoint y: 624, distance: 15.0
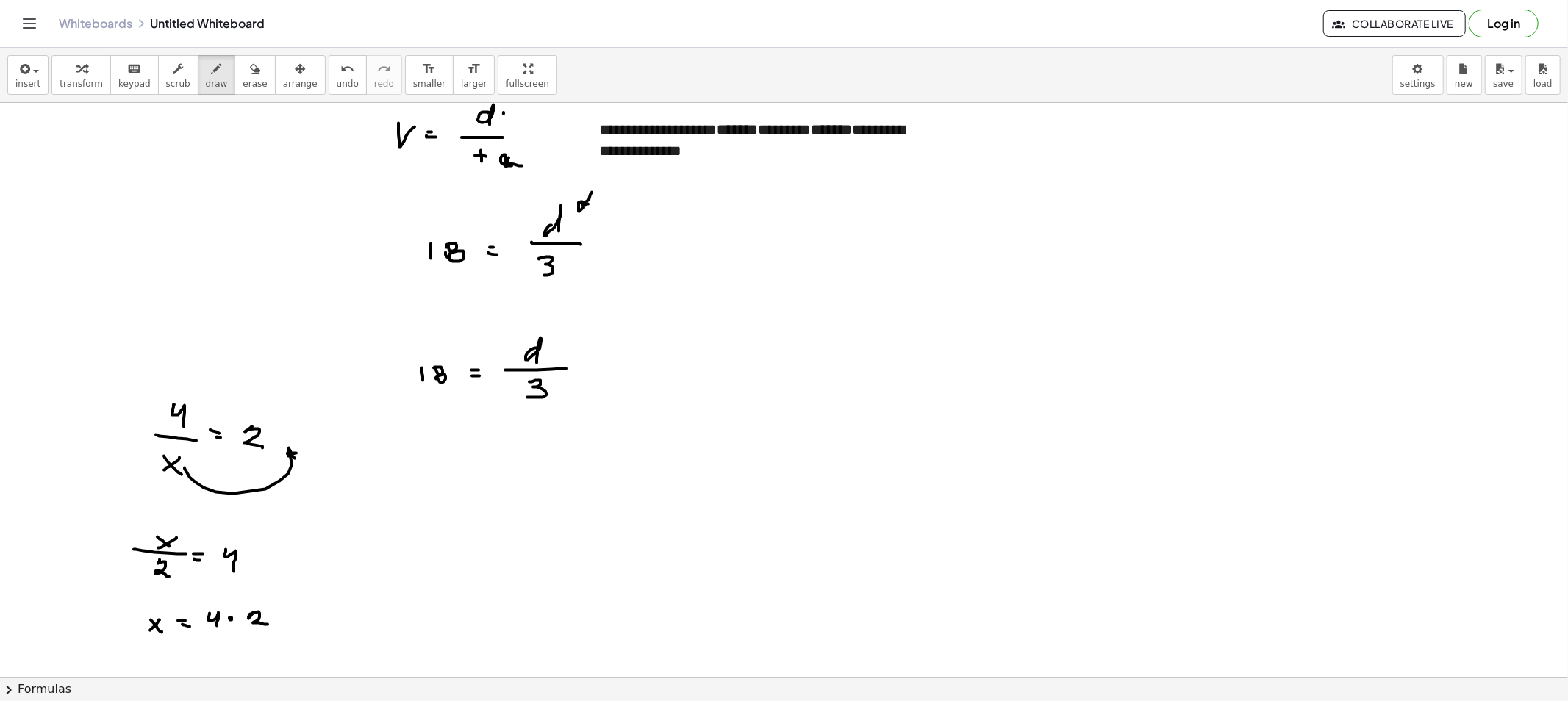
click at [244, 81] on span "erase" at bounding box center [255, 83] width 24 height 10
drag, startPoint x: 149, startPoint y: 468, endPoint x: 292, endPoint y: 478, distance: 143.3
drag, startPoint x: 213, startPoint y: 77, endPoint x: 203, endPoint y: 309, distance: 232.2
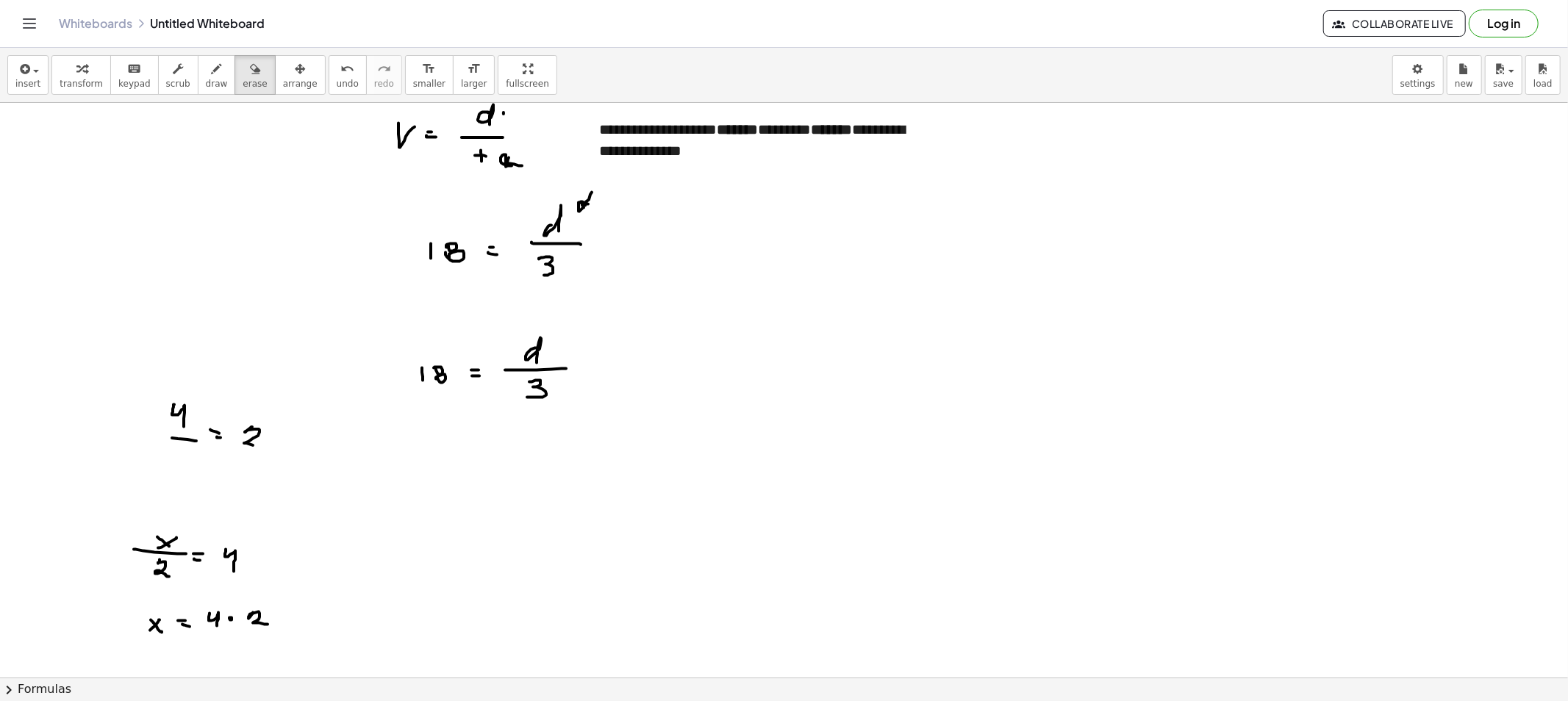
click at [213, 78] on button "draw" at bounding box center [216, 74] width 38 height 40
drag, startPoint x: 274, startPoint y: 439, endPoint x: 288, endPoint y: 443, distance: 14.6
drag, startPoint x: 295, startPoint y: 438, endPoint x: 288, endPoint y: 444, distance: 9.2
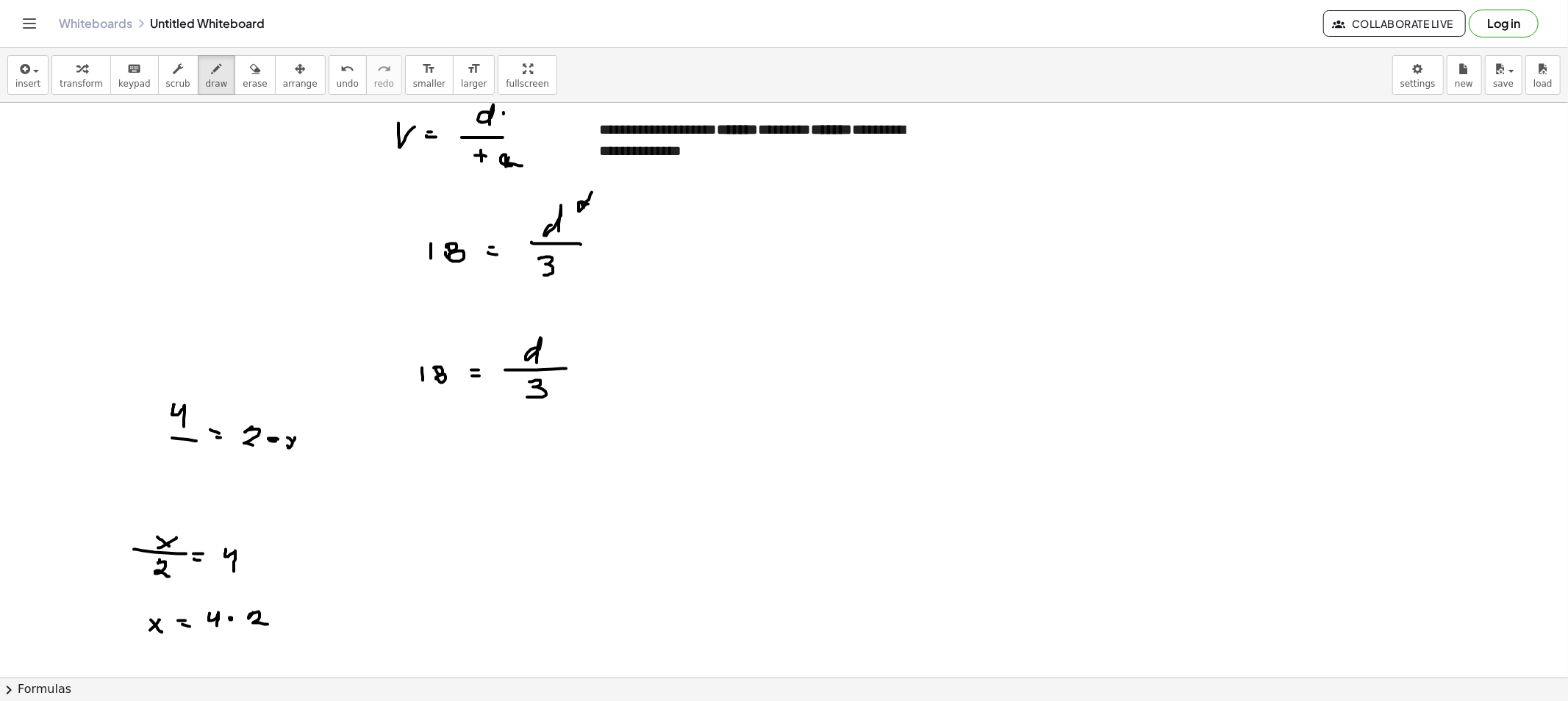
drag, startPoint x: 292, startPoint y: 443, endPoint x: 305, endPoint y: 453, distance: 16.4
drag, startPoint x: 538, startPoint y: 464, endPoint x: 545, endPoint y: 435, distance: 29.8
click at [243, 78] on span "erase" at bounding box center [255, 83] width 24 height 10
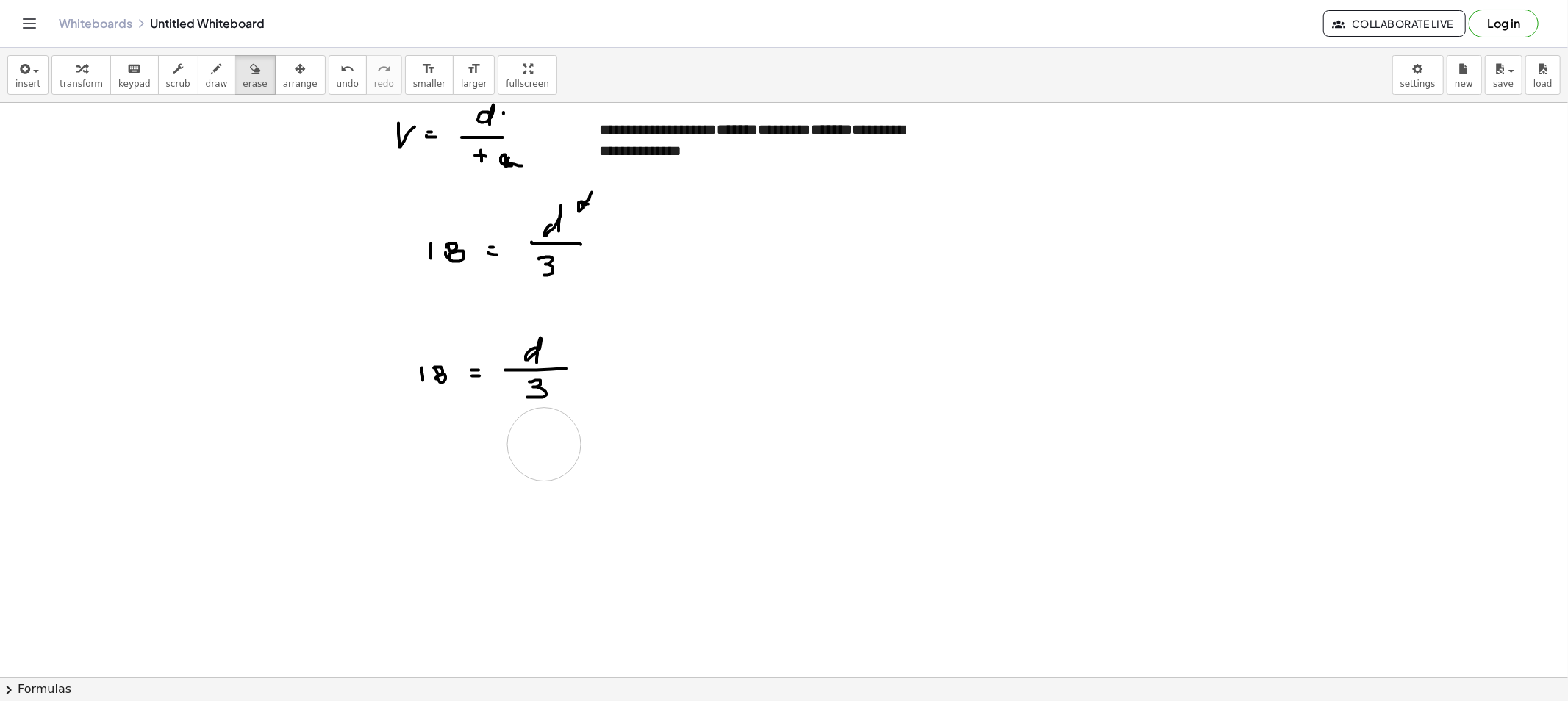
drag, startPoint x: 150, startPoint y: 429, endPoint x: 544, endPoint y: 444, distance: 394.3
click at [234, 64] on button "erase" at bounding box center [255, 74] width 41 height 40
click at [215, 70] on button "draw" at bounding box center [216, 74] width 38 height 40
click at [208, 70] on div "button" at bounding box center [217, 68] width 22 height 18
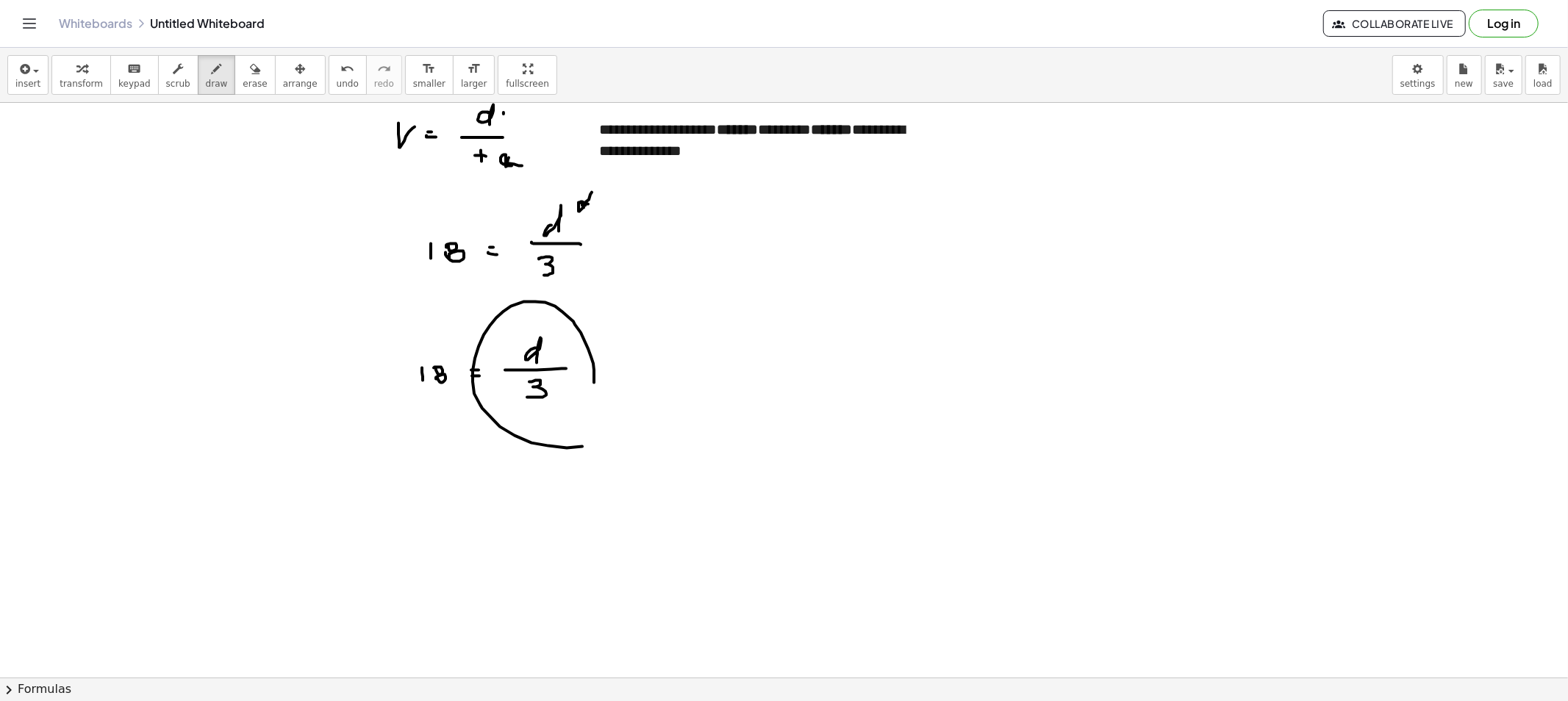
drag, startPoint x: 594, startPoint y: 376, endPoint x: 581, endPoint y: 335, distance: 43.0
drag, startPoint x: 539, startPoint y: 413, endPoint x: 433, endPoint y: 398, distance: 107.1
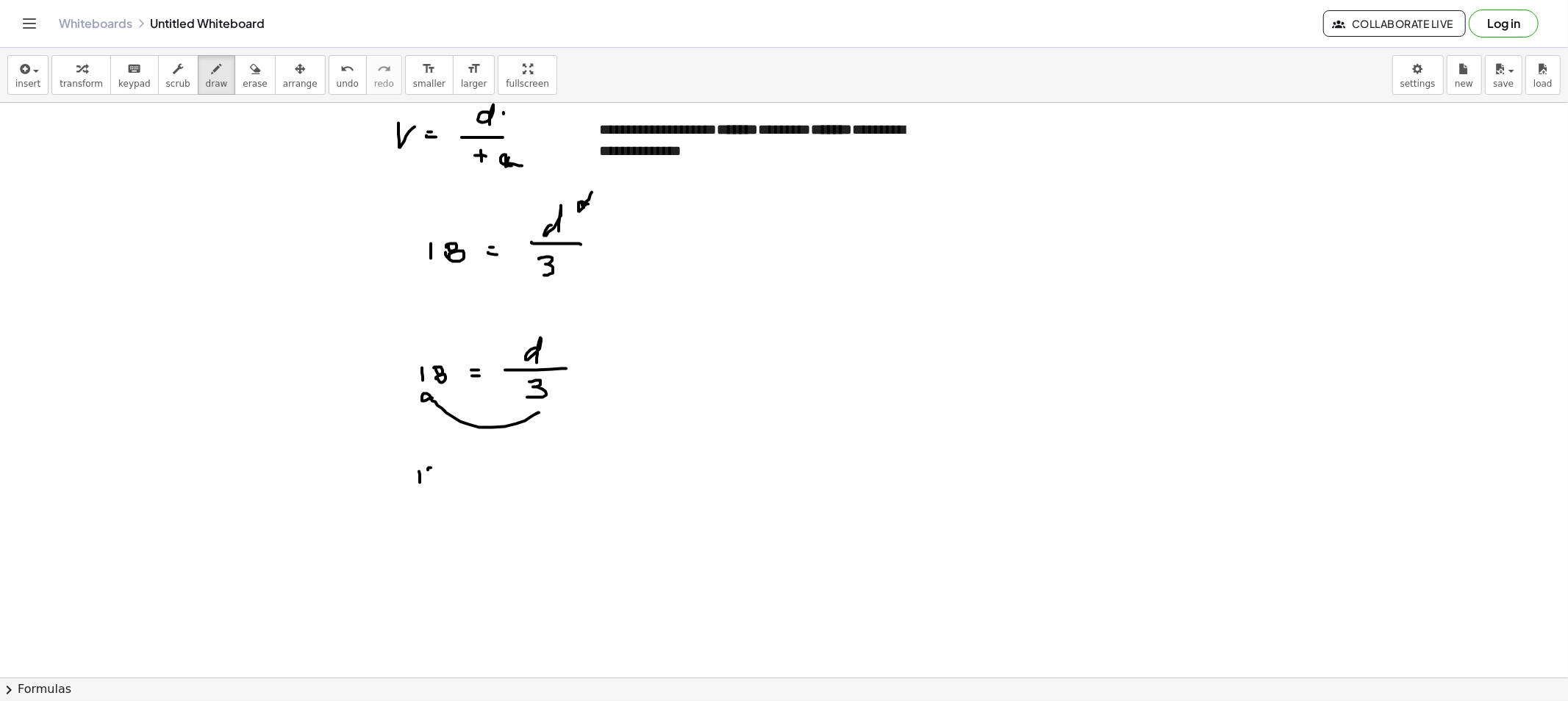
drag, startPoint x: 446, startPoint y: 475, endPoint x: 468, endPoint y: 472, distance: 22.2
drag, startPoint x: 468, startPoint y: 470, endPoint x: 470, endPoint y: 482, distance: 12.2
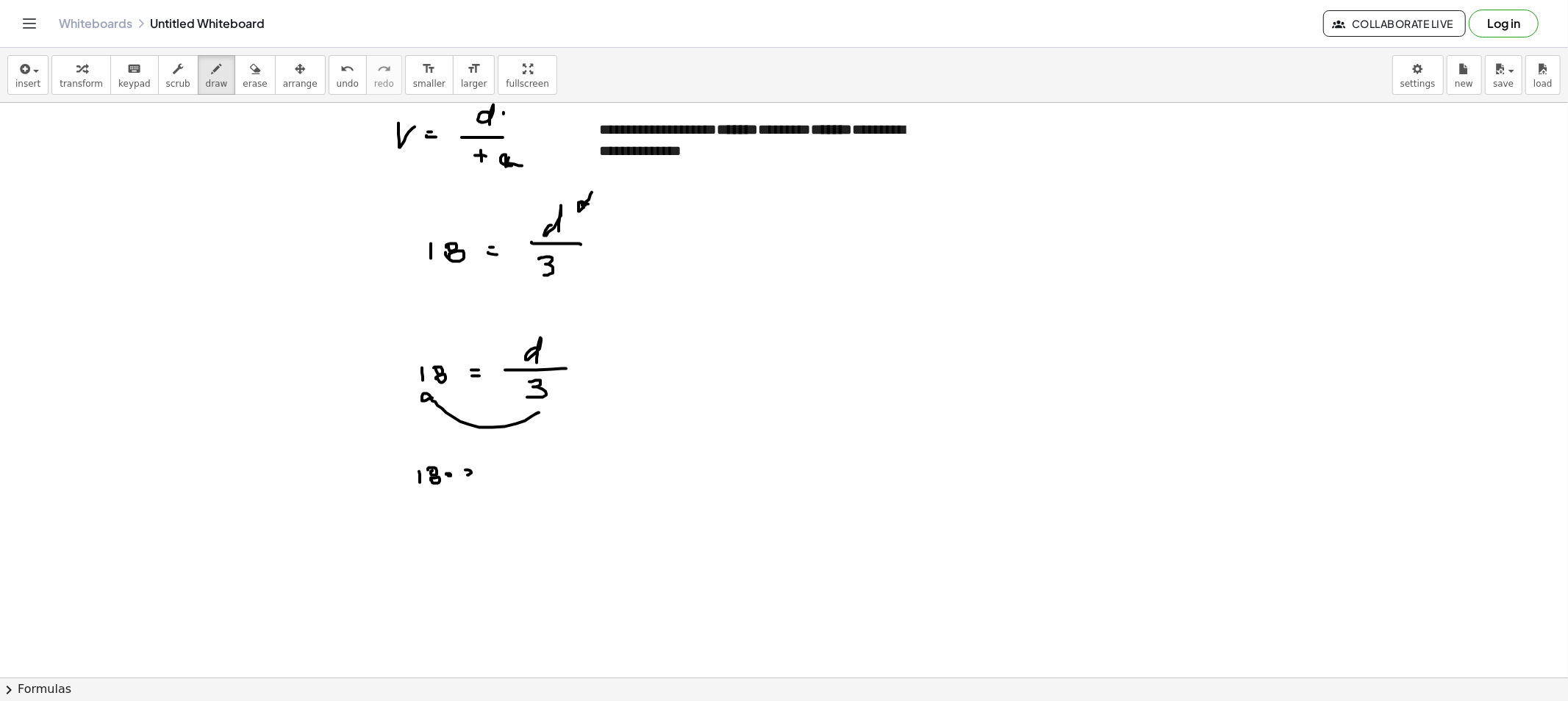
drag, startPoint x: 495, startPoint y: 479, endPoint x: 509, endPoint y: 479, distance: 14.0
drag, startPoint x: 538, startPoint y: 470, endPoint x: 541, endPoint y: 482, distance: 12.4
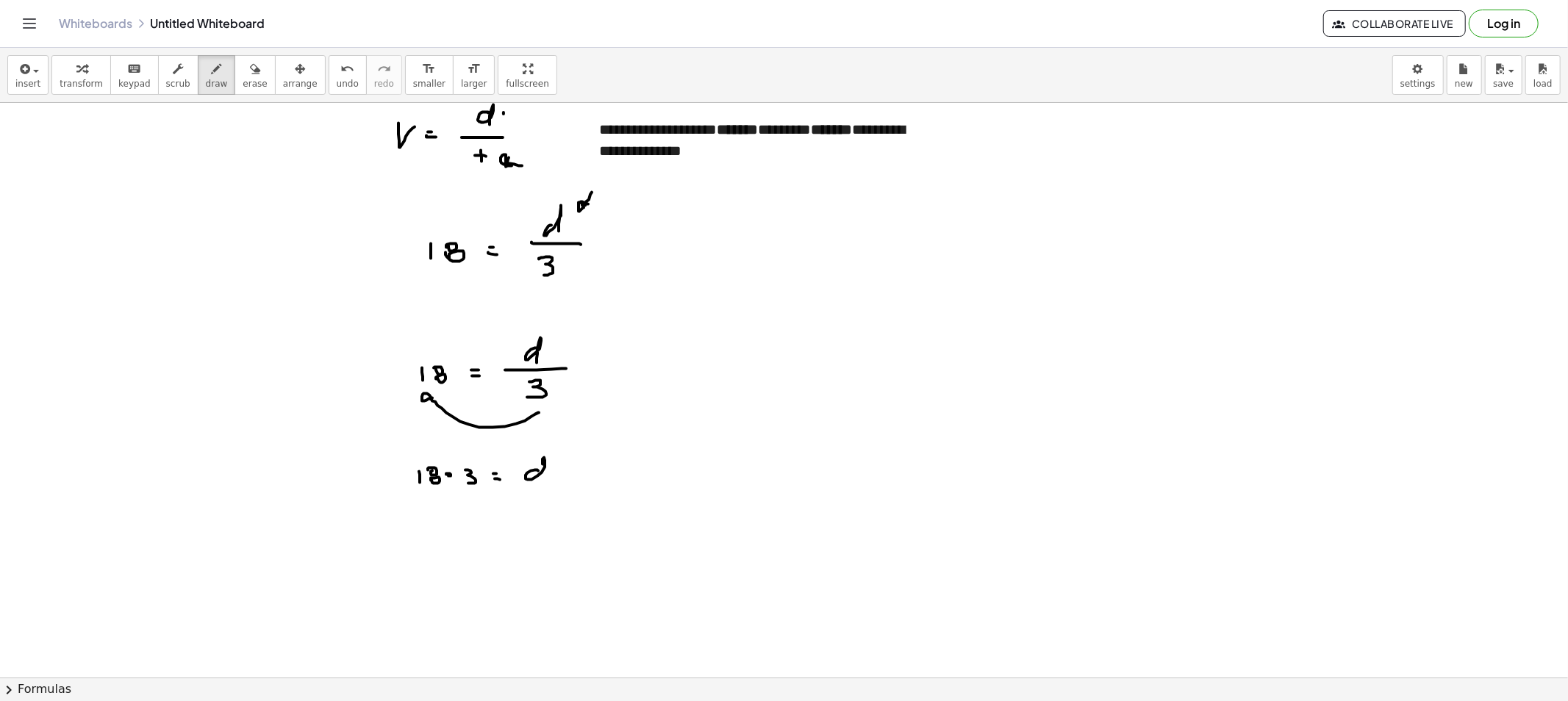
drag, startPoint x: 439, startPoint y: 511, endPoint x: 446, endPoint y: 511, distance: 7.0
drag, startPoint x: 436, startPoint y: 517, endPoint x: 434, endPoint y: 525, distance: 8.2
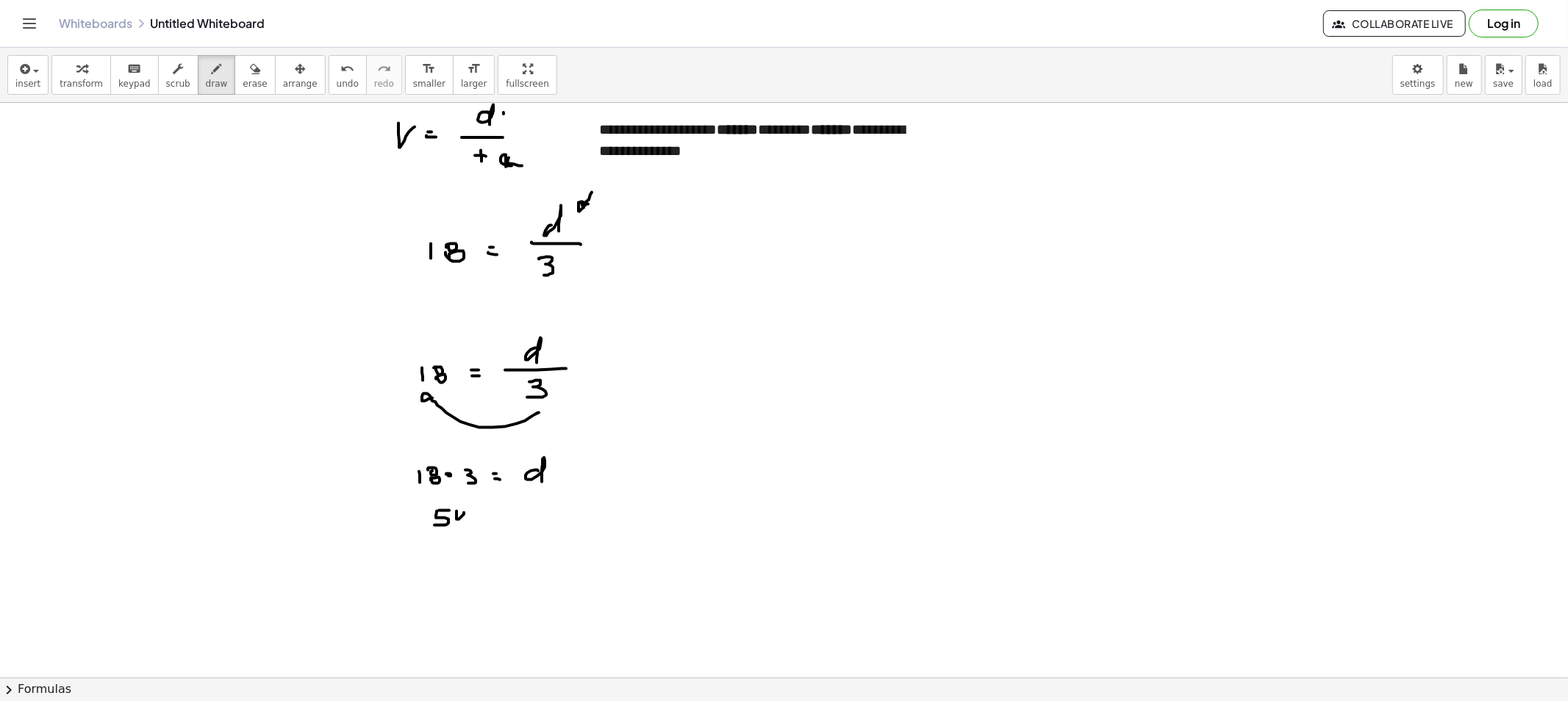
drag, startPoint x: 456, startPoint y: 513, endPoint x: 476, endPoint y: 525, distance: 23.3
drag, startPoint x: 480, startPoint y: 520, endPoint x: 508, endPoint y: 522, distance: 28.1
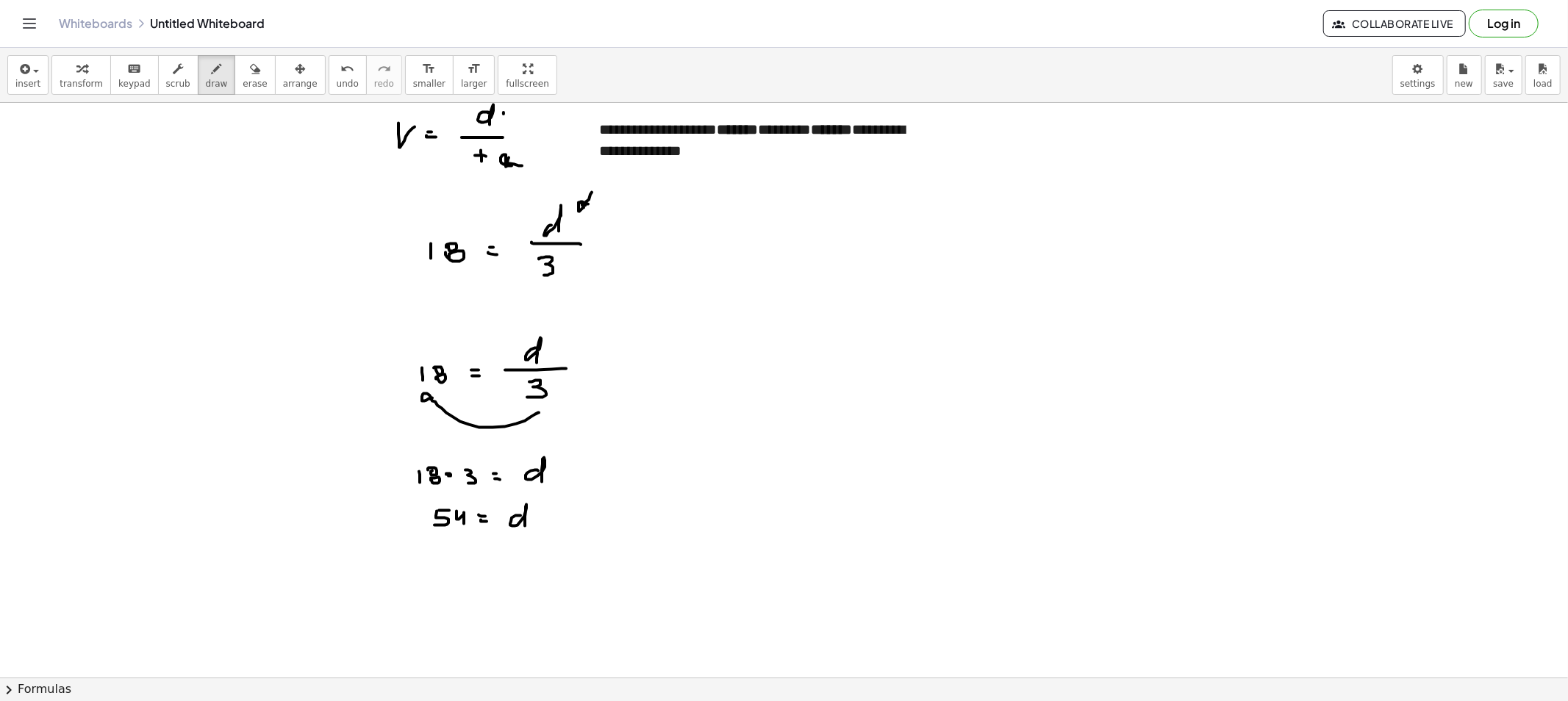
drag, startPoint x: 516, startPoint y: 515, endPoint x: 525, endPoint y: 527, distance: 15.0
click at [209, 91] on button "draw" at bounding box center [216, 74] width 38 height 40
drag, startPoint x: 228, startPoint y: 85, endPoint x: 492, endPoint y: 236, distance: 304.1
click at [243, 87] on span "erase" at bounding box center [255, 83] width 24 height 10
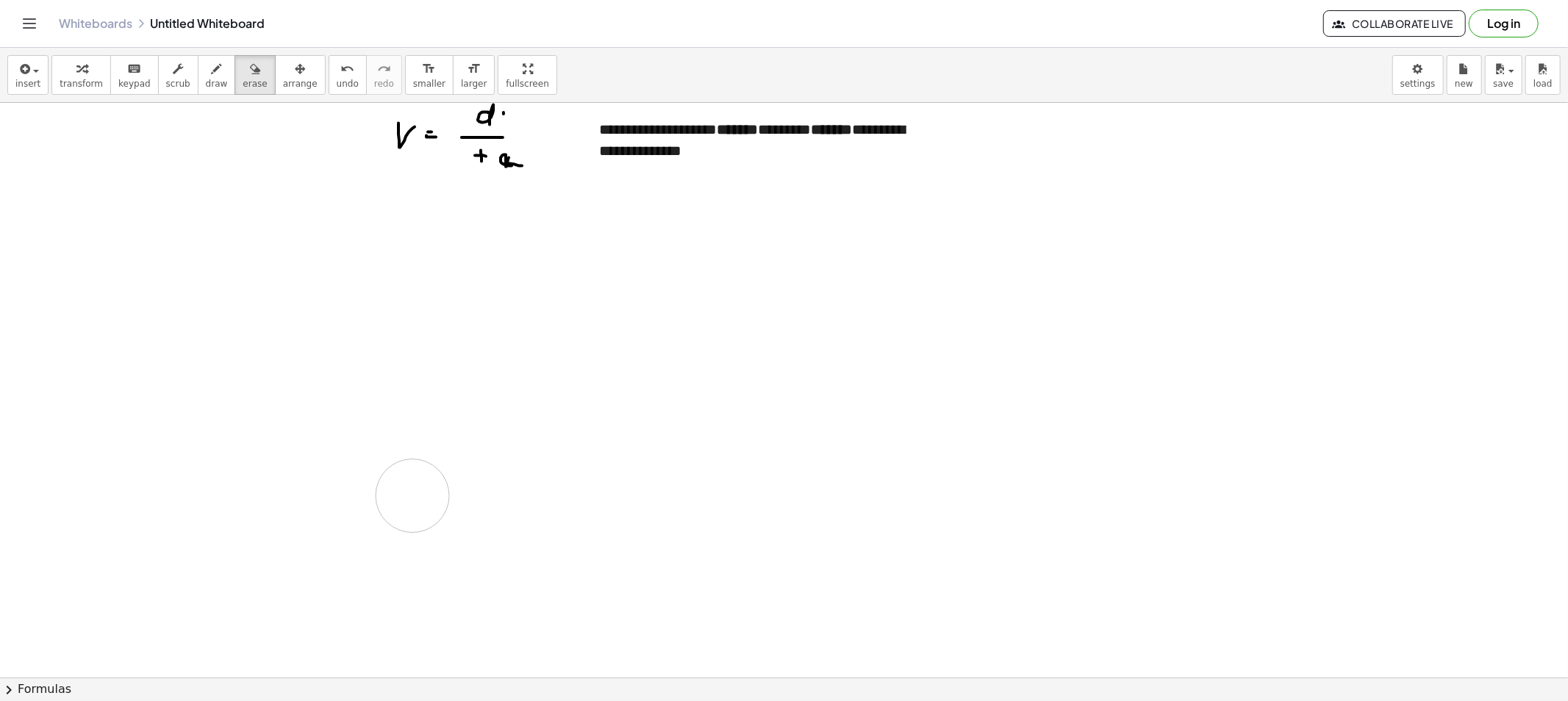
drag, startPoint x: 414, startPoint y: 258, endPoint x: 447, endPoint y: 451, distance: 195.8
click at [197, 55] on button "draw" at bounding box center [216, 74] width 38 height 40
click at [170, 68] on div "button" at bounding box center [178, 68] width 24 height 18
click at [729, 129] on strong "*******" at bounding box center [737, 129] width 42 height 15
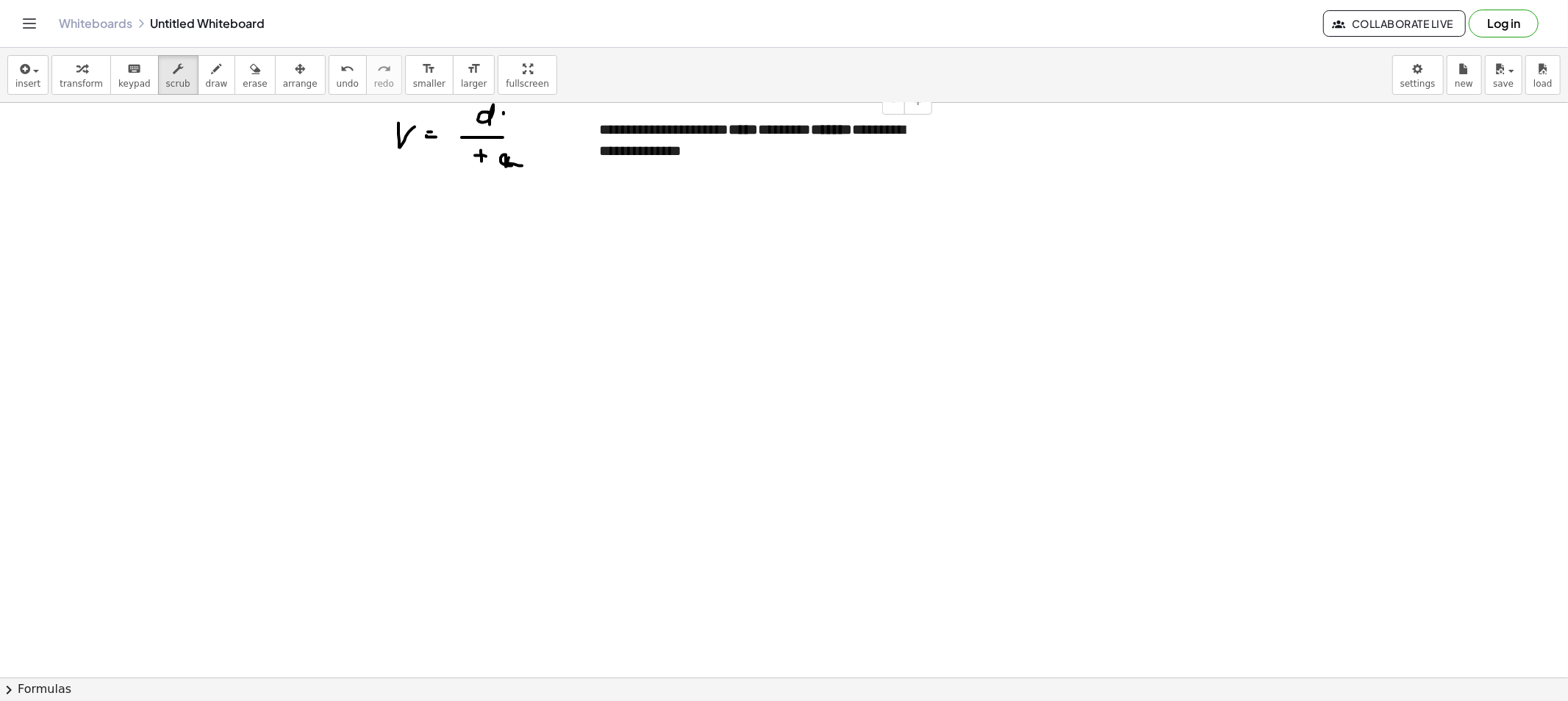
click at [835, 136] on strong "*******" at bounding box center [831, 129] width 42 height 15
click at [209, 74] on button "draw" at bounding box center [216, 74] width 38 height 40
click at [243, 91] on button "erase" at bounding box center [255, 74] width 41 height 40
drag, startPoint x: 541, startPoint y: 201, endPoint x: 539, endPoint y: 170, distance: 31.1
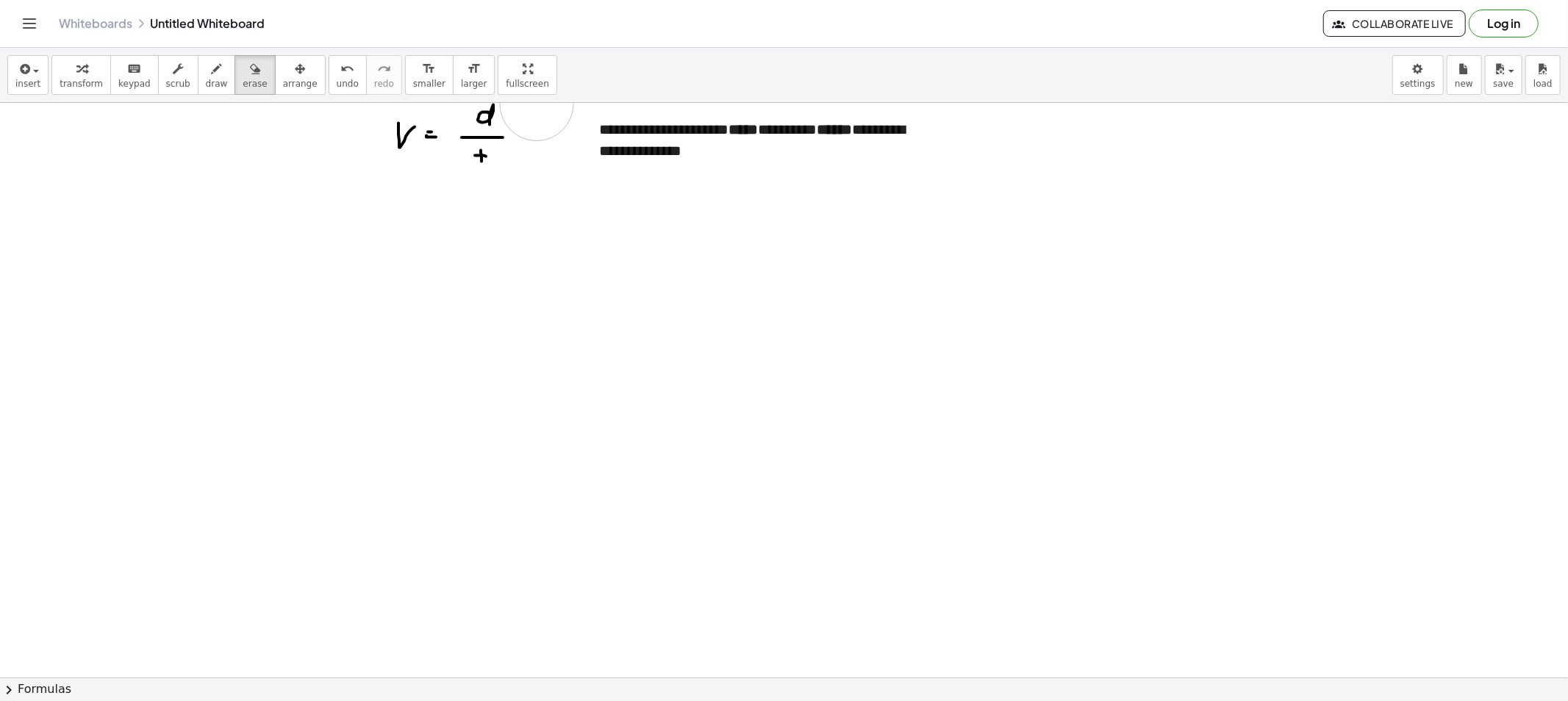
drag, startPoint x: 559, startPoint y: 109, endPoint x: 537, endPoint y: 104, distance: 22.6
click at [206, 81] on span "draw" at bounding box center [217, 83] width 22 height 10
drag, startPoint x: 391, startPoint y: 183, endPoint x: 408, endPoint y: 217, distance: 38.0
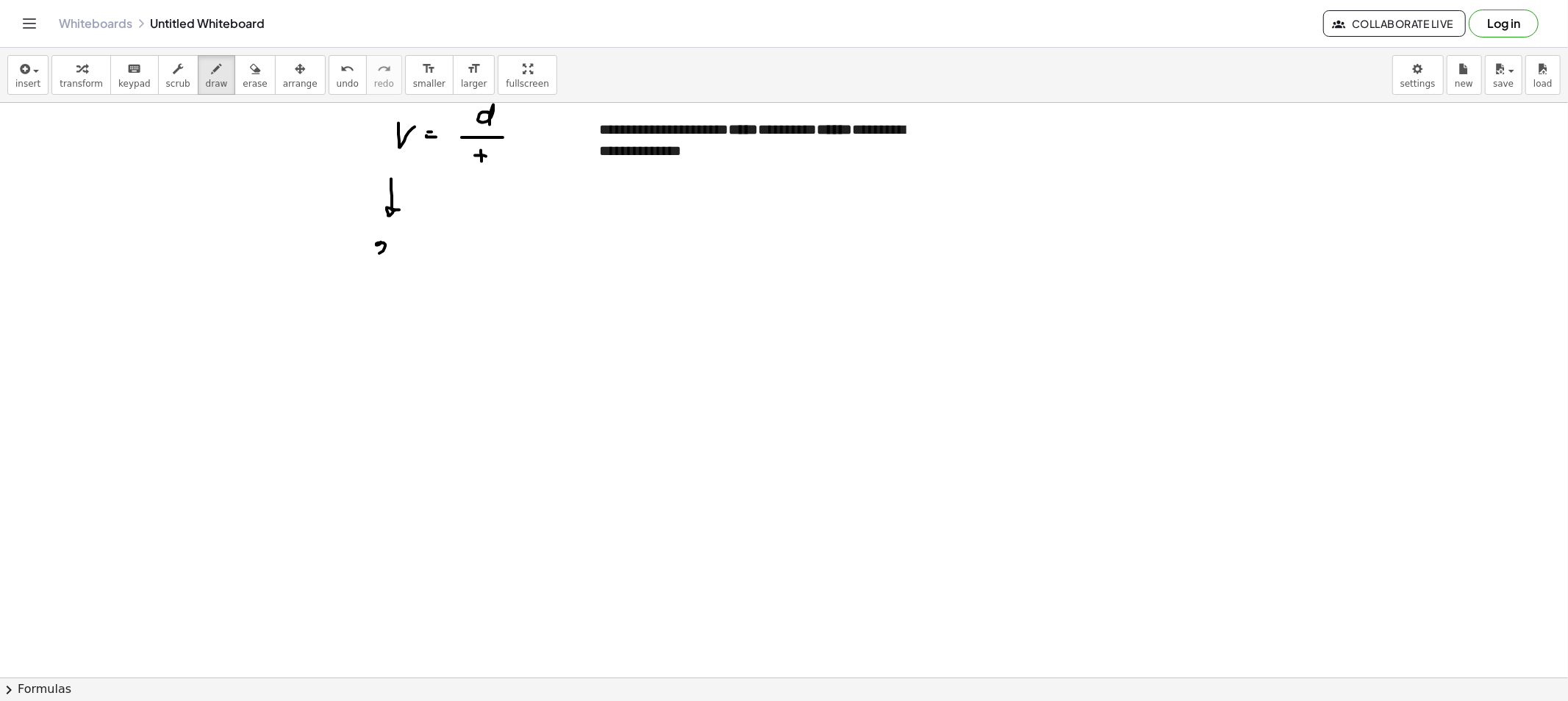
drag, startPoint x: 381, startPoint y: 243, endPoint x: 385, endPoint y: 258, distance: 15.5
drag, startPoint x: 421, startPoint y: 246, endPoint x: 416, endPoint y: 253, distance: 8.6
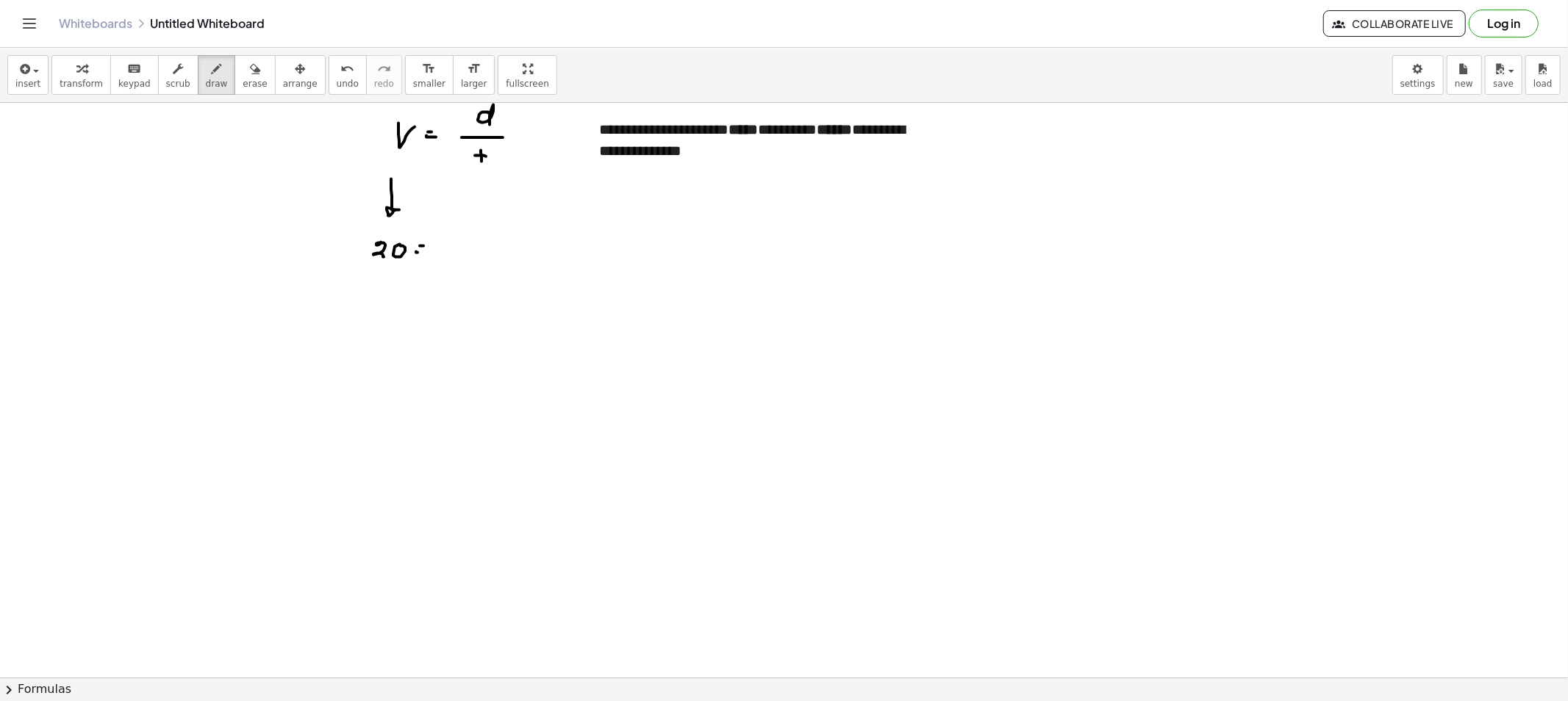
drag, startPoint x: 416, startPoint y: 253, endPoint x: 444, endPoint y: 255, distance: 28.1
drag, startPoint x: 502, startPoint y: 178, endPoint x: 510, endPoint y: 185, distance: 10.6
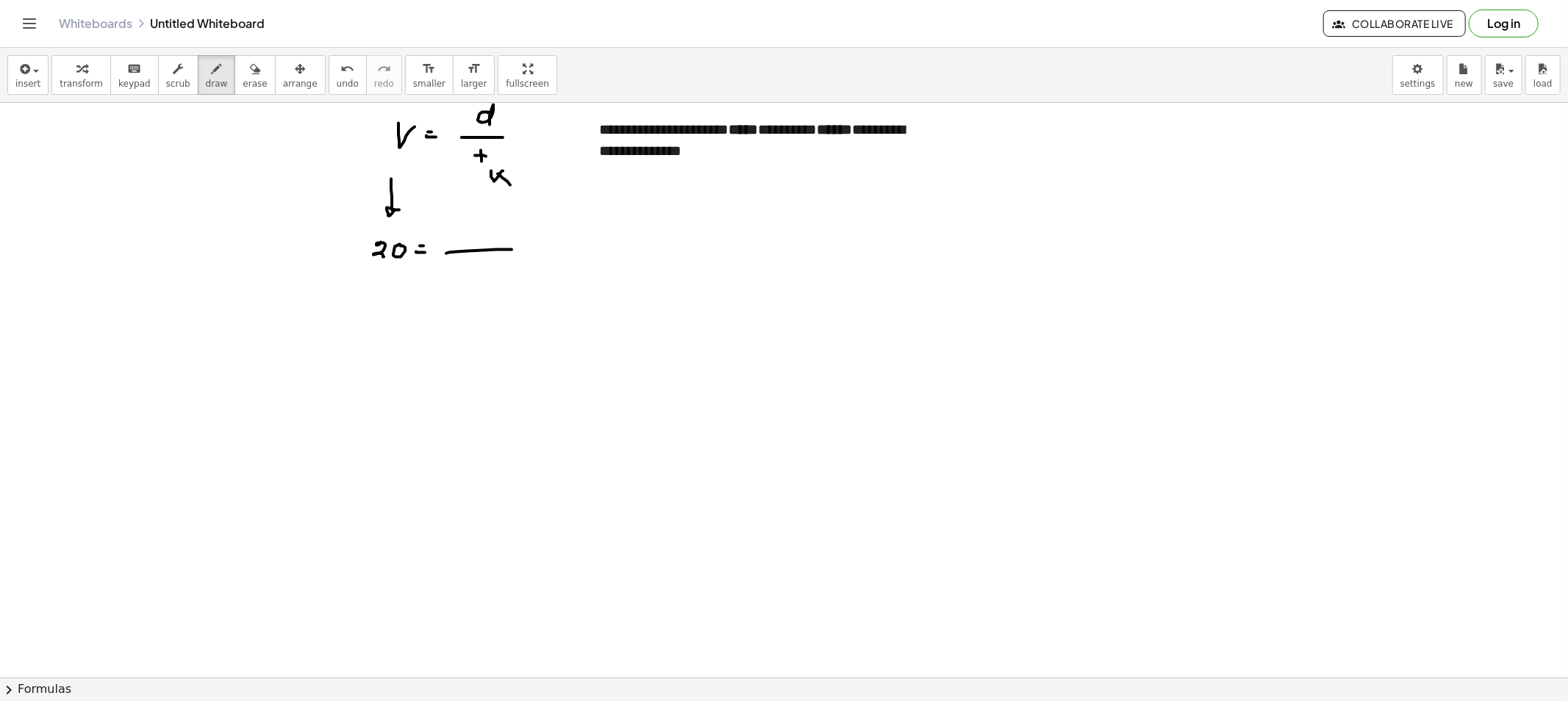
drag, startPoint x: 476, startPoint y: 266, endPoint x: 478, endPoint y: 280, distance: 14.1
drag, startPoint x: 475, startPoint y: 235, endPoint x: 481, endPoint y: 244, distance: 10.8
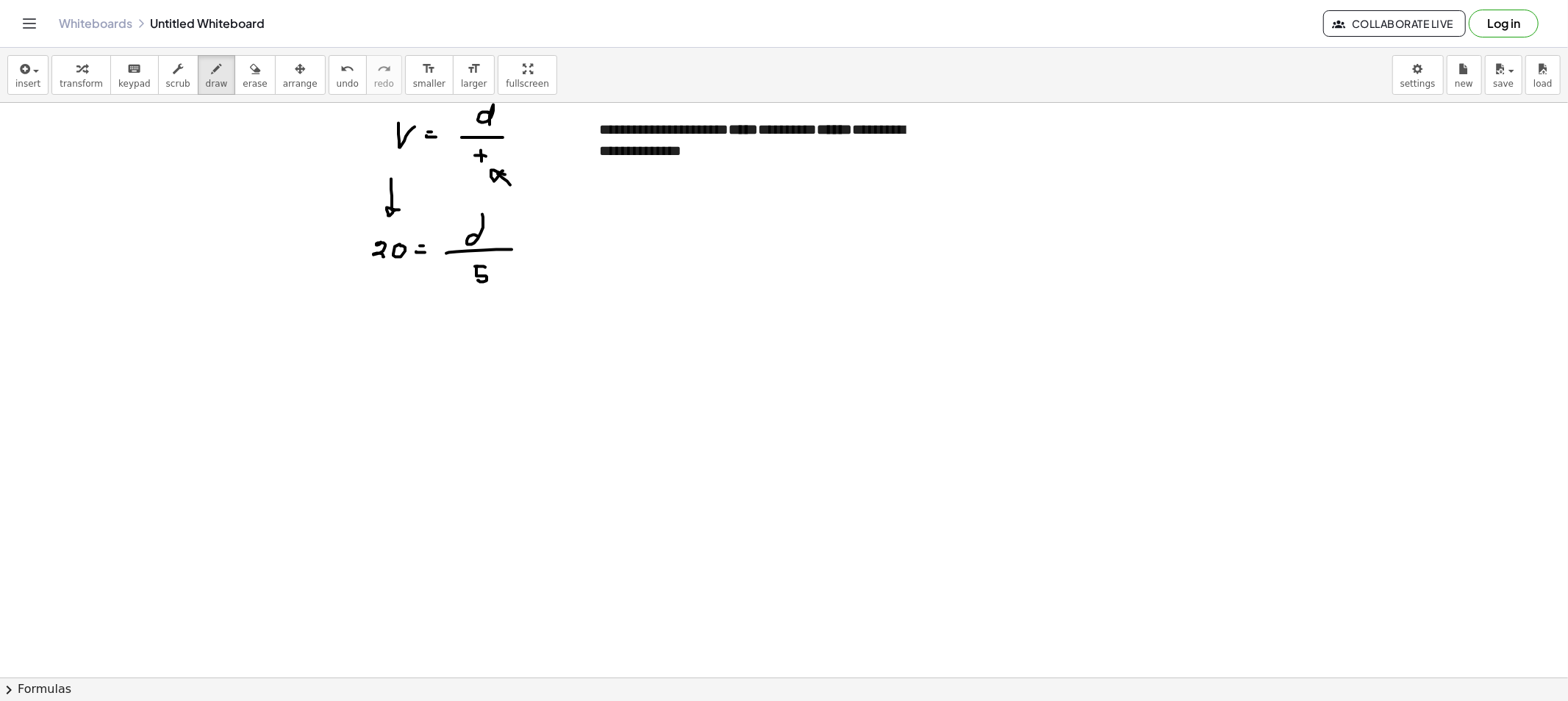
click at [246, 85] on button "erase" at bounding box center [255, 74] width 41 height 40
click at [208, 83] on span "draw" at bounding box center [217, 83] width 22 height 10
drag, startPoint x: 674, startPoint y: 174, endPoint x: 754, endPoint y: 186, distance: 80.9
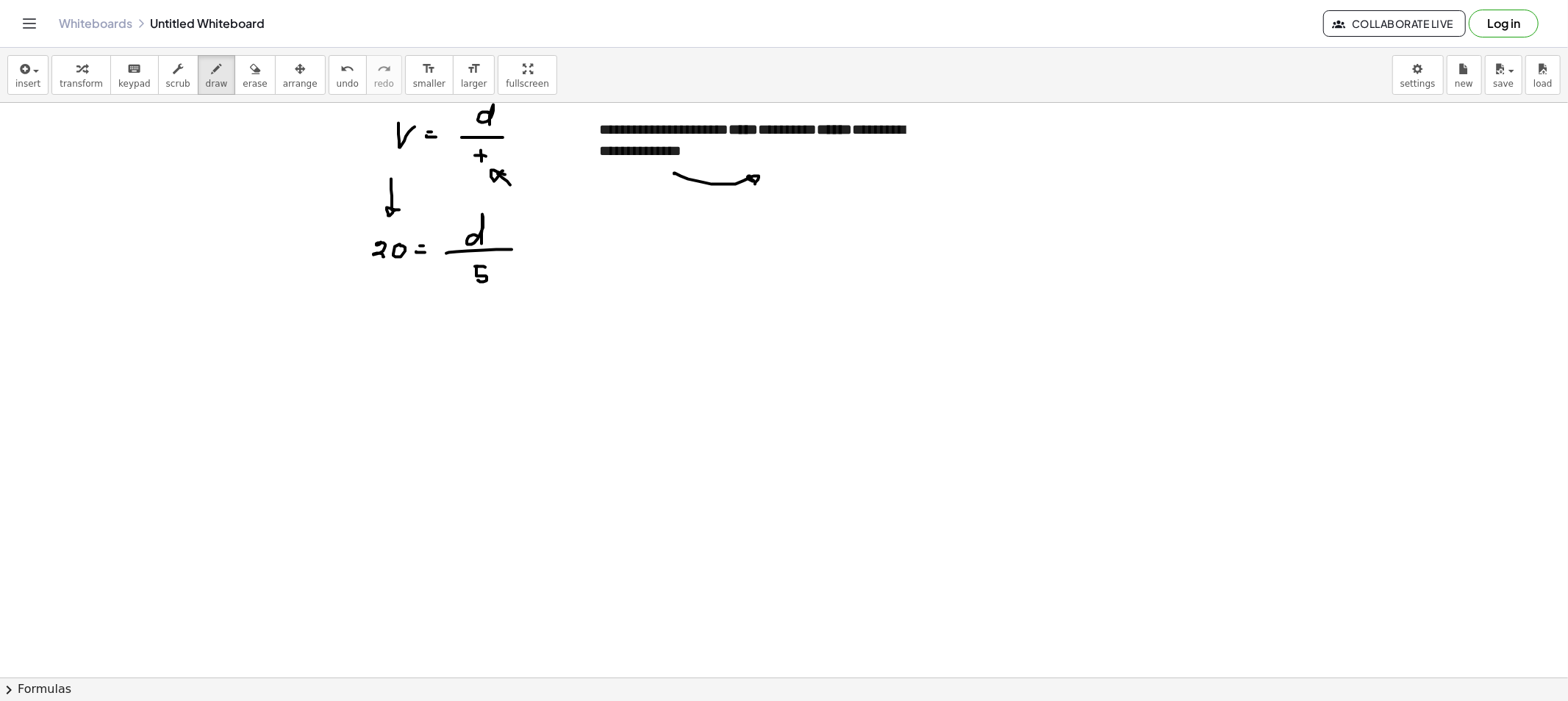
drag, startPoint x: 792, startPoint y: 160, endPoint x: 798, endPoint y: 172, distance: 13.4
drag, startPoint x: 811, startPoint y: 176, endPoint x: 812, endPoint y: 165, distance: 11.0
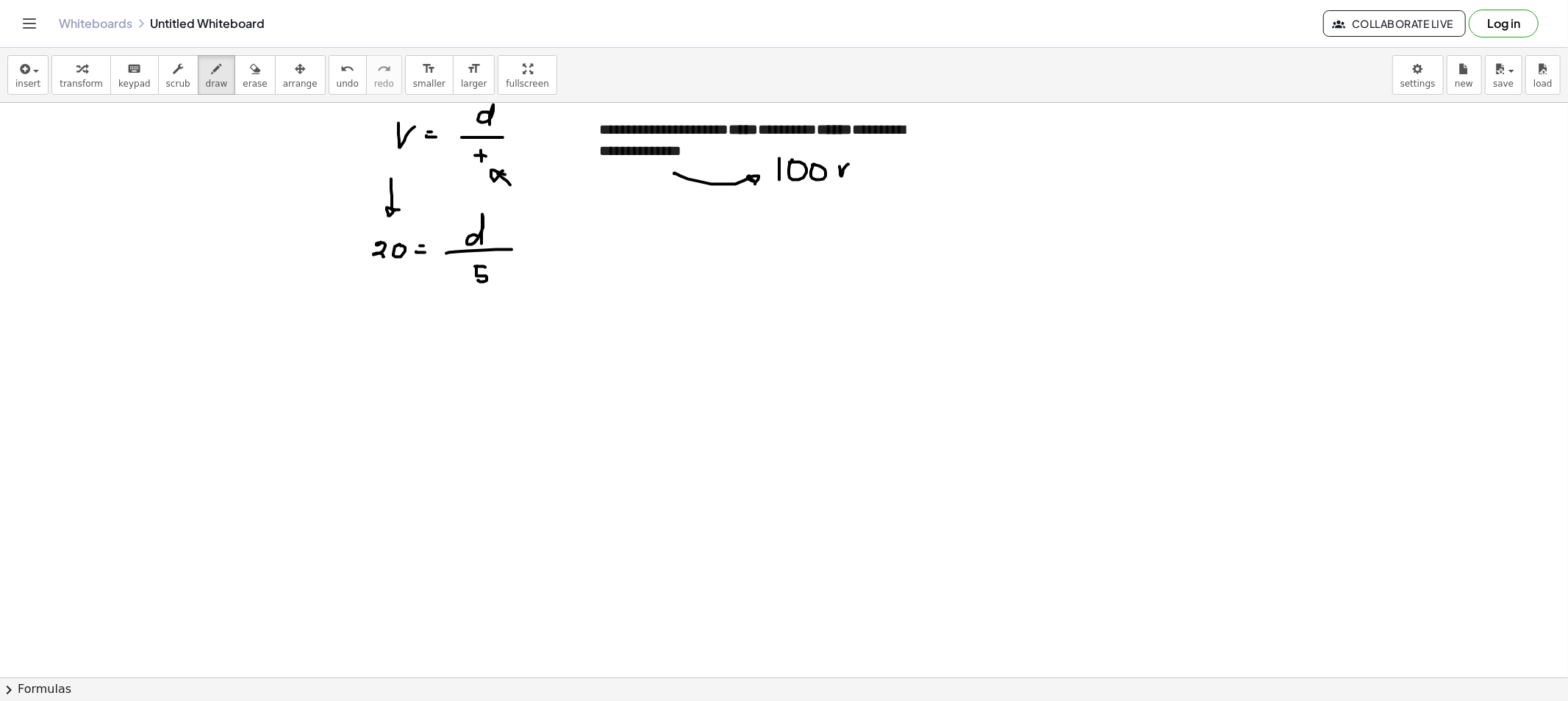
drag, startPoint x: 839, startPoint y: 167, endPoint x: 848, endPoint y: 164, distance: 9.5
drag, startPoint x: 844, startPoint y: 168, endPoint x: 851, endPoint y: 179, distance: 13.0
drag, startPoint x: 860, startPoint y: 179, endPoint x: 873, endPoint y: 179, distance: 13.0
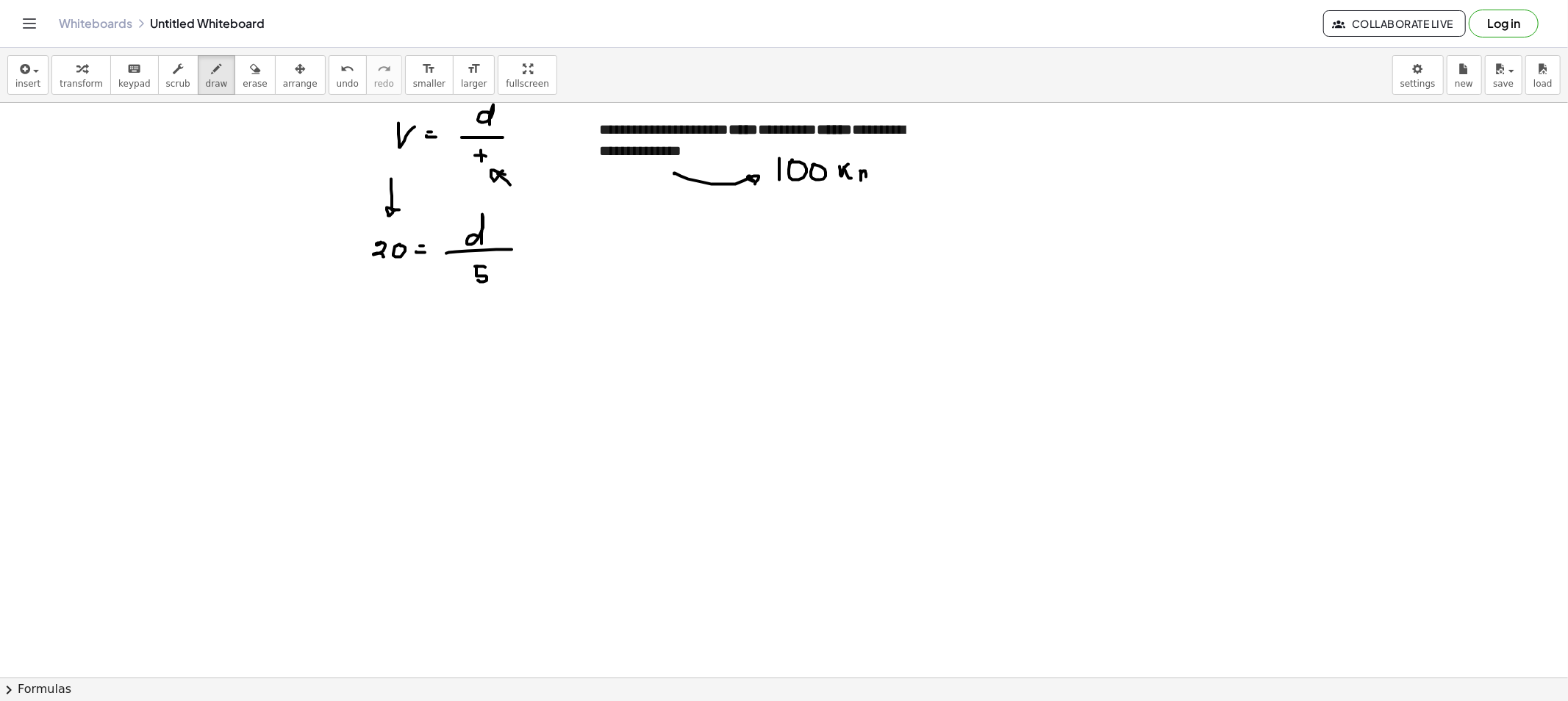
drag, startPoint x: 741, startPoint y: 108, endPoint x: 748, endPoint y: 117, distance: 11.4
drag, startPoint x: 744, startPoint y: 160, endPoint x: 751, endPoint y: 147, distance: 14.8
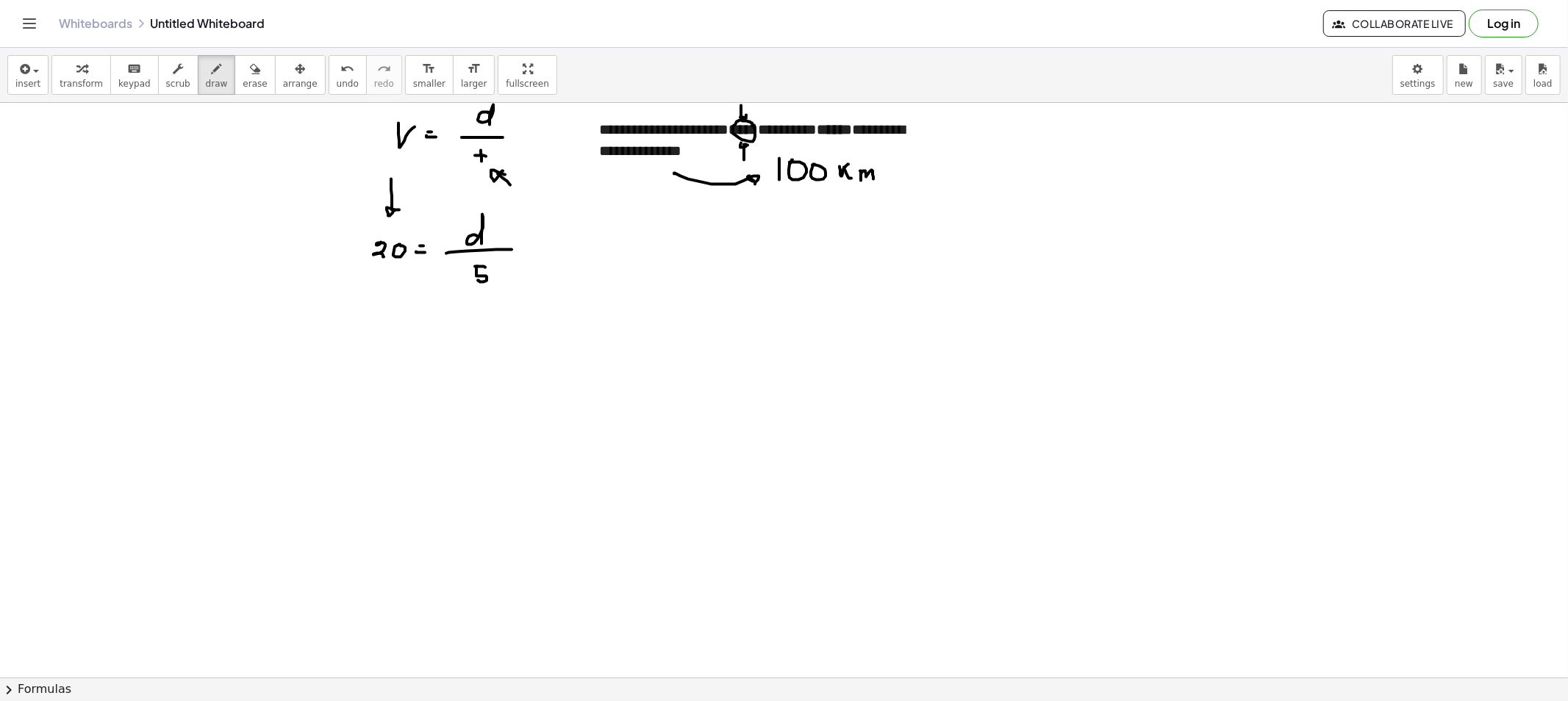
drag, startPoint x: 864, startPoint y: 207, endPoint x: 870, endPoint y: 193, distance: 15.2
click at [247, 84] on button "erase" at bounding box center [255, 74] width 41 height 40
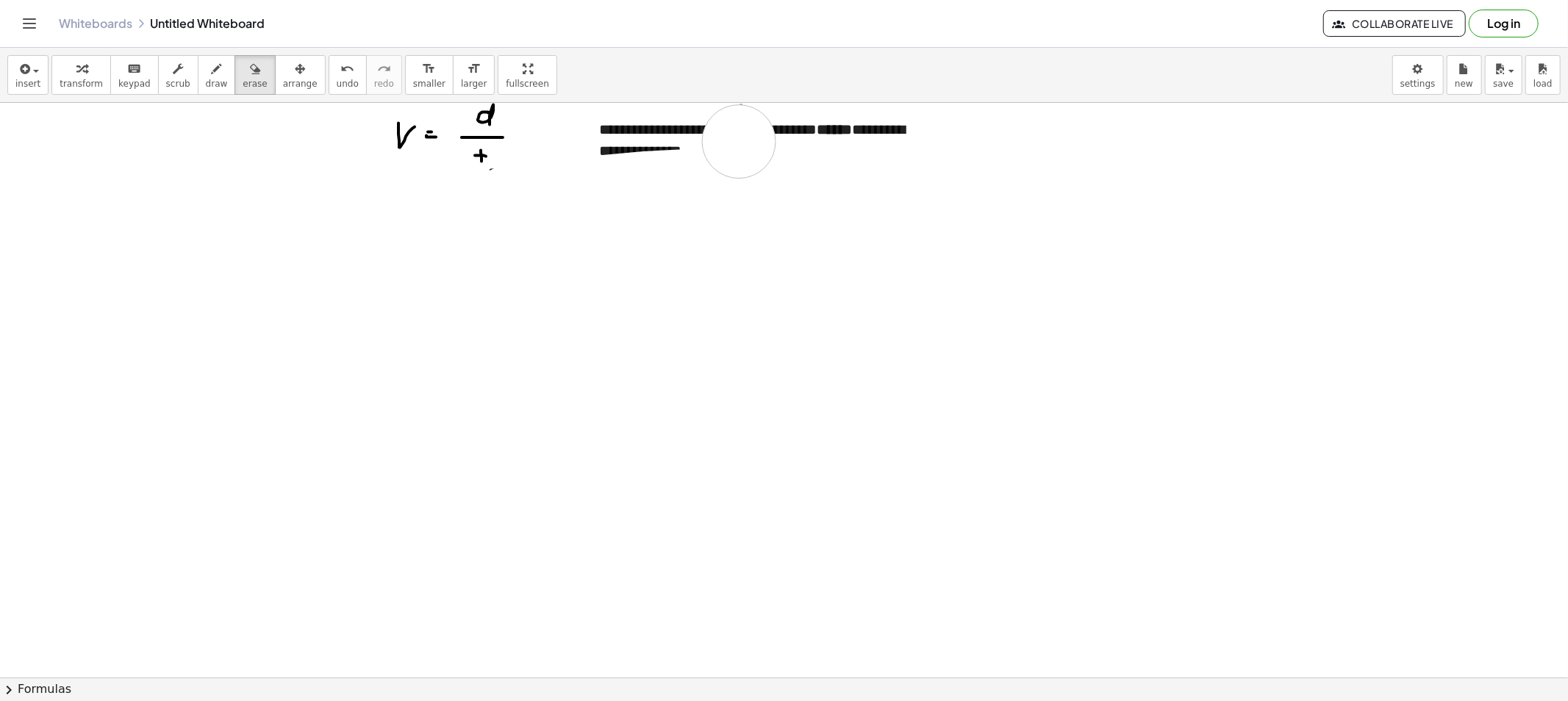
drag, startPoint x: 354, startPoint y: 261, endPoint x: 720, endPoint y: 150, distance: 382.5
drag, startPoint x: 150, startPoint y: 65, endPoint x: 402, endPoint y: 106, distance: 255.3
click at [158, 65] on button "scrub" at bounding box center [179, 74] width 41 height 40
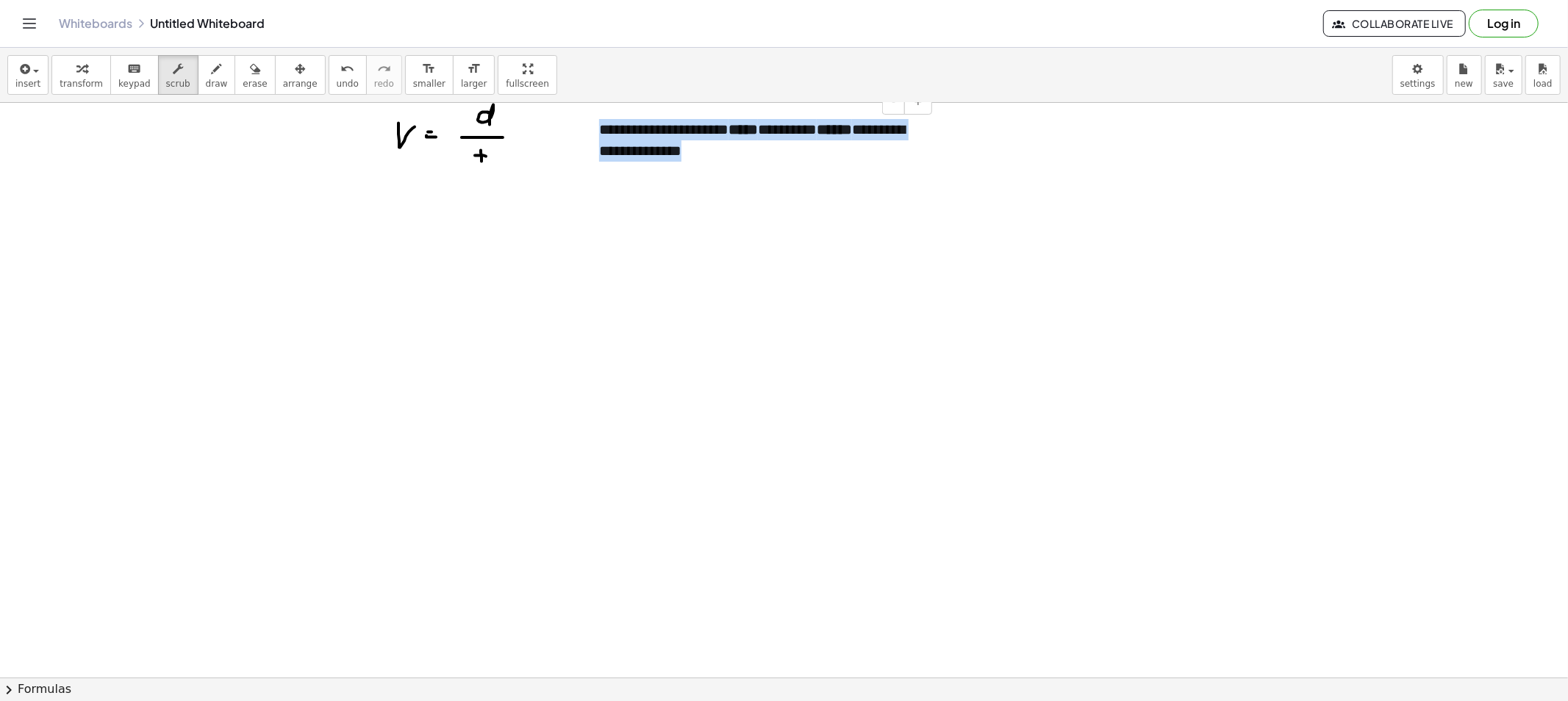
drag, startPoint x: 733, startPoint y: 152, endPoint x: 601, endPoint y: 125, distance: 134.7
click at [601, 125] on div "**********" at bounding box center [760, 139] width 351 height 71
click at [197, 74] on button "draw" at bounding box center [216, 74] width 38 height 40
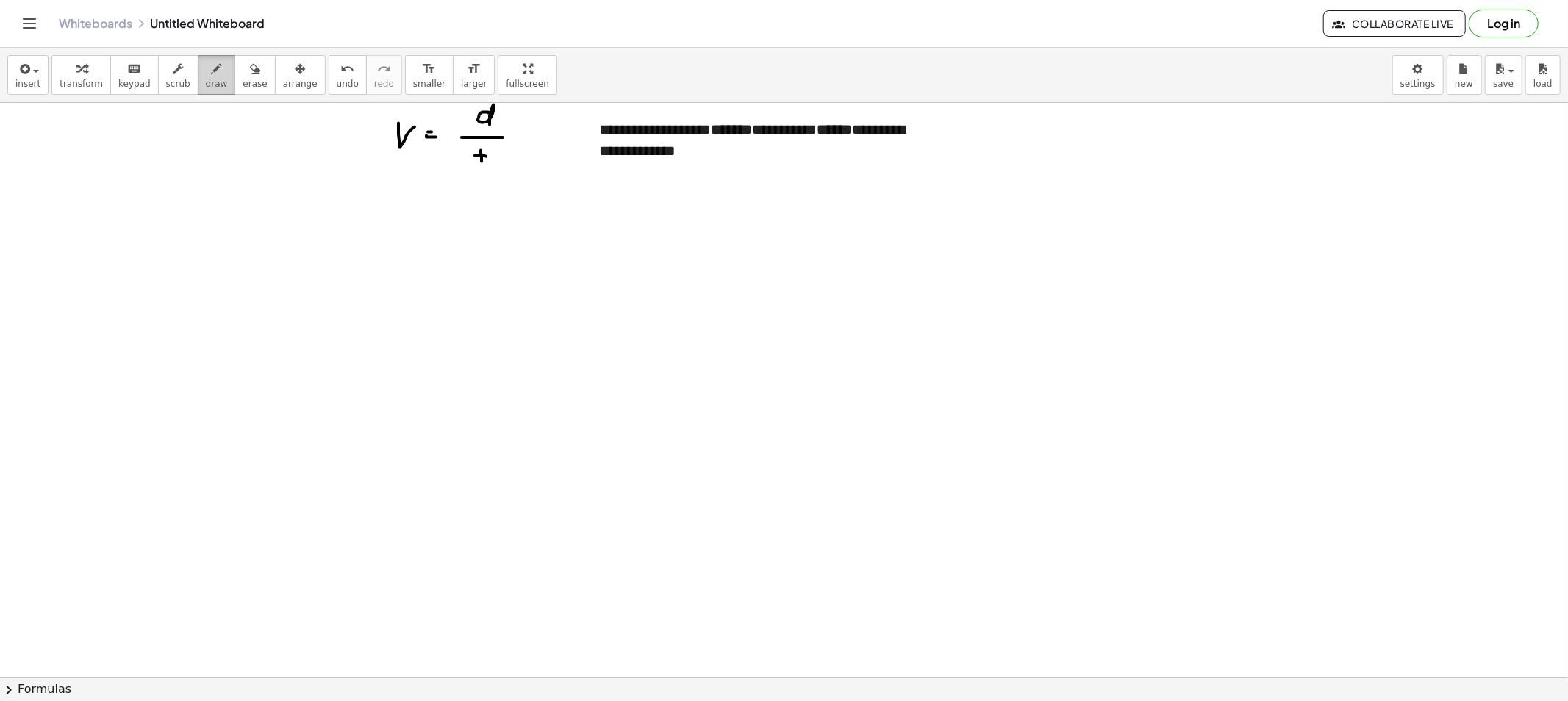
click at [197, 64] on button "draw" at bounding box center [216, 74] width 38 height 40
drag, startPoint x: 391, startPoint y: 182, endPoint x: 407, endPoint y: 203, distance: 26.4
drag, startPoint x: 368, startPoint y: 243, endPoint x: 380, endPoint y: 258, distance: 19.2
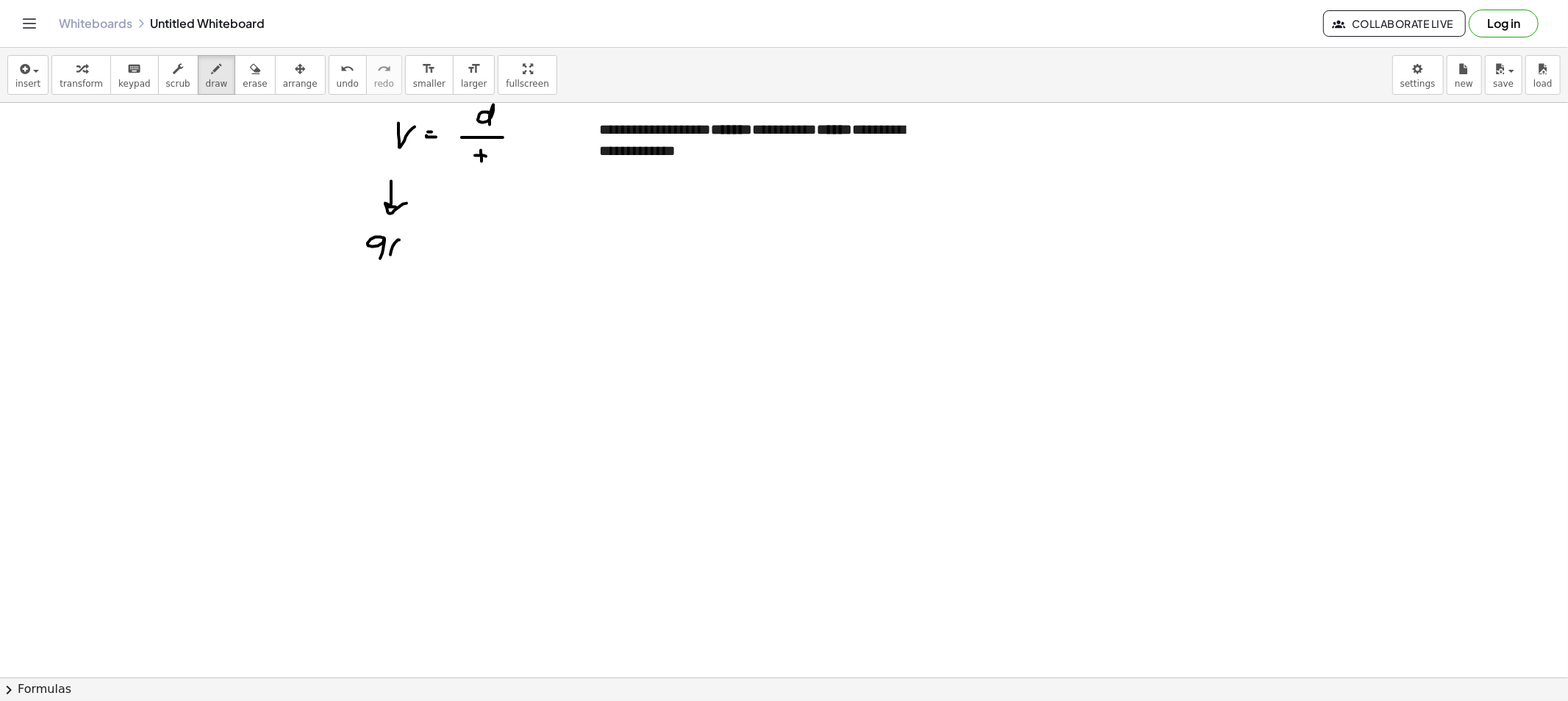
drag, startPoint x: 441, startPoint y: 229, endPoint x: 458, endPoint y: 230, distance: 17.0
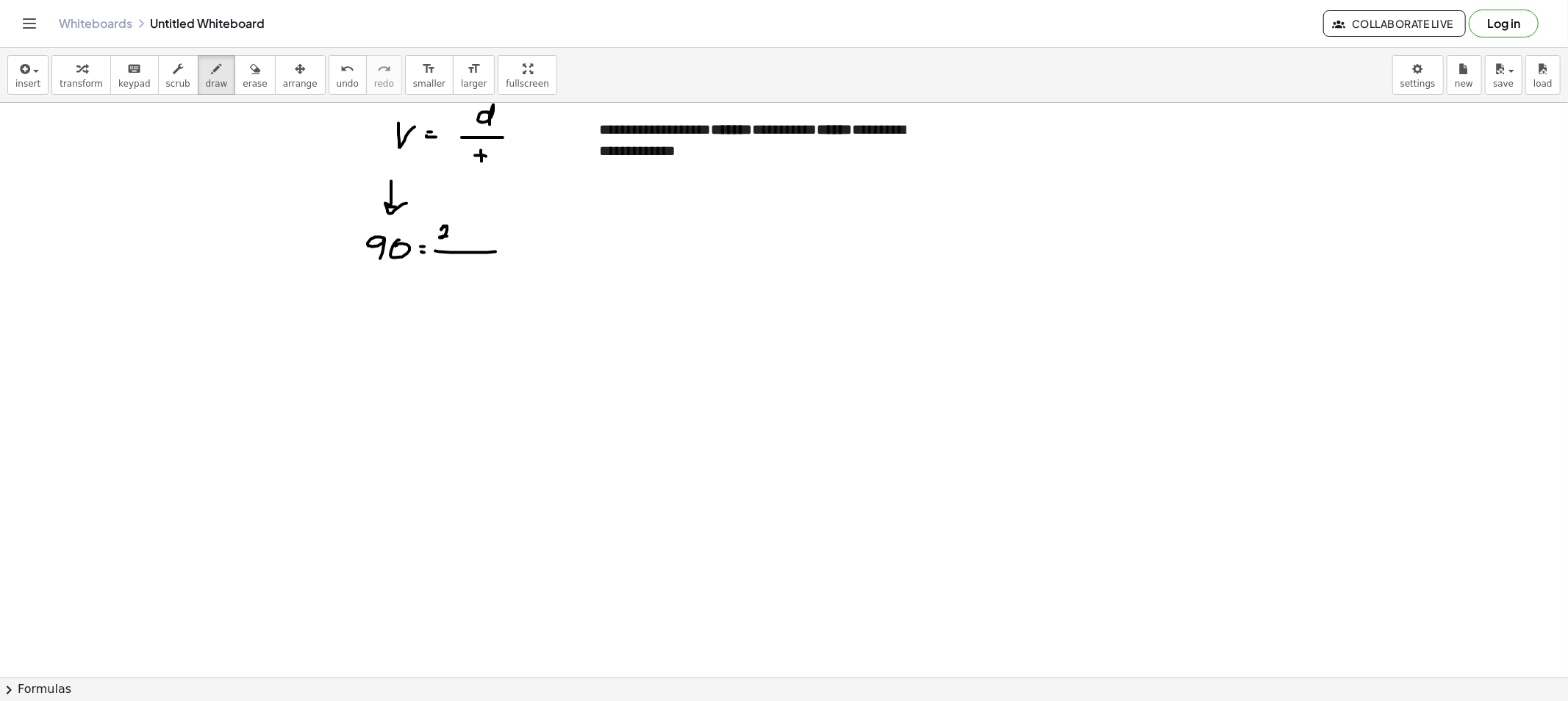
drag, startPoint x: 458, startPoint y: 226, endPoint x: 476, endPoint y: 228, distance: 18.1
drag, startPoint x: 476, startPoint y: 226, endPoint x: 475, endPoint y: 237, distance: 11.0
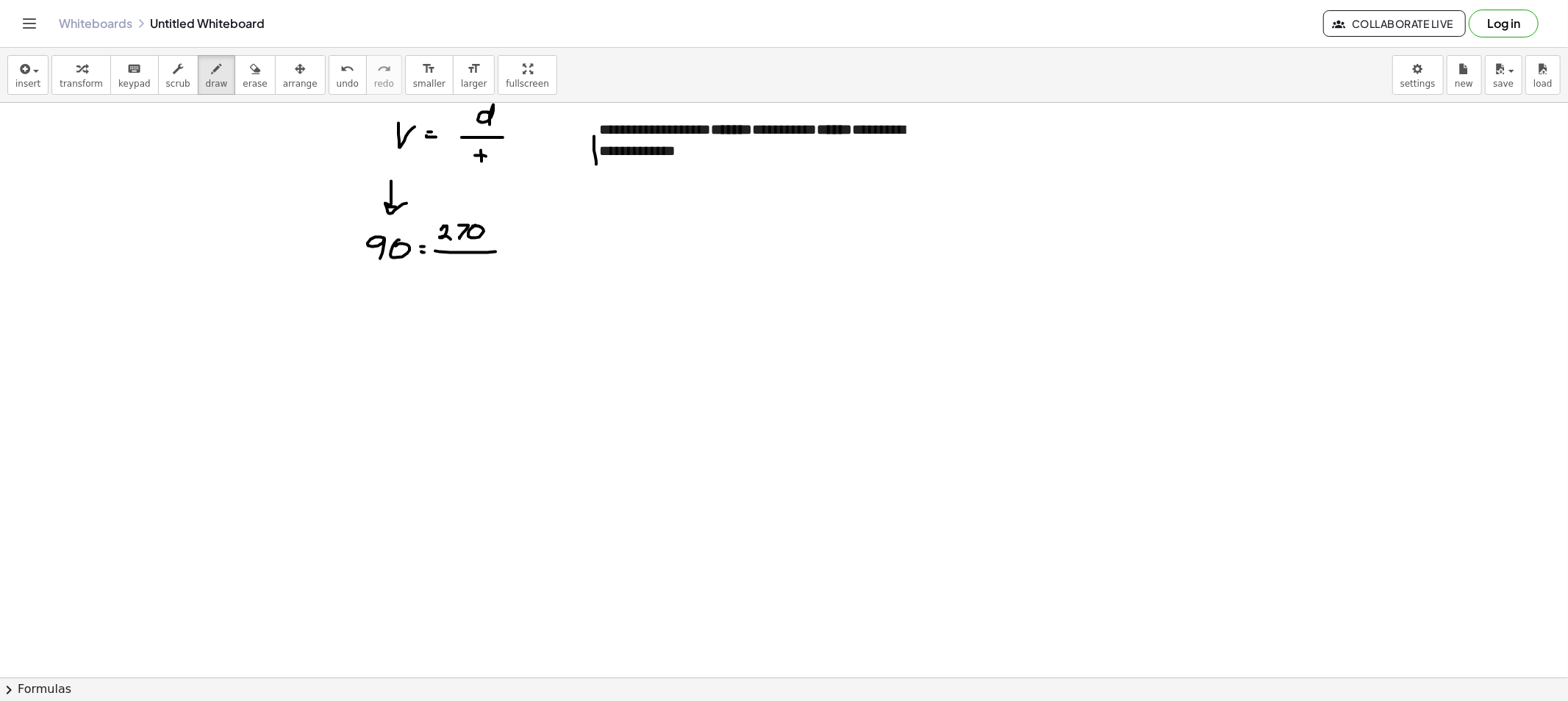
drag, startPoint x: 594, startPoint y: 136, endPoint x: 766, endPoint y: 156, distance: 173.2
drag, startPoint x: 664, startPoint y: 143, endPoint x: 754, endPoint y: 175, distance: 95.5
drag, startPoint x: 460, startPoint y: 266, endPoint x: 456, endPoint y: 275, distance: 9.8
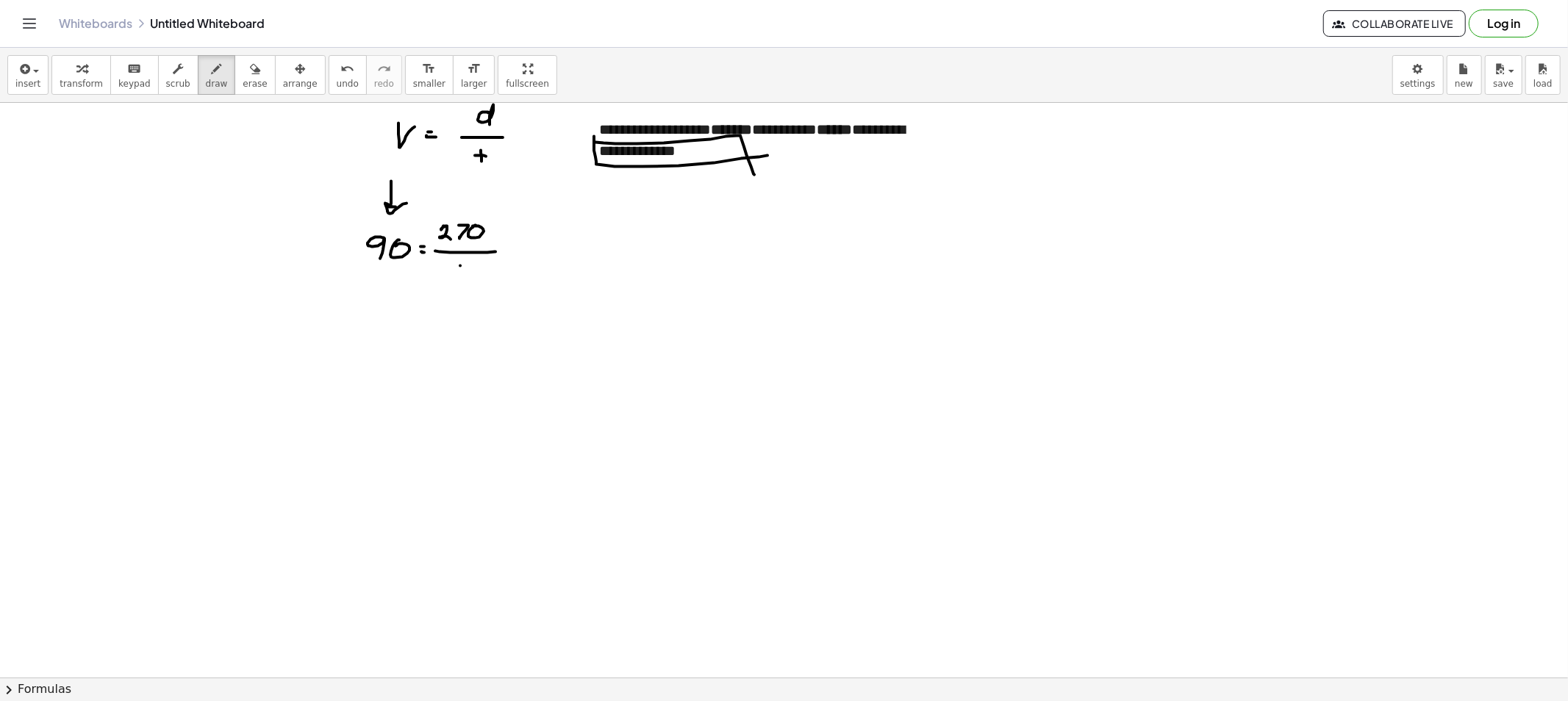
drag, startPoint x: 458, startPoint y: 270, endPoint x: 472, endPoint y: 270, distance: 14.0
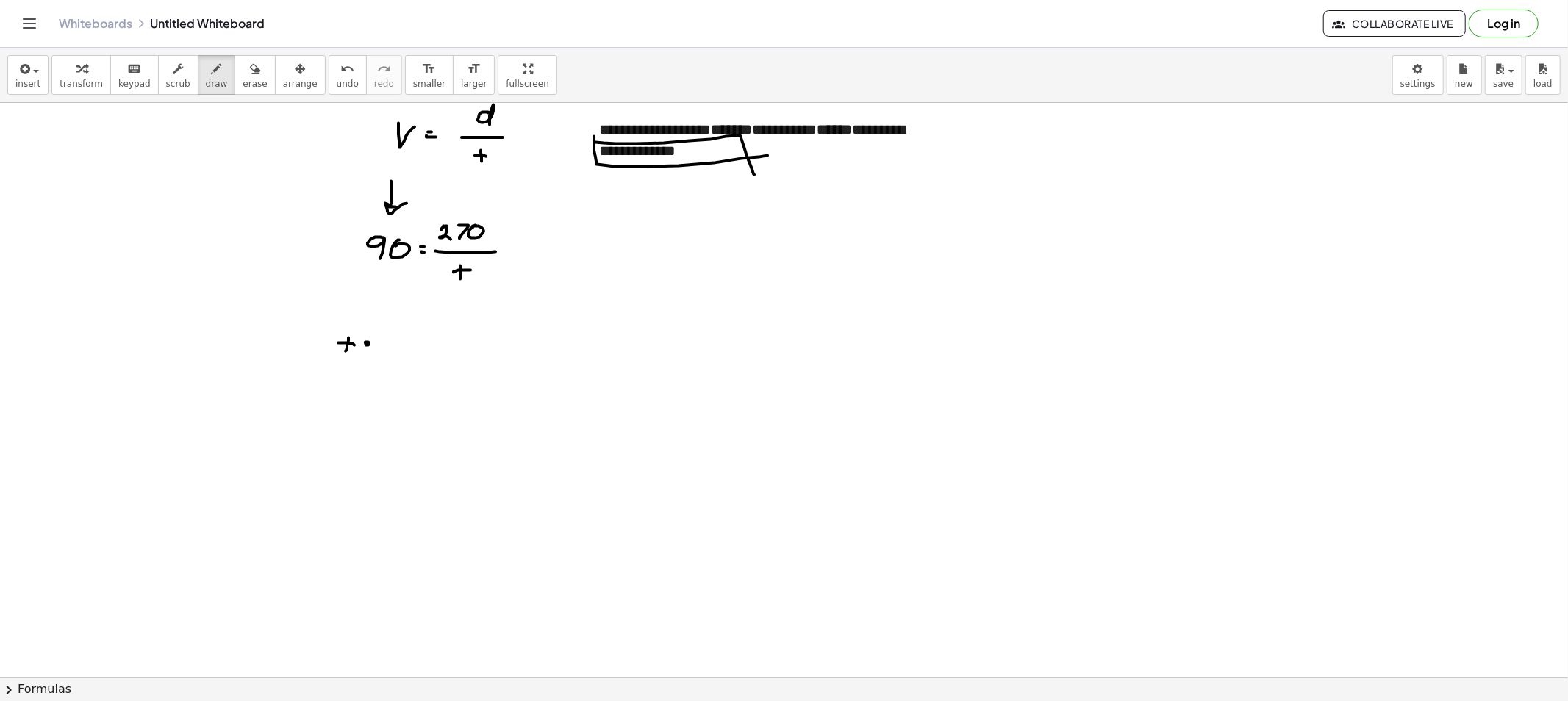
drag, startPoint x: 366, startPoint y: 342, endPoint x: 381, endPoint y: 344, distance: 15.1
drag, startPoint x: 396, startPoint y: 336, endPoint x: 403, endPoint y: 348, distance: 13.9
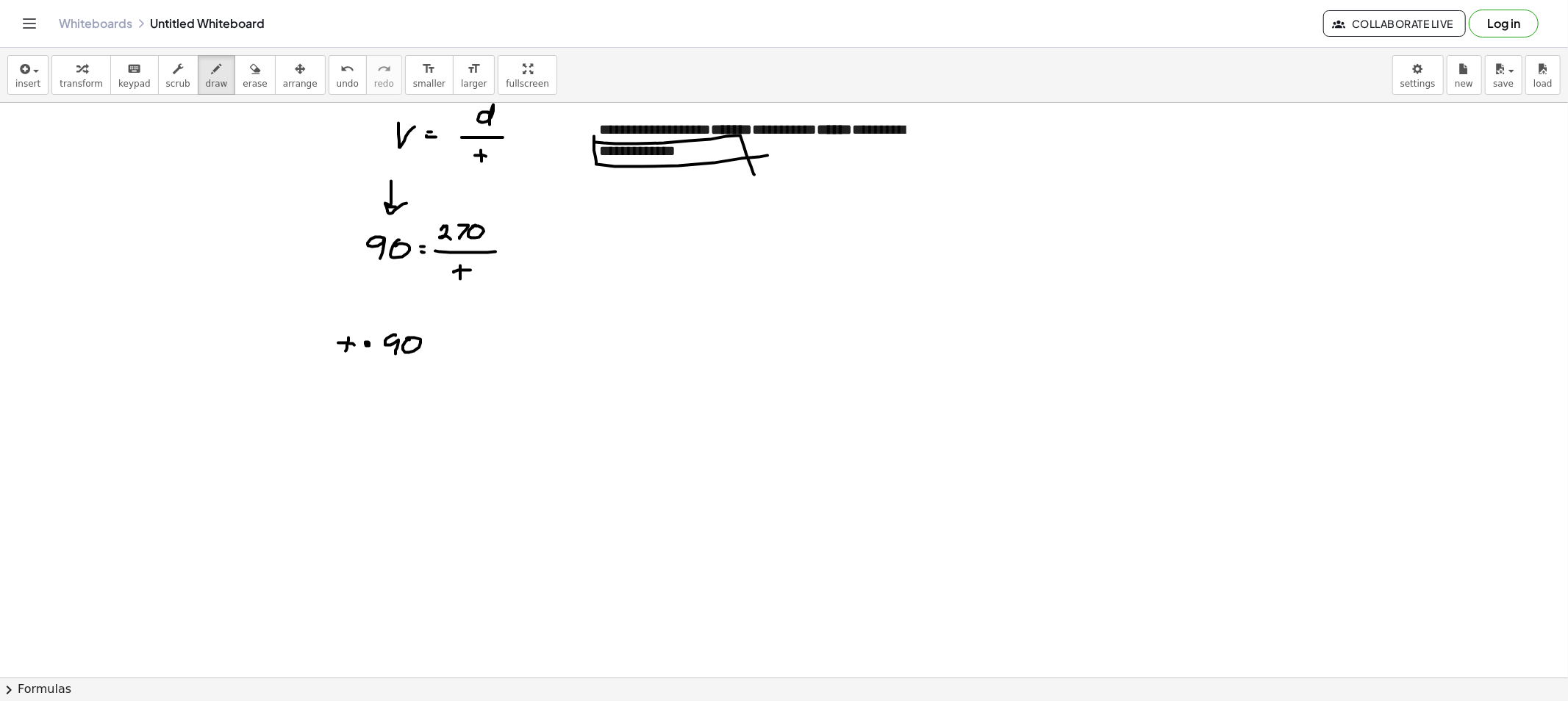
drag, startPoint x: 435, startPoint y: 349, endPoint x: 451, endPoint y: 349, distance: 16.0
drag, startPoint x: 470, startPoint y: 325, endPoint x: 483, endPoint y: 334, distance: 15.8
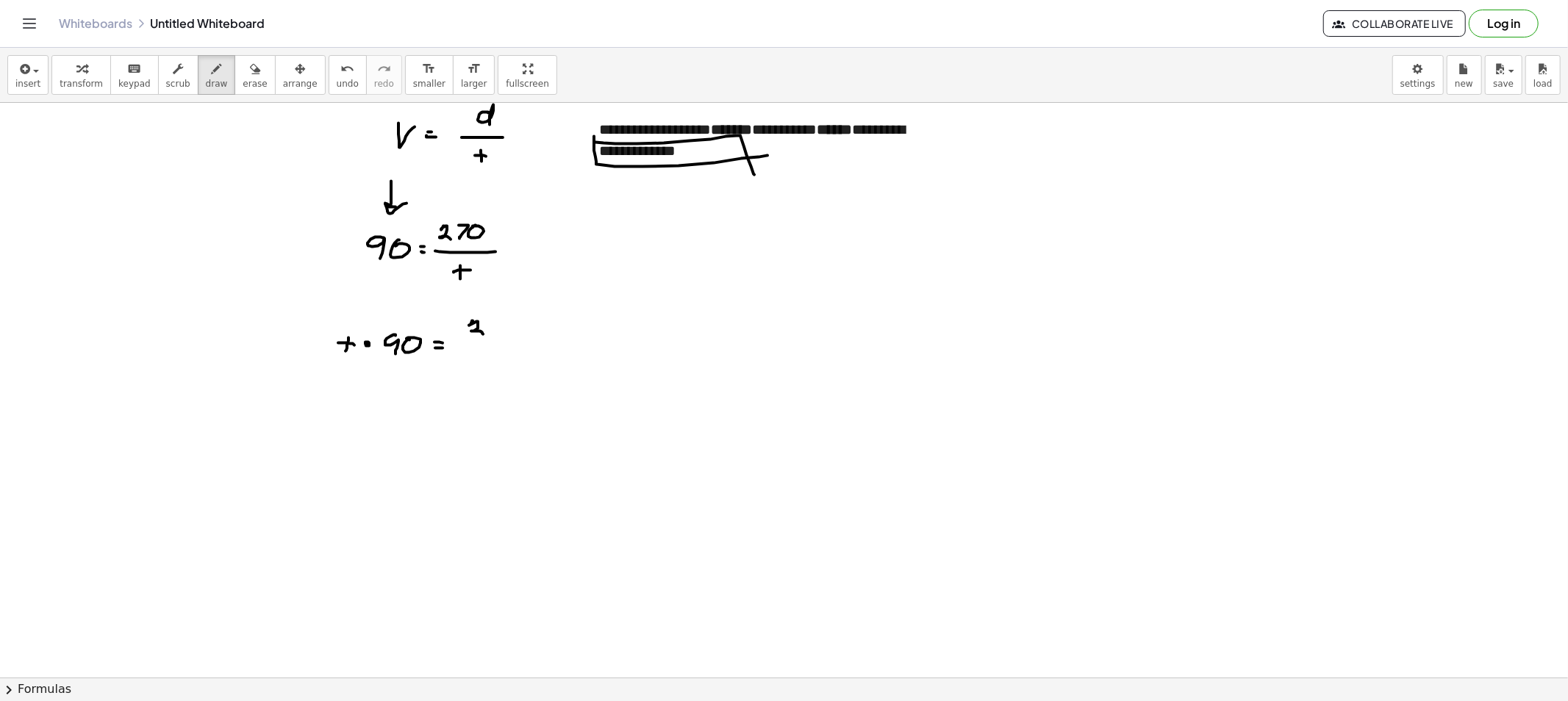
drag, startPoint x: 493, startPoint y: 323, endPoint x: 496, endPoint y: 334, distance: 11.4
drag, startPoint x: 516, startPoint y: 323, endPoint x: 508, endPoint y: 325, distance: 8.2
drag, startPoint x: 387, startPoint y: 399, endPoint x: 378, endPoint y: 407, distance: 12.0
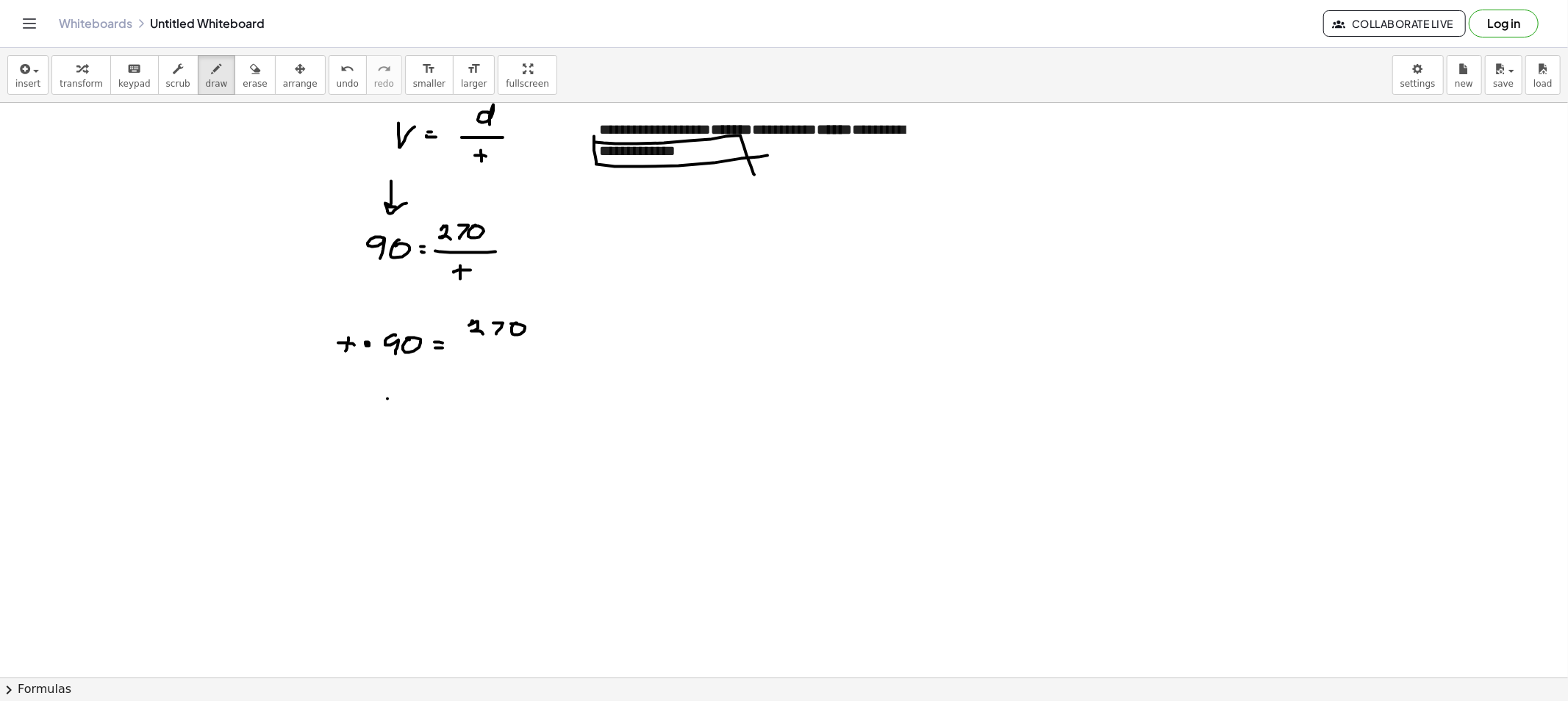
drag, startPoint x: 378, startPoint y: 407, endPoint x: 397, endPoint y: 406, distance: 19.0
drag, startPoint x: 422, startPoint y: 406, endPoint x: 444, endPoint y: 409, distance: 22.2
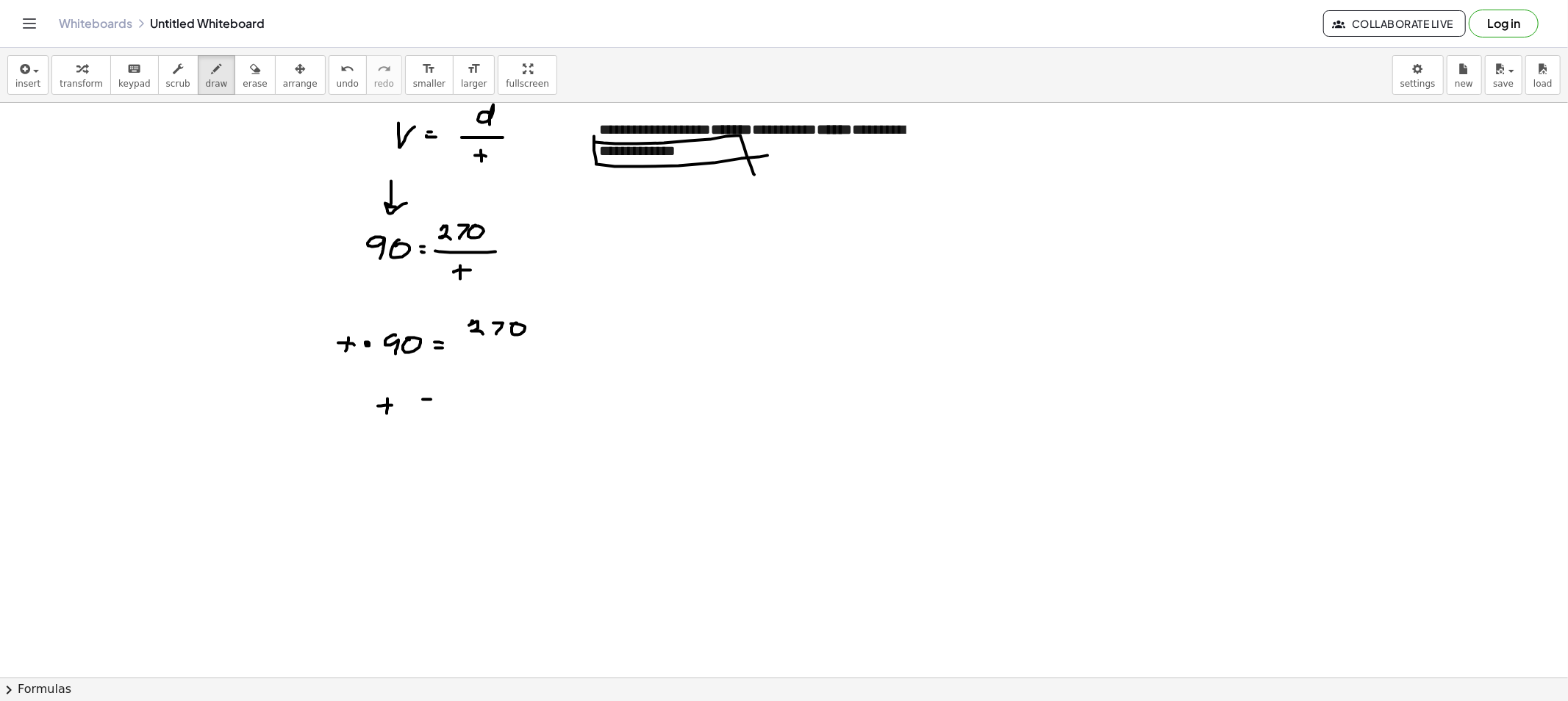
drag, startPoint x: 464, startPoint y: 387, endPoint x: 472, endPoint y: 398, distance: 13.6
drag, startPoint x: 478, startPoint y: 387, endPoint x: 500, endPoint y: 393, distance: 22.8
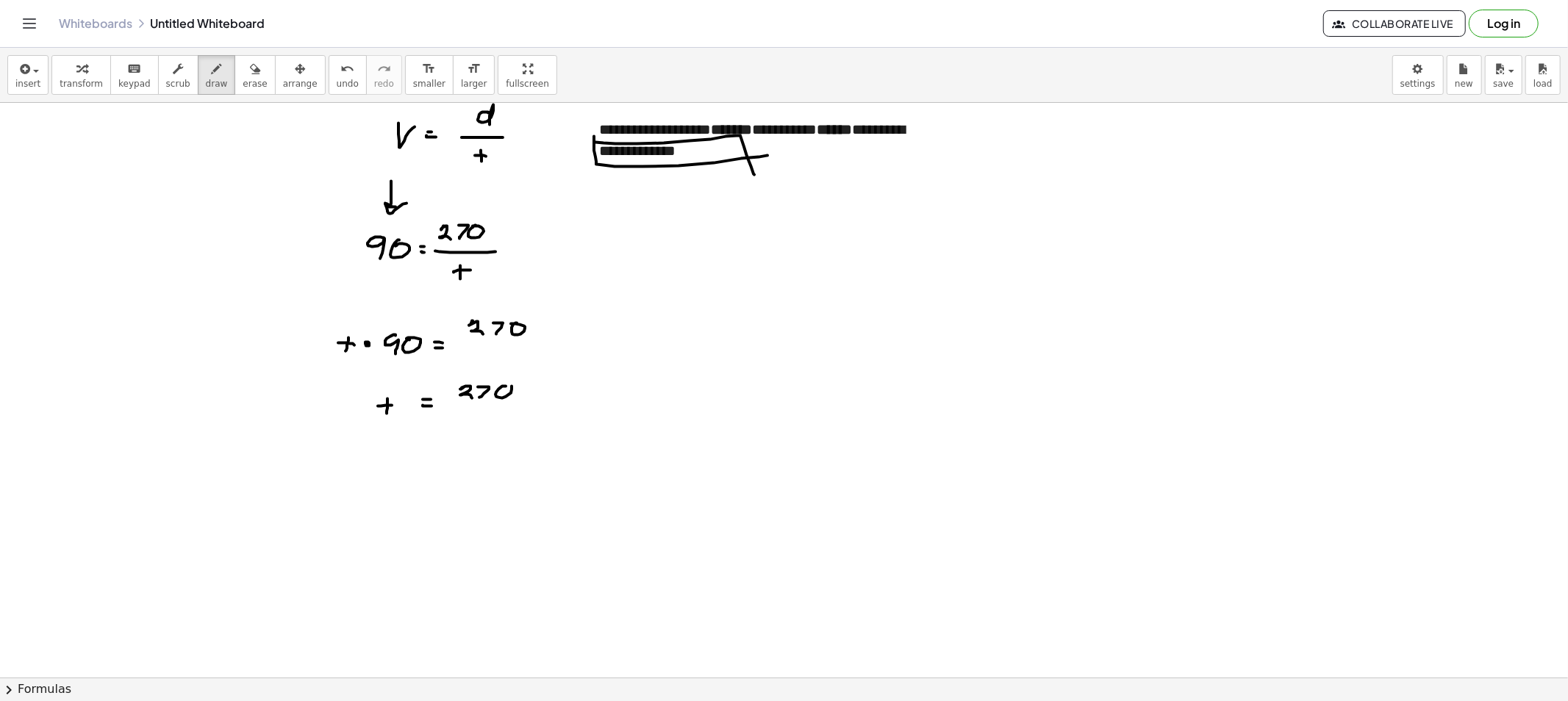
drag, startPoint x: 496, startPoint y: 392, endPoint x: 478, endPoint y: 403, distance: 21.1
drag, startPoint x: 461, startPoint y: 404, endPoint x: 516, endPoint y: 407, distance: 55.1
drag, startPoint x: 478, startPoint y: 410, endPoint x: 494, endPoint y: 421, distance: 19.4
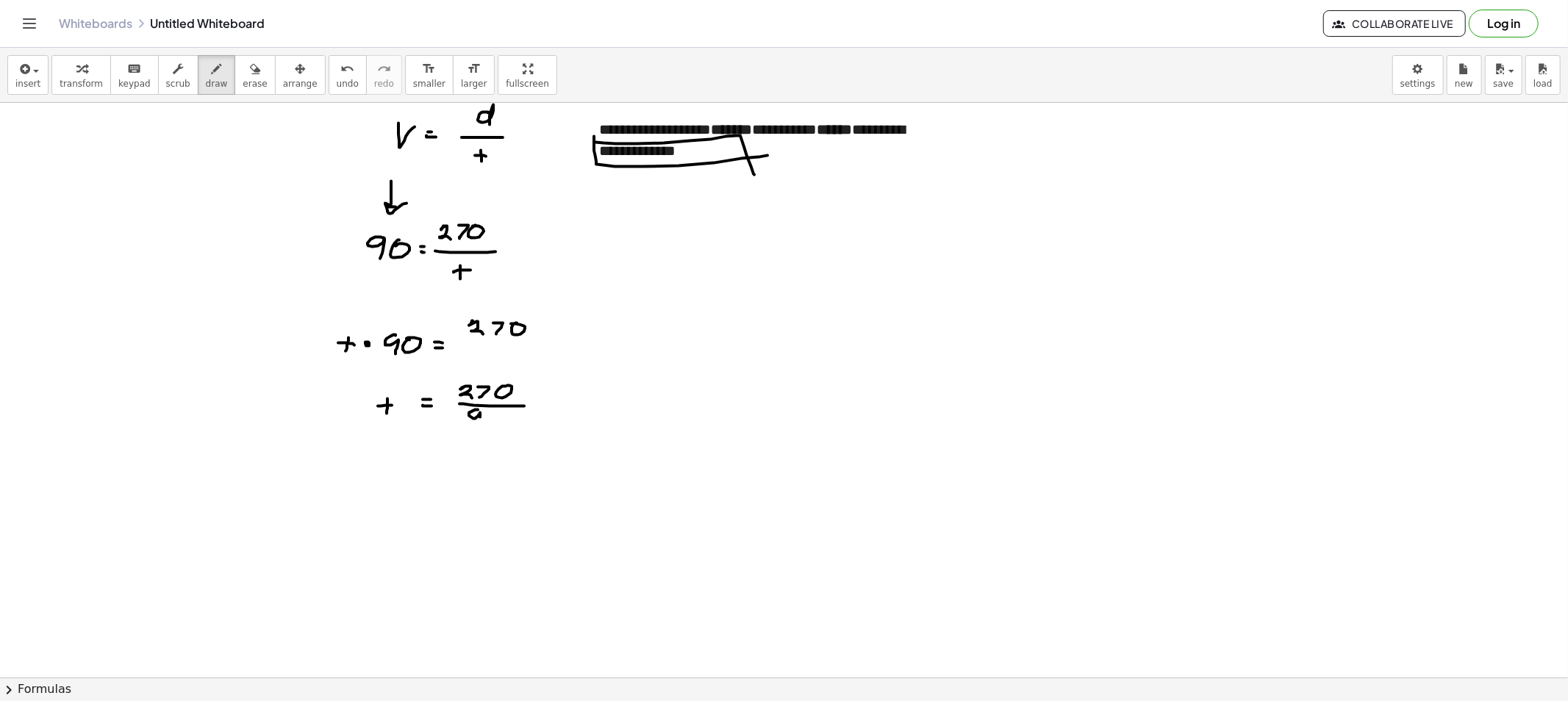
drag, startPoint x: 491, startPoint y: 415, endPoint x: 489, endPoint y: 425, distance: 10.2
drag, startPoint x: 376, startPoint y: 479, endPoint x: 368, endPoint y: 481, distance: 8.2
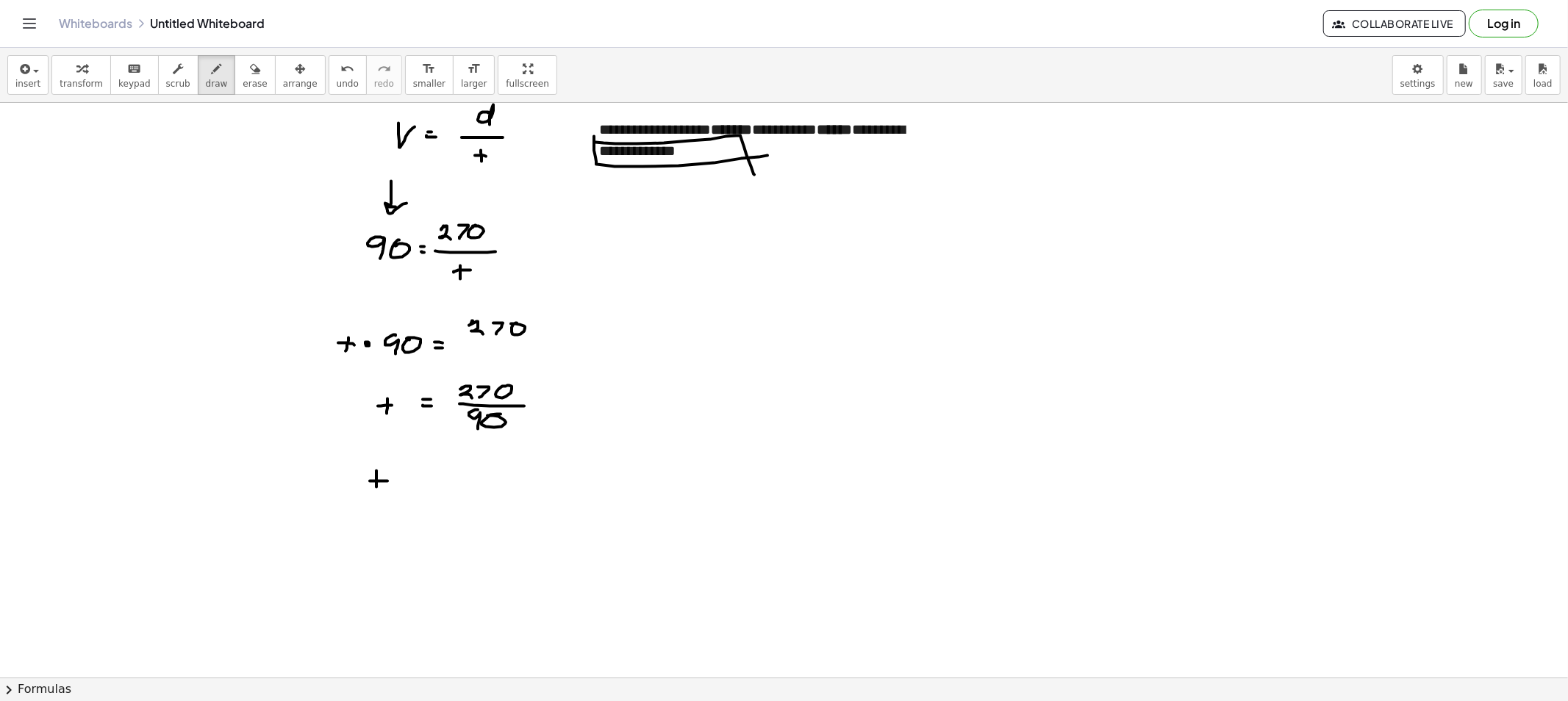
drag, startPoint x: 387, startPoint y: 481, endPoint x: 396, endPoint y: 481, distance: 9.0
drag, startPoint x: 414, startPoint y: 473, endPoint x: 411, endPoint y: 482, distance: 9.5
drag, startPoint x: 411, startPoint y: 482, endPoint x: 439, endPoint y: 482, distance: 28.0
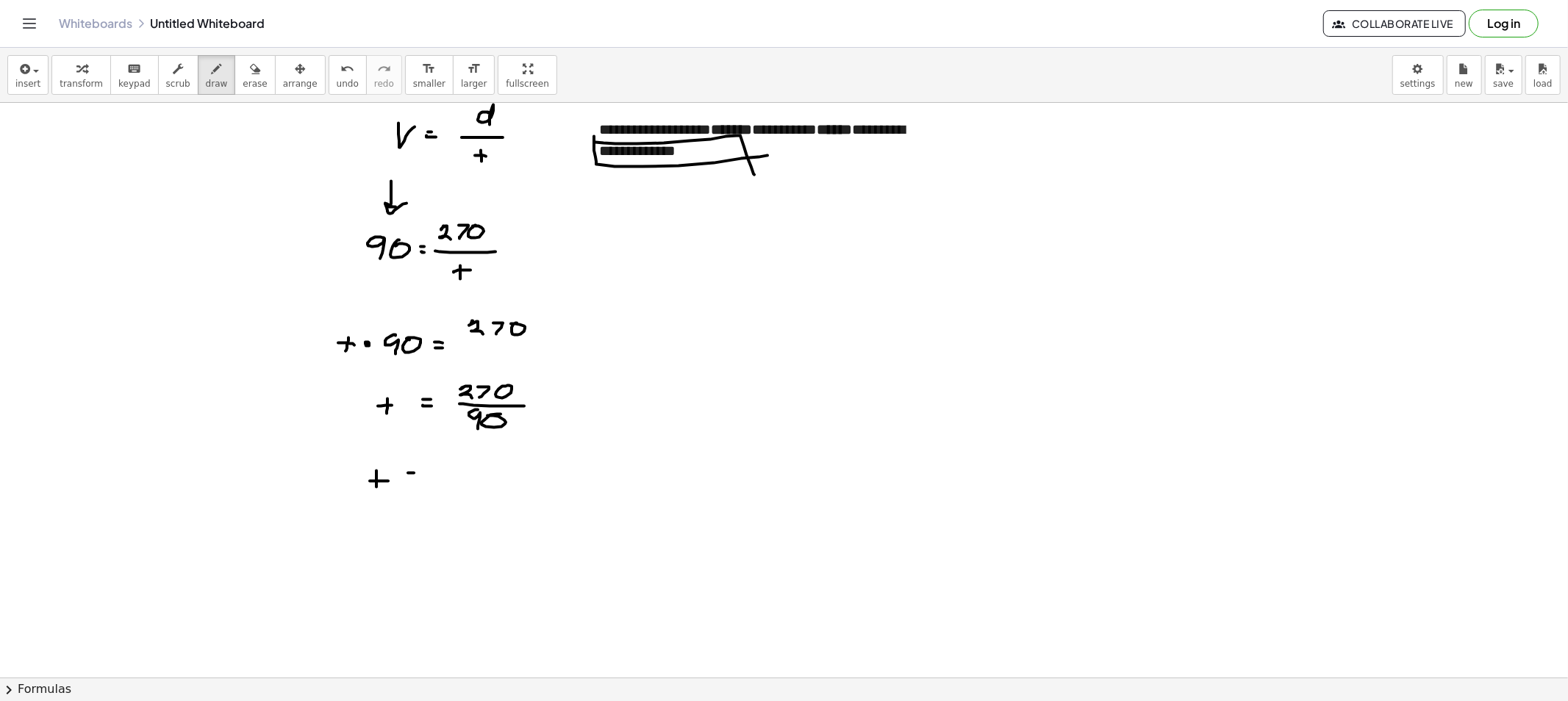
drag, startPoint x: 464, startPoint y: 472, endPoint x: 451, endPoint y: 488, distance: 20.6
drag, startPoint x: 802, startPoint y: 156, endPoint x: 799, endPoint y: 166, distance: 10.4
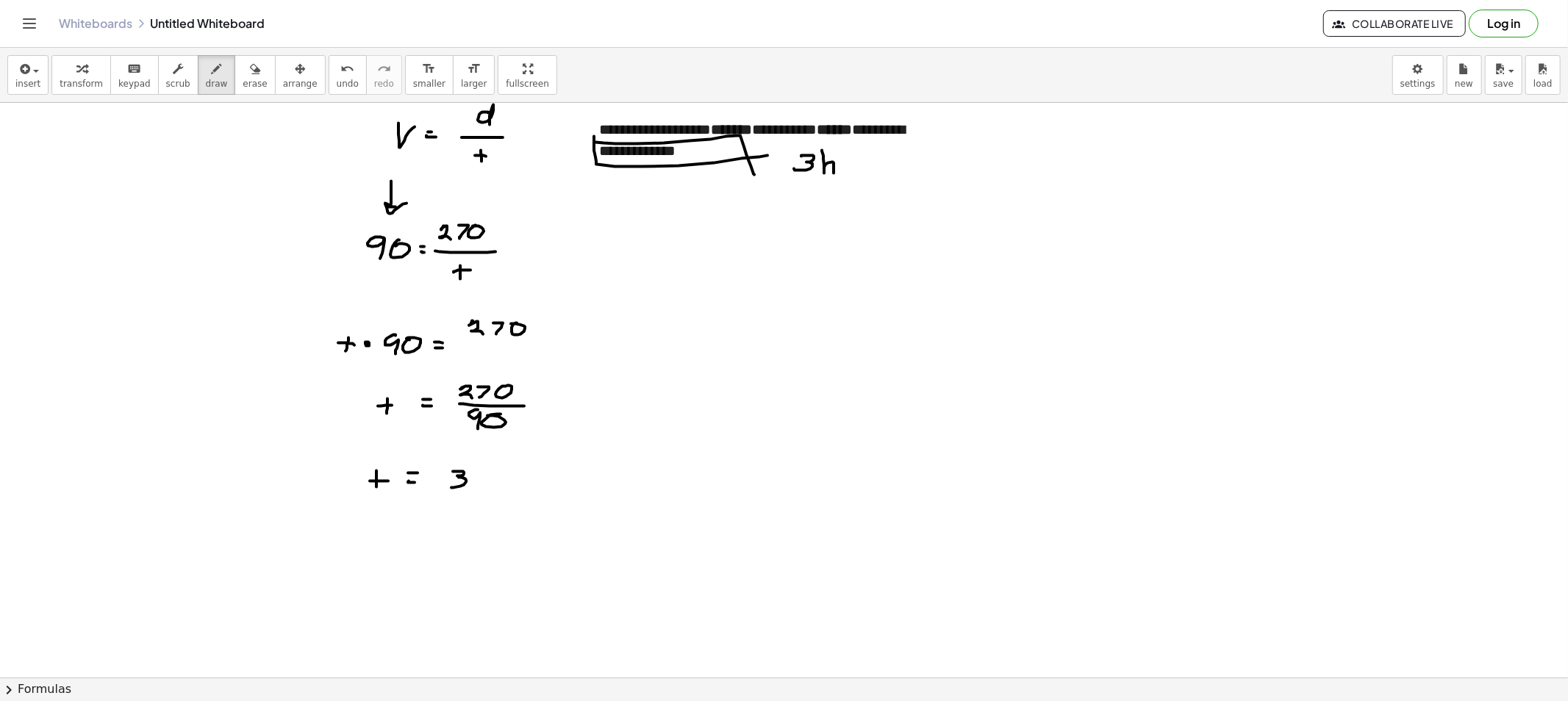
drag, startPoint x: 824, startPoint y: 172, endPoint x: 834, endPoint y: 175, distance: 10.4
click at [237, 77] on button "erase" at bounding box center [255, 74] width 41 height 40
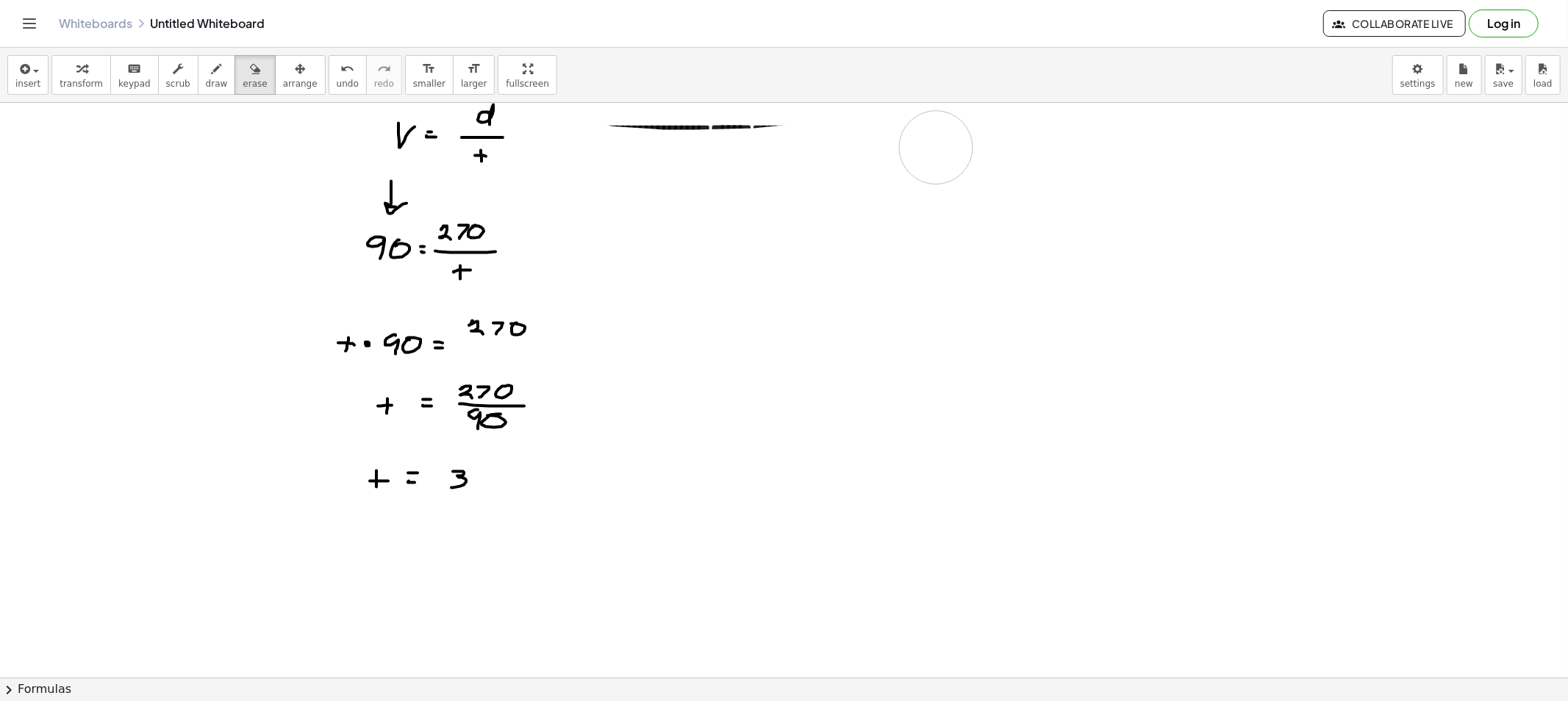
drag, startPoint x: 755, startPoint y: 165, endPoint x: 879, endPoint y: 179, distance: 124.8
click at [206, 76] on div "button" at bounding box center [217, 68] width 22 height 18
drag, startPoint x: 562, startPoint y: 137, endPoint x: 599, endPoint y: 142, distance: 37.3
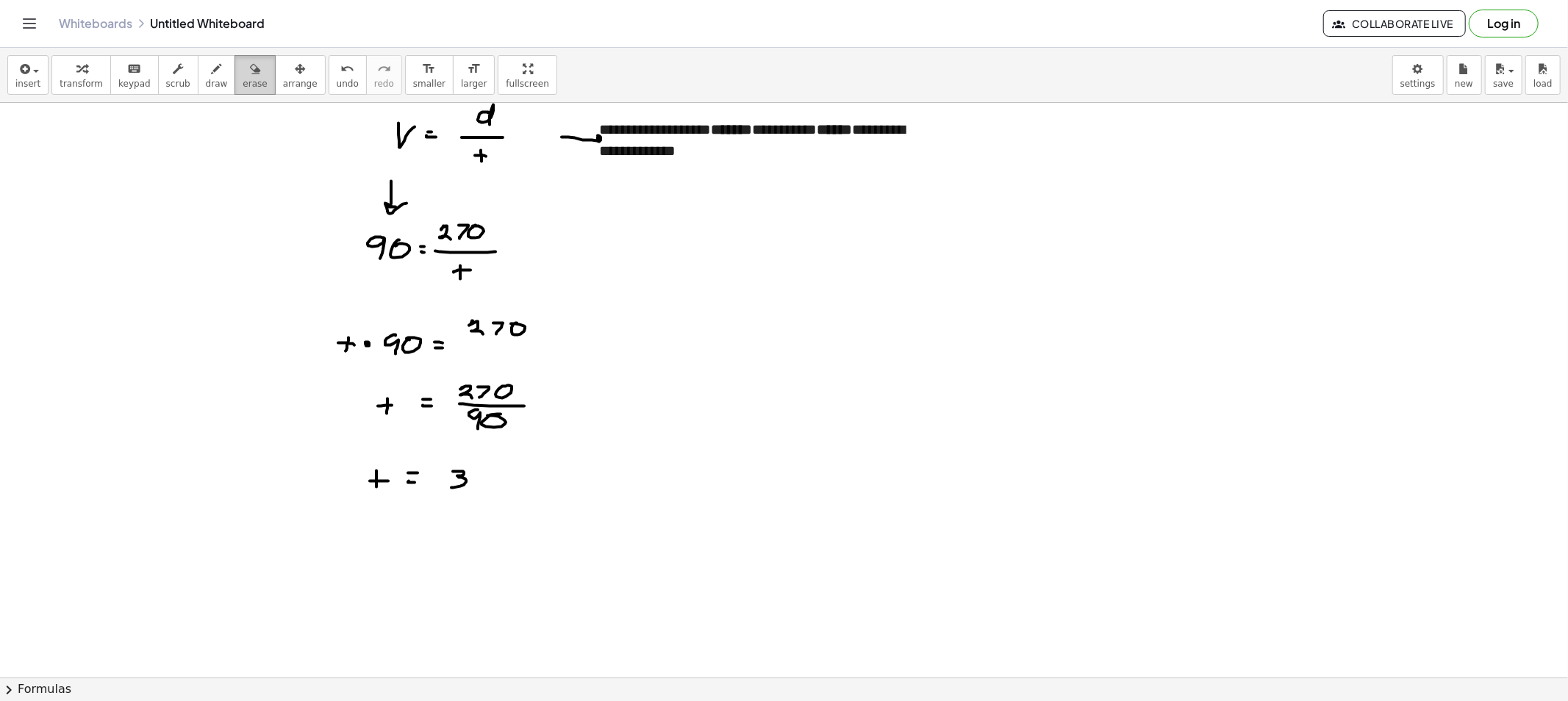
drag, startPoint x: 247, startPoint y: 69, endPoint x: 253, endPoint y: 110, distance: 41.4
click at [244, 70] on button "erase" at bounding box center [255, 74] width 41 height 40
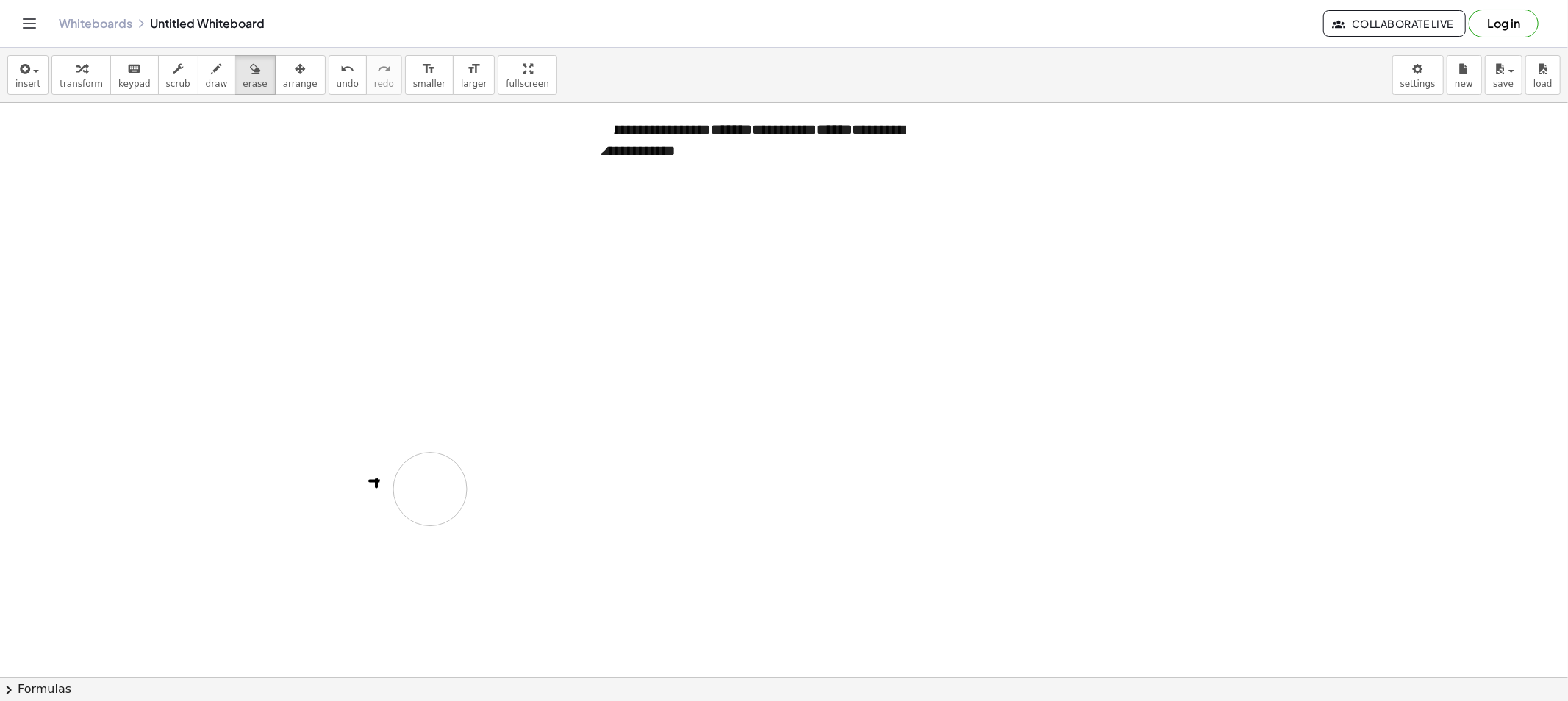
drag, startPoint x: 445, startPoint y: 128, endPoint x: 386, endPoint y: 478, distance: 354.9
click at [208, 78] on span "draw" at bounding box center [217, 83] width 22 height 10
drag, startPoint x: 430, startPoint y: 211, endPoint x: 524, endPoint y: 198, distance: 94.9
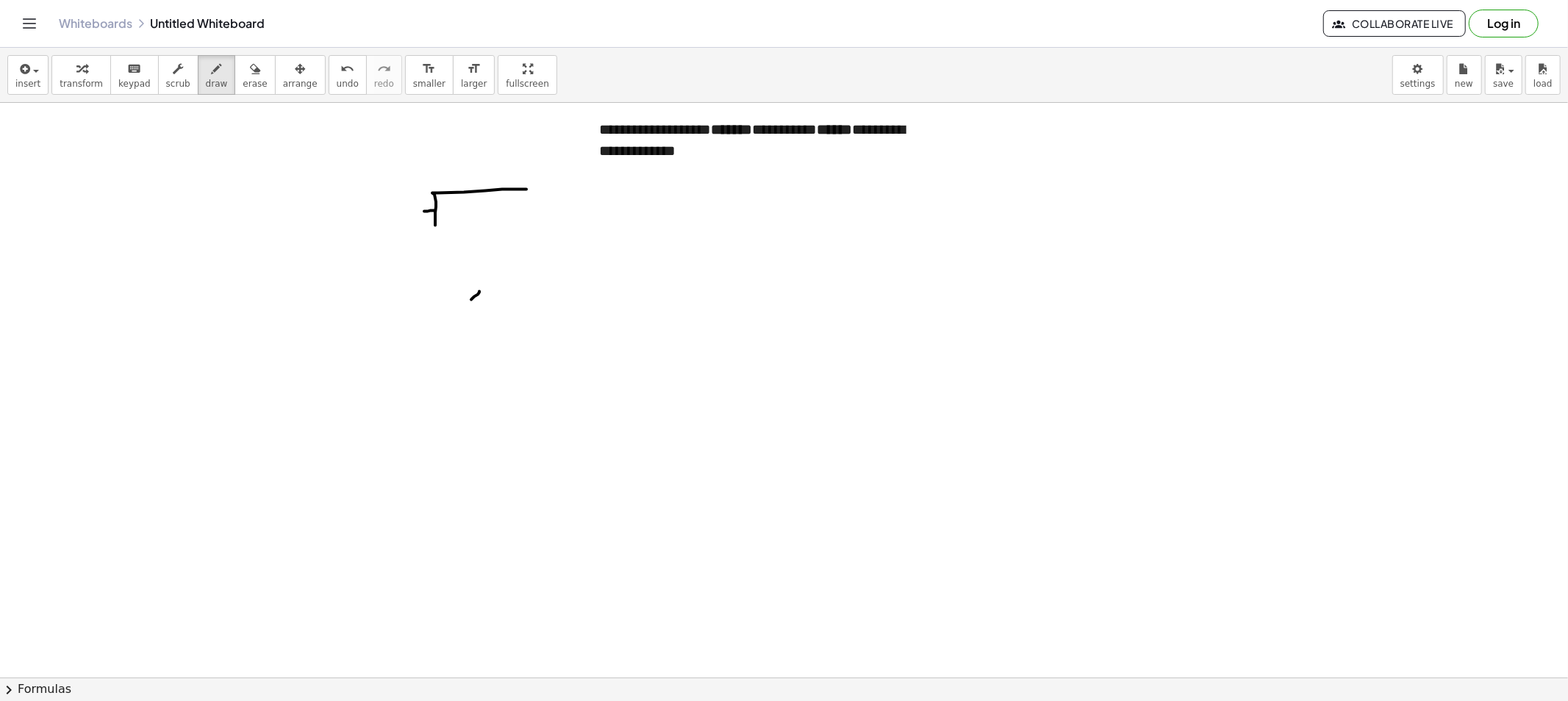
drag, startPoint x: 472, startPoint y: 299, endPoint x: 468, endPoint y: 288, distance: 11.7
drag, startPoint x: 468, startPoint y: 288, endPoint x: 480, endPoint y: 298, distance: 15.6
drag, startPoint x: 486, startPoint y: 273, endPoint x: 498, endPoint y: 284, distance: 16.3
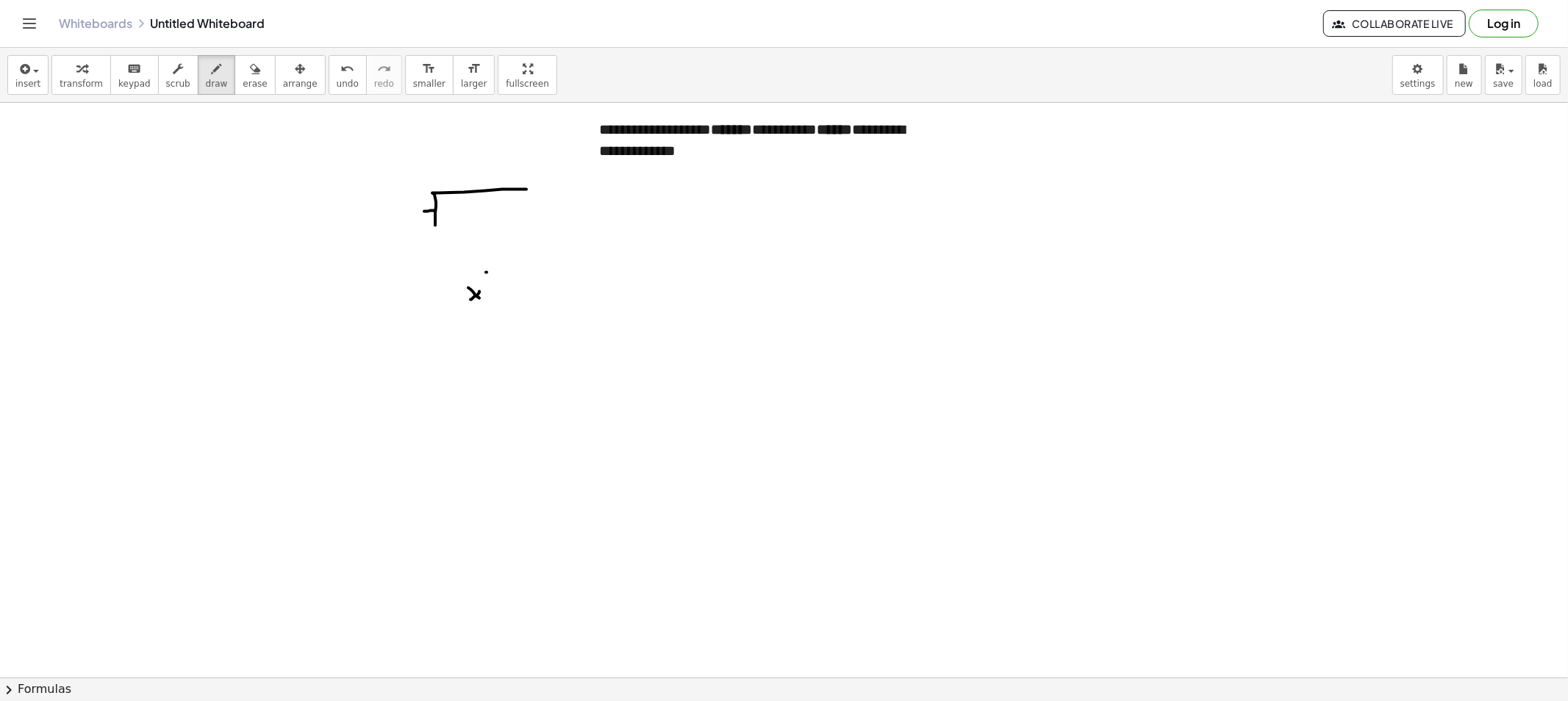
click at [243, 84] on span "erase" at bounding box center [255, 83] width 24 height 10
drag, startPoint x: 456, startPoint y: 217, endPoint x: 472, endPoint y: 359, distance: 142.9
click at [206, 85] on span "draw" at bounding box center [217, 83] width 22 height 10
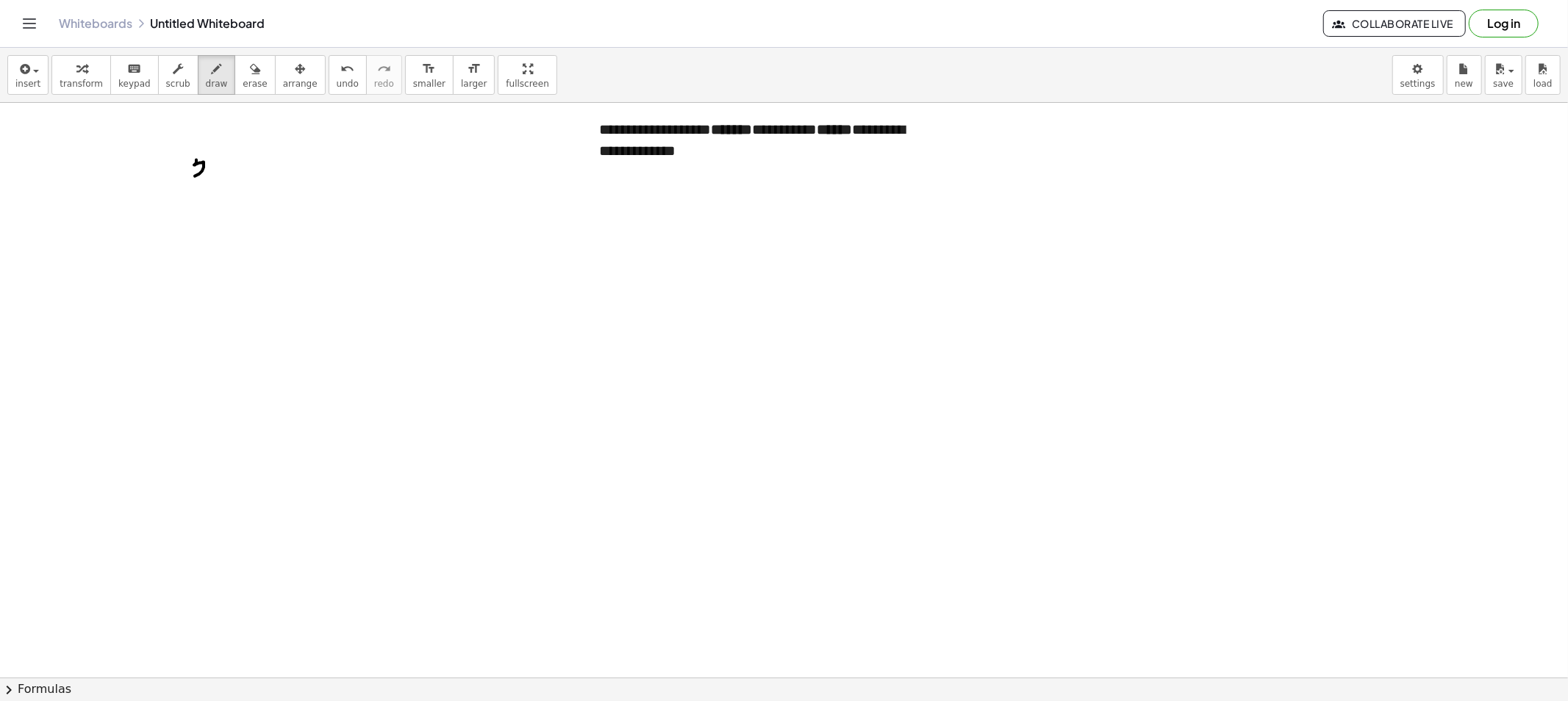
drag, startPoint x: 195, startPoint y: 164, endPoint x: 208, endPoint y: 181, distance: 21.4
drag, startPoint x: 218, startPoint y: 180, endPoint x: 219, endPoint y: 172, distance: 8.1
drag, startPoint x: 219, startPoint y: 172, endPoint x: 231, endPoint y: 181, distance: 15.0
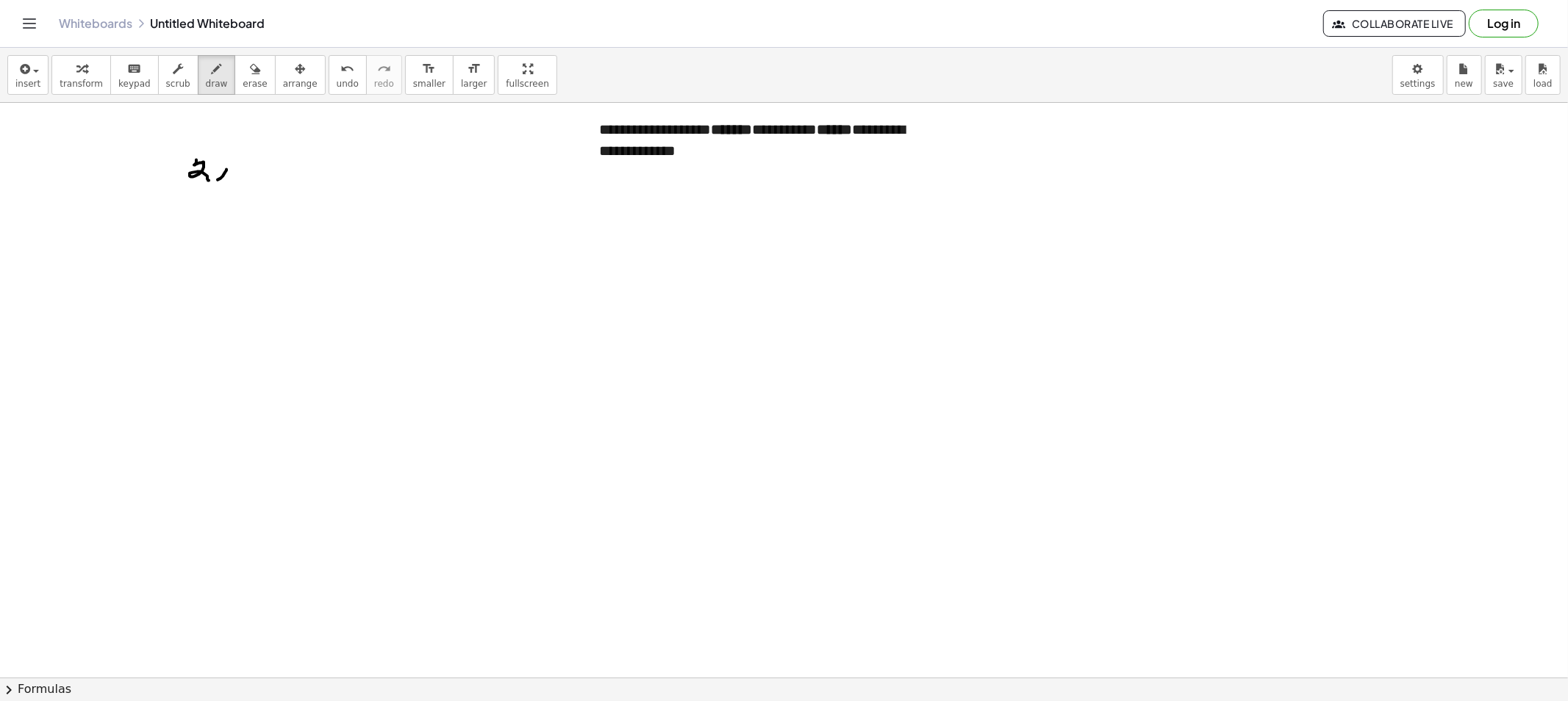
drag, startPoint x: 276, startPoint y: 158, endPoint x: 277, endPoint y: 172, distance: 14.0
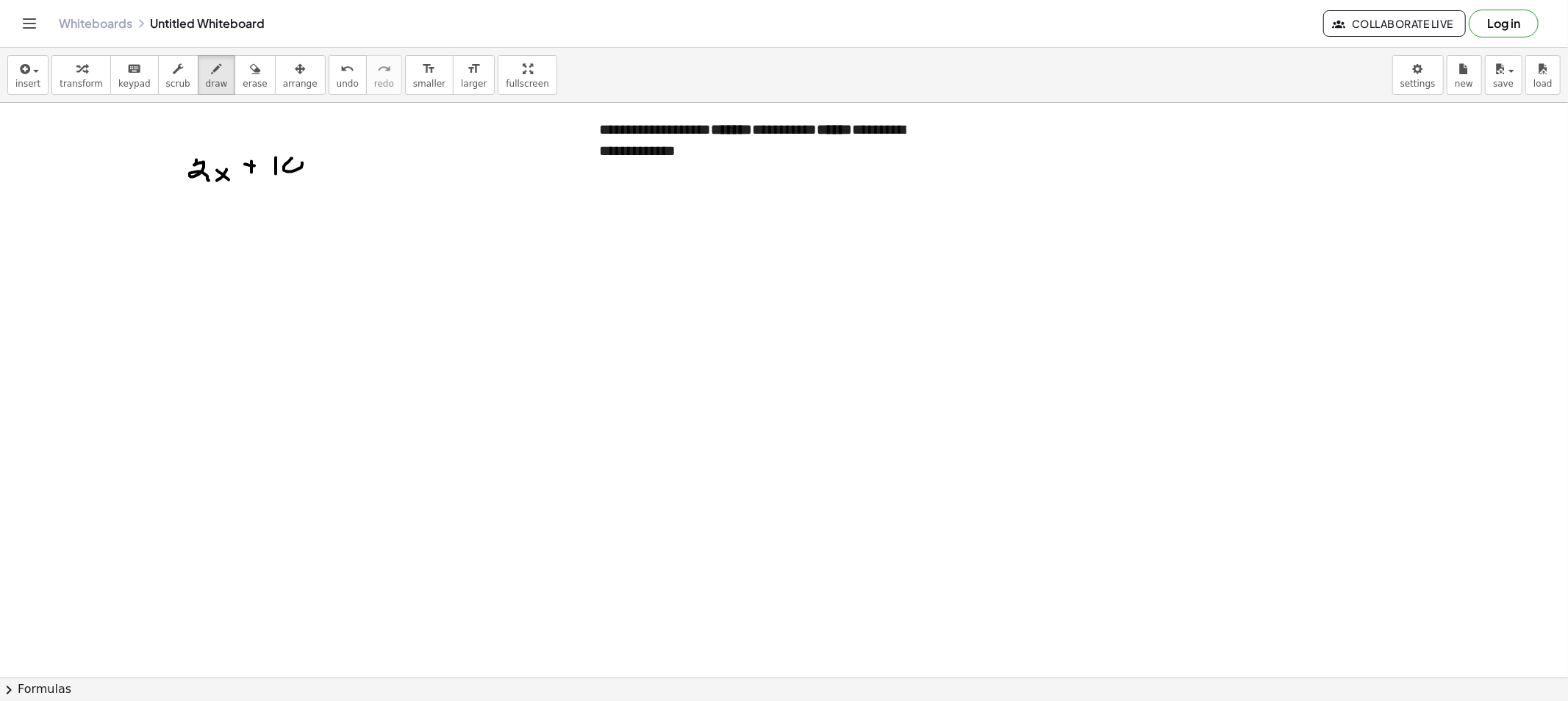
drag, startPoint x: 324, startPoint y: 165, endPoint x: 346, endPoint y: 167, distance: 22.1
drag, startPoint x: 364, startPoint y: 156, endPoint x: 383, endPoint y: 171, distance: 24.2
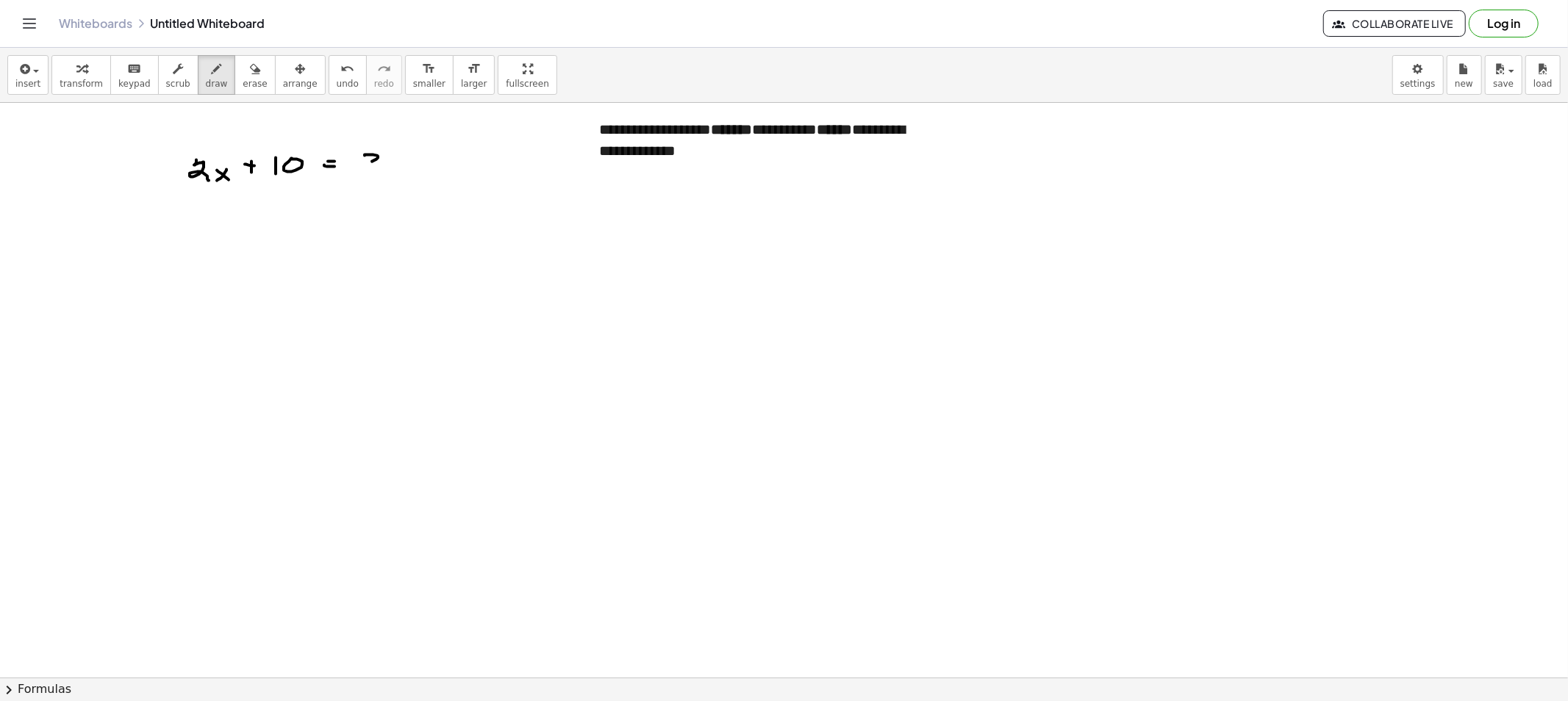
drag, startPoint x: 404, startPoint y: 166, endPoint x: 426, endPoint y: 173, distance: 23.1
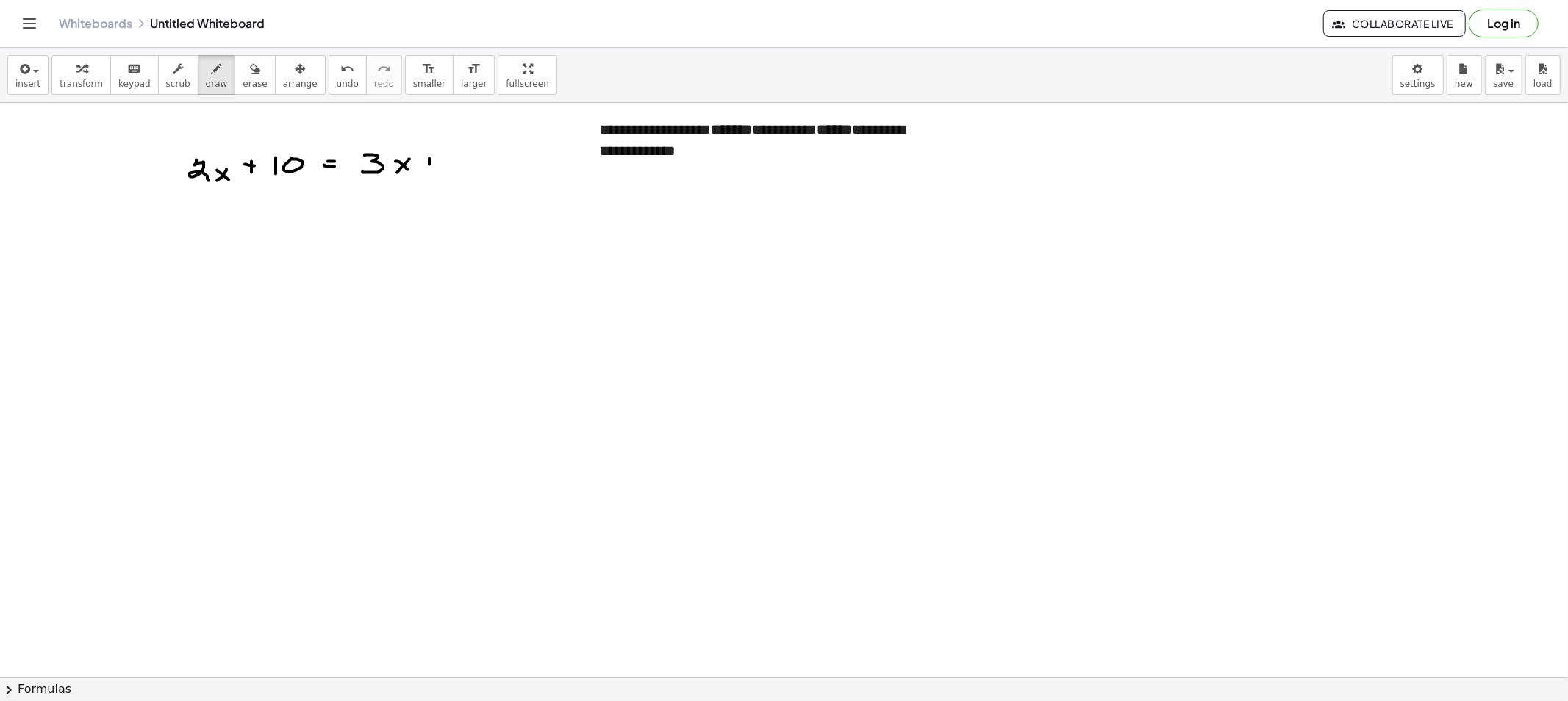
drag, startPoint x: 446, startPoint y: 154, endPoint x: 476, endPoint y: 157, distance: 30.1
drag, startPoint x: 472, startPoint y: 170, endPoint x: 479, endPoint y: 157, distance: 14.8
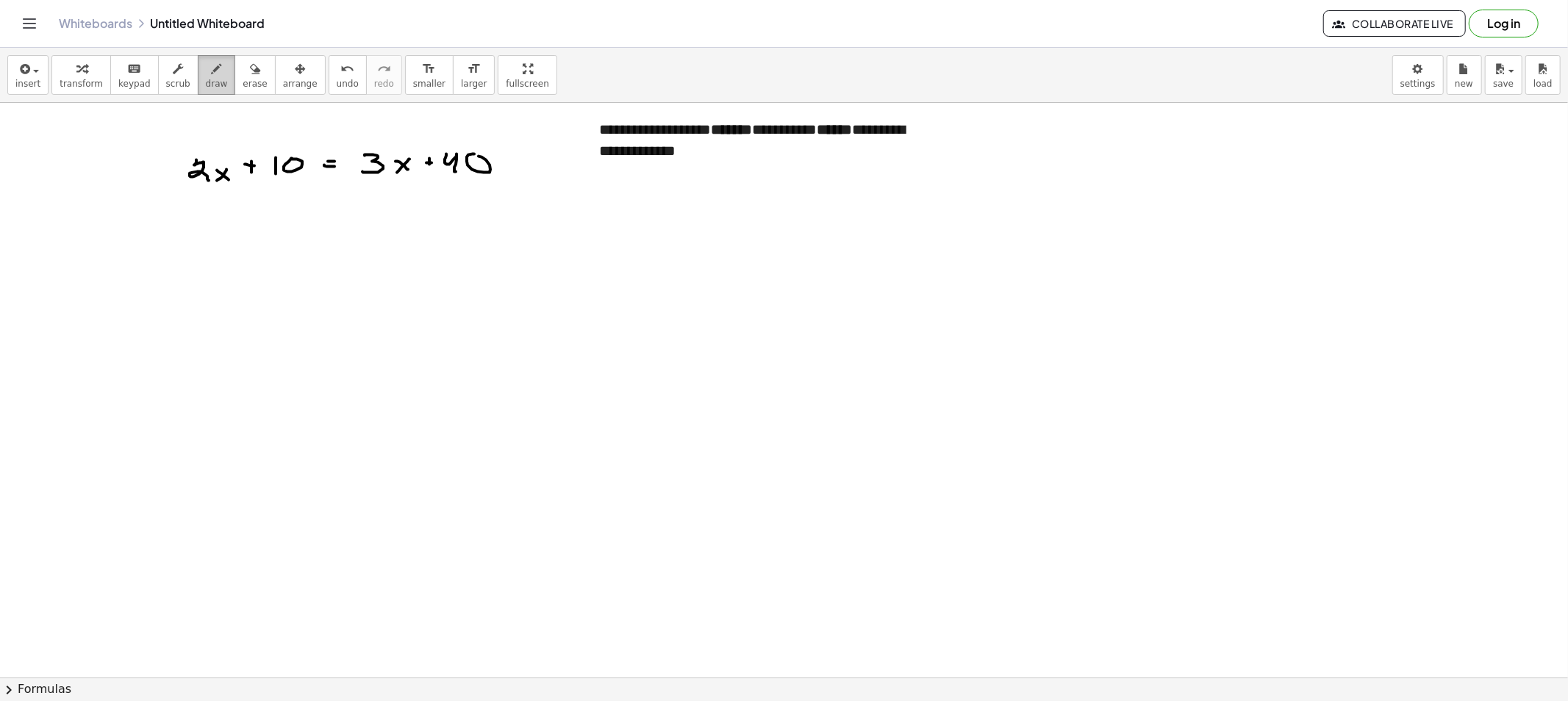
click at [208, 74] on div "button" at bounding box center [217, 68] width 22 height 18
drag, startPoint x: 416, startPoint y: 167, endPoint x: 407, endPoint y: 154, distance: 15.8
drag, startPoint x: 378, startPoint y: 228, endPoint x: 392, endPoint y: 233, distance: 14.9
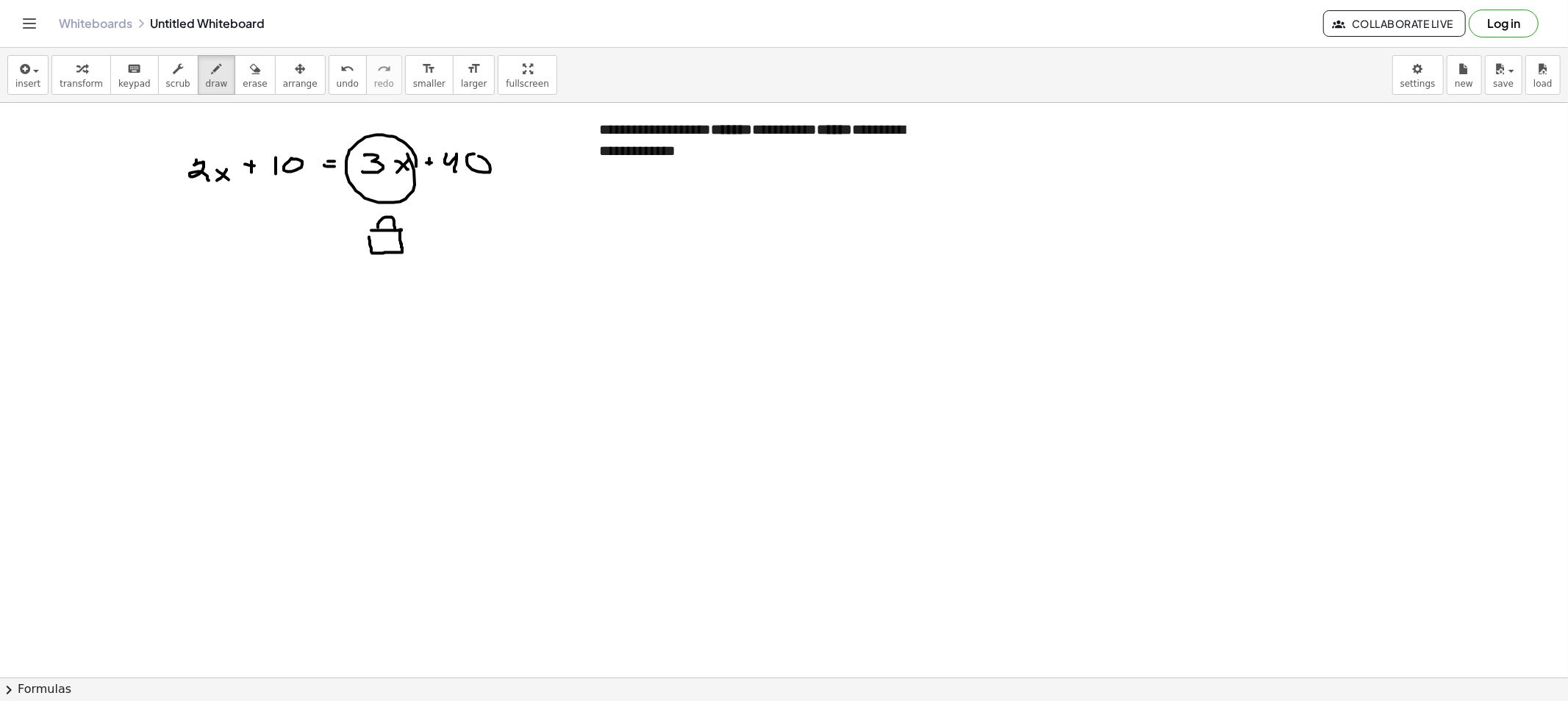
click at [206, 82] on span "draw" at bounding box center [217, 83] width 22 height 10
drag, startPoint x: 215, startPoint y: 89, endPoint x: 247, endPoint y: 217, distance: 131.9
click at [214, 89] on button "draw" at bounding box center [216, 74] width 38 height 40
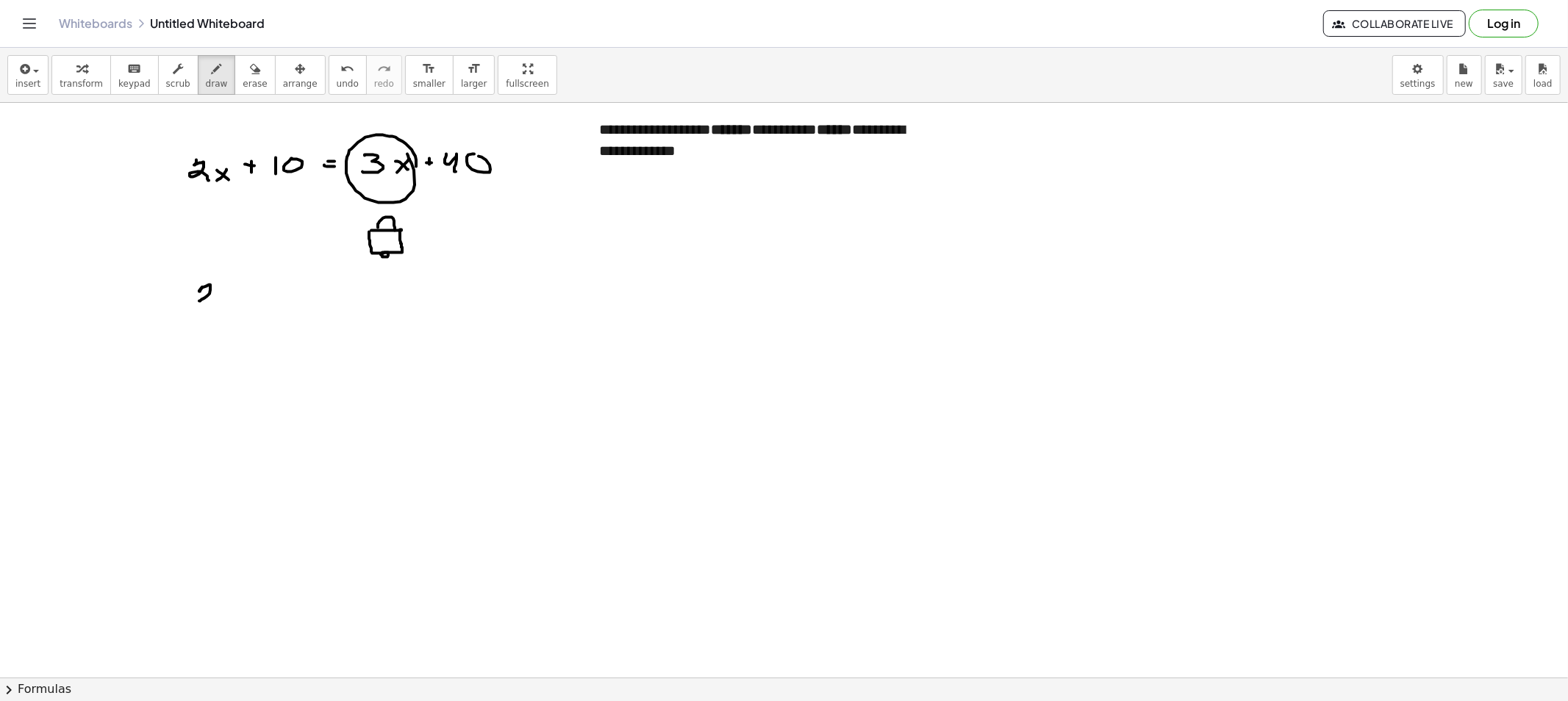
drag, startPoint x: 202, startPoint y: 287, endPoint x: 216, endPoint y: 304, distance: 22.0
drag, startPoint x: 229, startPoint y: 299, endPoint x: 221, endPoint y: 305, distance: 10.0
drag, startPoint x: 221, startPoint y: 298, endPoint x: 235, endPoint y: 307, distance: 16.6
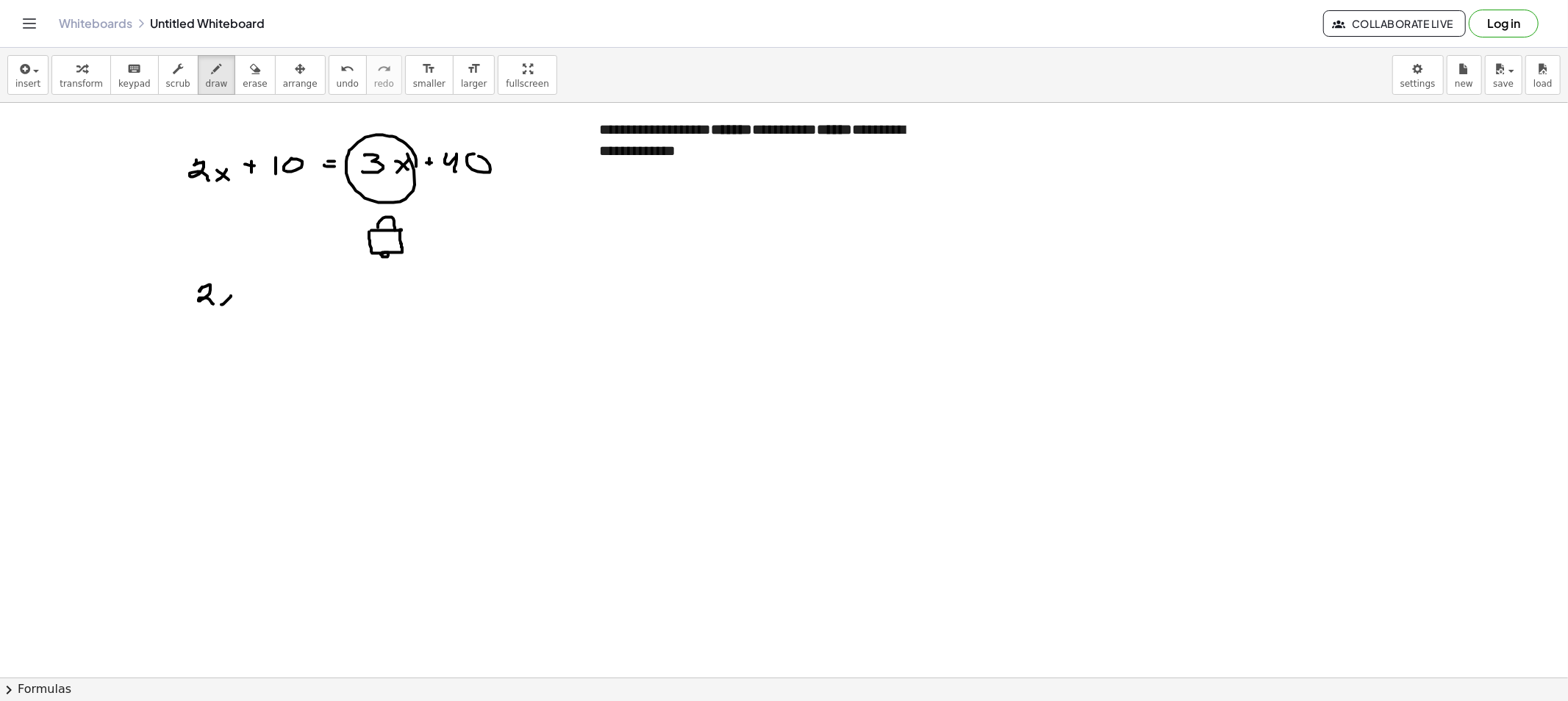
drag, startPoint x: 243, startPoint y: 298, endPoint x: 259, endPoint y: 298, distance: 16.0
drag, startPoint x: 262, startPoint y: 299, endPoint x: 269, endPoint y: 298, distance: 7.1
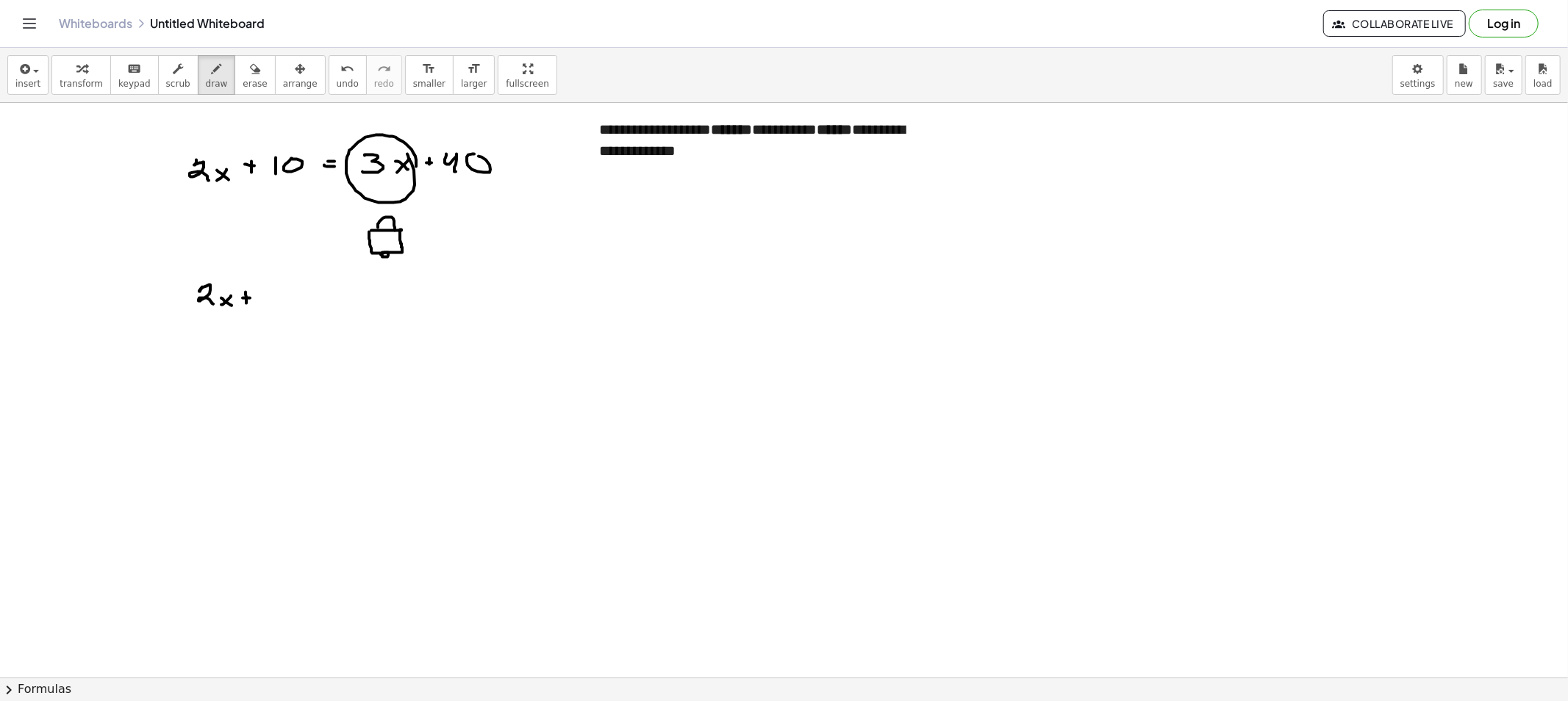
drag, startPoint x: 275, startPoint y: 291, endPoint x: 294, endPoint y: 296, distance: 19.6
drag, startPoint x: 296, startPoint y: 294, endPoint x: 319, endPoint y: 294, distance: 23.0
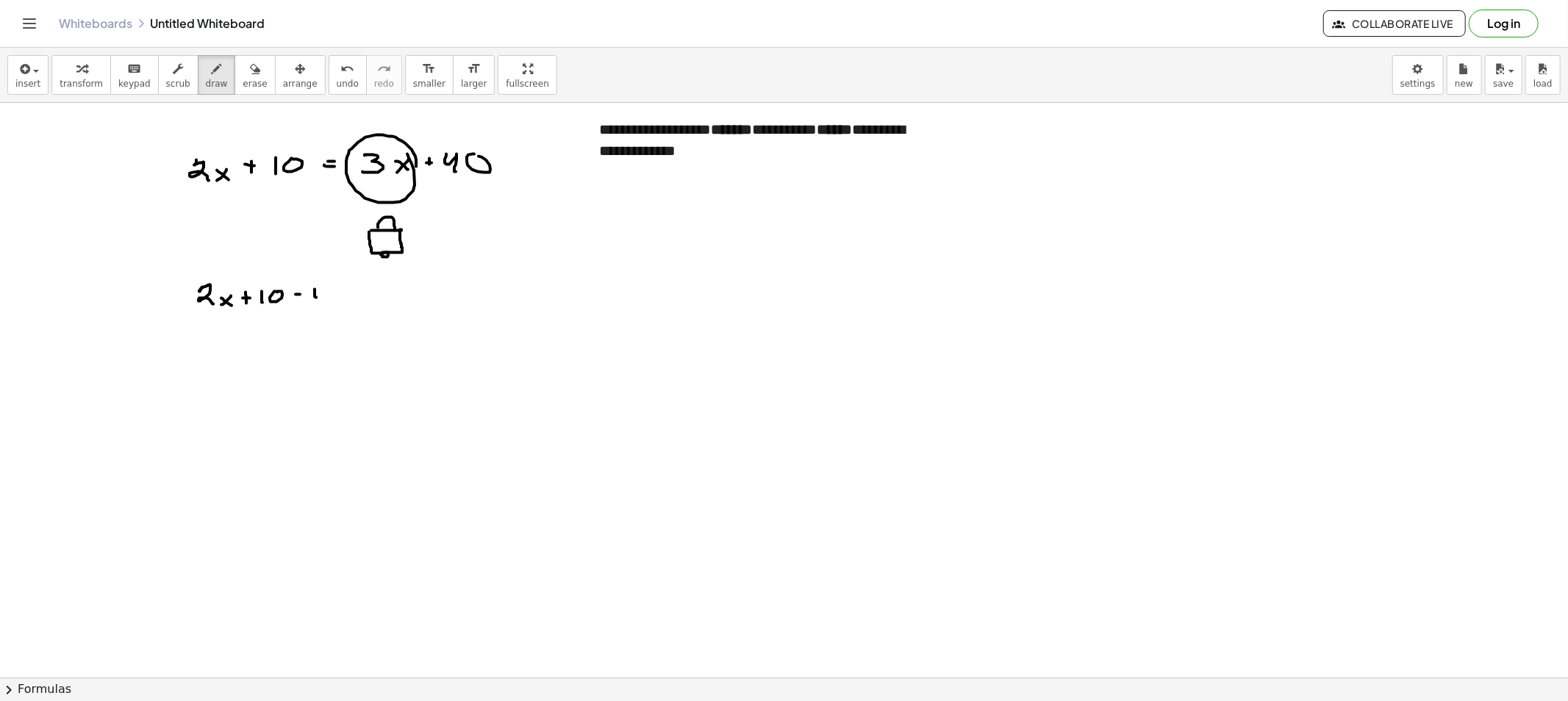
drag, startPoint x: 314, startPoint y: 290, endPoint x: 324, endPoint y: 305, distance: 18.0
drag, startPoint x: 366, startPoint y: 295, endPoint x: 382, endPoint y: 298, distance: 16.3
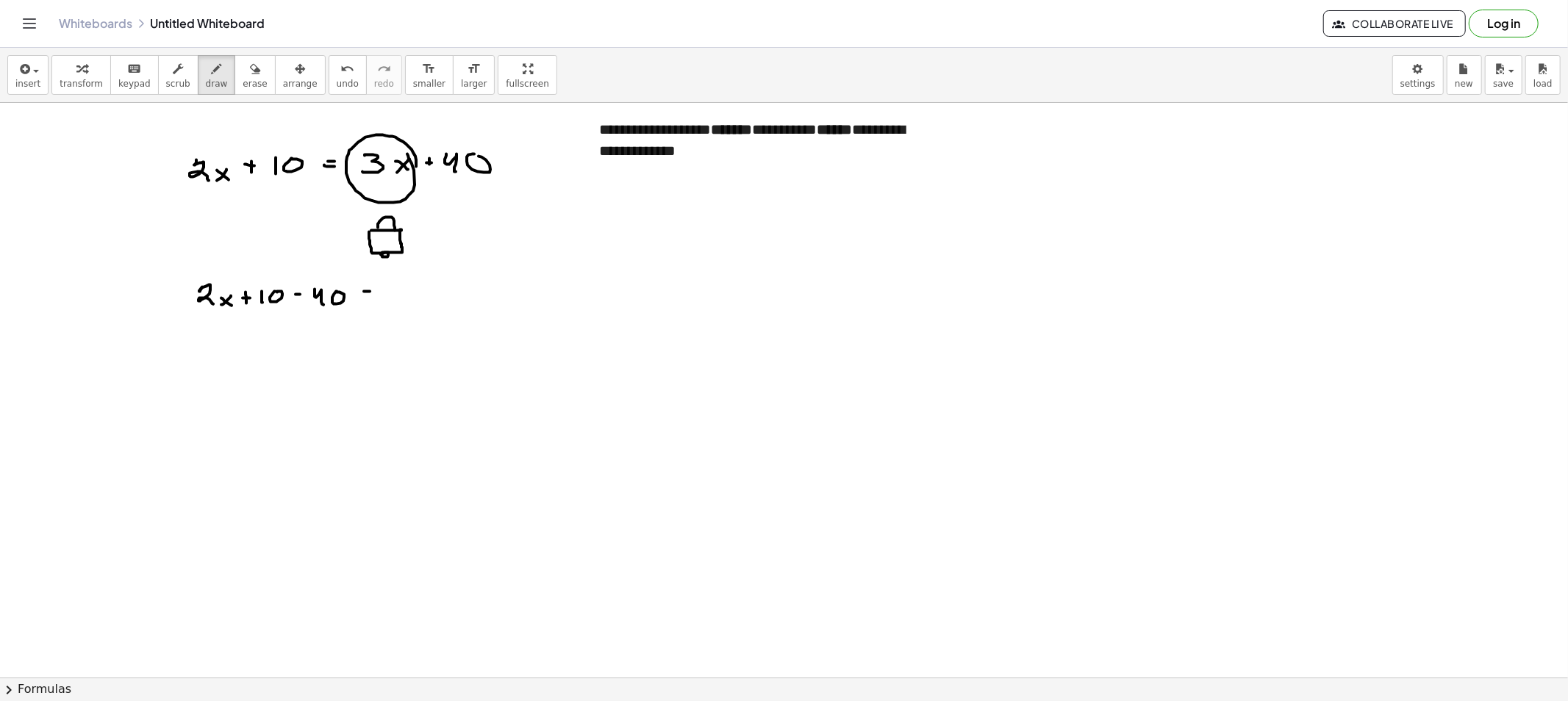
drag, startPoint x: 398, startPoint y: 288, endPoint x: 401, endPoint y: 302, distance: 14.3
drag, startPoint x: 436, startPoint y: 291, endPoint x: 424, endPoint y: 294, distance: 12.4
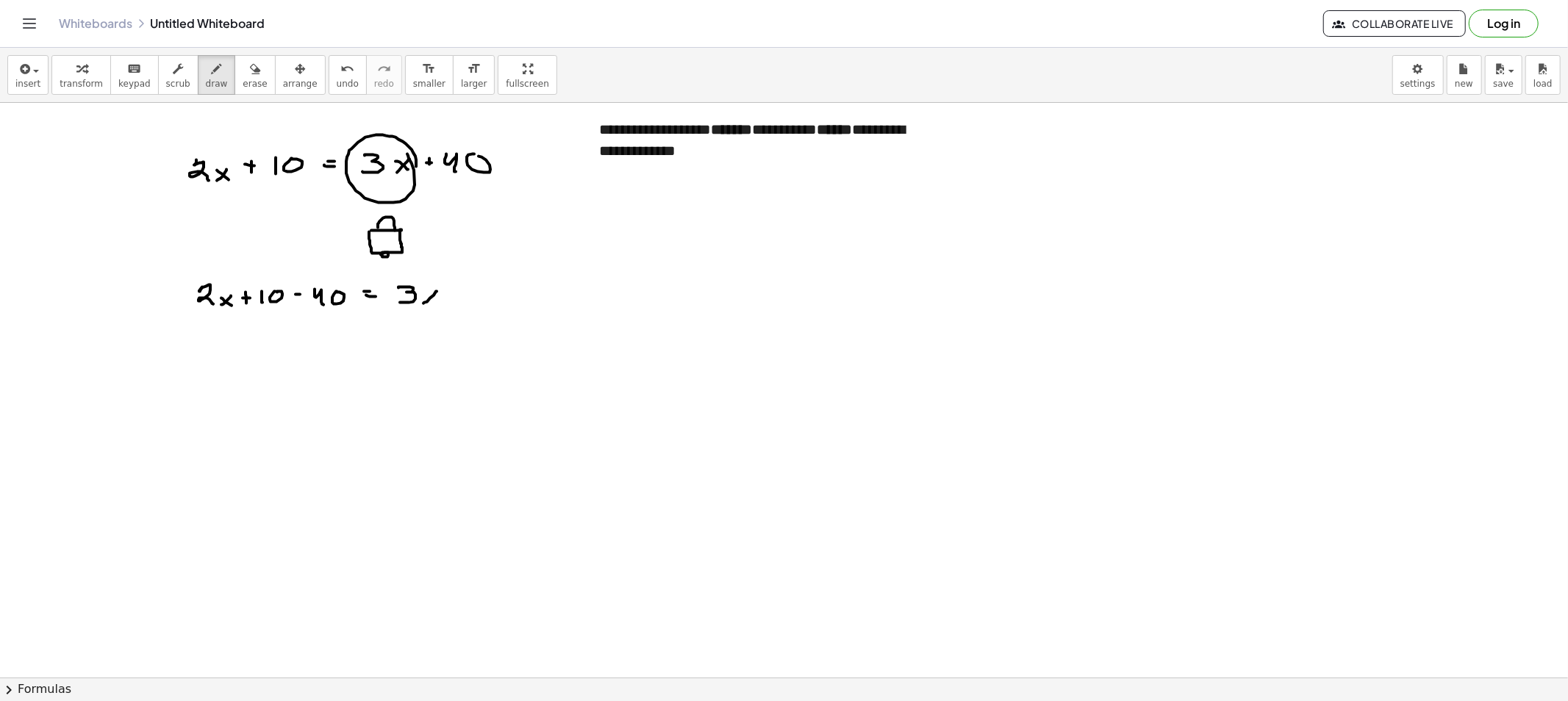
drag, startPoint x: 200, startPoint y: 350, endPoint x: 212, endPoint y: 368, distance: 21.6
drag, startPoint x: 223, startPoint y: 361, endPoint x: 216, endPoint y: 364, distance: 7.6
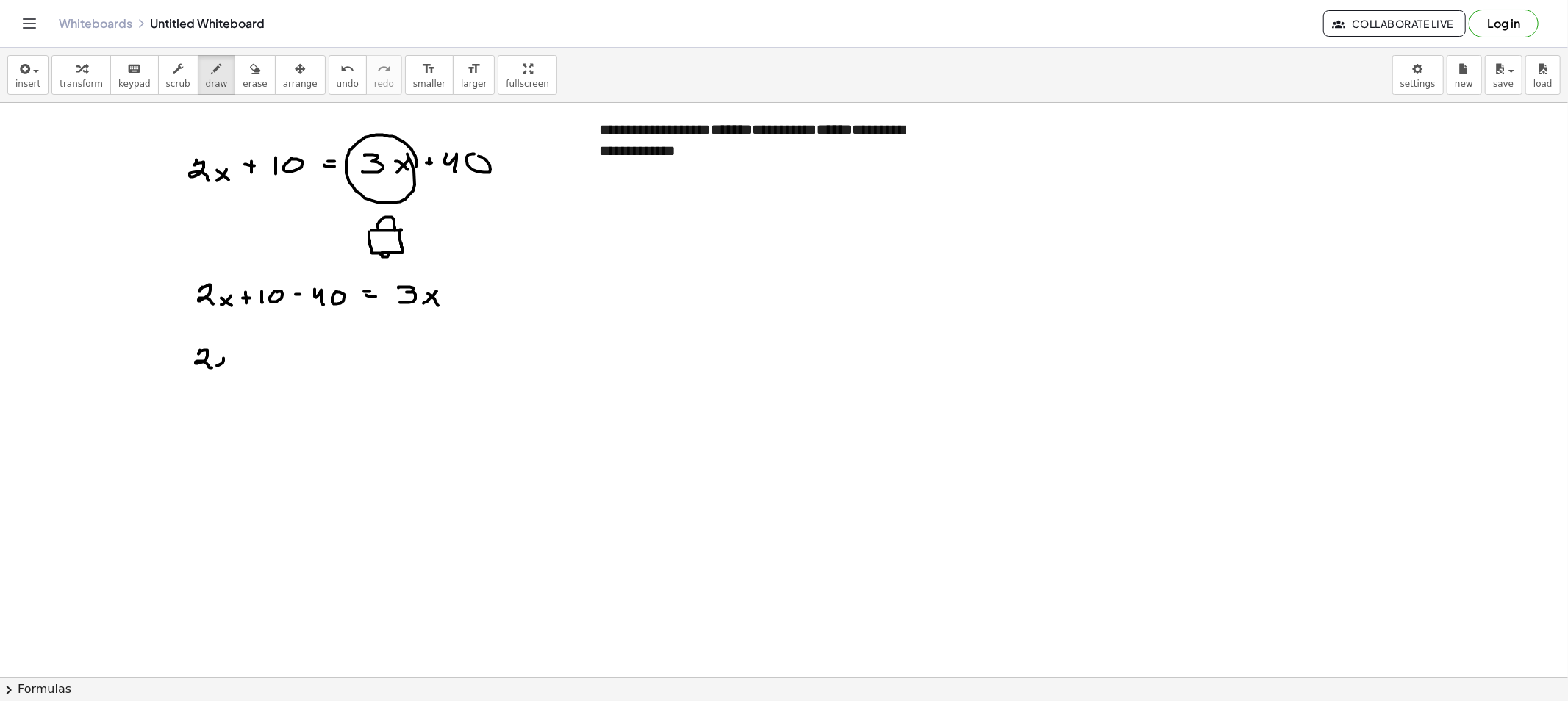
drag, startPoint x: 235, startPoint y: 363, endPoint x: 252, endPoint y: 361, distance: 17.1
drag, startPoint x: 255, startPoint y: 358, endPoint x: 288, endPoint y: 359, distance: 33.0
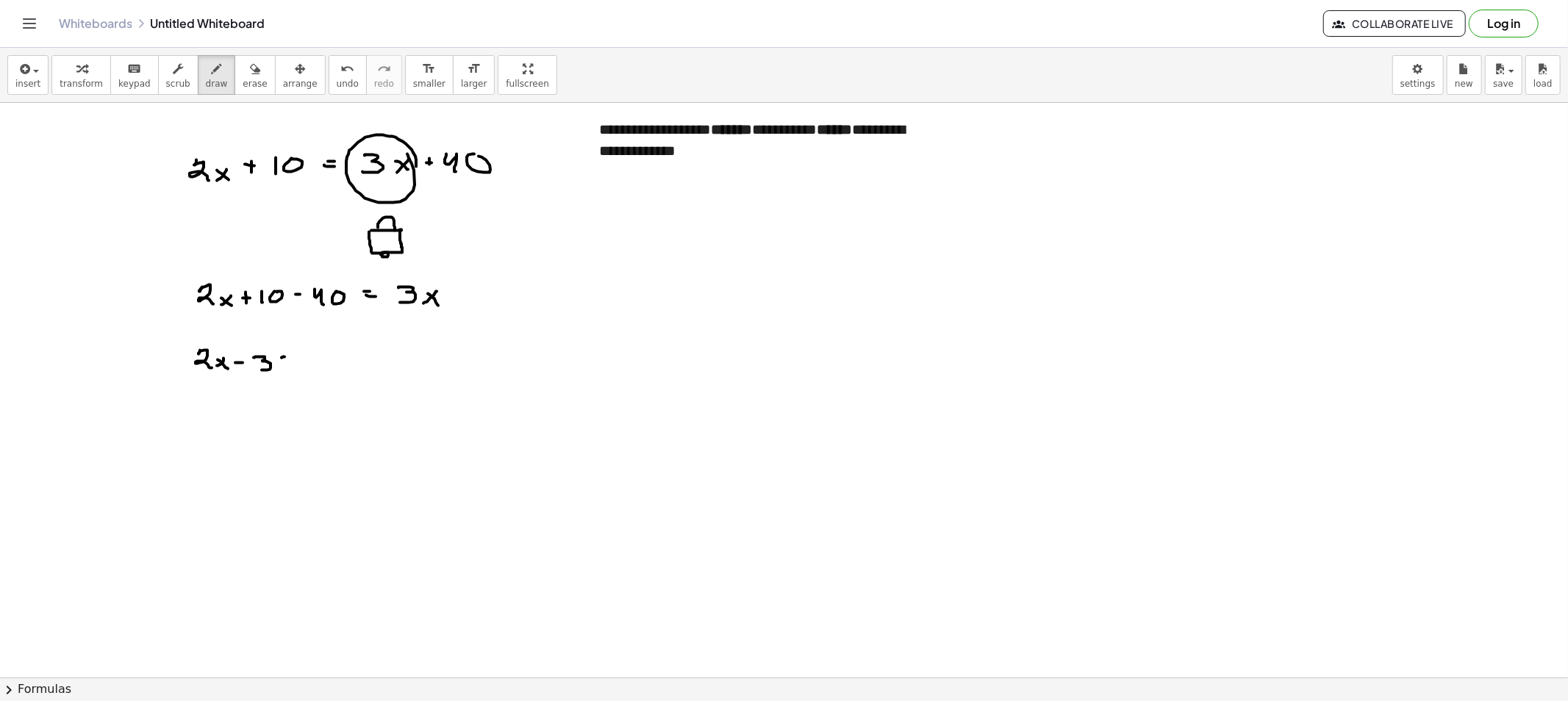
drag, startPoint x: 281, startPoint y: 358, endPoint x: 289, endPoint y: 357, distance: 8.1
drag, startPoint x: 349, startPoint y: 355, endPoint x: 347, endPoint y: 371, distance: 16.1
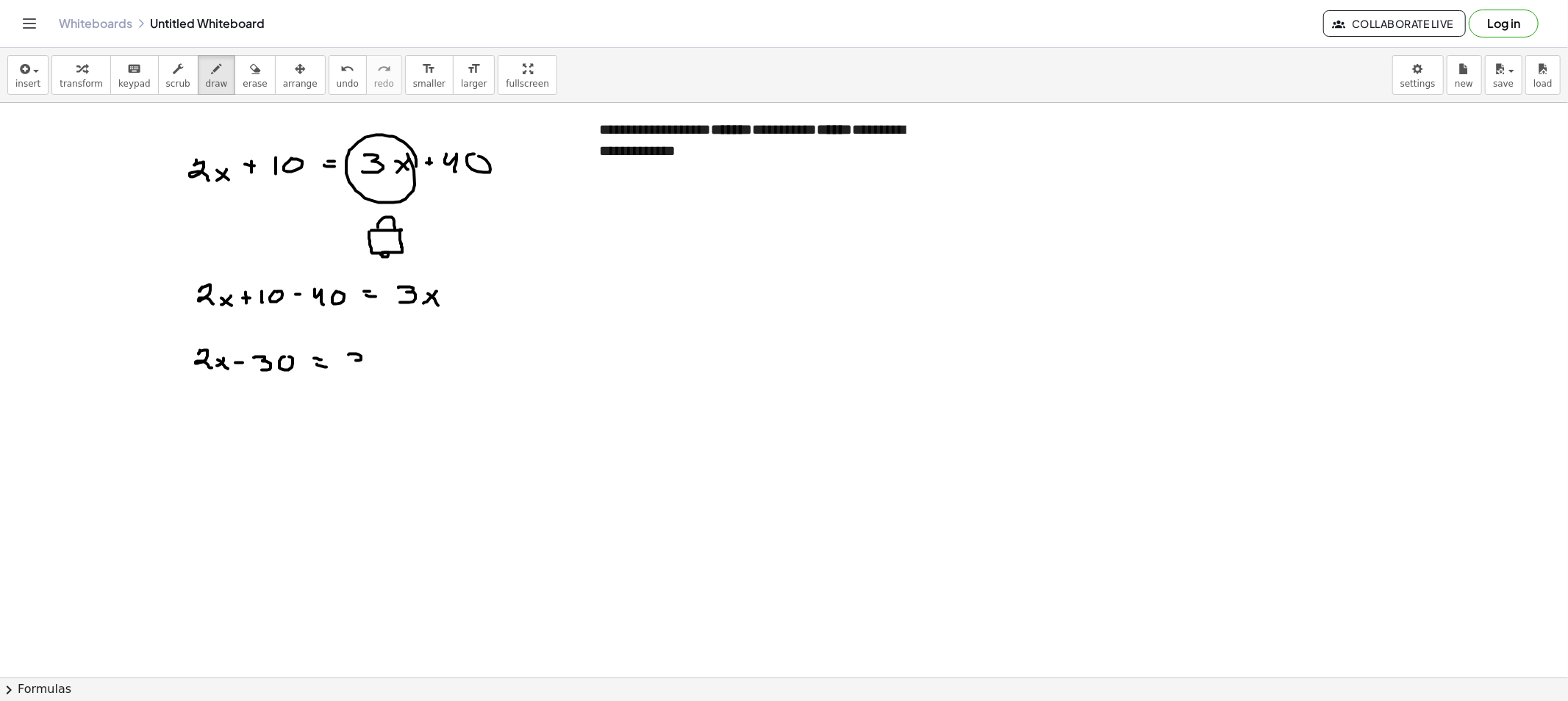
drag, startPoint x: 370, startPoint y: 371, endPoint x: 382, endPoint y: 367, distance: 12.6
drag, startPoint x: 382, startPoint y: 367, endPoint x: 387, endPoint y: 374, distance: 8.6
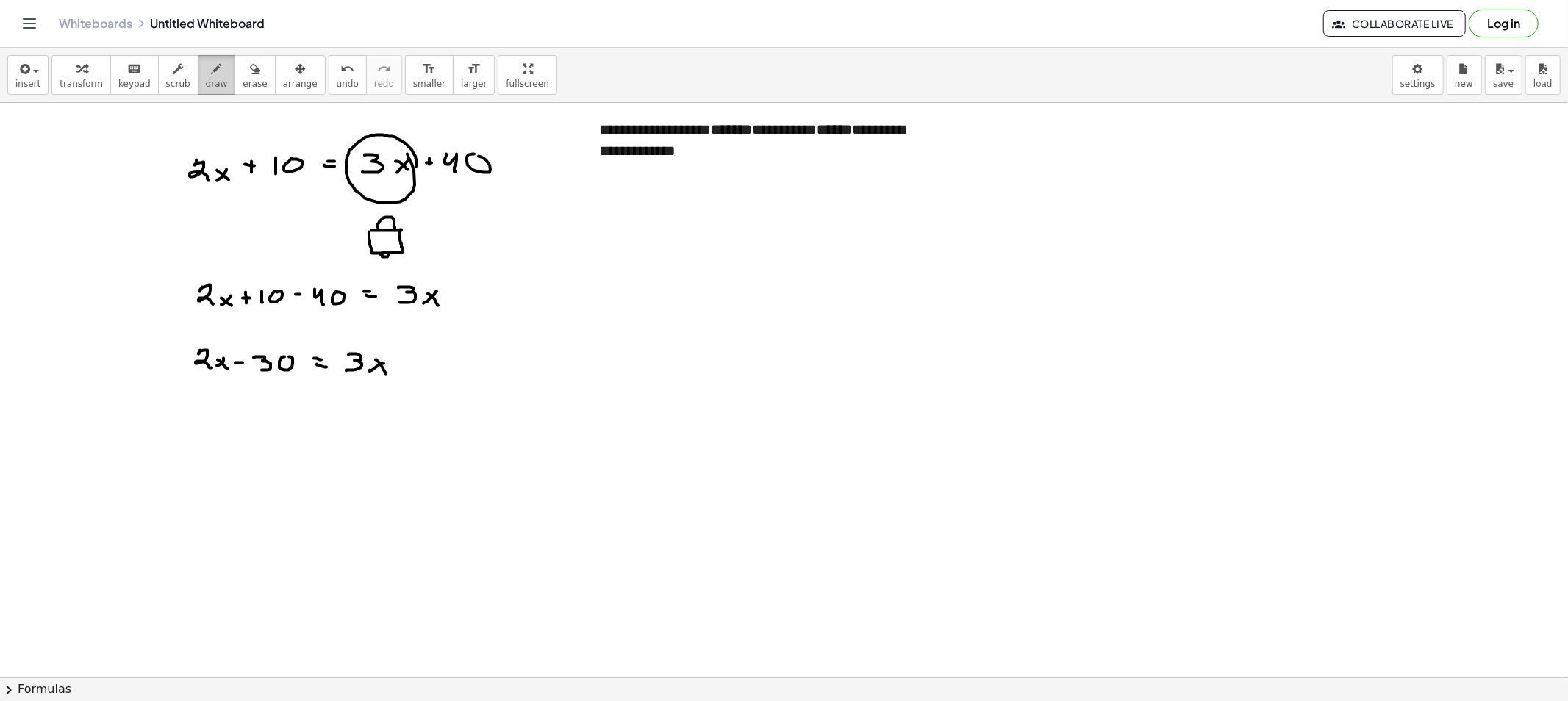
click at [197, 59] on button "draw" at bounding box center [216, 74] width 38 height 40
click at [250, 74] on icon "button" at bounding box center [255, 69] width 10 height 18
drag, startPoint x: 189, startPoint y: 377, endPoint x: 202, endPoint y: 364, distance: 18.4
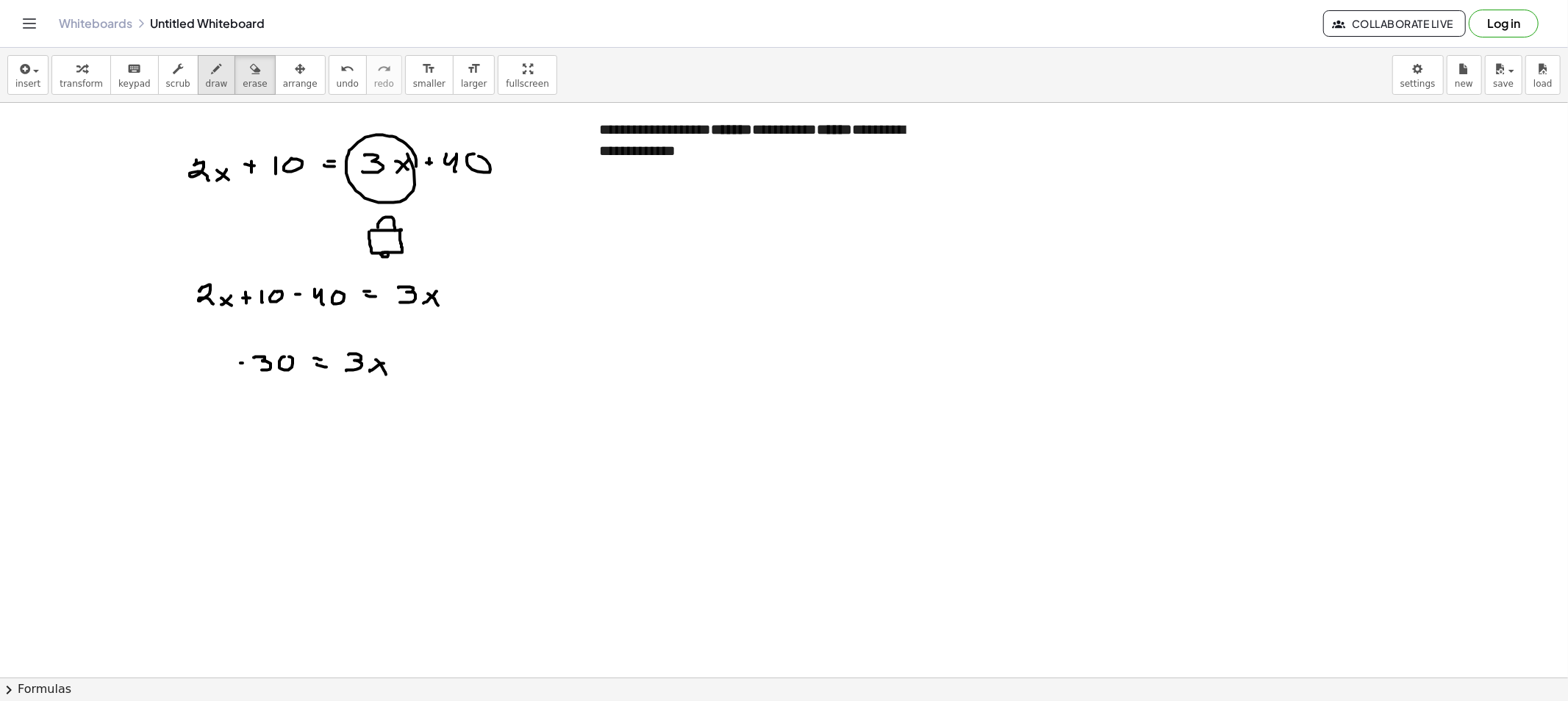
click at [197, 56] on button "draw" at bounding box center [216, 74] width 38 height 40
drag, startPoint x: 184, startPoint y: 56, endPoint x: 185, endPoint y: 64, distance: 8.1
click at [197, 57] on button "draw" at bounding box center [216, 74] width 38 height 40
click at [197, 67] on button "draw" at bounding box center [216, 74] width 38 height 40
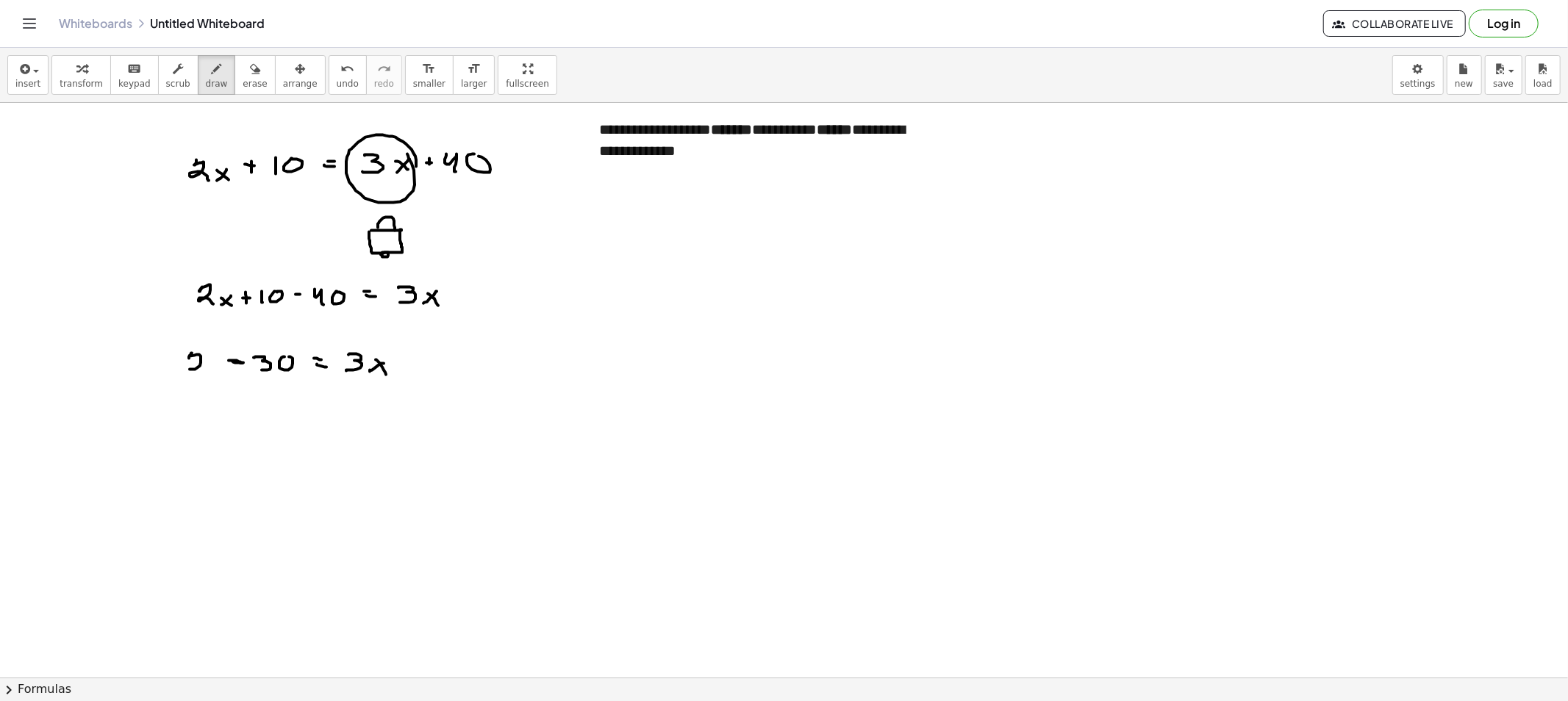
drag, startPoint x: 192, startPoint y: 353, endPoint x: 210, endPoint y: 371, distance: 25.5
drag, startPoint x: 218, startPoint y: 366, endPoint x: 206, endPoint y: 367, distance: 12.0
drag, startPoint x: 210, startPoint y: 369, endPoint x: 217, endPoint y: 373, distance: 8.1
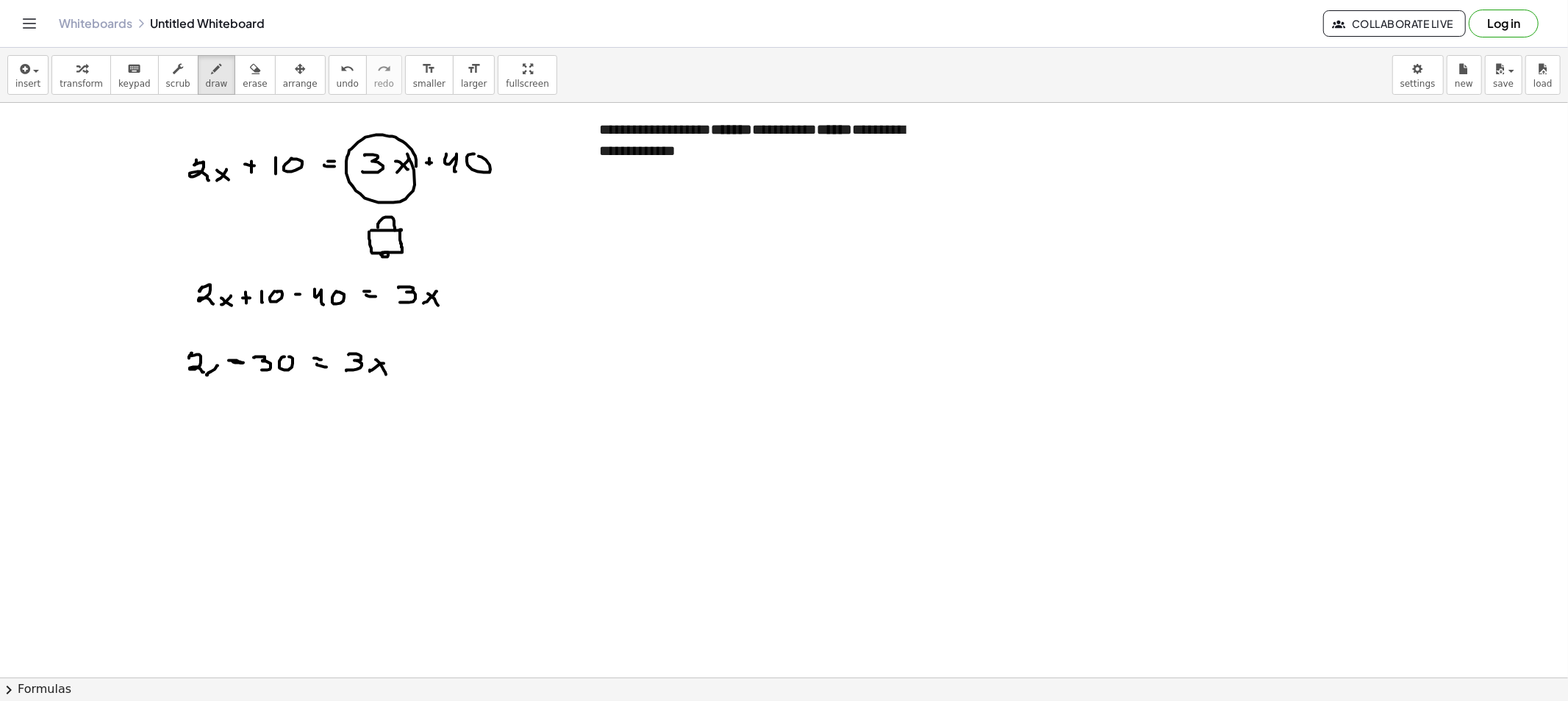
drag, startPoint x: 214, startPoint y: 371, endPoint x: 220, endPoint y: 376, distance: 7.8
drag, startPoint x: 208, startPoint y: 388, endPoint x: 411, endPoint y: 402, distance: 203.5
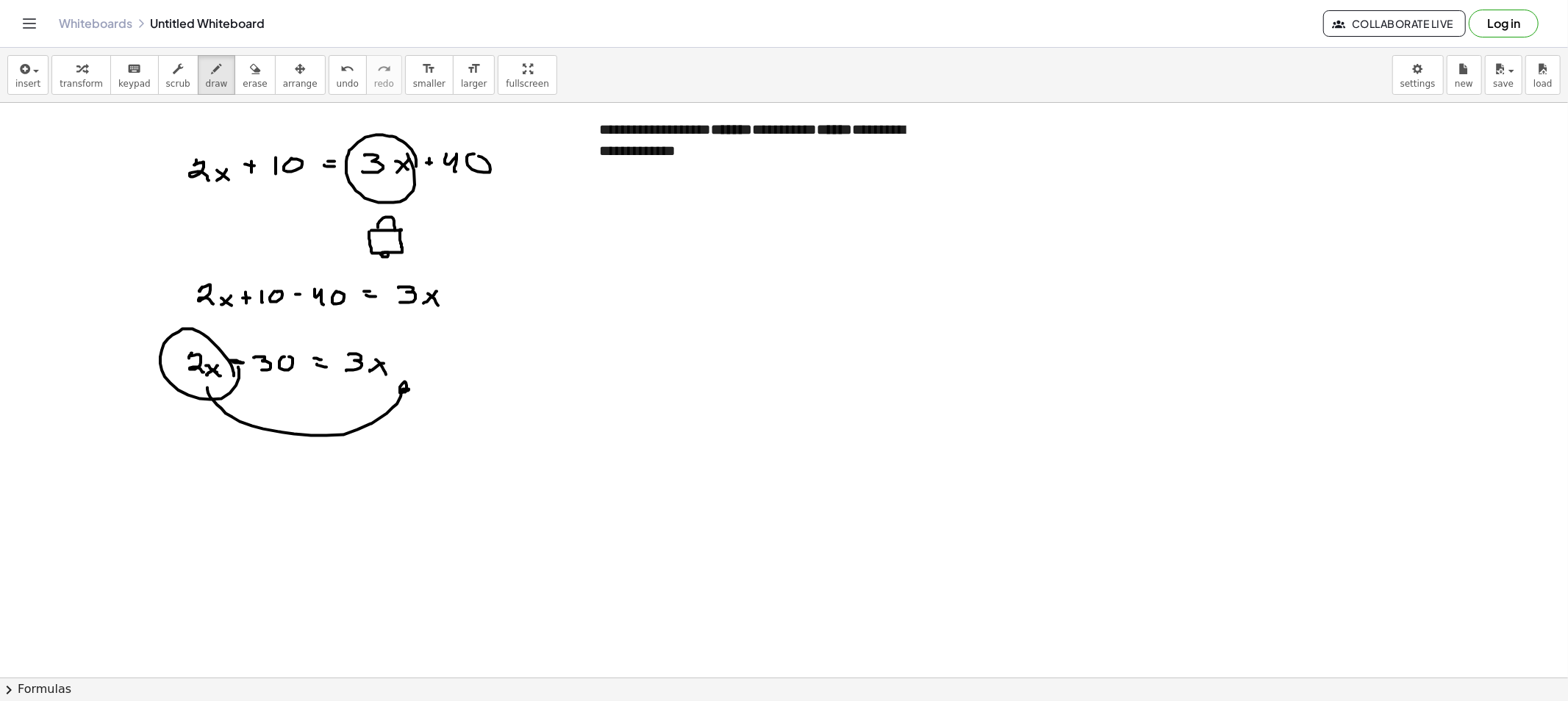
drag, startPoint x: 221, startPoint y: 457, endPoint x: 236, endPoint y: 457, distance: 15.0
drag, startPoint x: 244, startPoint y: 451, endPoint x: 250, endPoint y: 464, distance: 14.3
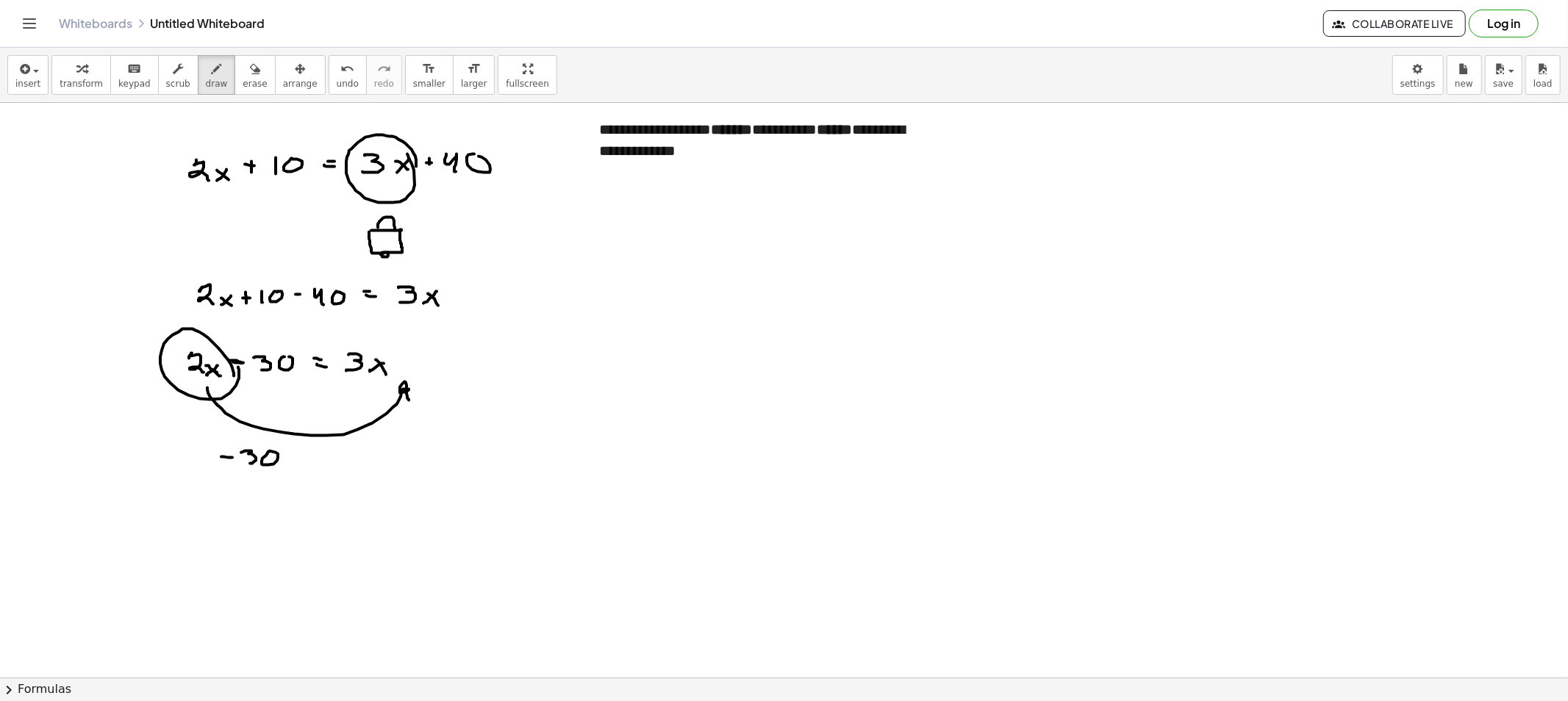
drag, startPoint x: 294, startPoint y: 464, endPoint x: 306, endPoint y: 463, distance: 12.0
drag, startPoint x: 326, startPoint y: 452, endPoint x: 355, endPoint y: 458, distance: 29.6
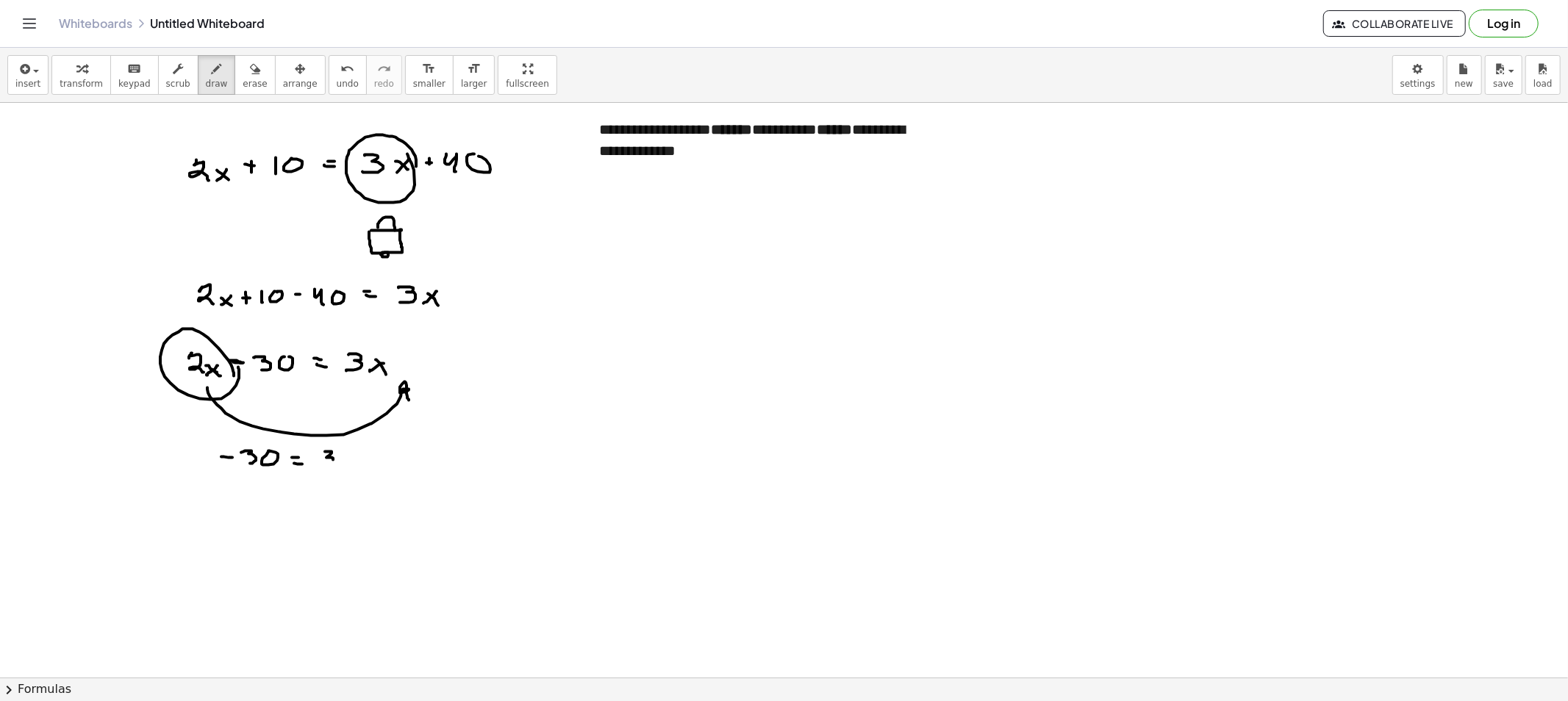
drag, startPoint x: 353, startPoint y: 463, endPoint x: 361, endPoint y: 468, distance: 9.4
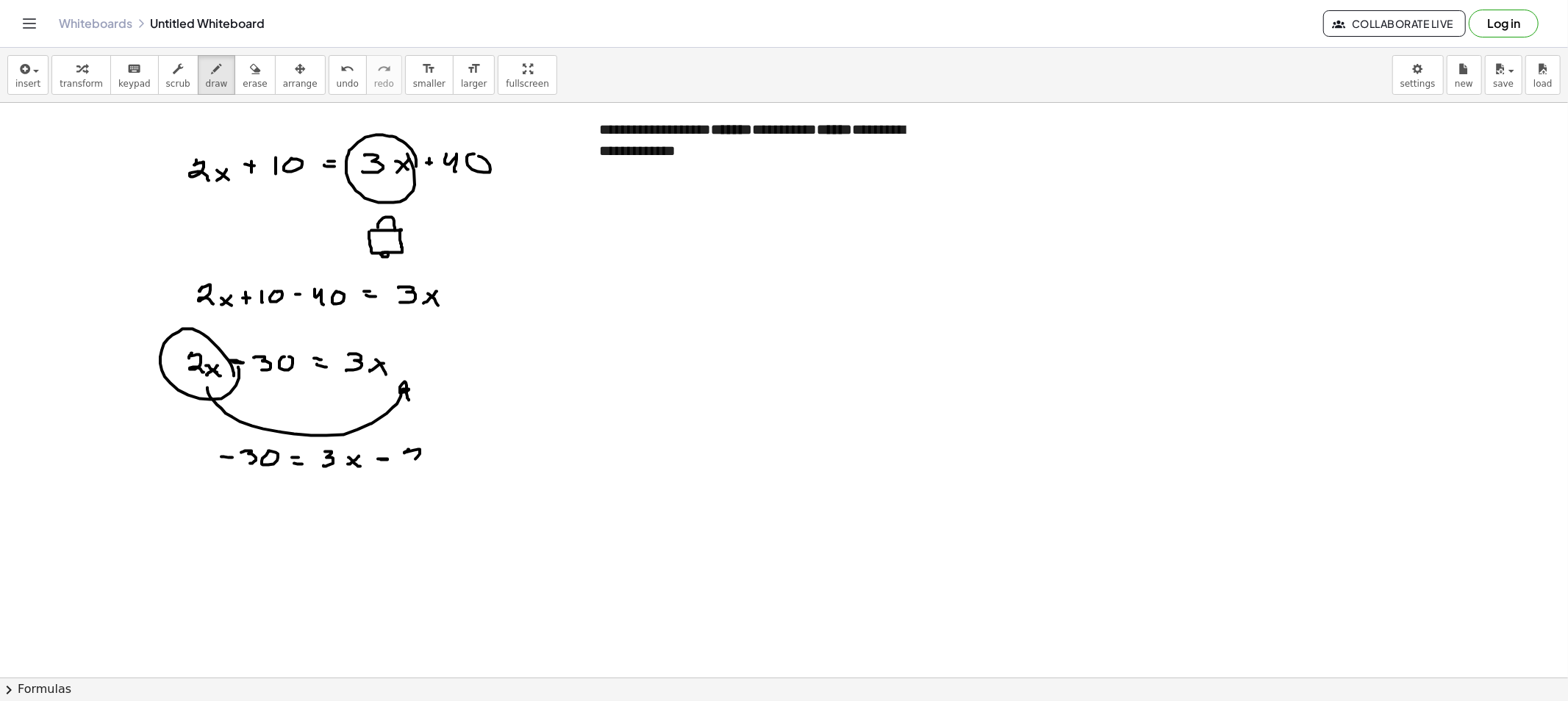
drag, startPoint x: 409, startPoint y: 450, endPoint x: 427, endPoint y: 466, distance: 24.1
drag, startPoint x: 442, startPoint y: 461, endPoint x: 450, endPoint y: 467, distance: 10.0
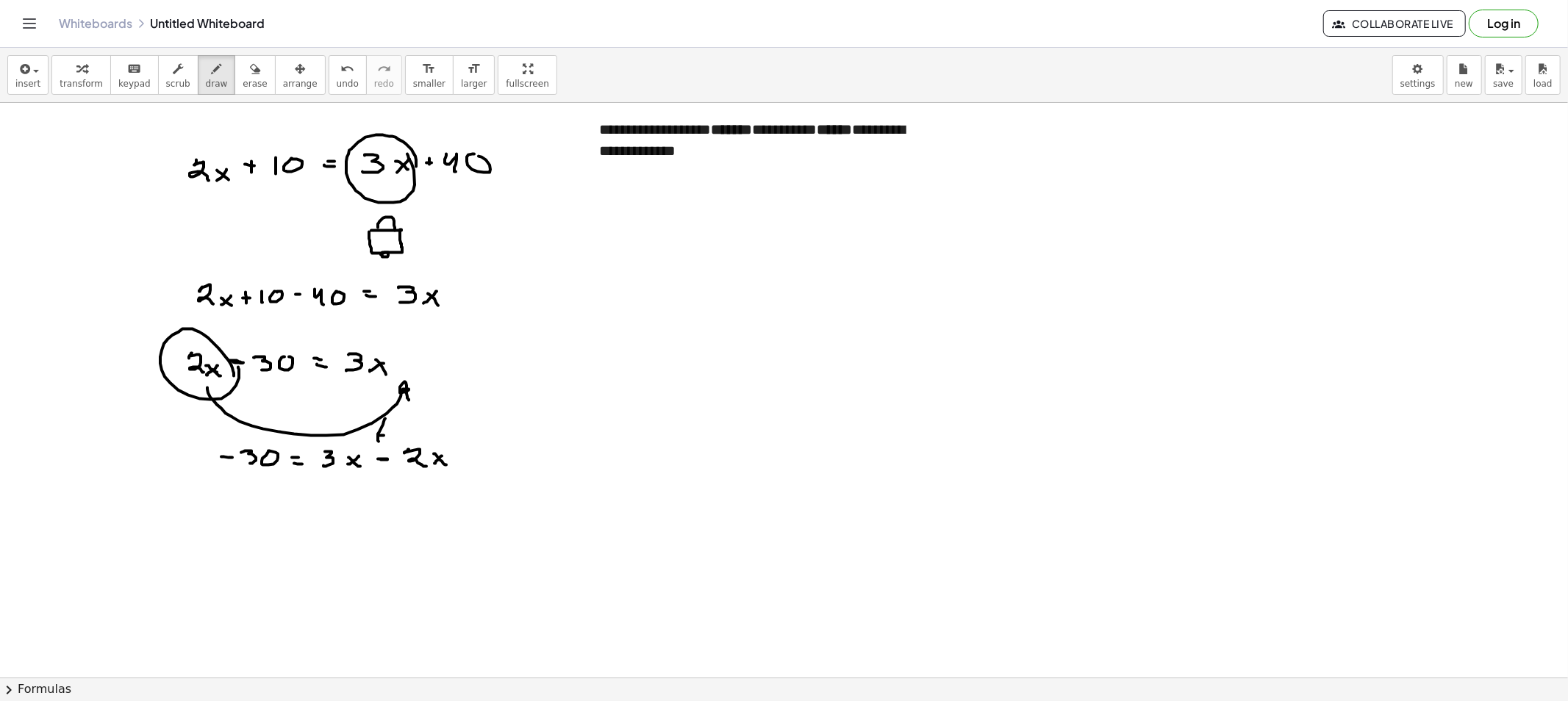
drag, startPoint x: 385, startPoint y: 420, endPoint x: 390, endPoint y: 438, distance: 18.7
drag, startPoint x: 223, startPoint y: 519, endPoint x: 235, endPoint y: 520, distance: 12.0
drag, startPoint x: 246, startPoint y: 513, endPoint x: 245, endPoint y: 526, distance: 13.0
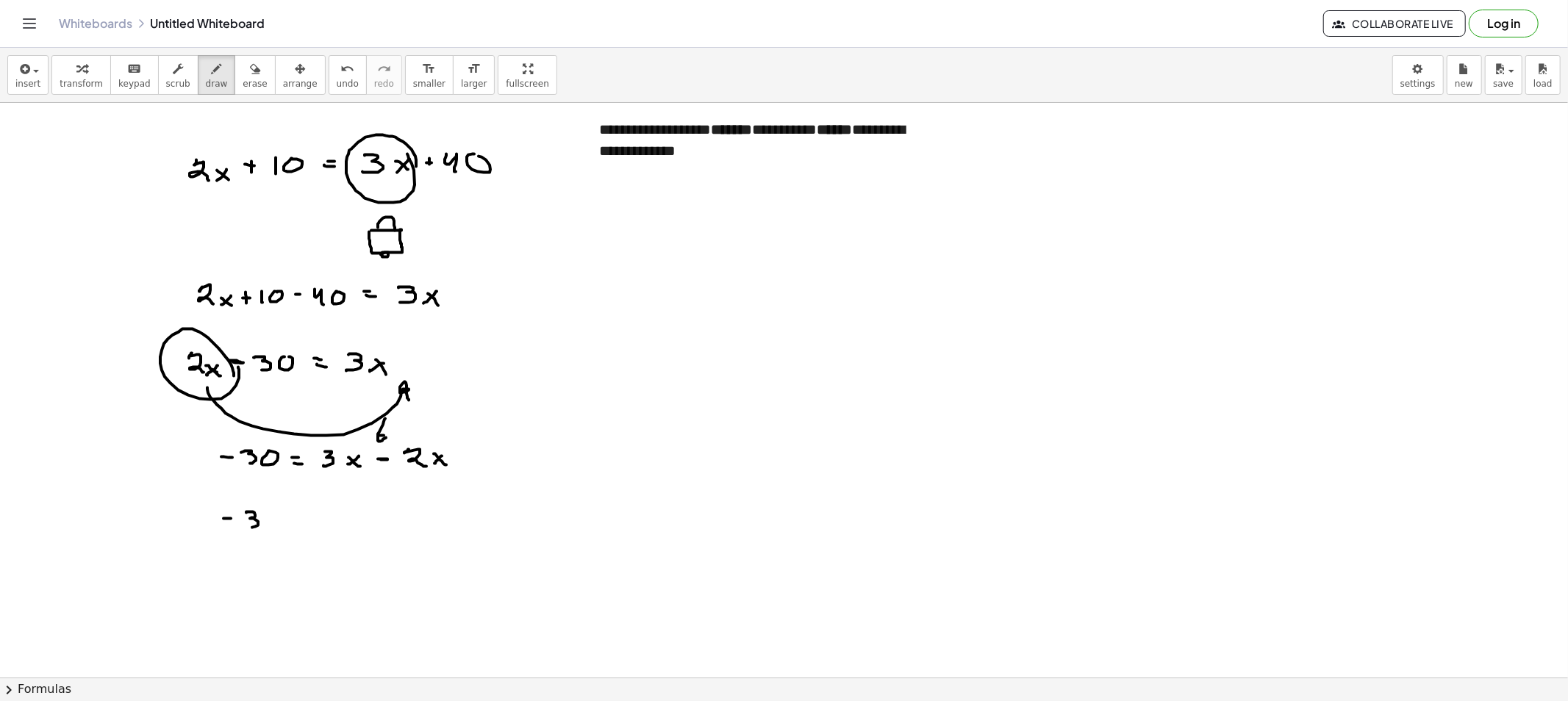
drag, startPoint x: 296, startPoint y: 515, endPoint x: 290, endPoint y: 520, distance: 7.8
drag, startPoint x: 290, startPoint y: 520, endPoint x: 311, endPoint y: 522, distance: 21.1
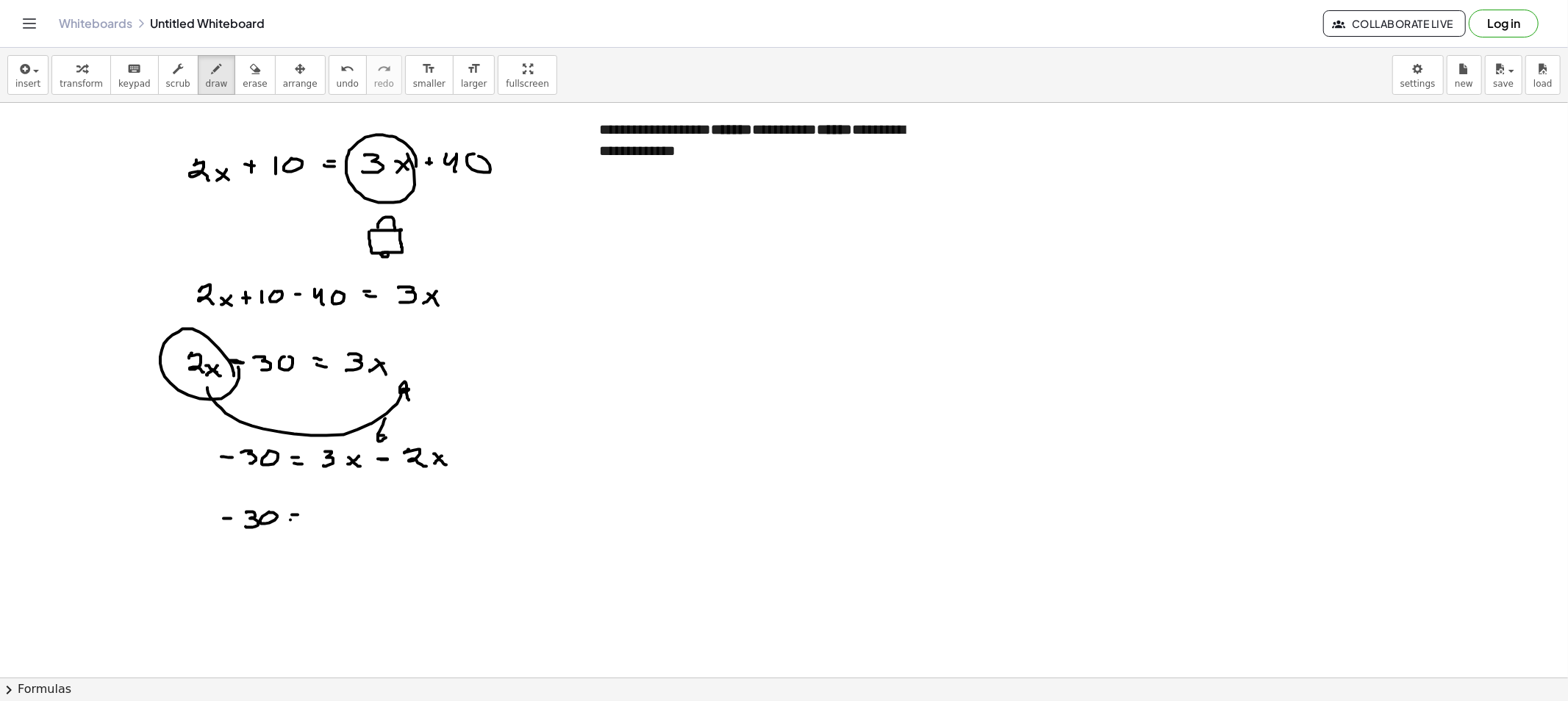
drag, startPoint x: 324, startPoint y: 515, endPoint x: 316, endPoint y: 523, distance: 11.3
drag, startPoint x: 226, startPoint y: 79, endPoint x: 206, endPoint y: 92, distance: 23.9
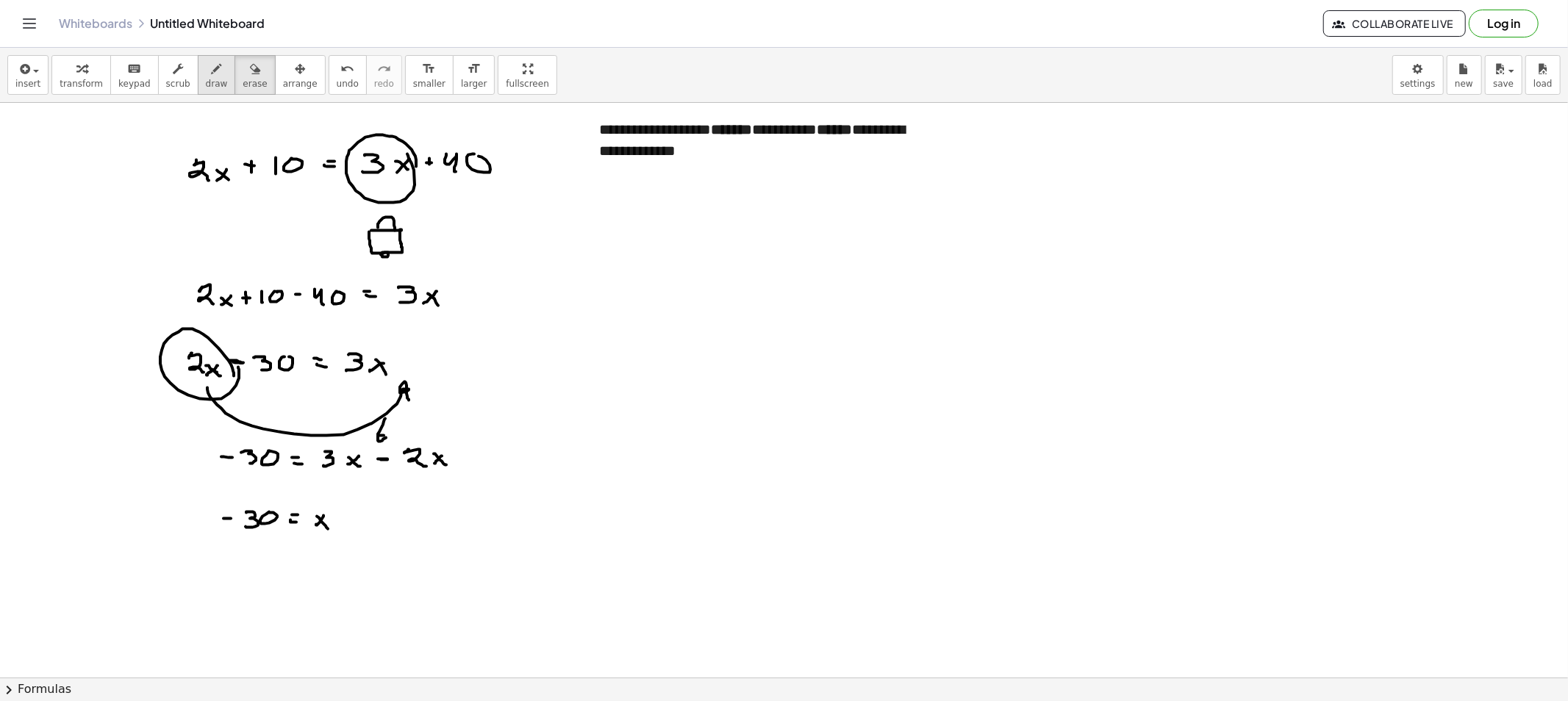
click at [243, 78] on span "erase" at bounding box center [255, 83] width 24 height 10
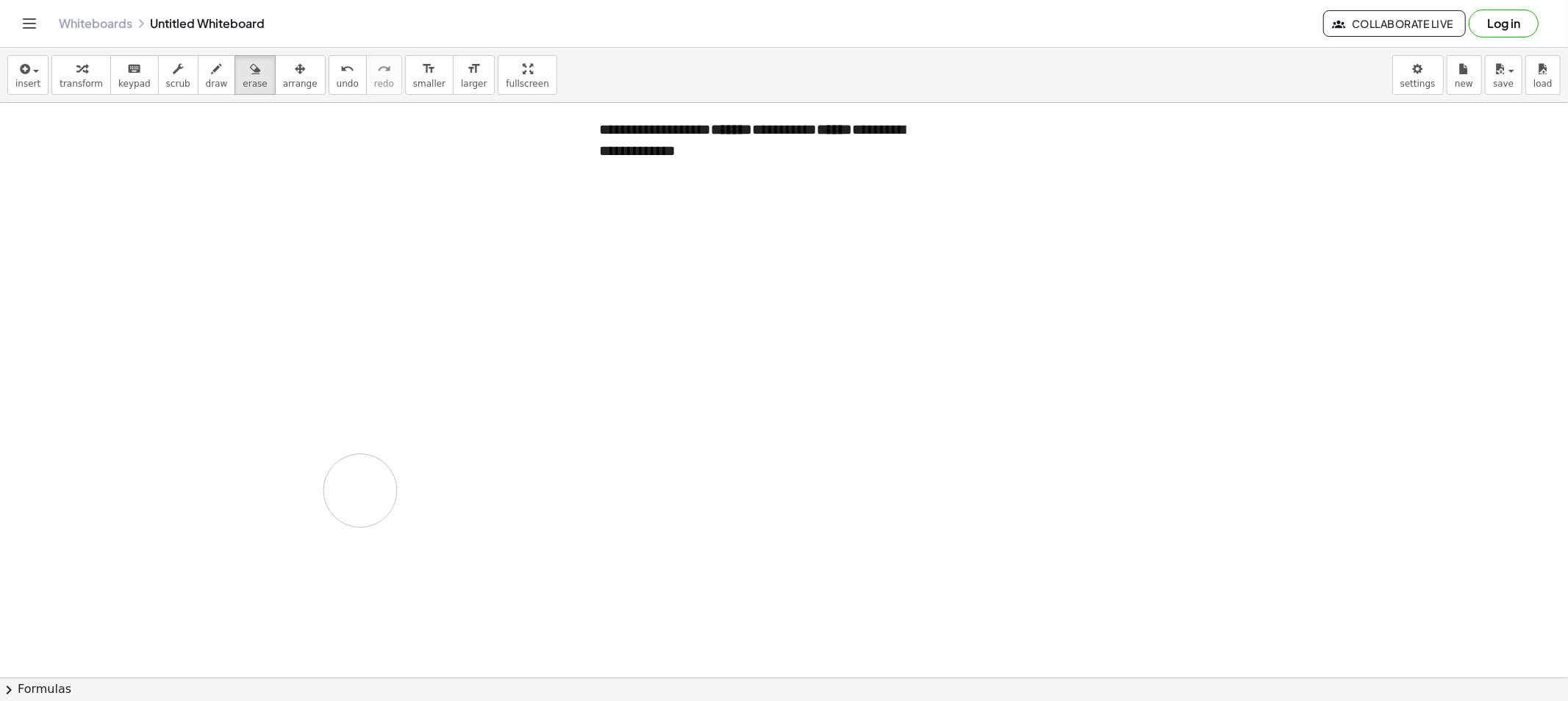
drag, startPoint x: 165, startPoint y: 150, endPoint x: 201, endPoint y: 323, distance: 176.7
click at [212, 75] on icon "button" at bounding box center [216, 69] width 10 height 18
drag, startPoint x: 165, startPoint y: 142, endPoint x: 165, endPoint y: 154, distance: 12.0
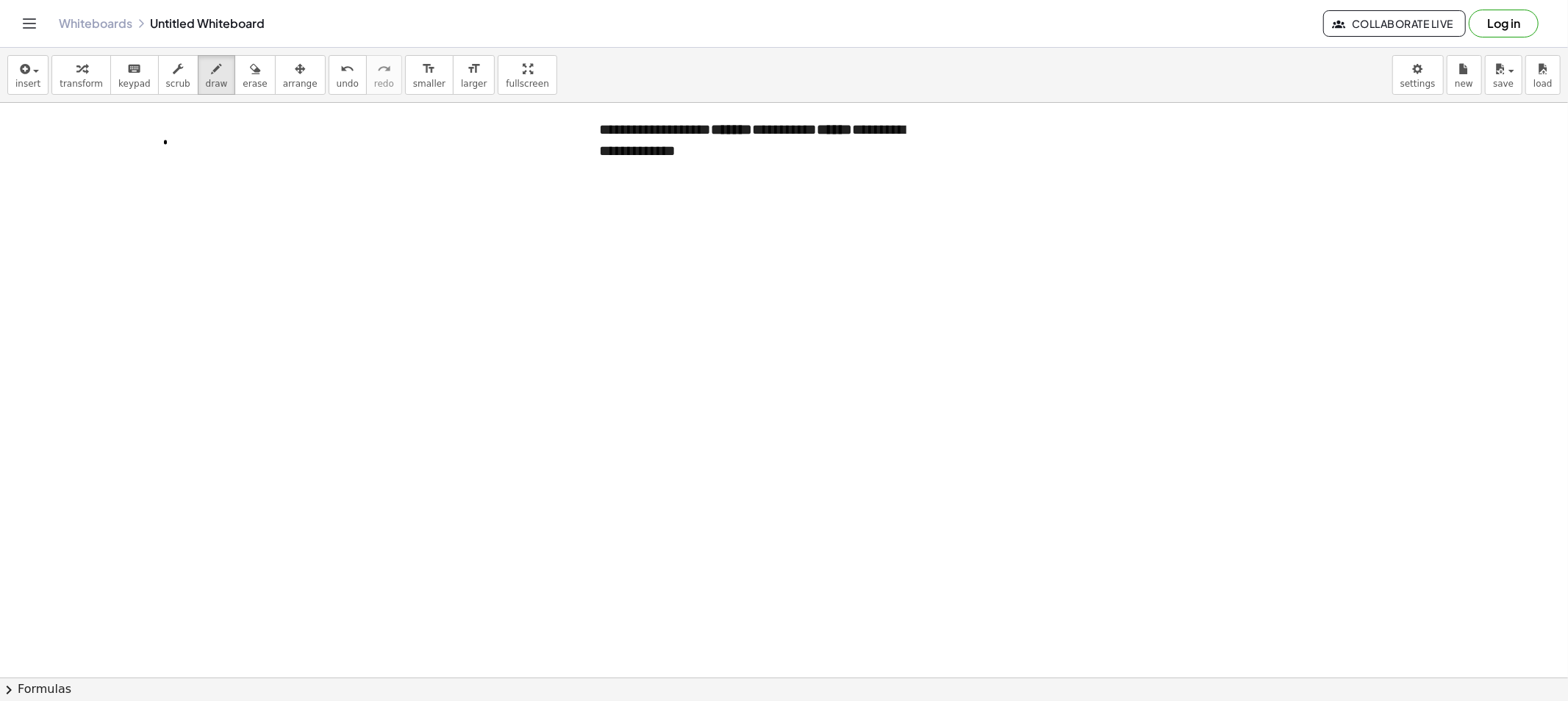
drag, startPoint x: 158, startPoint y: 148, endPoint x: 176, endPoint y: 148, distance: 18.0
click at [250, 63] on icon "button" at bounding box center [255, 69] width 10 height 18
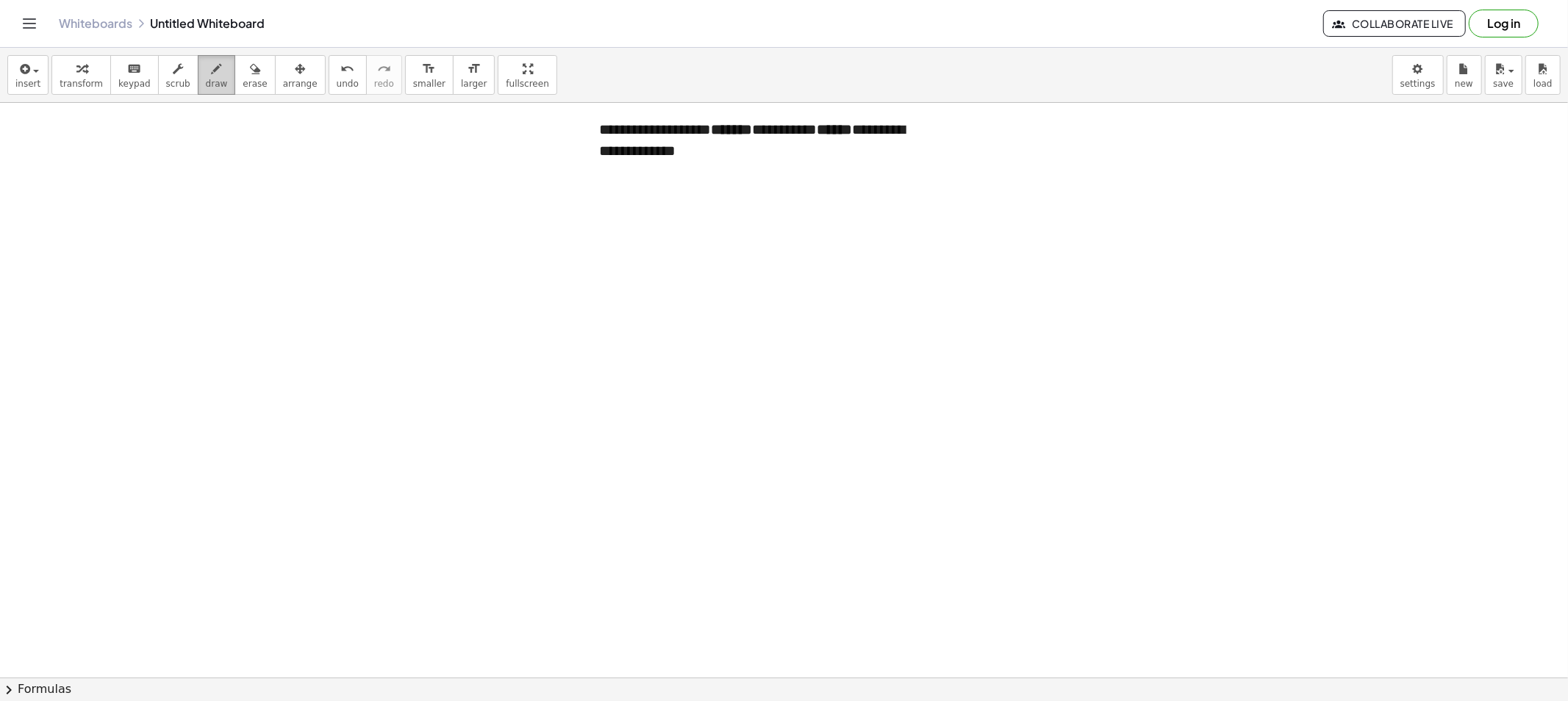
drag, startPoint x: 197, startPoint y: 57, endPoint x: 197, endPoint y: 76, distance: 19.0
click at [197, 64] on button "draw" at bounding box center [216, 74] width 38 height 40
drag, startPoint x: 159, startPoint y: 148, endPoint x: 167, endPoint y: 148, distance: 8.0
drag, startPoint x: 159, startPoint y: 157, endPoint x: 166, endPoint y: 164, distance: 9.9
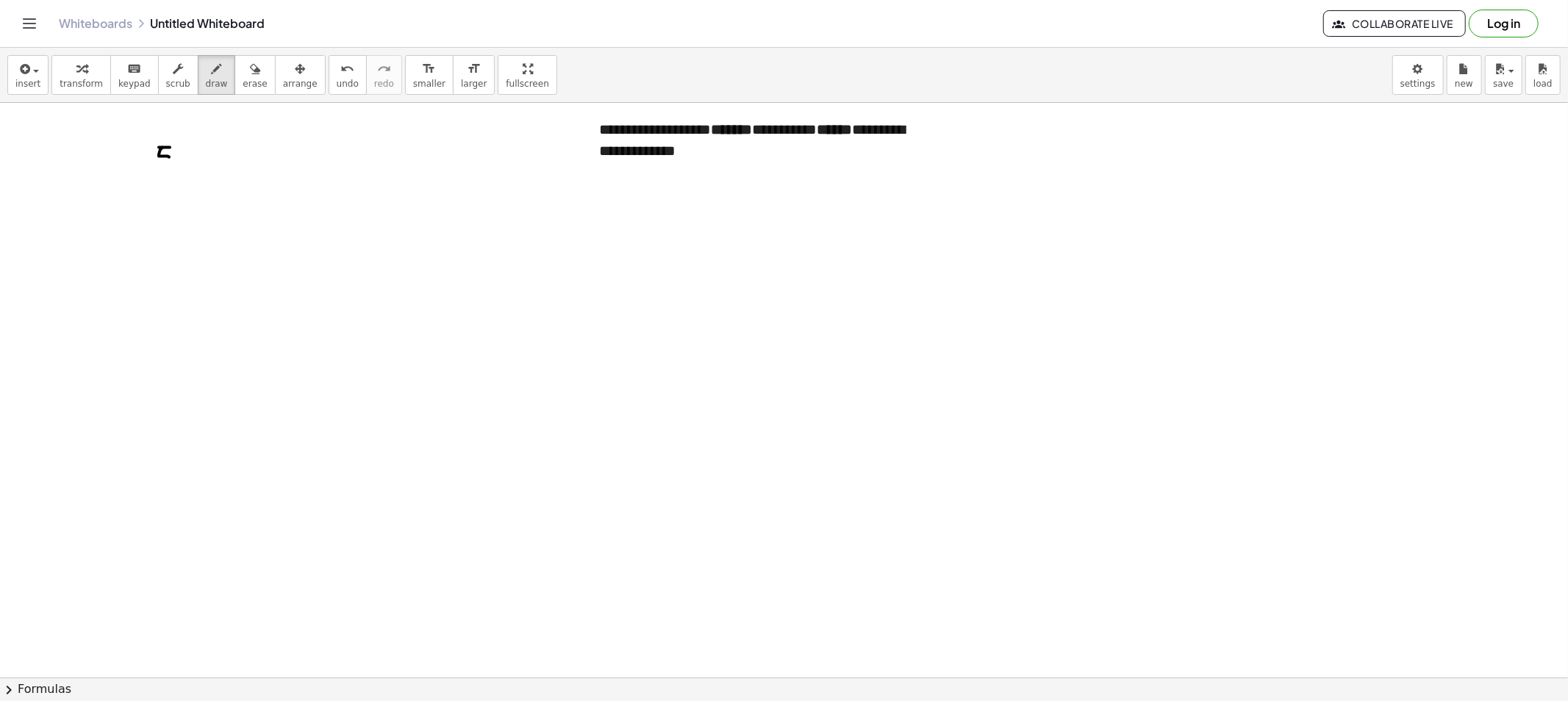
drag, startPoint x: 187, startPoint y: 157, endPoint x: 179, endPoint y: 164, distance: 10.6
drag, startPoint x: 213, startPoint y: 149, endPoint x: 213, endPoint y: 157, distance: 8.0
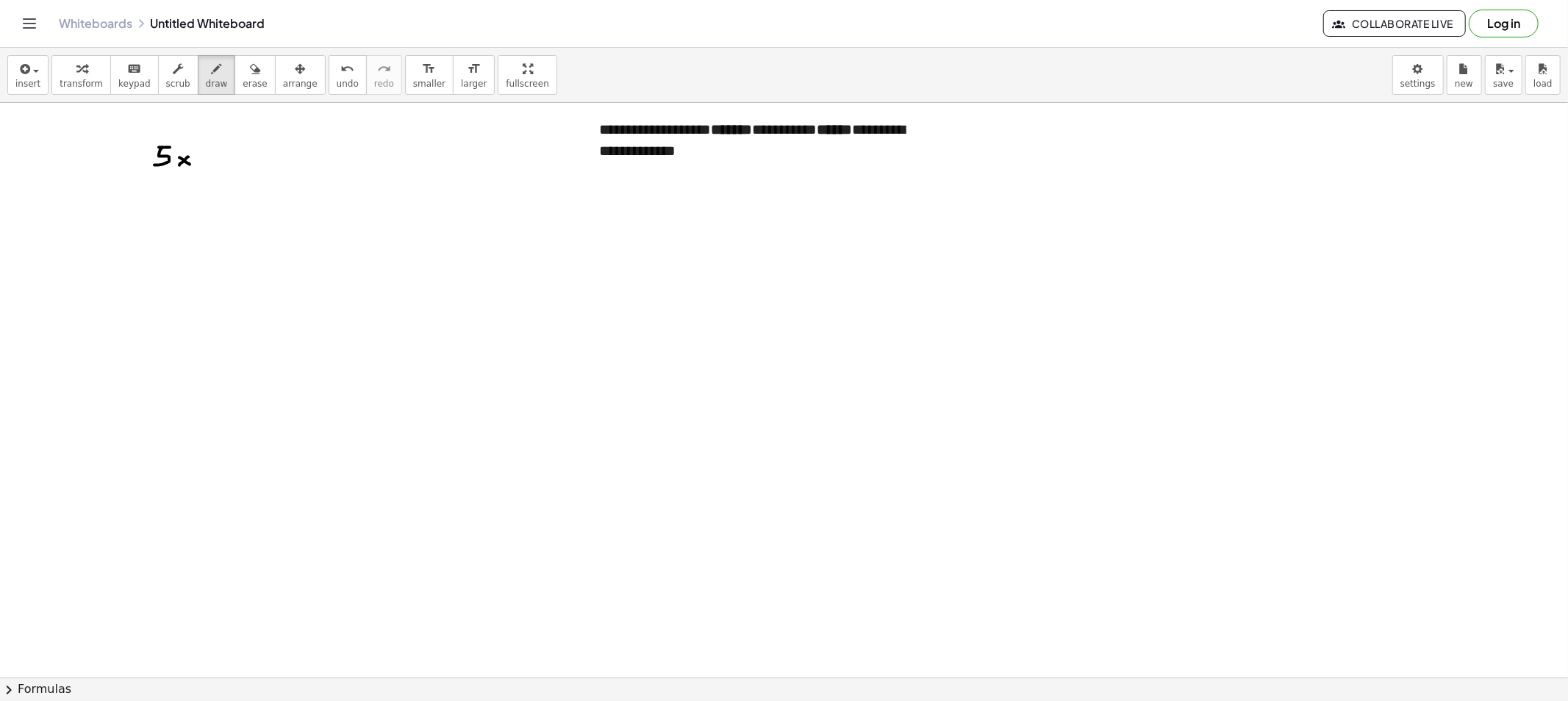
drag, startPoint x: 241, startPoint y: 153, endPoint x: 263, endPoint y: 158, distance: 22.6
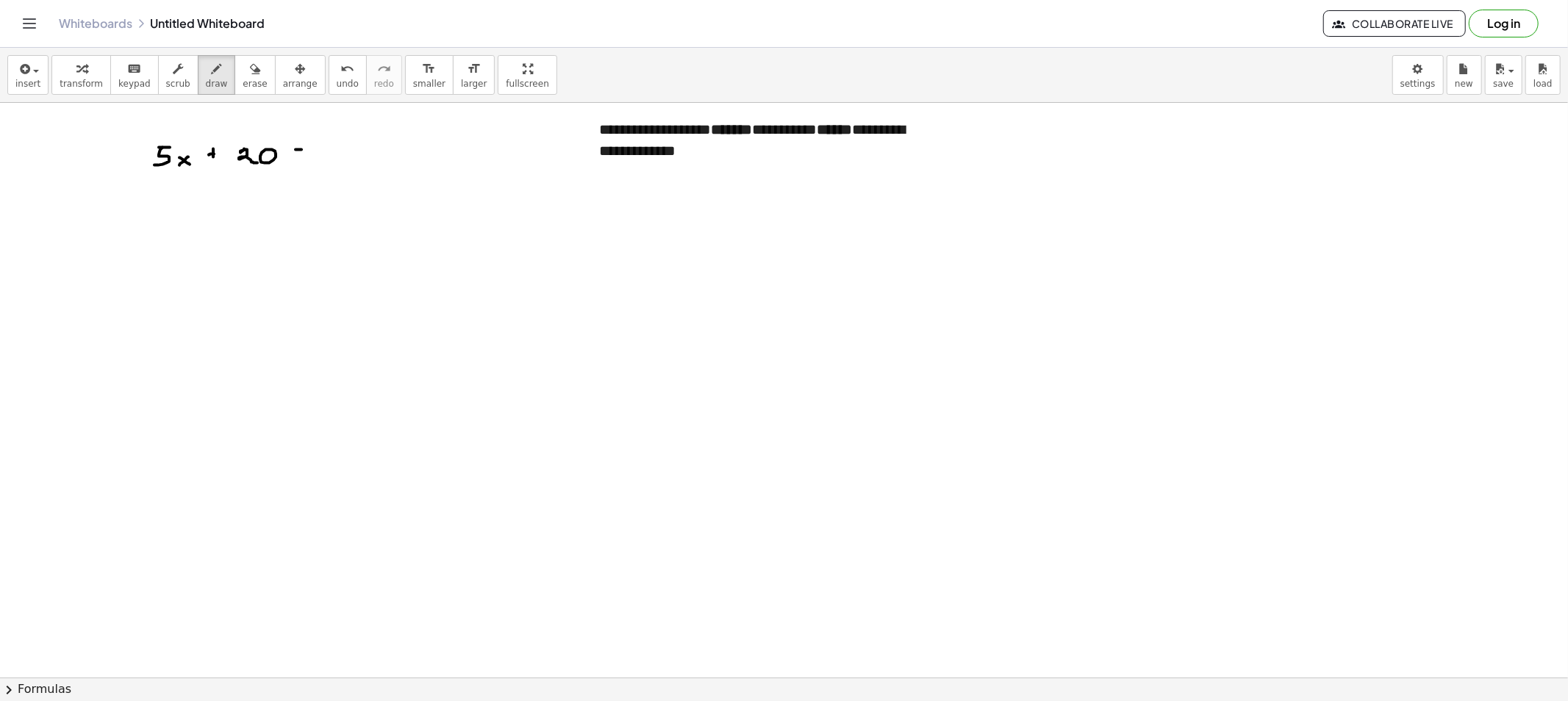
drag, startPoint x: 328, startPoint y: 146, endPoint x: 335, endPoint y: 155, distance: 11.4
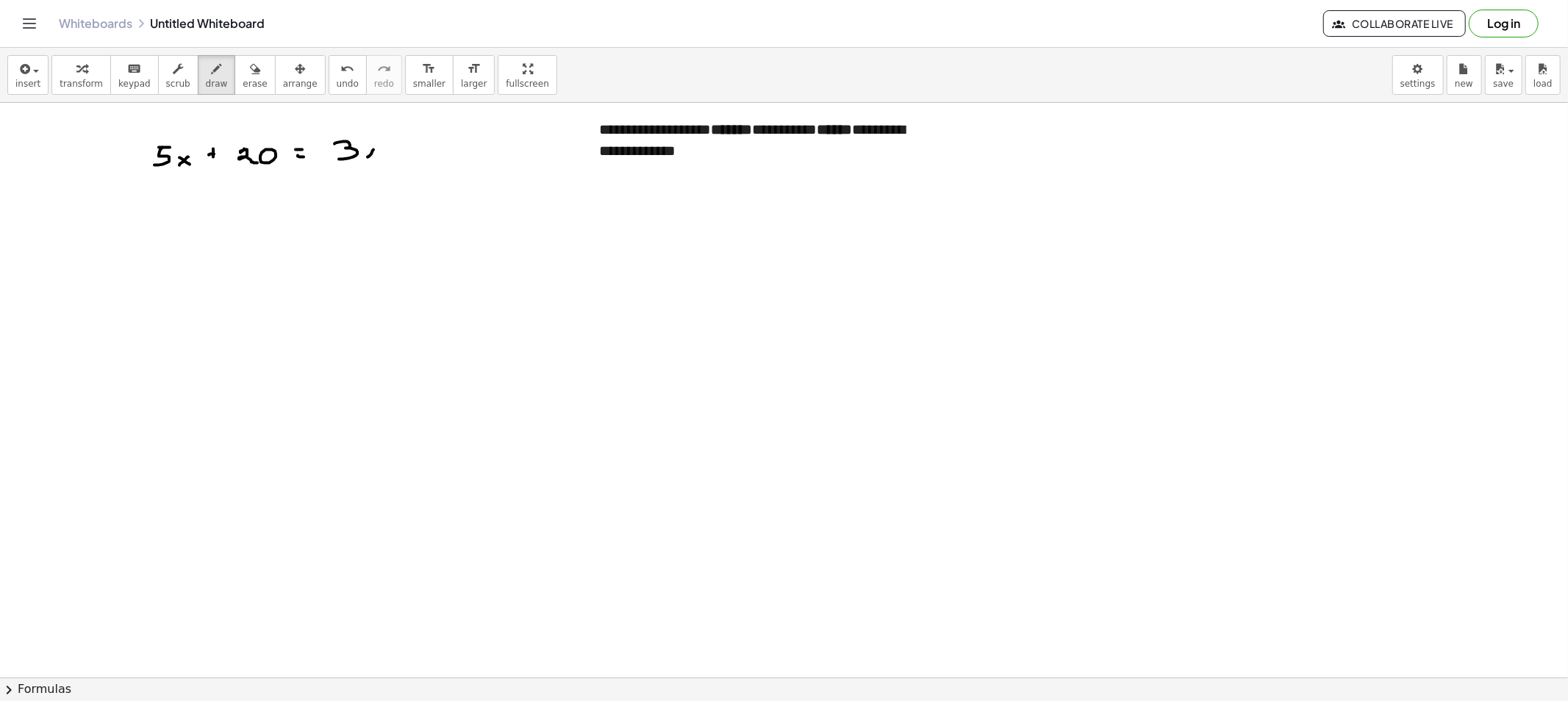
drag, startPoint x: 364, startPoint y: 150, endPoint x: 378, endPoint y: 159, distance: 16.6
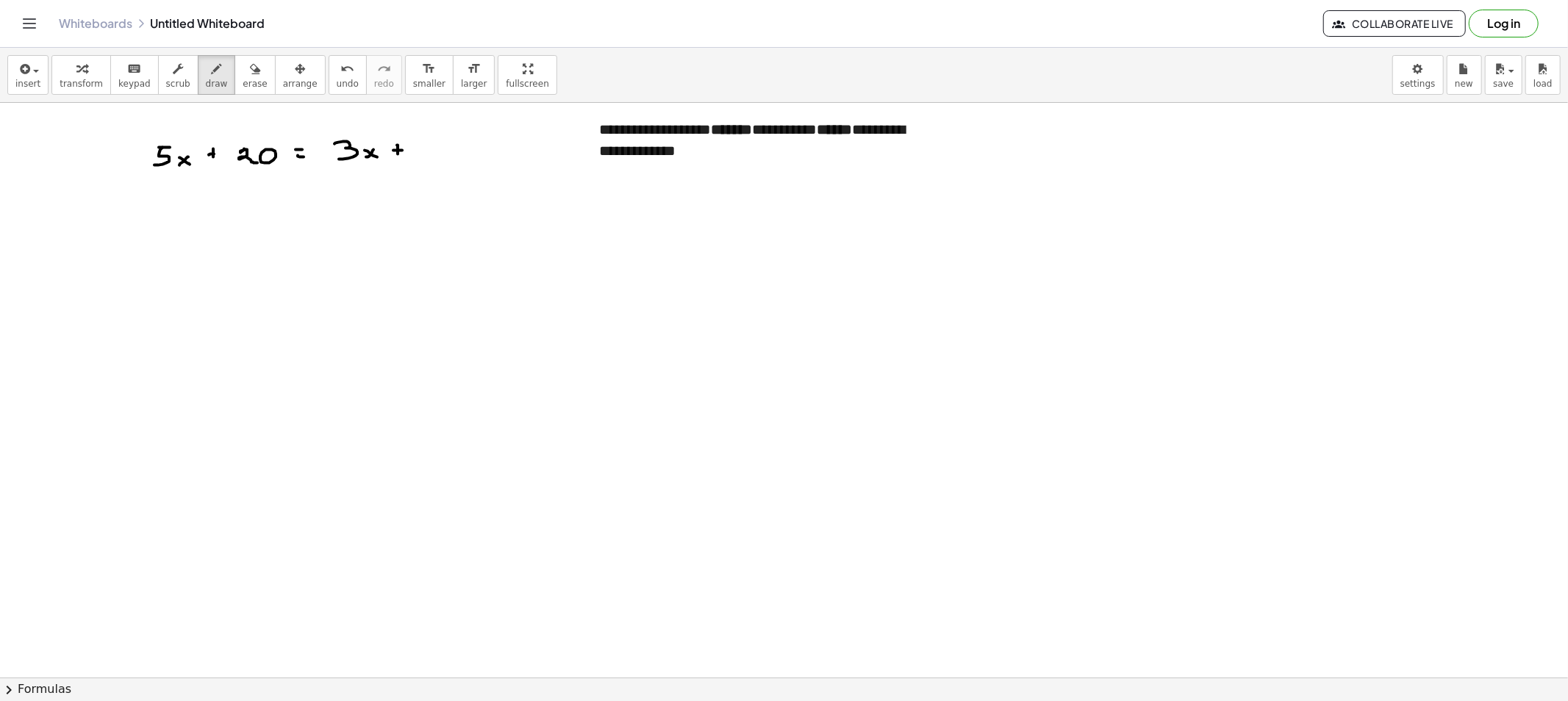
click at [207, 74] on div "button" at bounding box center [217, 68] width 22 height 18
drag, startPoint x: 208, startPoint y: 55, endPoint x: 203, endPoint y: 67, distance: 13.0
click at [208, 55] on button "draw" at bounding box center [216, 74] width 38 height 40
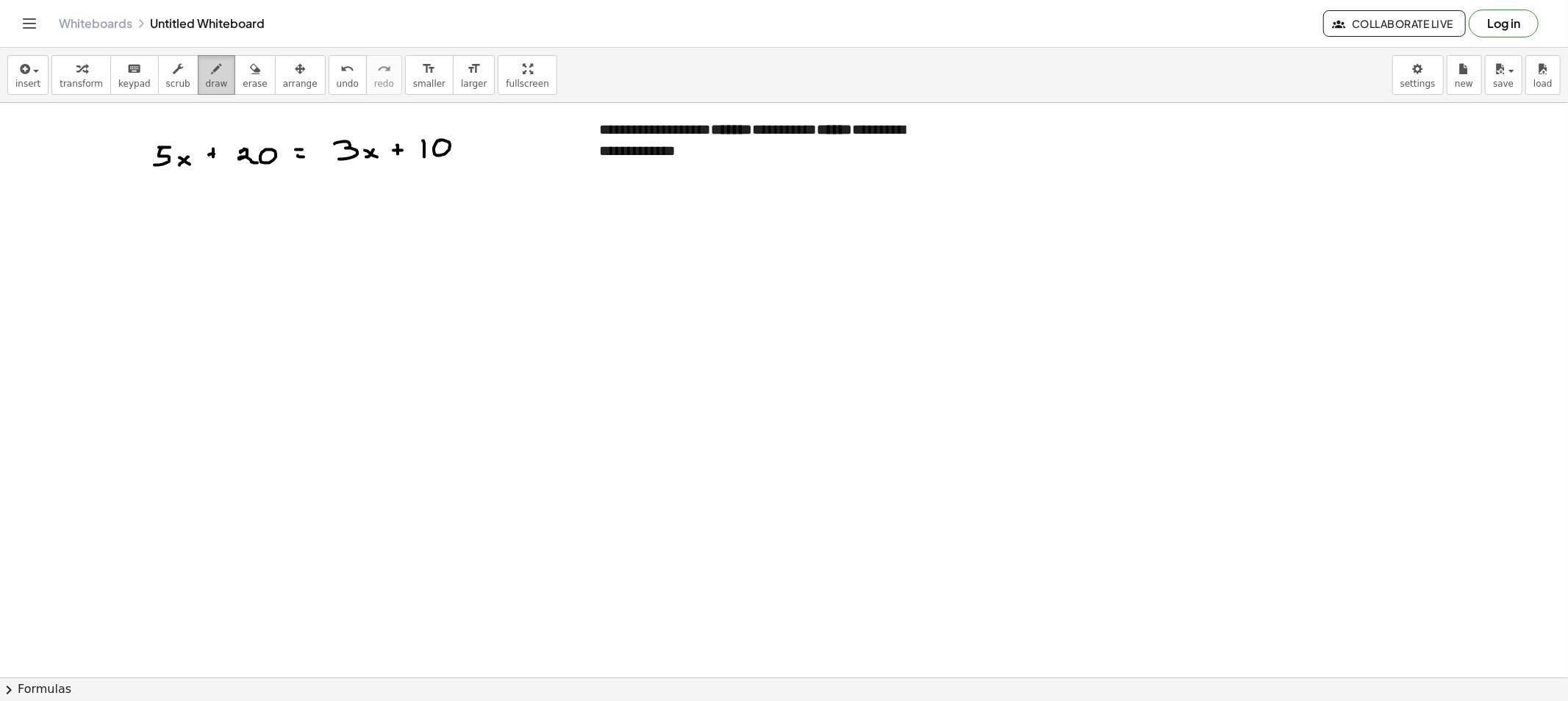
click at [212, 74] on icon "button" at bounding box center [216, 69] width 10 height 18
drag, startPoint x: 197, startPoint y: 76, endPoint x: 200, endPoint y: 84, distance: 8.5
click at [198, 79] on button "draw" at bounding box center [216, 74] width 38 height 40
drag, startPoint x: 174, startPoint y: 215, endPoint x: 186, endPoint y: 215, distance: 12.0
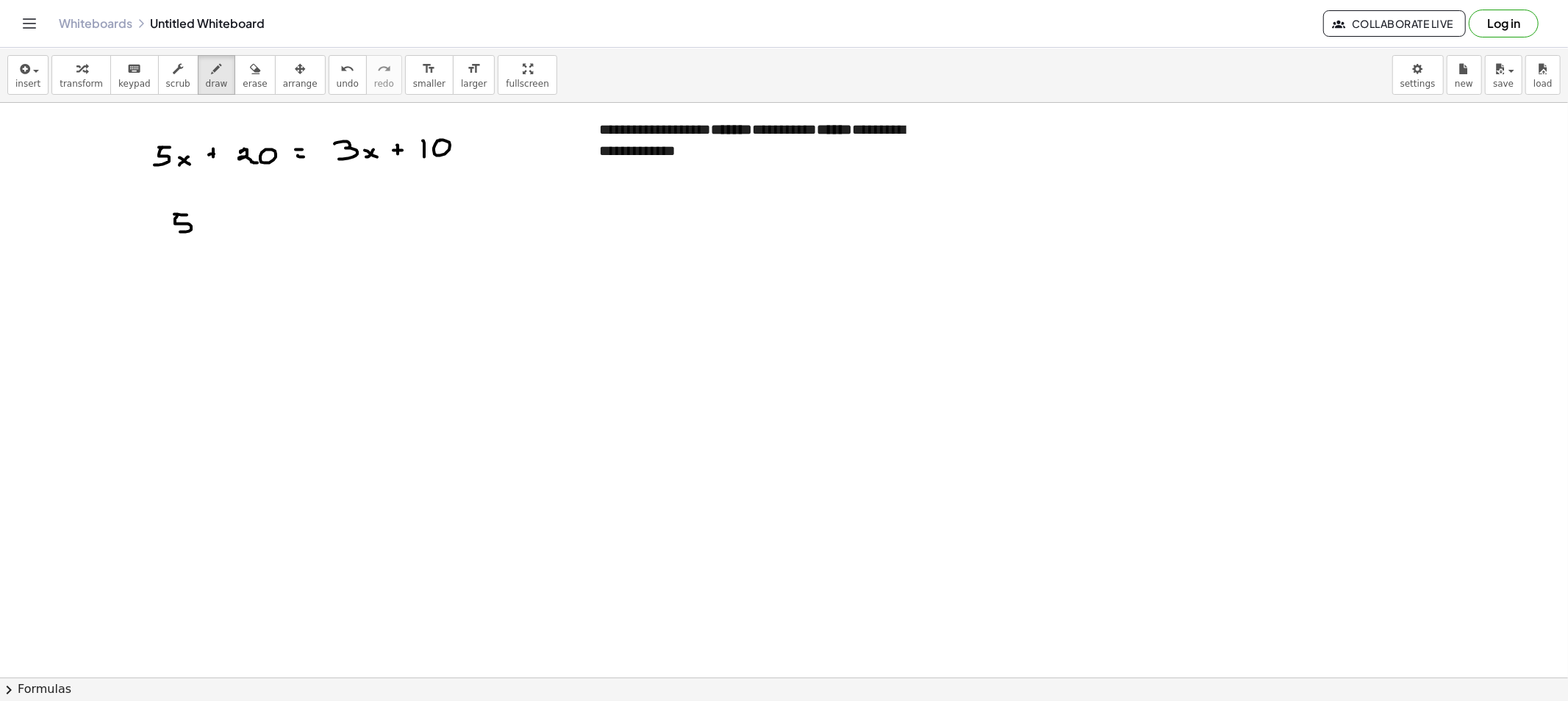
drag, startPoint x: 175, startPoint y: 222, endPoint x: 171, endPoint y: 232, distance: 10.8
drag, startPoint x: 212, startPoint y: 228, endPoint x: 200, endPoint y: 233, distance: 13.0
drag, startPoint x: 206, startPoint y: 231, endPoint x: 215, endPoint y: 236, distance: 10.3
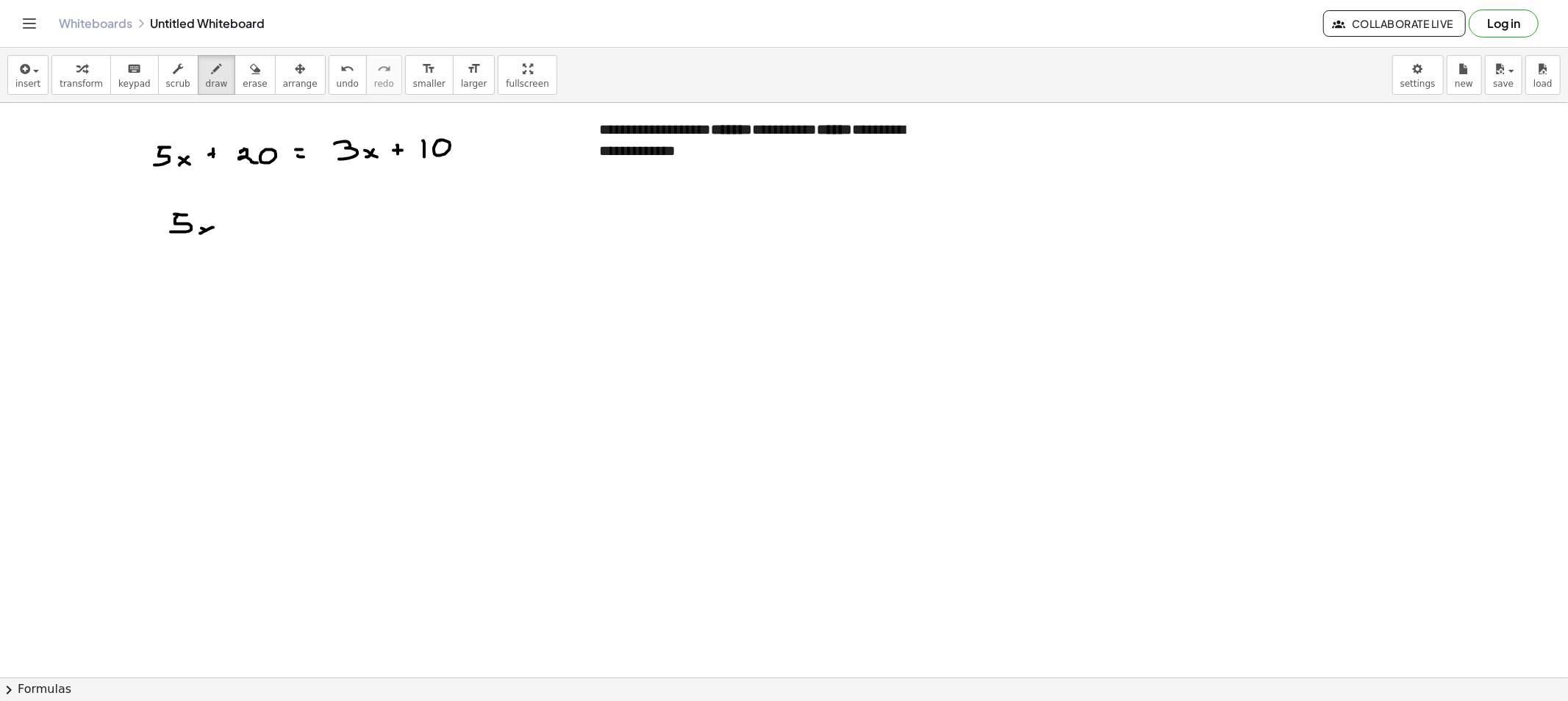
drag, startPoint x: 230, startPoint y: 226, endPoint x: 238, endPoint y: 226, distance: 8.0
drag, startPoint x: 268, startPoint y: 225, endPoint x: 259, endPoint y: 235, distance: 13.5
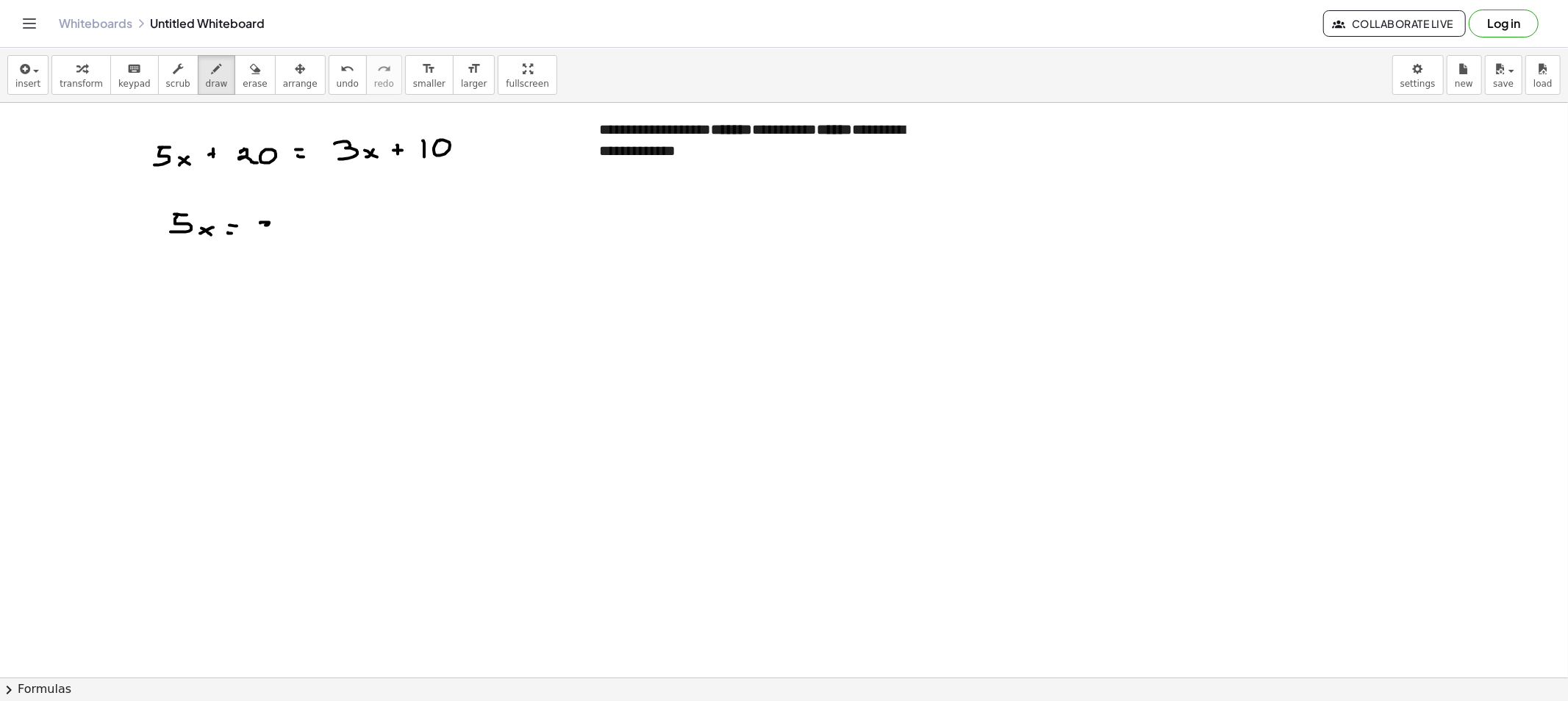
drag, startPoint x: 287, startPoint y: 229, endPoint x: 298, endPoint y: 241, distance: 16.3
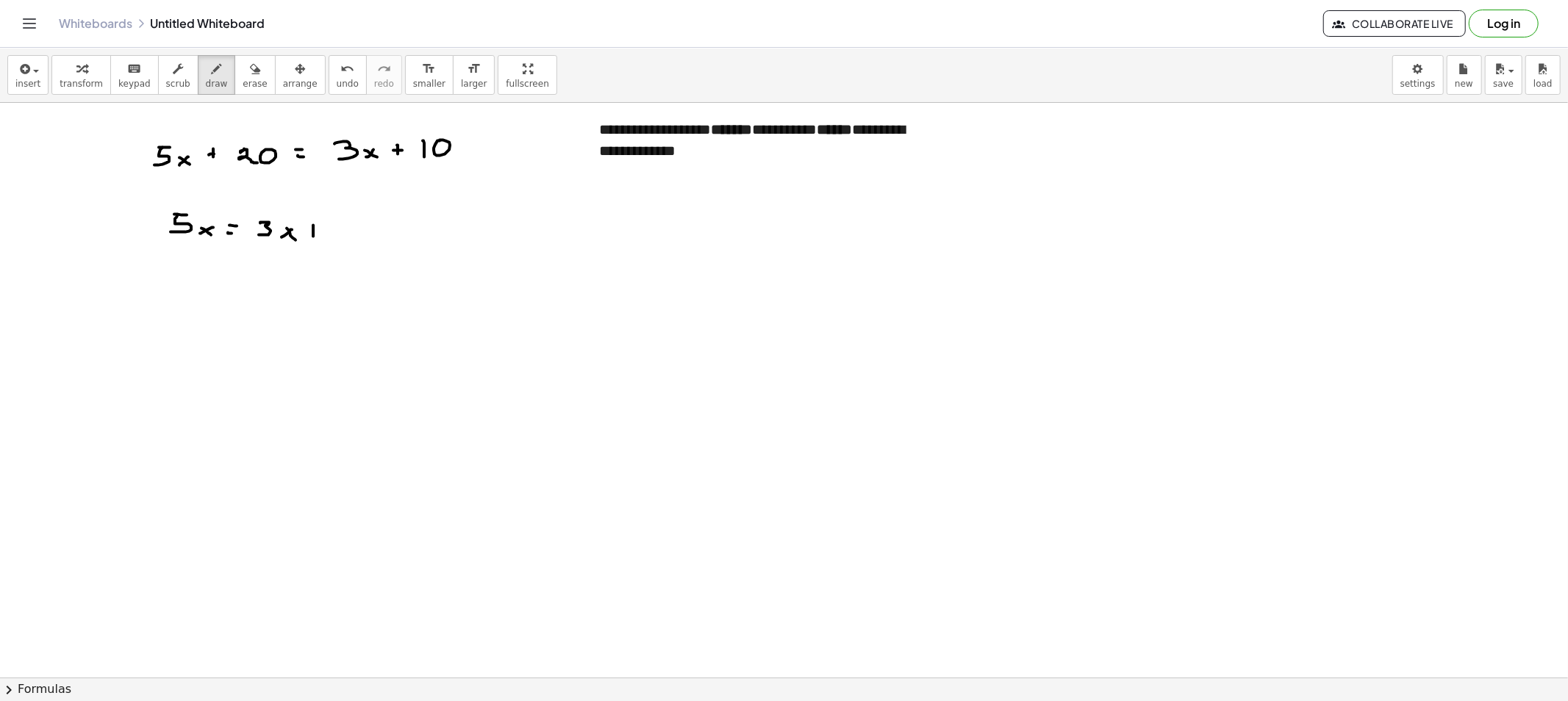
drag, startPoint x: 313, startPoint y: 231, endPoint x: 322, endPoint y: 230, distance: 9.1
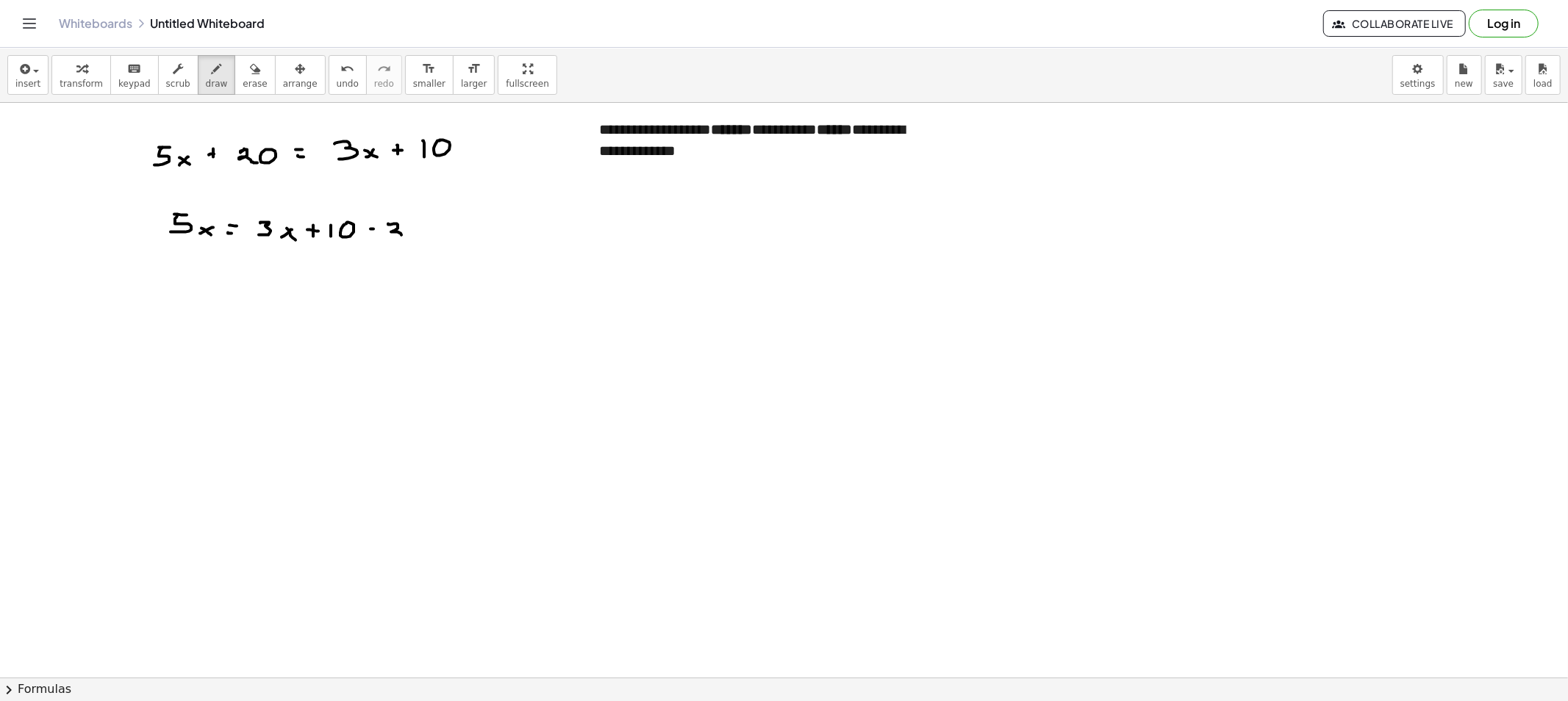
drag, startPoint x: 388, startPoint y: 224, endPoint x: 401, endPoint y: 235, distance: 17.0
drag, startPoint x: 422, startPoint y: 222, endPoint x: 417, endPoint y: 229, distance: 8.6
drag, startPoint x: 172, startPoint y: 267, endPoint x: 180, endPoint y: 268, distance: 8.1
drag, startPoint x: 179, startPoint y: 268, endPoint x: 192, endPoint y: 280, distance: 17.7
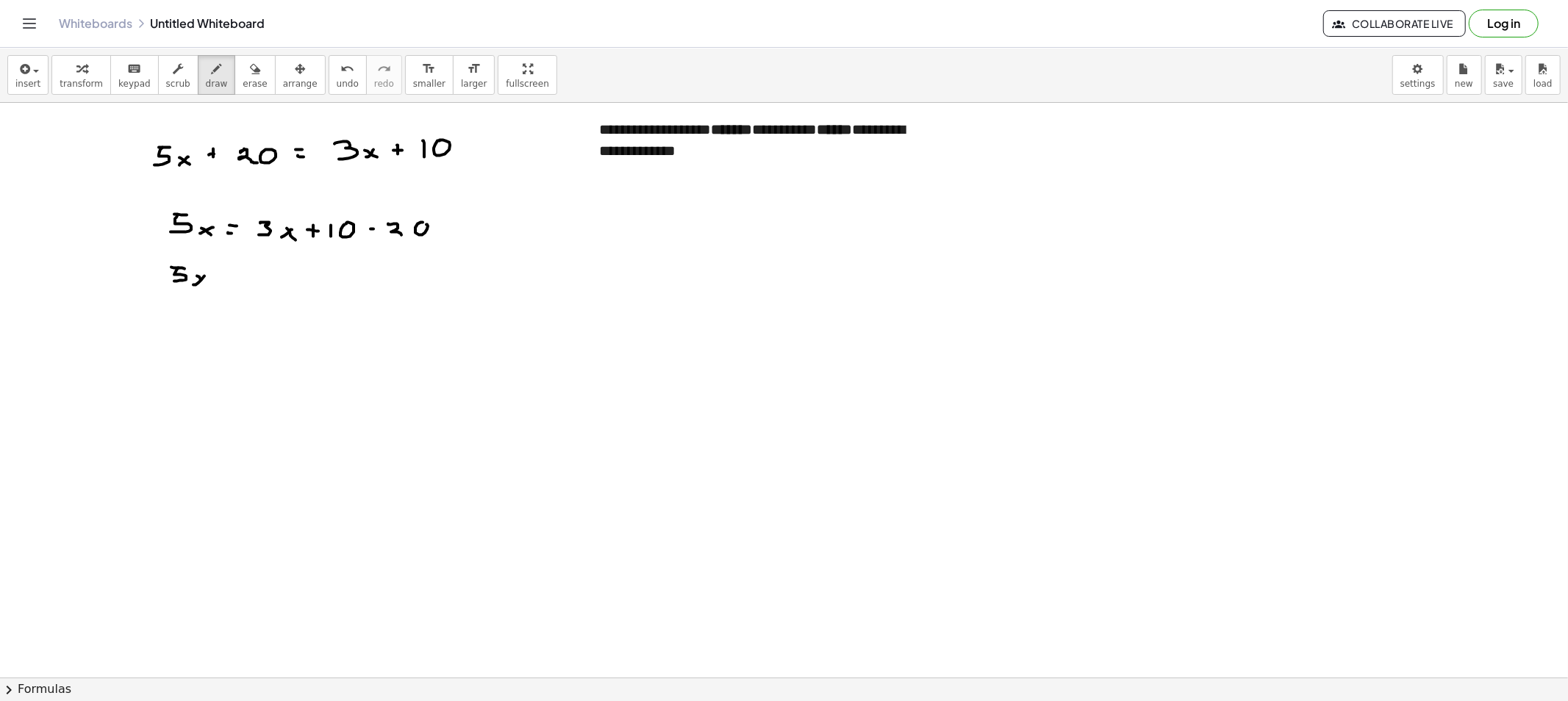
drag, startPoint x: 199, startPoint y: 277, endPoint x: 215, endPoint y: 281, distance: 16.5
drag, startPoint x: 219, startPoint y: 281, endPoint x: 228, endPoint y: 282, distance: 9.1
drag, startPoint x: 241, startPoint y: 273, endPoint x: 252, endPoint y: 285, distance: 16.3
drag, startPoint x: 266, startPoint y: 280, endPoint x: 276, endPoint y: 289, distance: 13.5
drag, startPoint x: 310, startPoint y: 279, endPoint x: 310, endPoint y: 290, distance: 11.0
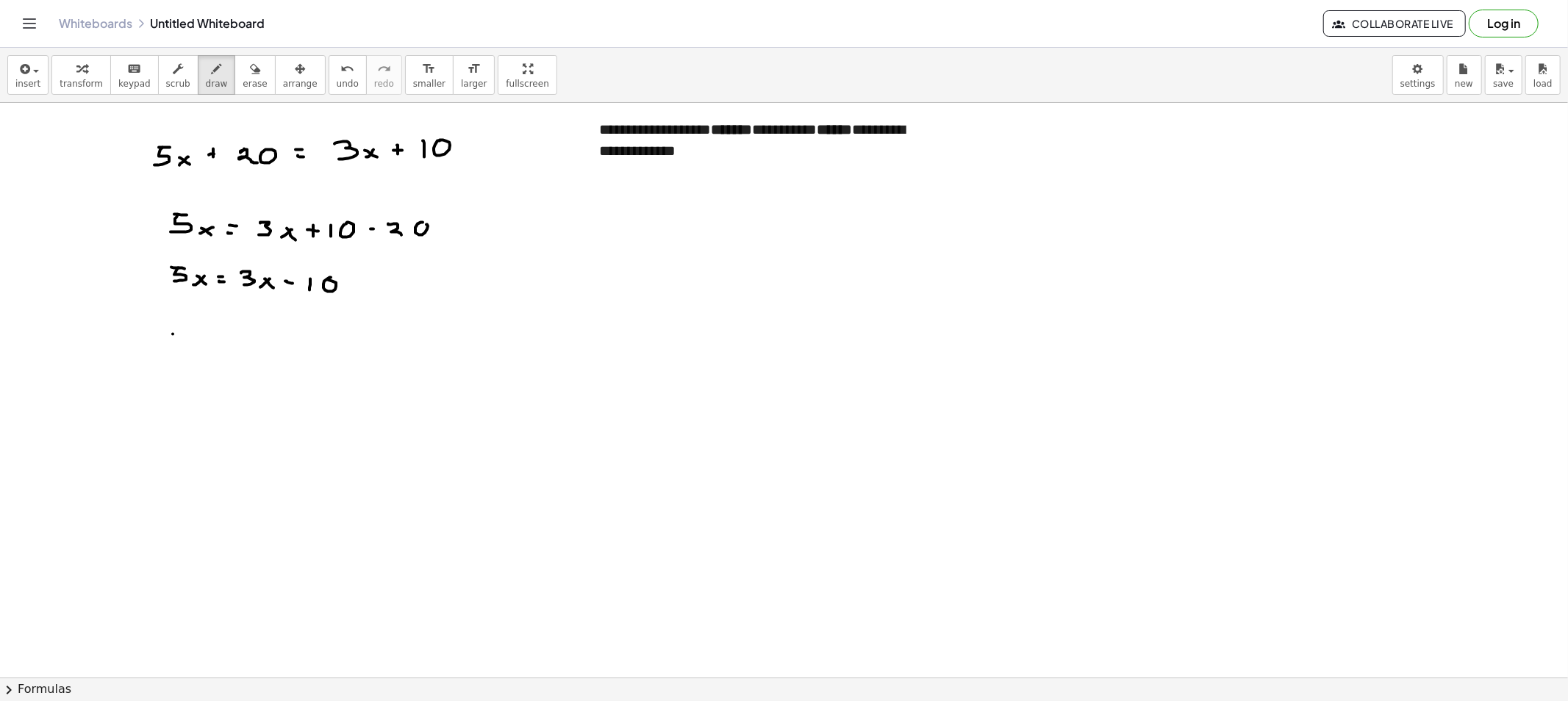
drag, startPoint x: 172, startPoint y: 334, endPoint x: 183, endPoint y: 334, distance: 11.0
drag, startPoint x: 174, startPoint y: 335, endPoint x: 179, endPoint y: 347, distance: 13.0
drag, startPoint x: 193, startPoint y: 340, endPoint x: 202, endPoint y: 349, distance: 12.7
drag, startPoint x: 248, startPoint y: 316, endPoint x: 257, endPoint y: 311, distance: 10.3
drag, startPoint x: 213, startPoint y: 343, endPoint x: 223, endPoint y: 344, distance: 10.0
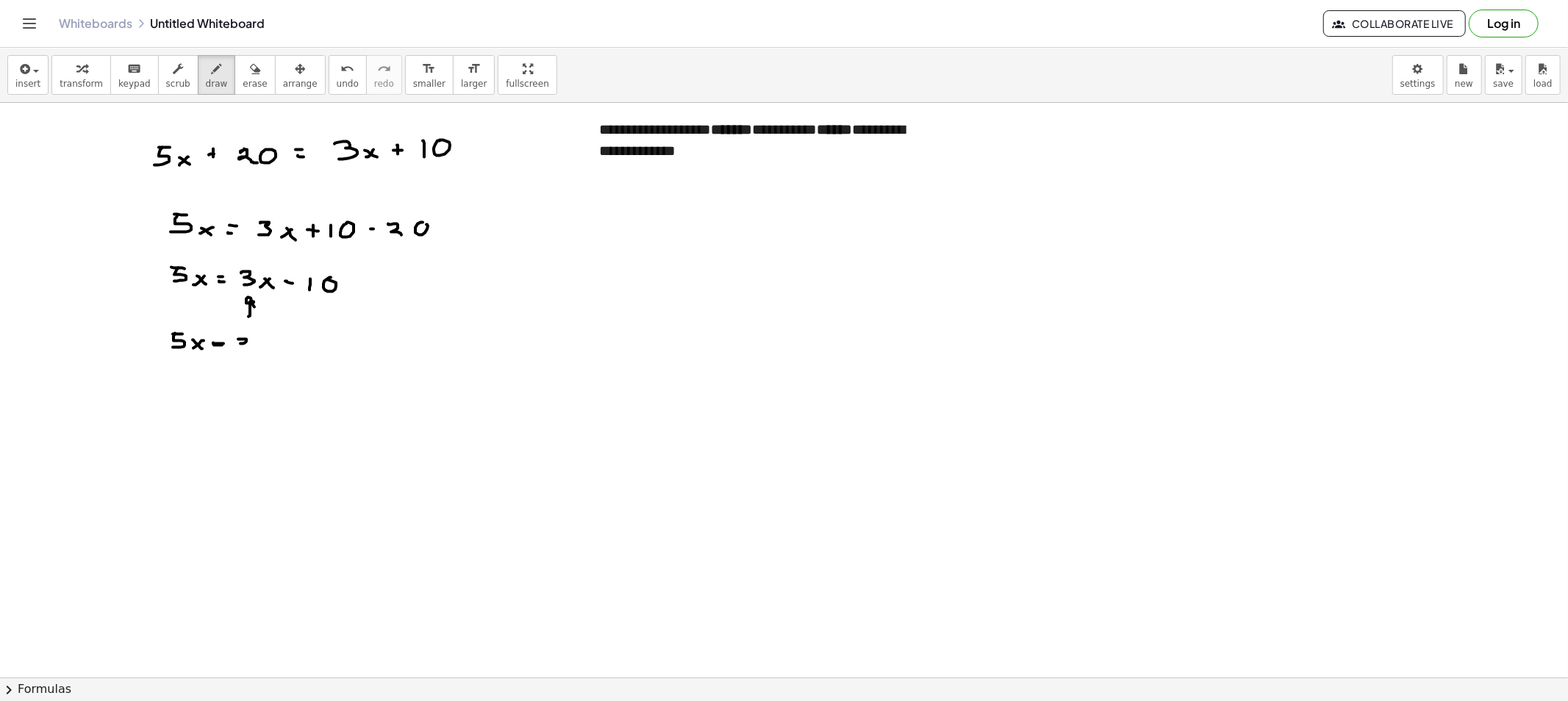
drag, startPoint x: 238, startPoint y: 339, endPoint x: 246, endPoint y: 352, distance: 15.3
drag, startPoint x: 259, startPoint y: 347, endPoint x: 266, endPoint y: 356, distance: 11.4
drag, startPoint x: 294, startPoint y: 349, endPoint x: 304, endPoint y: 349, distance: 10.0
drag, startPoint x: 312, startPoint y: 344, endPoint x: 325, endPoint y: 349, distance: 13.9
drag, startPoint x: 322, startPoint y: 349, endPoint x: 339, endPoint y: 347, distance: 17.1
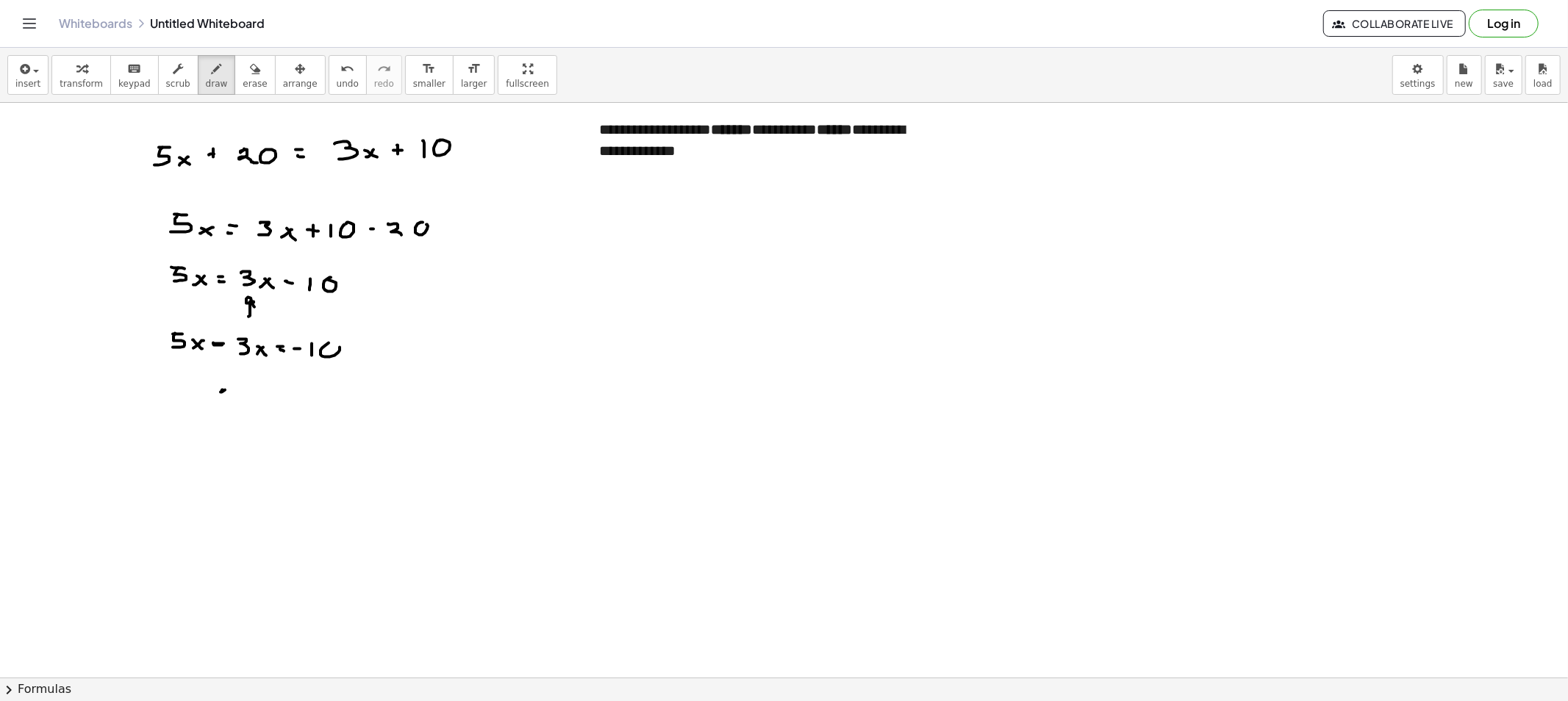
drag, startPoint x: 223, startPoint y: 390, endPoint x: 221, endPoint y: 399, distance: 9.2
drag, startPoint x: 231, startPoint y: 407, endPoint x: 261, endPoint y: 397, distance: 31.6
drag, startPoint x: 261, startPoint y: 397, endPoint x: 244, endPoint y: 403, distance: 18.0
drag, startPoint x: 252, startPoint y: 399, endPoint x: 262, endPoint y: 408, distance: 13.5
drag, startPoint x: 280, startPoint y: 405, endPoint x: 291, endPoint y: 405, distance: 11.0
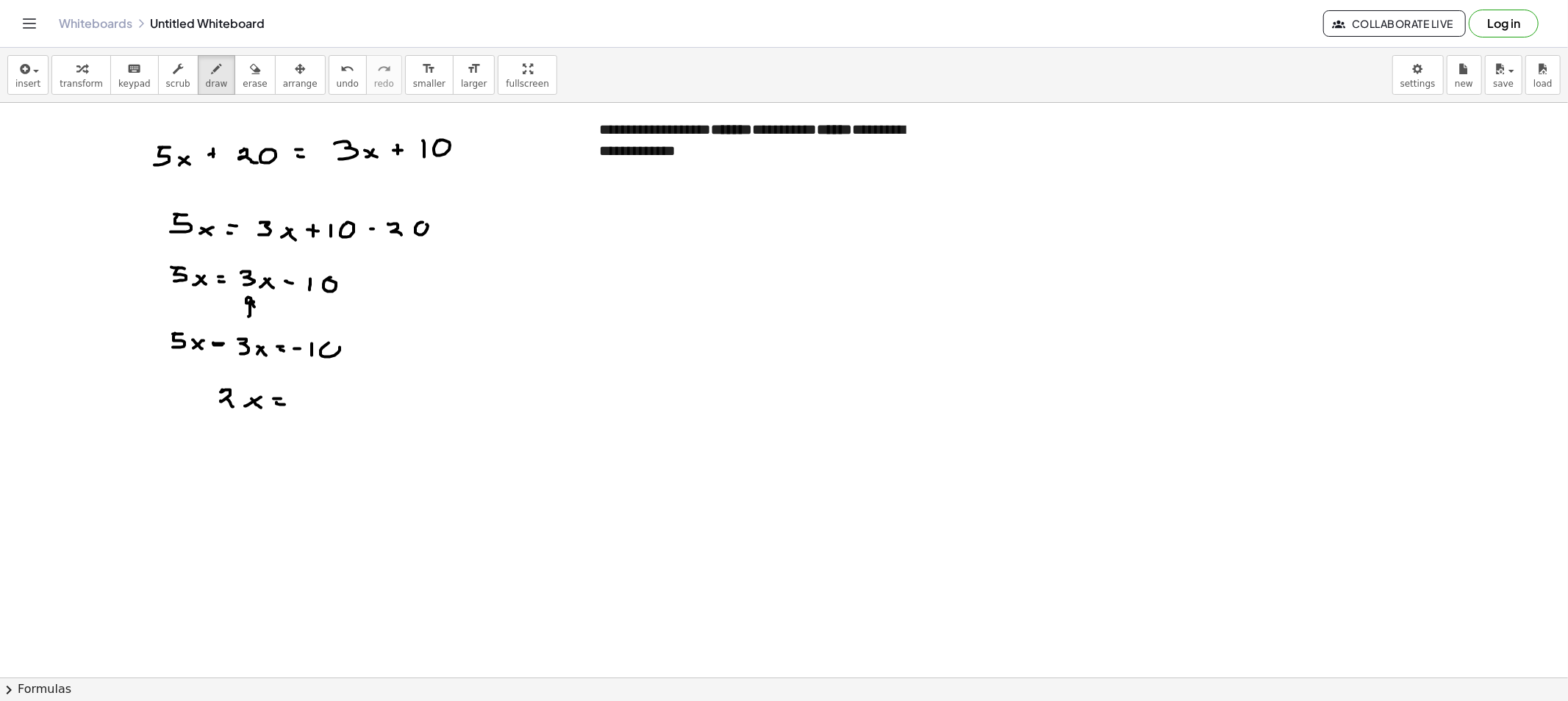
drag, startPoint x: 295, startPoint y: 402, endPoint x: 311, endPoint y: 402, distance: 16.0
drag, startPoint x: 320, startPoint y: 395, endPoint x: 339, endPoint y: 399, distance: 19.4
drag, startPoint x: 331, startPoint y: 405, endPoint x: 339, endPoint y: 398, distance: 10.6
drag, startPoint x: 248, startPoint y: 453, endPoint x: 235, endPoint y: 453, distance: 13.0
drag, startPoint x: 237, startPoint y: 454, endPoint x: 248, endPoint y: 464, distance: 14.9
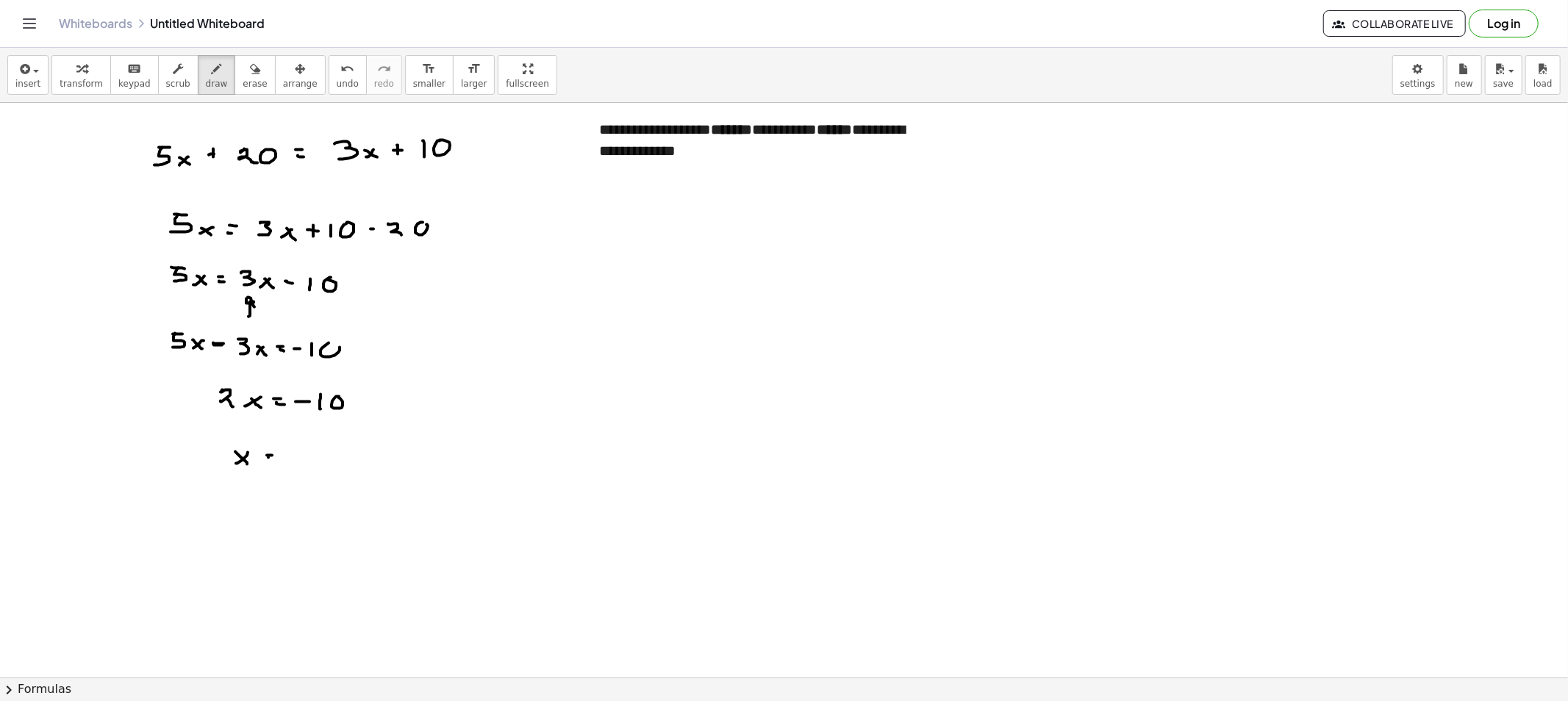
drag, startPoint x: 268, startPoint y: 457, endPoint x: 277, endPoint y: 460, distance: 9.5
drag, startPoint x: 294, startPoint y: 457, endPoint x: 303, endPoint y: 457, distance: 9.0
drag, startPoint x: 326, startPoint y: 452, endPoint x: 343, endPoint y: 450, distance: 17.1
drag, startPoint x: 324, startPoint y: 451, endPoint x: 324, endPoint y: 468, distance: 17.0
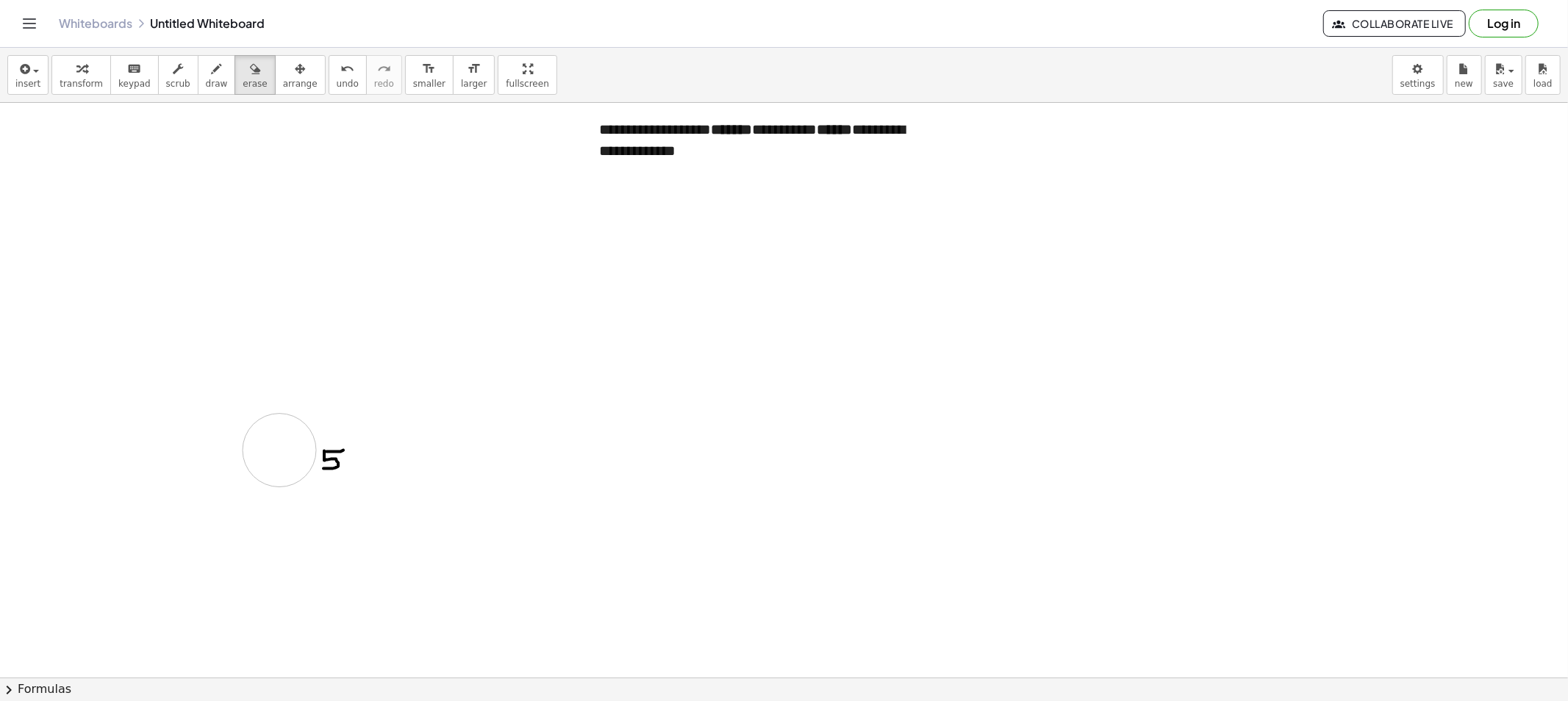
drag, startPoint x: 150, startPoint y: 154, endPoint x: 416, endPoint y: 436, distance: 387.7
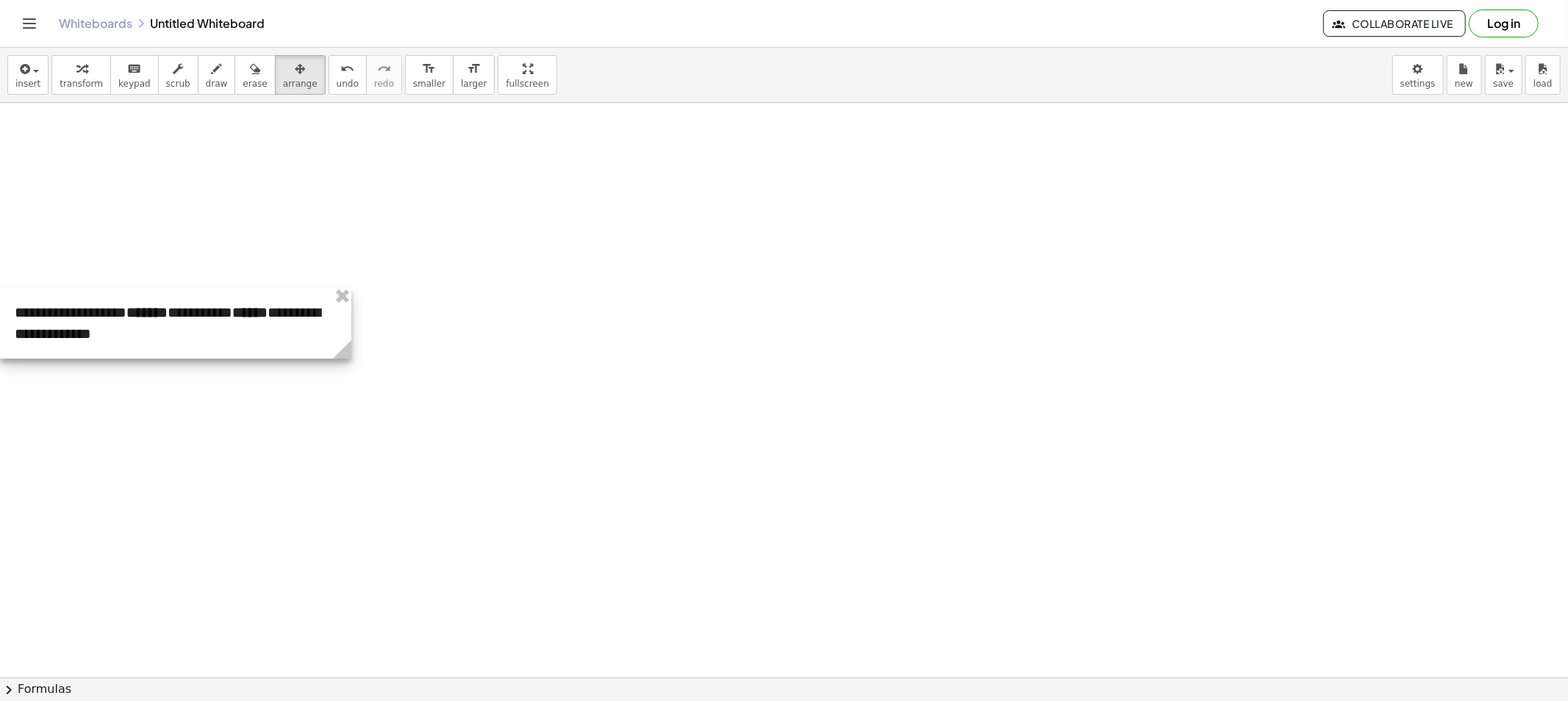
drag, startPoint x: 632, startPoint y: 163, endPoint x: 24, endPoint y: 320, distance: 627.9
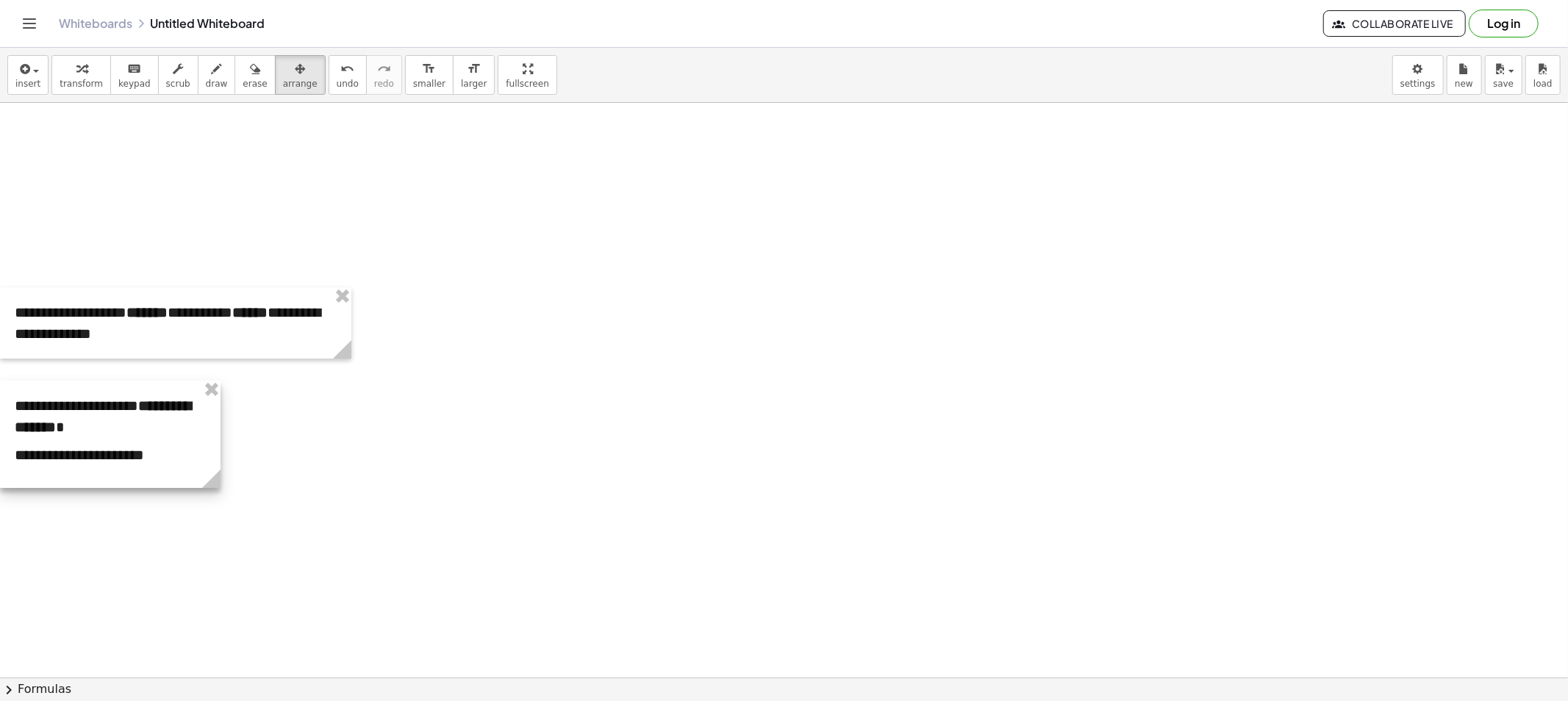
drag, startPoint x: 257, startPoint y: 206, endPoint x: 81, endPoint y: 426, distance: 281.7
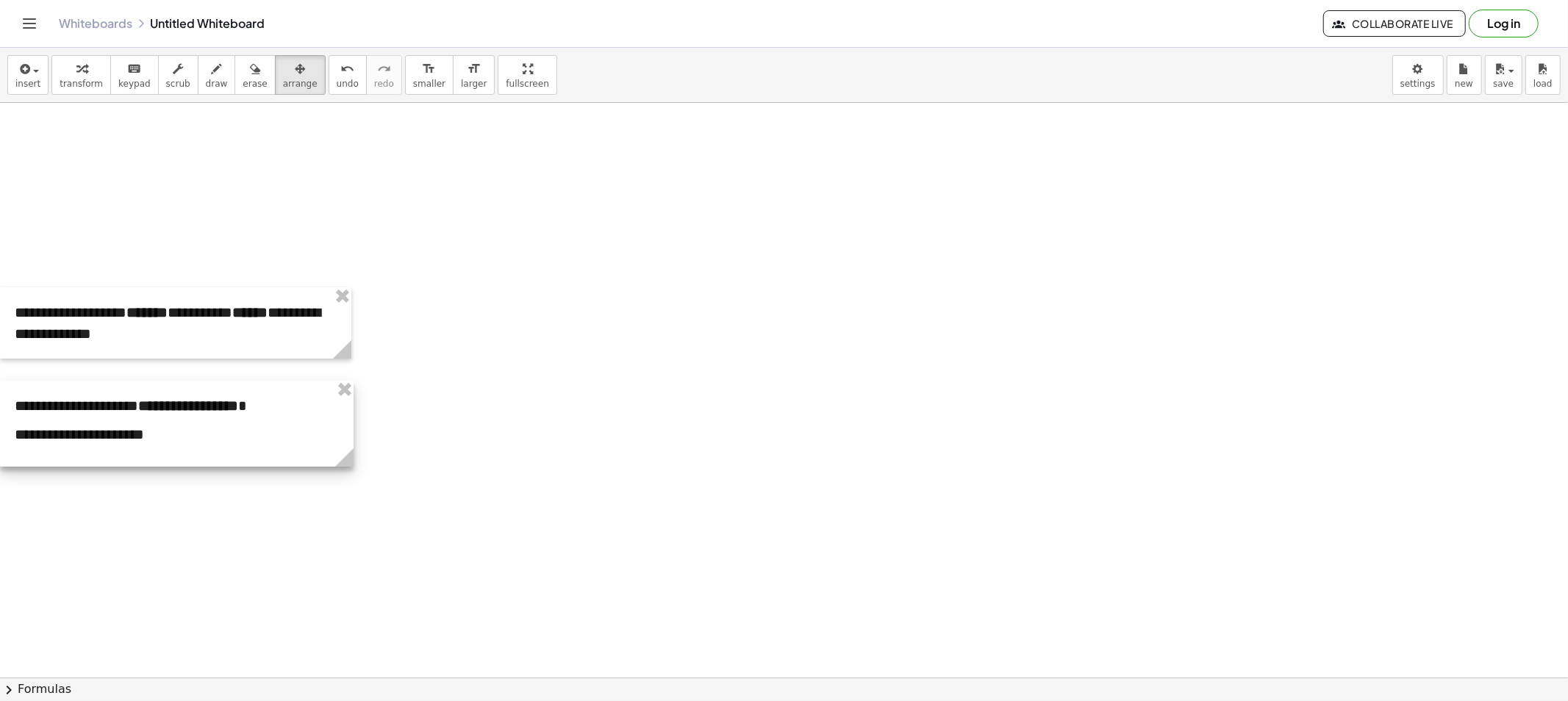
drag, startPoint x: 210, startPoint y: 478, endPoint x: 341, endPoint y: 467, distance: 131.5
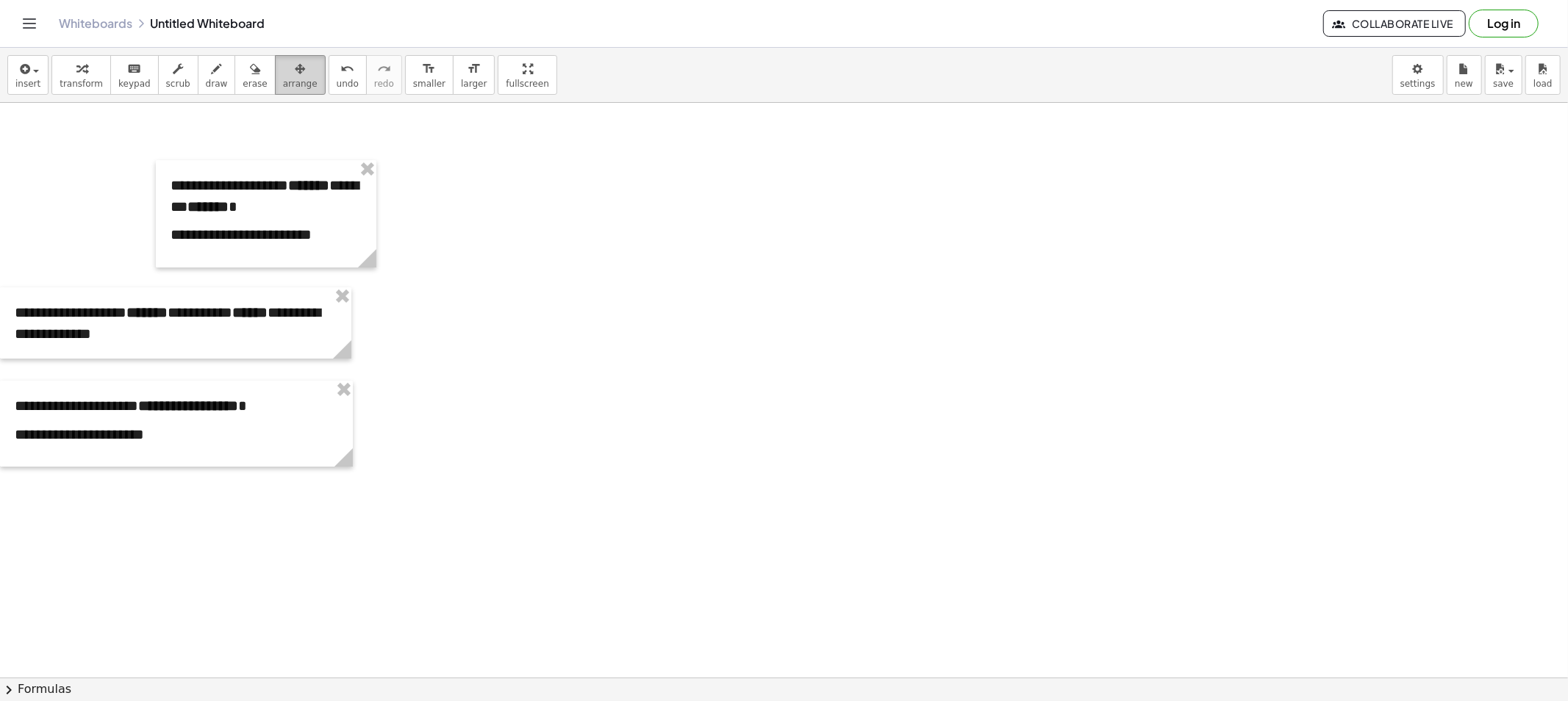
drag, startPoint x: 269, startPoint y: 70, endPoint x: 266, endPoint y: 78, distance: 8.5
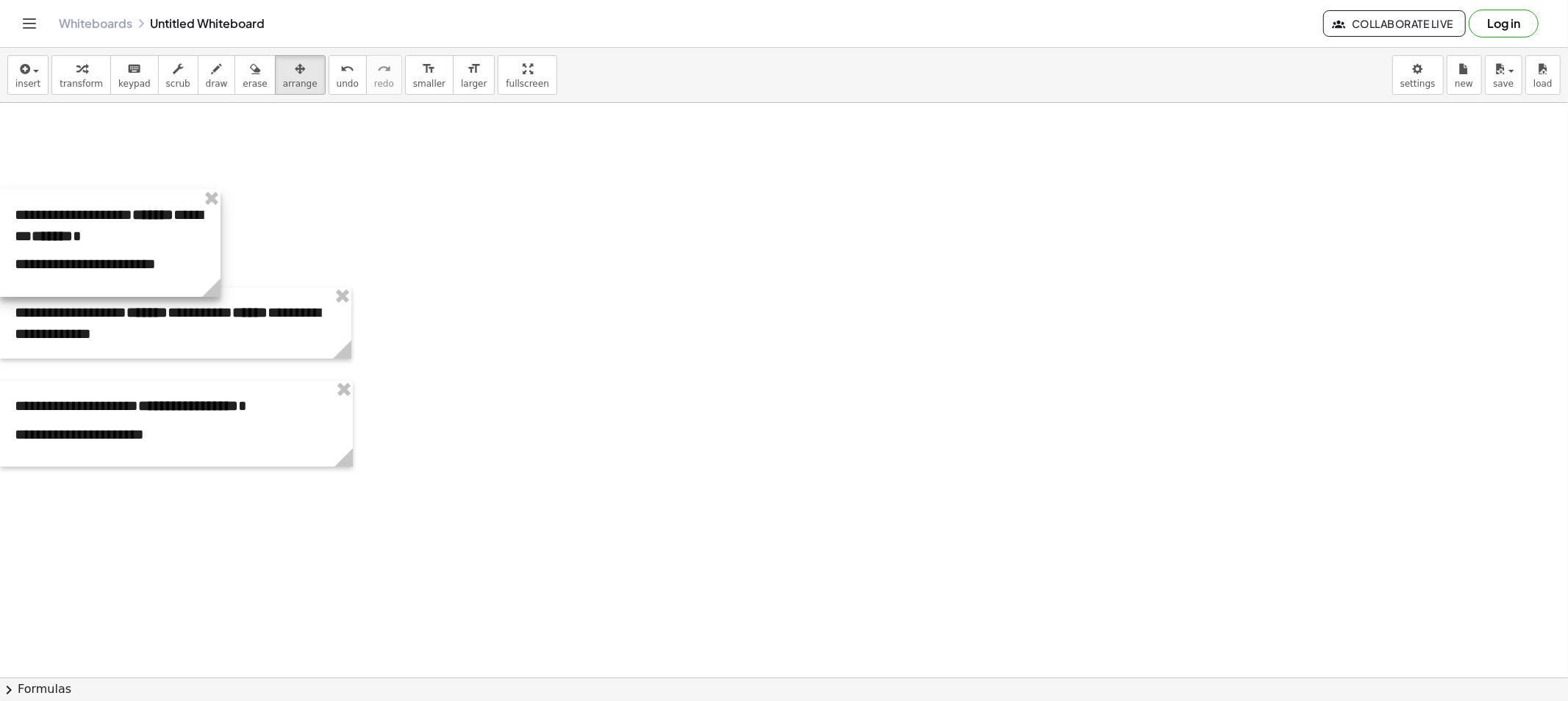
drag, startPoint x: 253, startPoint y: 162, endPoint x: 94, endPoint y: 192, distance: 161.8
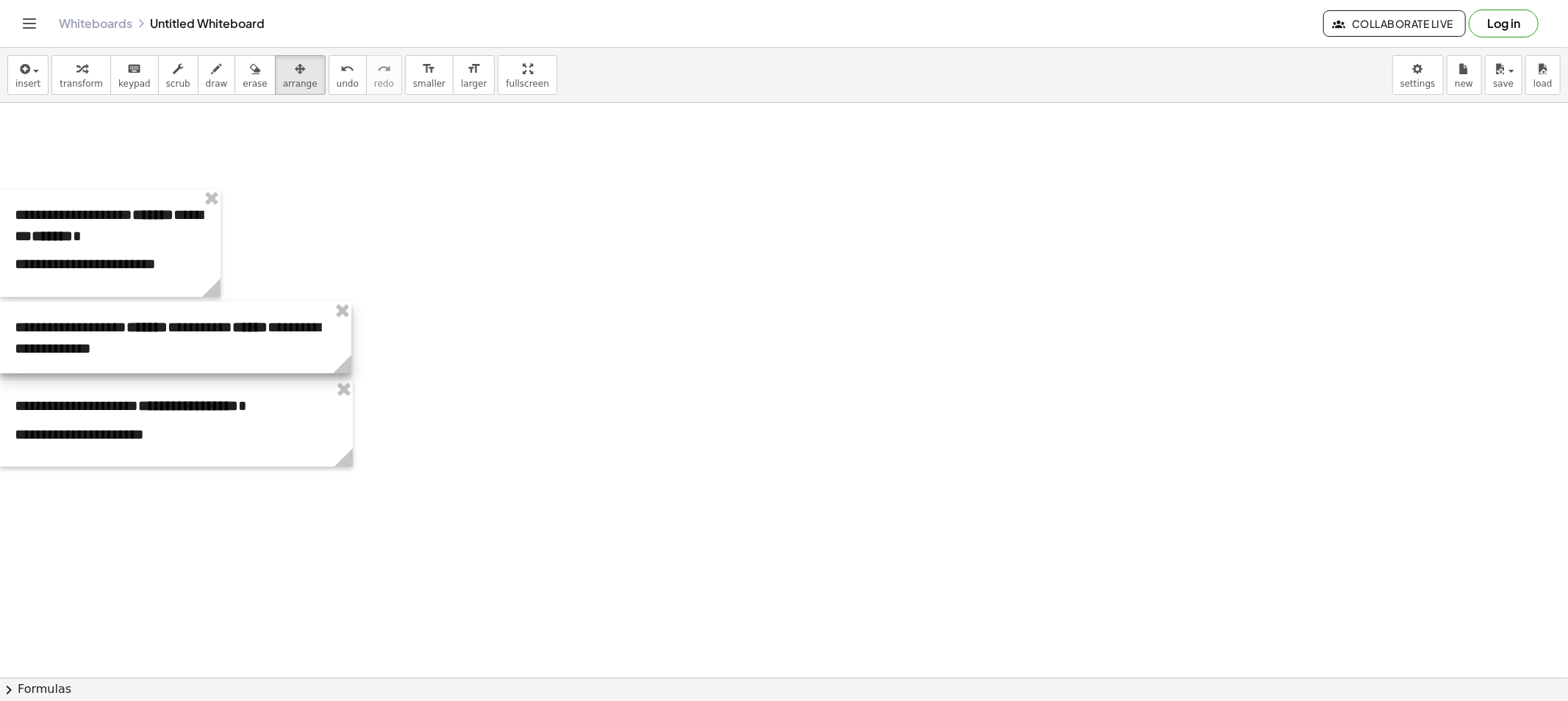
drag, startPoint x: 224, startPoint y: 295, endPoint x: 214, endPoint y: 300, distance: 11.2
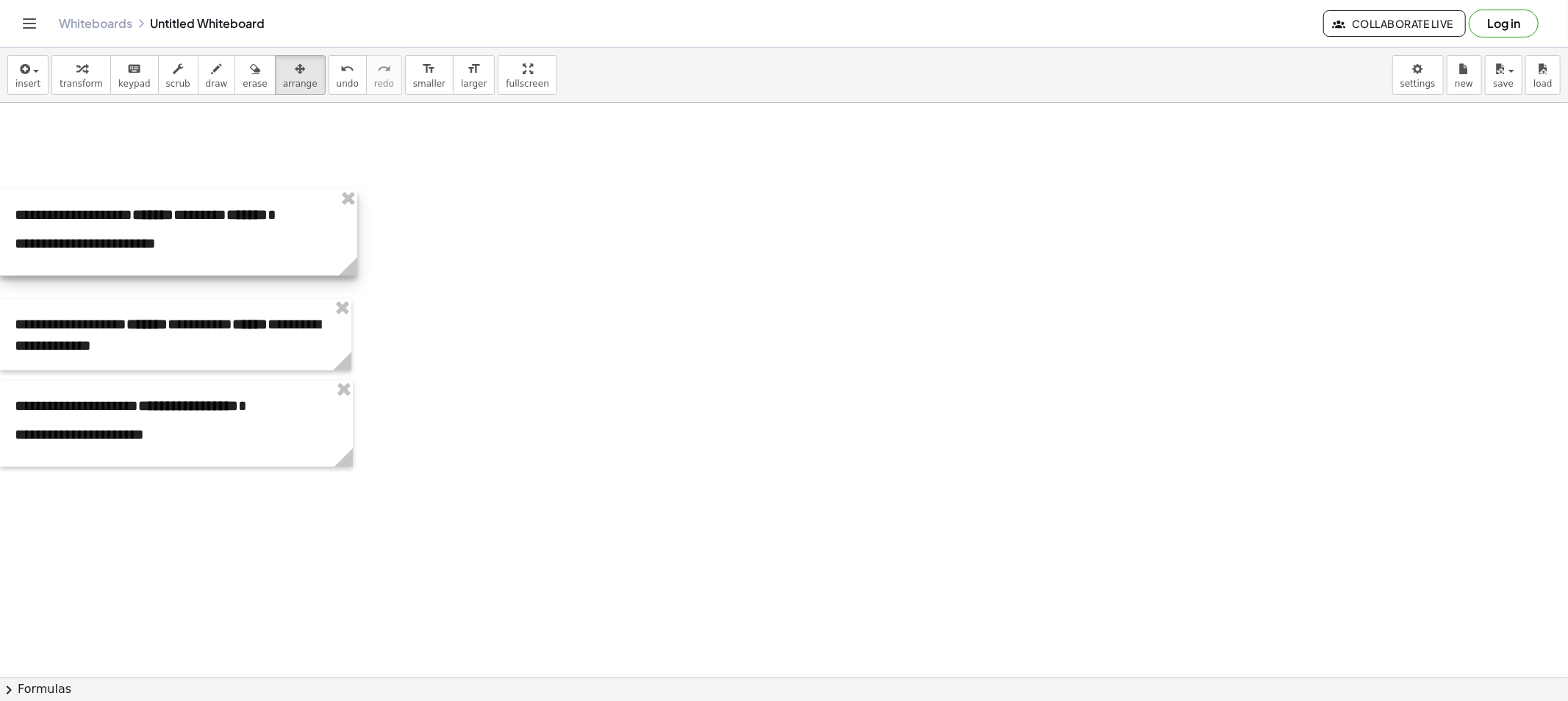
drag, startPoint x: 217, startPoint y: 287, endPoint x: 353, endPoint y: 279, distance: 136.2
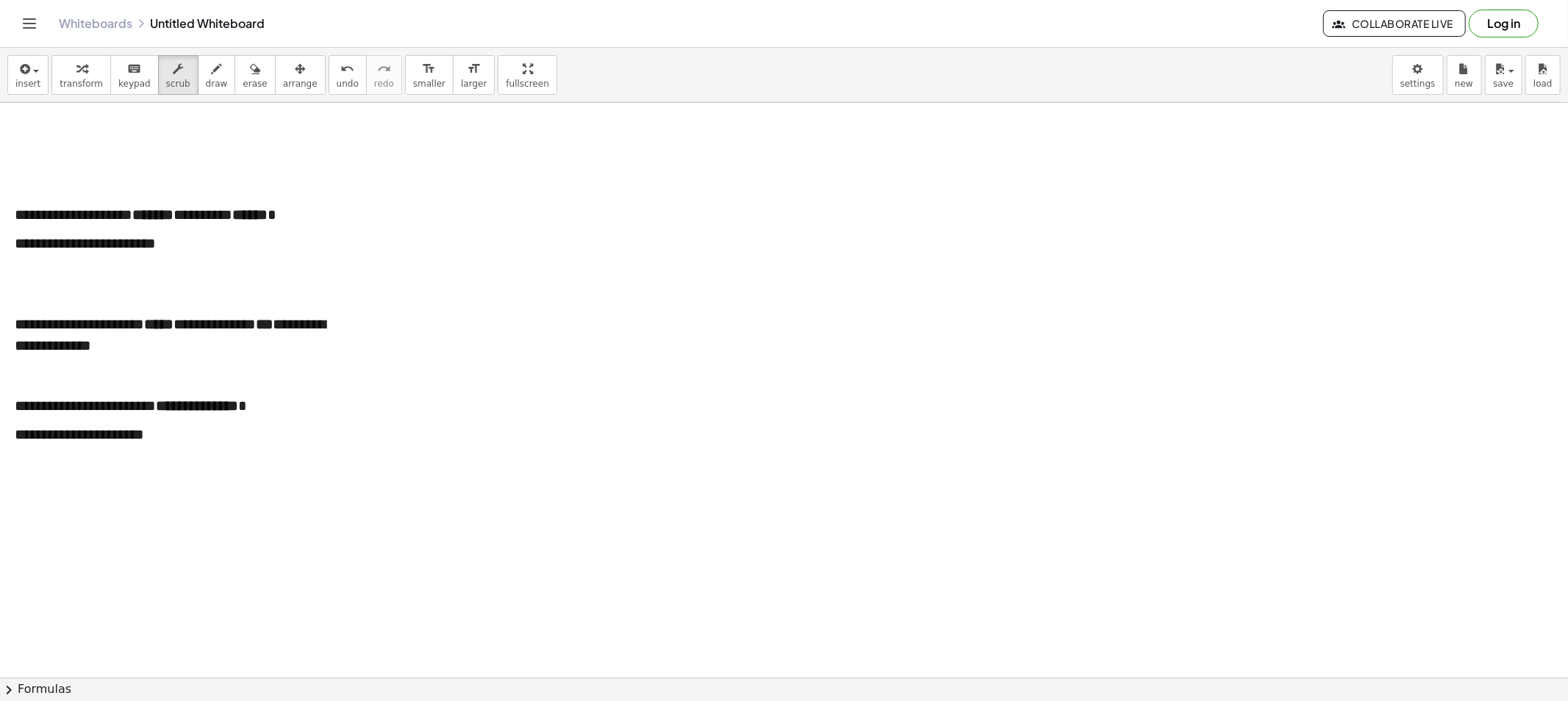
drag, startPoint x: 442, startPoint y: 362, endPoint x: 453, endPoint y: 356, distance: 12.5
drag, startPoint x: 590, startPoint y: 129, endPoint x: 599, endPoint y: 139, distance: 13.5
drag, startPoint x: 577, startPoint y: 148, endPoint x: 621, endPoint y: 148, distance: 44.0
drag, startPoint x: 222, startPoint y: 85, endPoint x: 395, endPoint y: 125, distance: 177.6
drag, startPoint x: 552, startPoint y: 156, endPoint x: 675, endPoint y: 131, distance: 125.5
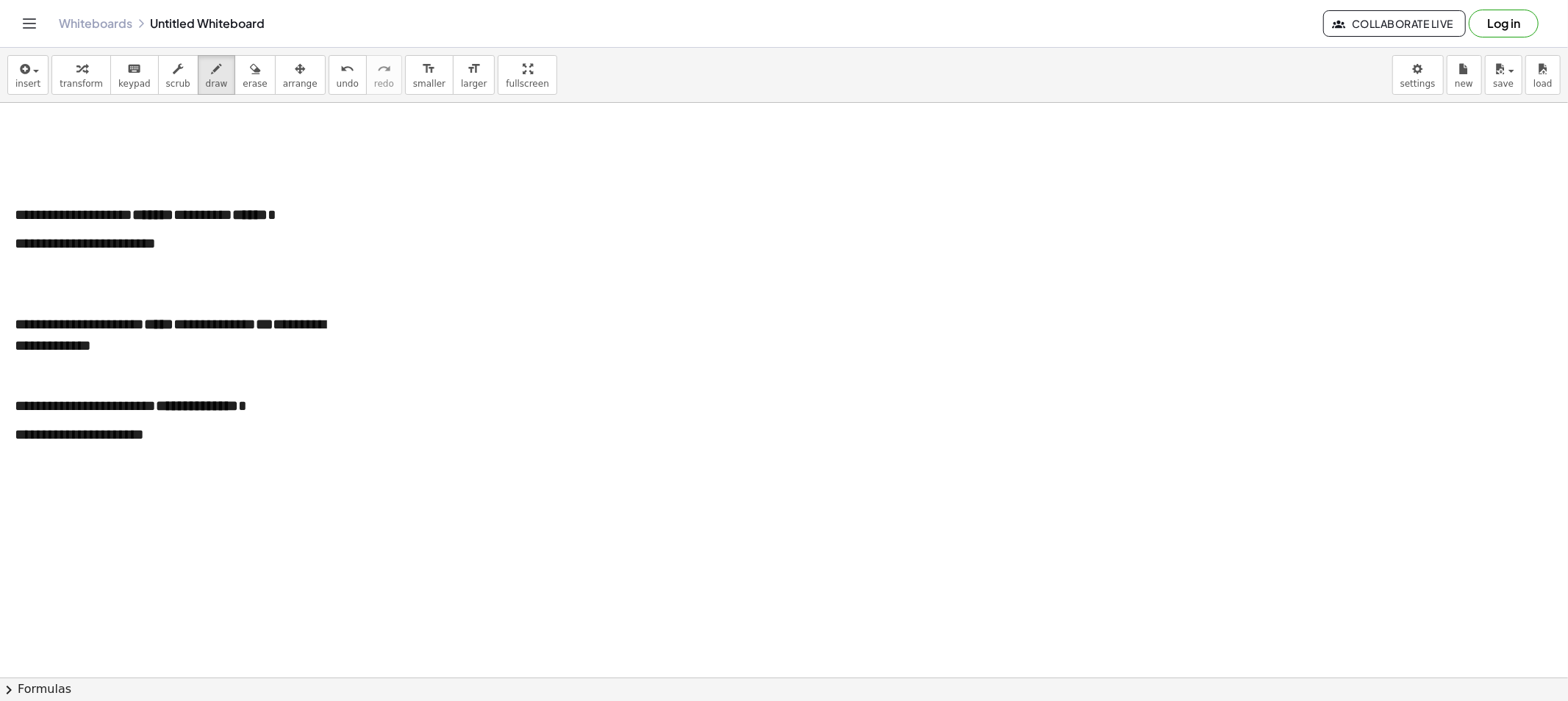
drag, startPoint x: 200, startPoint y: 78, endPoint x: 318, endPoint y: 120, distance: 125.3
drag, startPoint x: 729, startPoint y: 143, endPoint x: 742, endPoint y: 152, distance: 15.8
drag, startPoint x: 751, startPoint y: 139, endPoint x: 763, endPoint y: 145, distance: 13.4
drag, startPoint x: 784, startPoint y: 141, endPoint x: 783, endPoint y: 149, distance: 8.1
drag, startPoint x: 824, startPoint y: 137, endPoint x: 834, endPoint y: 137, distance: 10.0
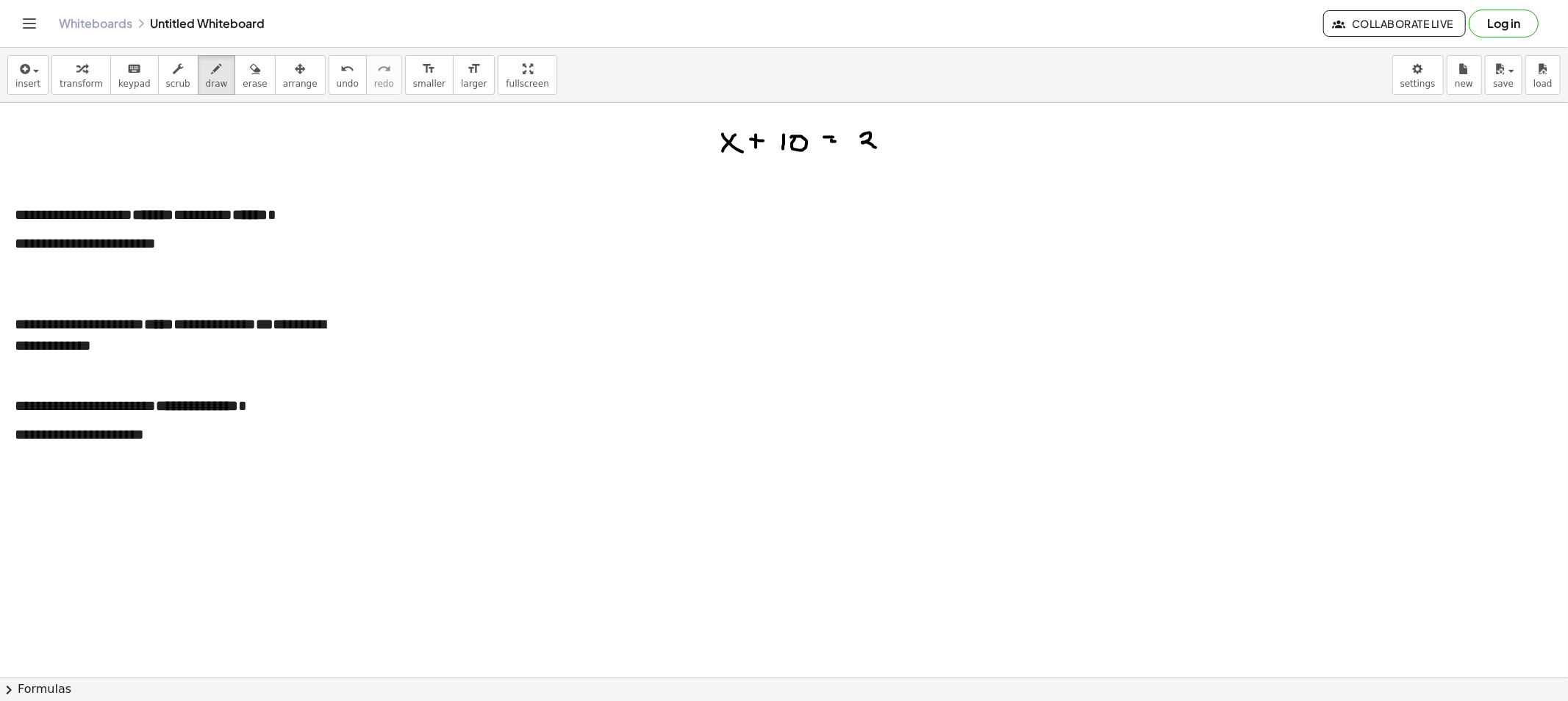
drag, startPoint x: 863, startPoint y: 135, endPoint x: 887, endPoint y: 135, distance: 24.0
drag, startPoint x: 706, startPoint y: 217, endPoint x: 729, endPoint y: 215, distance: 23.1
drag, startPoint x: 740, startPoint y: 210, endPoint x: 764, endPoint y: 217, distance: 25.0
drag, startPoint x: 764, startPoint y: 217, endPoint x: 757, endPoint y: 222, distance: 8.6
drag, startPoint x: 829, startPoint y: 208, endPoint x: 841, endPoint y: 221, distance: 17.7
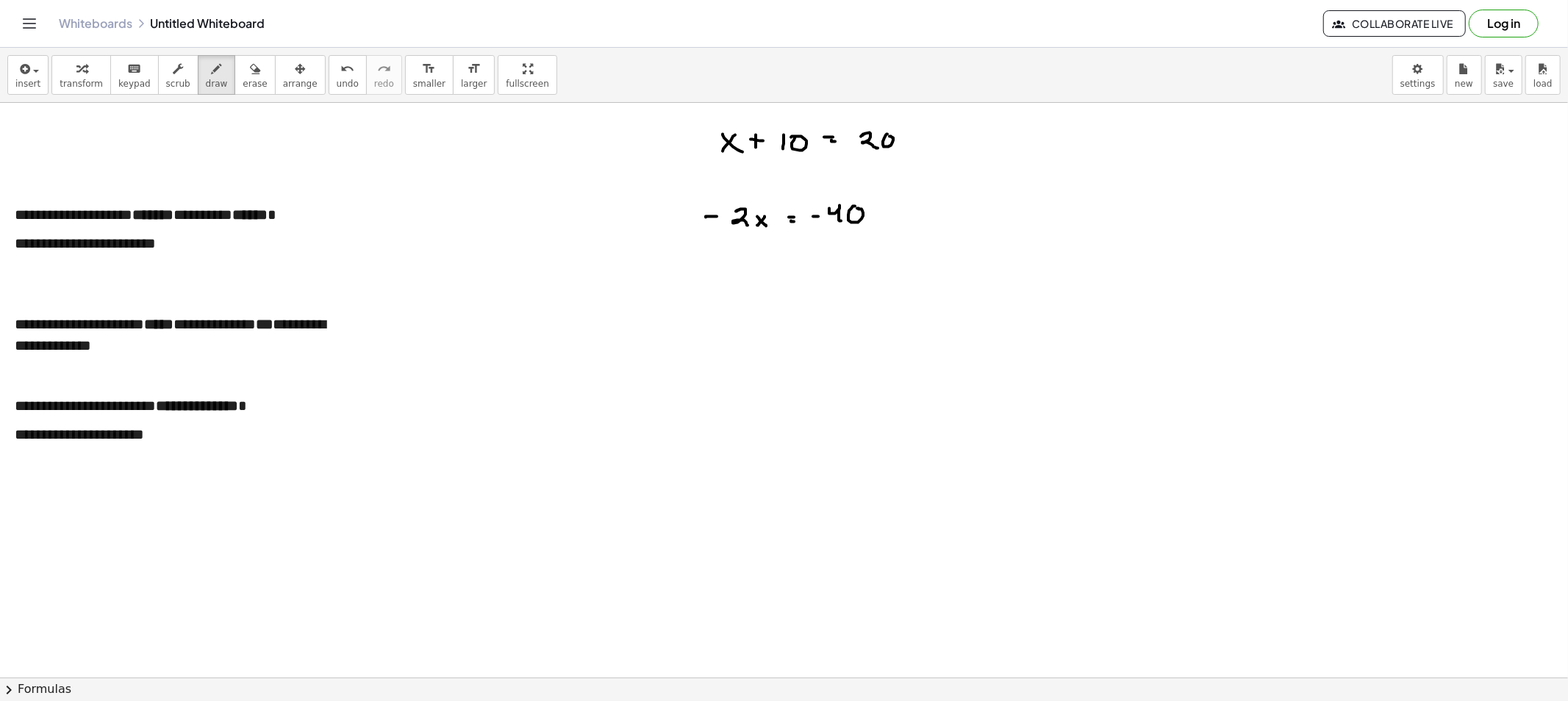
drag, startPoint x: 746, startPoint y: 285, endPoint x: 736, endPoint y: 294, distance: 13.5
drag, startPoint x: 762, startPoint y: 285, endPoint x: 777, endPoint y: 287, distance: 15.1
drag, startPoint x: 787, startPoint y: 279, endPoint x: 788, endPoint y: 291, distance: 12.0
drag, startPoint x: 717, startPoint y: 281, endPoint x: 715, endPoint y: 298, distance: 17.1
drag, startPoint x: 831, startPoint y: 288, endPoint x: 855, endPoint y: 289, distance: 24.0
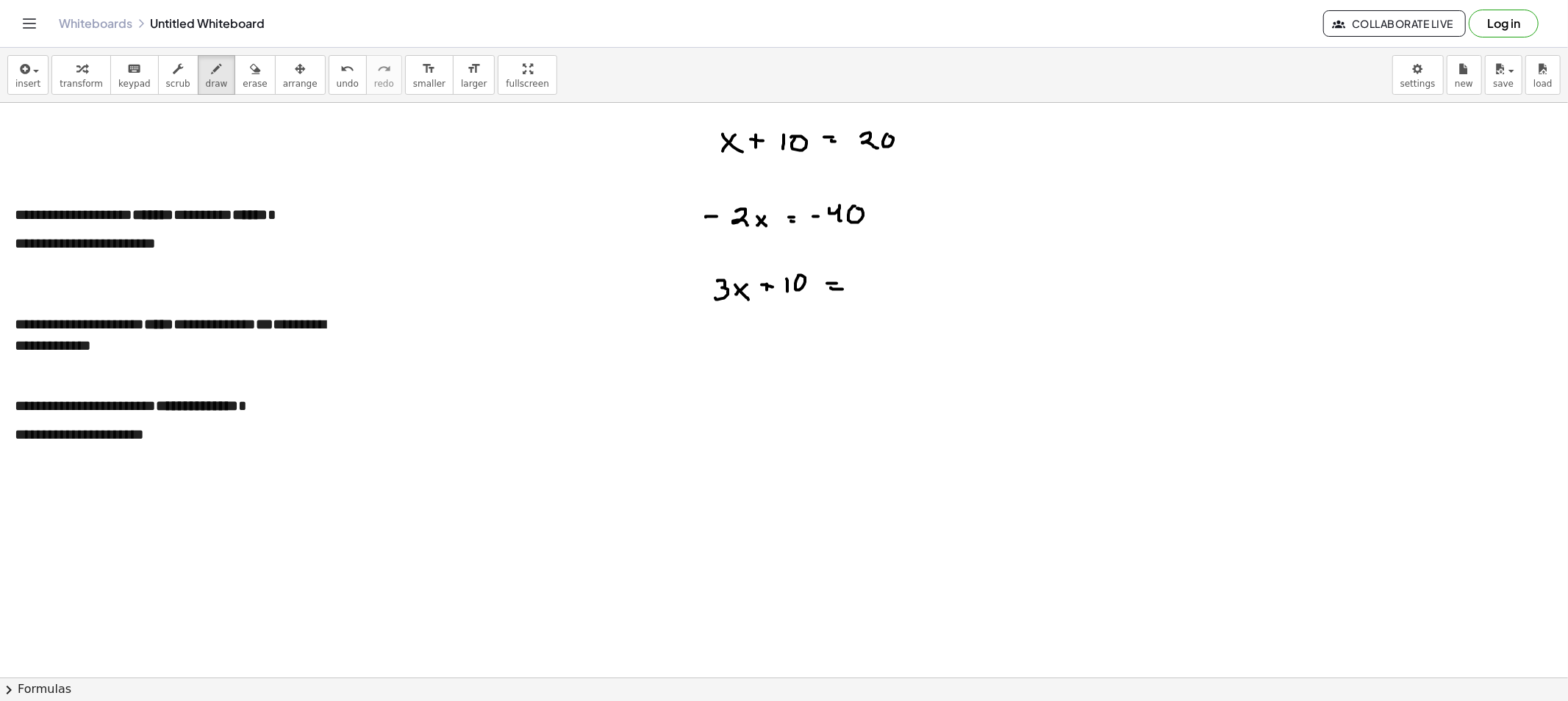
drag, startPoint x: 854, startPoint y: 278, endPoint x: 869, endPoint y: 278, distance: 15.0
drag, startPoint x: 856, startPoint y: 278, endPoint x: 878, endPoint y: 288, distance: 24.2
drag, startPoint x: 857, startPoint y: 277, endPoint x: 868, endPoint y: 294, distance: 20.2
drag, startPoint x: 759, startPoint y: 284, endPoint x: 773, endPoint y: 287, distance: 14.3
drag, startPoint x: 717, startPoint y: 349, endPoint x: 726, endPoint y: 349, distance: 9.0
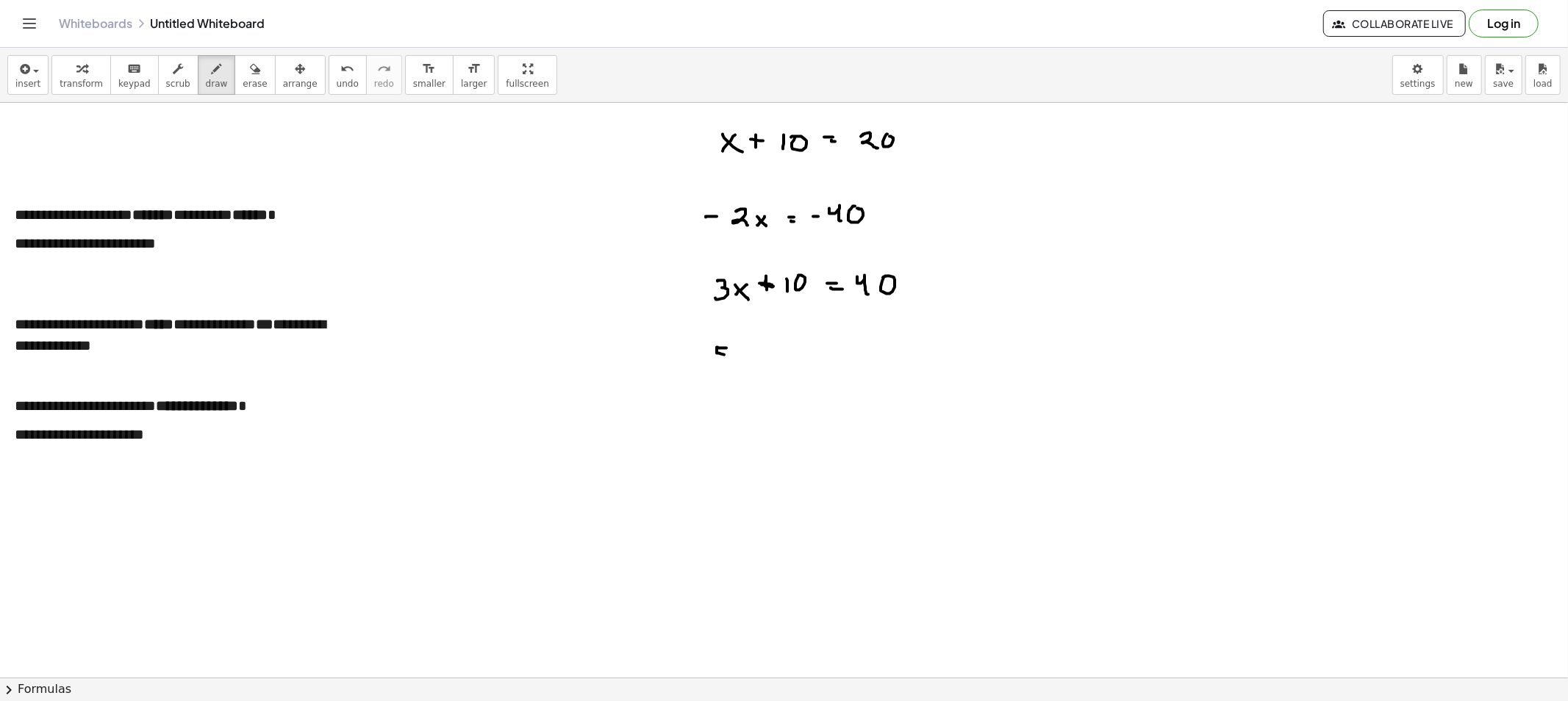
drag, startPoint x: 717, startPoint y: 348, endPoint x: 715, endPoint y: 364, distance: 16.1
drag, startPoint x: 728, startPoint y: 365, endPoint x: 722, endPoint y: 371, distance: 8.5
drag, startPoint x: 712, startPoint y: 378, endPoint x: 742, endPoint y: 378, distance: 30.0
drag, startPoint x: 726, startPoint y: 392, endPoint x: 726, endPoint y: 399, distance: 7.0
drag, startPoint x: 755, startPoint y: 372, endPoint x: 757, endPoint y: 381, distance: 9.2
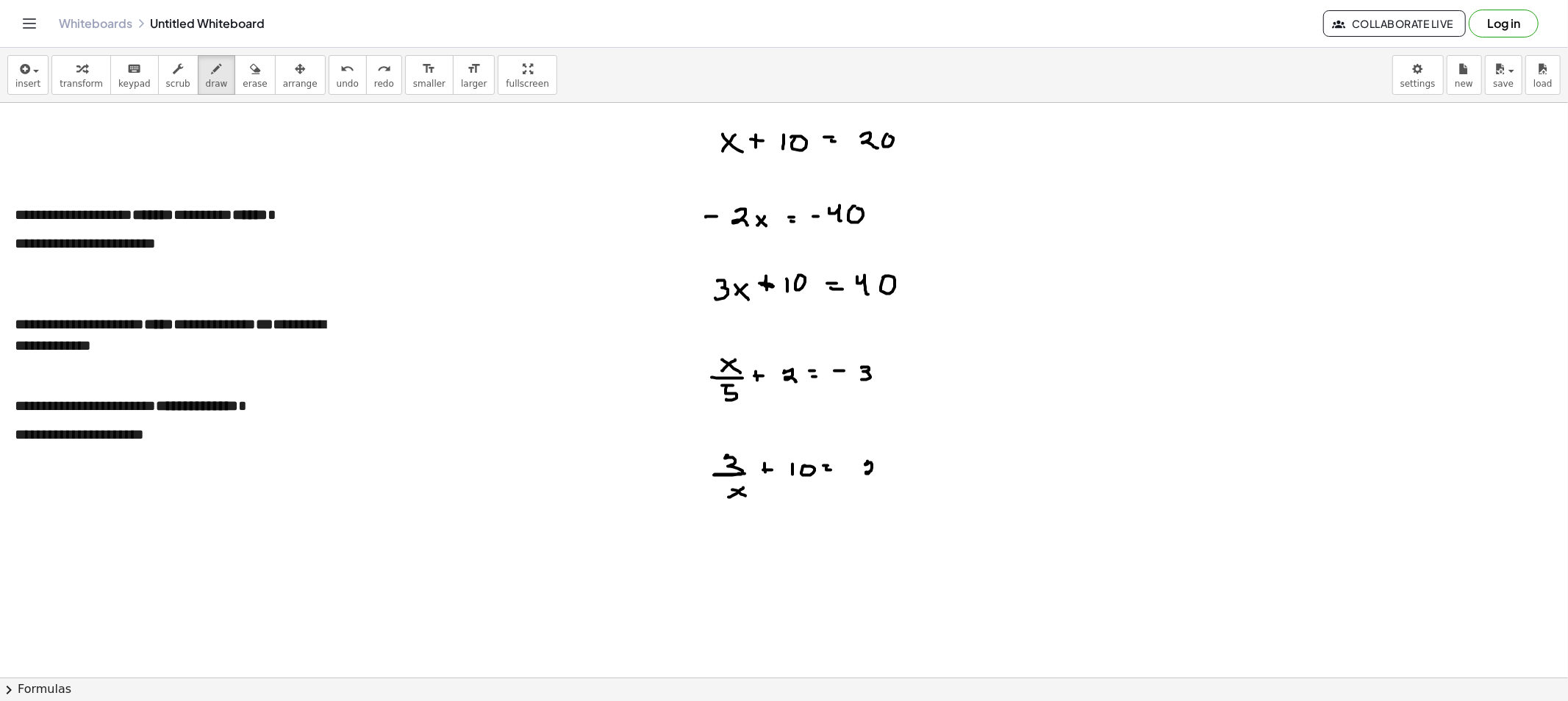
drag, startPoint x: 867, startPoint y: 461, endPoint x: 879, endPoint y: 475, distance: 18.4
drag, startPoint x: 706, startPoint y: 549, endPoint x: 706, endPoint y: 557, distance: 8.0
drag, startPoint x: 697, startPoint y: 562, endPoint x: 723, endPoint y: 562, distance: 26.0
drag, startPoint x: 704, startPoint y: 570, endPoint x: 704, endPoint y: 579, distance: 9.0
drag, startPoint x: 711, startPoint y: 550, endPoint x: 722, endPoint y: 564, distance: 17.8
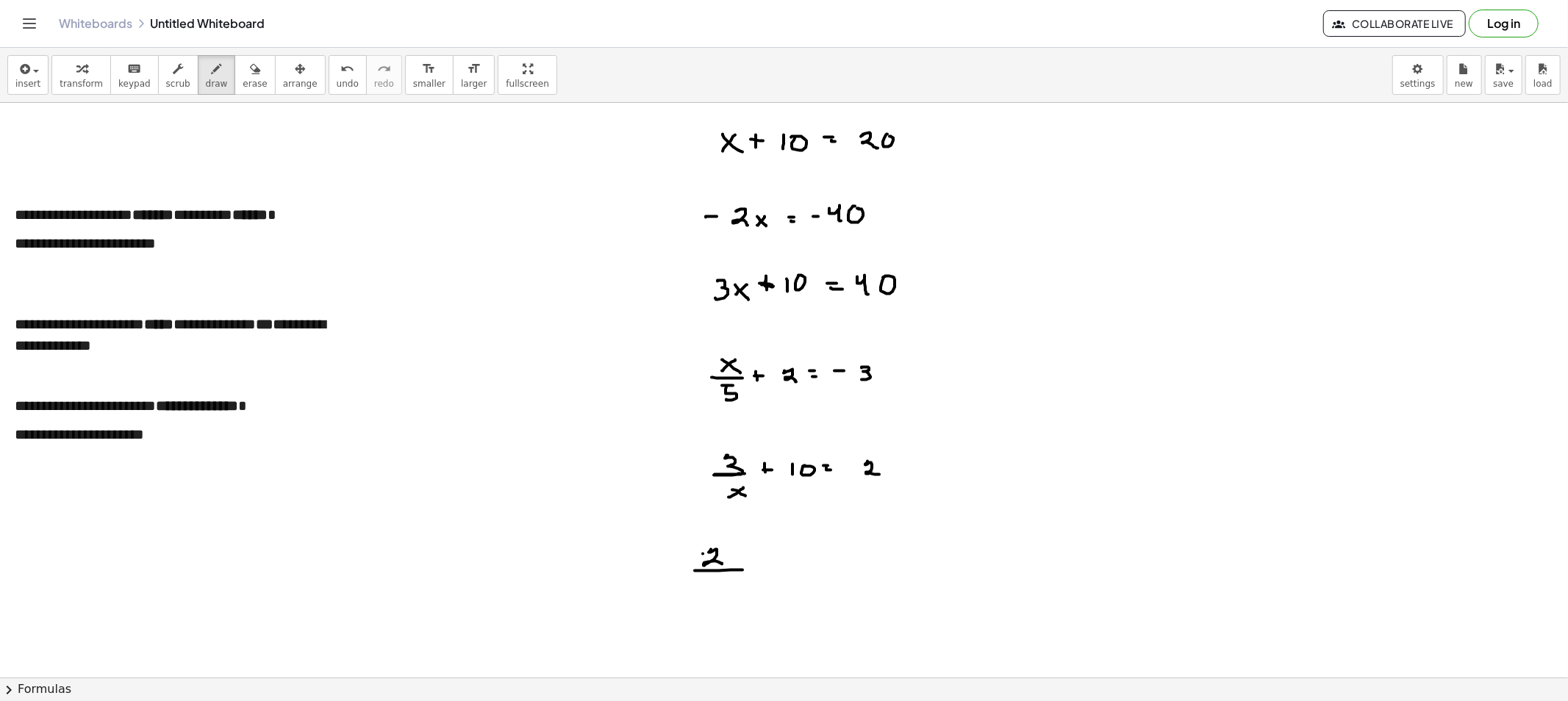
drag, startPoint x: 694, startPoint y: 571, endPoint x: 742, endPoint y: 570, distance: 48.0
drag, startPoint x: 710, startPoint y: 577, endPoint x: 717, endPoint y: 587, distance: 12.2
drag, startPoint x: 759, startPoint y: 562, endPoint x: 751, endPoint y: 569, distance: 10.6
drag, startPoint x: 621, startPoint y: 160, endPoint x: 662, endPoint y: 254, distance: 102.6
drag, startPoint x: 803, startPoint y: 560, endPoint x: 817, endPoint y: 574, distance: 19.8
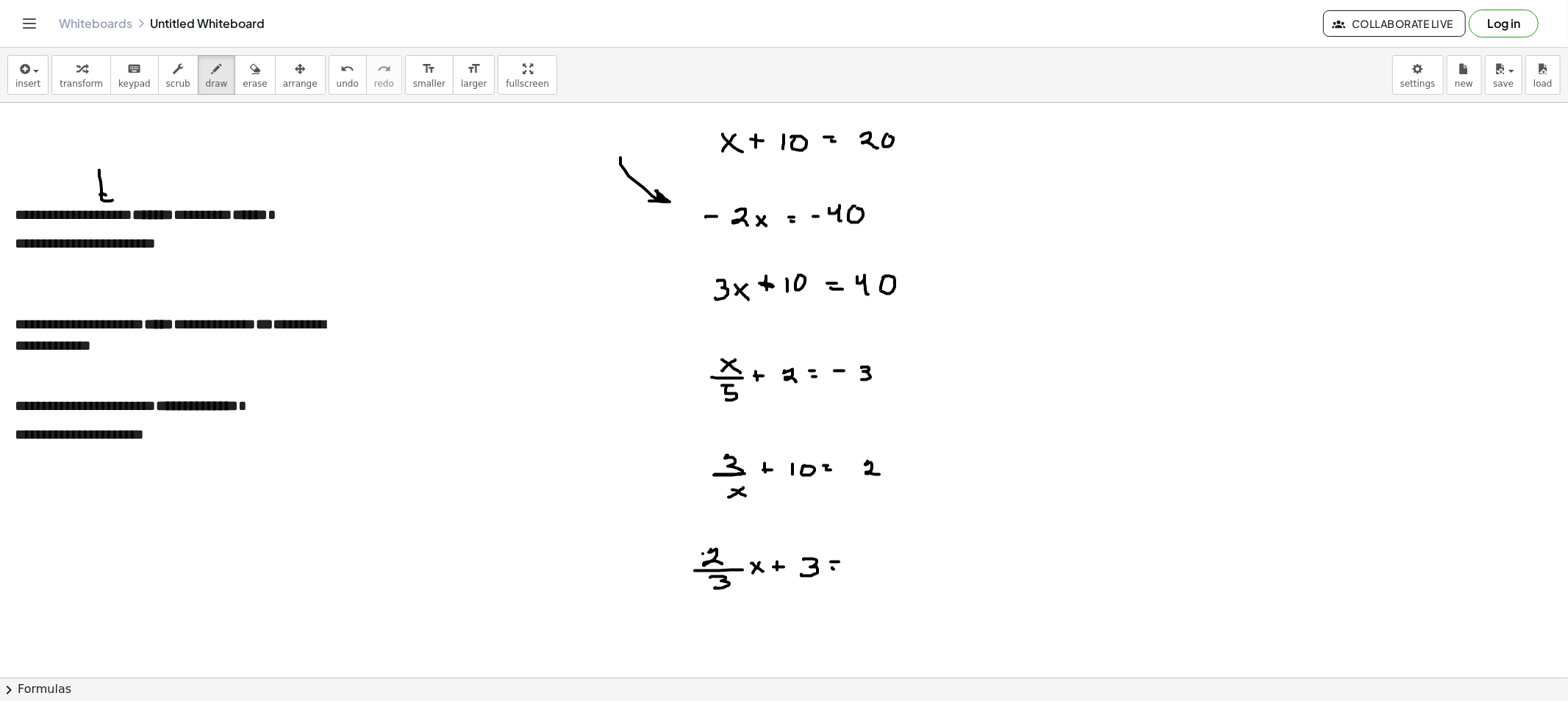
drag, startPoint x: 832, startPoint y: 568, endPoint x: 854, endPoint y: 570, distance: 22.1
drag, startPoint x: 785, startPoint y: 562, endPoint x: 795, endPoint y: 562, distance: 10.0
drag, startPoint x: 834, startPoint y: 551, endPoint x: 867, endPoint y: 563, distance: 35.1
drag, startPoint x: 857, startPoint y: 573, endPoint x: 849, endPoint y: 560, distance: 15.3
drag, startPoint x: 331, startPoint y: 204, endPoint x: 364, endPoint y: 345, distance: 144.8
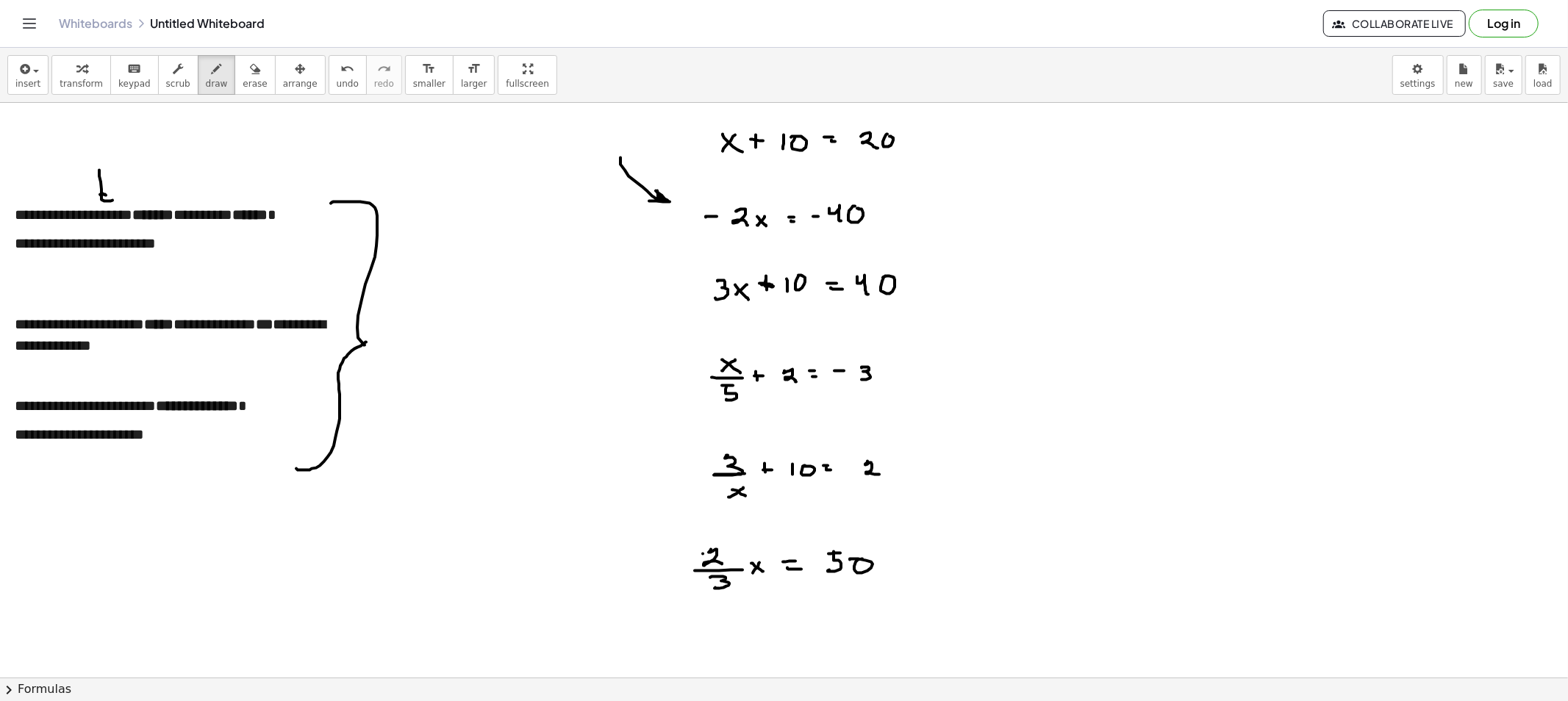
drag, startPoint x: 296, startPoint y: 468, endPoint x: 366, endPoint y: 342, distance: 144.1
drag, startPoint x: 230, startPoint y: 81, endPoint x: 248, endPoint y: 85, distance: 18.4
drag, startPoint x: 349, startPoint y: 208, endPoint x: 316, endPoint y: 508, distance: 301.8
drag, startPoint x: 228, startPoint y: 288, endPoint x: 237, endPoint y: 296, distance: 12.0
drag, startPoint x: 217, startPoint y: 341, endPoint x: 228, endPoint y: 350, distance: 14.2
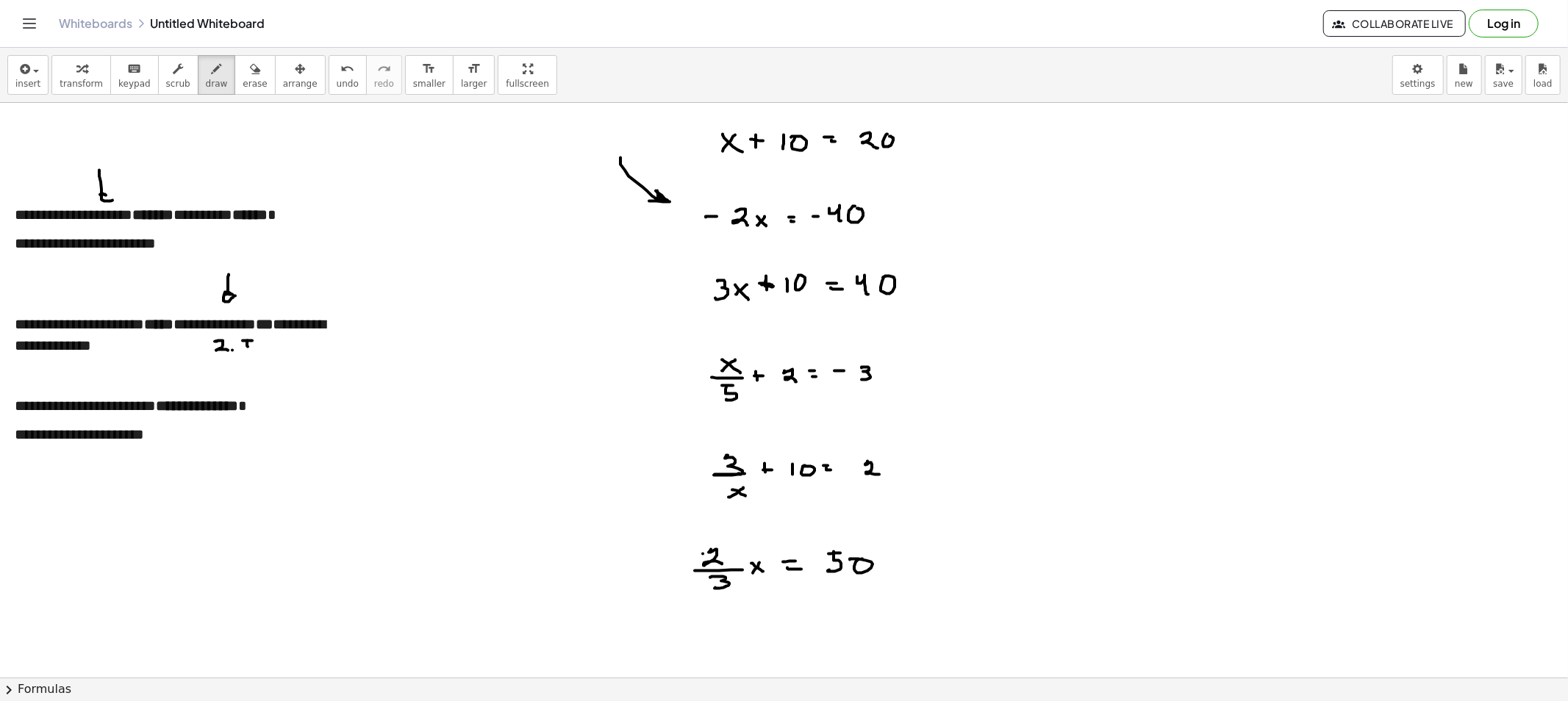
drag, startPoint x: 247, startPoint y: 343, endPoint x: 238, endPoint y: 354, distance: 14.2
drag, startPoint x: 132, startPoint y: 382, endPoint x: 141, endPoint y: 379, distance: 9.5
drag, startPoint x: 197, startPoint y: 428, endPoint x: 200, endPoint y: 443, distance: 15.3
drag, startPoint x: 208, startPoint y: 433, endPoint x: 220, endPoint y: 443, distance: 15.6
drag, startPoint x: 226, startPoint y: 68, endPoint x: 219, endPoint y: 77, distance: 11.4
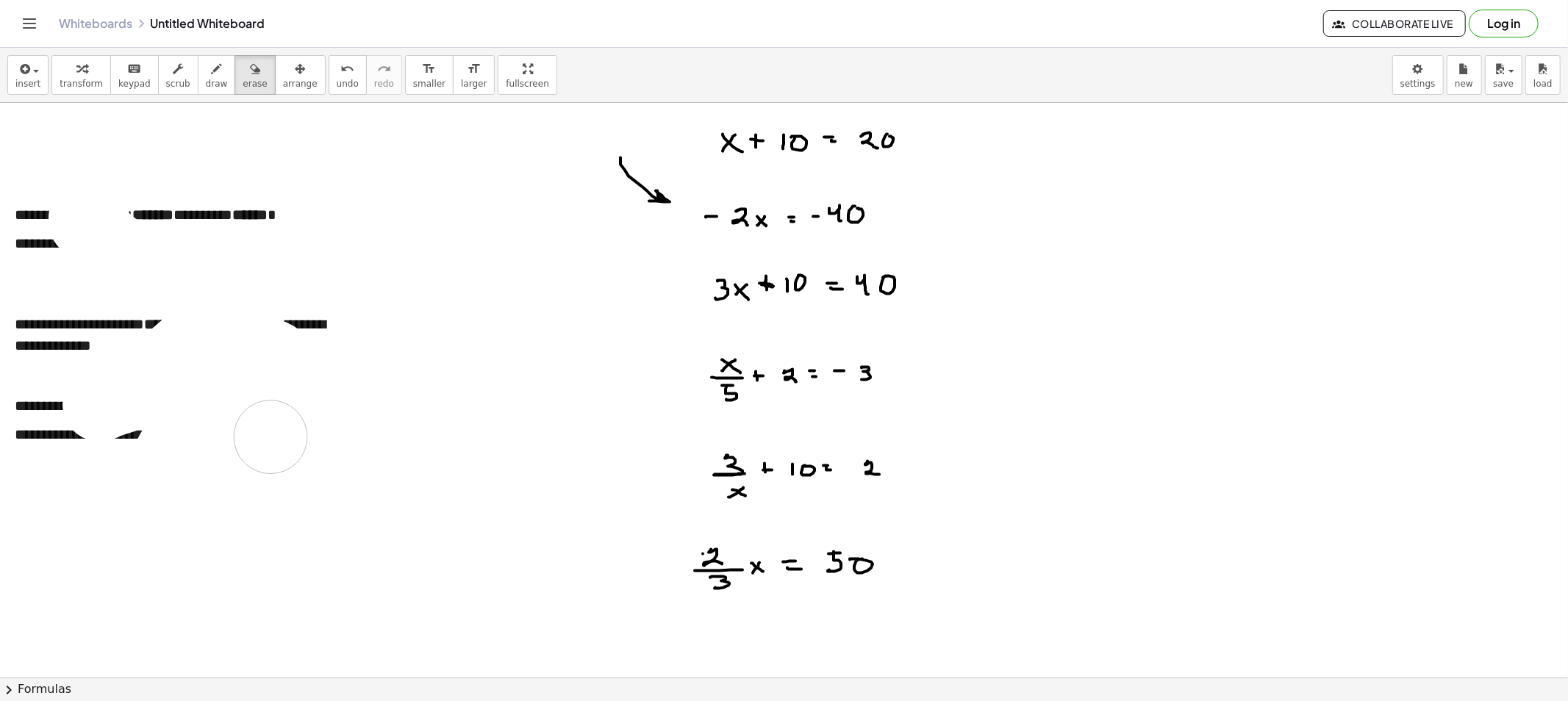
drag, startPoint x: 114, startPoint y: 164, endPoint x: 250, endPoint y: 387, distance: 261.2
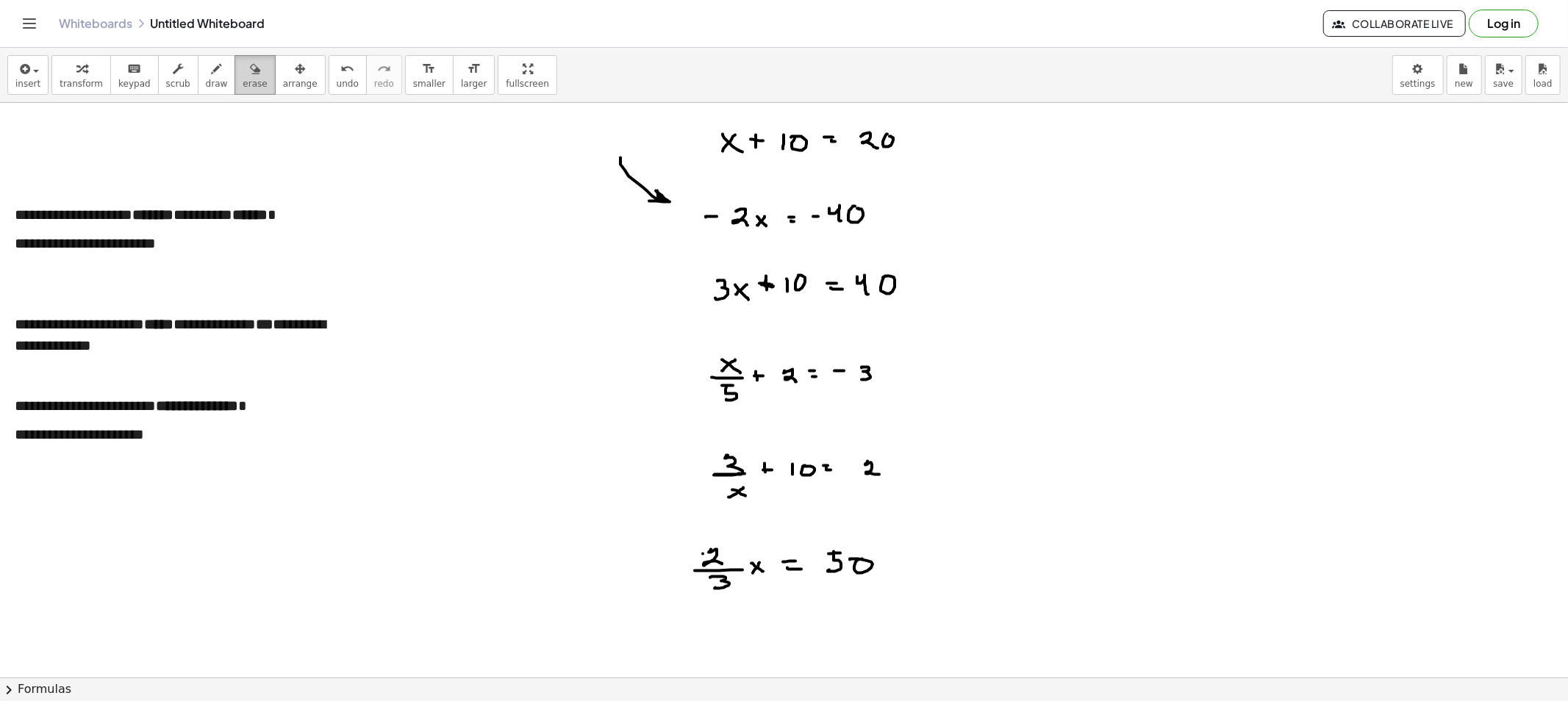
click at [243, 76] on div "button" at bounding box center [255, 68] width 24 height 18
drag, startPoint x: 567, startPoint y: 136, endPoint x: 640, endPoint y: 193, distance: 92.6
drag, startPoint x: 287, startPoint y: 81, endPoint x: 299, endPoint y: 182, distance: 101.7
click at [288, 82] on span "arrange" at bounding box center [300, 83] width 34 height 10
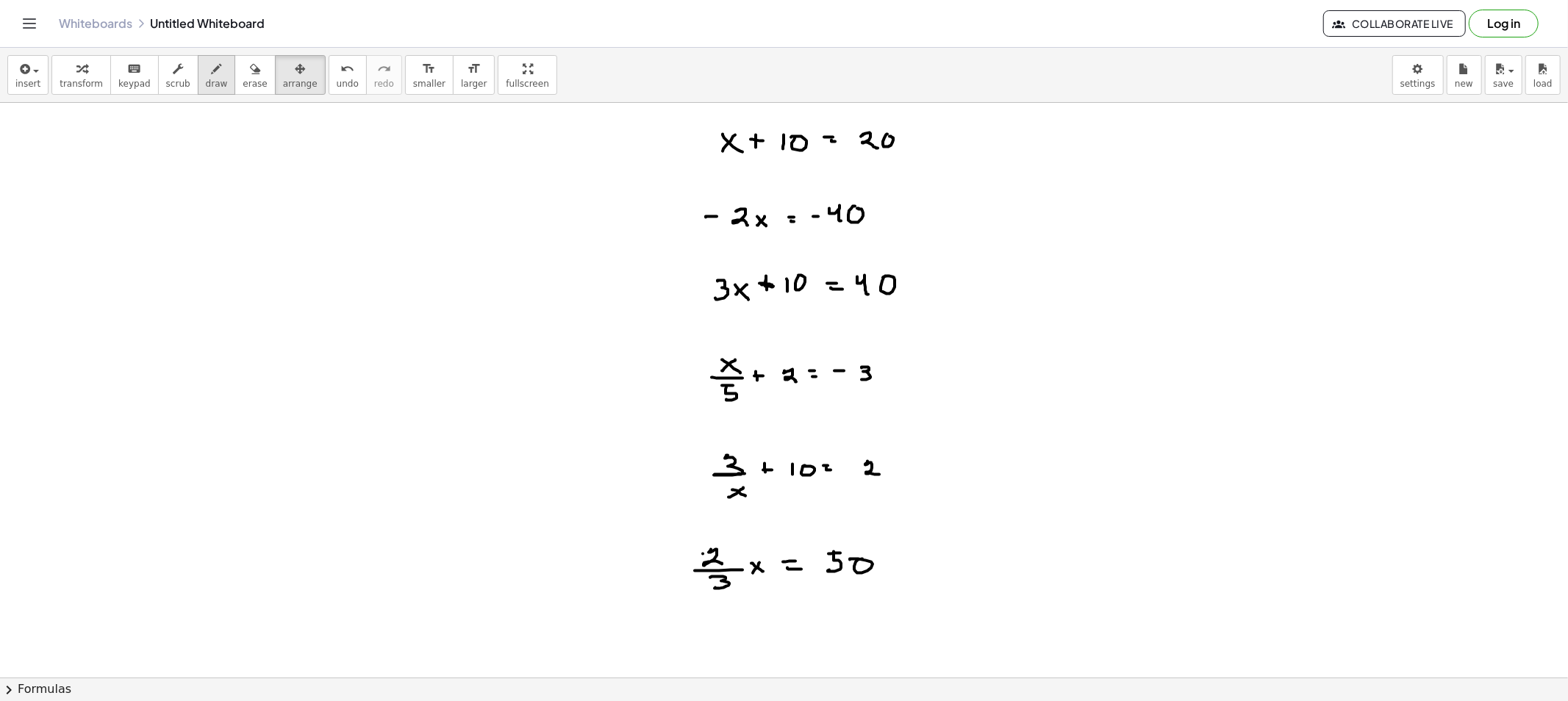
click at [206, 84] on span "draw" at bounding box center [217, 83] width 22 height 10
click at [197, 72] on button "draw" at bounding box center [216, 74] width 38 height 40
drag, startPoint x: 172, startPoint y: 148, endPoint x: 169, endPoint y: 157, distance: 9.5
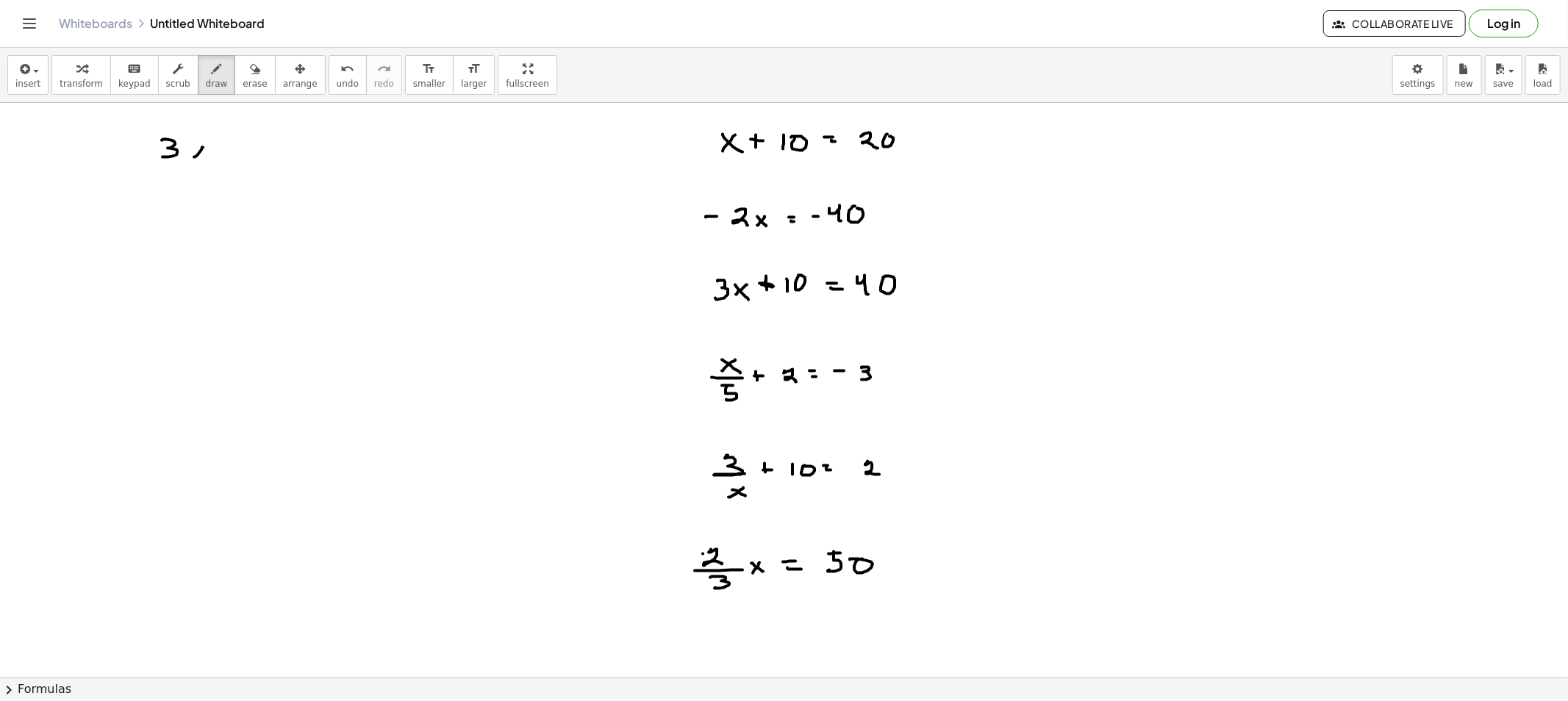
drag, startPoint x: 194, startPoint y: 147, endPoint x: 209, endPoint y: 157, distance: 18.0
drag, startPoint x: 225, startPoint y: 144, endPoint x: 224, endPoint y: 153, distance: 9.1
drag, startPoint x: 222, startPoint y: 151, endPoint x: 233, endPoint y: 151, distance: 11.0
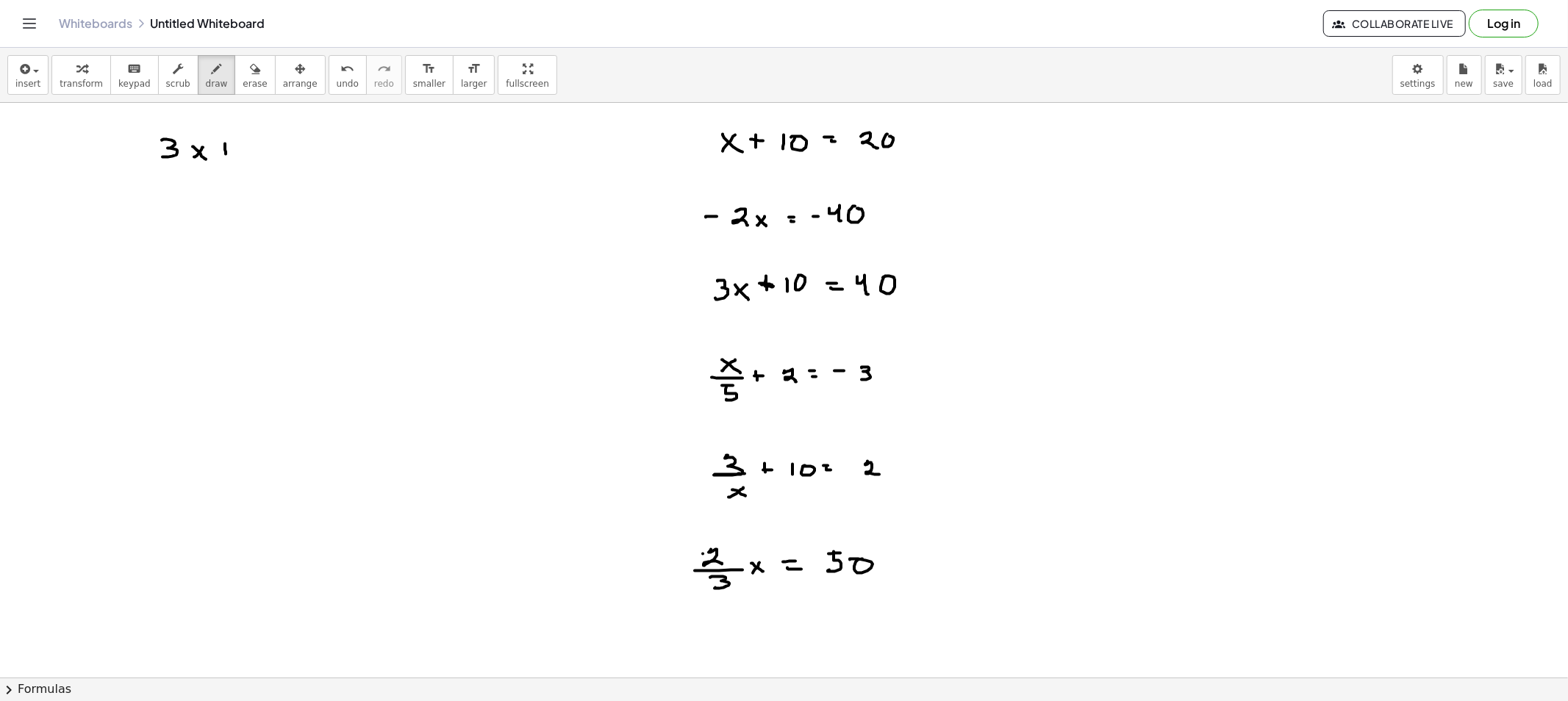
drag, startPoint x: 241, startPoint y: 148, endPoint x: 251, endPoint y: 149, distance: 10.0
drag, startPoint x: 252, startPoint y: 157, endPoint x: 259, endPoint y: 149, distance: 10.6
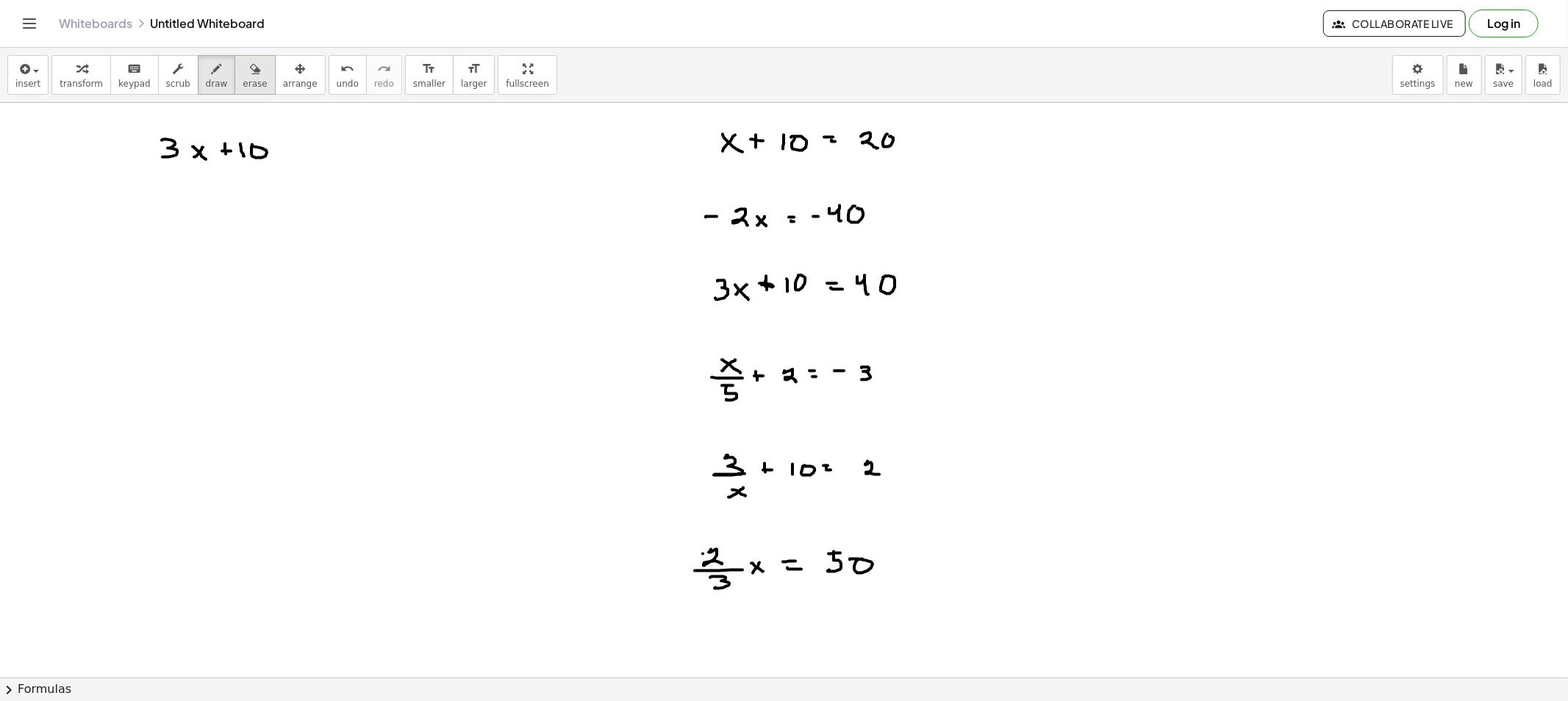
click at [243, 79] on span "erase" at bounding box center [255, 83] width 24 height 10
drag, startPoint x: 124, startPoint y: 155, endPoint x: 390, endPoint y: 165, distance: 266.2
drag, startPoint x: 192, startPoint y: 78, endPoint x: 578, endPoint y: 117, distance: 388.0
click at [206, 79] on span "draw" at bounding box center [217, 83] width 22 height 10
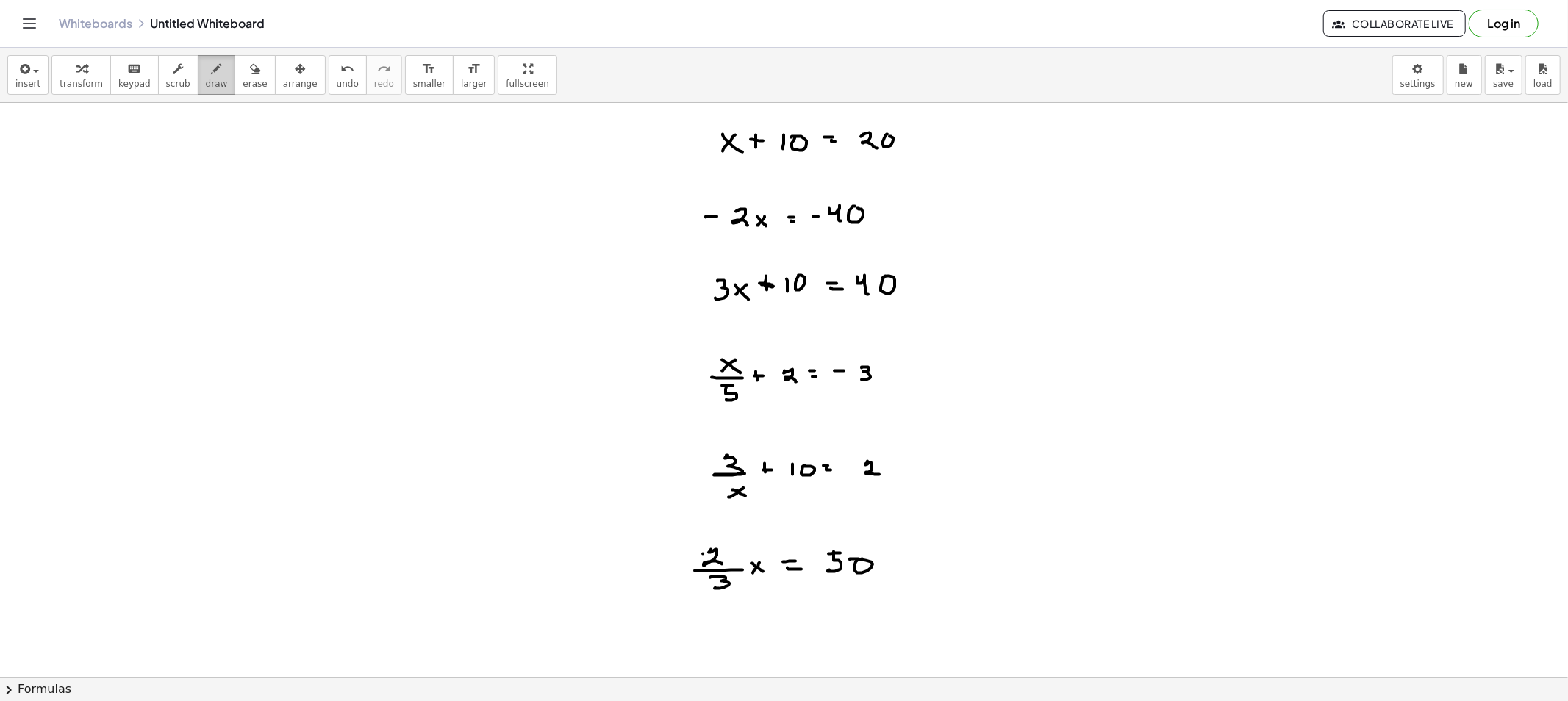
click at [212, 74] on icon "button" at bounding box center [216, 69] width 10 height 18
drag, startPoint x: 1081, startPoint y: 132, endPoint x: 1092, endPoint y: 139, distance: 13.0
drag, startPoint x: 1110, startPoint y: 128, endPoint x: 1099, endPoint y: 136, distance: 13.6
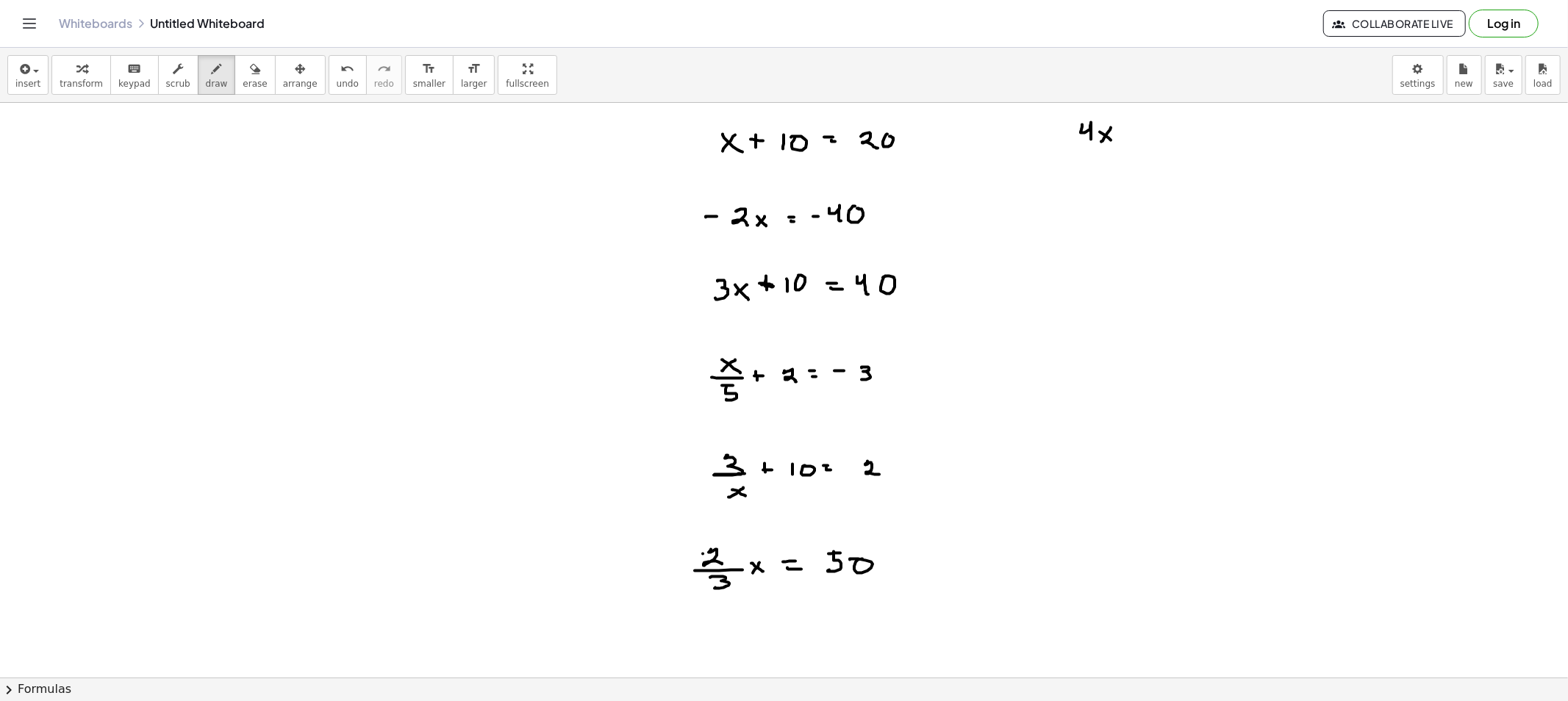
drag, startPoint x: 1152, startPoint y: 134, endPoint x: 1172, endPoint y: 143, distance: 21.9
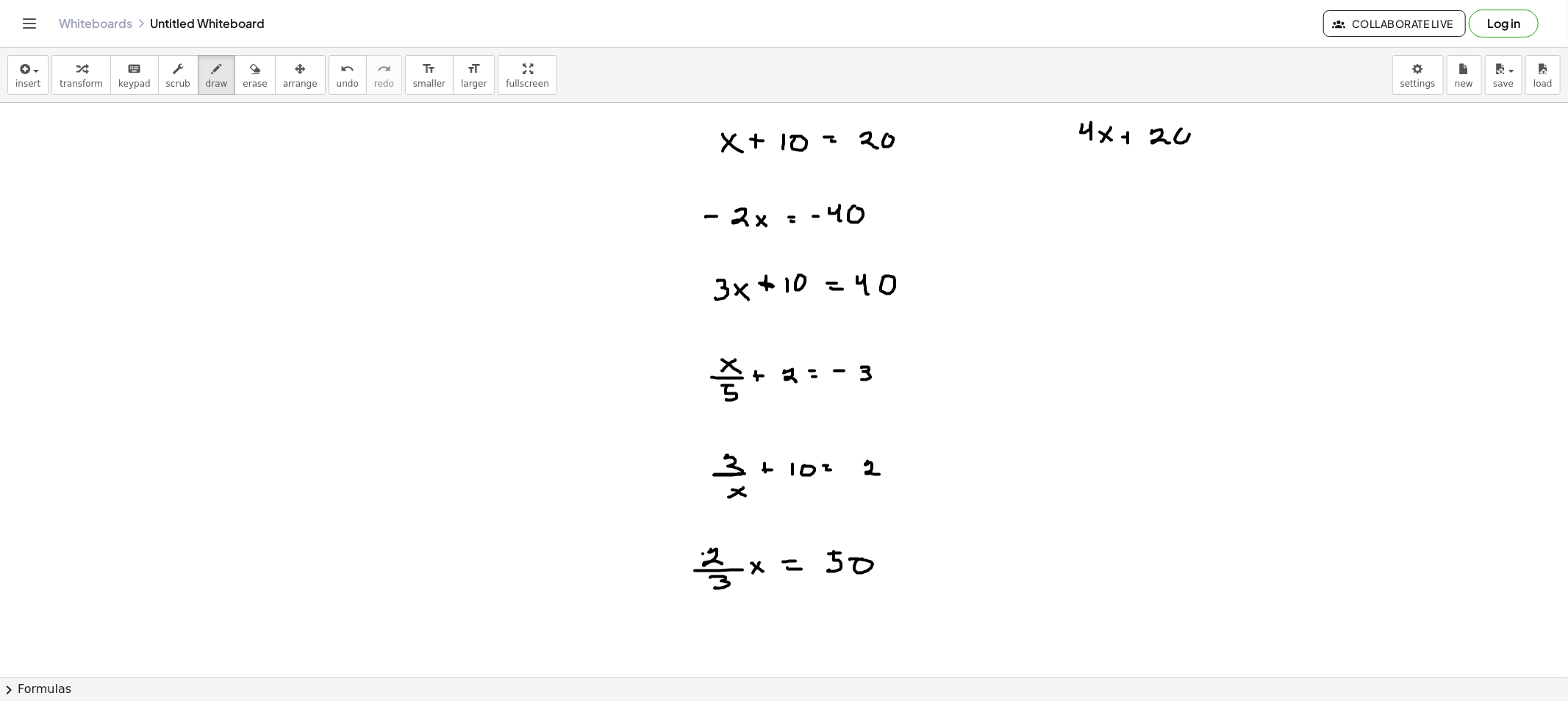
drag, startPoint x: 1181, startPoint y: 129, endPoint x: 1160, endPoint y: 138, distance: 22.8
drag, startPoint x: 1124, startPoint y: 136, endPoint x: 1133, endPoint y: 136, distance: 9.0
drag, startPoint x: 1208, startPoint y: 132, endPoint x: 1216, endPoint y: 132, distance: 8.0
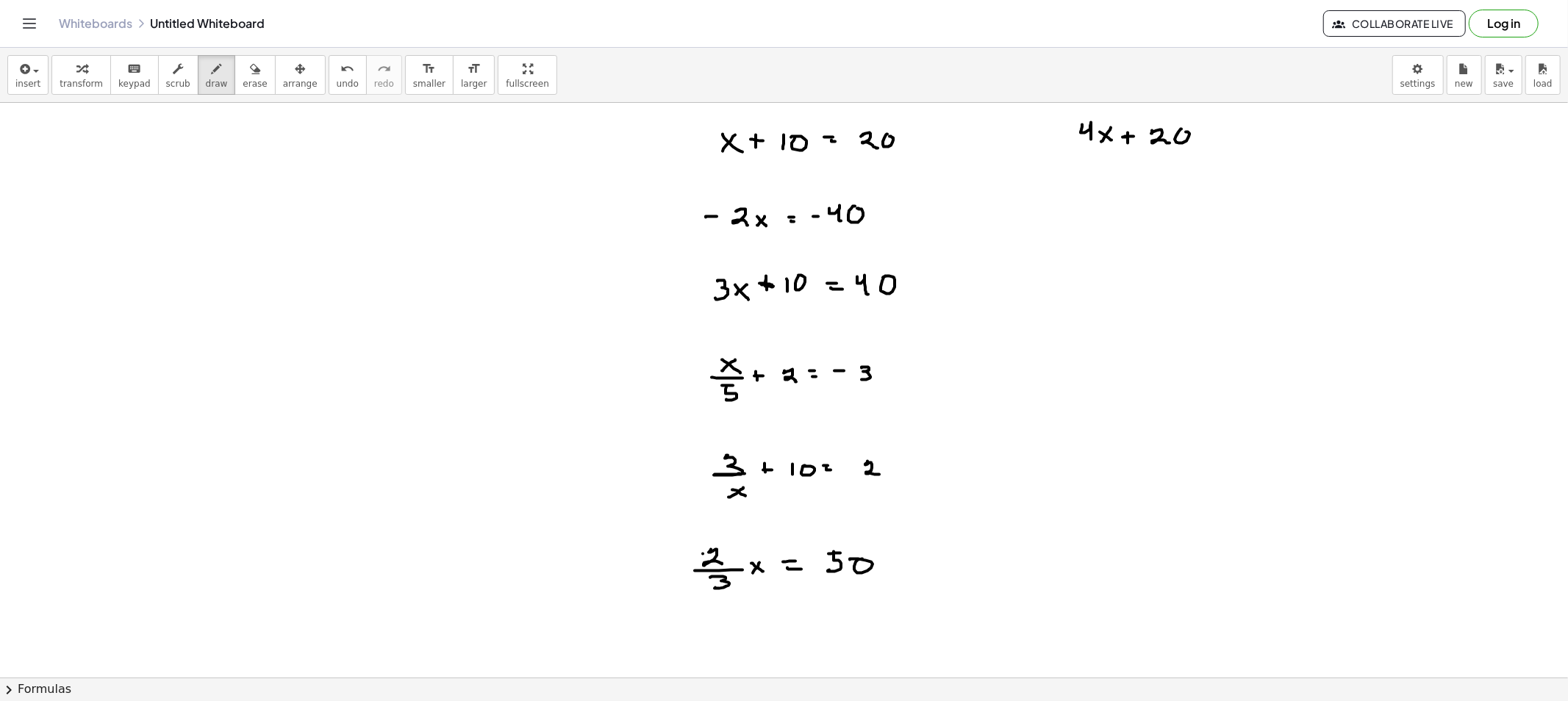
drag, startPoint x: 1238, startPoint y: 128, endPoint x: 1238, endPoint y: 145, distance: 17.0
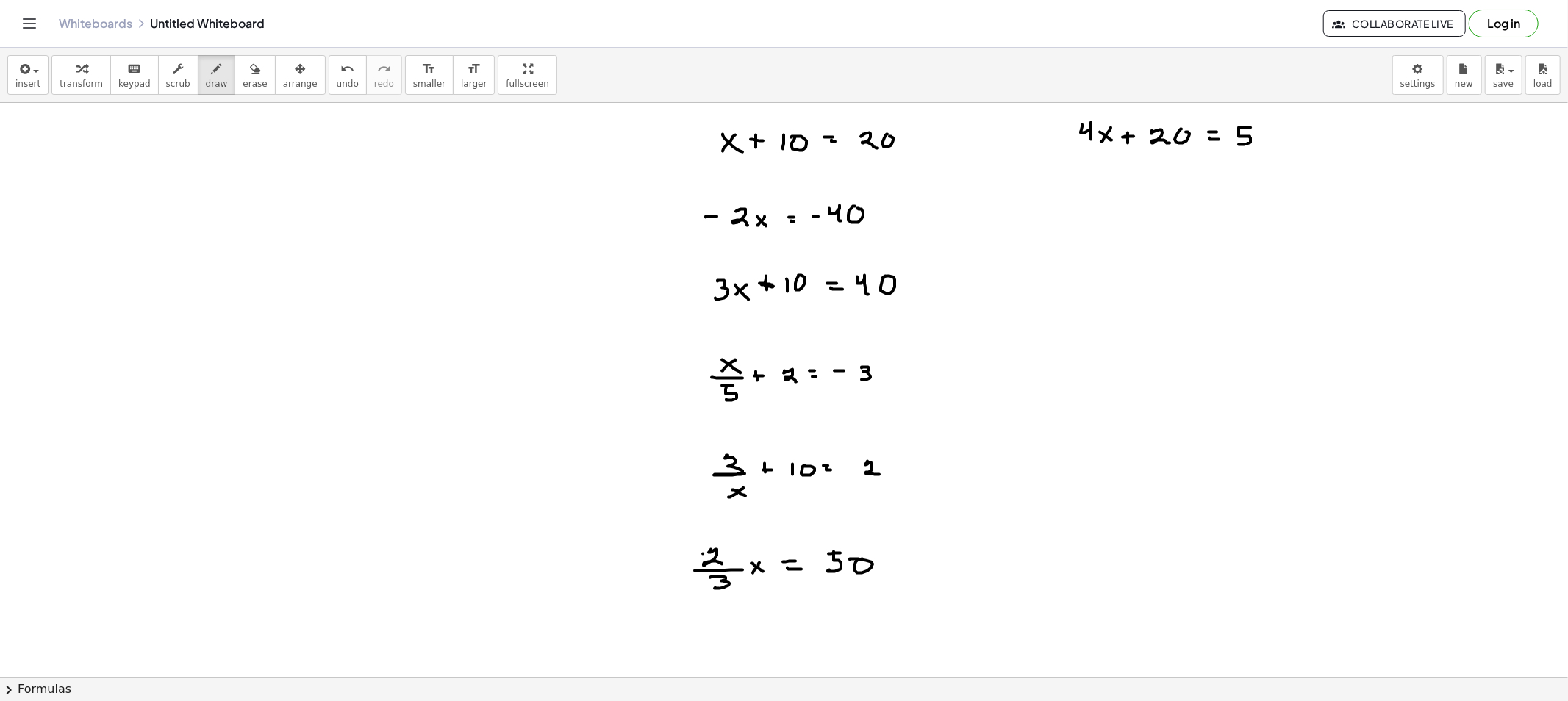
drag, startPoint x: 1284, startPoint y: 136, endPoint x: 1298, endPoint y: 136, distance: 14.0
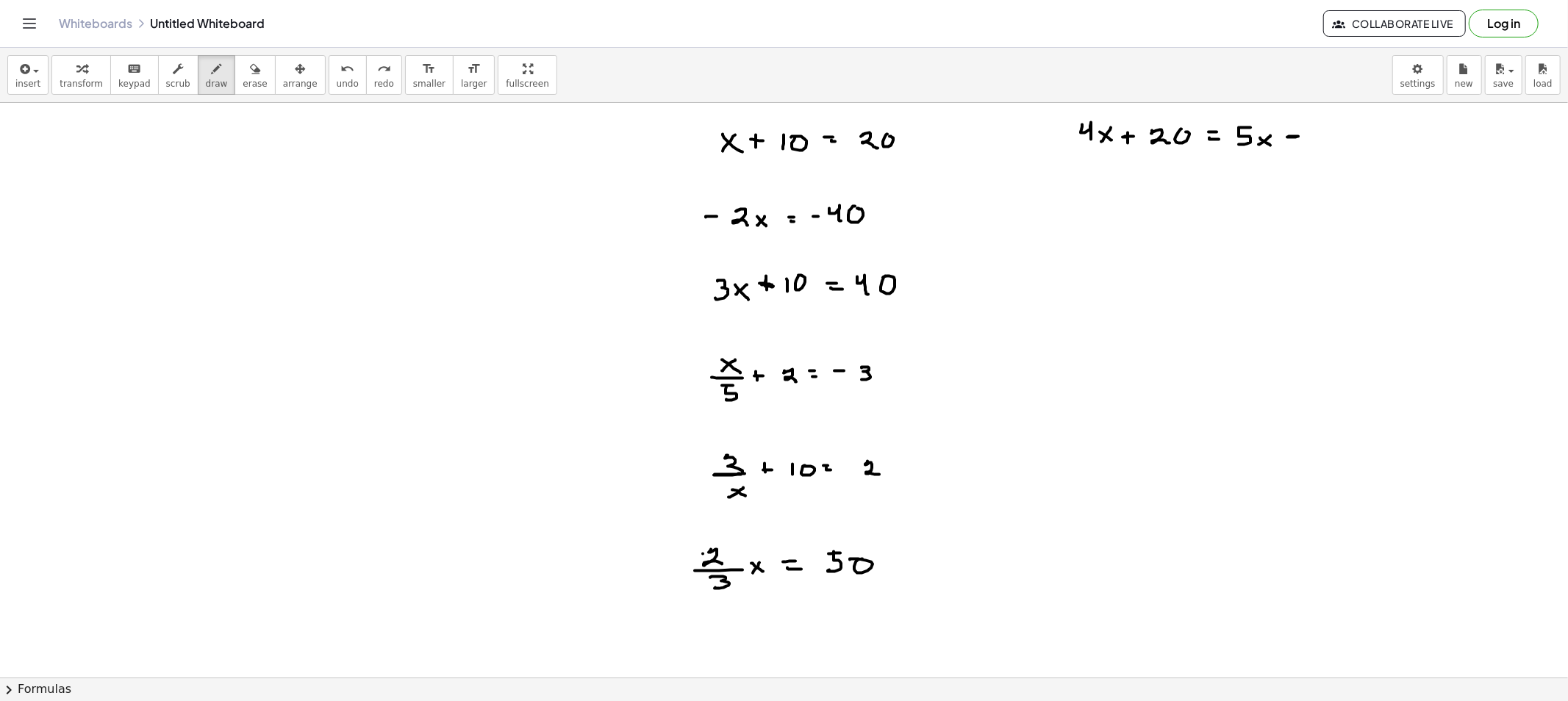
drag, startPoint x: 1323, startPoint y: 130, endPoint x: 1350, endPoint y: 138, distance: 28.2
drag, startPoint x: 1071, startPoint y: 204, endPoint x: 1097, endPoint y: 170, distance: 42.8
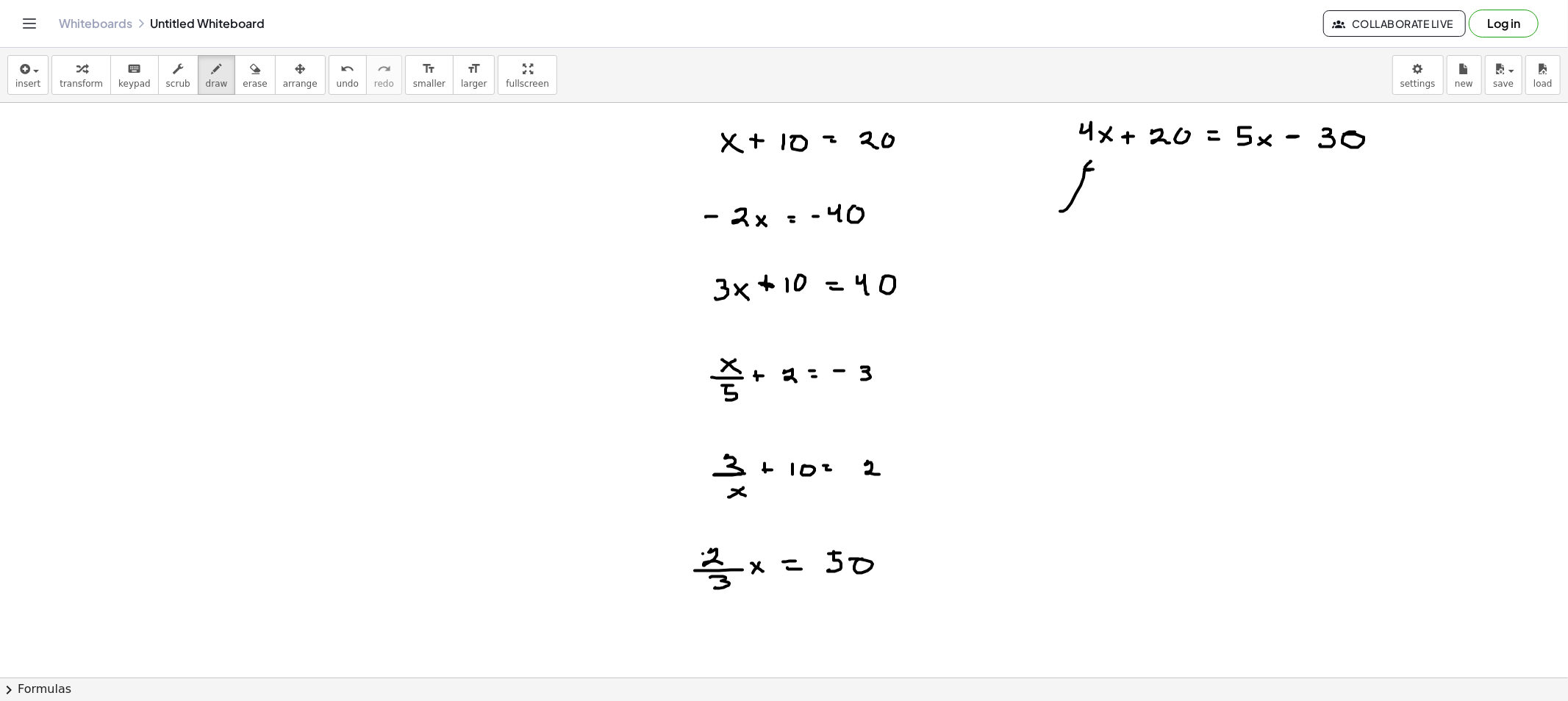
click at [243, 78] on span "erase" at bounding box center [255, 83] width 24 height 10
drag, startPoint x: 1059, startPoint y: 220, endPoint x: 1083, endPoint y: 193, distance: 36.1
drag, startPoint x: 101, startPoint y: 302, endPoint x: 110, endPoint y: 302, distance: 9.0
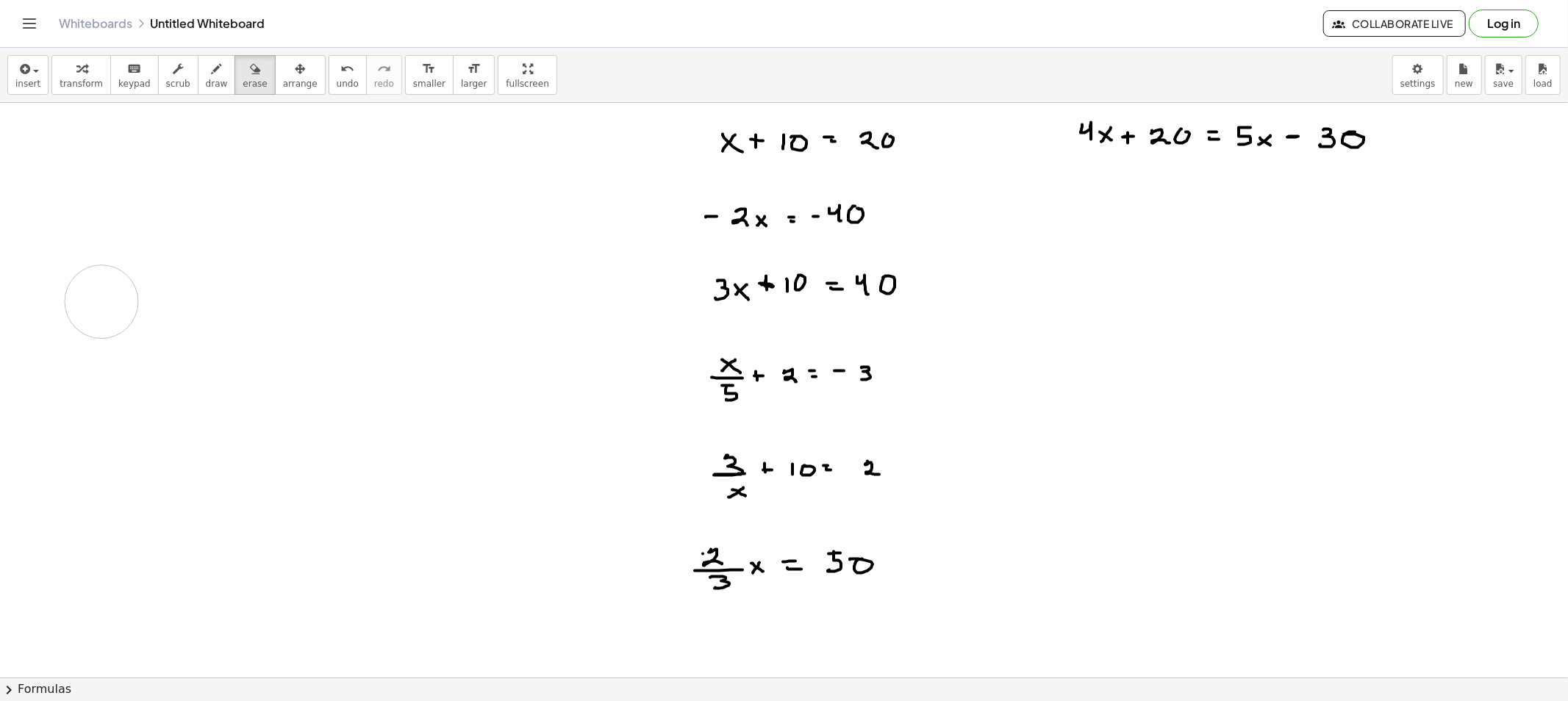
click at [243, 81] on span "erase" at bounding box center [255, 83] width 24 height 10
drag, startPoint x: 673, startPoint y: 138, endPoint x: 888, endPoint y: 146, distance: 215.1
click at [244, 93] on button "erase" at bounding box center [255, 74] width 41 height 40
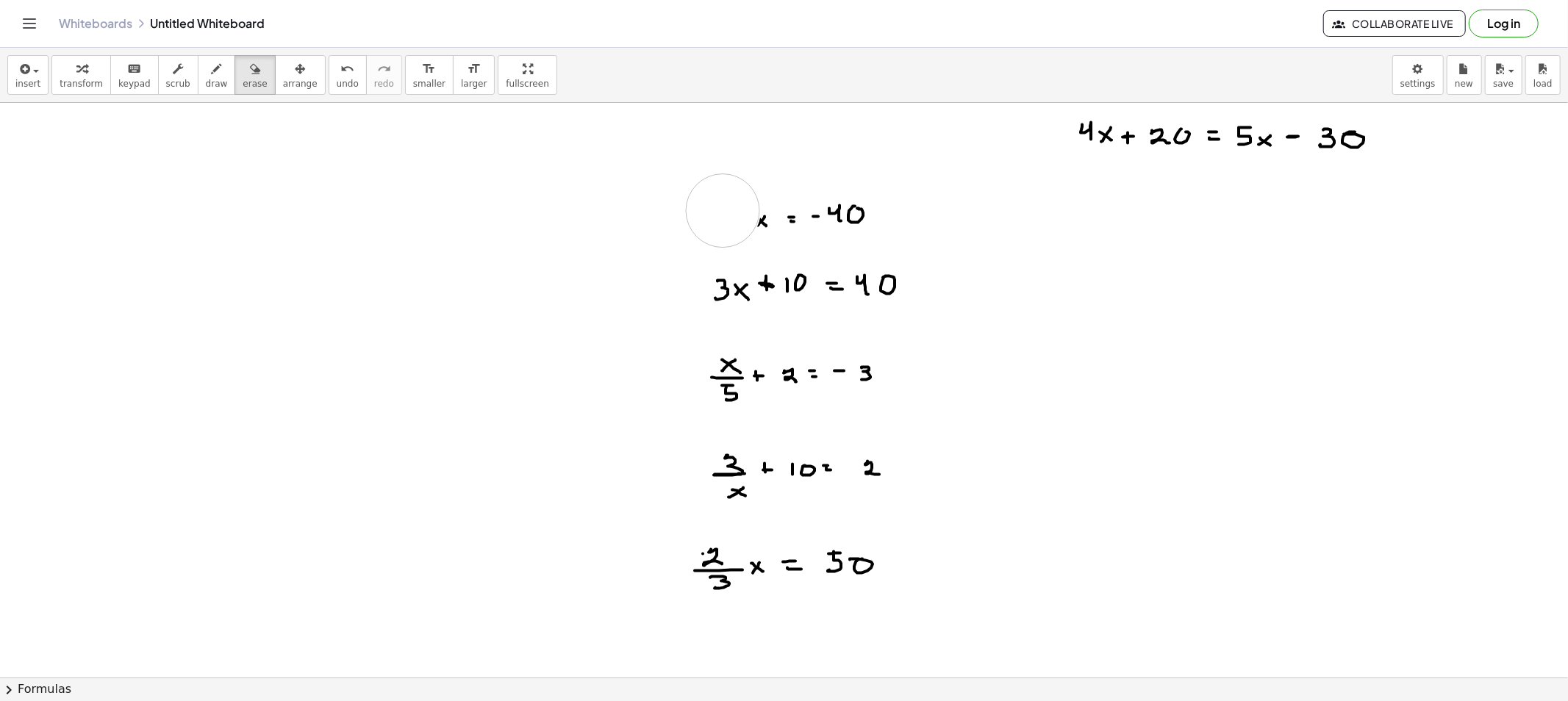
drag, startPoint x: 722, startPoint y: 211, endPoint x: 930, endPoint y: 208, distance: 208.0
click at [178, 74] on button "scrub" at bounding box center [179, 74] width 41 height 40
click at [206, 78] on span "draw" at bounding box center [217, 83] width 22 height 10
drag, startPoint x: 719, startPoint y: 144, endPoint x: 713, endPoint y: 153, distance: 10.8
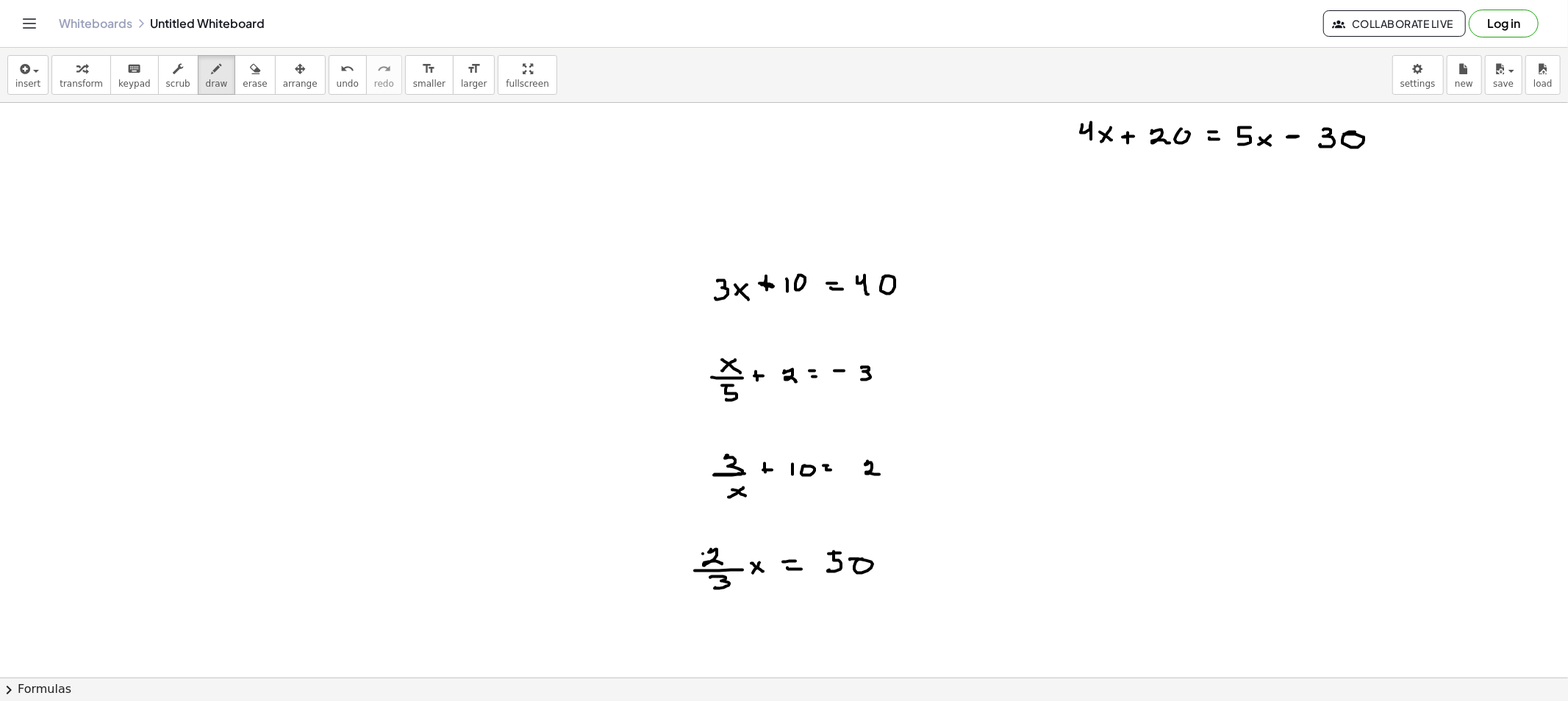
drag, startPoint x: 712, startPoint y: 137, endPoint x: 725, endPoint y: 146, distance: 15.8
drag, startPoint x: 737, startPoint y: 141, endPoint x: 745, endPoint y: 141, distance: 8.0
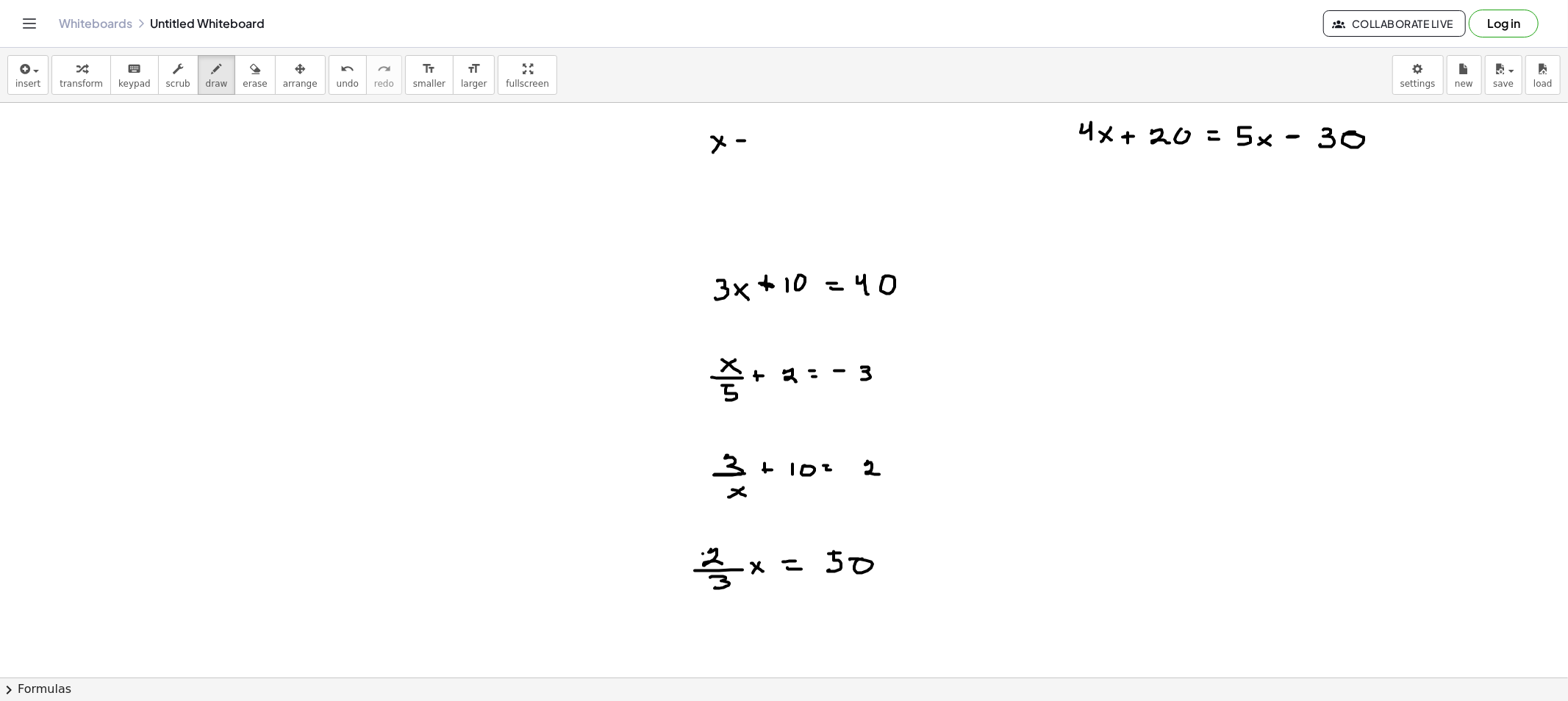
drag, startPoint x: 741, startPoint y: 145, endPoint x: 758, endPoint y: 148, distance: 17.3
drag, startPoint x: 776, startPoint y: 128, endPoint x: 791, endPoint y: 135, distance: 16.6
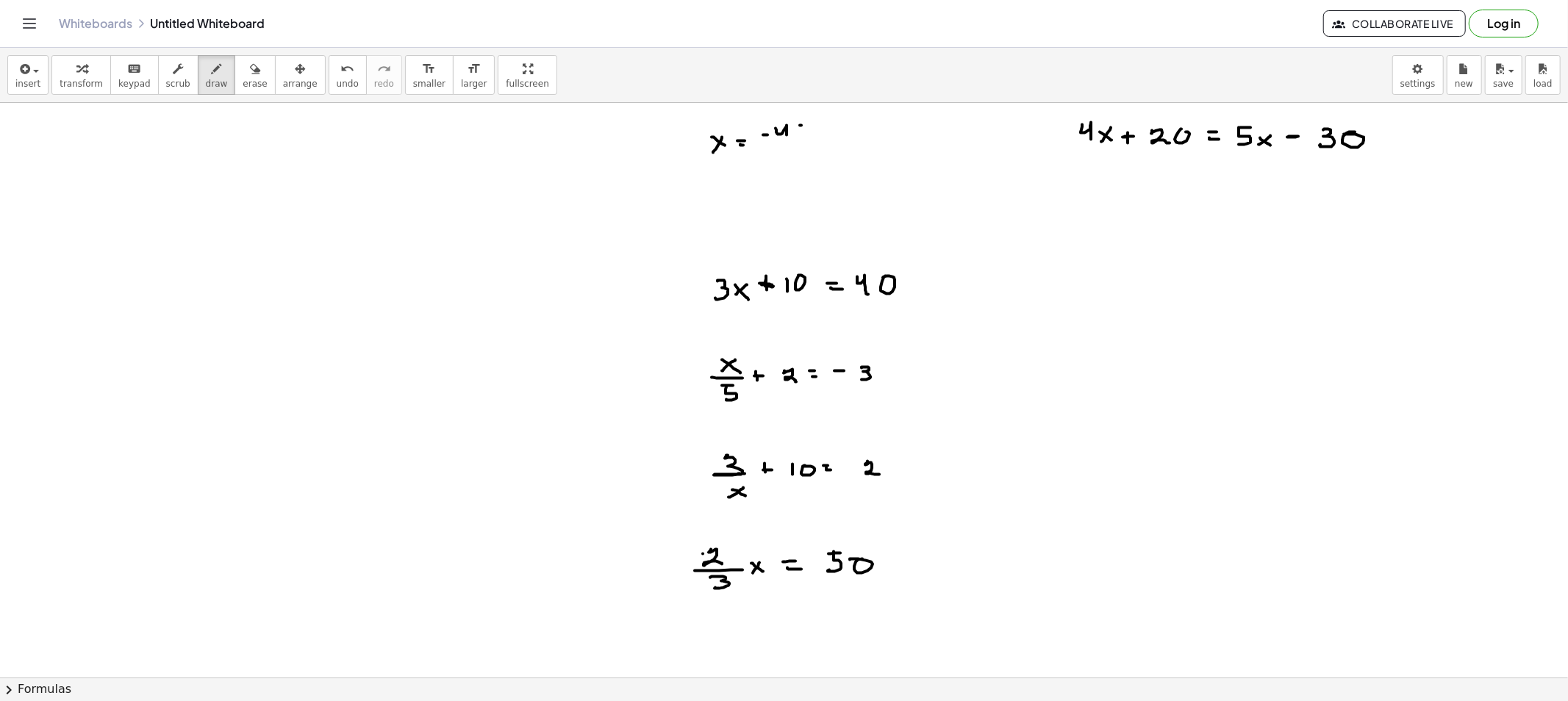
drag, startPoint x: 770, startPoint y: 141, endPoint x: 798, endPoint y: 145, distance: 28.3
drag, startPoint x: 776, startPoint y: 152, endPoint x: 790, endPoint y: 152, distance: 14.0
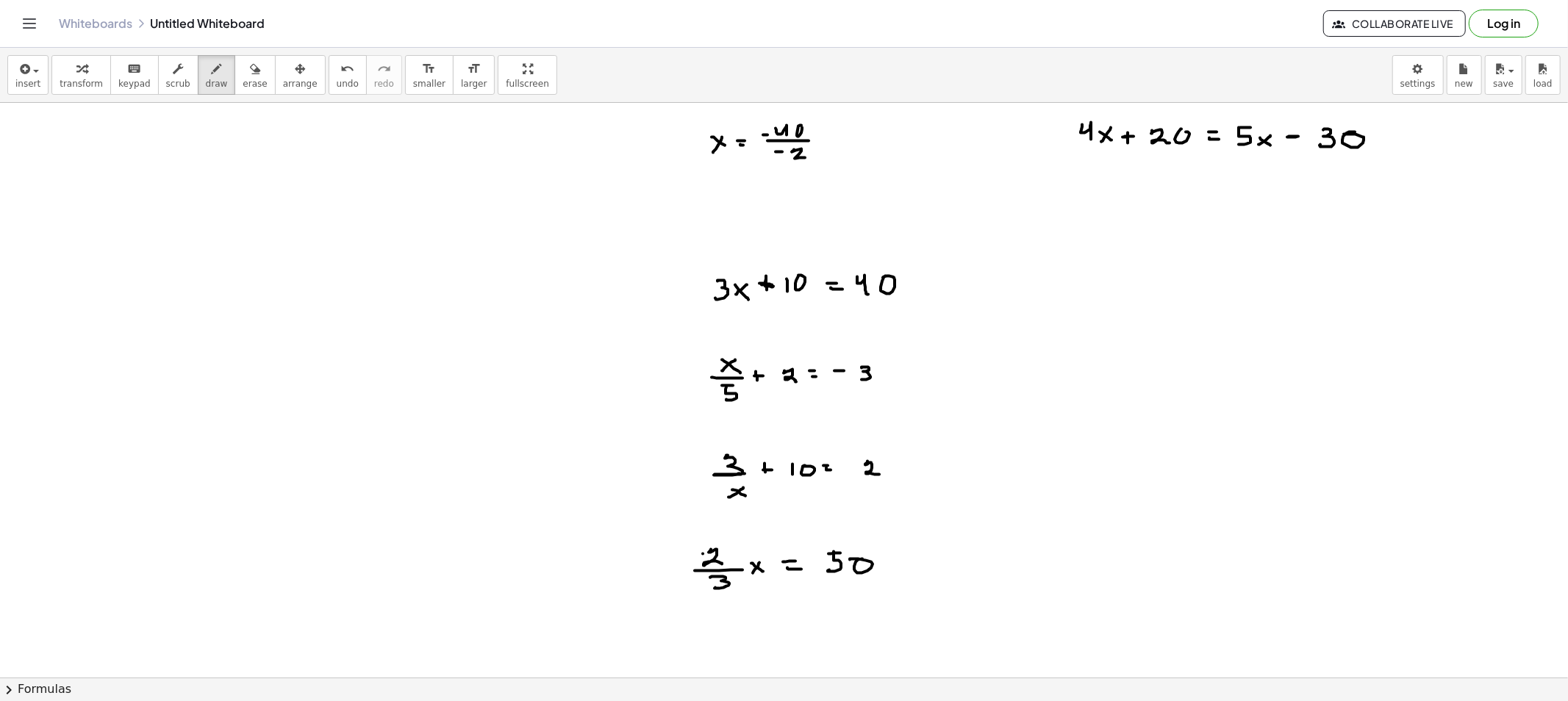
drag, startPoint x: 791, startPoint y: 152, endPoint x: 827, endPoint y: 153, distance: 36.0
click at [250, 74] on icon "button" at bounding box center [255, 69] width 10 height 18
drag, startPoint x: 671, startPoint y: 155, endPoint x: 838, endPoint y: 160, distance: 167.1
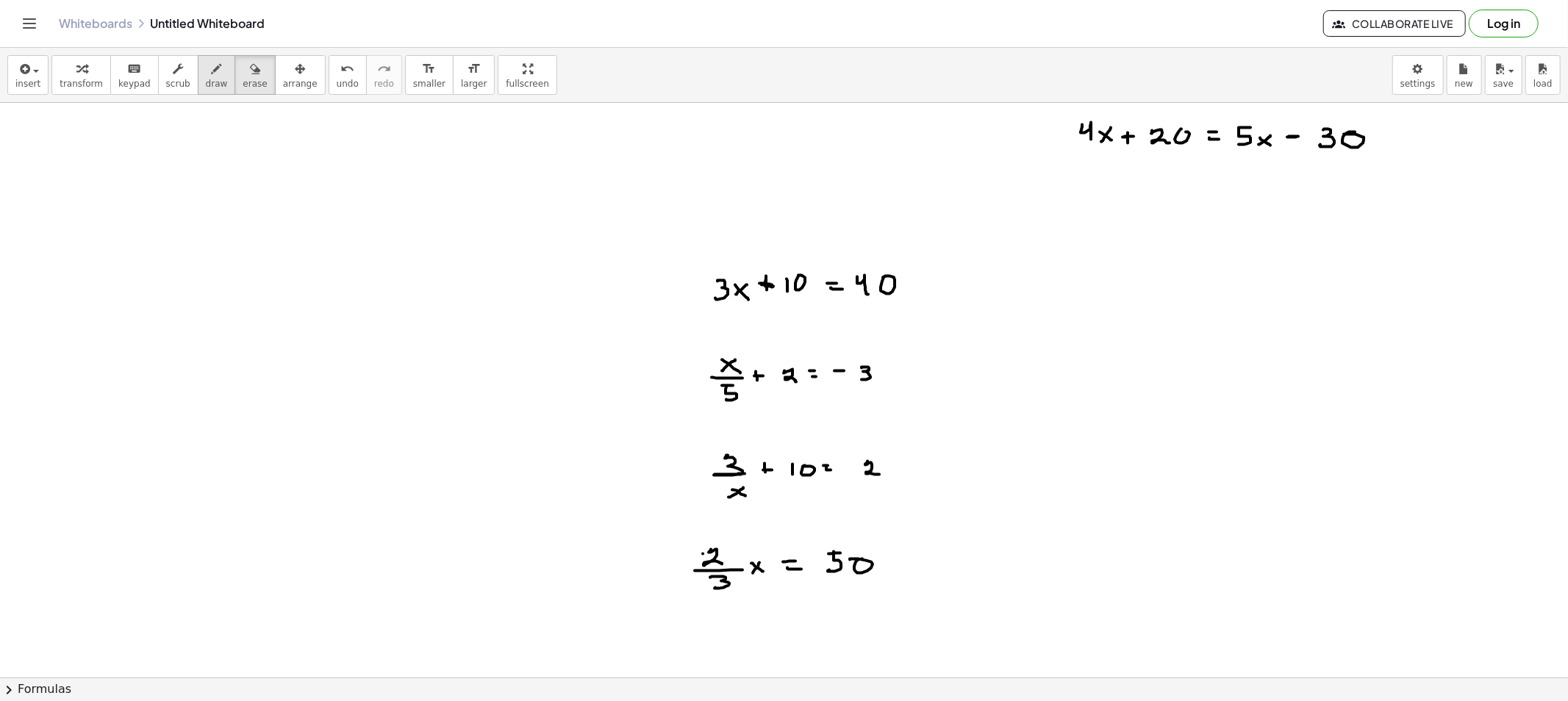
click at [206, 78] on span "draw" at bounding box center [217, 83] width 22 height 10
click at [250, 76] on icon "button" at bounding box center [255, 69] width 10 height 18
drag, startPoint x: 687, startPoint y: 291, endPoint x: 958, endPoint y: 294, distance: 271.0
click at [206, 76] on div "button" at bounding box center [217, 68] width 22 height 18
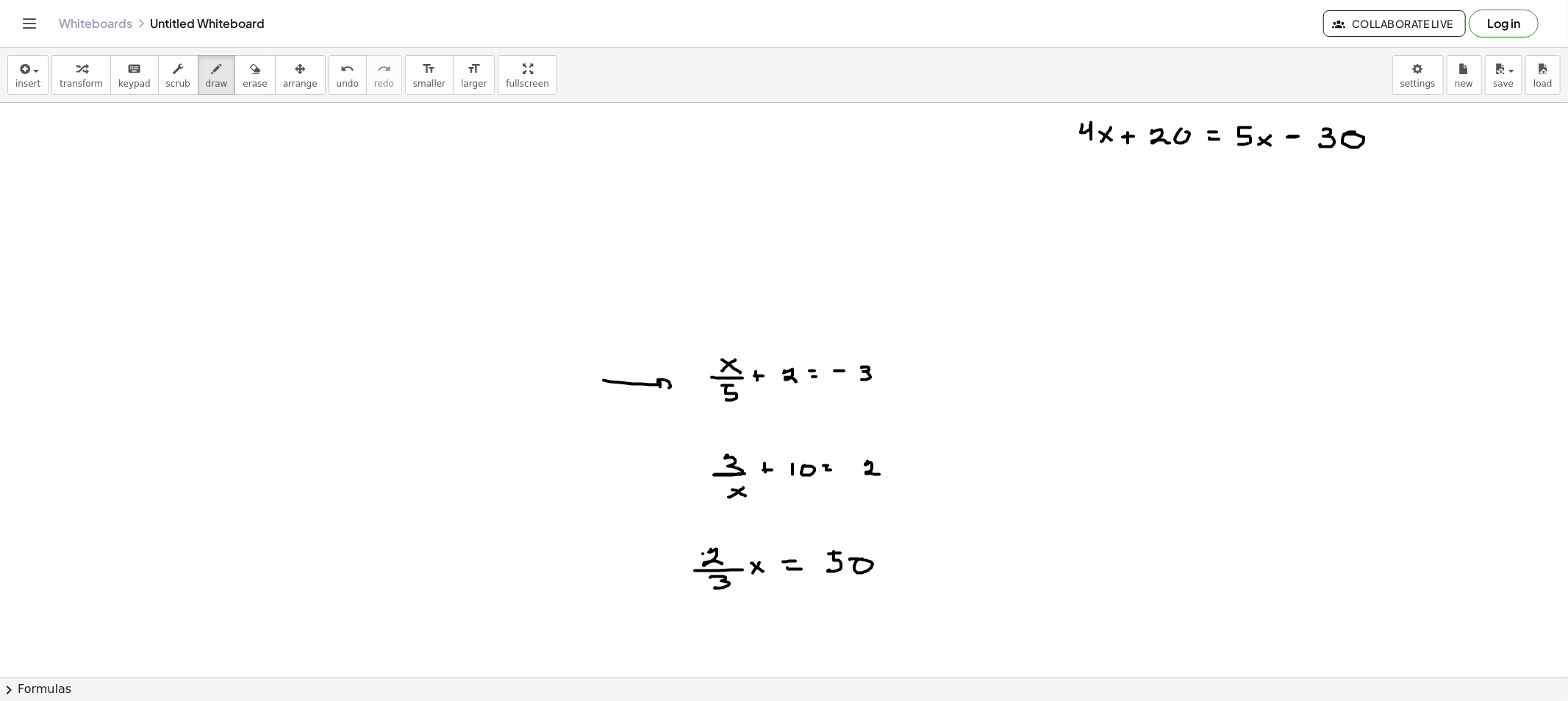
drag, startPoint x: 603, startPoint y: 381, endPoint x: 662, endPoint y: 392, distance: 60.0
drag, startPoint x: 231, startPoint y: 74, endPoint x: 275, endPoint y: 134, distance: 74.4
click at [250, 75] on icon "button" at bounding box center [255, 69] width 10 height 18
drag, startPoint x: 596, startPoint y: 338, endPoint x: 638, endPoint y: 380, distance: 59.4
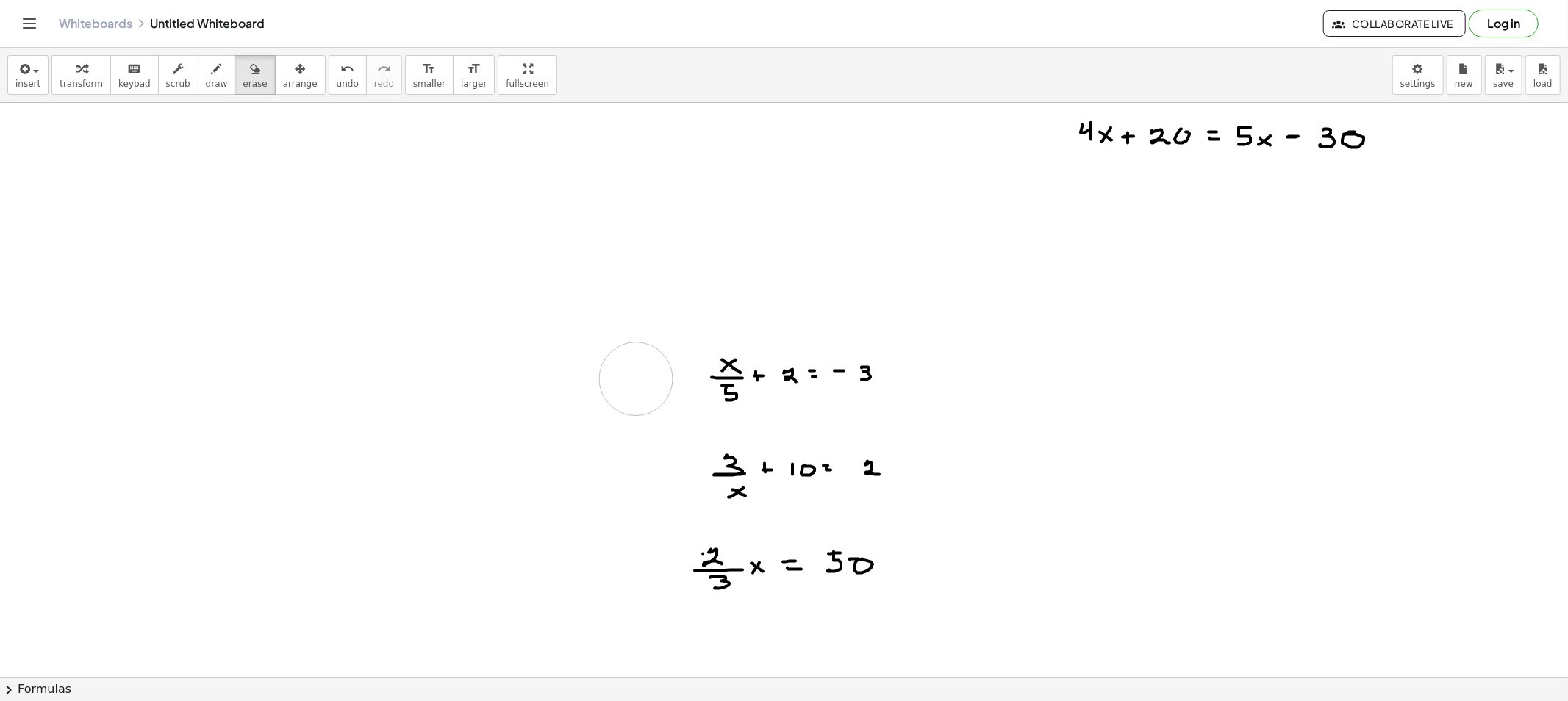
click at [212, 70] on button "draw" at bounding box center [216, 74] width 38 height 40
drag, startPoint x: 735, startPoint y: 182, endPoint x: 724, endPoint y: 187, distance: 12.1
drag, startPoint x: 723, startPoint y: 182, endPoint x: 724, endPoint y: 200, distance: 18.0
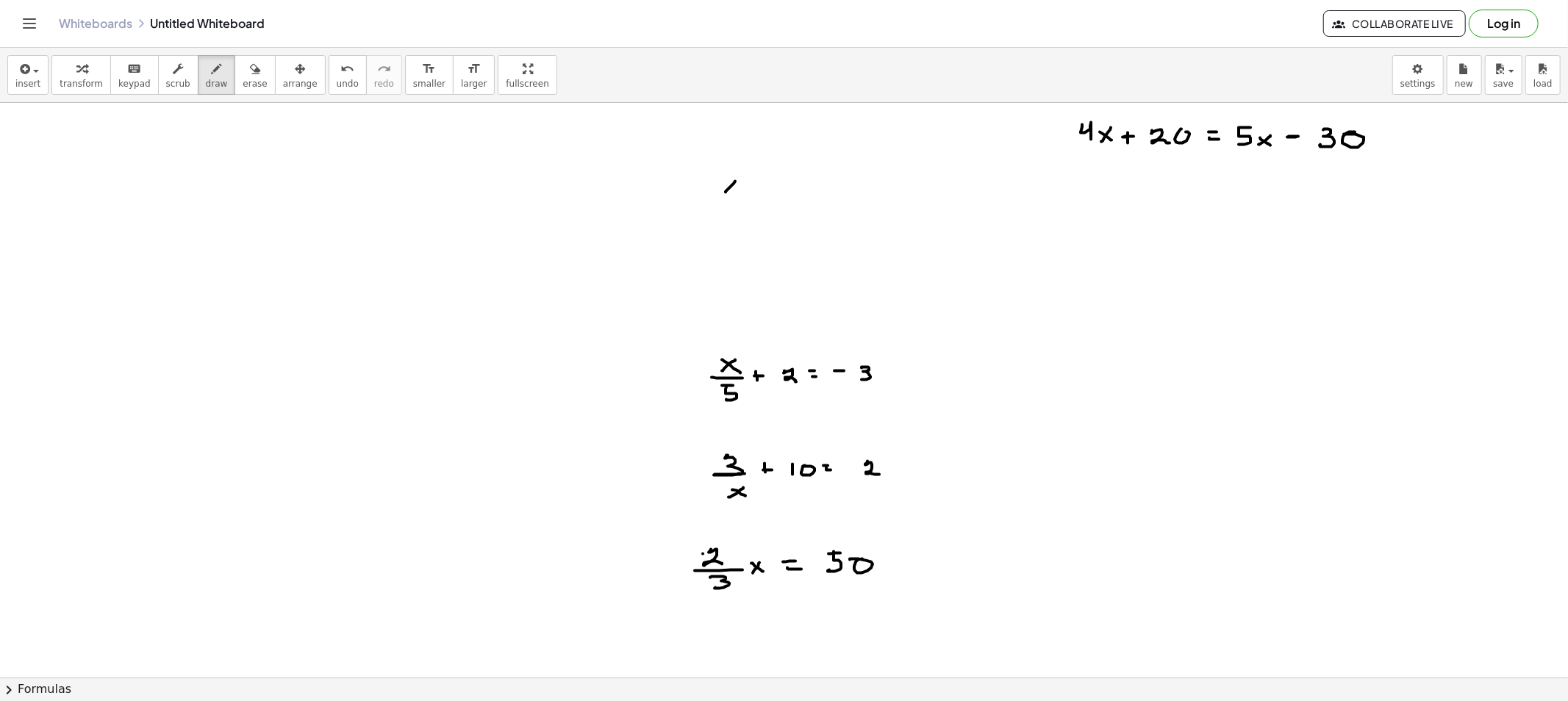
drag, startPoint x: 730, startPoint y: 215, endPoint x: 753, endPoint y: 217, distance: 23.1
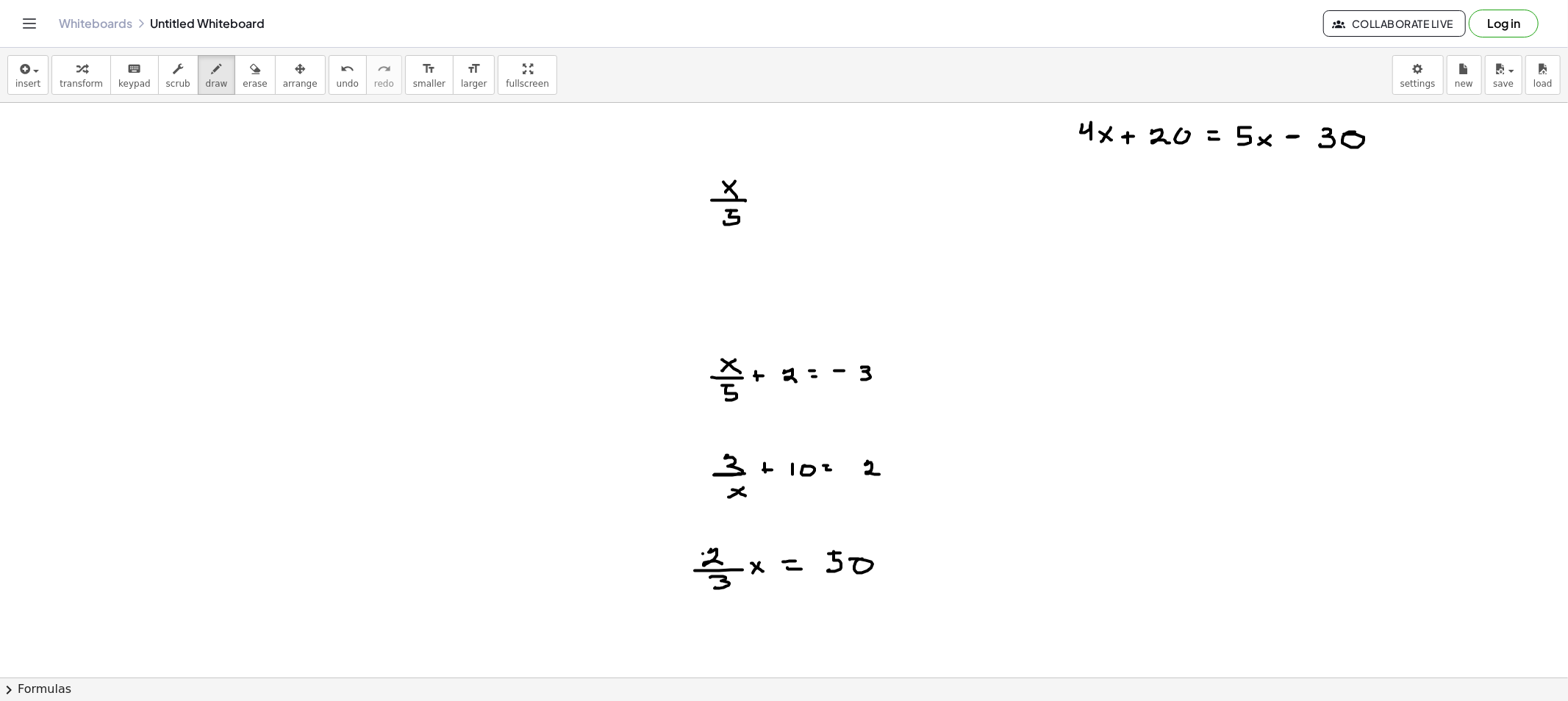
drag, startPoint x: 770, startPoint y: 199, endPoint x: 781, endPoint y: 203, distance: 11.7
drag, startPoint x: 809, startPoint y: 186, endPoint x: 813, endPoint y: 201, distance: 15.5
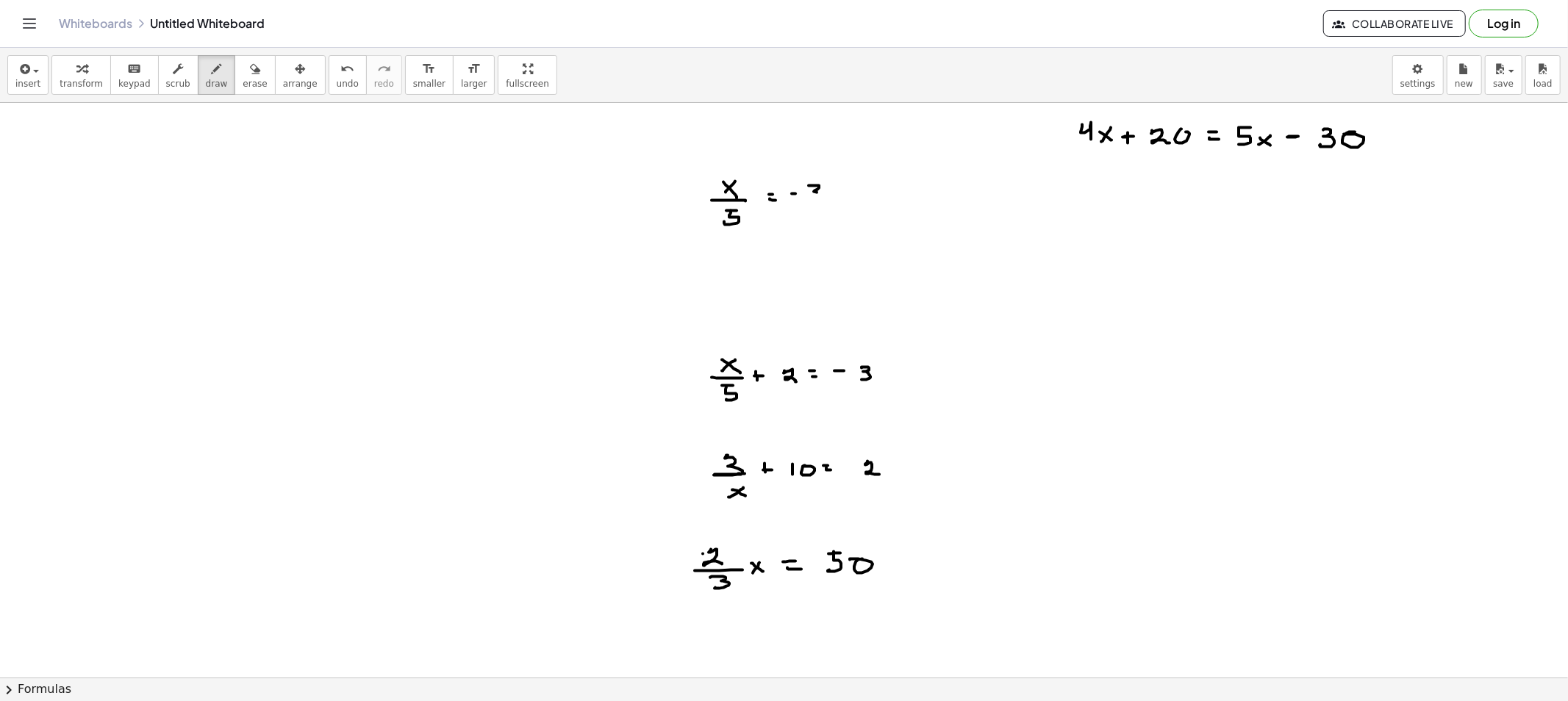
drag, startPoint x: 846, startPoint y: 185, endPoint x: 860, endPoint y: 201, distance: 21.3
drag, startPoint x: 230, startPoint y: 81, endPoint x: 617, endPoint y: 150, distance: 393.1
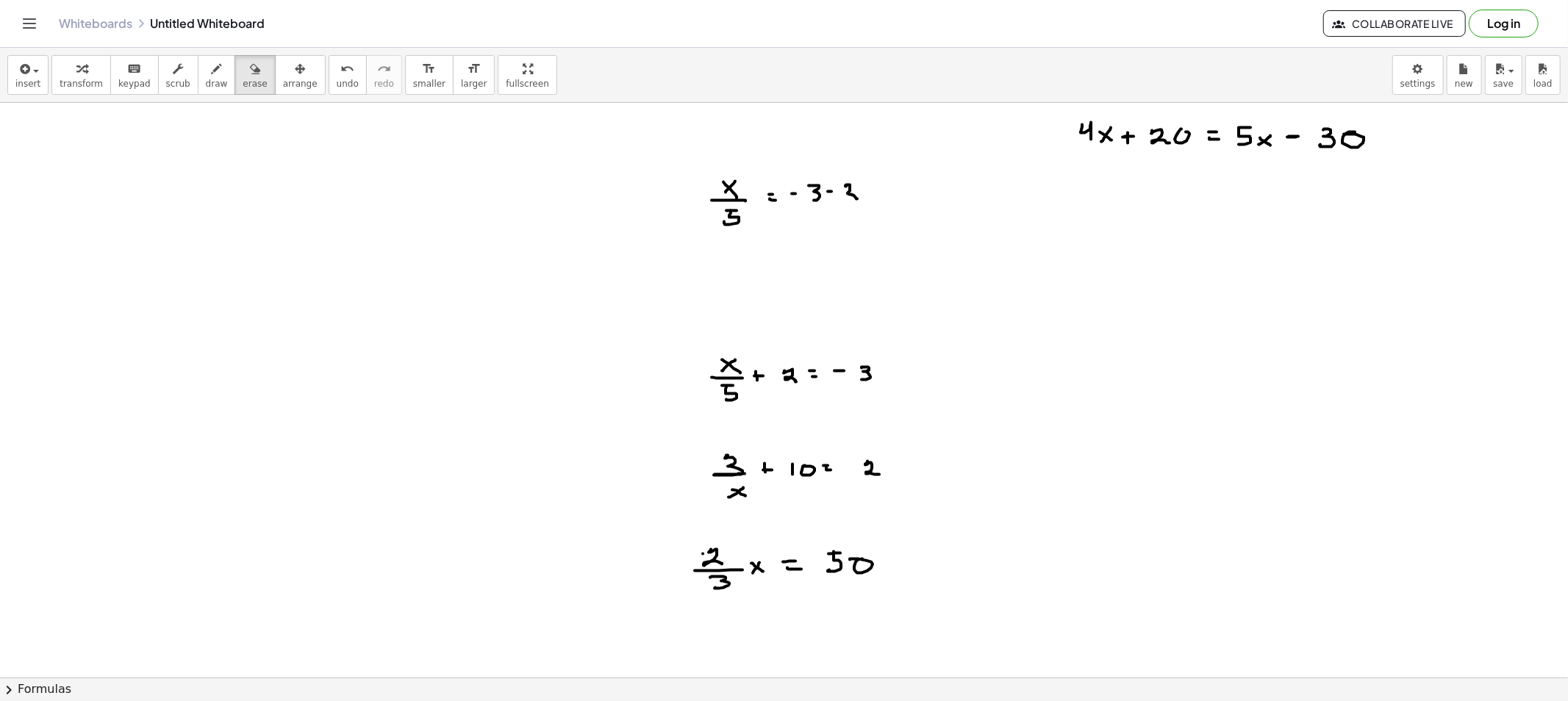
click at [243, 81] on span "erase" at bounding box center [255, 83] width 24 height 10
drag, startPoint x: 850, startPoint y: 204, endPoint x: 817, endPoint y: 194, distance: 34.5
click at [213, 78] on button "draw" at bounding box center [216, 74] width 38 height 40
drag, startPoint x: 792, startPoint y: 193, endPoint x: 806, endPoint y: 194, distance: 14.0
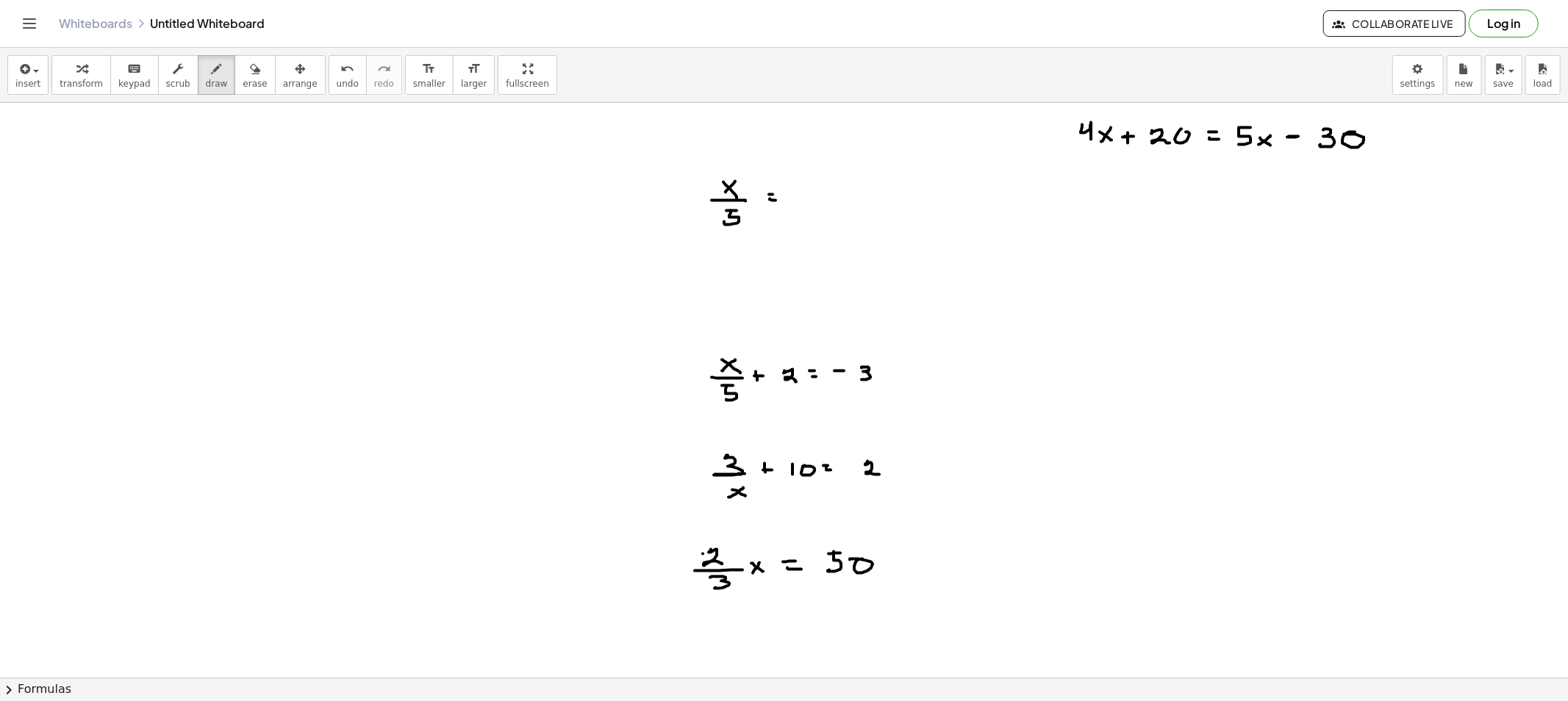
drag, startPoint x: 820, startPoint y: 186, endPoint x: 832, endPoint y: 187, distance: 12.0
drag, startPoint x: 825, startPoint y: 185, endPoint x: 822, endPoint y: 199, distance: 14.3
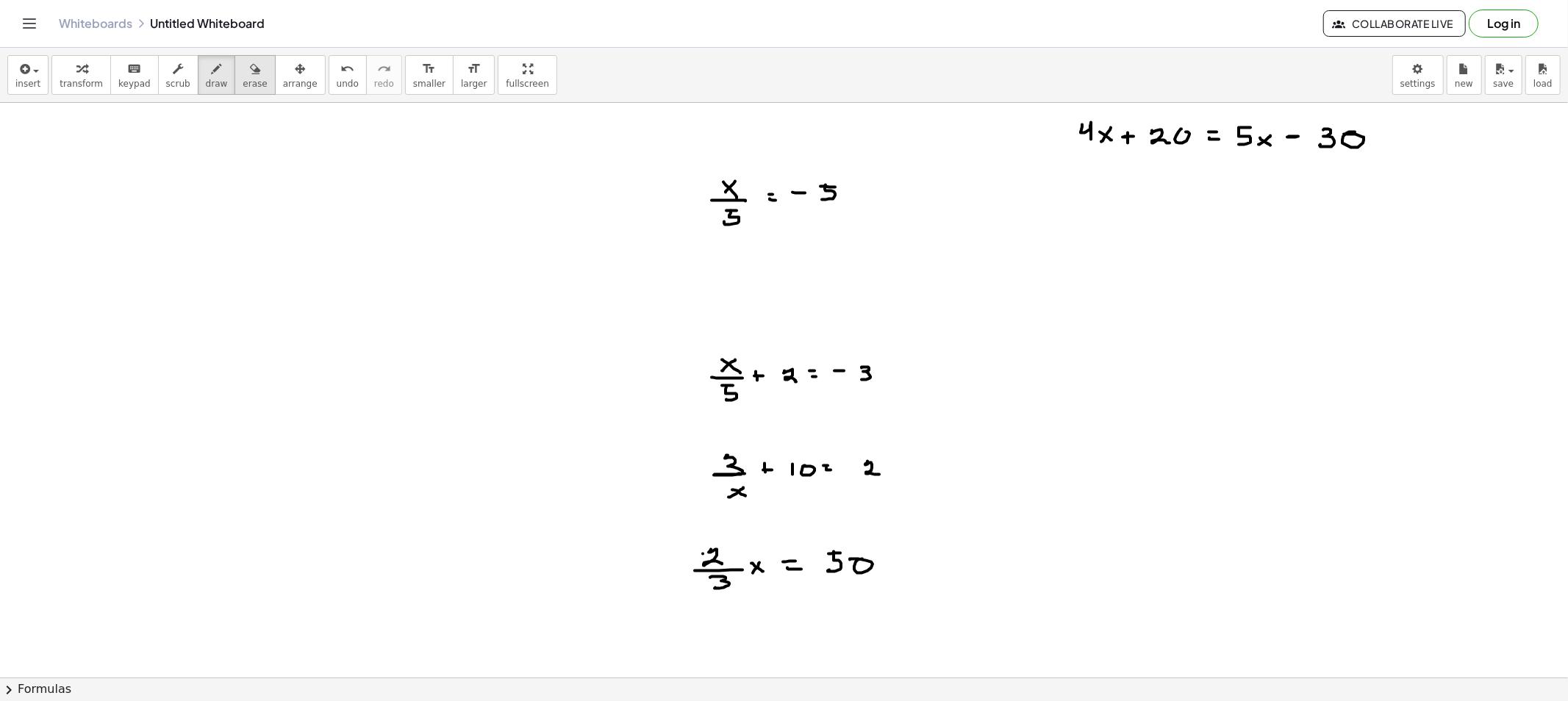
click at [235, 90] on button "erase" at bounding box center [255, 74] width 41 height 40
drag, startPoint x: 741, startPoint y: 255, endPoint x: 737, endPoint y: 233, distance: 22.4
drag, startPoint x: 214, startPoint y: 78, endPoint x: 244, endPoint y: 89, distance: 32.0
click at [214, 78] on button "draw" at bounding box center [216, 74] width 38 height 40
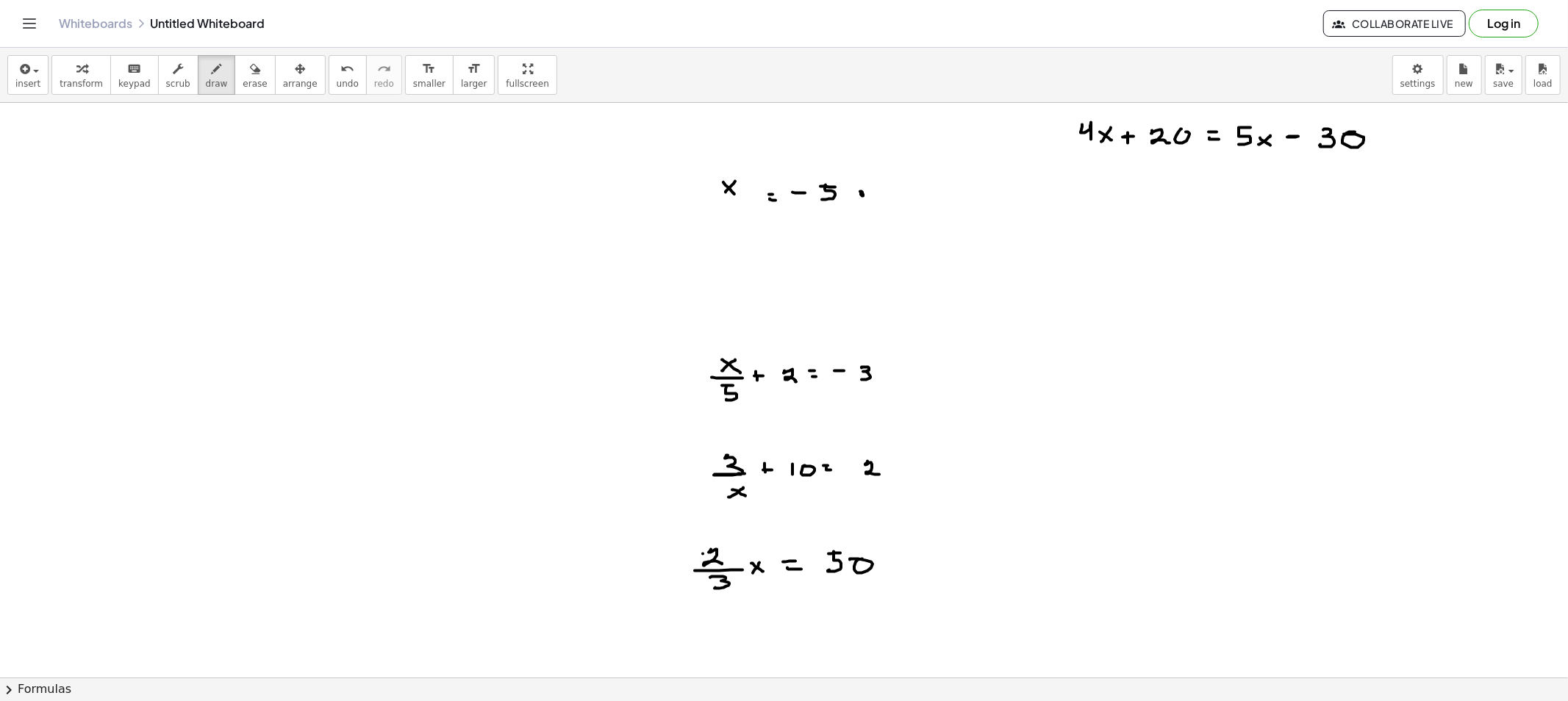
drag, startPoint x: 885, startPoint y: 186, endPoint x: 900, endPoint y: 186, distance: 15.0
drag, startPoint x: 889, startPoint y: 190, endPoint x: 885, endPoint y: 200, distance: 10.8
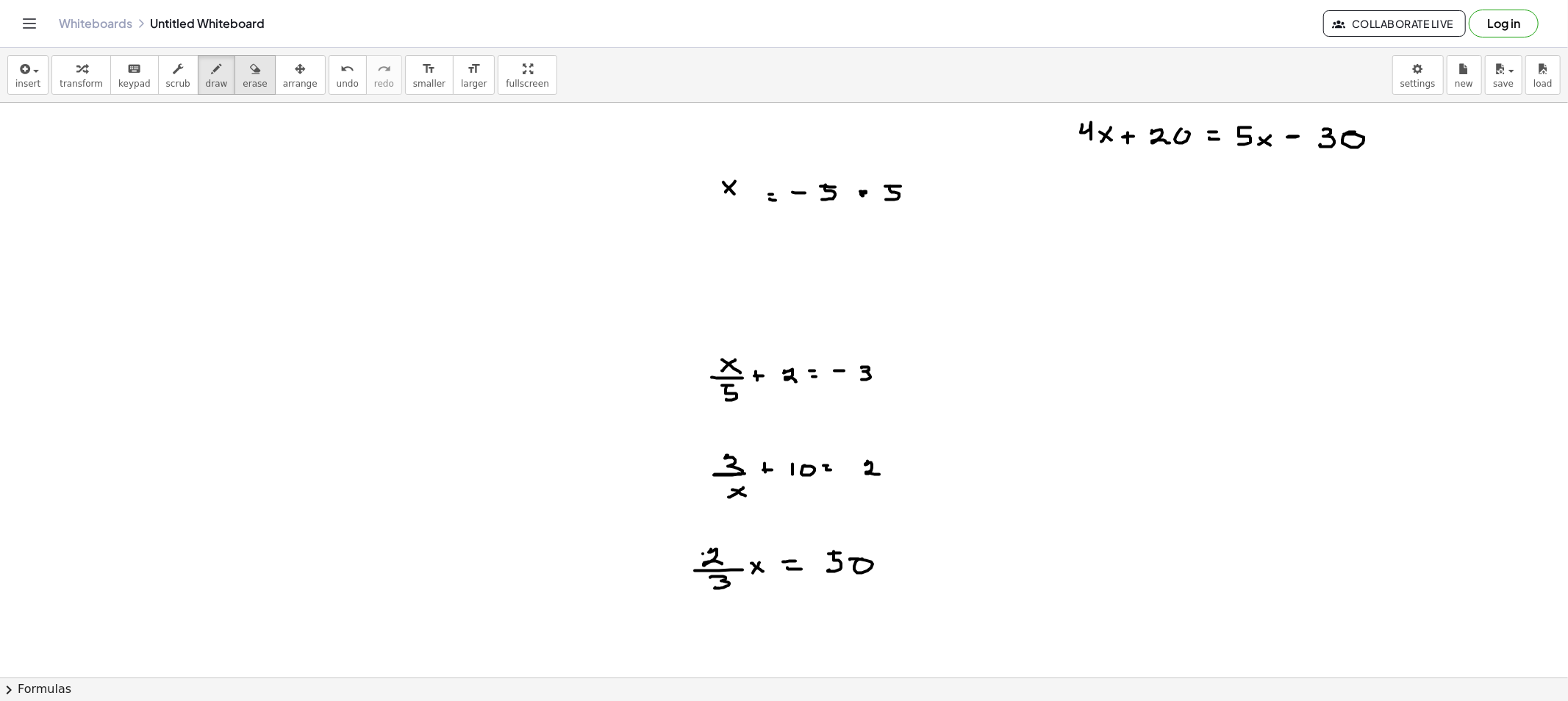
click at [248, 87] on button "erase" at bounding box center [255, 74] width 41 height 40
drag, startPoint x: 896, startPoint y: 207, endPoint x: 827, endPoint y: 191, distance: 70.8
click at [207, 78] on span "draw" at bounding box center [217, 83] width 22 height 10
drag, startPoint x: 801, startPoint y: 192, endPoint x: 810, endPoint y: 192, distance: 9.0
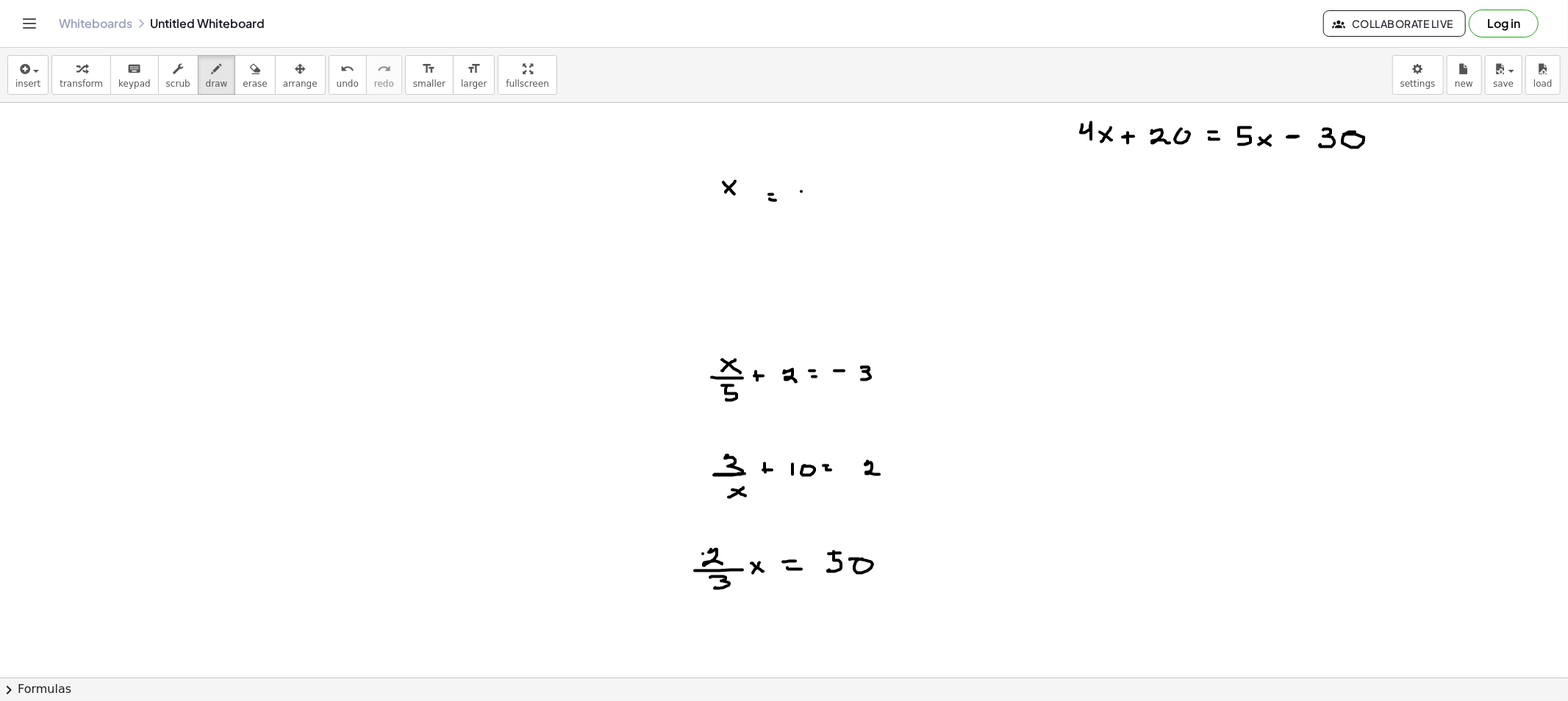
drag, startPoint x: 821, startPoint y: 186, endPoint x: 831, endPoint y: 199, distance: 16.4
drag, startPoint x: 839, startPoint y: 183, endPoint x: 849, endPoint y: 183, distance: 10.0
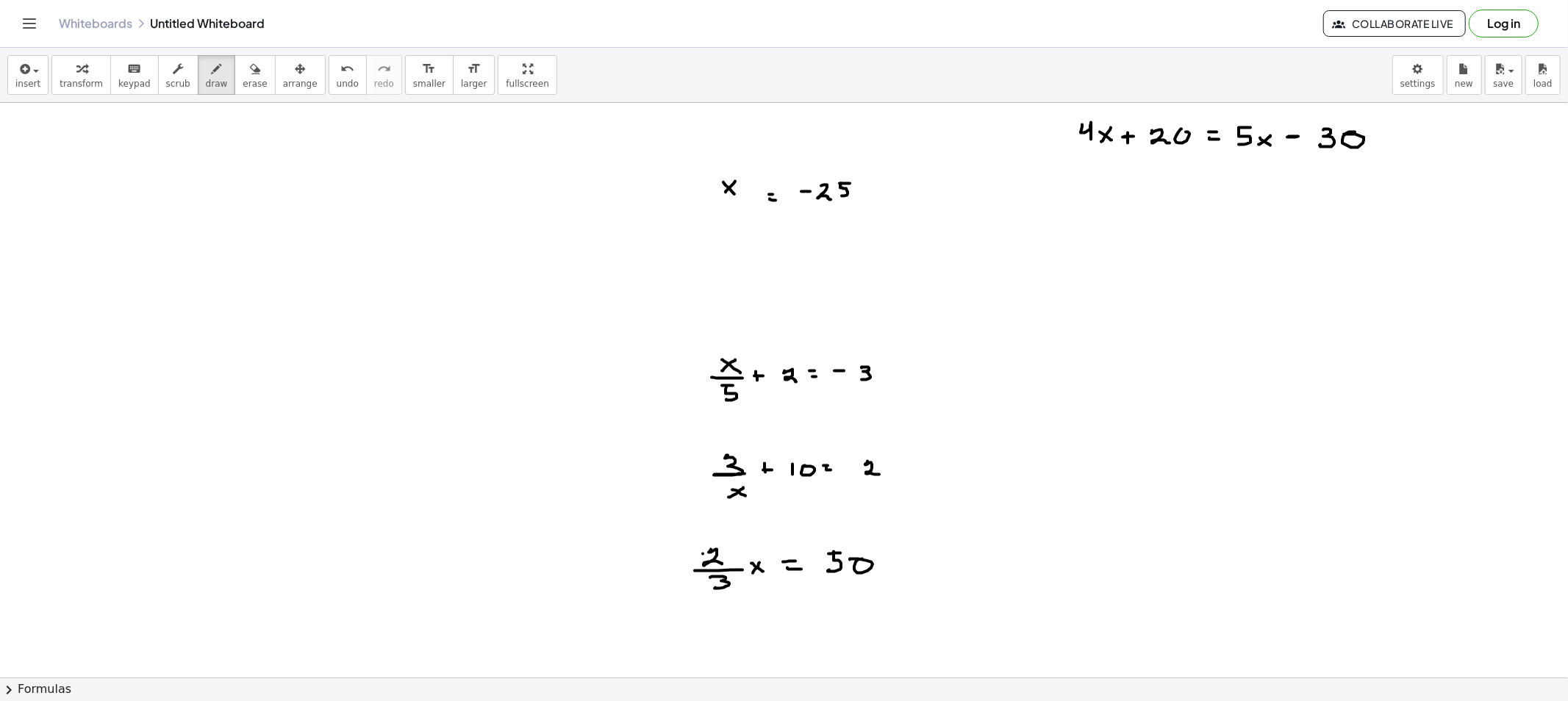
drag, startPoint x: 841, startPoint y: 184, endPoint x: 838, endPoint y: 196, distance: 12.4
click at [250, 86] on button "erase" at bounding box center [255, 74] width 41 height 40
drag, startPoint x: 811, startPoint y: 196, endPoint x: 858, endPoint y: 203, distance: 47.5
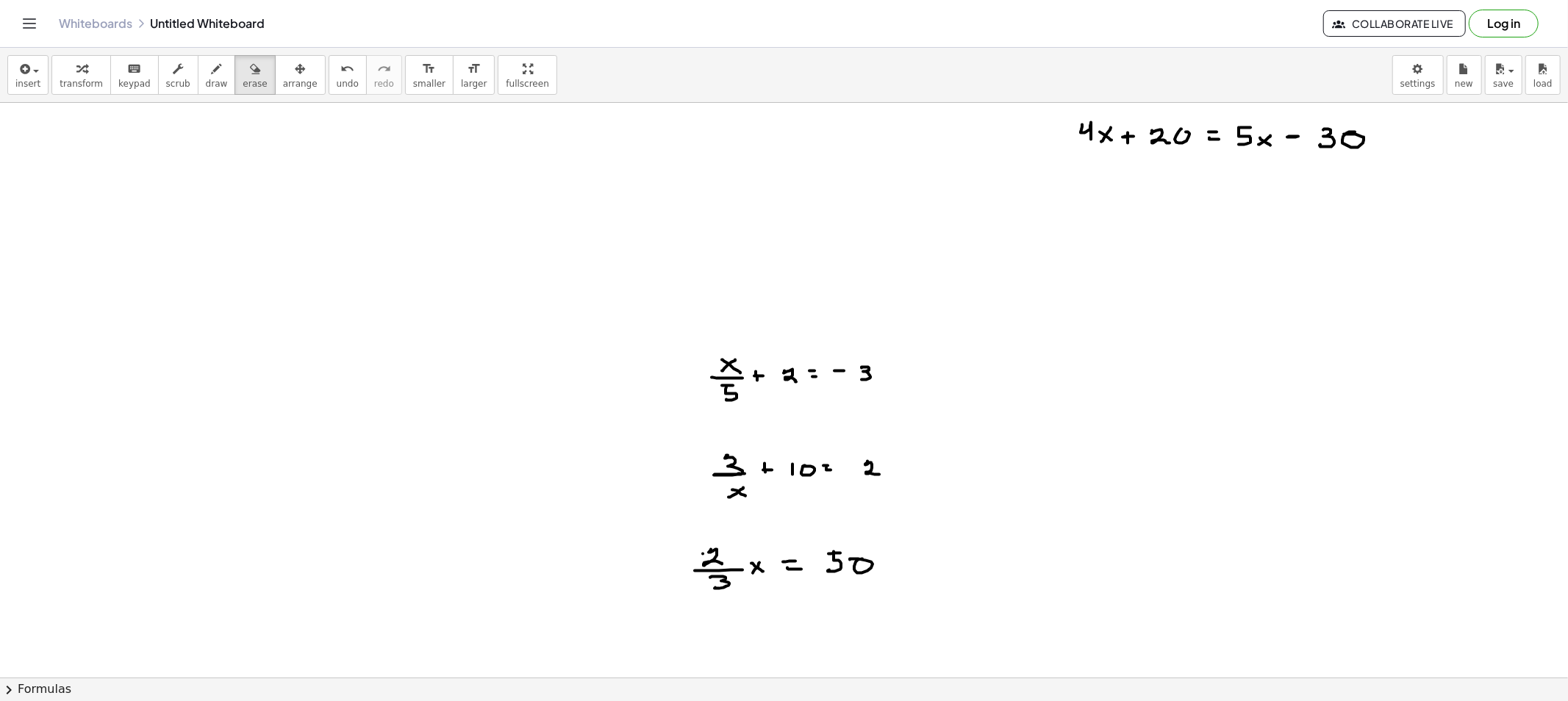
click at [206, 82] on span "draw" at bounding box center [217, 83] width 22 height 10
drag, startPoint x: 704, startPoint y: 127, endPoint x: 699, endPoint y: 138, distance: 12.1
drag, startPoint x: 694, startPoint y: 131, endPoint x: 714, endPoint y: 144, distance: 23.9
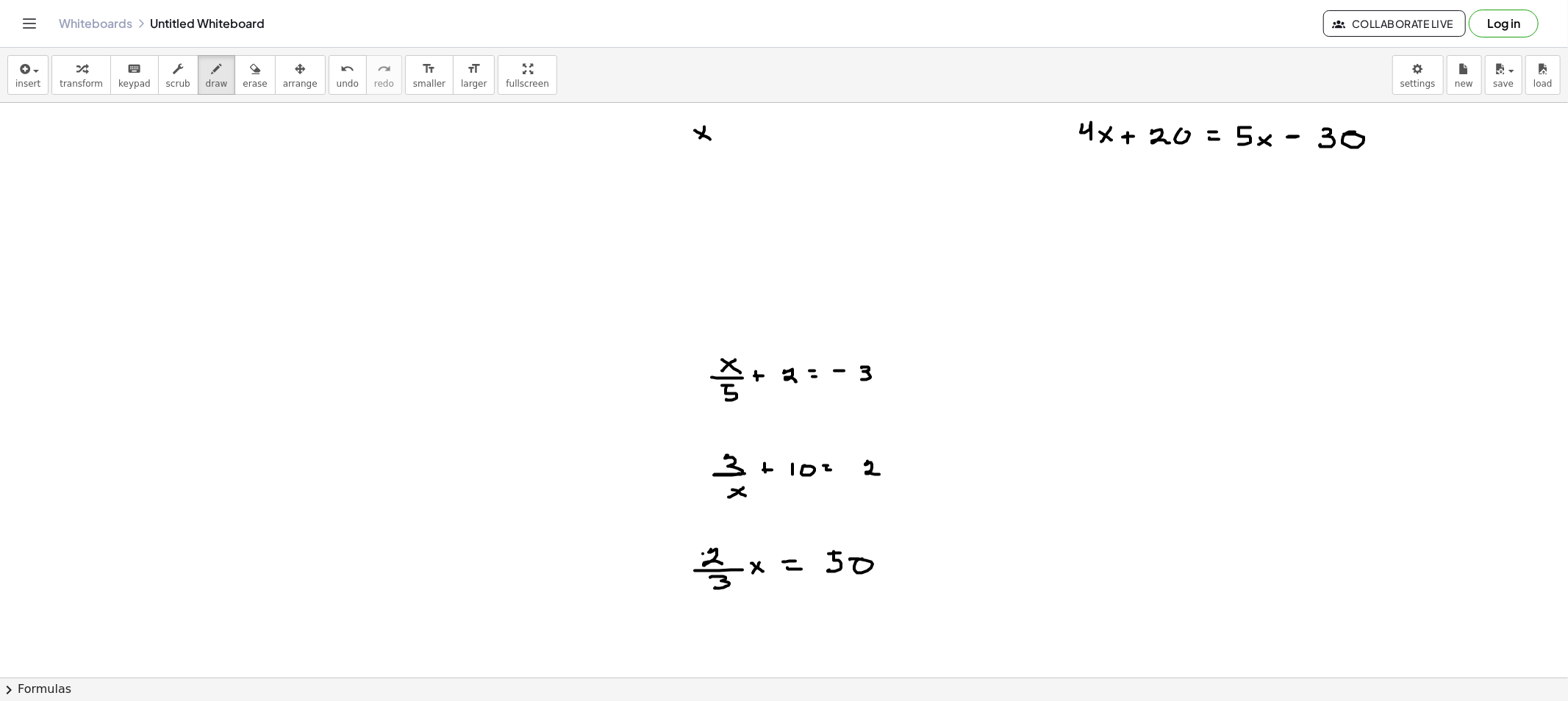
drag, startPoint x: 692, startPoint y: 142, endPoint x: 720, endPoint y: 143, distance: 28.0
drag, startPoint x: 708, startPoint y: 148, endPoint x: 707, endPoint y: 161, distance: 13.0
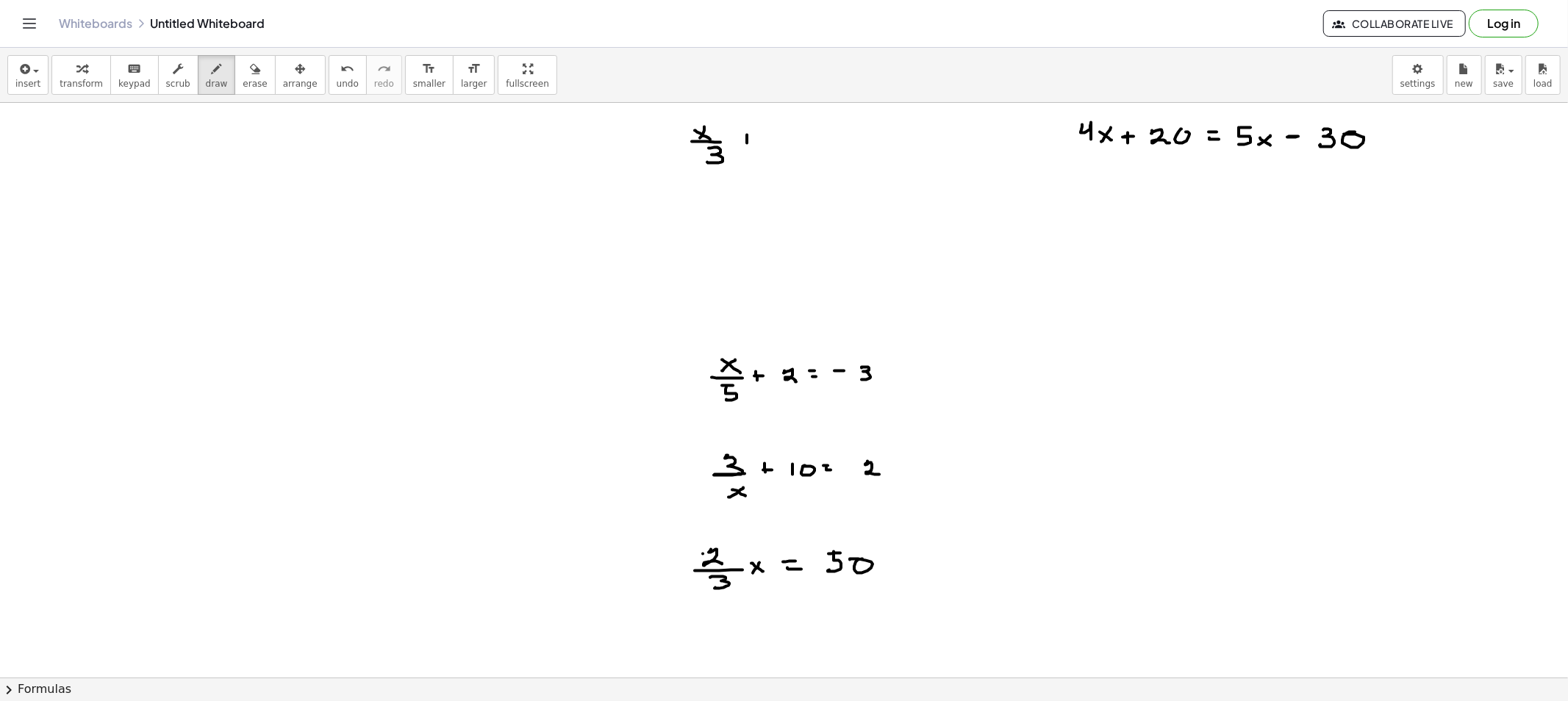
drag, startPoint x: 743, startPoint y: 139, endPoint x: 759, endPoint y: 139, distance: 16.0
drag, startPoint x: 788, startPoint y: 136, endPoint x: 809, endPoint y: 138, distance: 21.1
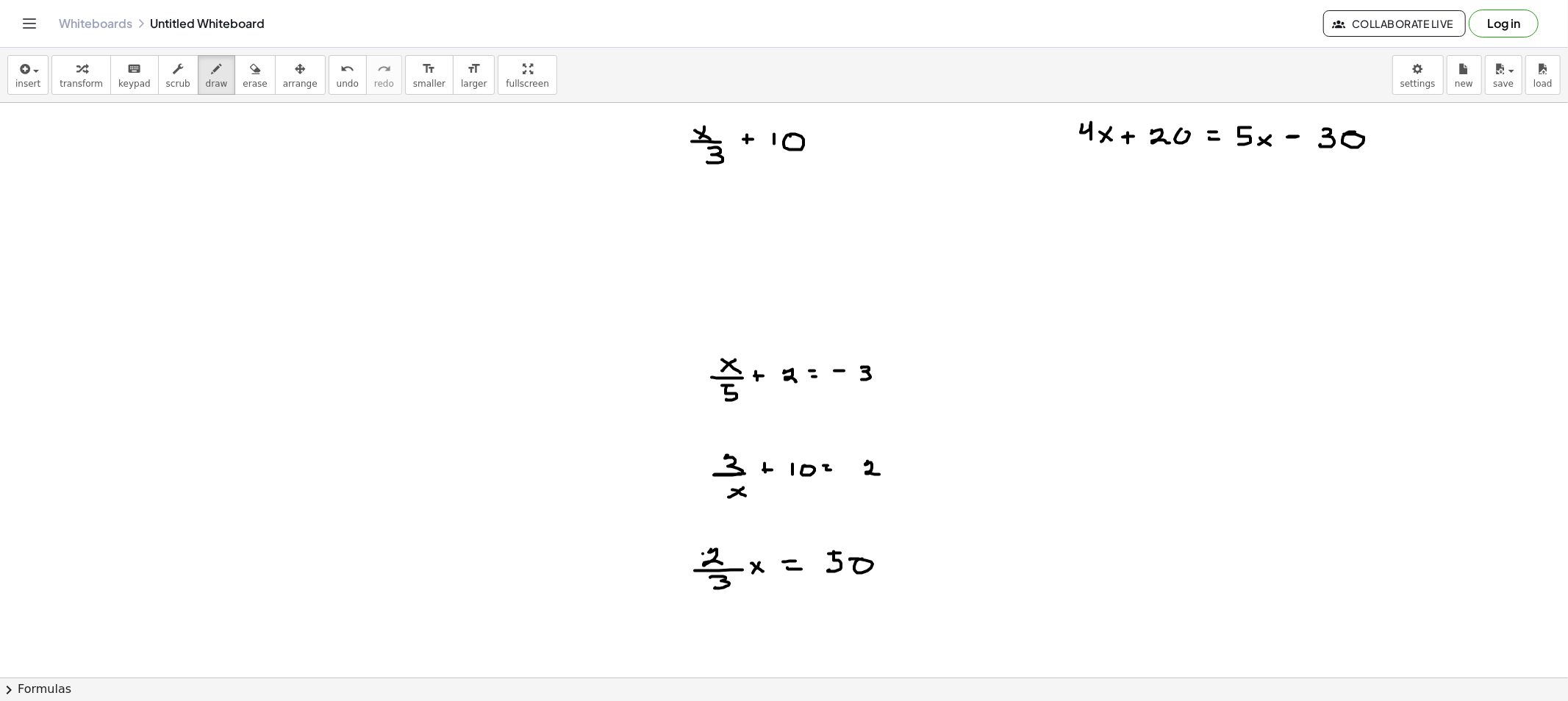
drag, startPoint x: 828, startPoint y: 135, endPoint x: 835, endPoint y: 136, distance: 7.1
drag, startPoint x: 832, startPoint y: 136, endPoint x: 846, endPoint y: 139, distance: 14.3
drag, startPoint x: 857, startPoint y: 133, endPoint x: 857, endPoint y: 142, distance: 9.0
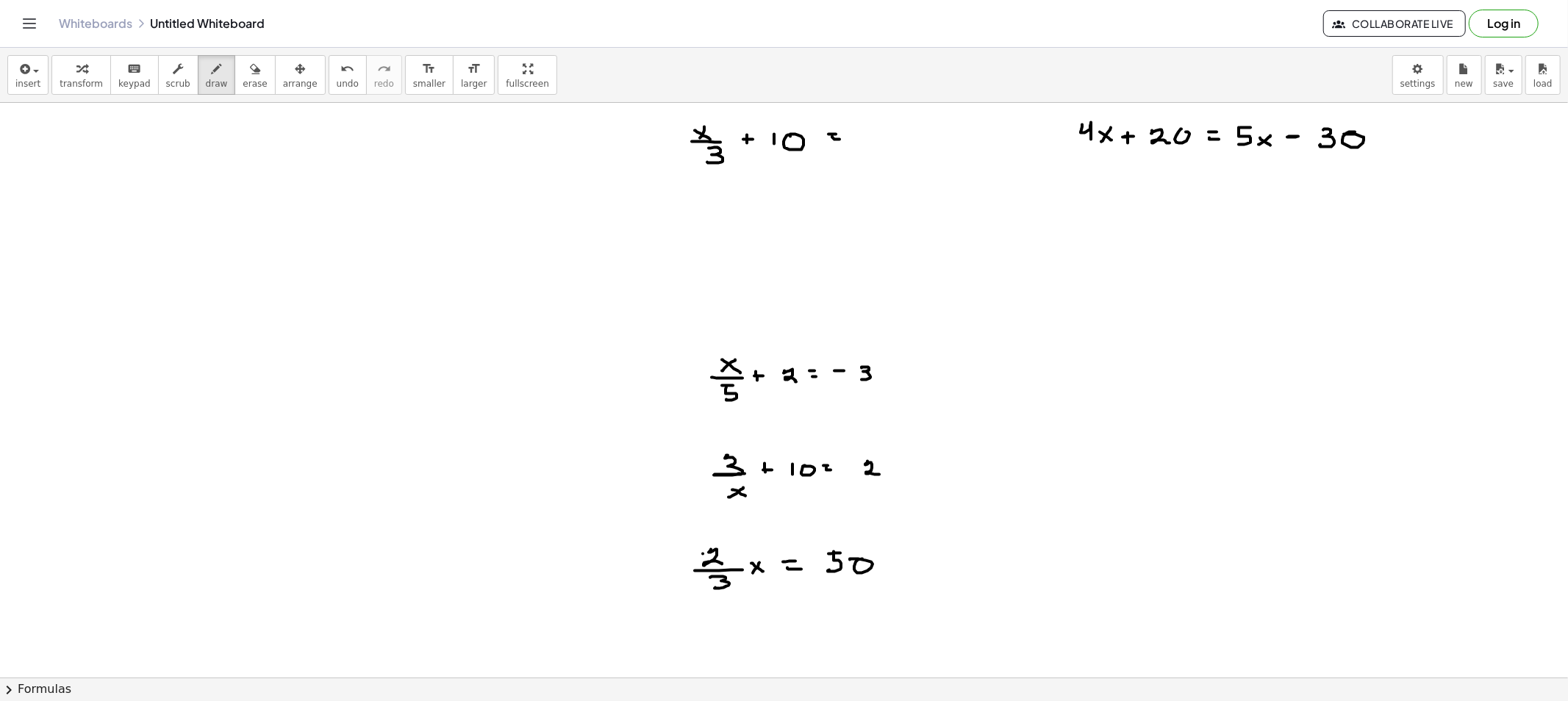
drag, startPoint x: 871, startPoint y: 134, endPoint x: 871, endPoint y: 150, distance: 16.0
drag, startPoint x: 869, startPoint y: 131, endPoint x: 871, endPoint y: 148, distance: 17.1
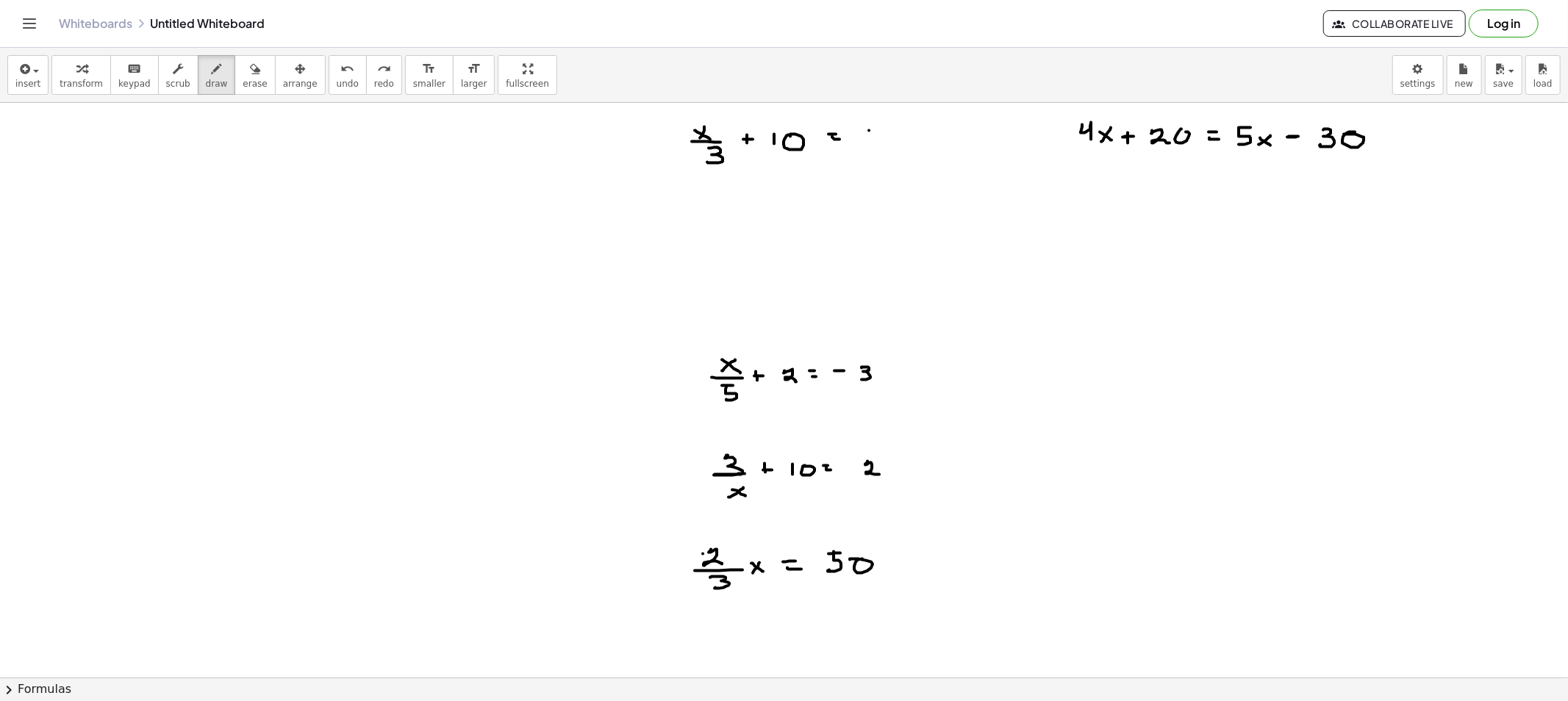
drag, startPoint x: 726, startPoint y: 211, endPoint x: 715, endPoint y: 215, distance: 11.7
drag, startPoint x: 708, startPoint y: 226, endPoint x: 726, endPoint y: 226, distance: 18.0
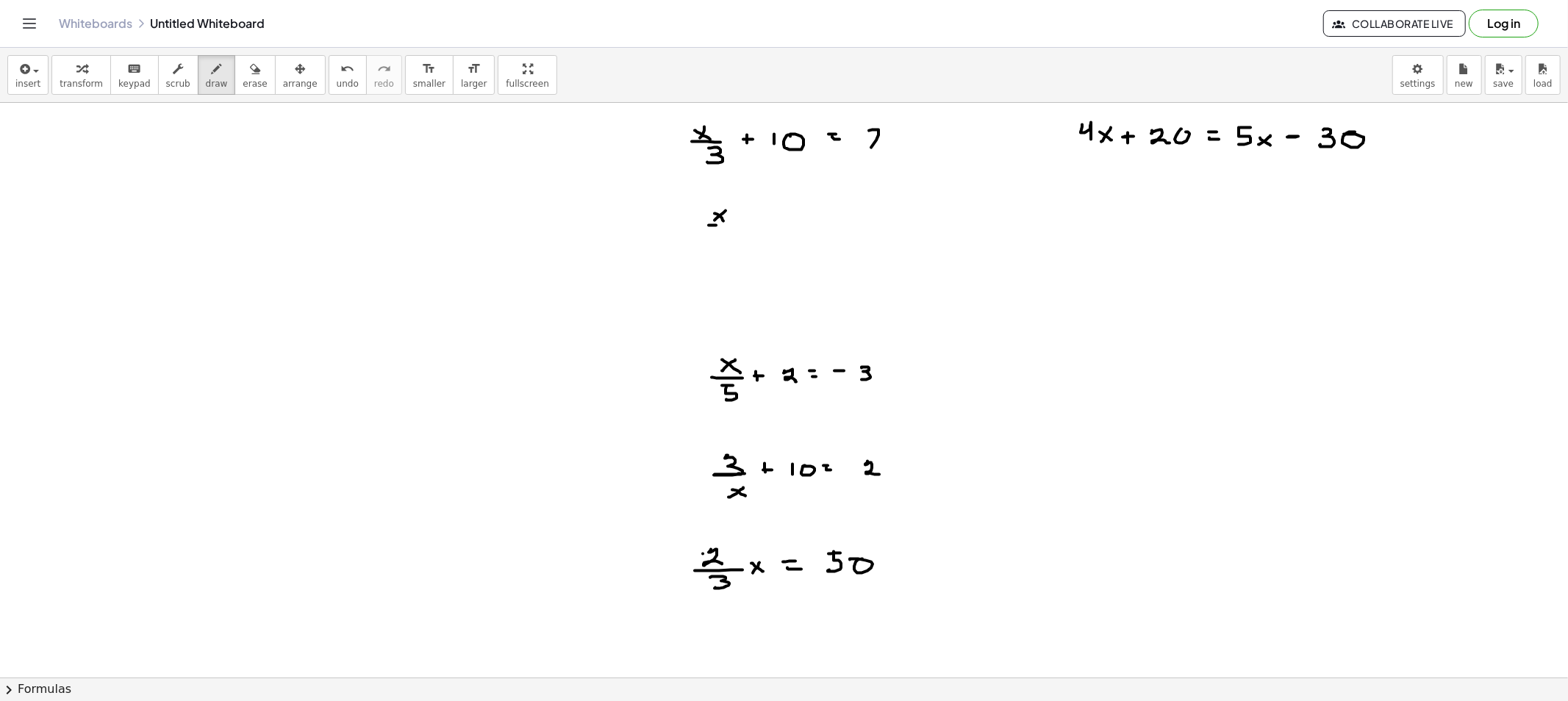
drag, startPoint x: 718, startPoint y: 232, endPoint x: 748, endPoint y: 229, distance: 30.1
drag, startPoint x: 747, startPoint y: 228, endPoint x: 770, endPoint y: 225, distance: 23.2
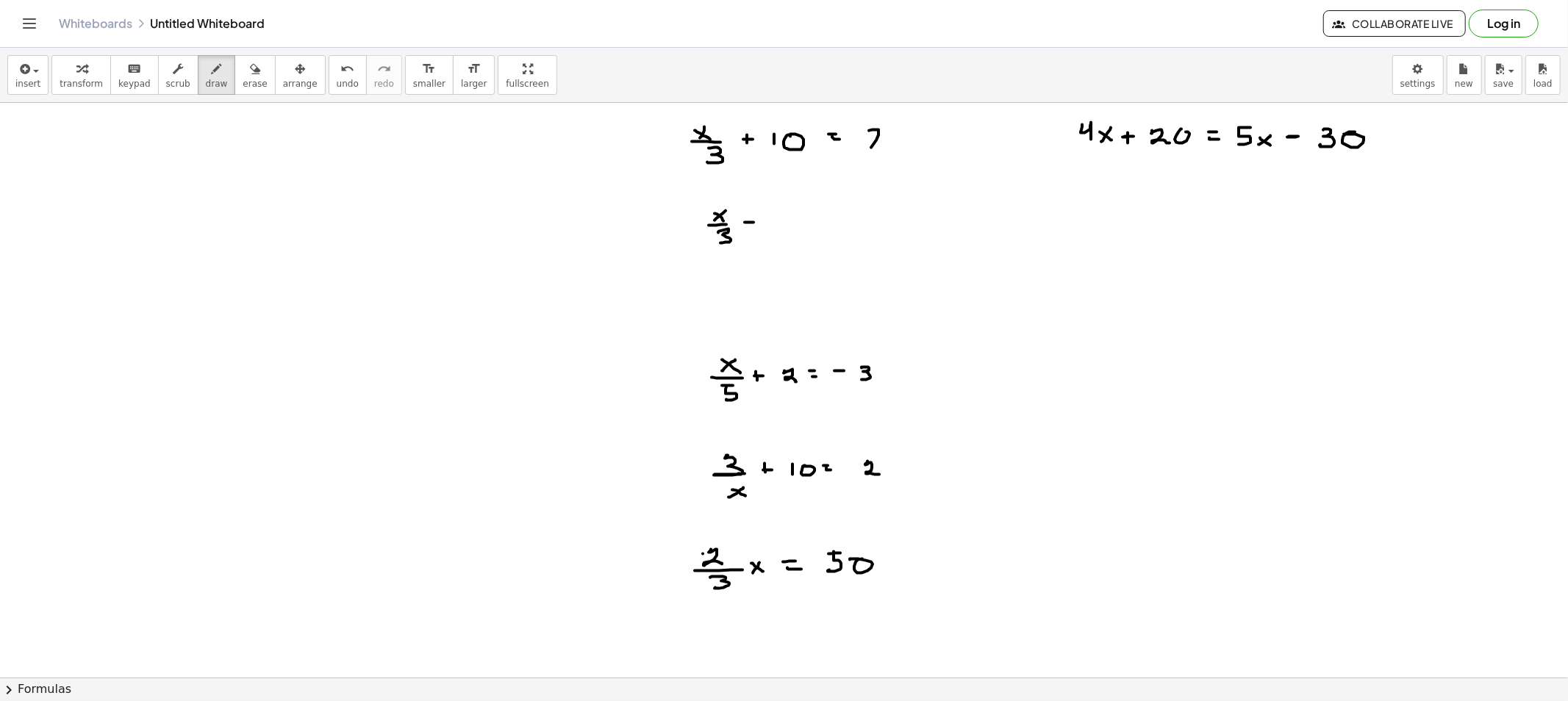
drag, startPoint x: 792, startPoint y: 219, endPoint x: 795, endPoint y: 230, distance: 11.4
click at [243, 96] on div "insert select one: Math Expression Function Text Youtube Video Graphing Geometr…" at bounding box center [784, 75] width 1568 height 55
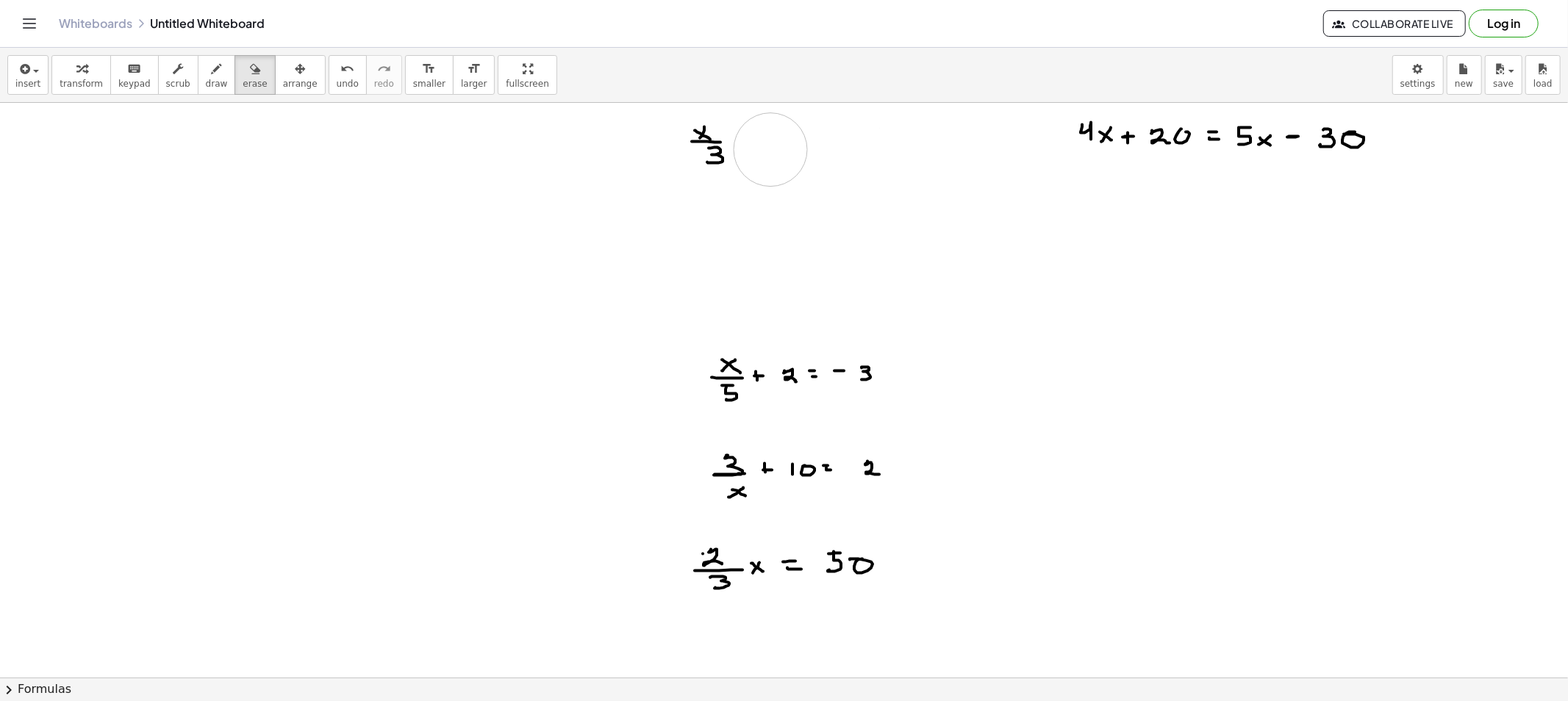
drag, startPoint x: 649, startPoint y: 209, endPoint x: 646, endPoint y: 159, distance: 50.1
drag, startPoint x: 698, startPoint y: 379, endPoint x: 965, endPoint y: 357, distance: 267.9
click at [212, 81] on button "draw" at bounding box center [216, 74] width 38 height 40
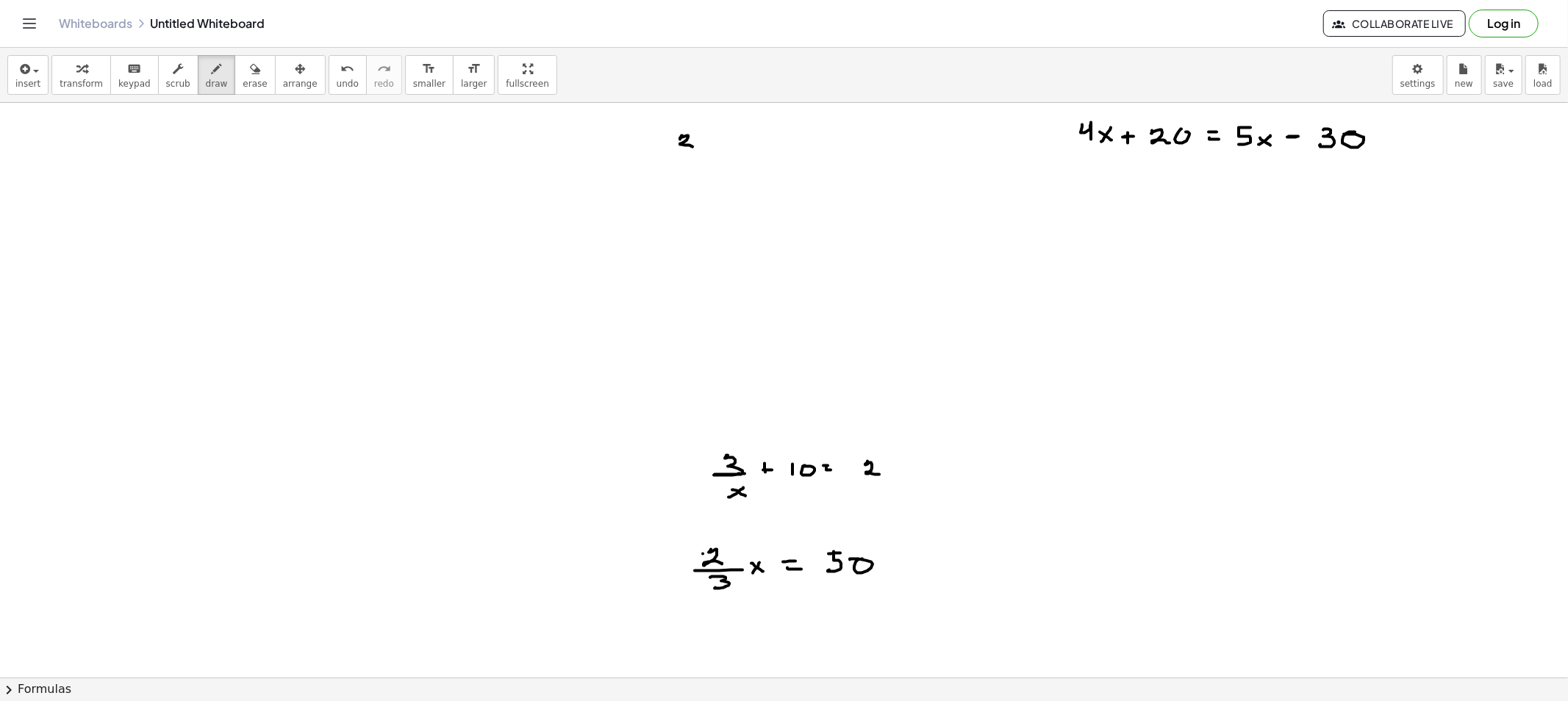
drag, startPoint x: 680, startPoint y: 139, endPoint x: 693, endPoint y: 147, distance: 15.3
drag, startPoint x: 687, startPoint y: 150, endPoint x: 714, endPoint y: 150, distance: 27.0
drag, startPoint x: 687, startPoint y: 160, endPoint x: 678, endPoint y: 164, distance: 9.8
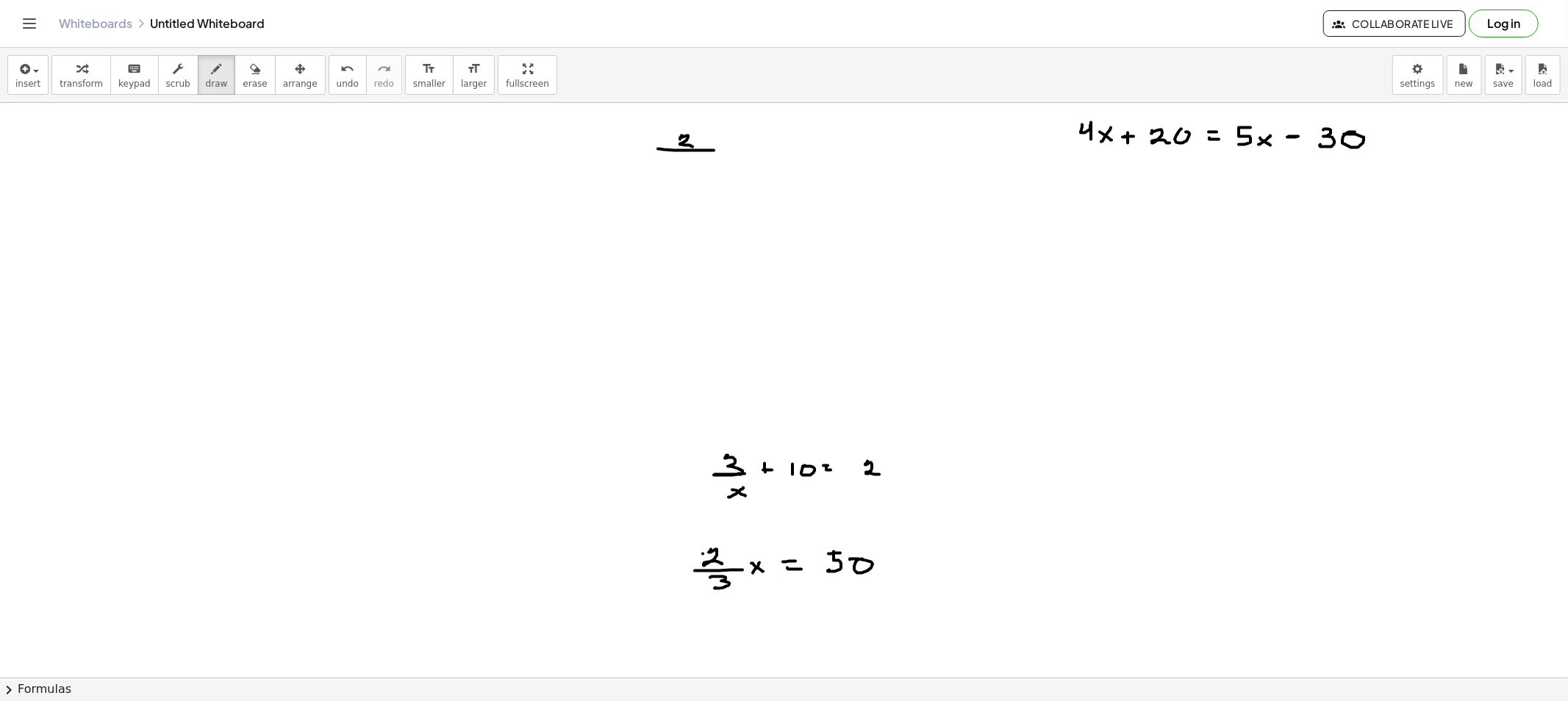
drag, startPoint x: 678, startPoint y: 164, endPoint x: 697, endPoint y: 172, distance: 20.6
drag, startPoint x: 717, startPoint y: 150, endPoint x: 730, endPoint y: 150, distance: 13.0
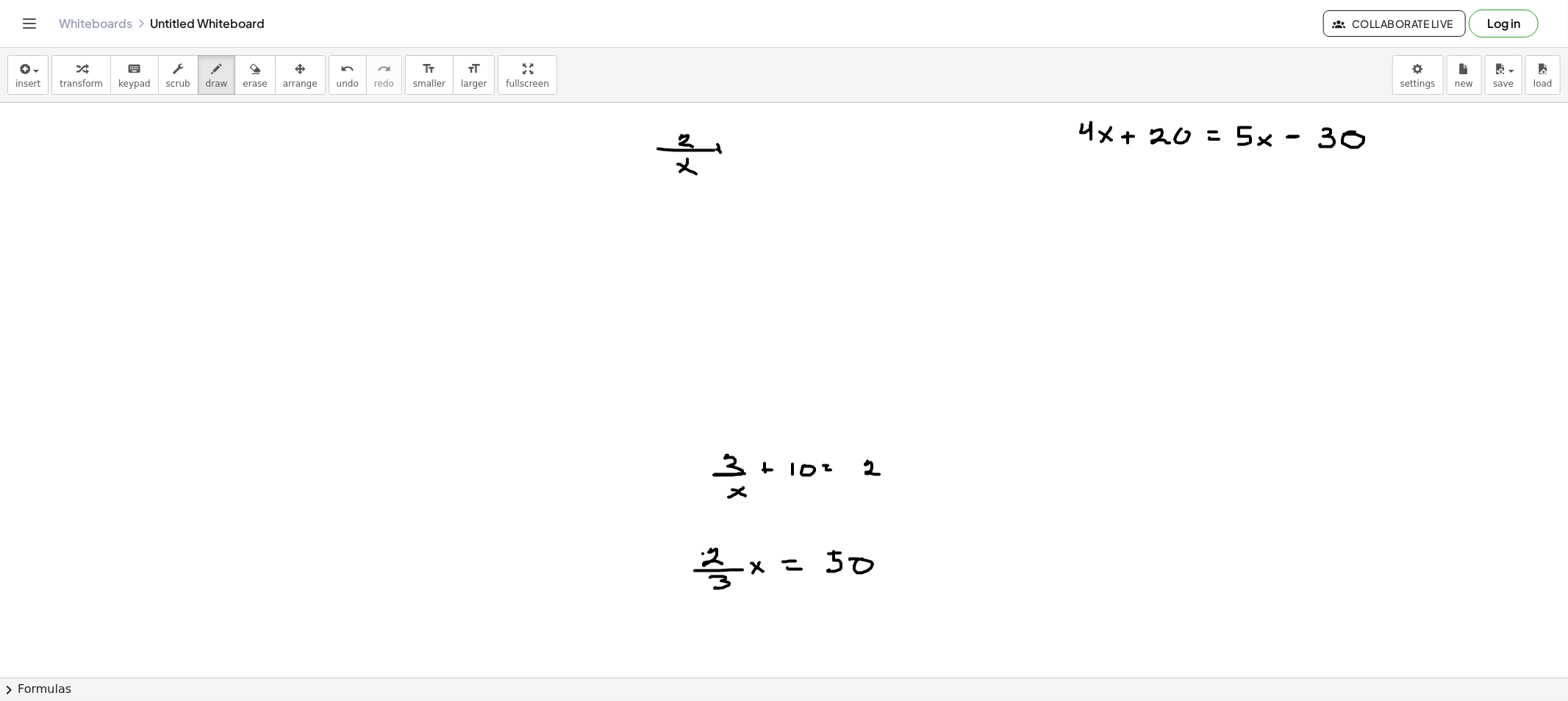
drag, startPoint x: 733, startPoint y: 147, endPoint x: 746, endPoint y: 144, distance: 13.3
drag, startPoint x: 758, startPoint y: 151, endPoint x: 742, endPoint y: 146, distance: 16.8
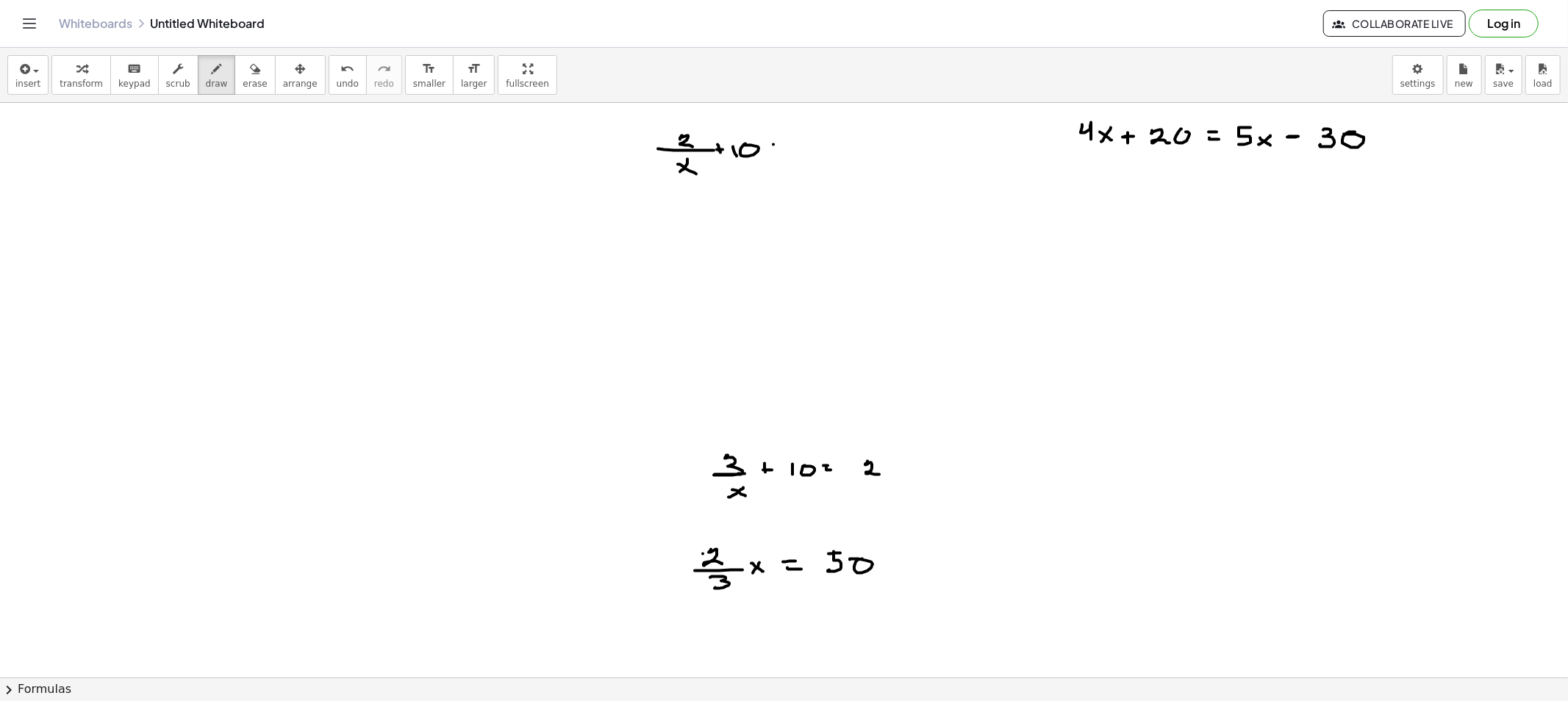
drag, startPoint x: 777, startPoint y: 150, endPoint x: 795, endPoint y: 150, distance: 18.0
drag, startPoint x: 803, startPoint y: 145, endPoint x: 833, endPoint y: 156, distance: 32.0
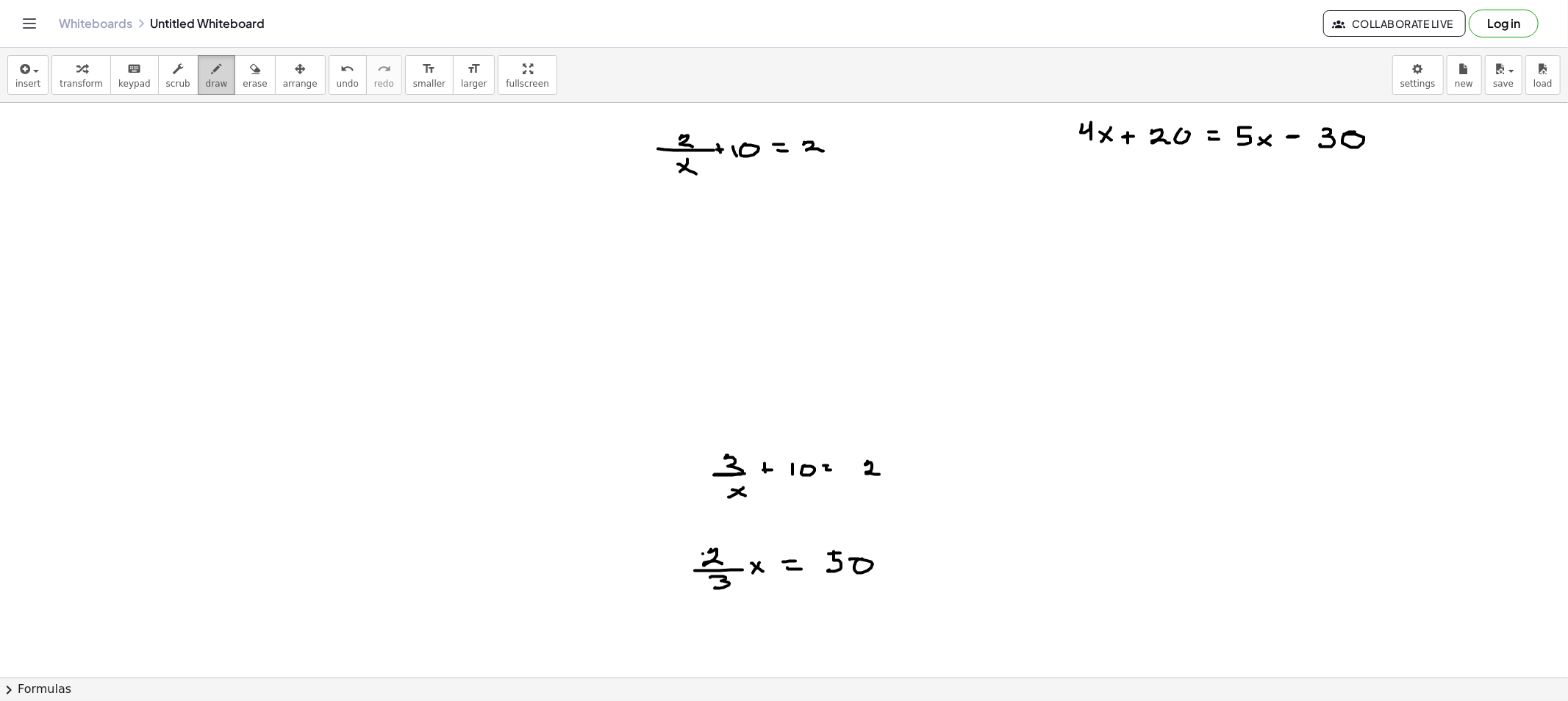
click at [197, 67] on button "draw" at bounding box center [216, 74] width 38 height 40
drag, startPoint x: 744, startPoint y: 172, endPoint x: 850, endPoint y: 174, distance: 106.0
drag, startPoint x: 679, startPoint y: 248, endPoint x: 687, endPoint y: 252, distance: 8.9
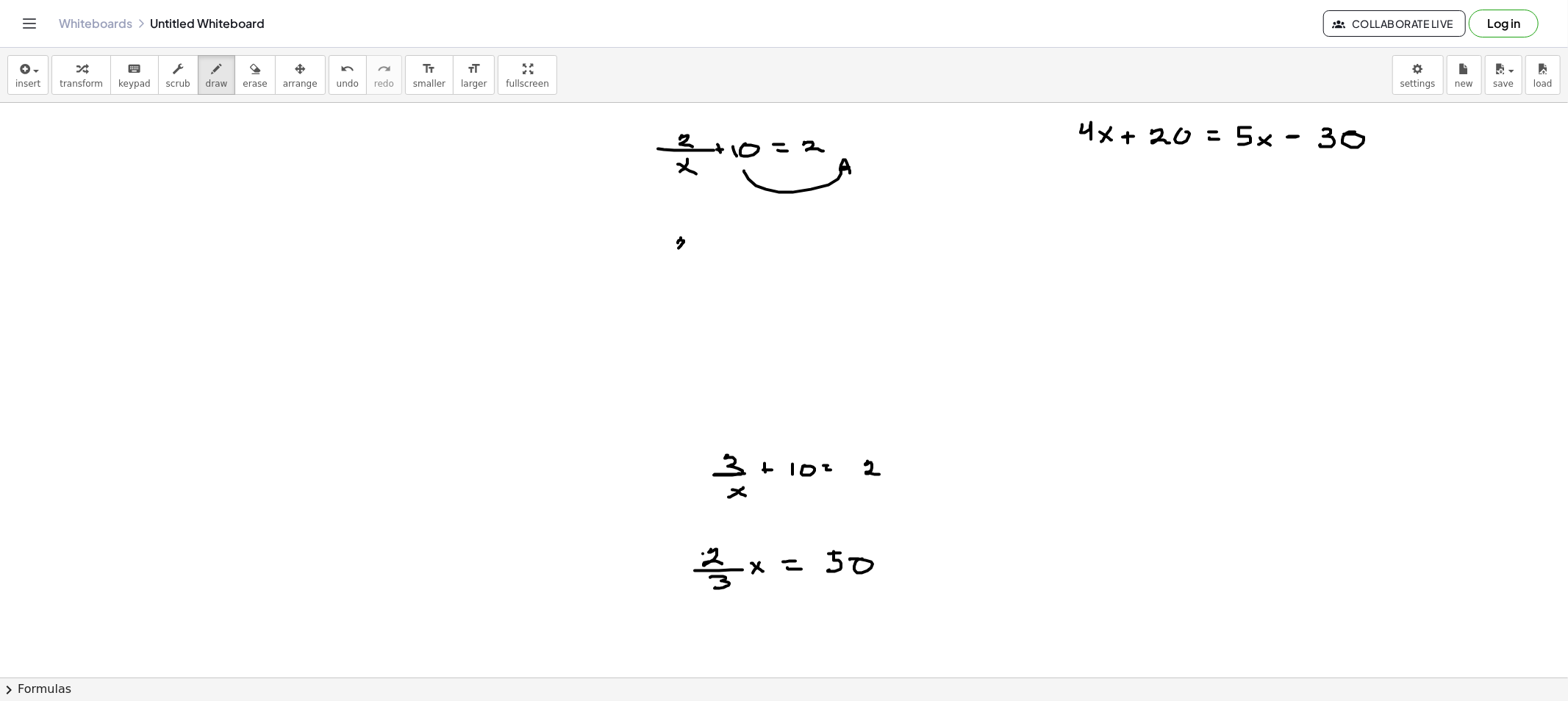
drag, startPoint x: 657, startPoint y: 259, endPoint x: 715, endPoint y: 260, distance: 58.0
drag, startPoint x: 692, startPoint y: 268, endPoint x: 683, endPoint y: 275, distance: 11.4
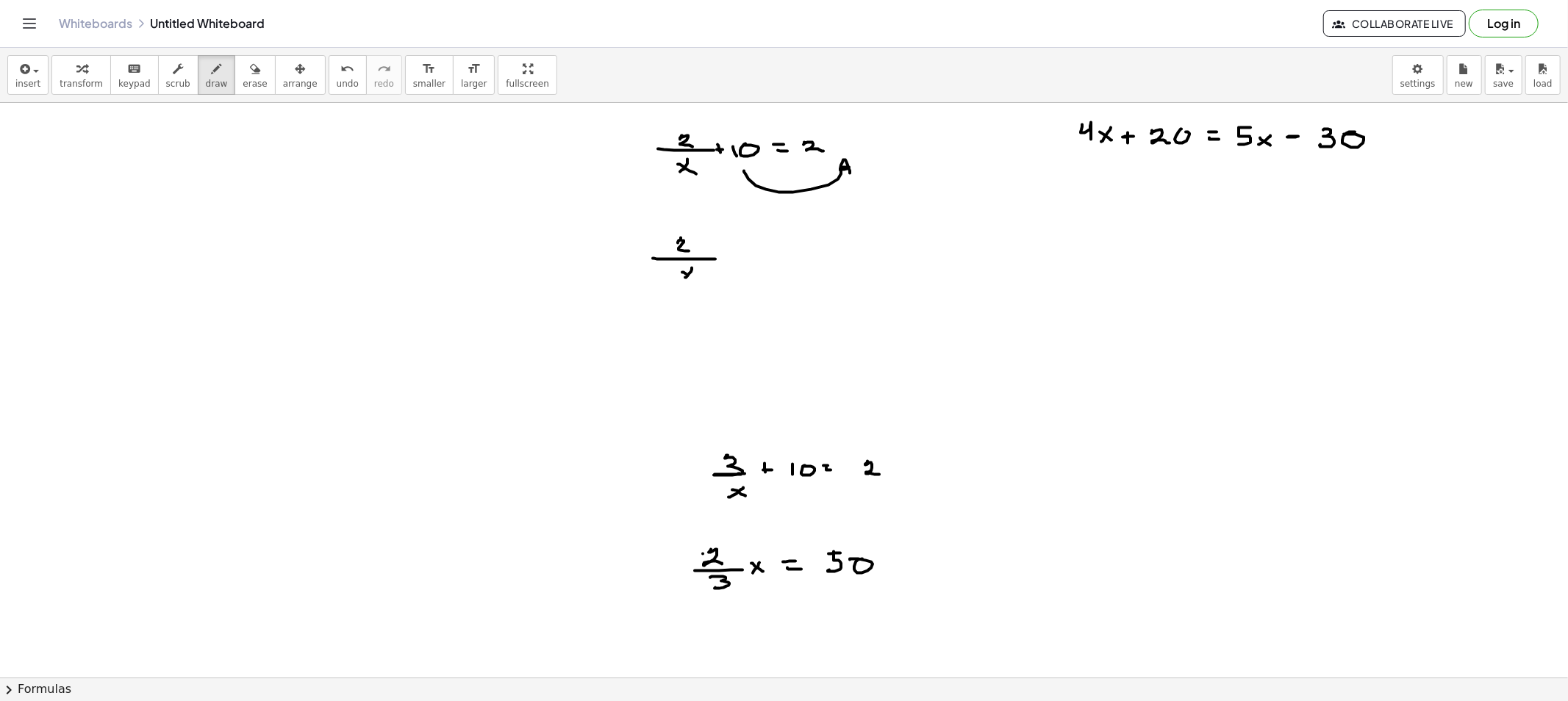
drag, startPoint x: 686, startPoint y: 274, endPoint x: 696, endPoint y: 280, distance: 11.7
drag, startPoint x: 724, startPoint y: 255, endPoint x: 731, endPoint y: 255, distance: 7.0
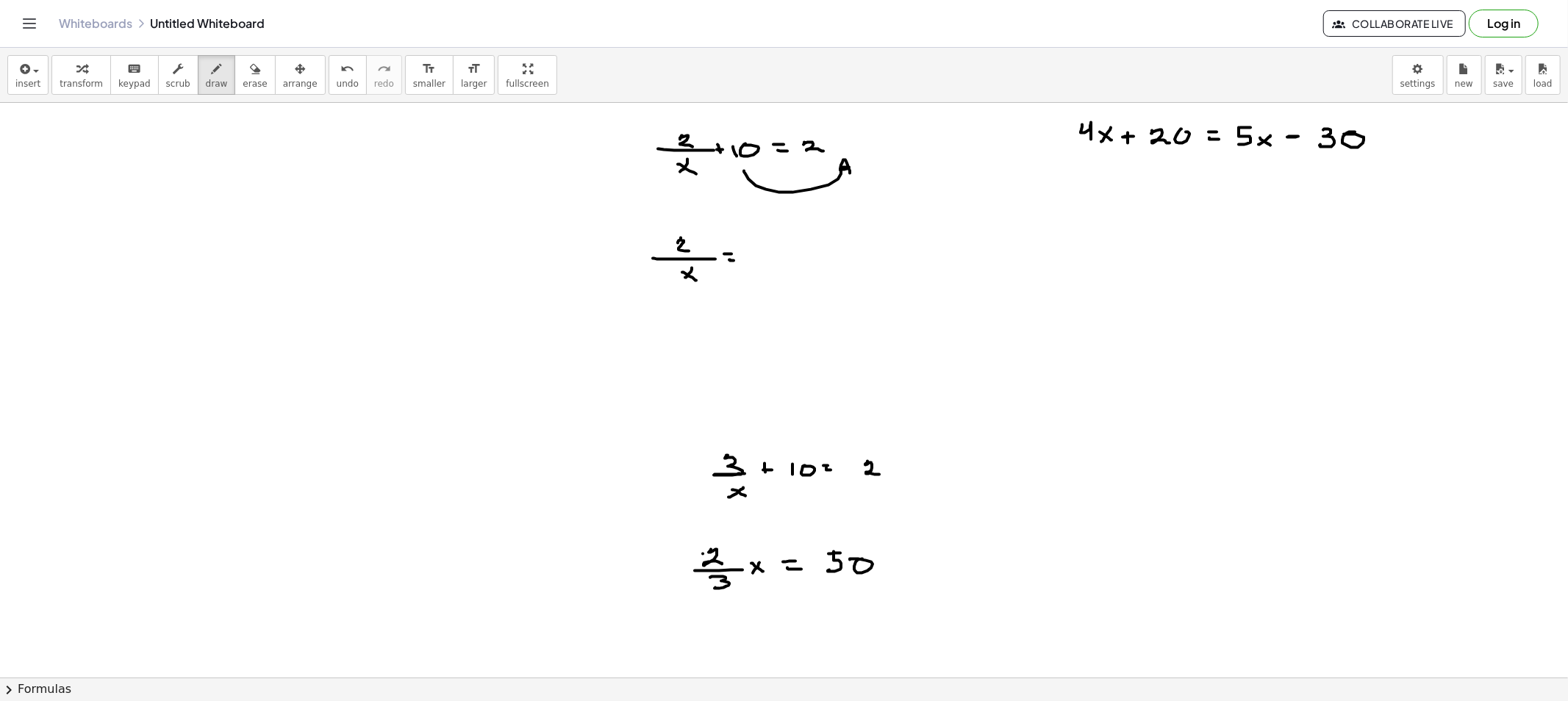
drag, startPoint x: 746, startPoint y: 258, endPoint x: 758, endPoint y: 258, distance: 12.0
drag, startPoint x: 777, startPoint y: 255, endPoint x: 800, endPoint y: 254, distance: 23.0
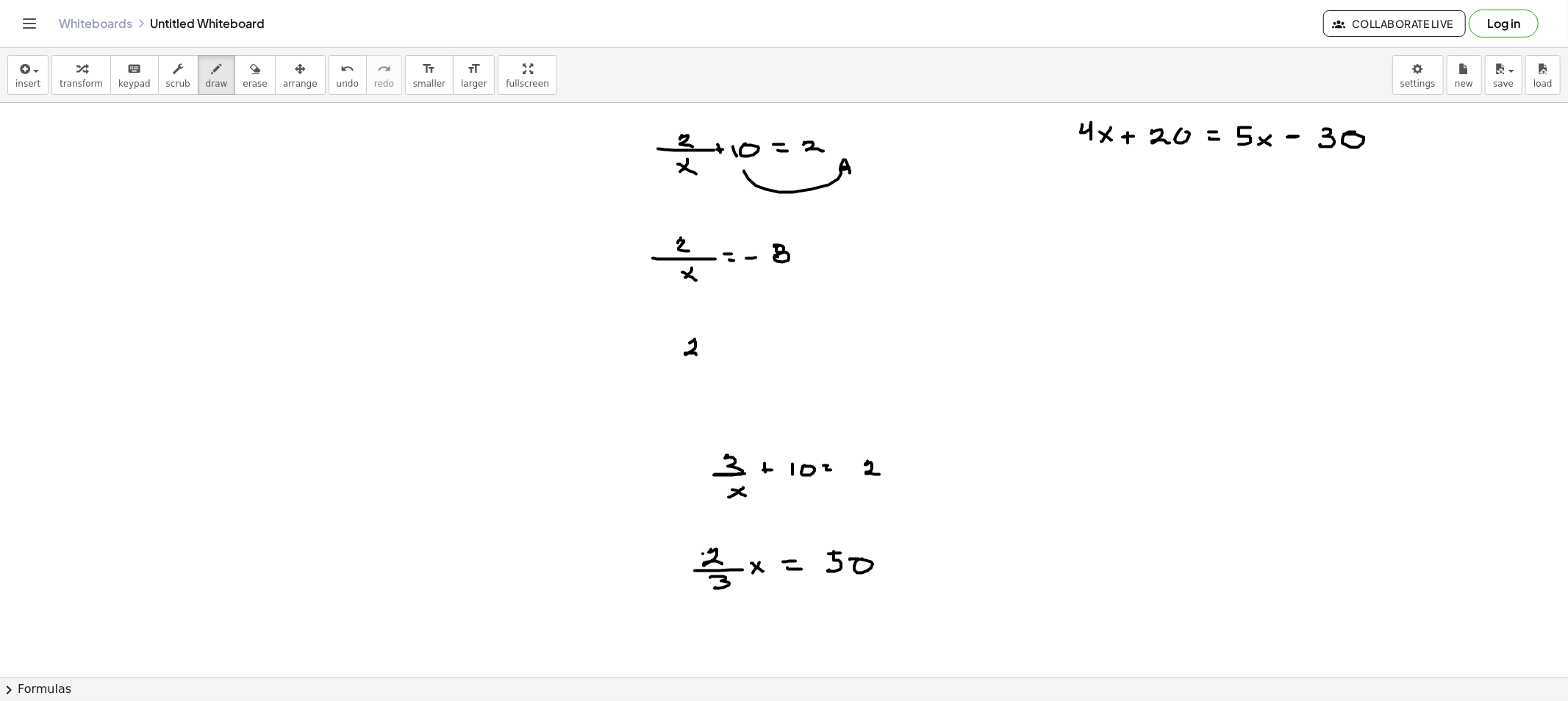
drag, startPoint x: 694, startPoint y: 339, endPoint x: 715, endPoint y: 342, distance: 21.2
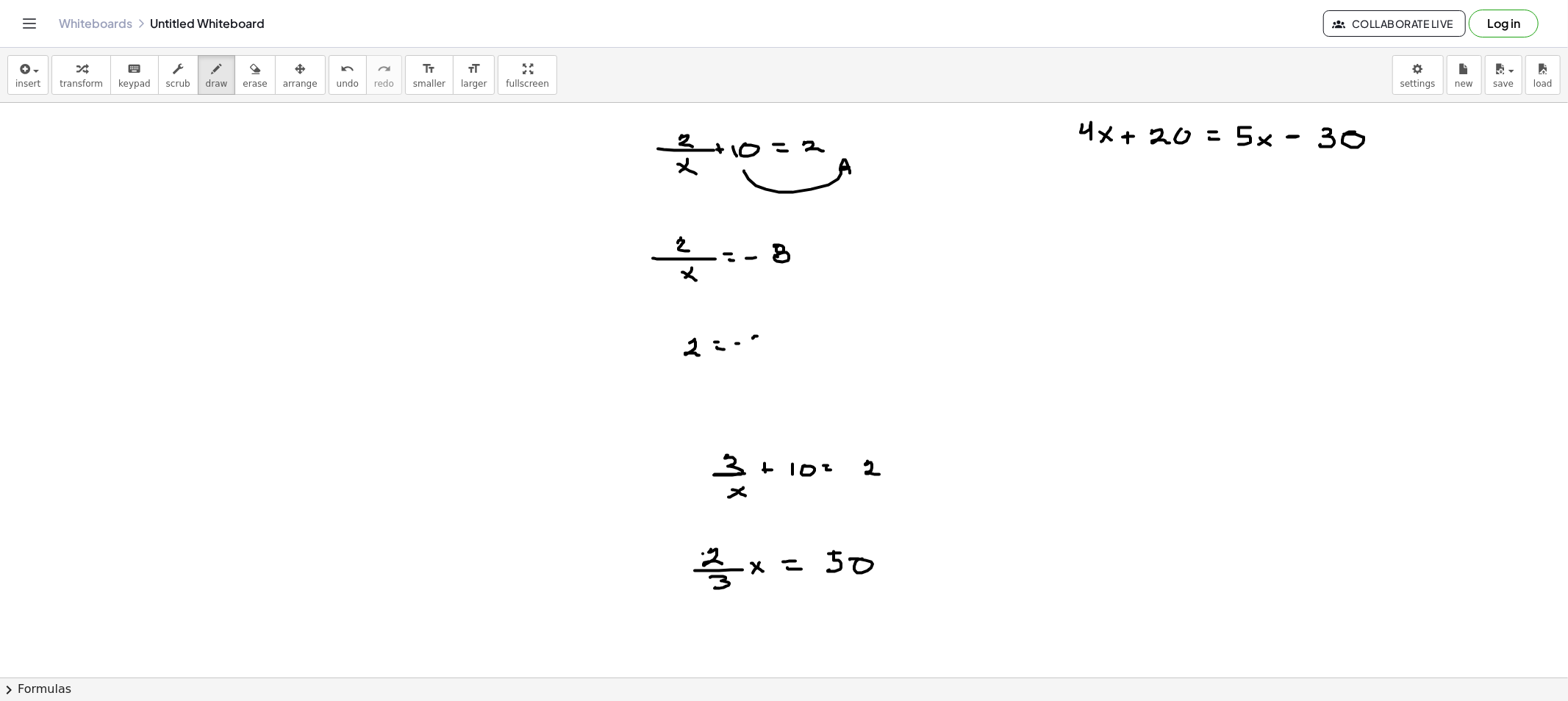
drag, startPoint x: 784, startPoint y: 331, endPoint x: 787, endPoint y: 355, distance: 24.2
drag, startPoint x: 798, startPoint y: 340, endPoint x: 790, endPoint y: 349, distance: 12.0
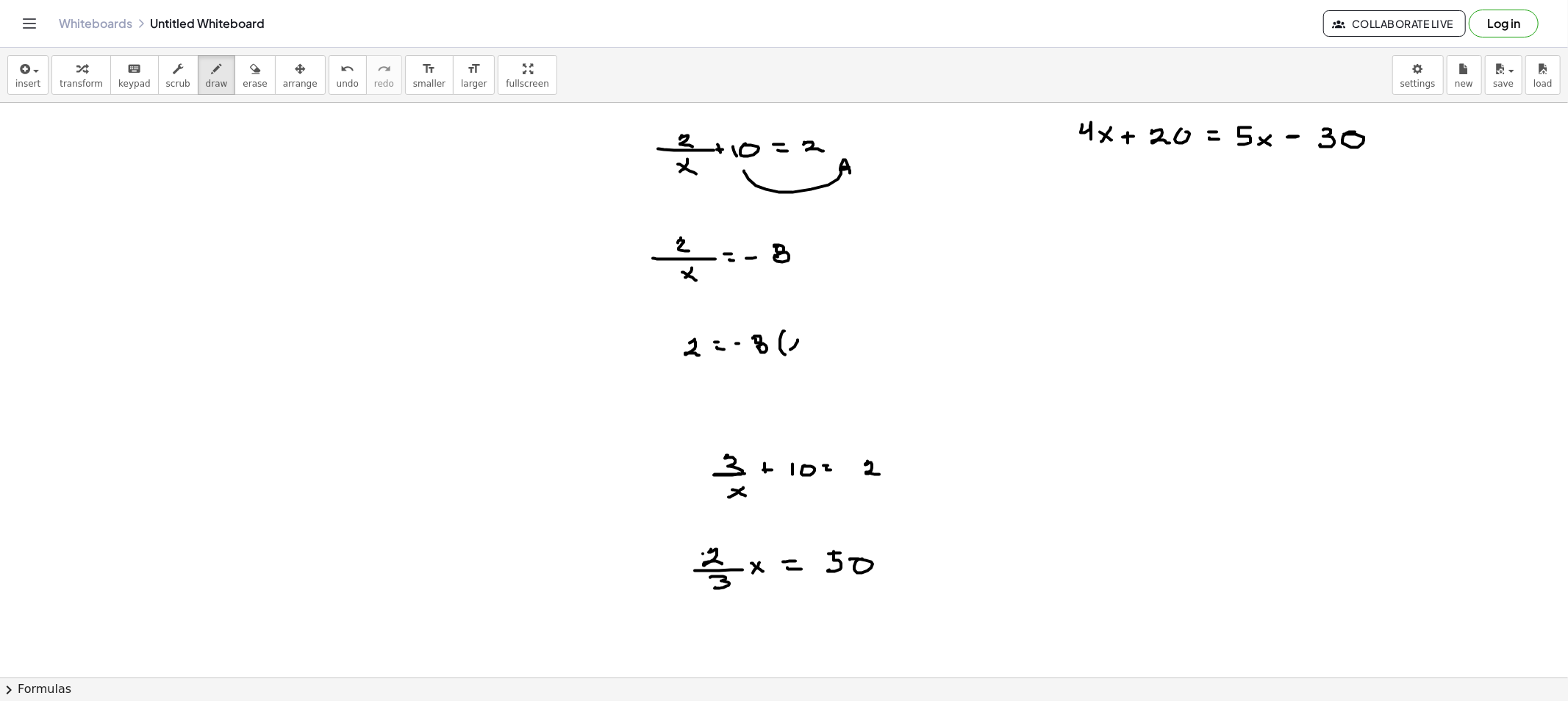
drag, startPoint x: 809, startPoint y: 334, endPoint x: 802, endPoint y: 357, distance: 24.0
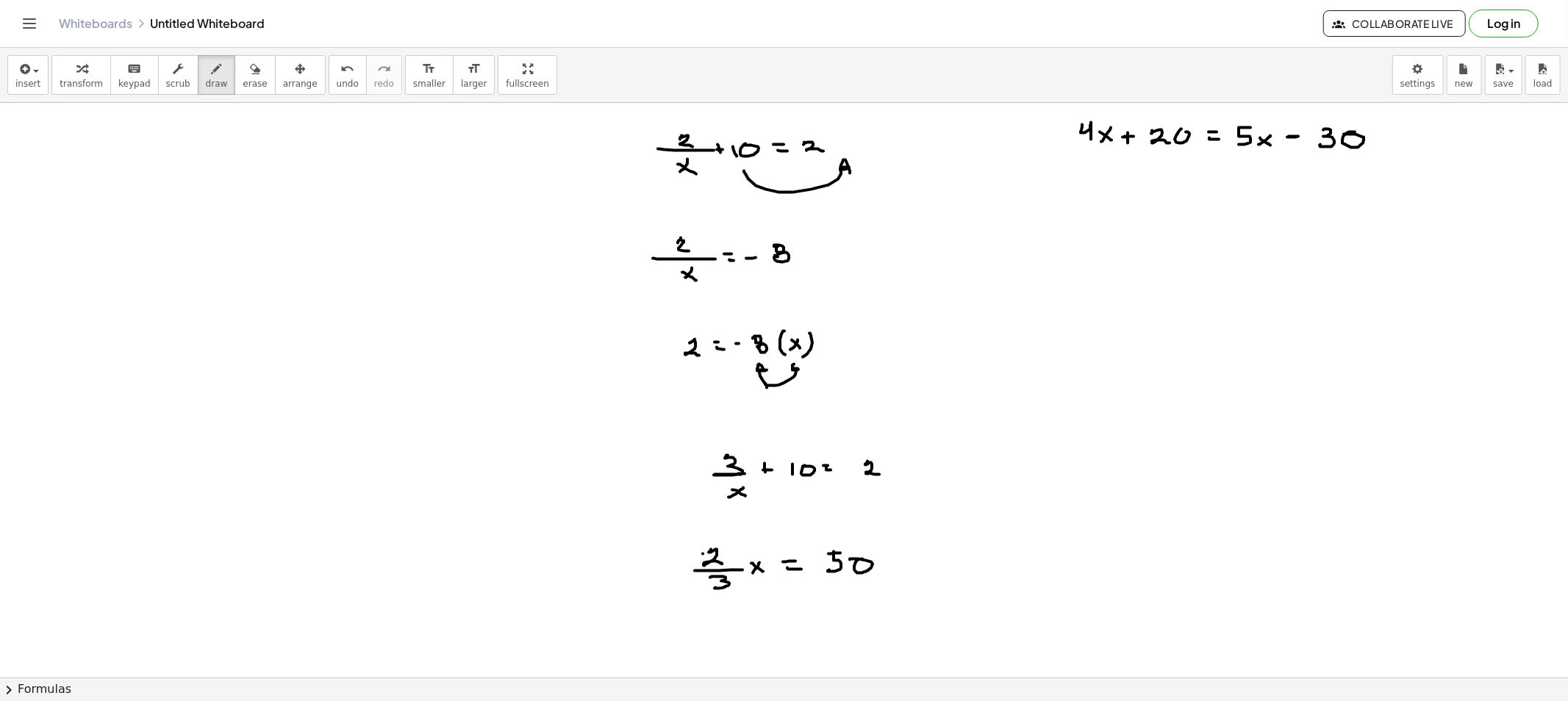
drag, startPoint x: 766, startPoint y: 385, endPoint x: 799, endPoint y: 370, distance: 36.2
drag, startPoint x: 504, startPoint y: 309, endPoint x: 515, endPoint y: 316, distance: 13.0
drag, startPoint x: 487, startPoint y: 322, endPoint x: 526, endPoint y: 323, distance: 39.0
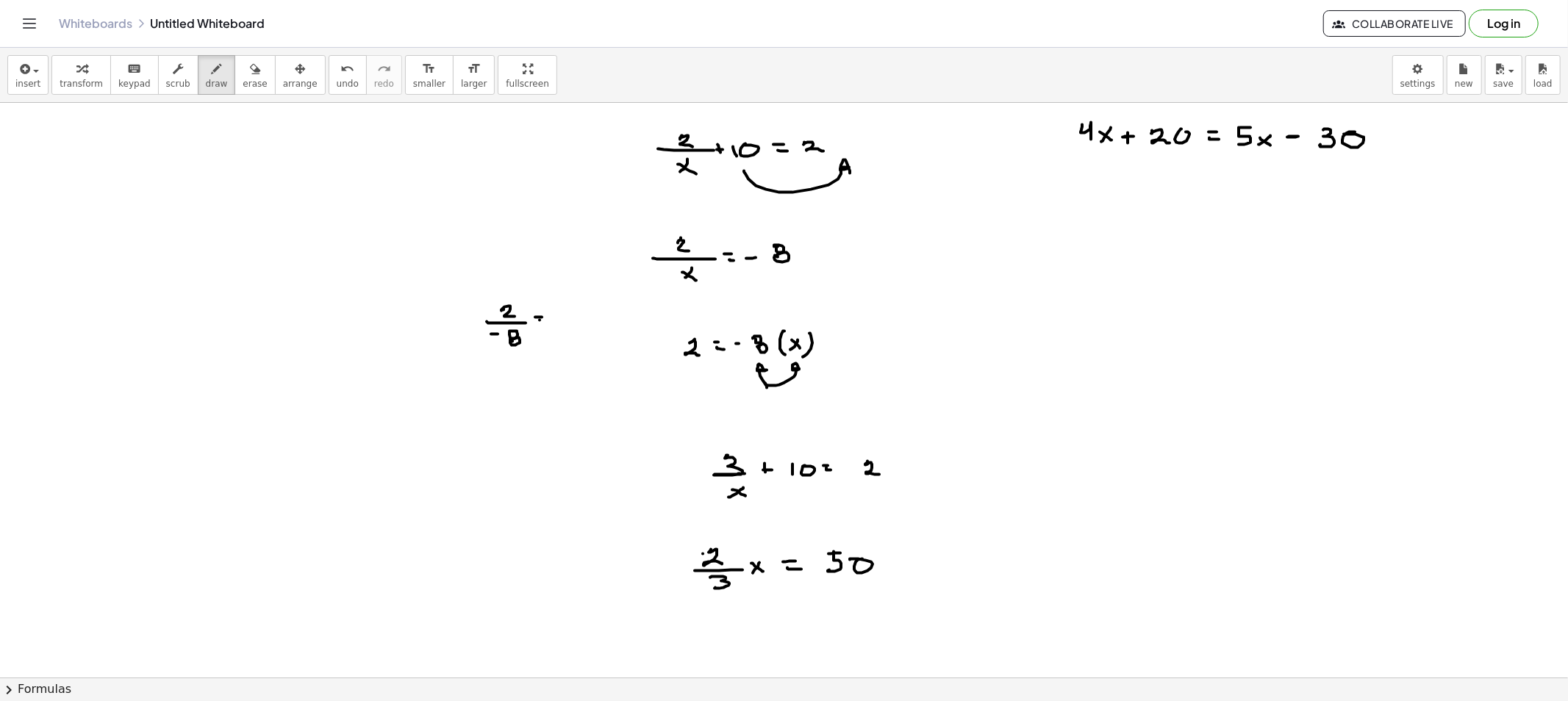
drag, startPoint x: 539, startPoint y: 320, endPoint x: 562, endPoint y: 317, distance: 23.2
drag, startPoint x: 566, startPoint y: 316, endPoint x: 556, endPoint y: 326, distance: 14.1
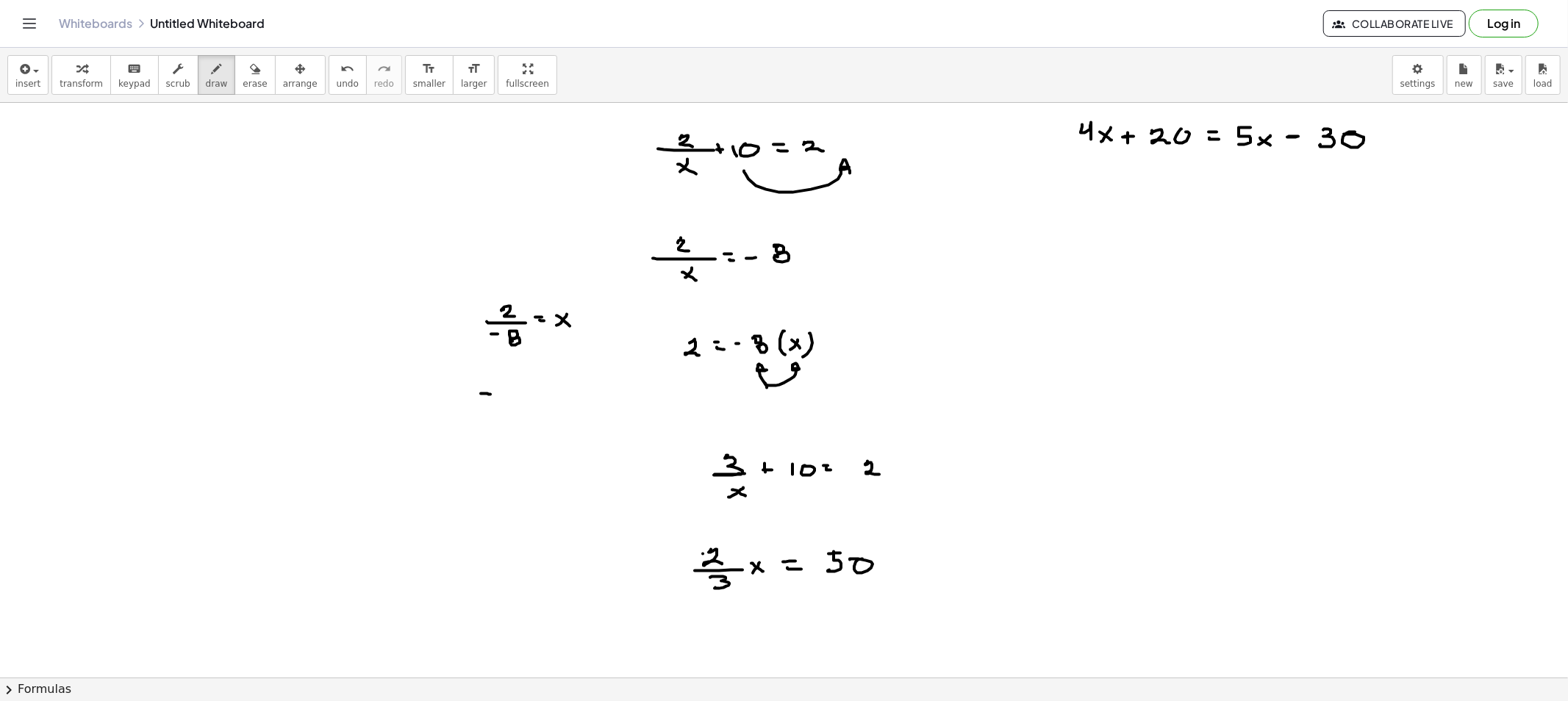
drag, startPoint x: 513, startPoint y: 387, endPoint x: 503, endPoint y: 395, distance: 12.8
drag, startPoint x: 503, startPoint y: 395, endPoint x: 523, endPoint y: 395, distance: 20.0
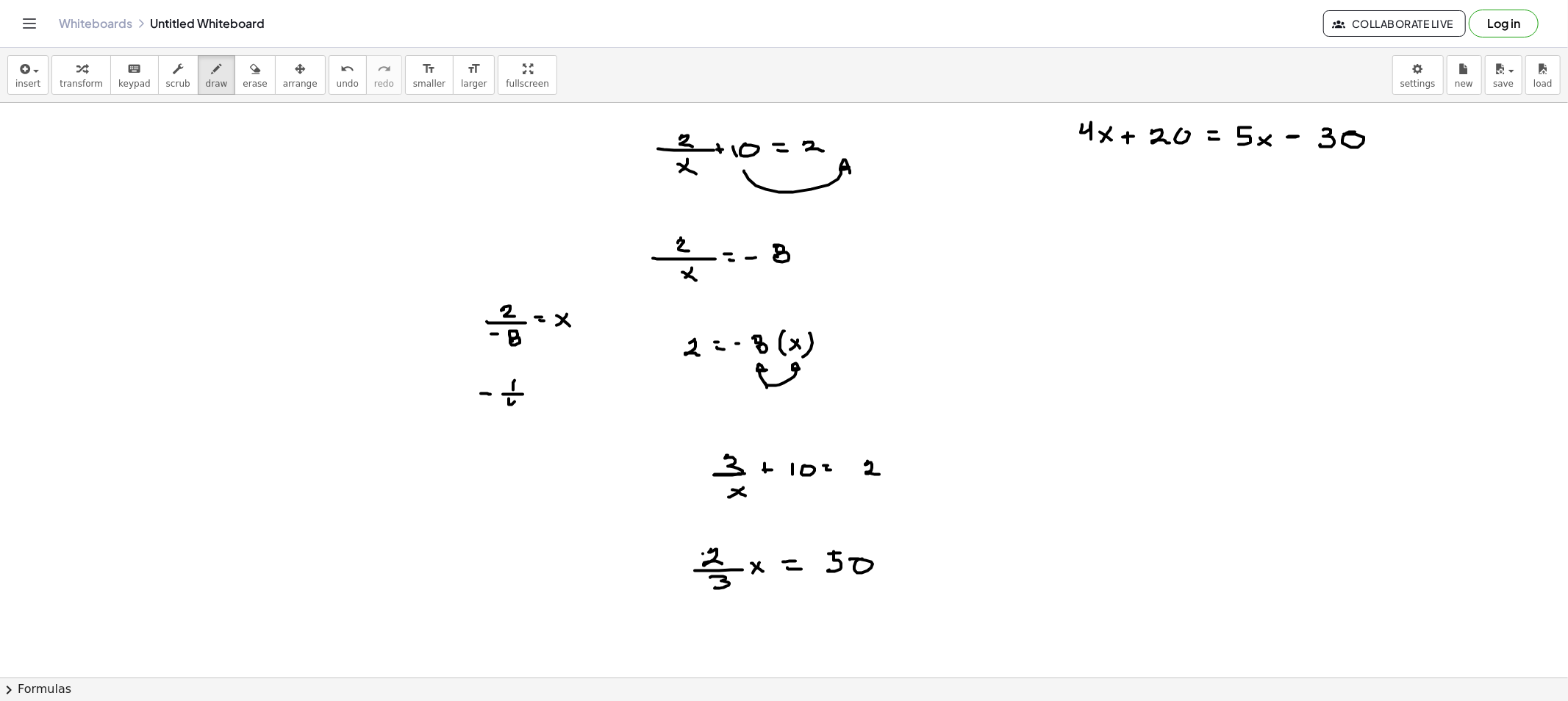
drag, startPoint x: 509, startPoint y: 399, endPoint x: 516, endPoint y: 409, distance: 12.2
drag, startPoint x: 539, startPoint y: 395, endPoint x: 547, endPoint y: 396, distance: 8.1
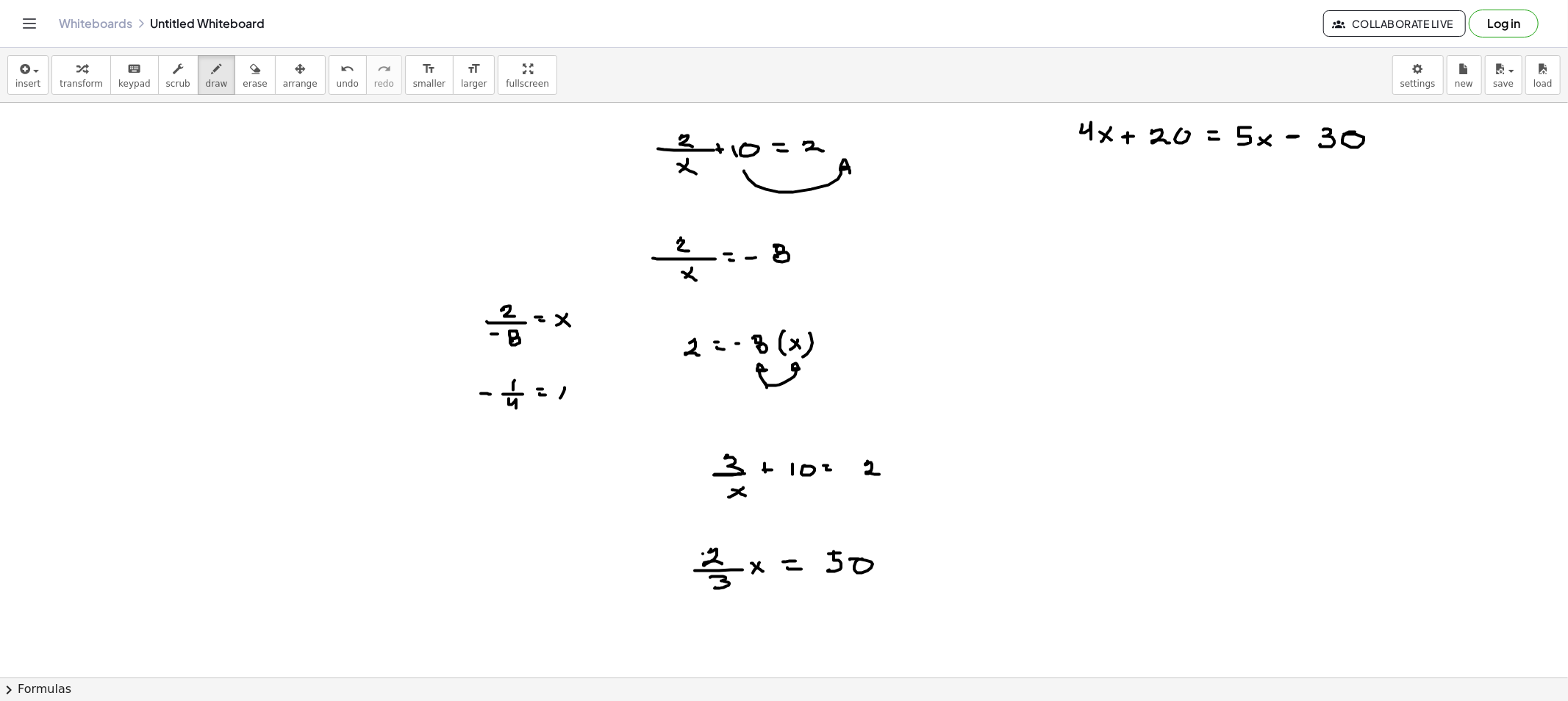
drag, startPoint x: 559, startPoint y: 392, endPoint x: 570, endPoint y: 398, distance: 12.5
click at [248, 77] on button "erase" at bounding box center [255, 74] width 41 height 40
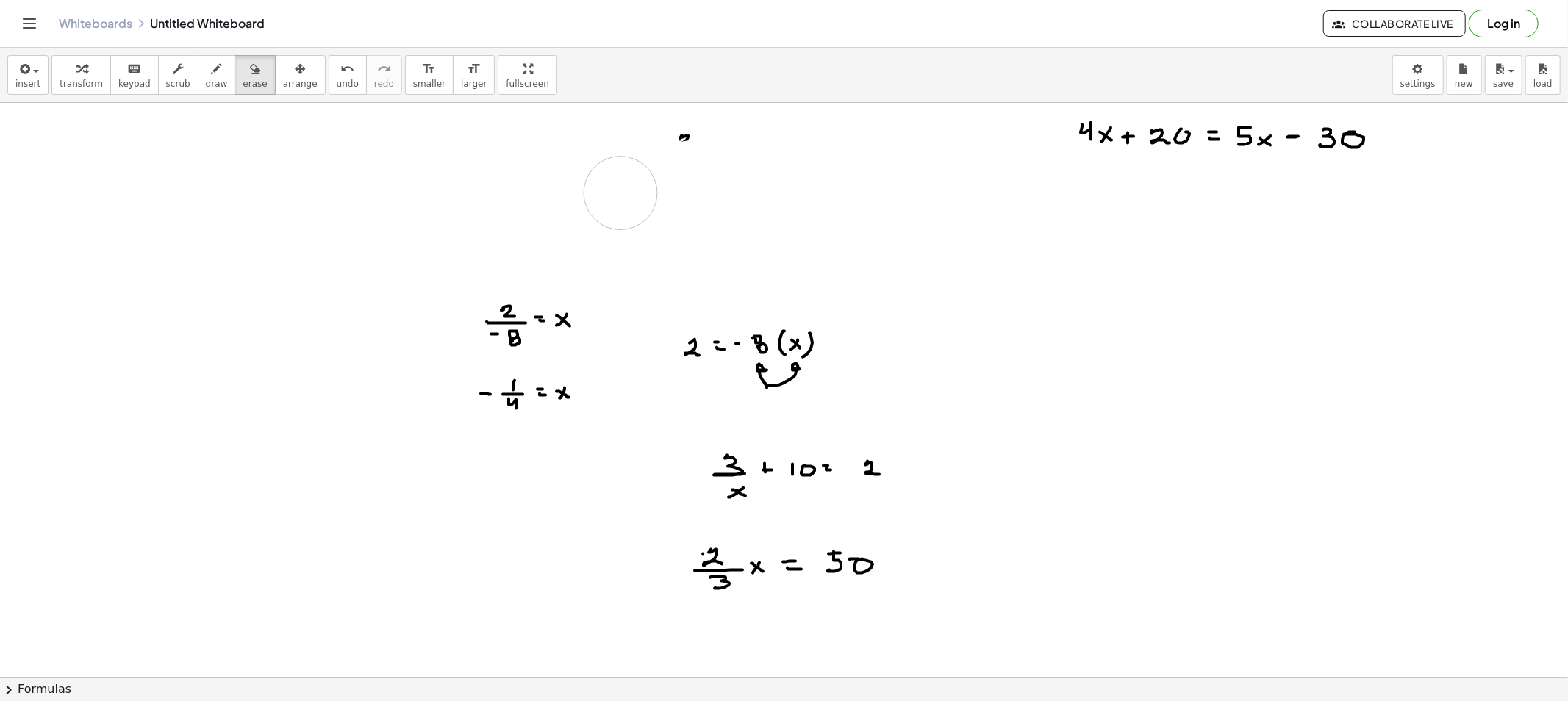
drag, startPoint x: 726, startPoint y: 250, endPoint x: 551, endPoint y: 171, distance: 192.0
click at [212, 70] on icon "button" at bounding box center [216, 69] width 10 height 18
drag, startPoint x: 609, startPoint y: 171, endPoint x: 620, endPoint y: 171, distance: 11.0
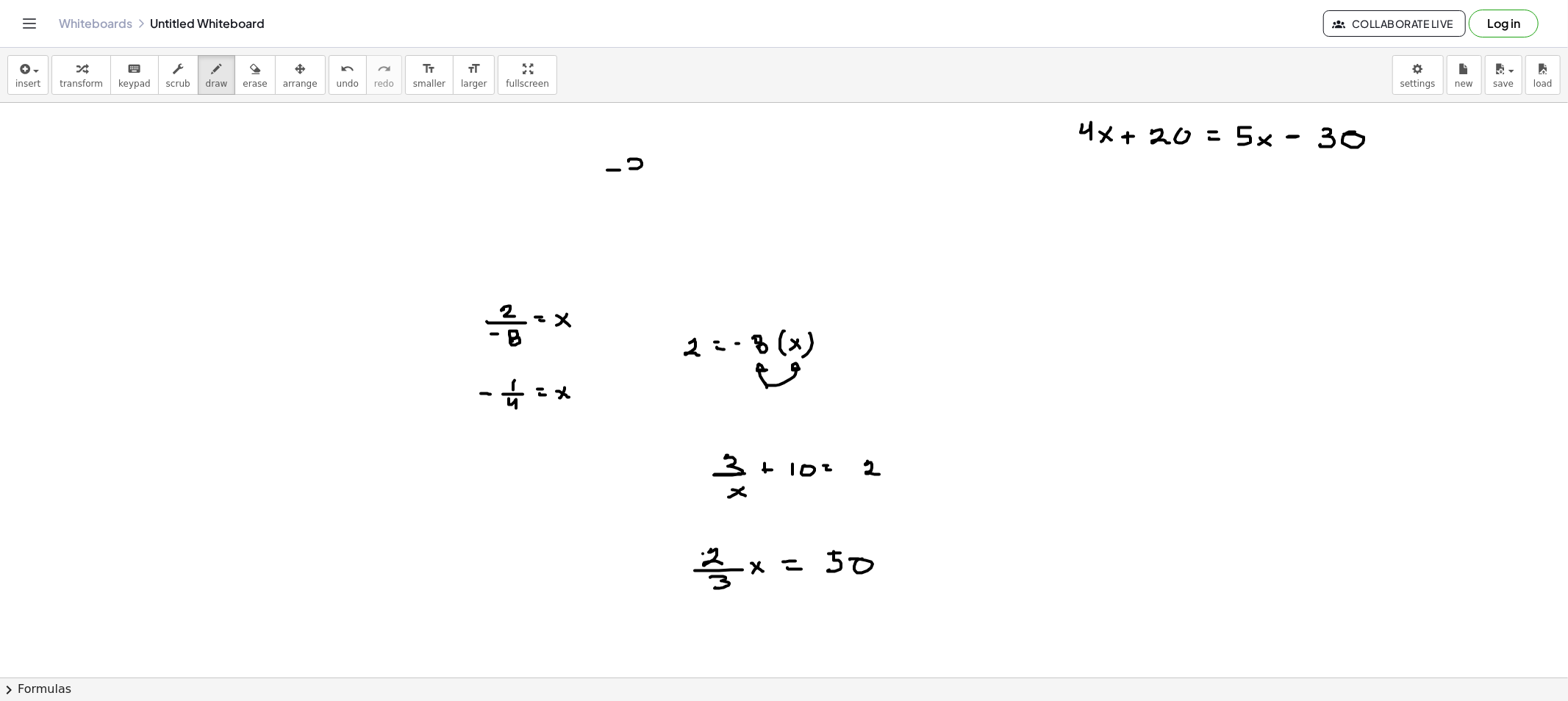
drag, startPoint x: 641, startPoint y: 167, endPoint x: 633, endPoint y: 163, distance: 8.9
drag, startPoint x: 668, startPoint y: 166, endPoint x: 656, endPoint y: 171, distance: 13.0
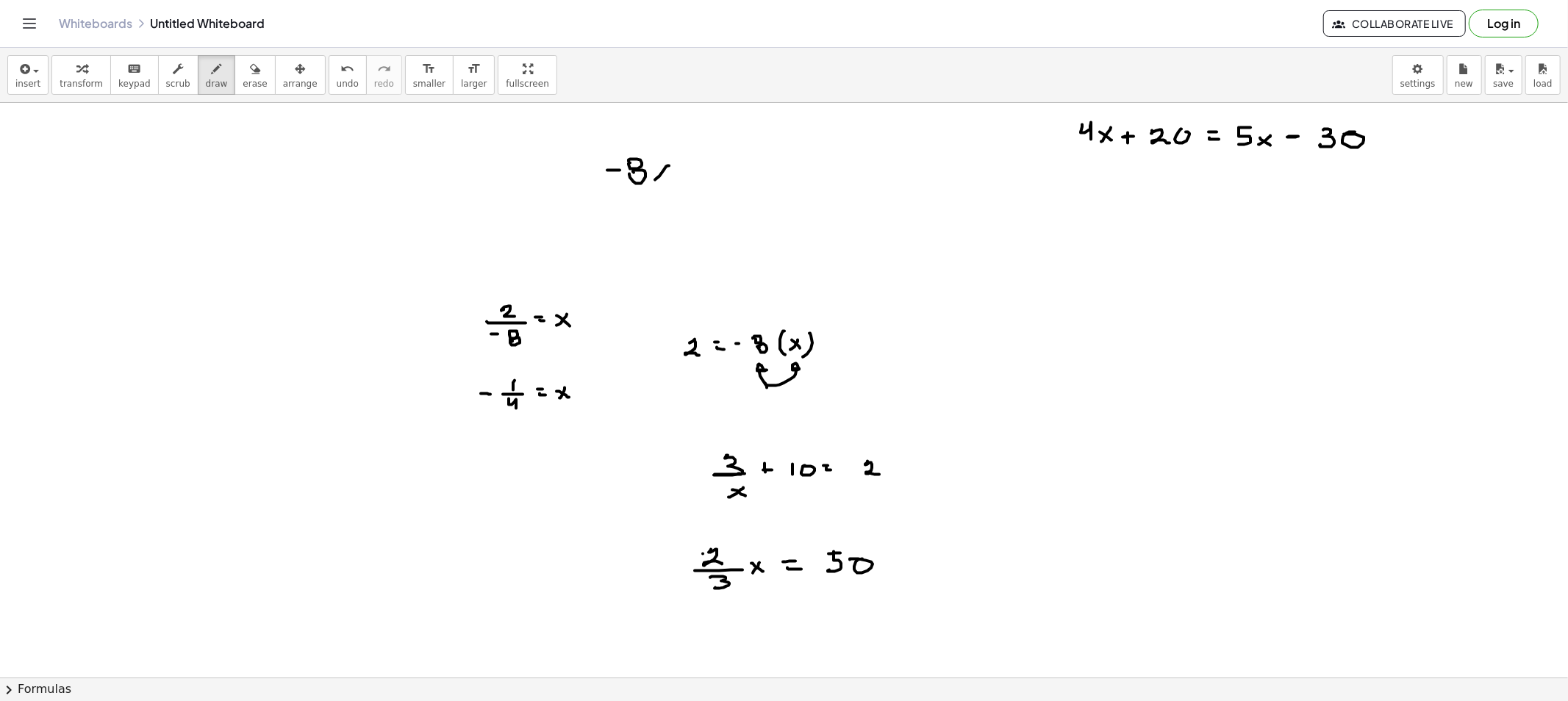
drag, startPoint x: 721, startPoint y: 164, endPoint x: 737, endPoint y: 177, distance: 20.6
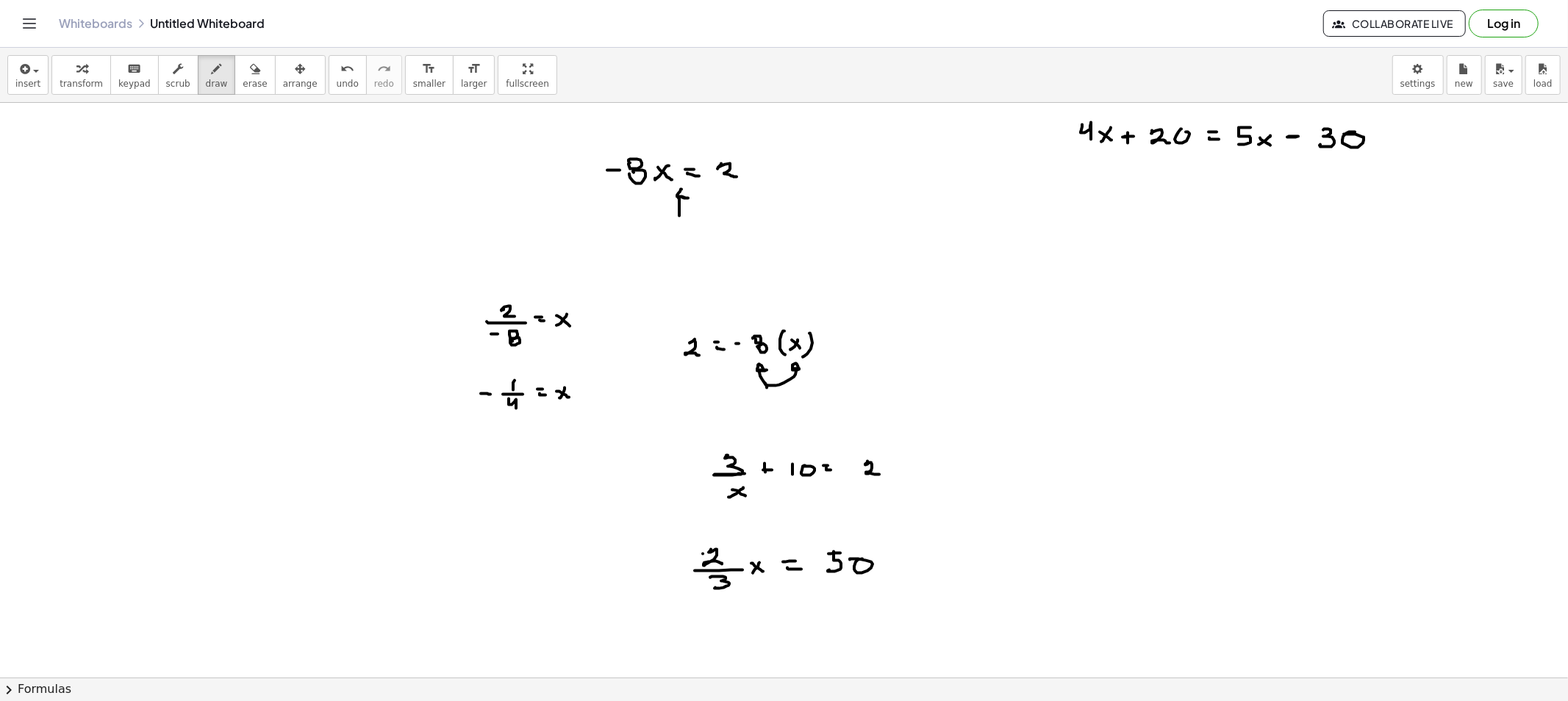
drag, startPoint x: 679, startPoint y: 202, endPoint x: 686, endPoint y: 206, distance: 8.1
drag, startPoint x: 685, startPoint y: 208, endPoint x: 745, endPoint y: 304, distance: 113.2
click at [234, 78] on button "erase" at bounding box center [255, 74] width 41 height 40
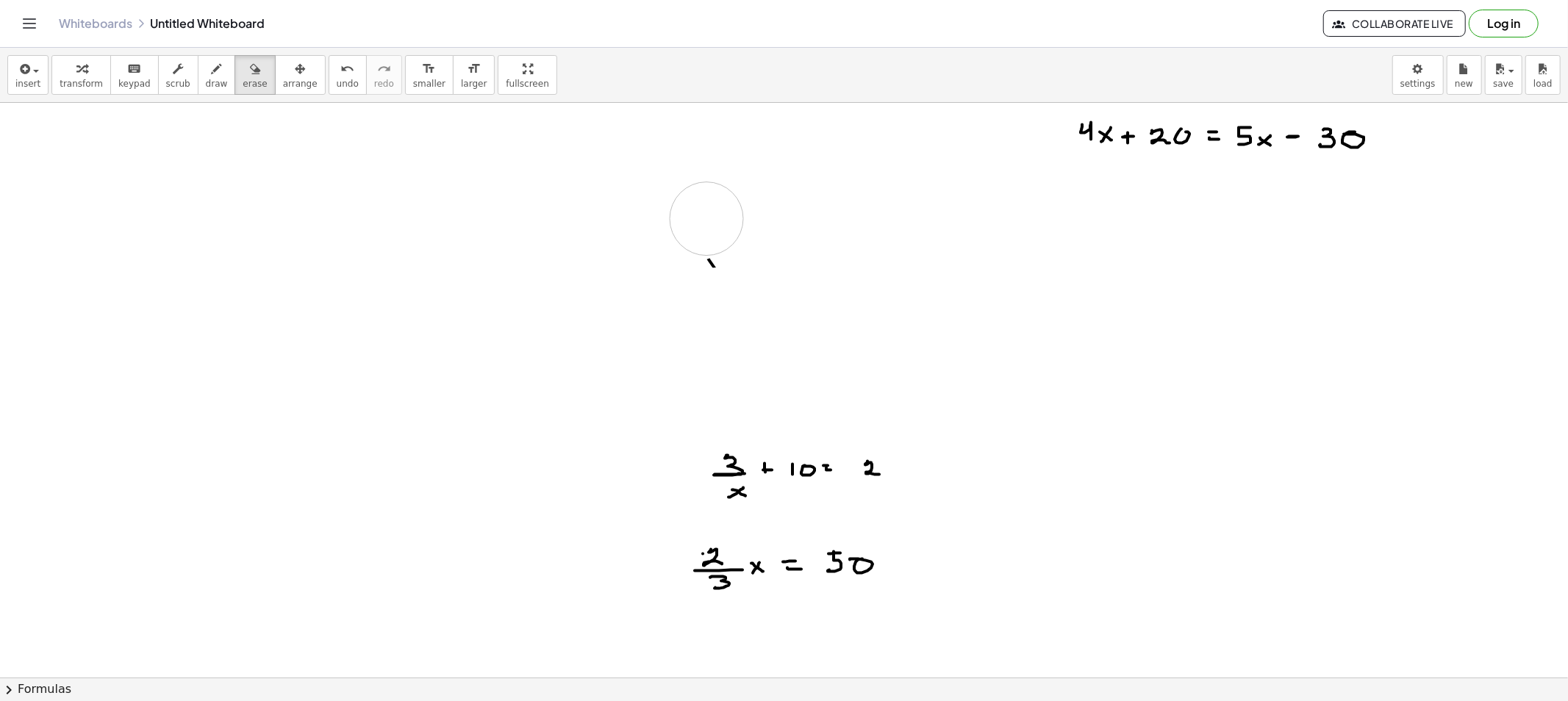
drag, startPoint x: 463, startPoint y: 364, endPoint x: 517, endPoint y: 191, distance: 181.2
click at [208, 82] on button "draw" at bounding box center [216, 74] width 38 height 40
drag, startPoint x: 610, startPoint y: 136, endPoint x: 612, endPoint y: 146, distance: 10.2
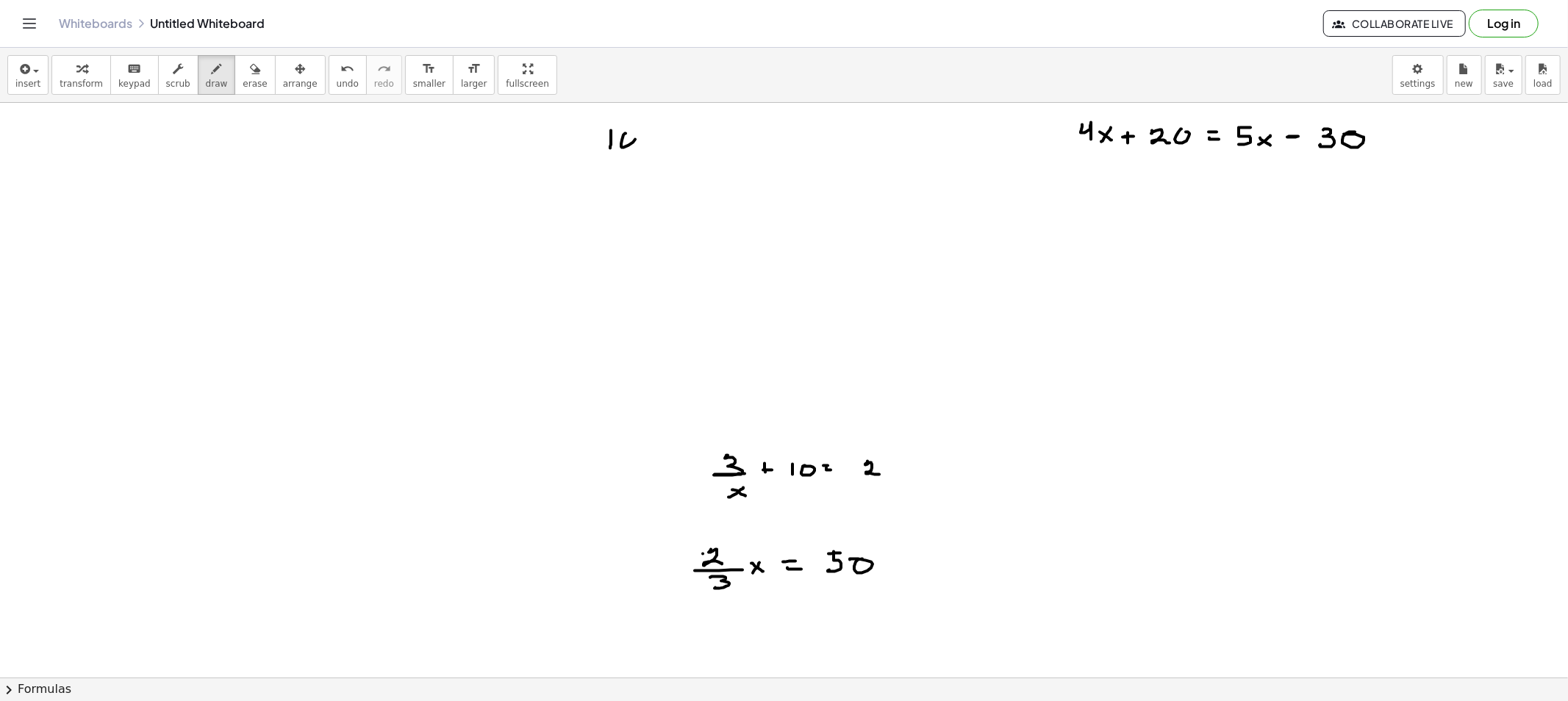
drag, startPoint x: 671, startPoint y: 153, endPoint x: 681, endPoint y: 153, distance: 10.0
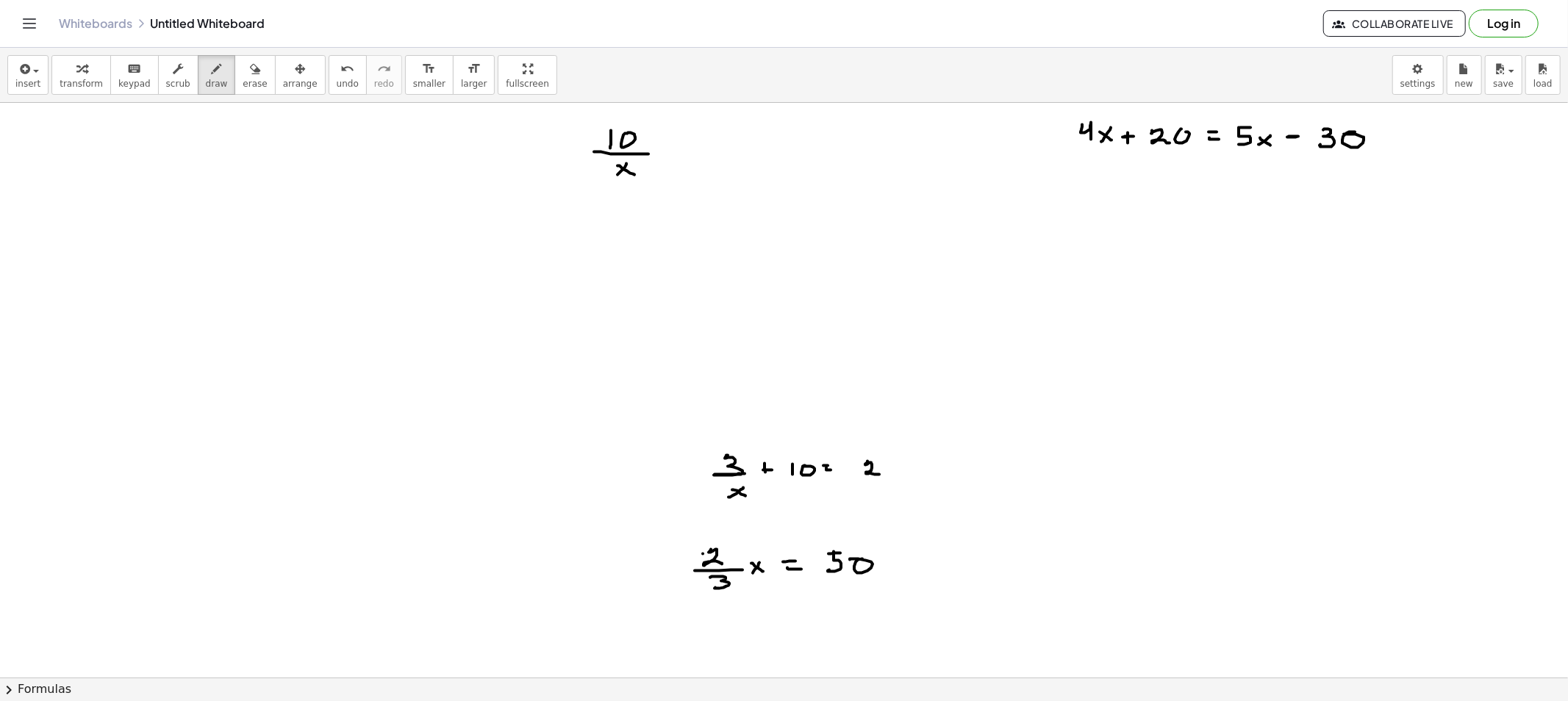
drag, startPoint x: 718, startPoint y: 149, endPoint x: 731, endPoint y: 166, distance: 21.4
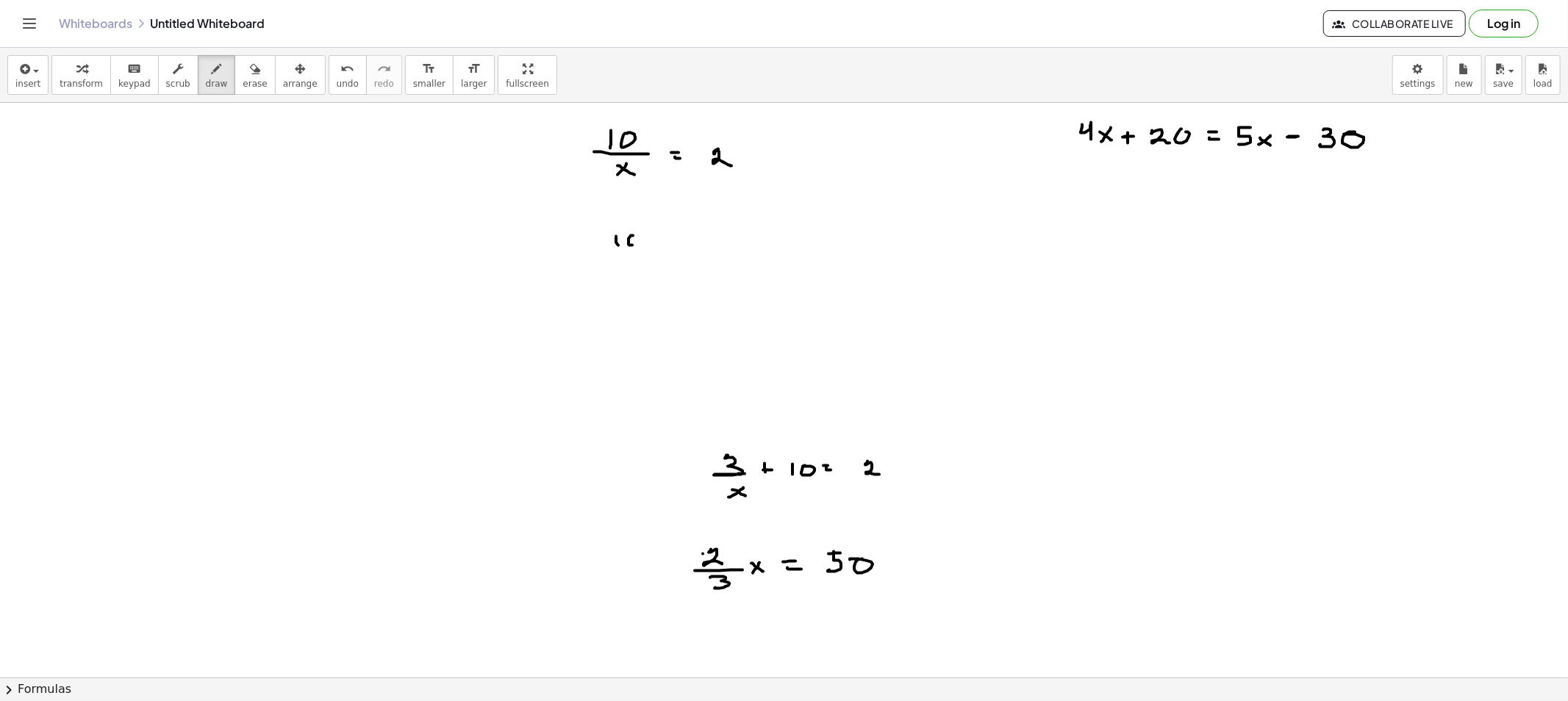
drag, startPoint x: 633, startPoint y: 236, endPoint x: 649, endPoint y: 243, distance: 17.5
drag, startPoint x: 657, startPoint y: 241, endPoint x: 681, endPoint y: 243, distance: 24.1
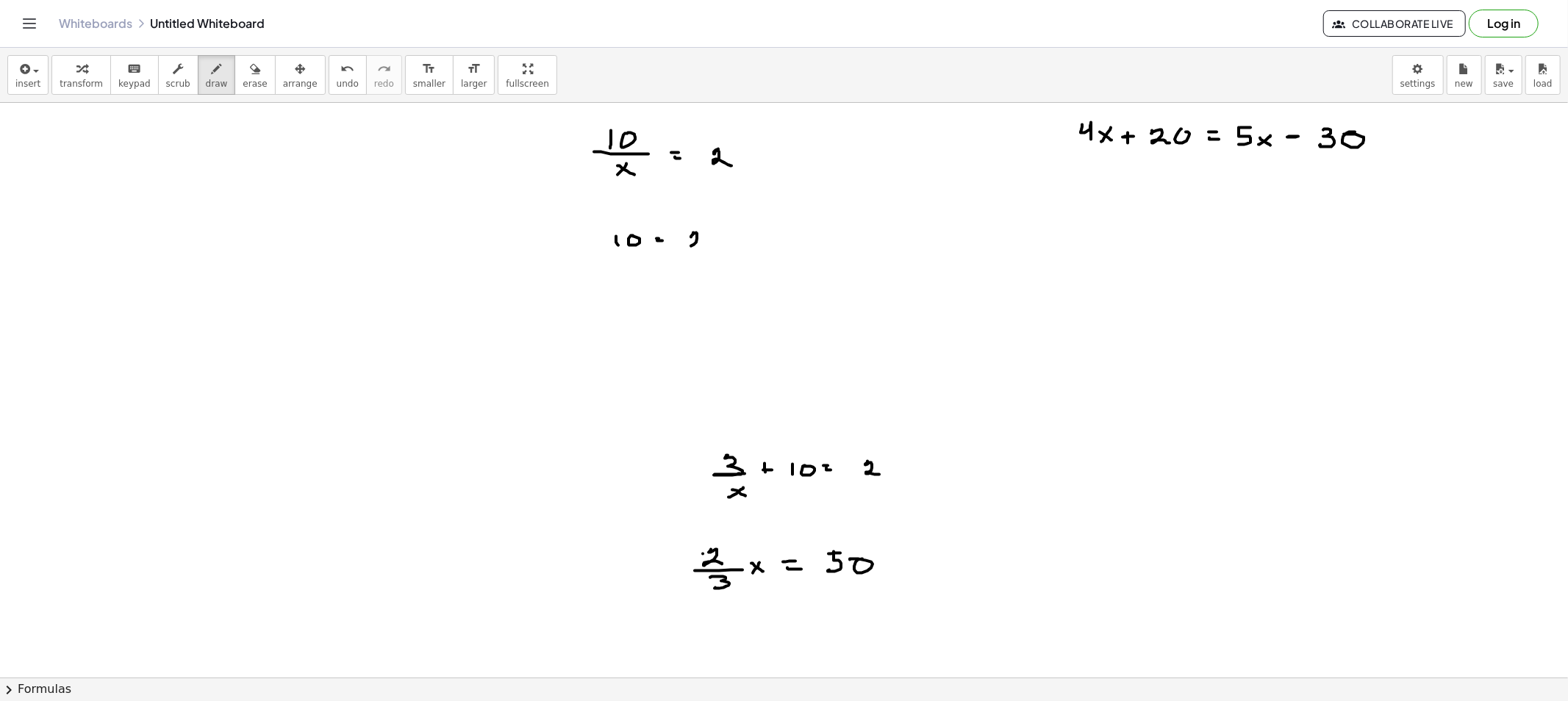
drag, startPoint x: 693, startPoint y: 233, endPoint x: 704, endPoint y: 248, distance: 18.6
drag, startPoint x: 715, startPoint y: 240, endPoint x: 708, endPoint y: 237, distance: 7.6
drag, startPoint x: 710, startPoint y: 235, endPoint x: 721, endPoint y: 243, distance: 13.6
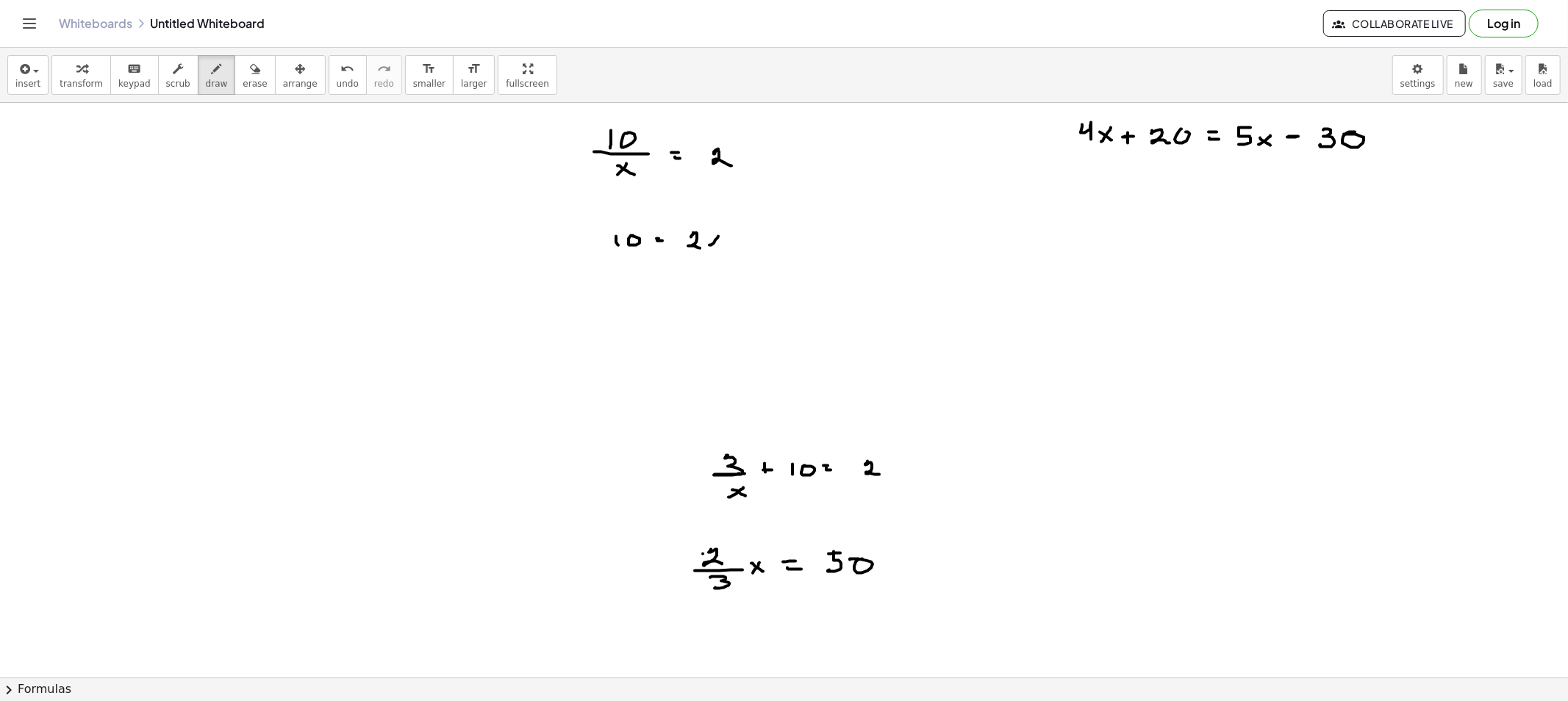
drag, startPoint x: 618, startPoint y: 309, endPoint x: 644, endPoint y: 314, distance: 26.5
drag, startPoint x: 636, startPoint y: 314, endPoint x: 657, endPoint y: 317, distance: 21.2
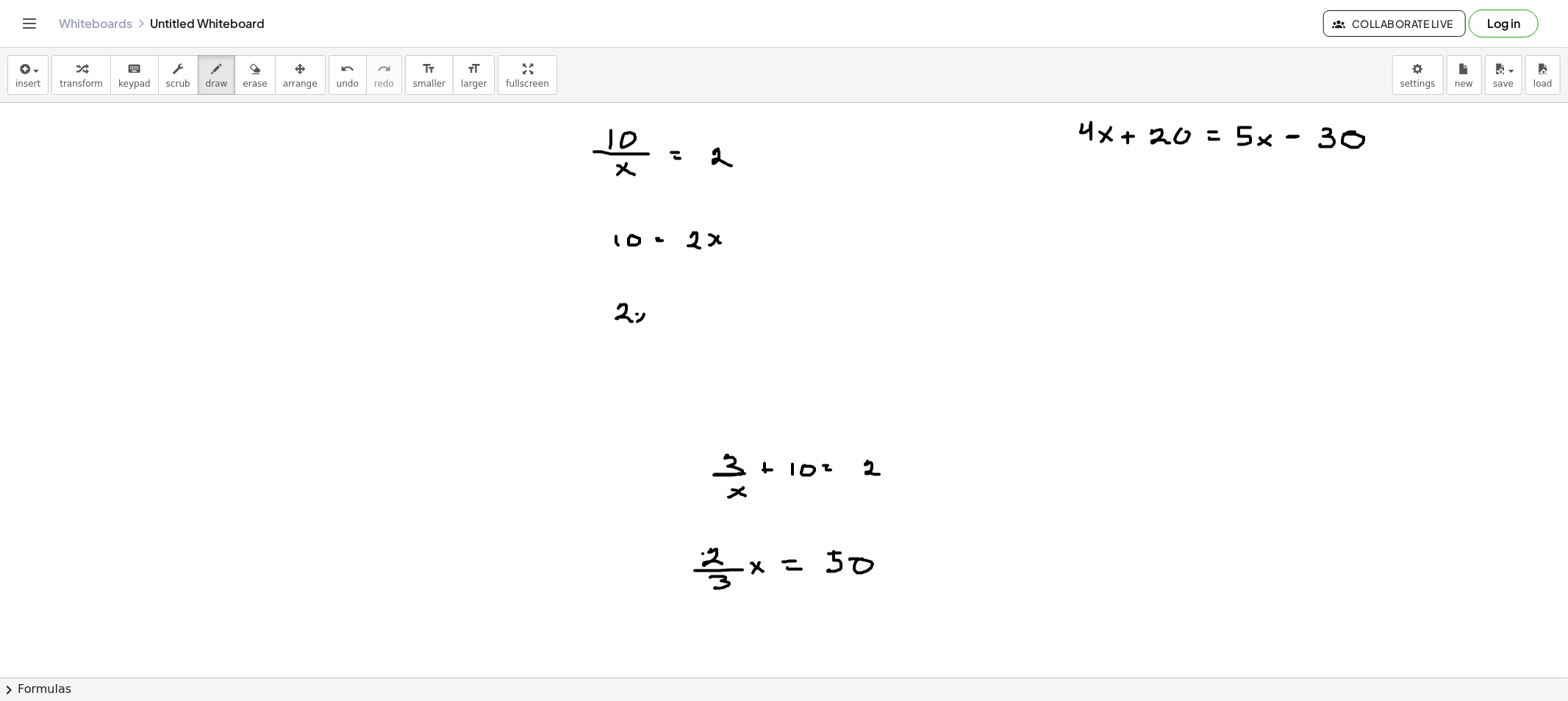
drag, startPoint x: 683, startPoint y: 310, endPoint x: 701, endPoint y: 305, distance: 18.7
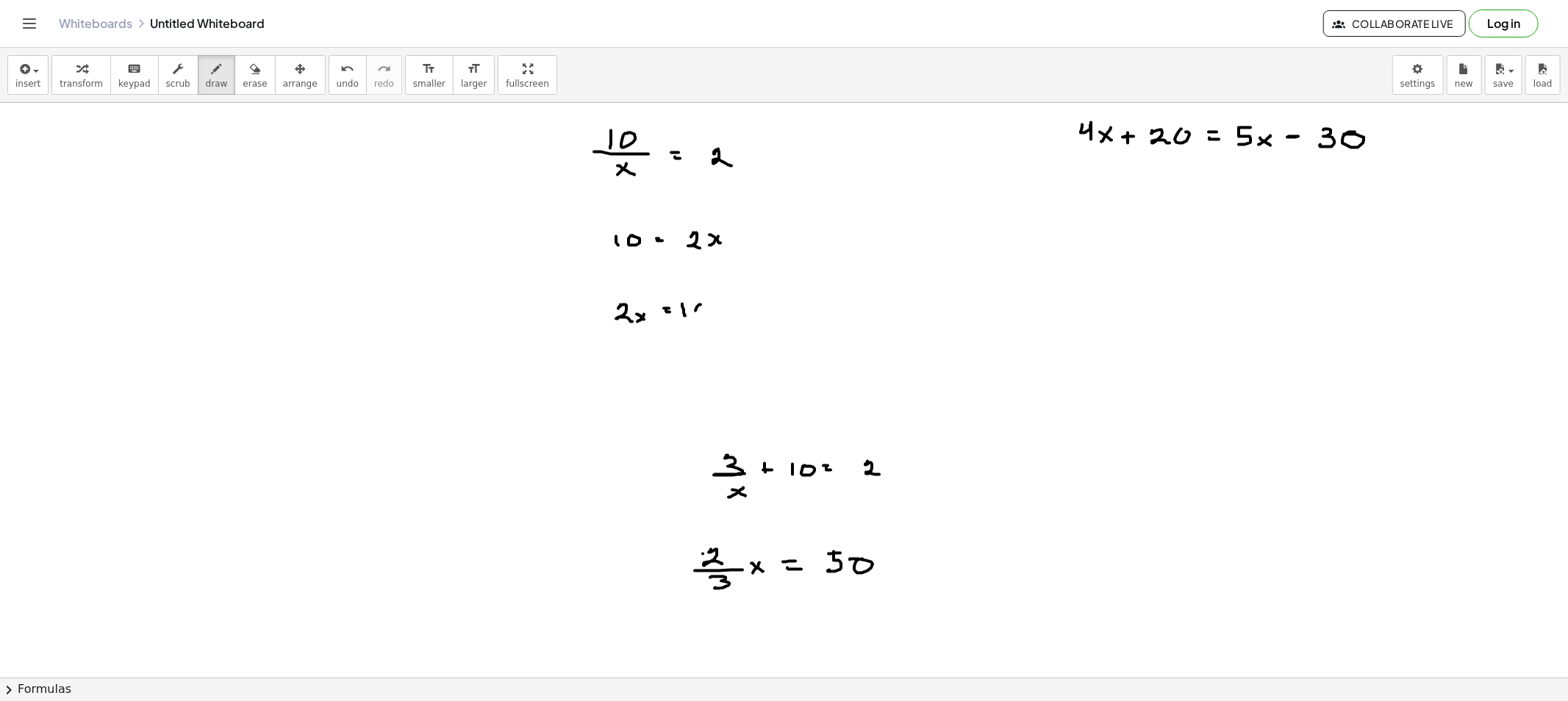
click at [206, 87] on span "draw" at bounding box center [217, 83] width 22 height 10
drag, startPoint x: 531, startPoint y: 310, endPoint x: 570, endPoint y: 313, distance: 39.1
drag, startPoint x: 541, startPoint y: 244, endPoint x: 581, endPoint y: 251, distance: 40.6
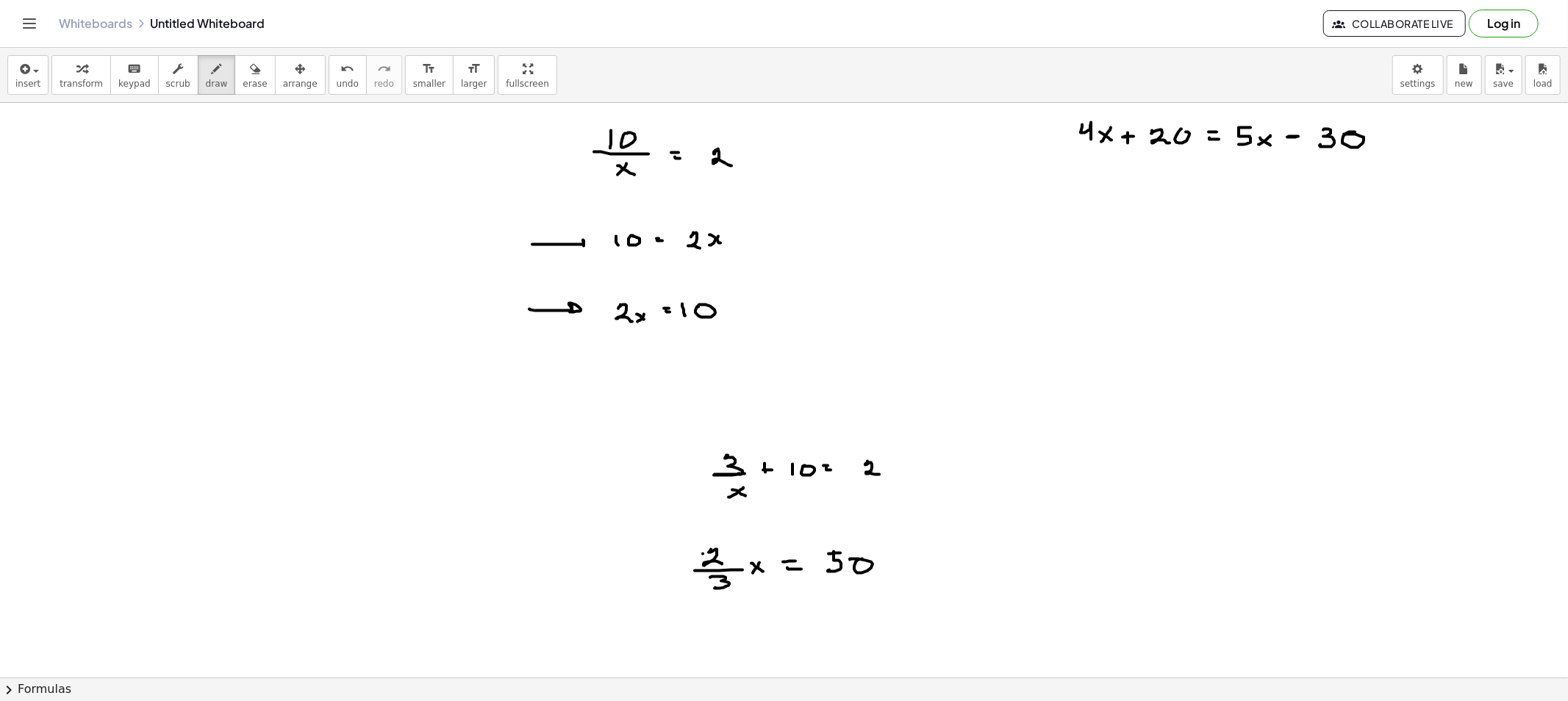
drag, startPoint x: 697, startPoint y: 203, endPoint x: 713, endPoint y: 213, distance: 18.9
drag, startPoint x: 621, startPoint y: 342, endPoint x: 625, endPoint y: 335, distance: 8.1
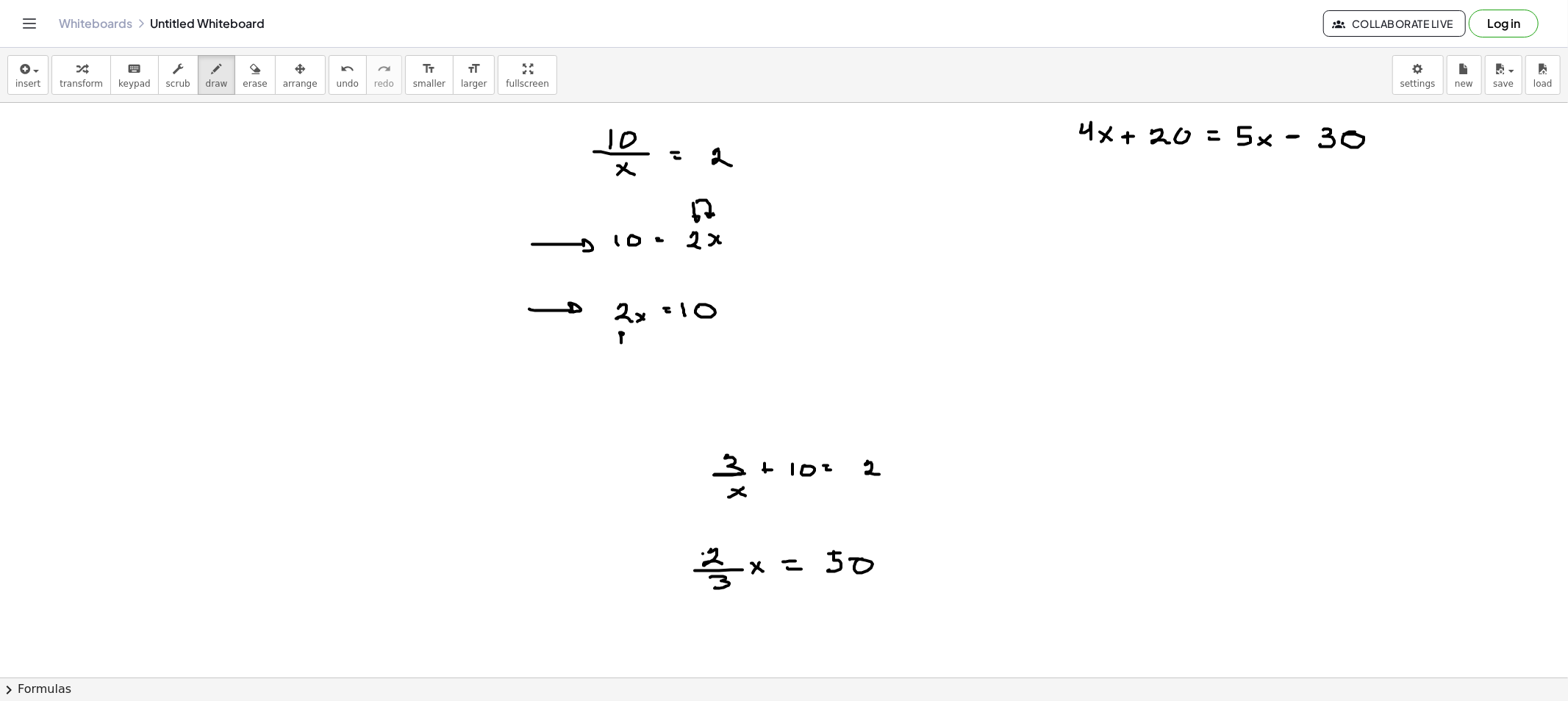
drag, startPoint x: 622, startPoint y: 345, endPoint x: 644, endPoint y: 335, distance: 24.2
drag, startPoint x: 237, startPoint y: 78, endPoint x: 281, endPoint y: 124, distance: 63.7
click at [243, 78] on span "erase" at bounding box center [255, 83] width 24 height 10
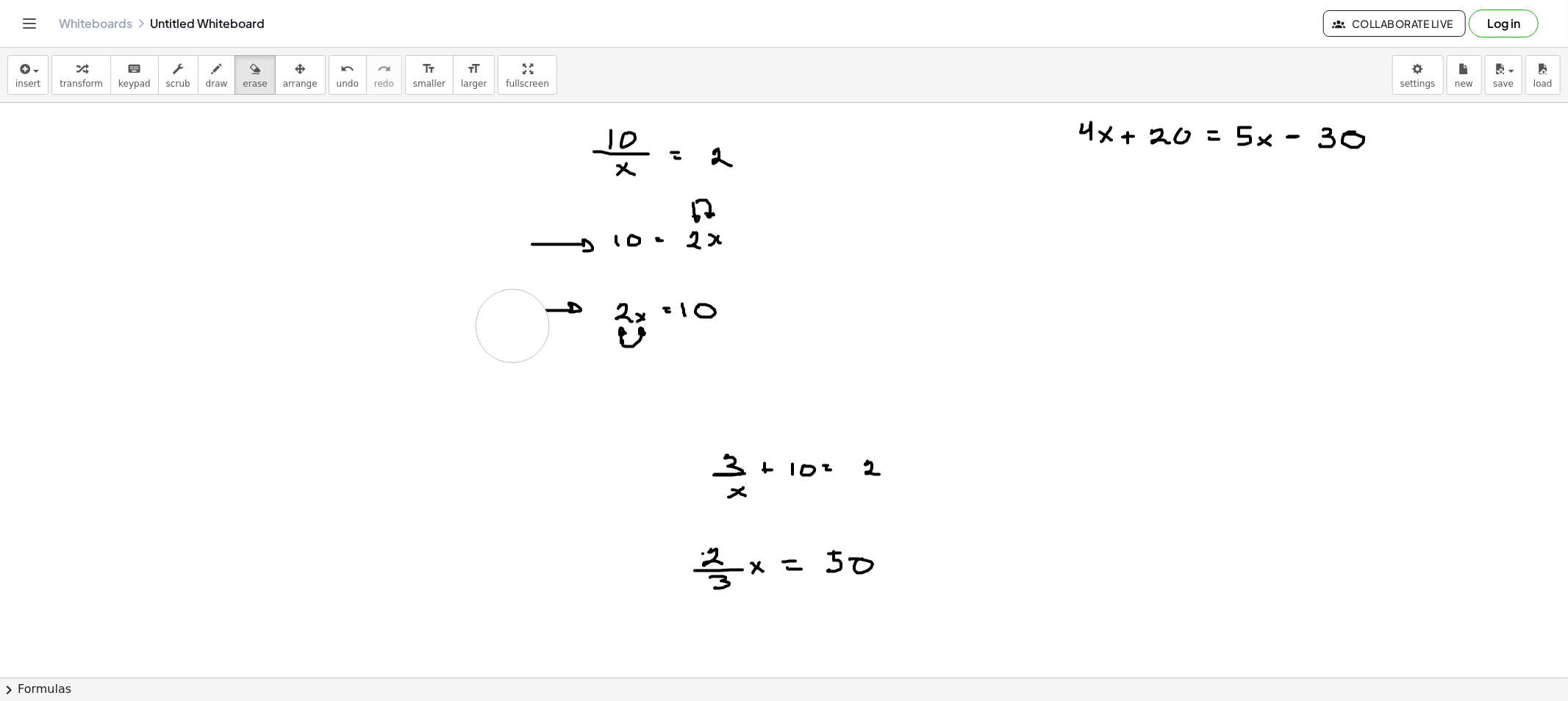
drag, startPoint x: 512, startPoint y: 326, endPoint x: 890, endPoint y: 331, distance: 378.0
click at [207, 89] on span "draw" at bounding box center [217, 83] width 22 height 10
drag, startPoint x: 694, startPoint y: 255, endPoint x: 643, endPoint y: 263, distance: 51.6
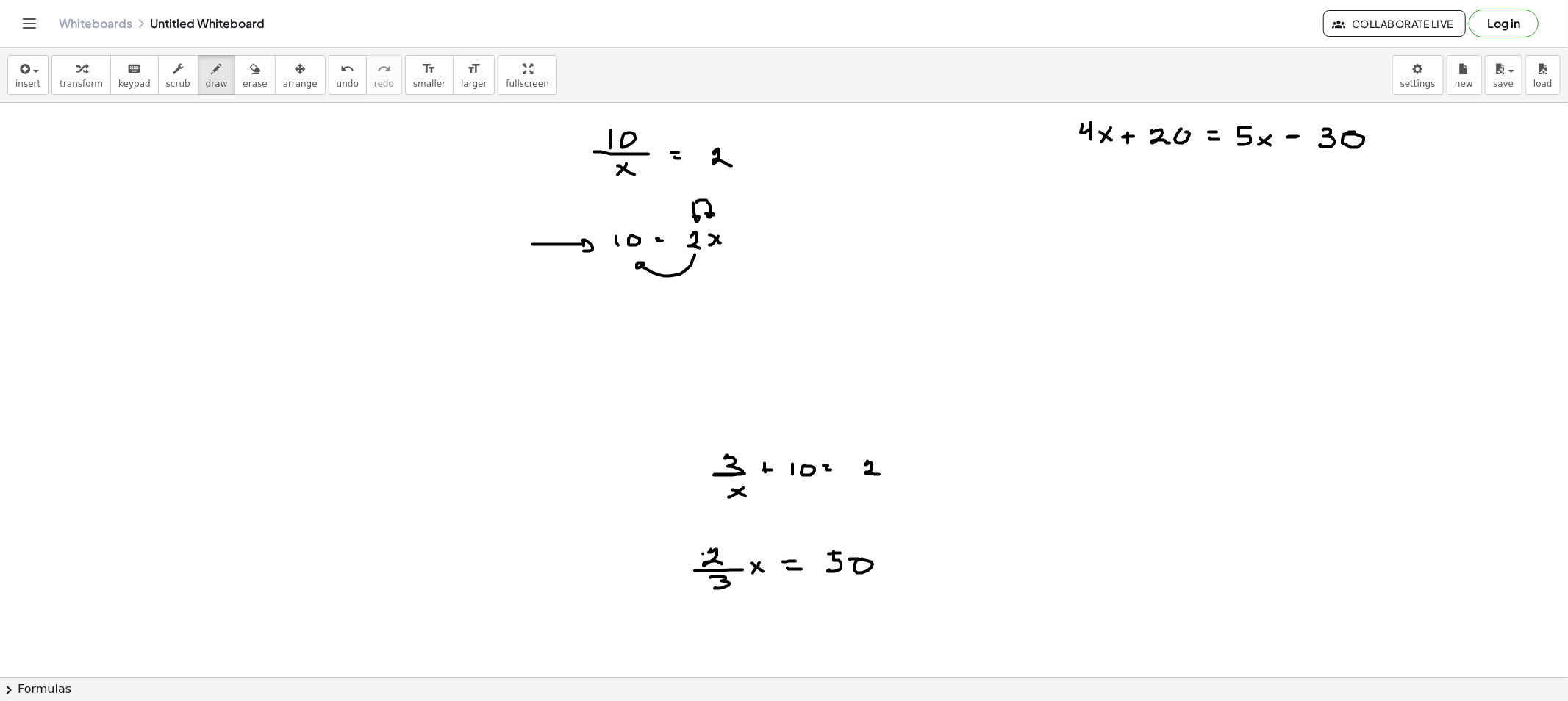
drag, startPoint x: 621, startPoint y: 304, endPoint x: 623, endPoint y: 318, distance: 14.1
drag, startPoint x: 611, startPoint y: 324, endPoint x: 657, endPoint y: 324, distance: 46.0
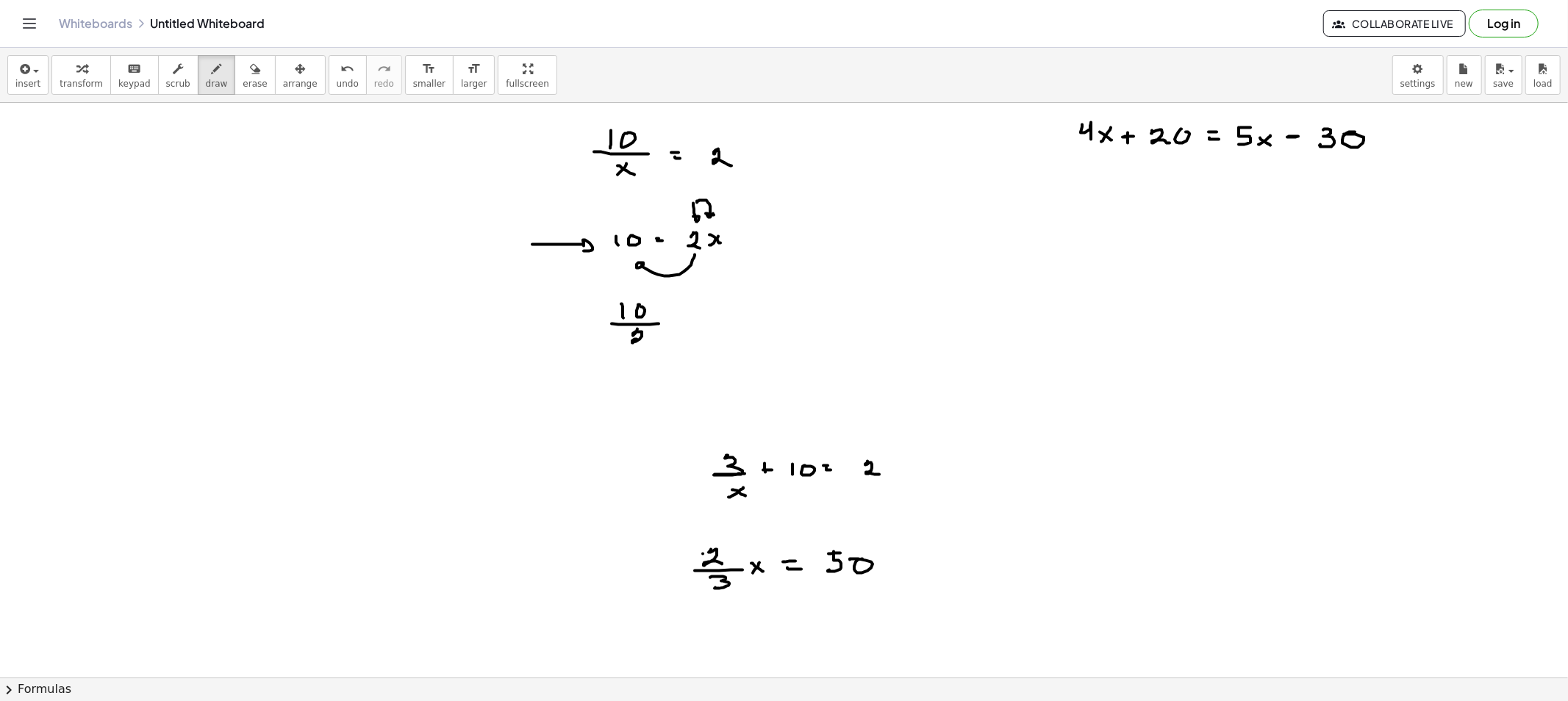
drag, startPoint x: 637, startPoint y: 329, endPoint x: 672, endPoint y: 326, distance: 35.1
drag, startPoint x: 677, startPoint y: 326, endPoint x: 697, endPoint y: 326, distance: 20.0
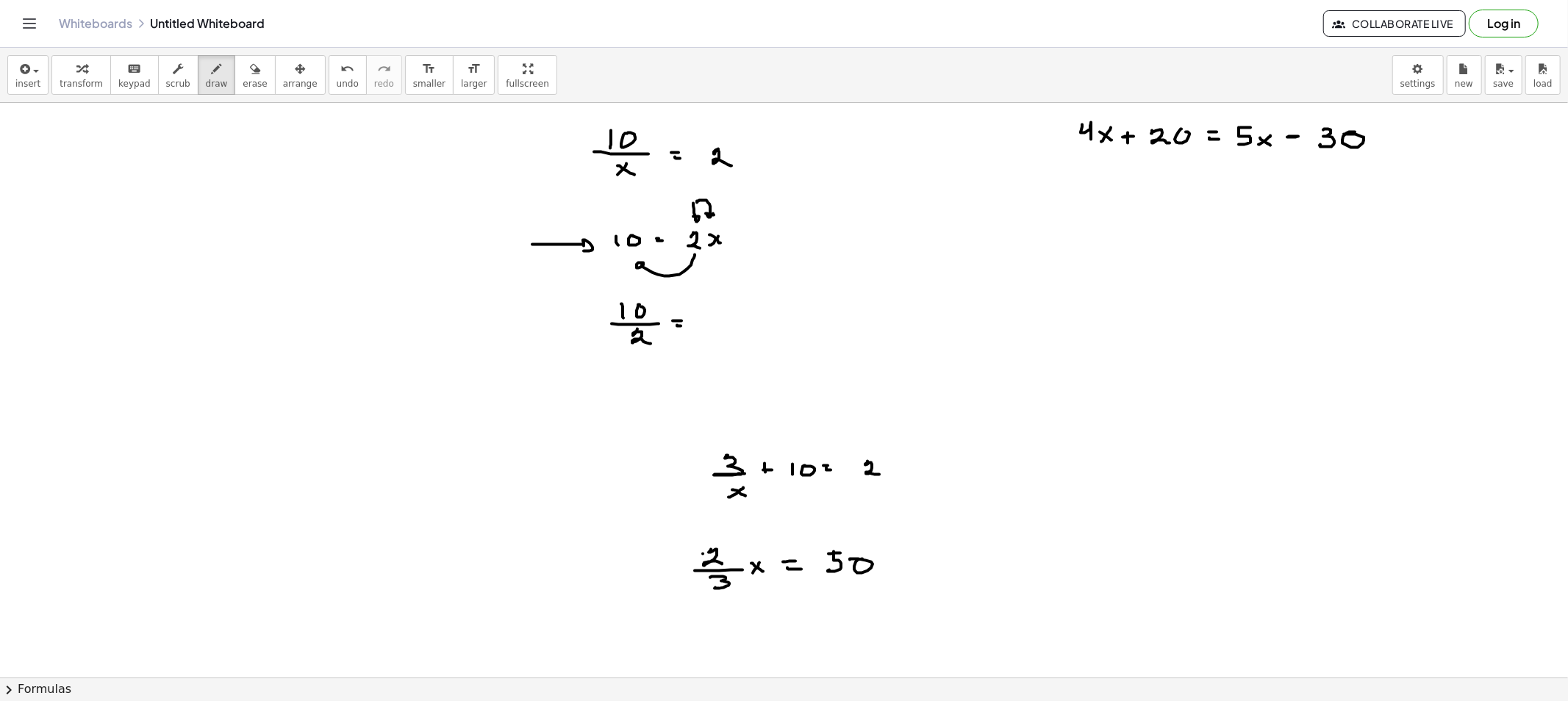
drag, startPoint x: 638, startPoint y: 376, endPoint x: 672, endPoint y: 377, distance: 34.0
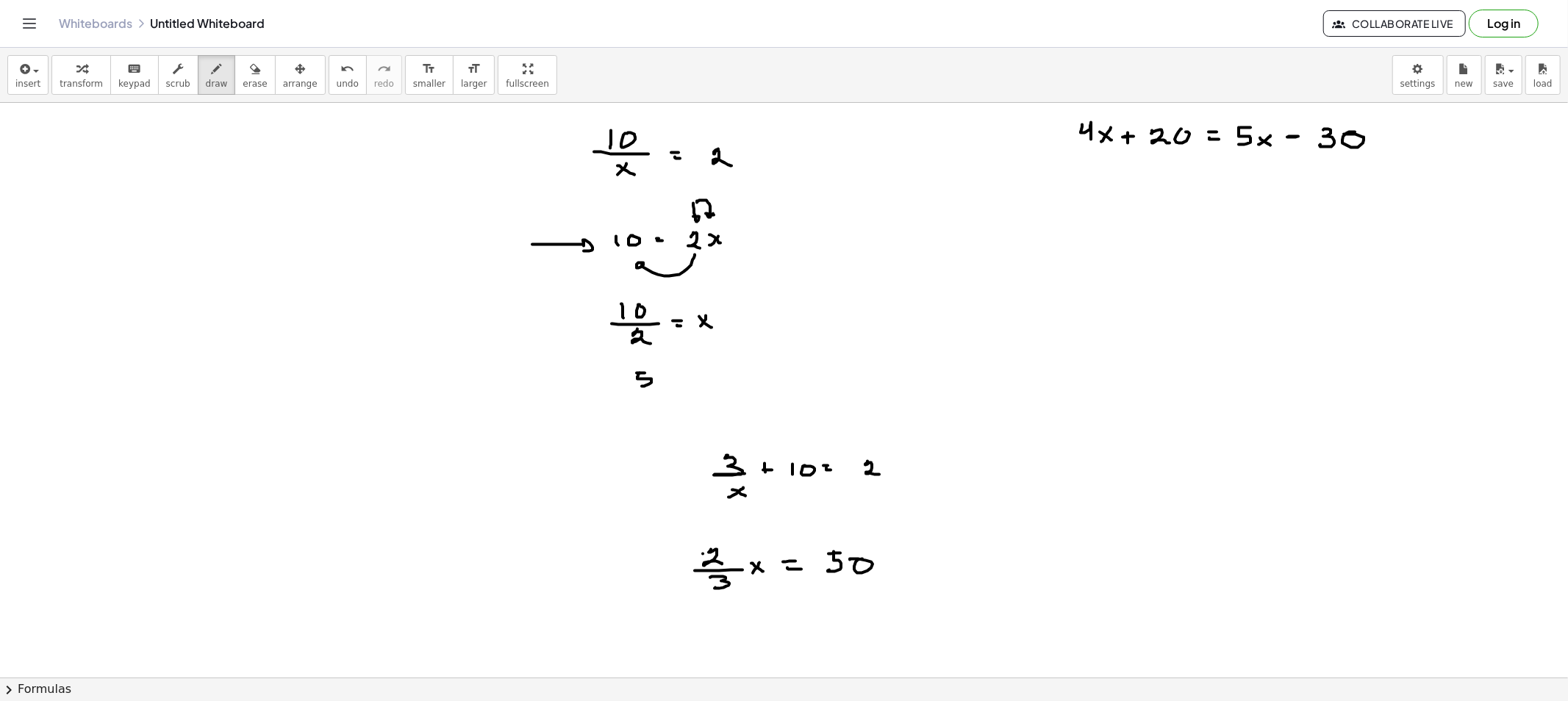
drag, startPoint x: 670, startPoint y: 380, endPoint x: 693, endPoint y: 379, distance: 23.0
drag, startPoint x: 696, startPoint y: 373, endPoint x: 710, endPoint y: 385, distance: 18.4
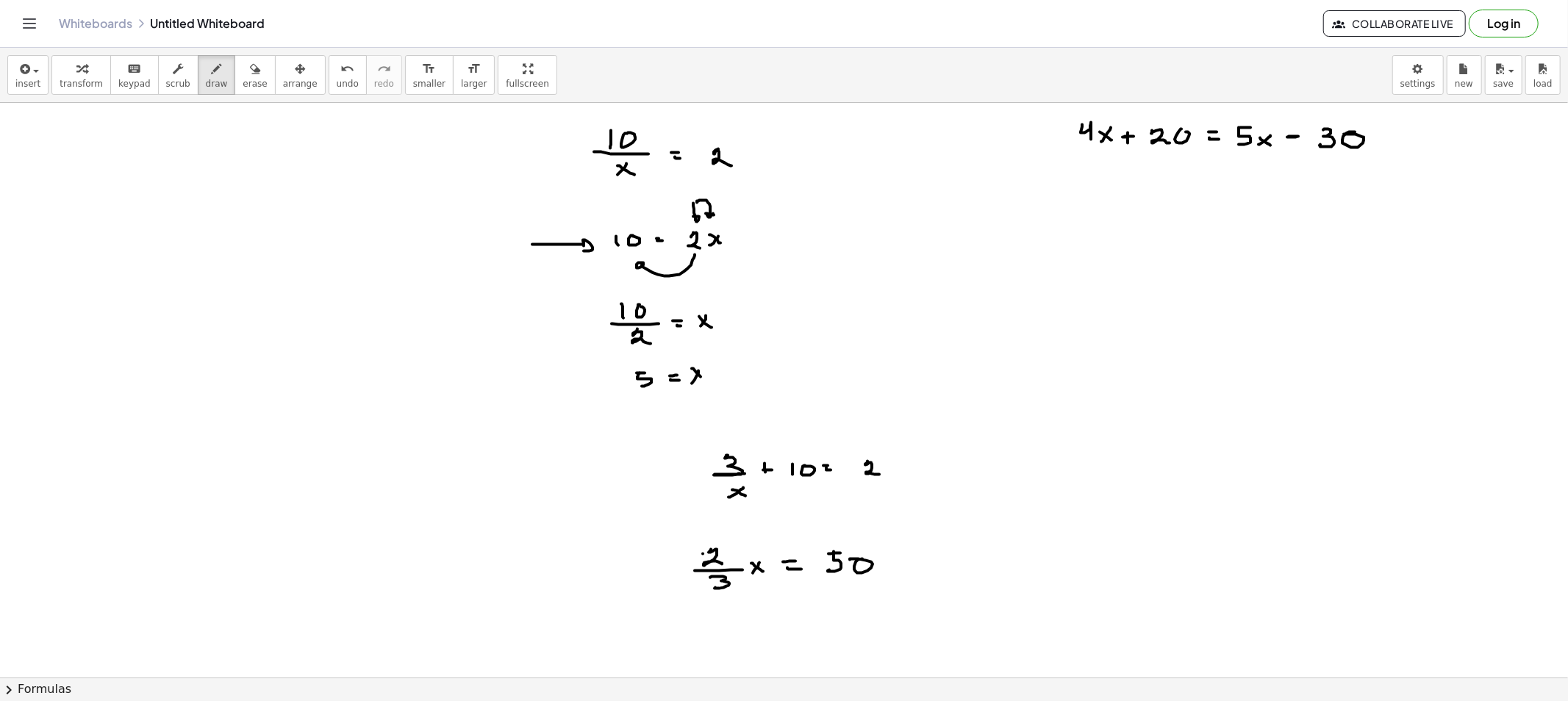
drag, startPoint x: 237, startPoint y: 89, endPoint x: 310, endPoint y: 157, distance: 99.8
click at [237, 90] on button "erase" at bounding box center [255, 74] width 41 height 40
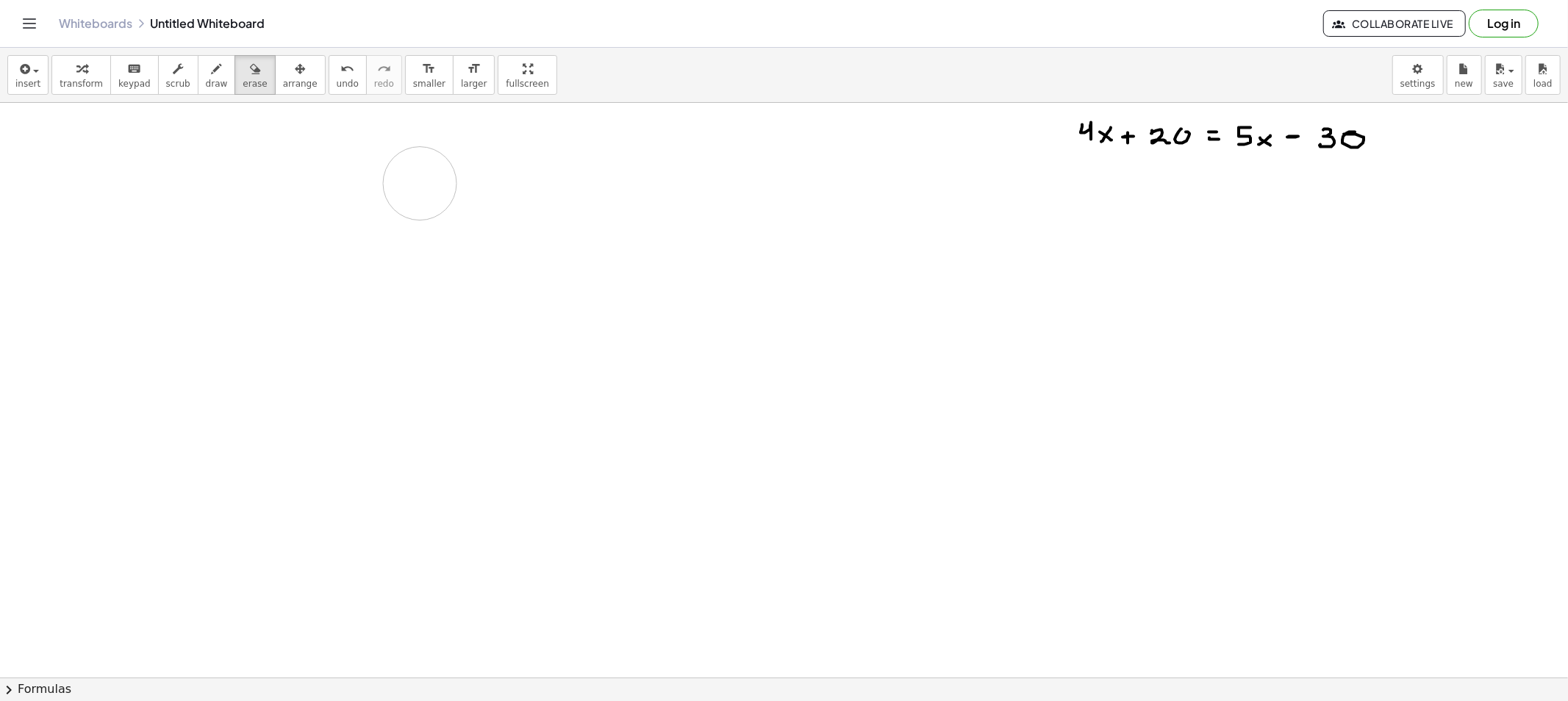
drag, startPoint x: 753, startPoint y: 391, endPoint x: 697, endPoint y: 181, distance: 217.3
drag, startPoint x: 1063, startPoint y: 182, endPoint x: 535, endPoint y: 136, distance: 530.0
click at [206, 86] on span "draw" at bounding box center [217, 83] width 22 height 10
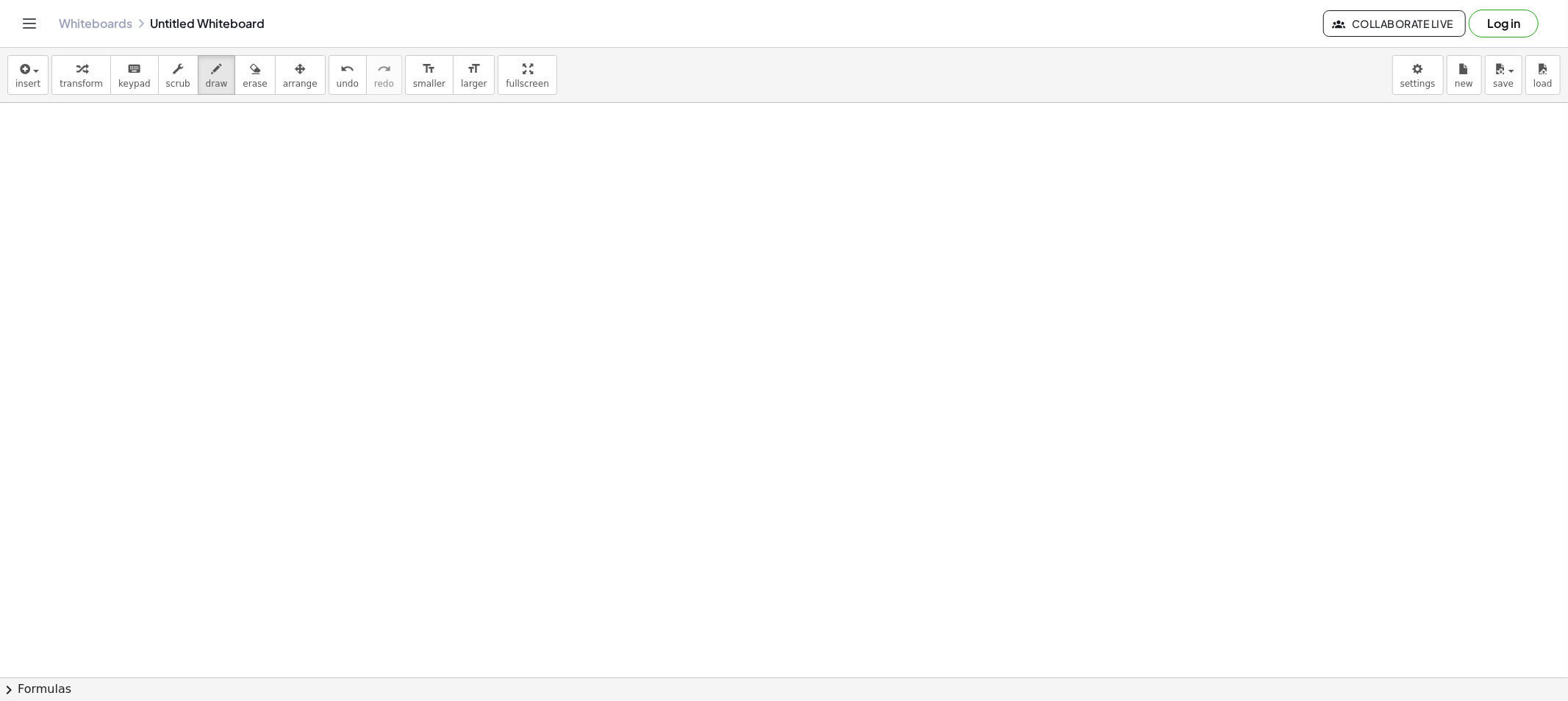
drag, startPoint x: 515, startPoint y: 138, endPoint x: 516, endPoint y: 155, distance: 17.0
drag, startPoint x: 541, startPoint y: 148, endPoint x: 563, endPoint y: 150, distance: 22.1
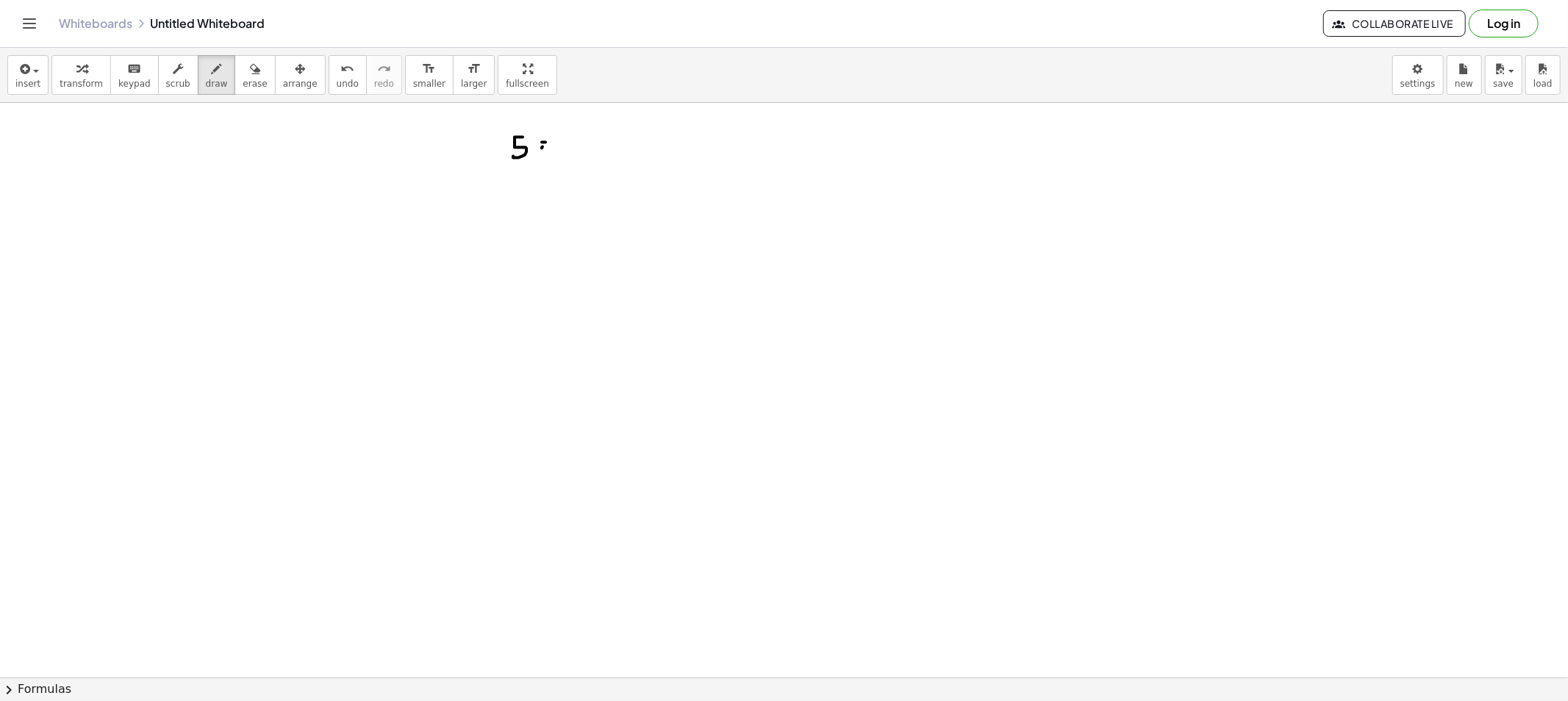
drag, startPoint x: 584, startPoint y: 152, endPoint x: 592, endPoint y: 150, distance: 8.2
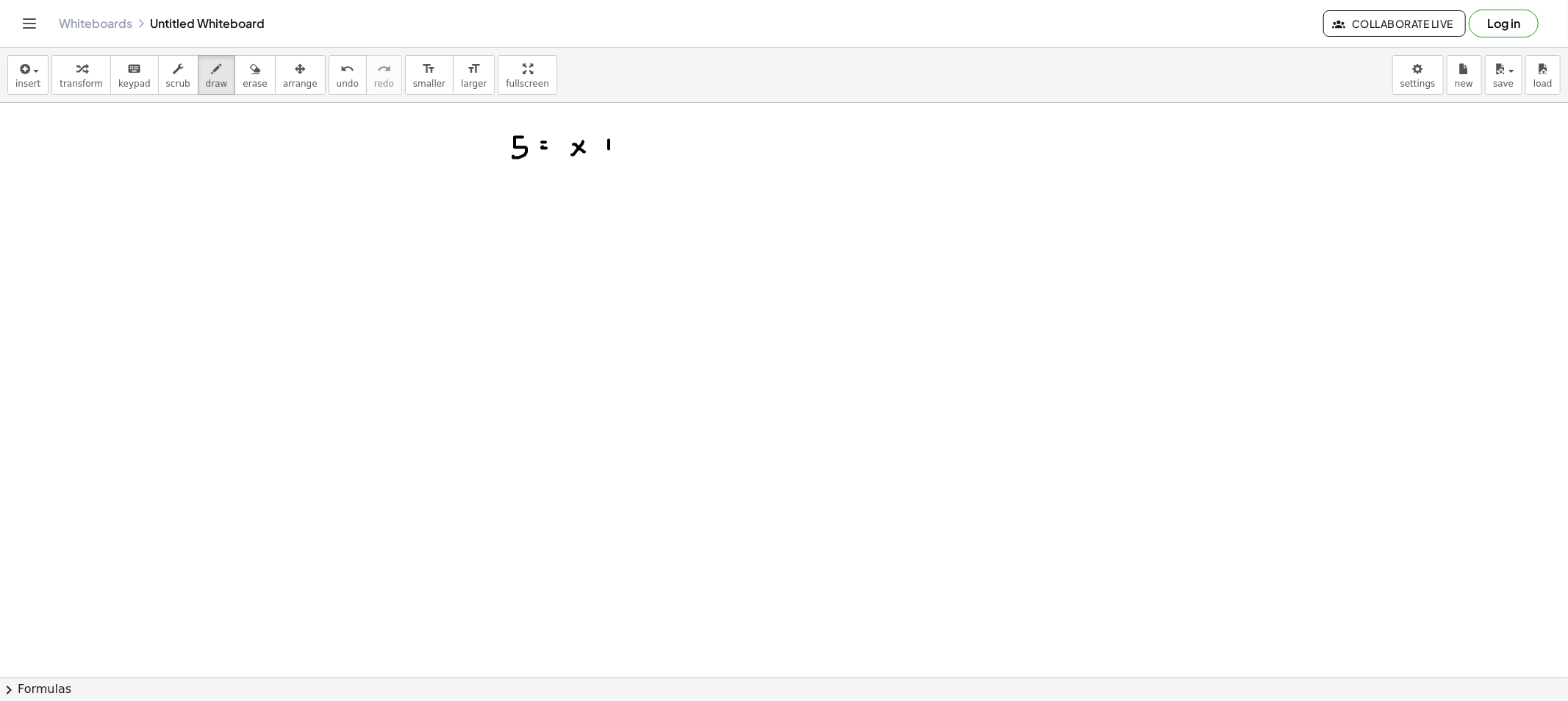
drag, startPoint x: 634, startPoint y: 142, endPoint x: 646, endPoint y: 136, distance: 13.4
click at [208, 87] on span "draw" at bounding box center [217, 83] width 22 height 10
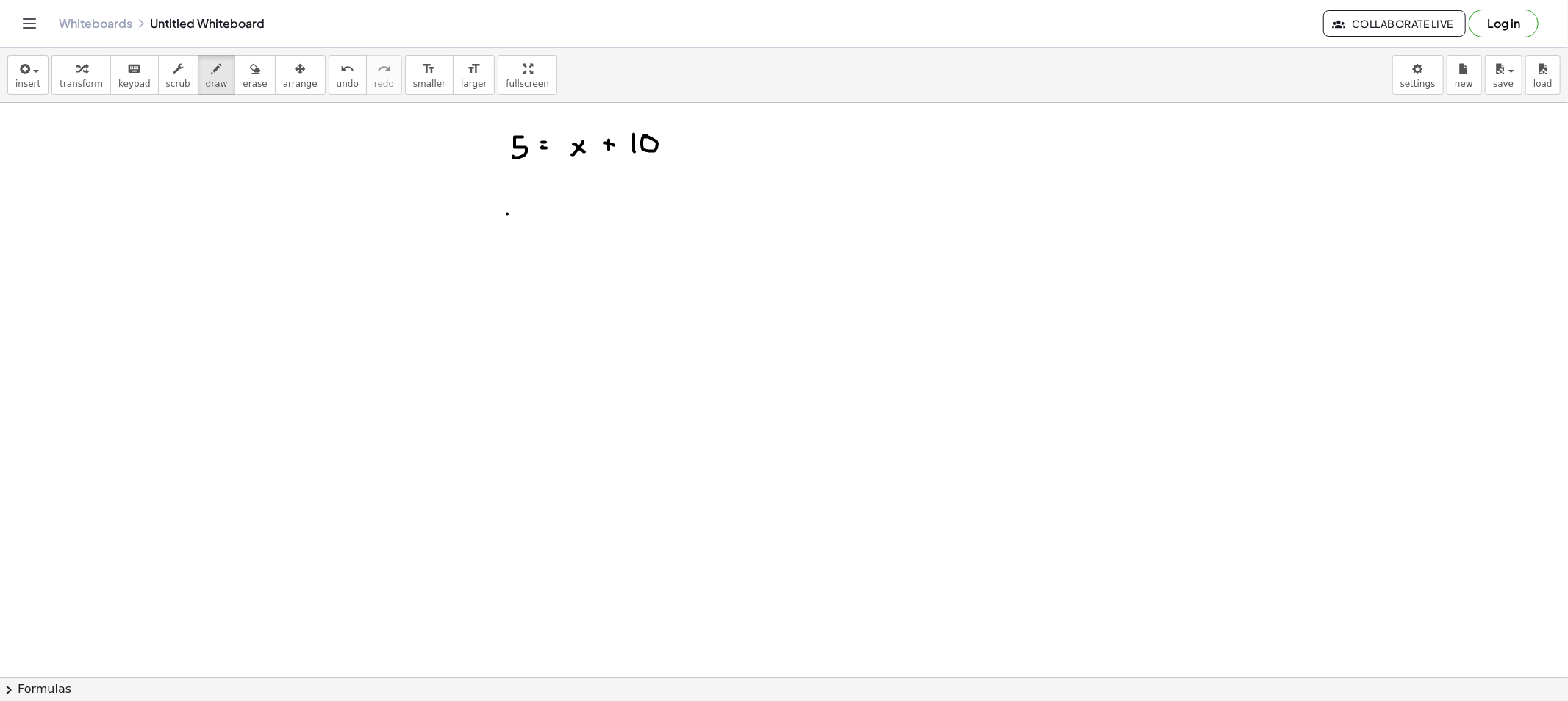
drag, startPoint x: 507, startPoint y: 215, endPoint x: 513, endPoint y: 228, distance: 14.3
drag, startPoint x: 527, startPoint y: 222, endPoint x: 537, endPoint y: 223, distance: 10.0
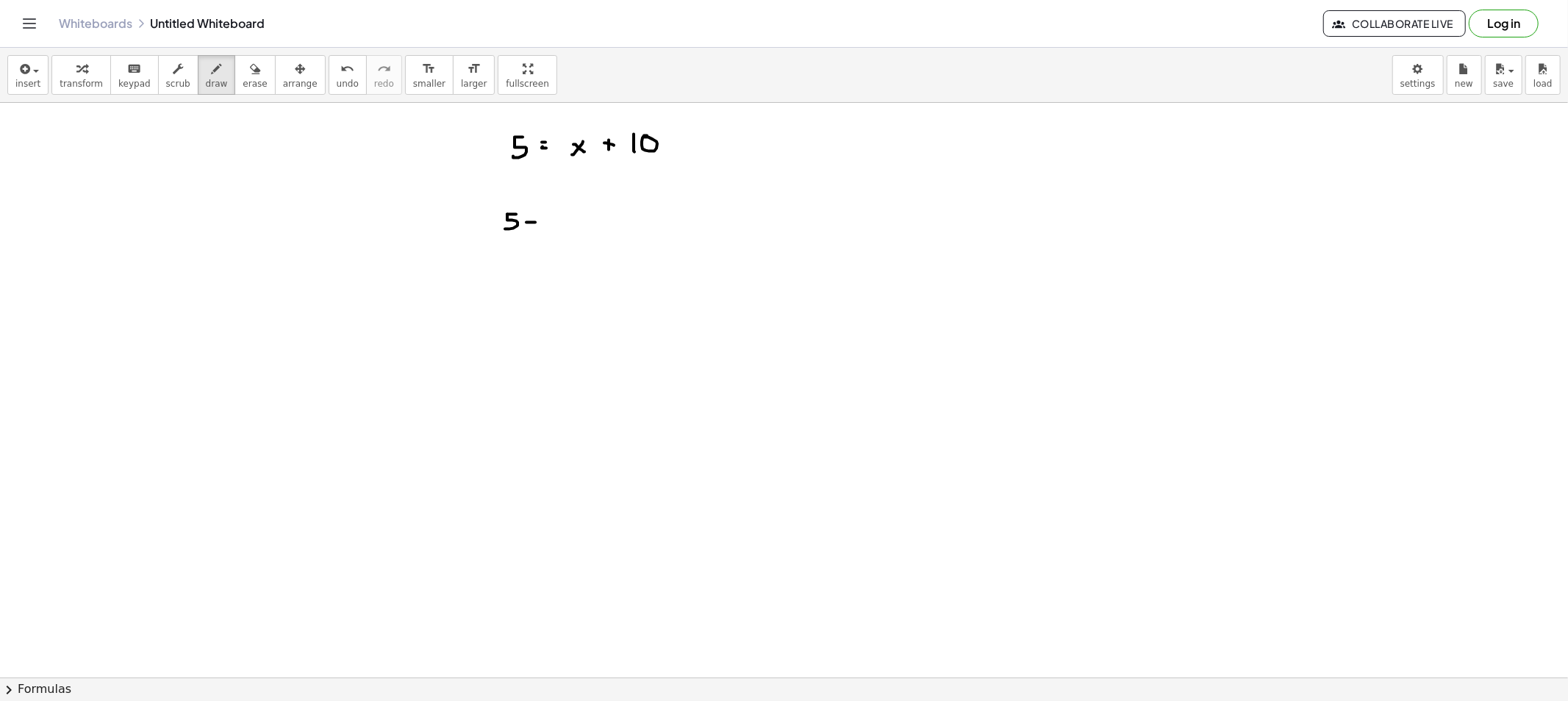
drag, startPoint x: 544, startPoint y: 219, endPoint x: 554, endPoint y: 220, distance: 10.0
drag, startPoint x: 550, startPoint y: 223, endPoint x: 570, endPoint y: 222, distance: 20.0
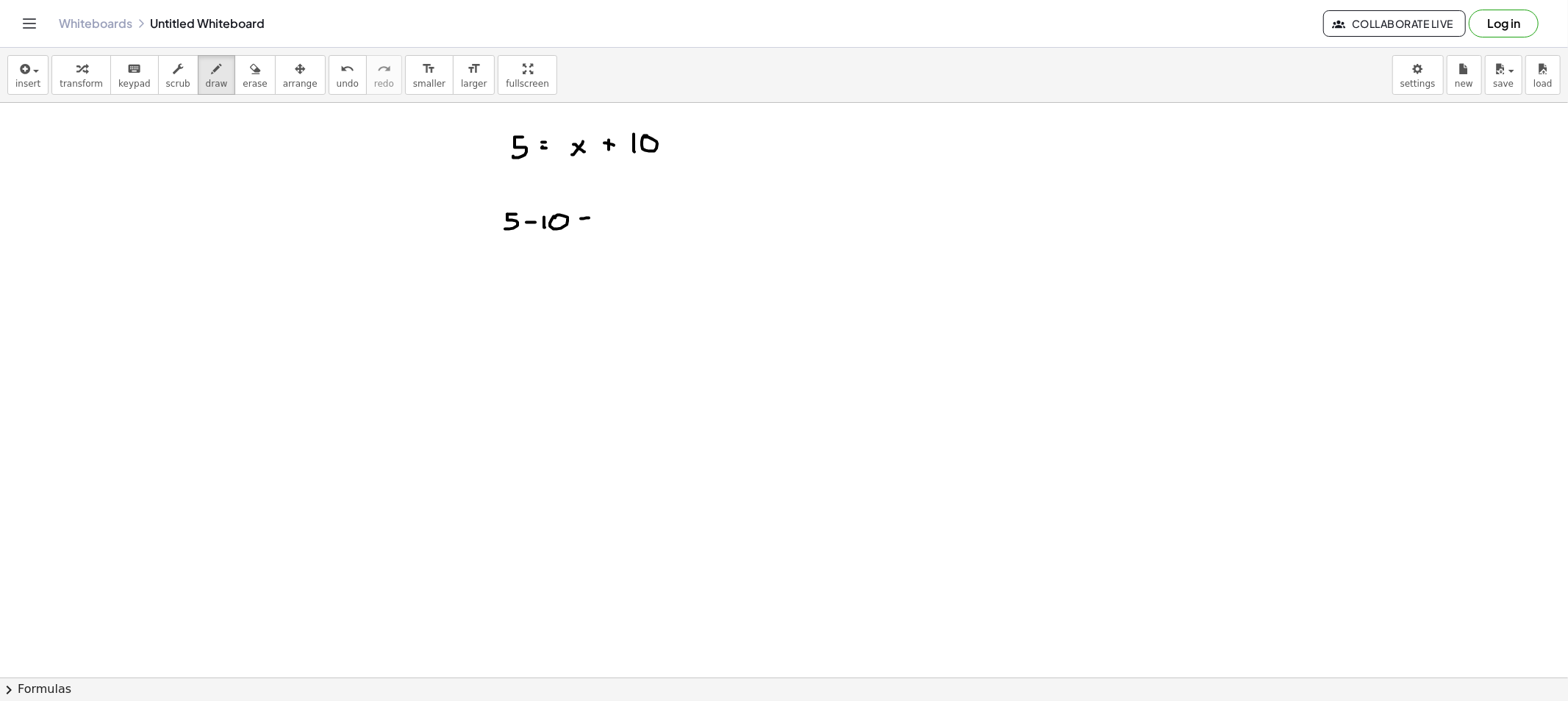
drag, startPoint x: 585, startPoint y: 222, endPoint x: 607, endPoint y: 220, distance: 22.1
drag, startPoint x: 606, startPoint y: 228, endPoint x: 603, endPoint y: 219, distance: 9.5
drag, startPoint x: 603, startPoint y: 219, endPoint x: 617, endPoint y: 233, distance: 19.8
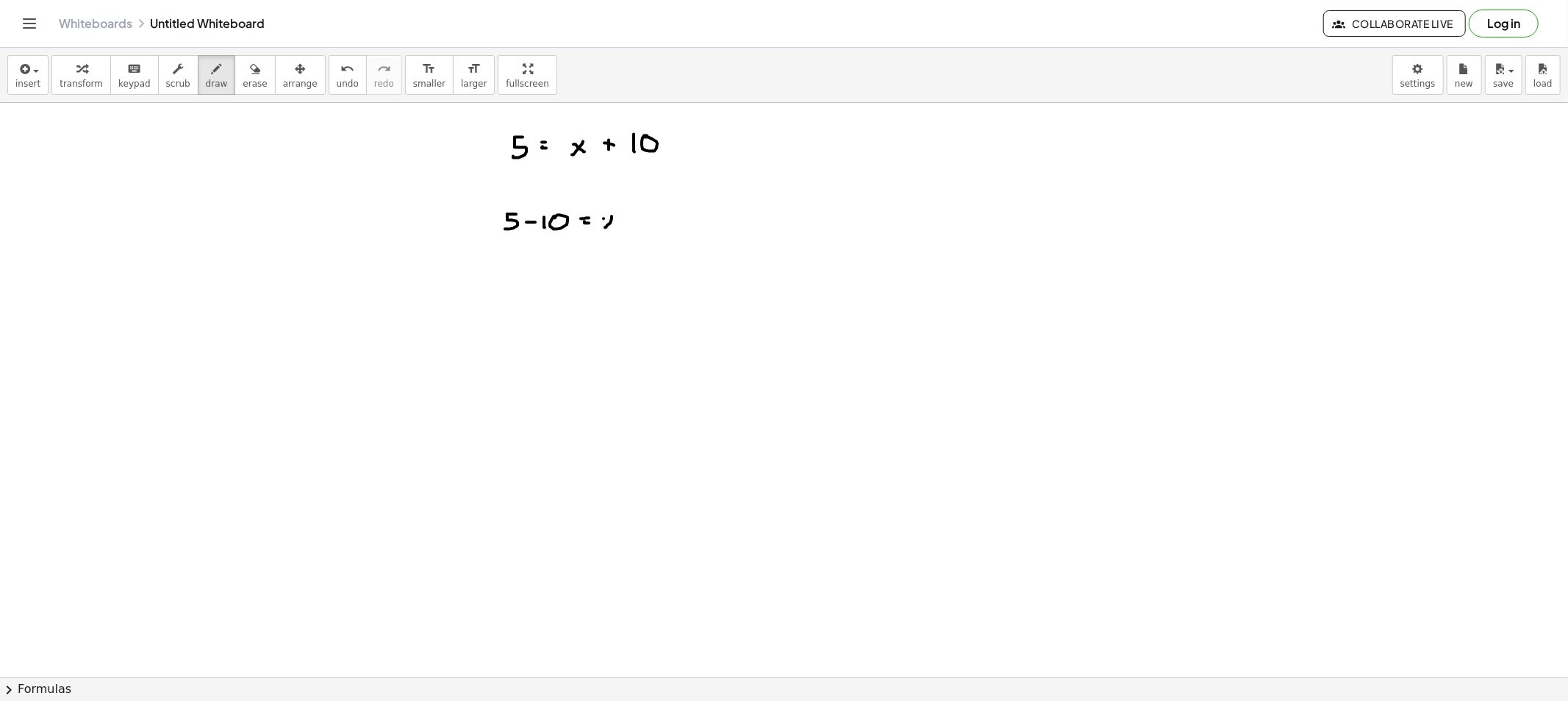
drag, startPoint x: 516, startPoint y: 266, endPoint x: 532, endPoint y: 266, distance: 16.0
drag, startPoint x: 541, startPoint y: 260, endPoint x: 551, endPoint y: 259, distance: 10.0
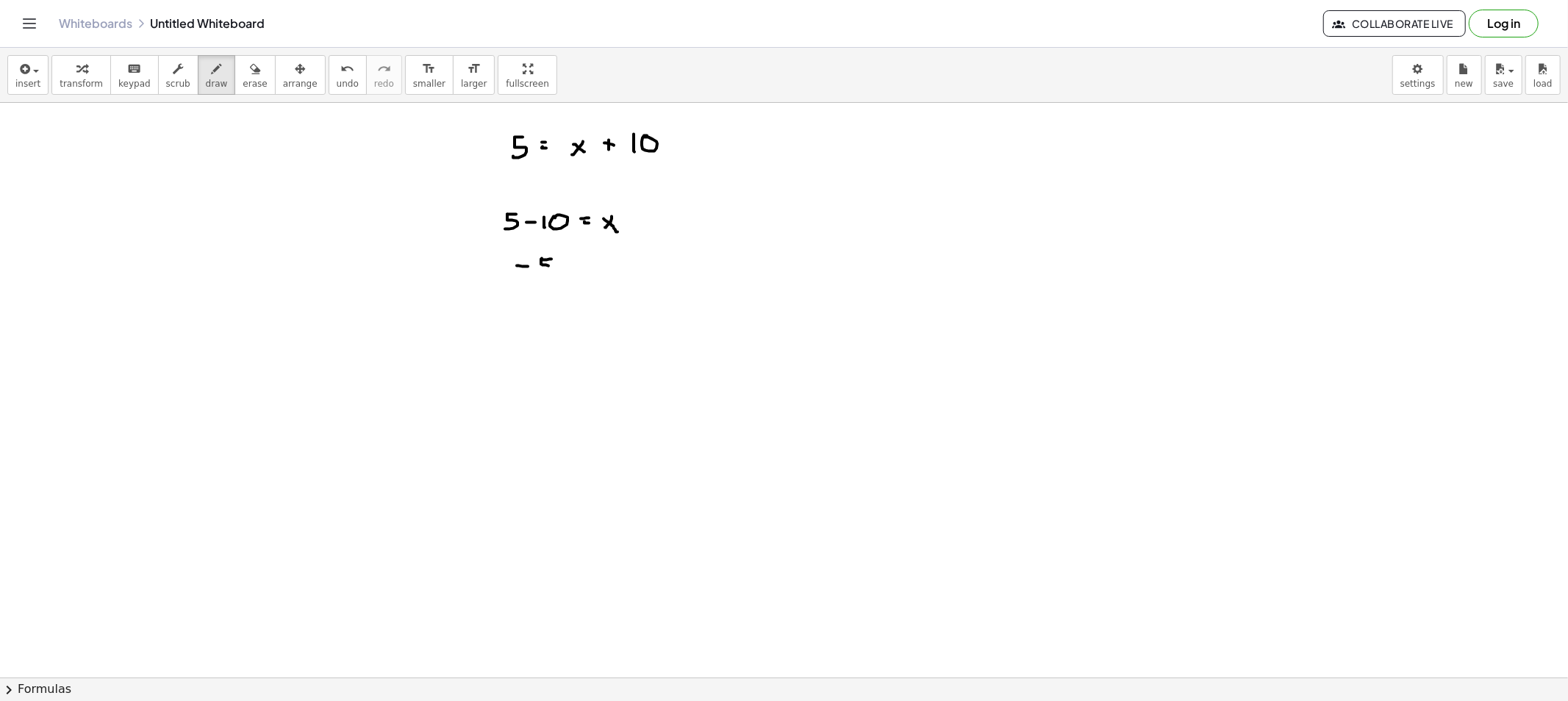
drag, startPoint x: 541, startPoint y: 265, endPoint x: 566, endPoint y: 268, distance: 25.2
drag, startPoint x: 570, startPoint y: 273, endPoint x: 604, endPoint y: 266, distance: 34.7
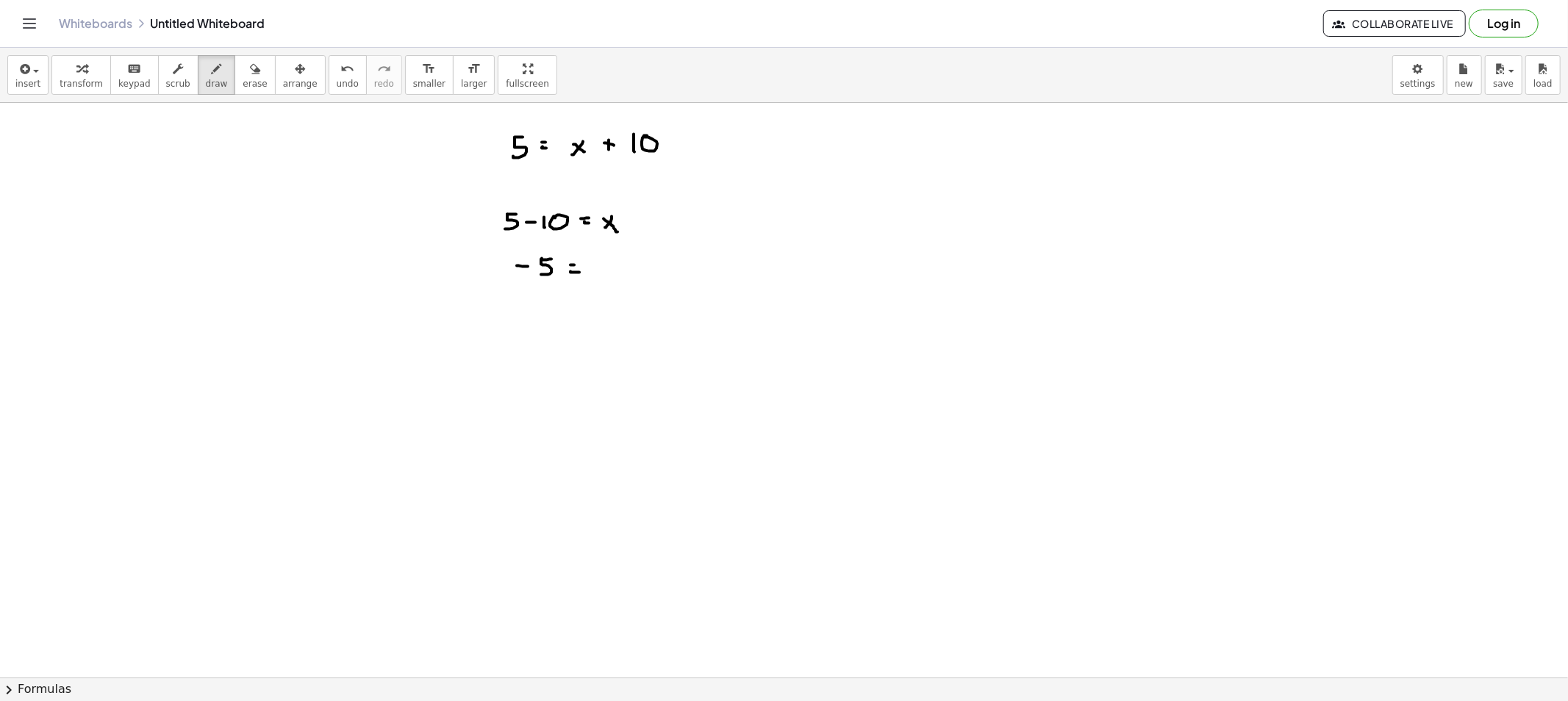
drag, startPoint x: 604, startPoint y: 266, endPoint x: 591, endPoint y: 269, distance: 13.3
drag, startPoint x: 598, startPoint y: 273, endPoint x: 609, endPoint y: 281, distance: 13.6
click at [217, 77] on button "draw" at bounding box center [216, 74] width 38 height 40
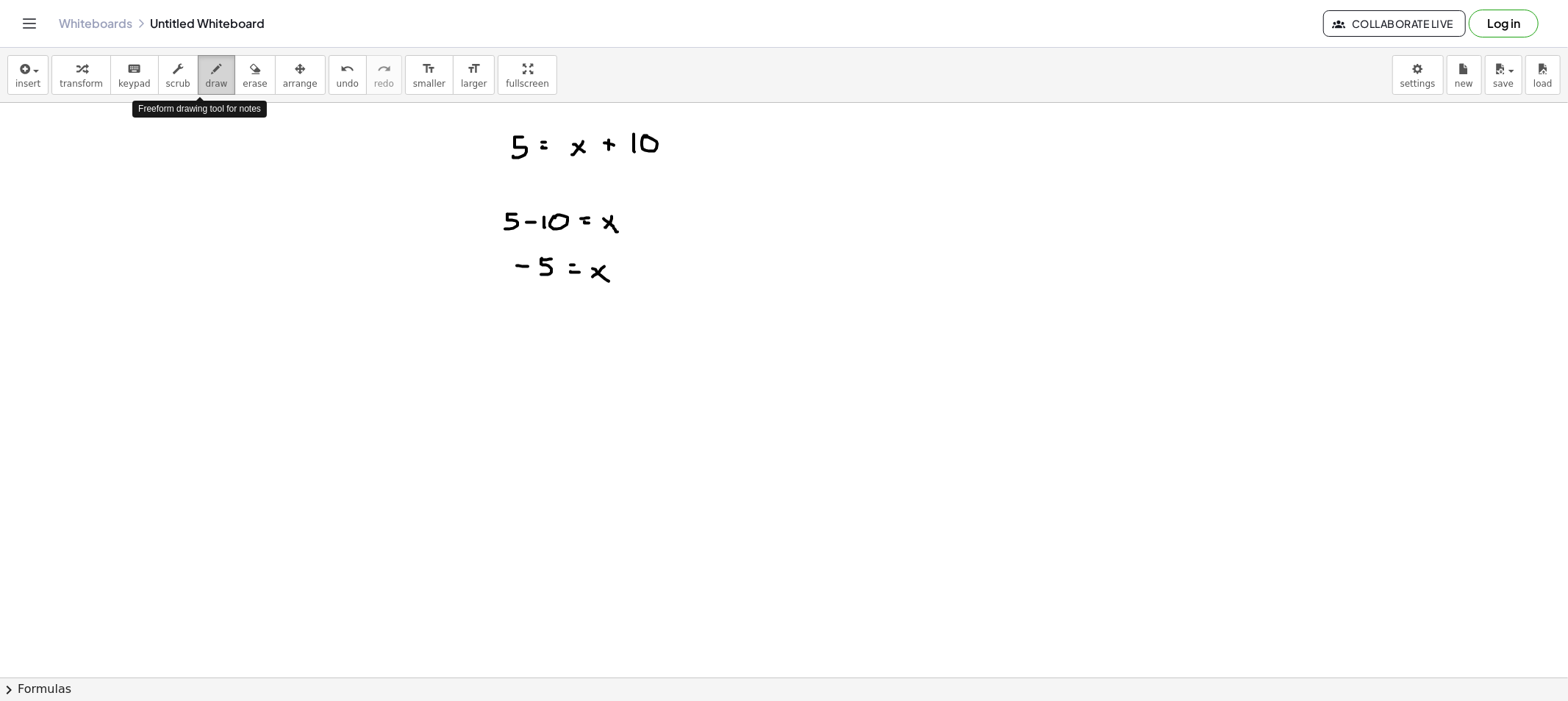
click at [208, 74] on div "button" at bounding box center [217, 68] width 22 height 18
click at [207, 74] on div "button" at bounding box center [217, 68] width 22 height 18
click at [243, 74] on div "button" at bounding box center [255, 68] width 24 height 18
drag, startPoint x: 534, startPoint y: 230, endPoint x: 393, endPoint y: 238, distance: 141.2
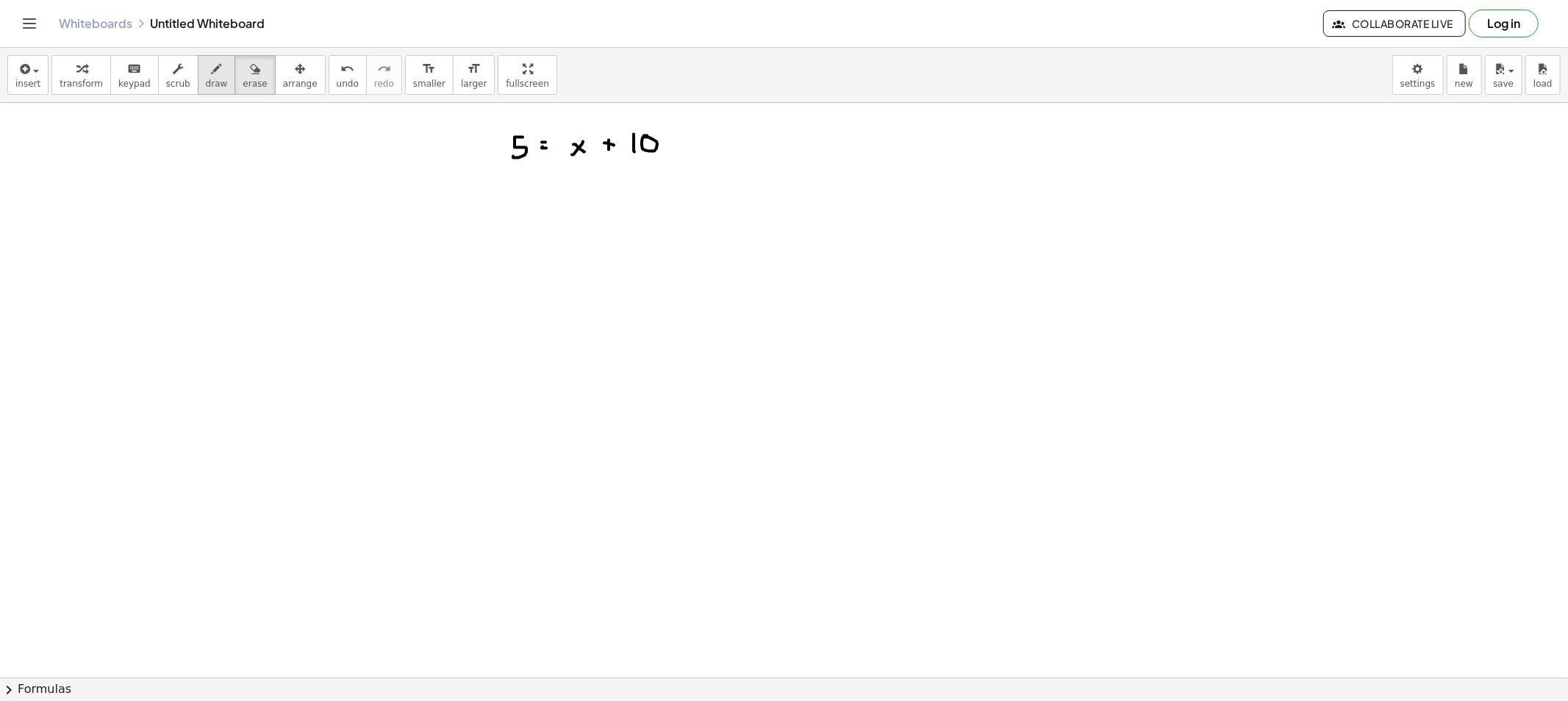
click at [206, 85] on span "draw" at bounding box center [217, 83] width 22 height 10
drag, startPoint x: 487, startPoint y: 211, endPoint x: 472, endPoint y: 219, distance: 17.0
drag, startPoint x: 487, startPoint y: 221, endPoint x: 503, endPoint y: 215, distance: 17.1
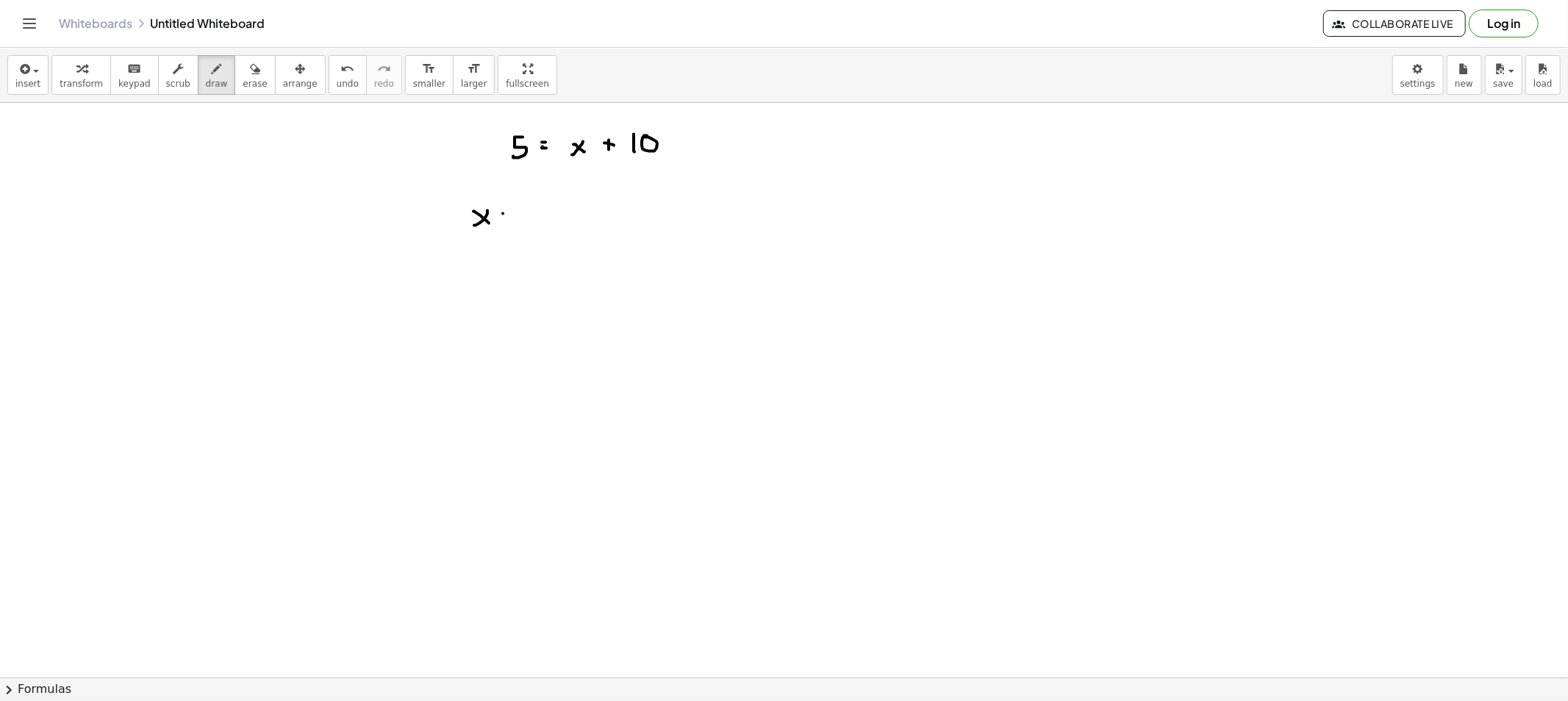
drag, startPoint x: 502, startPoint y: 217, endPoint x: 516, endPoint y: 216, distance: 14.0
drag, startPoint x: 527, startPoint y: 211, endPoint x: 516, endPoint y: 226, distance: 18.6
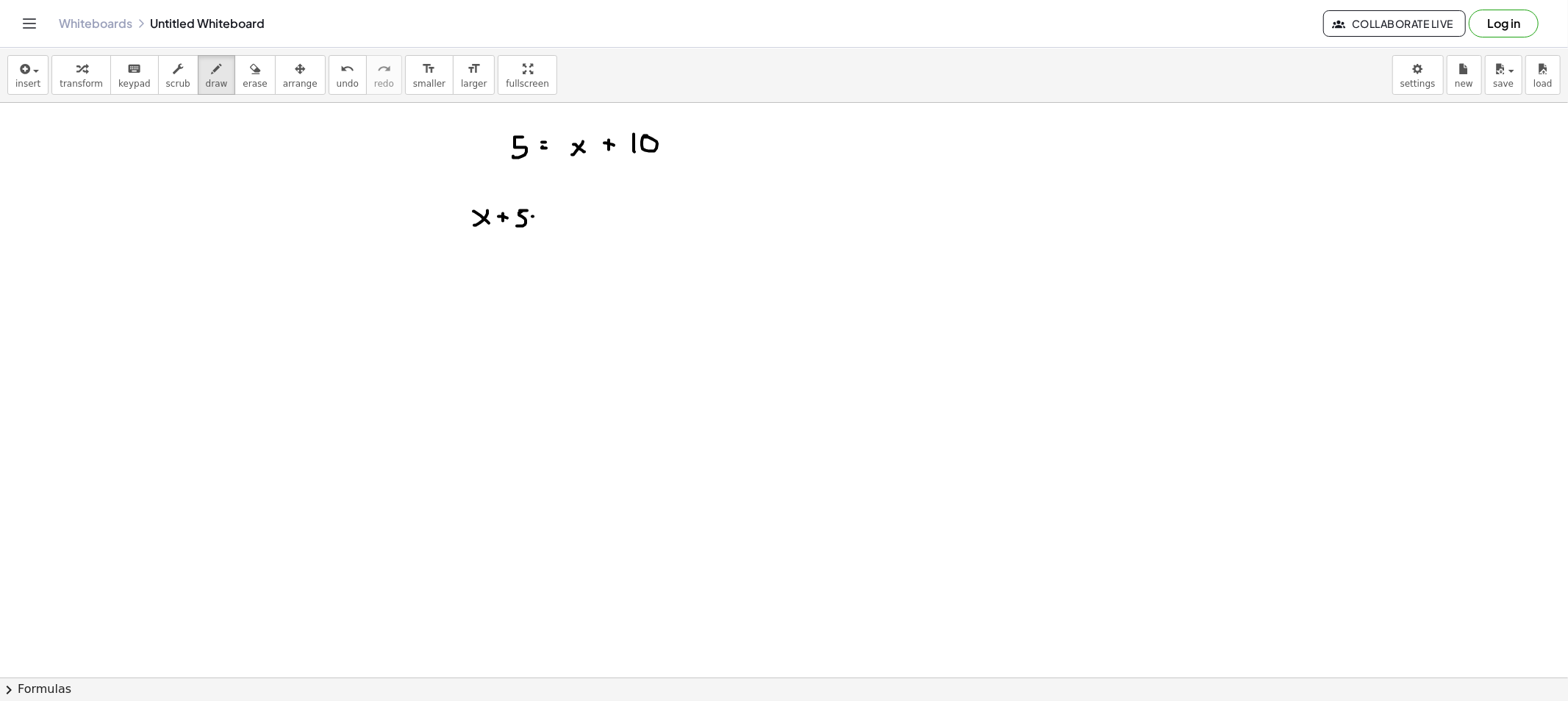
drag, startPoint x: 541, startPoint y: 220, endPoint x: 555, endPoint y: 220, distance: 14.0
drag, startPoint x: 567, startPoint y: 226, endPoint x: 584, endPoint y: 213, distance: 21.4
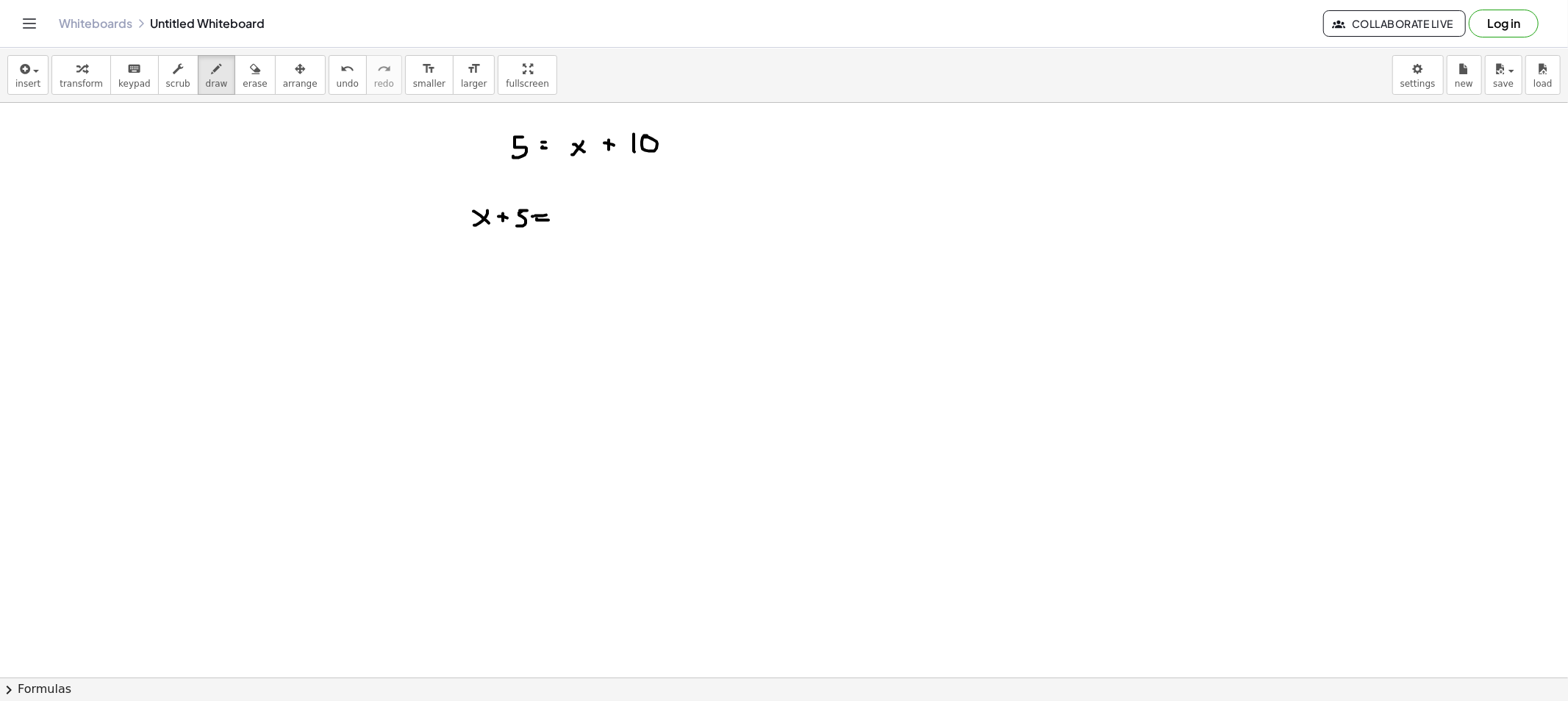
drag, startPoint x: 516, startPoint y: 236, endPoint x: 636, endPoint y: 239, distance: 120.0
drag, startPoint x: 473, startPoint y: 172, endPoint x: 476, endPoint y: 196, distance: 24.2
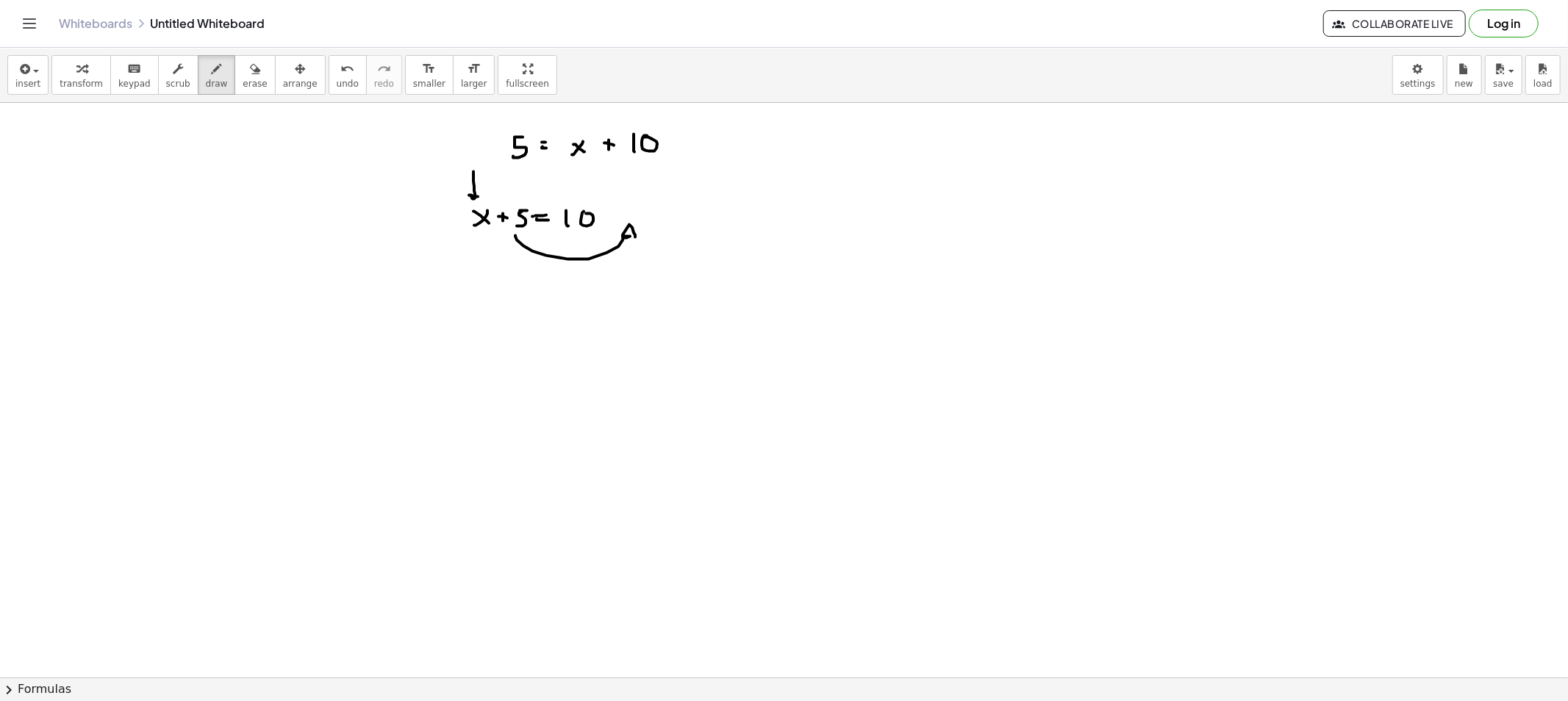
click at [230, 96] on div "insert select one: Math Expression Function Text Youtube Video Graphing Geometr…" at bounding box center [784, 75] width 1568 height 55
click at [234, 81] on button "erase" at bounding box center [255, 74] width 41 height 40
click at [207, 78] on span "draw" at bounding box center [217, 83] width 22 height 10
drag, startPoint x: 584, startPoint y: 187, endPoint x: 590, endPoint y: 172, distance: 16.2
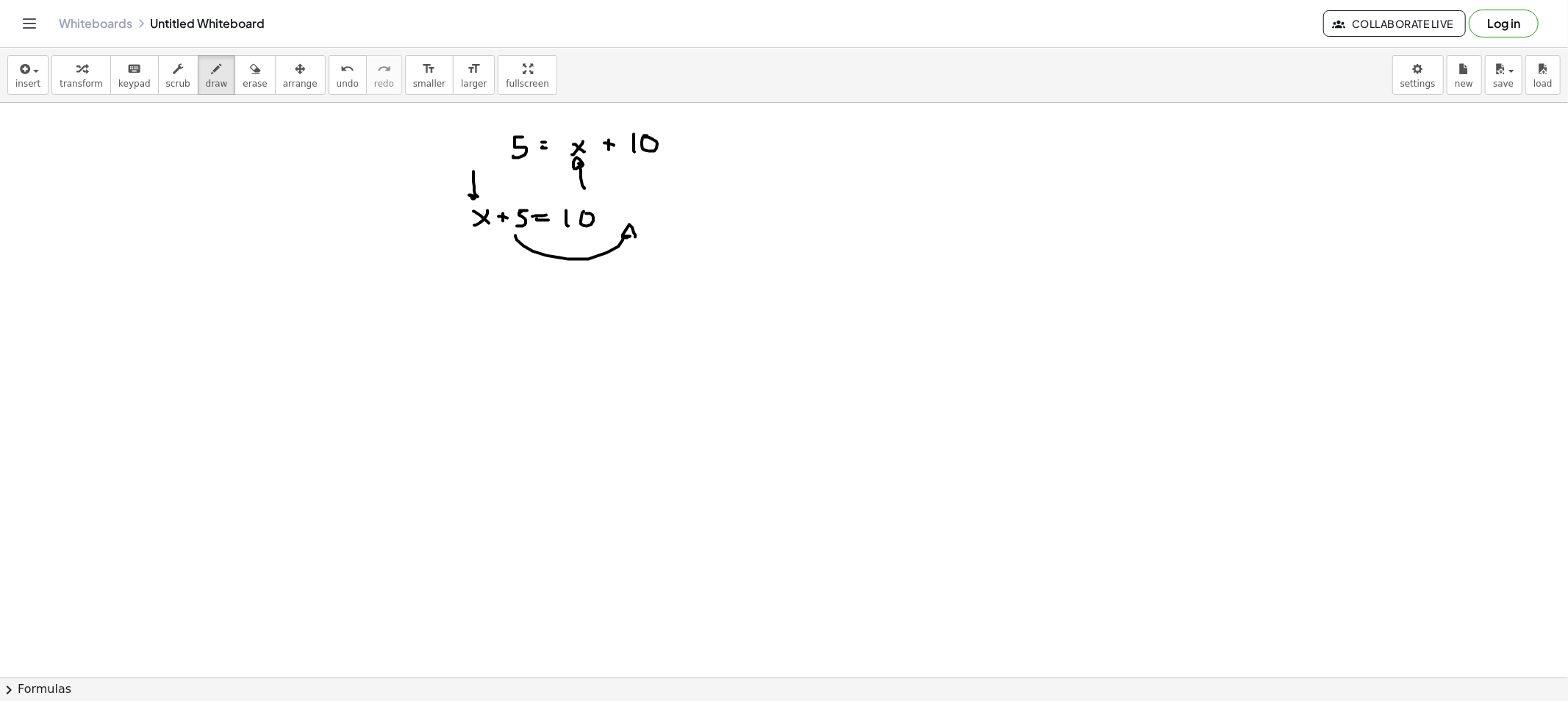
drag, startPoint x: 243, startPoint y: 84, endPoint x: 590, endPoint y: 154, distance: 354.0
click at [243, 85] on span "erase" at bounding box center [255, 83] width 24 height 10
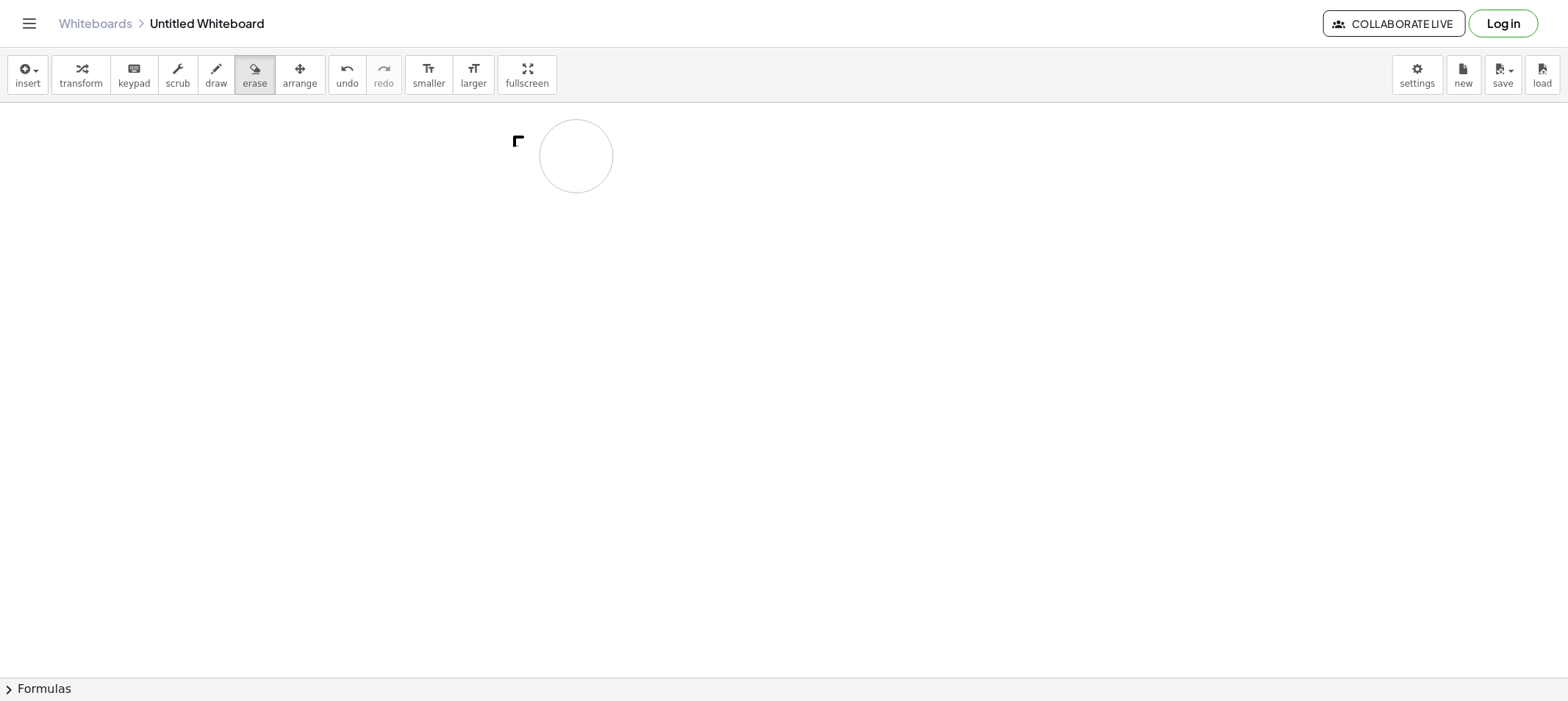
drag, startPoint x: 708, startPoint y: 146, endPoint x: 465, endPoint y: 124, distance: 244.0
click at [206, 79] on span "draw" at bounding box center [217, 83] width 22 height 10
drag, startPoint x: 469, startPoint y: 143, endPoint x: 481, endPoint y: 143, distance: 12.0
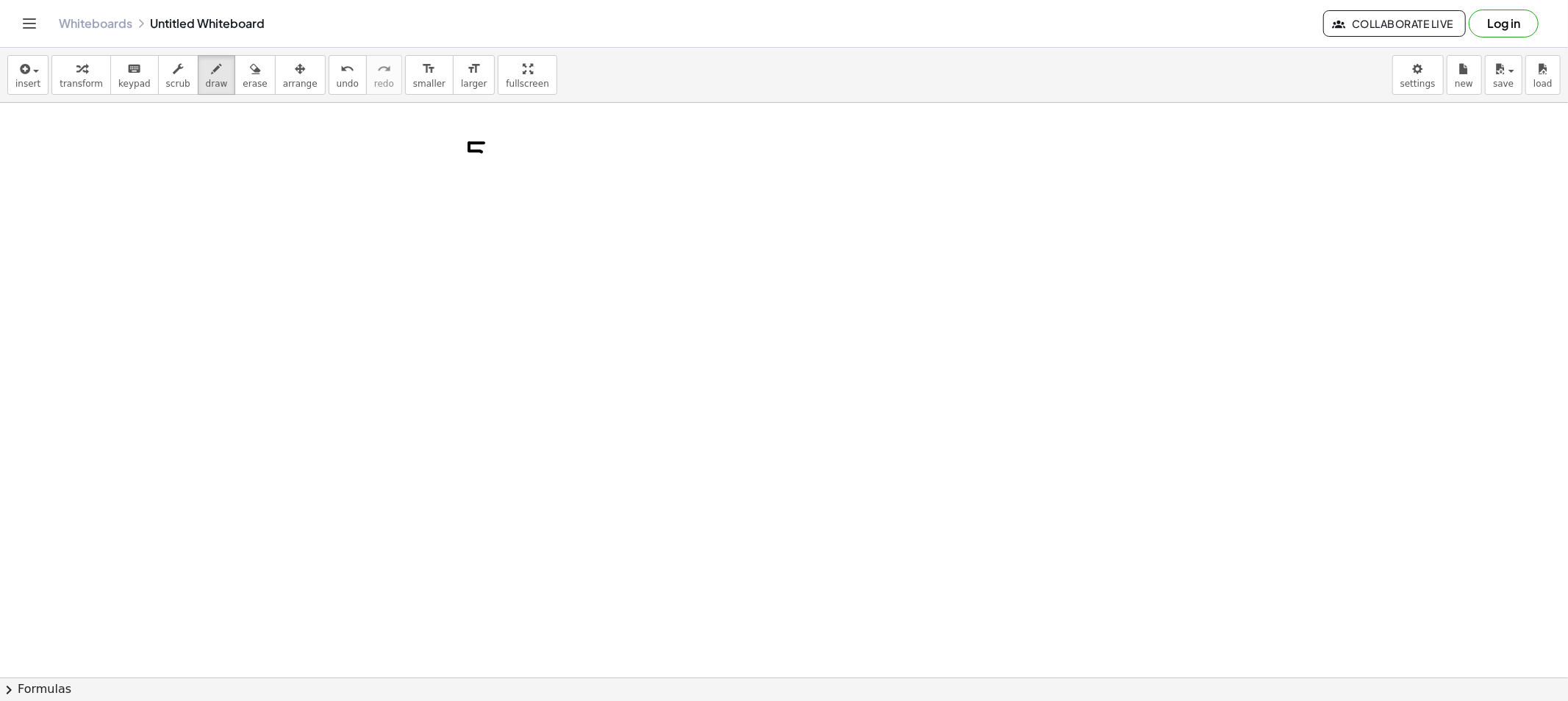
drag, startPoint x: 469, startPoint y: 143, endPoint x: 486, endPoint y: 158, distance: 22.7
drag, startPoint x: 474, startPoint y: 143, endPoint x: 479, endPoint y: 151, distance: 9.4
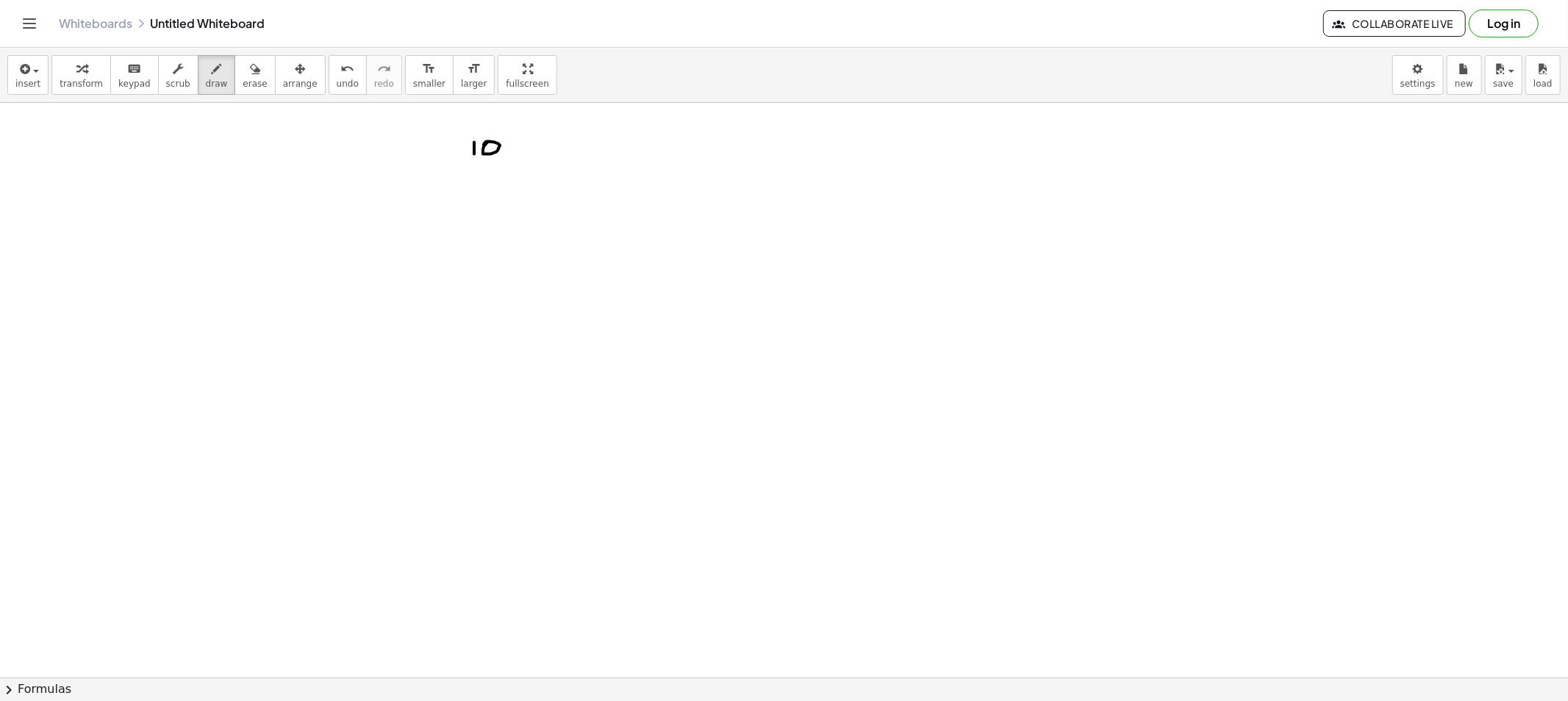
drag, startPoint x: 516, startPoint y: 143, endPoint x: 526, endPoint y: 144, distance: 10.0
drag, startPoint x: 519, startPoint y: 148, endPoint x: 534, endPoint y: 148, distance: 15.0
drag, startPoint x: 560, startPoint y: 137, endPoint x: 576, endPoint y: 151, distance: 21.3
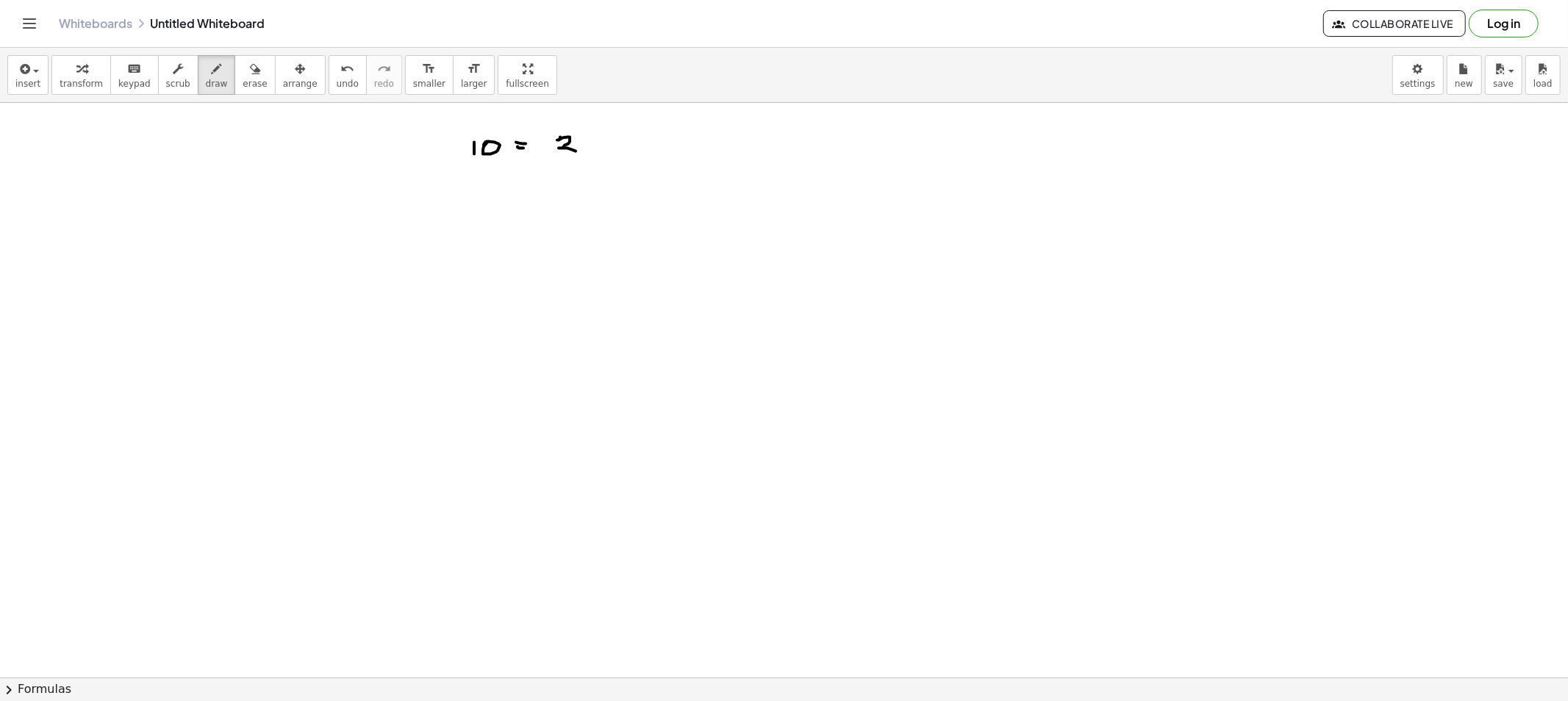
drag, startPoint x: 599, startPoint y: 143, endPoint x: 587, endPoint y: 149, distance: 13.4
click at [250, 67] on icon "button" at bounding box center [255, 69] width 10 height 18
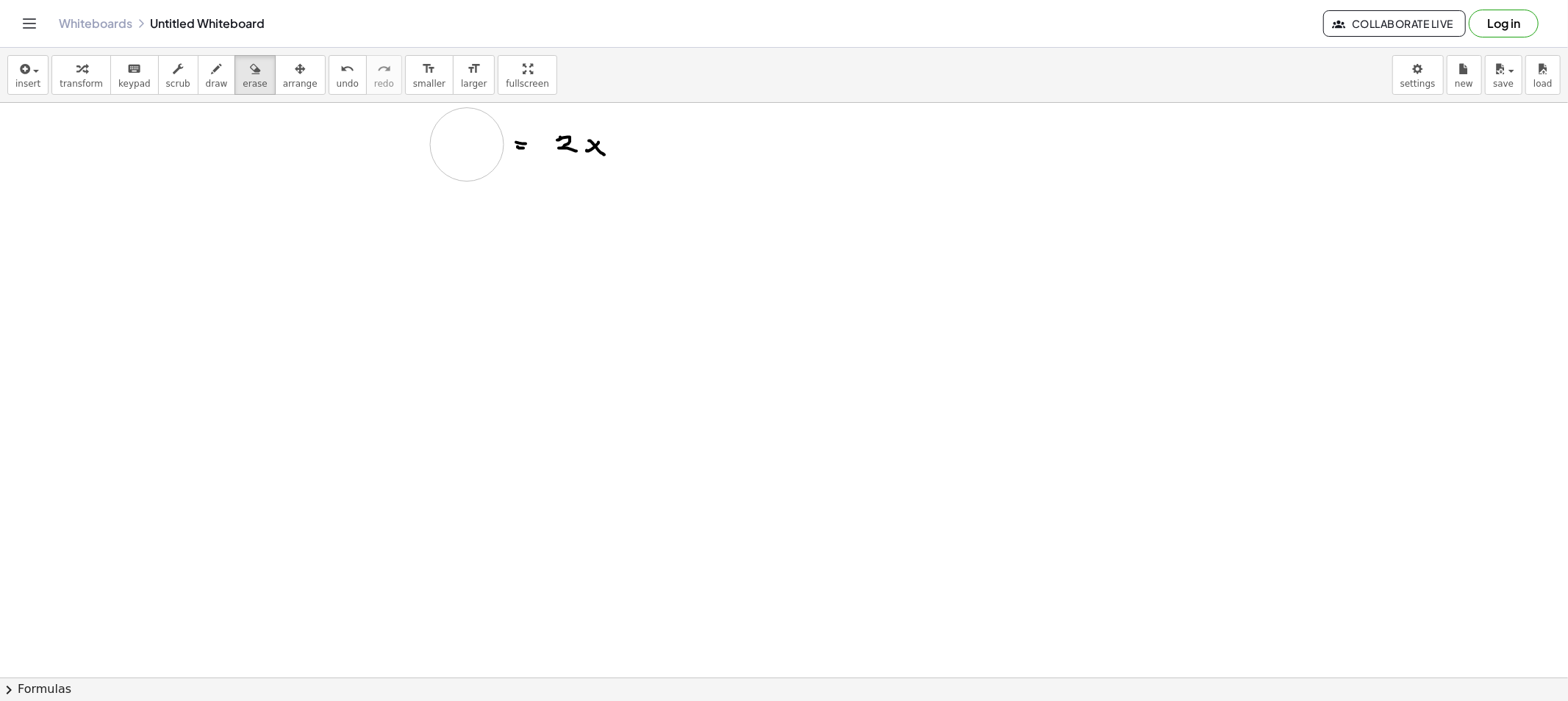
drag, startPoint x: 442, startPoint y: 126, endPoint x: 469, endPoint y: 145, distance: 33.0
drag, startPoint x: 199, startPoint y: 83, endPoint x: 281, endPoint y: 117, distance: 88.8
click at [208, 89] on span "draw" at bounding box center [217, 83] width 22 height 10
drag, startPoint x: 479, startPoint y: 136, endPoint x: 491, endPoint y: 148, distance: 17.0
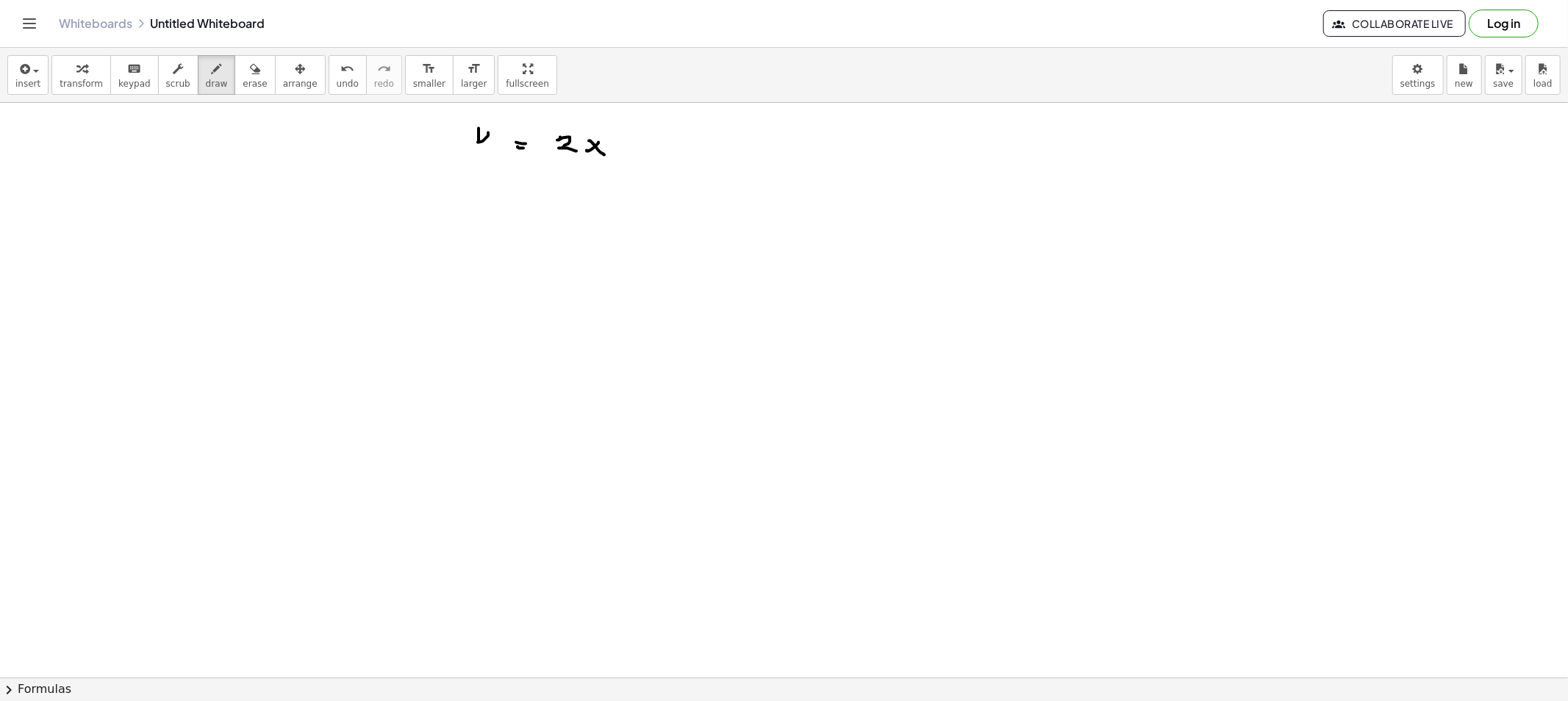
click at [215, 92] on button "draw" at bounding box center [216, 74] width 38 height 40
drag, startPoint x: 496, startPoint y: 185, endPoint x: 501, endPoint y: 178, distance: 8.6
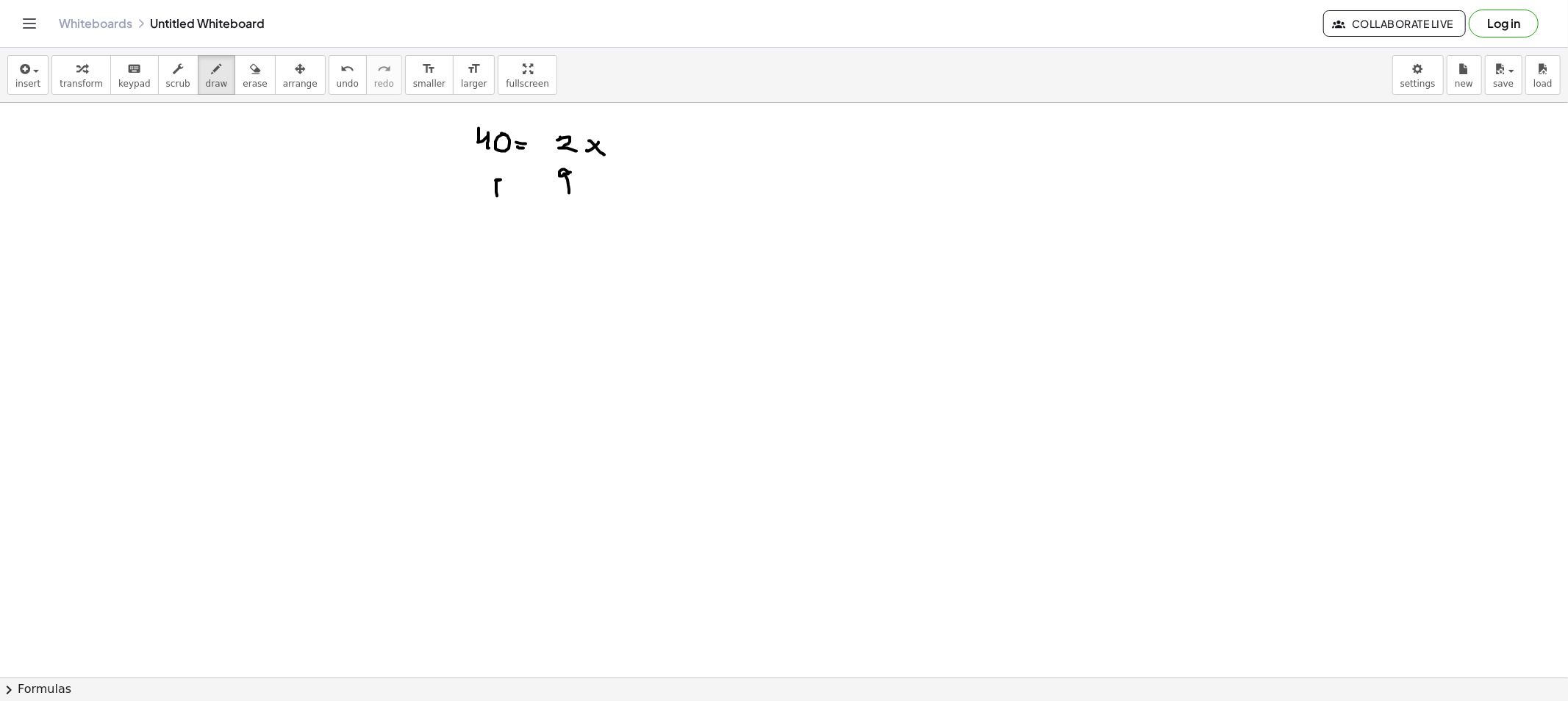
click at [243, 78] on span "erase" at bounding box center [255, 83] width 24 height 10
drag, startPoint x: 512, startPoint y: 235, endPoint x: 551, endPoint y: 201, distance: 51.7
click at [206, 82] on span "draw" at bounding box center [217, 83] width 22 height 10
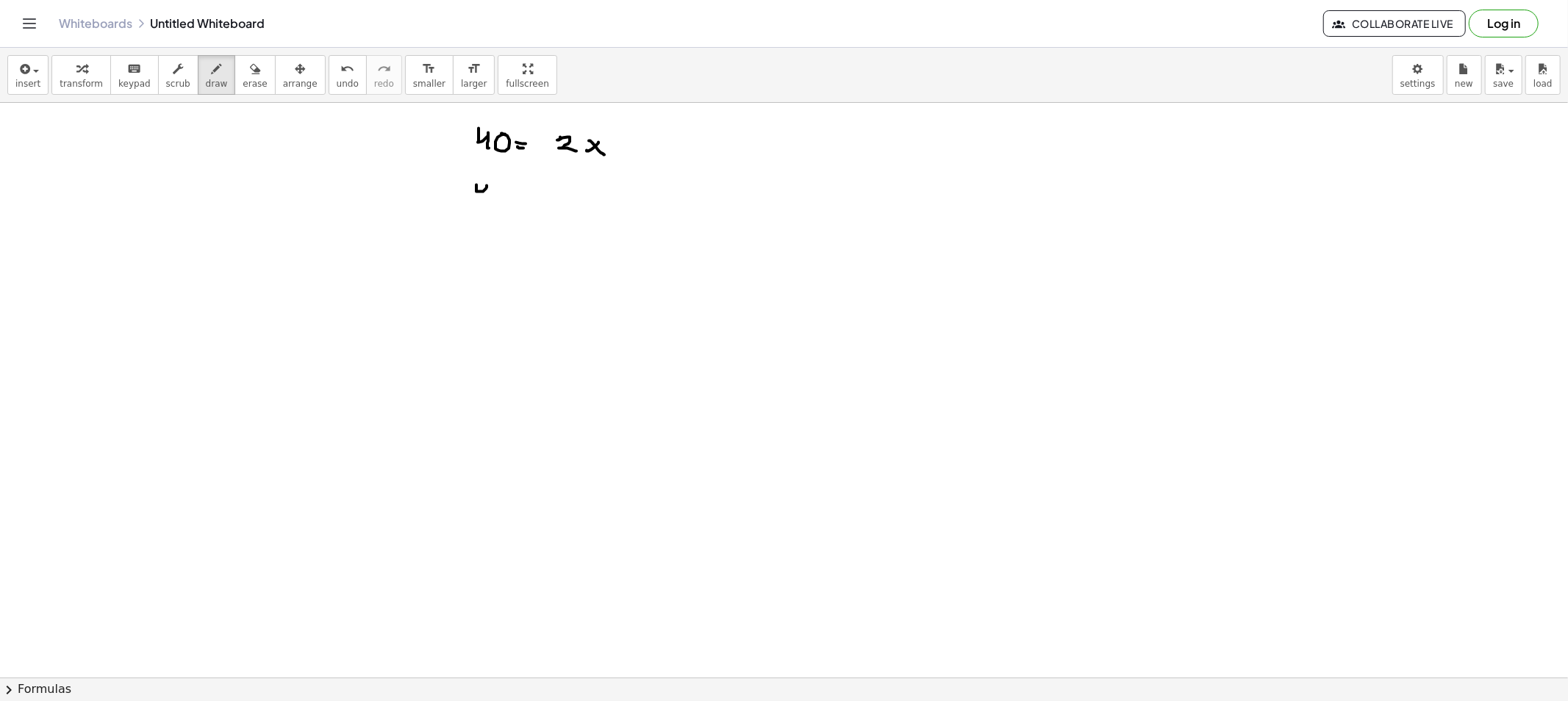
drag, startPoint x: 476, startPoint y: 185, endPoint x: 497, endPoint y: 190, distance: 21.6
drag, startPoint x: 496, startPoint y: 186, endPoint x: 494, endPoint y: 196, distance: 10.2
drag, startPoint x: 472, startPoint y: 207, endPoint x: 516, endPoint y: 204, distance: 44.1
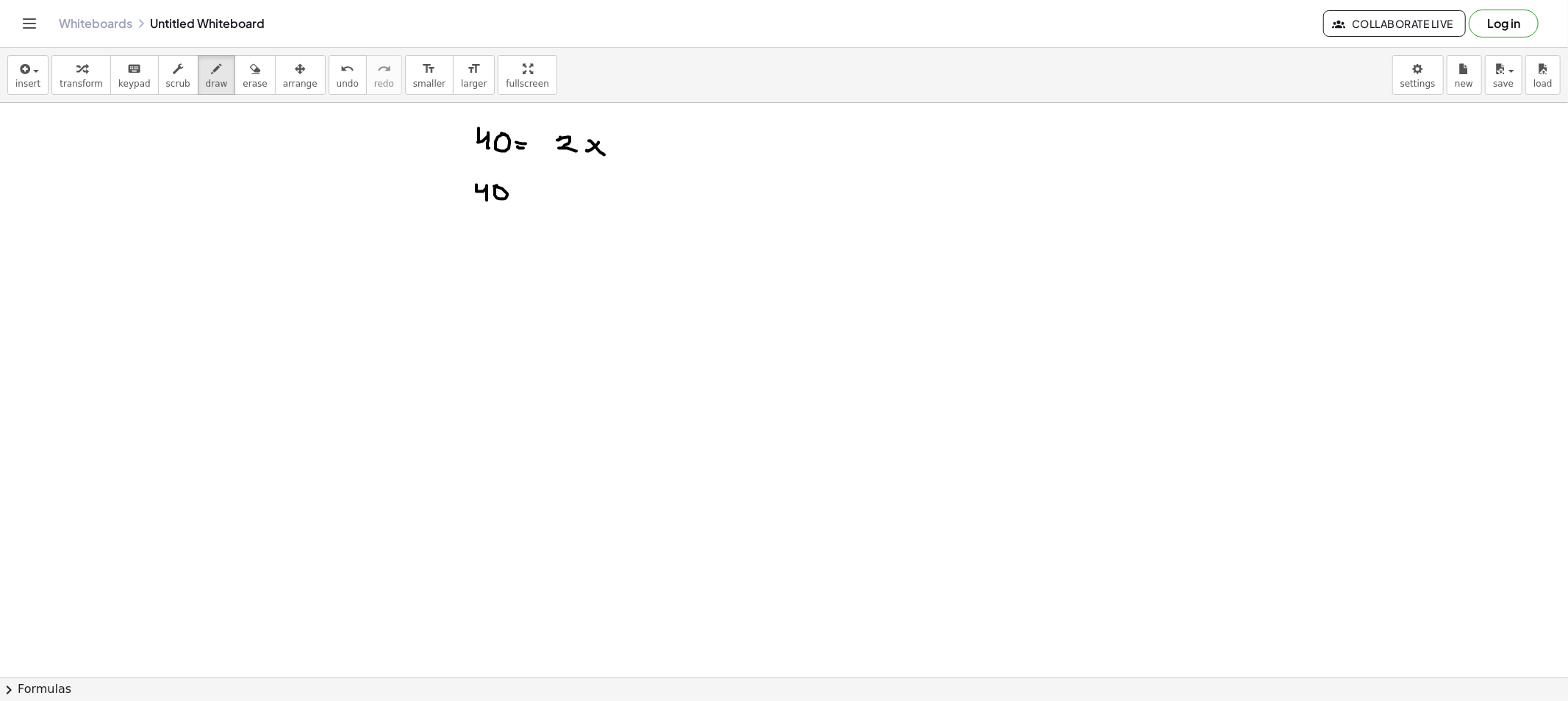
drag, startPoint x: 491, startPoint y: 217, endPoint x: 509, endPoint y: 228, distance: 21.1
drag, startPoint x: 534, startPoint y: 208, endPoint x: 545, endPoint y: 210, distance: 11.2
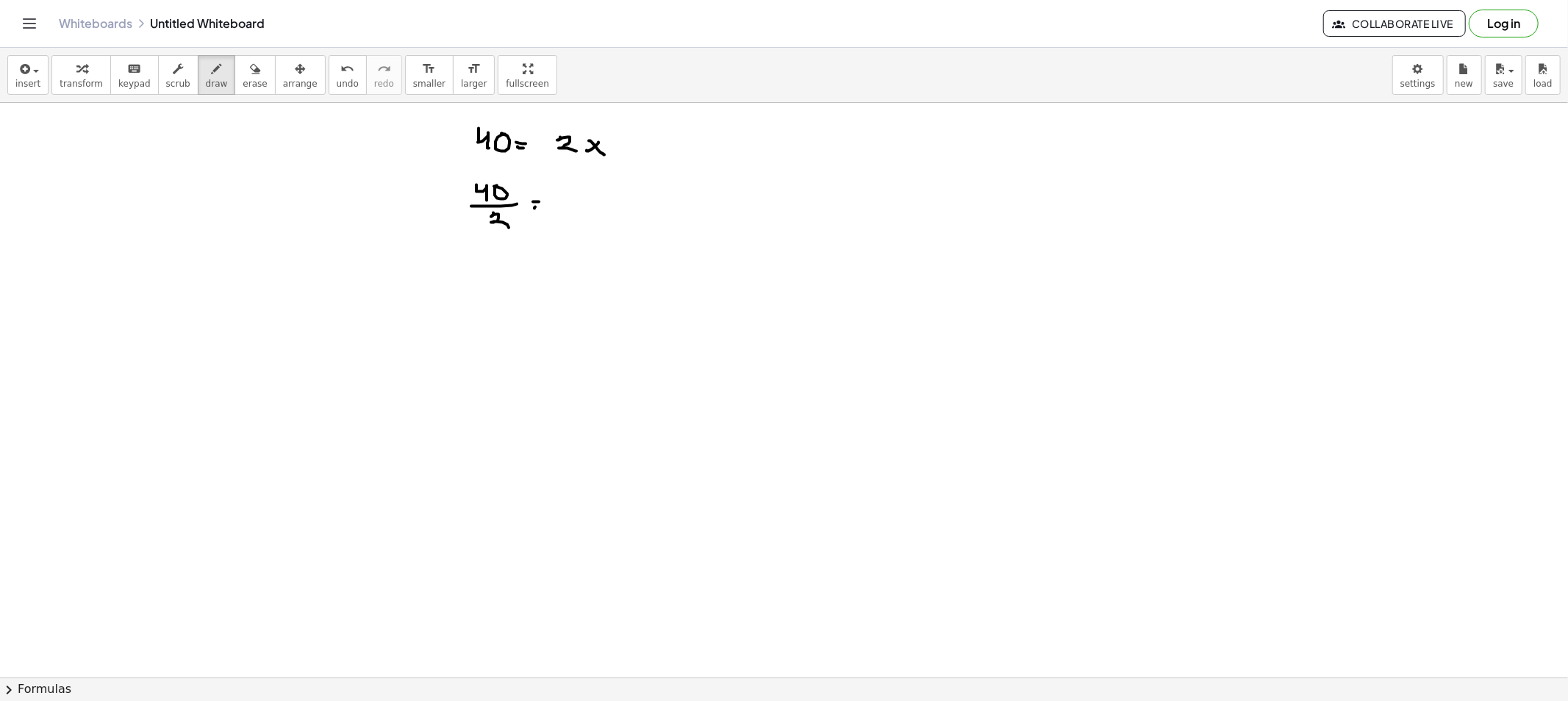
drag, startPoint x: 572, startPoint y: 201, endPoint x: 563, endPoint y: 204, distance: 9.5
drag, startPoint x: 480, startPoint y: 259, endPoint x: 502, endPoint y: 269, distance: 24.2
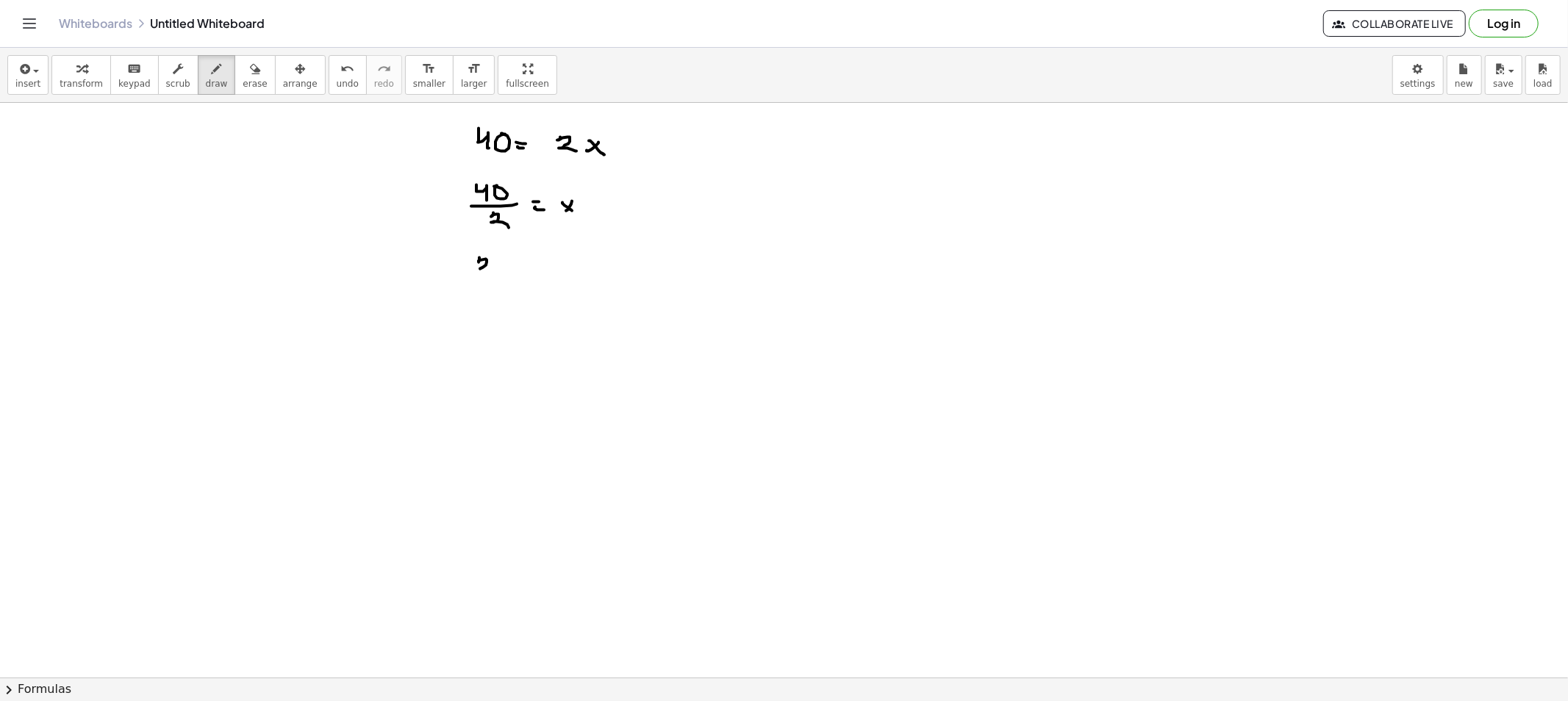
drag, startPoint x: 230, startPoint y: 85, endPoint x: 251, endPoint y: 117, distance: 38.3
click at [241, 104] on div "insert select one: Math Expression Function Text Youtube Video Graphing Geometr…" at bounding box center [784, 374] width 1568 height 653
drag, startPoint x: 634, startPoint y: 290, endPoint x: 418, endPoint y: 123, distance: 273.0
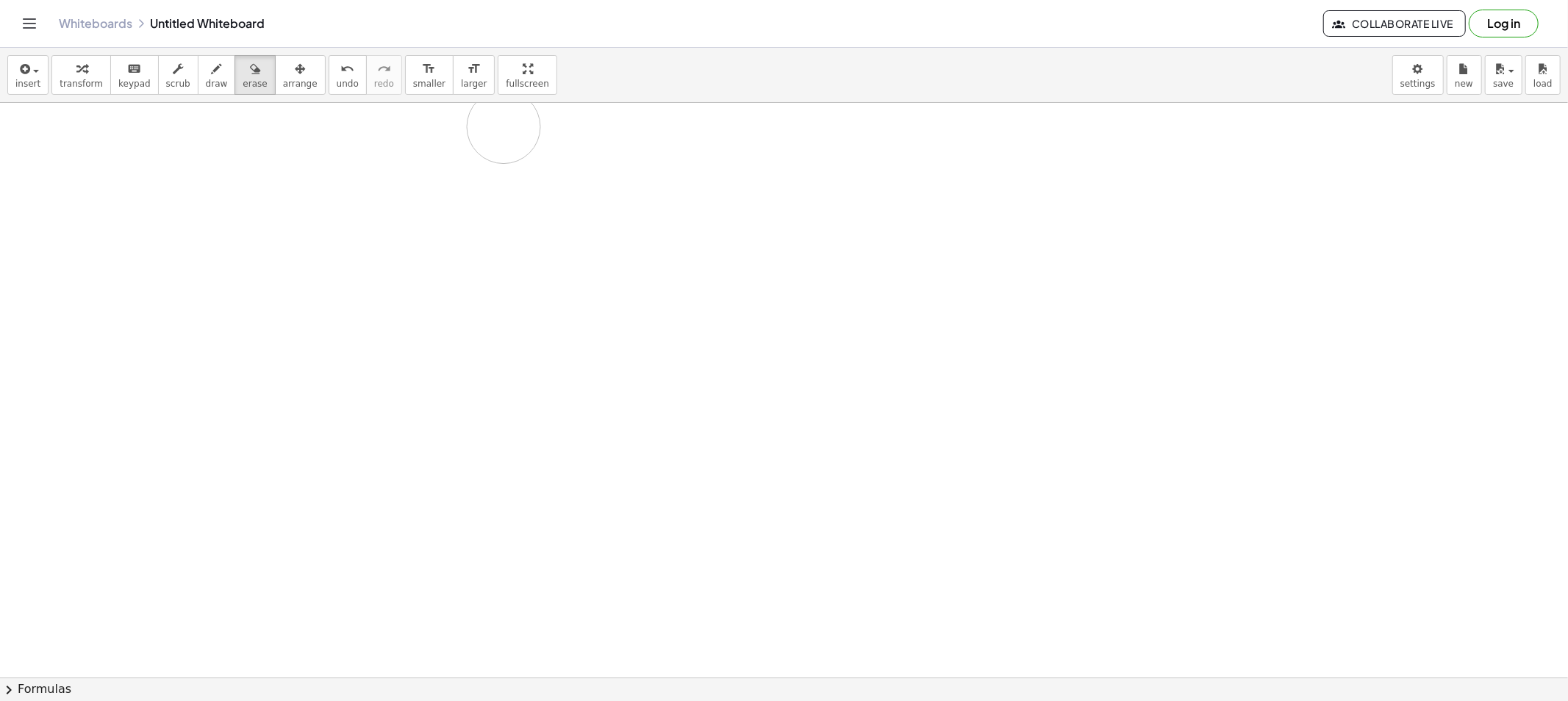
click at [210, 78] on button "draw" at bounding box center [216, 74] width 38 height 40
drag, startPoint x: 504, startPoint y: 147, endPoint x: 520, endPoint y: 150, distance: 16.3
drag, startPoint x: 520, startPoint y: 149, endPoint x: 531, endPoint y: 153, distance: 11.7
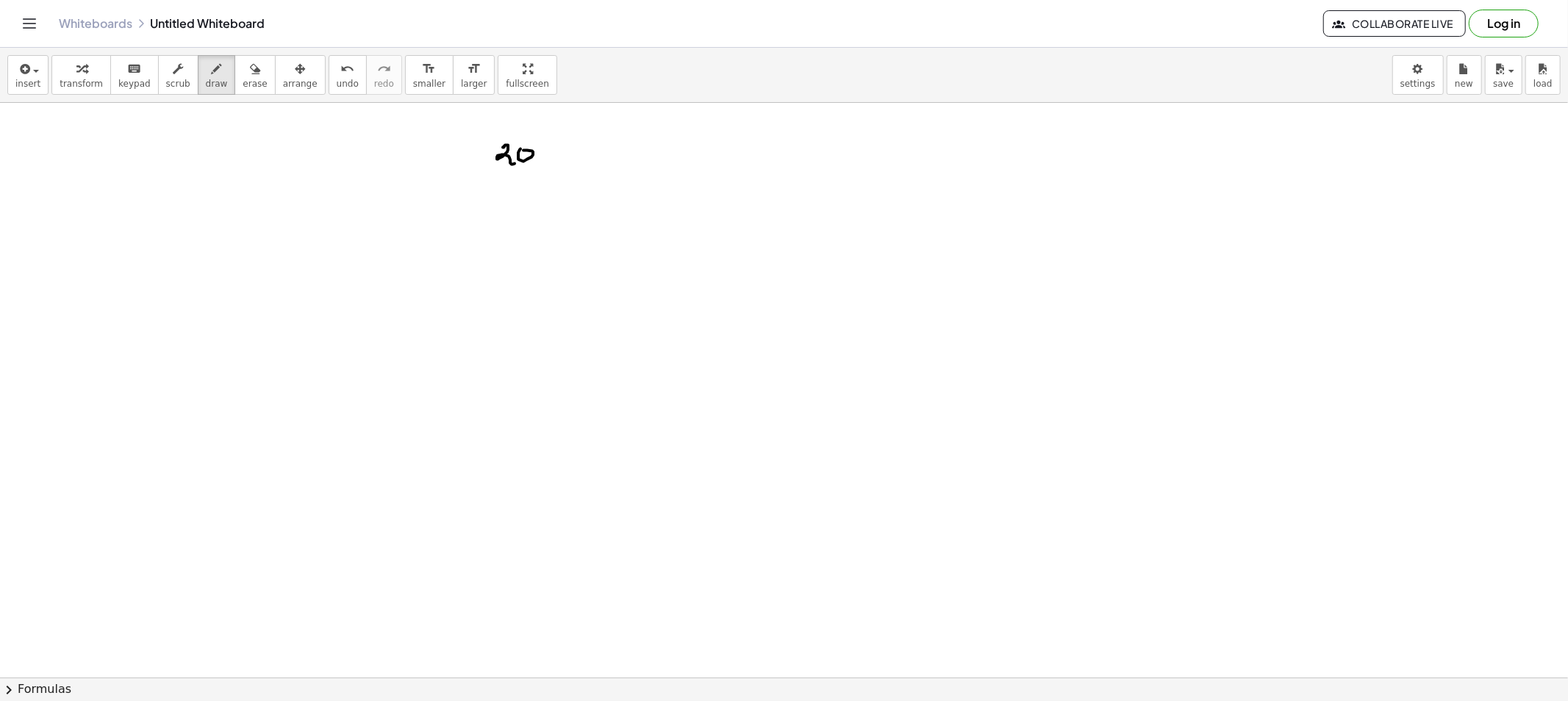
drag, startPoint x: 563, startPoint y: 150, endPoint x: 557, endPoint y: 156, distance: 8.5
drag, startPoint x: 557, startPoint y: 156, endPoint x: 575, endPoint y: 158, distance: 18.1
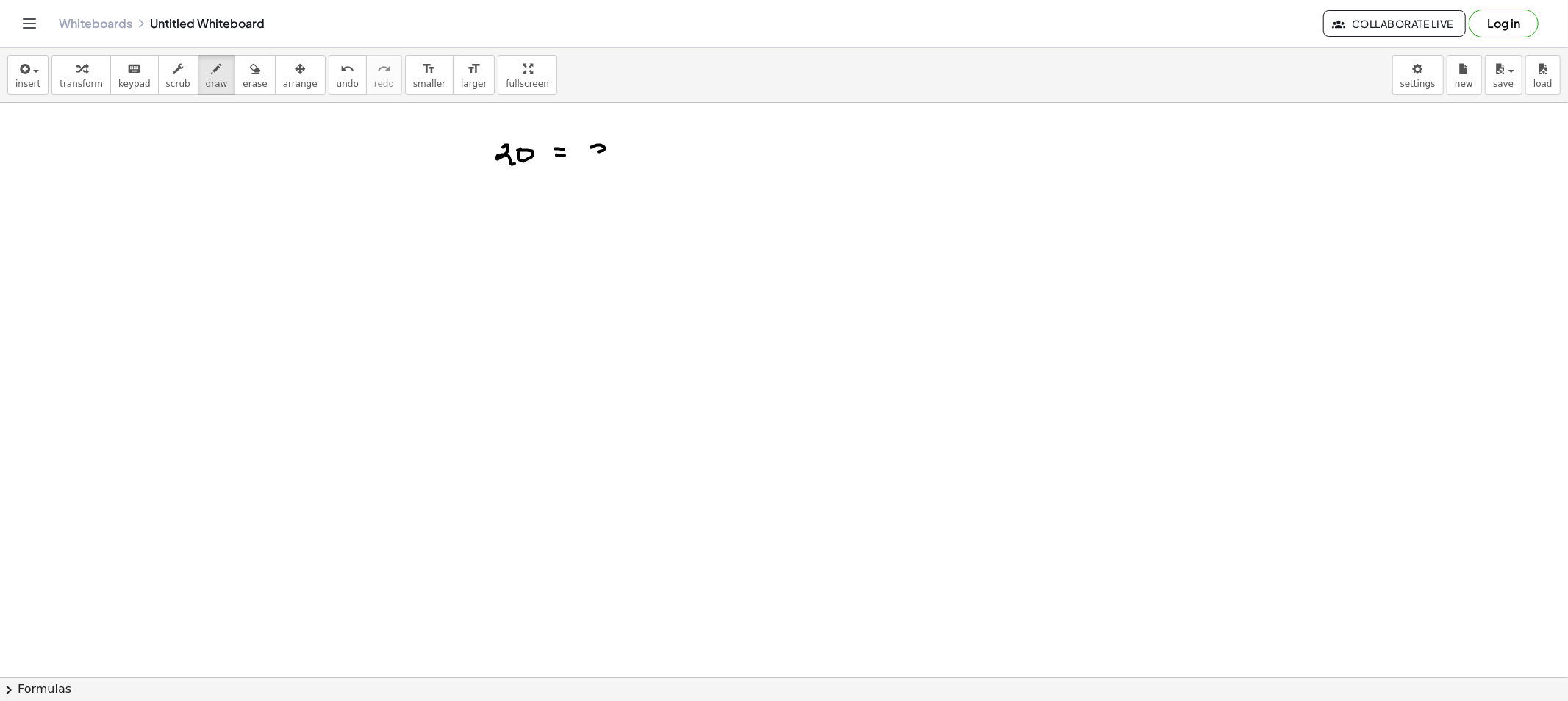
drag, startPoint x: 591, startPoint y: 148, endPoint x: 599, endPoint y: 162, distance: 16.1
drag, startPoint x: 635, startPoint y: 157, endPoint x: 629, endPoint y: 151, distance: 8.5
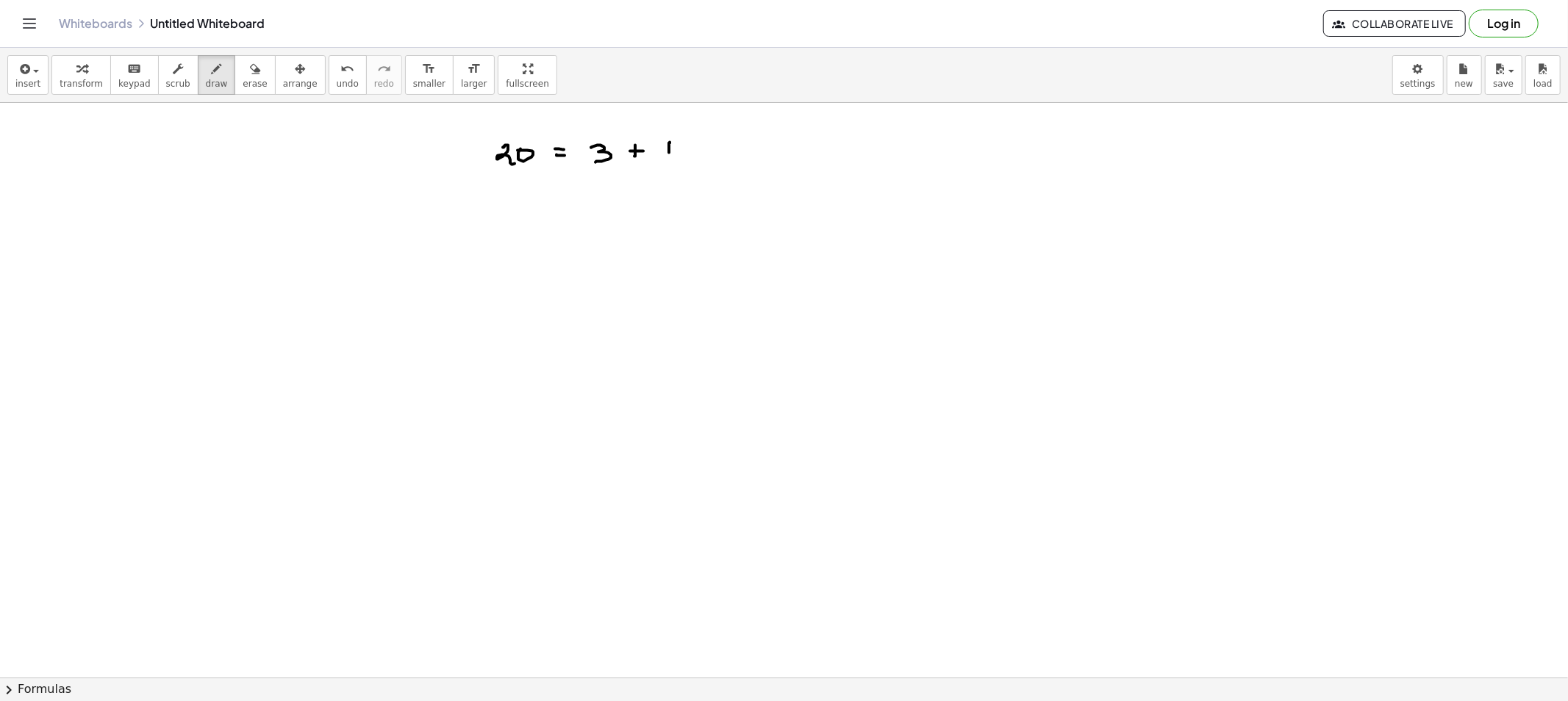
click at [244, 74] on div "button" at bounding box center [255, 68] width 24 height 18
click at [206, 85] on span "draw" at bounding box center [217, 83] width 22 height 10
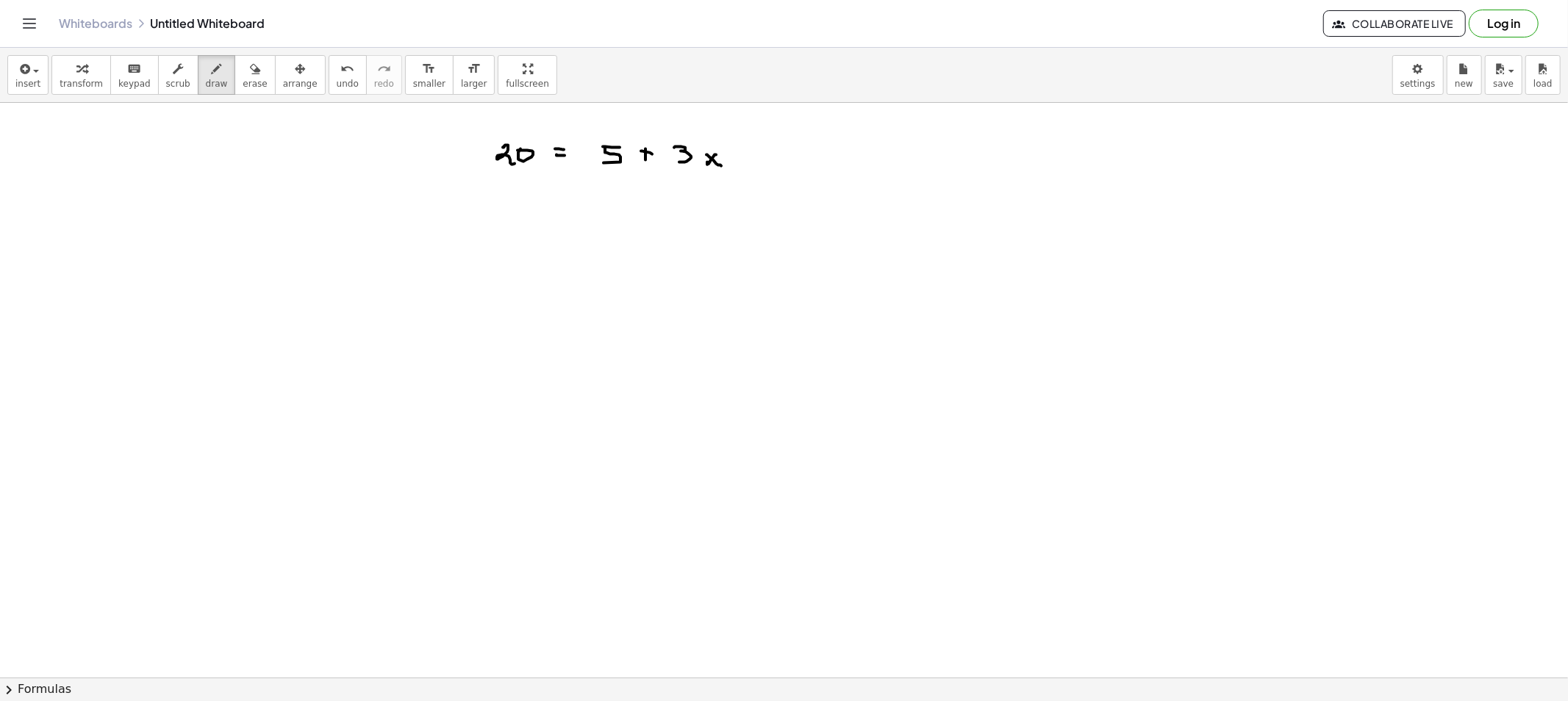
drag, startPoint x: 494, startPoint y: 229, endPoint x: 508, endPoint y: 233, distance: 14.6
drag, startPoint x: 508, startPoint y: 231, endPoint x: 513, endPoint y: 237, distance: 7.8
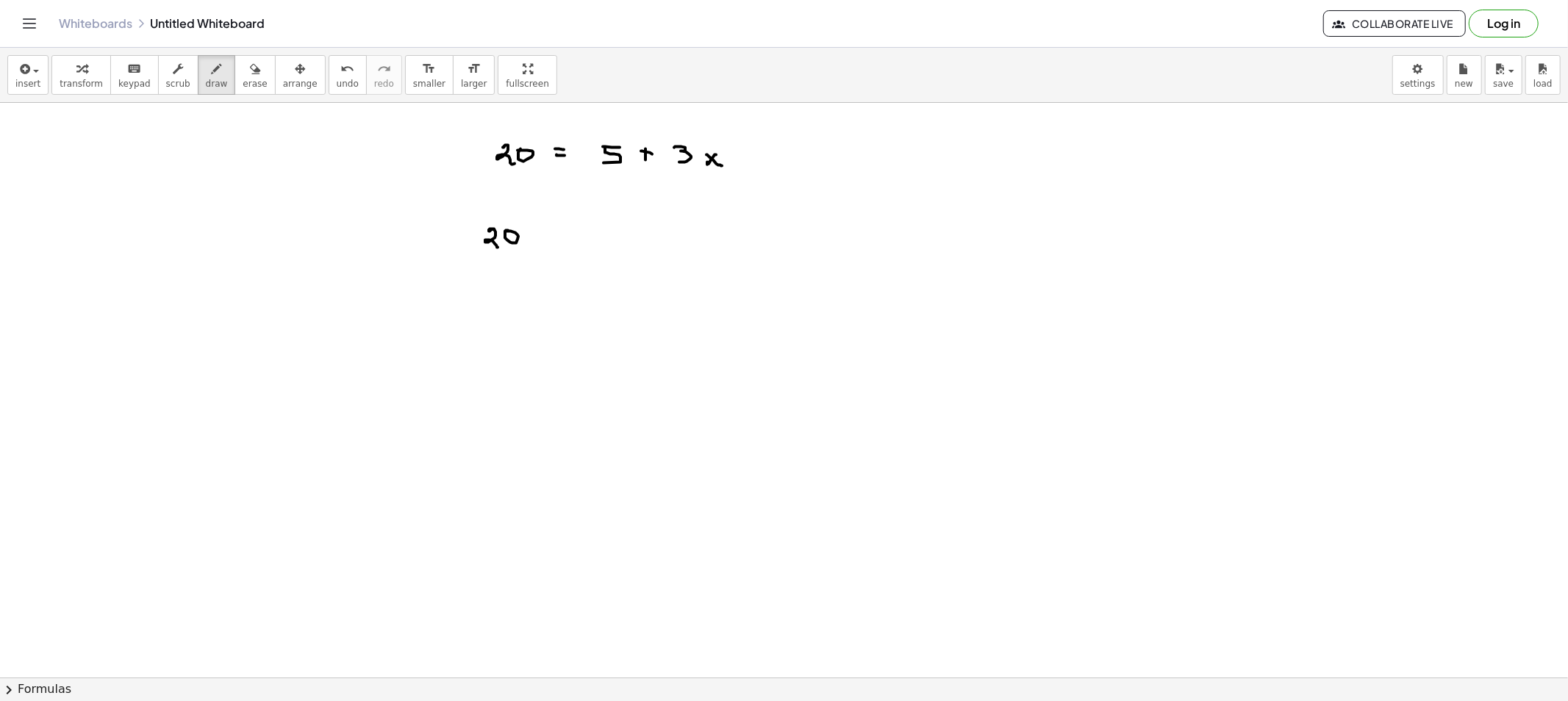
drag, startPoint x: 555, startPoint y: 231, endPoint x: 566, endPoint y: 231, distance: 11.0
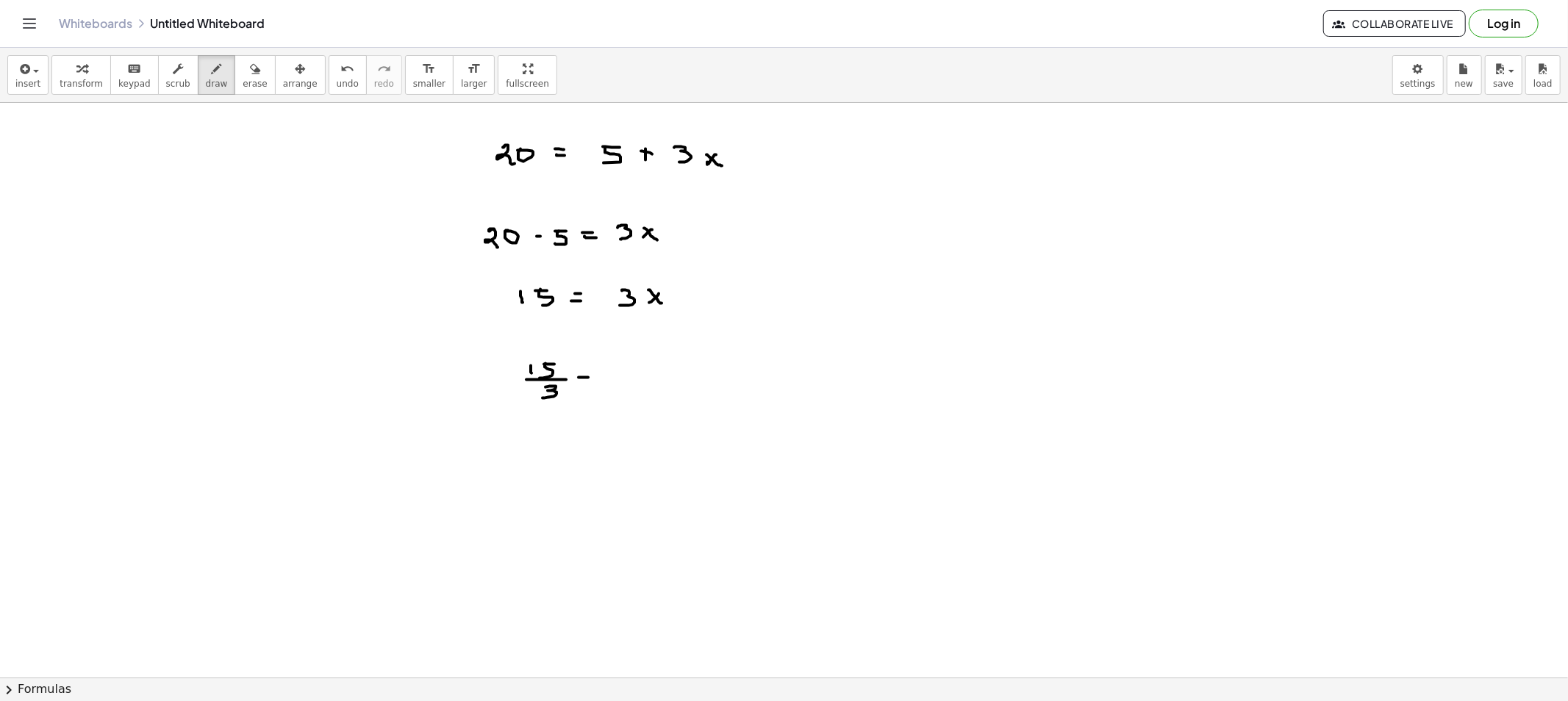
drag, startPoint x: 478, startPoint y: 384, endPoint x: 500, endPoint y: 387, distance: 22.2
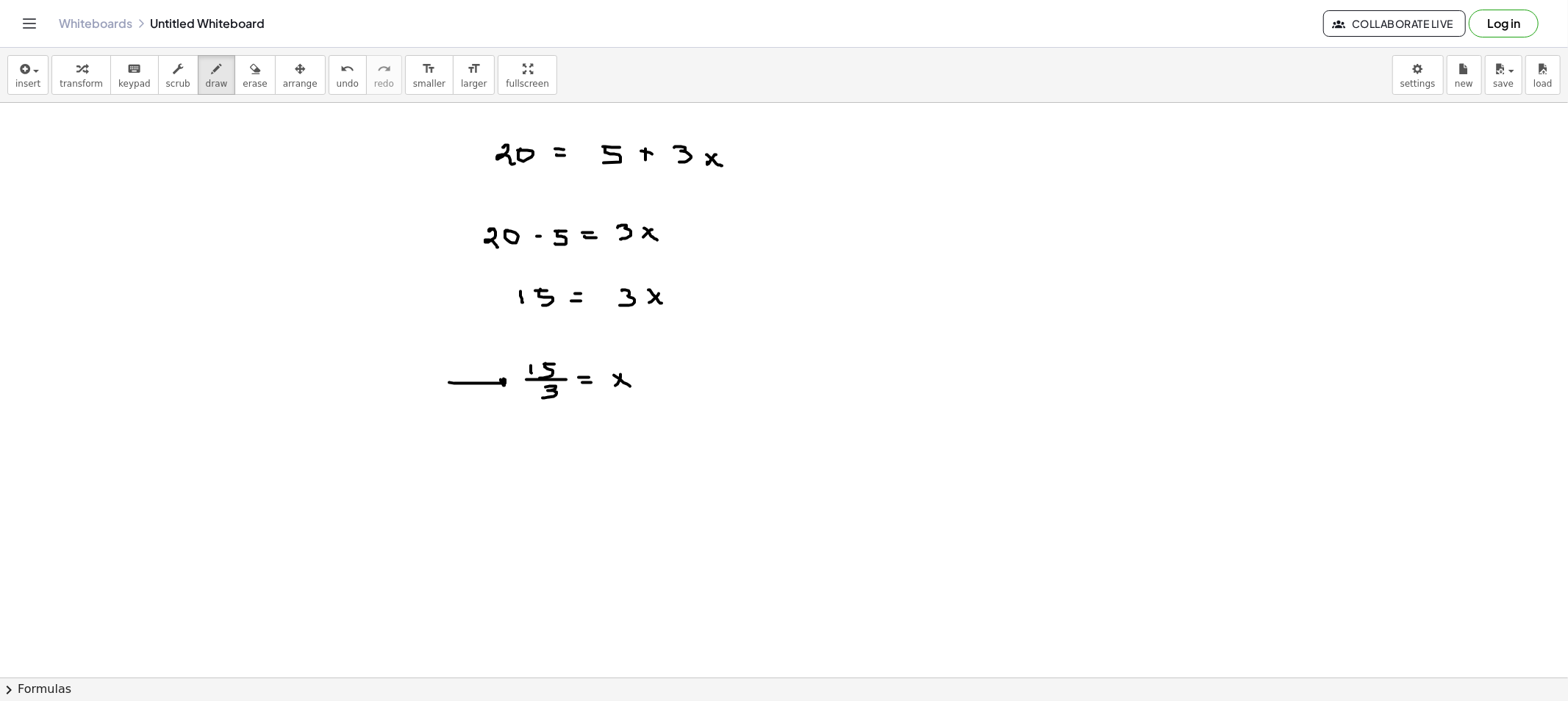
drag, startPoint x: 542, startPoint y: 443, endPoint x: 553, endPoint y: 444, distance: 11.0
drag, startPoint x: 545, startPoint y: 445, endPoint x: 544, endPoint y: 457, distance: 12.0
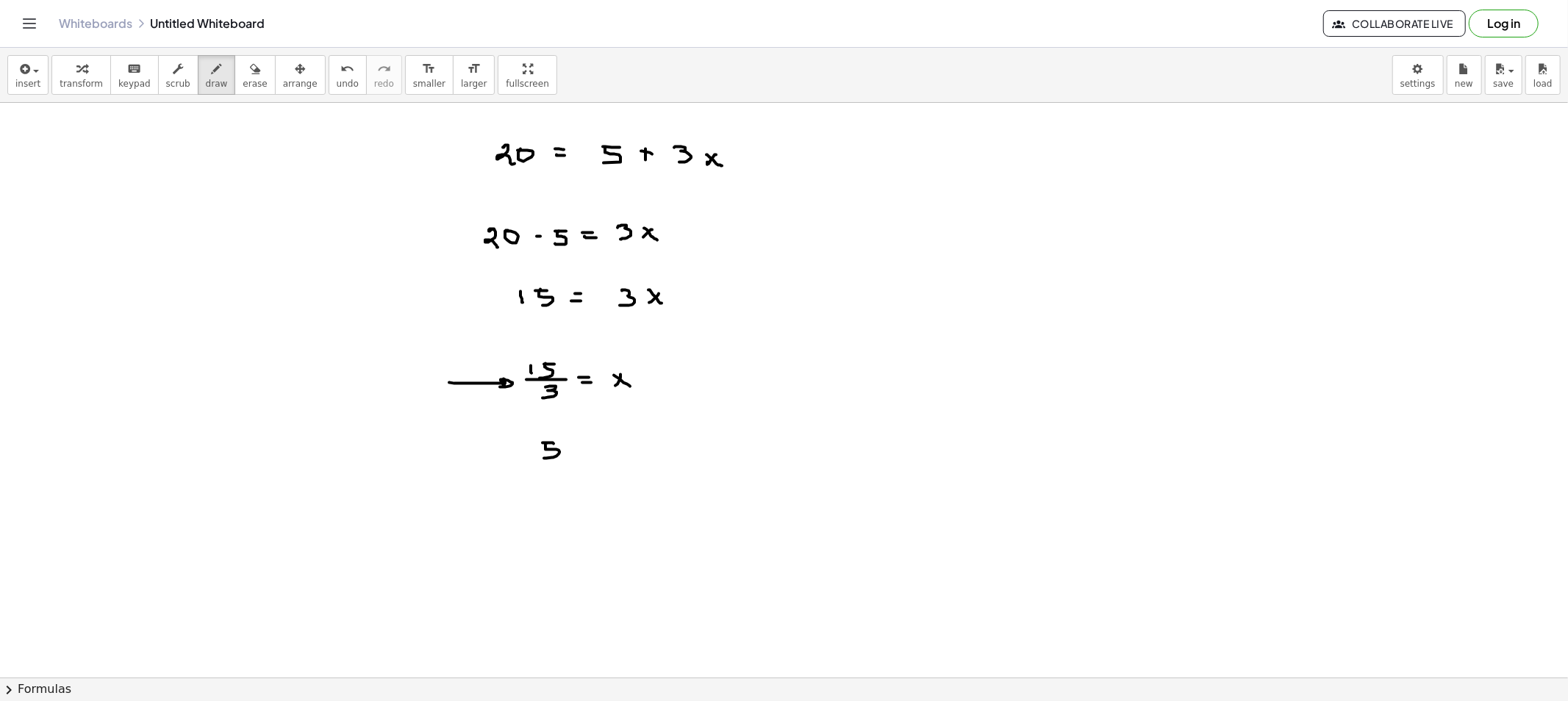
drag, startPoint x: 572, startPoint y: 453, endPoint x: 599, endPoint y: 453, distance: 27.0
drag, startPoint x: 607, startPoint y: 449, endPoint x: 597, endPoint y: 452, distance: 10.4
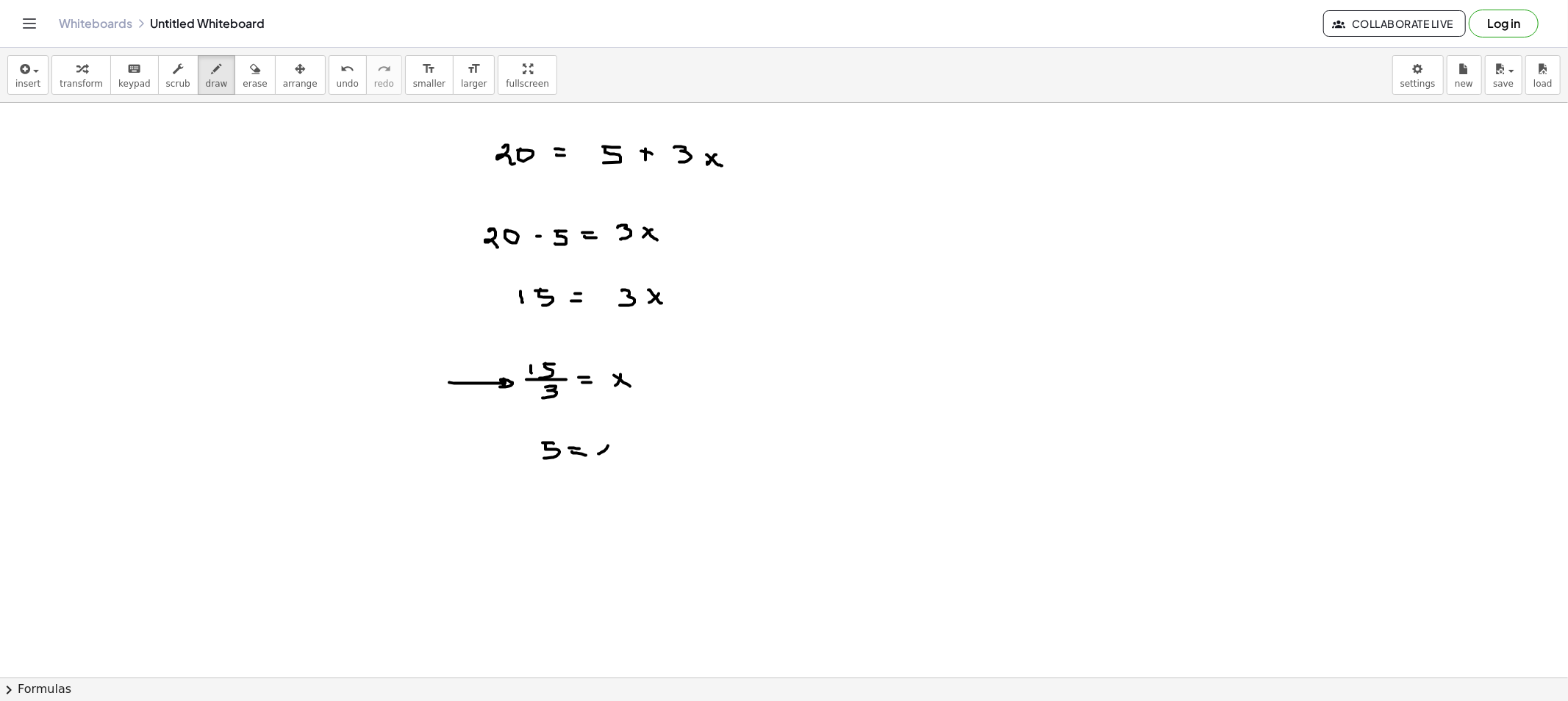
drag, startPoint x: 237, startPoint y: 77, endPoint x: 288, endPoint y: 126, distance: 70.7
click at [247, 87] on button "erase" at bounding box center [255, 74] width 41 height 40
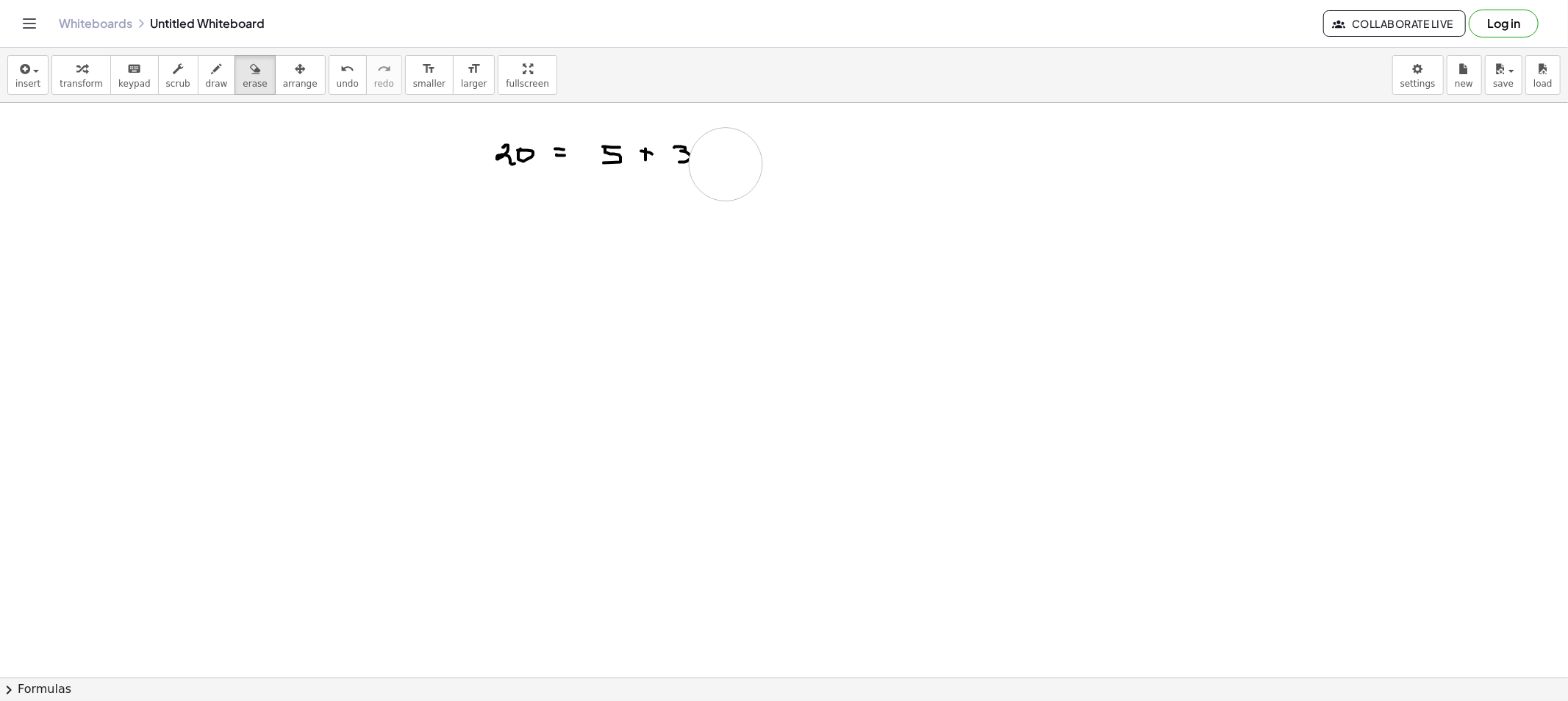
drag, startPoint x: 518, startPoint y: 245, endPoint x: 270, endPoint y: 170, distance: 259.1
click at [206, 84] on span "draw" at bounding box center [217, 83] width 22 height 10
click at [208, 89] on button "draw" at bounding box center [216, 74] width 38 height 40
drag, startPoint x: 406, startPoint y: 135, endPoint x: 393, endPoint y: 137, distance: 13.2
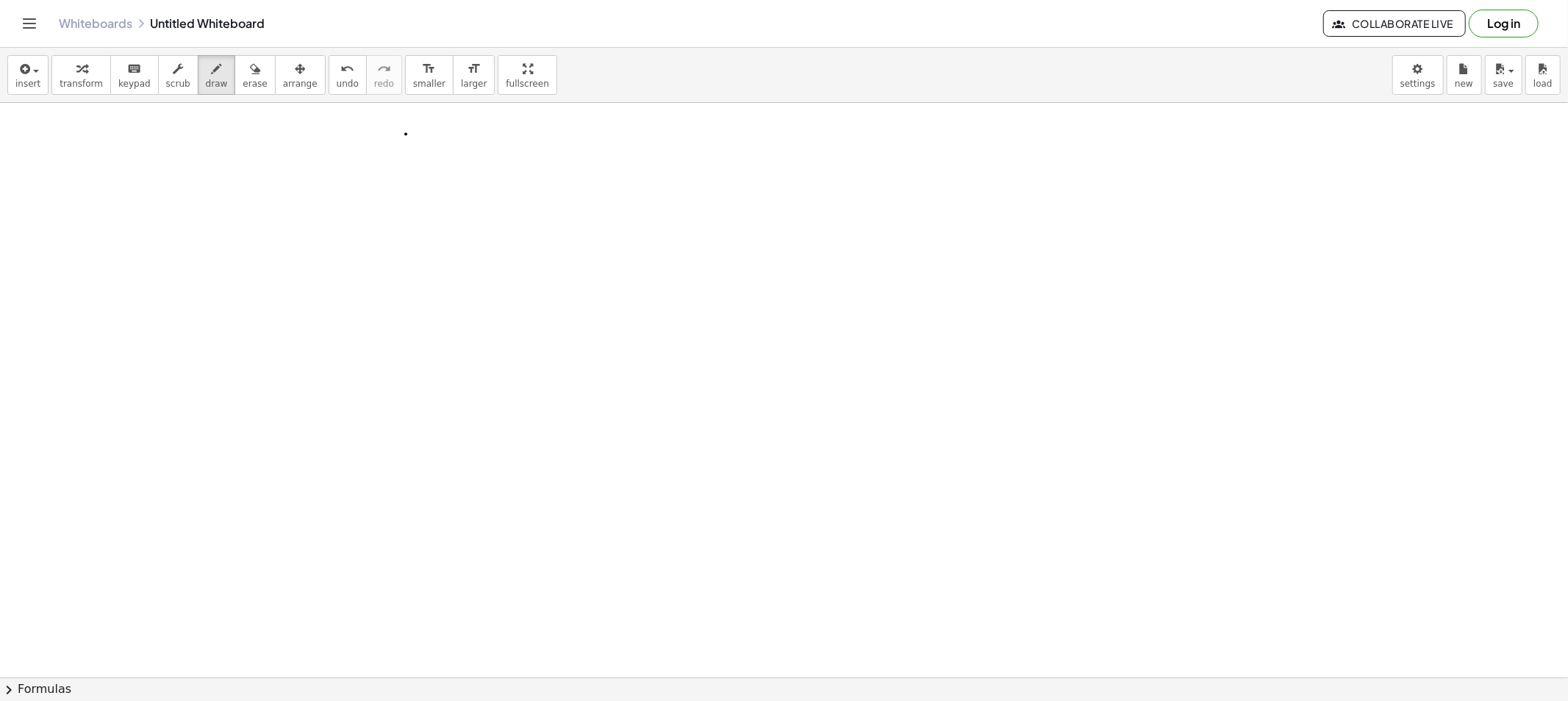
drag, startPoint x: 395, startPoint y: 134, endPoint x: 412, endPoint y: 149, distance: 22.7
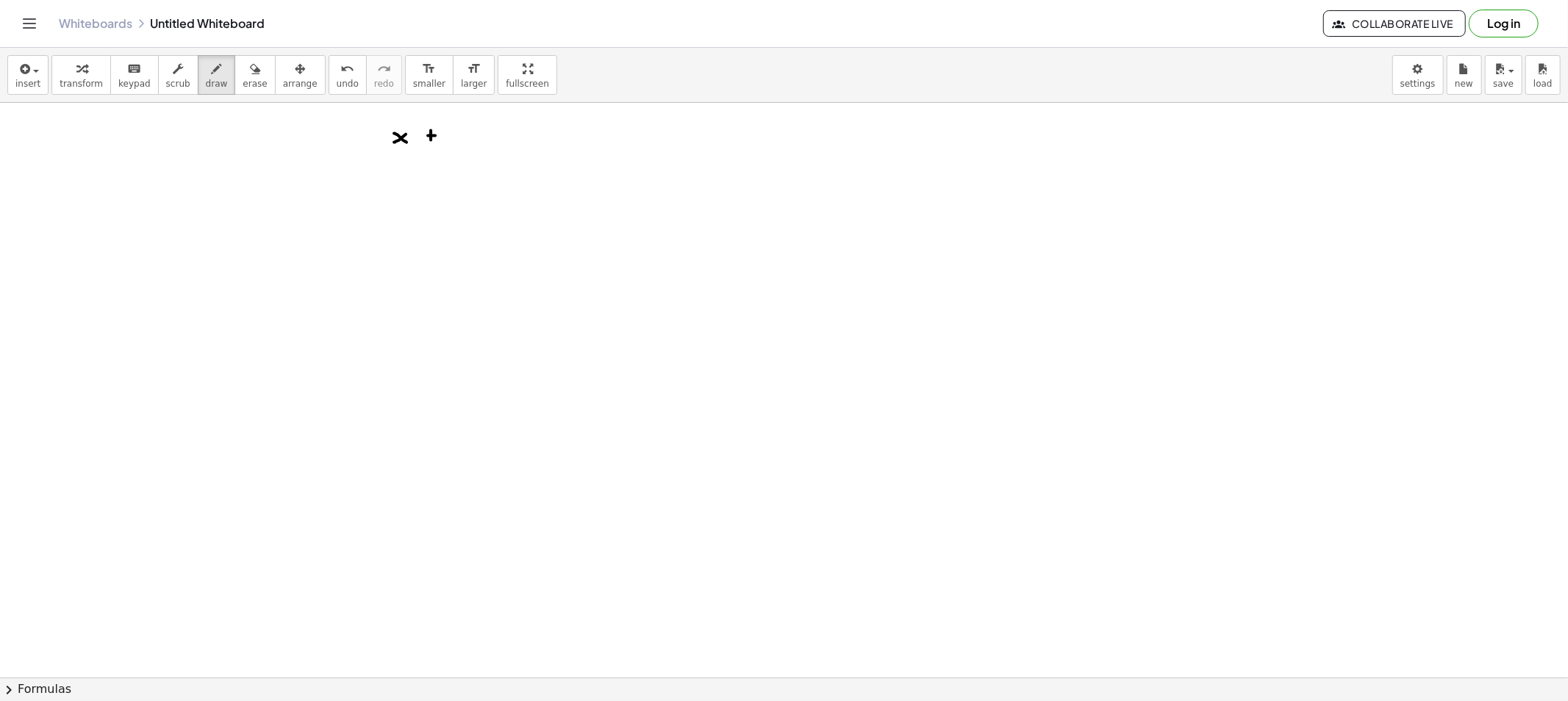
drag, startPoint x: 454, startPoint y: 132, endPoint x: 450, endPoint y: 142, distance: 10.8
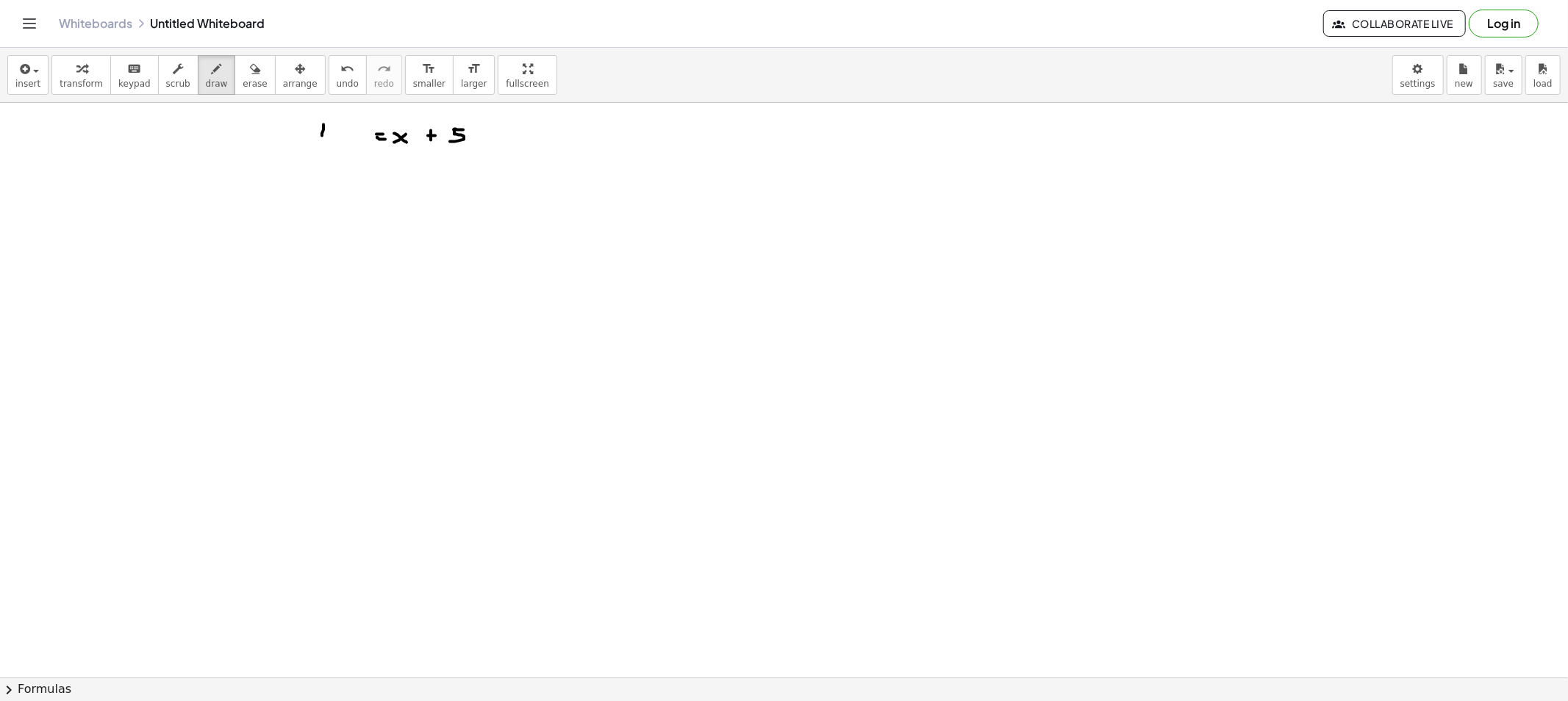
drag, startPoint x: 324, startPoint y: 125, endPoint x: 324, endPoint y: 140, distance: 15.0
drag, startPoint x: 325, startPoint y: 204, endPoint x: 348, endPoint y: 208, distance: 23.3
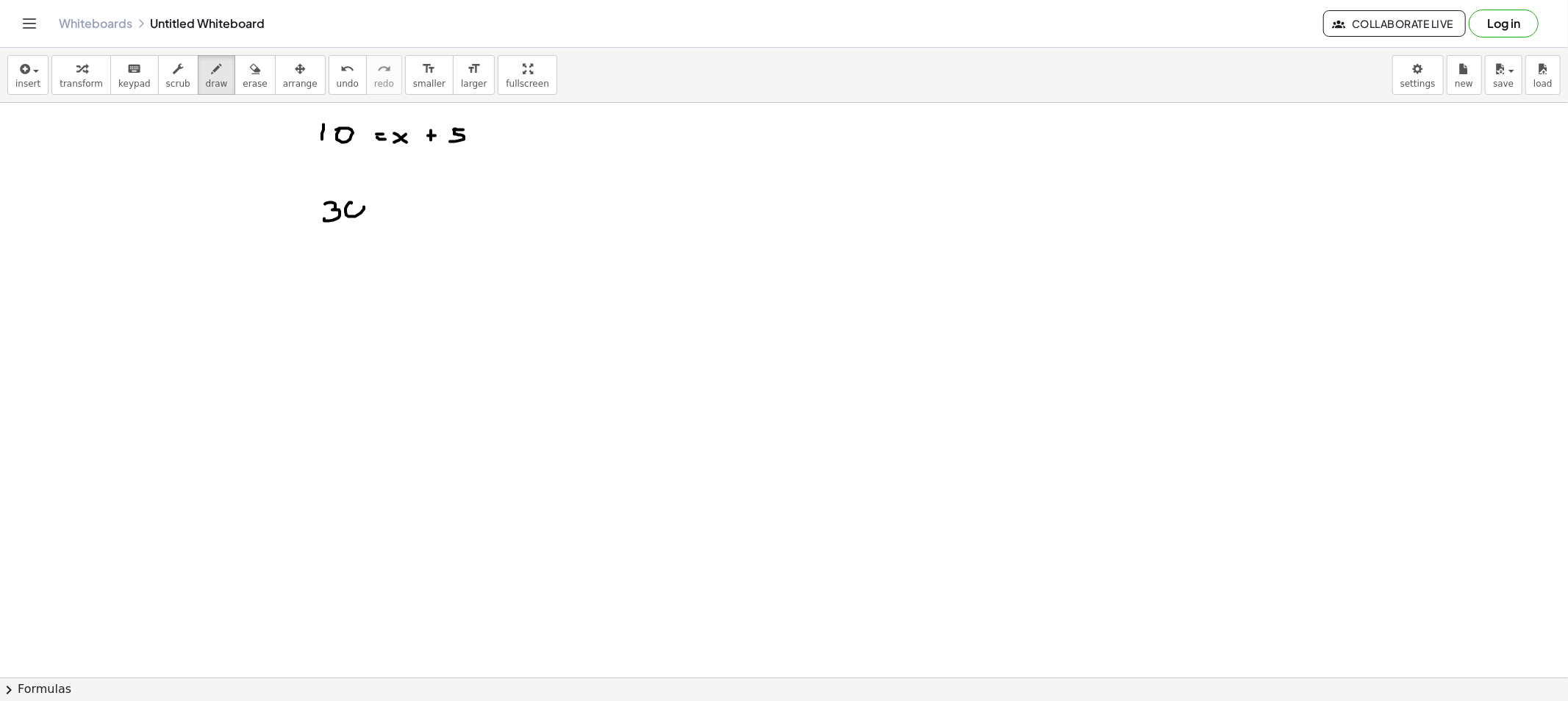
drag, startPoint x: 382, startPoint y: 204, endPoint x: 394, endPoint y: 204, distance: 12.0
drag, startPoint x: 422, startPoint y: 202, endPoint x: 411, endPoint y: 209, distance: 13.0
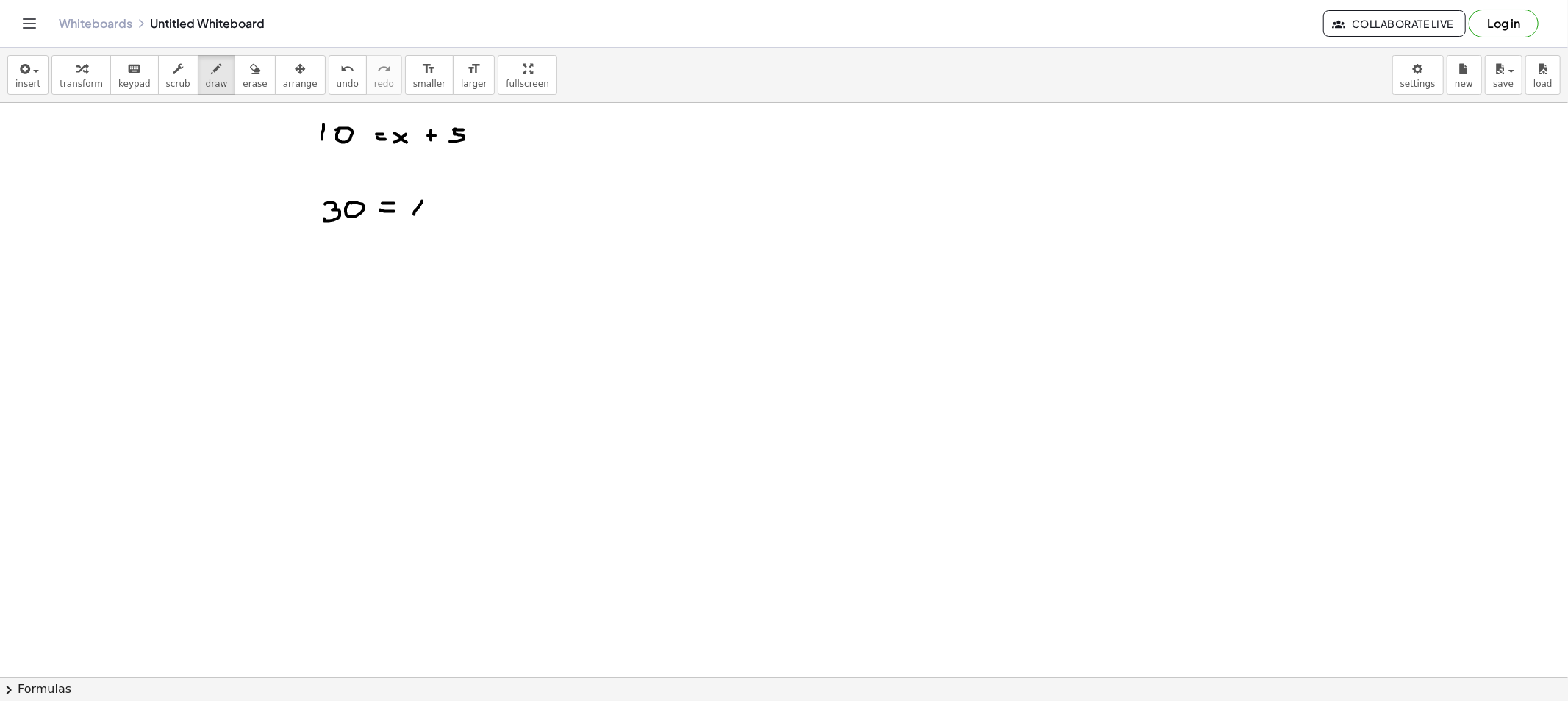
drag, startPoint x: 423, startPoint y: 211, endPoint x: 436, endPoint y: 215, distance: 13.6
drag, startPoint x: 434, startPoint y: 187, endPoint x: 423, endPoint y: 196, distance: 14.2
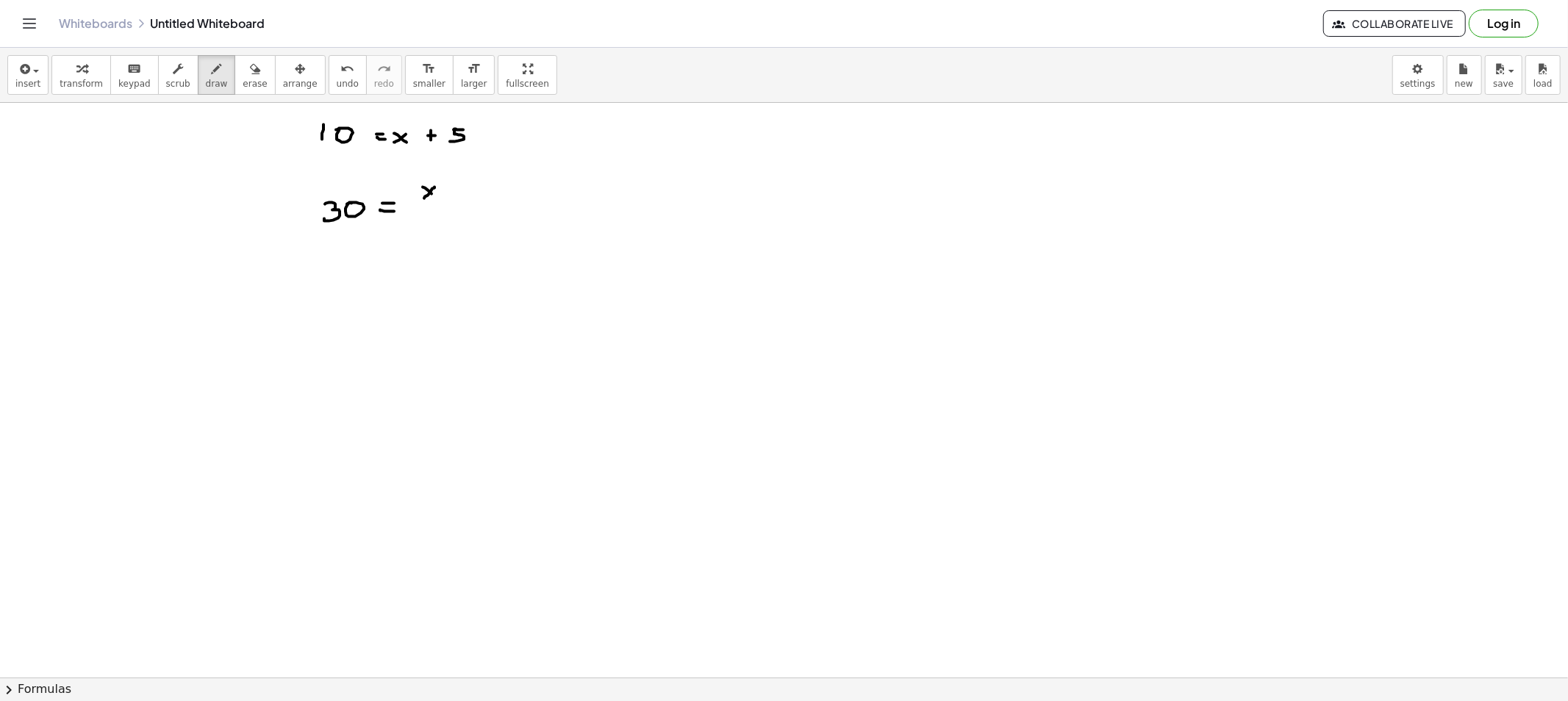
drag, startPoint x: 429, startPoint y: 191, endPoint x: 436, endPoint y: 201, distance: 12.2
drag, startPoint x: 415, startPoint y: 204, endPoint x: 448, endPoint y: 204, distance: 33.0
drag, startPoint x: 433, startPoint y: 213, endPoint x: 460, endPoint y: 219, distance: 27.7
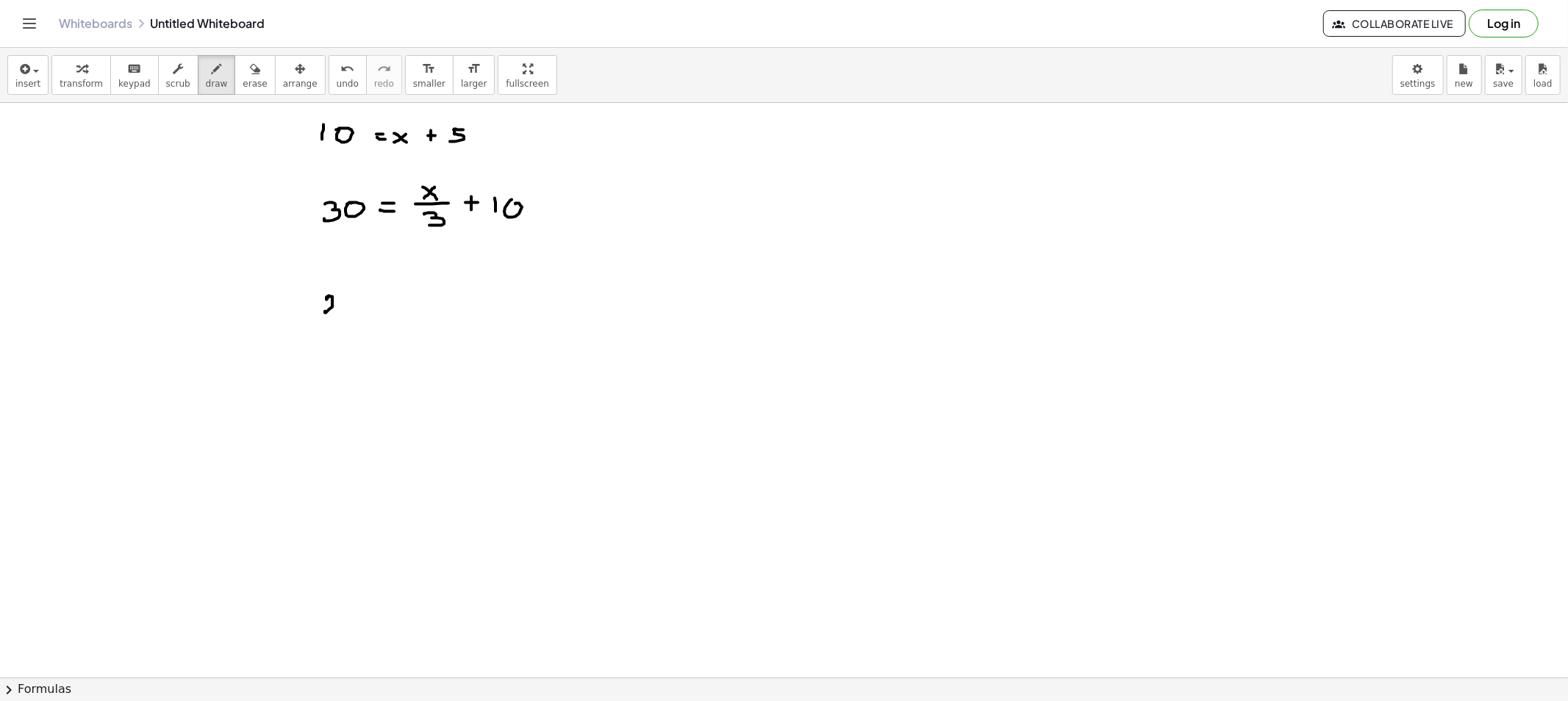
drag, startPoint x: 329, startPoint y: 296, endPoint x: 346, endPoint y: 305, distance: 19.2
drag, startPoint x: 350, startPoint y: 296, endPoint x: 343, endPoint y: 298, distance: 7.3
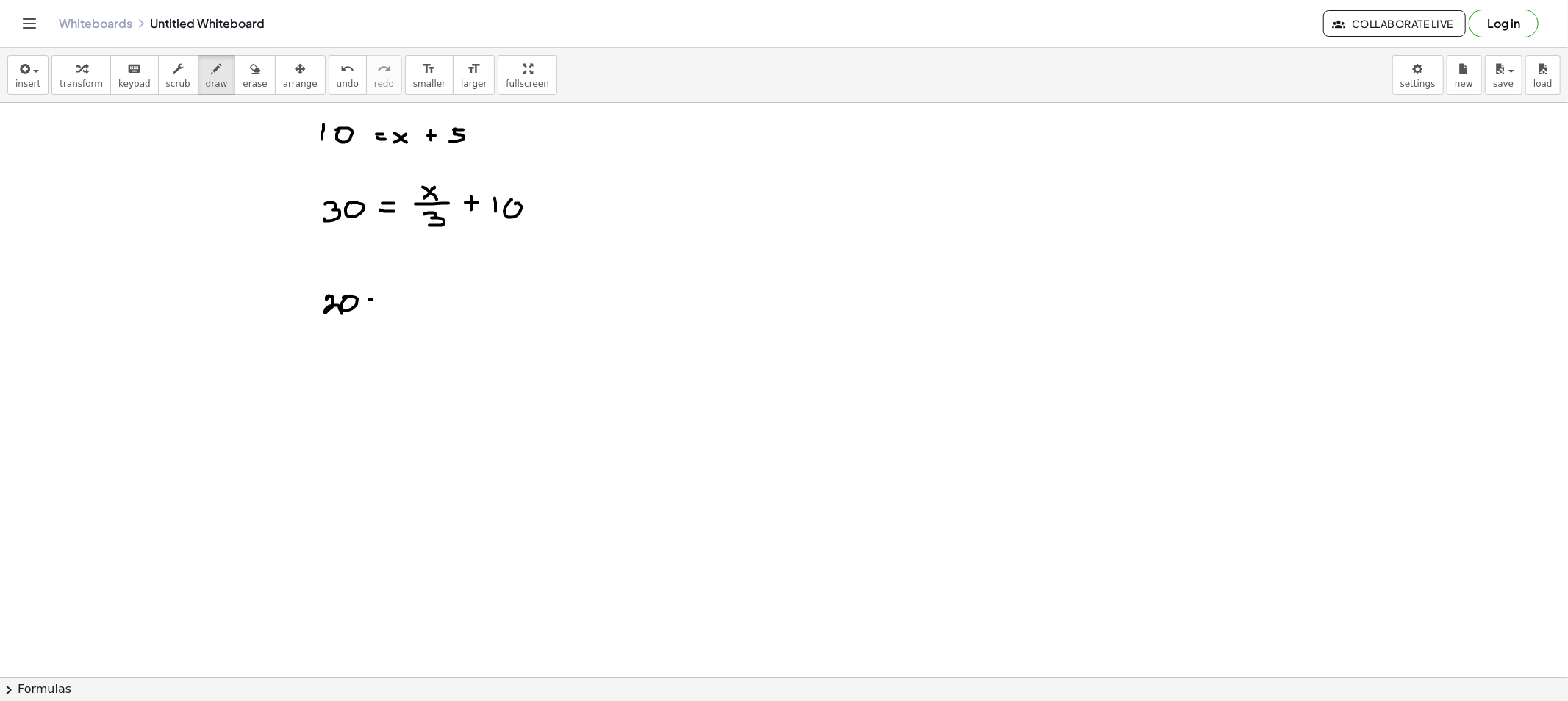
drag, startPoint x: 427, startPoint y: 288, endPoint x: 417, endPoint y: 294, distance: 11.7
drag, startPoint x: 423, startPoint y: 305, endPoint x: 444, endPoint y: 305, distance: 21.0
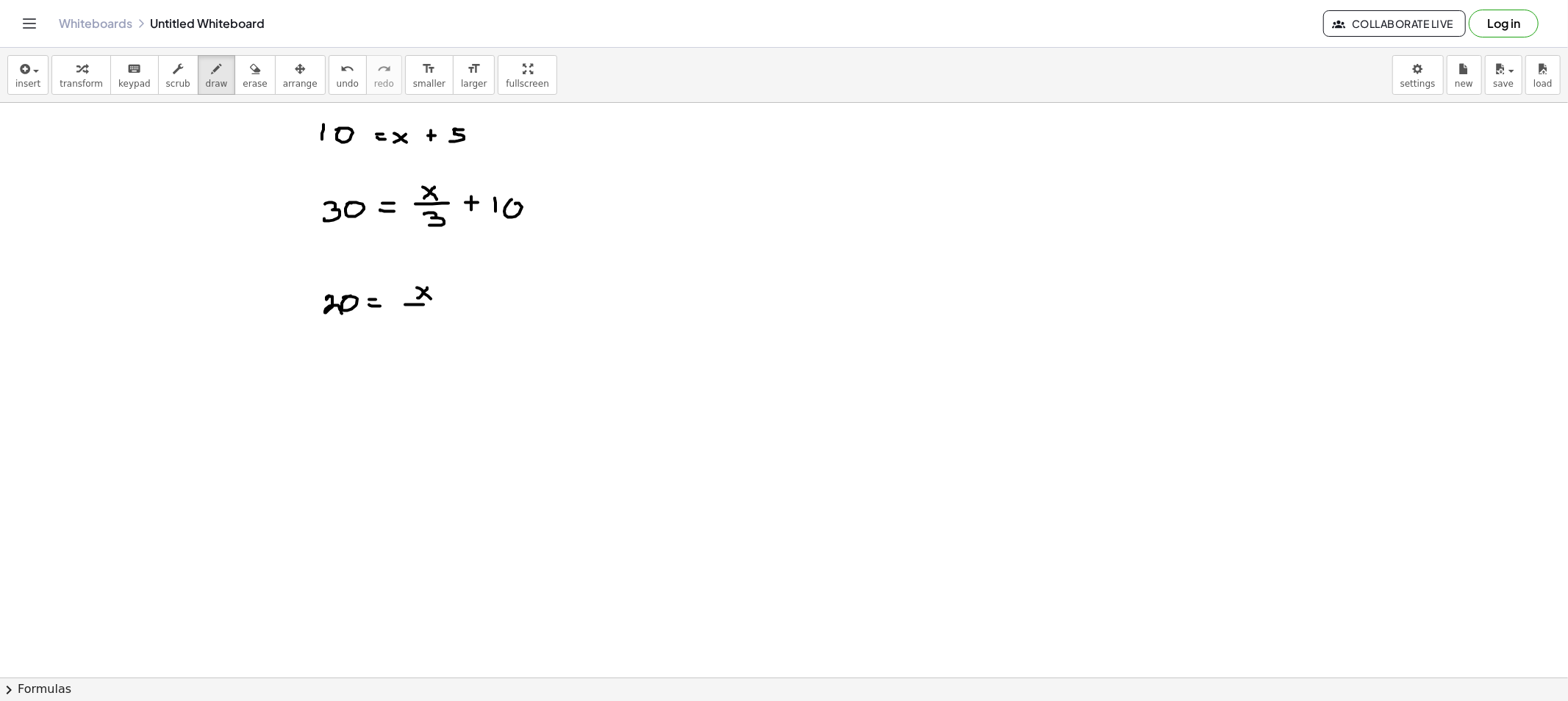
drag, startPoint x: 419, startPoint y: 312, endPoint x: 438, endPoint y: 327, distance: 24.2
drag, startPoint x: 464, startPoint y: 298, endPoint x: 462, endPoint y: 306, distance: 8.2
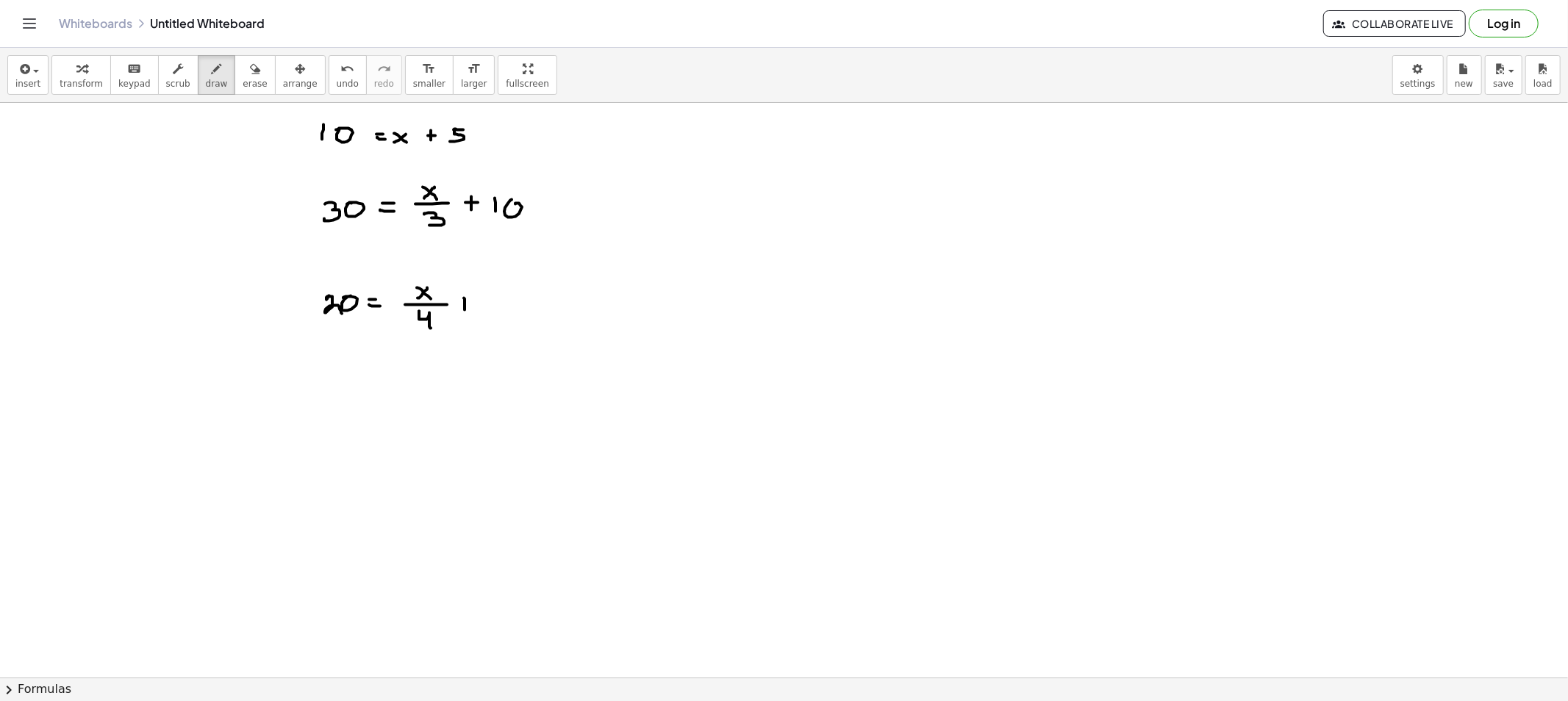
drag, startPoint x: 497, startPoint y: 299, endPoint x: 513, endPoint y: 306, distance: 17.5
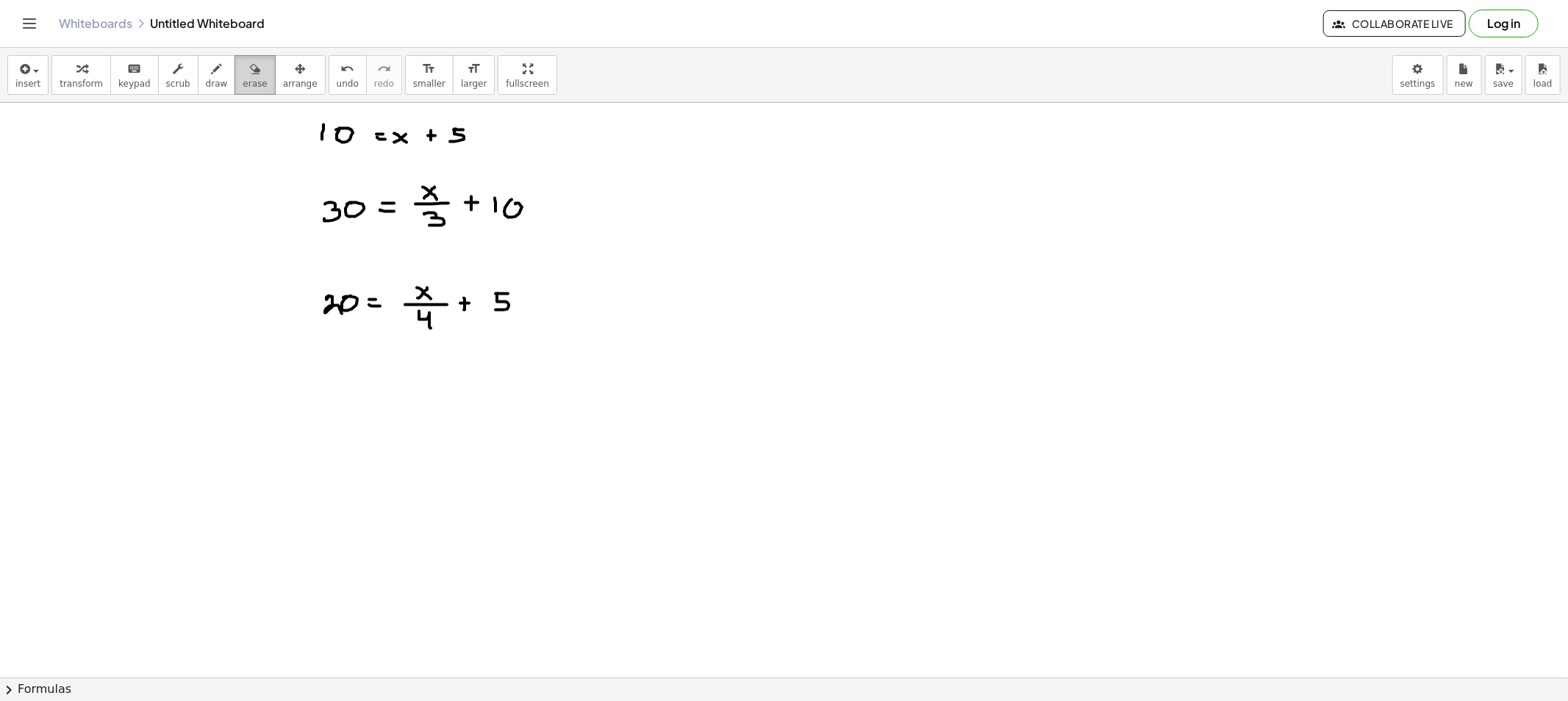
click at [246, 91] on button "erase" at bounding box center [255, 74] width 41 height 40
drag, startPoint x: 510, startPoint y: 313, endPoint x: 494, endPoint y: 310, distance: 16.3
click at [243, 70] on div "button" at bounding box center [255, 68] width 24 height 18
click at [213, 70] on button "draw" at bounding box center [216, 74] width 38 height 40
